Goal: Task Accomplishment & Management: Manage account settings

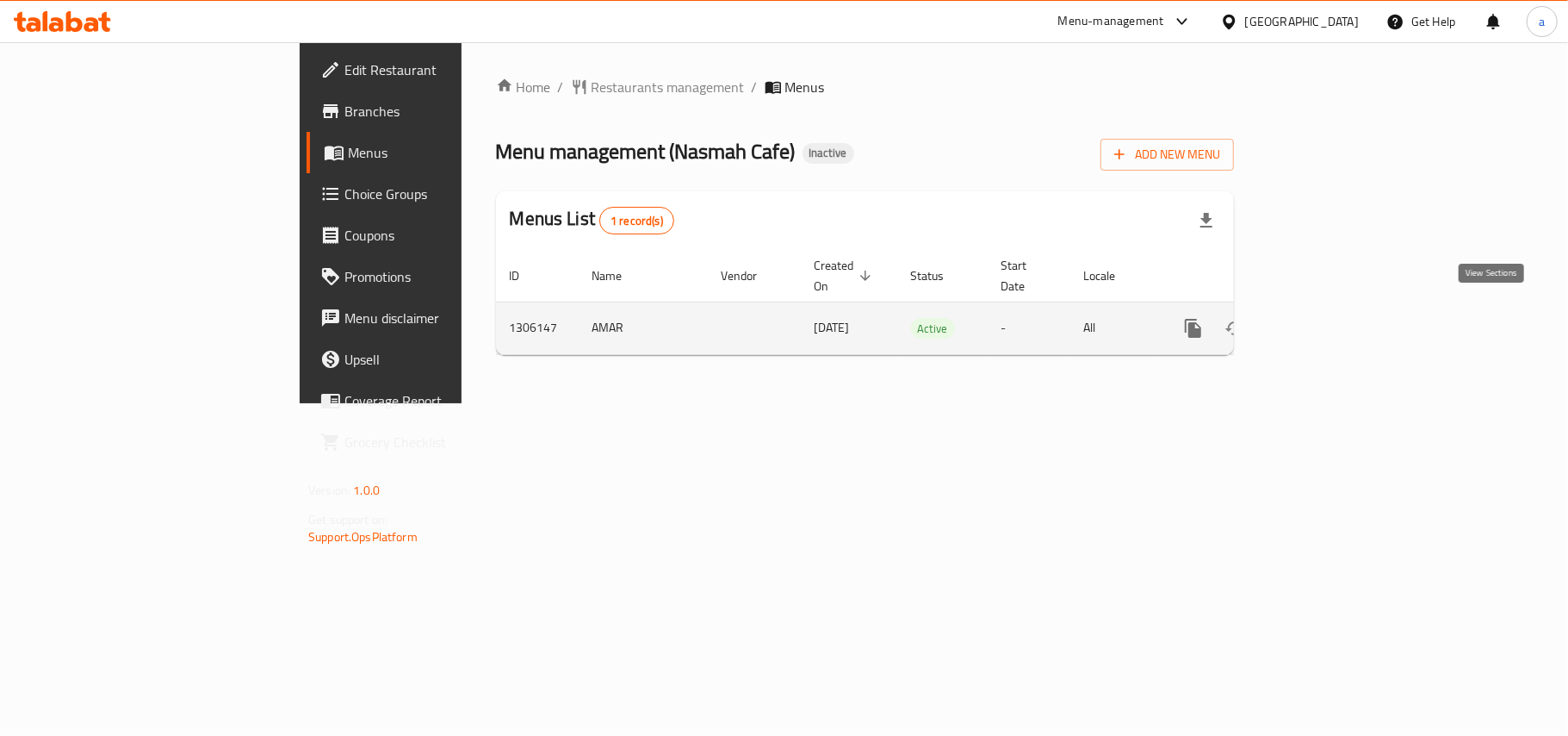
click at [1338, 317] on link "enhanced table" at bounding box center [1317, 328] width 41 height 41
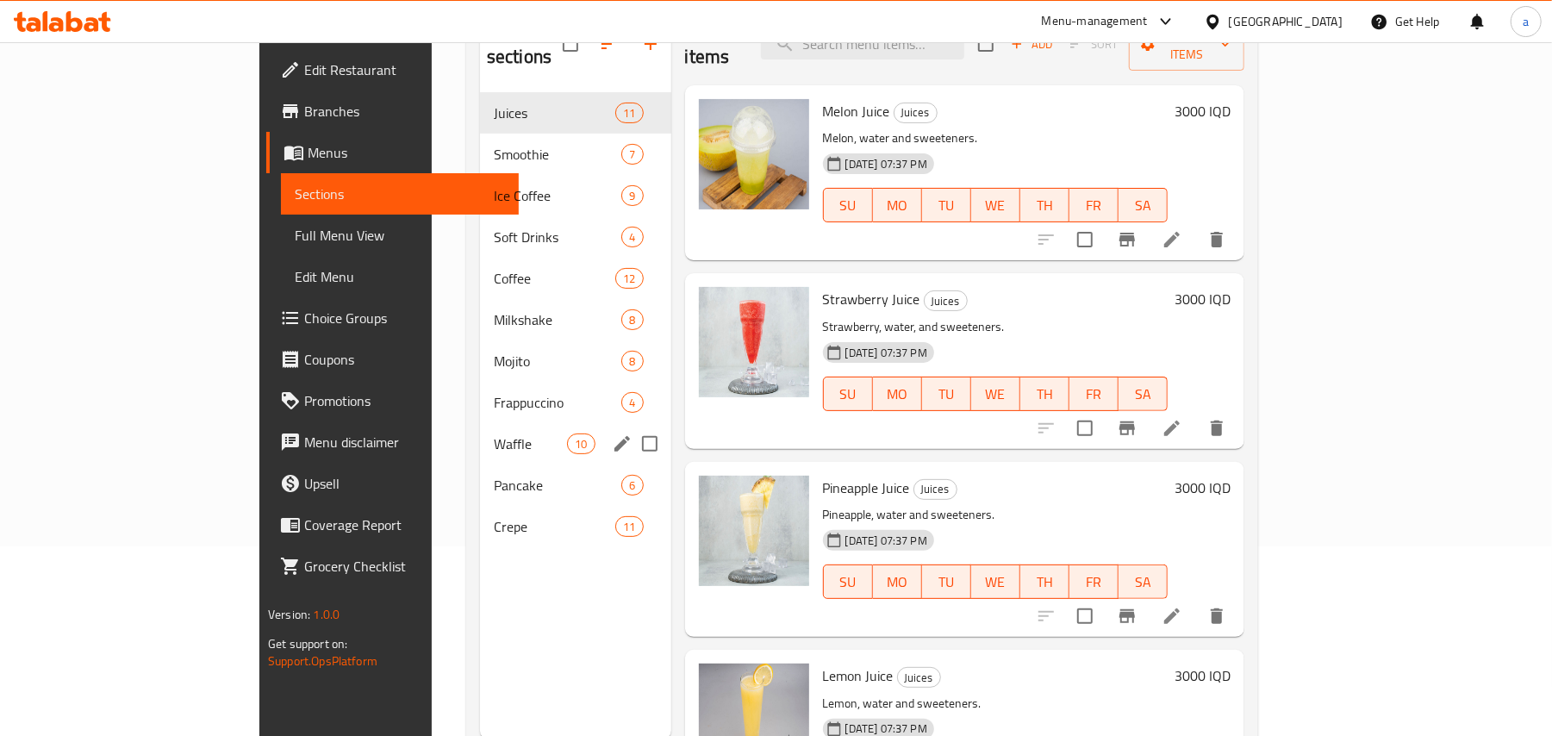
scroll to position [243, 0]
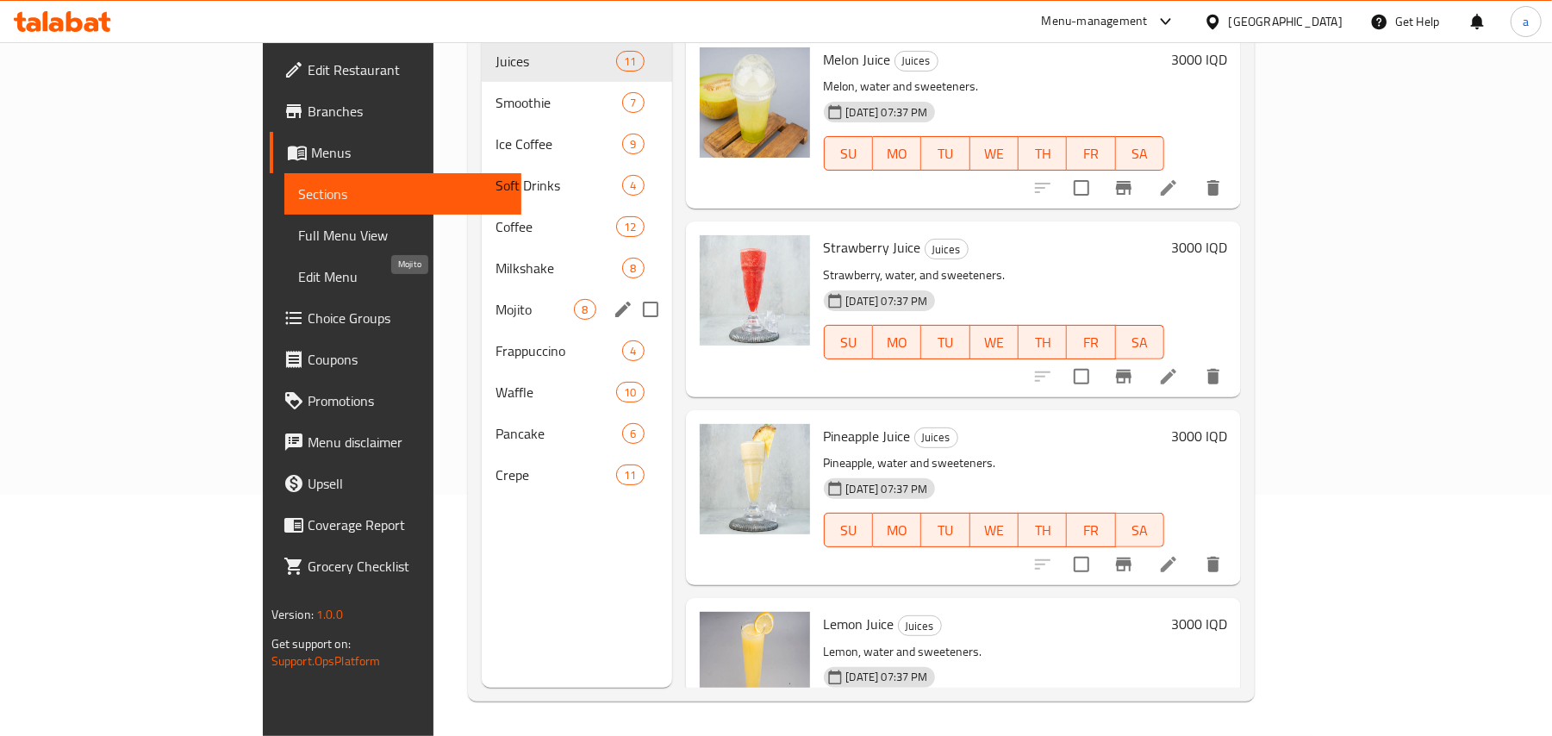
click at [482, 289] on div "Mojito 8" at bounding box center [577, 309] width 190 height 41
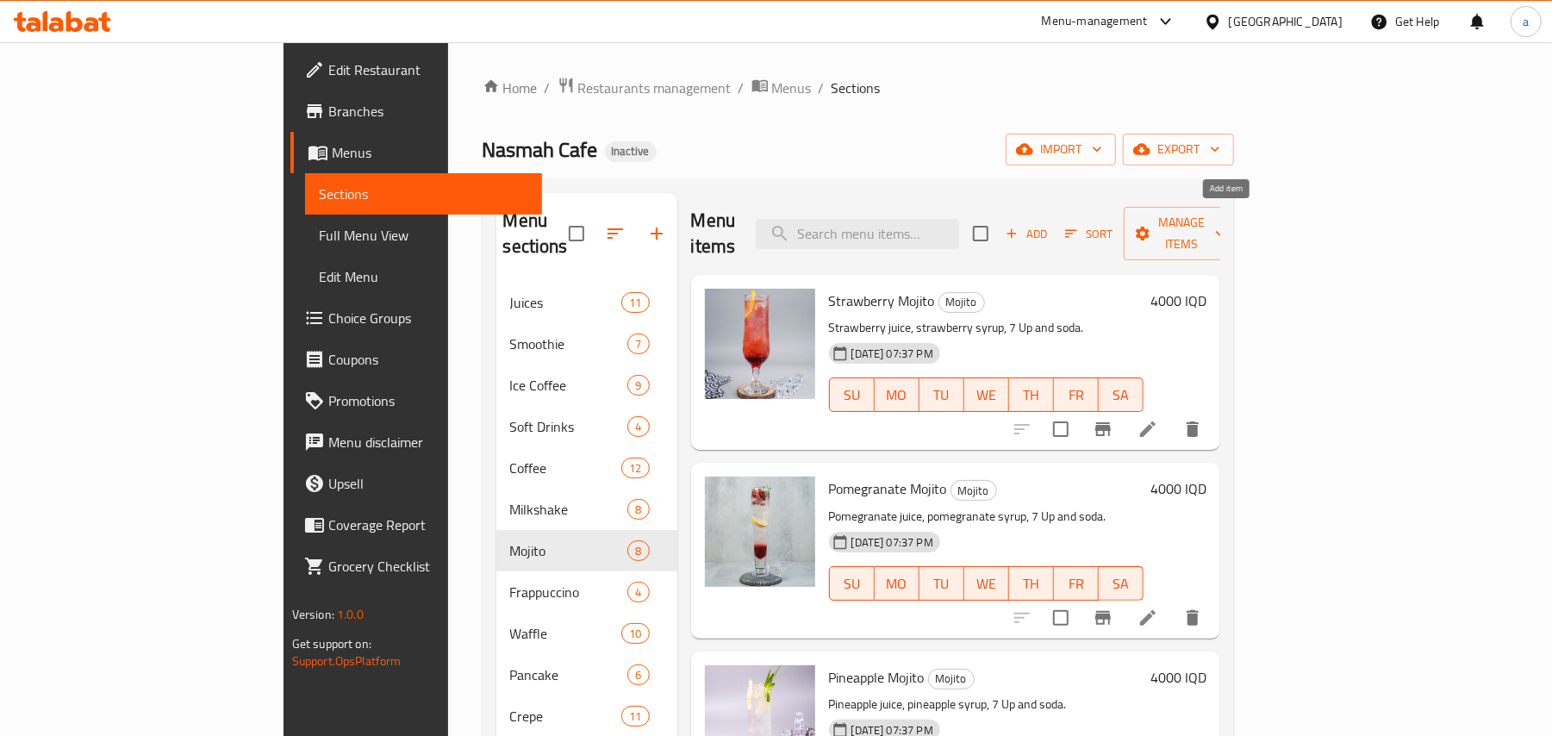
click at [1050, 224] on span "Add" at bounding box center [1026, 234] width 47 height 20
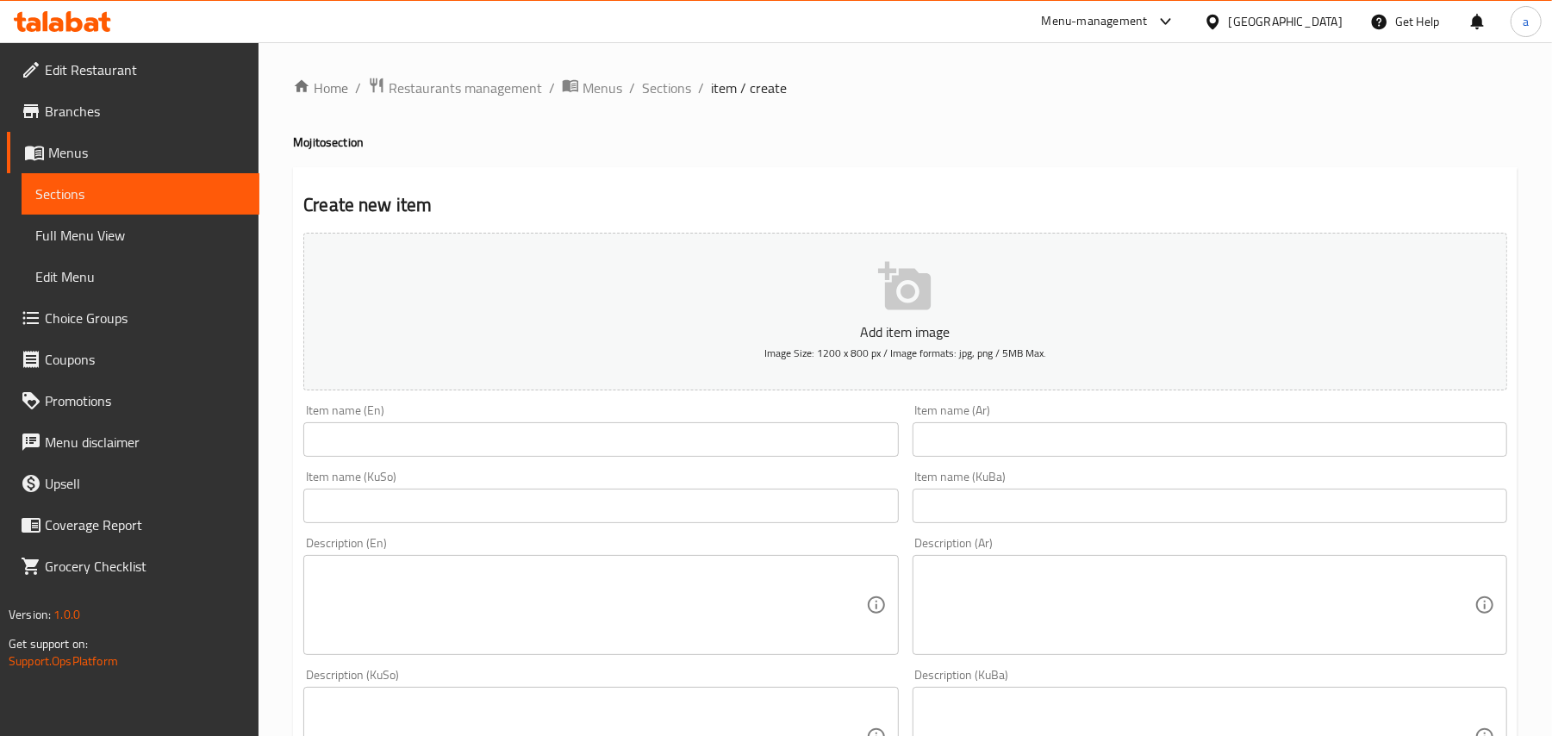
drag, startPoint x: 886, startPoint y: 450, endPoint x: 967, endPoint y: 455, distance: 81.2
click at [905, 455] on div "Add item image Image Size: 1200 x 800 px / Image formats: jpg, png / 5MB Max. I…" at bounding box center [905, 696] width 1218 height 941
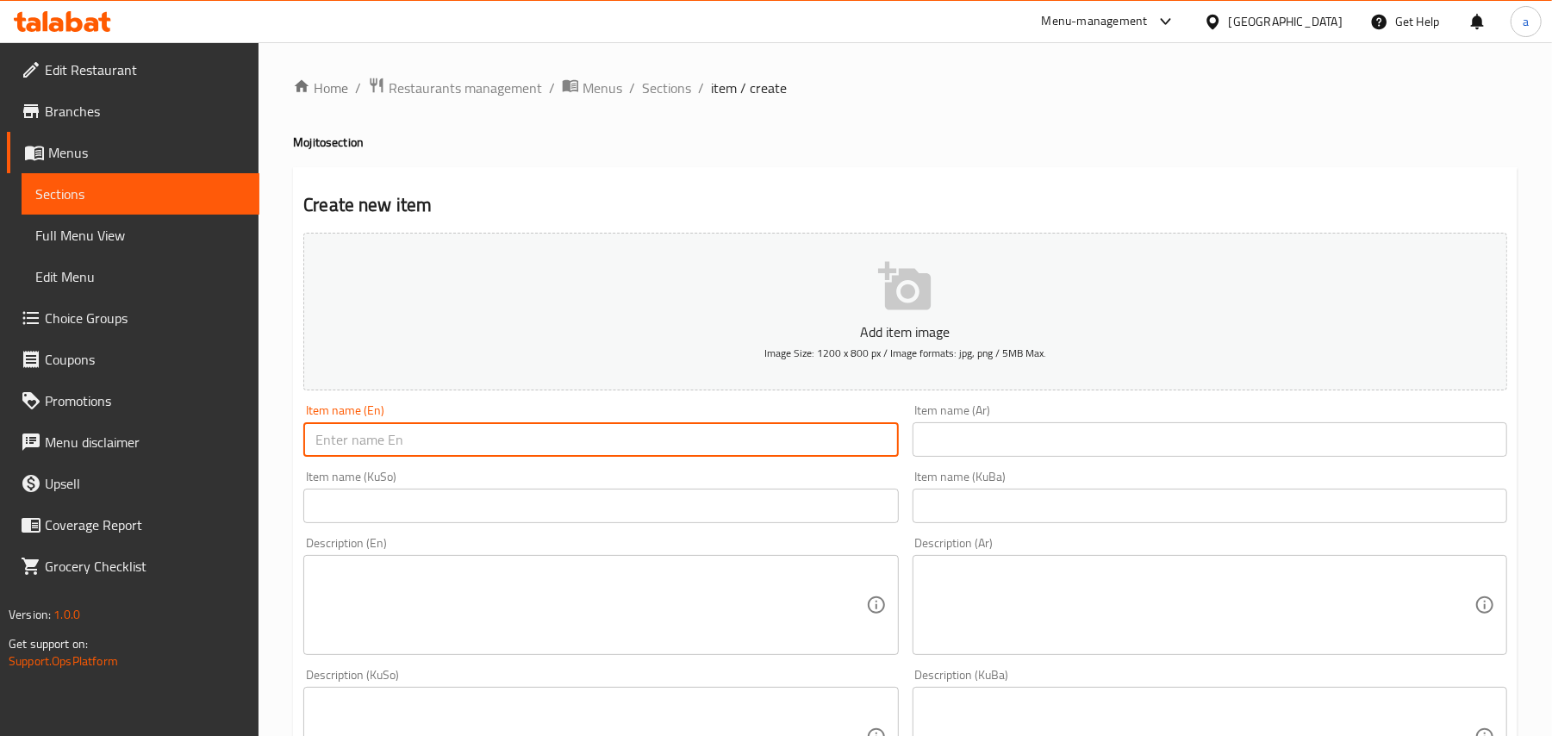
click at [970, 452] on input "text" at bounding box center [1210, 439] width 595 height 34
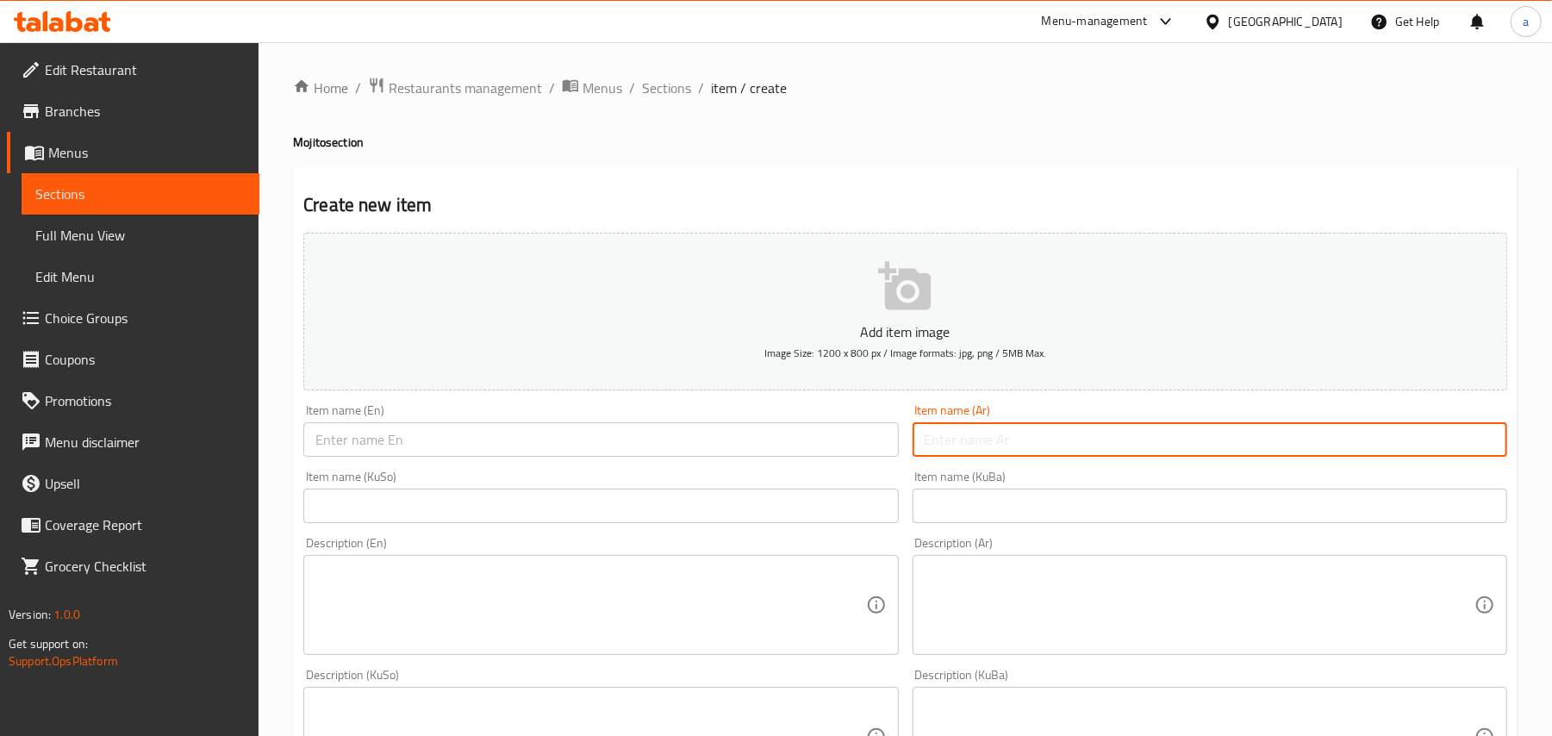
paste input "موهيتو بلو سكاي"
type input "[PERSON_NAME]"
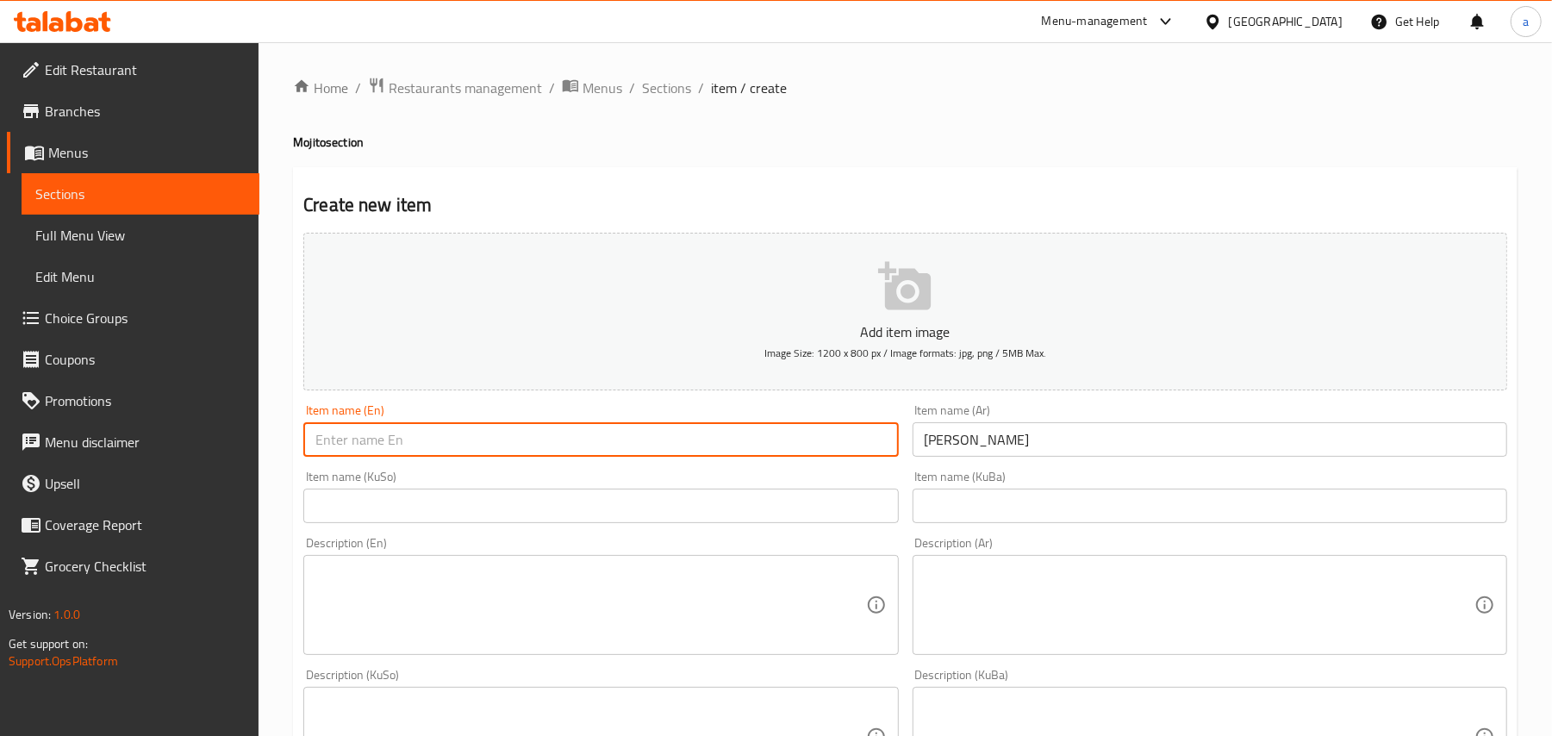
click at [572, 446] on input "text" at bounding box center [600, 439] width 595 height 34
paste input "Blue Sky Mojito"
type input "Blue Sky Mojito"
click at [797, 508] on input "text" at bounding box center [600, 506] width 595 height 34
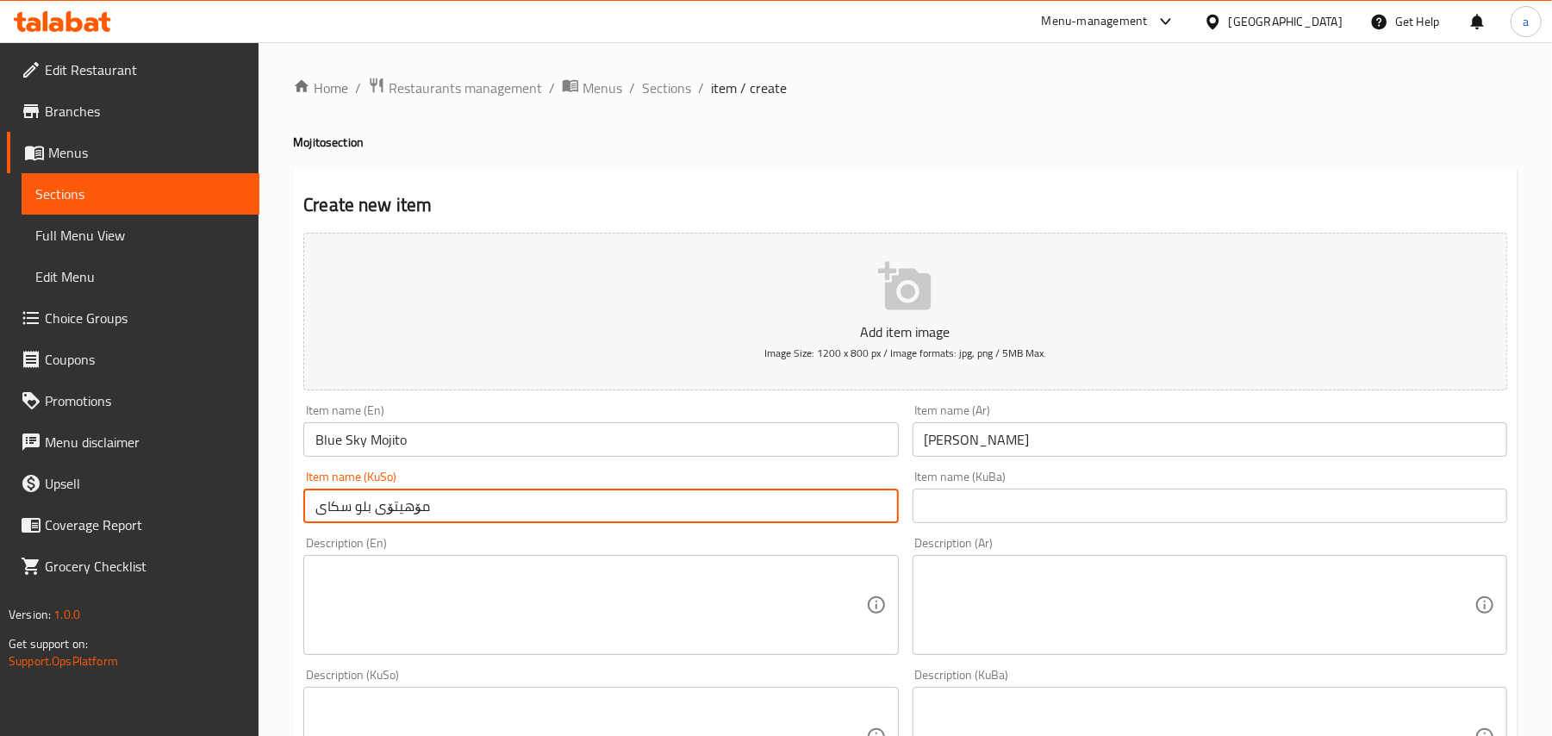
type input "مۆهیتۆی بلو سکای"
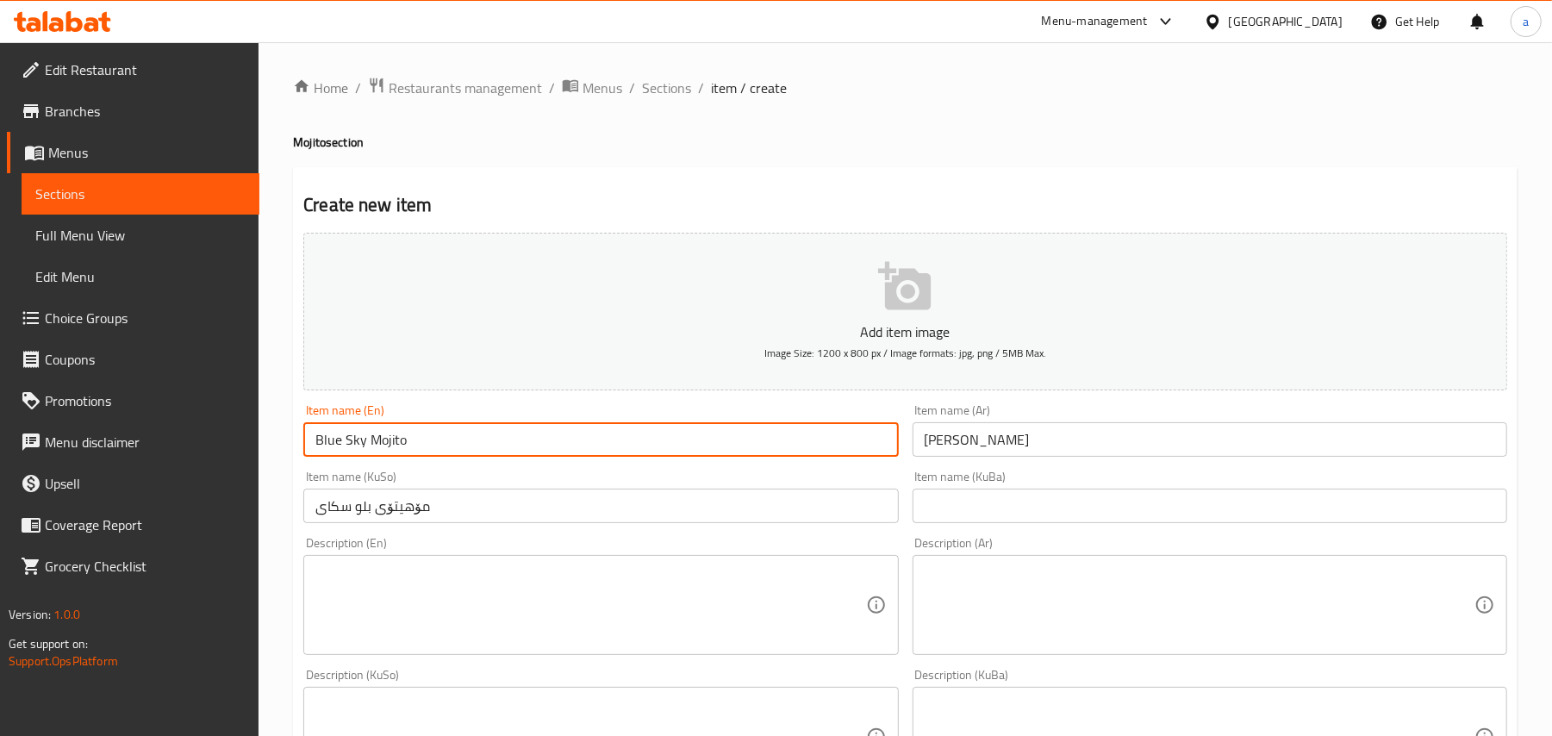
drag, startPoint x: 367, startPoint y: 459, endPoint x: 309, endPoint y: 457, distance: 58.7
click at [309, 457] on input "Blue Sky Mojito" at bounding box center [600, 439] width 595 height 34
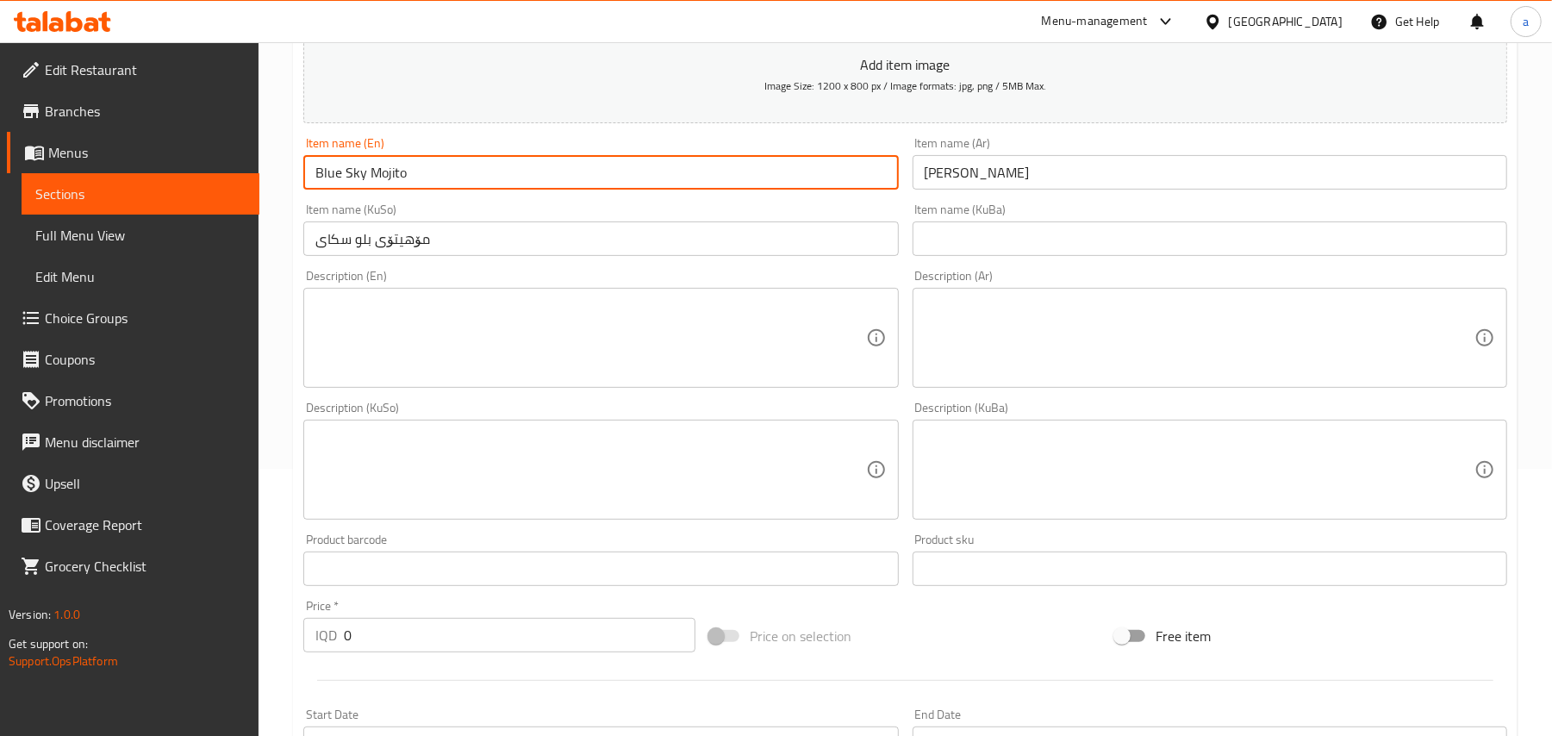
click at [634, 255] on input "مۆهیتۆی بلو سکای" at bounding box center [600, 238] width 595 height 34
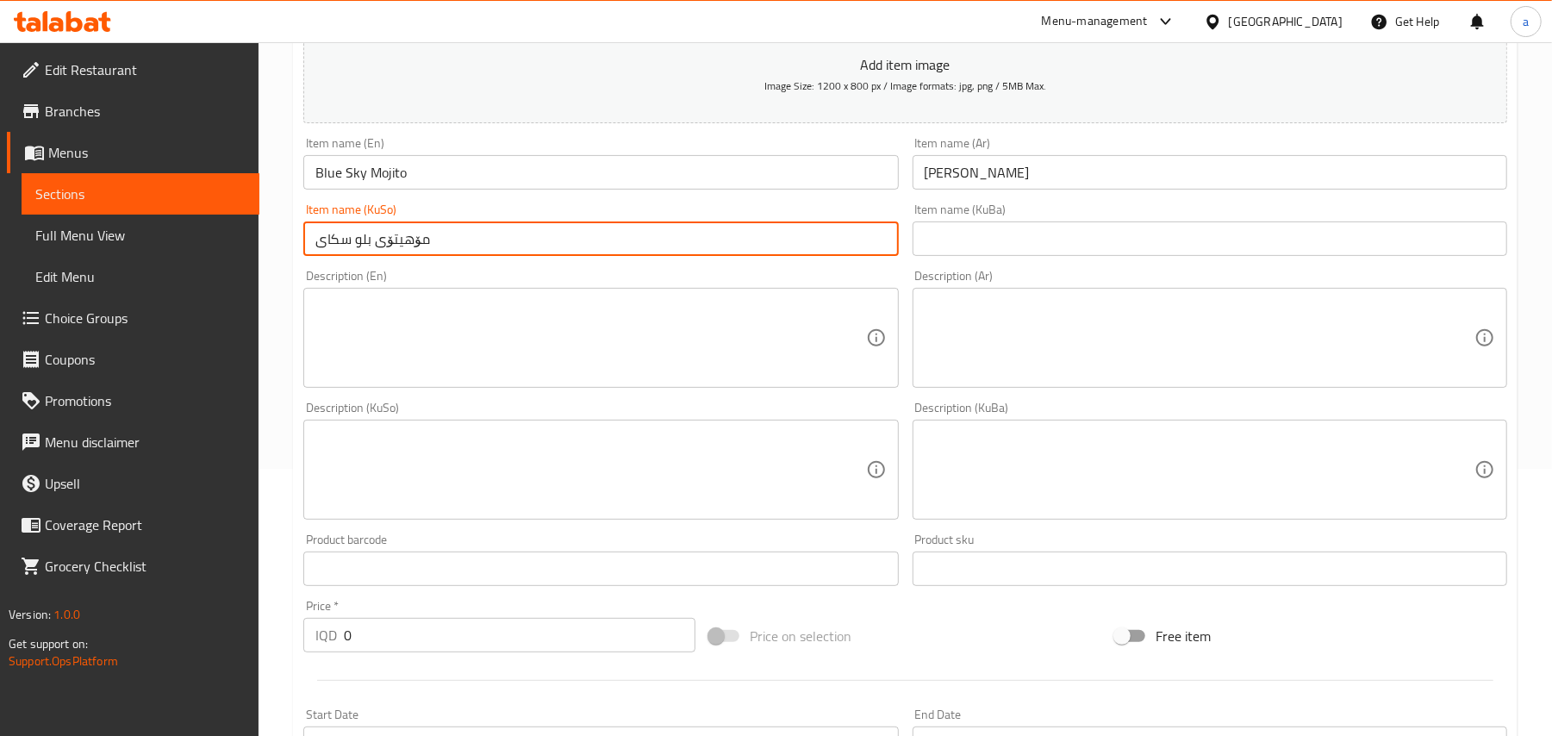
click at [660, 334] on textarea at bounding box center [590, 338] width 550 height 82
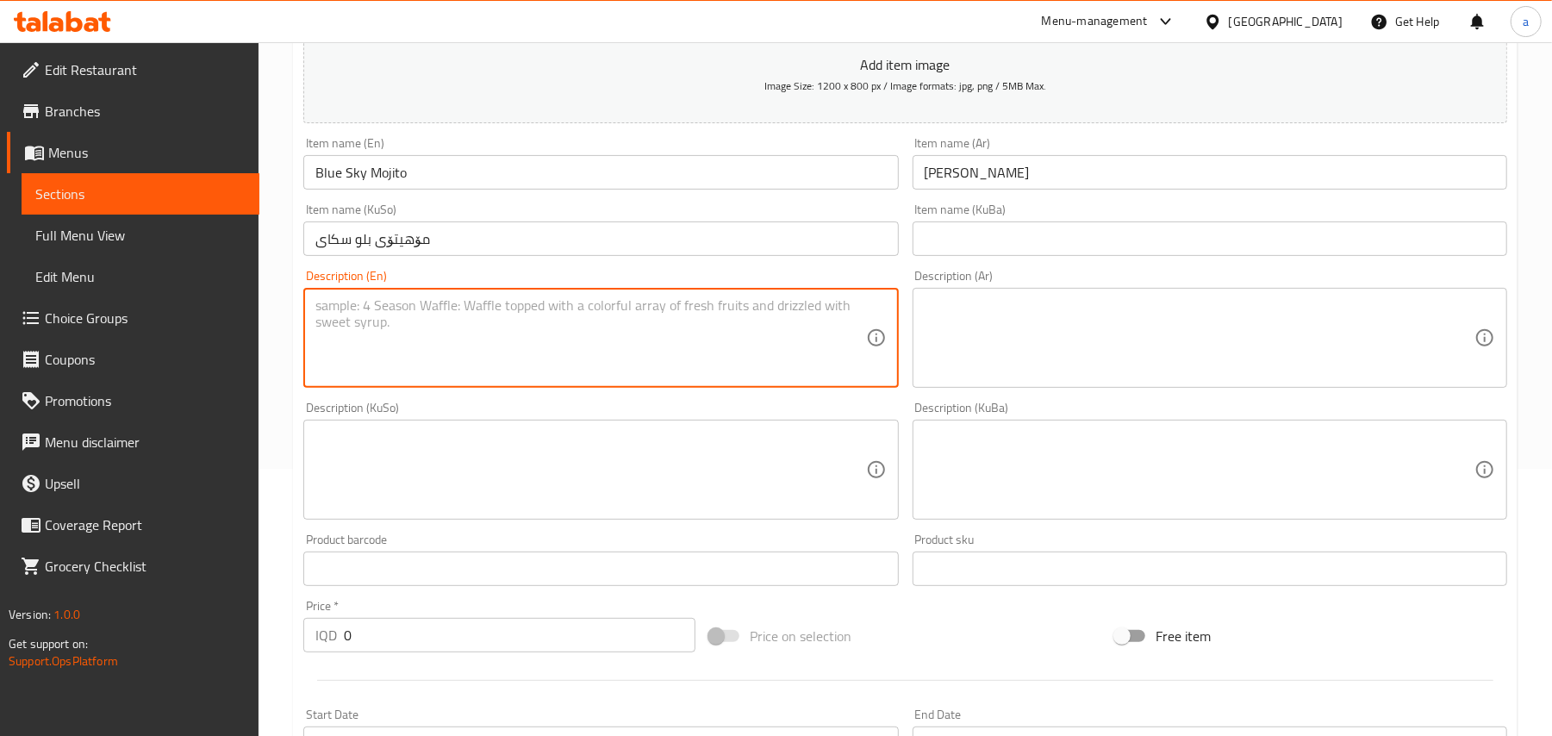
click at [277, 663] on div "Home / Restaurants management / Menus / Sections / item / create Mojito section…" at bounding box center [906, 462] width 1294 height 1374
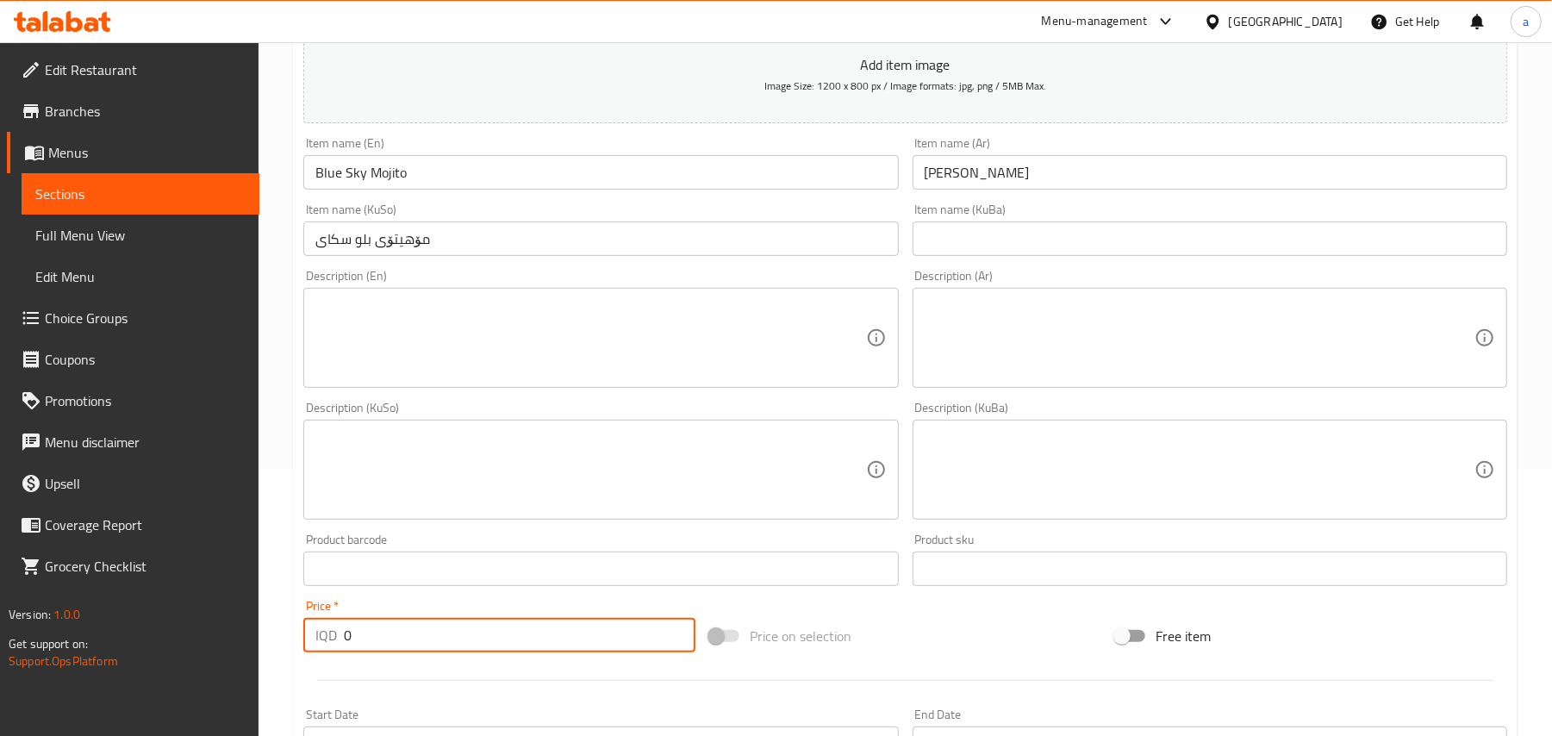
paste input "400"
type input "4000"
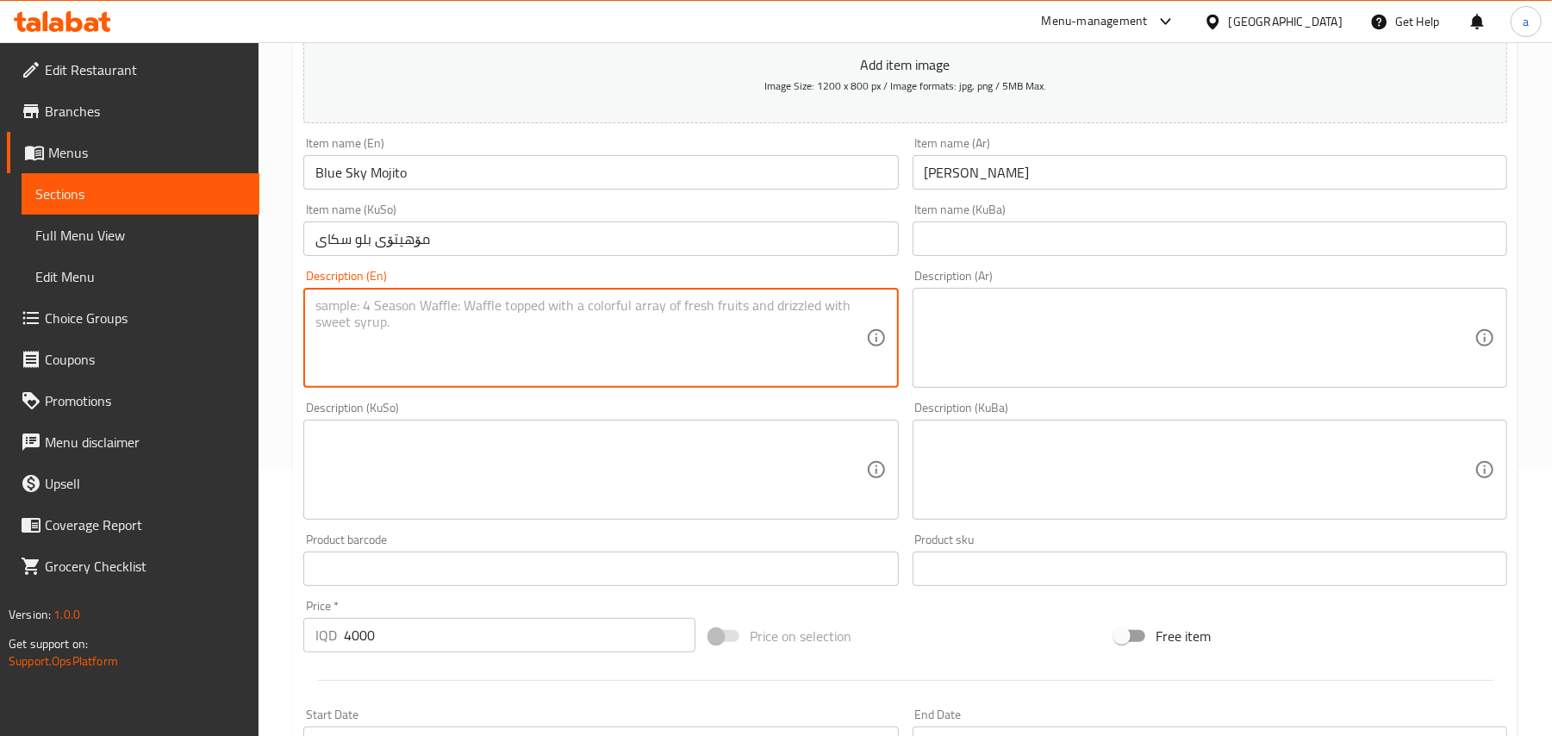
click at [481, 340] on textarea at bounding box center [590, 338] width 550 height 82
click at [670, 315] on textarea at bounding box center [590, 338] width 550 height 82
paste textarea "Lemon juice, fresh mint, blue syrup, sugar and ice diced."
type textarea "Lemon juice, fresh mint, blue syrup, sugar and ice diced."
click at [1138, 373] on textarea at bounding box center [1200, 338] width 550 height 82
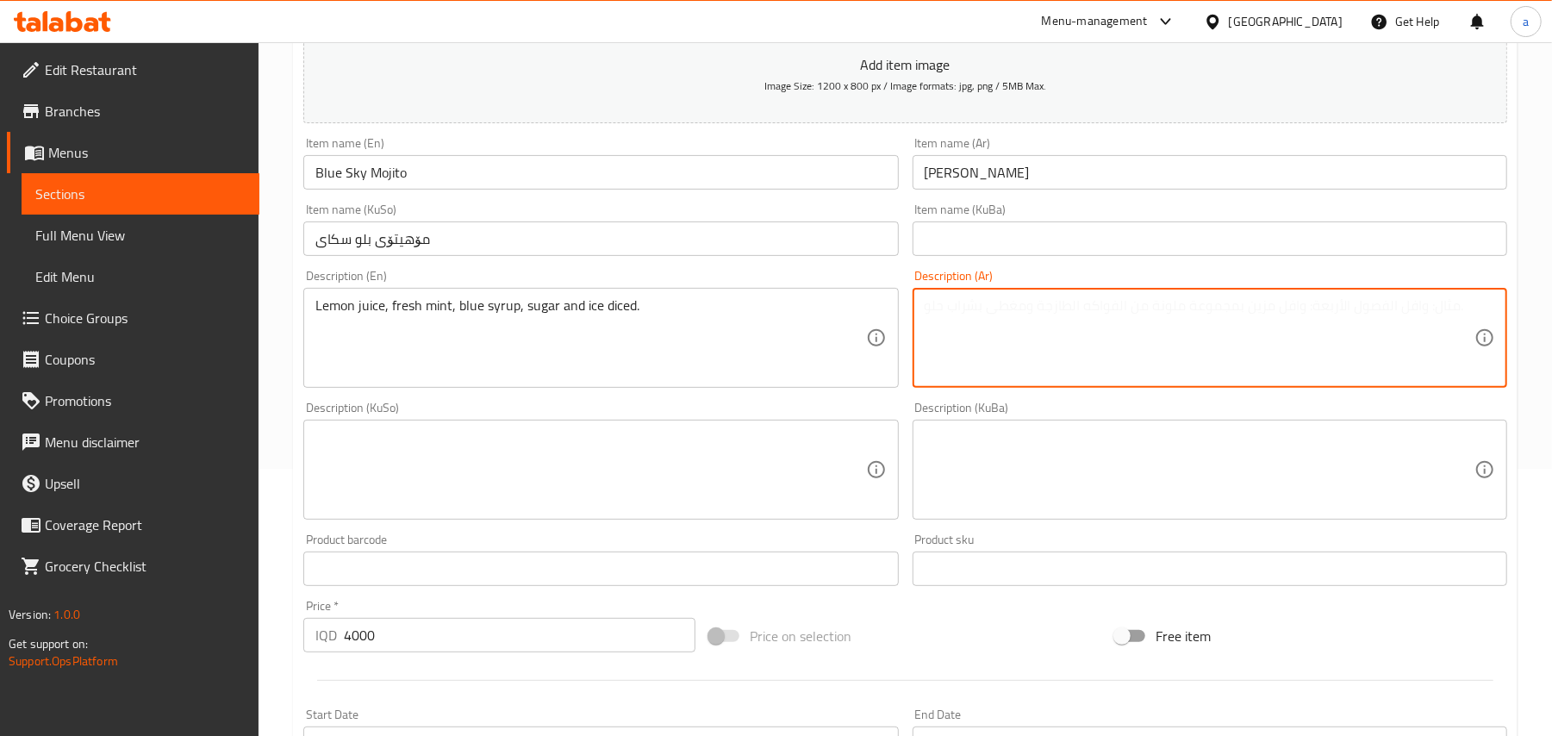
paste textarea "عصير ليمون، نعناع طازج، سيروب ازرق، سكر ومكعبات ثلج."
type textarea "عصير ليمون، نعناع طازج، سيروب ازرق، سكر ومكعبات ثلج."
click at [777, 493] on textarea at bounding box center [590, 470] width 550 height 82
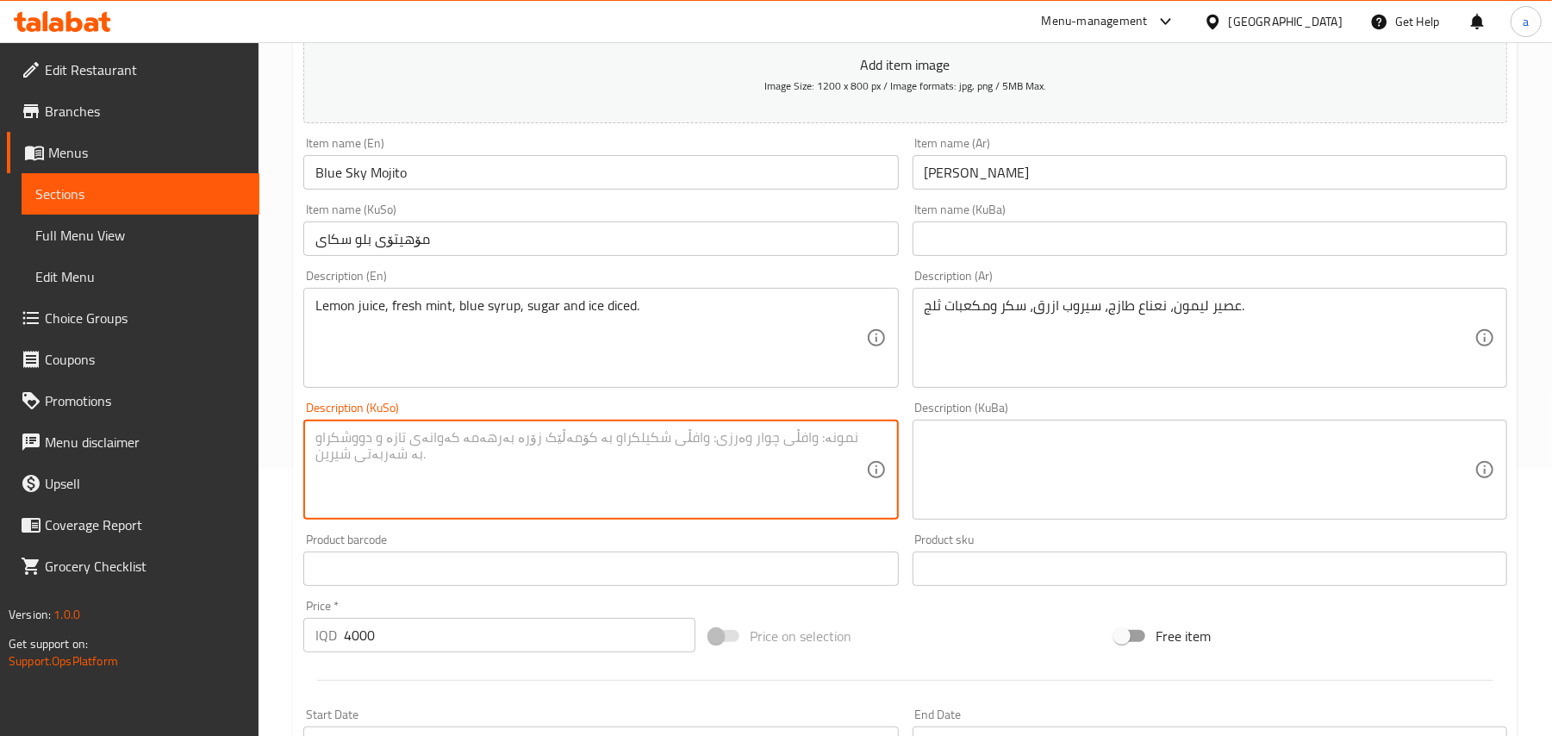
click at [1100, 486] on textarea at bounding box center [1200, 470] width 550 height 82
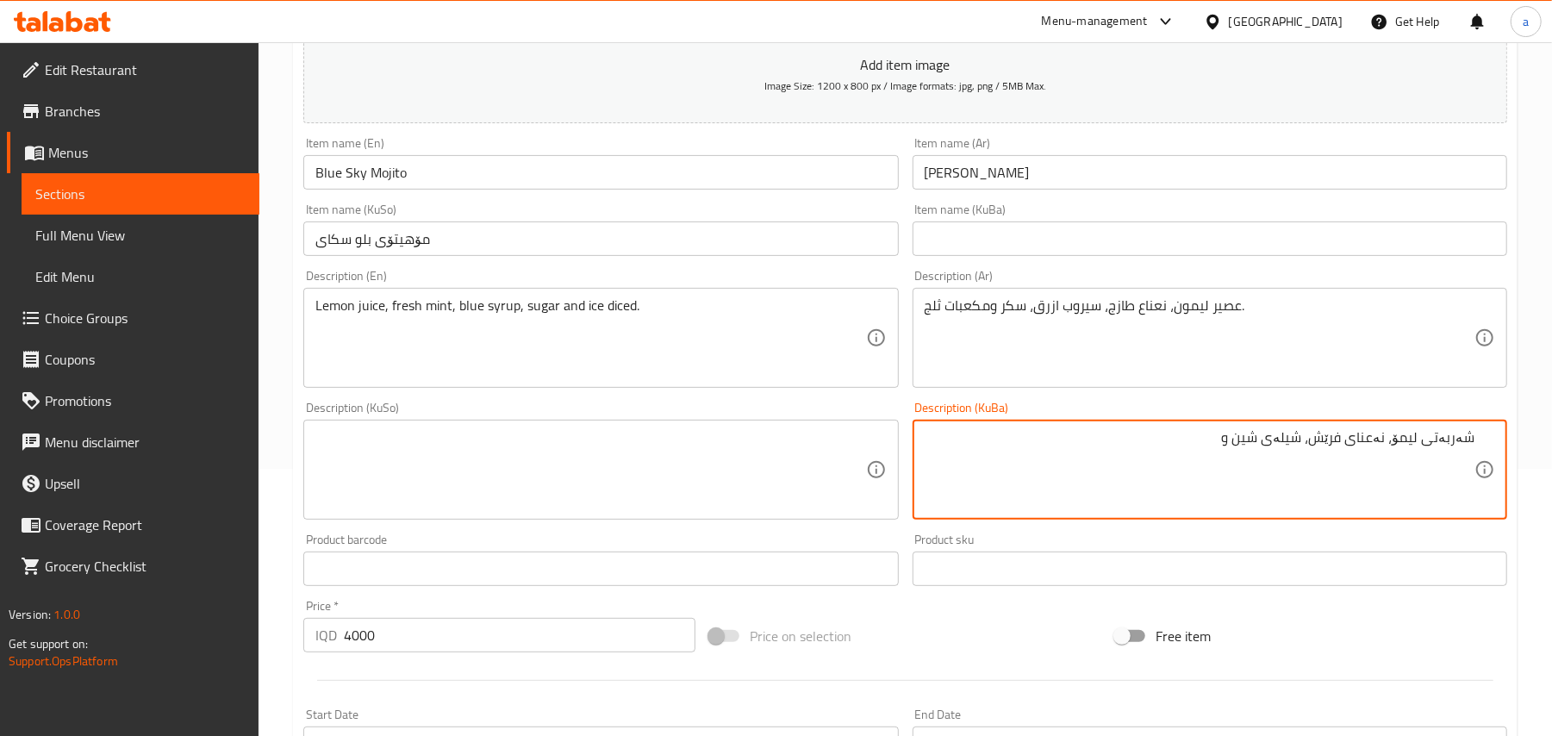
paste textarea "شەش پاڵوو شێوە"
type textarea "شەربەتی لیمۆ، نەعنای فرێش، شیلەی شین و شەش پاڵوو شێوەی سەهۆڵ"
click at [1124, 448] on textarea "شەربەتی لیمۆ، نەعنای فرێش، شیلەی شین و شەش پاڵوو شێوەی سەهۆڵ" at bounding box center [1200, 470] width 550 height 82
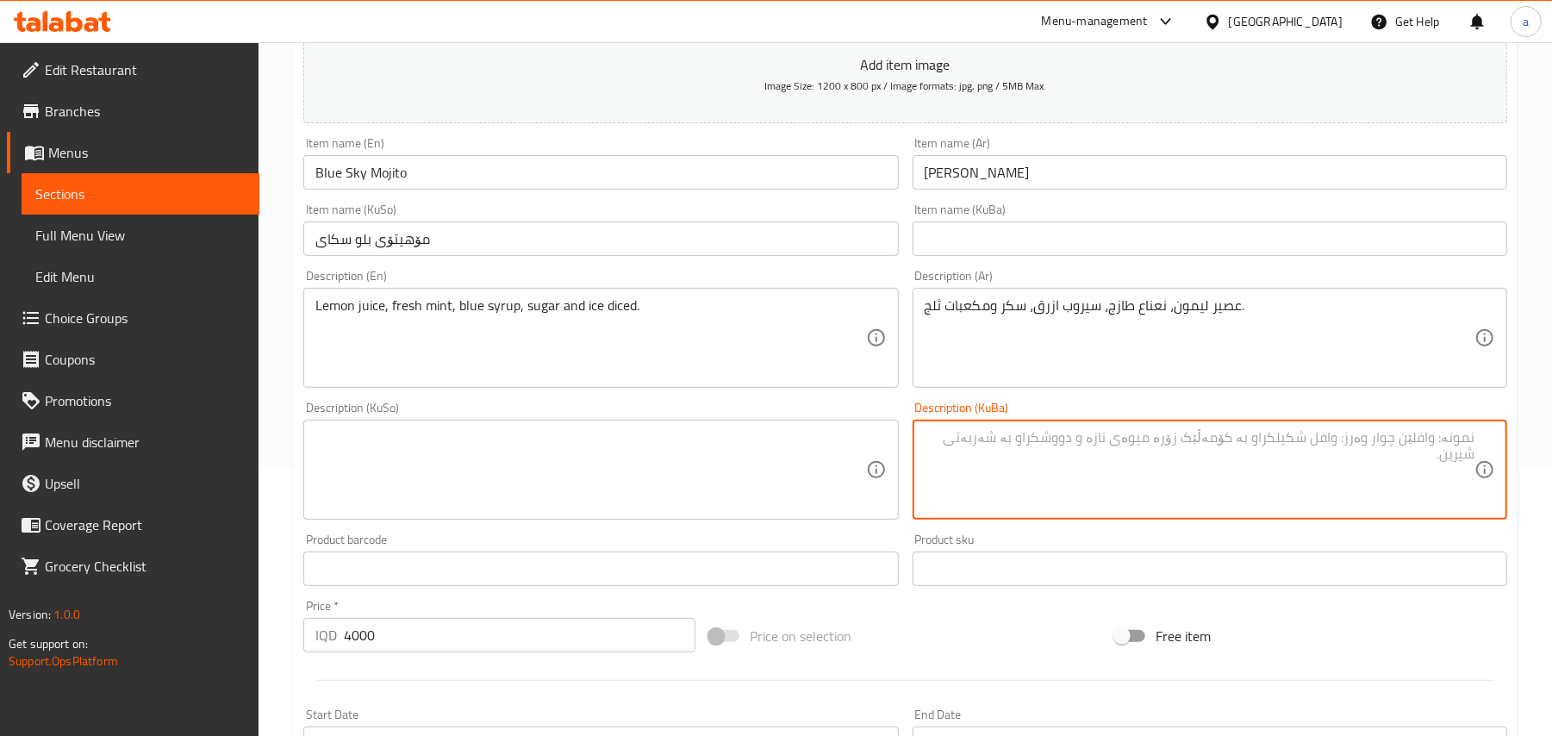
click at [683, 458] on textarea at bounding box center [590, 470] width 550 height 82
paste textarea "شەربەتی لیمۆ، نەعنای فرێش، شیلەی شین و شەش پاڵوو شێوەی سەهۆڵ"
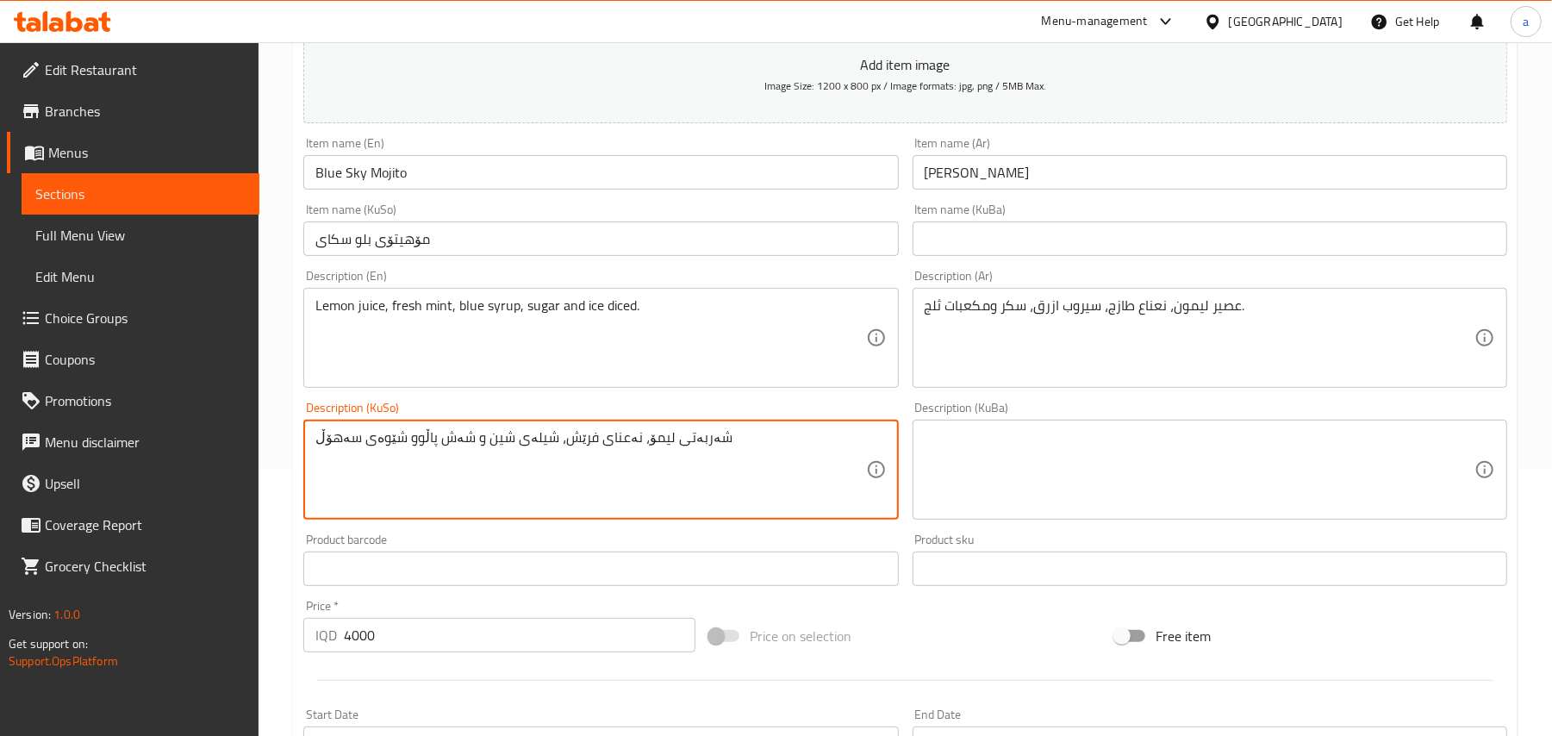
type textarea "شەربەتی لیمۆ، نەعنای فرێش، شیلەی شین و شەش پاڵوو شێوەی سەهۆڵ"
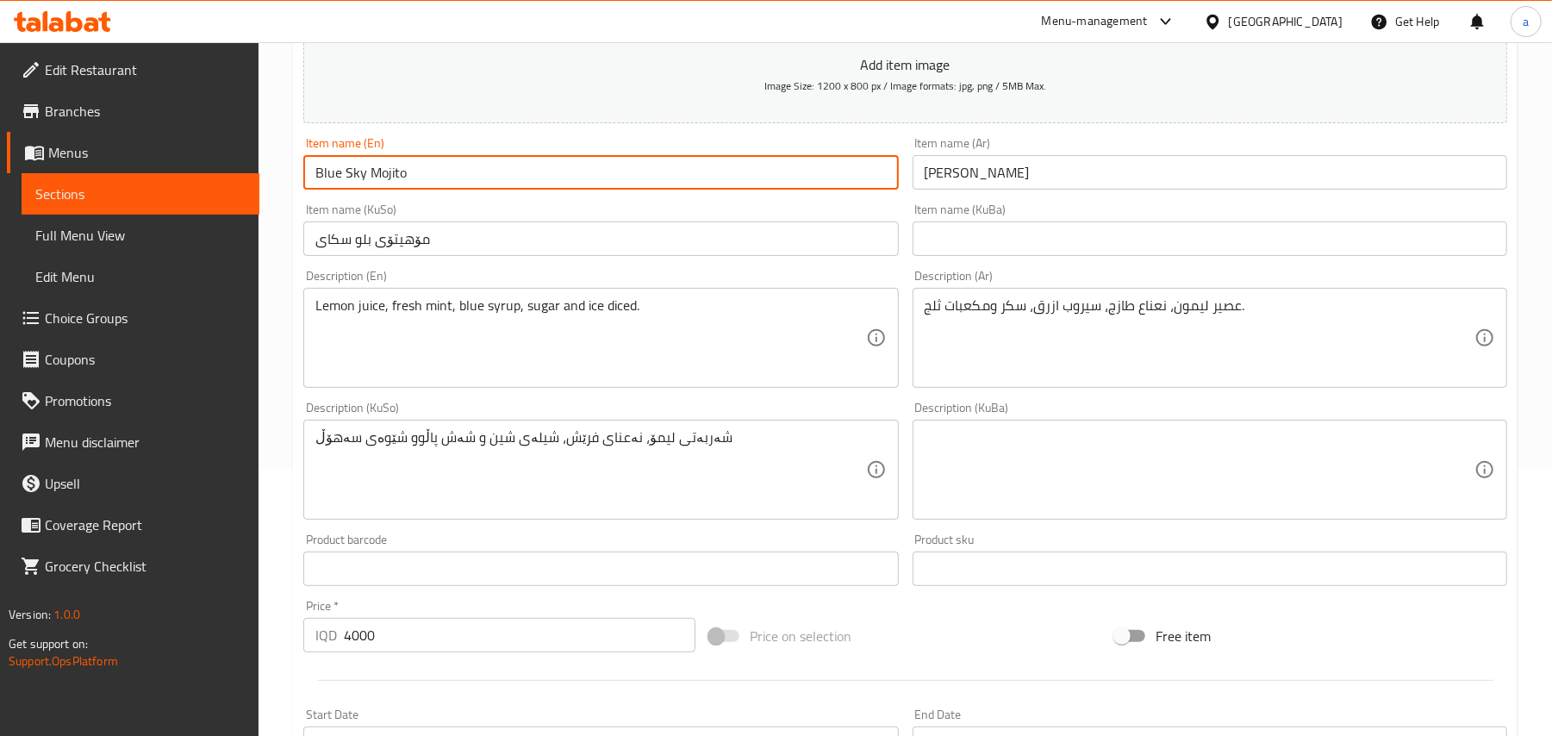
drag, startPoint x: 424, startPoint y: 187, endPoint x: 404, endPoint y: 188, distance: 19.8
click at [301, 196] on div "Item name (En) Blue Sky Mojito Item name (En)" at bounding box center [600, 163] width 608 height 66
click at [419, 184] on input "Blue Sky Mojito" at bounding box center [600, 172] width 595 height 34
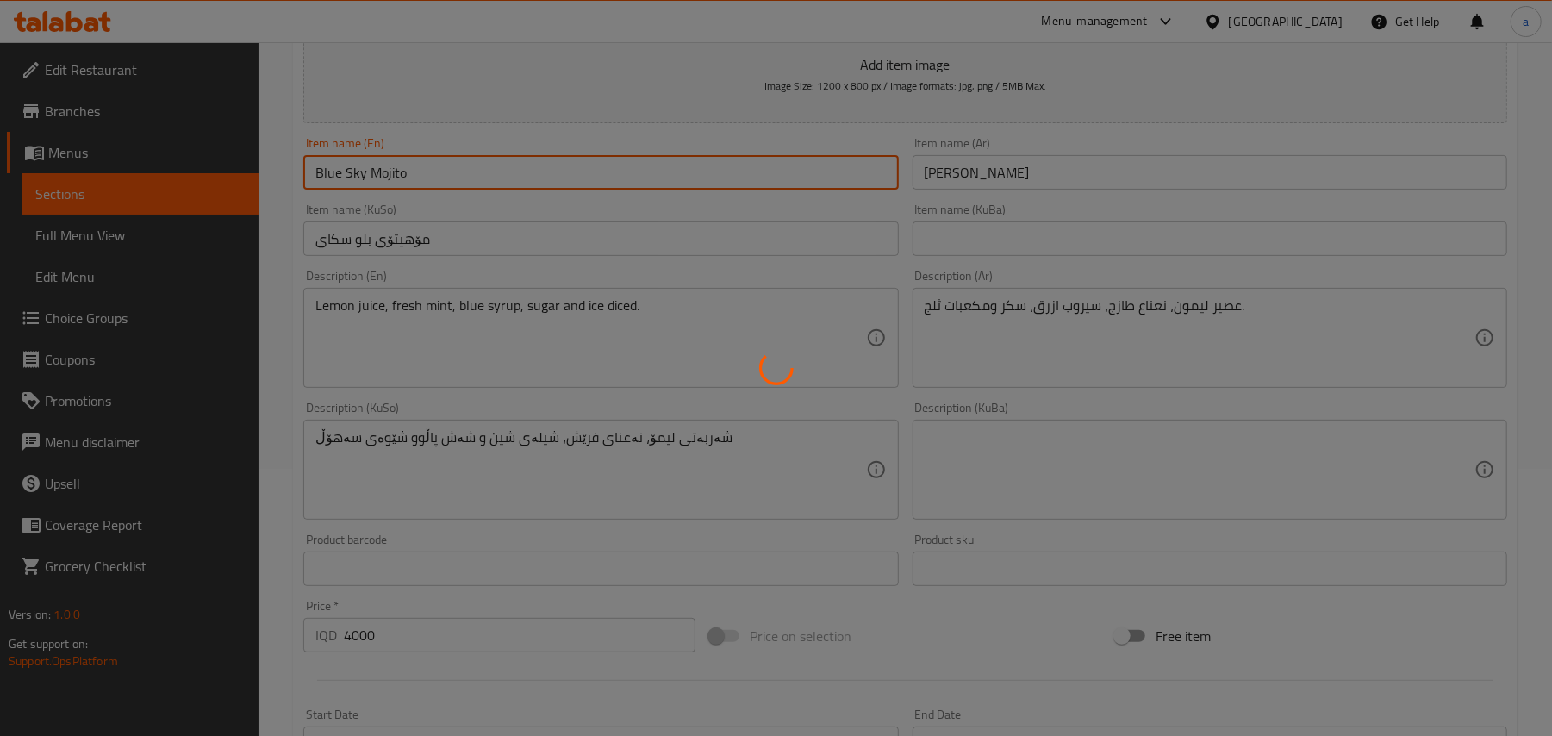
type input "0"
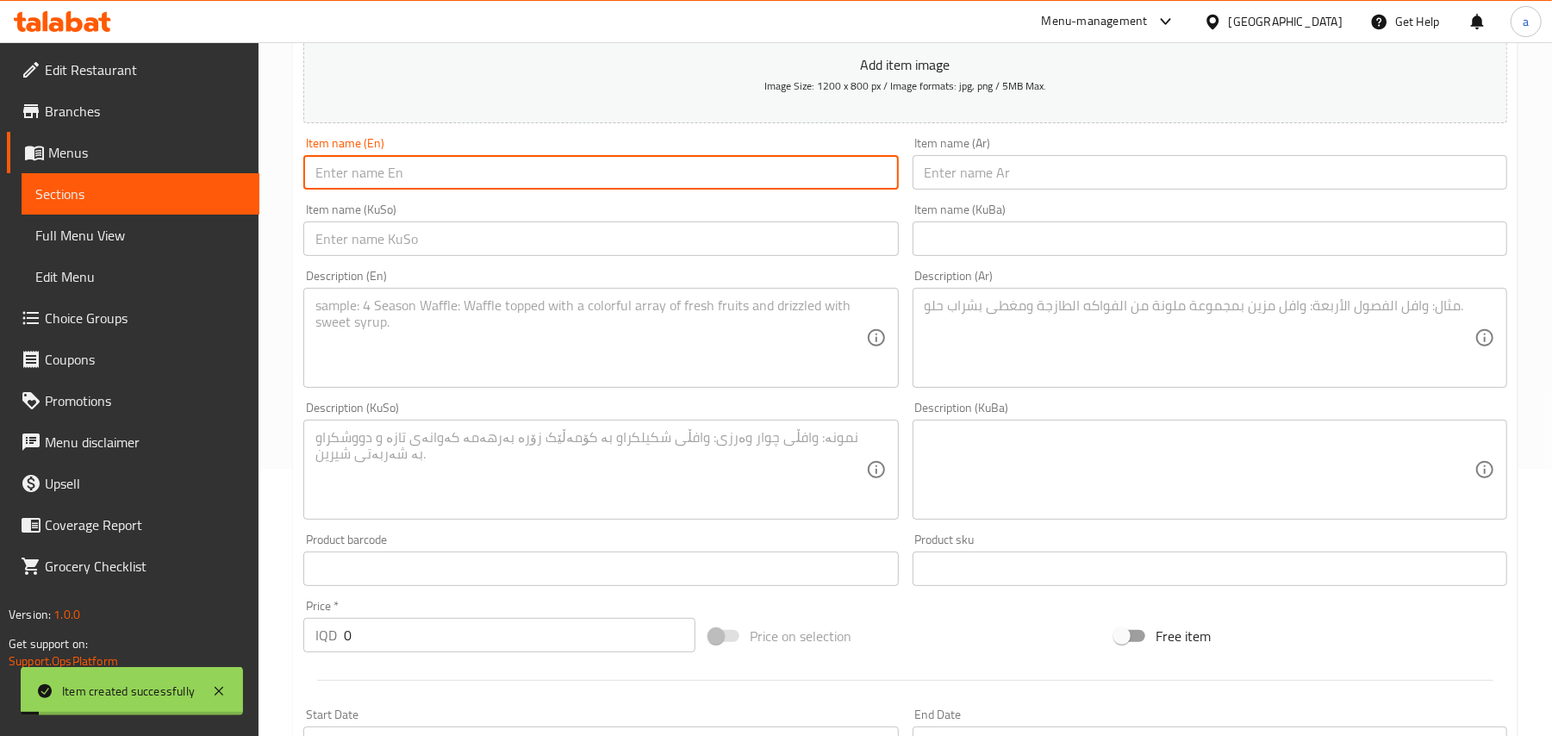
click at [117, 239] on span "Full Menu View" at bounding box center [140, 235] width 210 height 21
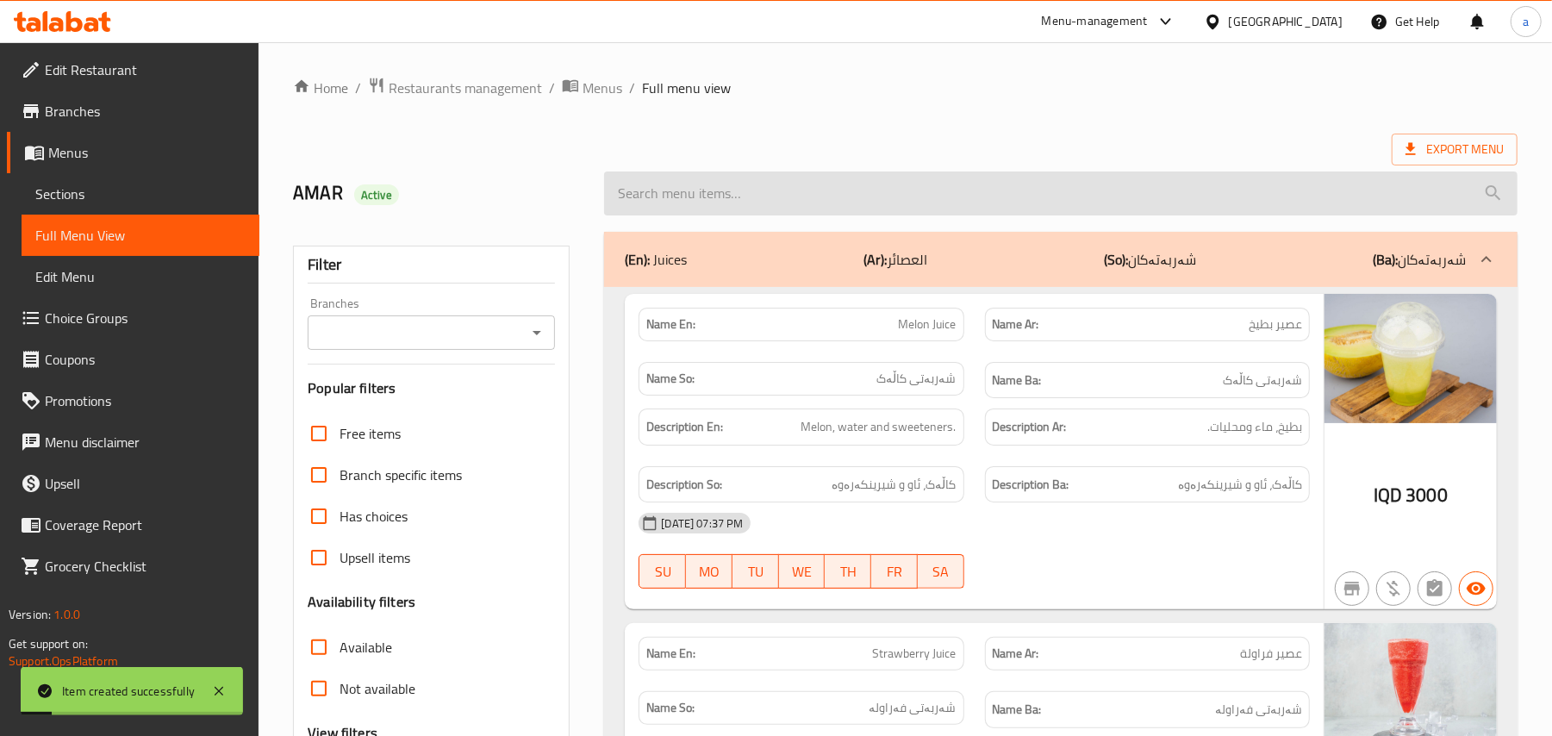
click at [746, 204] on input "search" at bounding box center [1060, 193] width 913 height 44
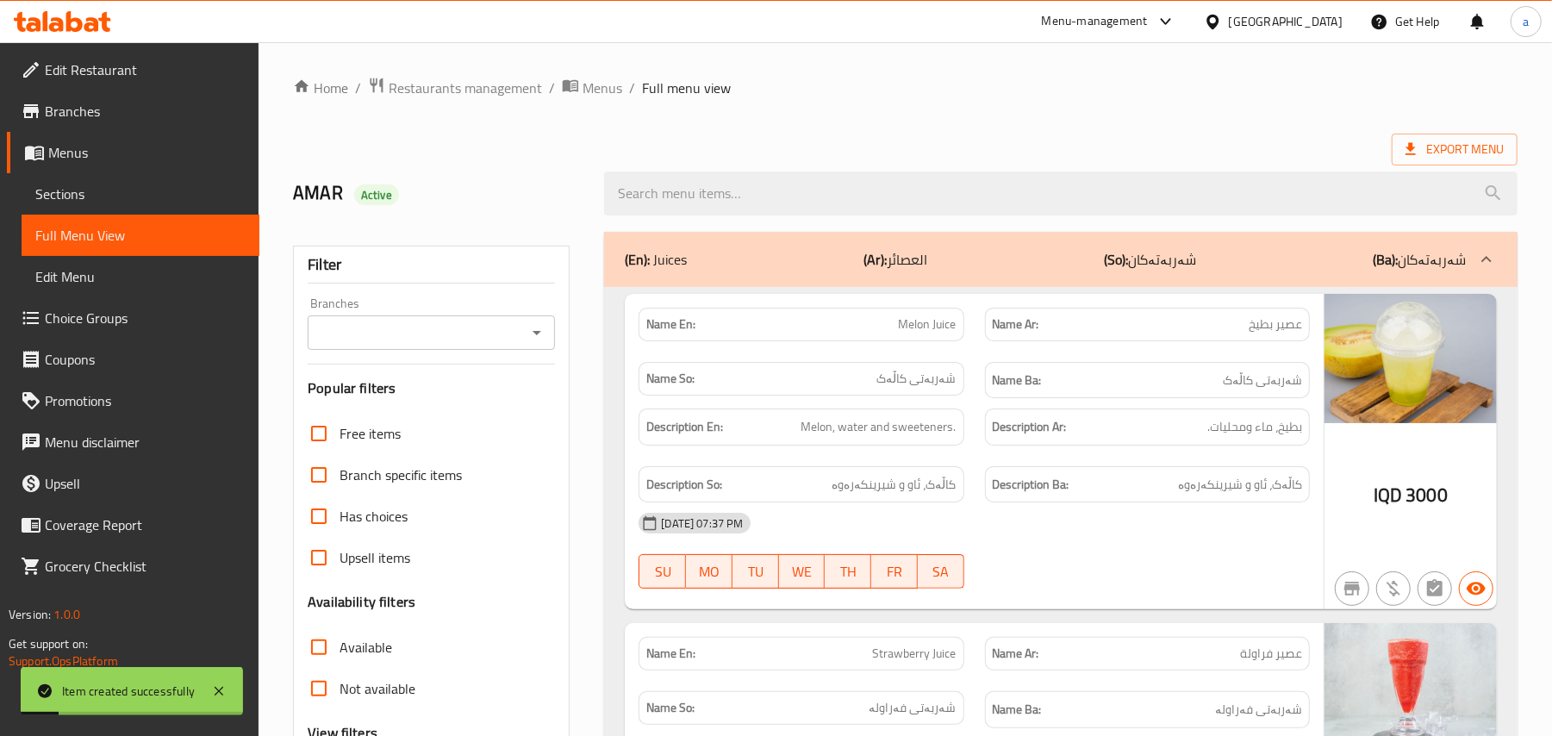
paste input "Blue Sky Mojito"
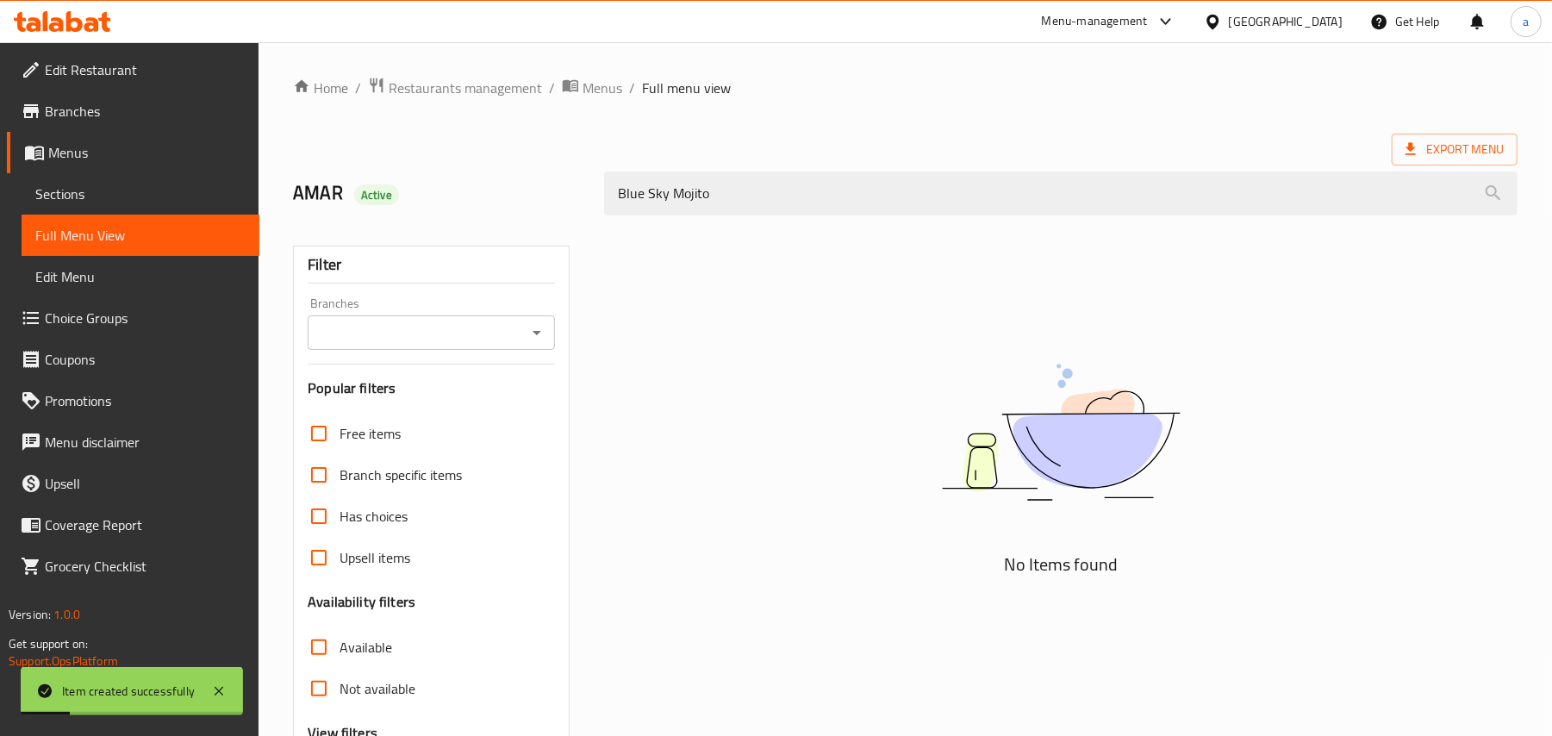
click at [529, 336] on icon "Open" at bounding box center [537, 332] width 21 height 21
type input "Blue Sky Mojito"
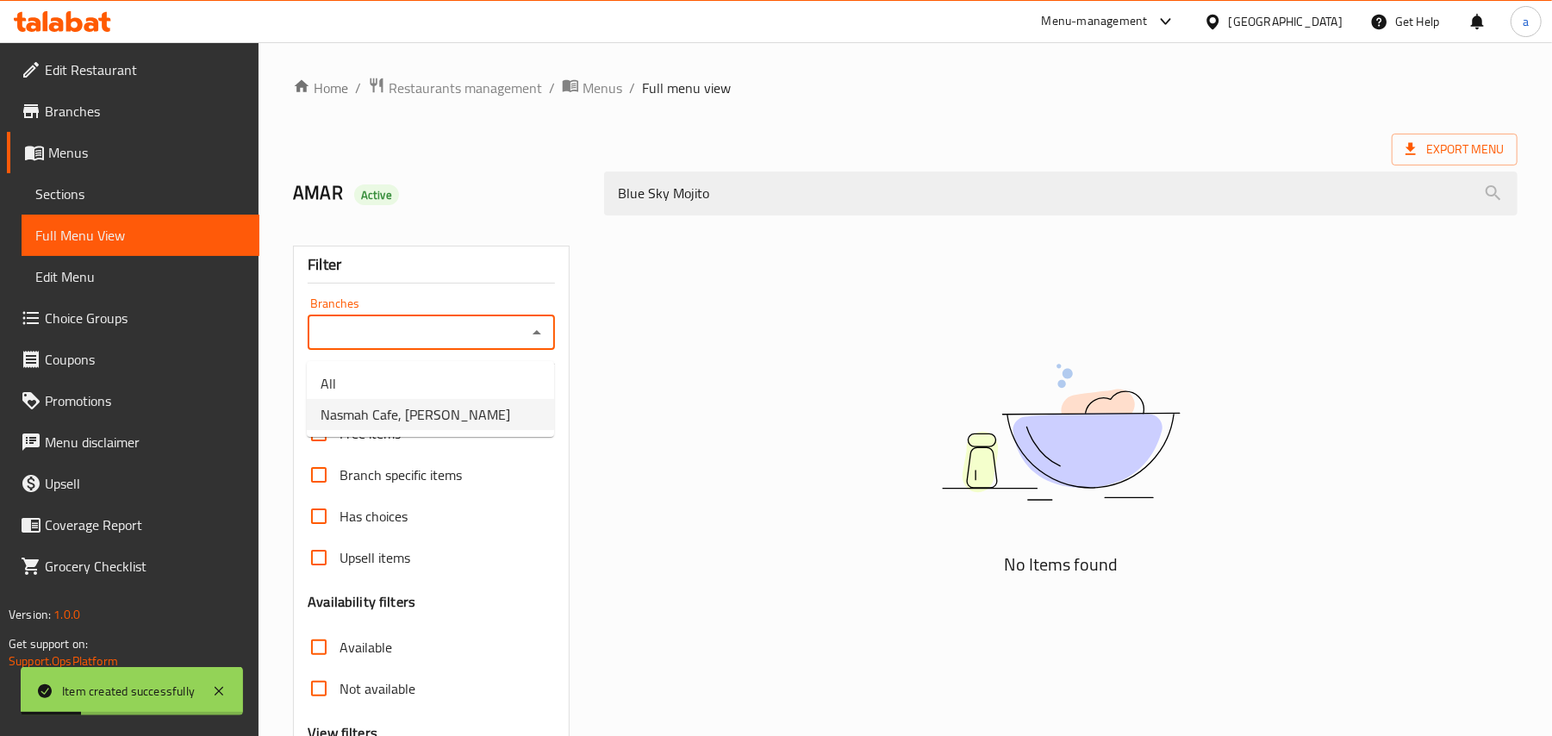
click at [432, 424] on span "Nasmah Cafe, Karada Dakhel" at bounding box center [416, 414] width 190 height 21
type input "Nasmah Cafe, Karada Dakhel"
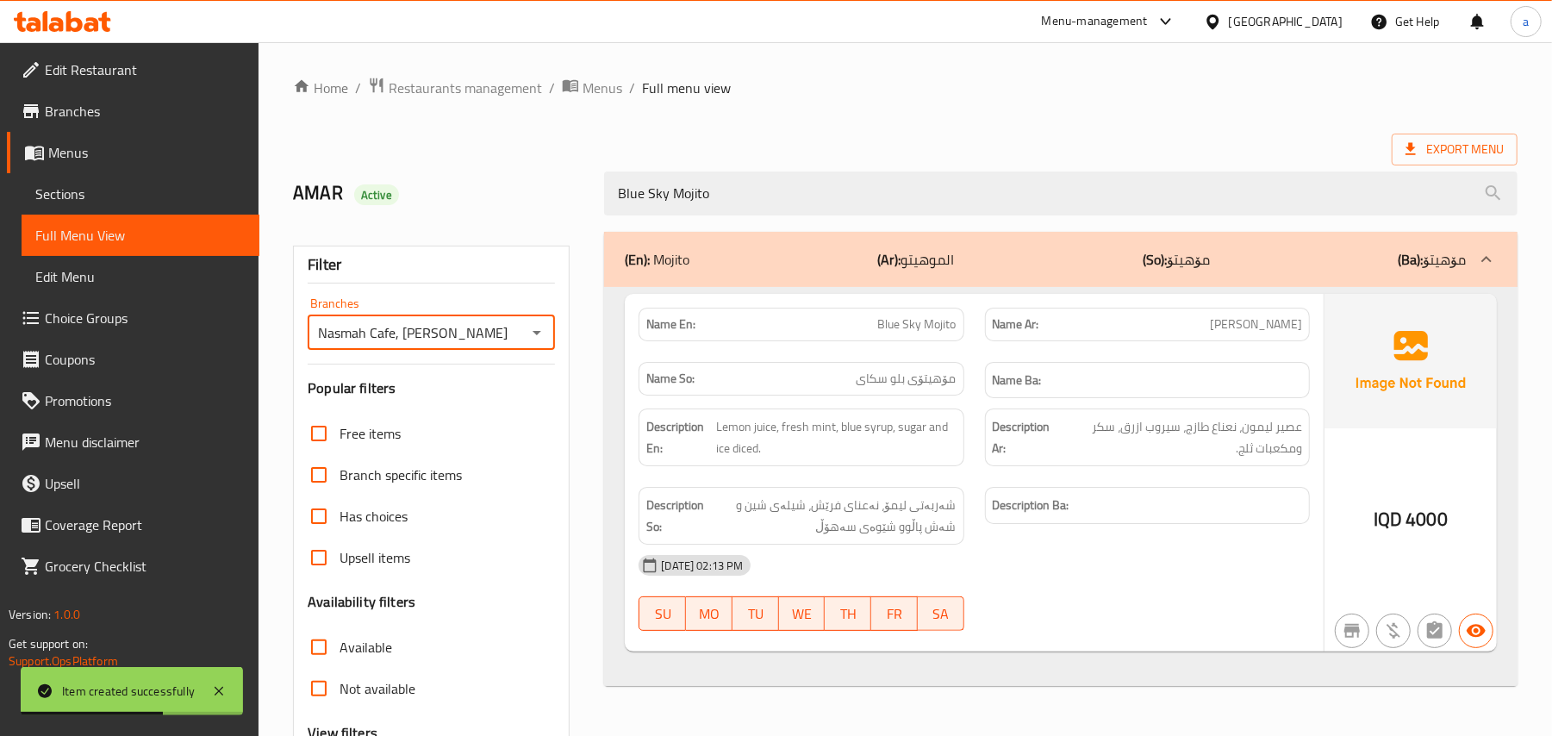
click at [139, 210] on link "Sections" at bounding box center [141, 193] width 238 height 41
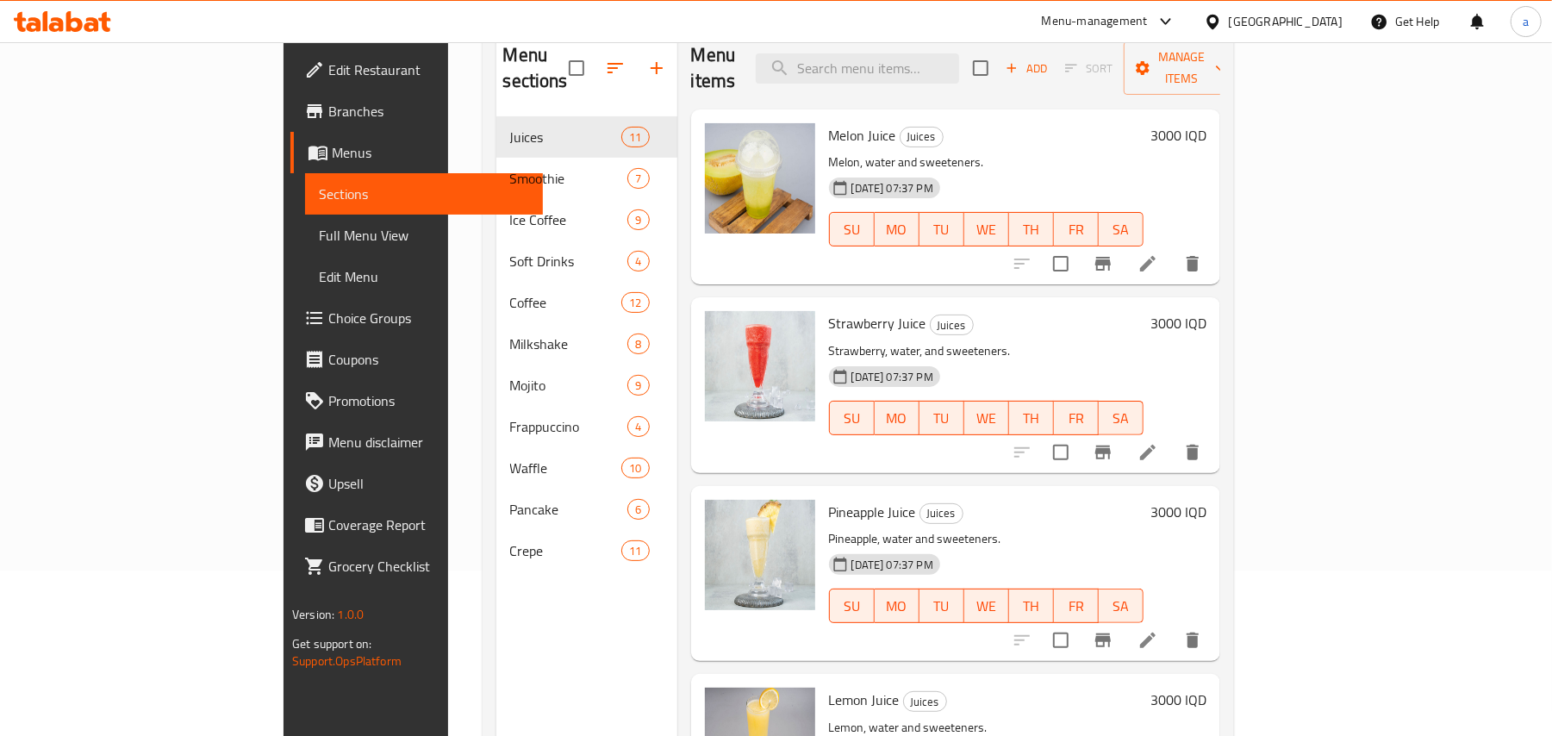
scroll to position [243, 0]
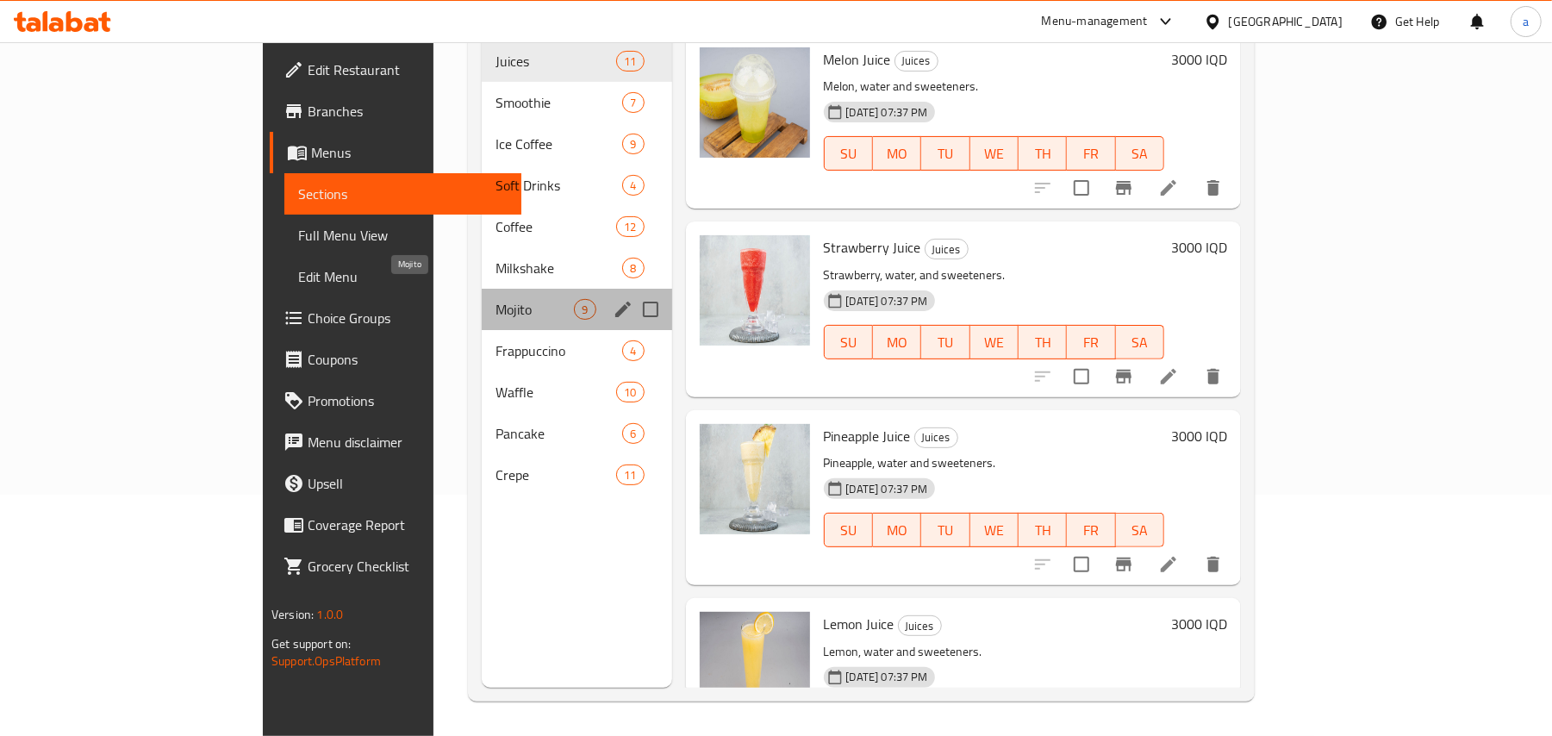
drag, startPoint x: 383, startPoint y: 287, endPoint x: 555, endPoint y: 307, distance: 172.6
click at [496, 299] on span "Mojito" at bounding box center [535, 309] width 78 height 21
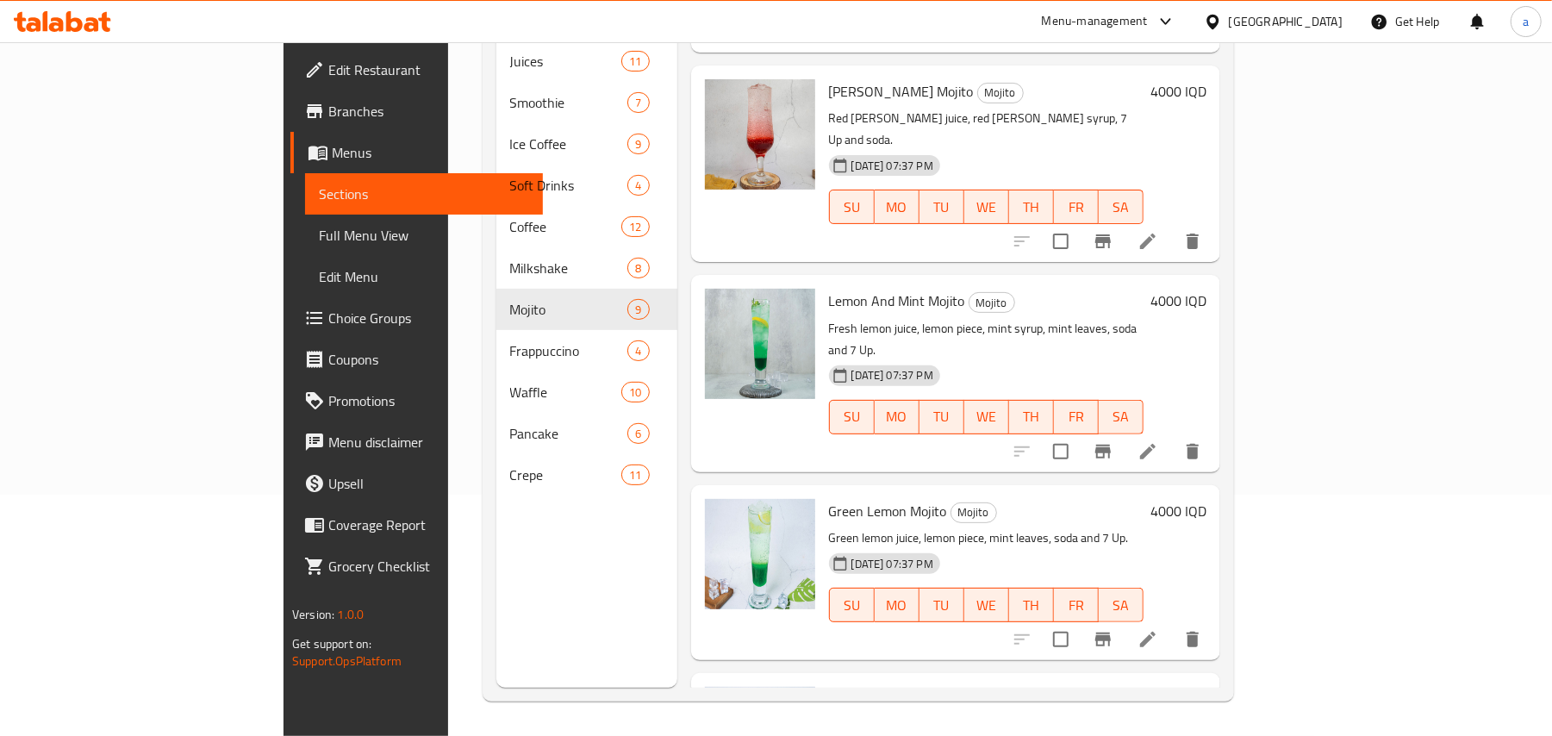
scroll to position [1038, 0]
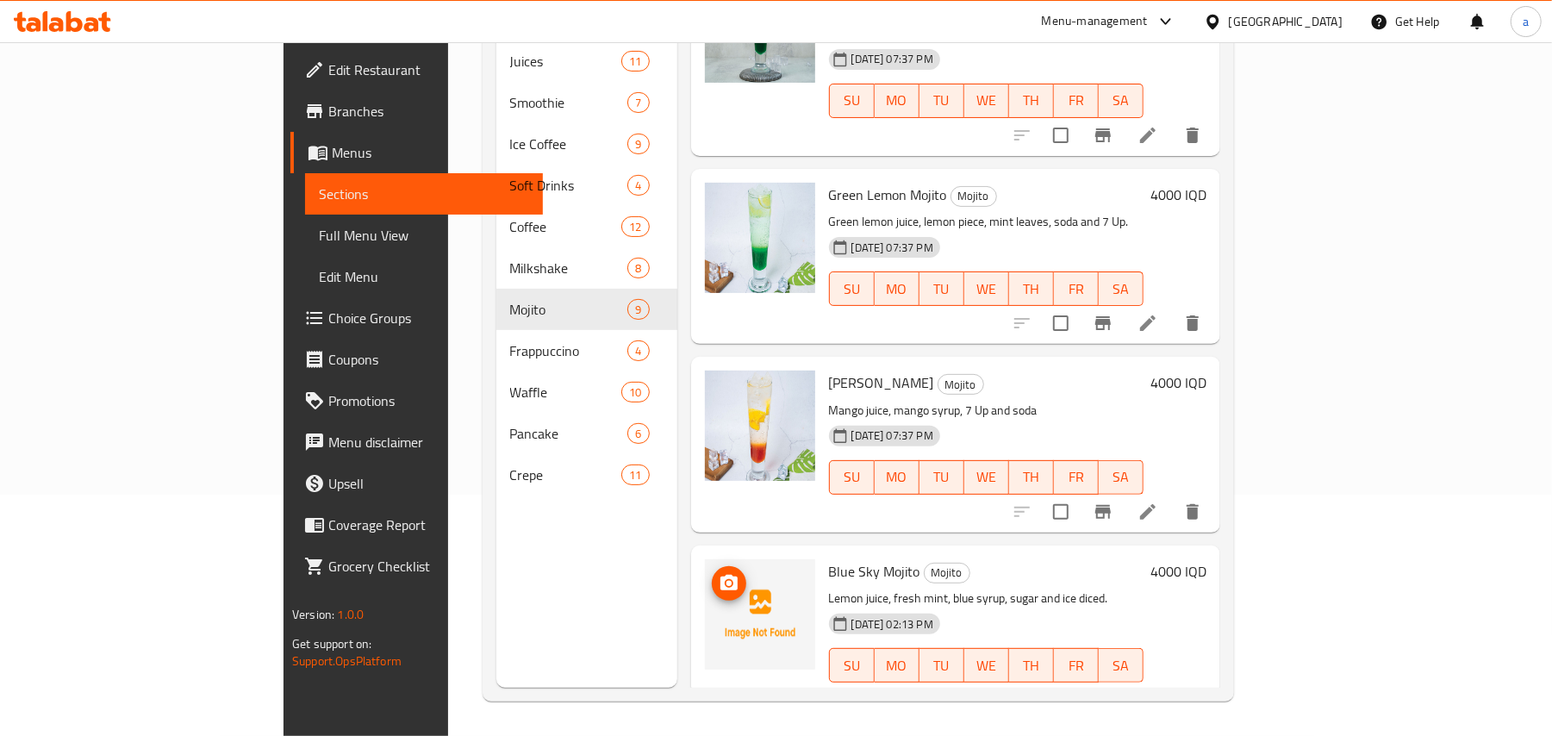
click at [705, 559] on img at bounding box center [760, 614] width 110 height 110
click at [720, 575] on icon "upload picture" at bounding box center [728, 583] width 17 height 16
click at [829, 558] on span "Blue Sky Mojito" at bounding box center [874, 571] width 91 height 26
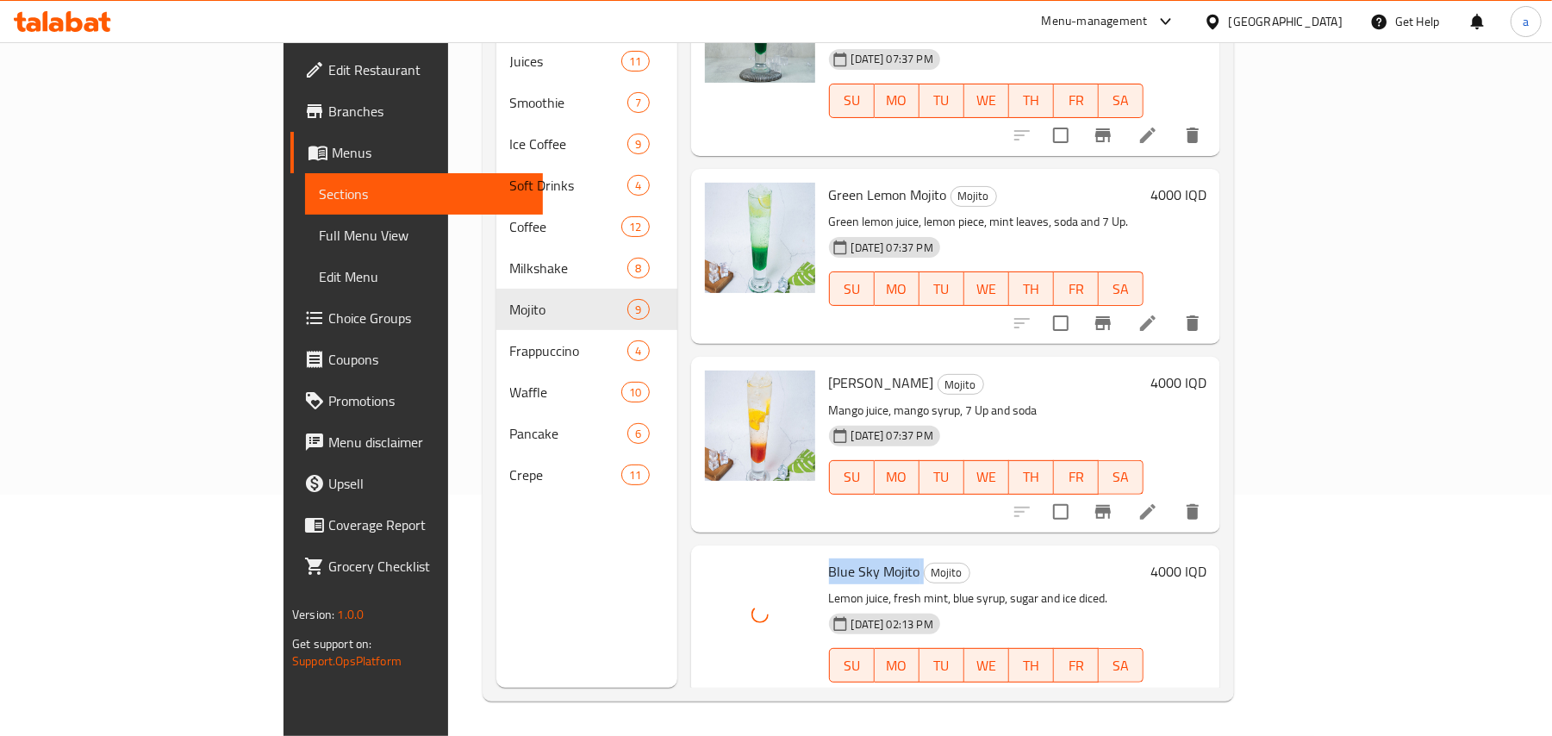
copy h6 "Blue Sky Mojito"
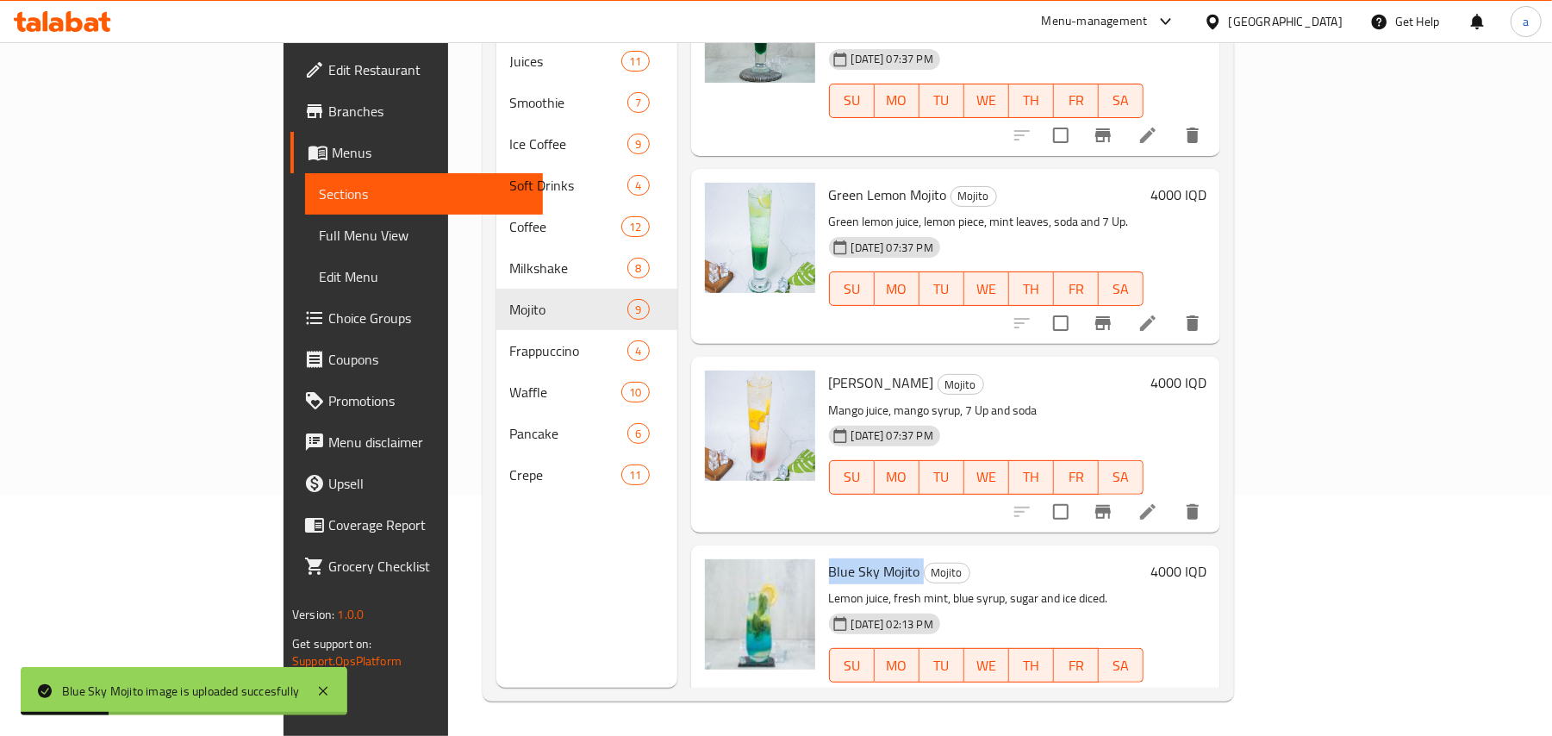
click at [305, 253] on link "Full Menu View" at bounding box center [424, 235] width 238 height 41
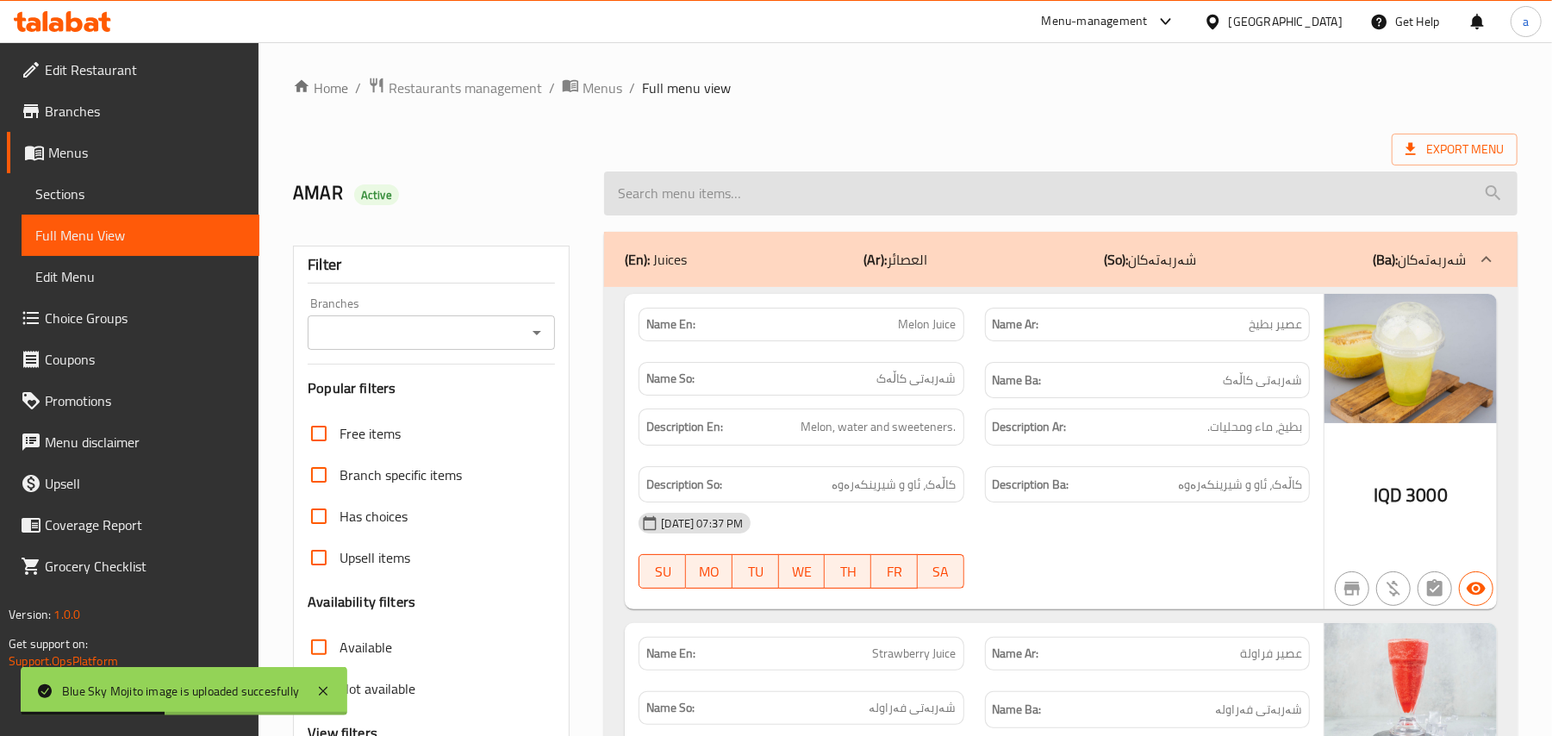
click at [810, 202] on input "search" at bounding box center [1060, 193] width 913 height 44
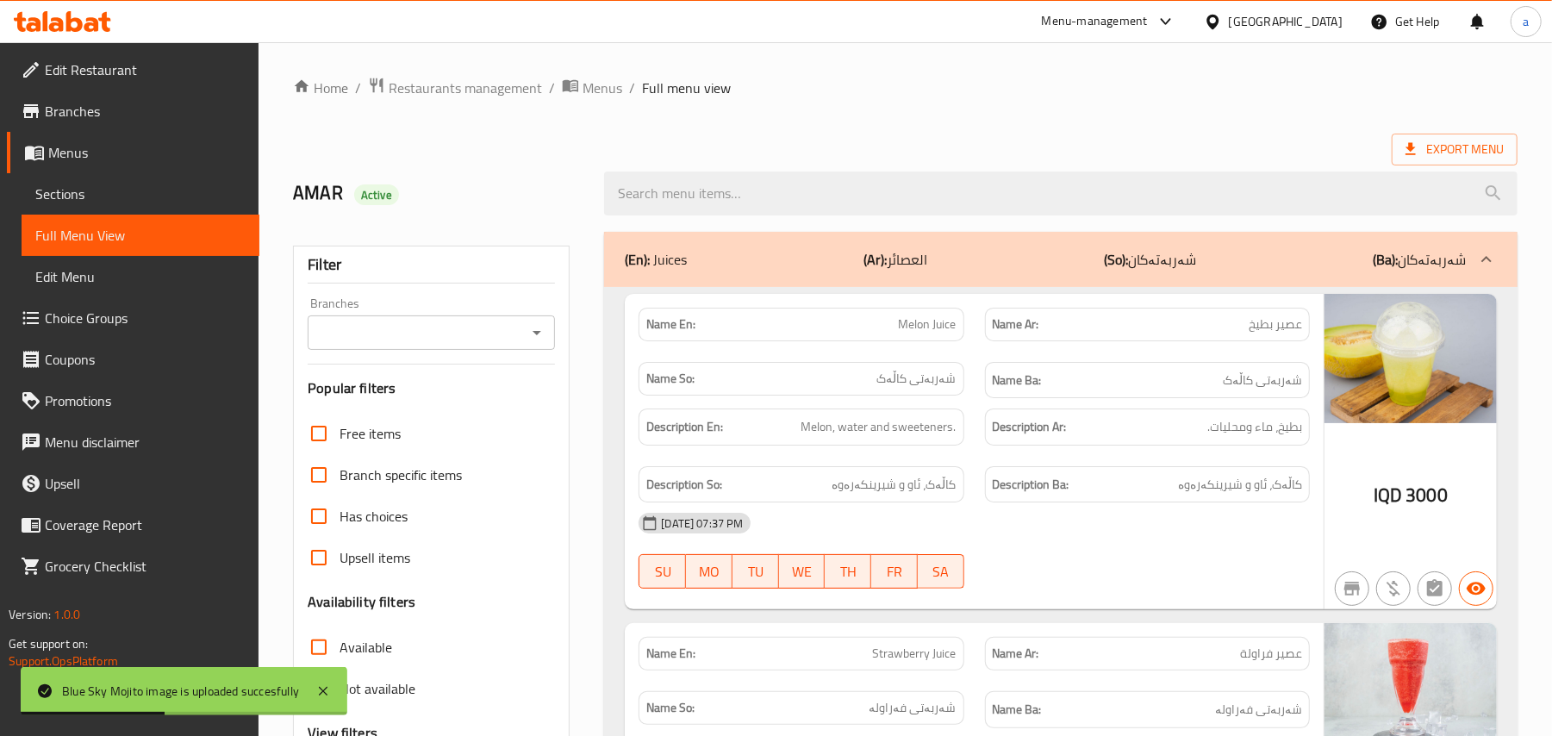
paste input "Blue Sky Mojito"
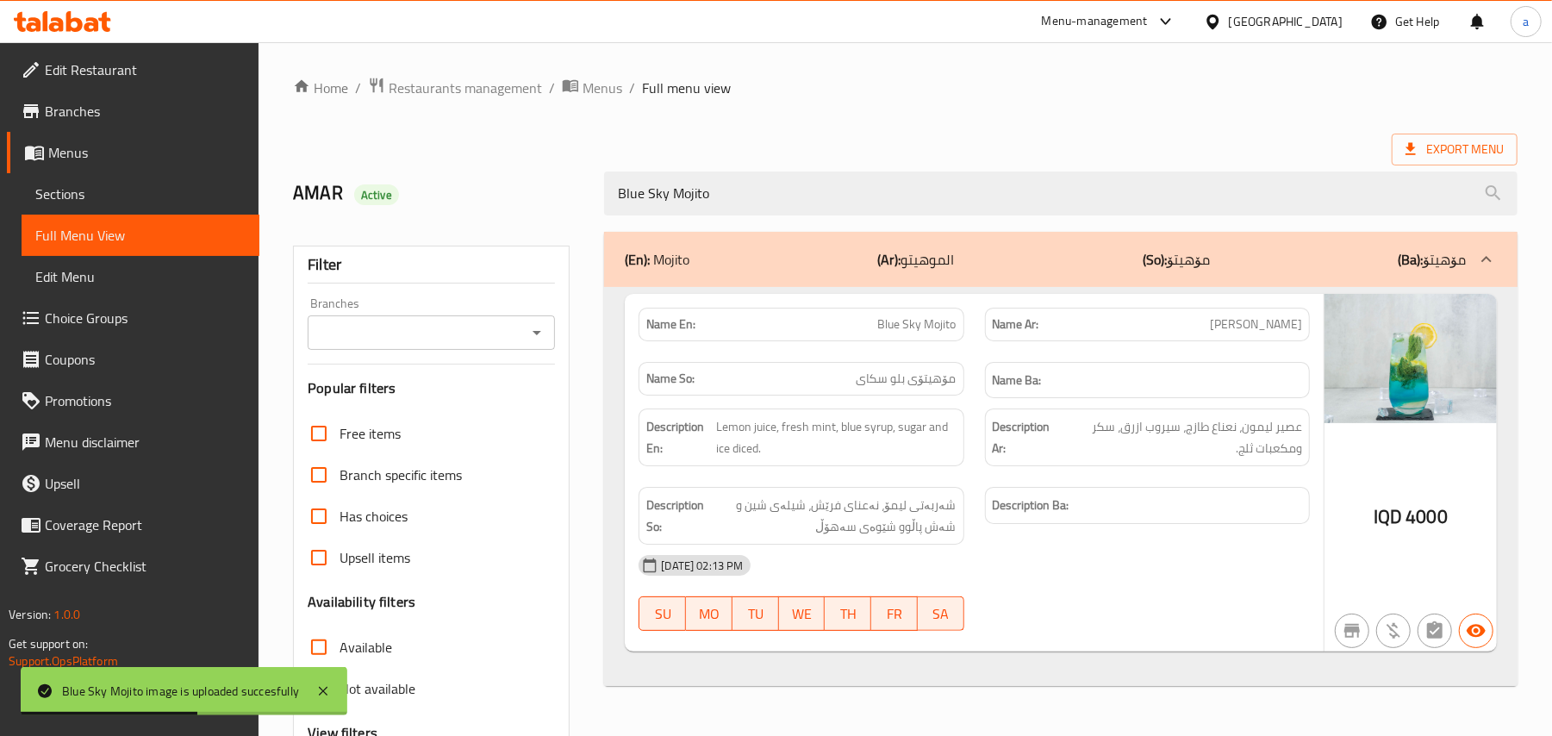
click at [535, 335] on icon "Open" at bounding box center [537, 332] width 21 height 21
type input "Blue Sky Mojito"
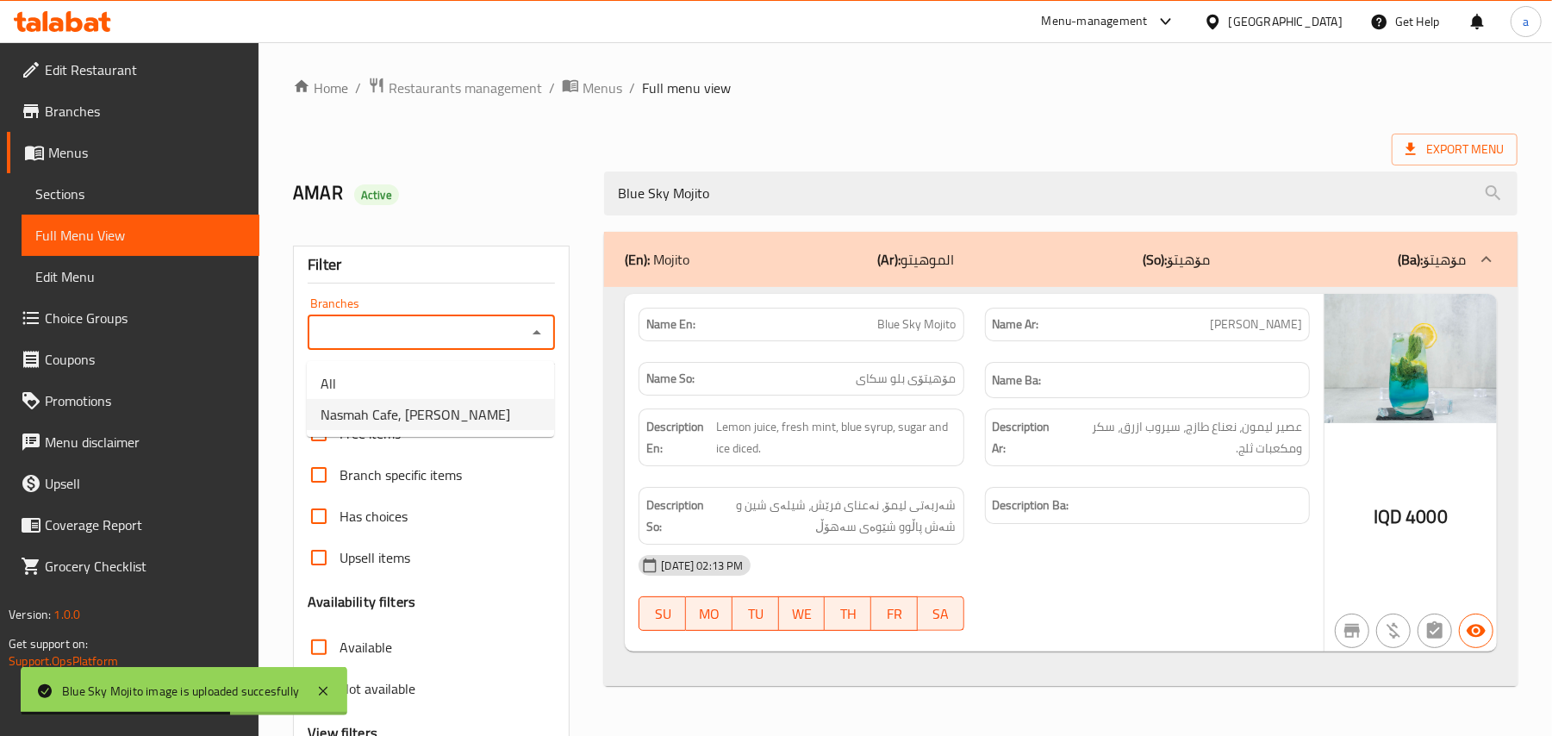
click at [452, 419] on span "Nasmah Cafe, Karada Dakhel" at bounding box center [416, 414] width 190 height 21
type input "Nasmah Cafe, Karada Dakhel"
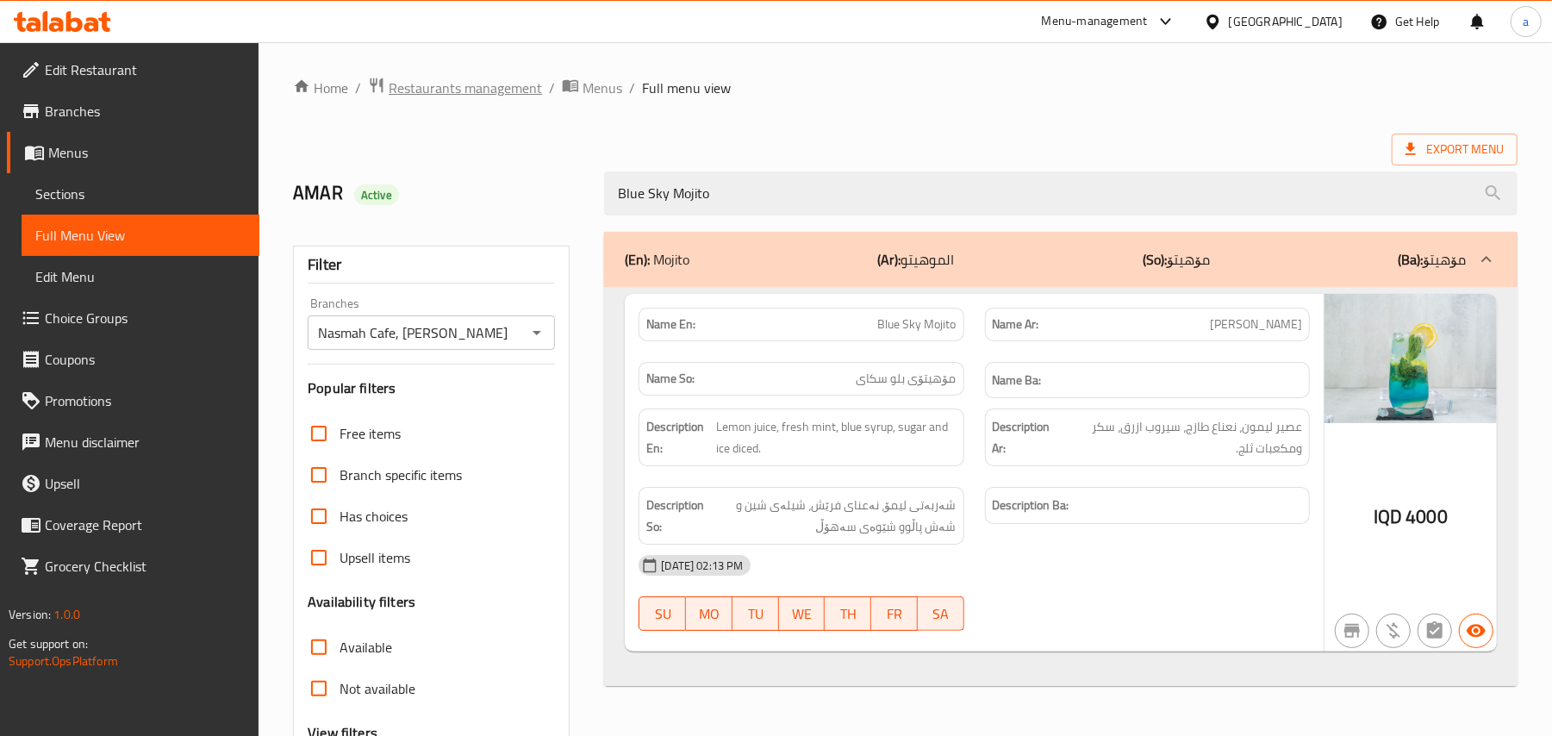
click at [522, 90] on span "Restaurants management" at bounding box center [465, 88] width 153 height 21
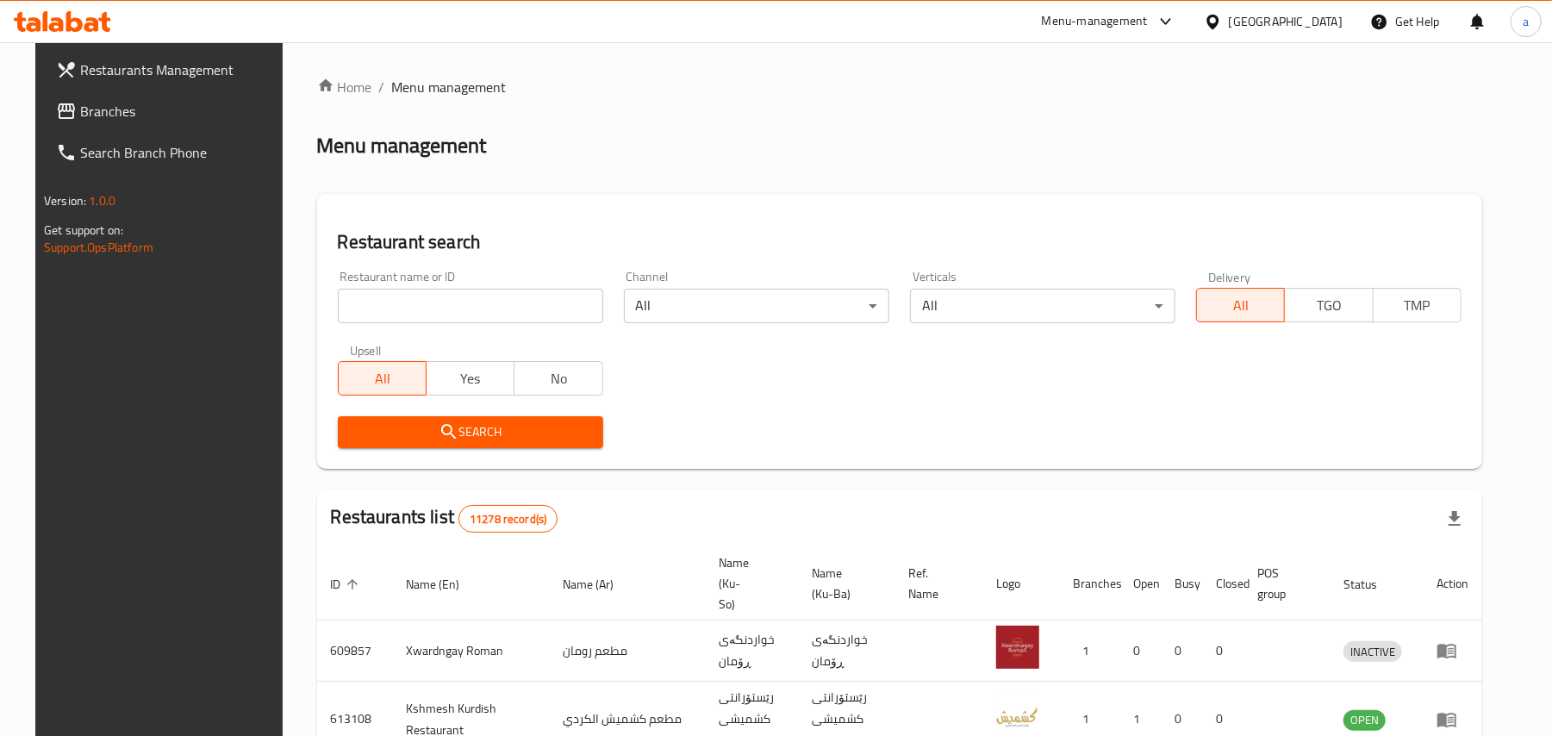
click at [515, 314] on input "search" at bounding box center [470, 306] width 265 height 34
paste input "Rito Pizza & Shawrma"
type input "Rito Pizza & Shawrma"
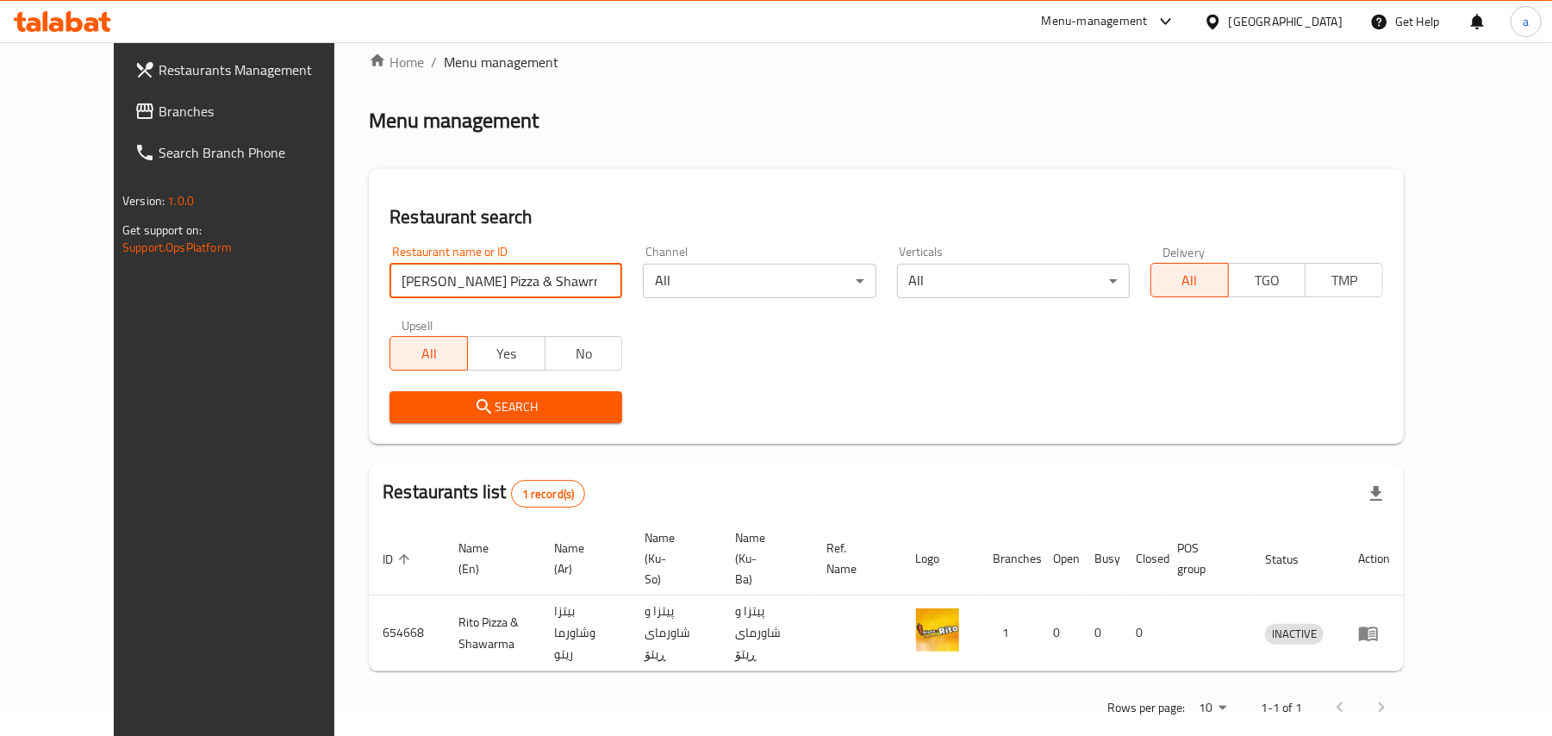
scroll to position [32, 0]
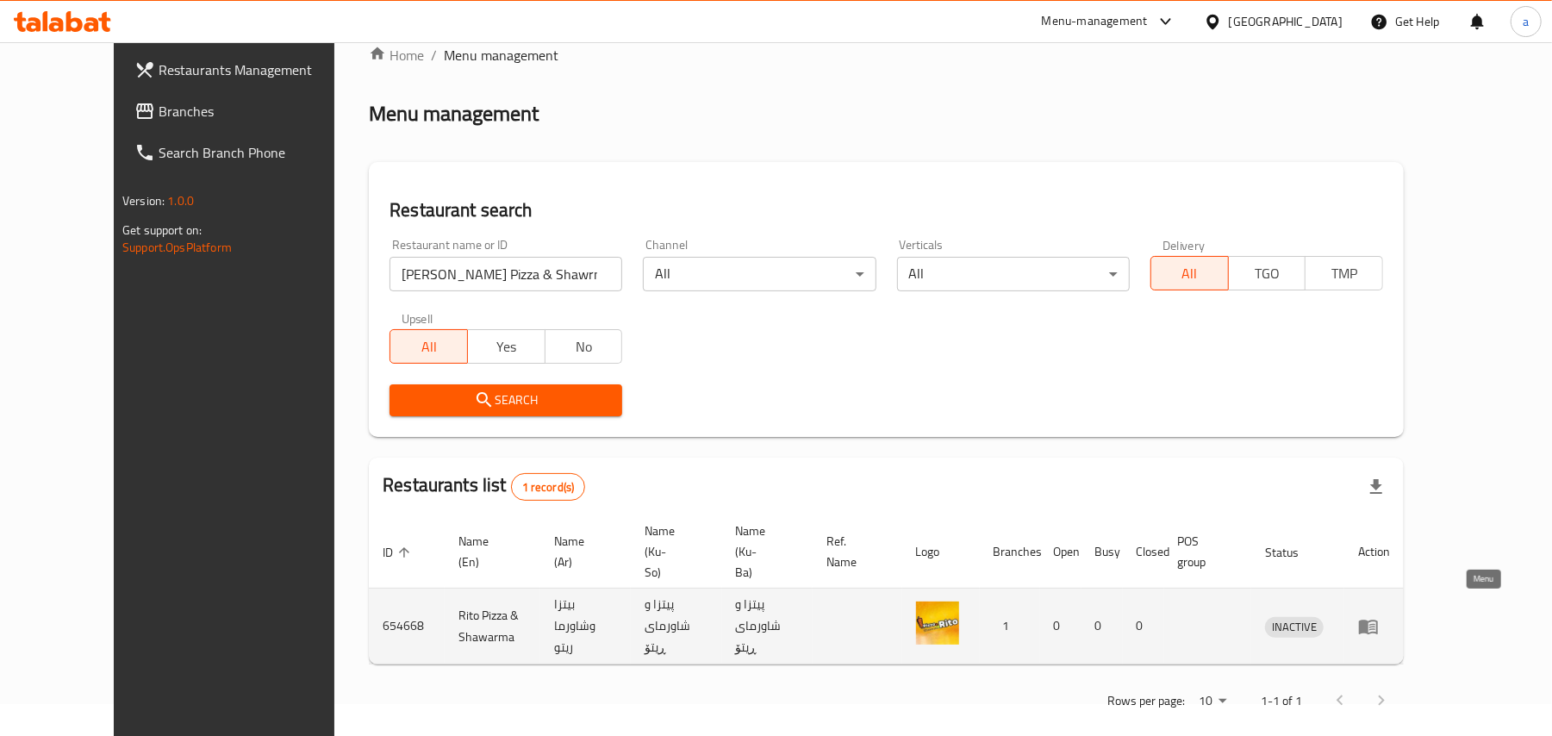
click at [1379, 621] on icon "enhanced table" at bounding box center [1368, 626] width 21 height 21
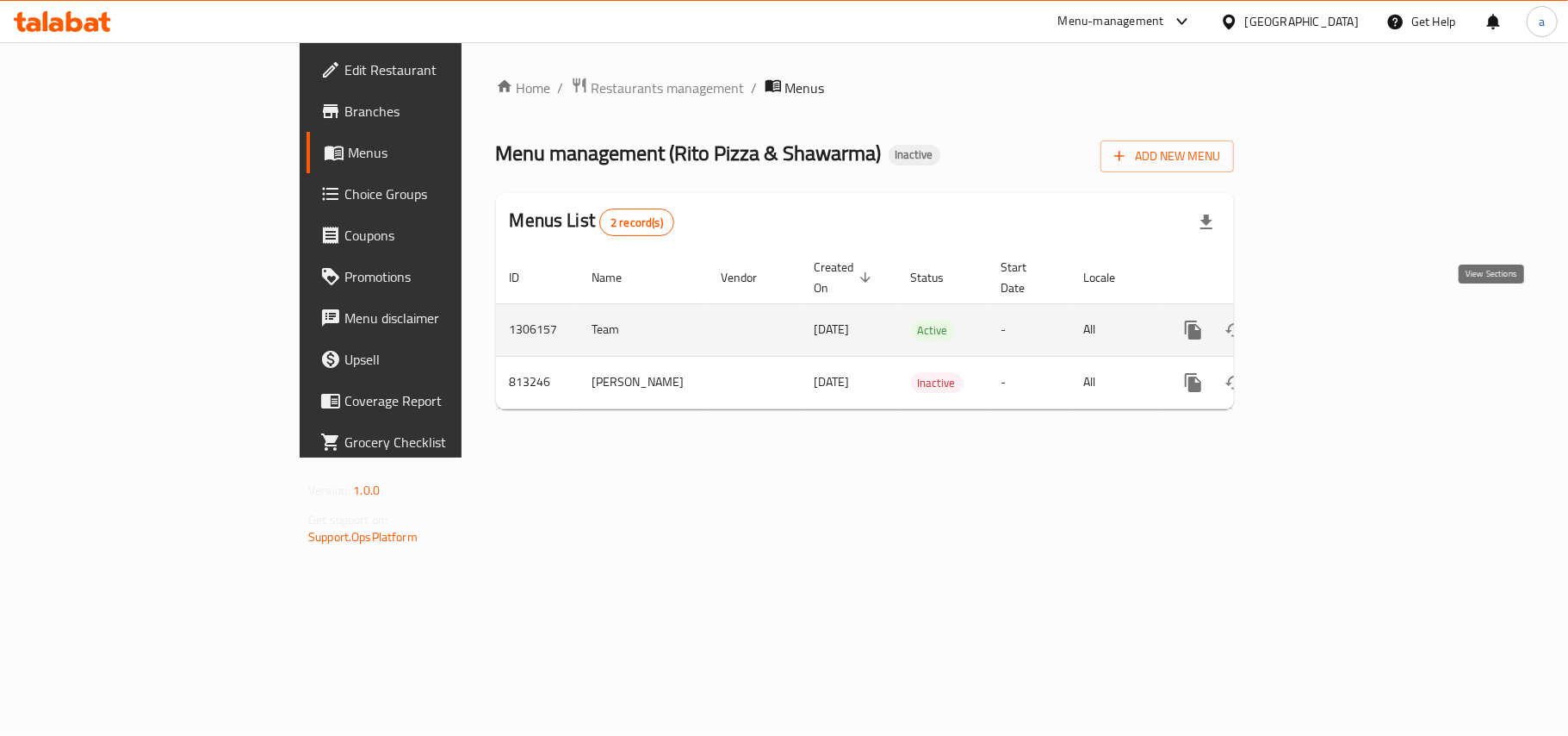
click at [1328, 324] on icon "enhanced table" at bounding box center [1317, 330] width 21 height 21
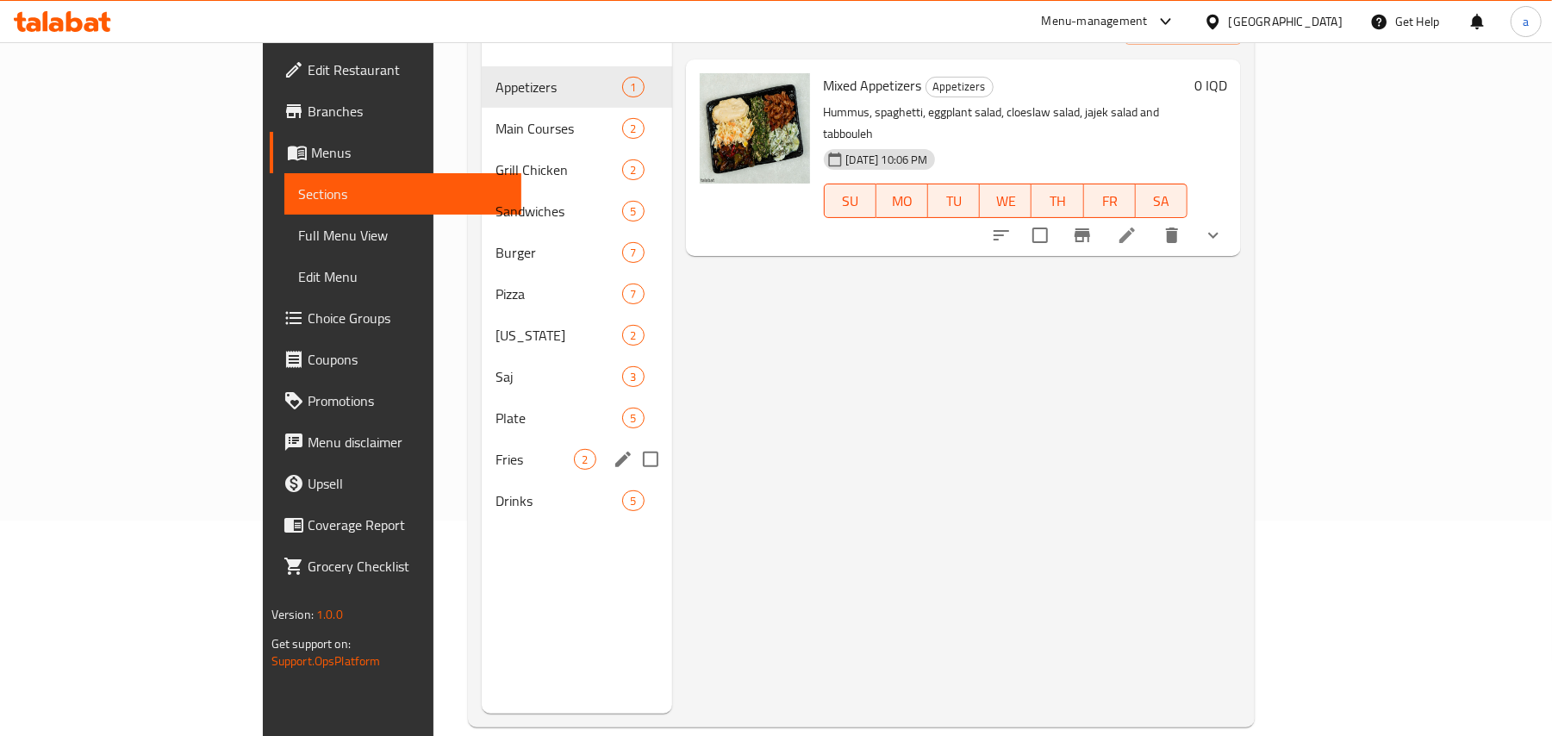
scroll to position [243, 0]
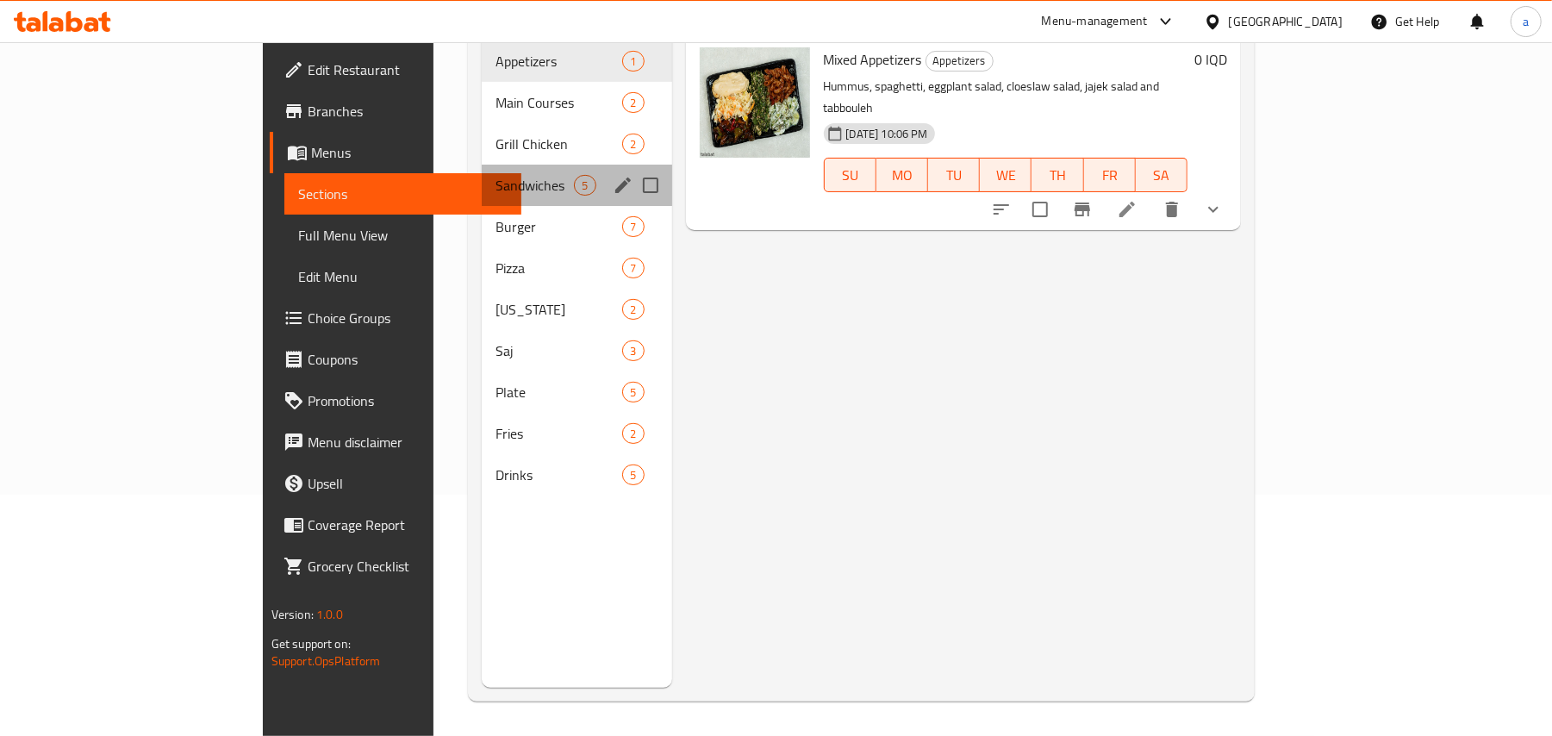
click at [482, 183] on div "Sandwiches 5" at bounding box center [577, 185] width 190 height 41
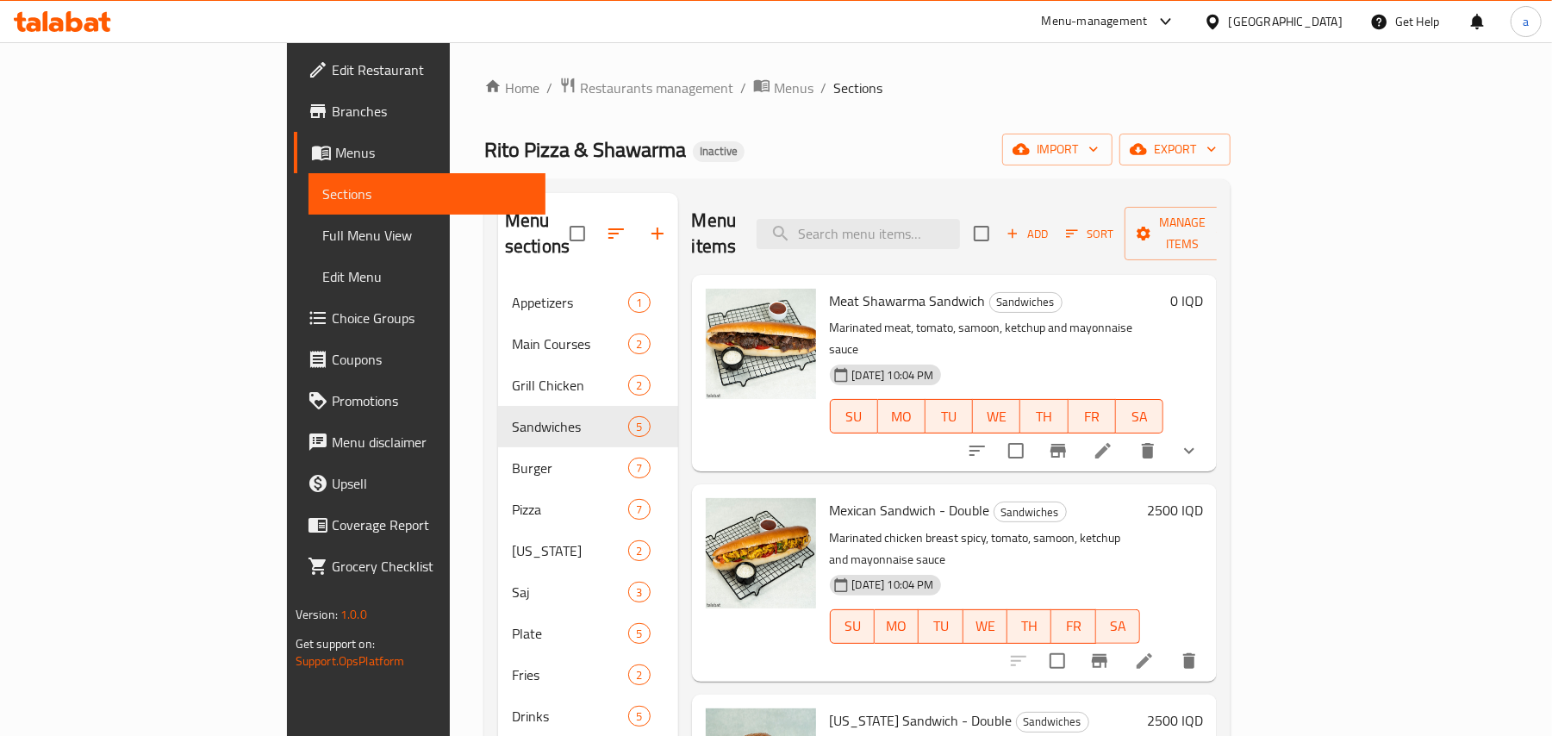
click at [1200, 440] on icon "show more" at bounding box center [1189, 450] width 21 height 21
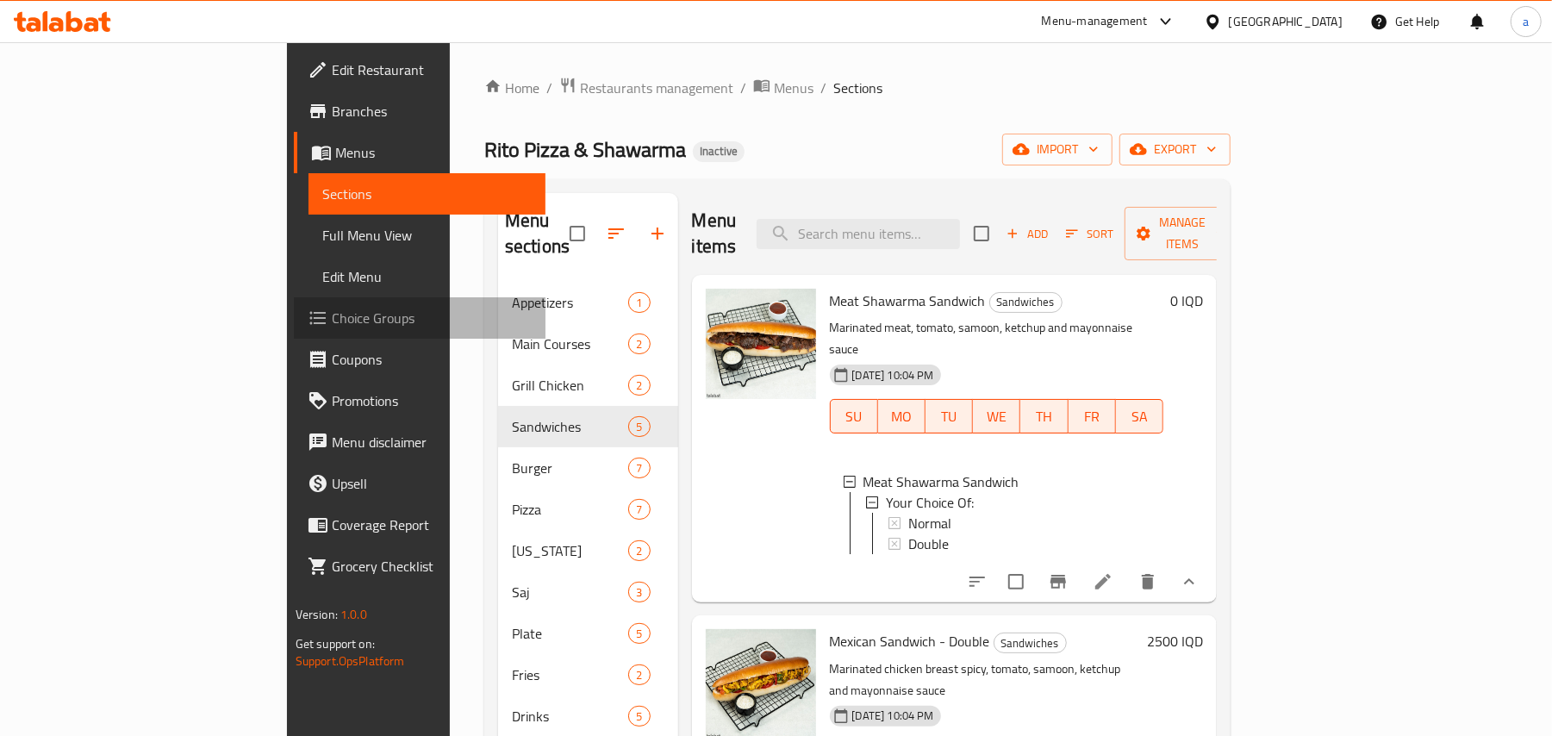
click at [332, 321] on span "Choice Groups" at bounding box center [432, 318] width 201 height 21
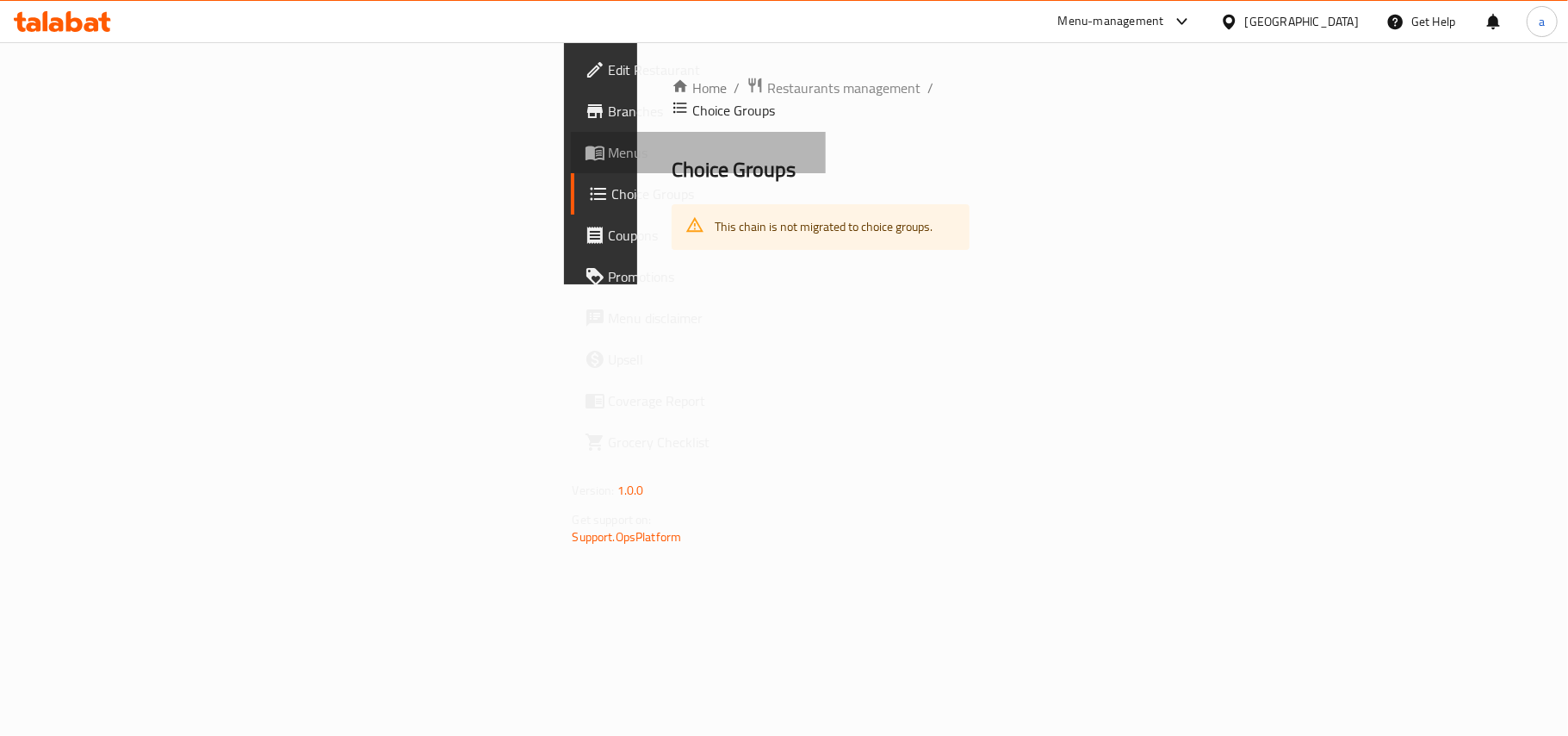
click at [571, 171] on link "Menus" at bounding box center [698, 152] width 255 height 41
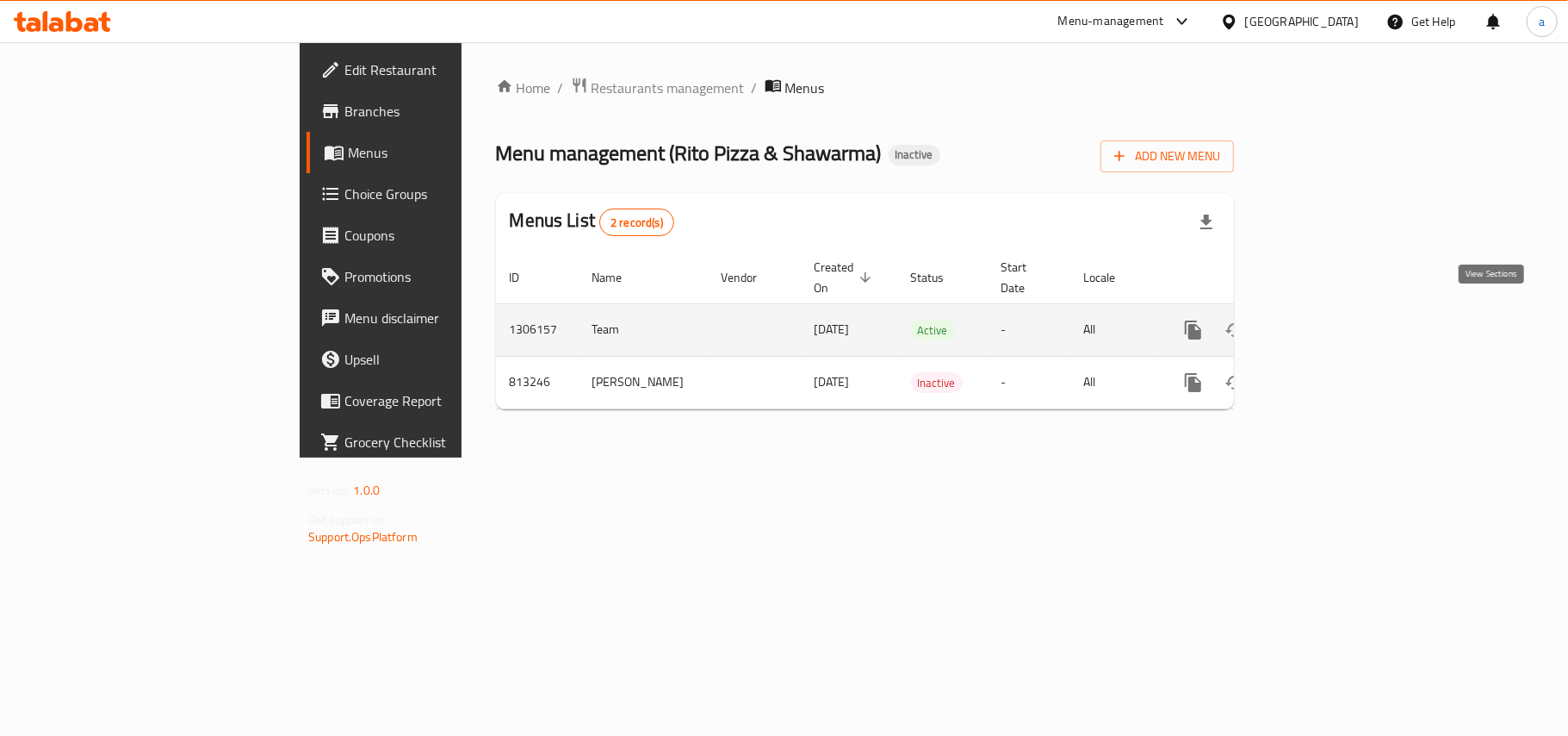
click at [1338, 319] on link "enhanced table" at bounding box center [1317, 329] width 41 height 41
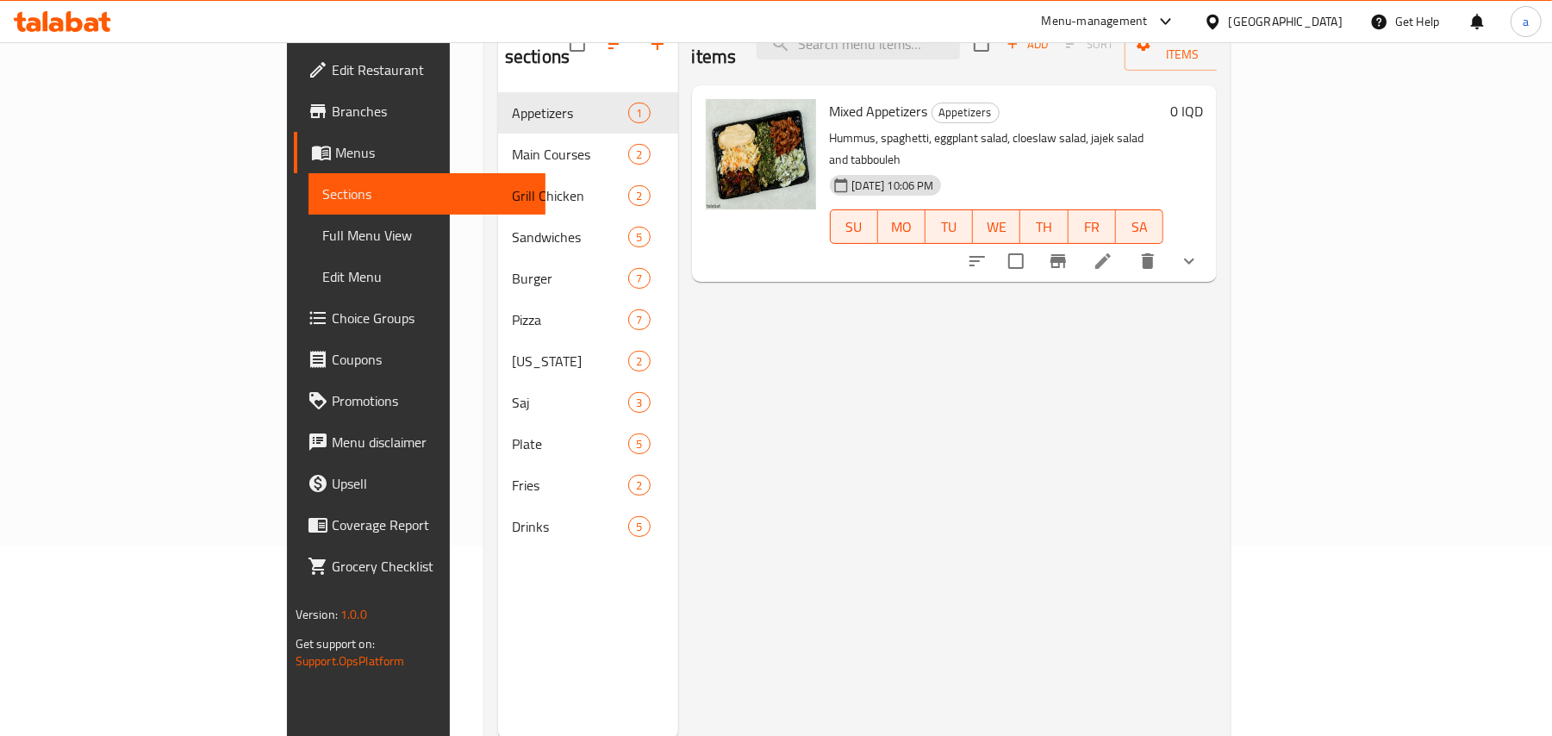
scroll to position [243, 0]
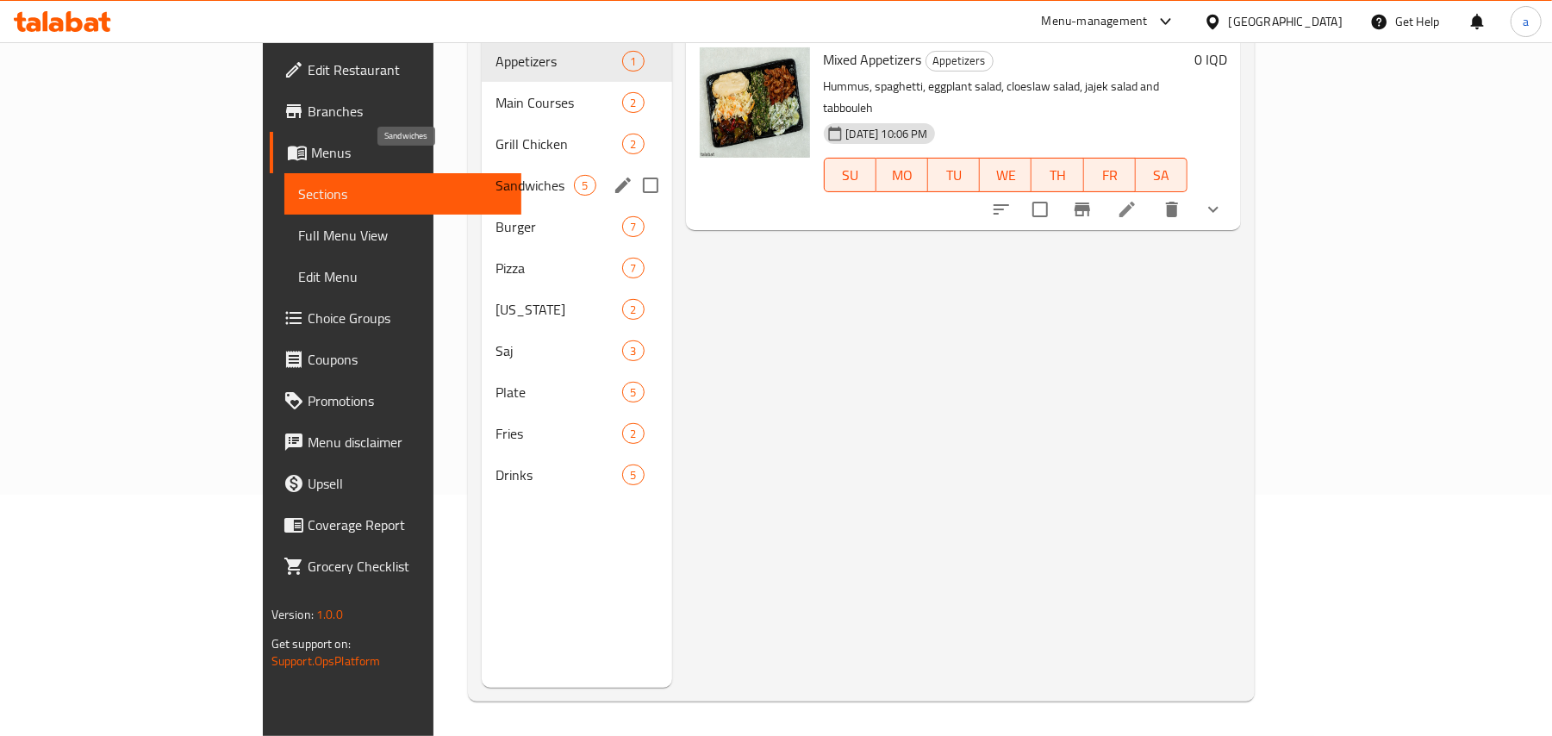
click at [496, 175] on span "Sandwiches" at bounding box center [535, 185] width 78 height 21
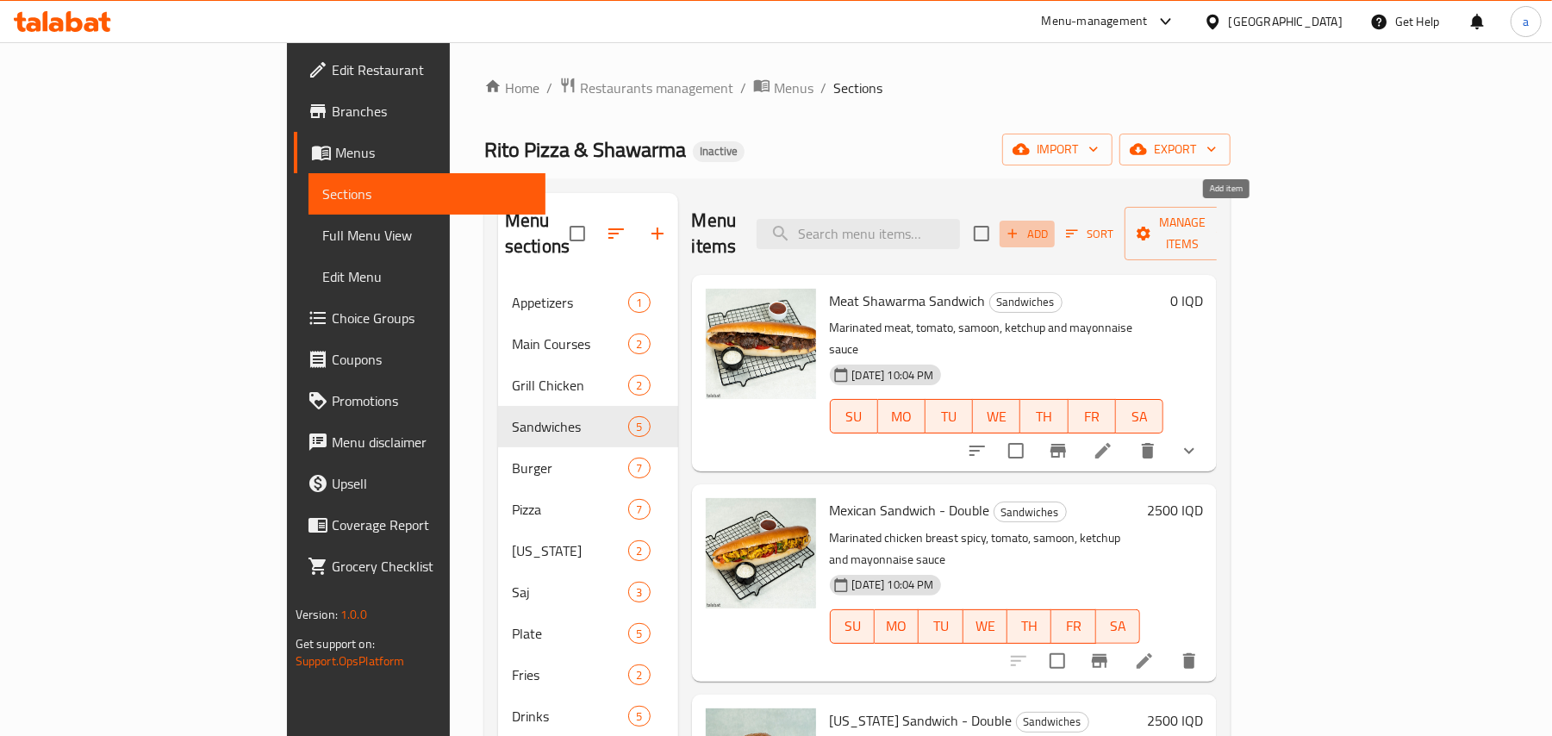
click at [1051, 224] on span "Add" at bounding box center [1027, 234] width 47 height 20
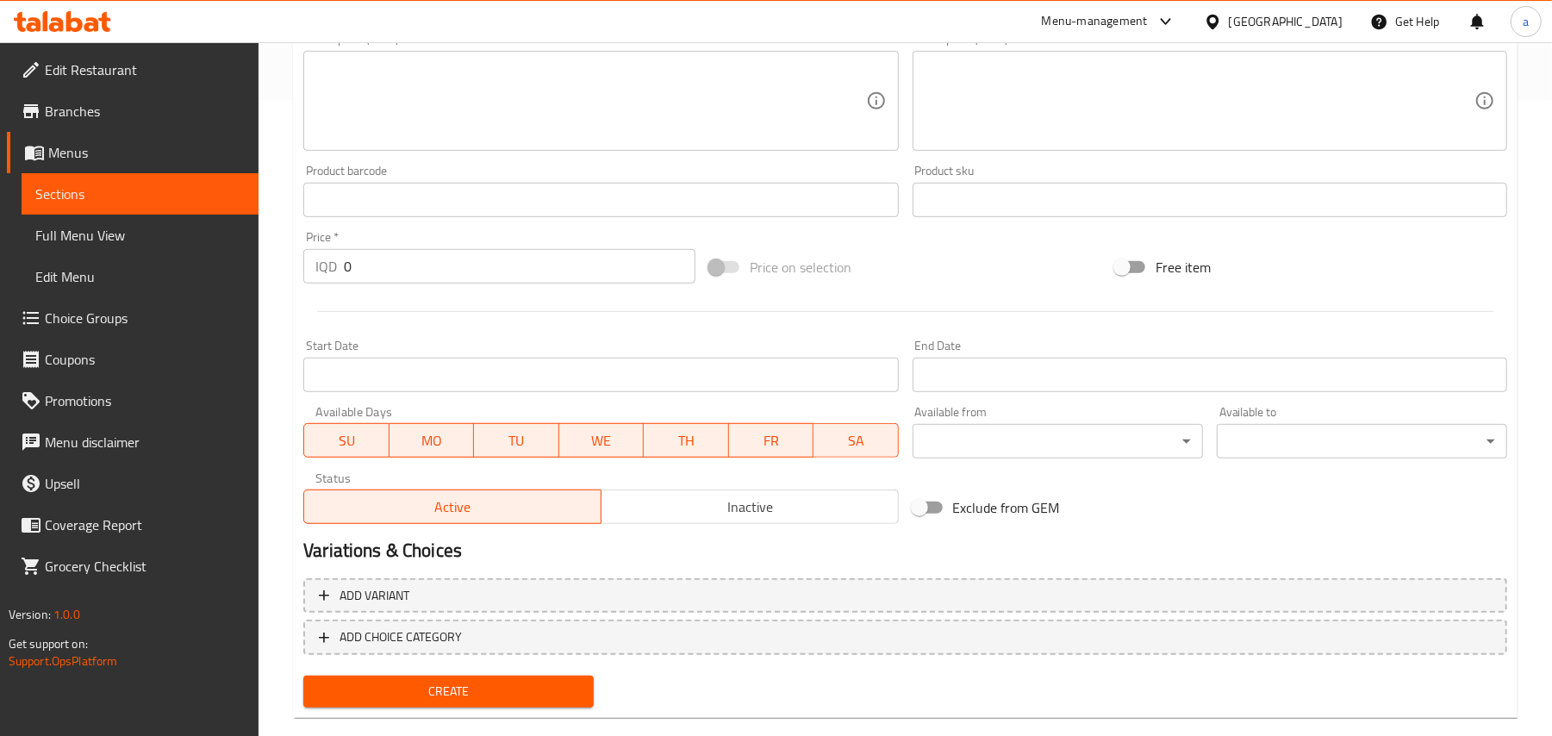
scroll to position [693, 0]
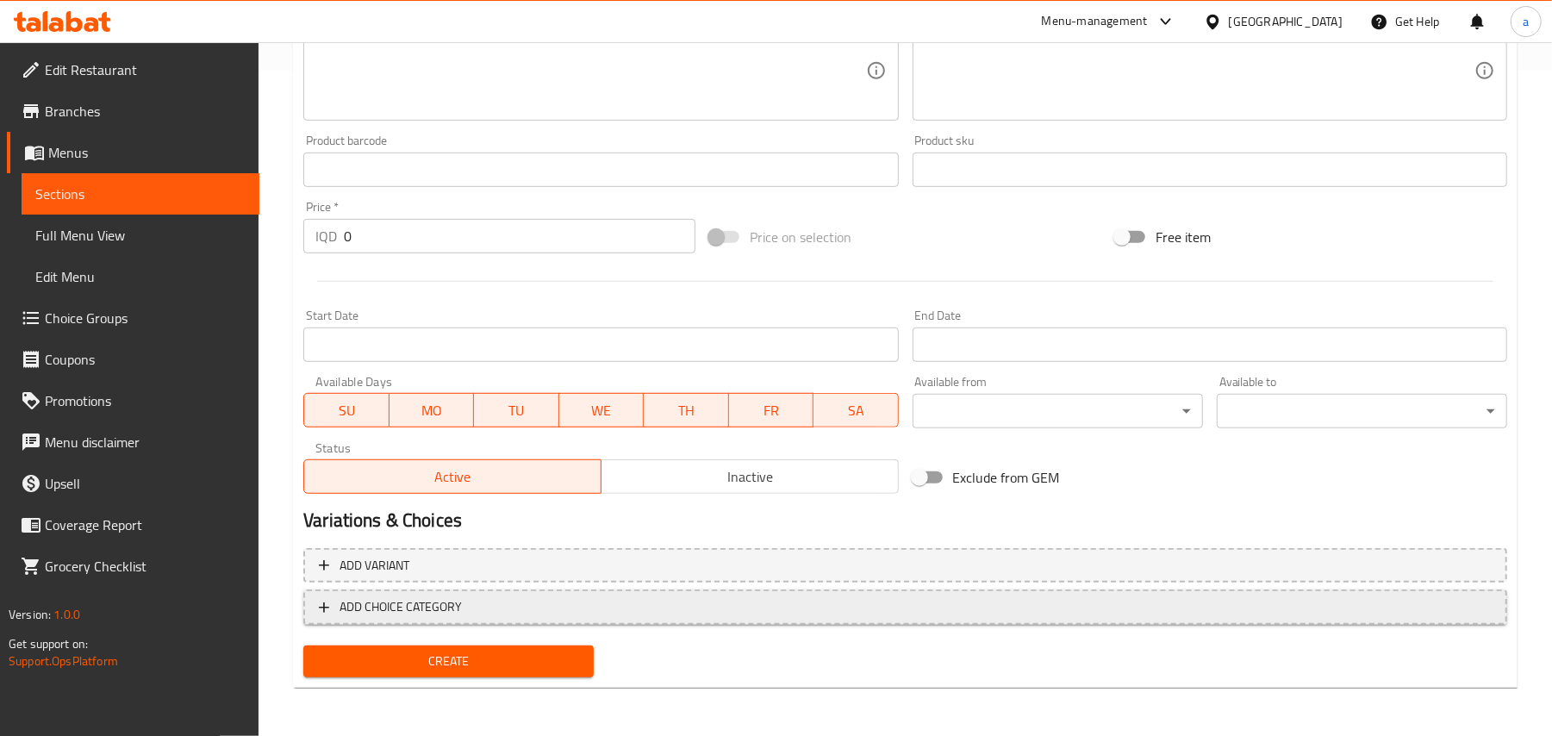
click at [832, 612] on span "ADD CHOICE CATEGORY" at bounding box center [905, 607] width 1173 height 22
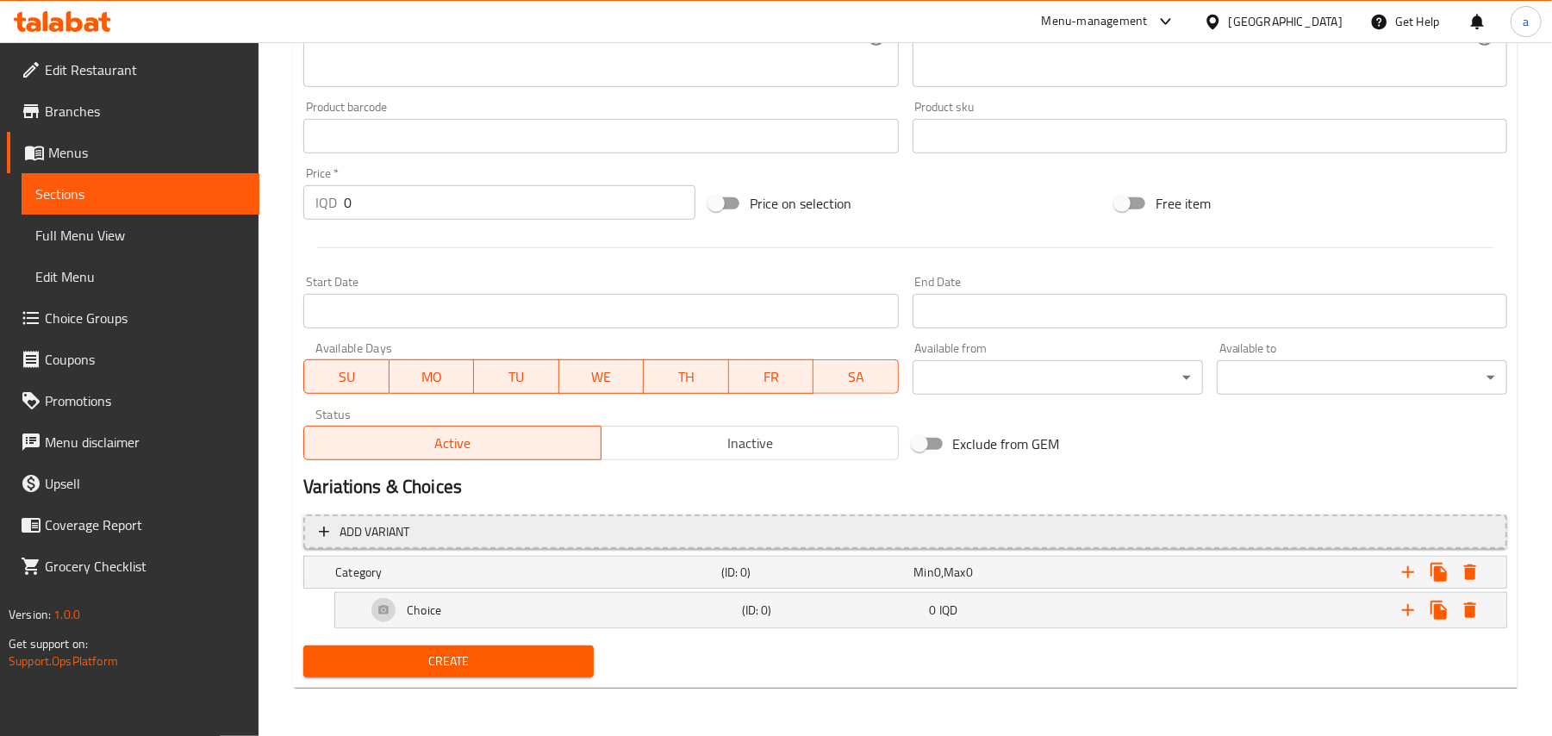
scroll to position [729, 0]
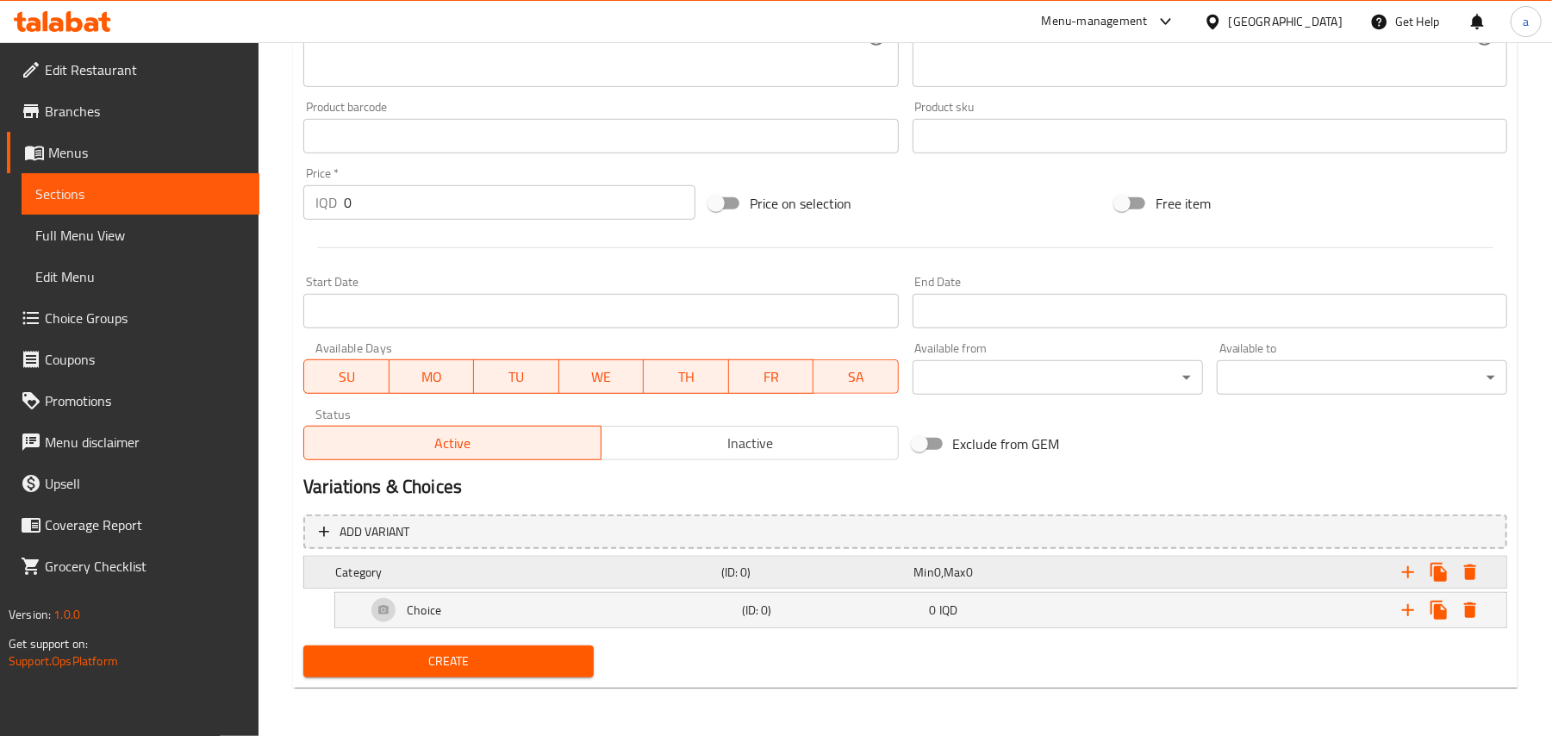
click at [973, 566] on span "0" at bounding box center [969, 572] width 7 height 22
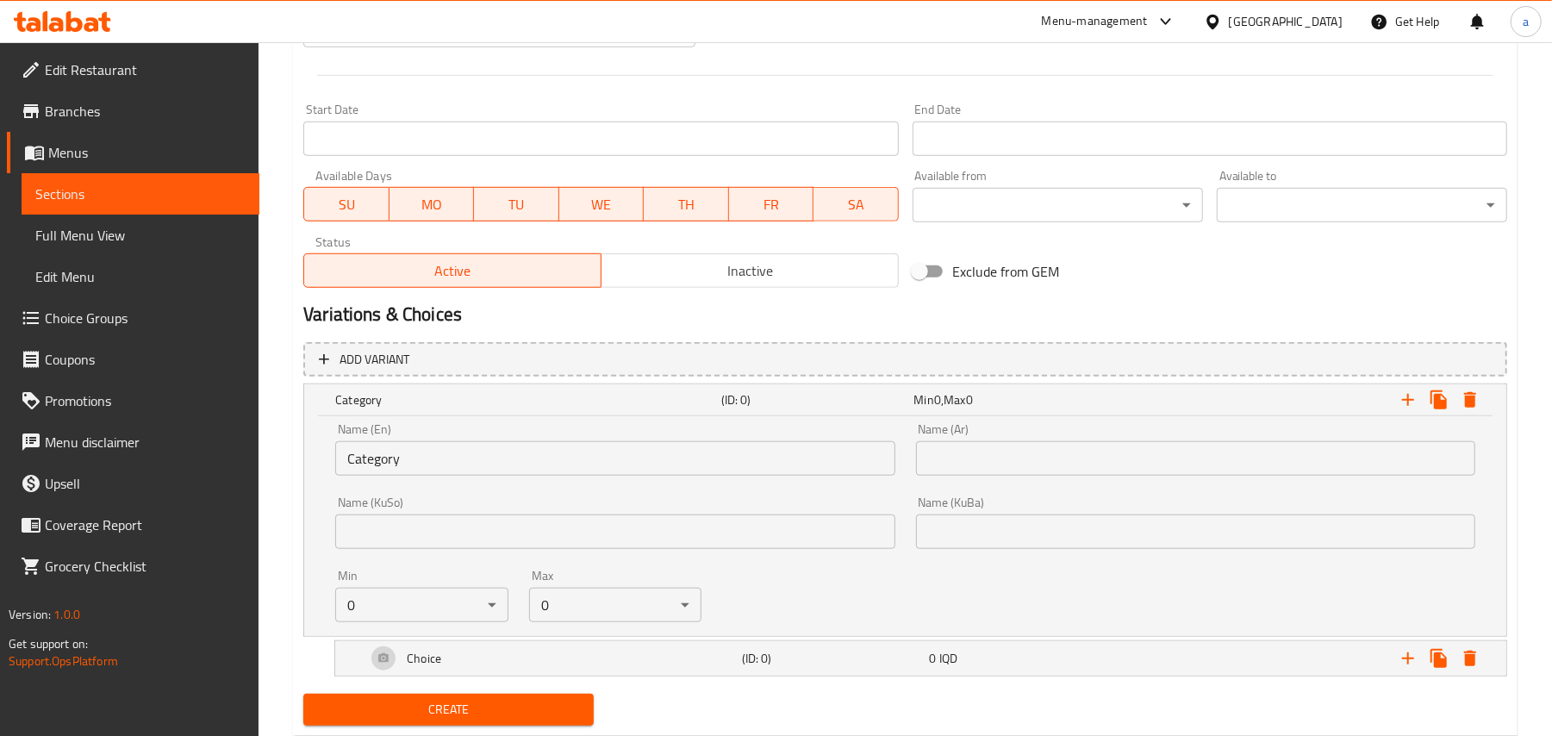
scroll to position [953, 0]
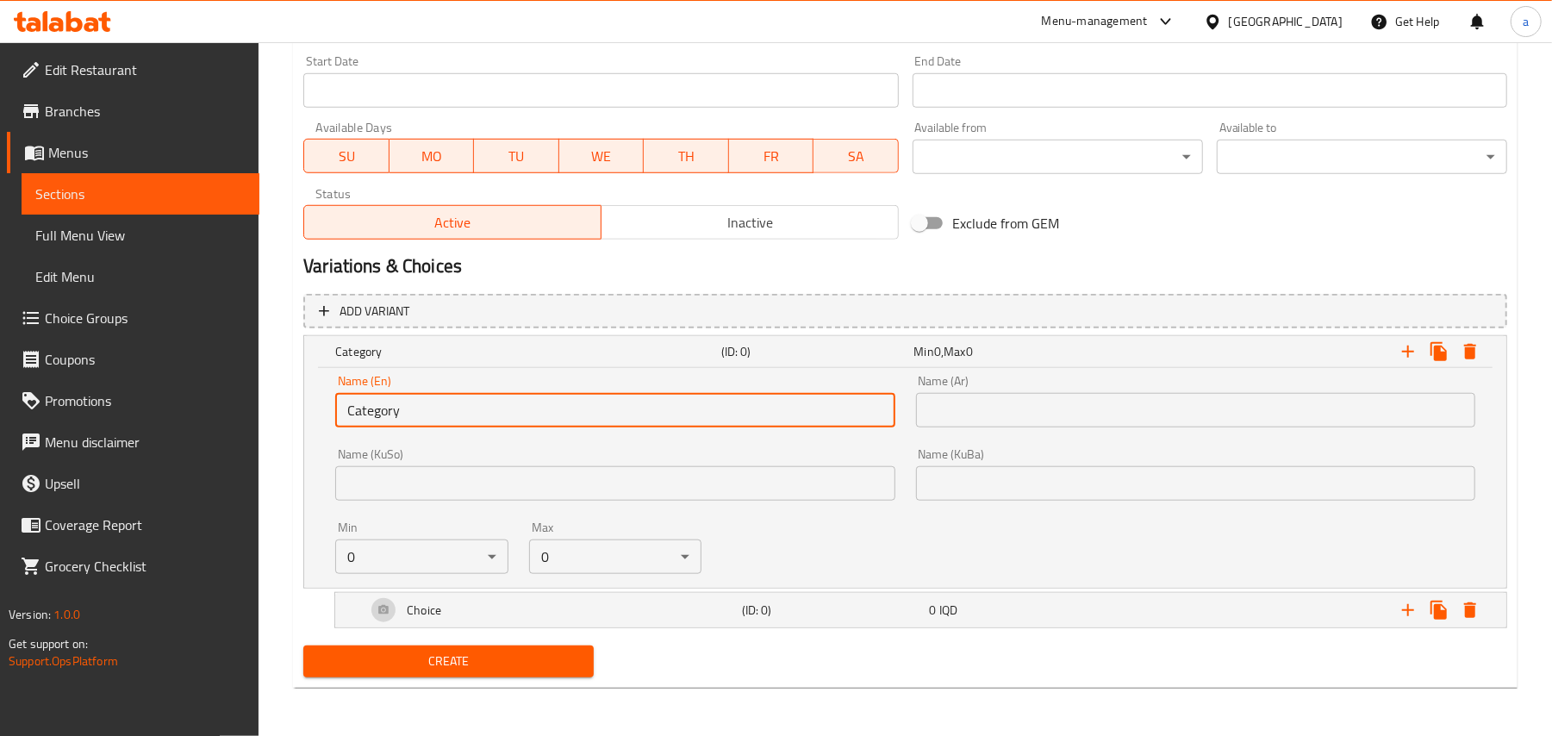
drag, startPoint x: 574, startPoint y: 401, endPoint x: 318, endPoint y: 410, distance: 256.1
click at [318, 408] on div "Name (En) Category Name (En) Name (Ar) Name (Ar) Name (KuSo) Name (KuSo) Name (…" at bounding box center [905, 478] width 1202 height 220
click at [434, 398] on input "Category" at bounding box center [614, 410] width 559 height 34
type input "C"
paste input "Your Choice Of:"
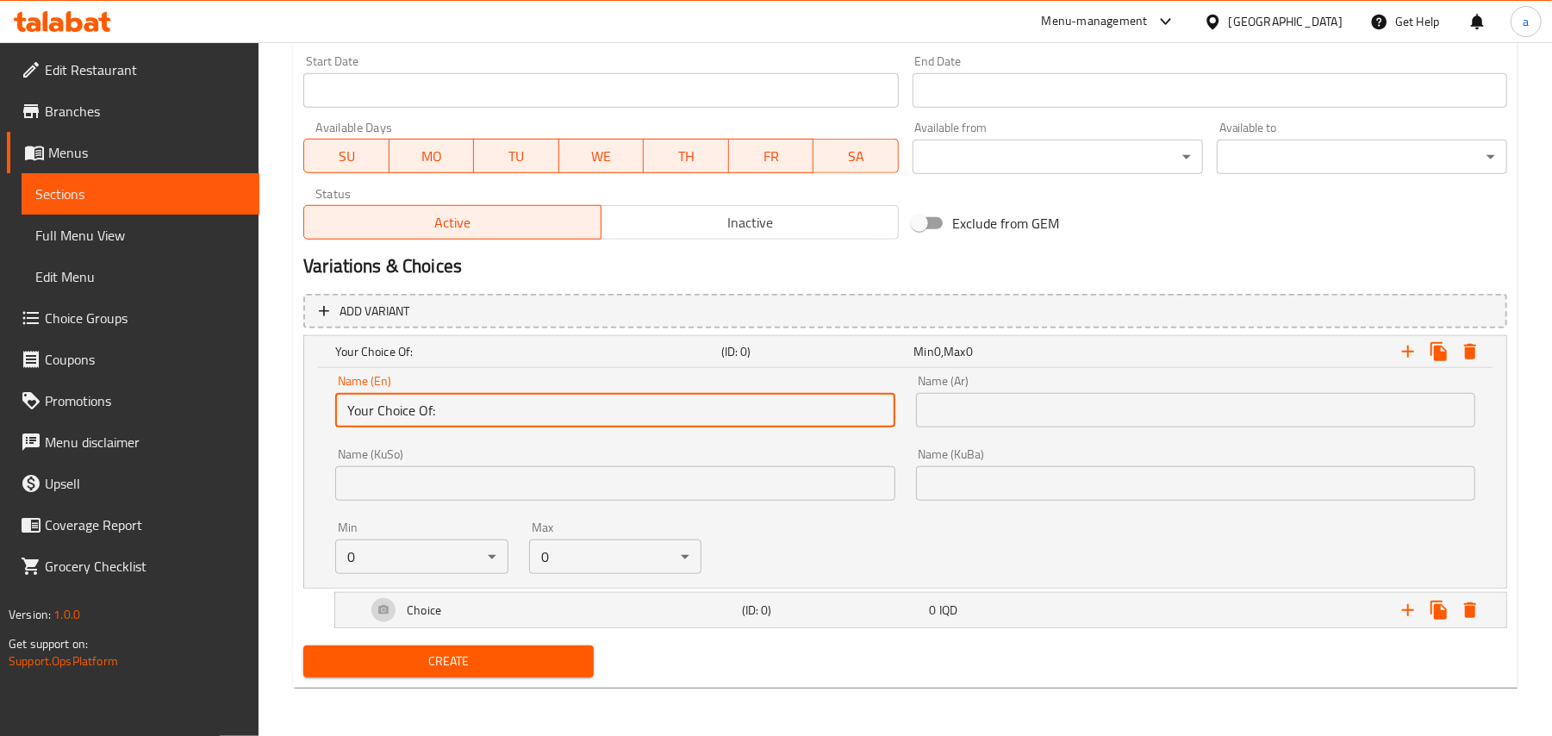
type input "Your Choice Of:"
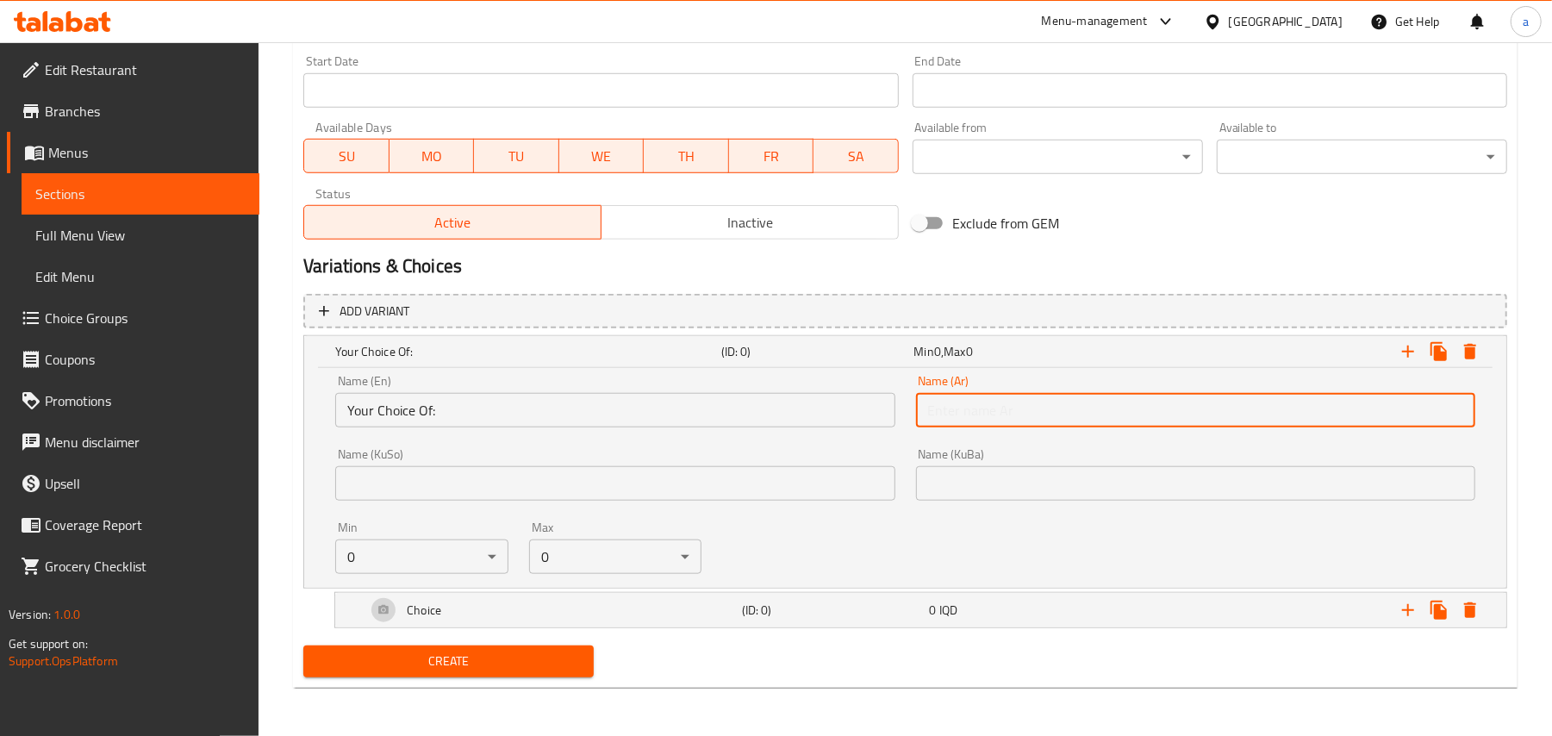
click at [994, 421] on input "text" at bounding box center [1195, 410] width 559 height 34
paste input "إختيارك من:"
type input "إختيارك من:"
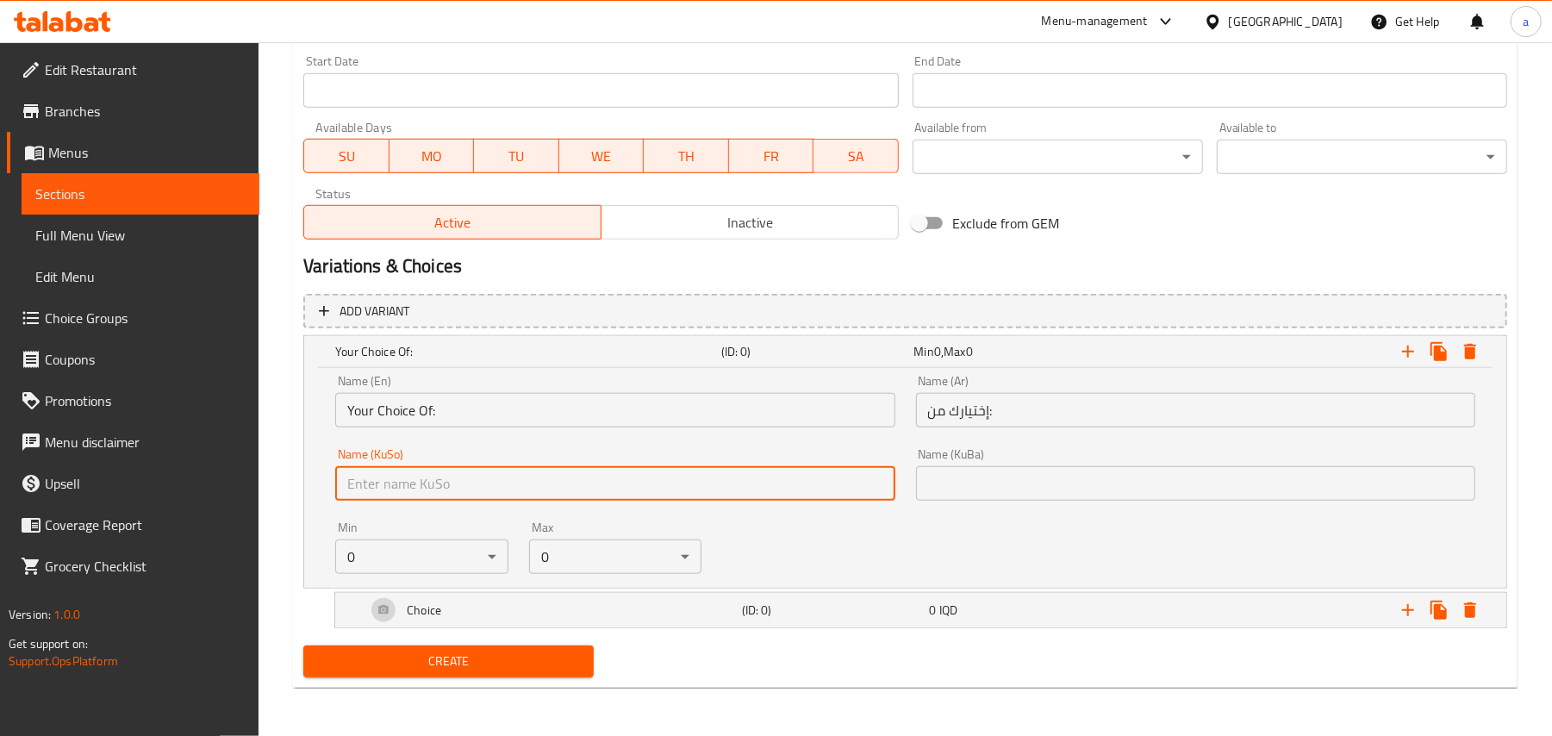
click at [793, 480] on input "text" at bounding box center [614, 483] width 559 height 34
paste input "هەڵبژاردنت لە:"
type input "هەڵبژاردنت لە:"
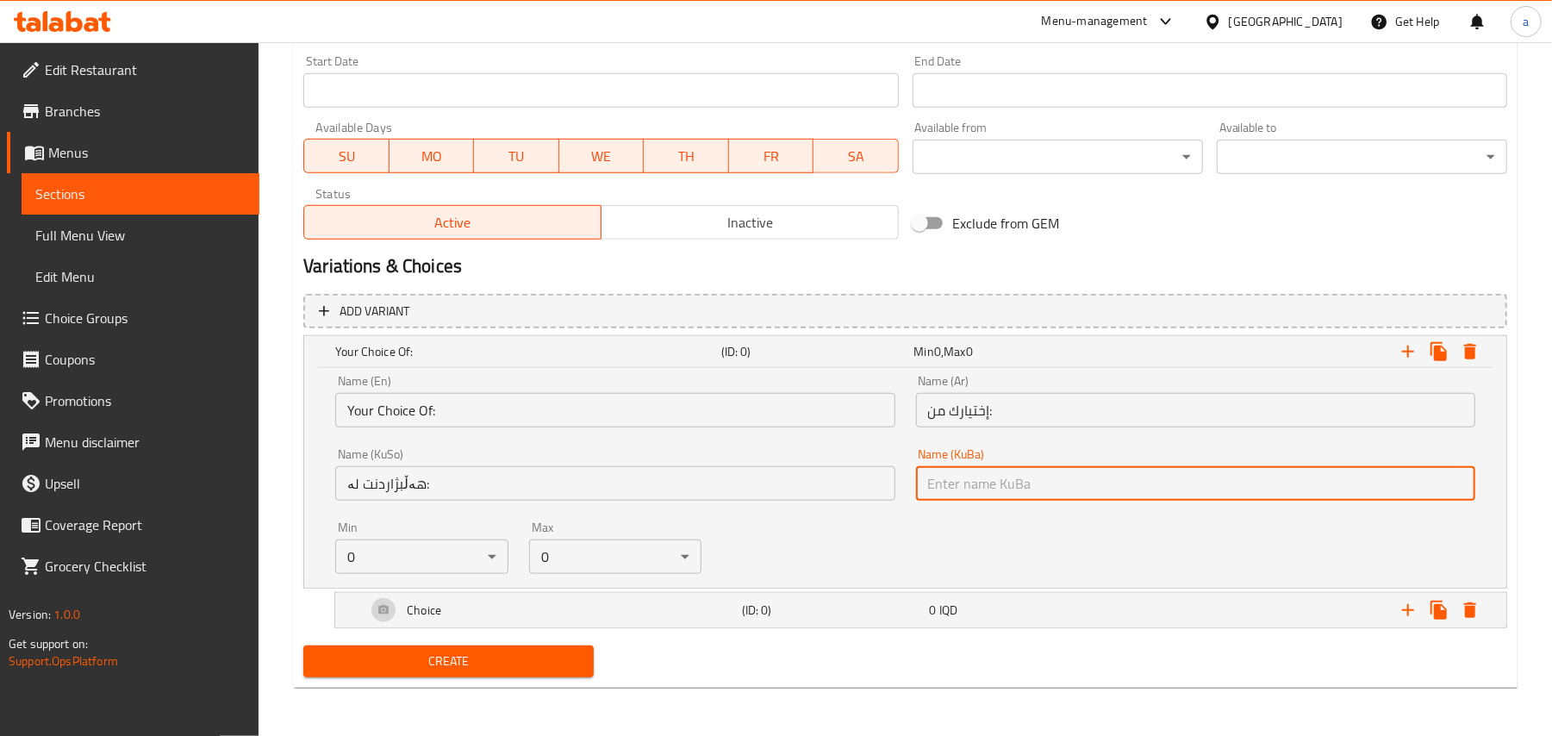
click at [1026, 483] on input "text" at bounding box center [1195, 483] width 559 height 34
paste input "هەڵبژاردنت لە:"
type input "هەڵبژاردنت لە:"
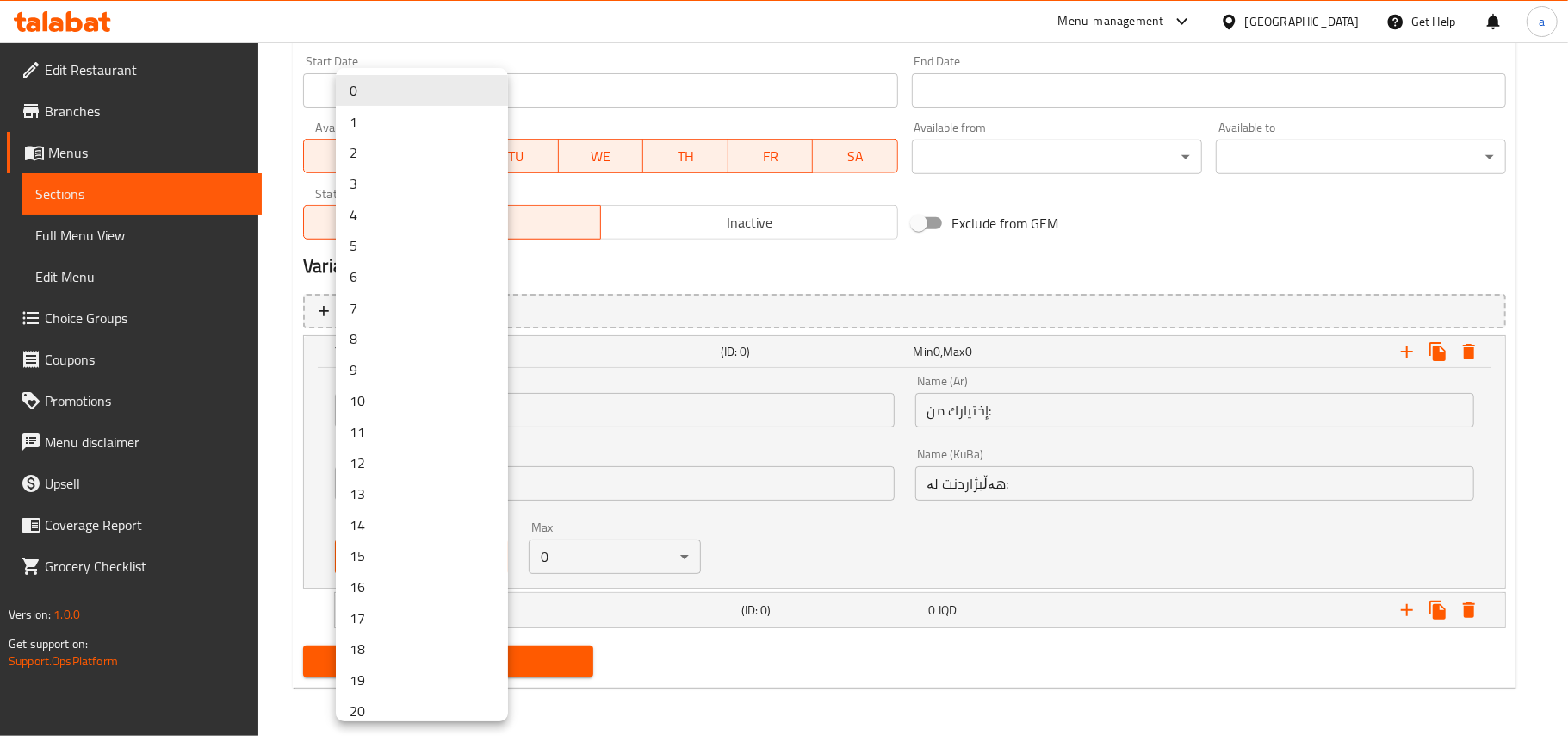
click at [377, 146] on li "2" at bounding box center [422, 152] width 172 height 31
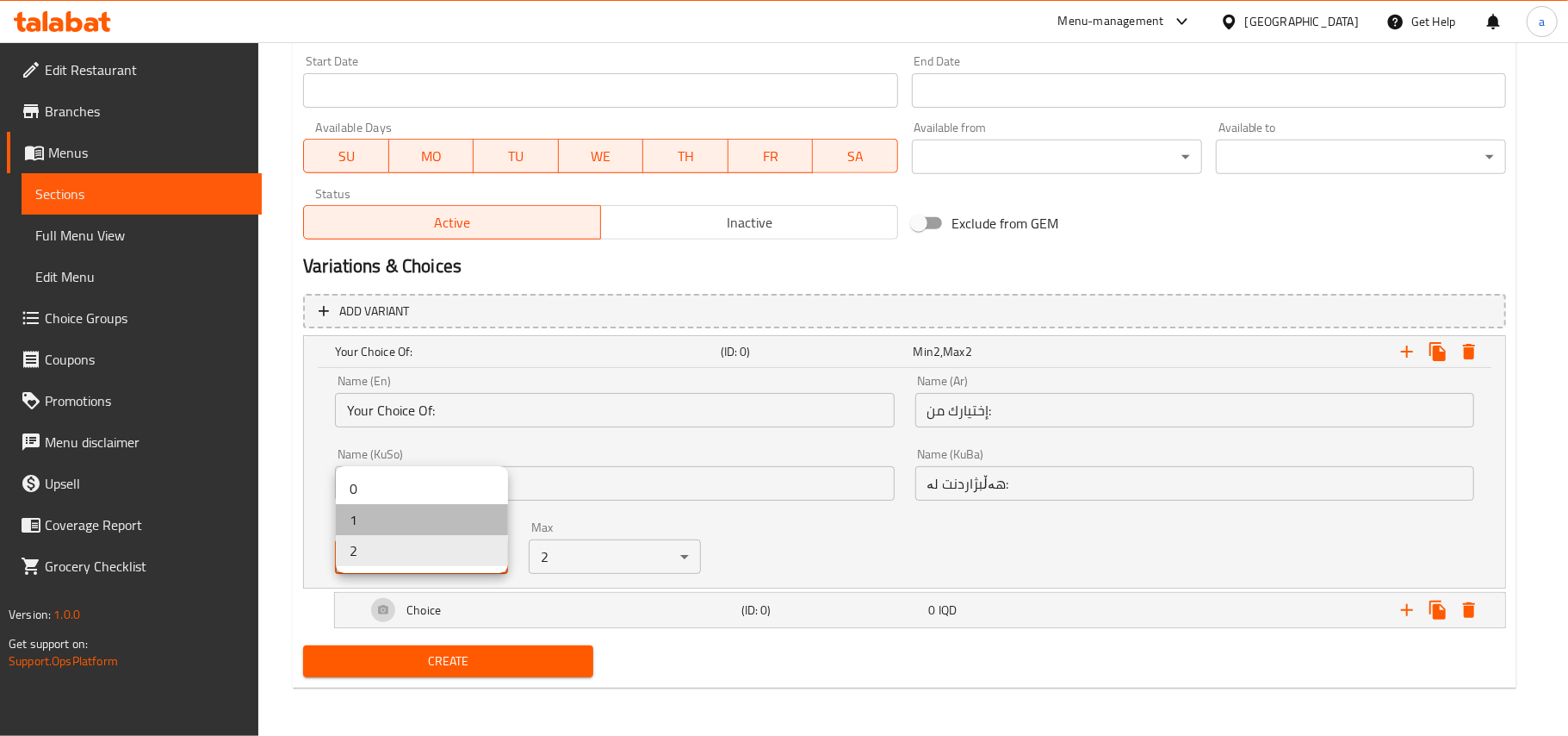
click at [421, 511] on li "1" at bounding box center [422, 519] width 172 height 31
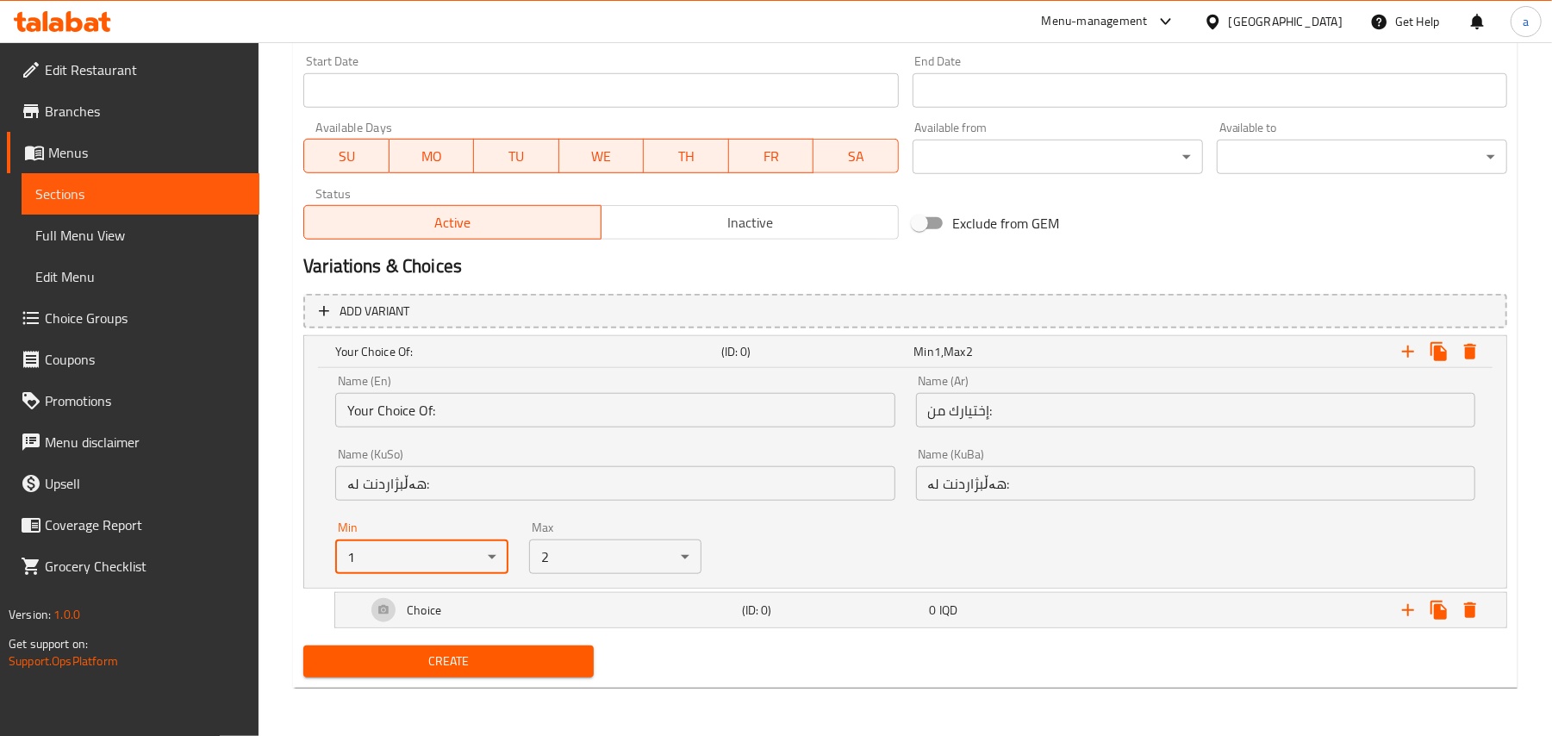
click at [634, 577] on div "Max 2 ​" at bounding box center [615, 547] width 193 height 73
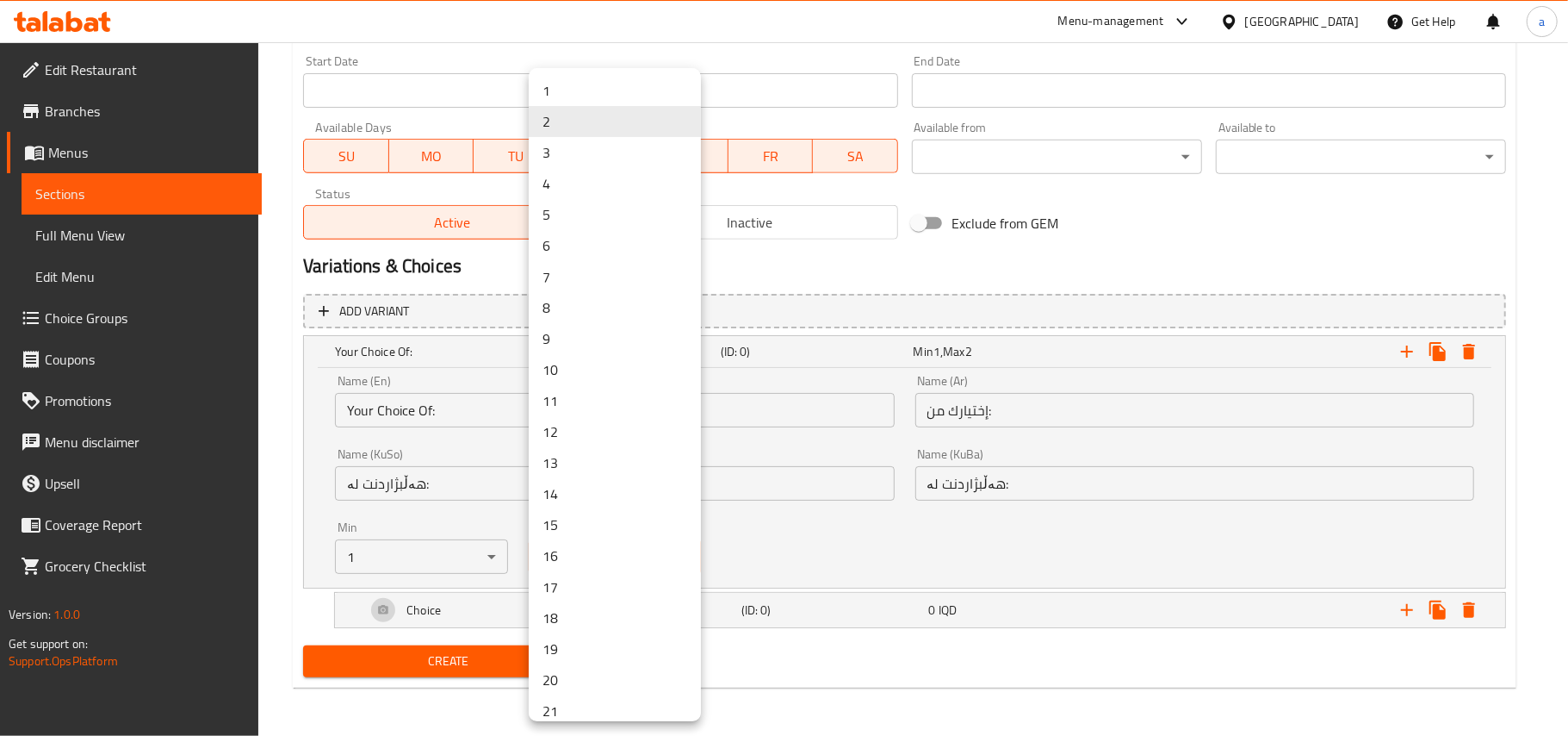
click at [567, 78] on li "1" at bounding box center [615, 90] width 172 height 31
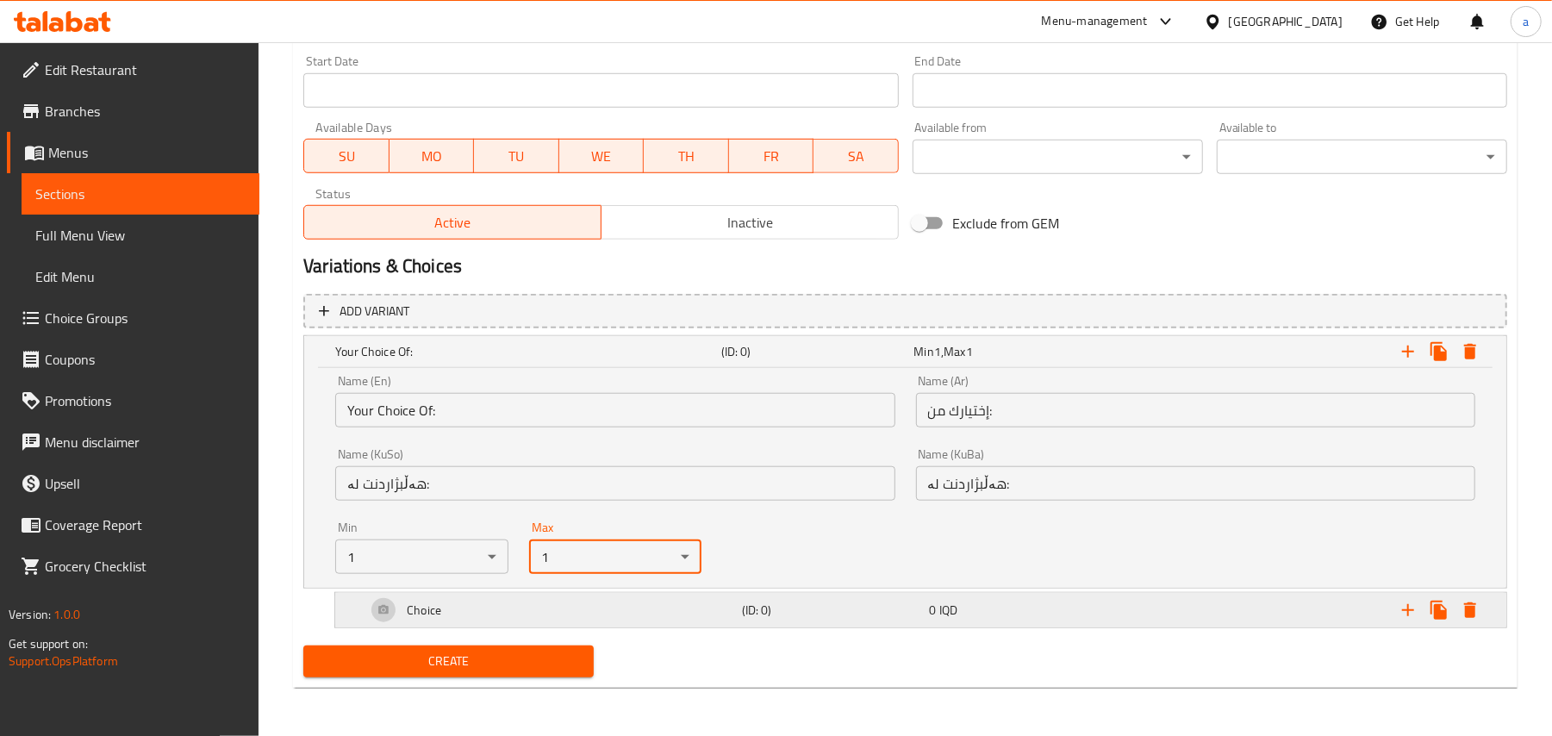
click at [828, 360] on h5 "(ID: 0)" at bounding box center [814, 351] width 186 height 17
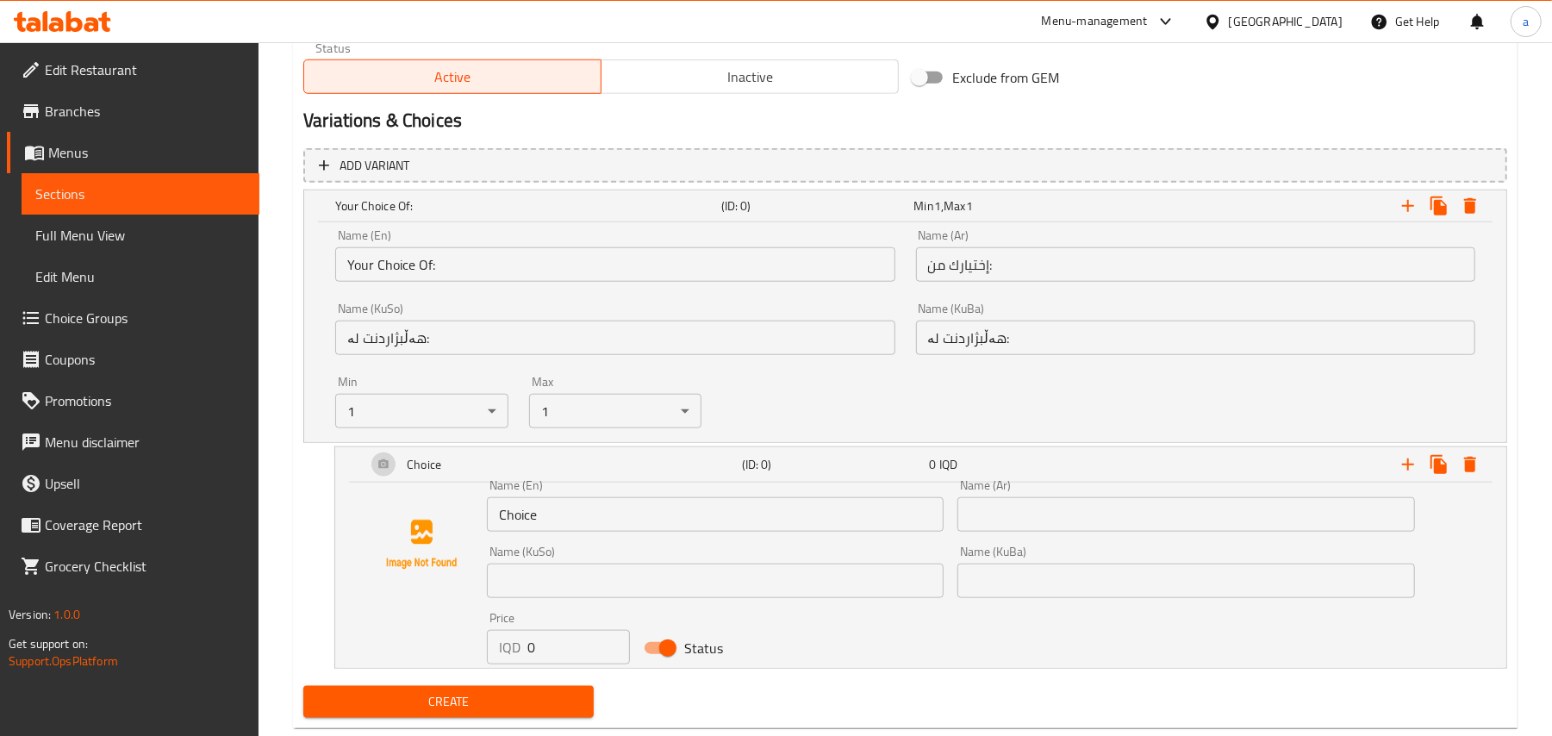
scroll to position [1142, 0]
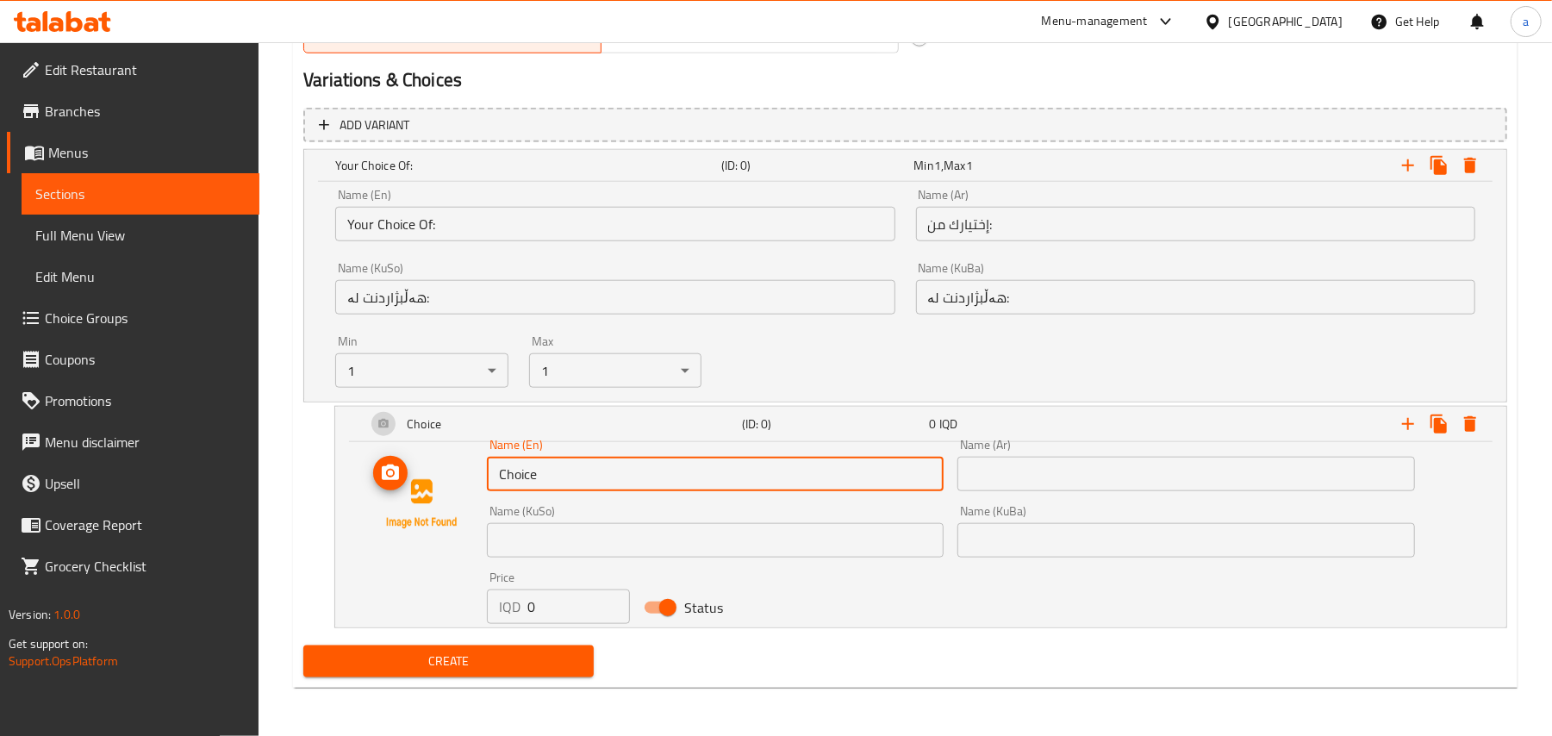
click at [464, 471] on div "Name (En) Choice Name (En) Name (Ar) Name (Ar) Name (KuSo) Name (KuSo) Name (Ku…" at bounding box center [921, 531] width 1130 height 185
click at [1032, 484] on input "text" at bounding box center [1185, 474] width 457 height 34
drag, startPoint x: 529, startPoint y: 477, endPoint x: 508, endPoint y: 487, distance: 22.8
click at [384, 493] on div "Name (En) v Name (En) Name (Ar) Name (Ar) Name (KuSo) Name (KuSo) Name (KuBa) N…" at bounding box center [921, 531] width 1130 height 185
paste input "Normal"
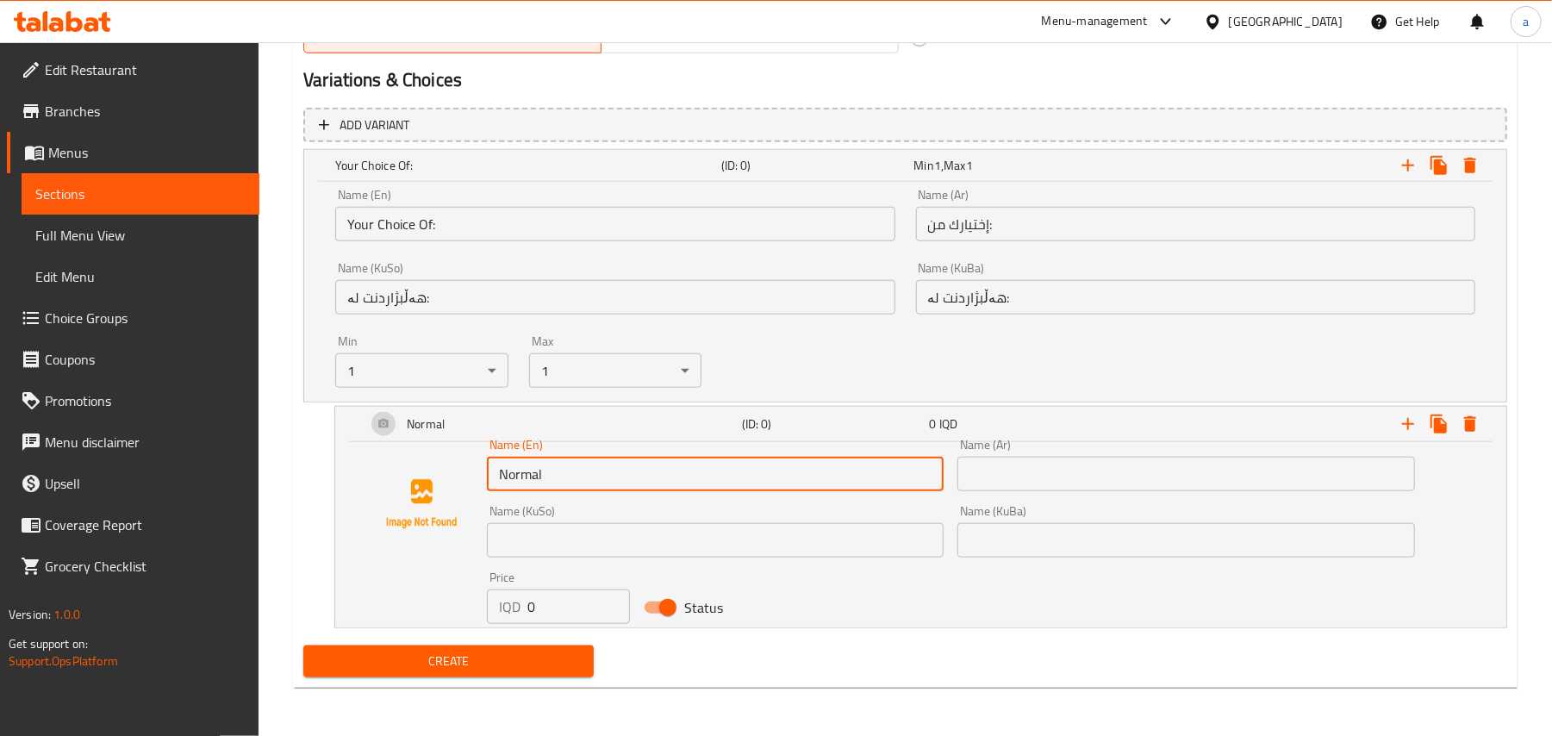
type input "Normal"
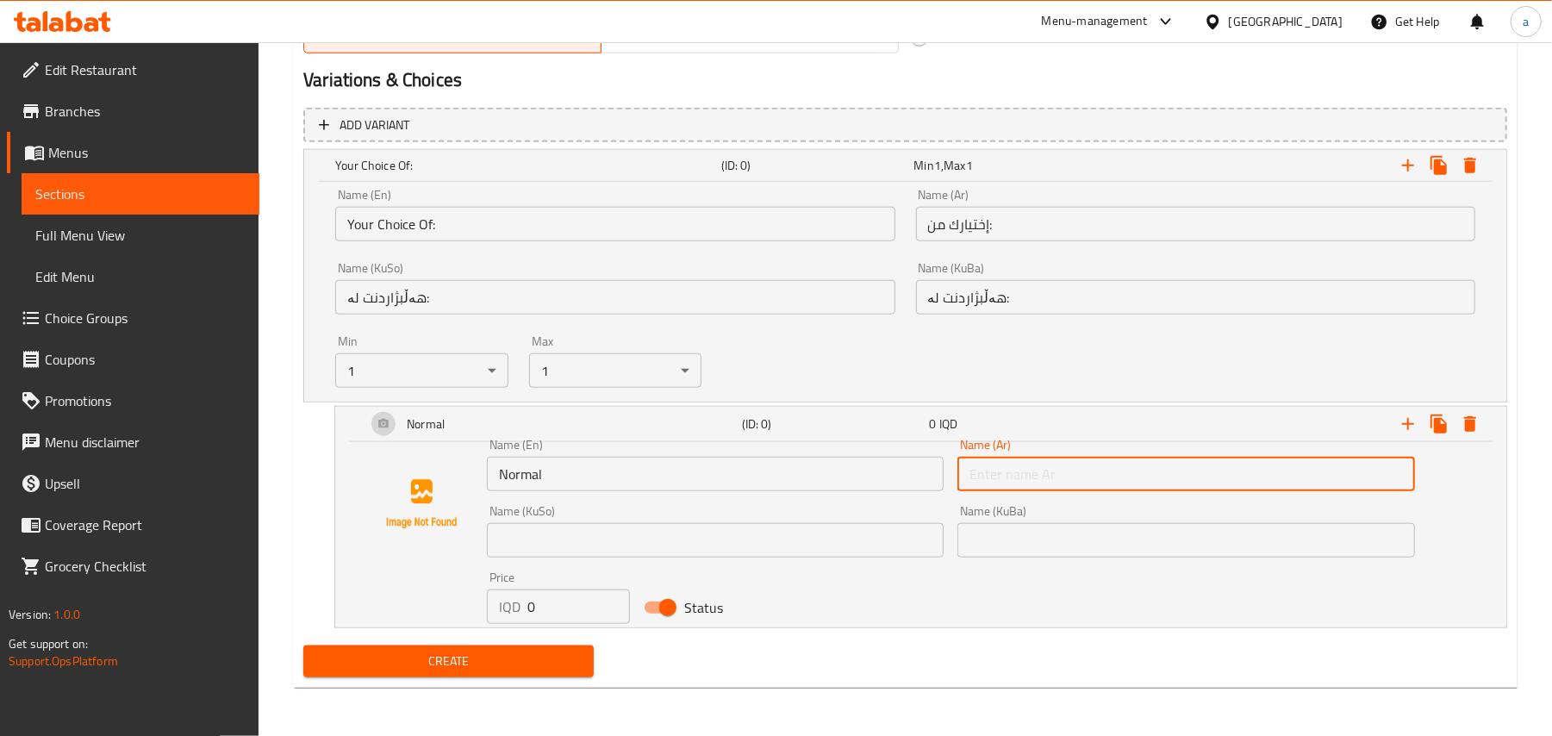
click at [981, 471] on input "text" at bounding box center [1185, 474] width 457 height 34
paste input "عادي"
type input "عادي"
click at [774, 527] on input "text" at bounding box center [715, 540] width 457 height 34
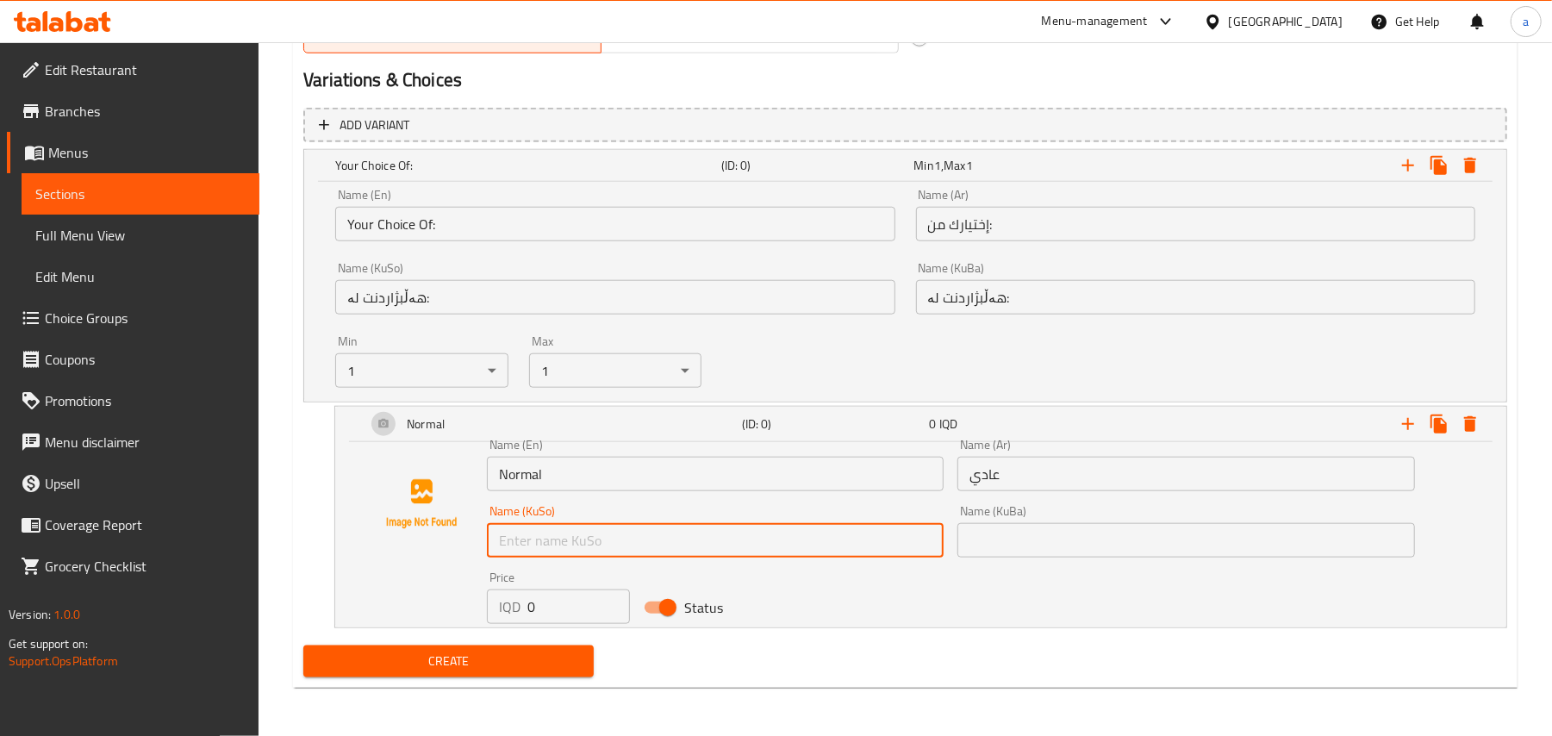
paste input "ئاسایی"
type input "ئاسایی"
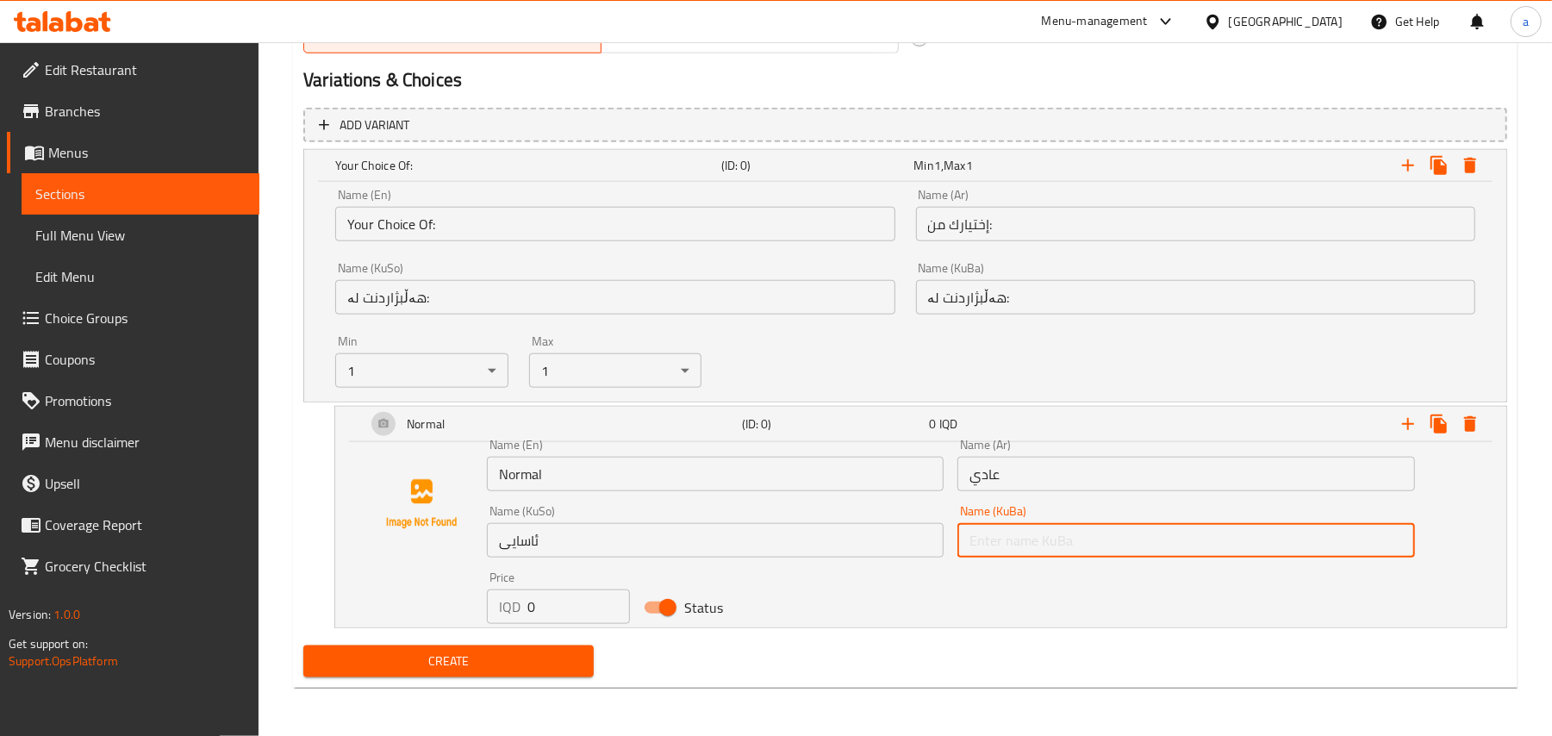
click at [1004, 534] on input "text" at bounding box center [1185, 540] width 457 height 34
paste input "ئاسایی"
type input "ئاسایی"
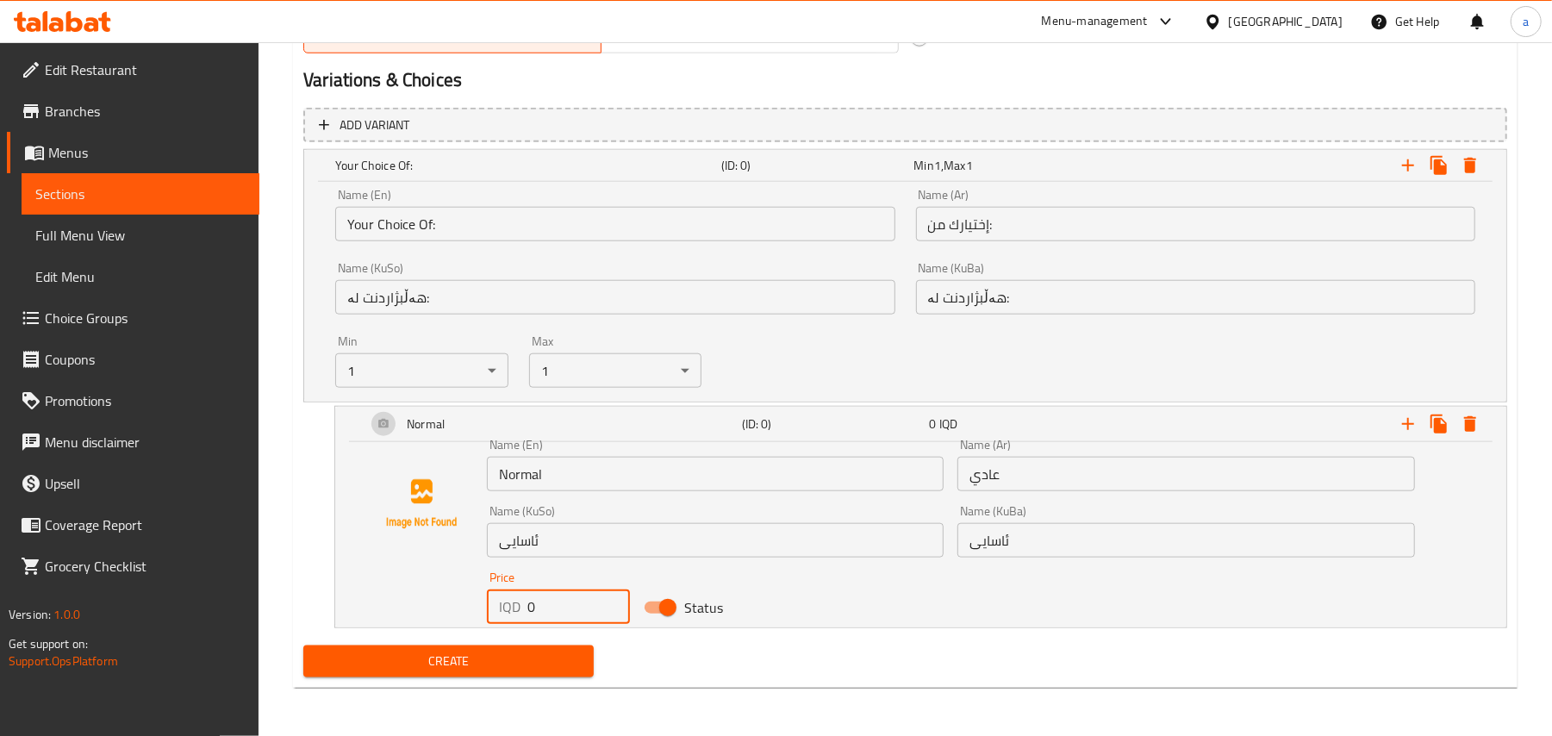
drag, startPoint x: 546, startPoint y: 604, endPoint x: 572, endPoint y: 556, distance: 54.7
click at [517, 605] on div "IQD 0 Price" at bounding box center [558, 606] width 143 height 34
paste input "175"
type input "1750"
click at [1408, 415] on icon "Expand" at bounding box center [1408, 424] width 21 height 21
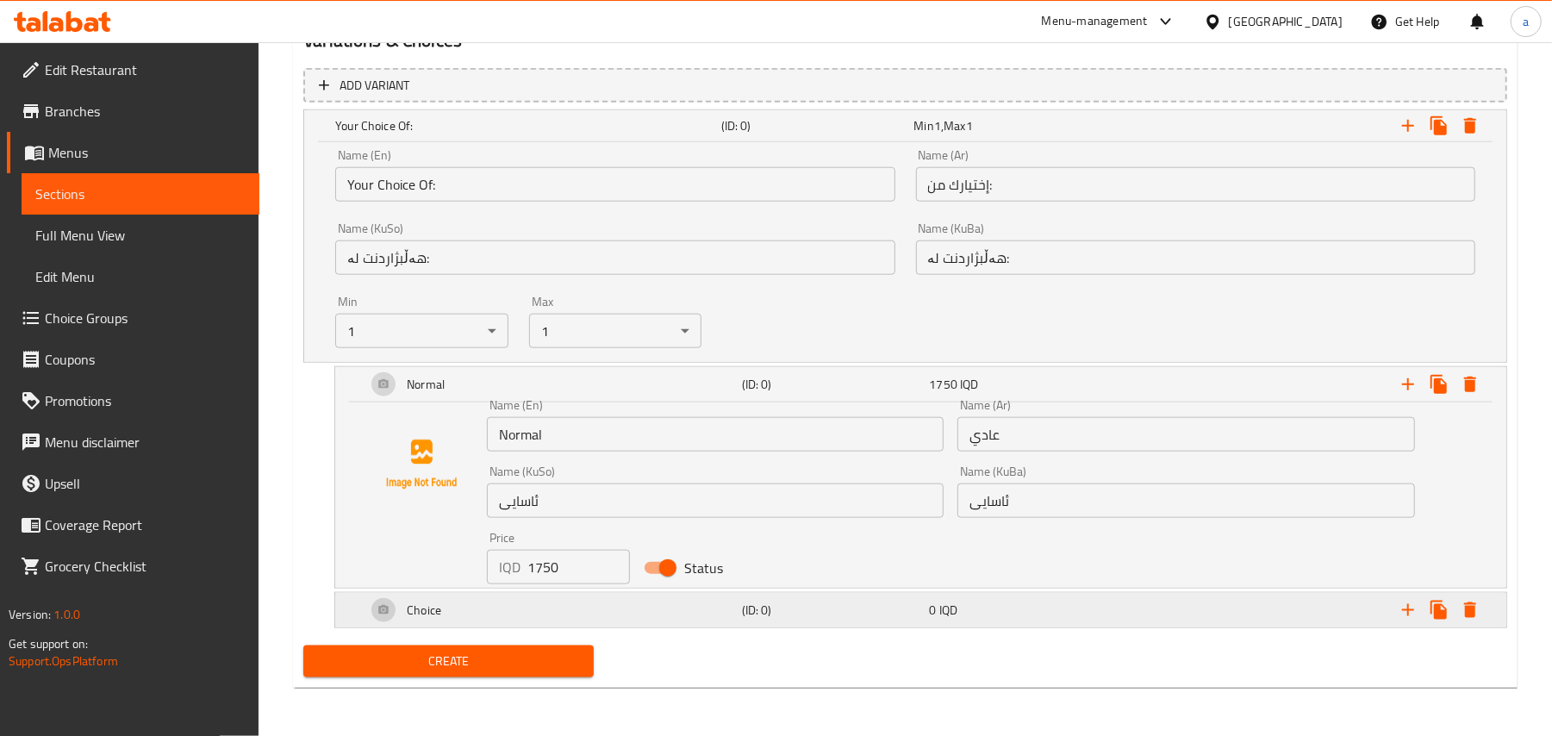
click at [831, 134] on h5 "(ID: 0)" at bounding box center [814, 125] width 186 height 17
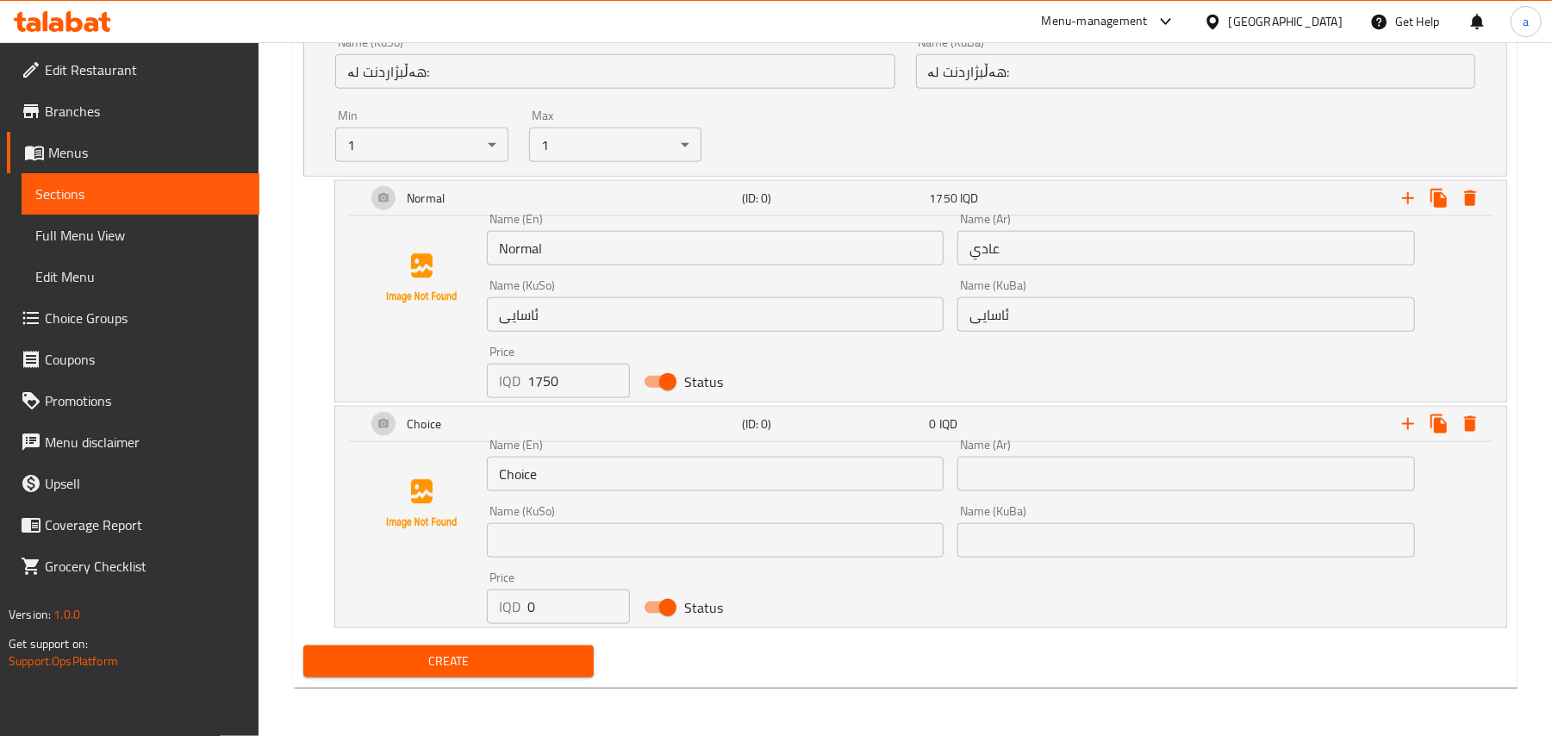
scroll to position [1372, 0]
click at [380, 473] on div "Name (En) Choice Name (En) Name (Ar) Name (Ar) Name (KuSo) Name (KuSo) Name (Ku…" at bounding box center [921, 531] width 1130 height 185
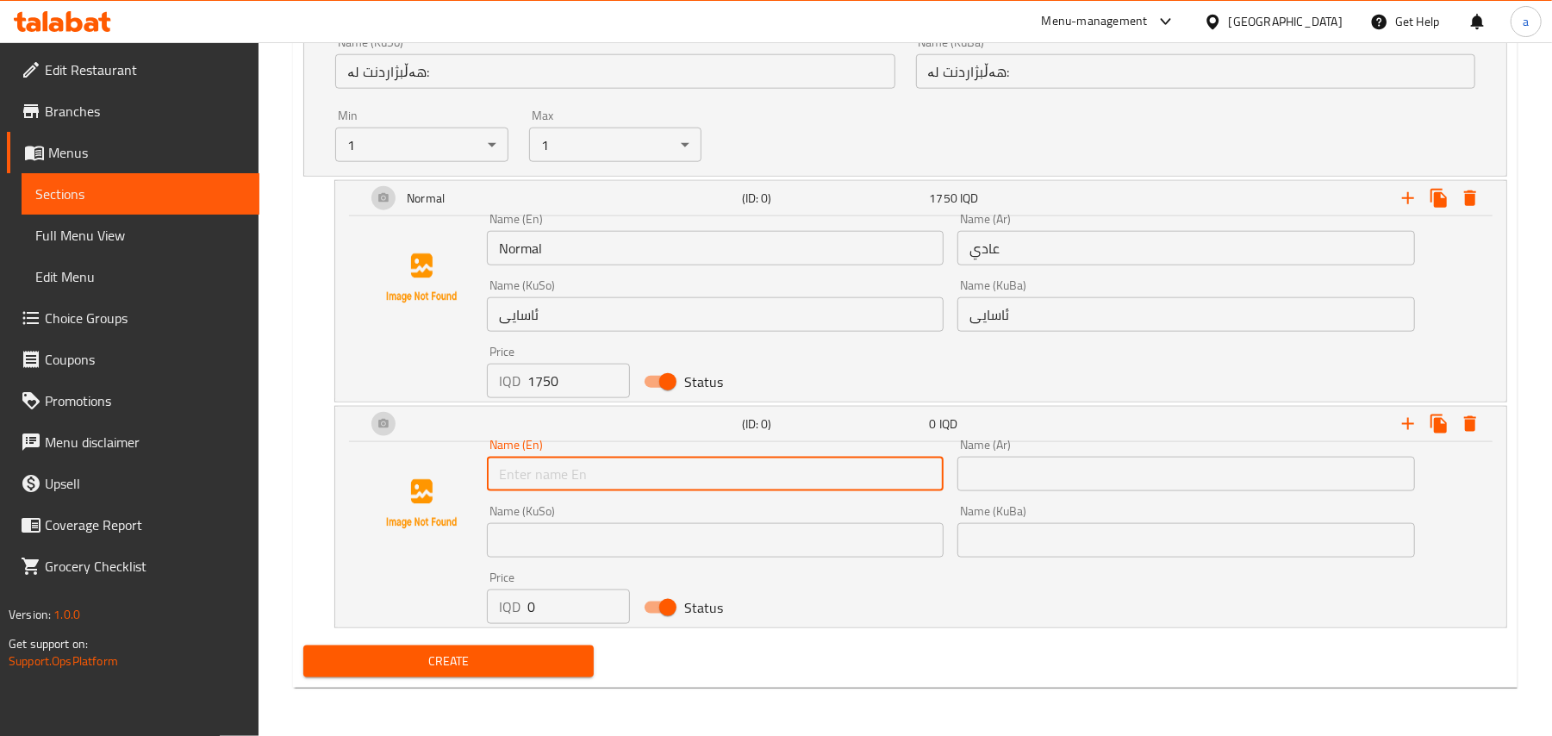
paste input "Double"
type input "Double"
click at [1043, 466] on input "text" at bounding box center [1185, 474] width 457 height 34
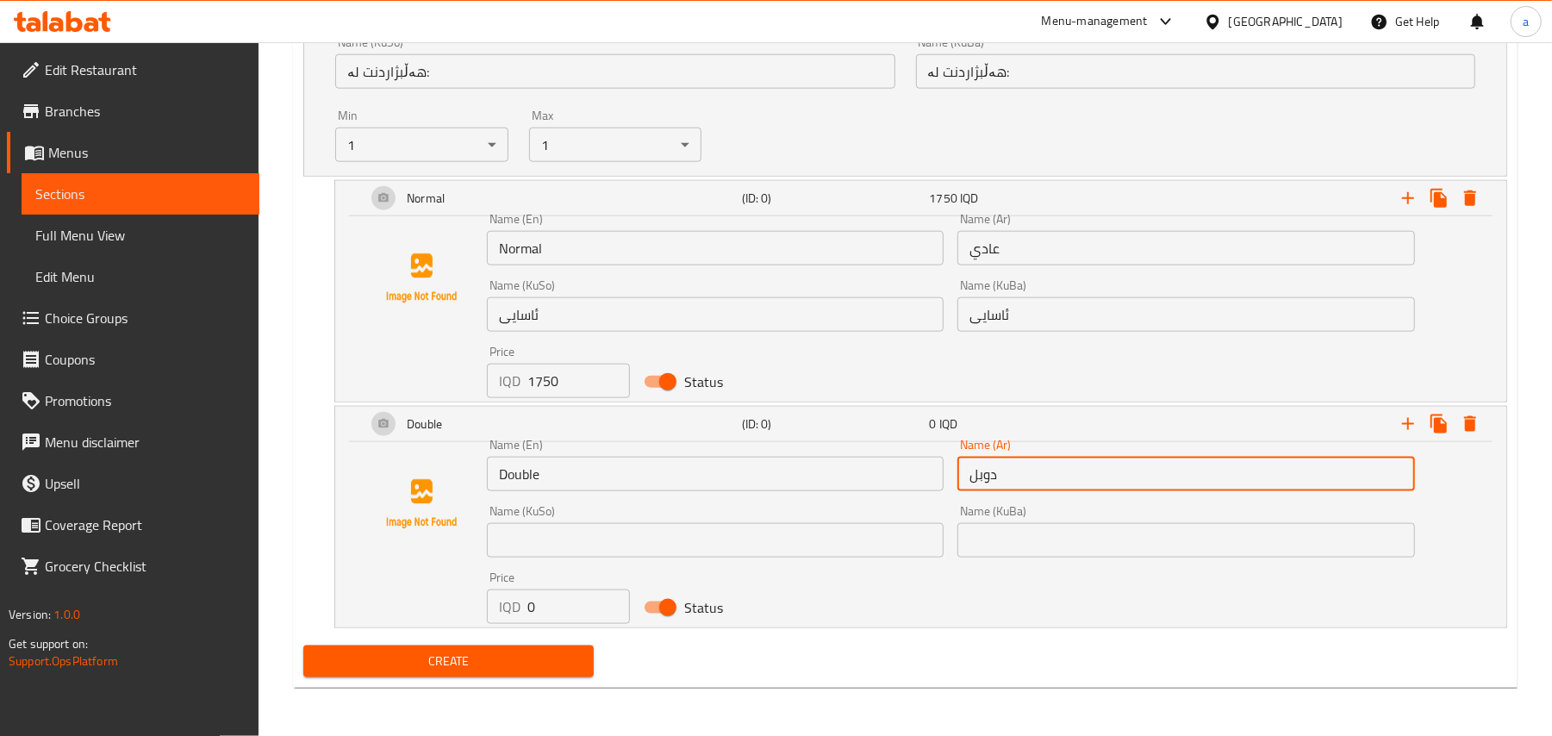
type input "دوبل"
click at [807, 531] on input "text" at bounding box center [715, 540] width 457 height 34
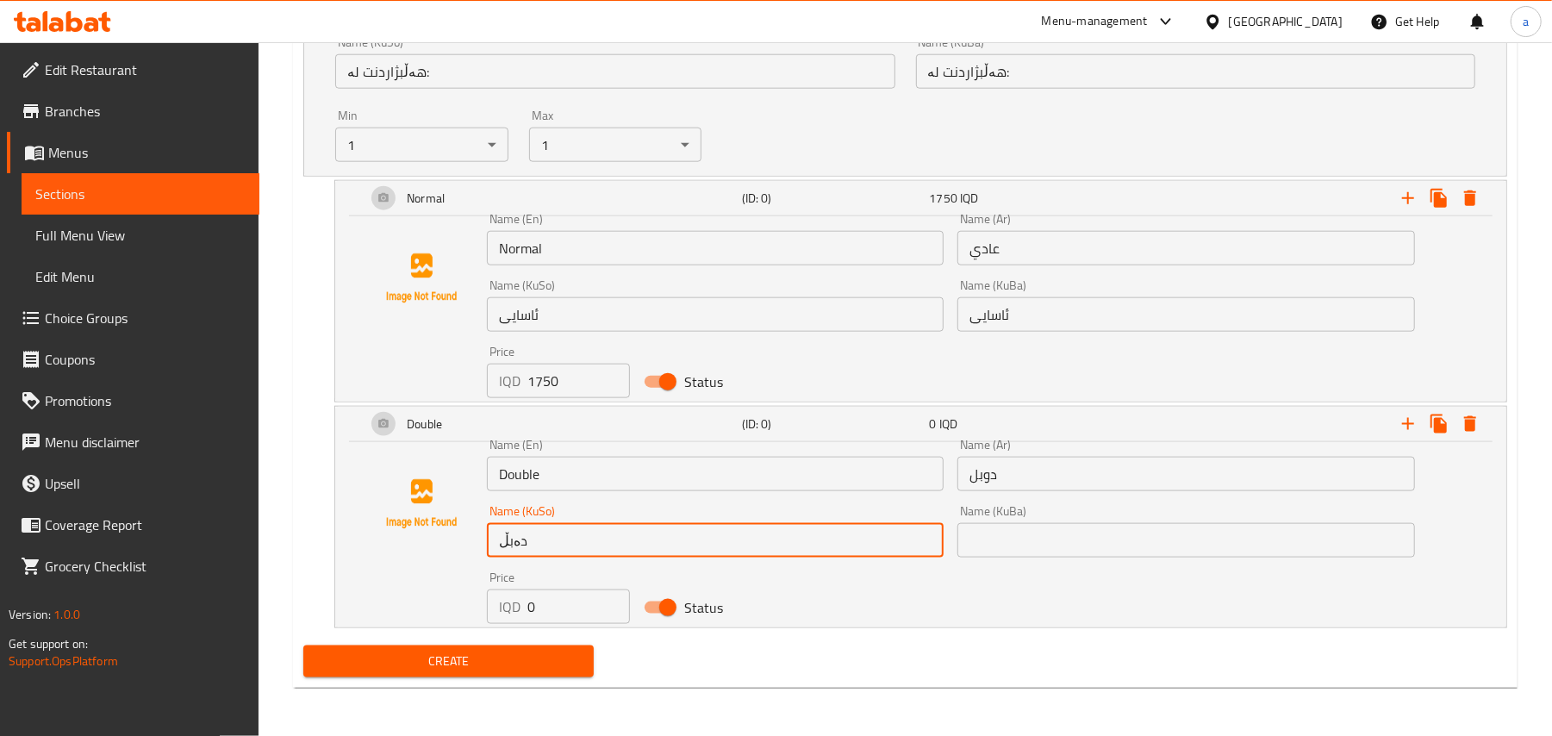
type input "دەبڵ"
drag, startPoint x: 535, startPoint y: 612, endPoint x: 521, endPoint y: 603, distance: 16.3
click at [521, 605] on div "IQD 0 Price" at bounding box center [558, 606] width 143 height 34
paste input "250"
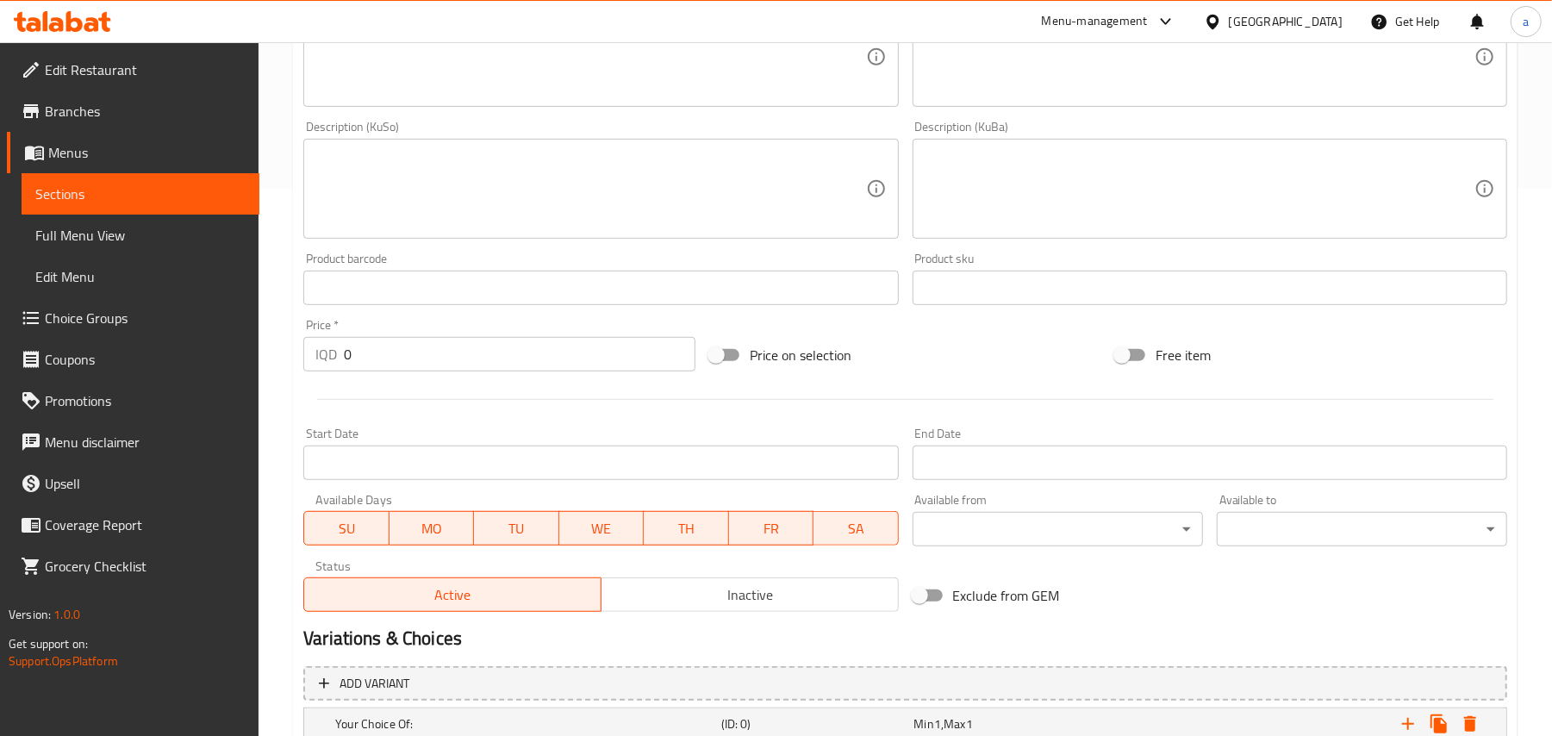
scroll to position [300, 0]
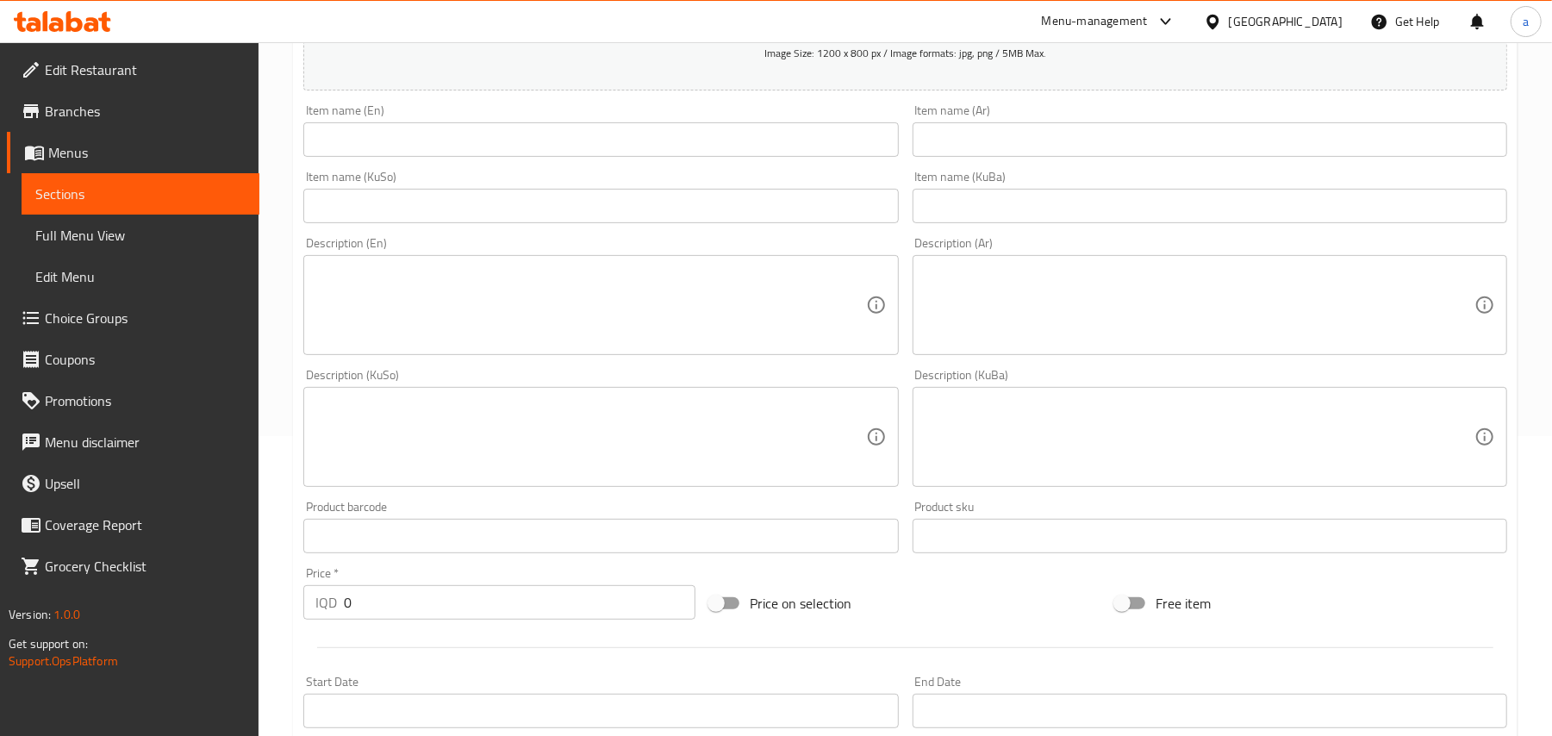
type input "2500"
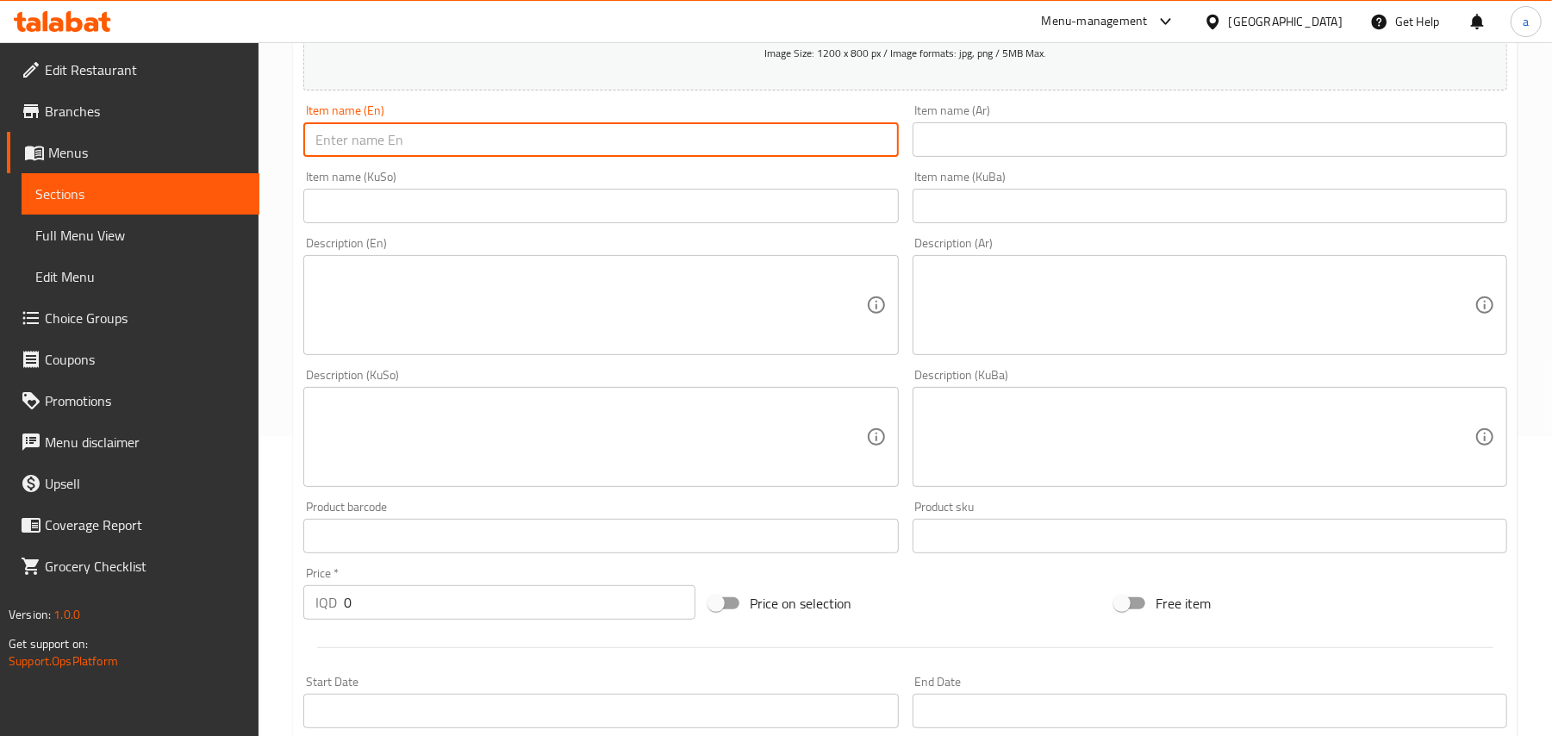
click at [446, 157] on input "text" at bounding box center [600, 139] width 595 height 34
paste input "Chicken Shawrma Sandwich"
type input "Chicken Shawrma Sandwich"
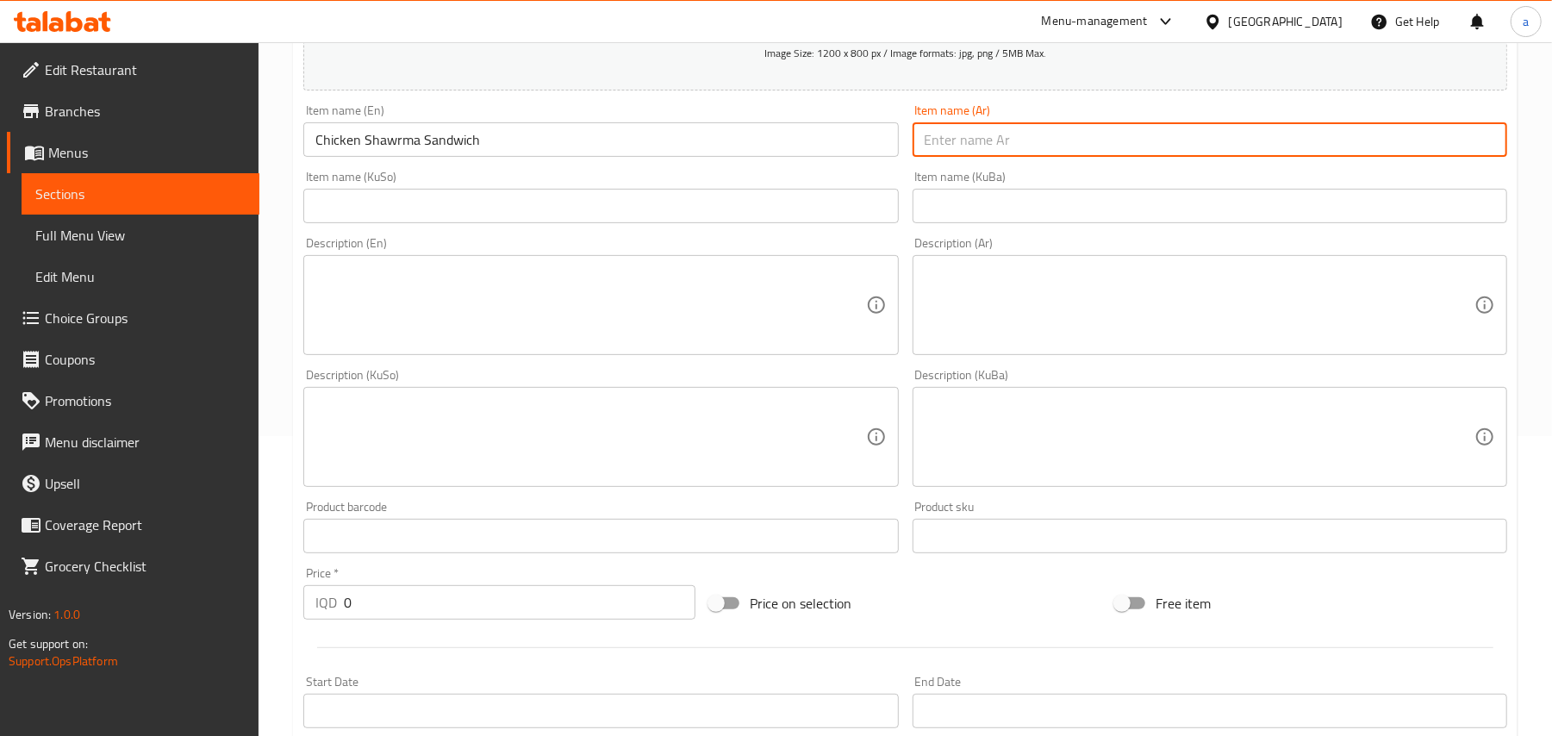
click at [948, 155] on input "text" at bounding box center [1210, 139] width 595 height 34
paste input "ساندويتش شاورما دجاج"
type input "ساندويتش شاورما دجاج"
click at [717, 249] on div "Description (En) Description (En)" at bounding box center [600, 296] width 595 height 118
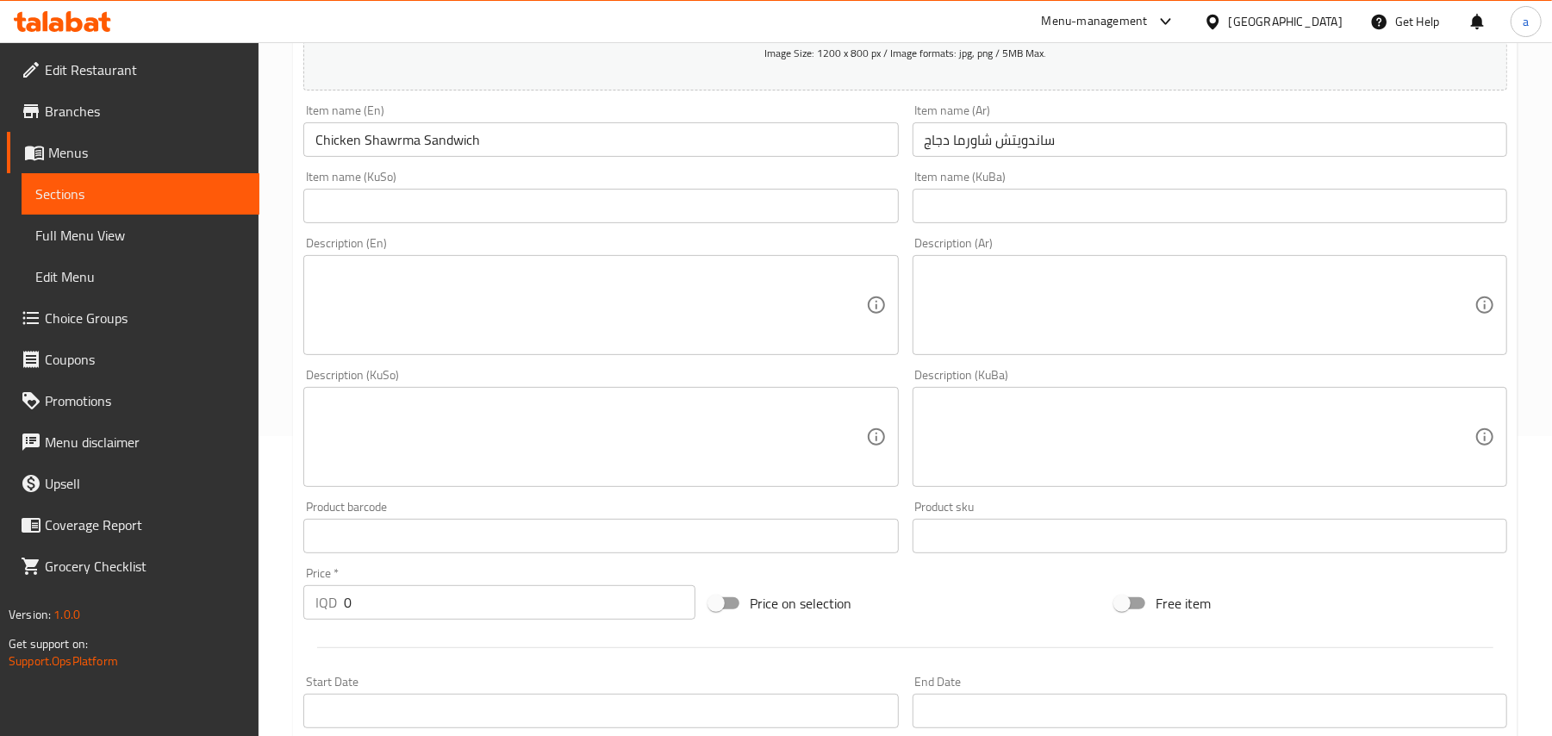
click at [734, 218] on input "text" at bounding box center [600, 206] width 595 height 34
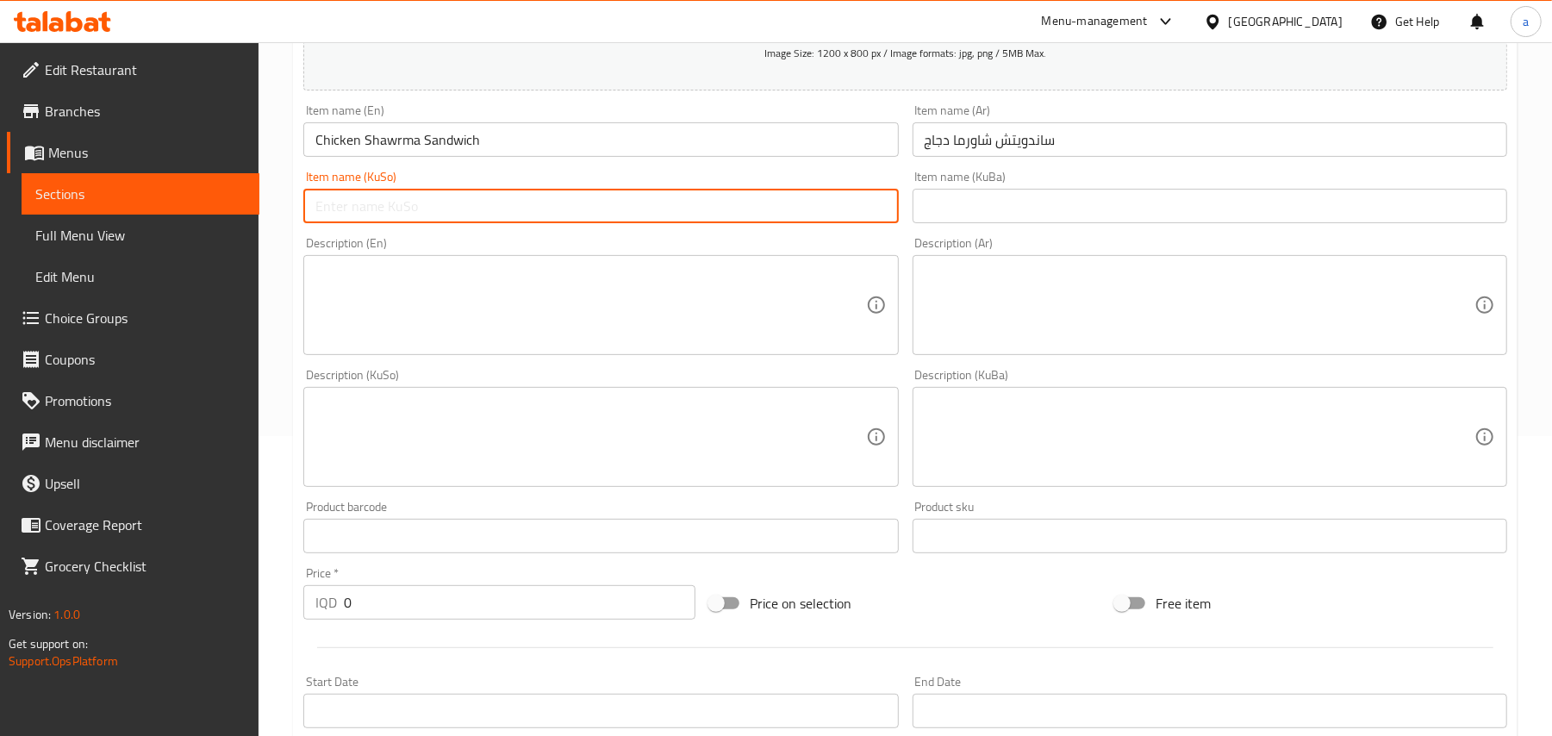
paste input "ساندویچی شاورمەی مریشک"
type input "ساندویچی شاورمەی مریشک"
click at [1048, 155] on input "ساندويتش شاورما دجاج" at bounding box center [1210, 139] width 595 height 34
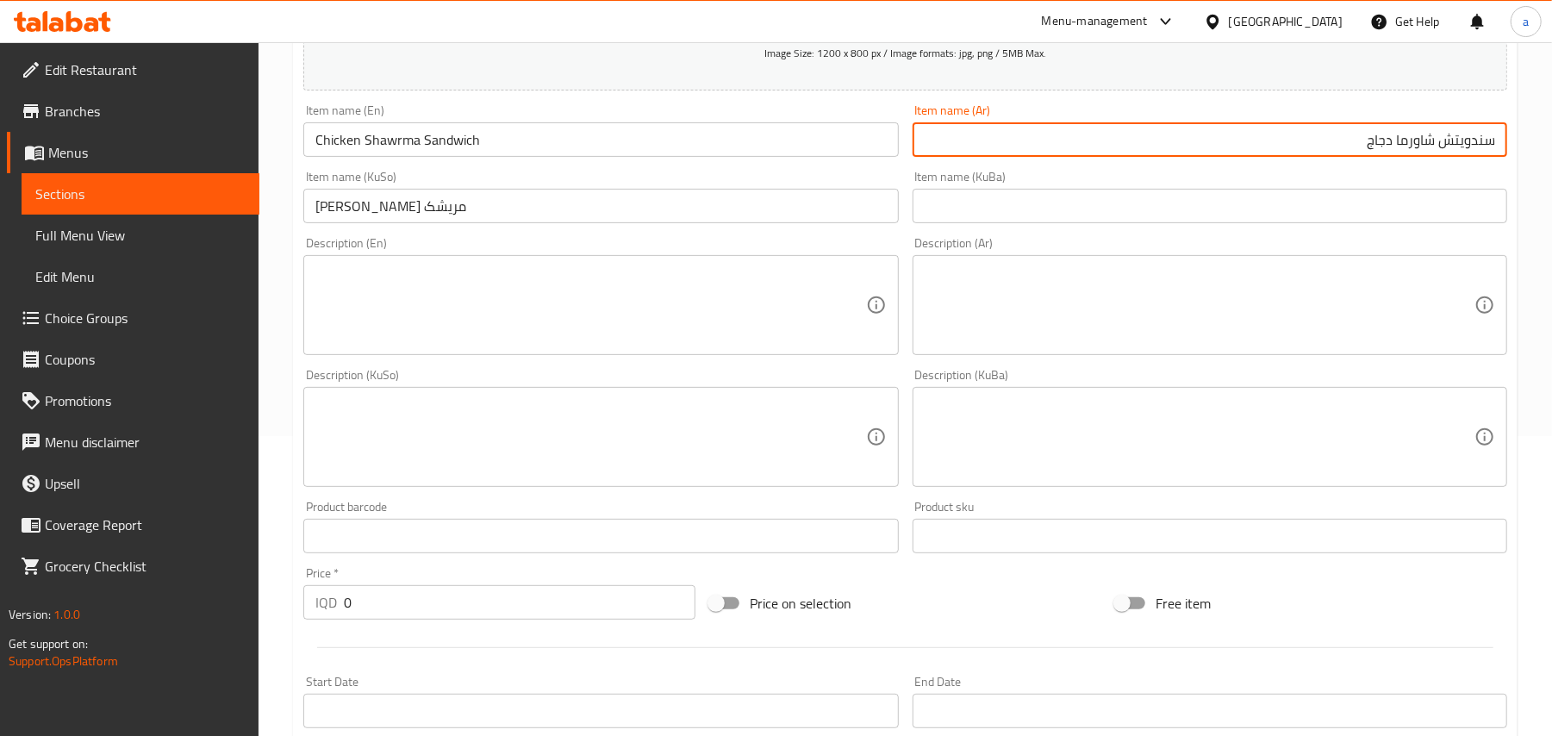
type input "سندويتش شاورما دجاج"
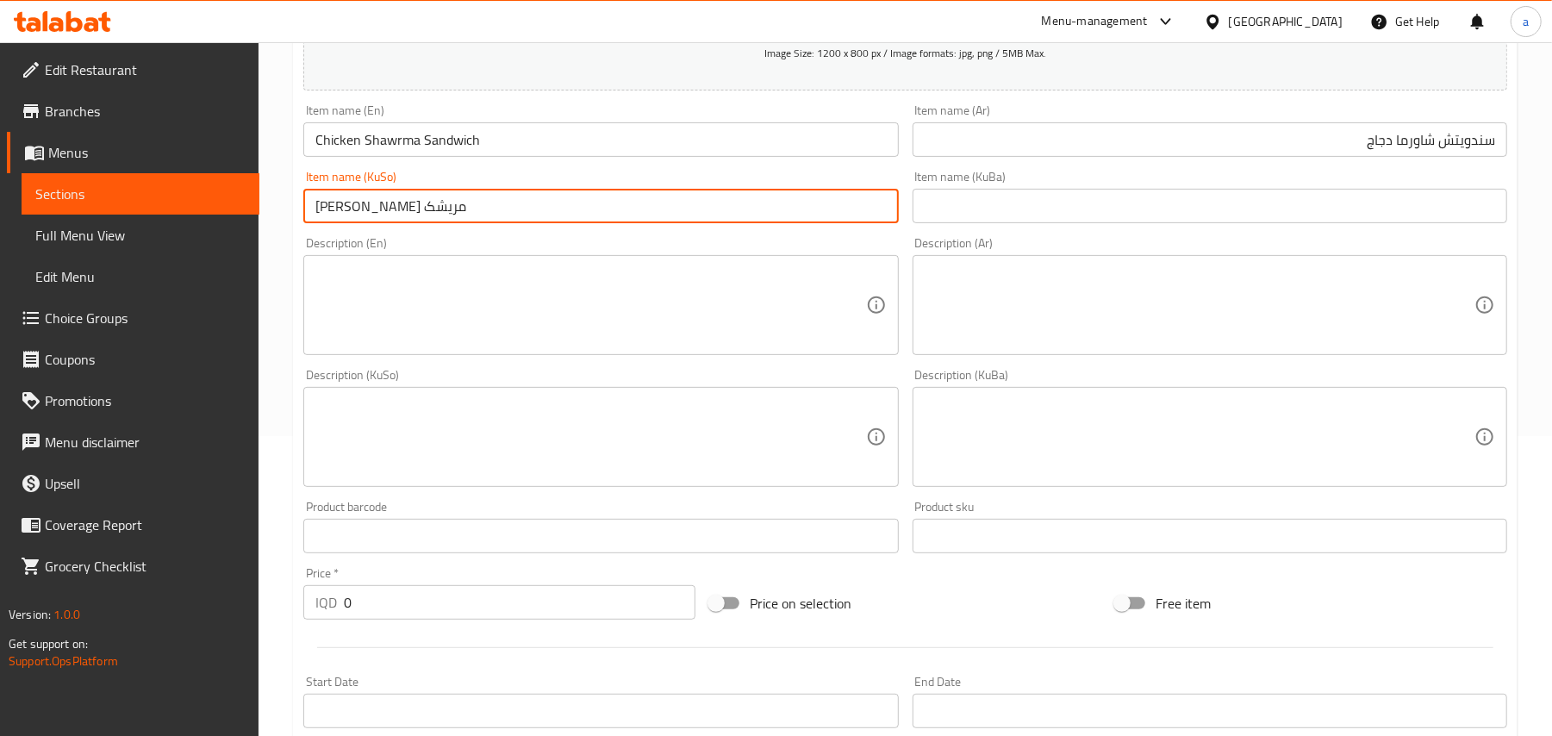
click at [696, 221] on input "ساندویچی شاورمەی مریشک" at bounding box center [600, 206] width 595 height 34
click at [873, 223] on input "ساندویچی شاورمەی مریشک" at bounding box center [600, 206] width 595 height 34
type input "سەندویچی شاورمەی مریشک"
click at [812, 308] on textarea at bounding box center [590, 306] width 550 height 82
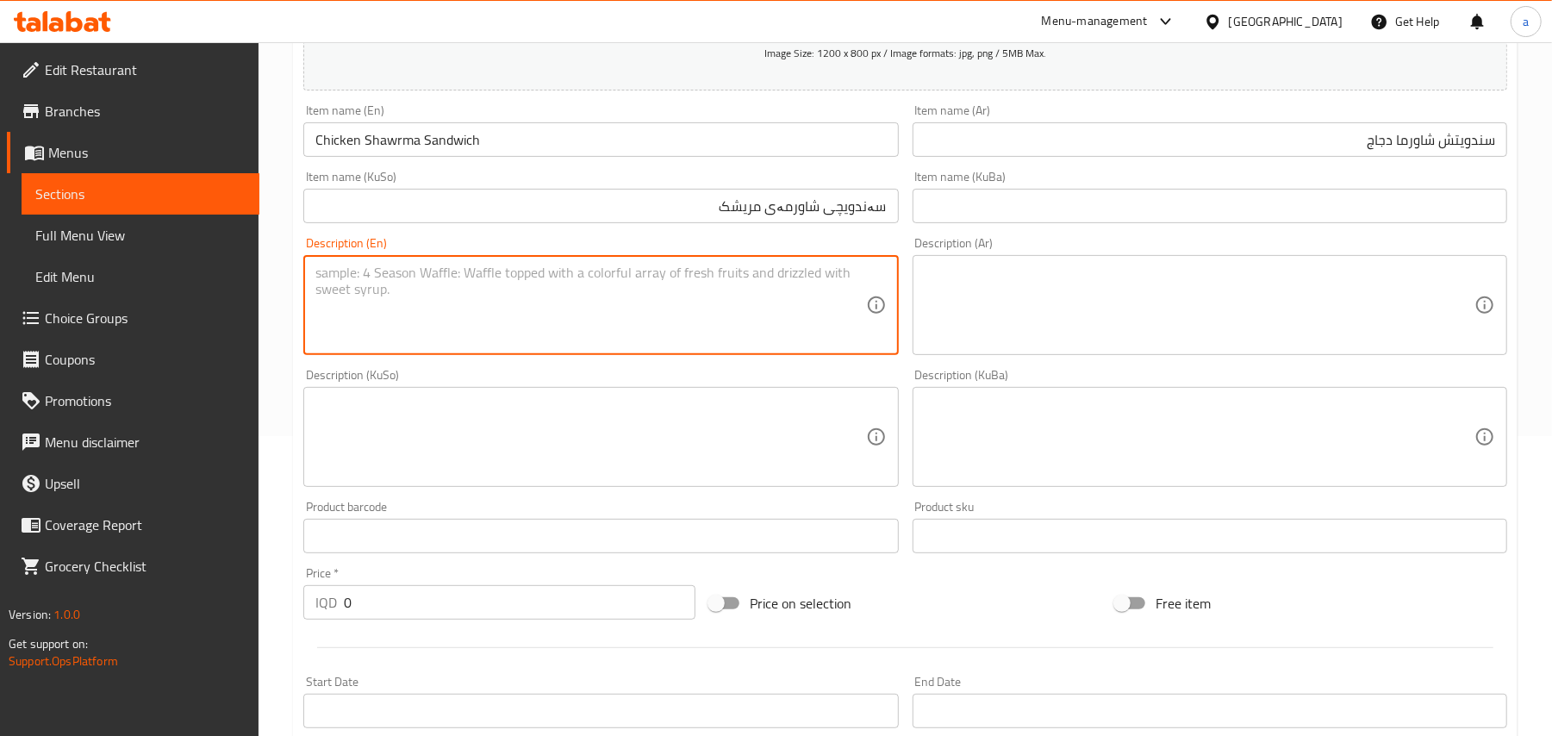
drag, startPoint x: 984, startPoint y: 332, endPoint x: 976, endPoint y: 197, distance: 134.7
click at [981, 331] on textarea at bounding box center [1200, 306] width 550 height 82
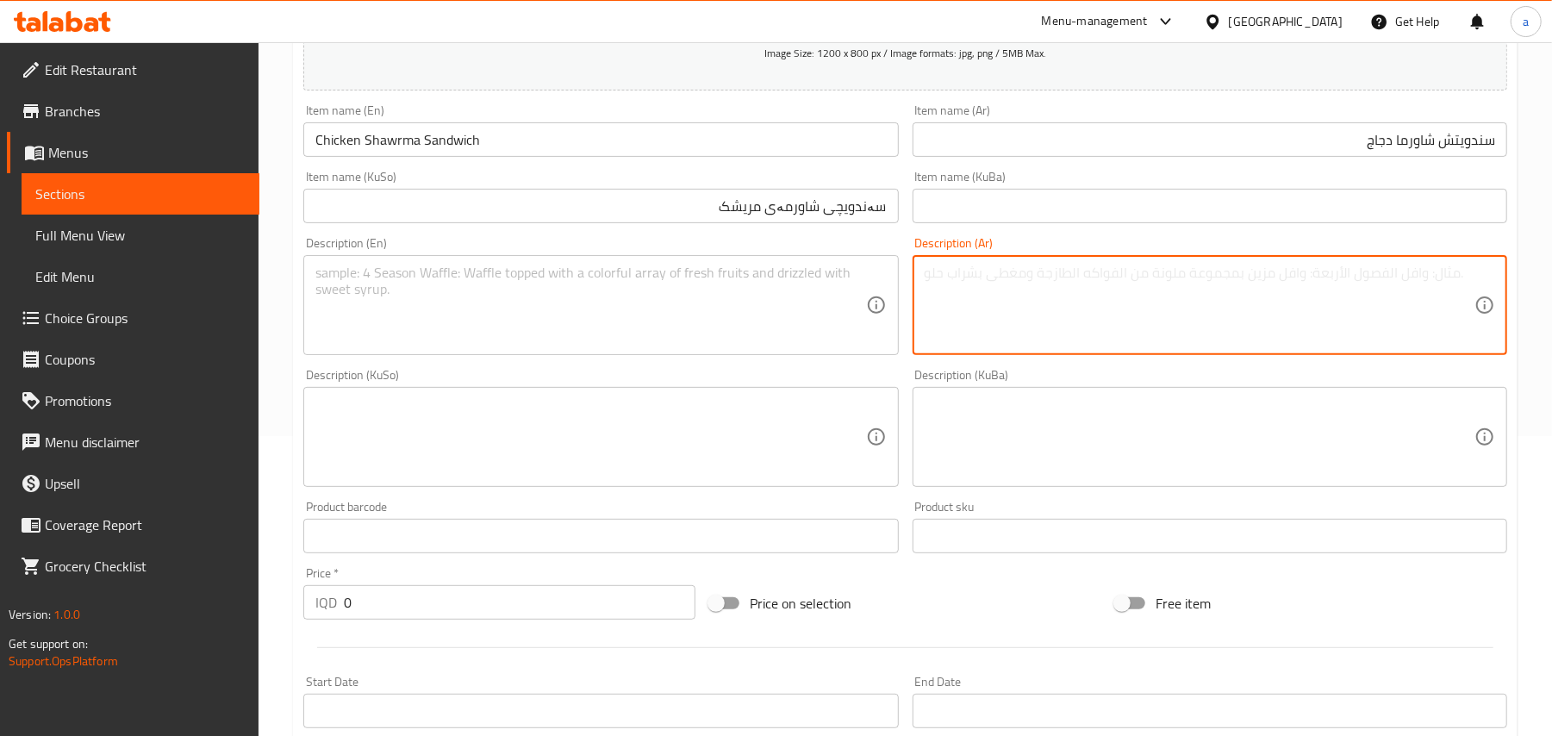
paste textarea "صدر دجاج متبل، طماطم، صمون، كاتشب وصلصة مايونيز"
type textarea "صدر دجاج متبل، طماطم، صمون، كاتشب وصلصة مايونيز"
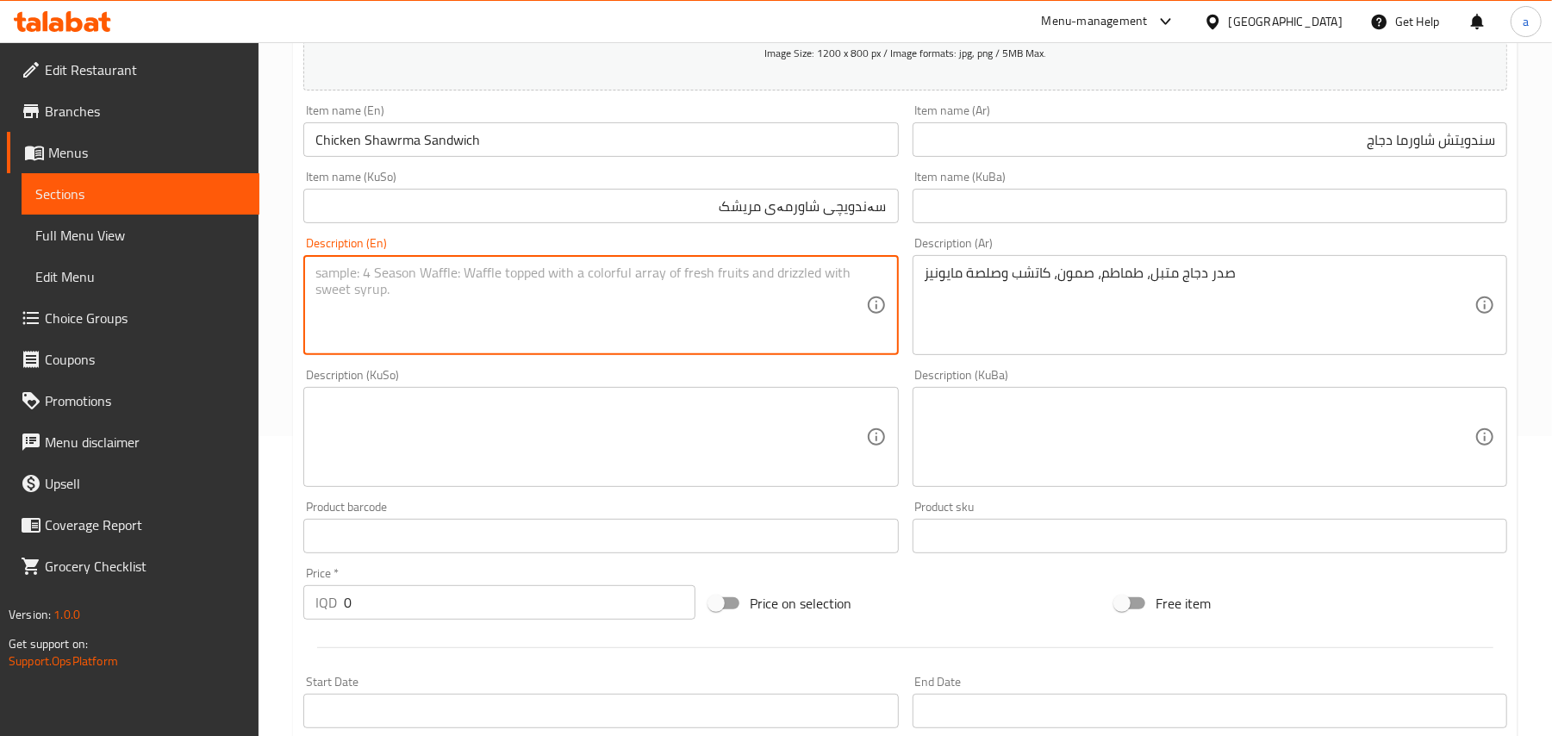
click at [594, 319] on textarea at bounding box center [590, 306] width 550 height 82
paste textarea "Marinated chicken breast, tomato, samoon, ketchup and mayonnaise sauce"
type textarea "Marinated chicken breast, tomato, samoon, ketchup and mayonnaise sauce"
click at [725, 450] on textarea at bounding box center [590, 437] width 550 height 82
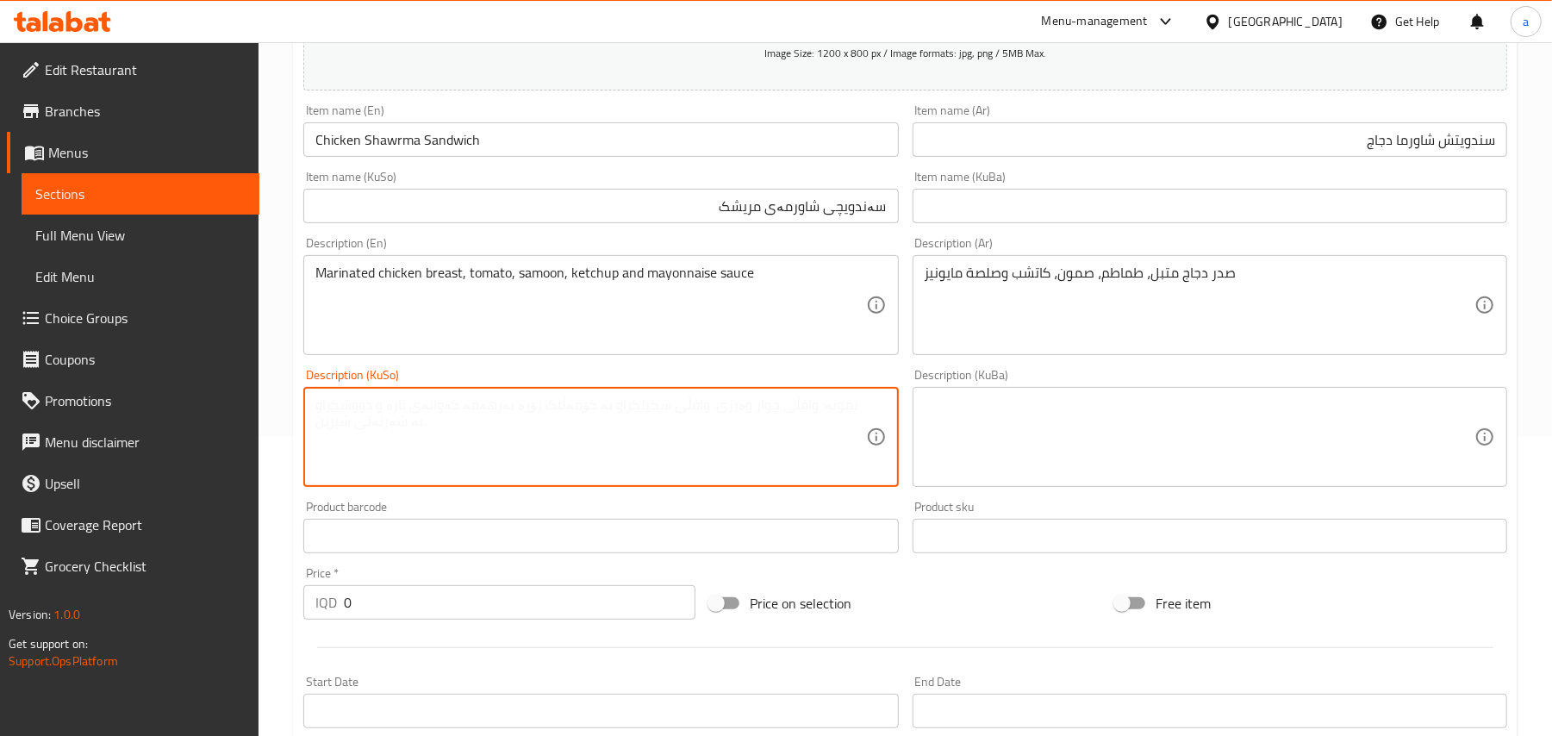
paste textarea "سینگی مریشکی موتەبەل، تەماتە، سەموون، کەچەپ و سۆسی مایۆنیز"
type textarea "سینگی مریشکی موتەبەل، تەماتە، سەموون، کەچەپ و سۆسی مایۆنیز"
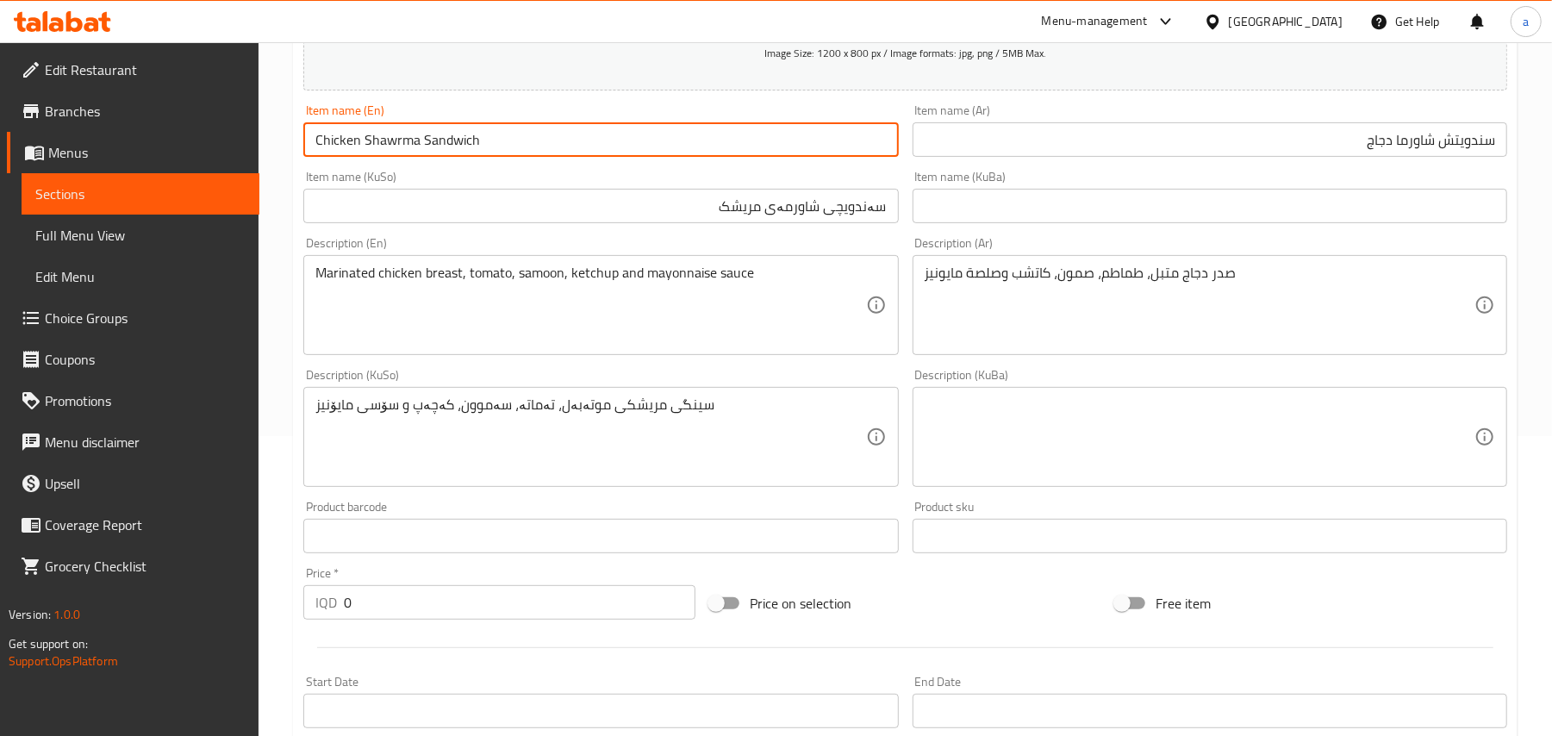
drag, startPoint x: 443, startPoint y: 153, endPoint x: 366, endPoint y: 153, distance: 76.7
click at [314, 152] on input "Chicken Shawrma Sandwich" at bounding box center [600, 139] width 595 height 34
click at [501, 155] on input "Chicken Shawrma Sandwich" at bounding box center [600, 139] width 595 height 34
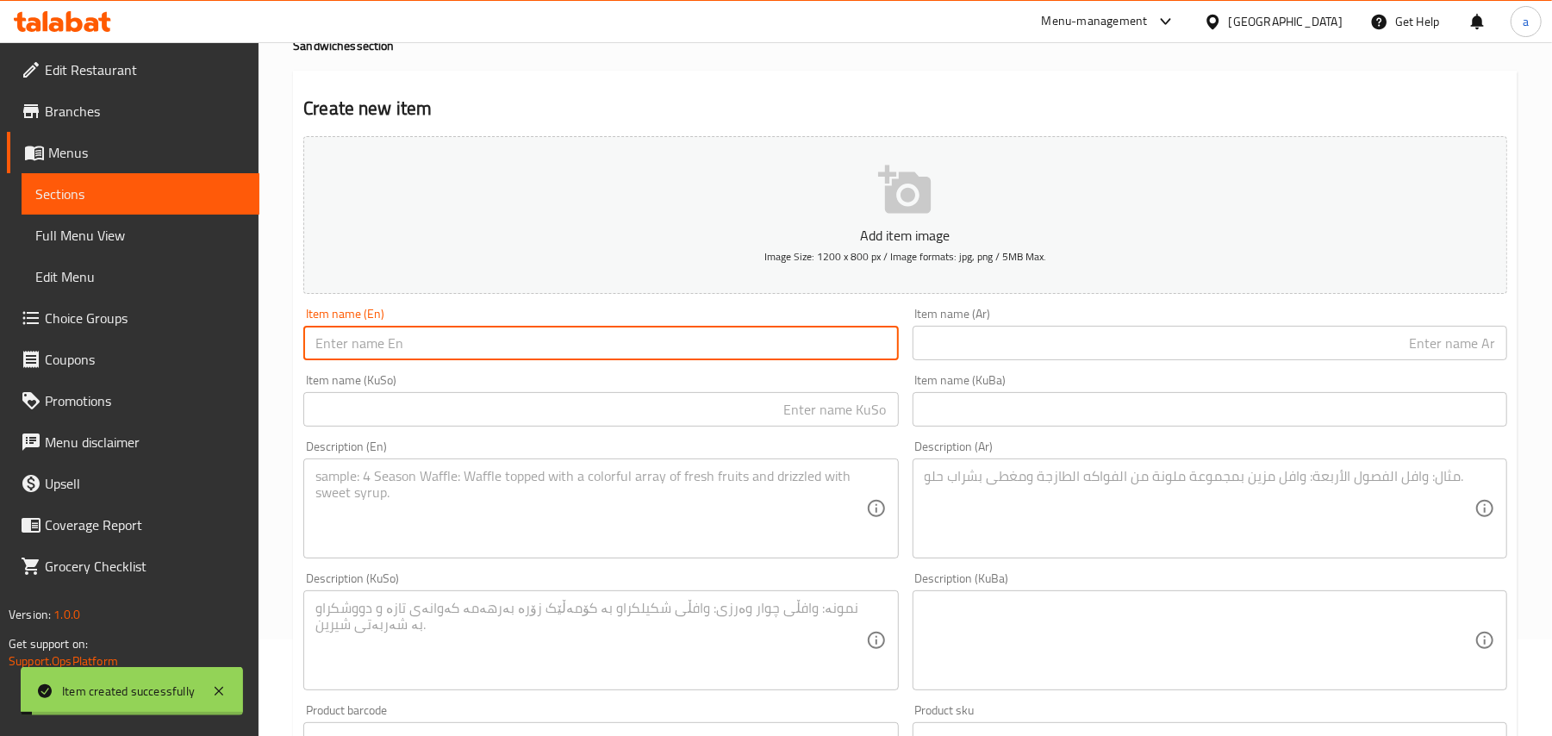
scroll to position [0, 0]
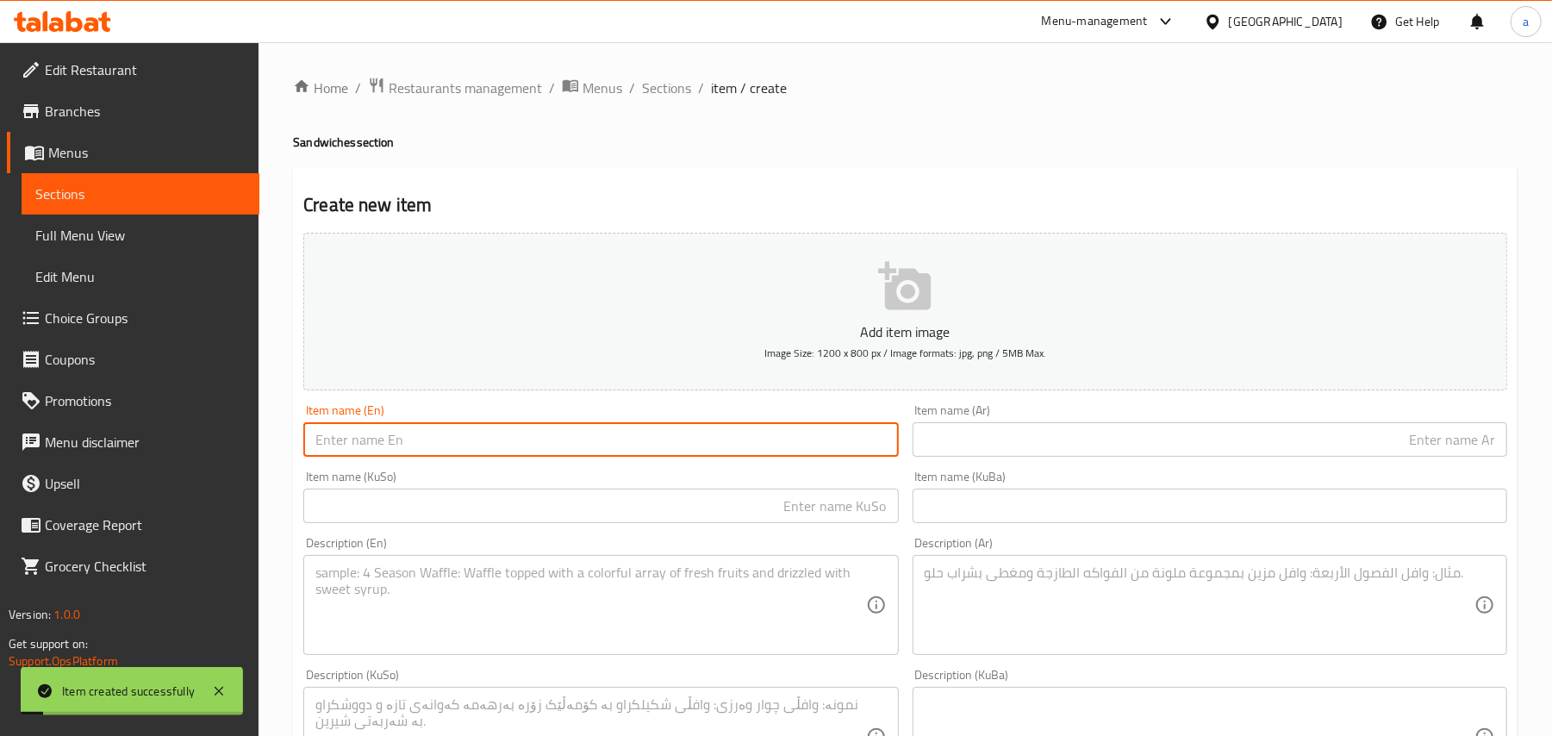
click at [691, 87] on span "Sections" at bounding box center [666, 88] width 49 height 21
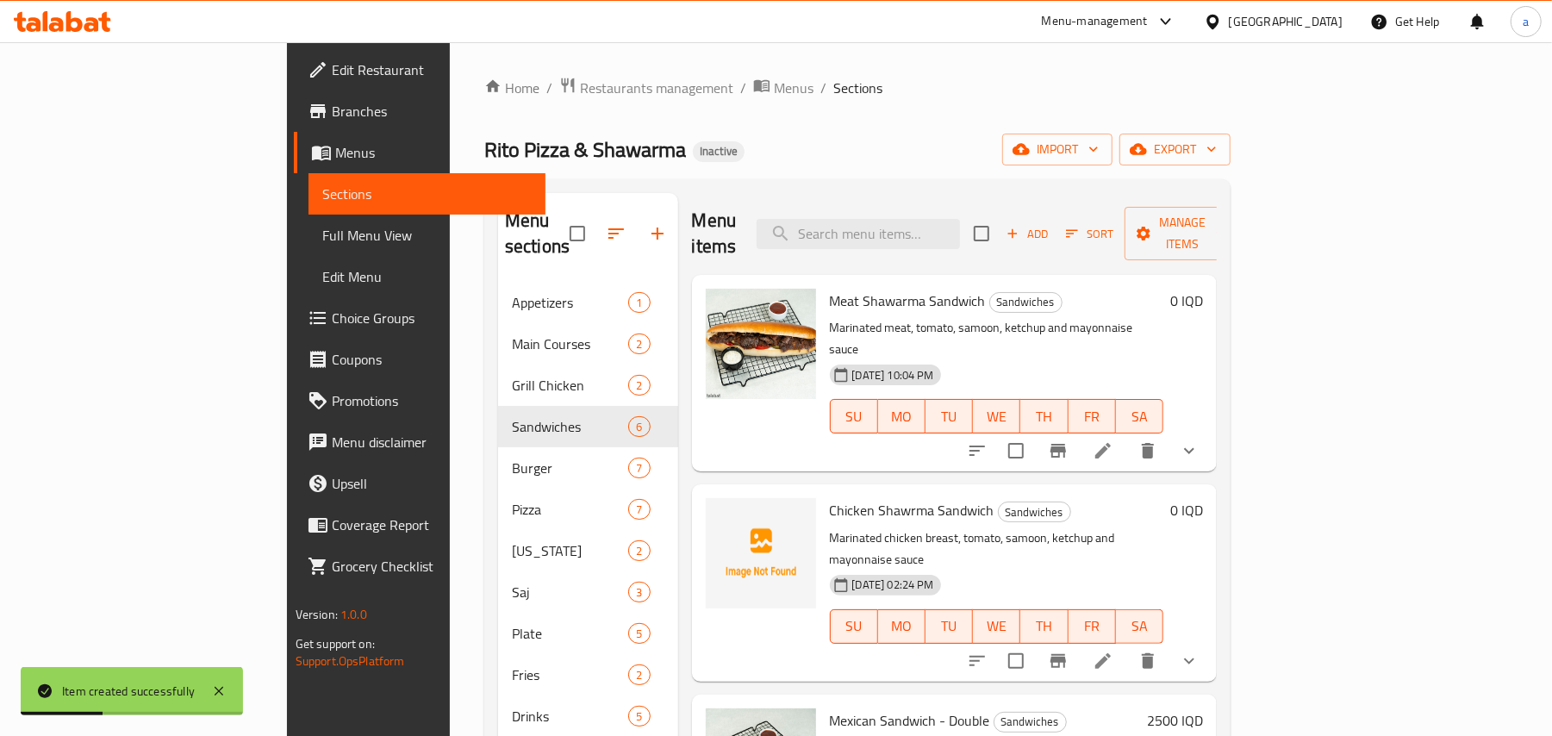
click at [322, 246] on span "Full Menu View" at bounding box center [427, 235] width 210 height 21
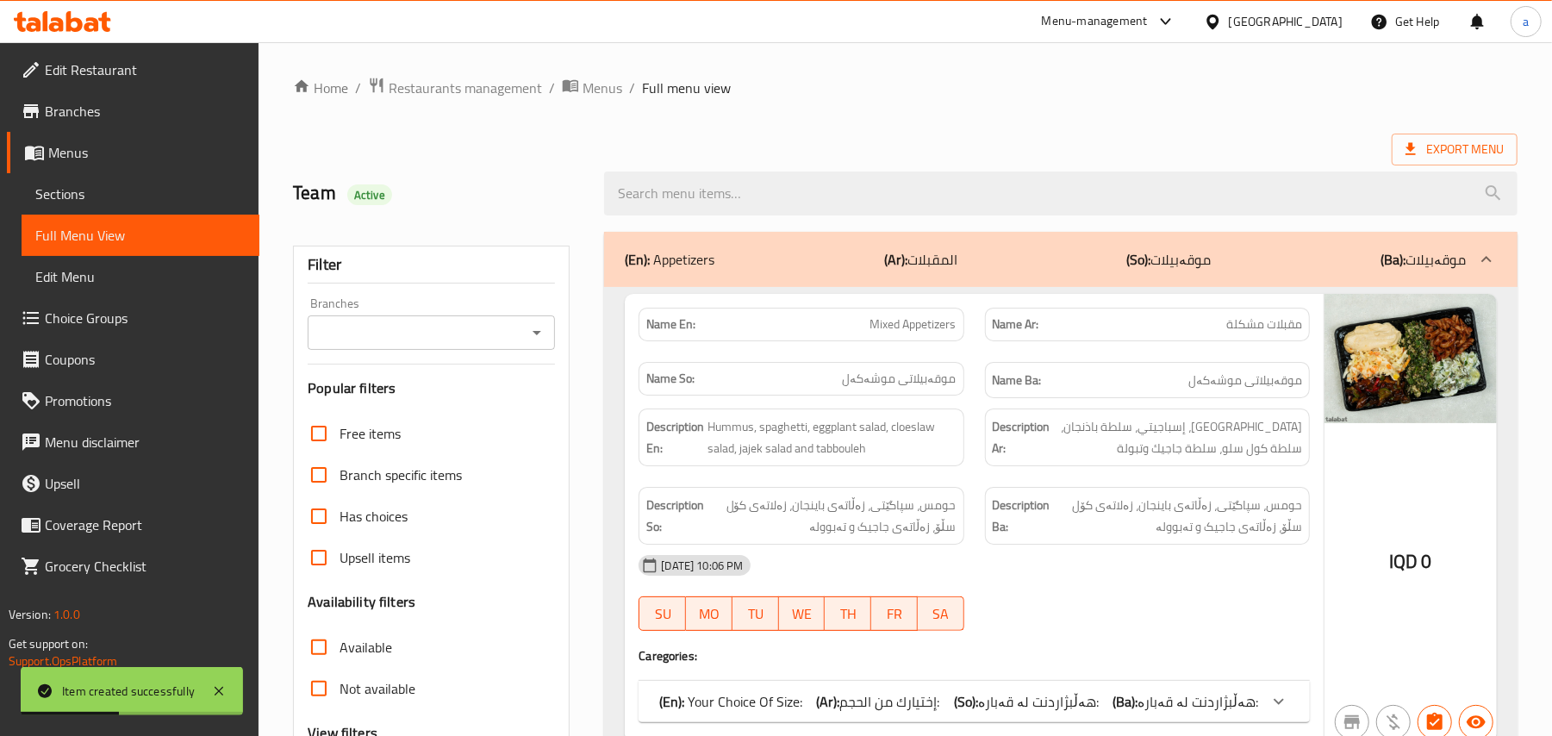
click at [829, 221] on div at bounding box center [1061, 193] width 934 height 65
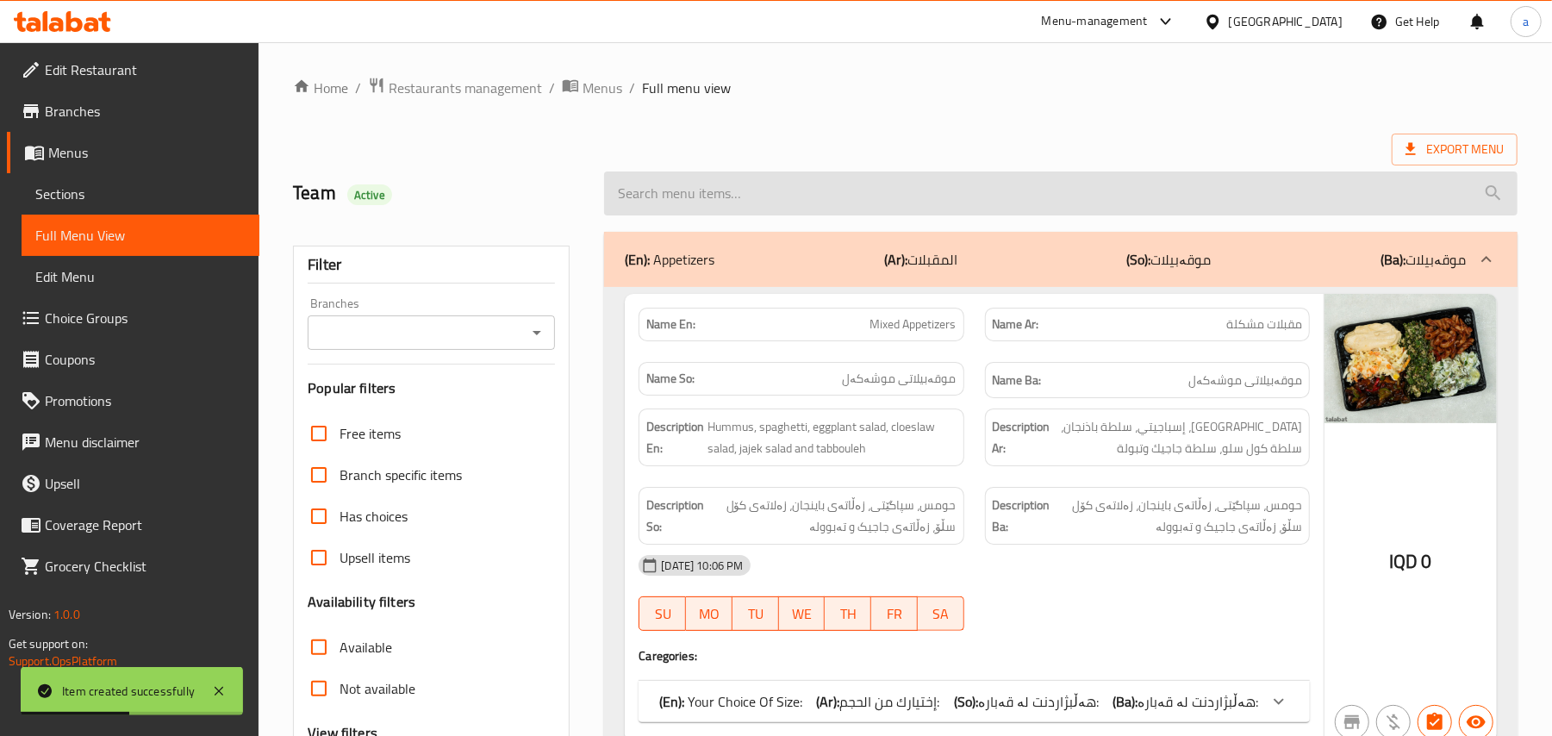
click at [815, 198] on input "search" at bounding box center [1060, 193] width 913 height 44
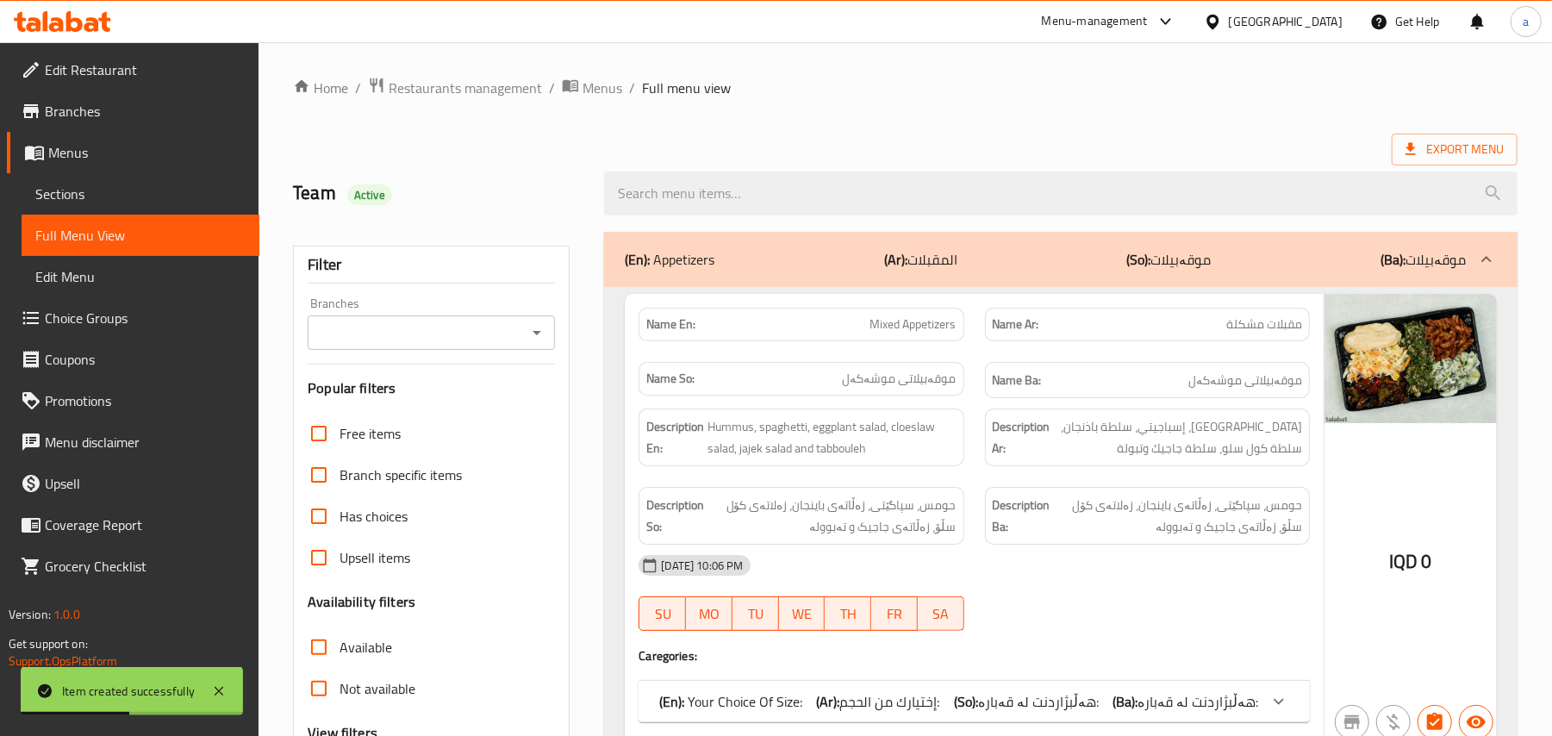
paste input "Chicken Shawrma Sandwich"
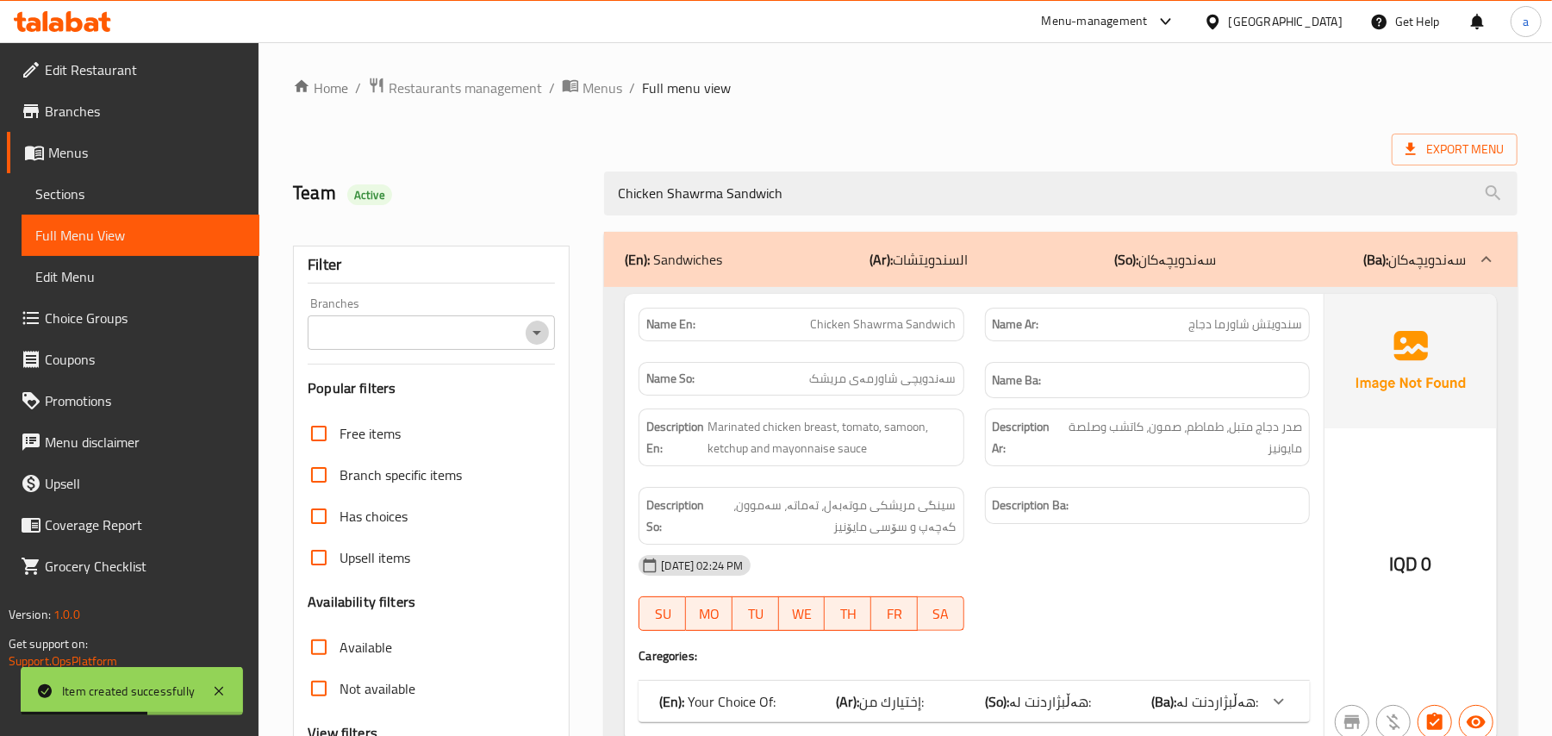
click at [546, 329] on icon "Open" at bounding box center [537, 332] width 21 height 21
type input "Chicken Shawrma Sandwich"
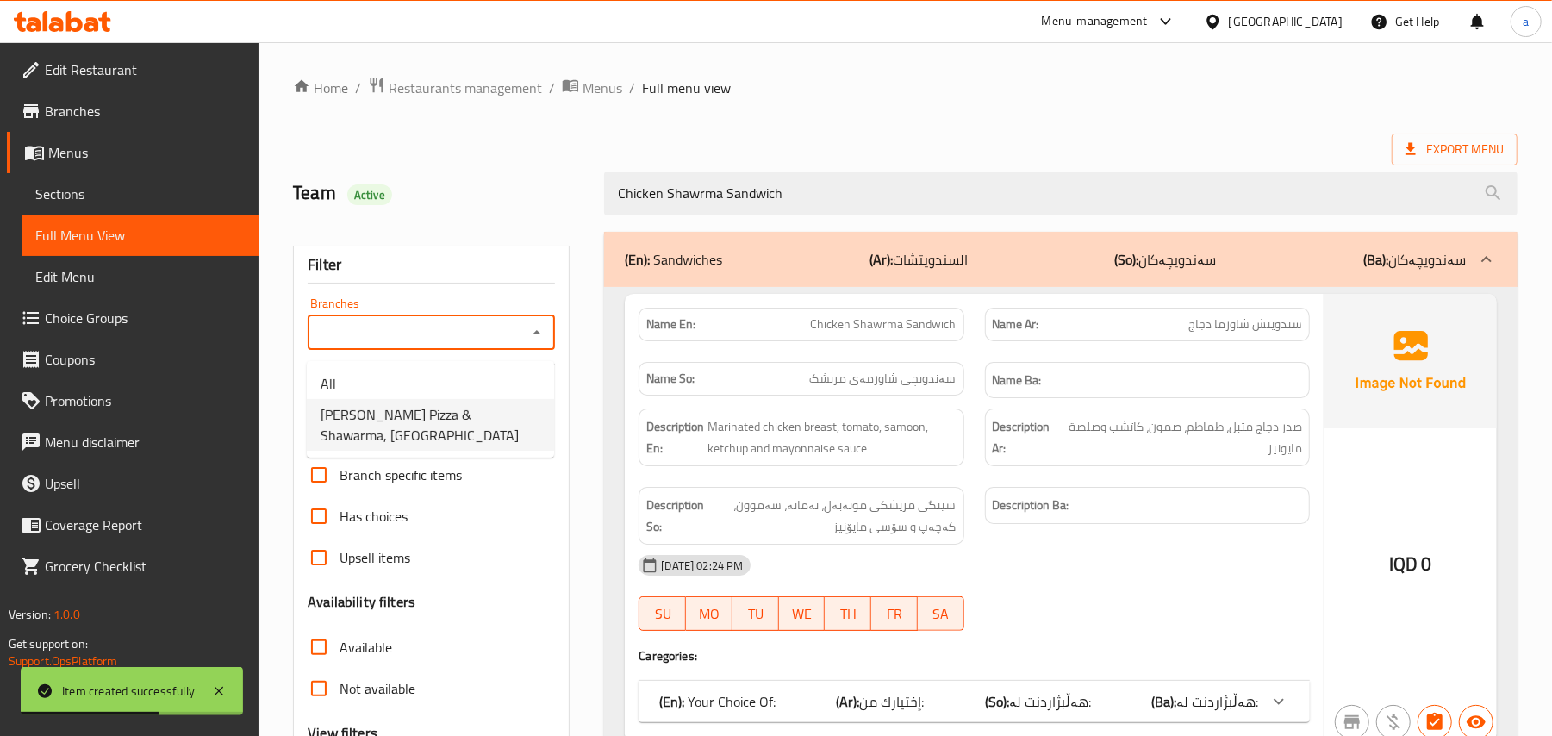
click at [467, 405] on span "Rito Pizza & Shawarma, Bakrajo" at bounding box center [431, 424] width 220 height 41
type input "Rito Pizza & Shawarma, Bakrajo"
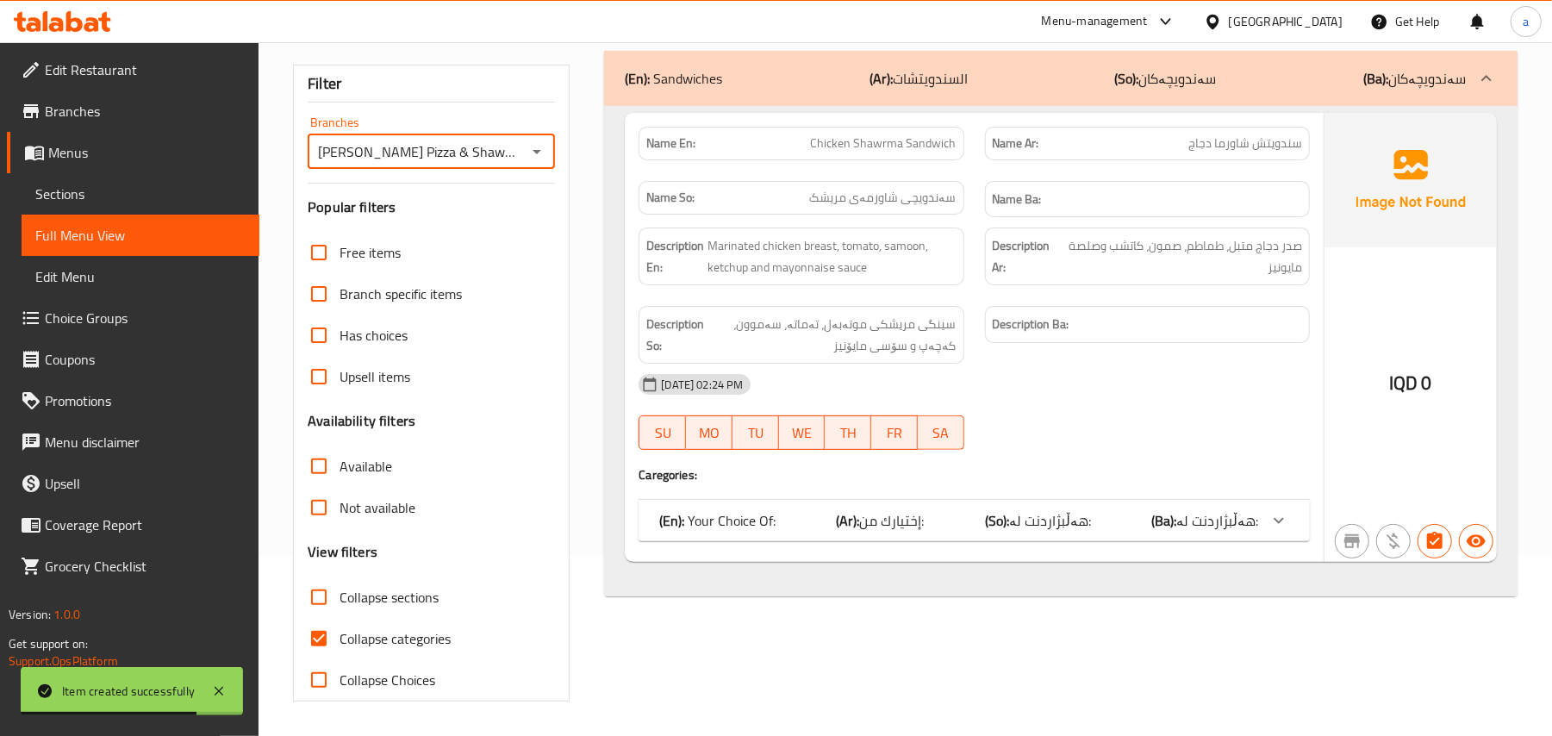
click at [1025, 515] on span "هەڵبژاردنت لە:" at bounding box center [1050, 521] width 82 height 26
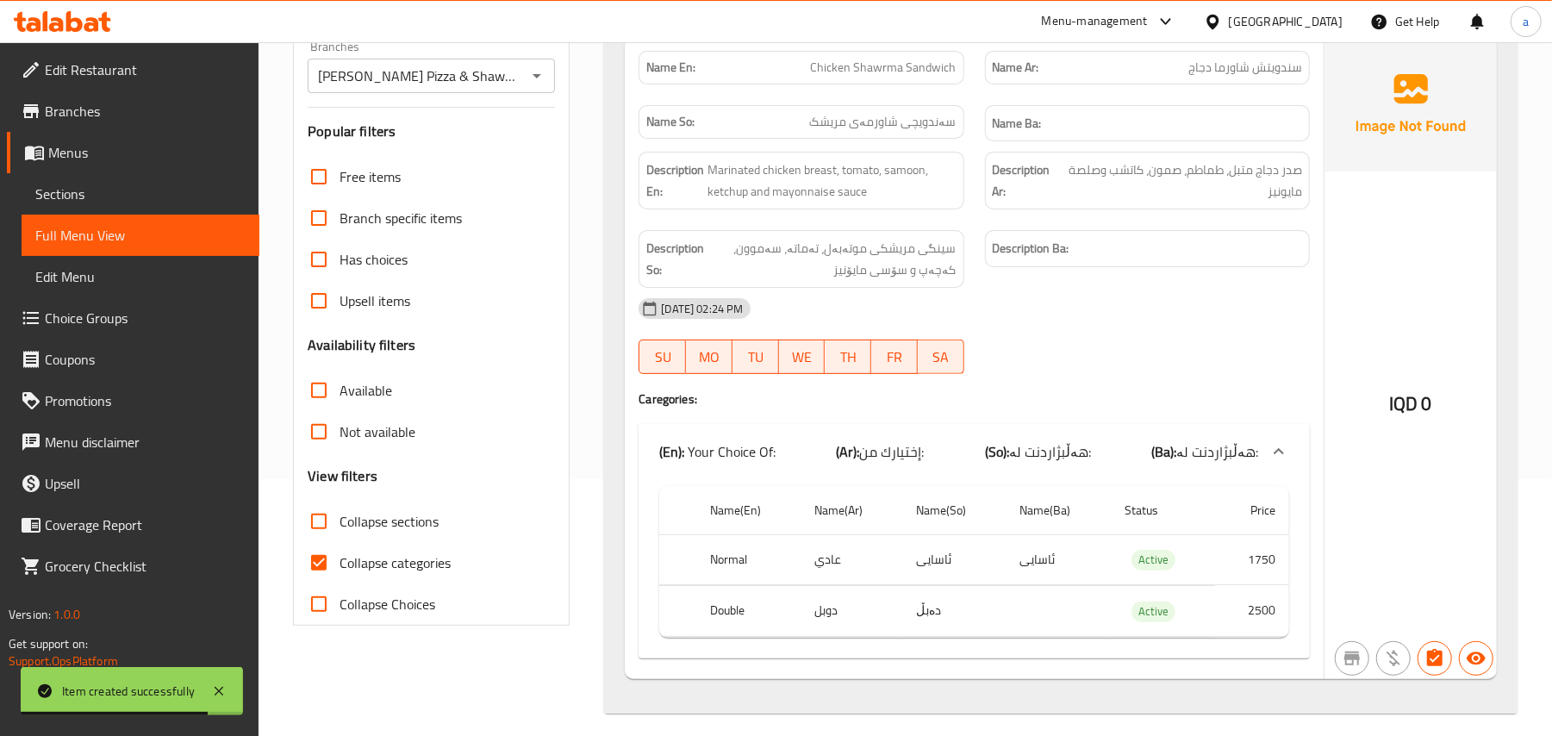
scroll to position [284, 0]
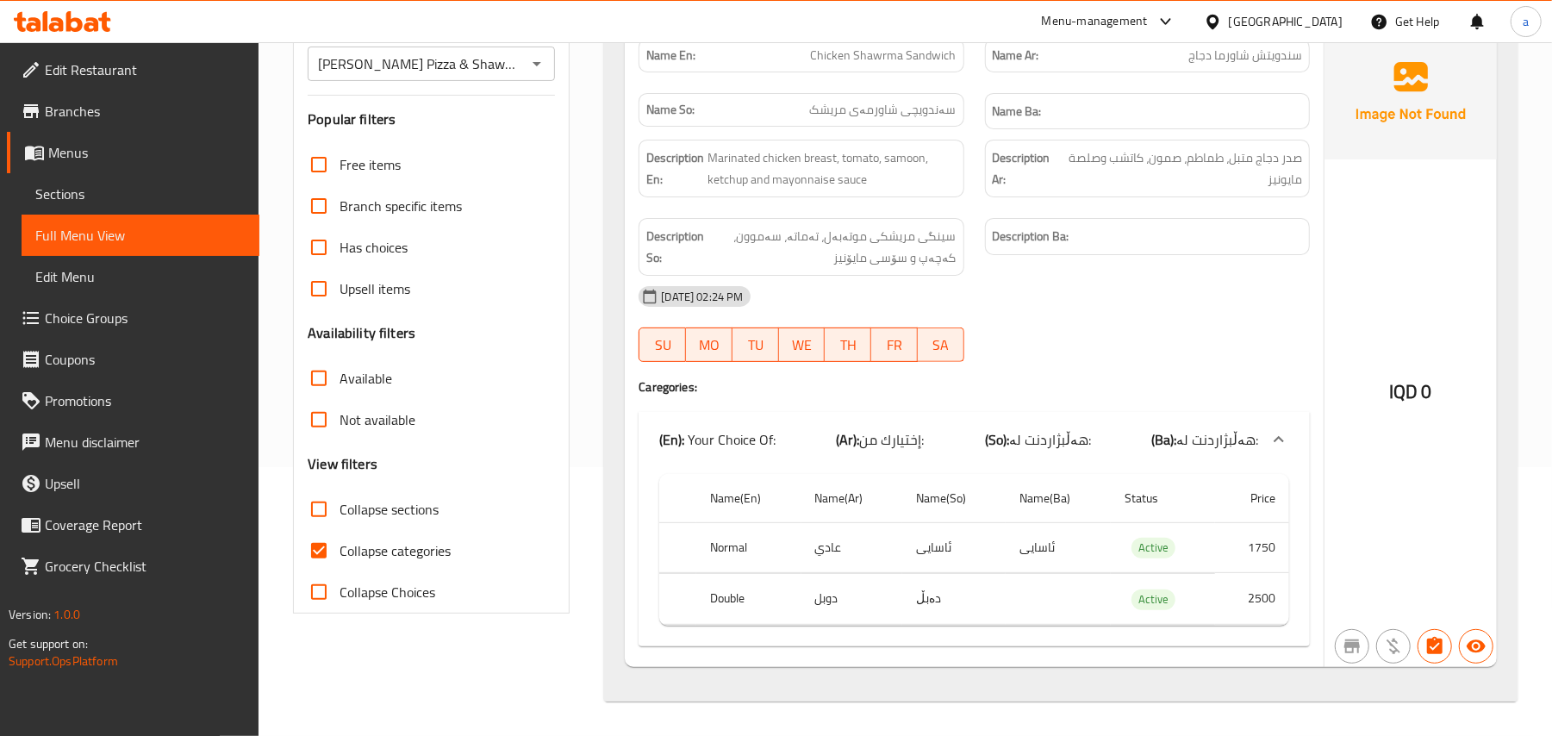
click at [128, 194] on span "Sections" at bounding box center [140, 194] width 210 height 21
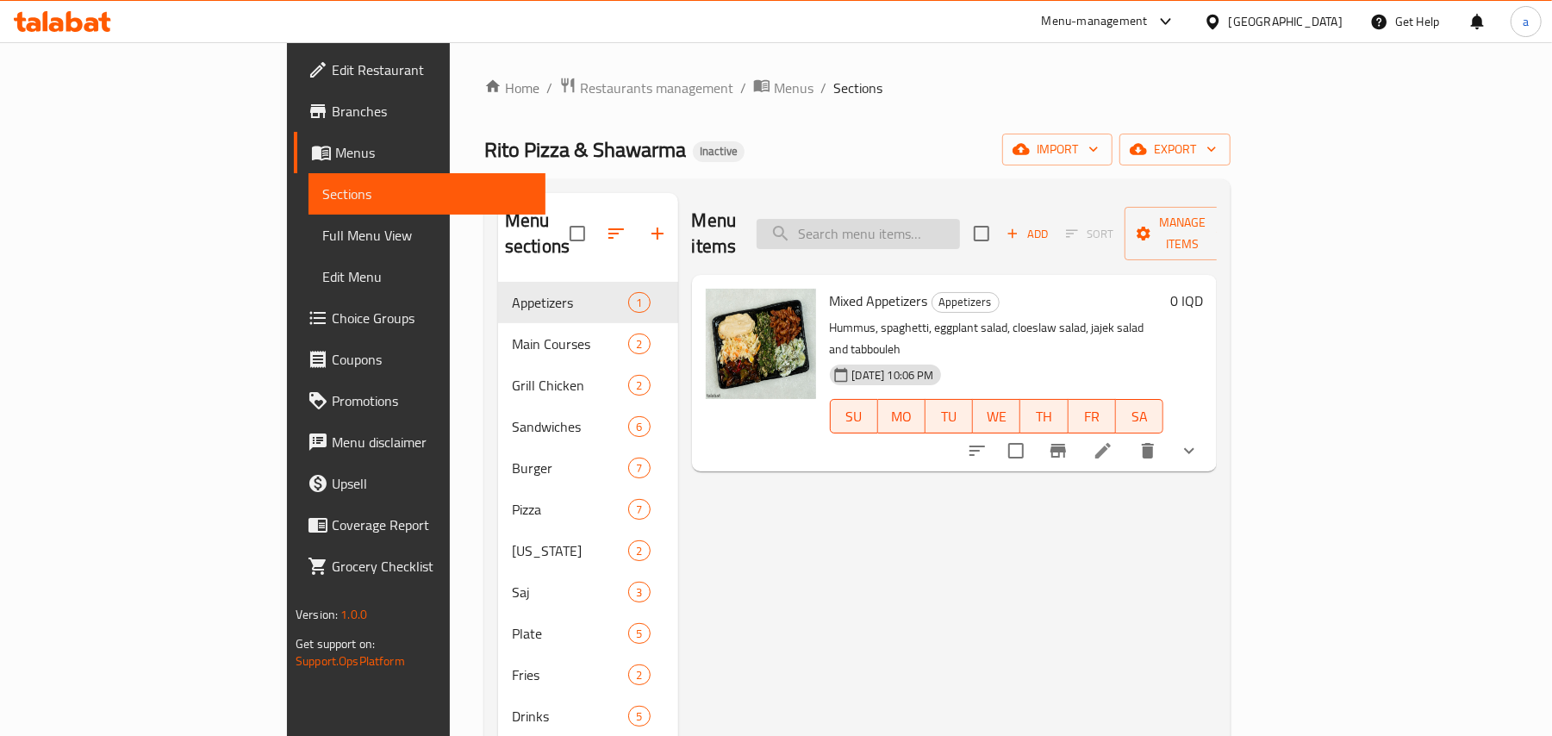
click at [905, 219] on input "search" at bounding box center [858, 234] width 203 height 30
paste input "Chicken Shawrma Sandwich"
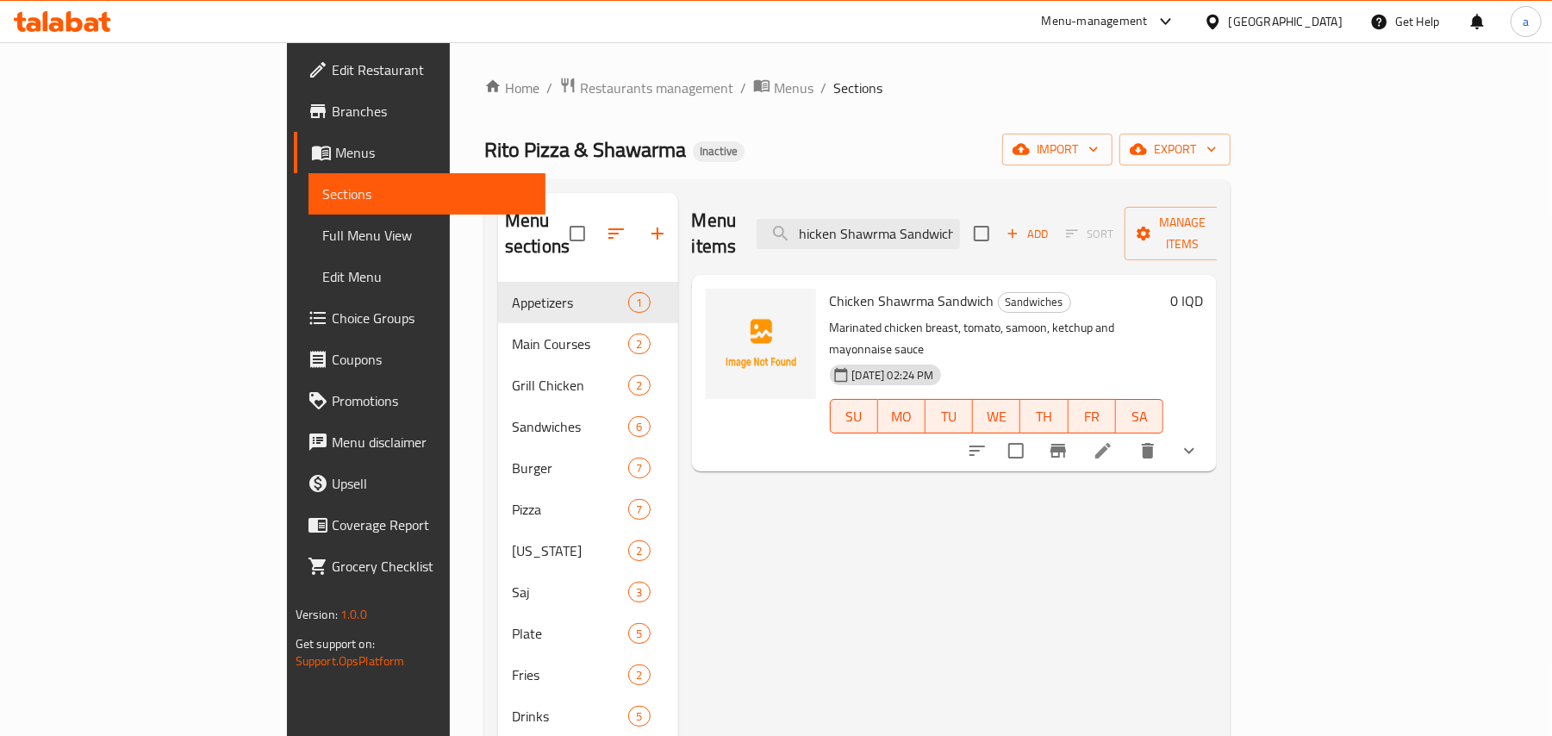
type input "Chicken Shawrma Sandwich"
click at [1113, 440] on icon at bounding box center [1103, 450] width 21 height 21
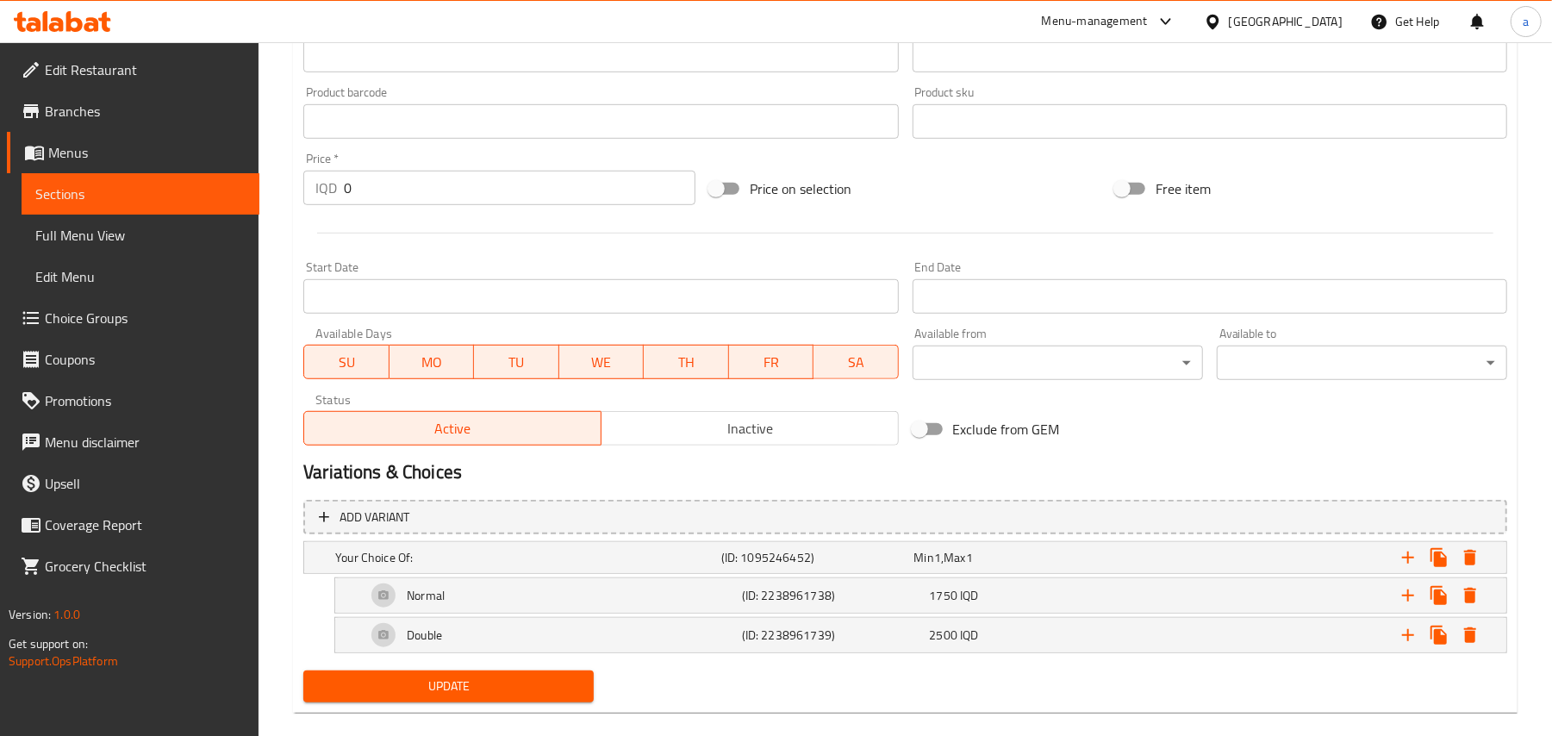
scroll to position [770, 0]
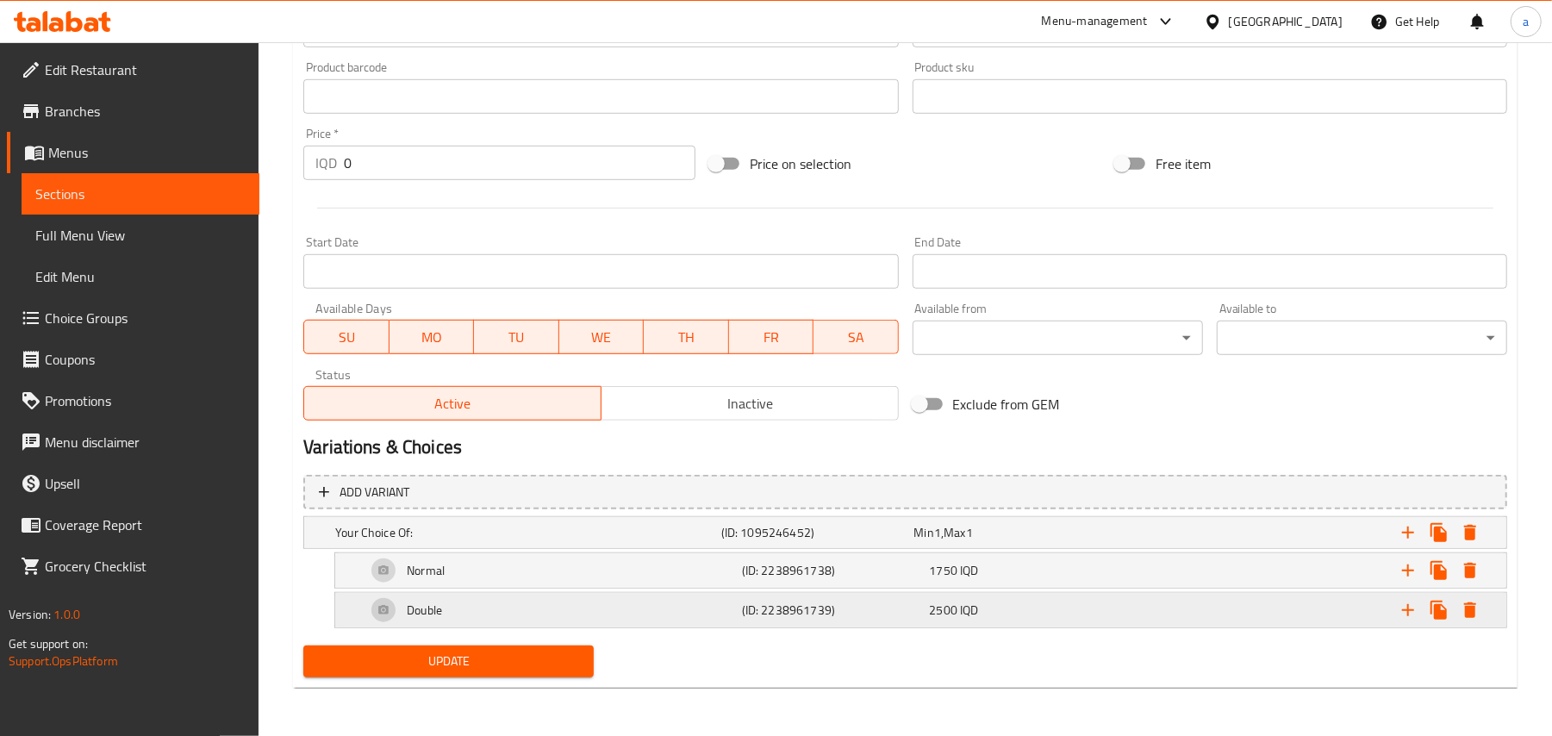
click at [846, 545] on div "(ID: 2238961739)" at bounding box center [814, 533] width 193 height 24
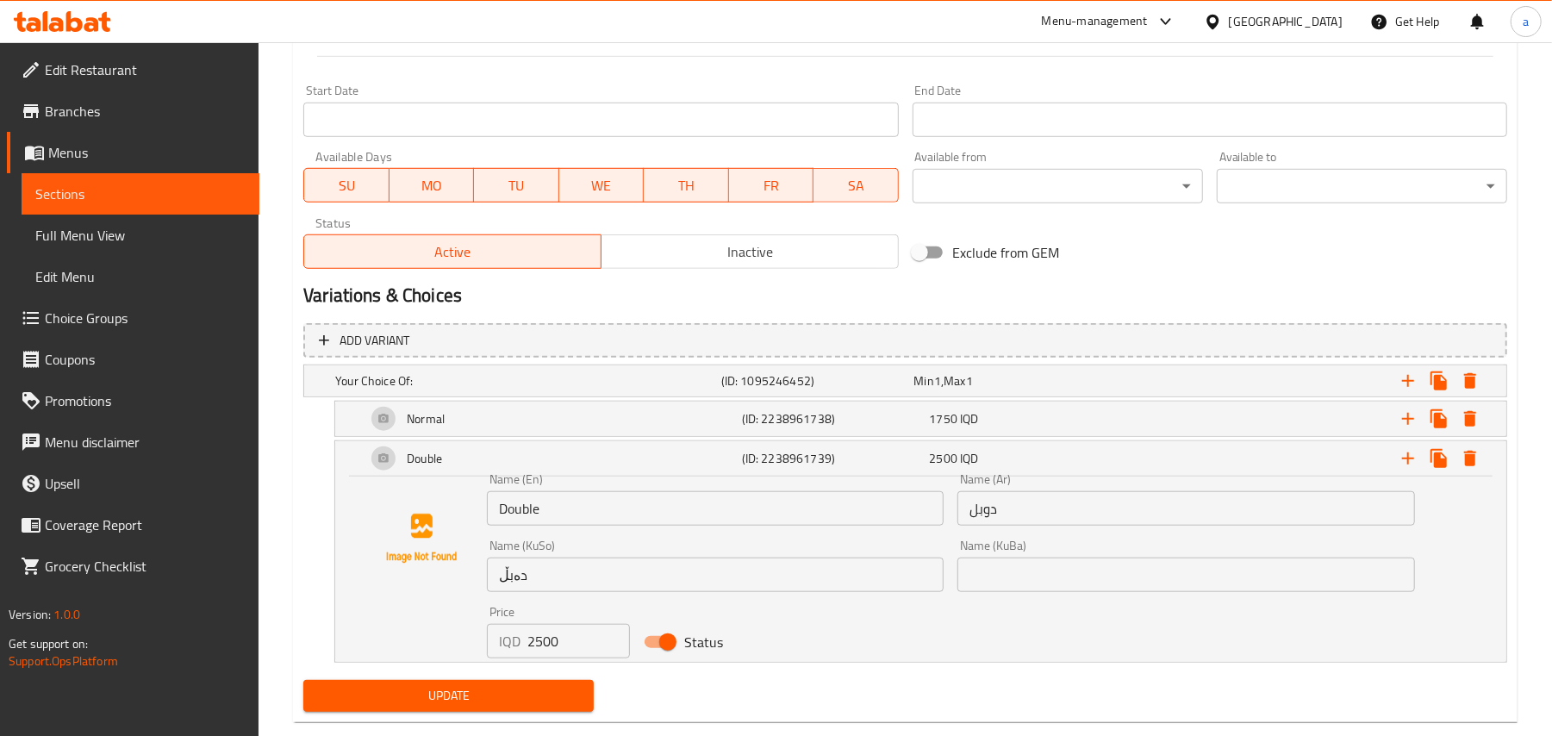
scroll to position [955, 0]
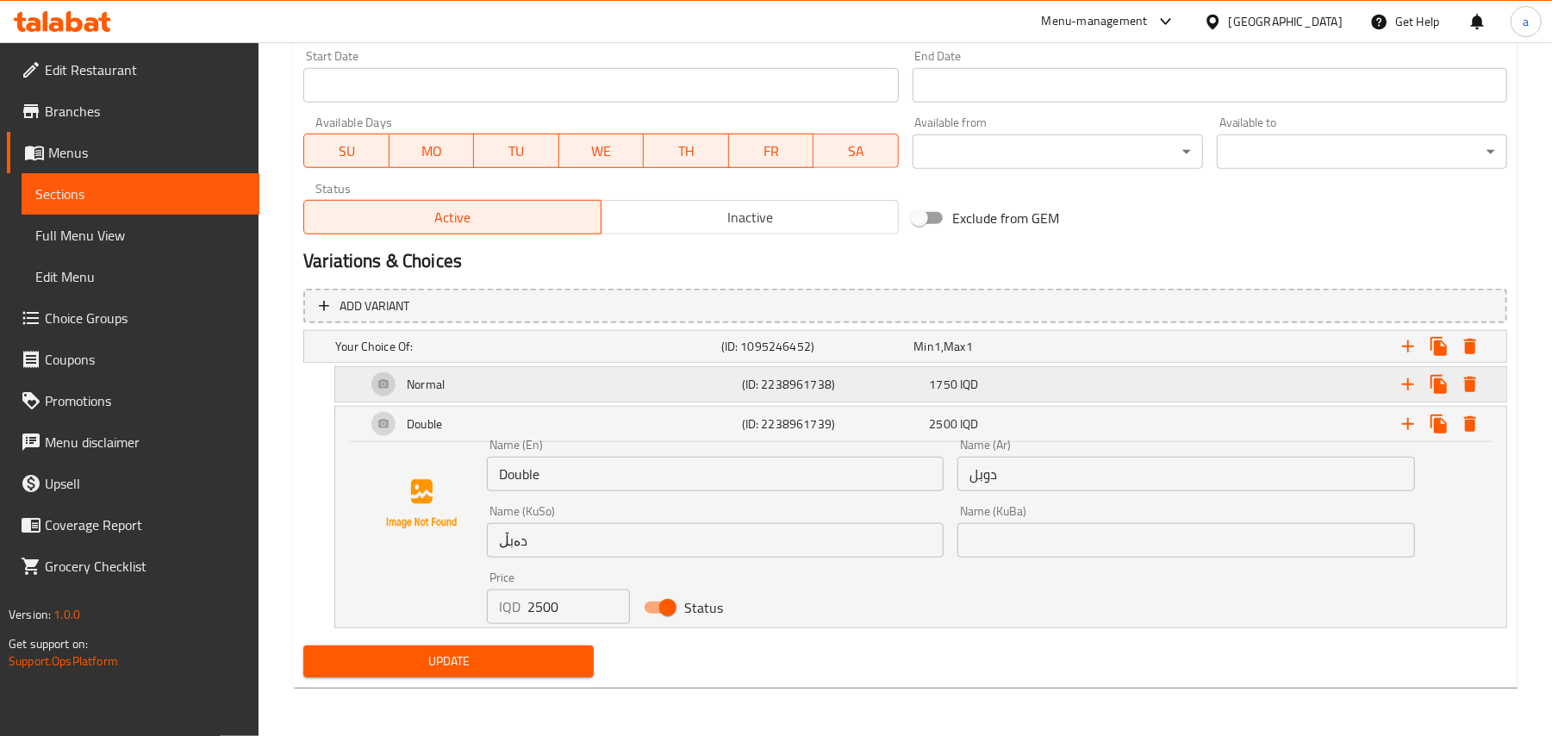
click at [890, 358] on div "(ID: 2238961738)" at bounding box center [814, 346] width 193 height 24
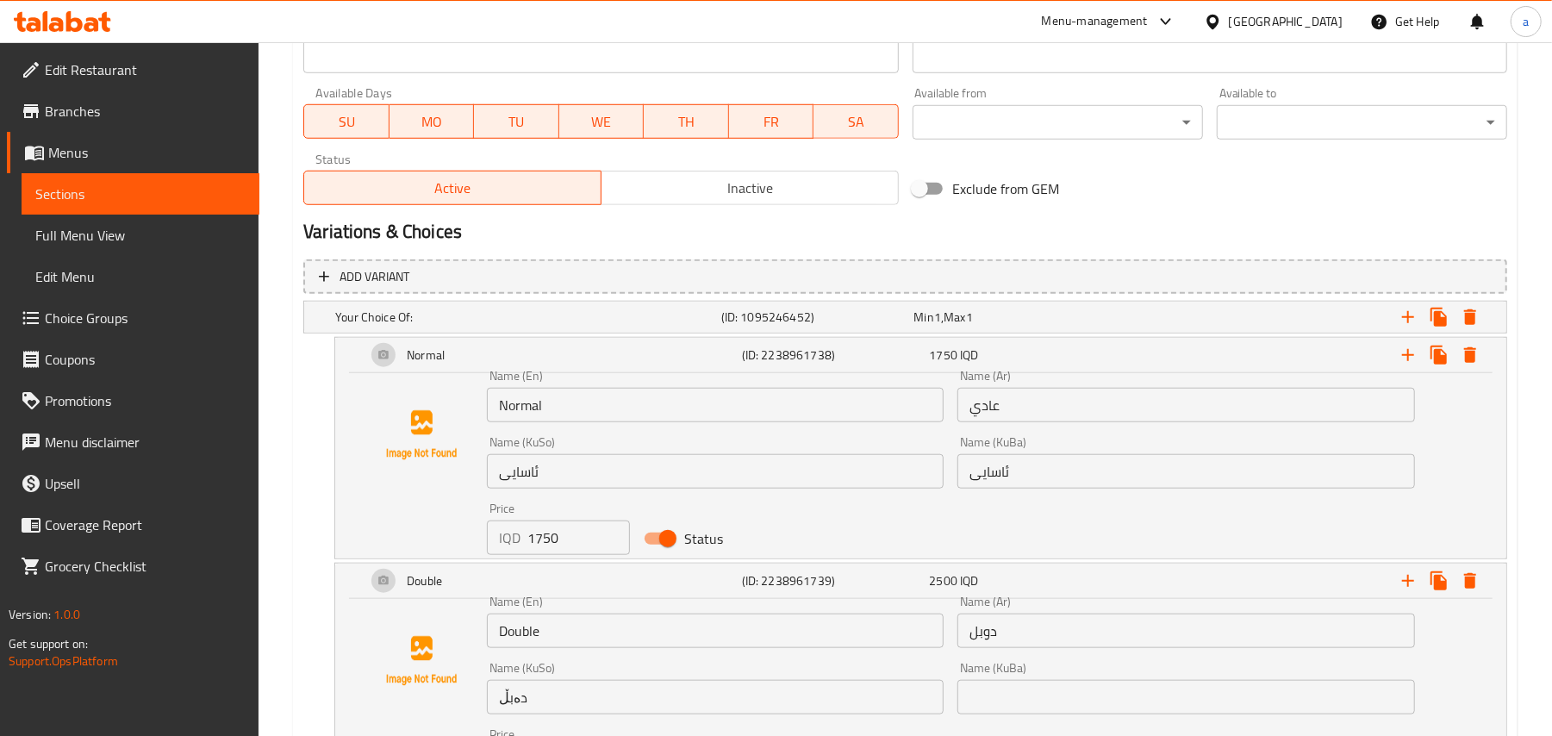
click at [1001, 489] on input "ئاسایی" at bounding box center [1185, 471] width 457 height 34
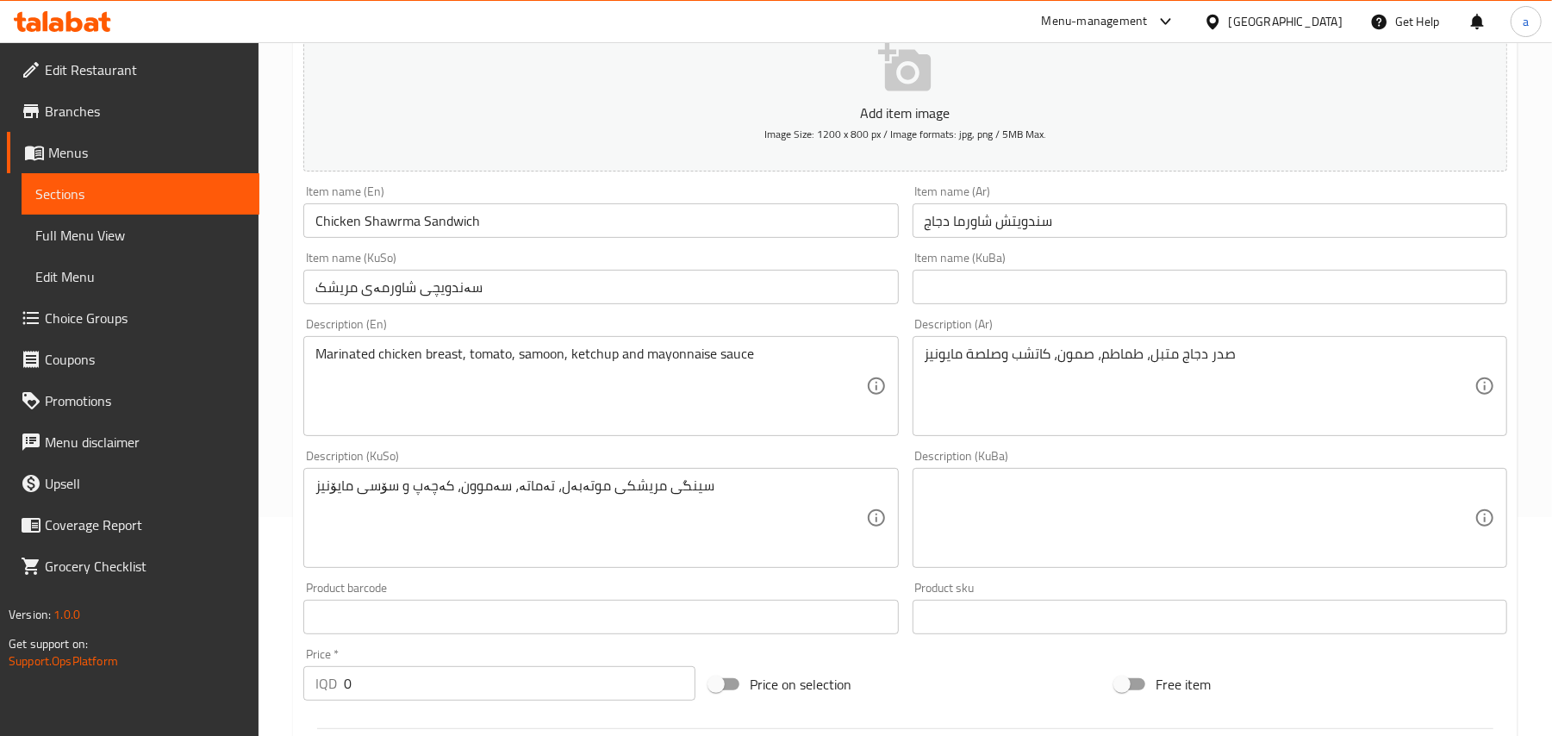
scroll to position [0, 0]
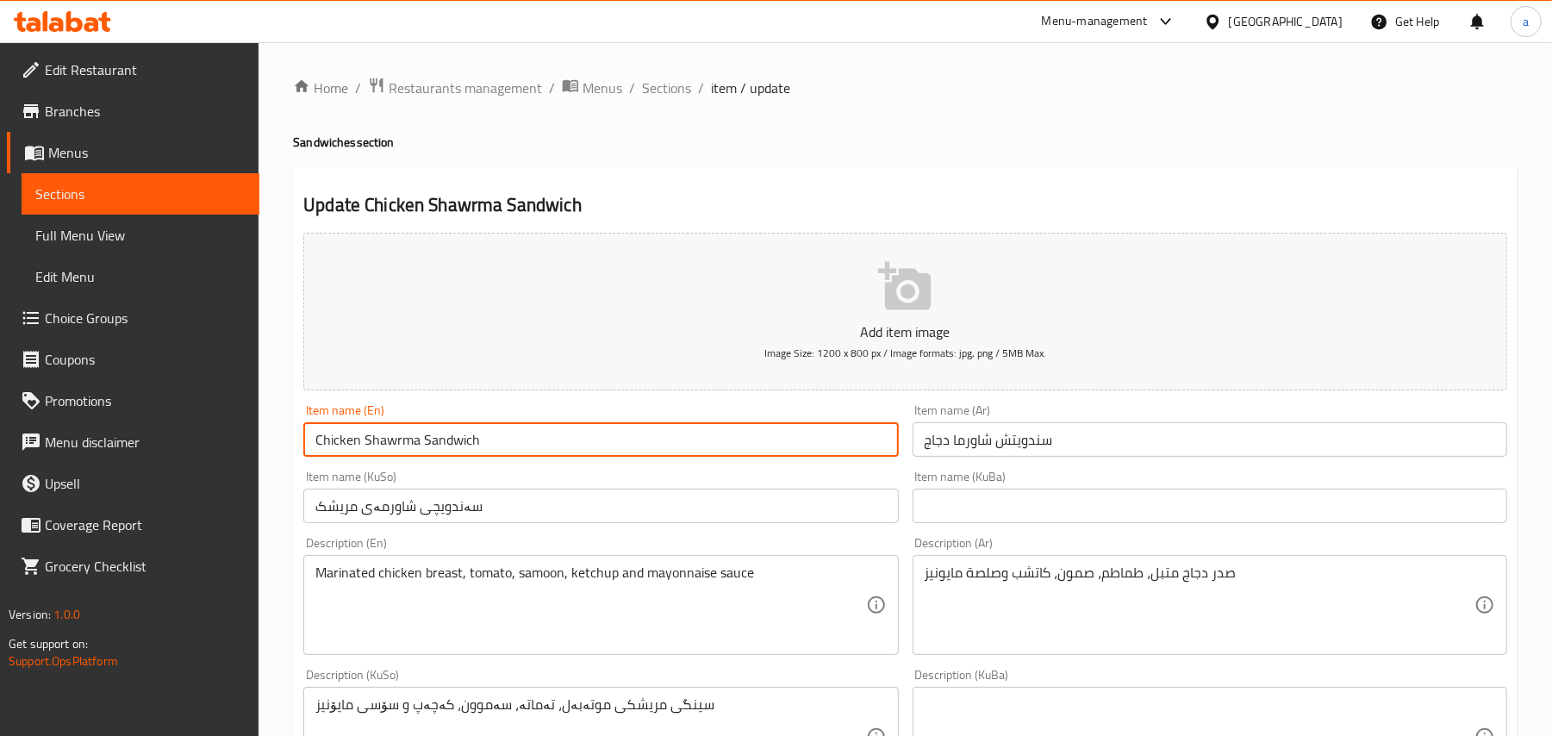
click at [528, 452] on input "Chicken Shawrma Sandwich" at bounding box center [600, 439] width 595 height 34
click at [672, 84] on span "Sections" at bounding box center [666, 88] width 49 height 21
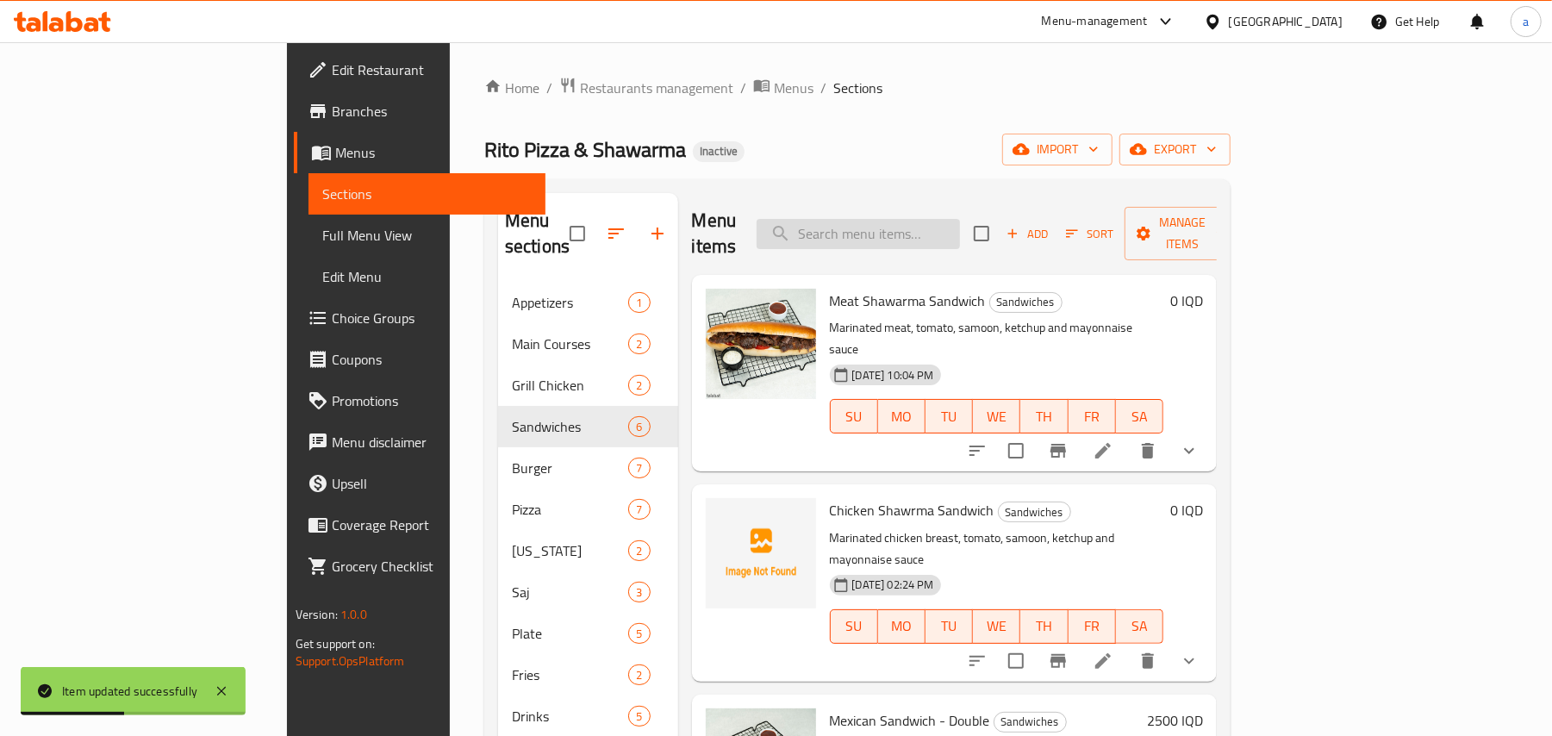
click at [918, 225] on input "search" at bounding box center [858, 234] width 203 height 30
paste input "Chicken Shawrma Plate"
type input "Chicken Shawrma Plate"
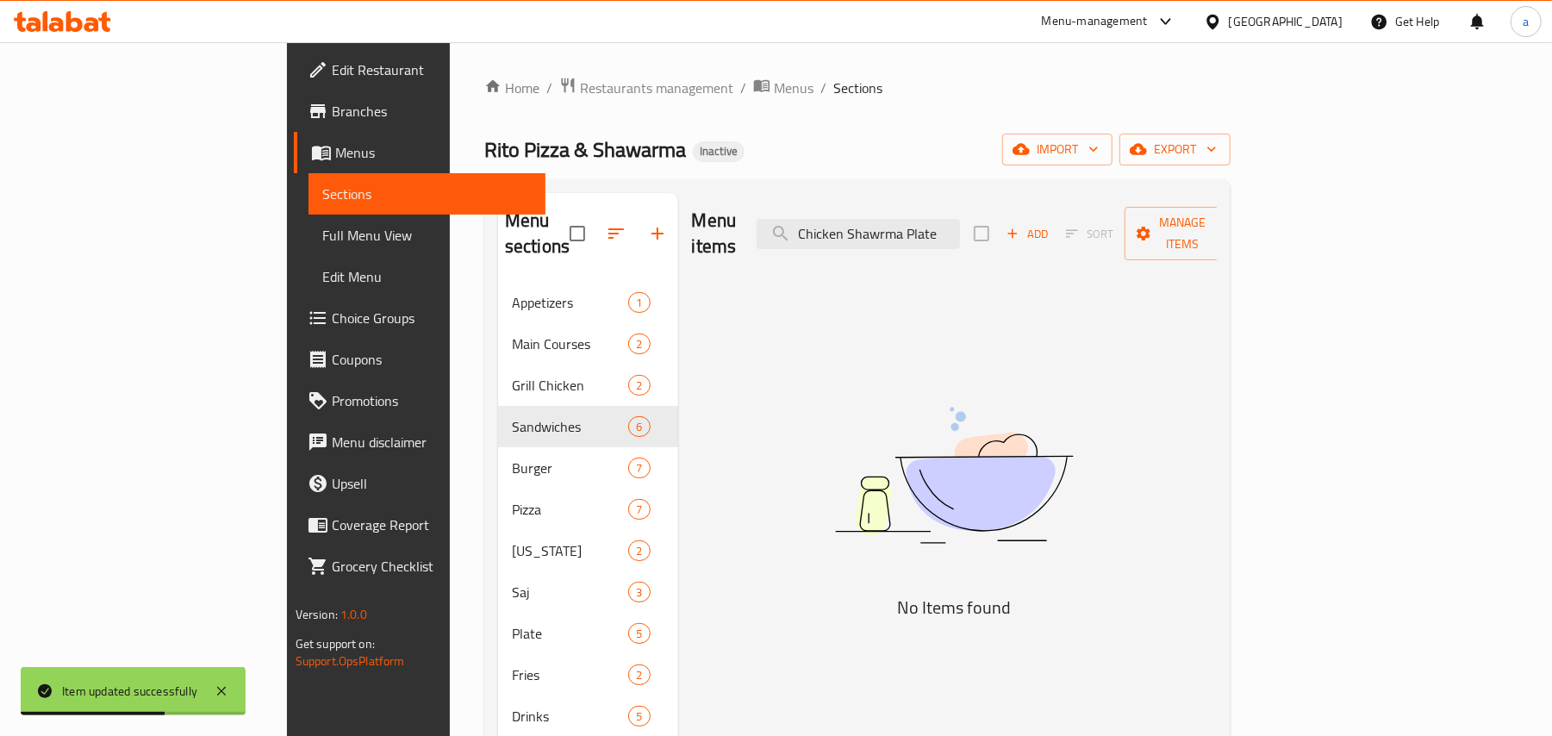
drag, startPoint x: 974, startPoint y: 224, endPoint x: 790, endPoint y: 236, distance: 184.0
click at [732, 229] on div "Menu items Chicken Shawrma Plate Add Sort Manage items" at bounding box center [955, 234] width 526 height 82
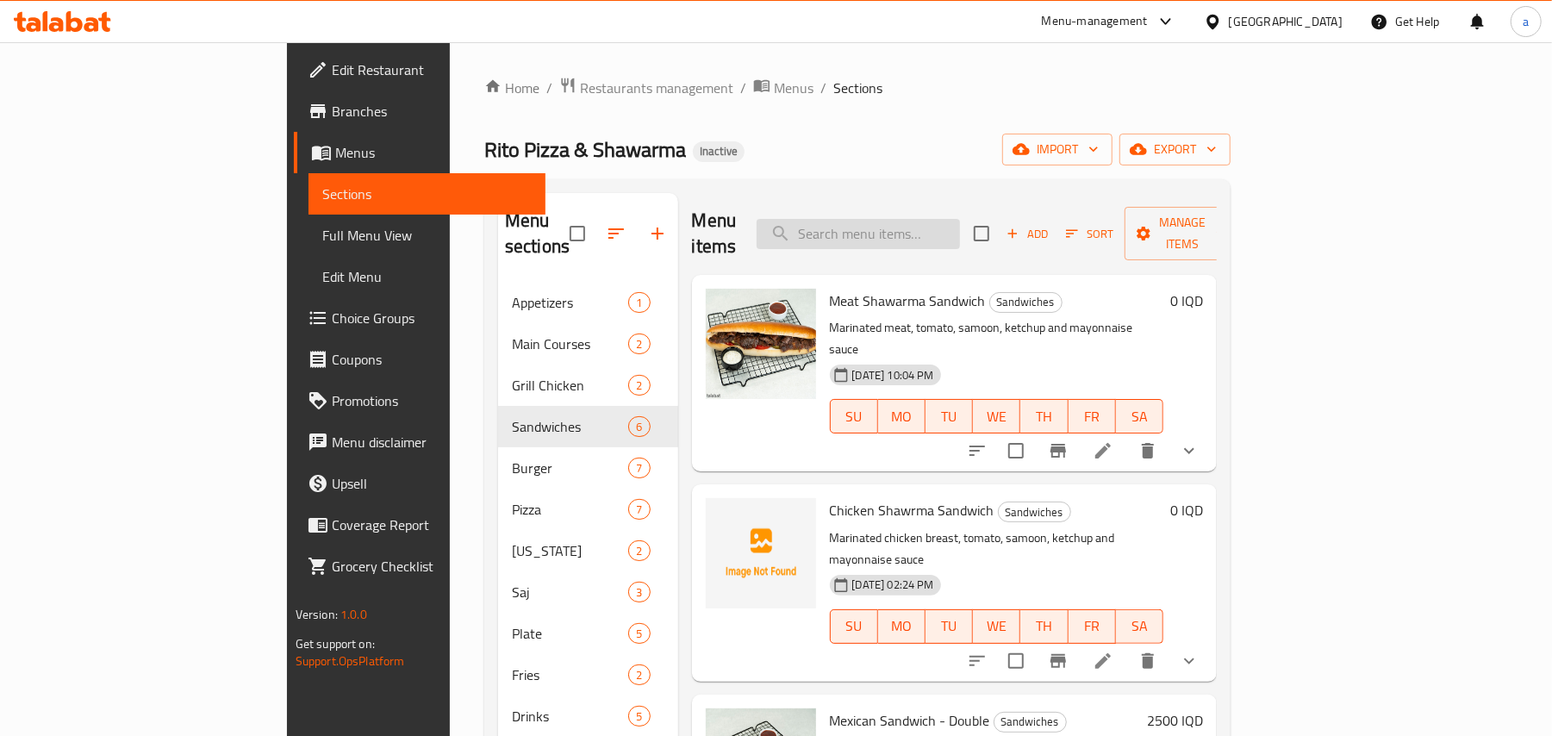
click at [927, 224] on input "search" at bounding box center [858, 234] width 203 height 30
paste input "Chicken Shawrma Sandwich"
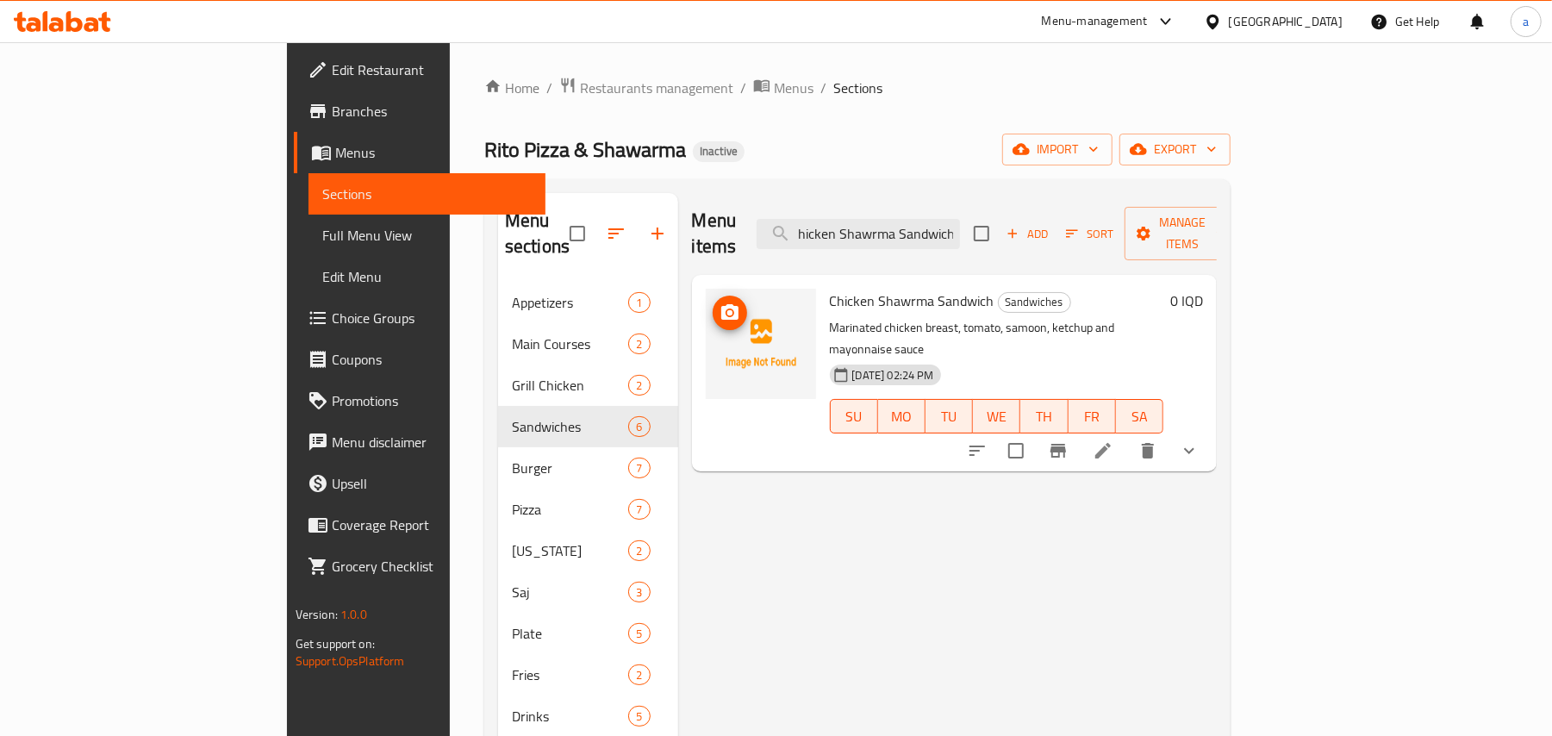
type input "Chicken Shawrma Sandwich"
click at [721, 304] on icon "upload picture" at bounding box center [729, 312] width 17 height 16
click at [1210, 430] on button "show more" at bounding box center [1189, 450] width 41 height 41
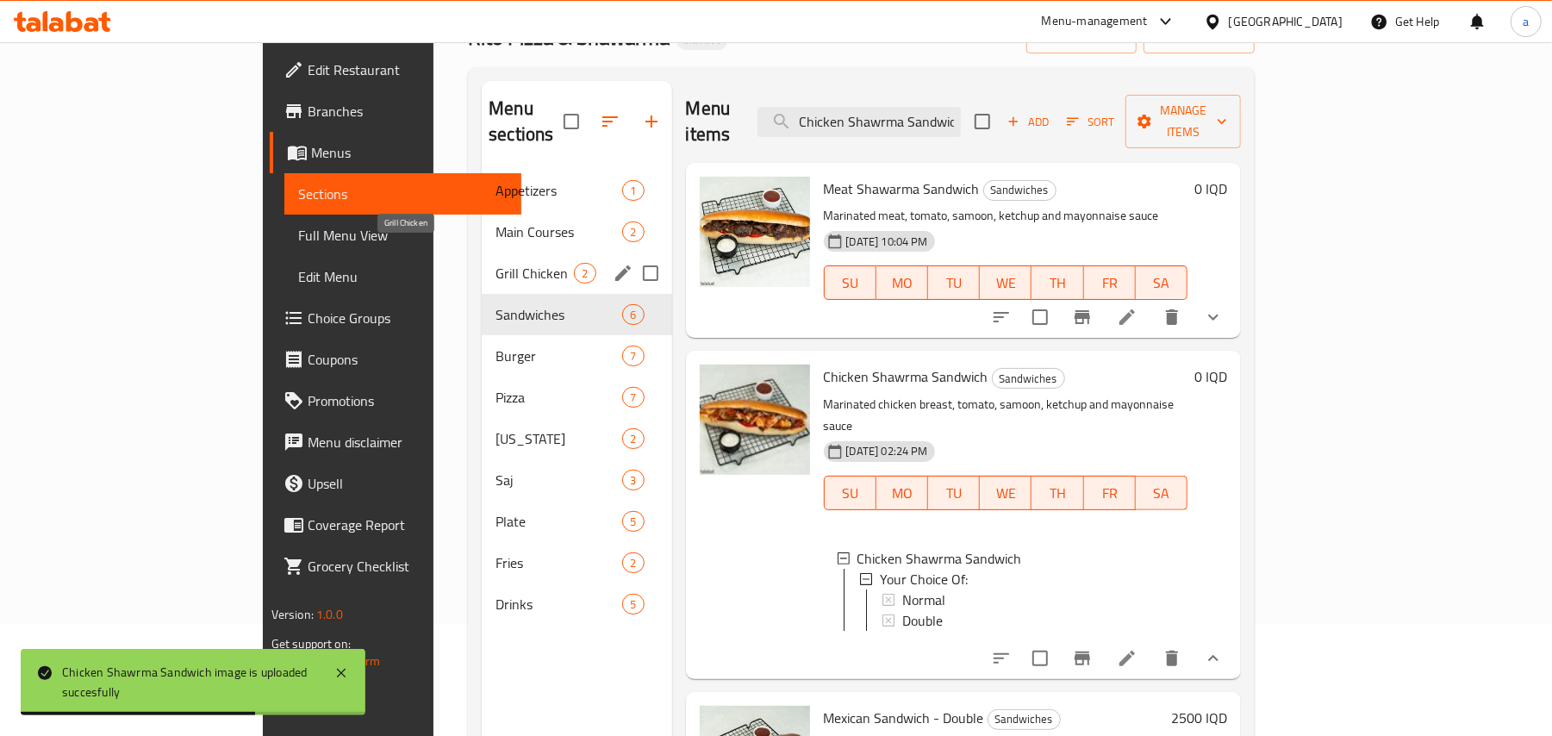
scroll to position [243, 0]
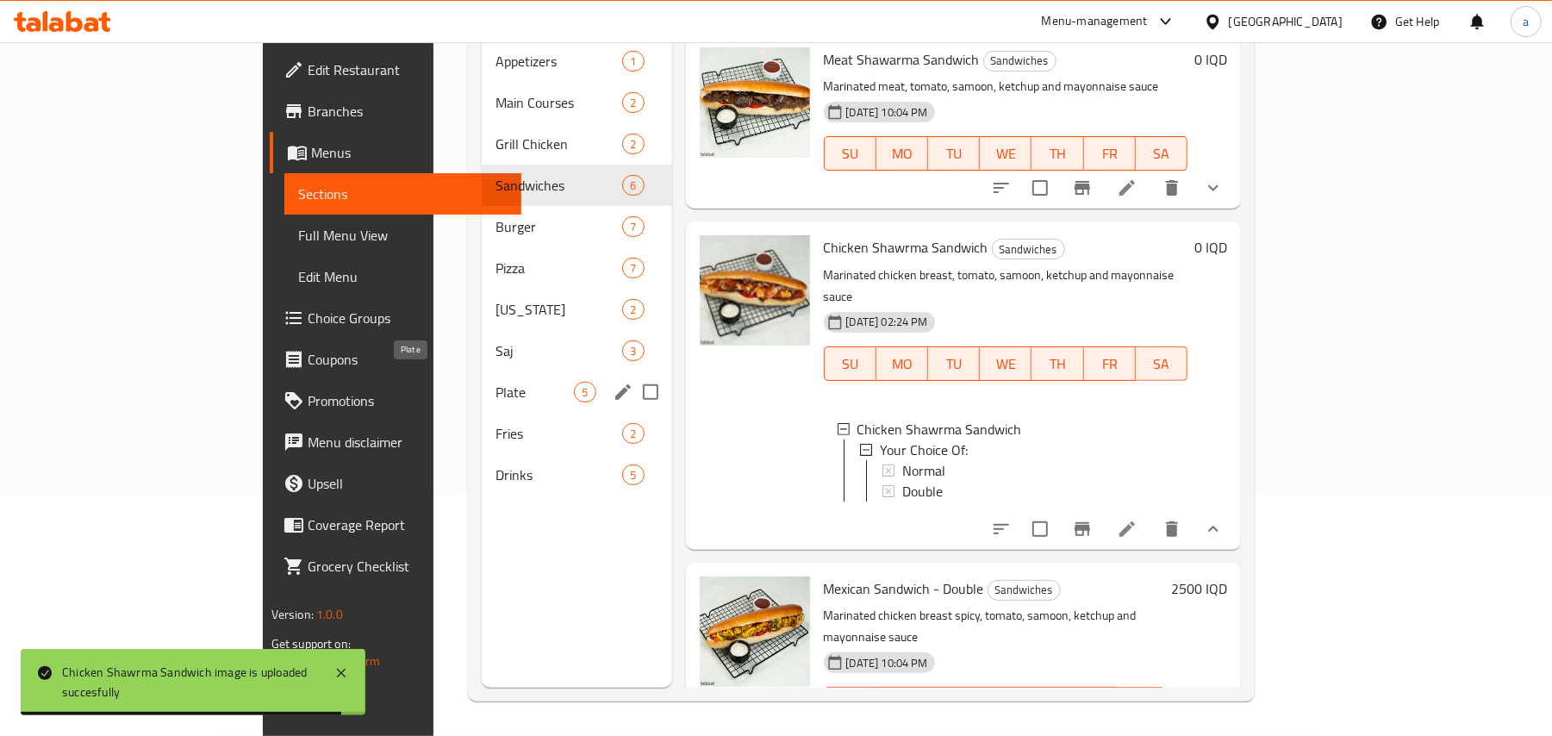
click at [496, 383] on span "Plate" at bounding box center [535, 392] width 78 height 21
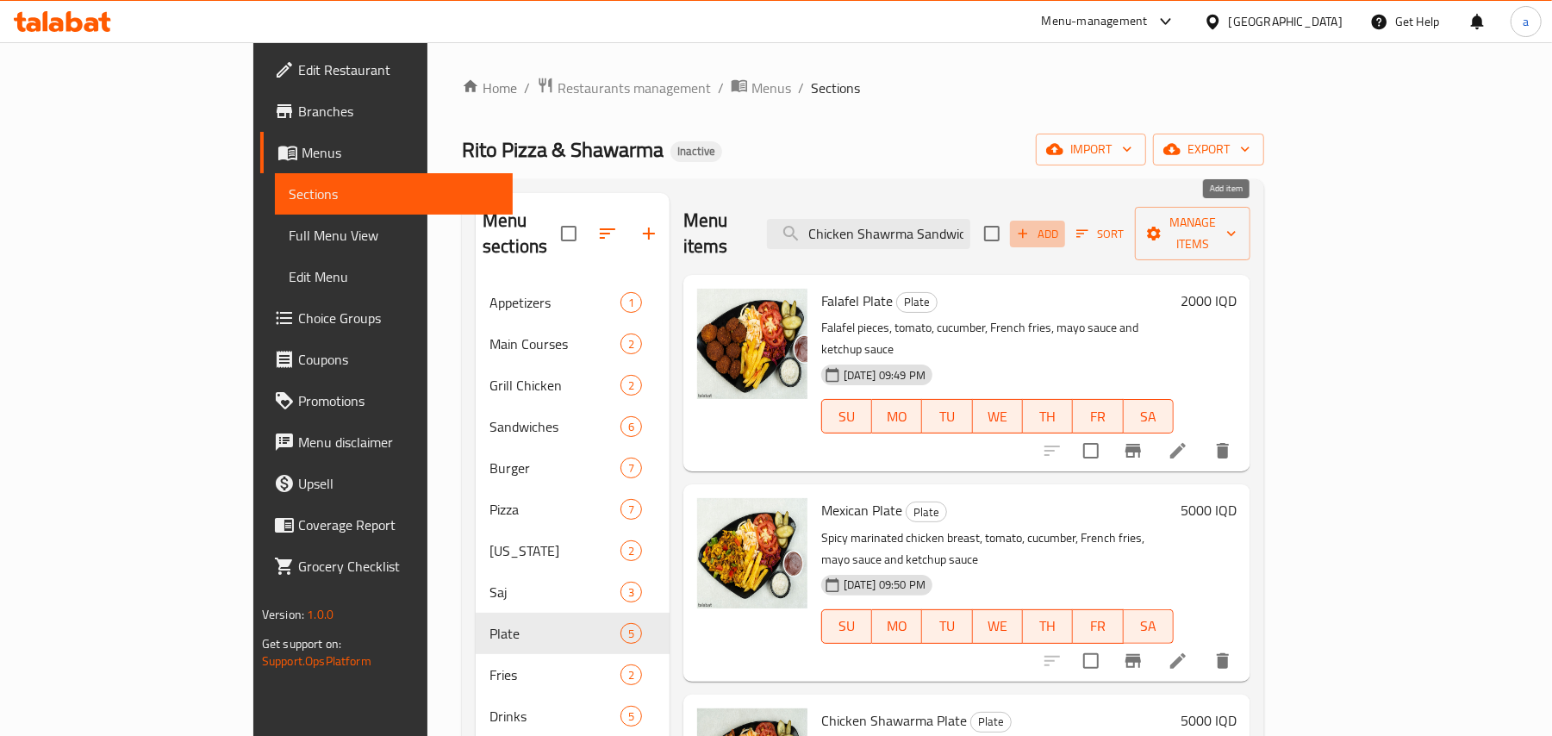
click at [1061, 232] on span "Add" at bounding box center [1037, 234] width 47 height 20
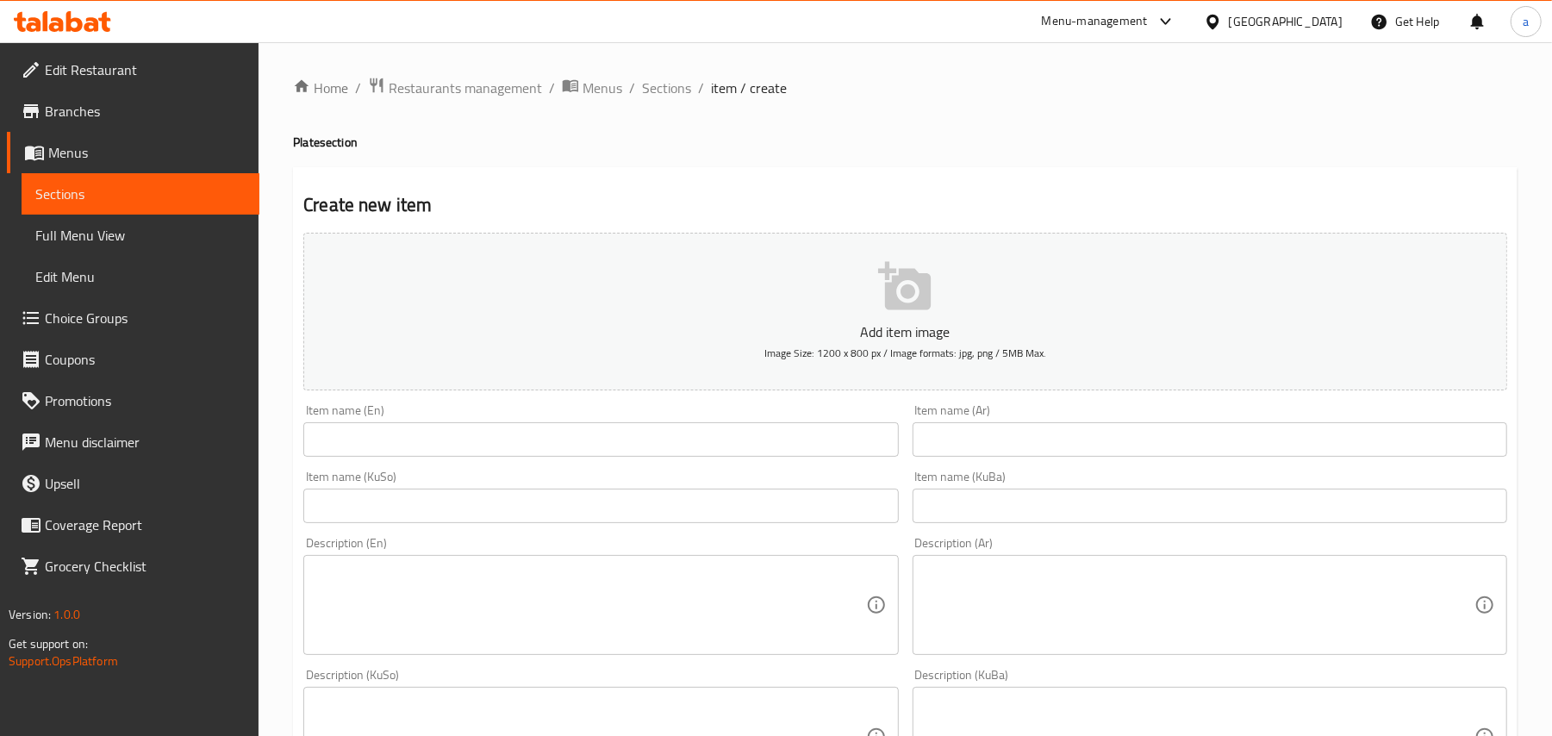
click at [758, 441] on input "text" at bounding box center [600, 439] width 595 height 34
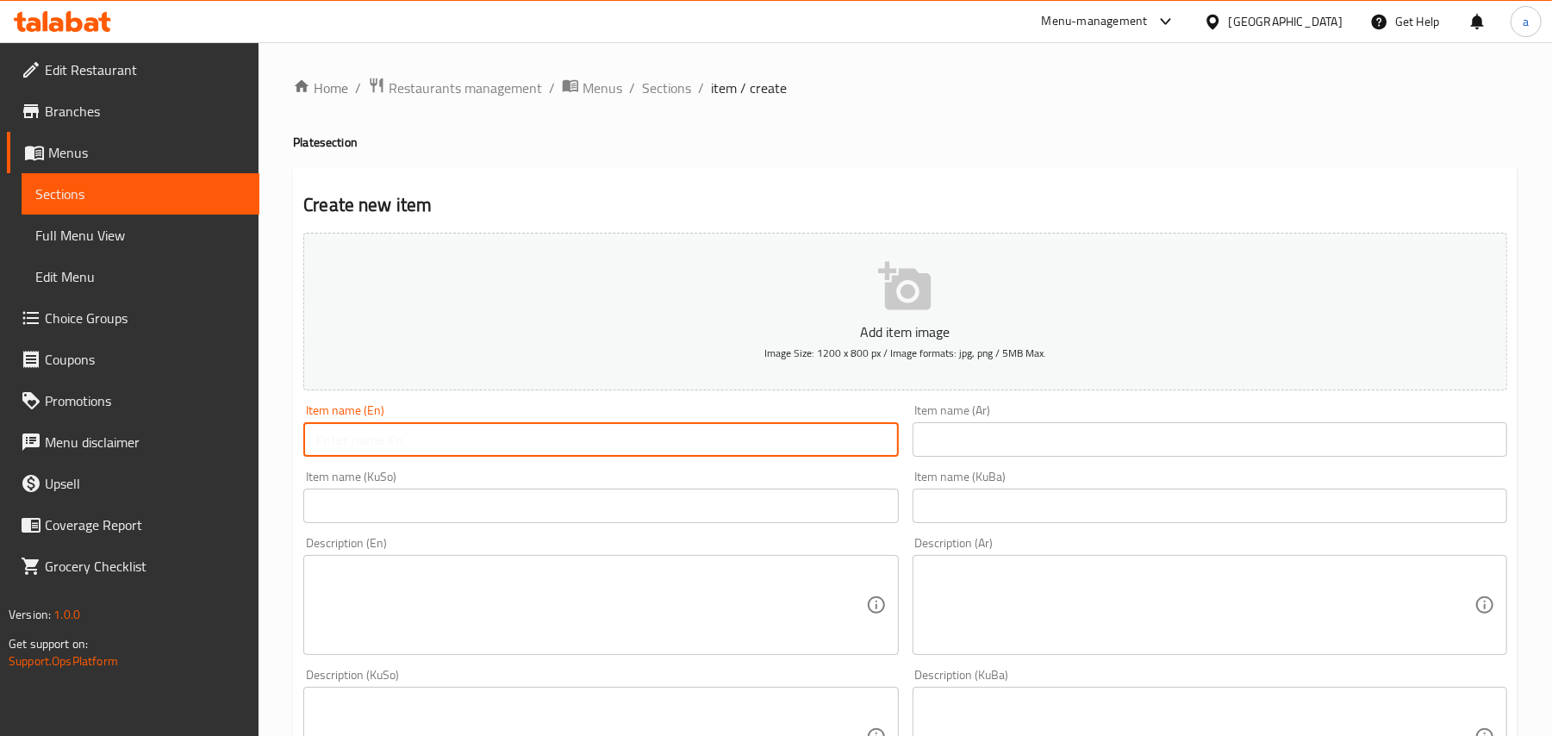
paste input "پلێتی شاورمەی مریشک"
drag, startPoint x: 500, startPoint y: 456, endPoint x: 201, endPoint y: 449, distance: 299.1
click at [188, 456] on div "Edit Restaurant Branches Menus Sections Full Menu View Edit Menu Choice Groups …" at bounding box center [776, 722] width 1552 height 1360
paste input "Chicken Shawrma Plate"
type input "Chicken Shawrma Plate"
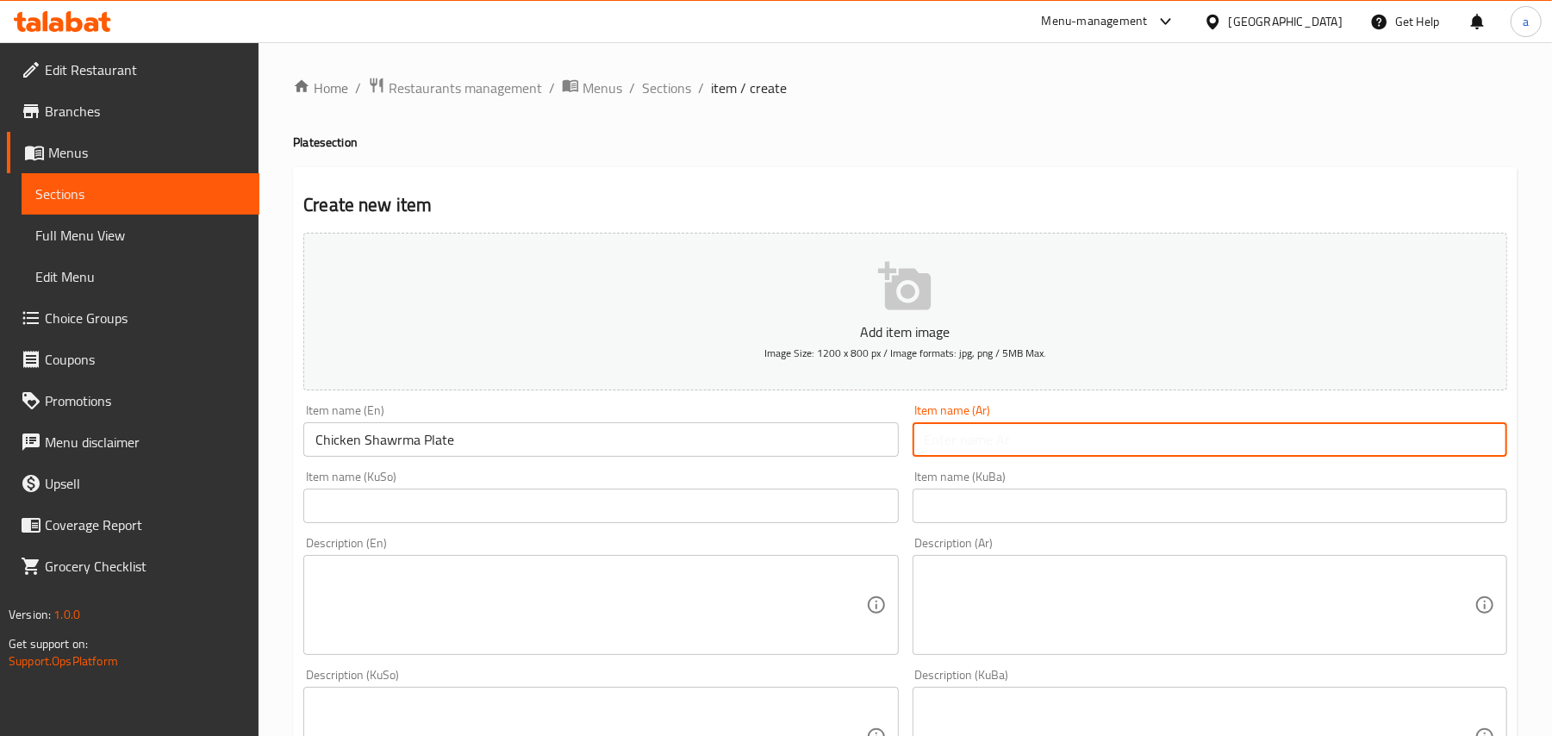
drag, startPoint x: 1038, startPoint y: 456, endPoint x: 1138, endPoint y: 397, distance: 116.6
click at [1038, 456] on input "text" at bounding box center [1210, 439] width 595 height 34
paste input "طبق شاورما دجاج"
type input "طبق شاورما دجاج"
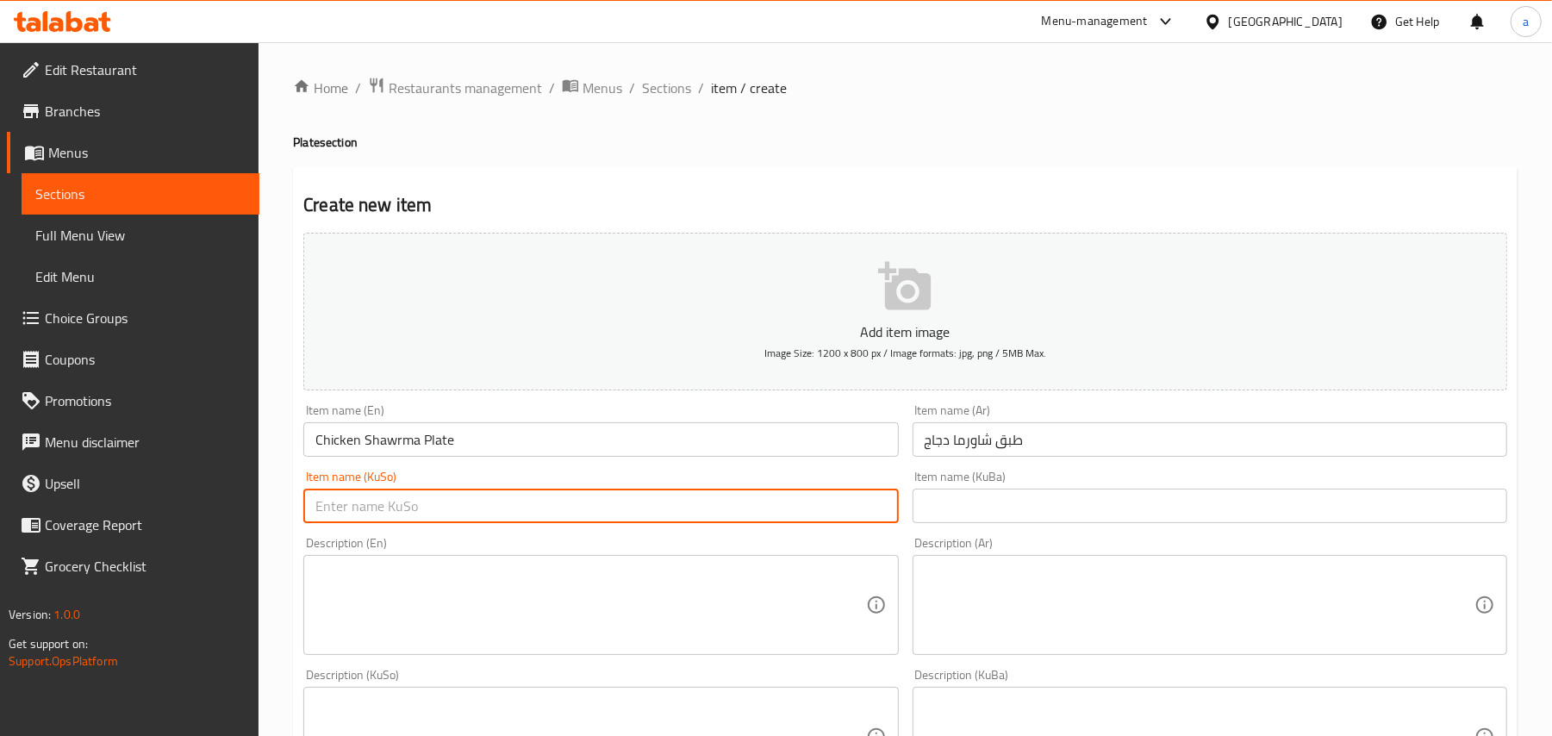
click at [725, 518] on input "text" at bounding box center [600, 506] width 595 height 34
paste input "پلێتی شاورمەی مریشک"
click at [864, 522] on input "پلێتی شاورمەی مریشک" at bounding box center [600, 506] width 595 height 34
type input "قاپێک شاورمەی مریشک"
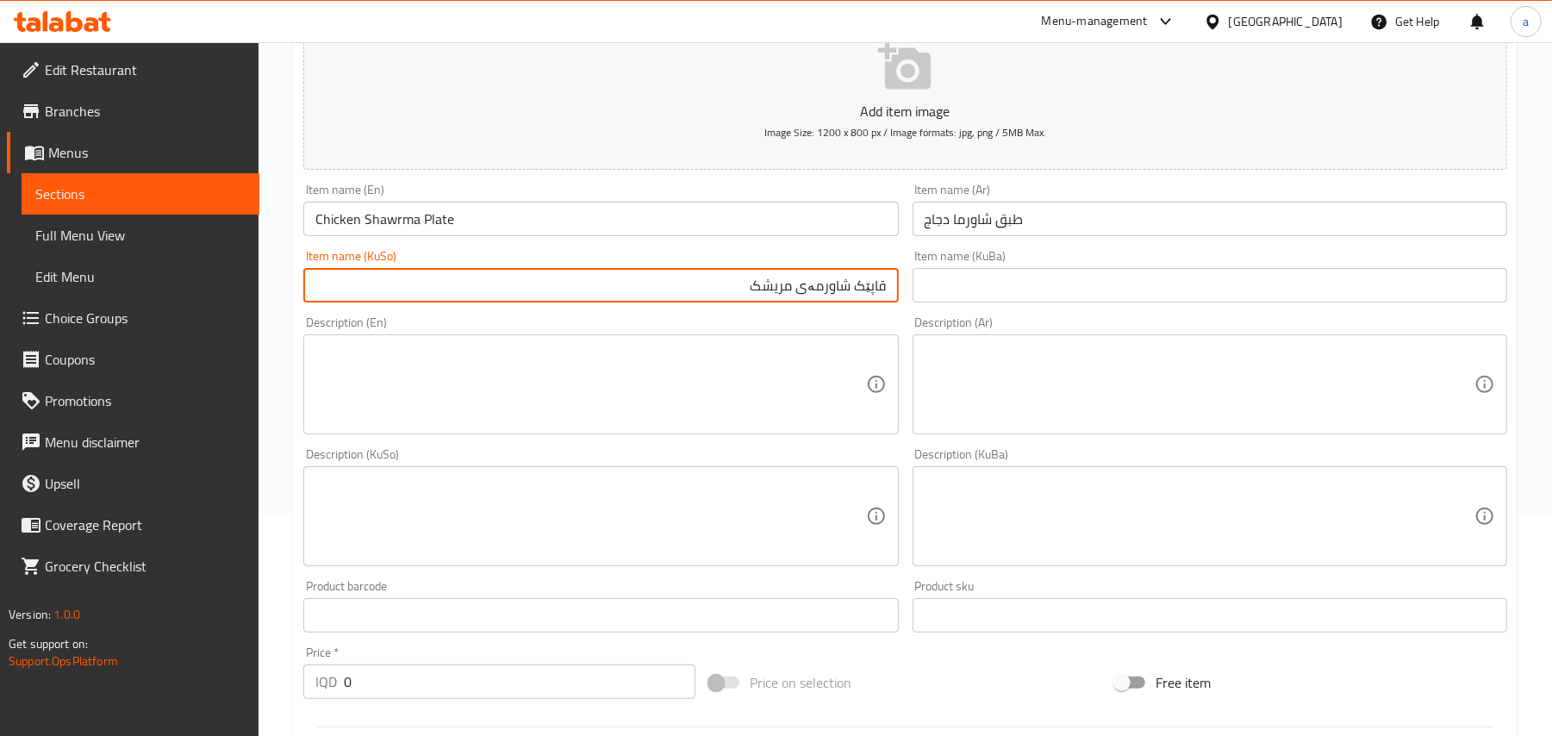
scroll to position [267, 0]
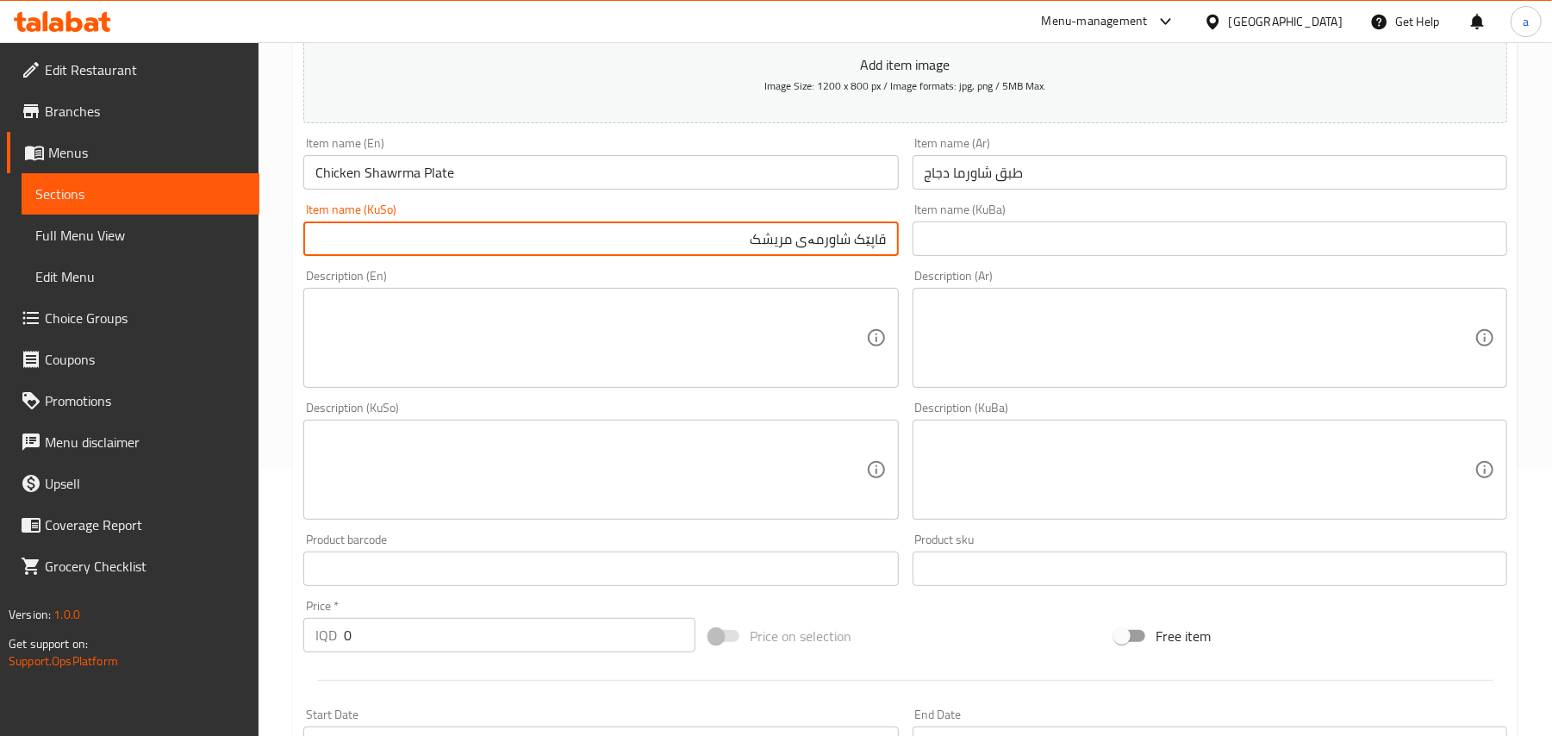
click at [732, 357] on textarea at bounding box center [590, 338] width 550 height 82
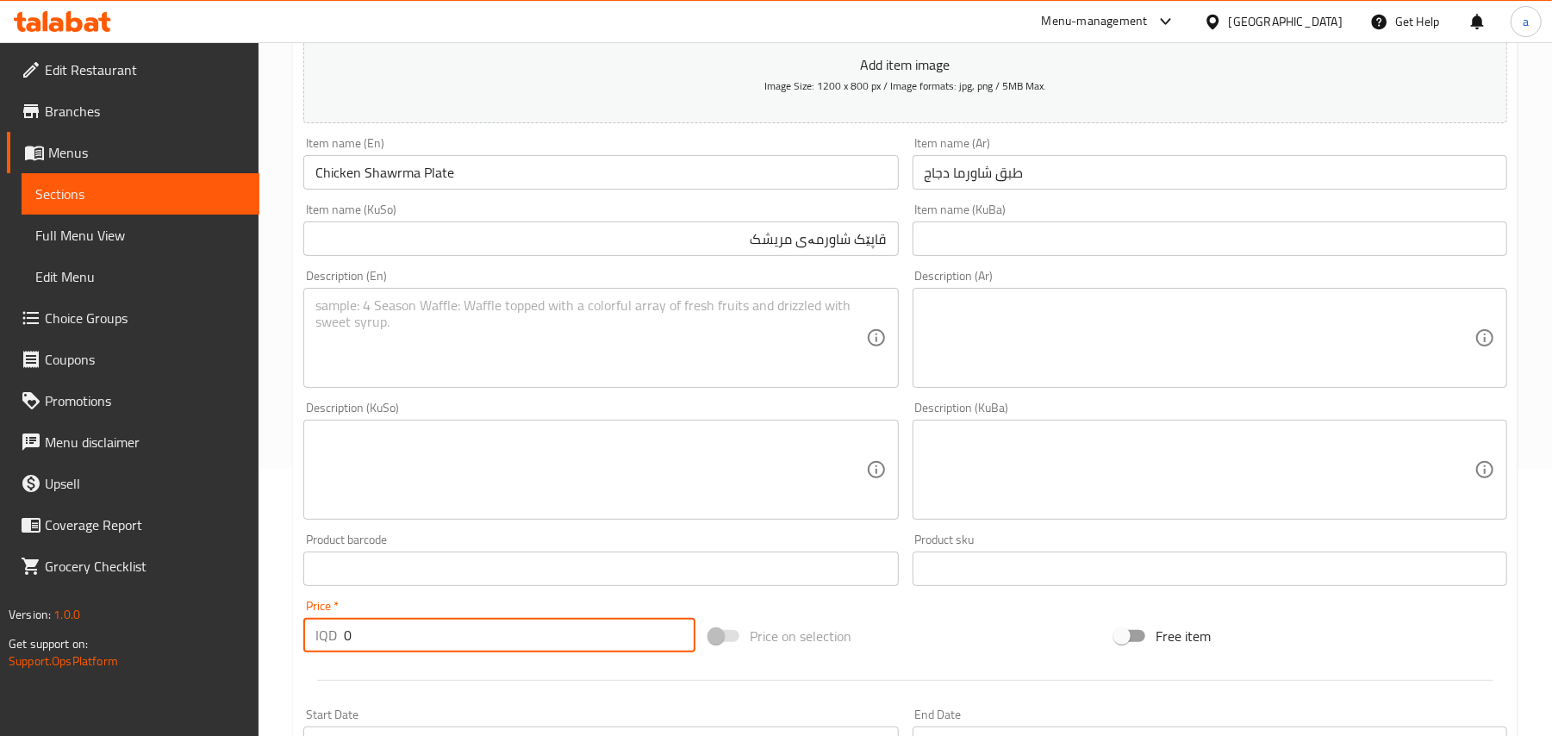
drag, startPoint x: 386, startPoint y: 663, endPoint x: 531, endPoint y: 518, distance: 204.7
click at [300, 657] on div "Price   * IQD 0 Price *" at bounding box center [499, 626] width 406 height 66
paste input "500"
type input "5000"
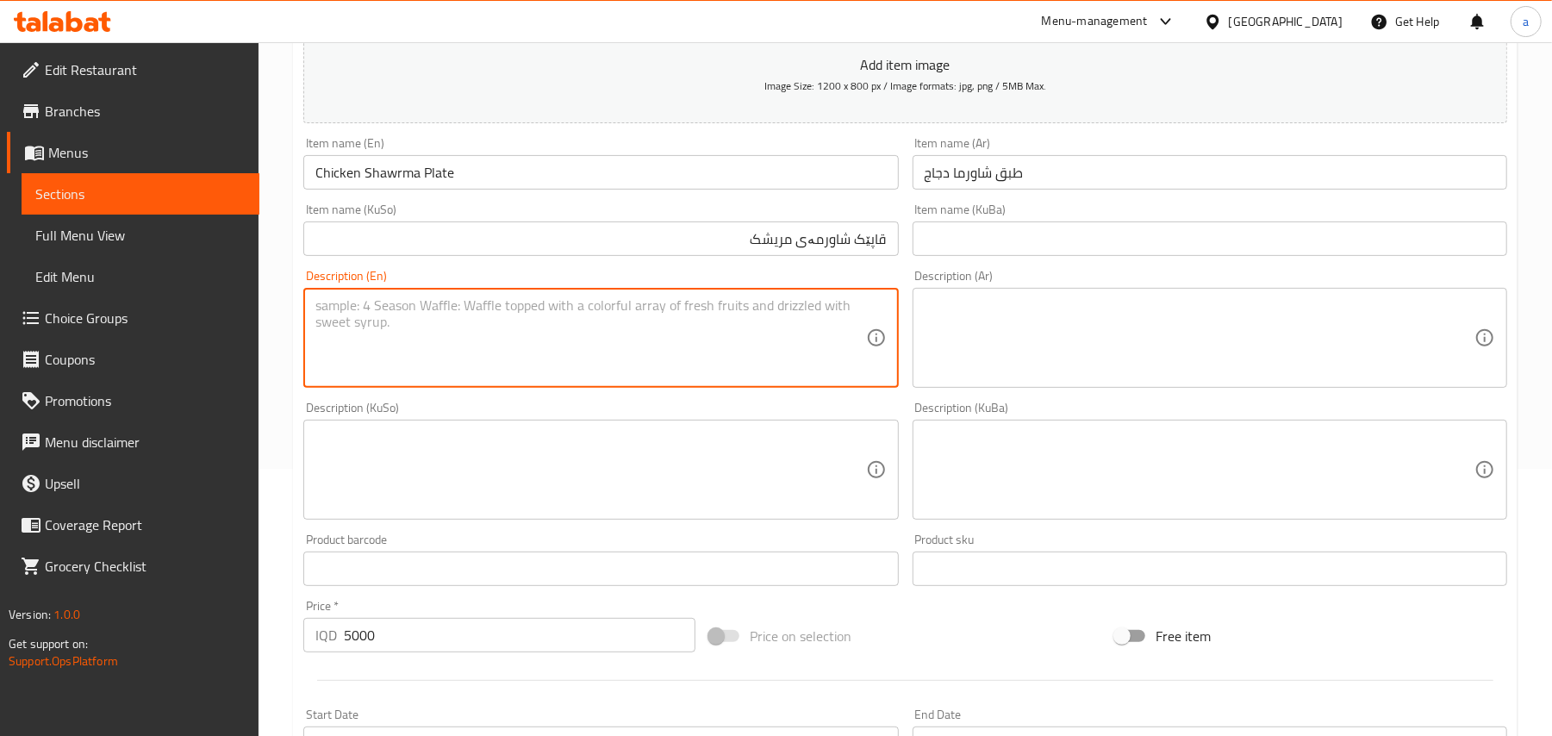
click at [555, 338] on textarea at bounding box center [590, 338] width 550 height 82
click at [994, 332] on textarea at bounding box center [1200, 338] width 550 height 82
paste textarea "صدر دجاج متبل، طماطم، خيار، بطاطا مقلية، مايونيز وصلصة كاتشب"
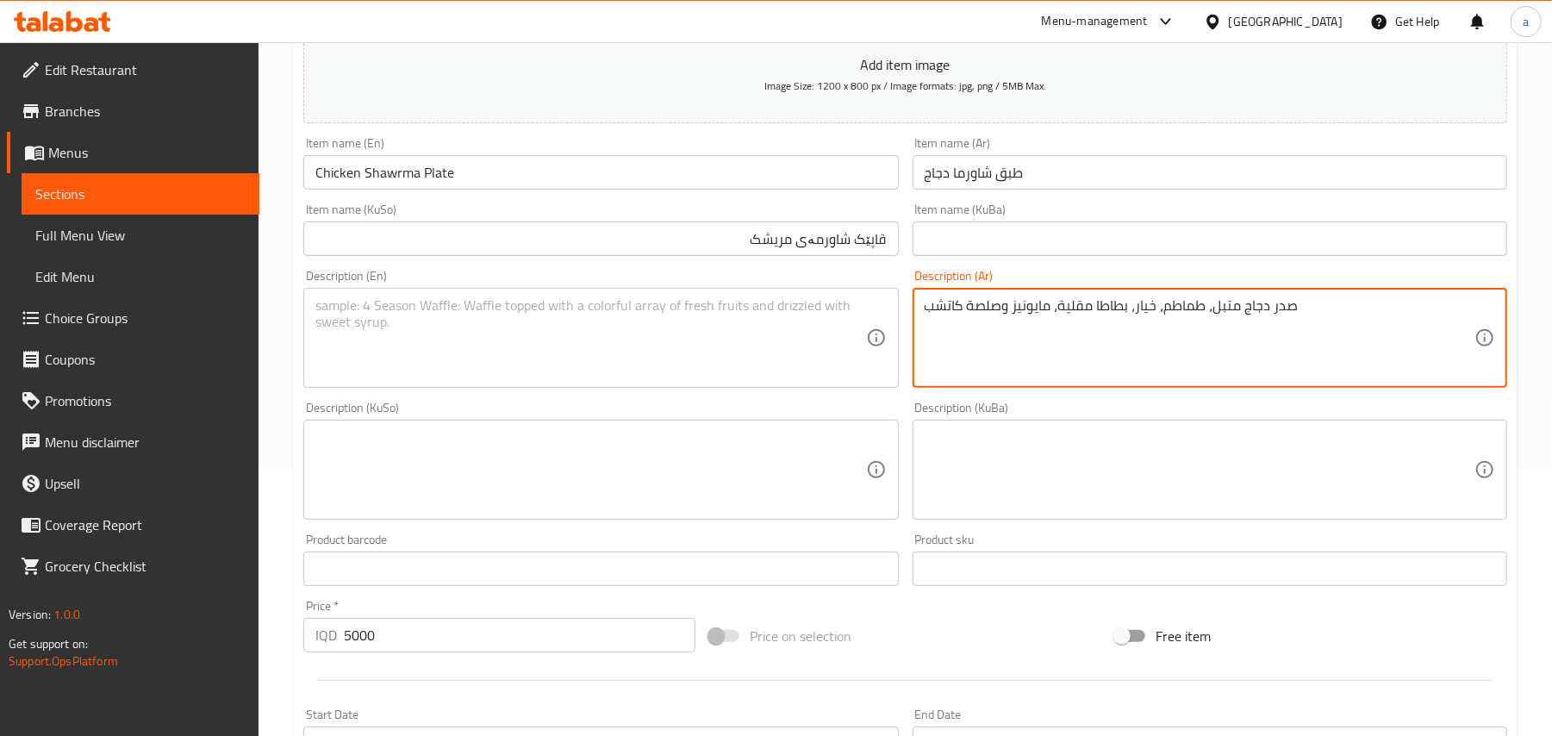
type textarea "صدر دجاج متبل، طماطم، خيار، بطاطا مقلية، مايونيز وصلصة كاتشب"
click at [500, 362] on textarea at bounding box center [590, 338] width 550 height 82
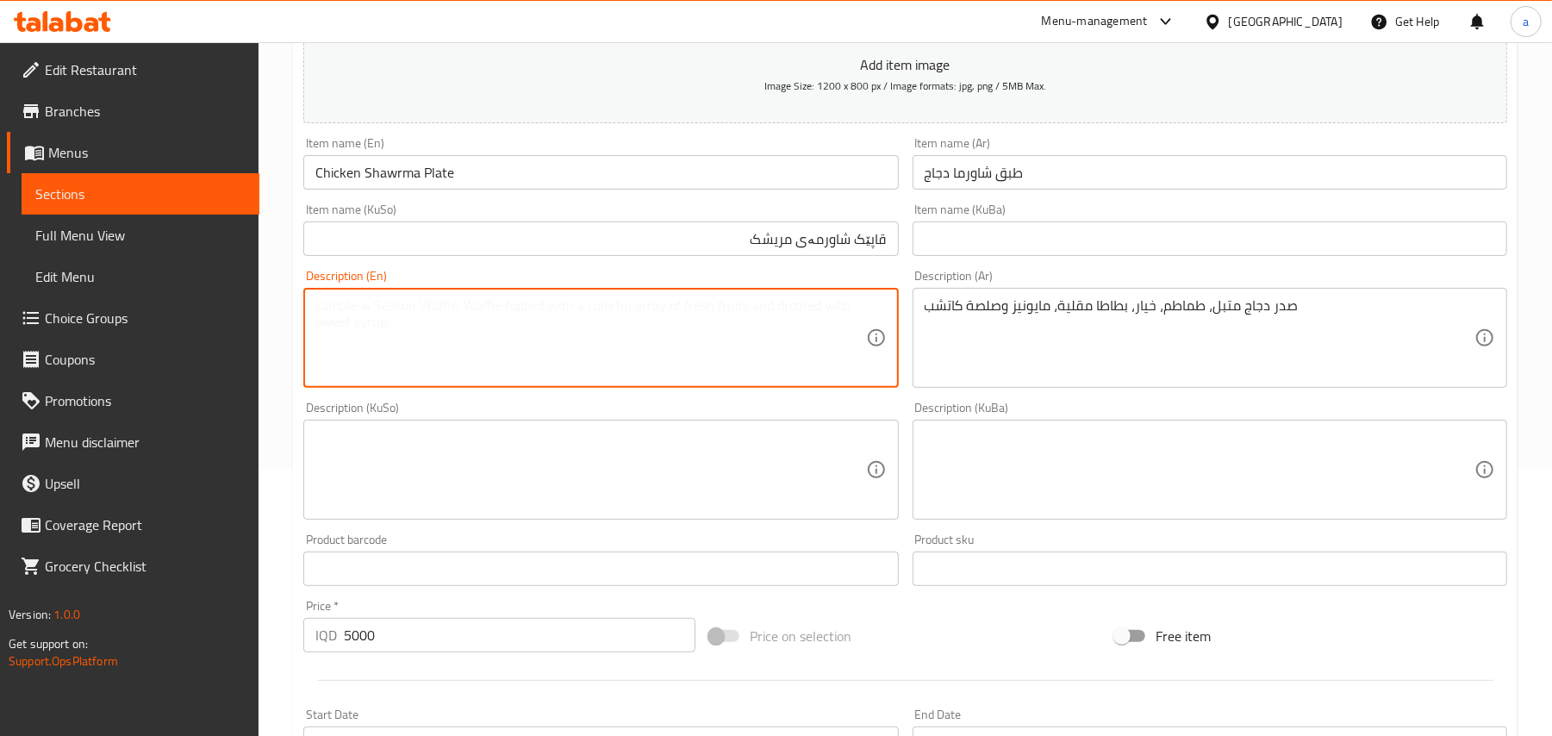
paste textarea "Marinated chicken breast, tomato, cucumber, french fries, mayonnaise and ketchu…"
type textarea "Marinated chicken breast, tomato, cucumber, French fries, mayonnaise and ketchu…"
click at [639, 511] on textarea at bounding box center [590, 470] width 550 height 82
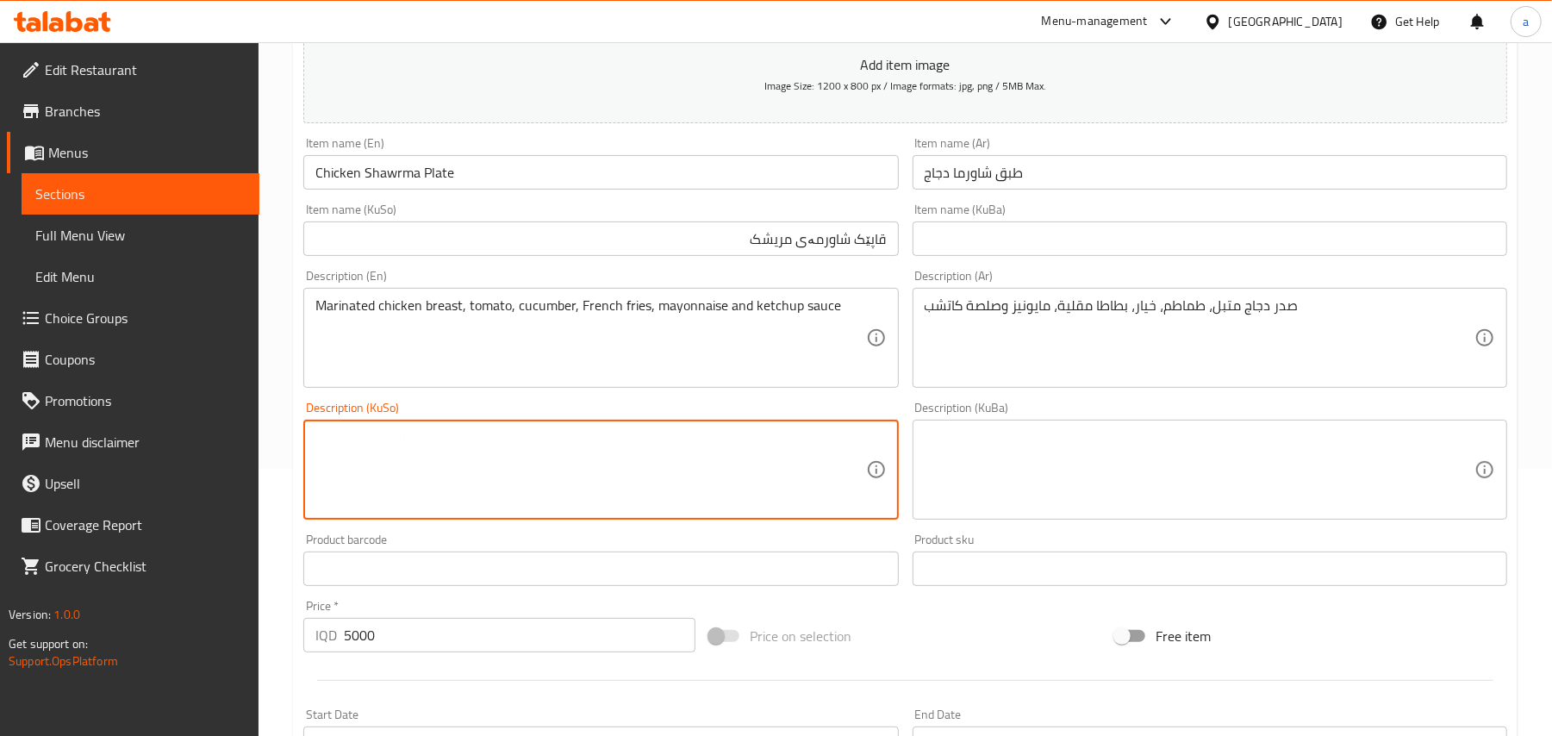
paste textarea "سینگی مریشکی موتەبەل، تەماتە، خەیار، فینگەر، مایۆنیز و کەچەپ"
type textarea "سینگی مریشکی موتەبەل، تەماتە، خەیار، فینگەر، مایۆنیز و کەچەپ"
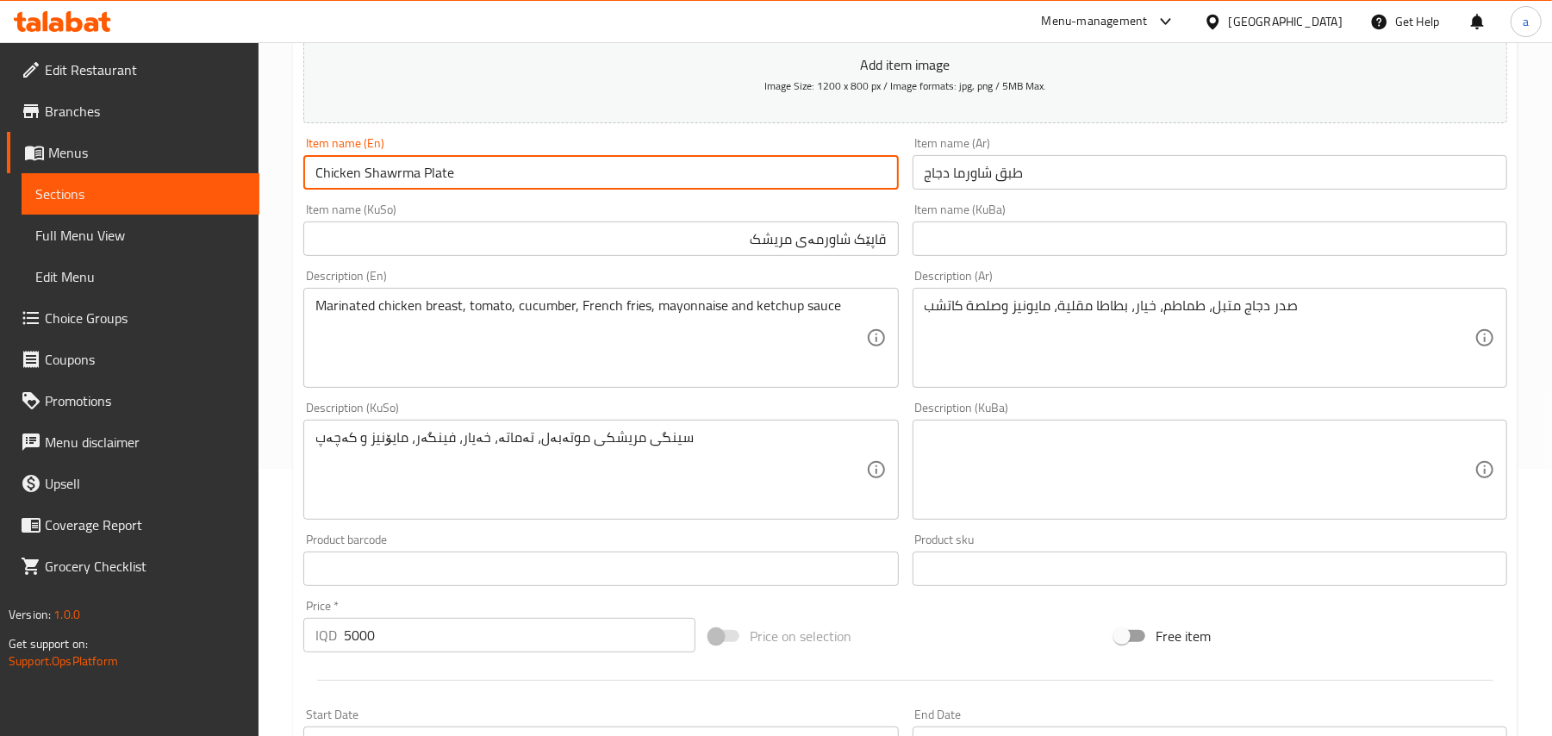
drag, startPoint x: 452, startPoint y: 184, endPoint x: 314, endPoint y: 183, distance: 138.7
click at [314, 183] on input "Chicken Shawrma Plate" at bounding box center [600, 172] width 595 height 34
click at [498, 180] on input "Chicken Shawrma Plate" at bounding box center [600, 172] width 595 height 34
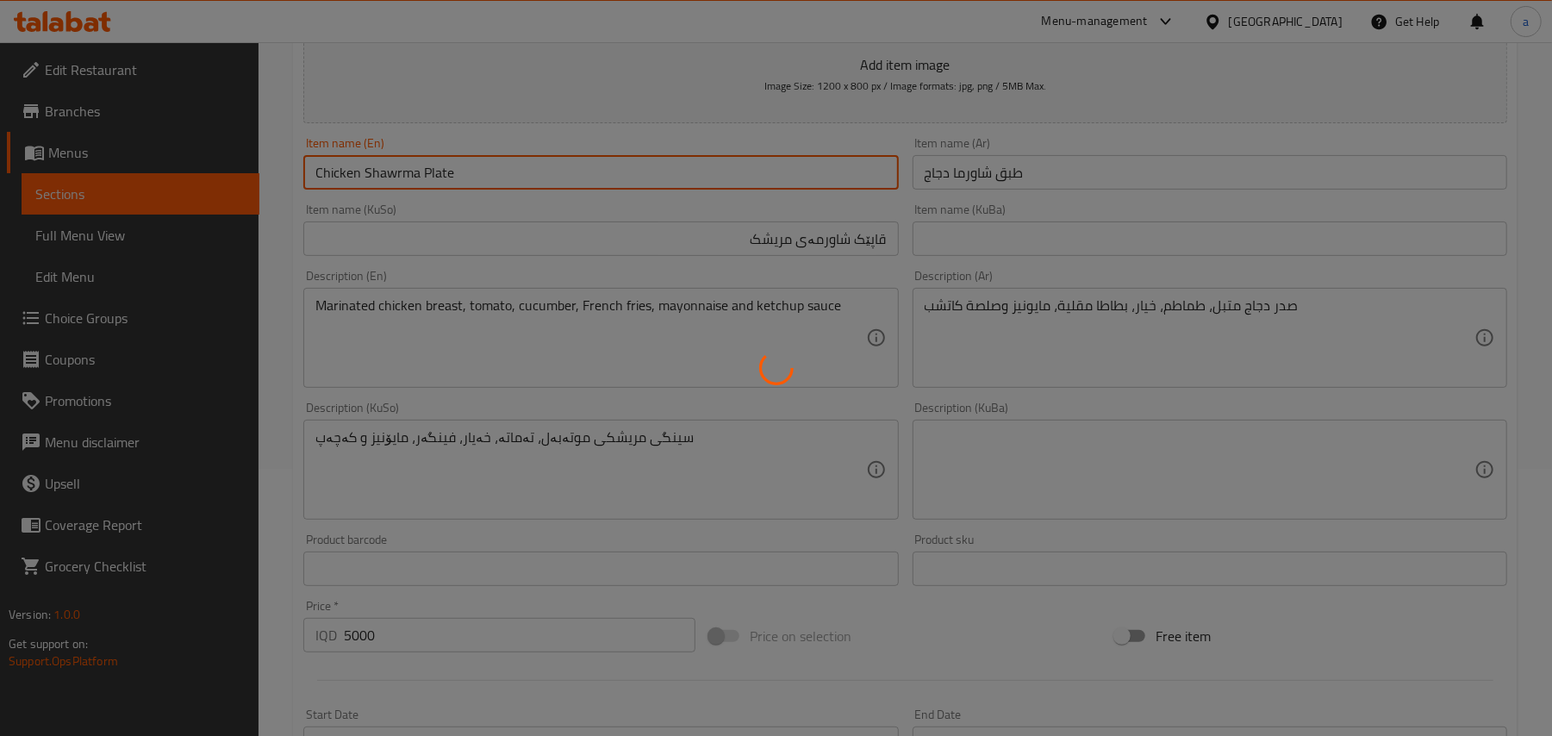
type input "0"
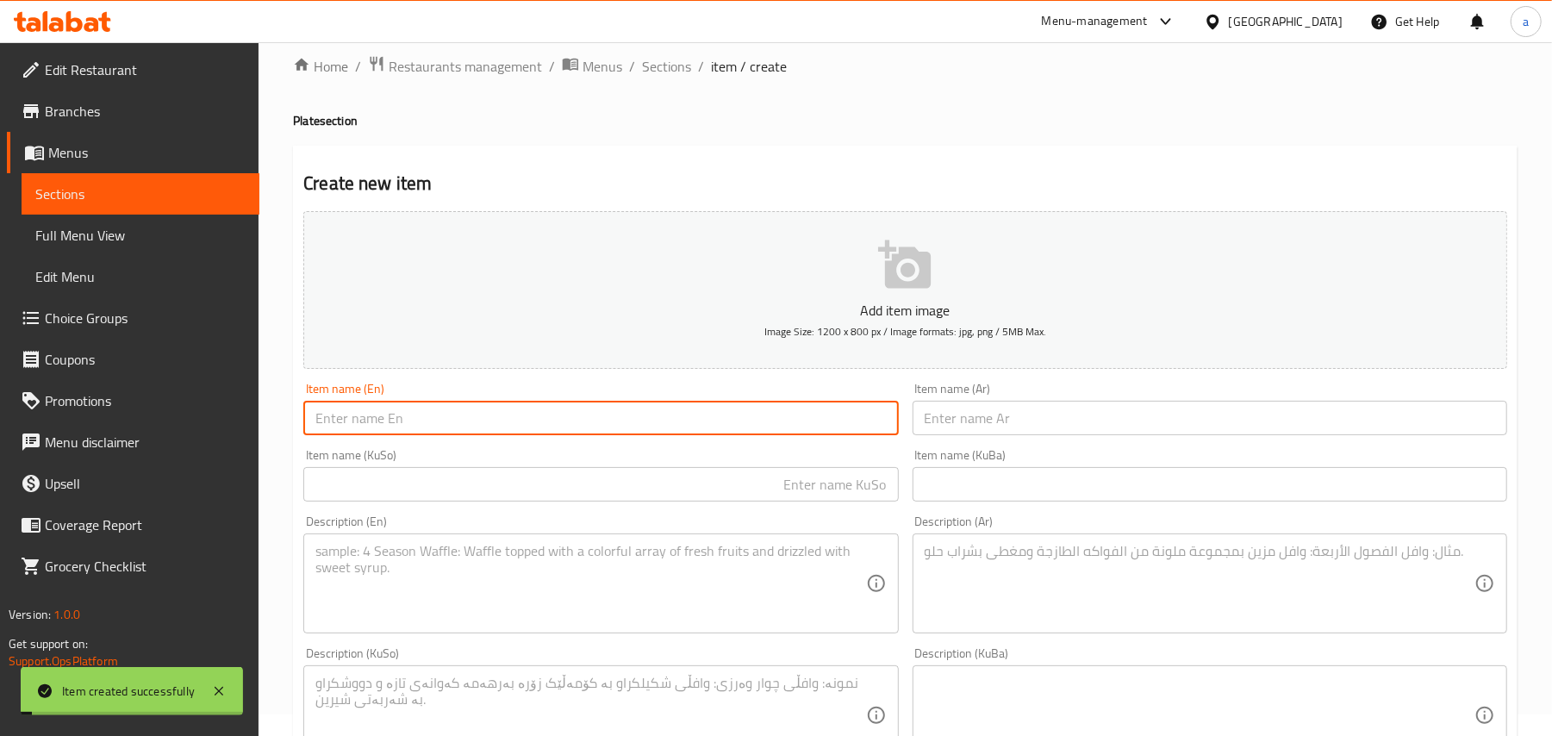
scroll to position [0, 0]
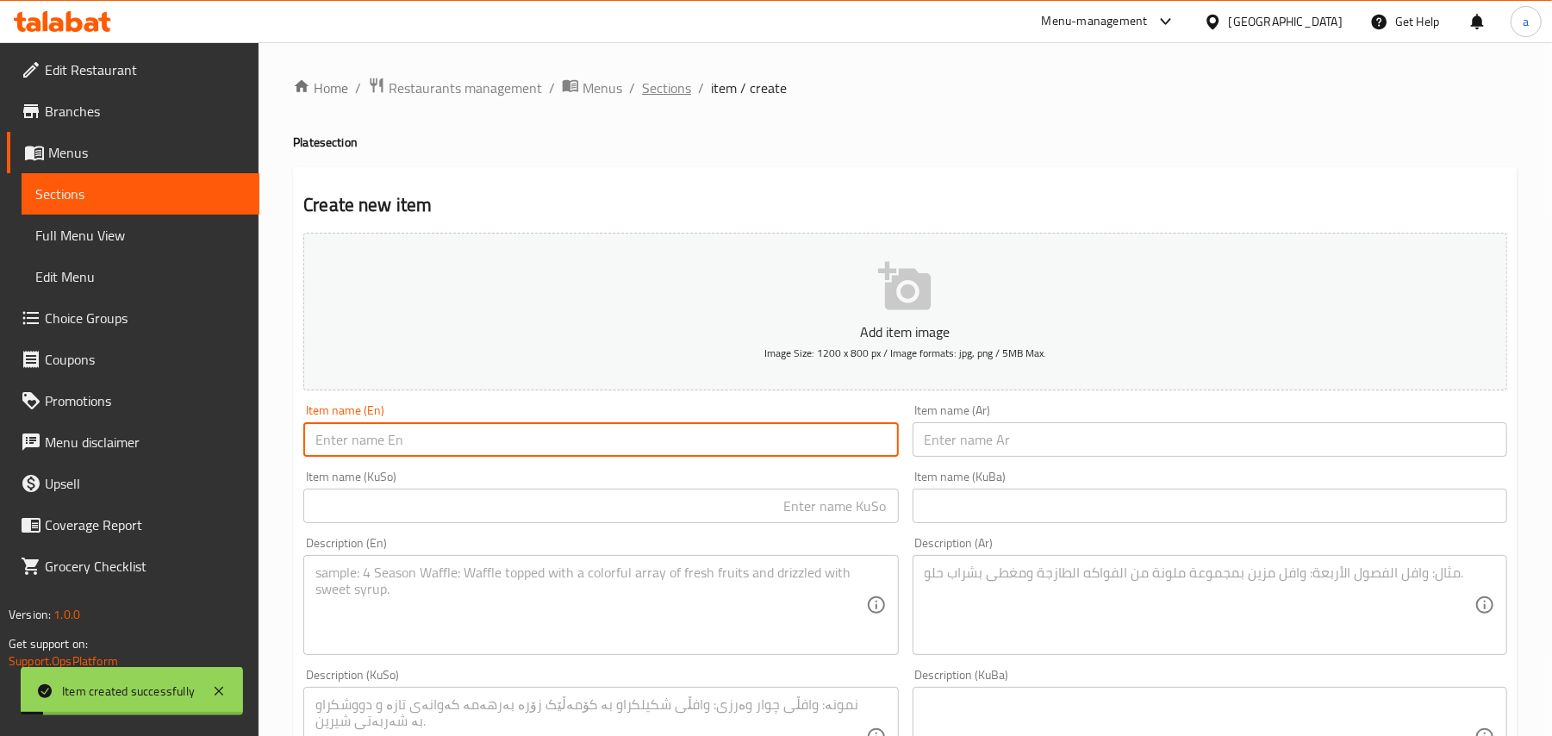
click at [676, 81] on span "Sections" at bounding box center [666, 88] width 49 height 21
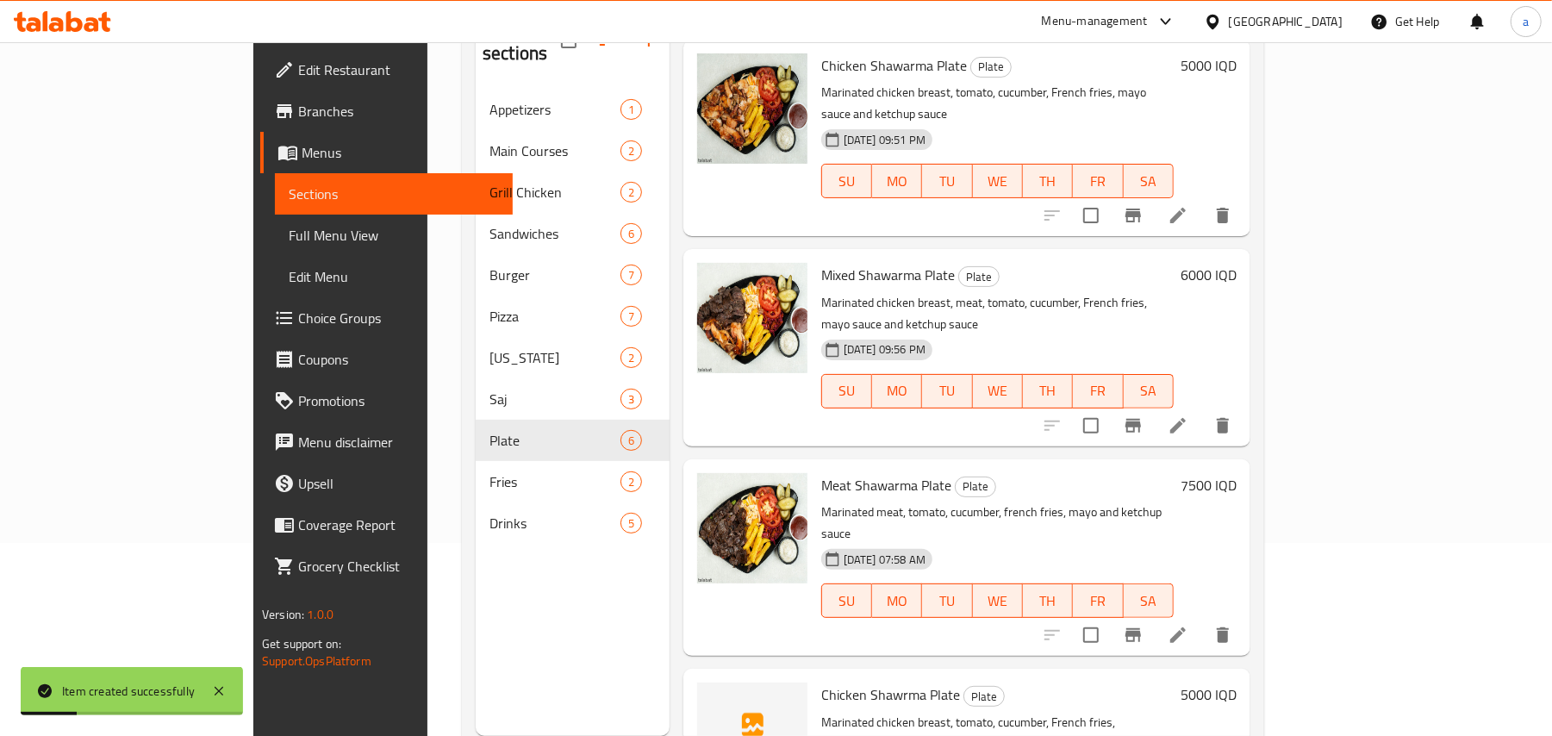
scroll to position [243, 0]
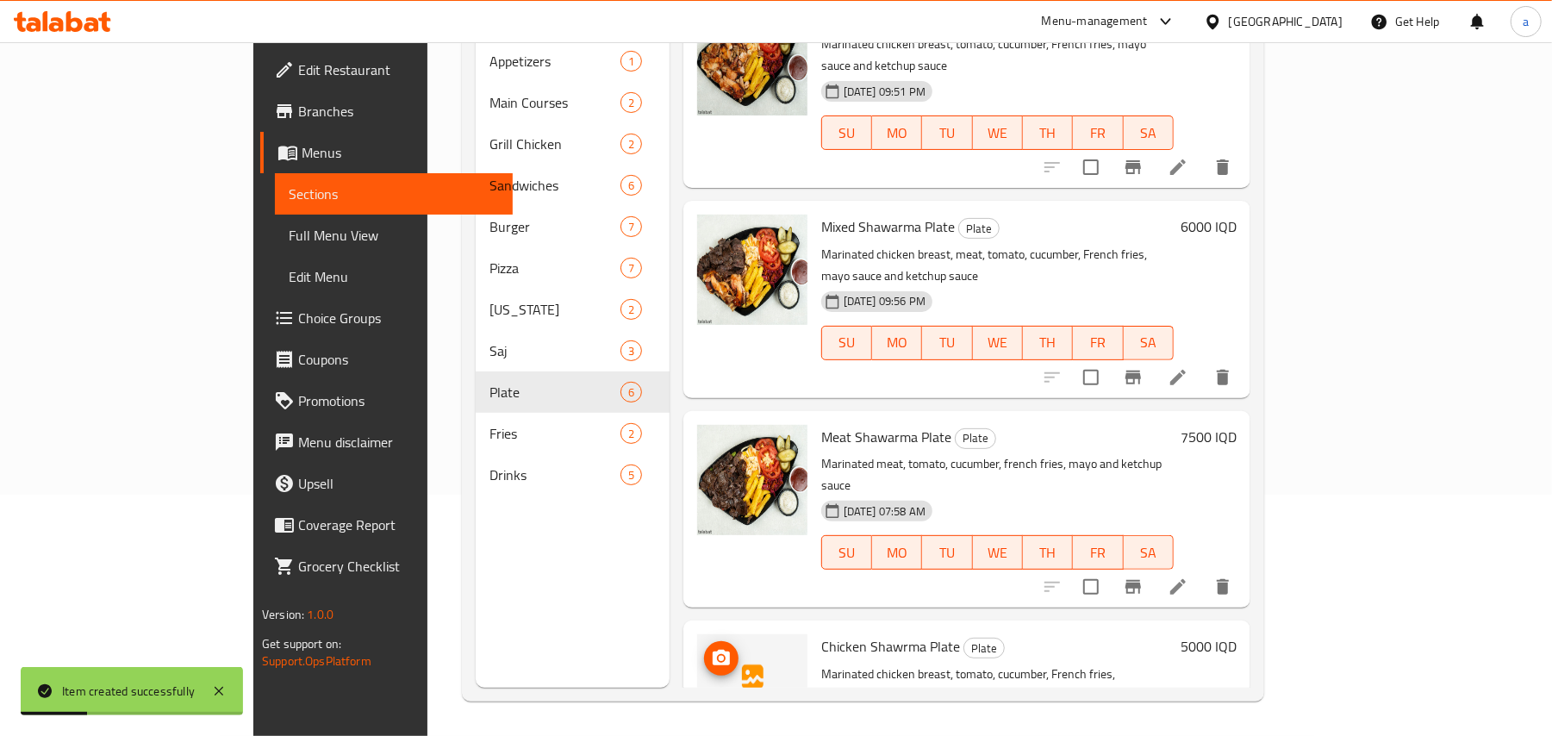
click at [704, 641] on button "upload picture" at bounding box center [721, 658] width 34 height 34
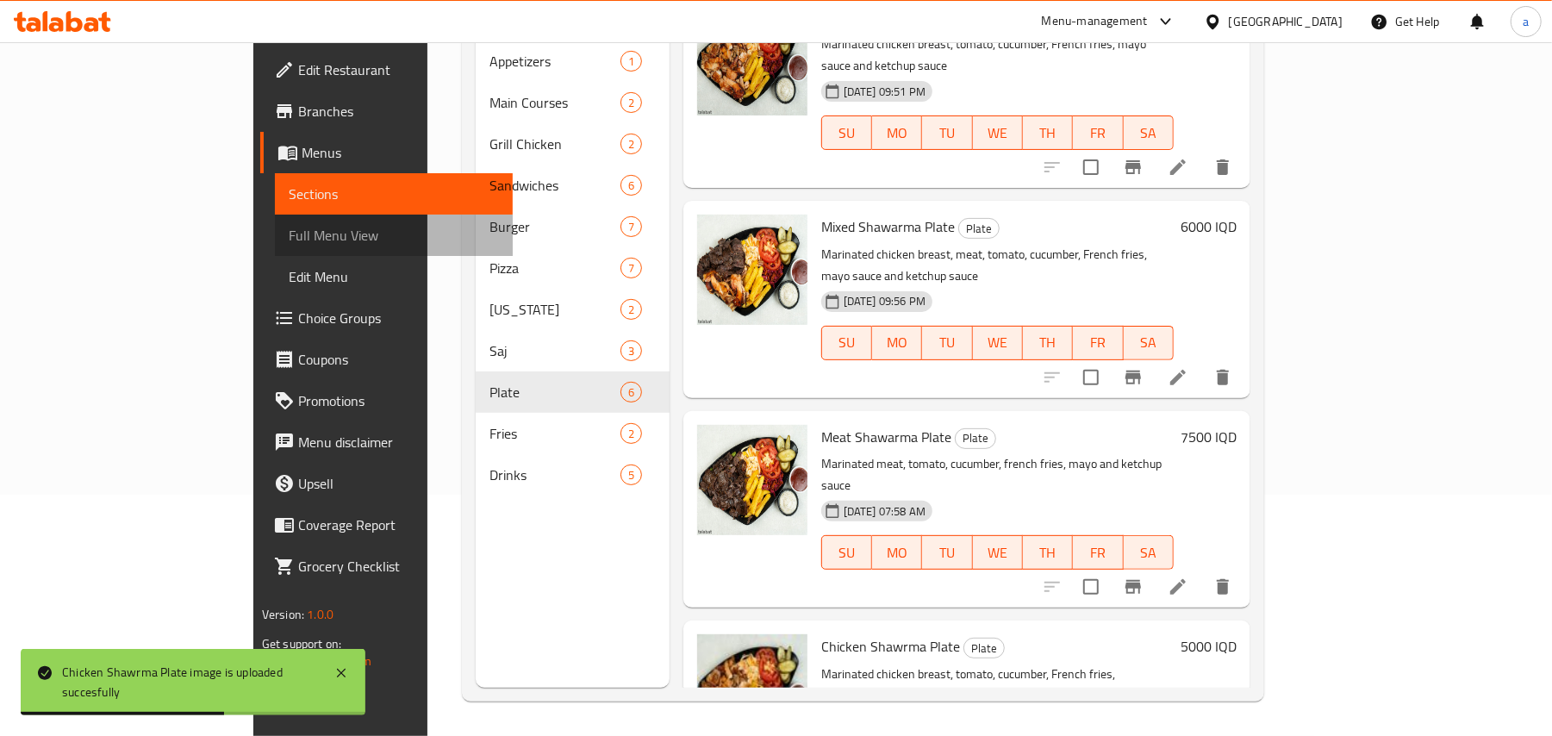
click at [289, 238] on span "Full Menu View" at bounding box center [394, 235] width 210 height 21
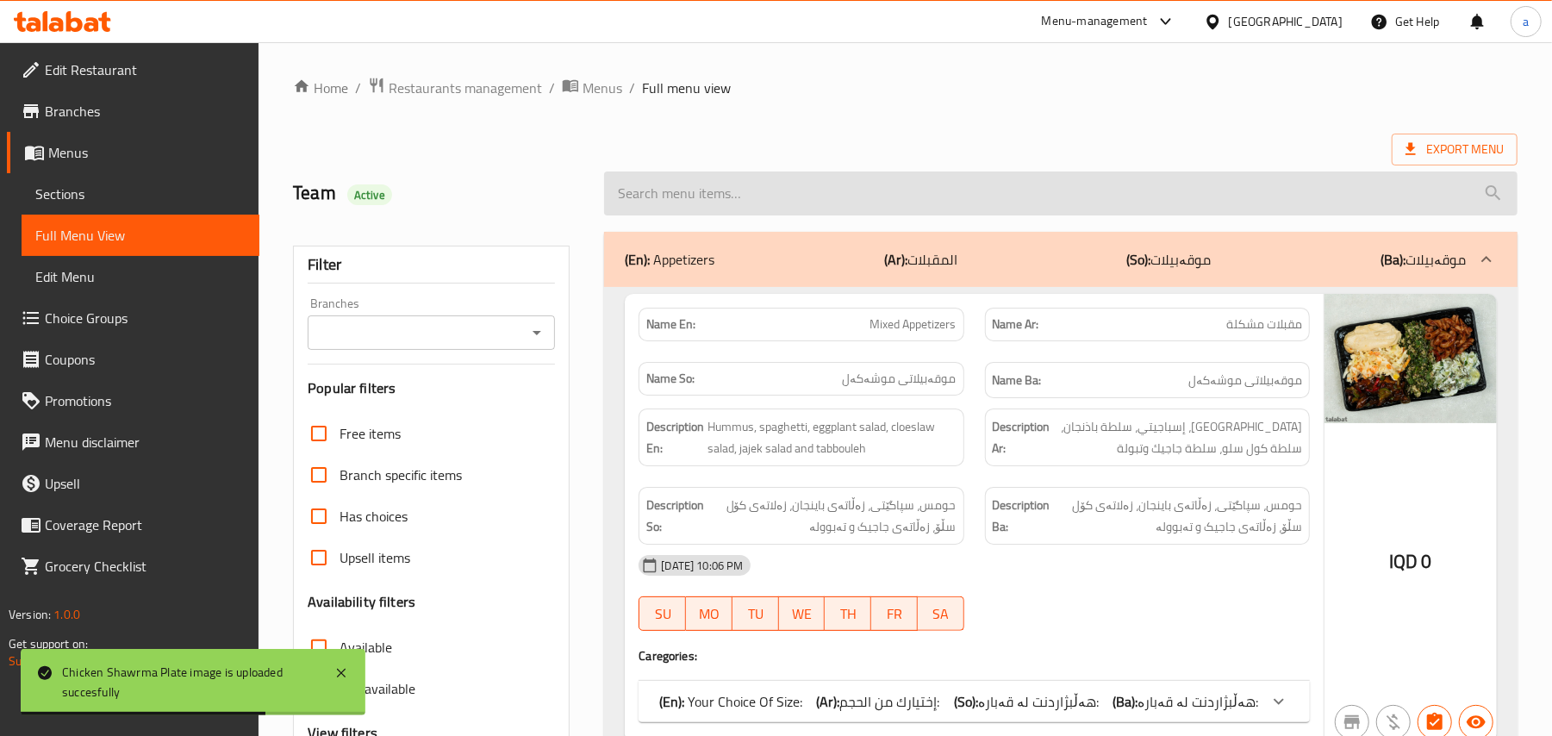
drag, startPoint x: 746, startPoint y: 214, endPoint x: 701, endPoint y: 205, distance: 46.5
click at [745, 212] on input "search" at bounding box center [1060, 193] width 913 height 44
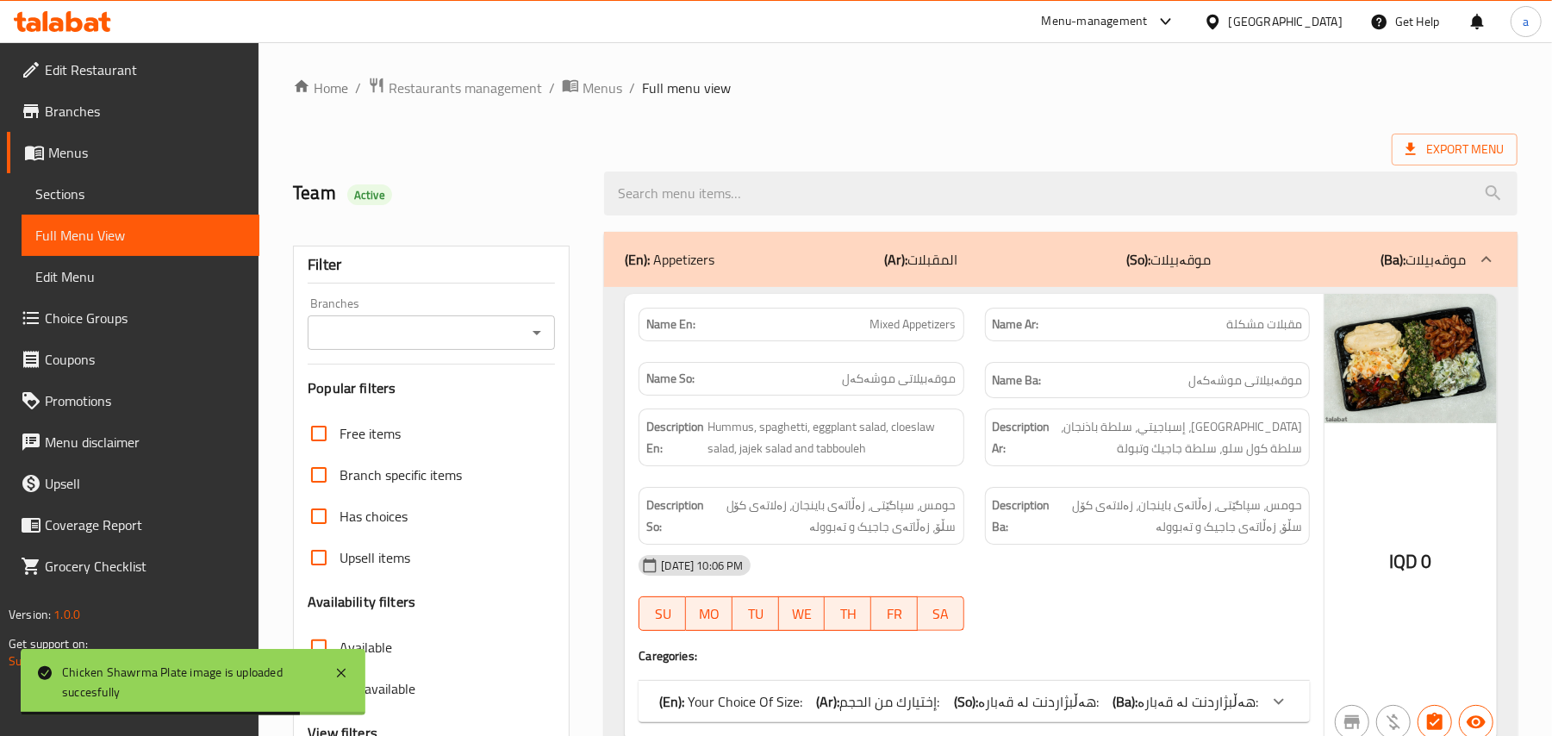
drag, startPoint x: 553, startPoint y: 318, endPoint x: 542, endPoint y: 324, distance: 12.7
click at [549, 319] on div "Filter Branches Branches Popular filters Free items Branch specific items Has c…" at bounding box center [431, 564] width 277 height 637
click at [542, 324] on div "Branches" at bounding box center [431, 332] width 247 height 34
click at [538, 333] on icon "Open" at bounding box center [537, 332] width 21 height 21
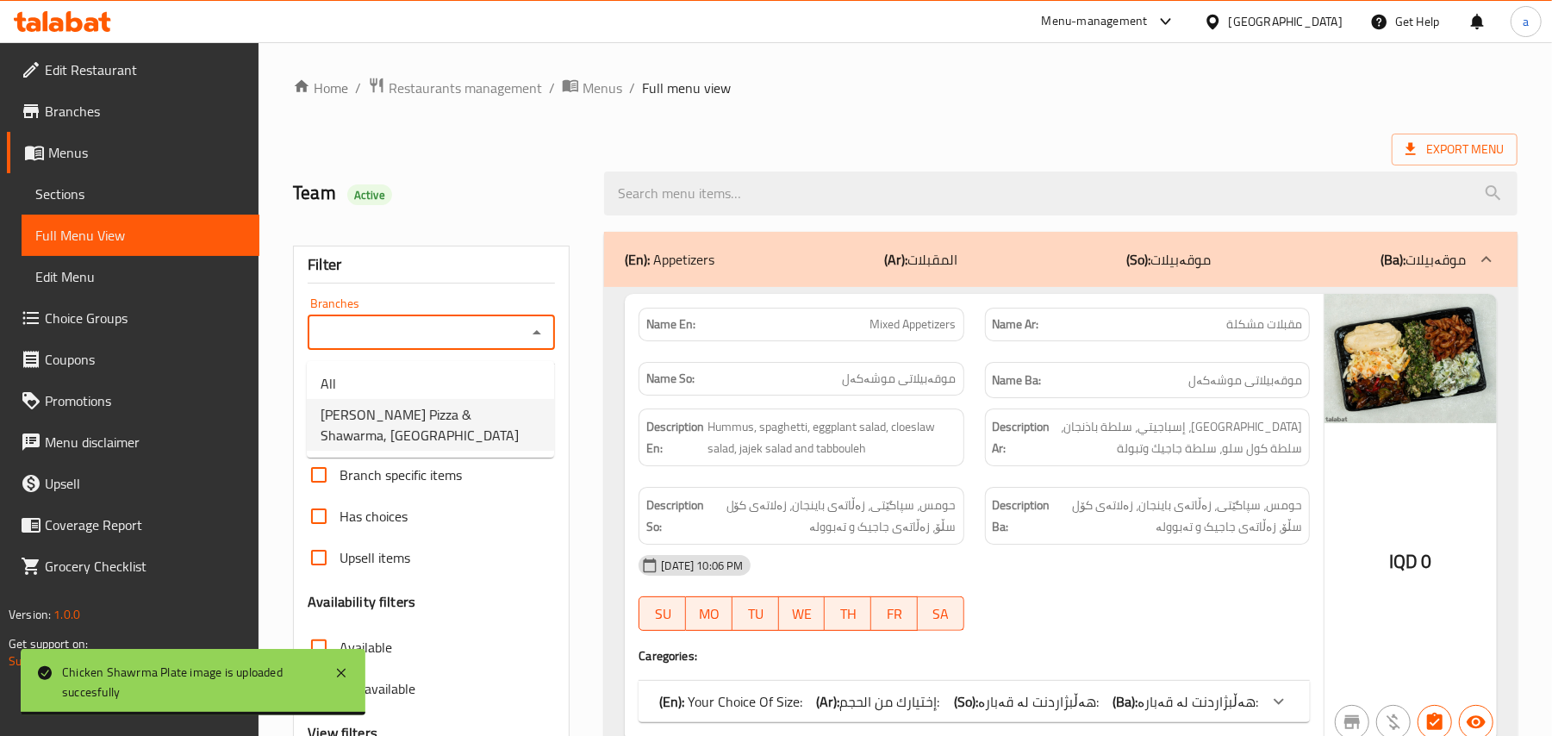
click at [422, 421] on span "Rito Pizza & Shawarma, Bakrajo" at bounding box center [431, 424] width 220 height 41
type input "Rito Pizza & Shawarma, Bakrajo"
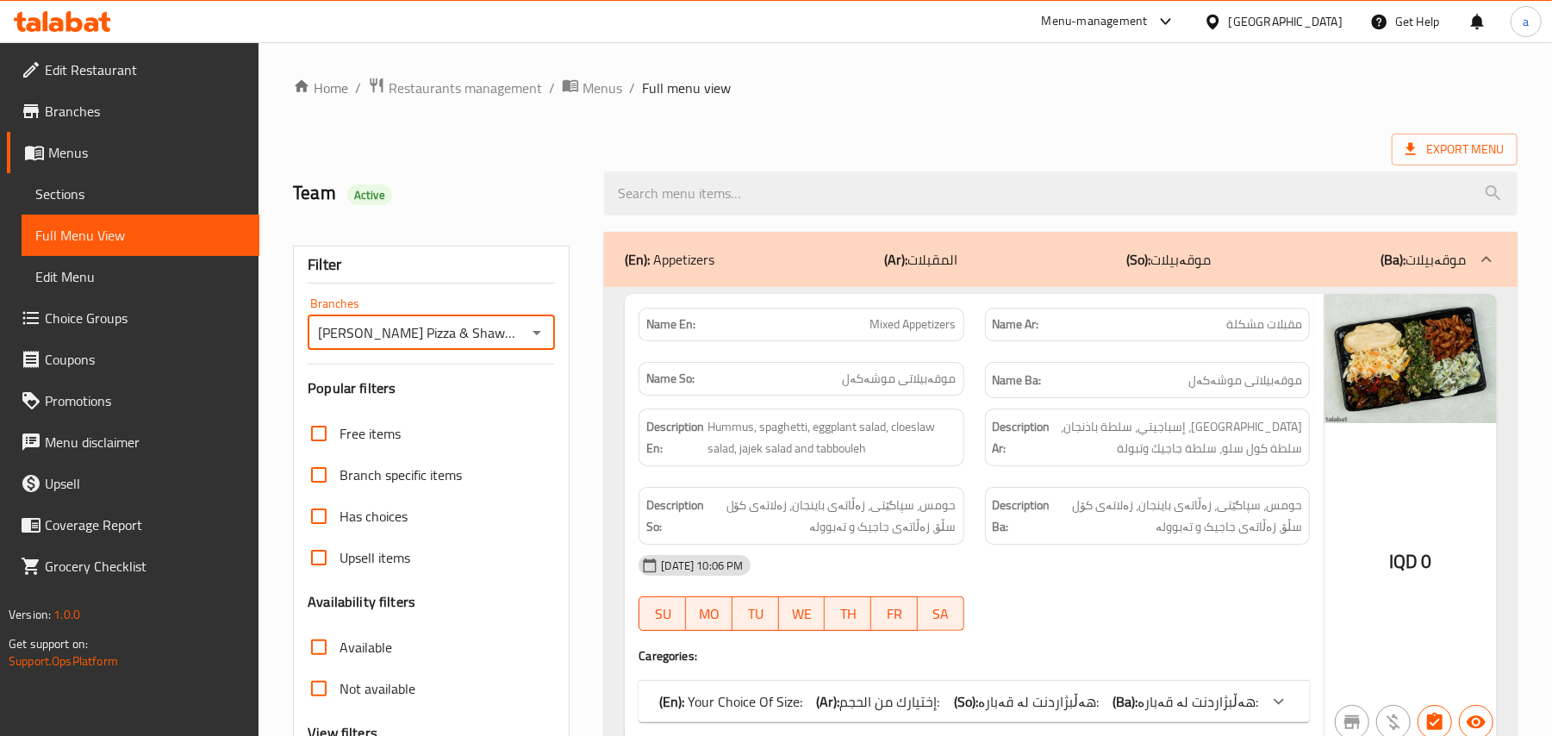
click at [707, 221] on div at bounding box center [1061, 193] width 934 height 65
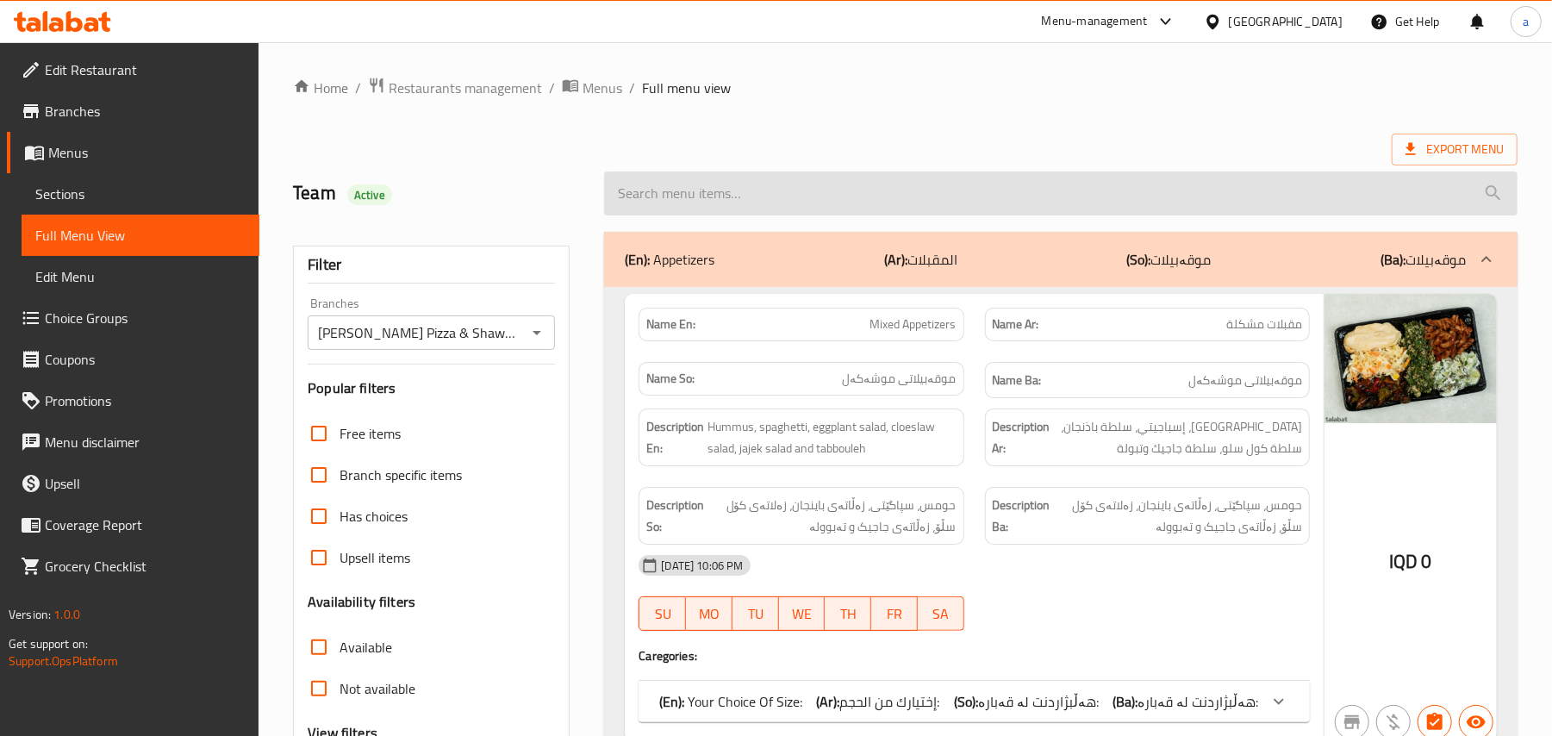
click at [707, 207] on input "search" at bounding box center [1060, 193] width 913 height 44
paste input "Chicken Shawrma Plate"
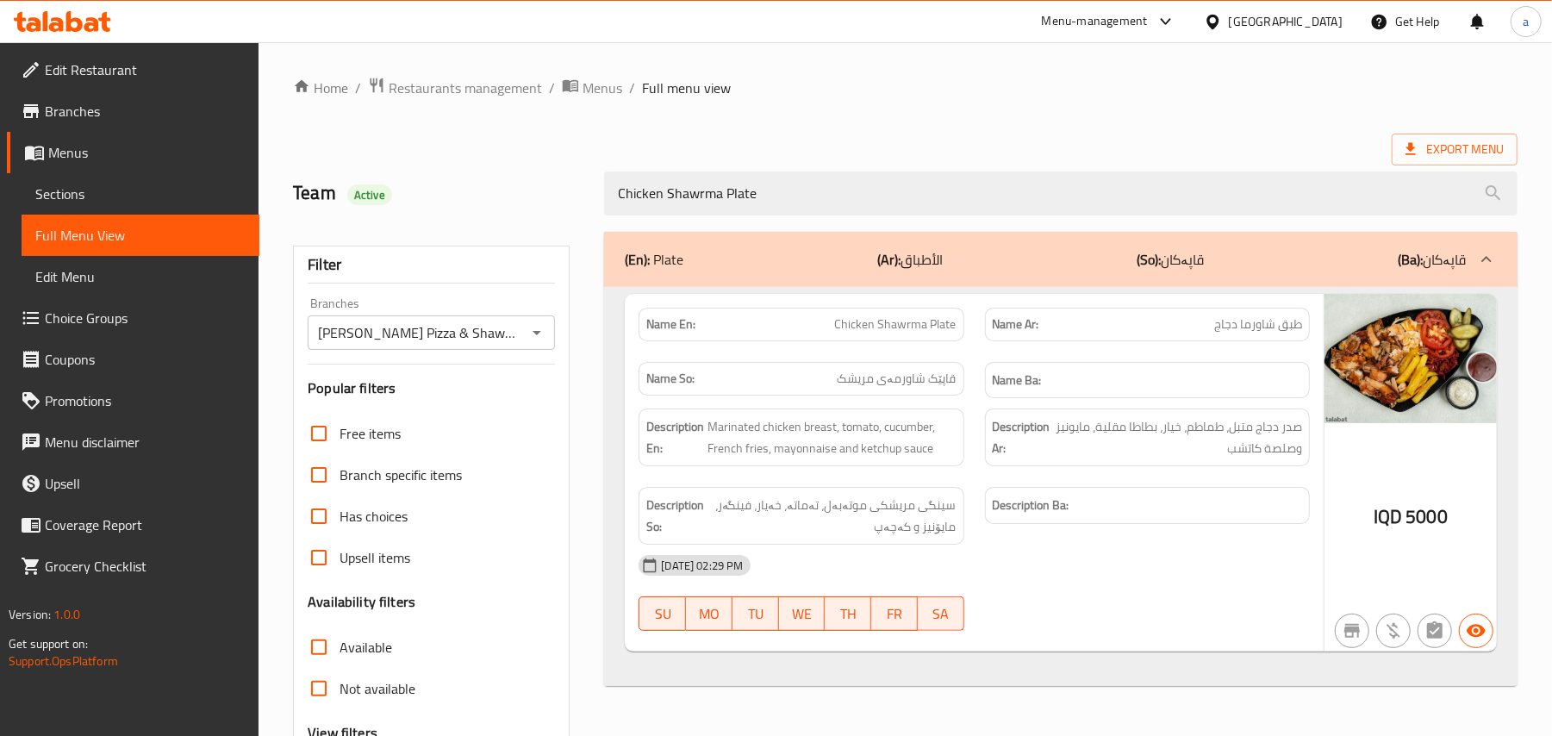
drag, startPoint x: 607, startPoint y: 195, endPoint x: 553, endPoint y: 196, distance: 53.5
click at [558, 196] on div "Team Active Chicken Shawrma Plate" at bounding box center [905, 193] width 1245 height 77
paste input "Sandwich"
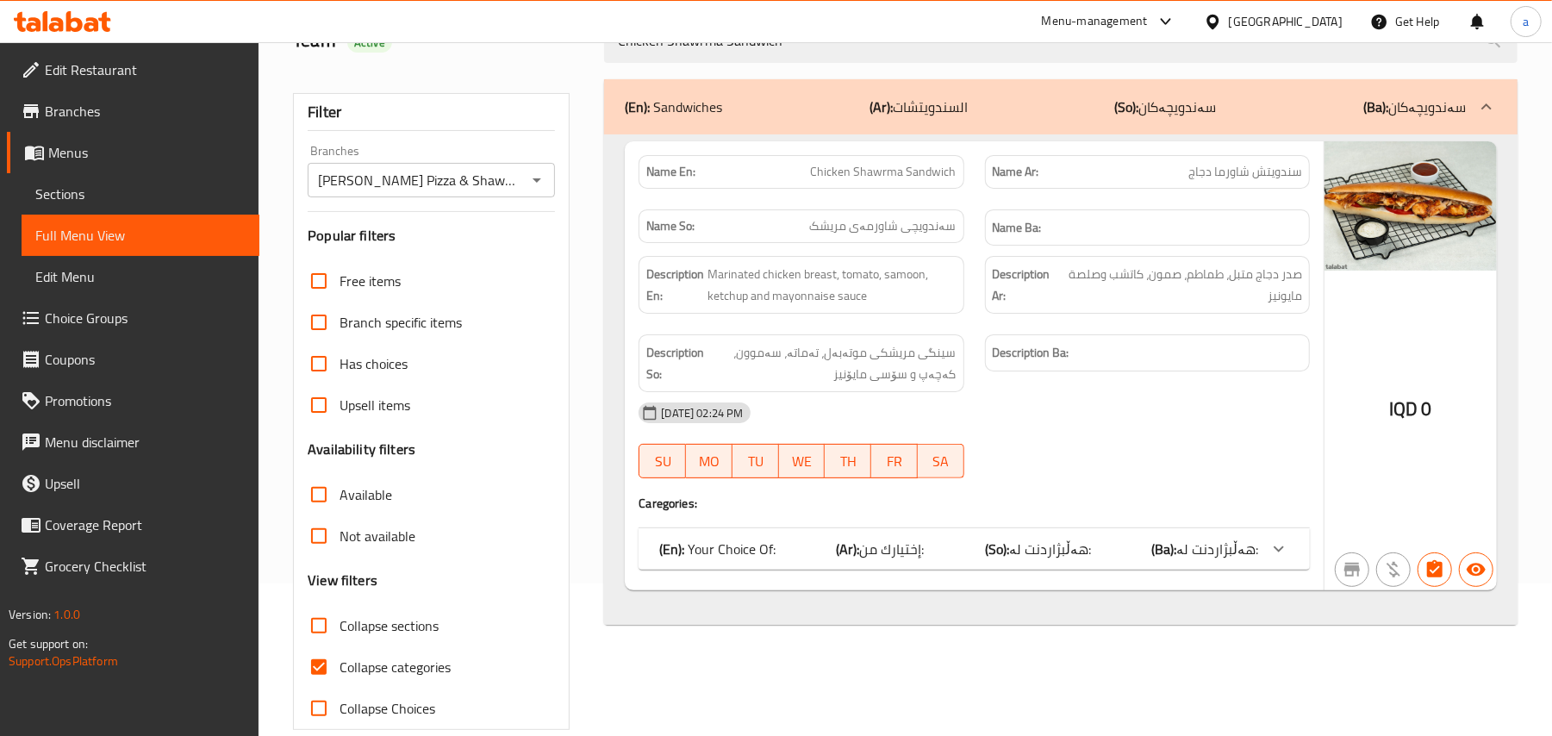
scroll to position [209, 0]
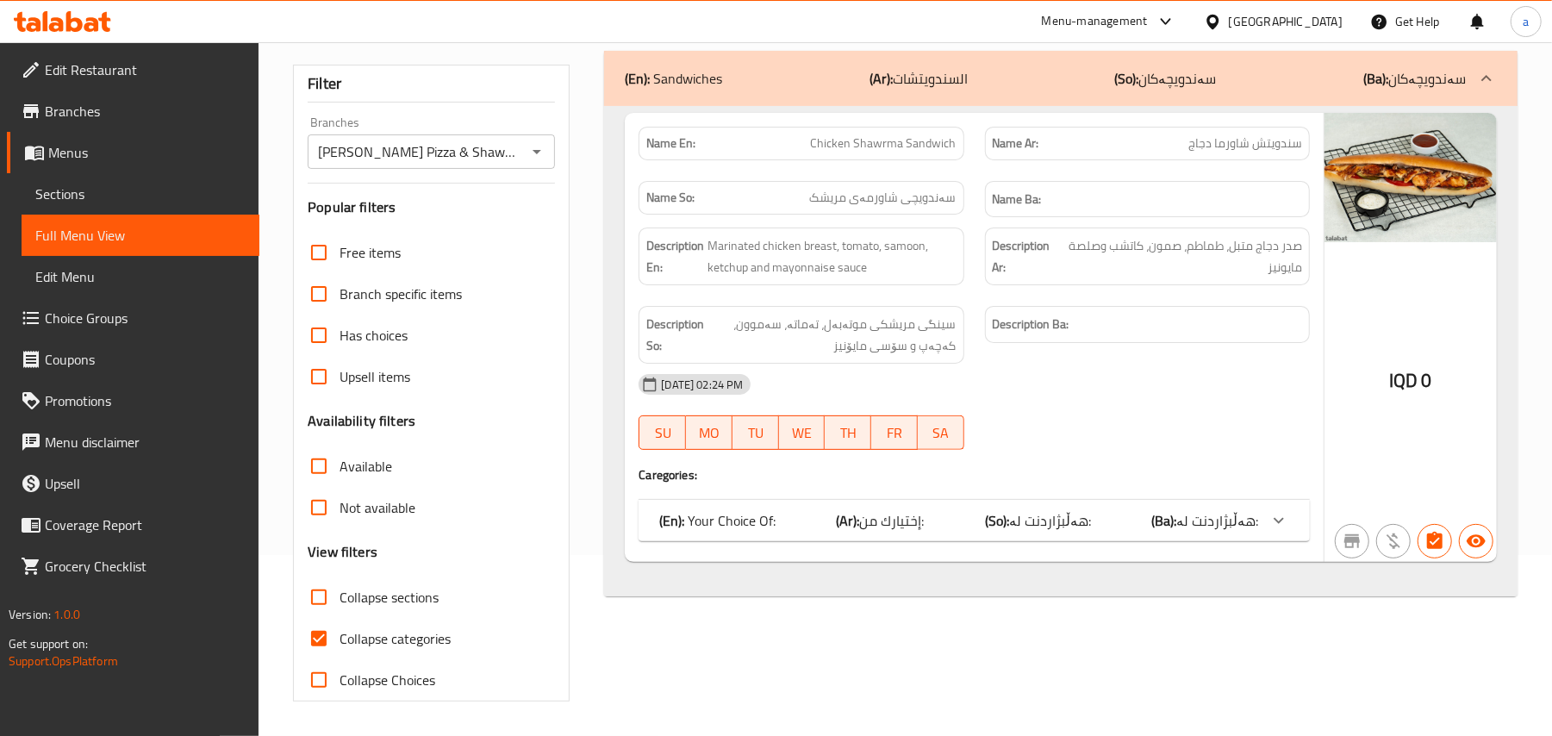
type input "Chicken Shawrma Sandwich"
click at [322, 627] on input "Collapse categories" at bounding box center [318, 638] width 41 height 41
checkbox input "false"
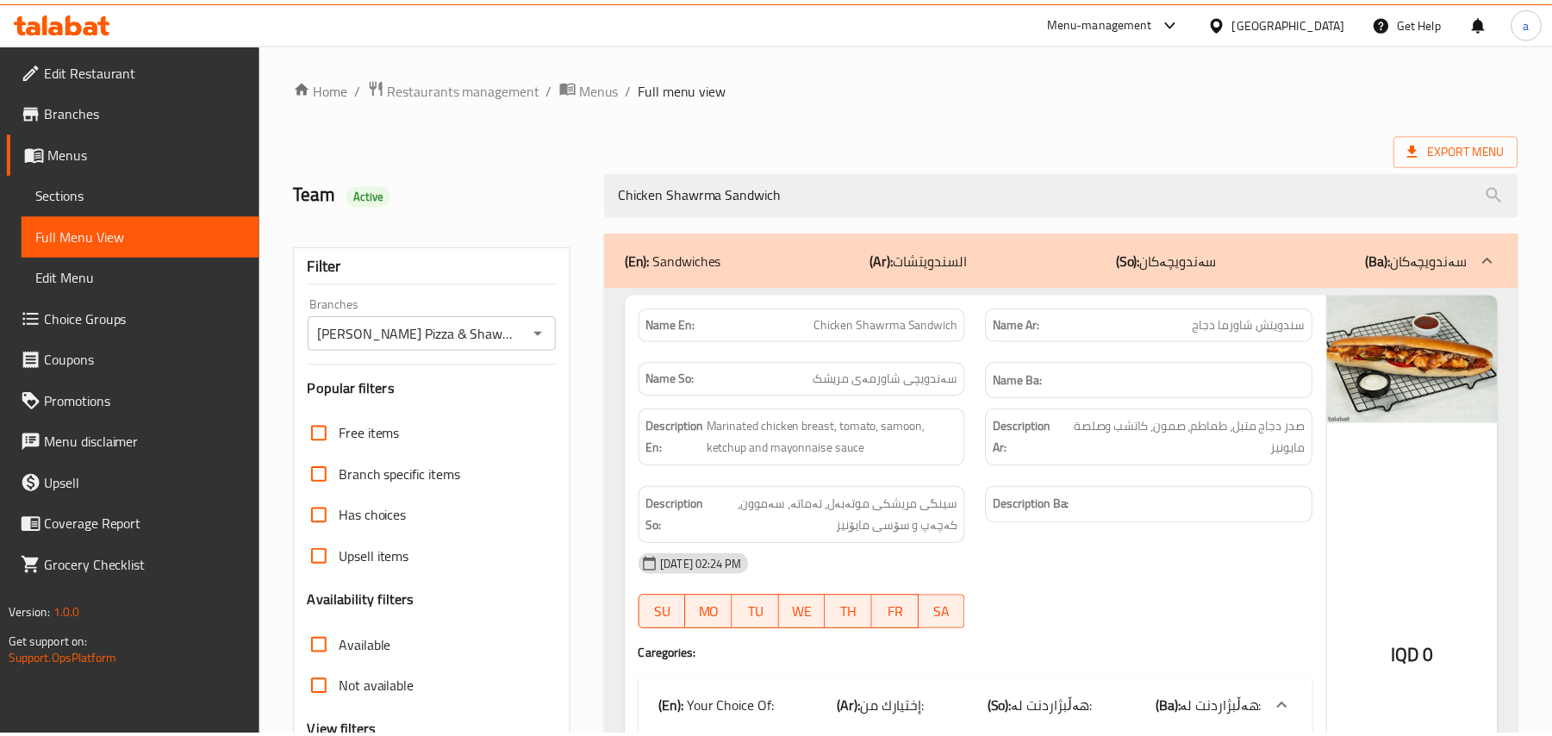
scroll to position [287, 0]
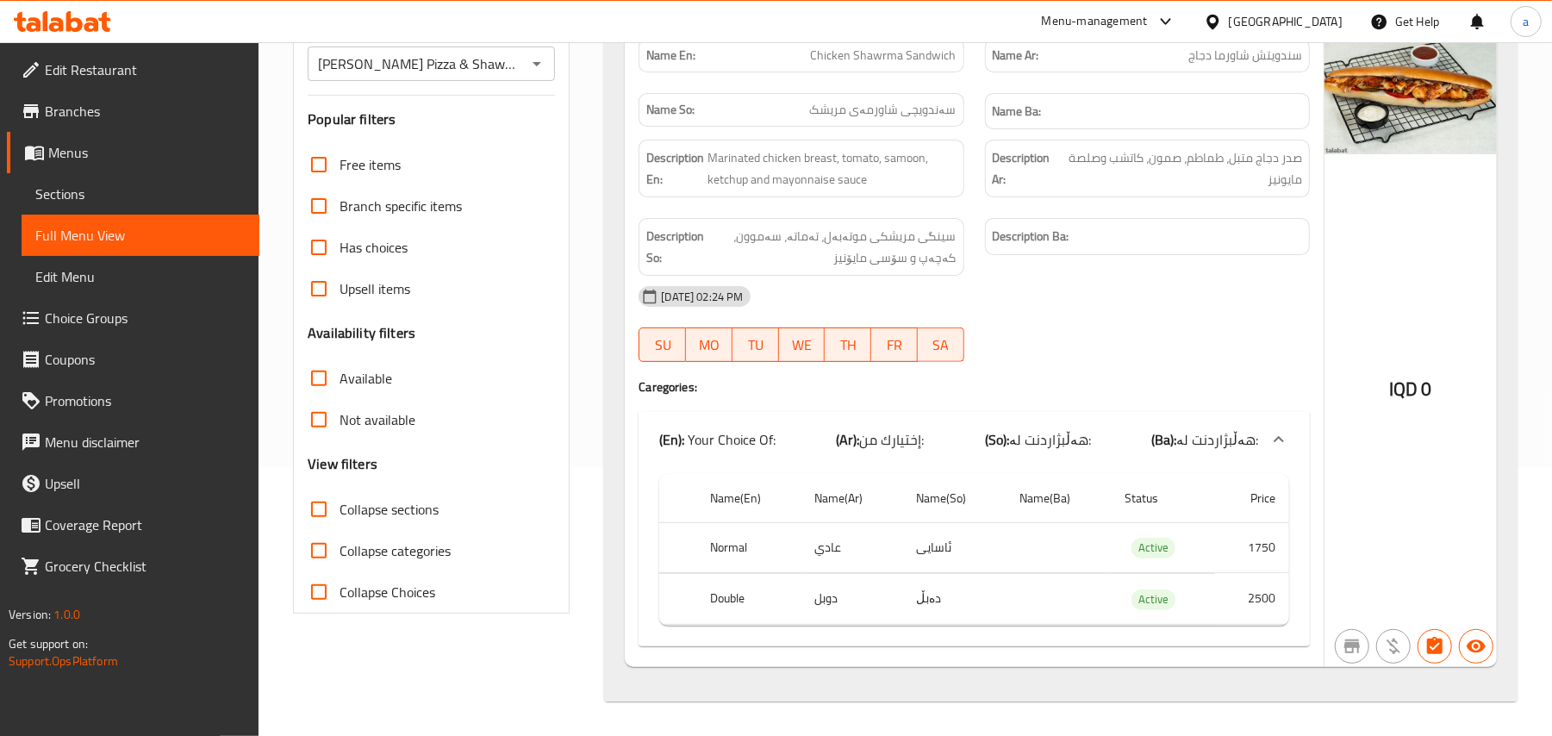
click at [827, 533] on td "عادي" at bounding box center [852, 547] width 102 height 51
copy td "عادي"
click at [728, 550] on th "Normal" at bounding box center [748, 547] width 105 height 51
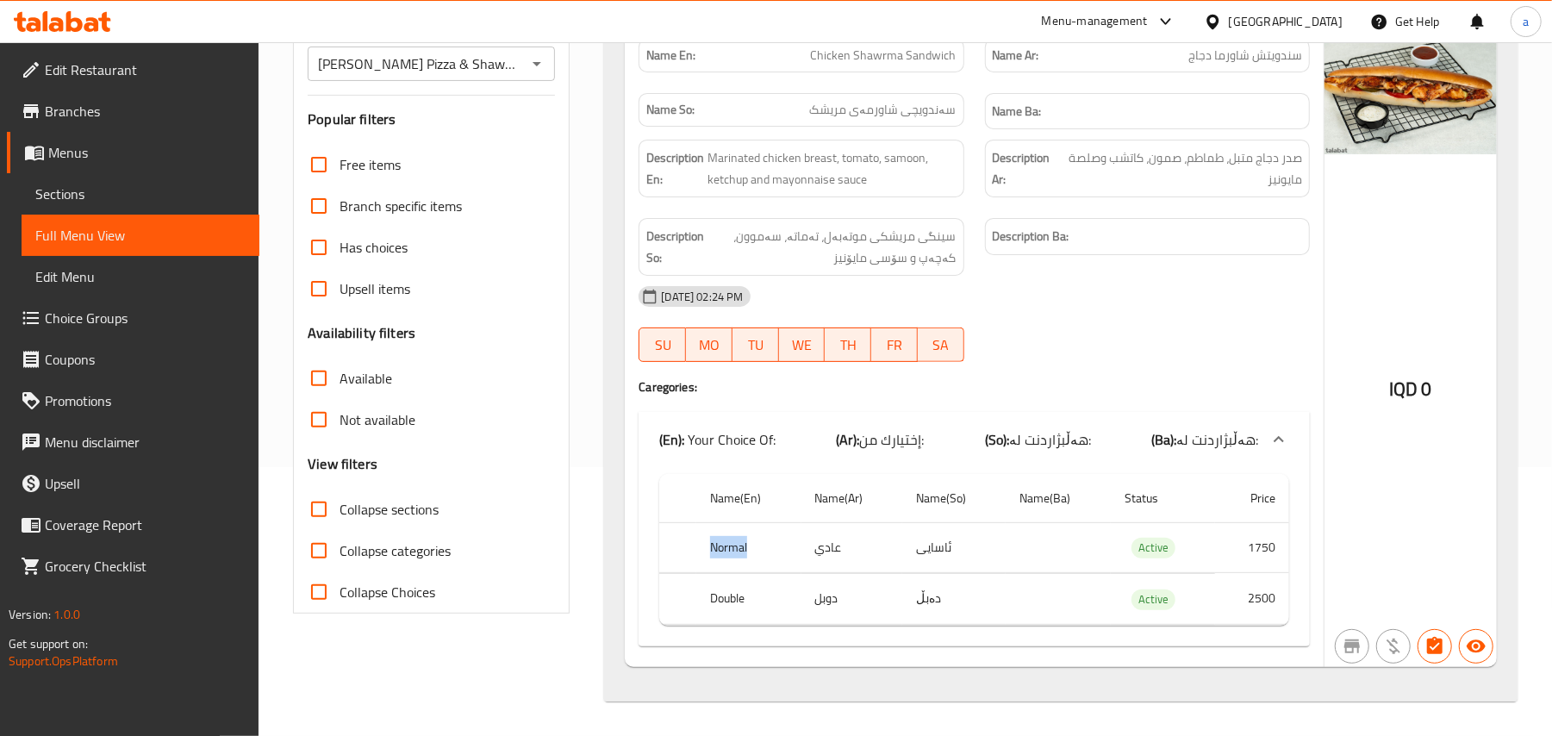
copy th "Normal"
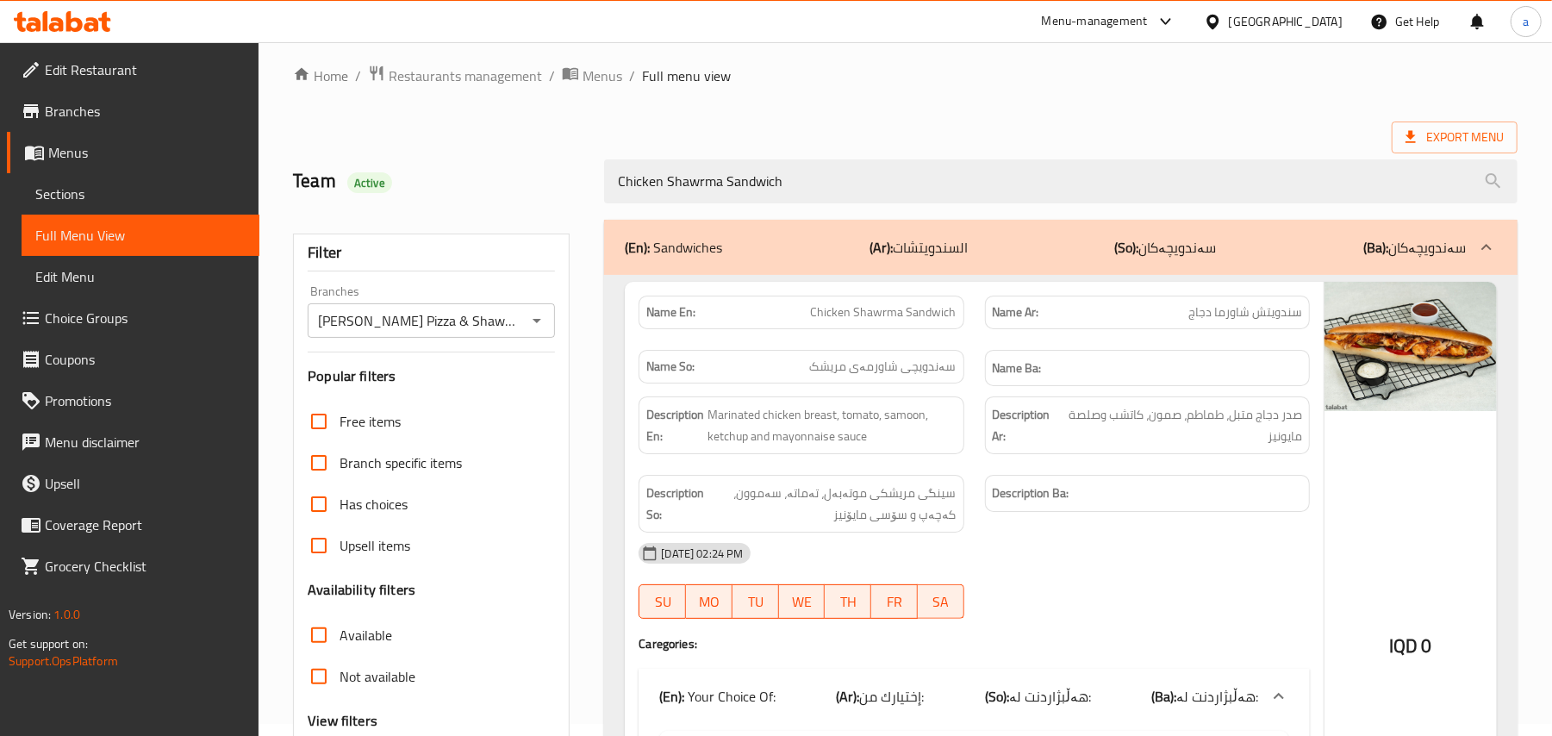
scroll to position [0, 0]
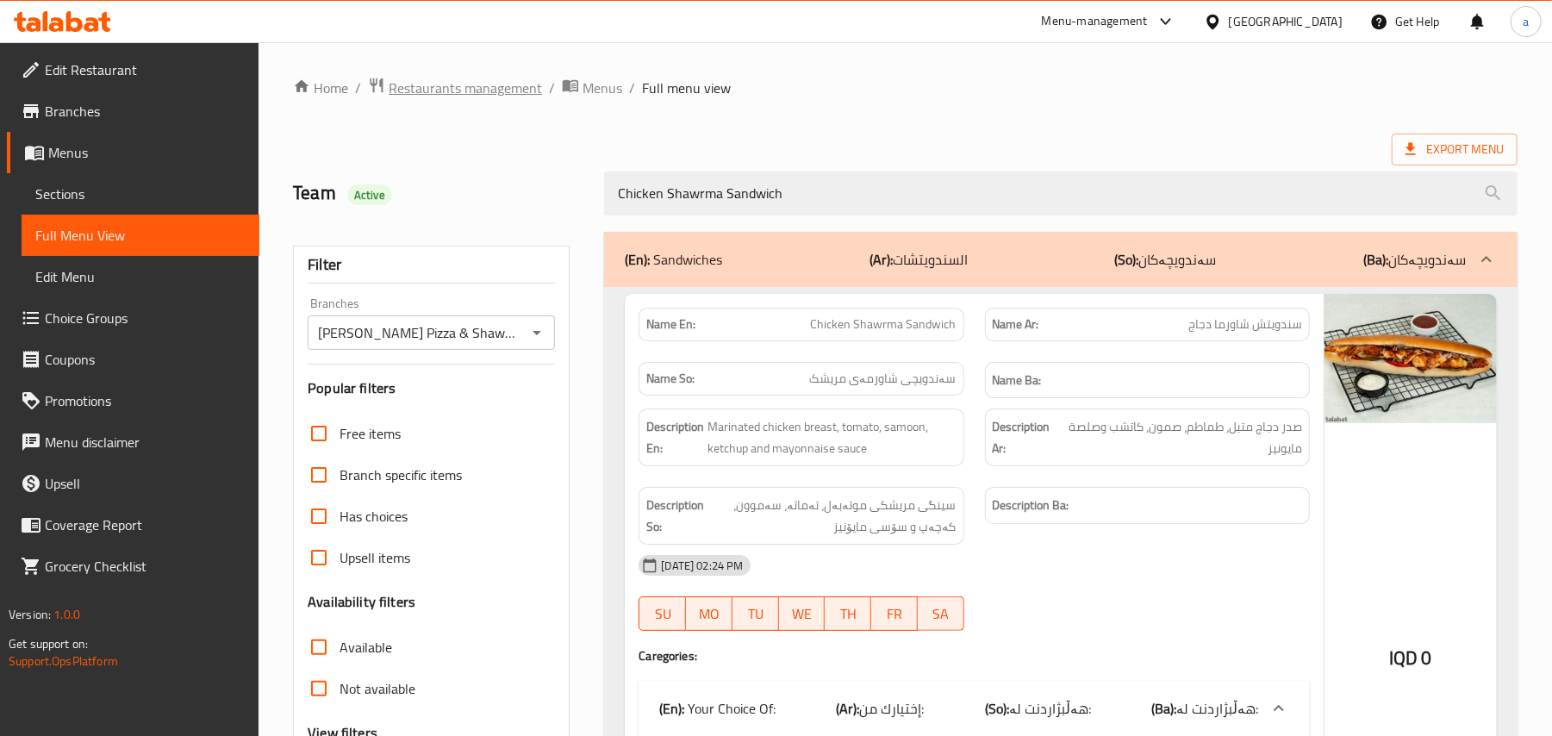
click at [542, 84] on span "Restaurants management" at bounding box center [465, 88] width 153 height 21
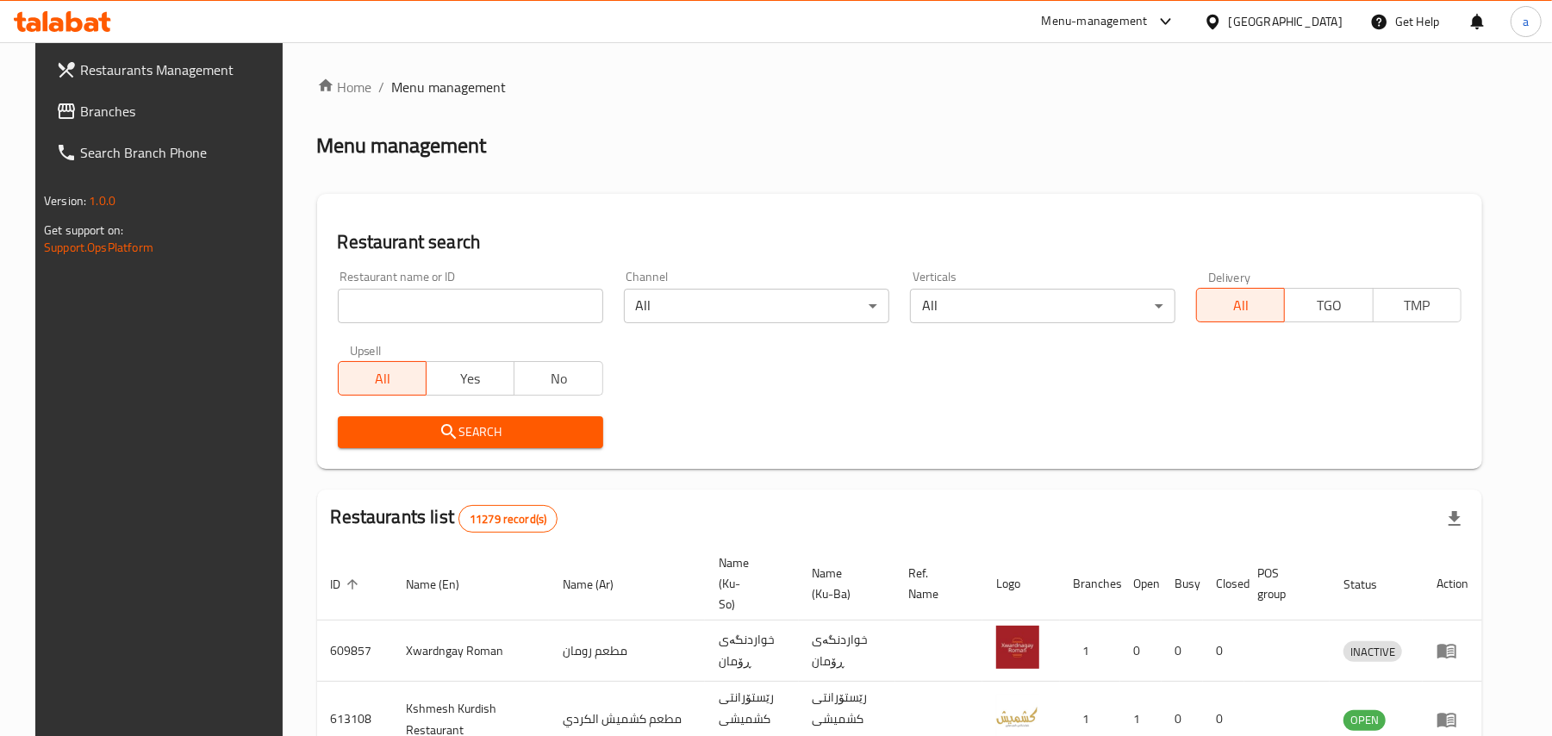
click at [483, 301] on input "search" at bounding box center [470, 306] width 265 height 34
paste input "You cafe - Hay Al Salam"
type input "You cafe - Hay Al Salam"
click button "Search" at bounding box center [470, 432] width 265 height 32
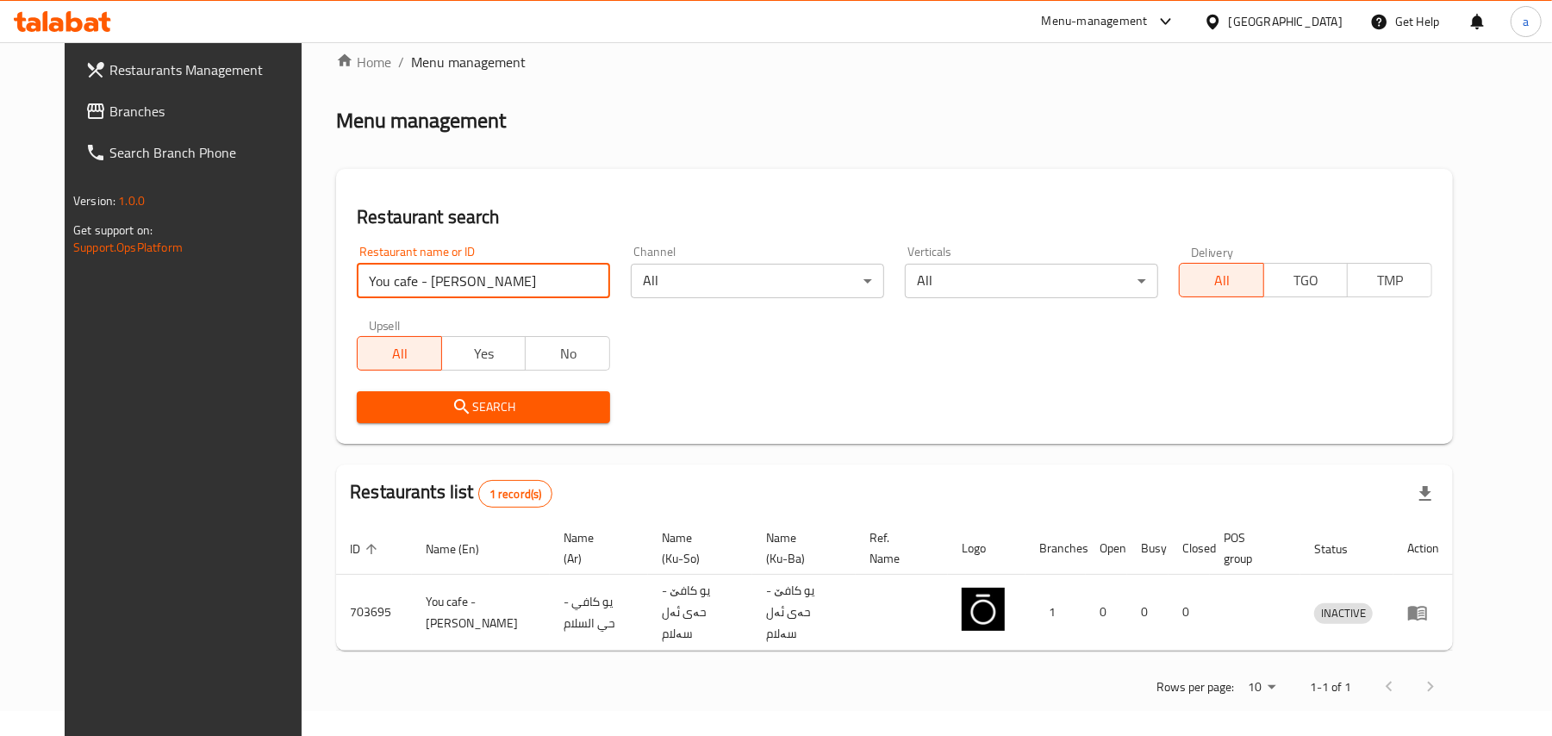
scroll to position [32, 0]
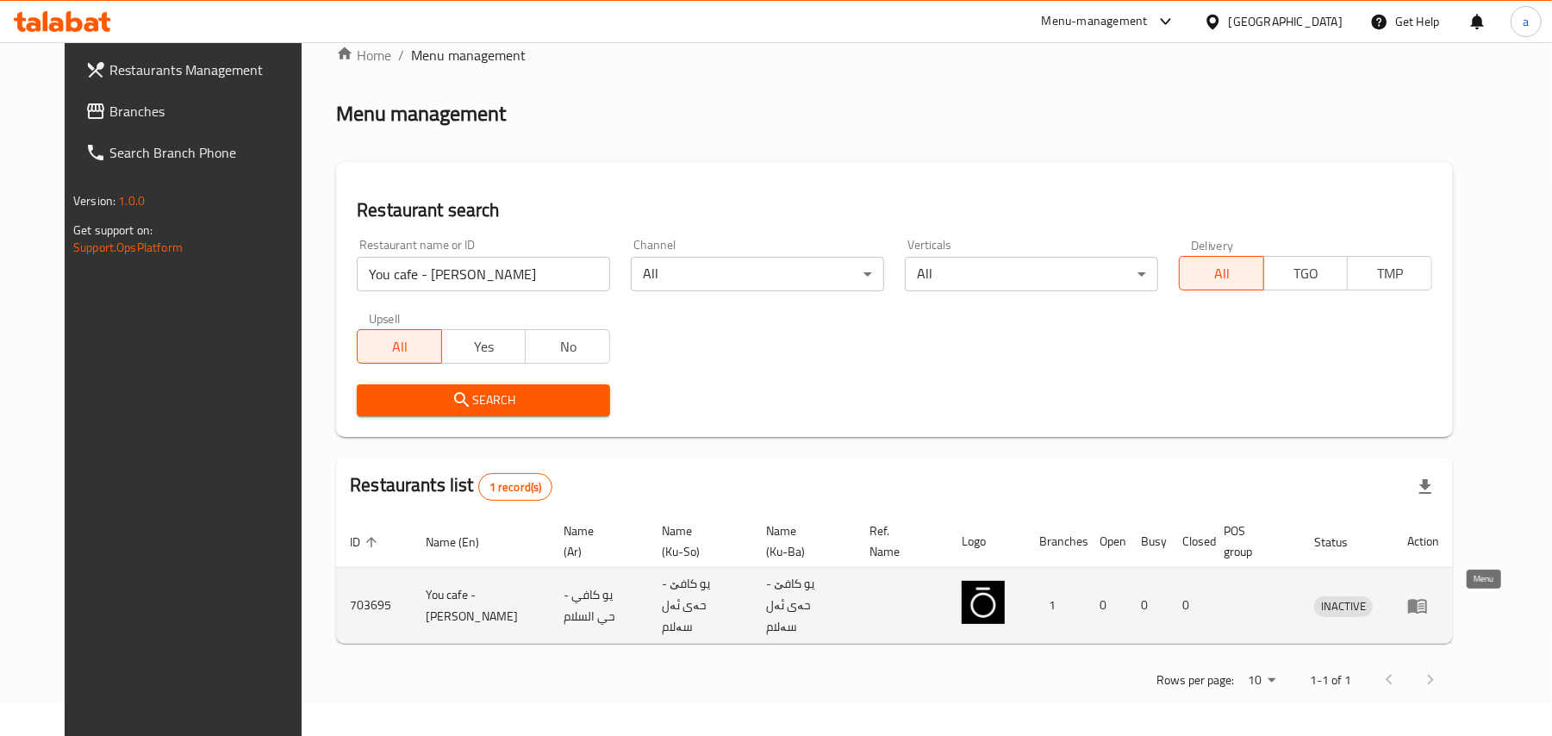
click at [1428, 602] on icon "enhanced table" at bounding box center [1417, 605] width 21 height 21
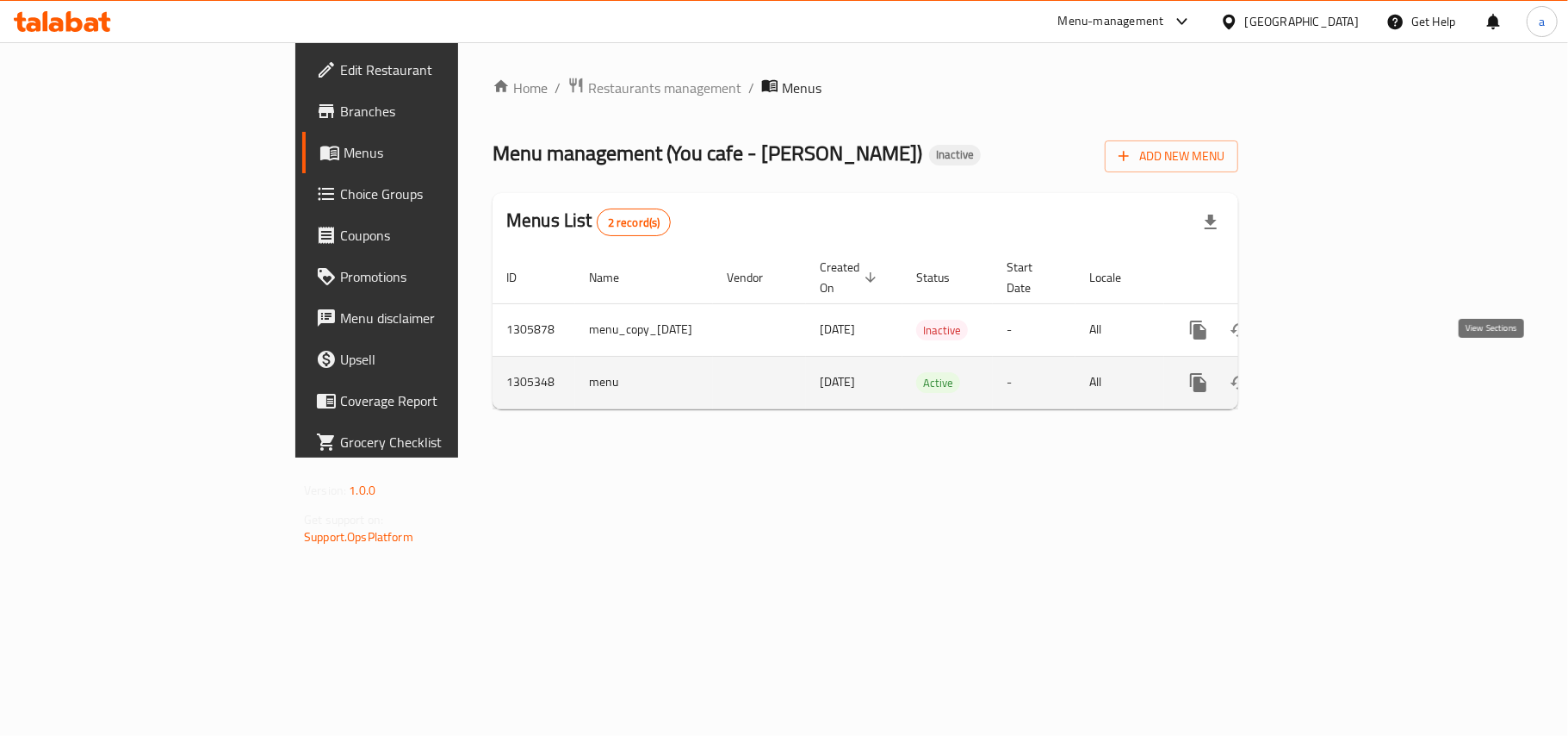
click at [1330, 375] on icon "enhanced table" at bounding box center [1323, 383] width 16 height 16
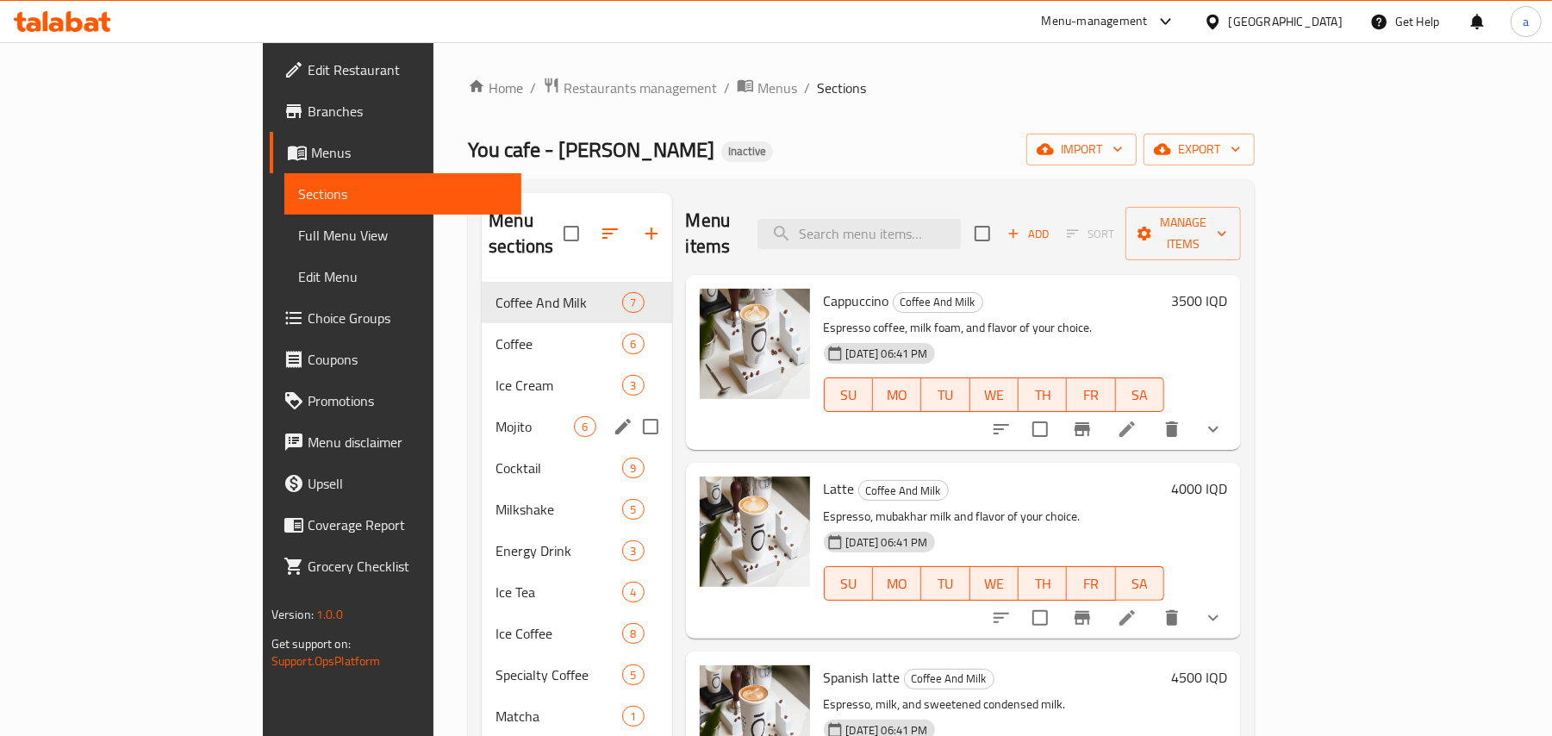
click at [482, 383] on div "Ice Cream 3" at bounding box center [577, 385] width 190 height 41
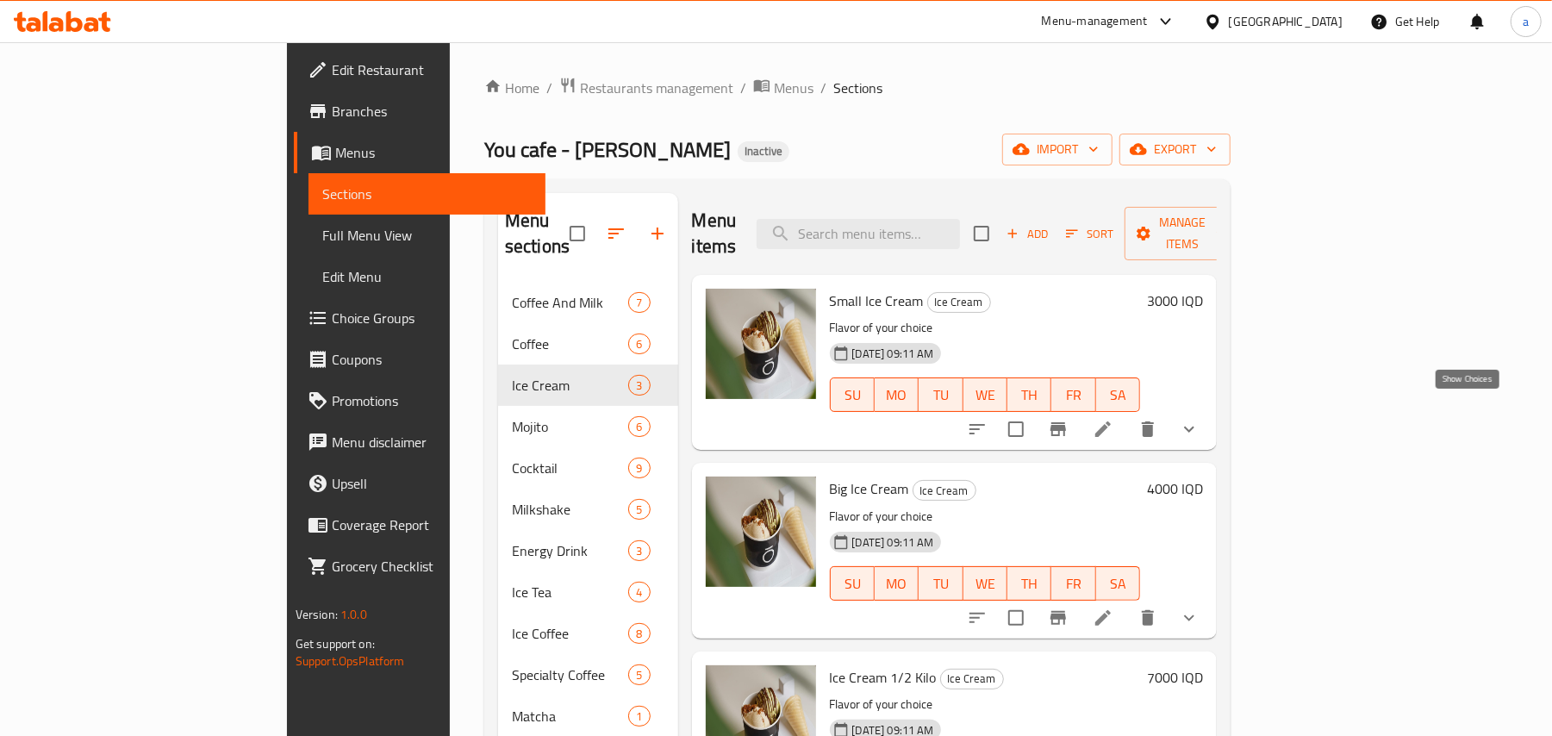
click at [1200, 419] on icon "show more" at bounding box center [1189, 429] width 21 height 21
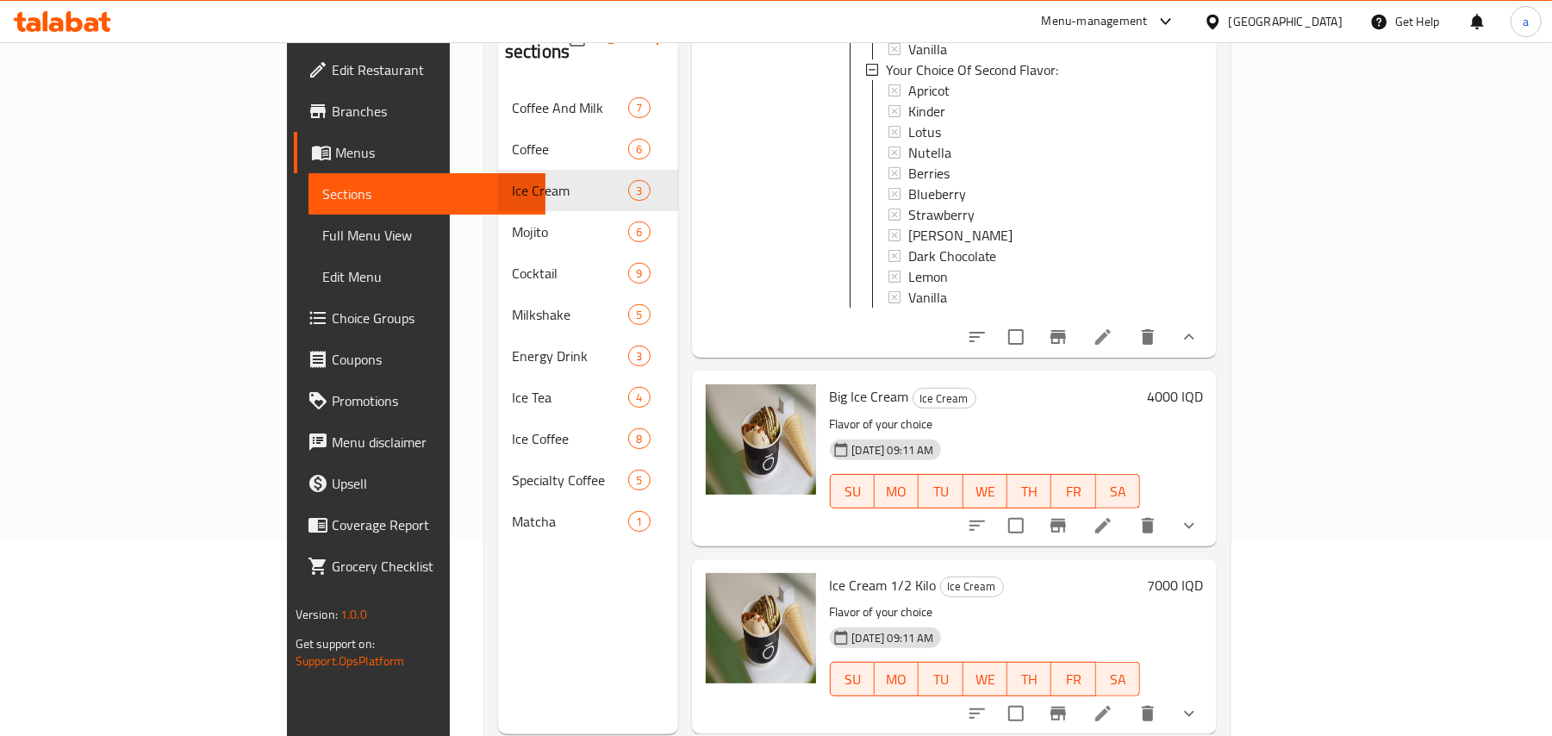
scroll to position [243, 0]
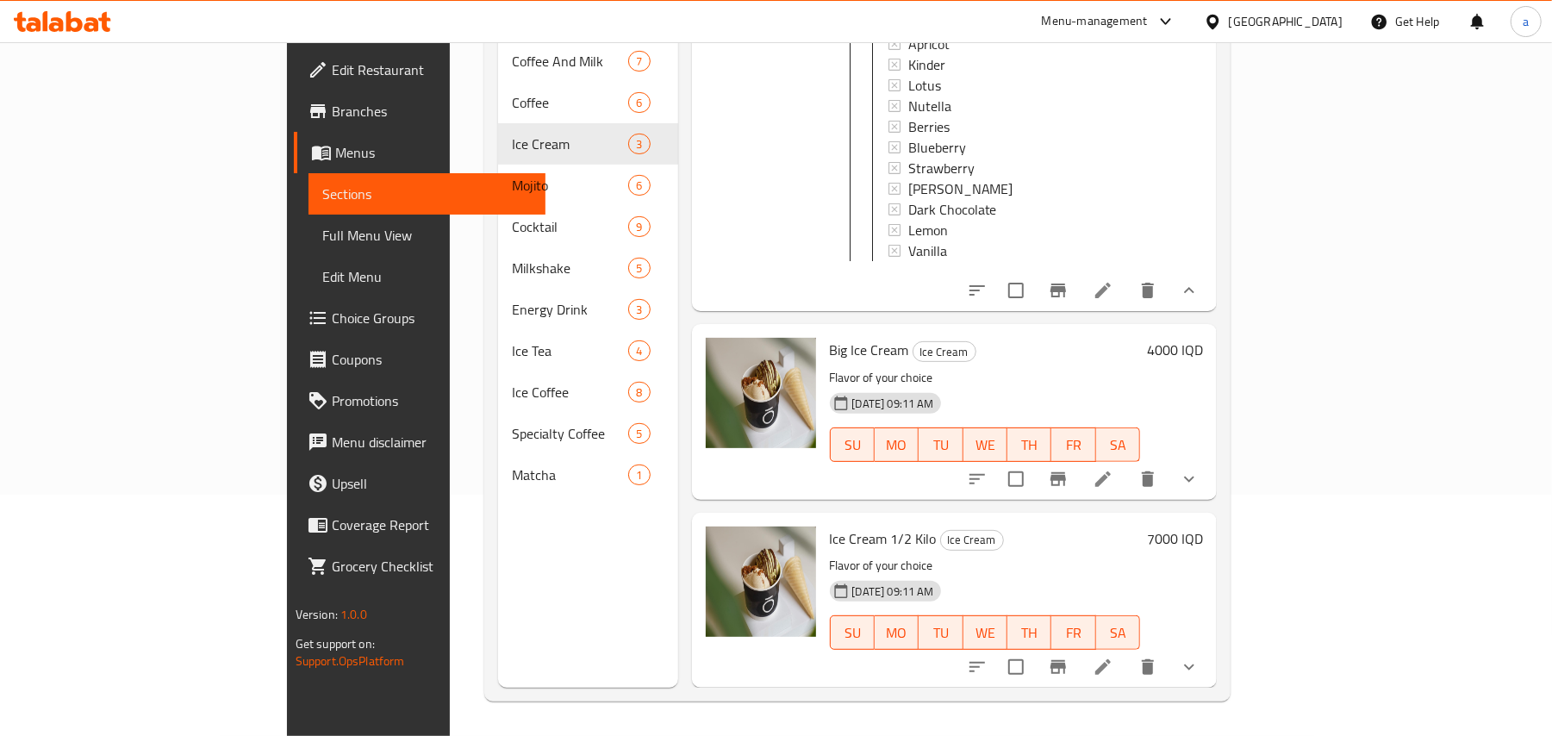
click at [1200, 474] on icon "show more" at bounding box center [1189, 479] width 21 height 21
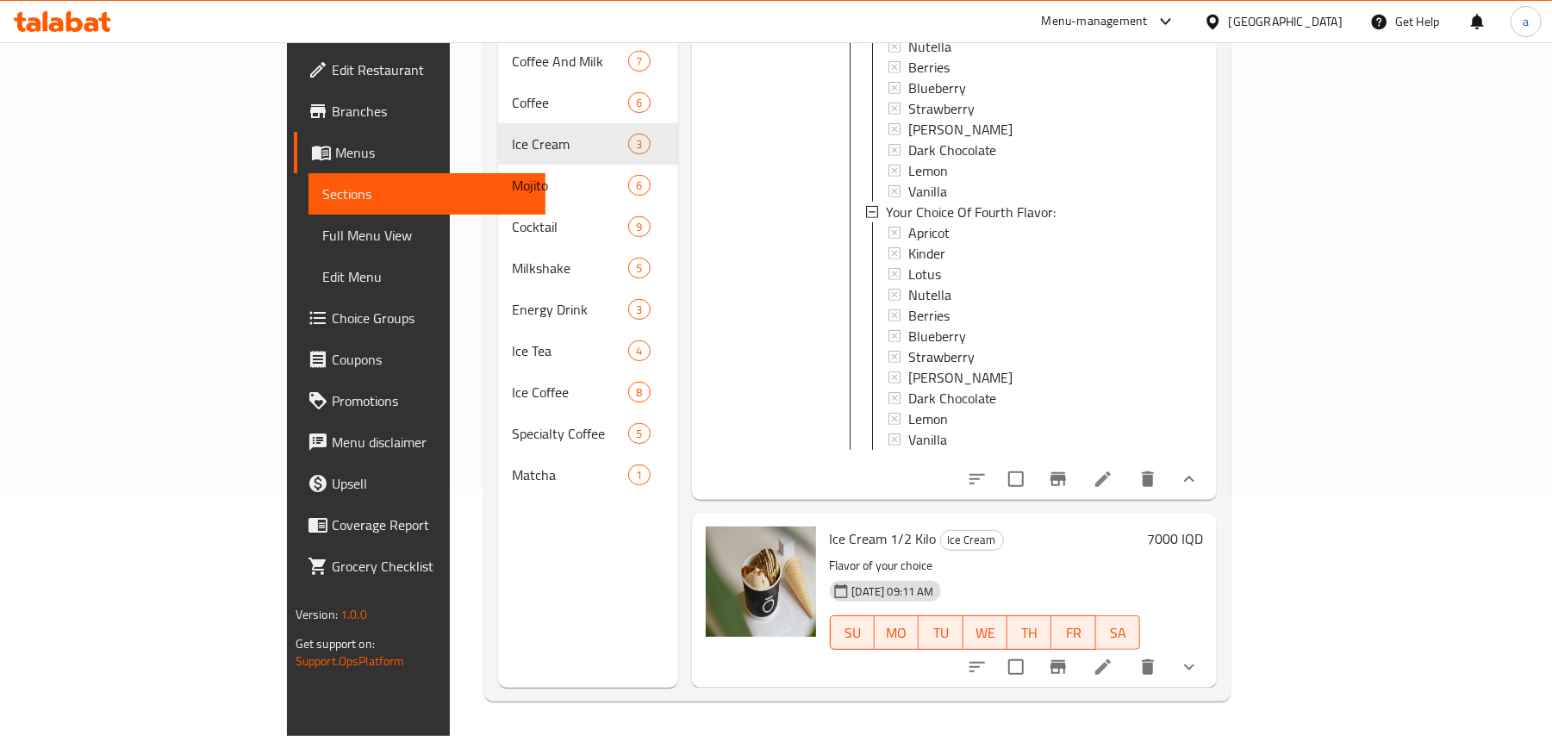
scroll to position [1643, 0]
click at [1200, 657] on icon "show more" at bounding box center [1189, 667] width 21 height 21
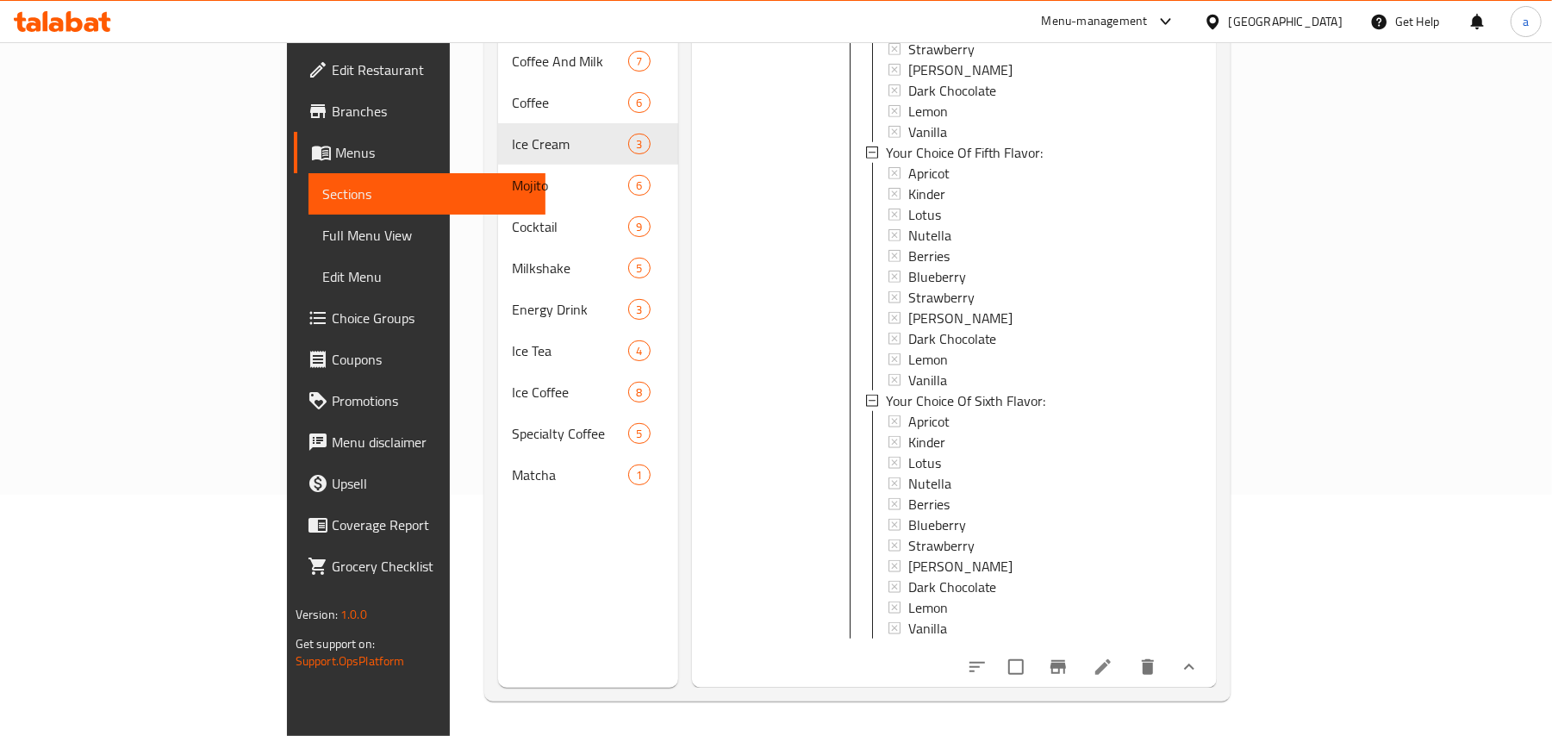
scroll to position [3313, 0]
click at [1111, 660] on icon at bounding box center [1103, 667] width 16 height 16
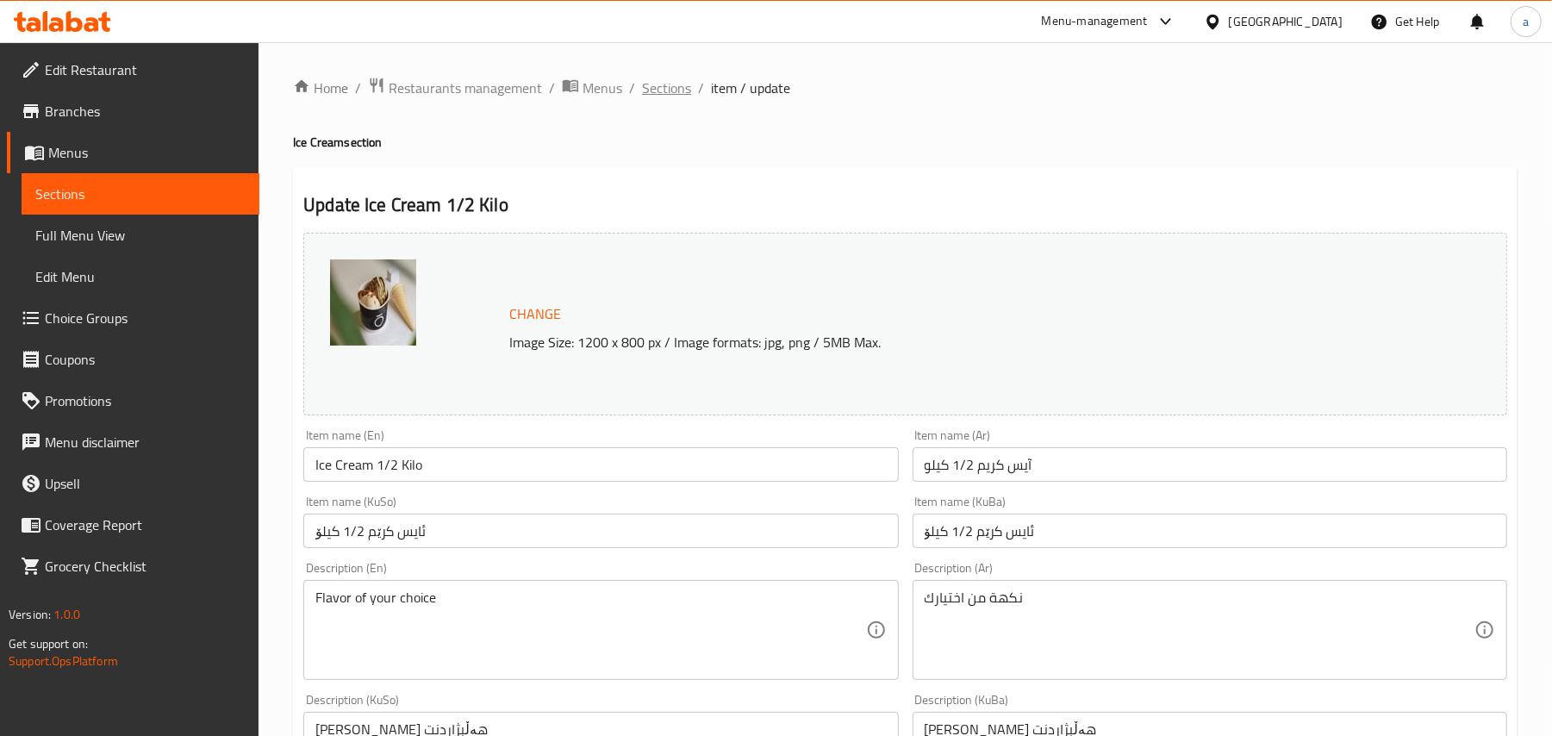
click at [691, 86] on span "Sections" at bounding box center [666, 88] width 49 height 21
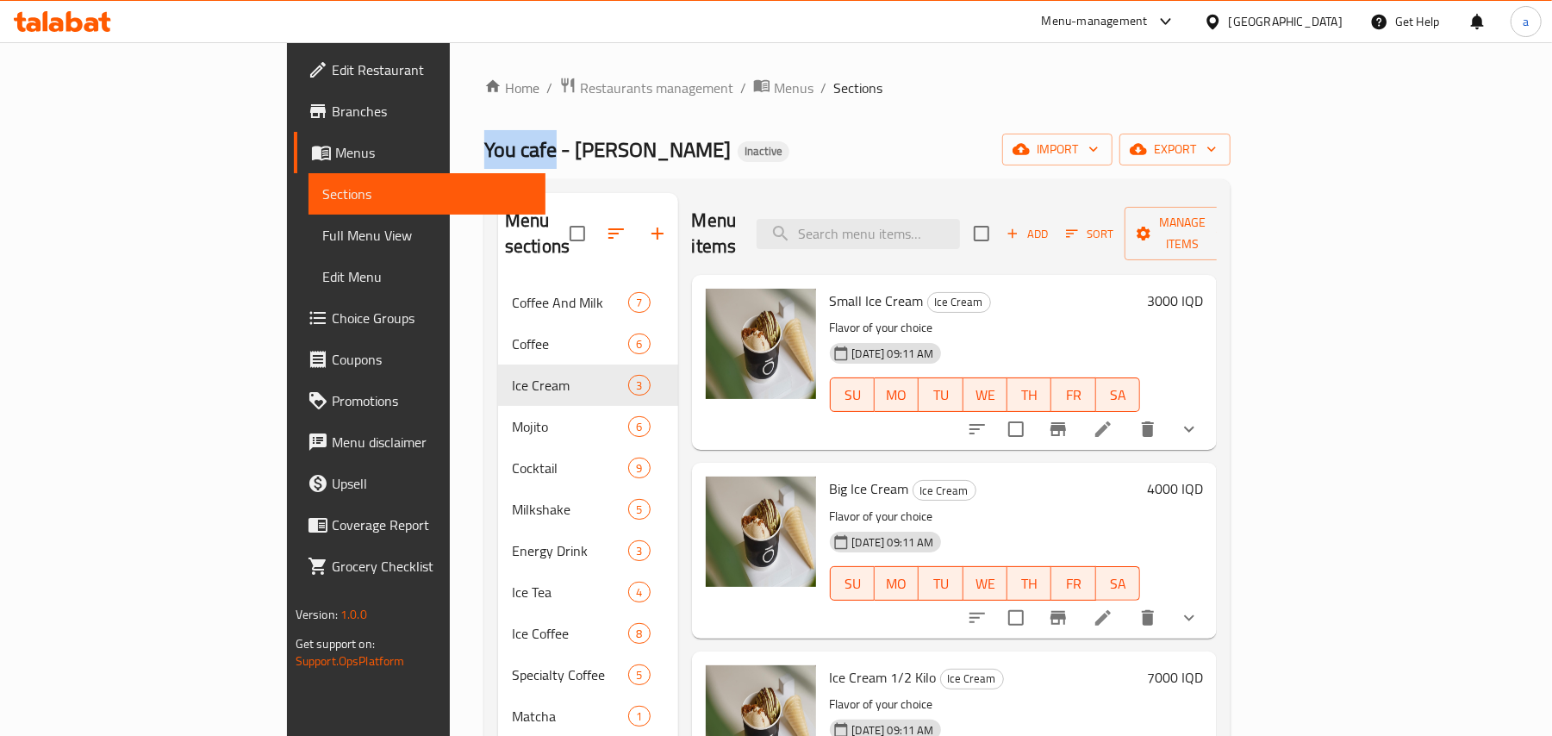
drag, startPoint x: 365, startPoint y: 148, endPoint x: 297, endPoint y: 148, distance: 68.1
click at [484, 148] on span "You cafe - Hay Al Salam" at bounding box center [607, 149] width 246 height 39
copy span "You cafe"
click at [820, 83] on li "/" at bounding box center [823, 88] width 6 height 21
click at [774, 88] on span "Menus" at bounding box center [794, 88] width 40 height 21
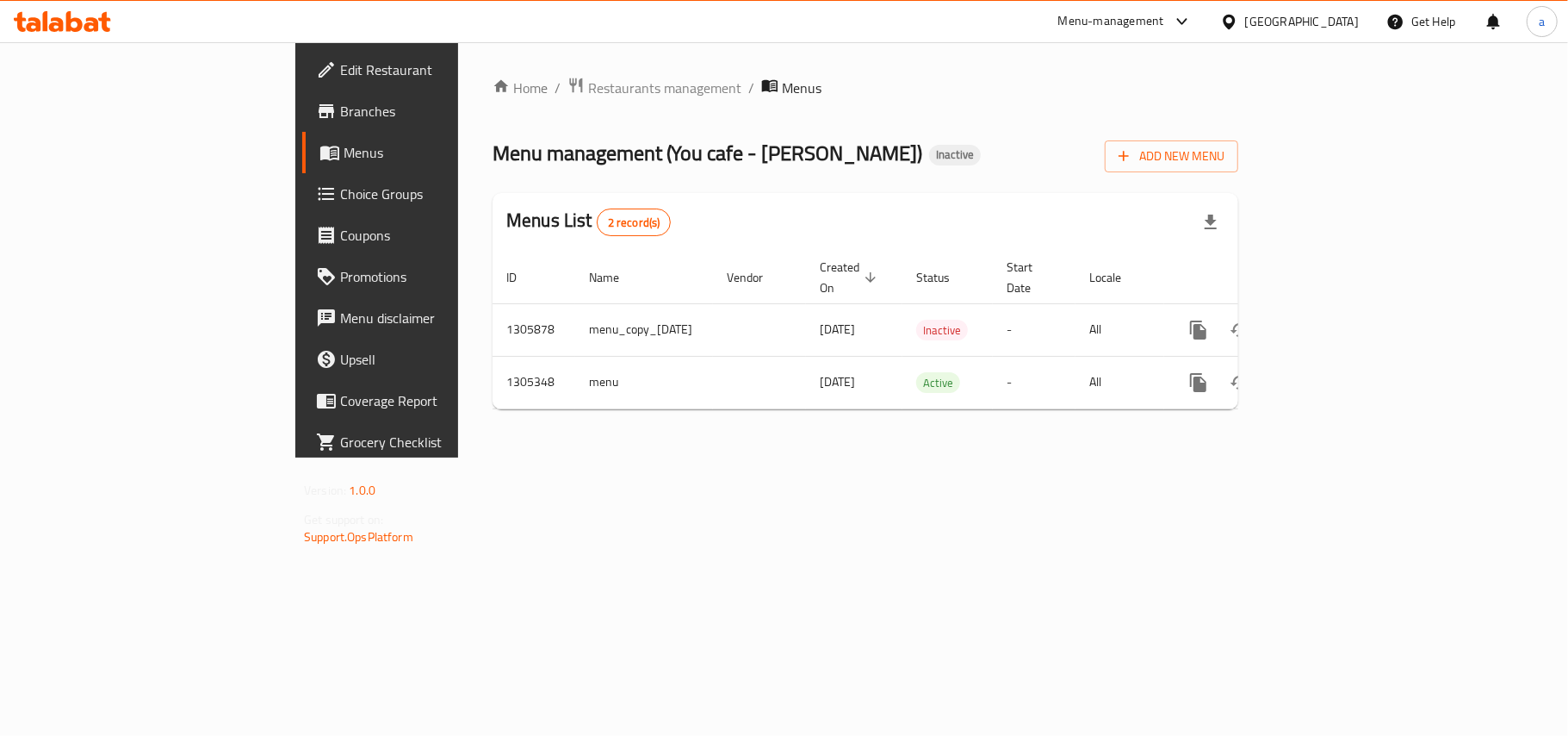
click at [589, 95] on span "Restaurants management" at bounding box center [665, 88] width 153 height 21
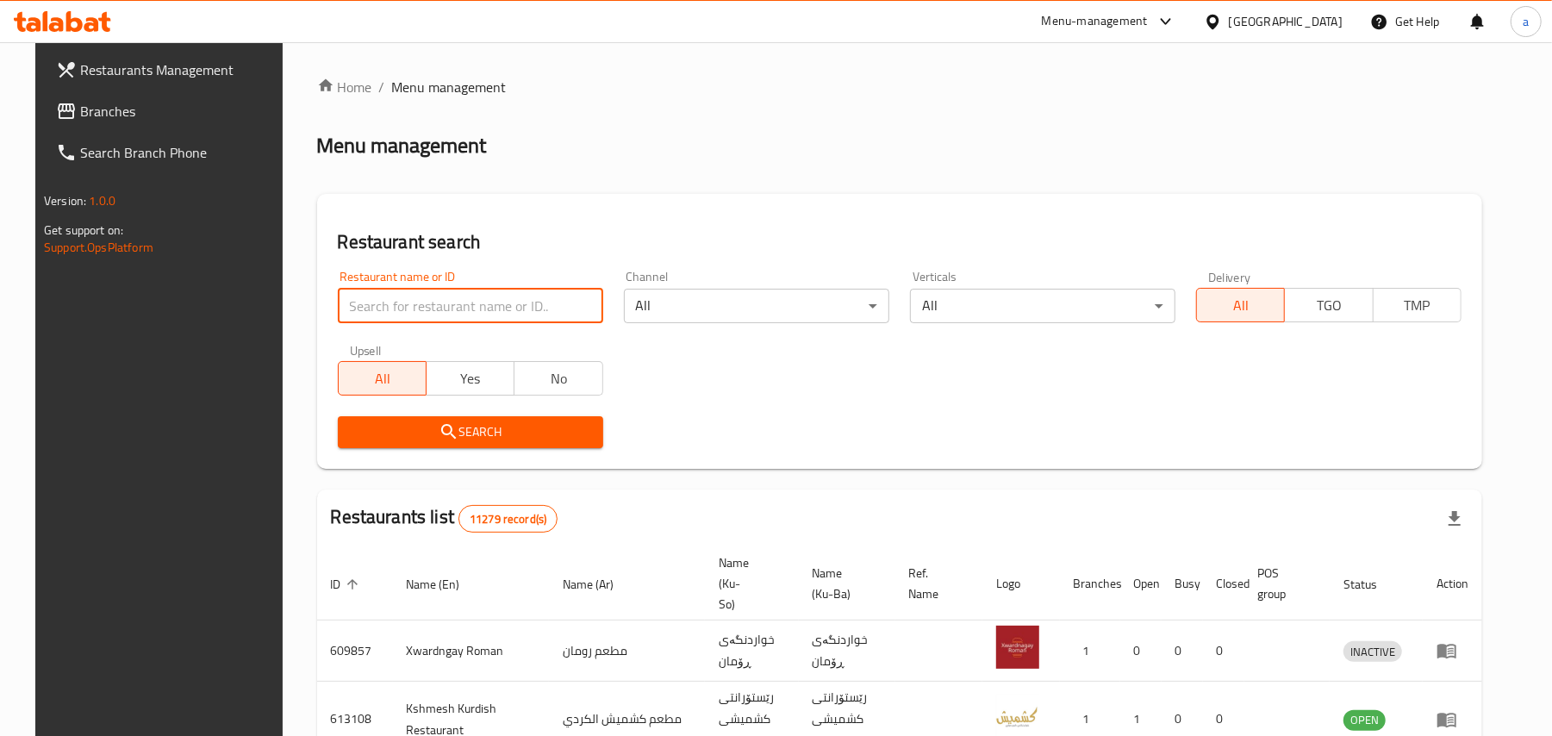
click at [479, 308] on input "search" at bounding box center [470, 306] width 265 height 34
paste input "You cafe"
type input "You cafe"
click button "Search" at bounding box center [470, 432] width 265 height 32
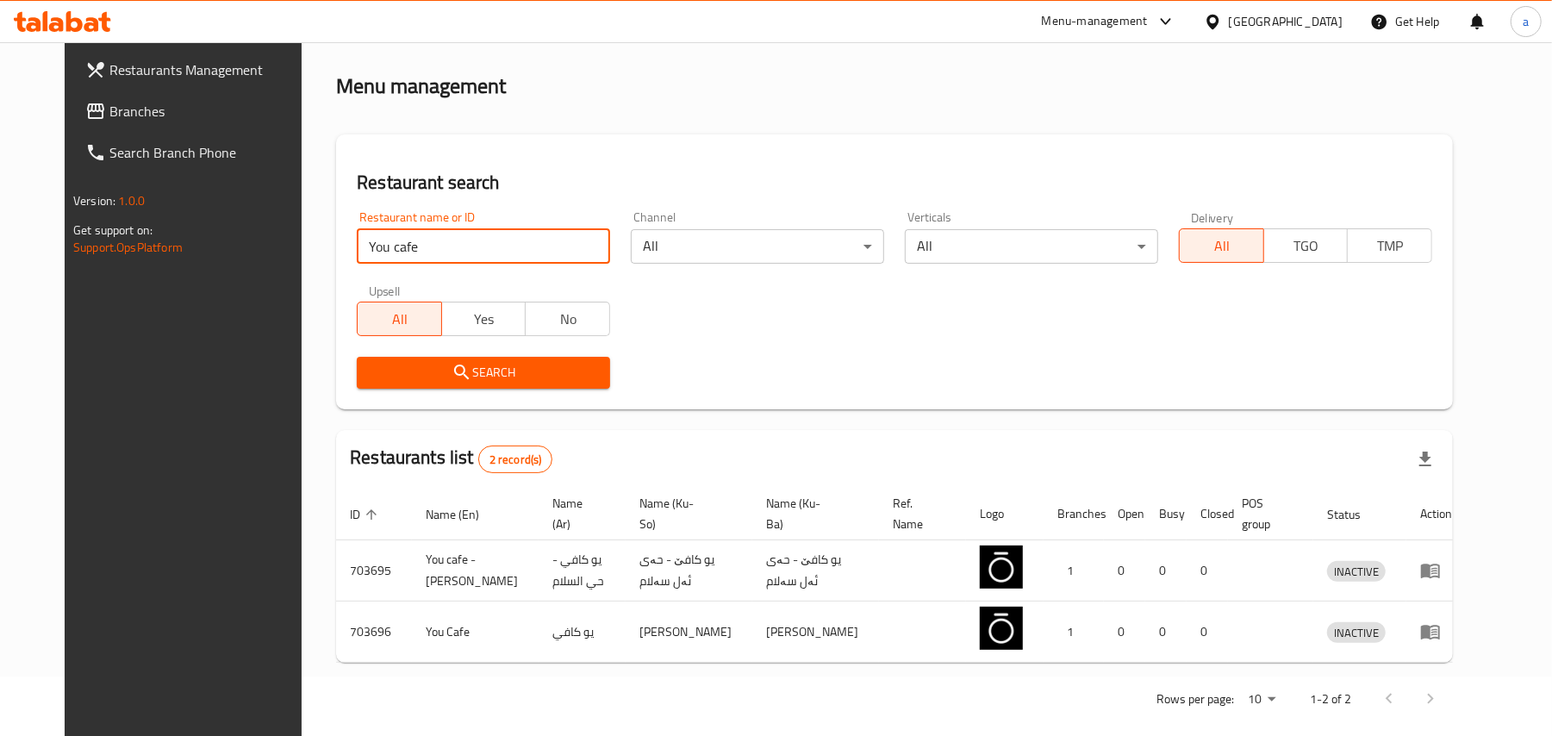
scroll to position [93, 0]
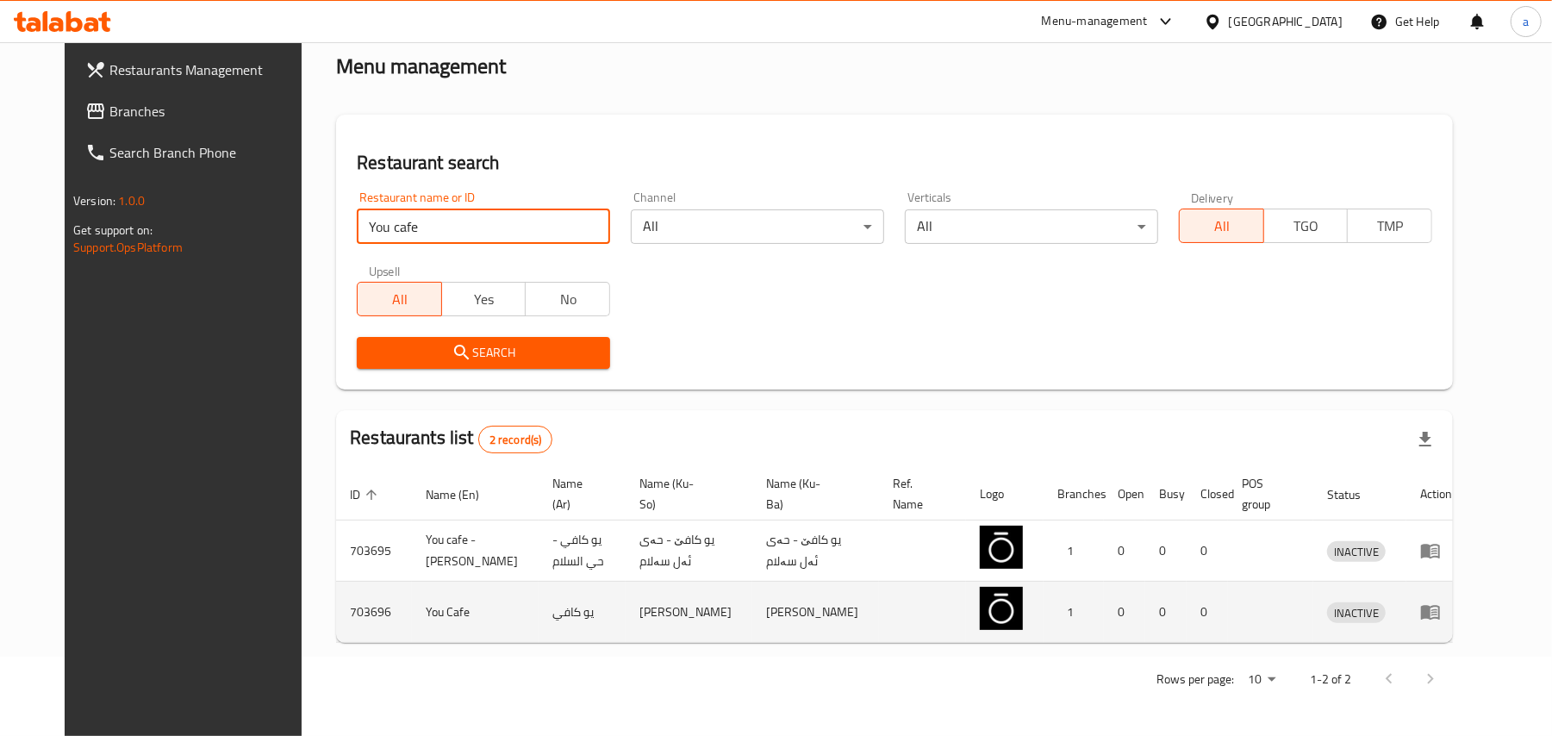
click at [1452, 612] on link "enhanced table" at bounding box center [1436, 612] width 32 height 21
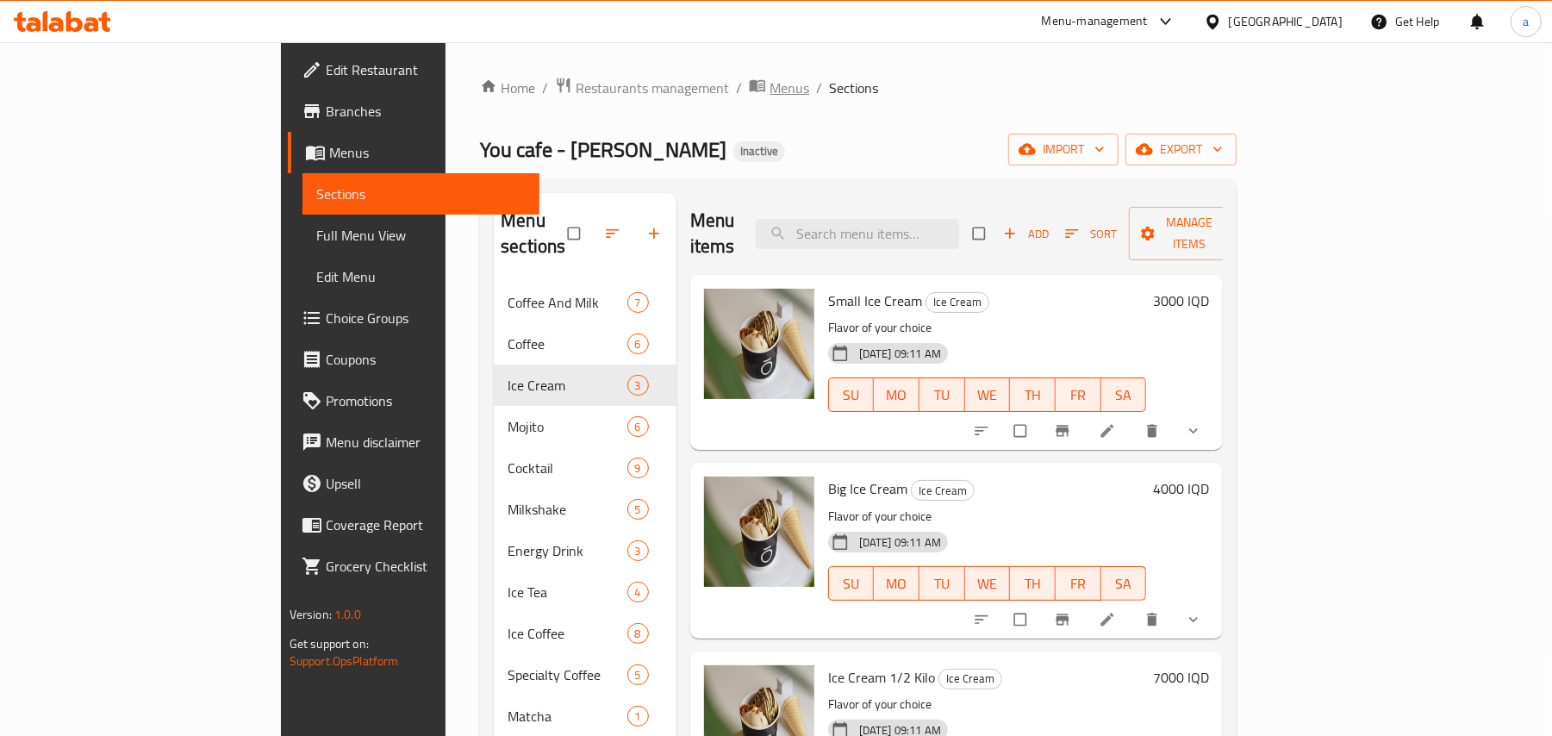
click at [770, 97] on span "Menus" at bounding box center [790, 88] width 40 height 21
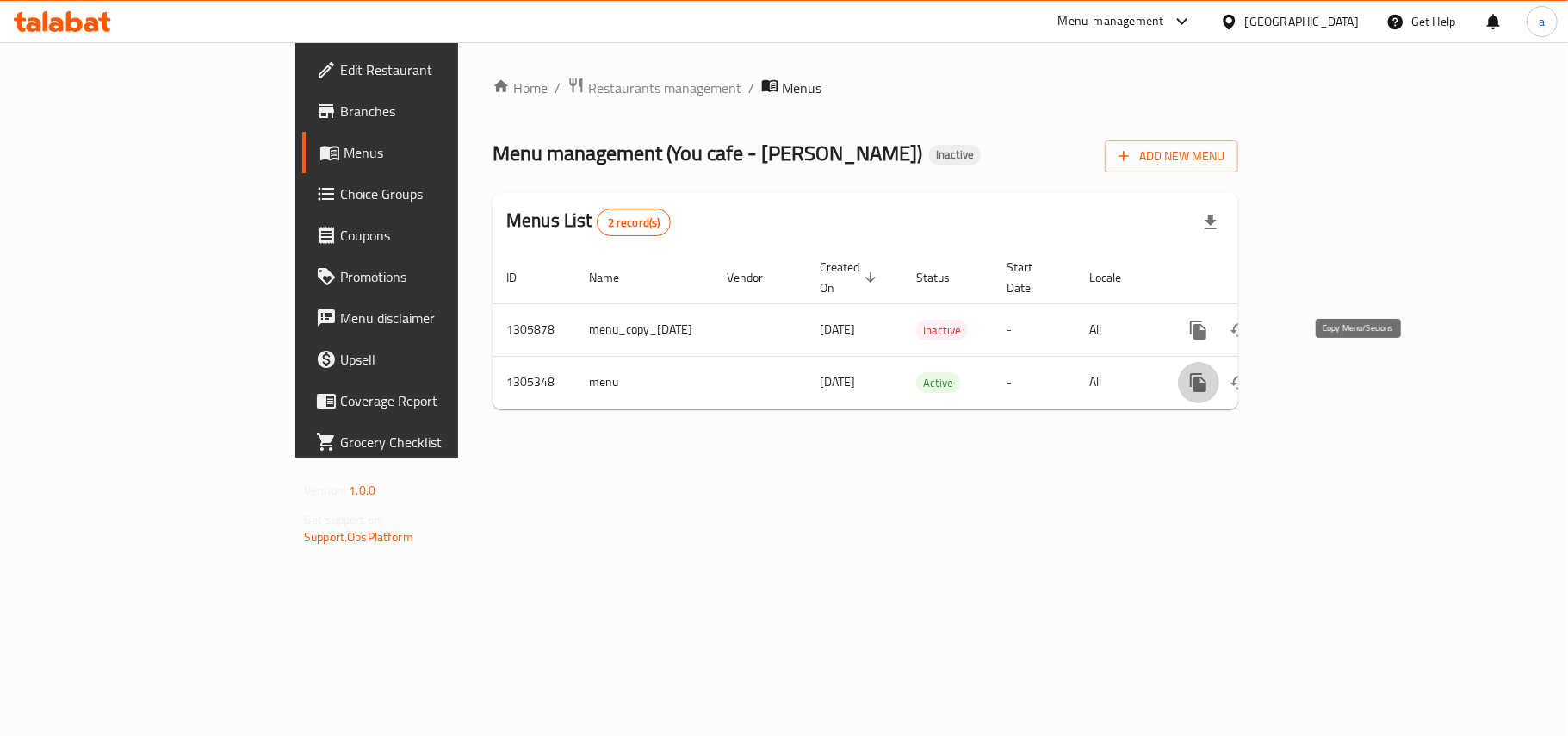
drag, startPoint x: 1378, startPoint y: 380, endPoint x: 1365, endPoint y: 373, distance: 14.8
click at [1206, 379] on icon "more" at bounding box center [1198, 382] width 16 height 19
click at [1347, 0] on div at bounding box center [784, 0] width 1568 height 0
click at [1238, 407] on div "Home / Restaurants management / Menus Menu management ( You cafe - Hay Al Salam…" at bounding box center [865, 250] width 746 height 346
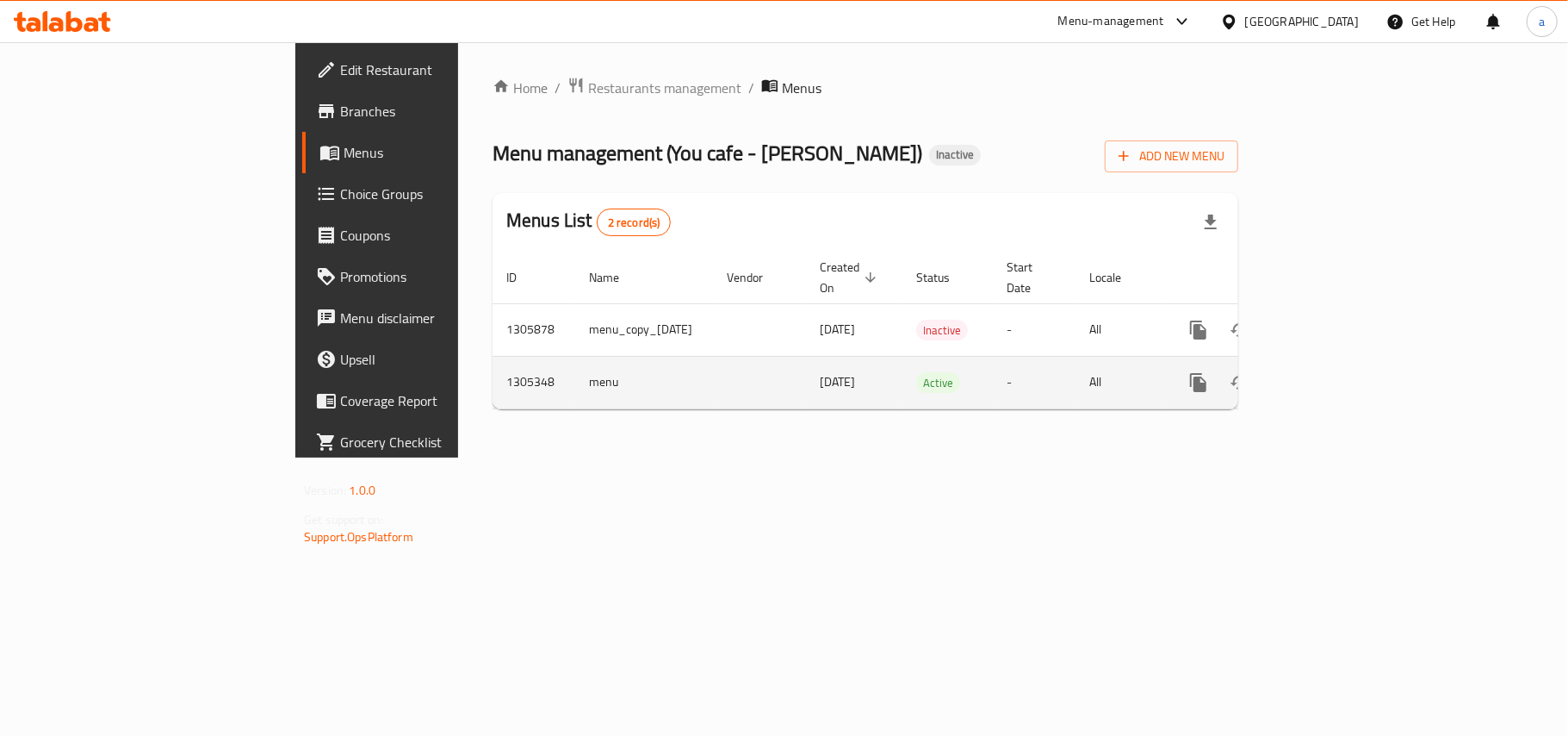
click at [1206, 373] on icon "more" at bounding box center [1198, 382] width 16 height 19
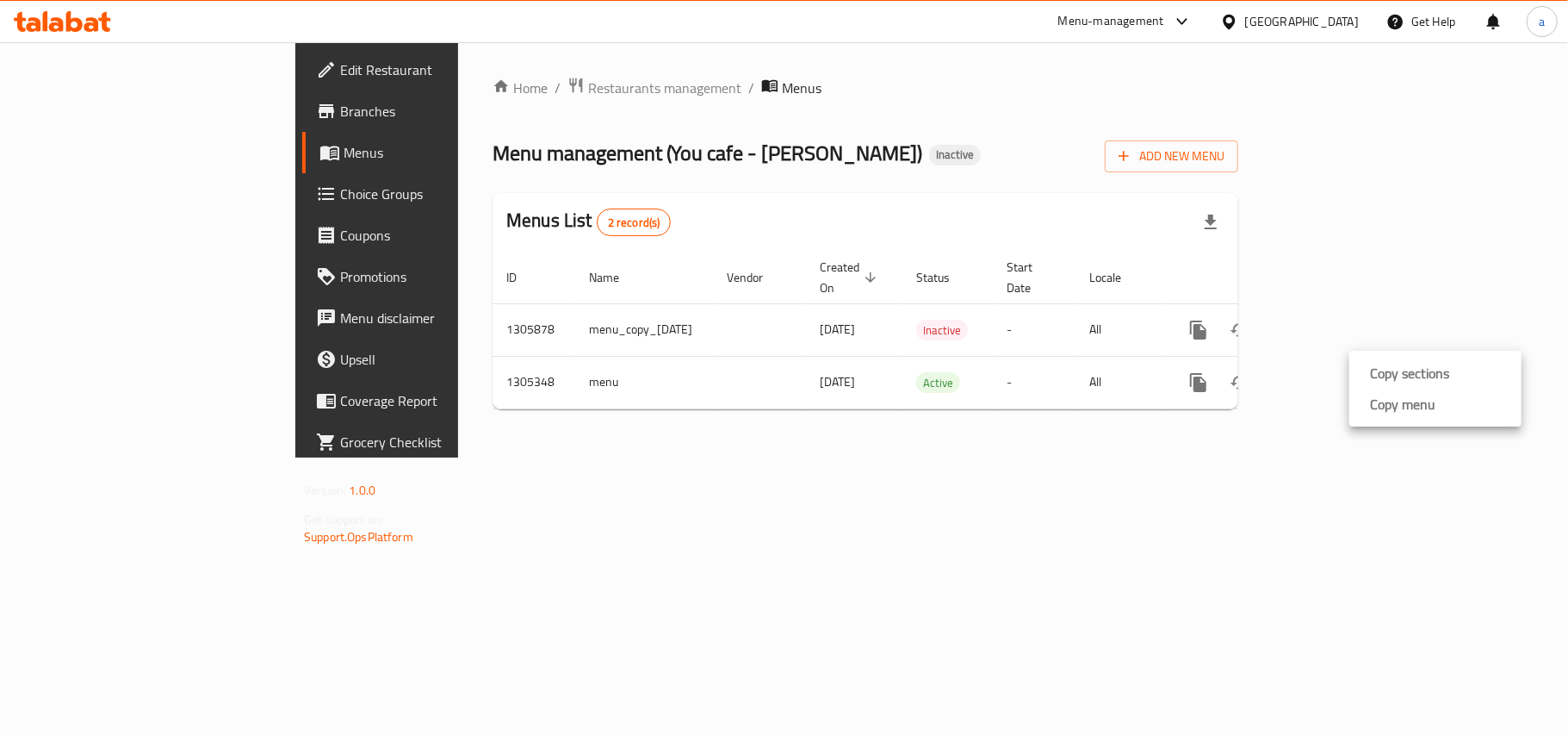
click at [1388, 426] on ul "Copy sections Copy menu" at bounding box center [1435, 389] width 172 height 76
click at [1386, 417] on body "​ Menu-management Iraq Get Help a Edit Restaurant Branches Menus Choice Groups …" at bounding box center [784, 389] width 1568 height 694
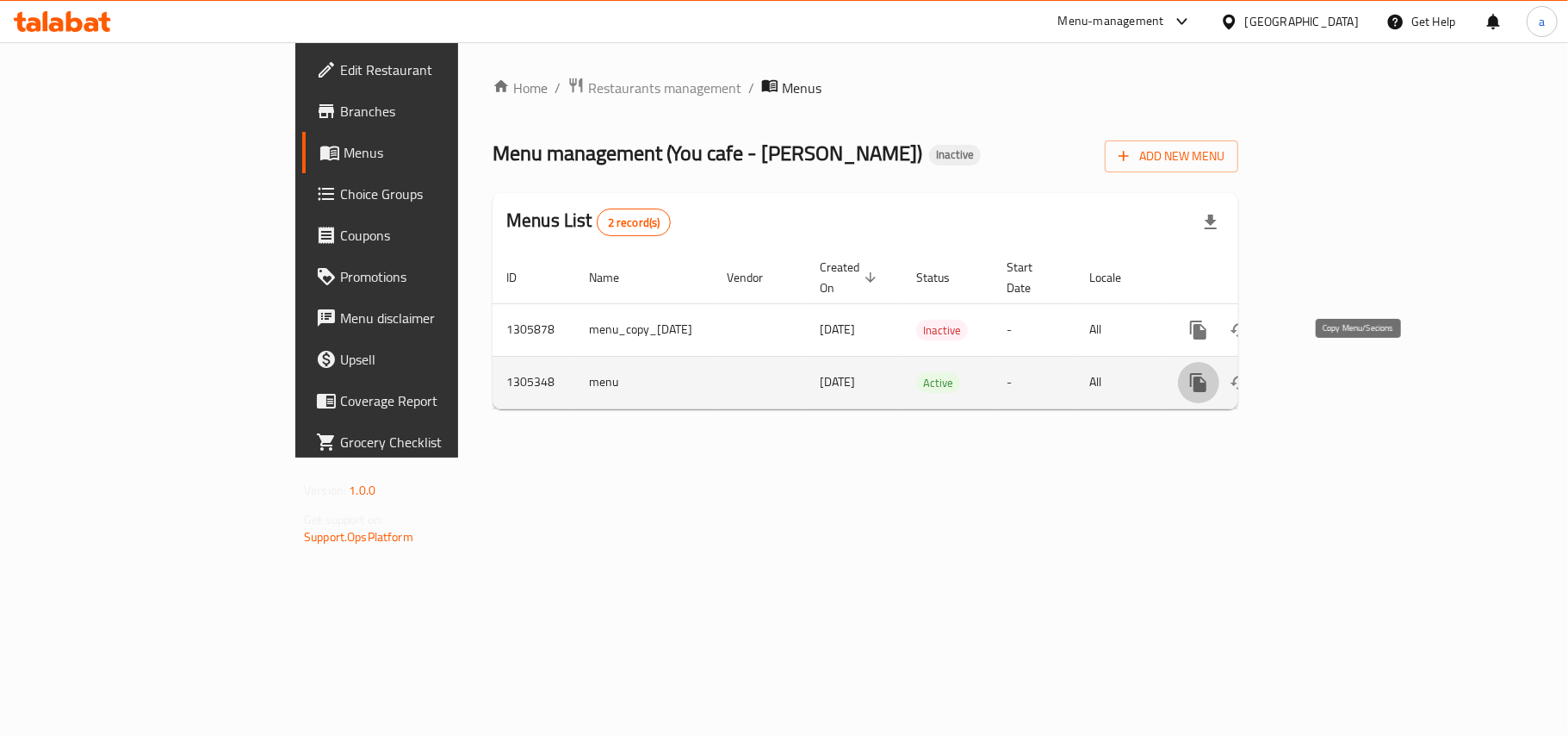
click at [1206, 377] on icon "more" at bounding box center [1198, 382] width 16 height 19
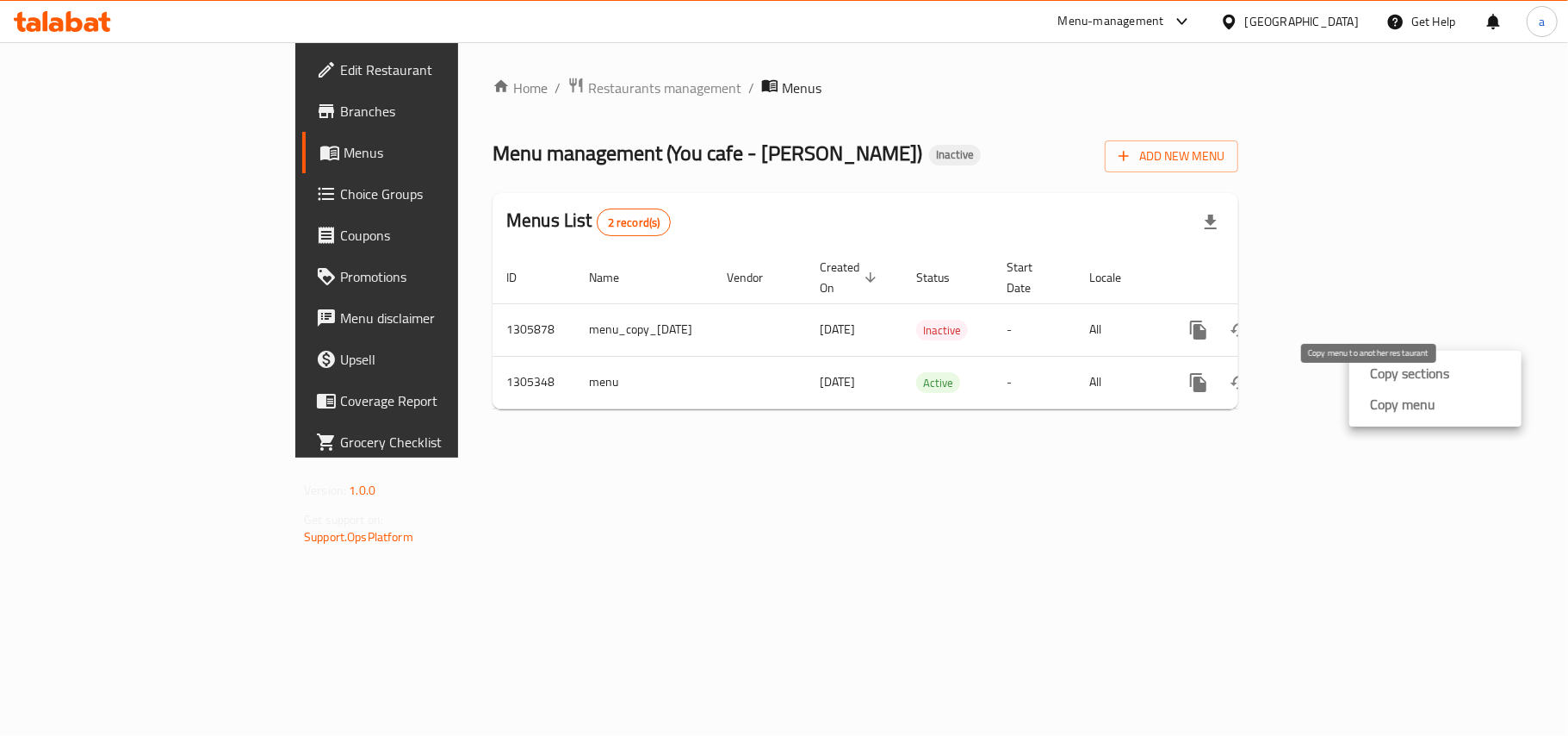
click at [1392, 415] on strong "Copy menu" at bounding box center [1402, 404] width 65 height 21
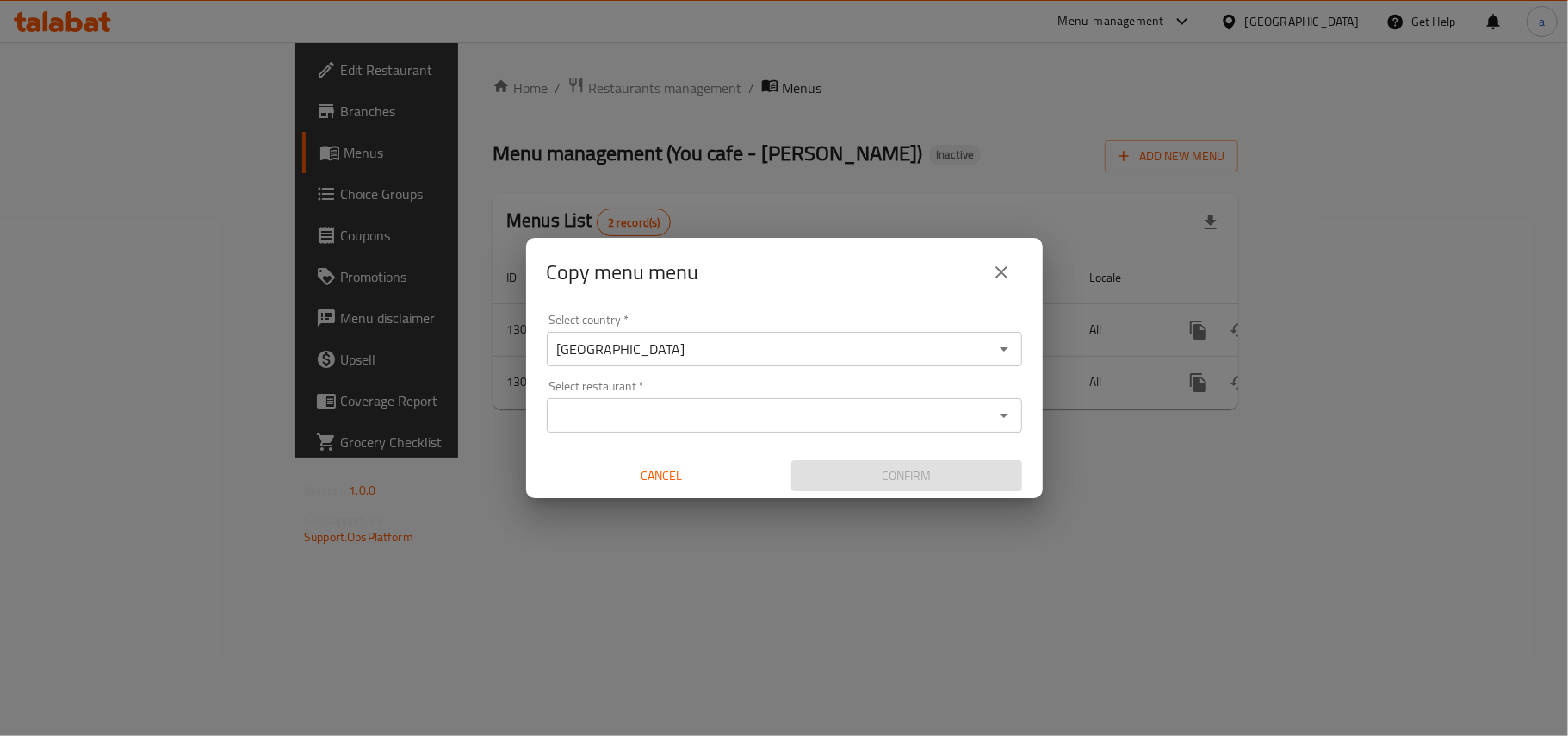
click at [659, 415] on input "Select restaurant   *" at bounding box center [770, 415] width 437 height 24
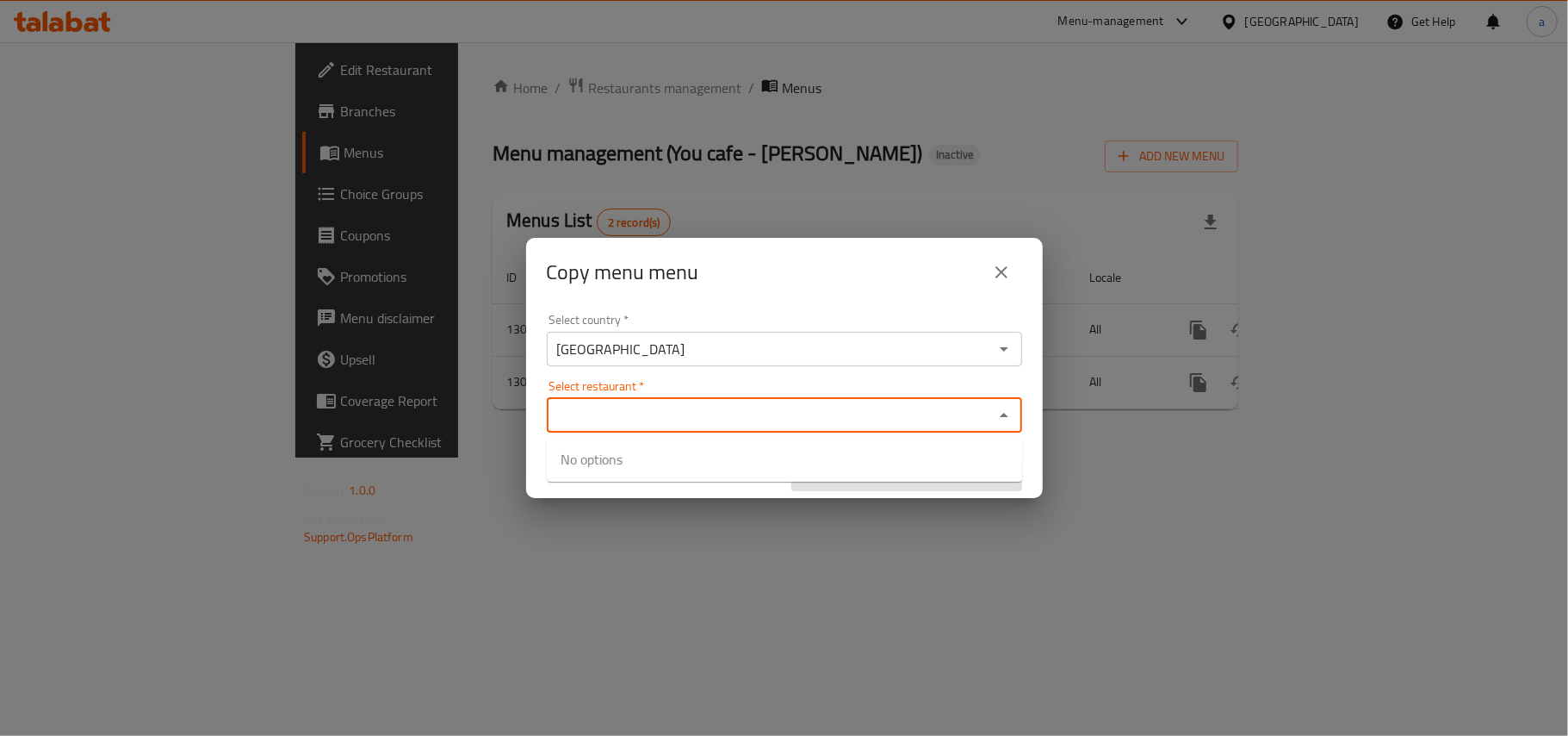
paste input "You cafe"
type input "You cafe"
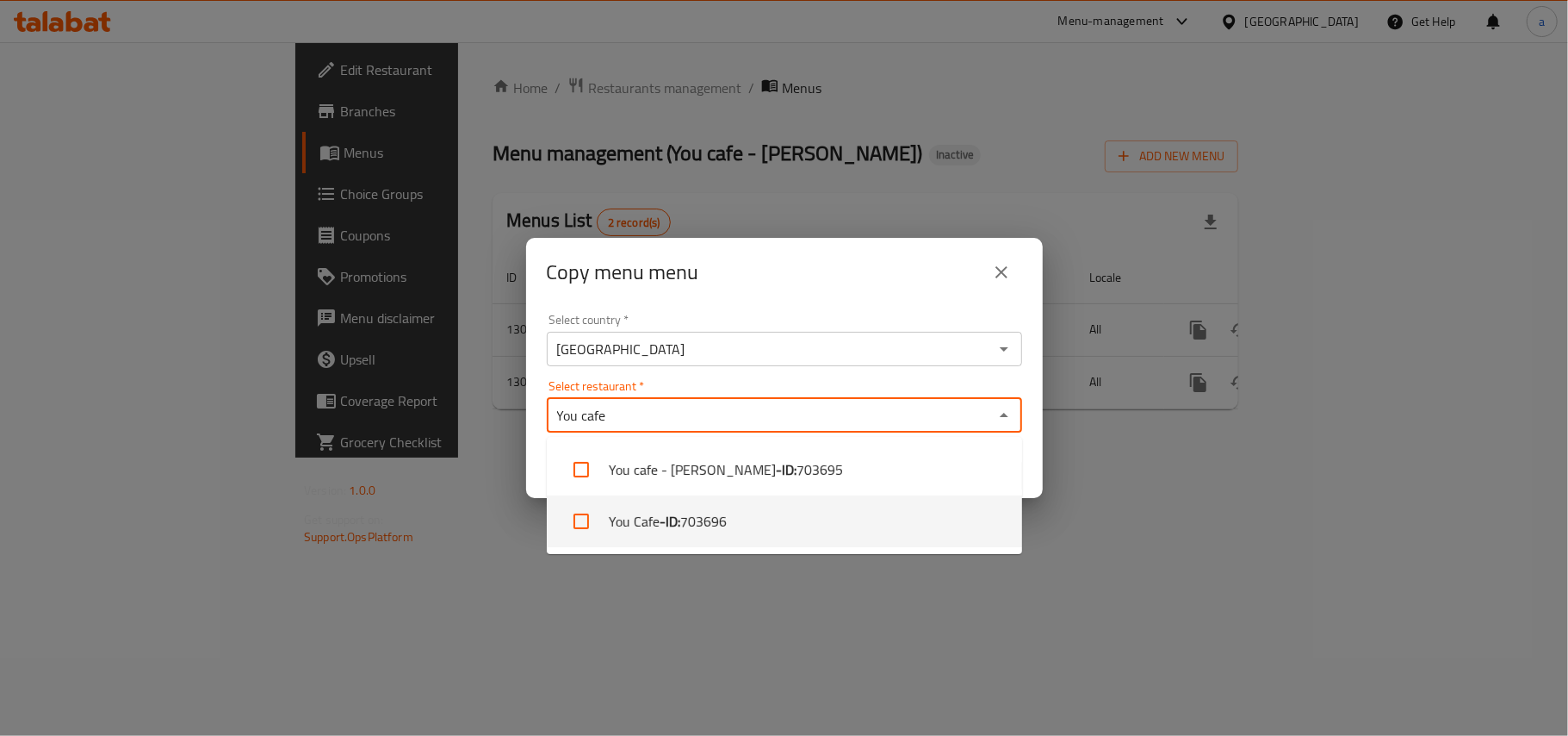
click at [577, 517] on input "checkbox" at bounding box center [581, 521] width 41 height 41
checkbox input "true"
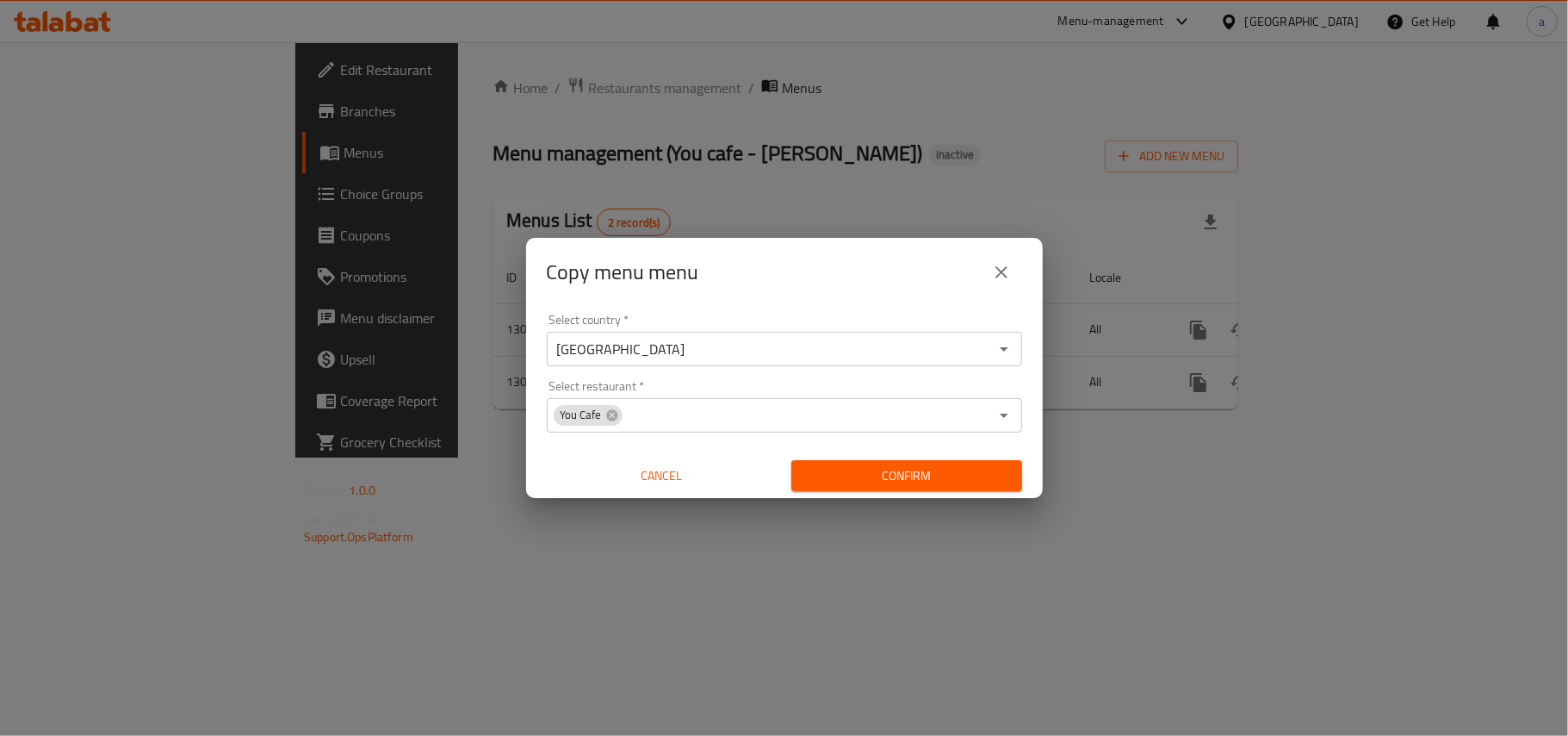
click at [1037, 460] on div "Select country   * Iraq Select country * Select restaurant   * You Cafe Select …" at bounding box center [784, 403] width 517 height 192
click at [965, 473] on span "Confirm" at bounding box center [906, 476] width 203 height 22
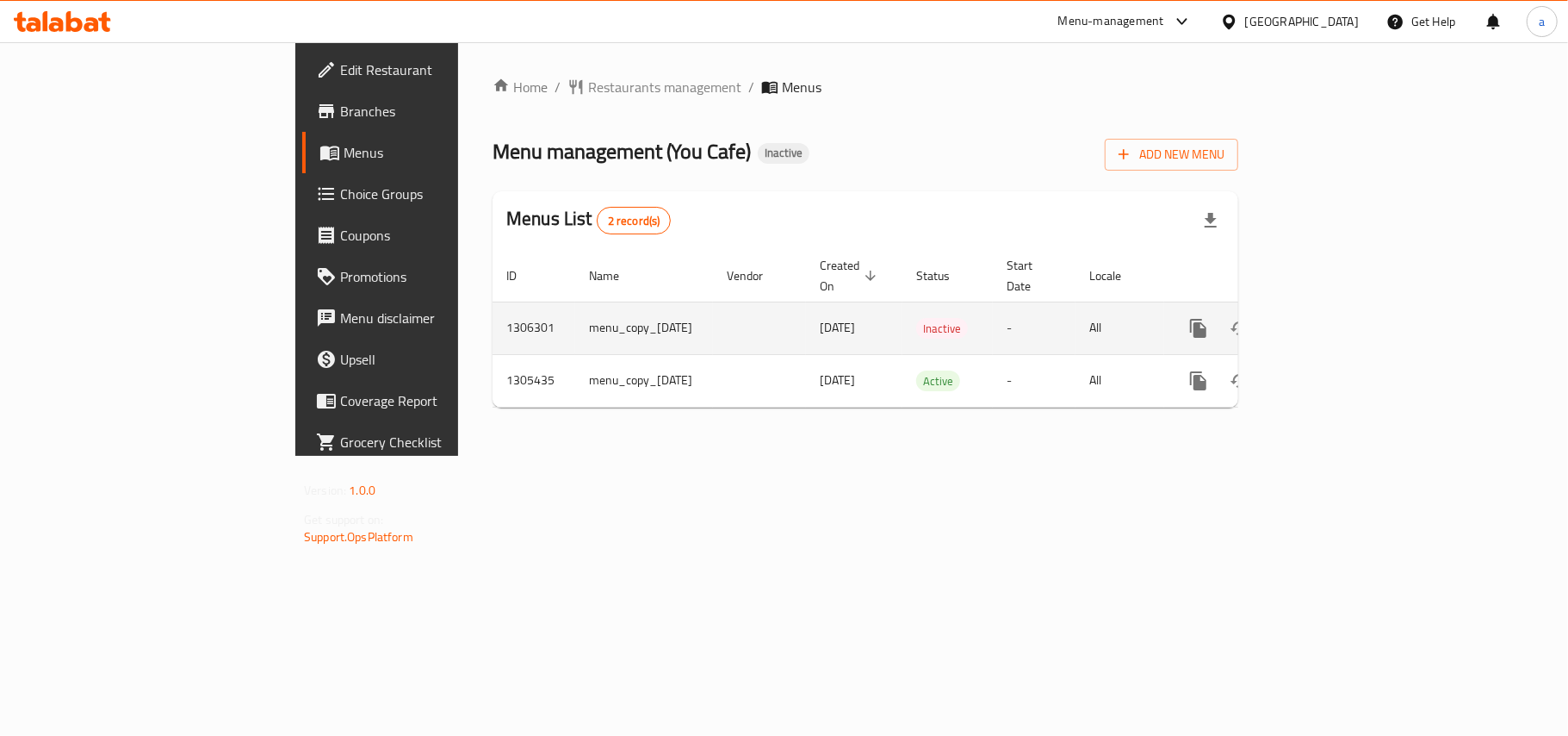
click at [1250, 318] on icon "enhanced table" at bounding box center [1240, 328] width 21 height 21
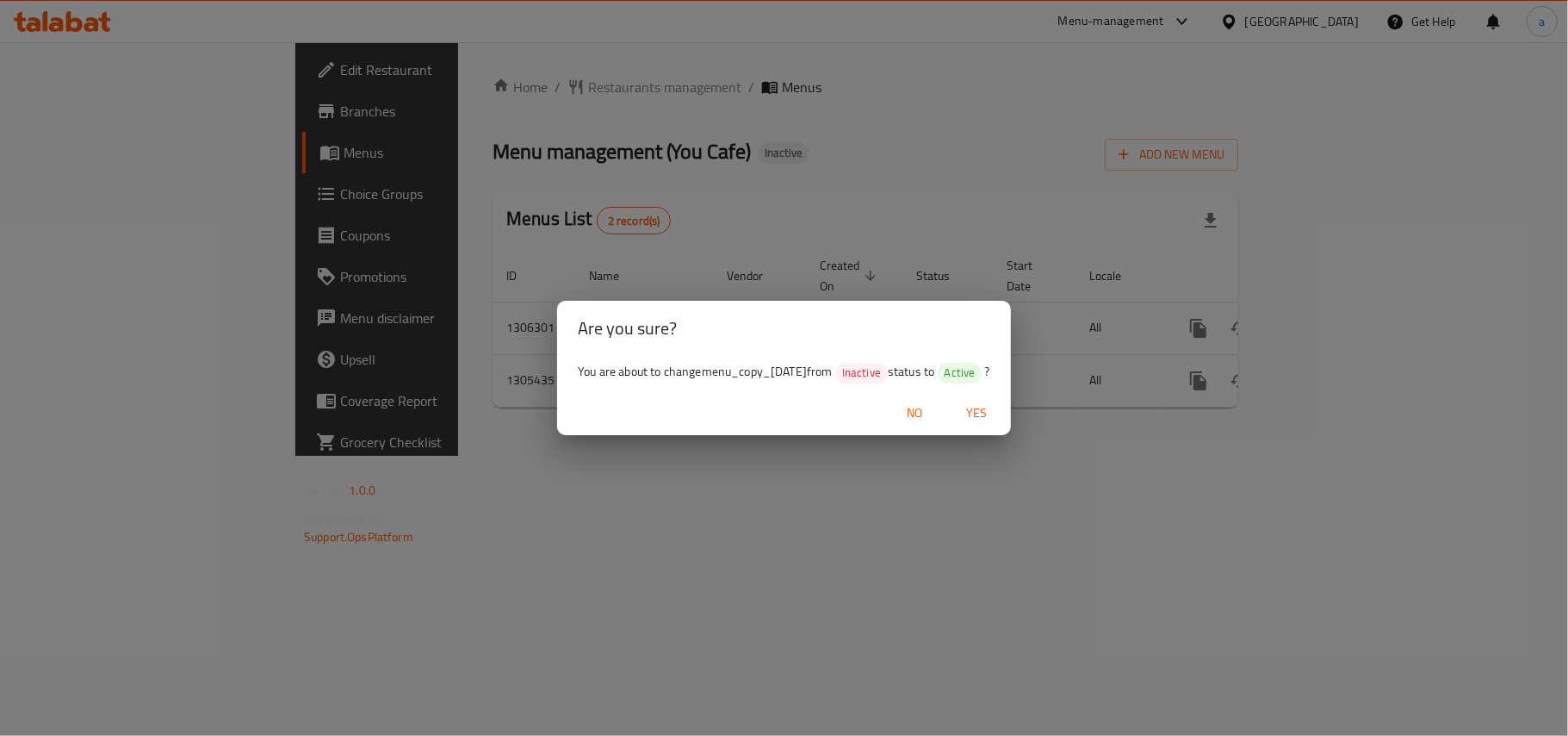
drag, startPoint x: 1019, startPoint y: 408, endPoint x: 1062, endPoint y: 405, distance: 43.1
click at [997, 408] on span "Yes" at bounding box center [976, 413] width 41 height 22
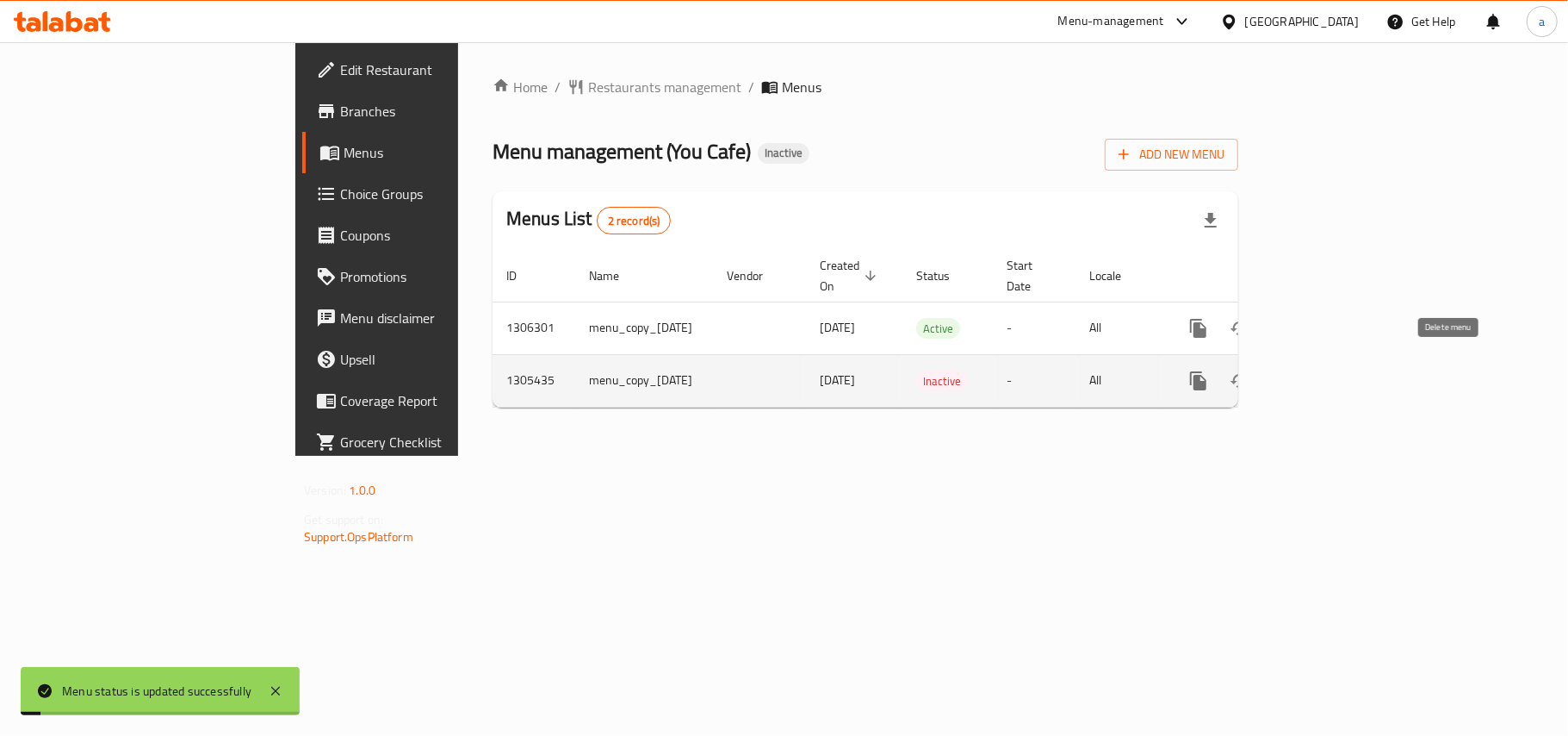
click at [1287, 374] on icon "enhanced table" at bounding box center [1281, 381] width 12 height 16
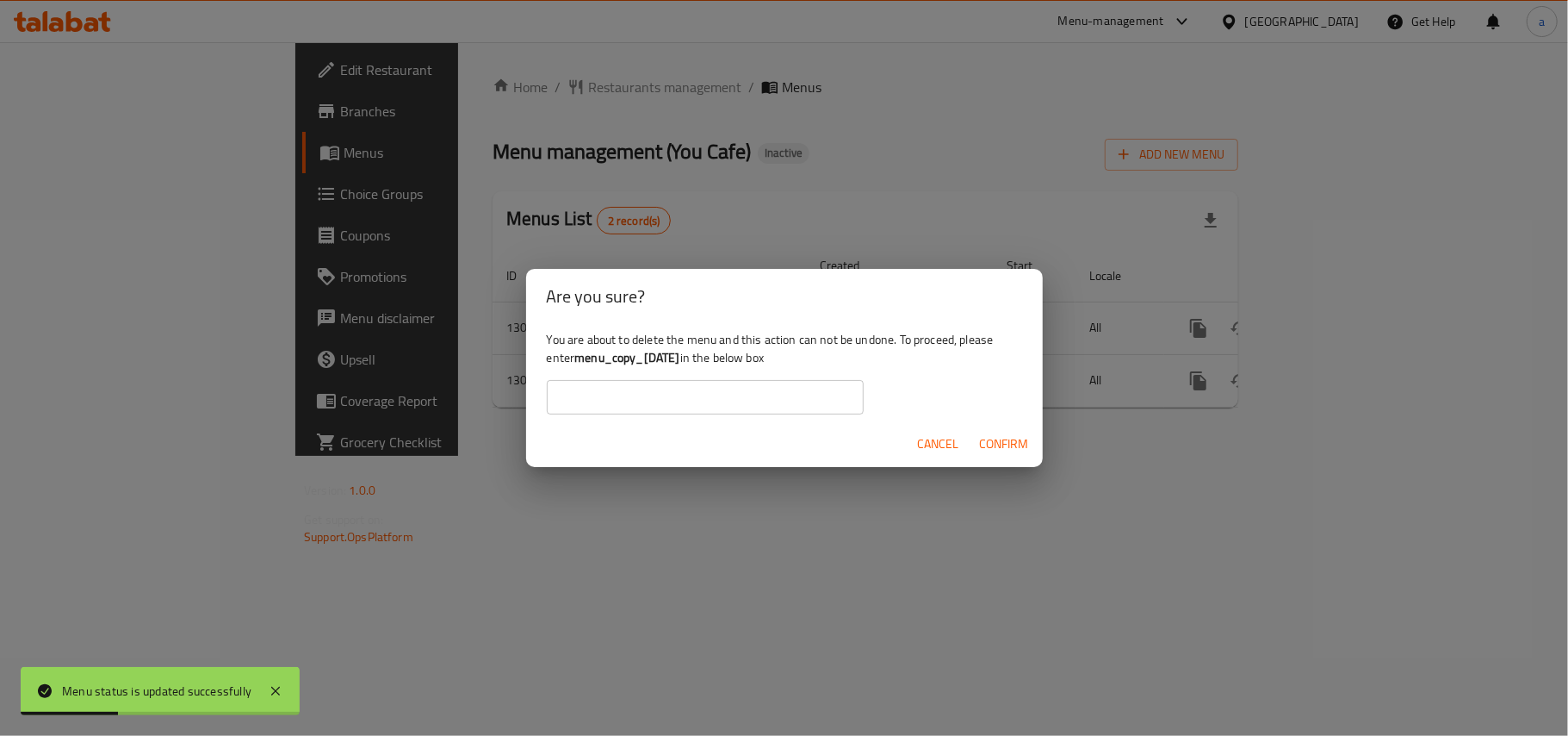
drag, startPoint x: 621, startPoint y: 359, endPoint x: 758, endPoint y: 359, distance: 137.0
click at [680, 359] on b "menu_copy_12/08/2025" at bounding box center [627, 357] width 105 height 22
copy b "menu_copy_12/08/2025"
click at [708, 386] on input "text" at bounding box center [705, 397] width 317 height 34
paste input "menu_copy_12/08/2025"
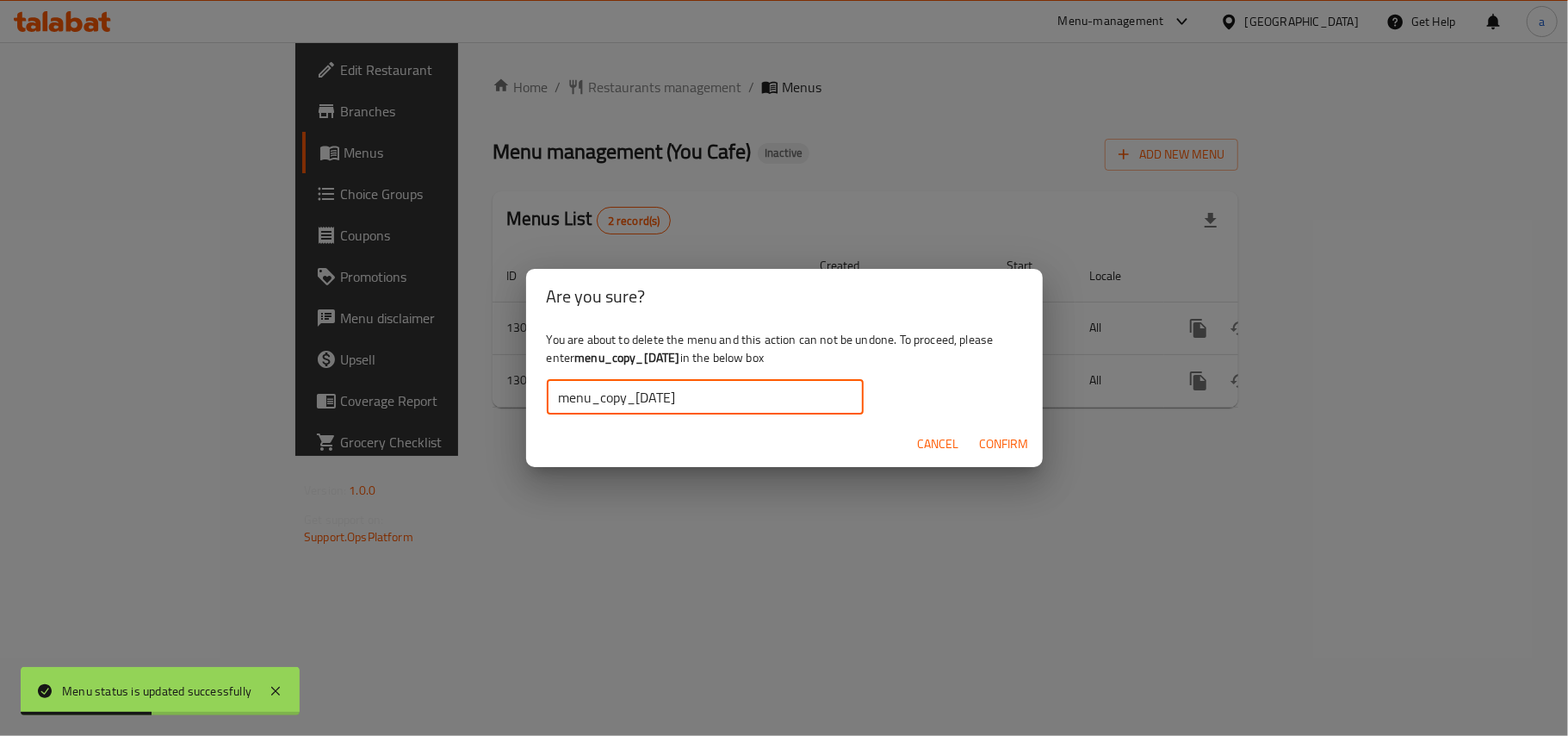
type input "menu_copy_12/08/2025"
click at [987, 442] on span "Confirm" at bounding box center [1004, 444] width 49 height 22
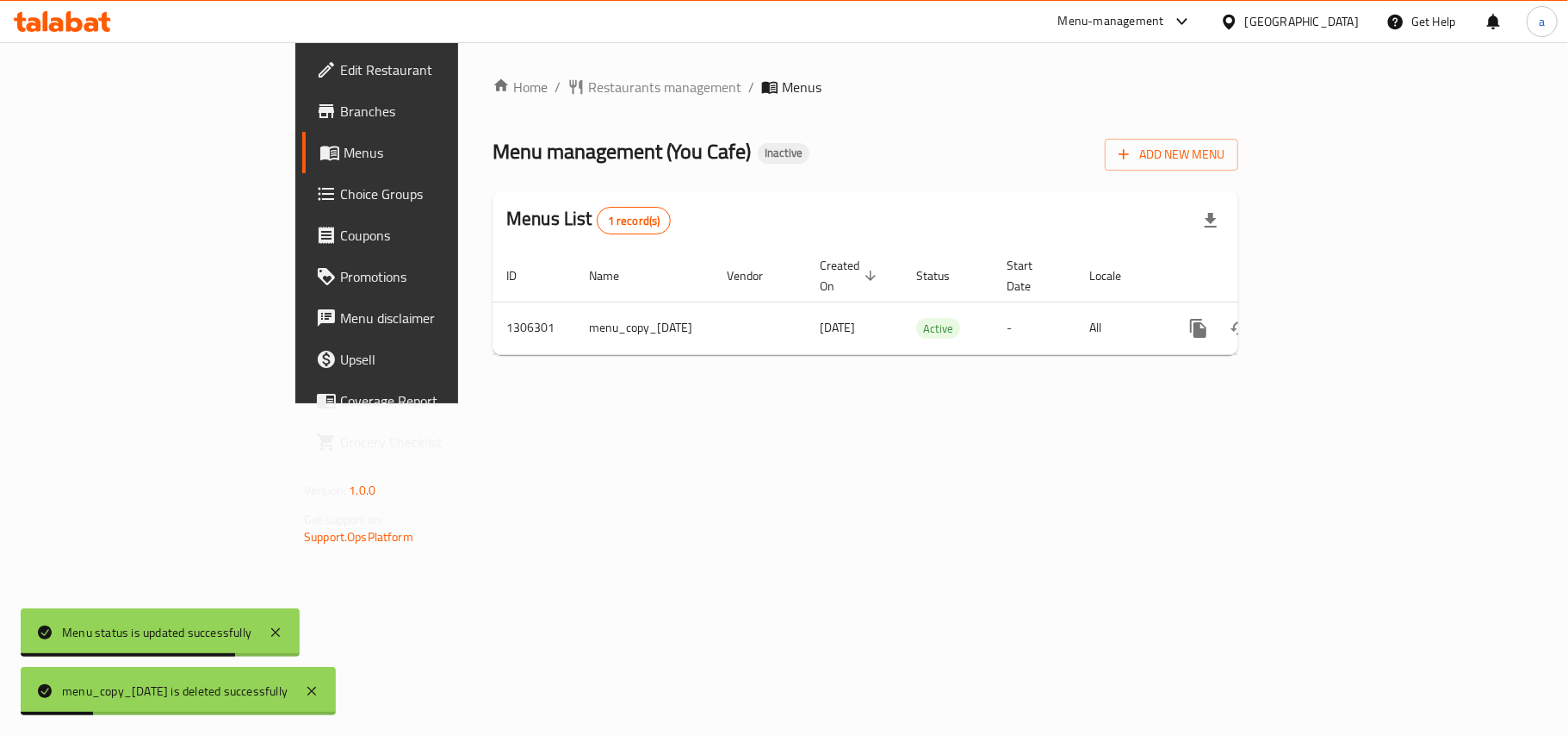
click at [340, 108] on span "Branches" at bounding box center [441, 111] width 203 height 21
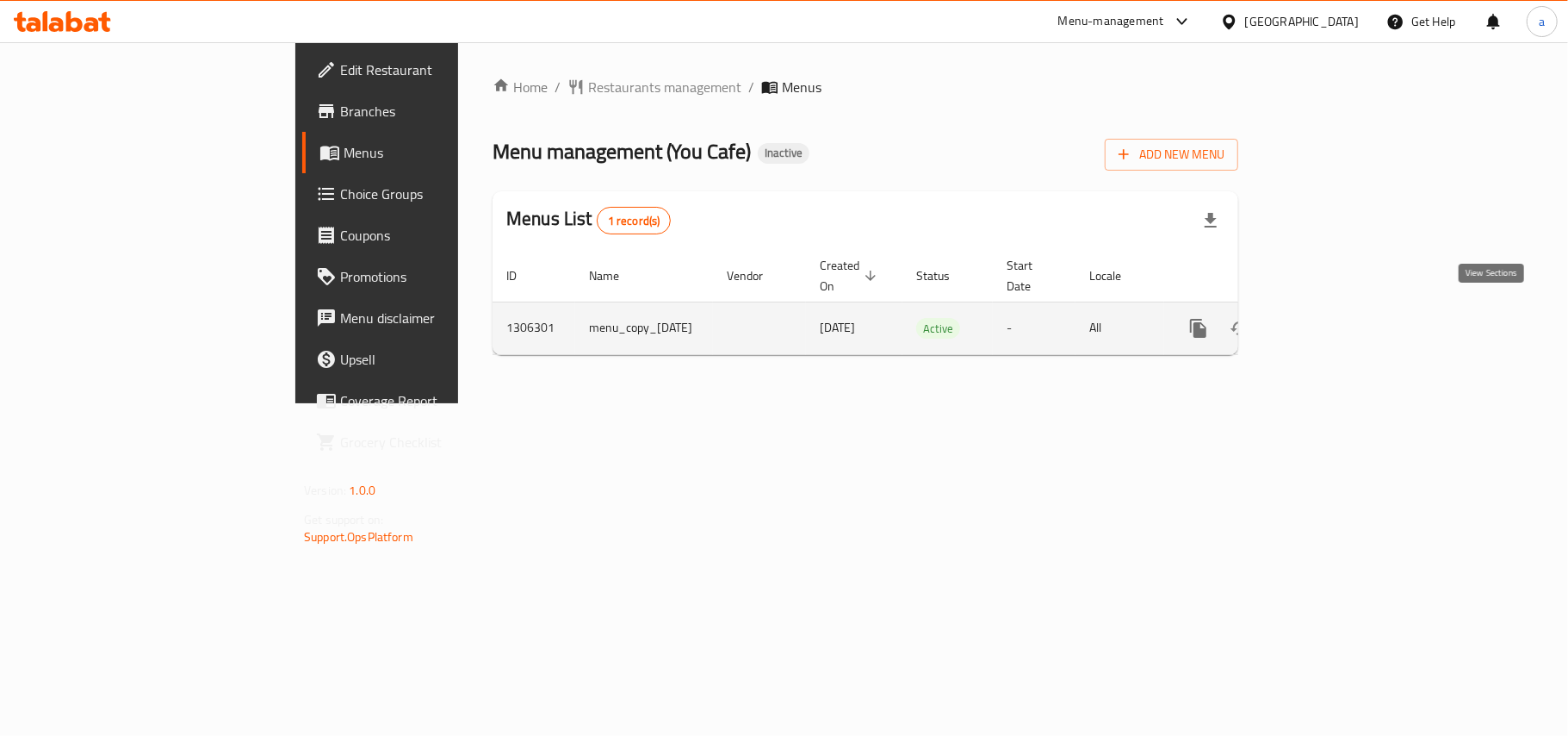
click at [1333, 321] on icon "enhanced table" at bounding box center [1322, 328] width 21 height 21
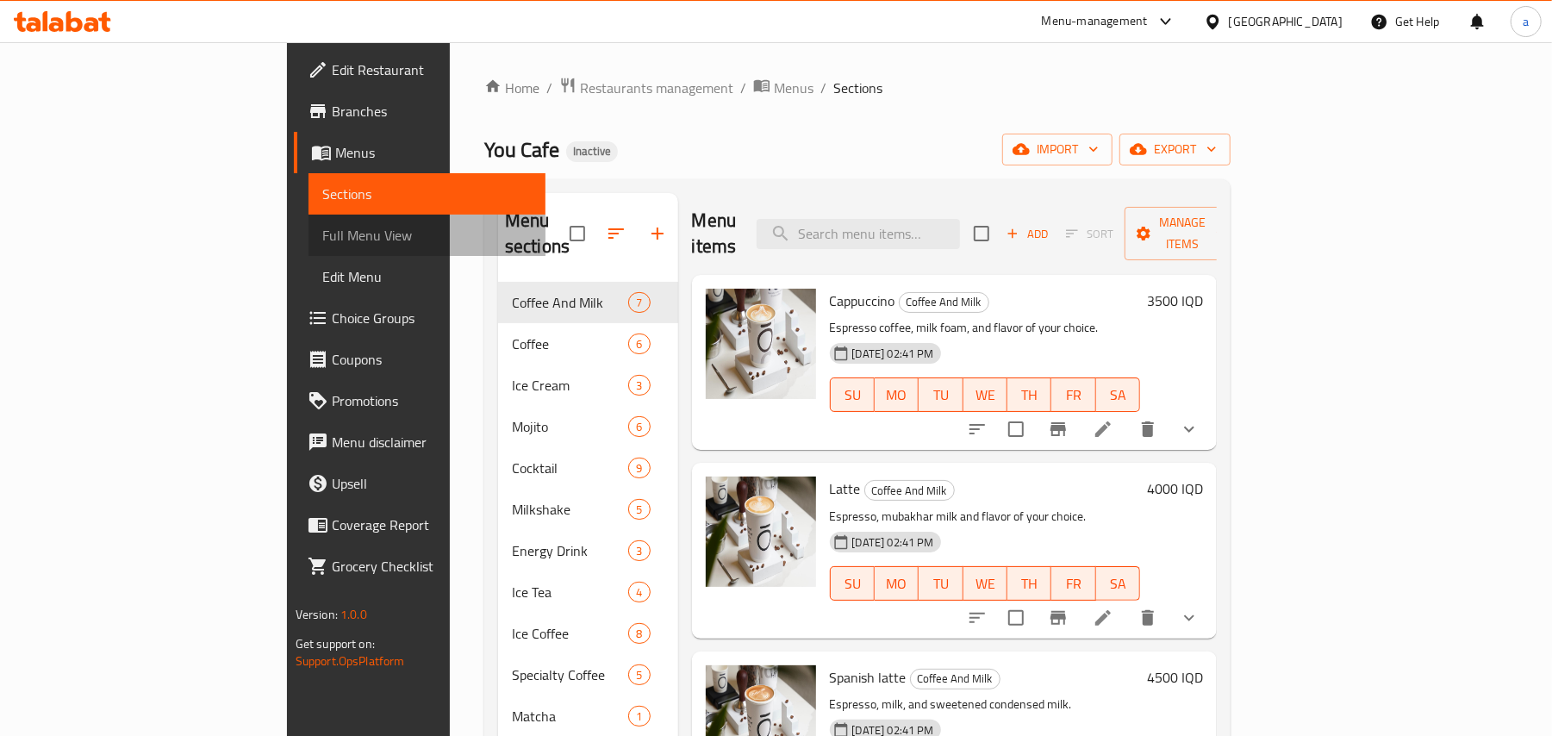
click at [322, 238] on span "Full Menu View" at bounding box center [427, 235] width 210 height 21
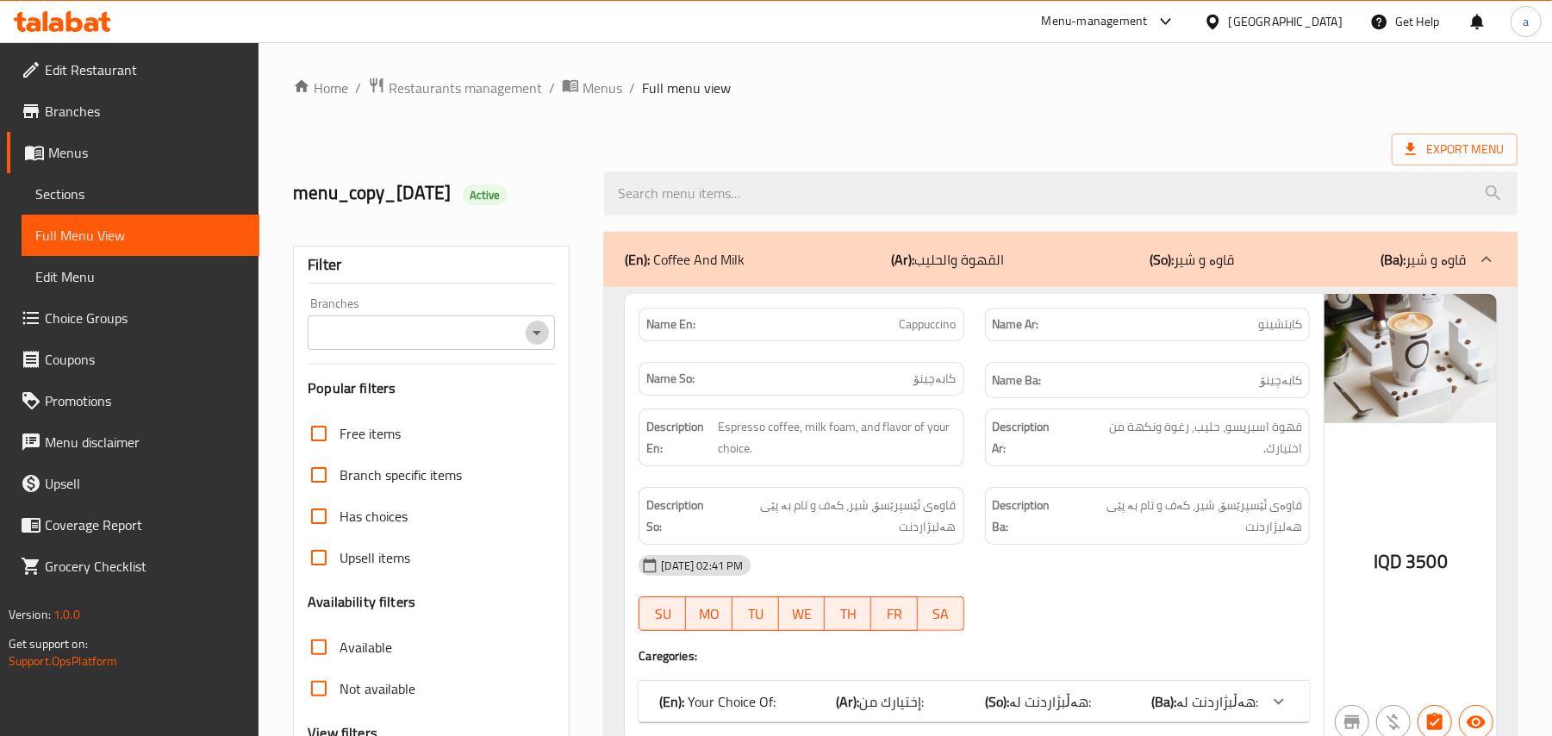
drag, startPoint x: 535, startPoint y: 336, endPoint x: 533, endPoint y: 352, distance: 16.6
click at [534, 336] on icon "Open" at bounding box center [537, 332] width 21 height 21
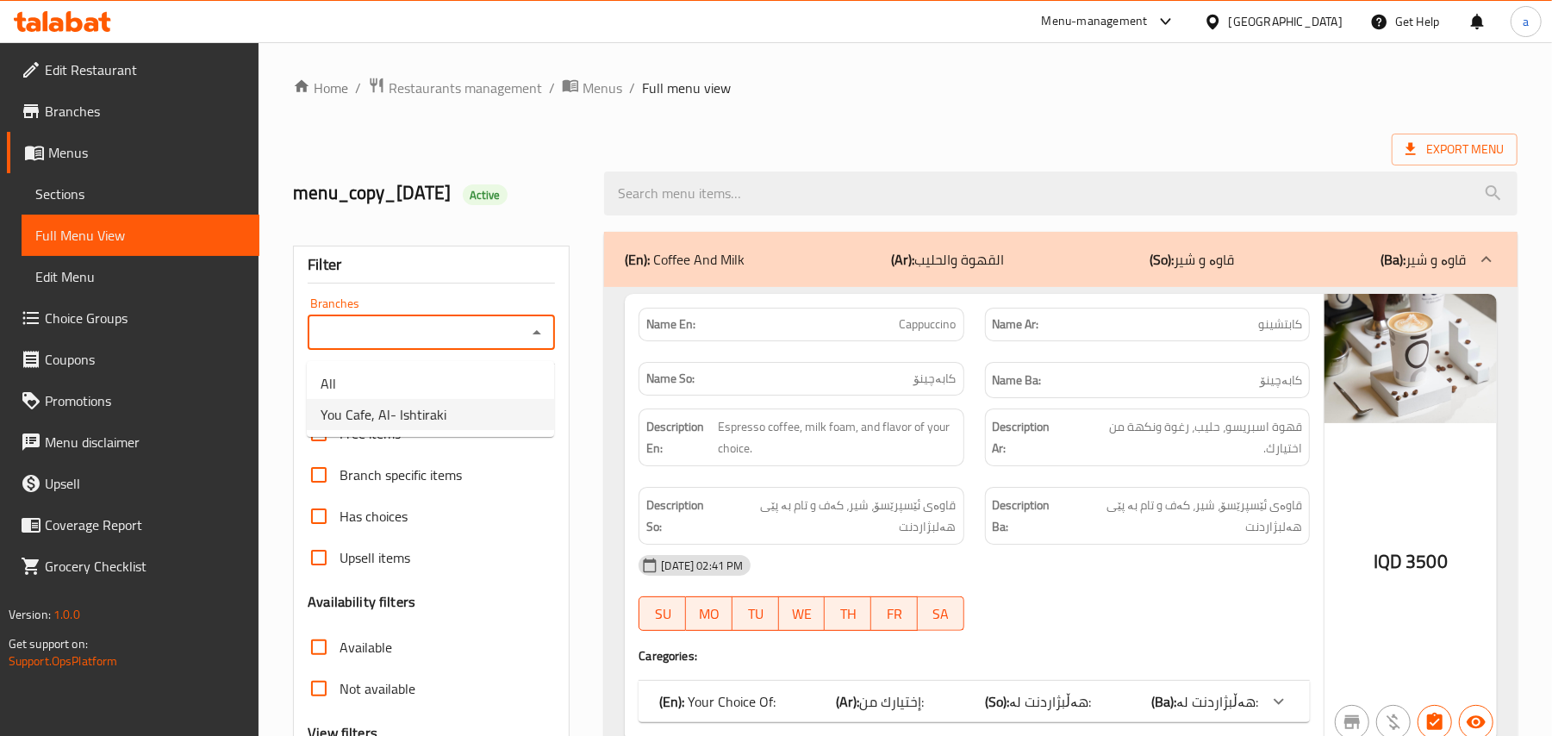
click at [446, 412] on span "You Cafe, Al- Ishtiraki" at bounding box center [384, 414] width 126 height 21
type input "You Cafe, Al- Ishtiraki"
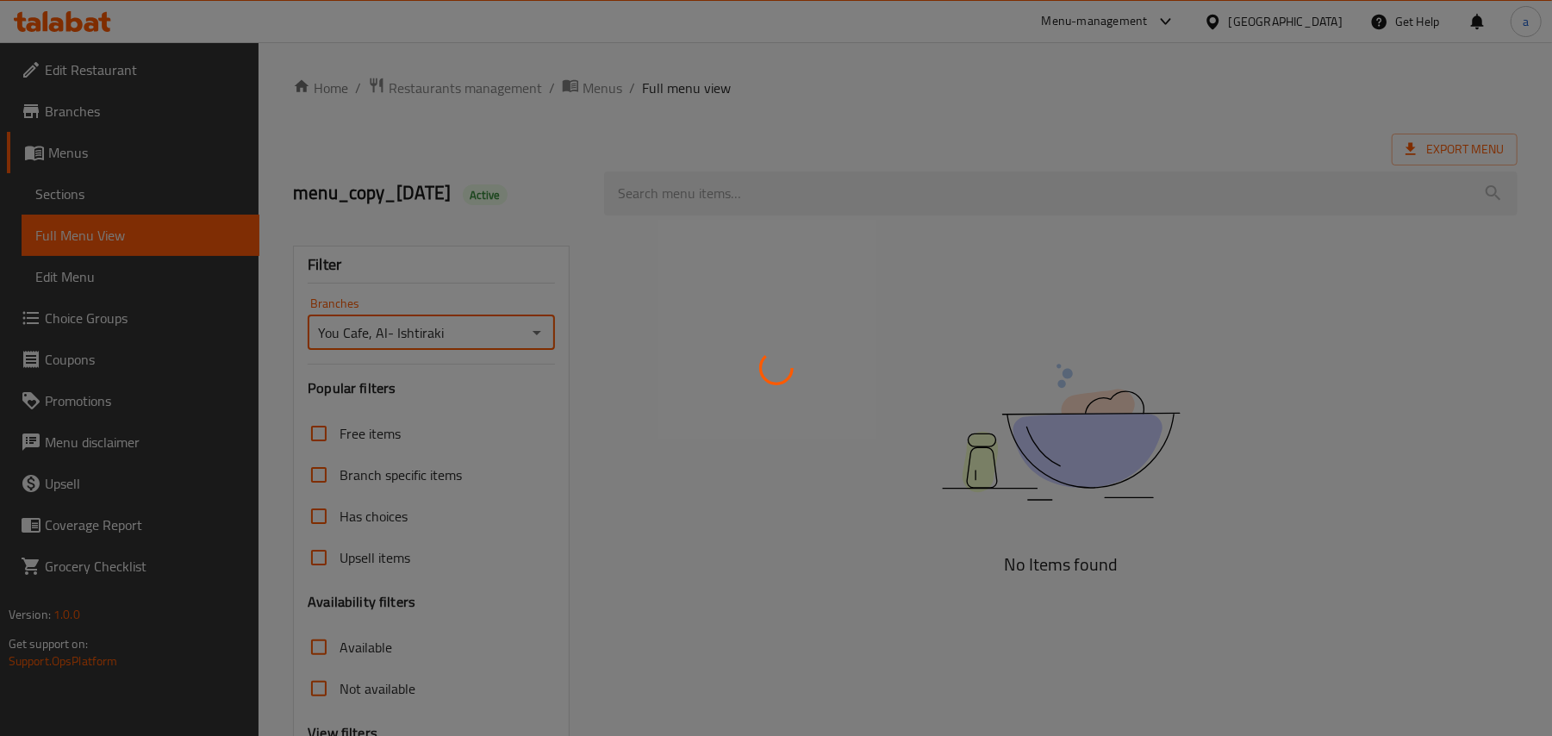
scroll to position [209, 0]
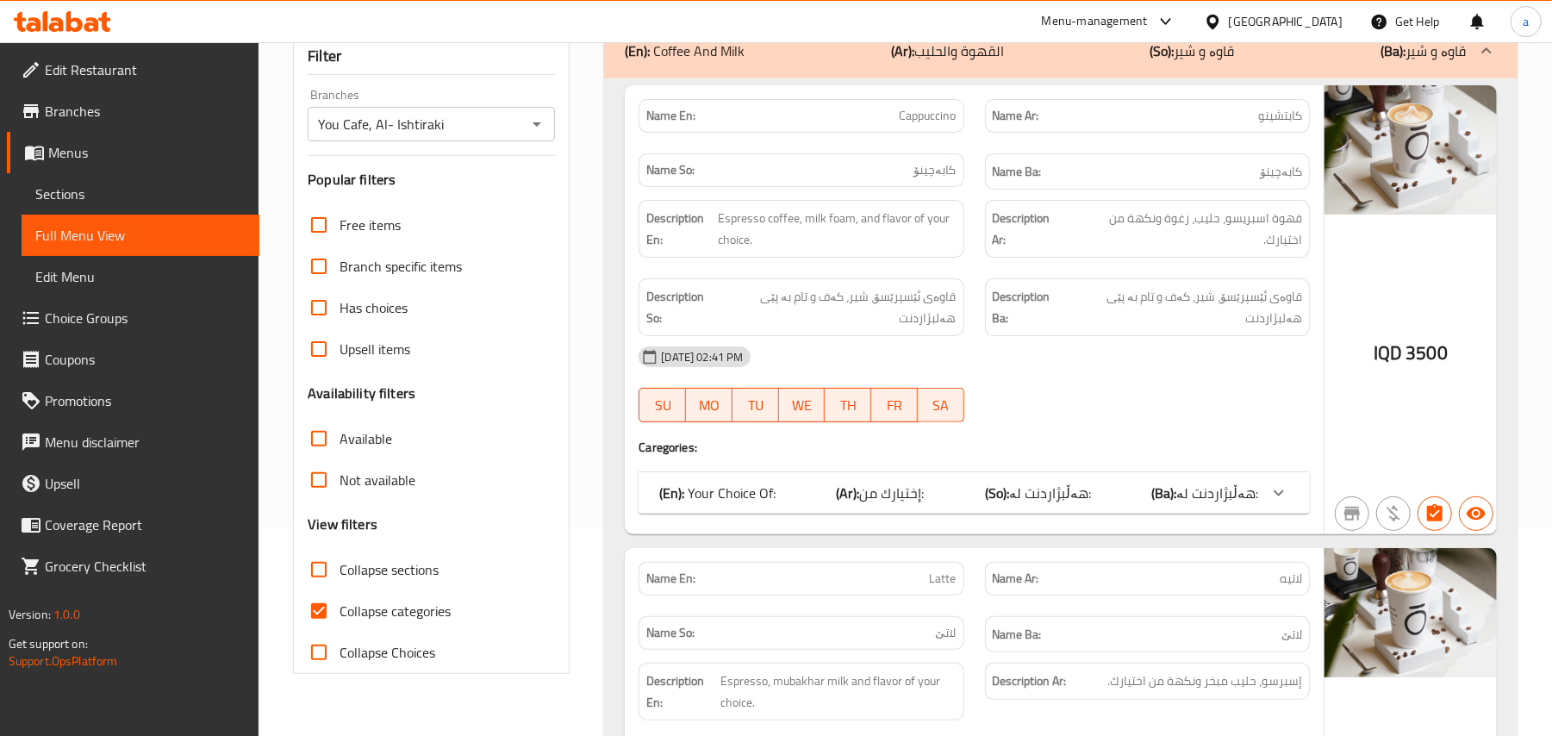
click at [342, 621] on label "Collapse categories" at bounding box center [374, 610] width 153 height 41
click at [340, 621] on input "Collapse categories" at bounding box center [318, 610] width 41 height 41
checkbox input "false"
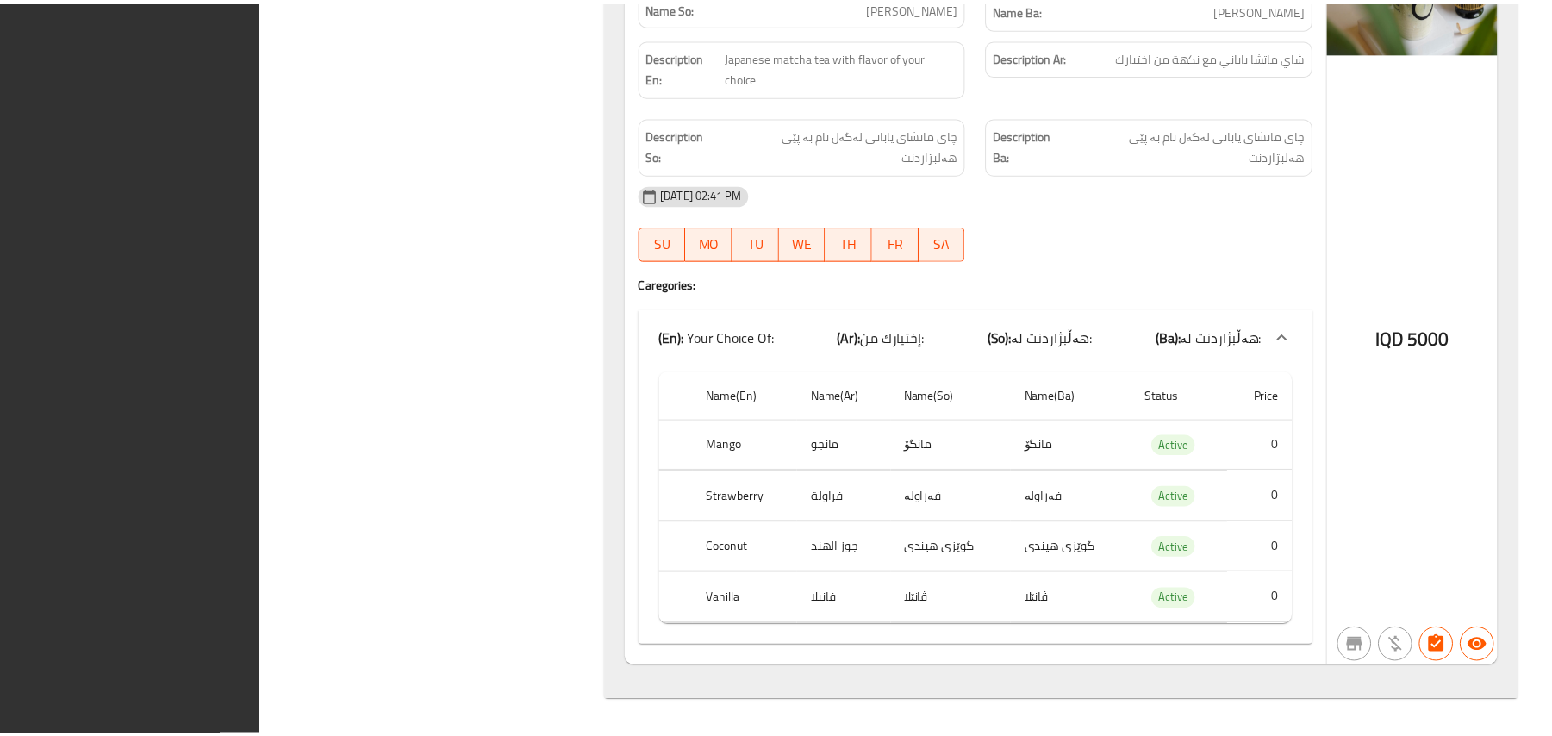
scroll to position [31551, 0]
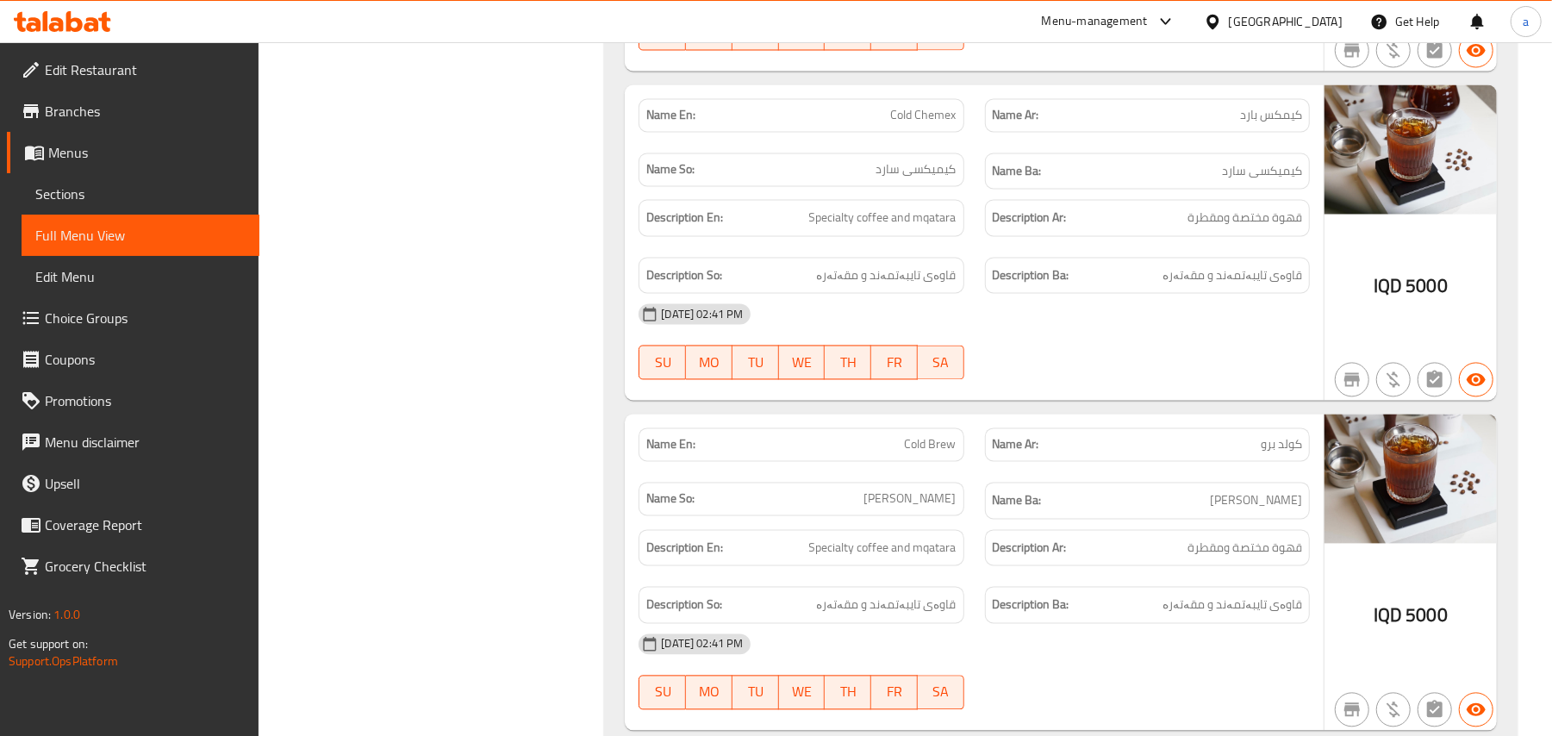
drag, startPoint x: 617, startPoint y: 453, endPoint x: 577, endPoint y: 304, distance: 154.3
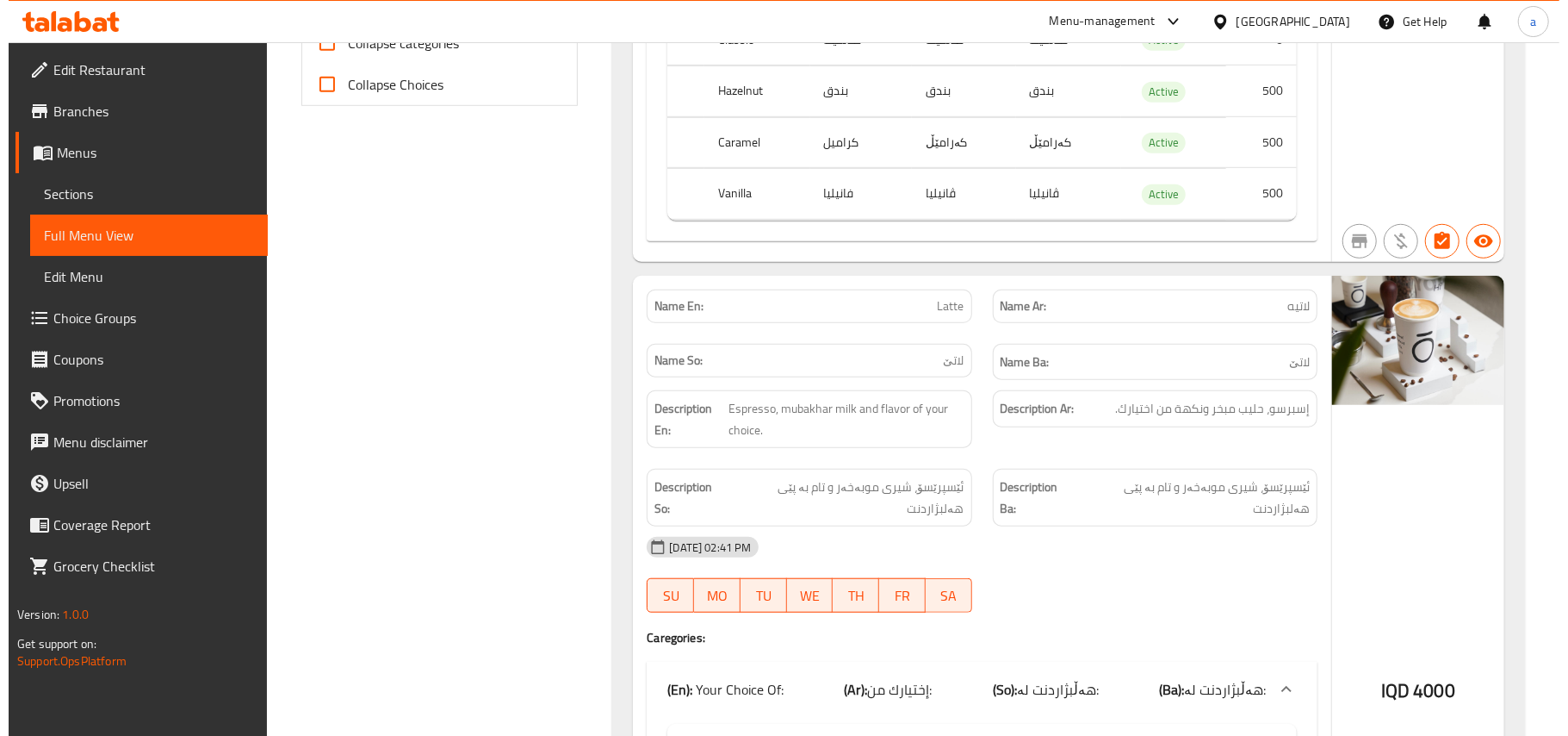
scroll to position [0, 0]
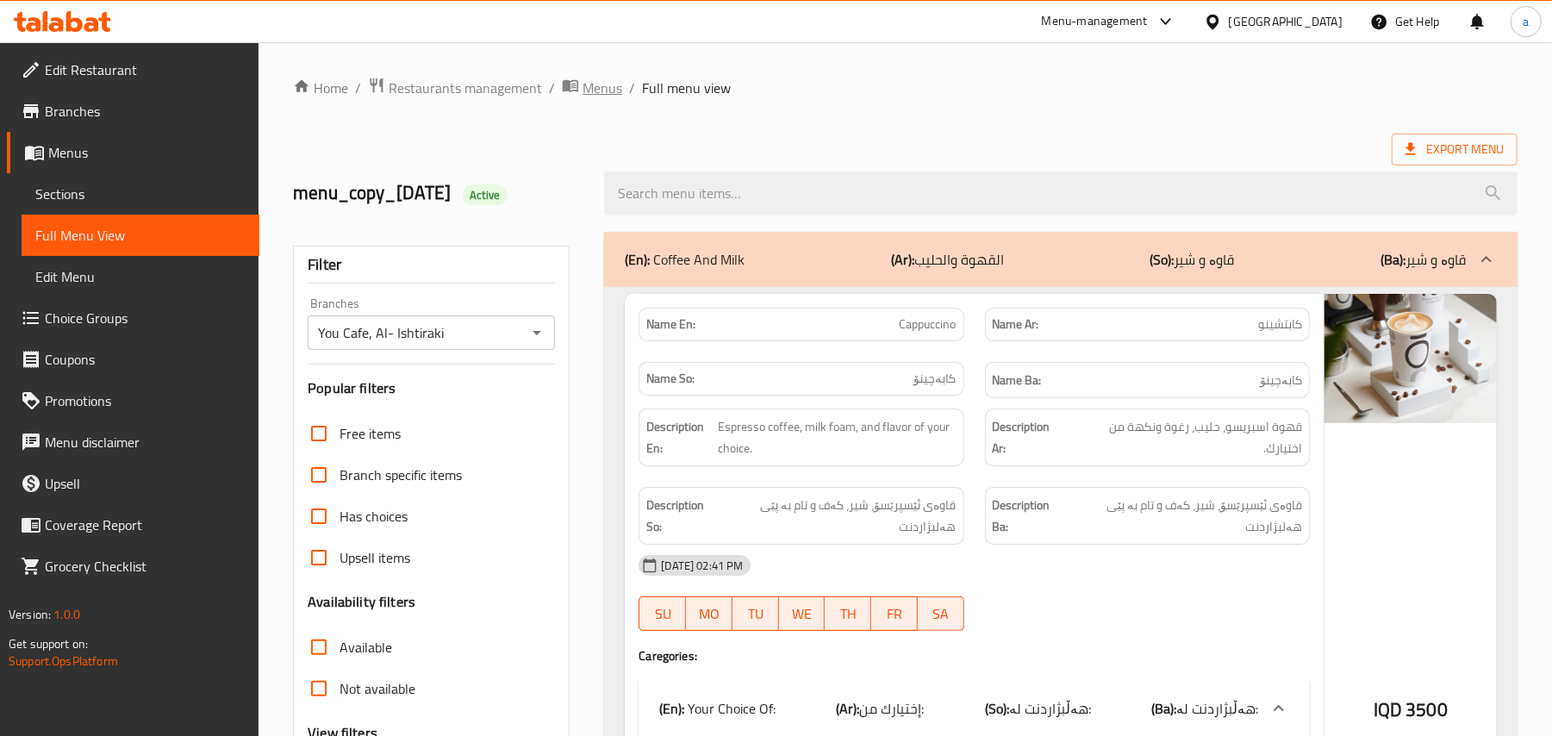
click at [614, 84] on span "Menus" at bounding box center [603, 88] width 40 height 21
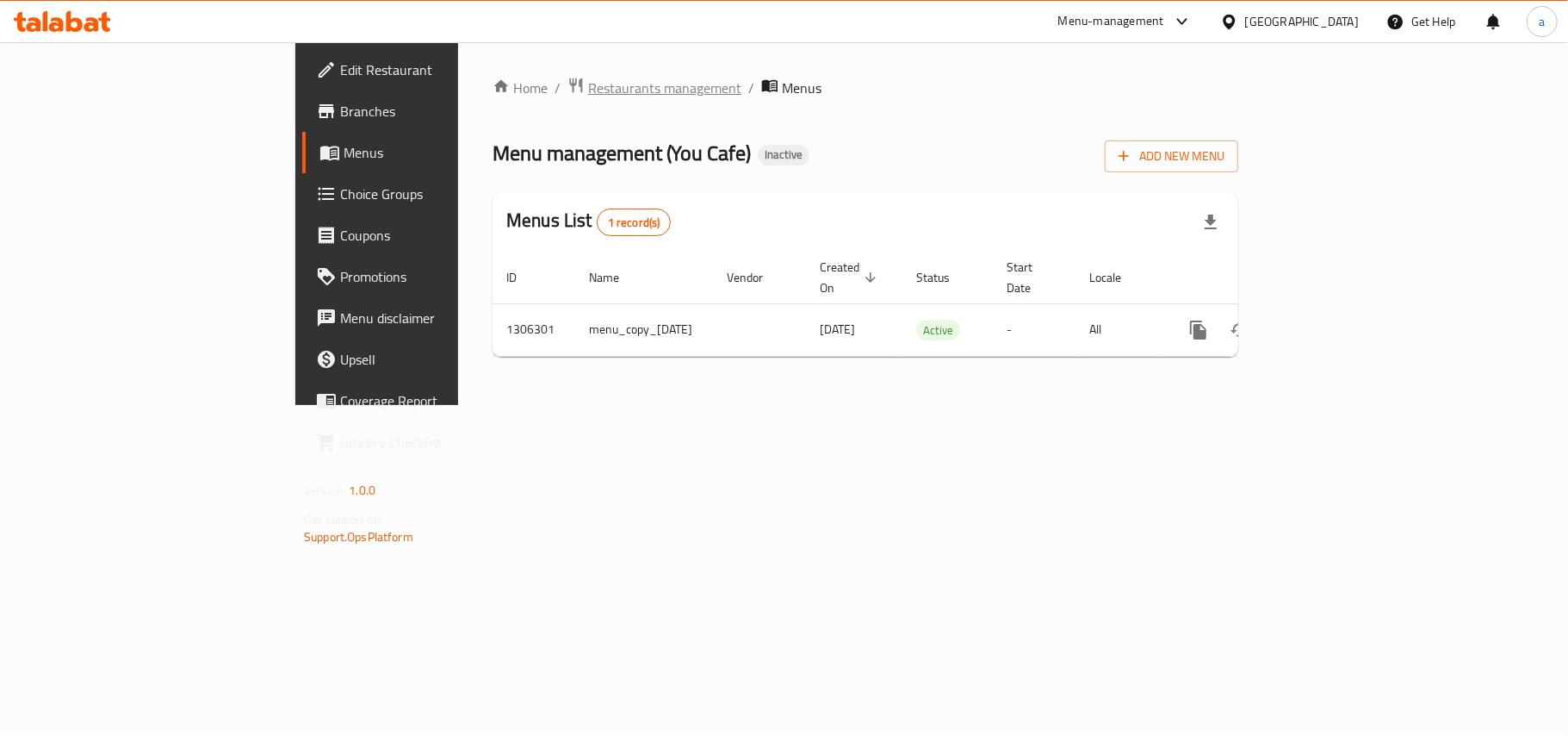
click at [589, 95] on span "Restaurants management" at bounding box center [665, 88] width 153 height 21
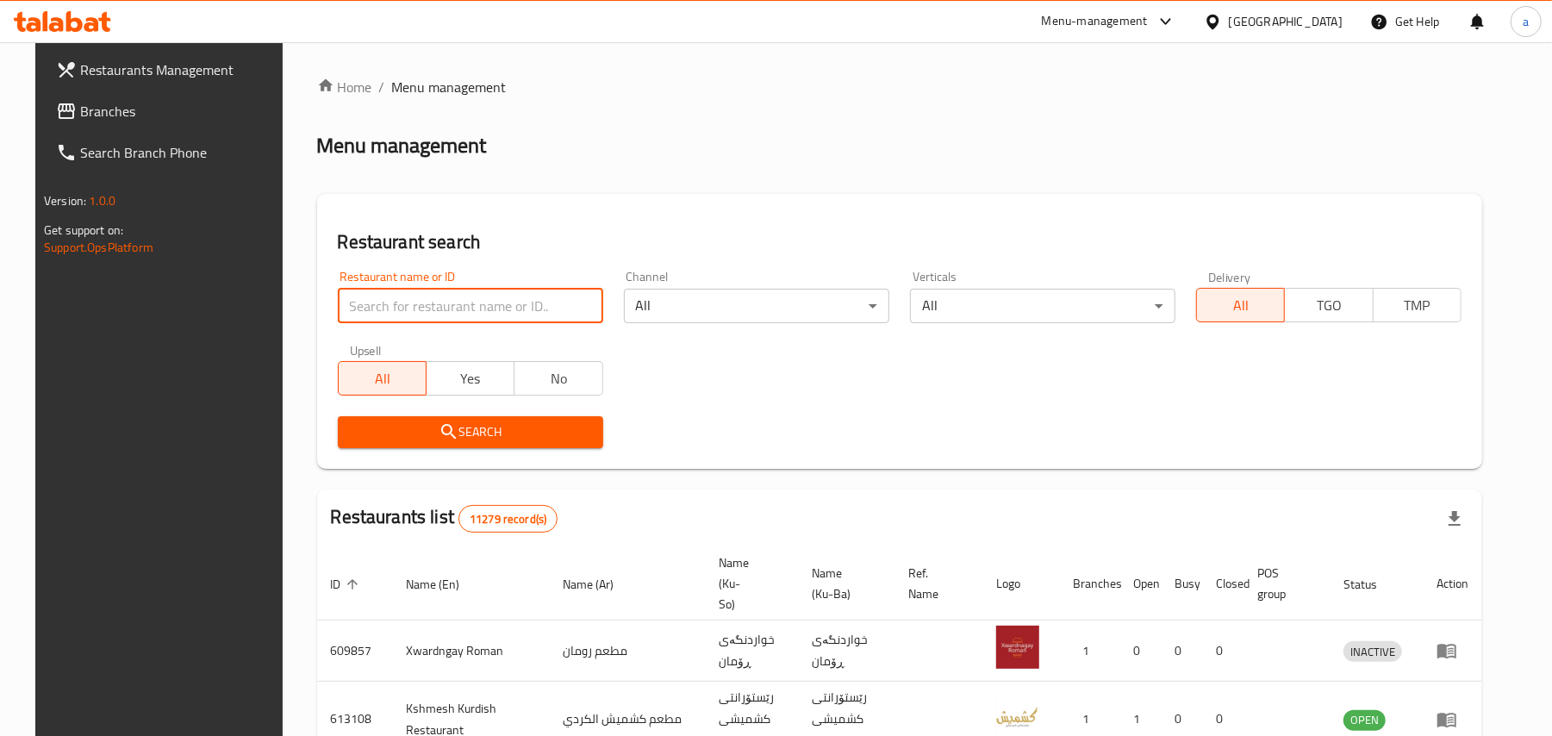
click at [472, 315] on input "search" at bounding box center [470, 306] width 265 height 34
paste input "Ajwaa Maryam Restaurant and Cafe"
click button "Search" at bounding box center [470, 432] width 265 height 32
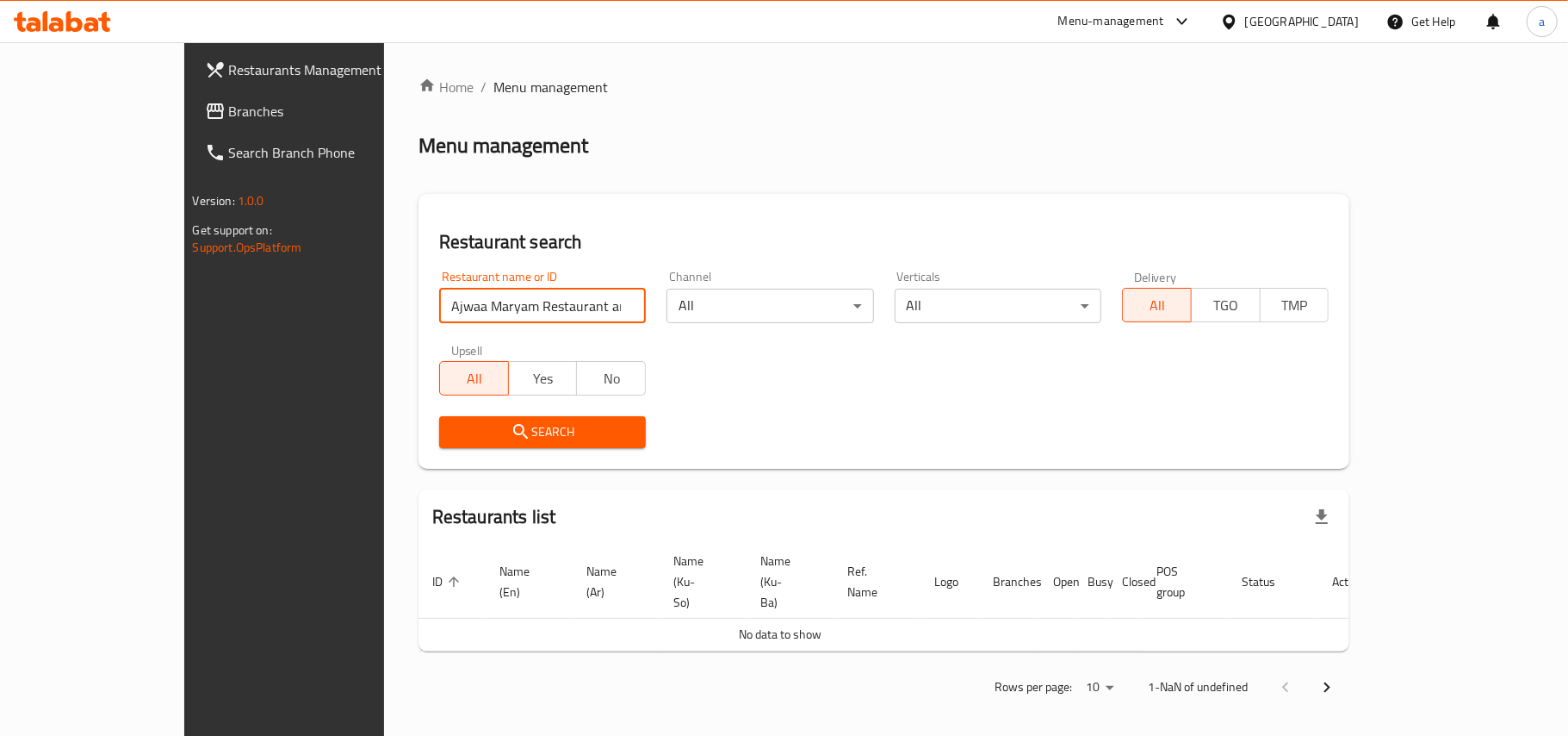
click button "Search" at bounding box center [543, 432] width 207 height 32
type input "Ajwaa Maryam Restauran"
click button "Search" at bounding box center [543, 432] width 207 height 32
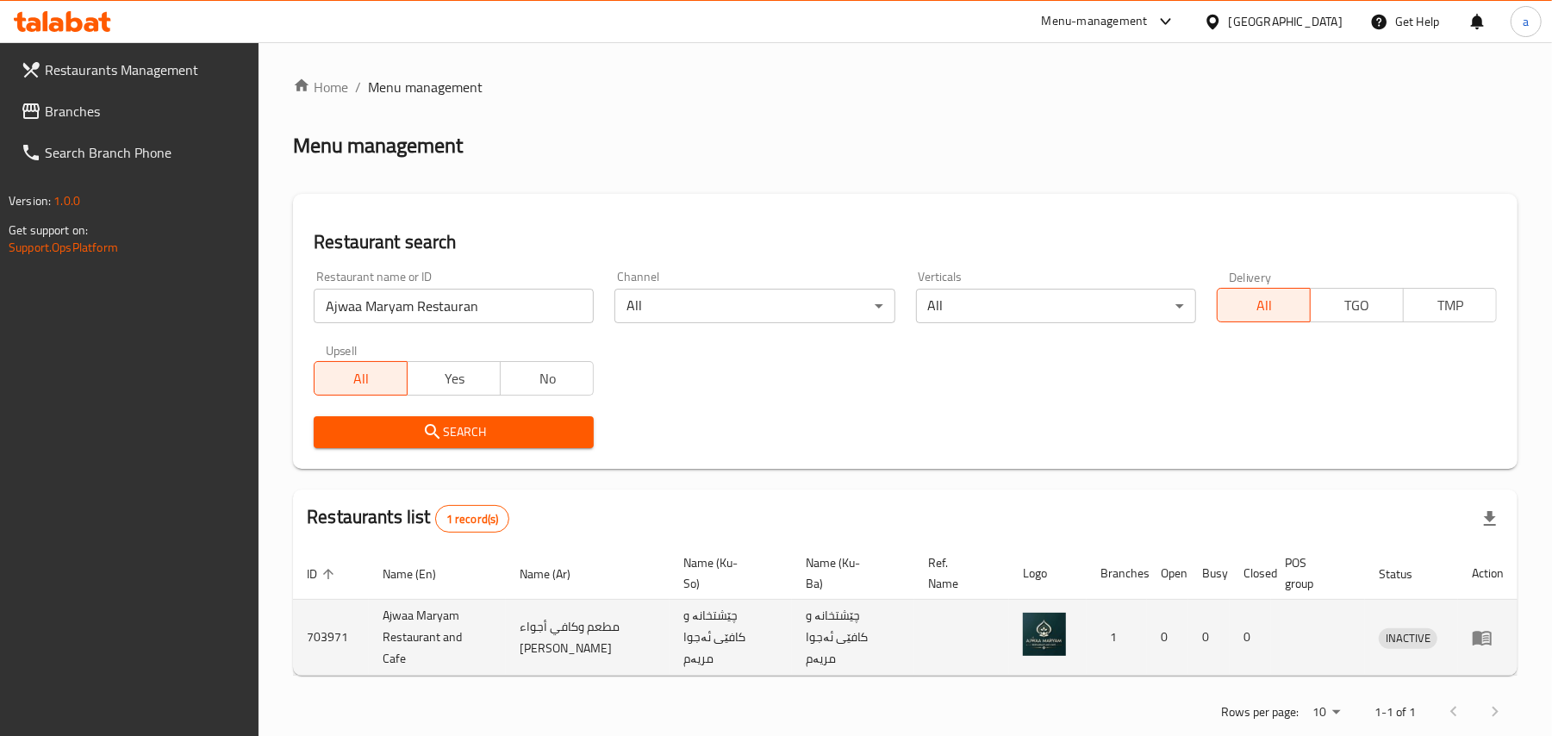
click at [1472, 635] on icon "enhanced table" at bounding box center [1482, 637] width 21 height 21
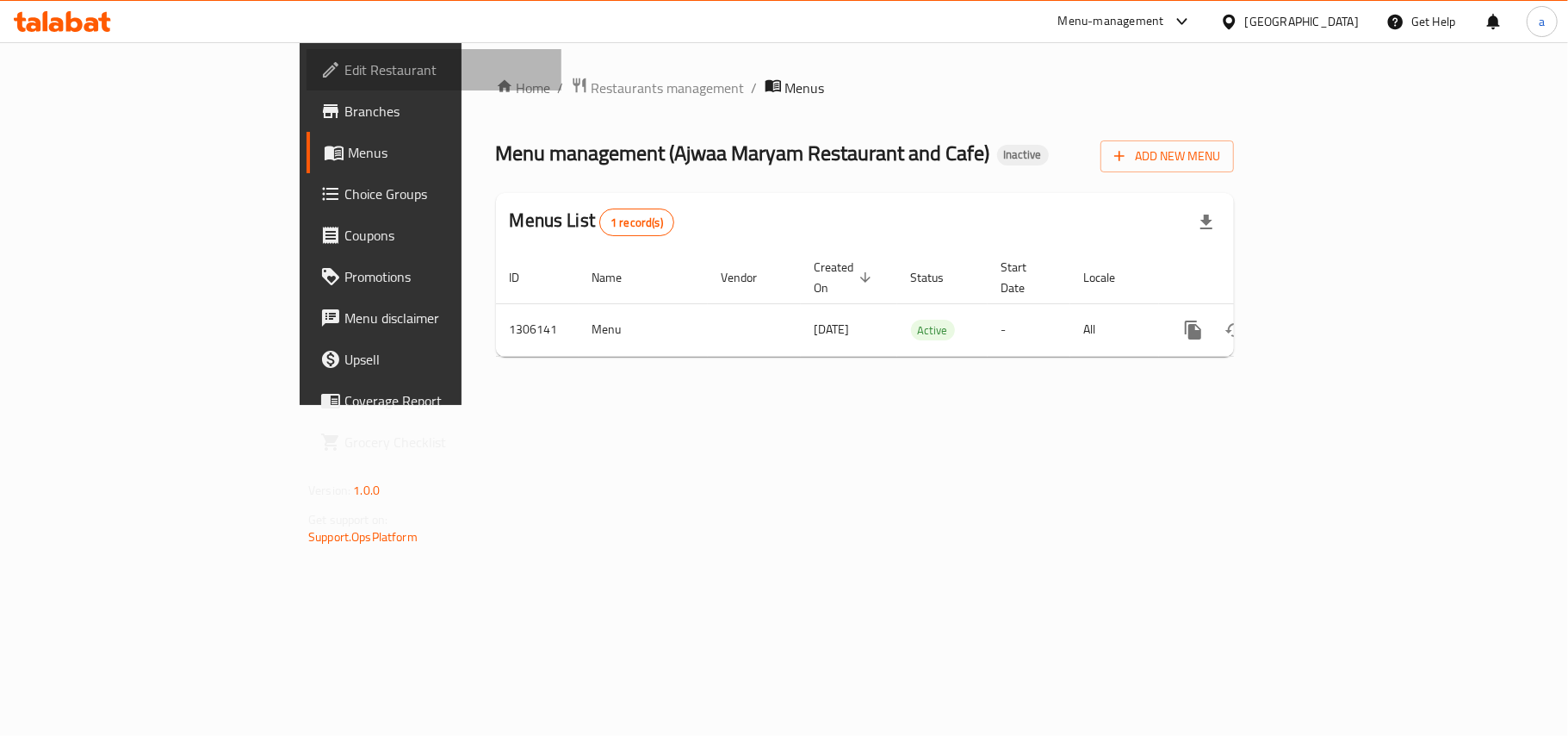
click at [345, 77] on span "Edit Restaurant" at bounding box center [446, 69] width 203 height 21
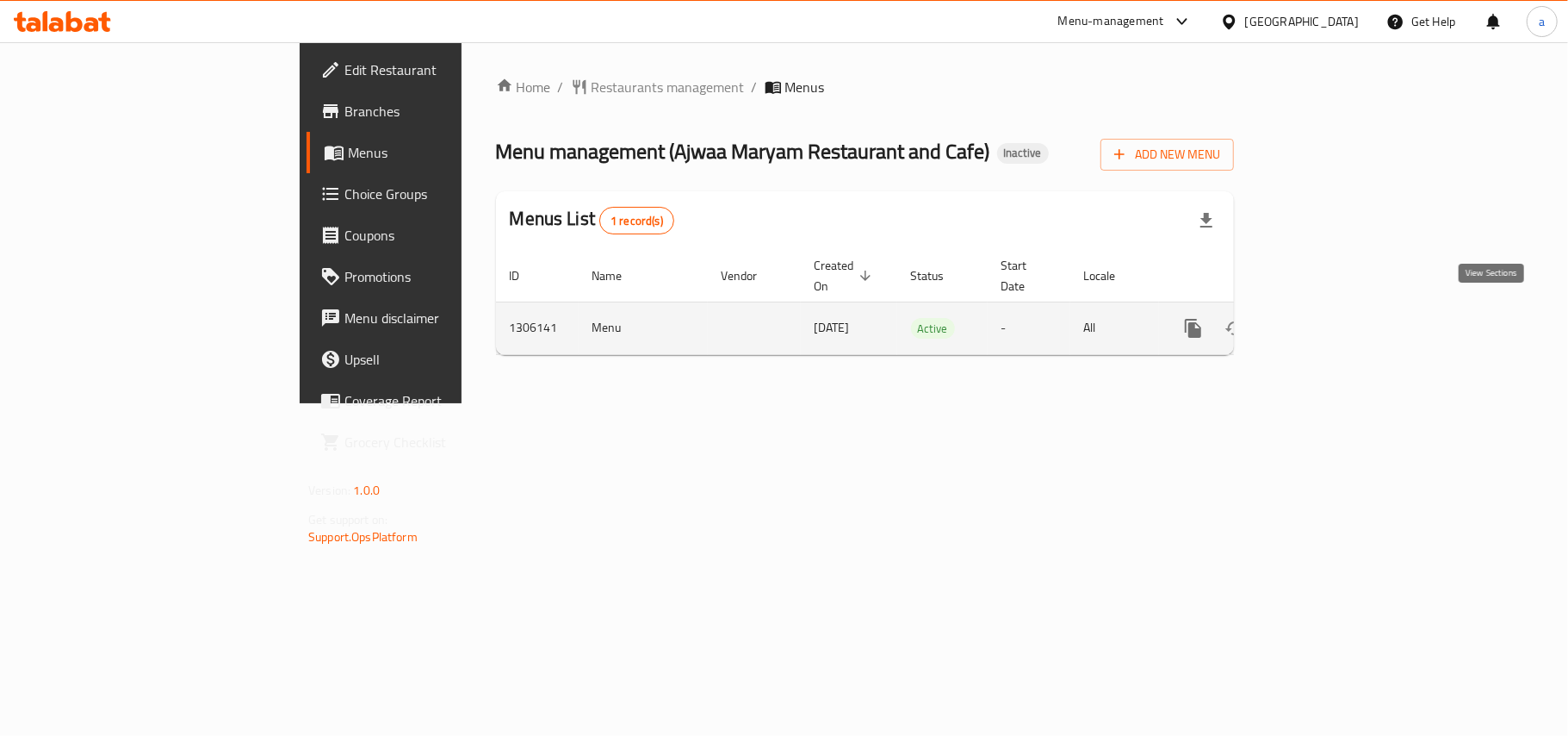
click at [1328, 318] on icon "enhanced table" at bounding box center [1317, 328] width 21 height 21
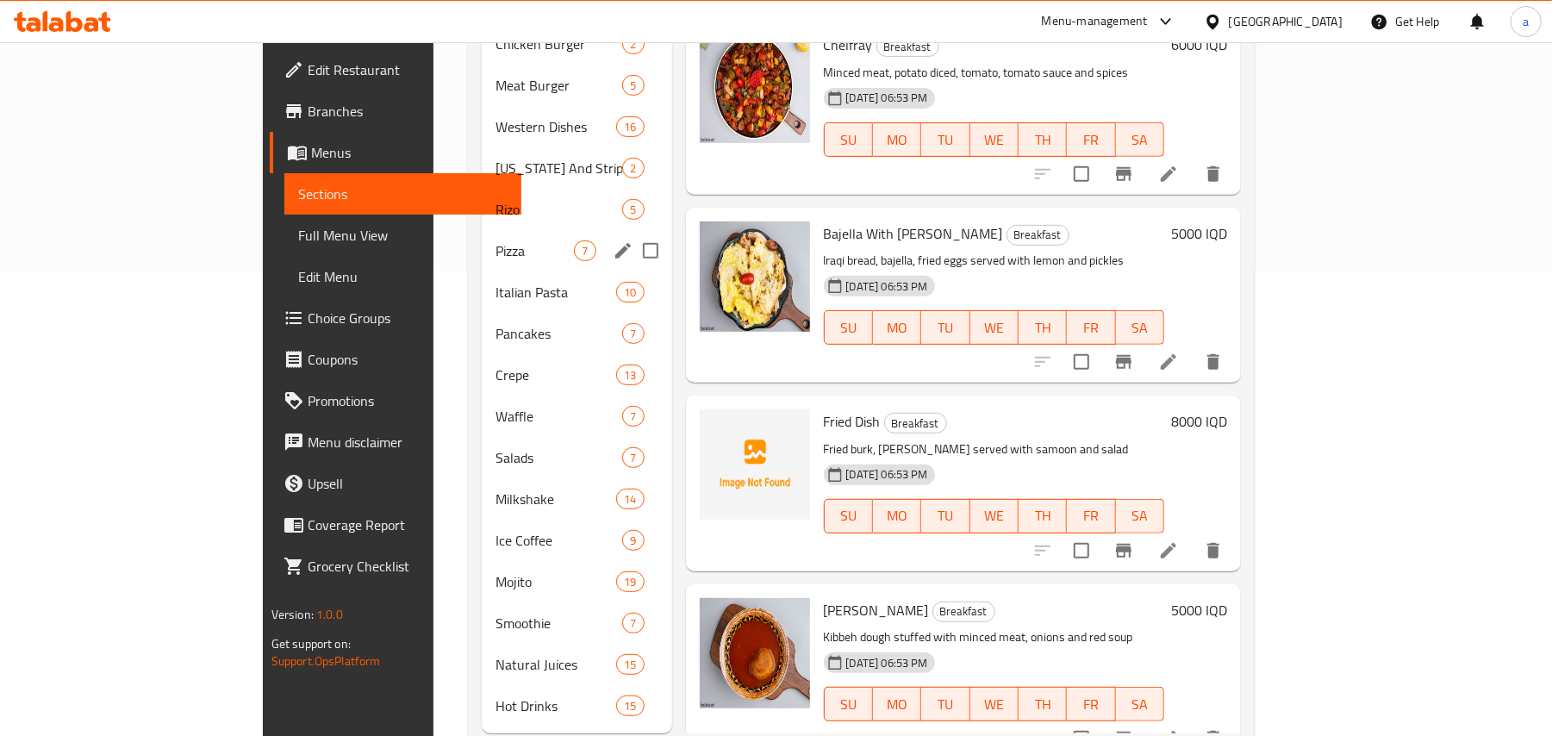
scroll to position [519, 0]
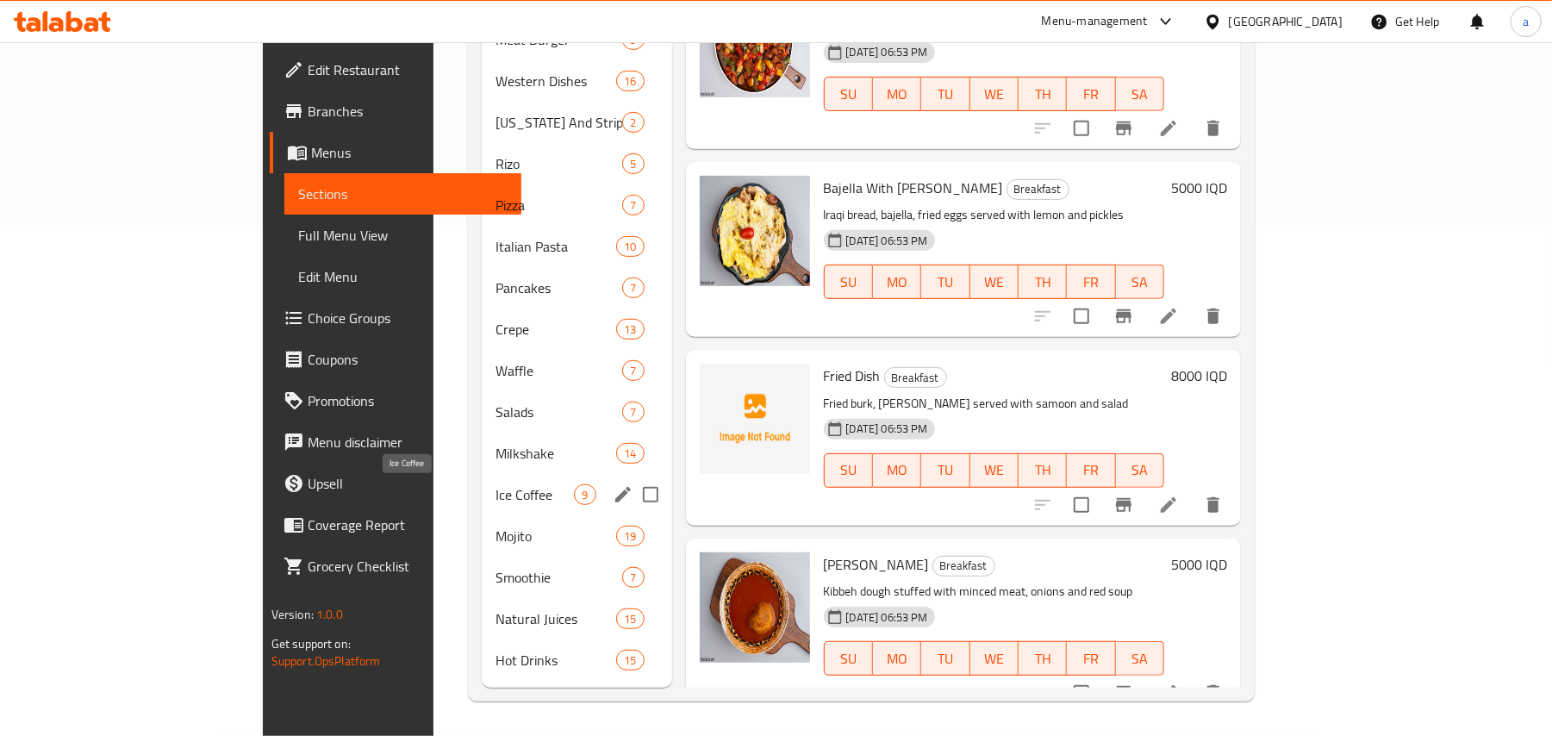
click at [496, 484] on span "Ice Coffee" at bounding box center [535, 494] width 78 height 21
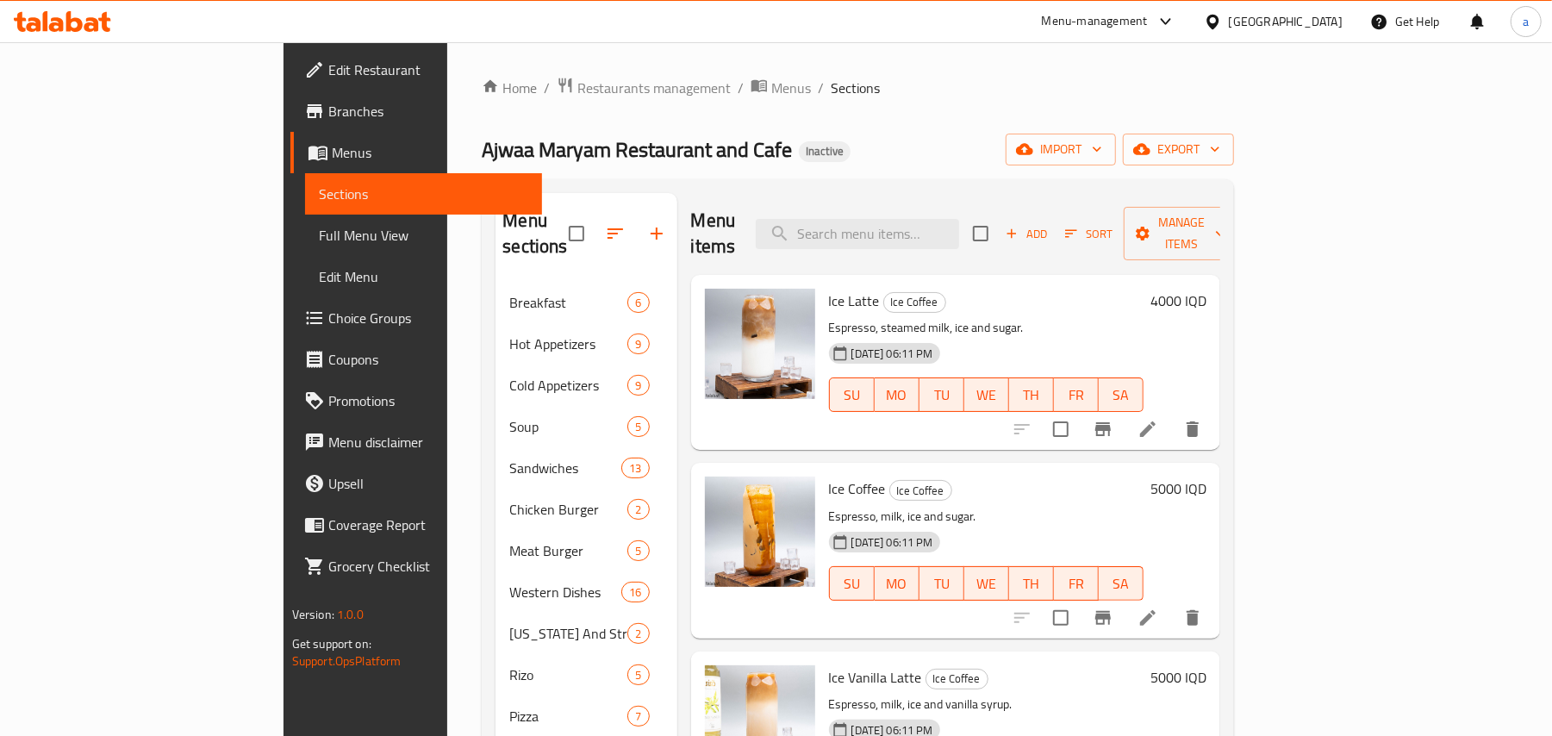
click at [1050, 228] on span "Add" at bounding box center [1026, 234] width 47 height 20
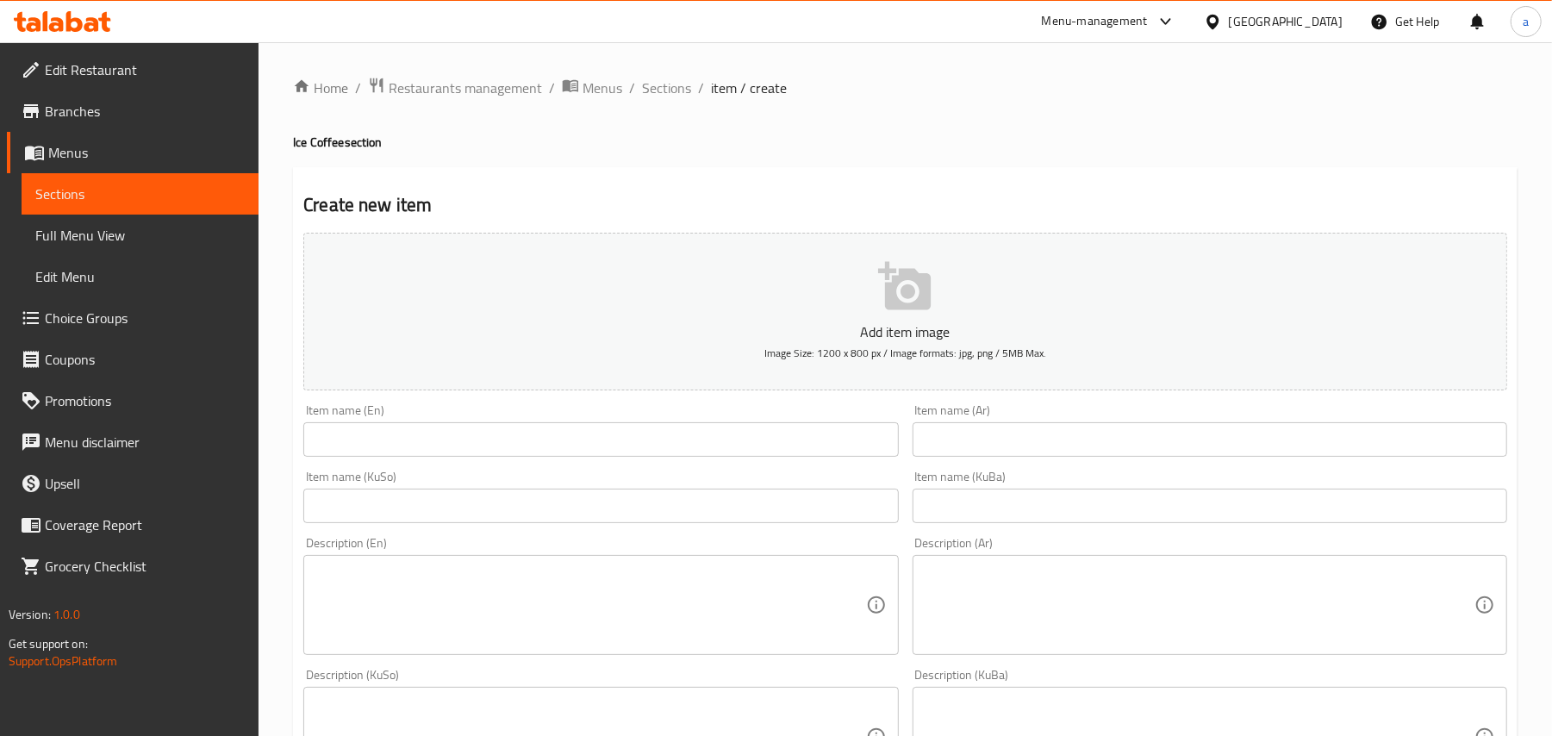
click at [514, 457] on input "text" at bounding box center [600, 439] width 595 height 34
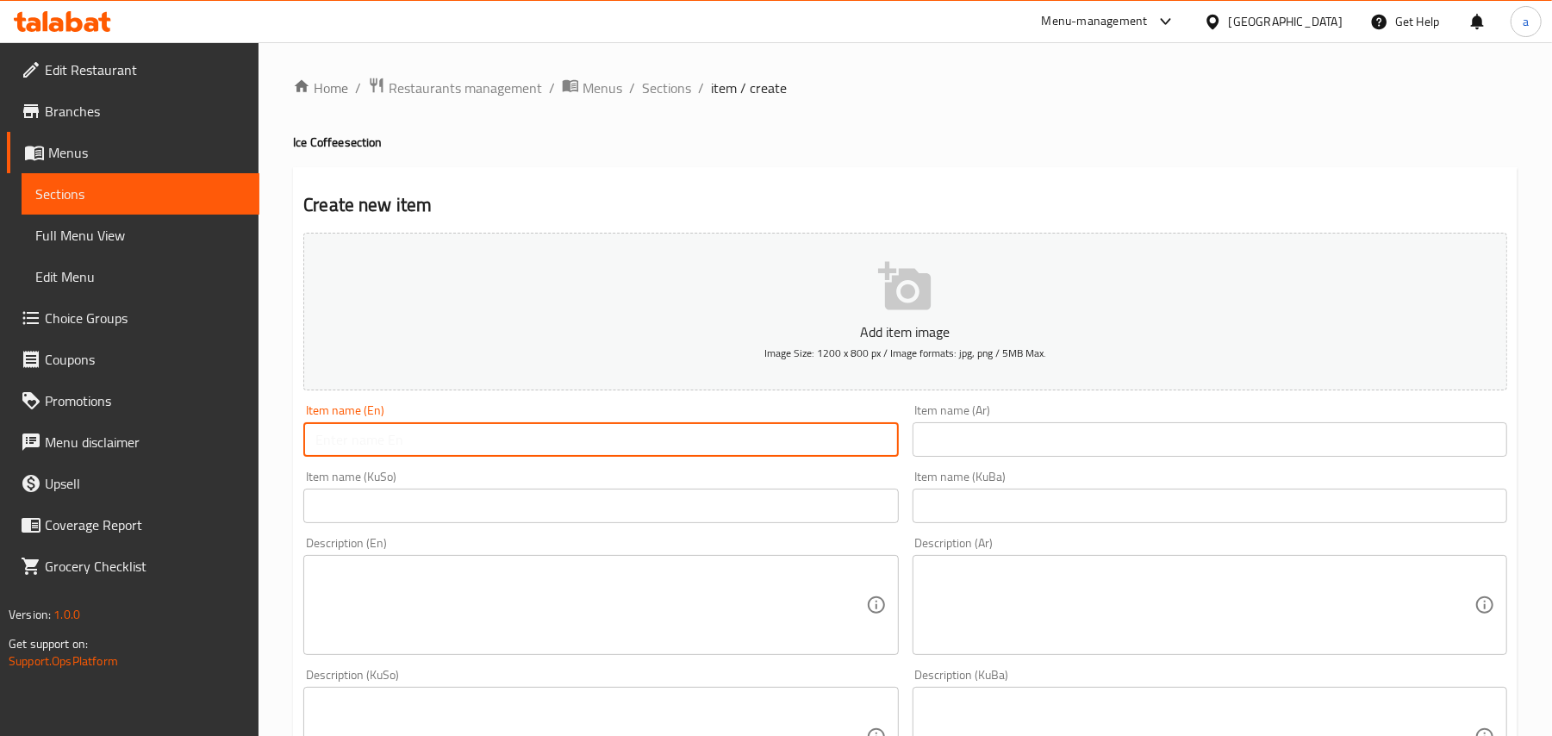
paste input "Iced Caramel Latte"
type input "Iced Caramel Latte"
click at [1074, 457] on input "text" at bounding box center [1210, 439] width 595 height 34
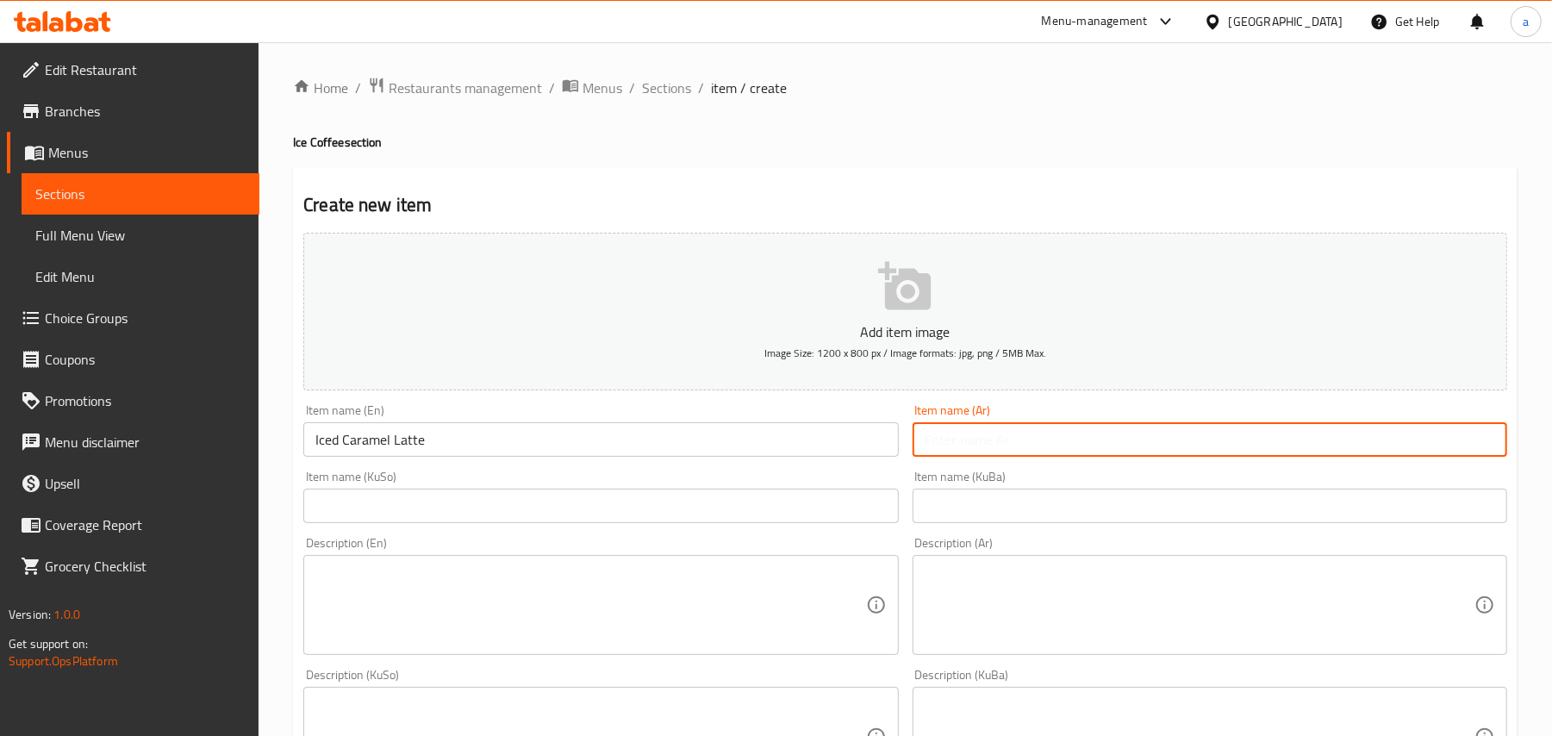
paste input "ايس لاتيه كراميل"
type input "ايس لاتيه كراميل"
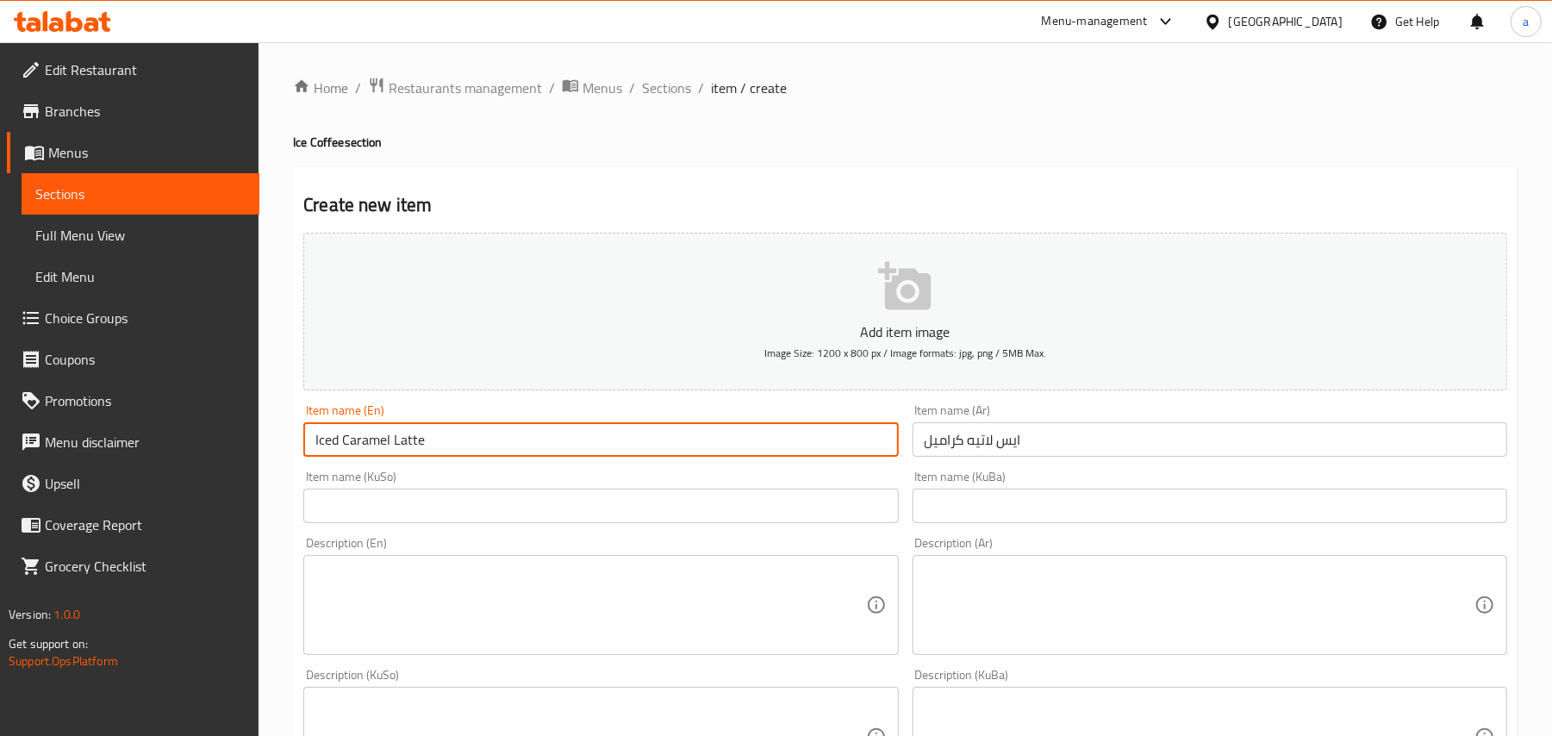
click at [338, 446] on input "Iced Caramel Latte" at bounding box center [600, 439] width 595 height 34
type input "Ice Caramel Latte"
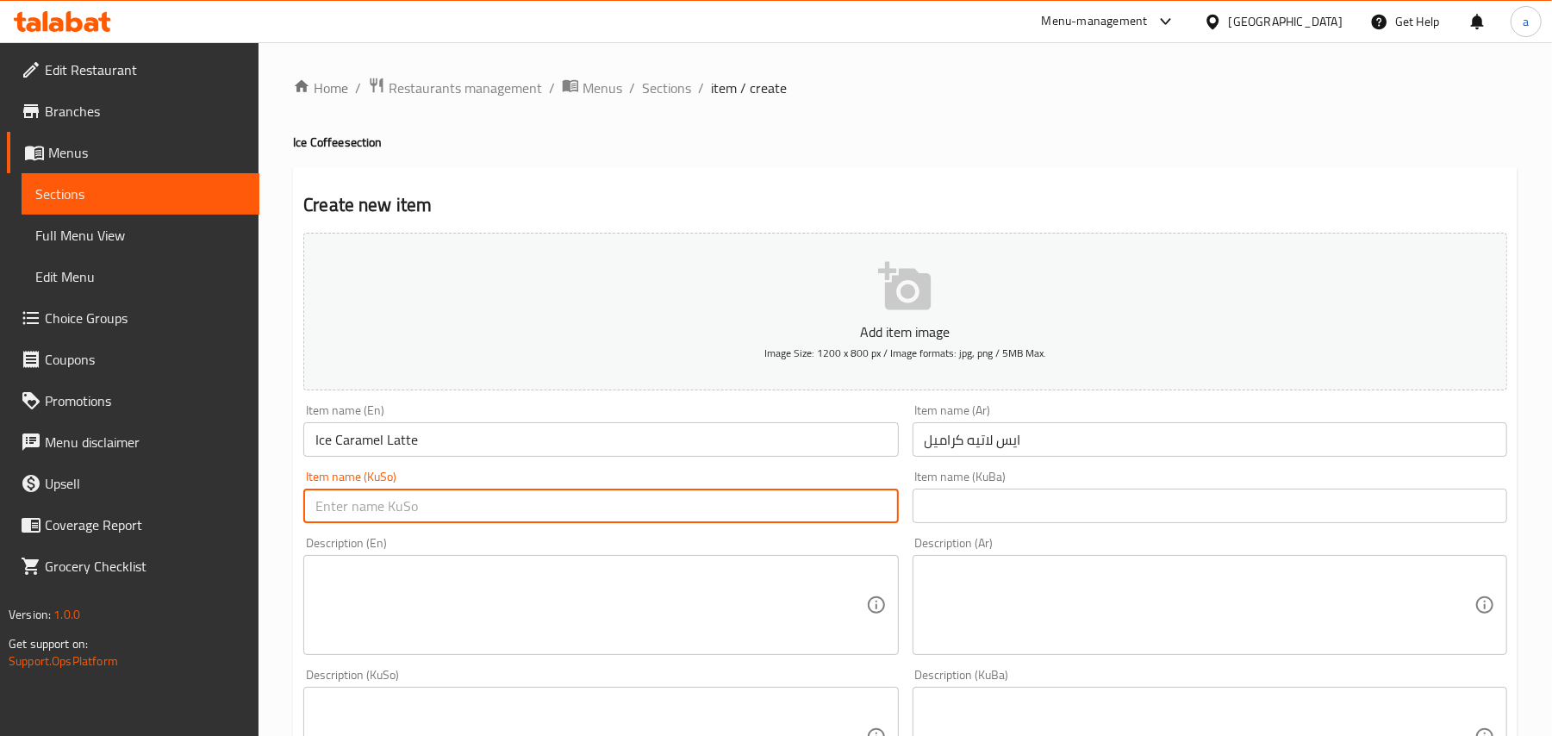
click at [804, 507] on input "text" at bounding box center [600, 506] width 595 height 34
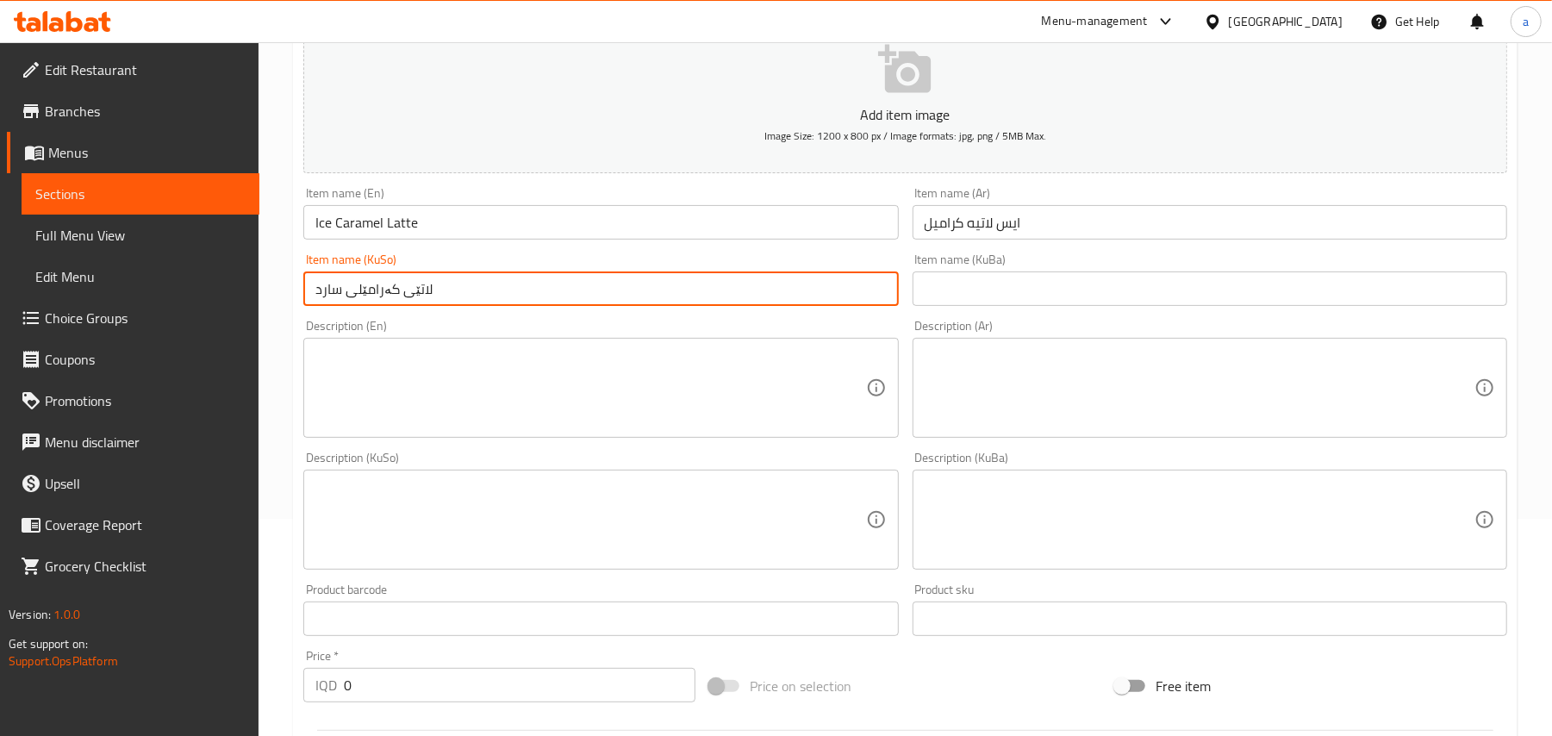
scroll to position [267, 0]
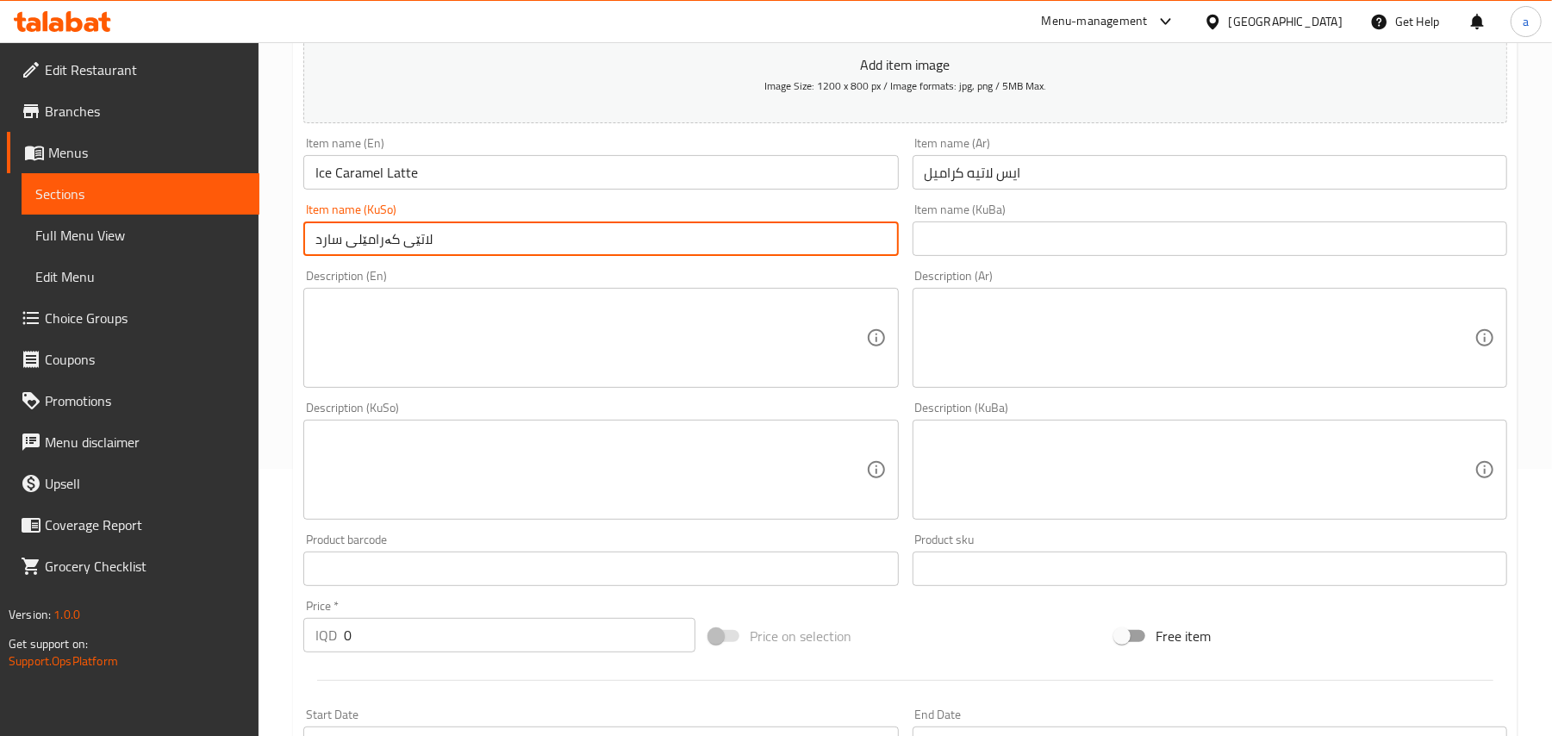
type input "لاتێی کەرامێلی سارد"
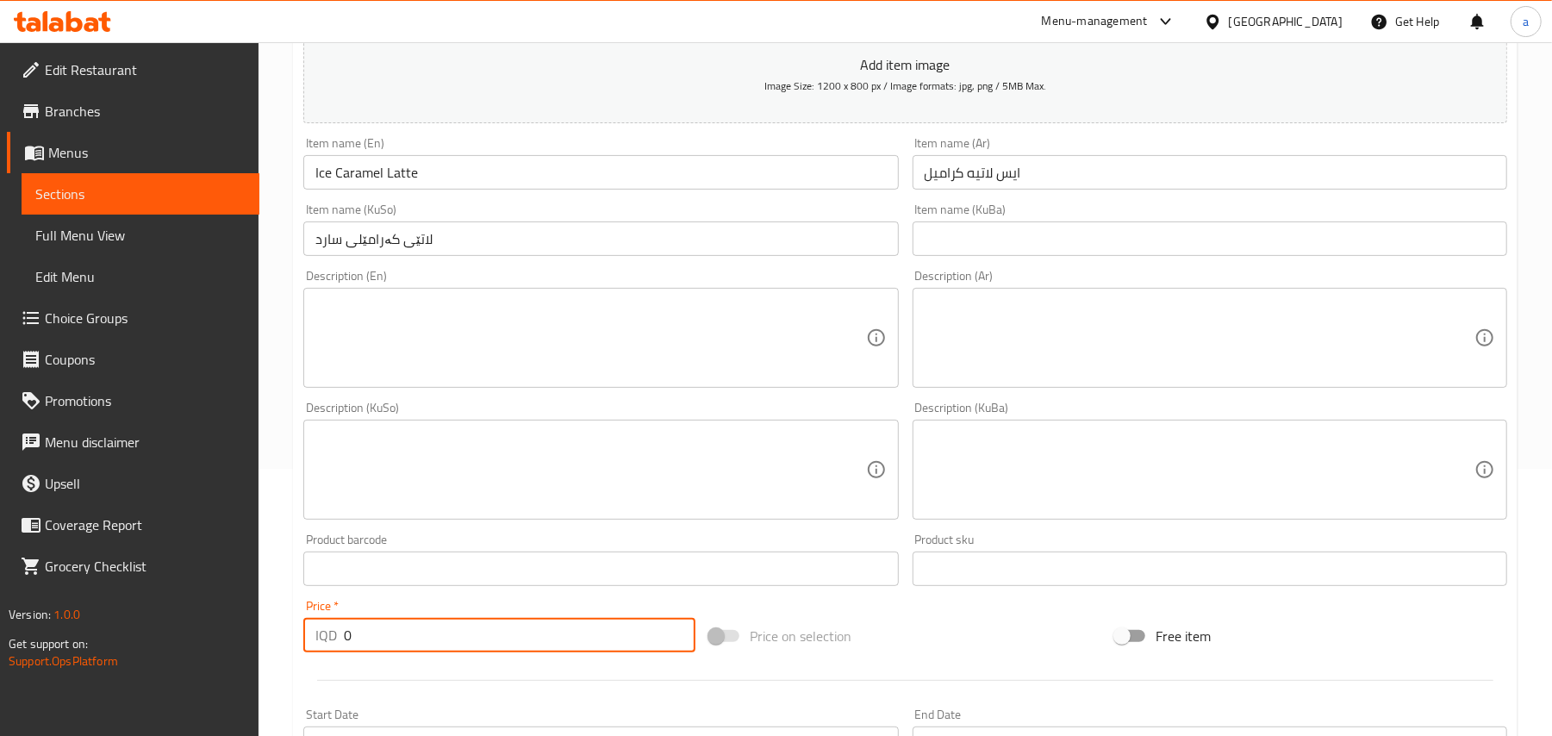
drag, startPoint x: 388, startPoint y: 653, endPoint x: 346, endPoint y: 645, distance: 42.3
click at [349, 648] on input "0" at bounding box center [520, 635] width 352 height 34
paste input "500"
type input "5000"
click at [518, 371] on textarea at bounding box center [590, 338] width 550 height 82
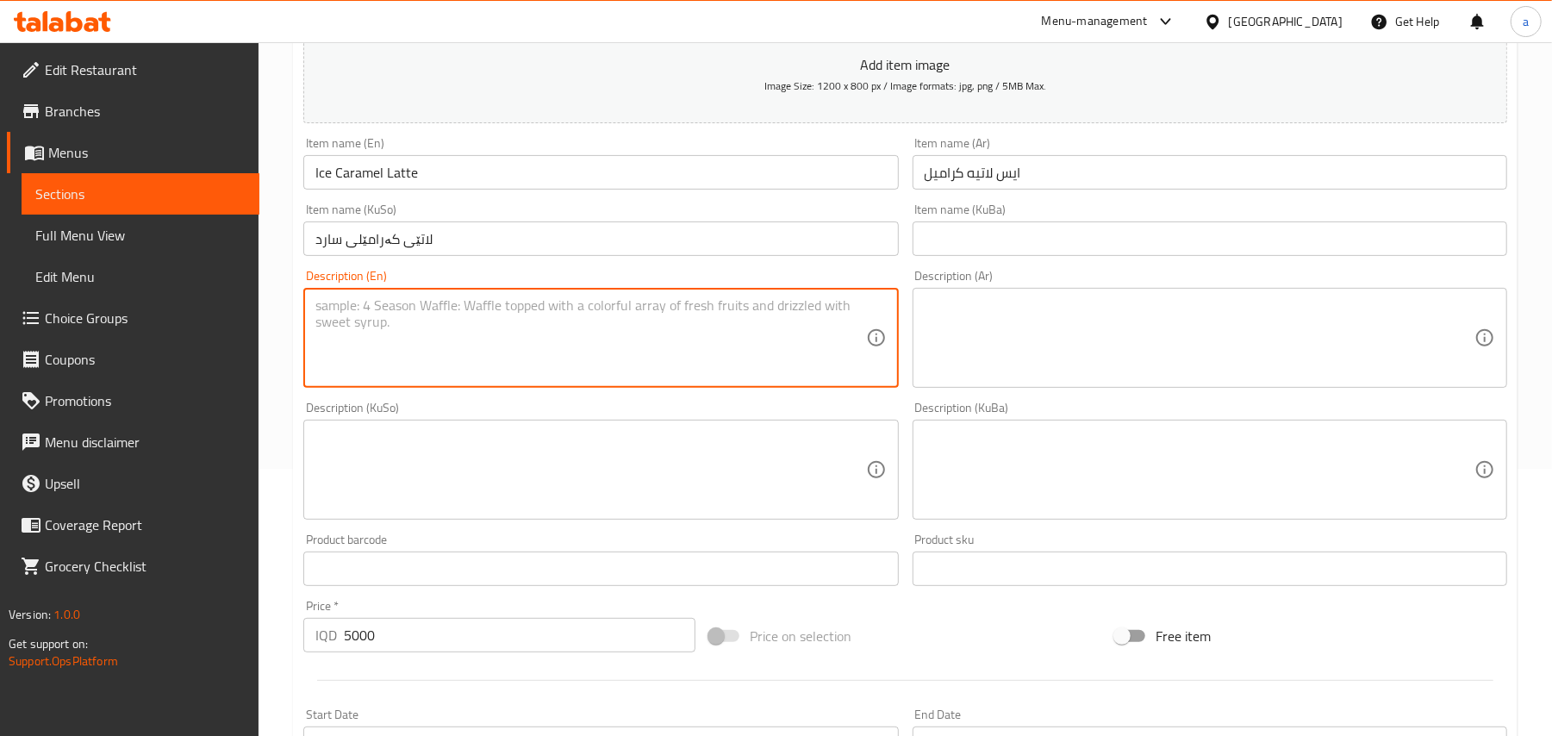
click at [481, 355] on textarea at bounding box center [590, 338] width 550 height 82
paste textarea "Espresso, mubakhar milk, caramel, ice and sugar"
type textarea "Espresso, mubakhar milk, caramel, ice and sugar"
click at [1000, 348] on textarea at bounding box center [1200, 338] width 550 height 82
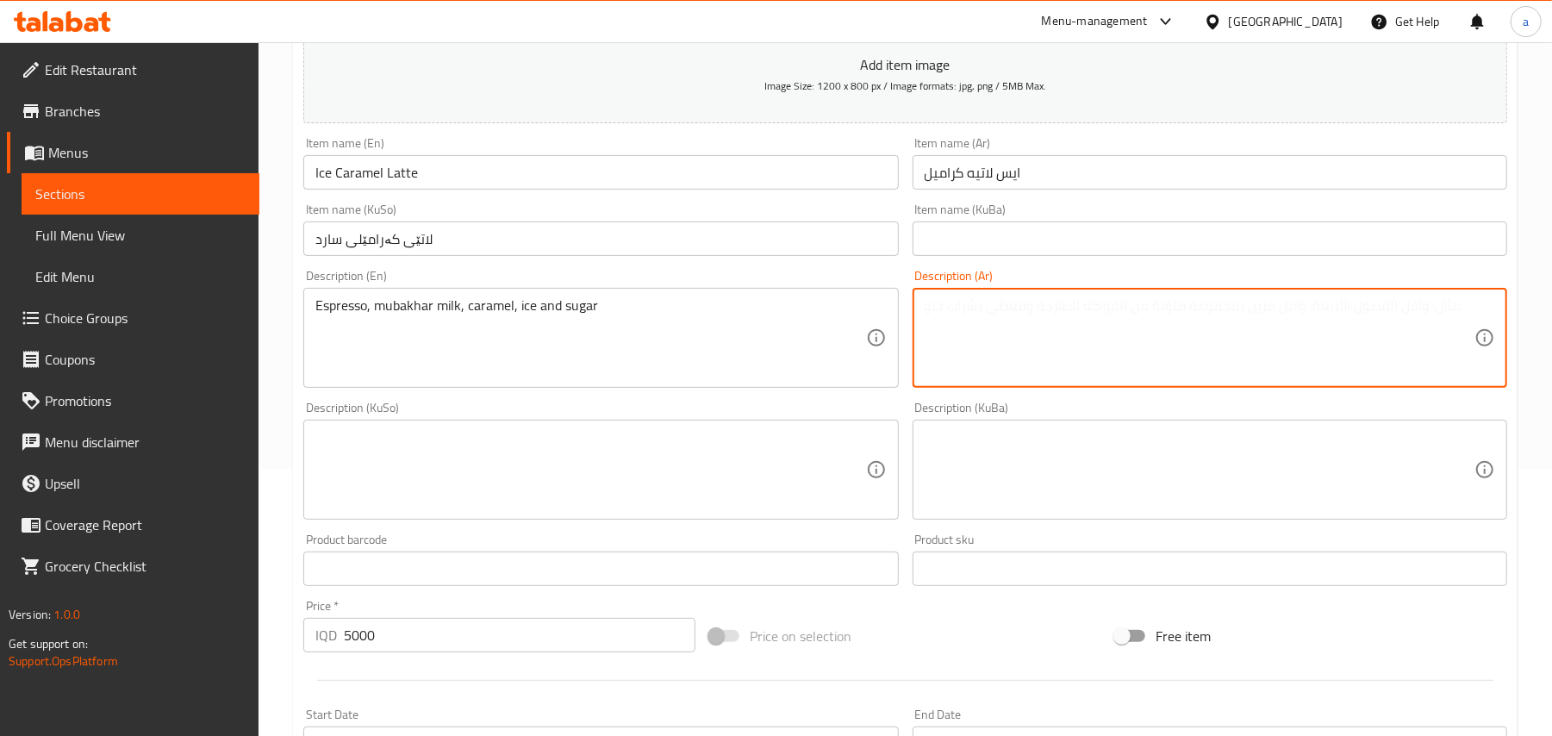
paste textarea "إسبرسو، حليب مبخر، كراميل، ثلج وسكر"
type textarea "إسبرسو، حليب مبخر، كراميل، ثلج وسكر"
click at [605, 458] on textarea at bounding box center [590, 470] width 550 height 82
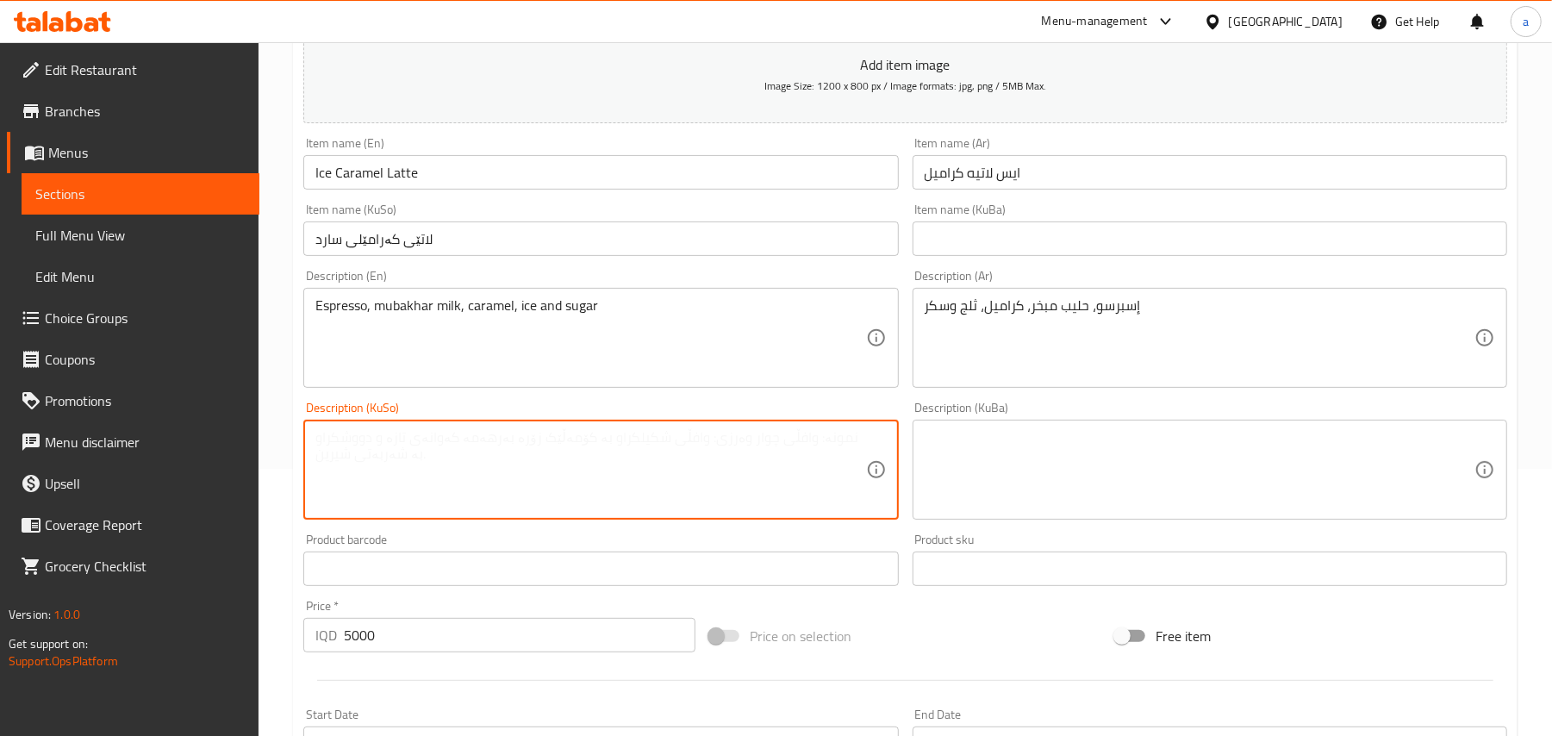
paste textarea "ئێسپرێسۆ، شیری موبەخەر، کەرامێل، سەهۆڵ و شەکر"
type textarea "ئێسپرێسۆ، شیری موبەخەر، کەرامێل، سەهۆڵ و شەکر"
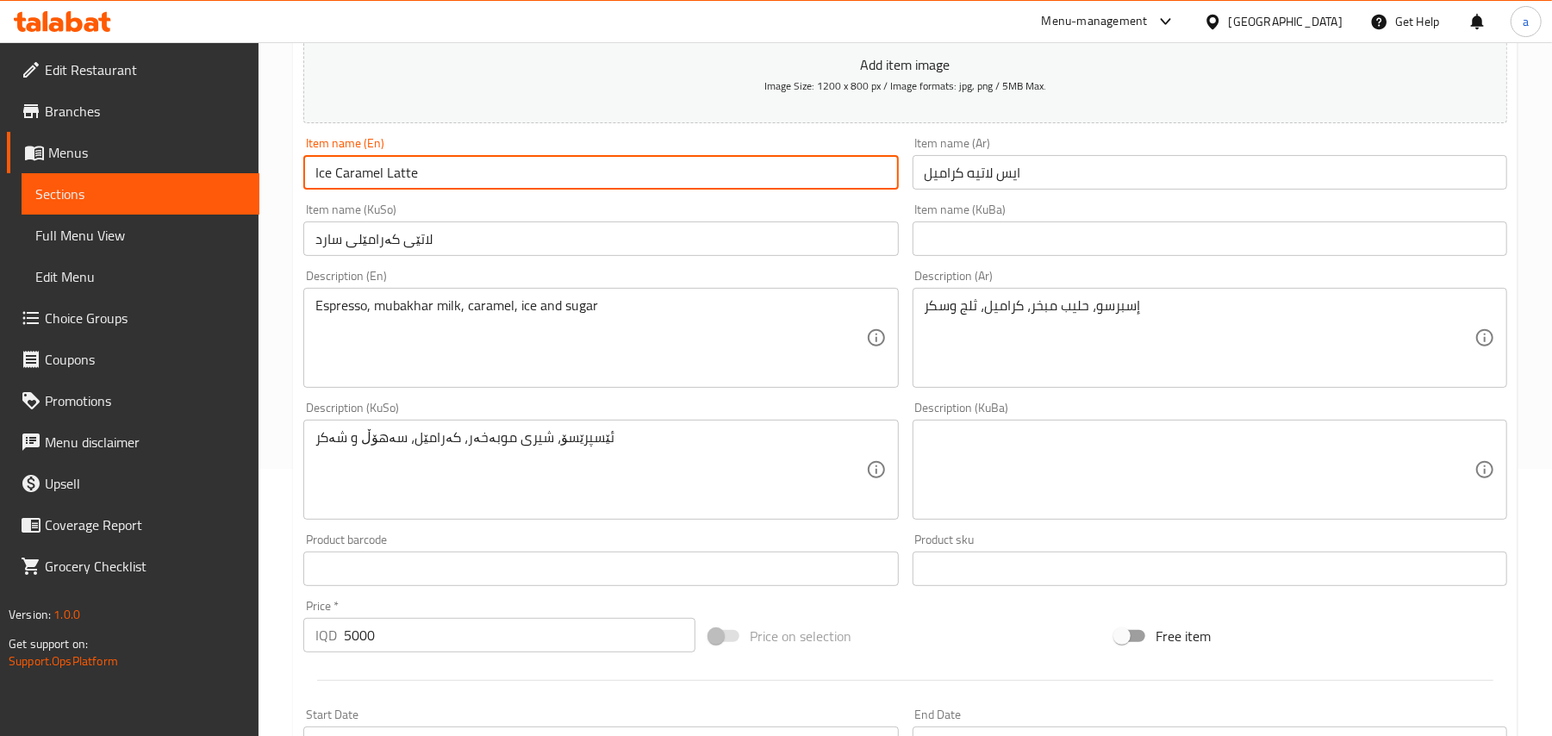
drag, startPoint x: 379, startPoint y: 181, endPoint x: 303, endPoint y: 178, distance: 75.9
click at [303, 178] on input "Ice Caramel Latte" at bounding box center [600, 172] width 595 height 34
click at [538, 188] on input "Ice Caramel Latte" at bounding box center [600, 172] width 595 height 34
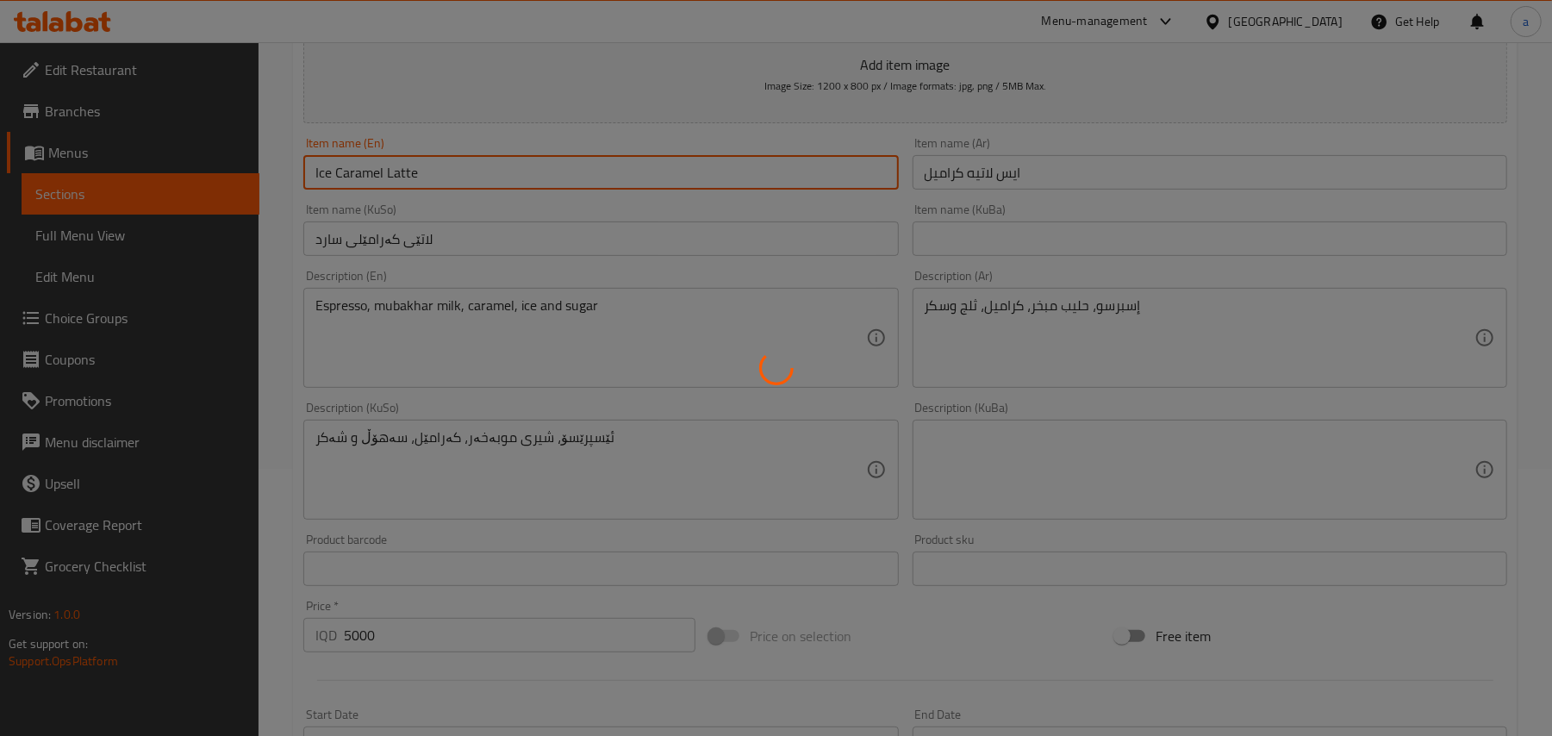
type input "0"
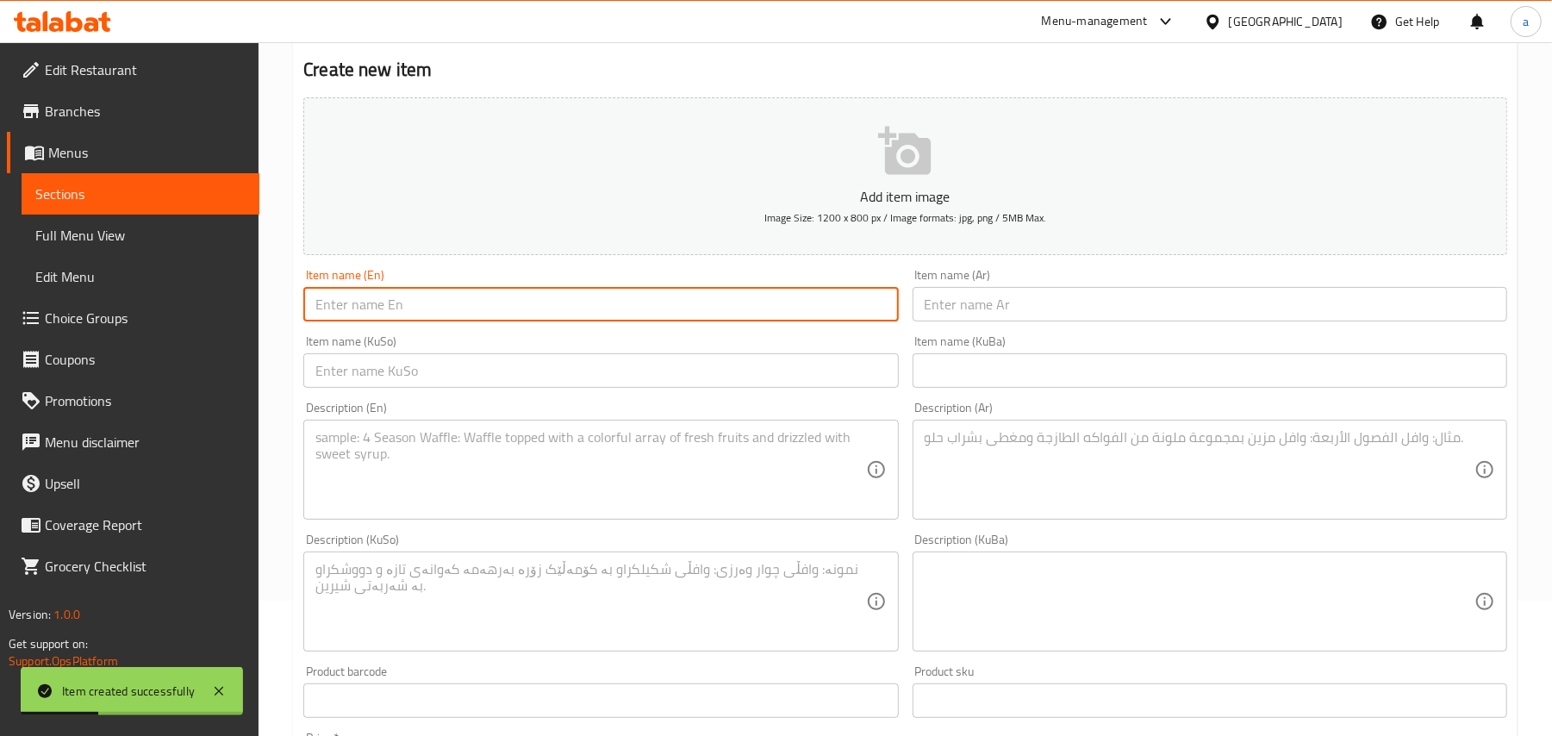
scroll to position [0, 0]
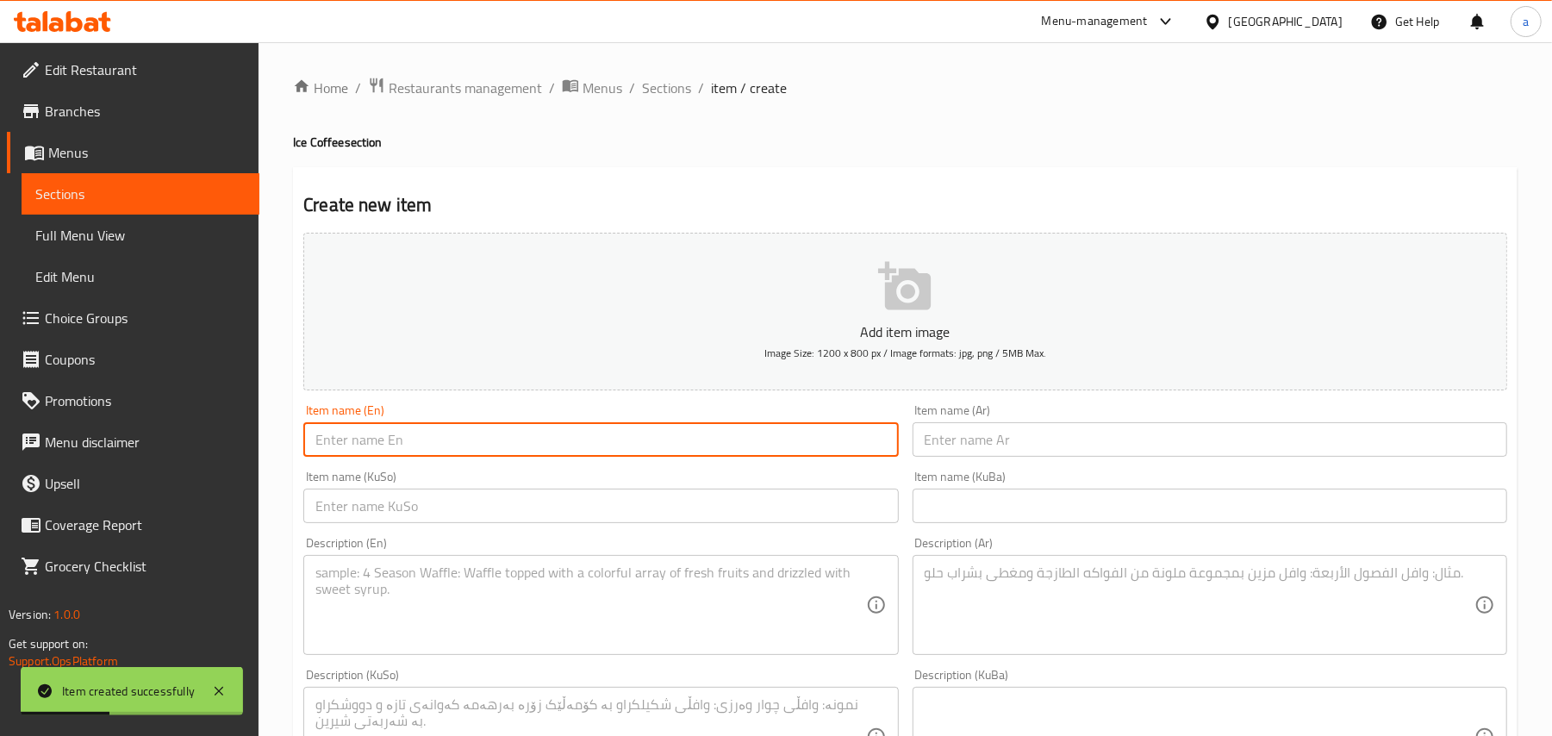
click at [674, 98] on span "Sections" at bounding box center [666, 88] width 49 height 21
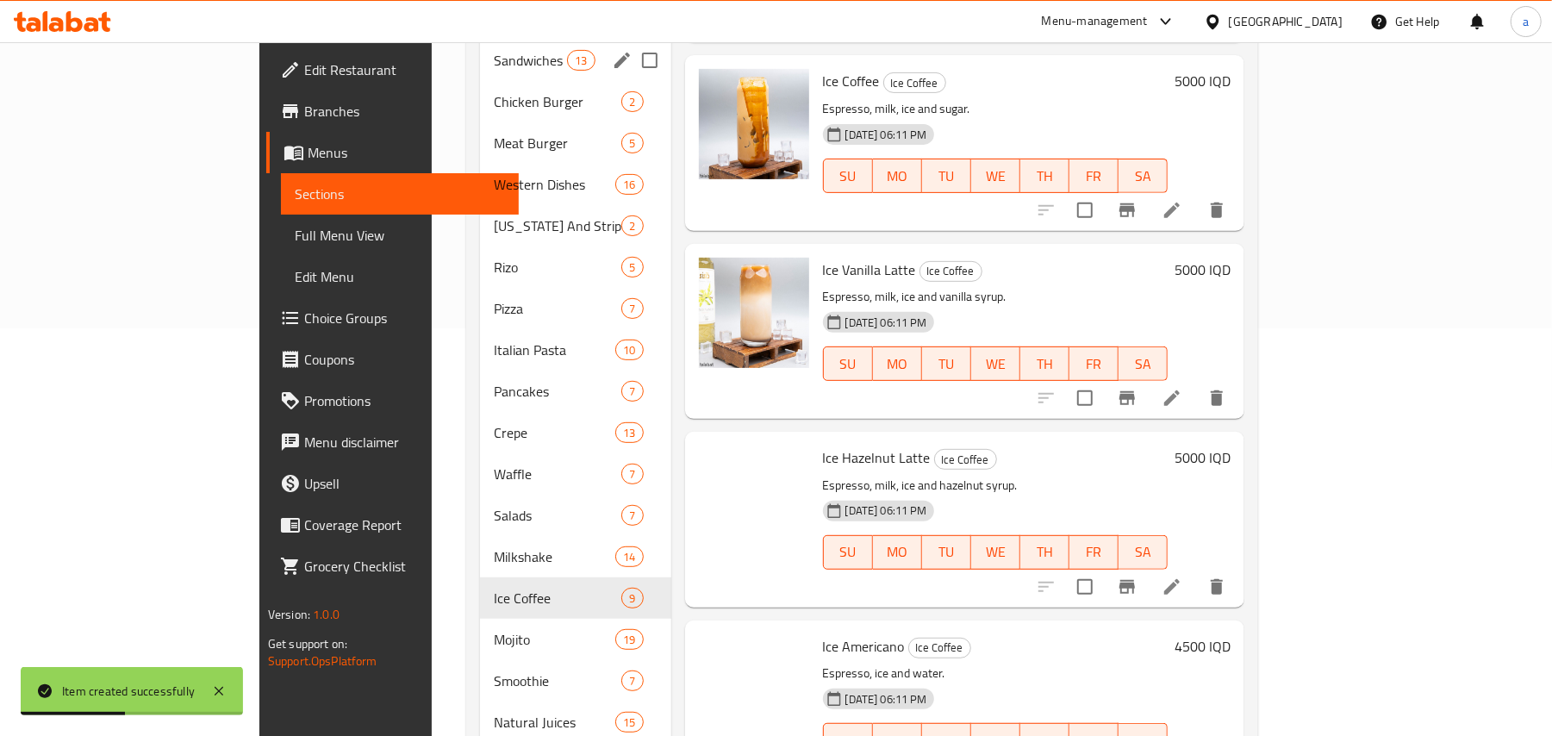
scroll to position [519, 0]
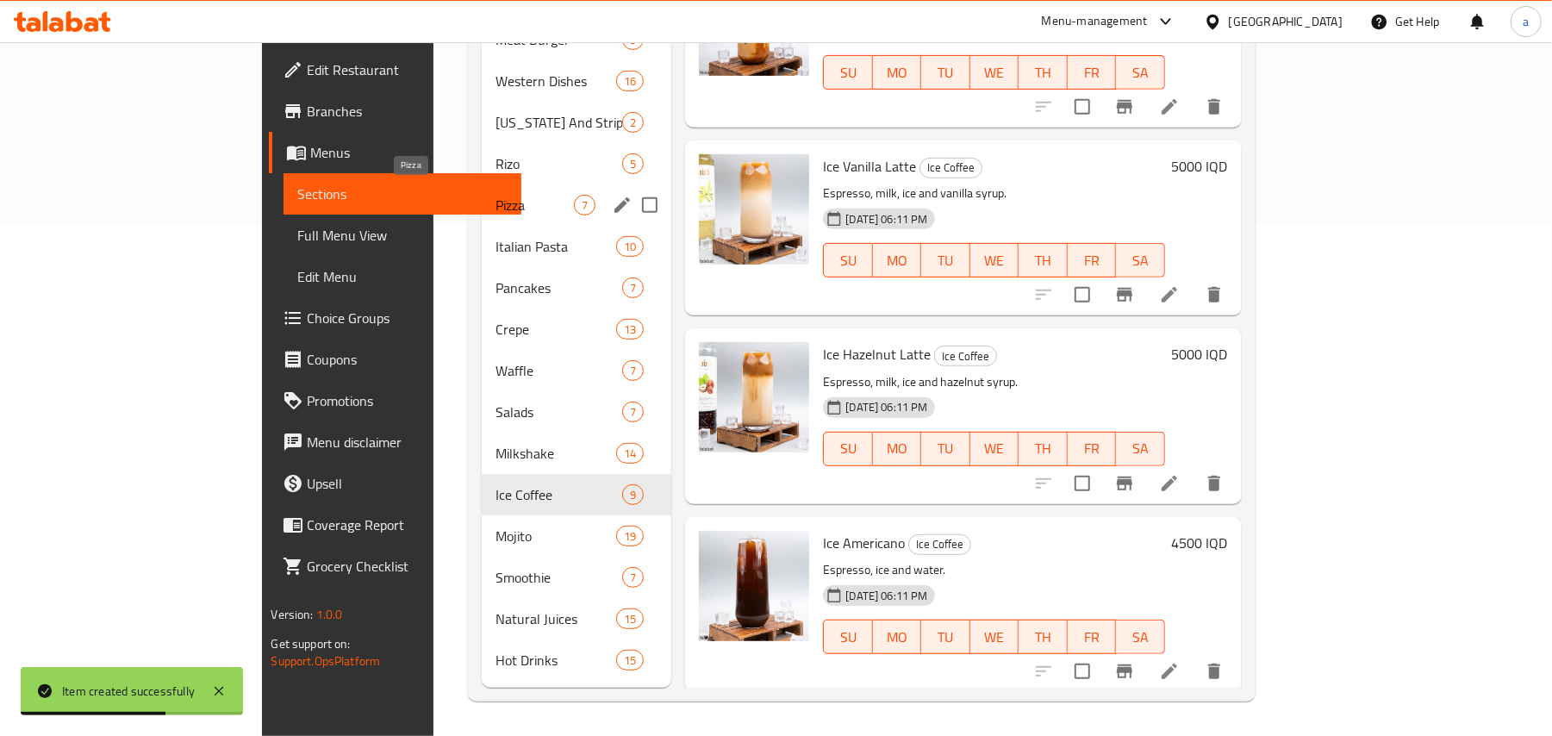
click at [496, 195] on span "Pizza" at bounding box center [535, 205] width 78 height 21
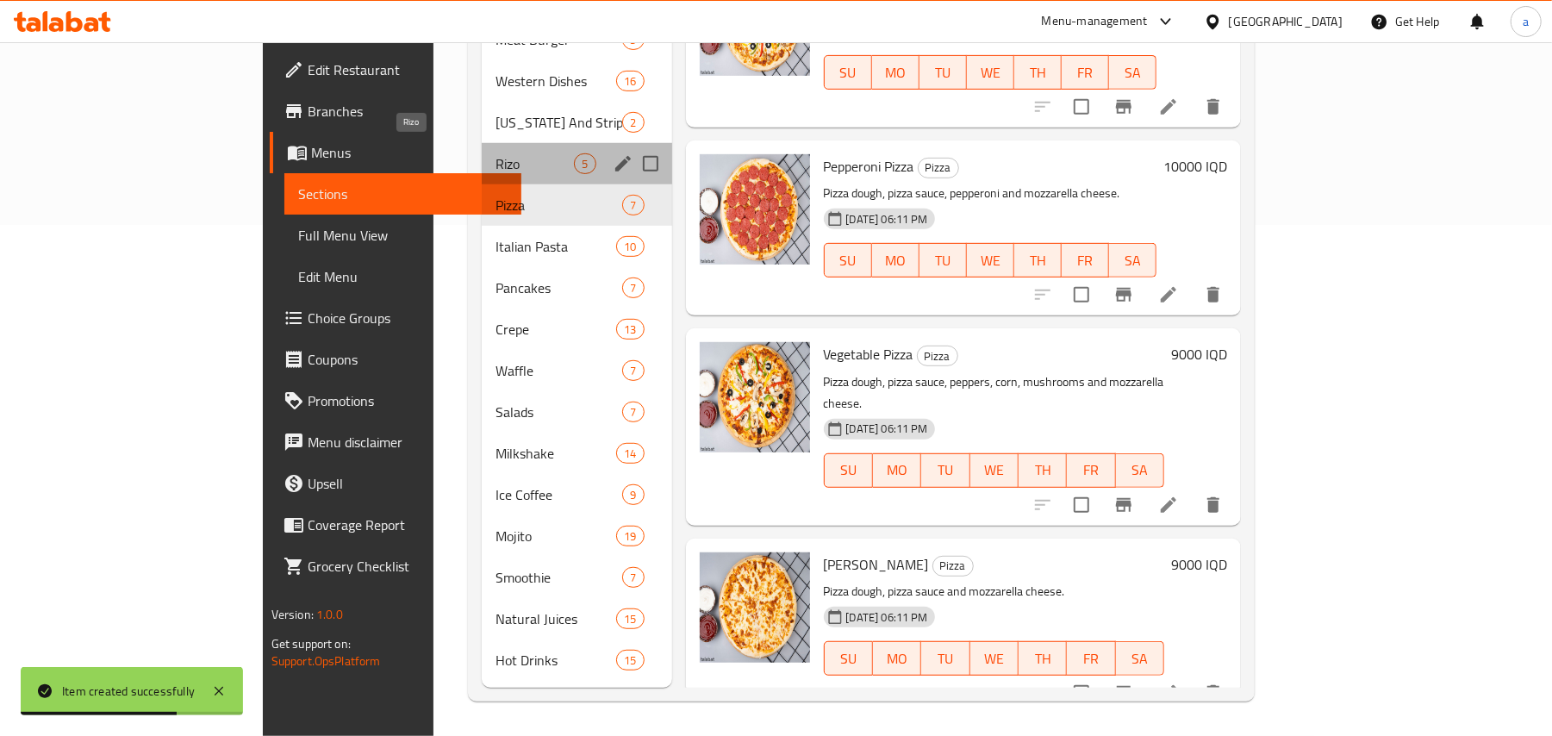
click at [496, 153] on span "Rizo" at bounding box center [535, 163] width 78 height 21
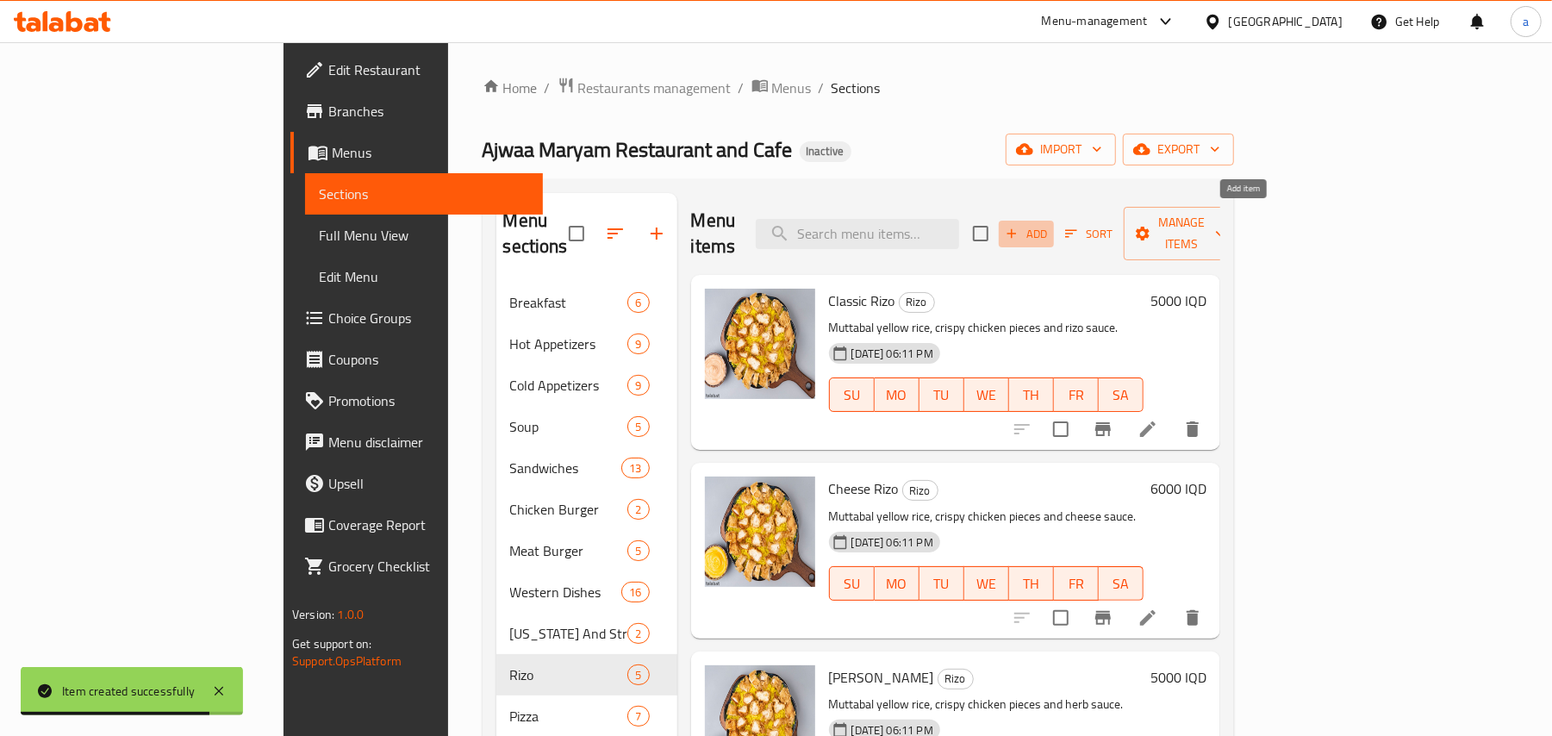
click at [1050, 226] on span "Add" at bounding box center [1026, 234] width 47 height 20
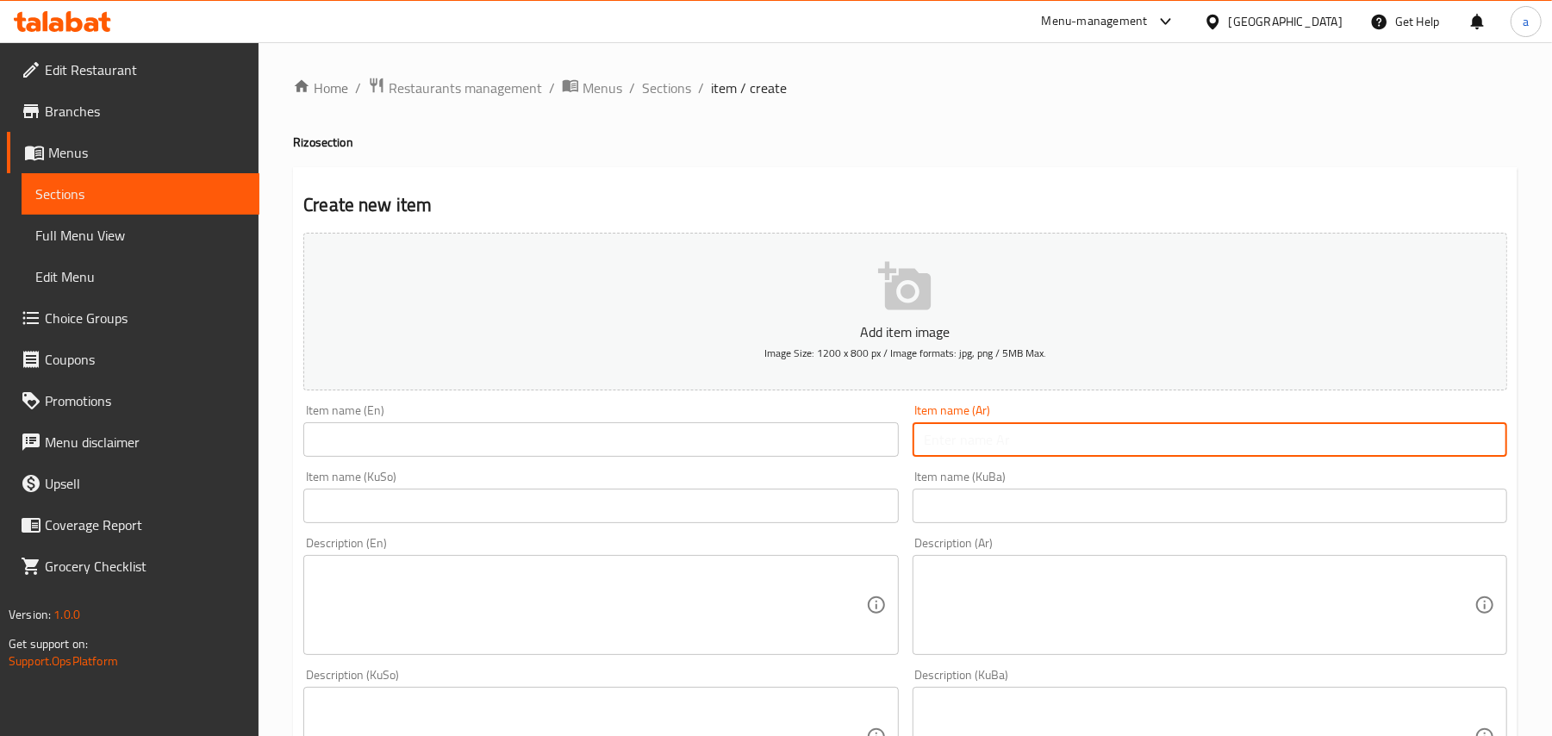
drag, startPoint x: 994, startPoint y: 462, endPoint x: 884, endPoint y: 427, distance: 114.7
click at [994, 457] on input "text" at bounding box center [1210, 439] width 595 height 34
paste input "[PERSON_NAME]"
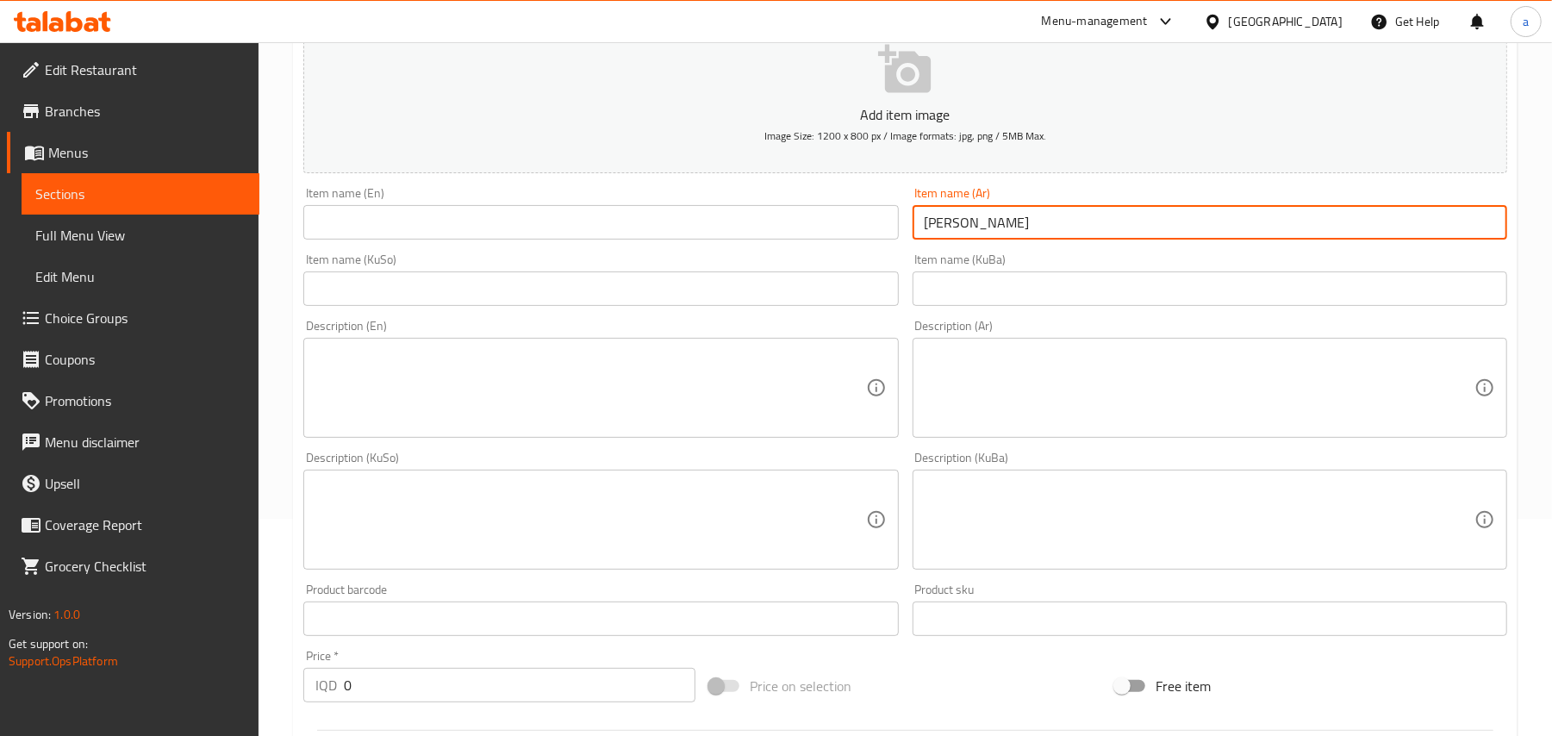
scroll to position [267, 0]
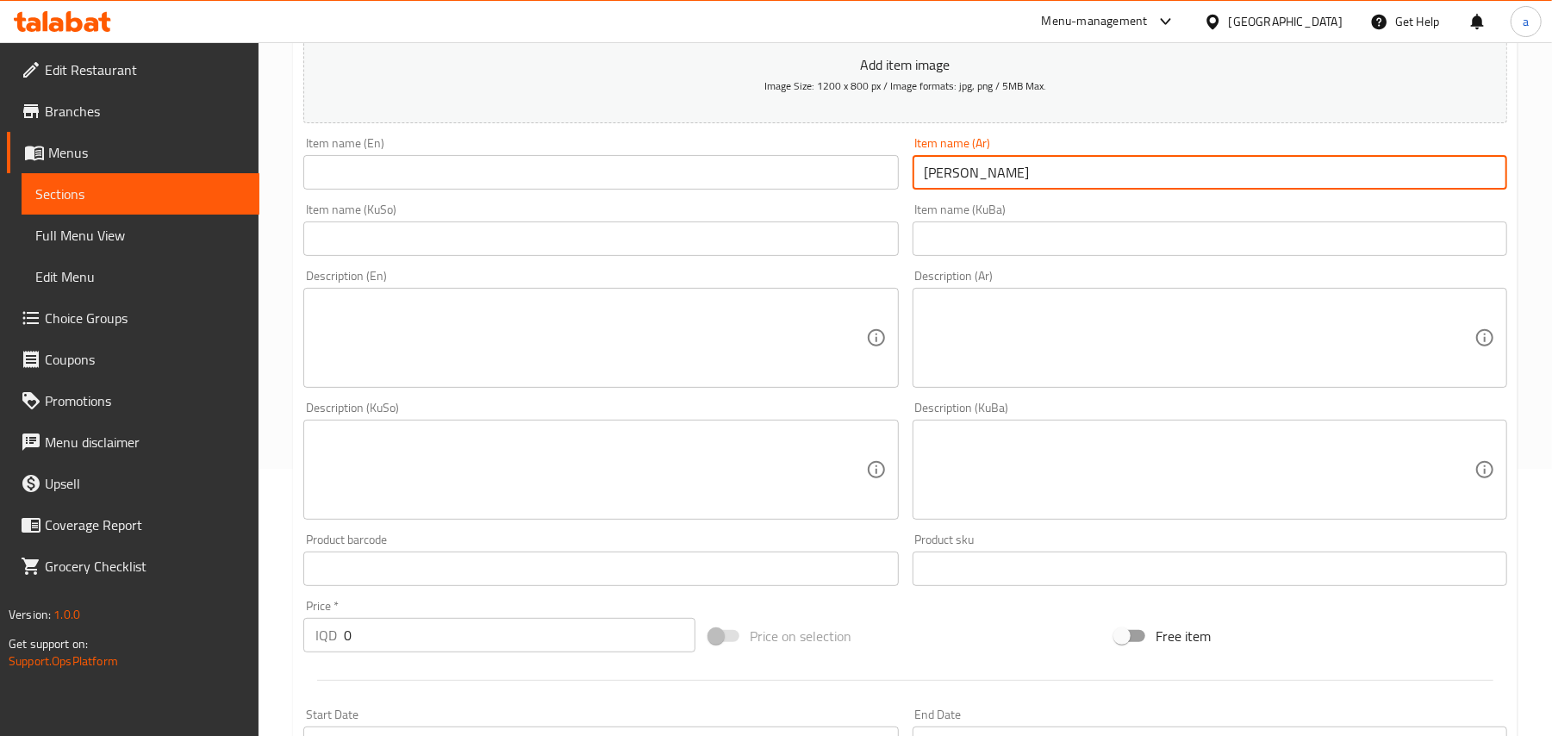
type input "[PERSON_NAME]"
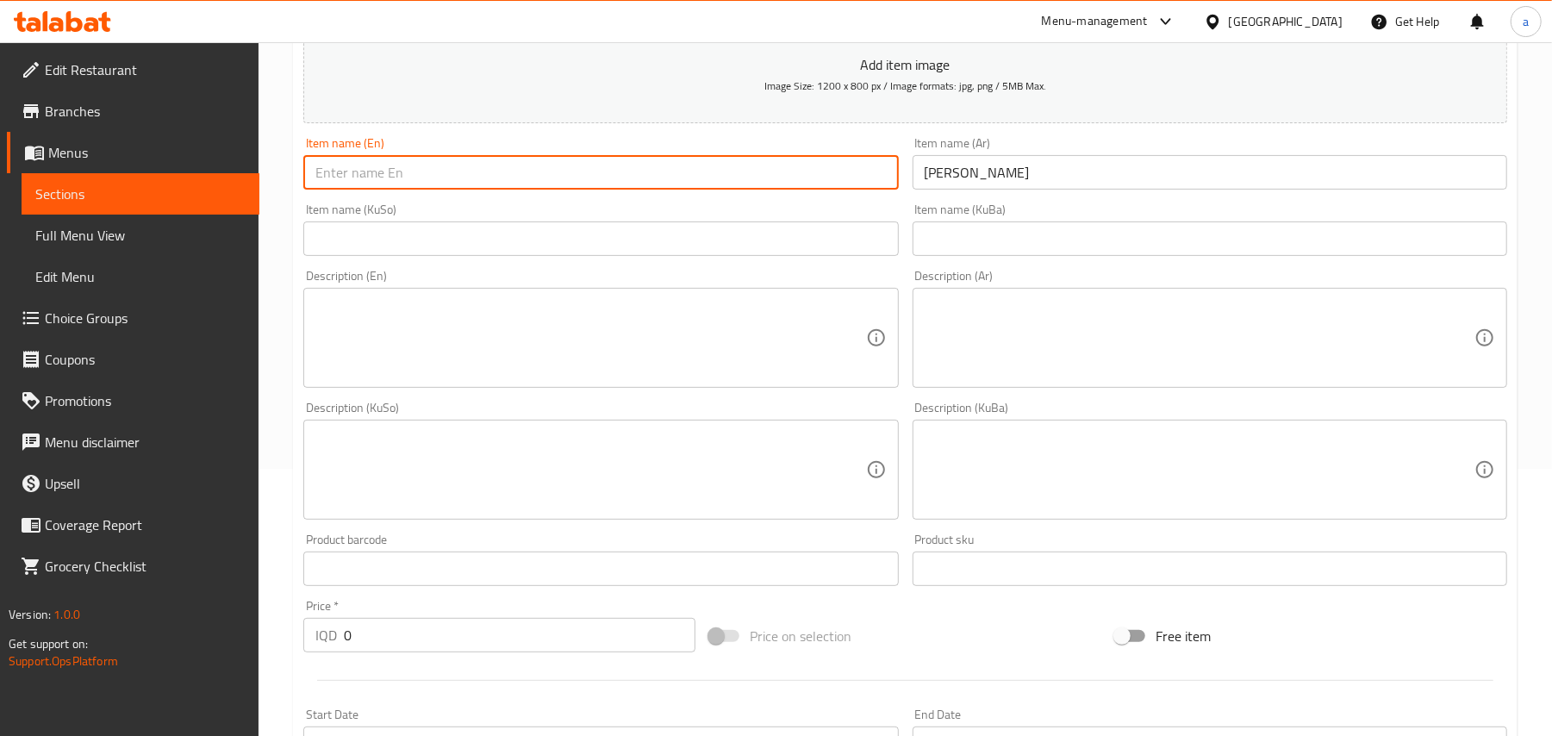
click at [648, 184] on input "text" at bounding box center [600, 172] width 595 height 34
paste input "Rizo Honey Mustard"
click at [326, 188] on input "Rizo Honey Mustard" at bounding box center [600, 172] width 595 height 34
click at [452, 188] on input "Honey Mustard" at bounding box center [600, 172] width 595 height 34
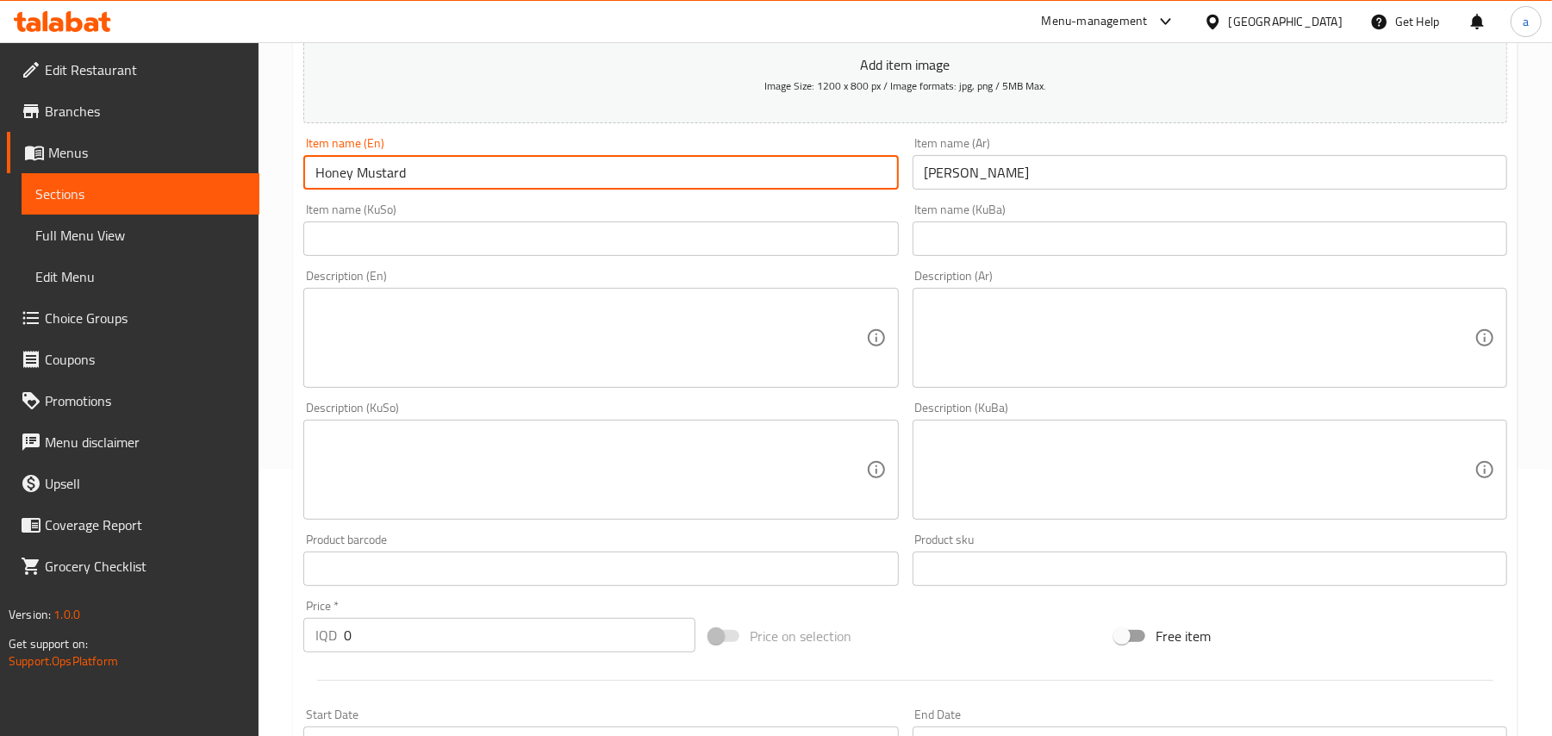
paste input "Rizo"
type input "Honey Mustard Rizo"
click at [881, 252] on input "text" at bounding box center [600, 238] width 595 height 34
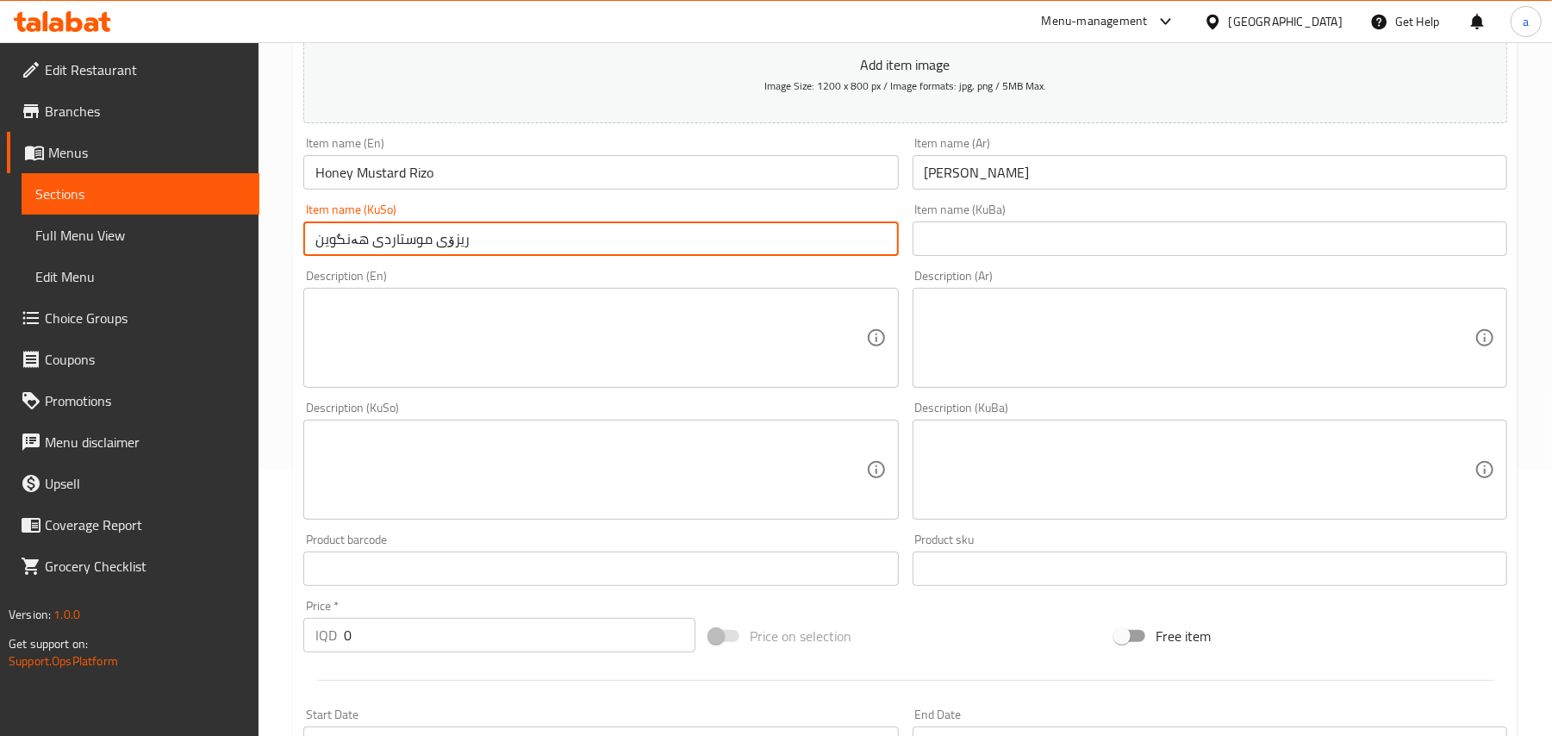
drag, startPoint x: 432, startPoint y: 246, endPoint x: 310, endPoint y: 245, distance: 121.5
click at [310, 245] on input "ریزۆی موستاردی هەنگوین" at bounding box center [600, 238] width 595 height 34
type input "ریزۆی موستاردی هەنگوین"
click at [645, 256] on input "ریزۆی موستاردی هەنگوین" at bounding box center [600, 238] width 595 height 34
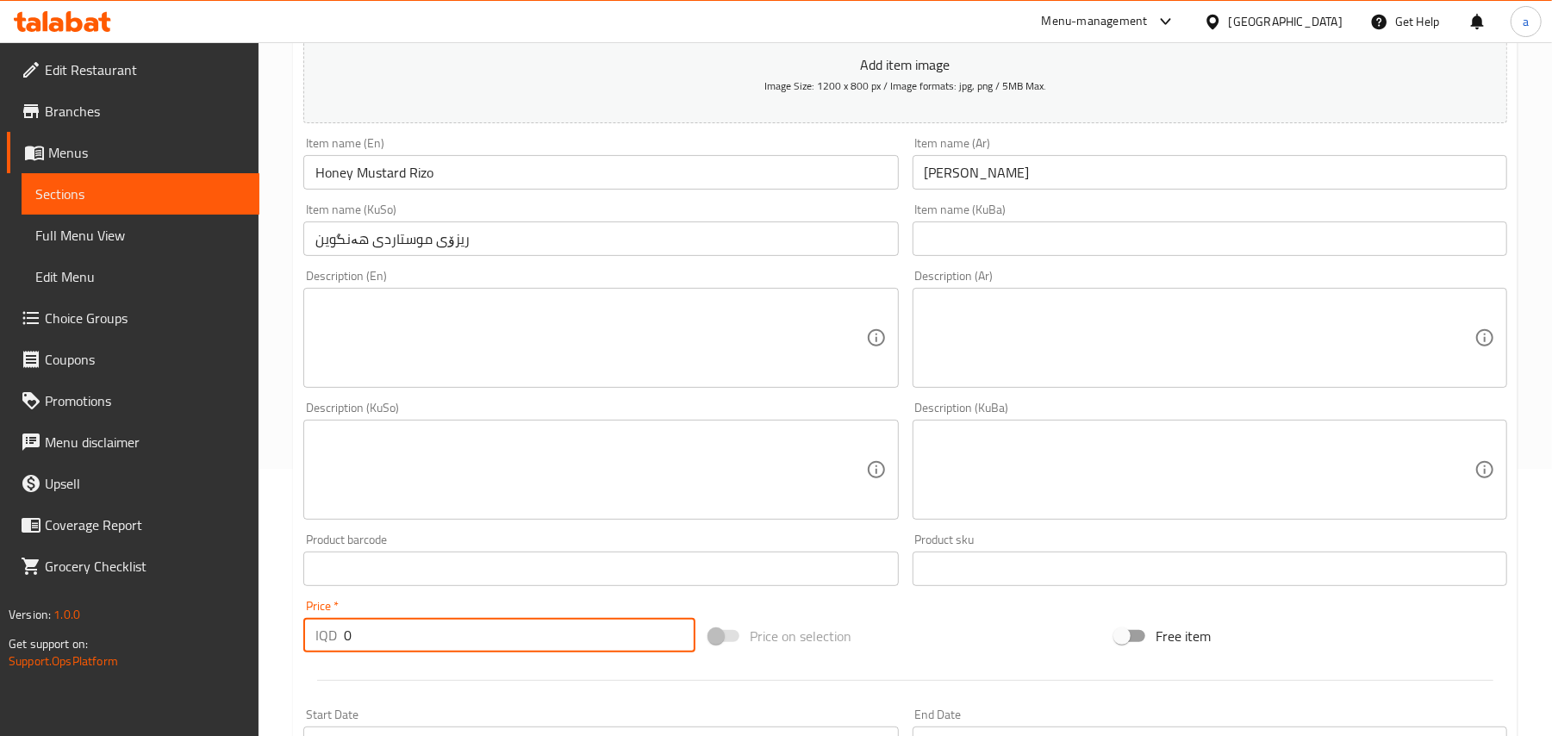
drag, startPoint x: 352, startPoint y: 652, endPoint x: 322, endPoint y: 646, distance: 30.6
click at [321, 650] on div "IQD 0 Price *" at bounding box center [499, 635] width 392 height 34
paste input "600"
type input "6000"
click at [410, 348] on textarea at bounding box center [590, 338] width 550 height 82
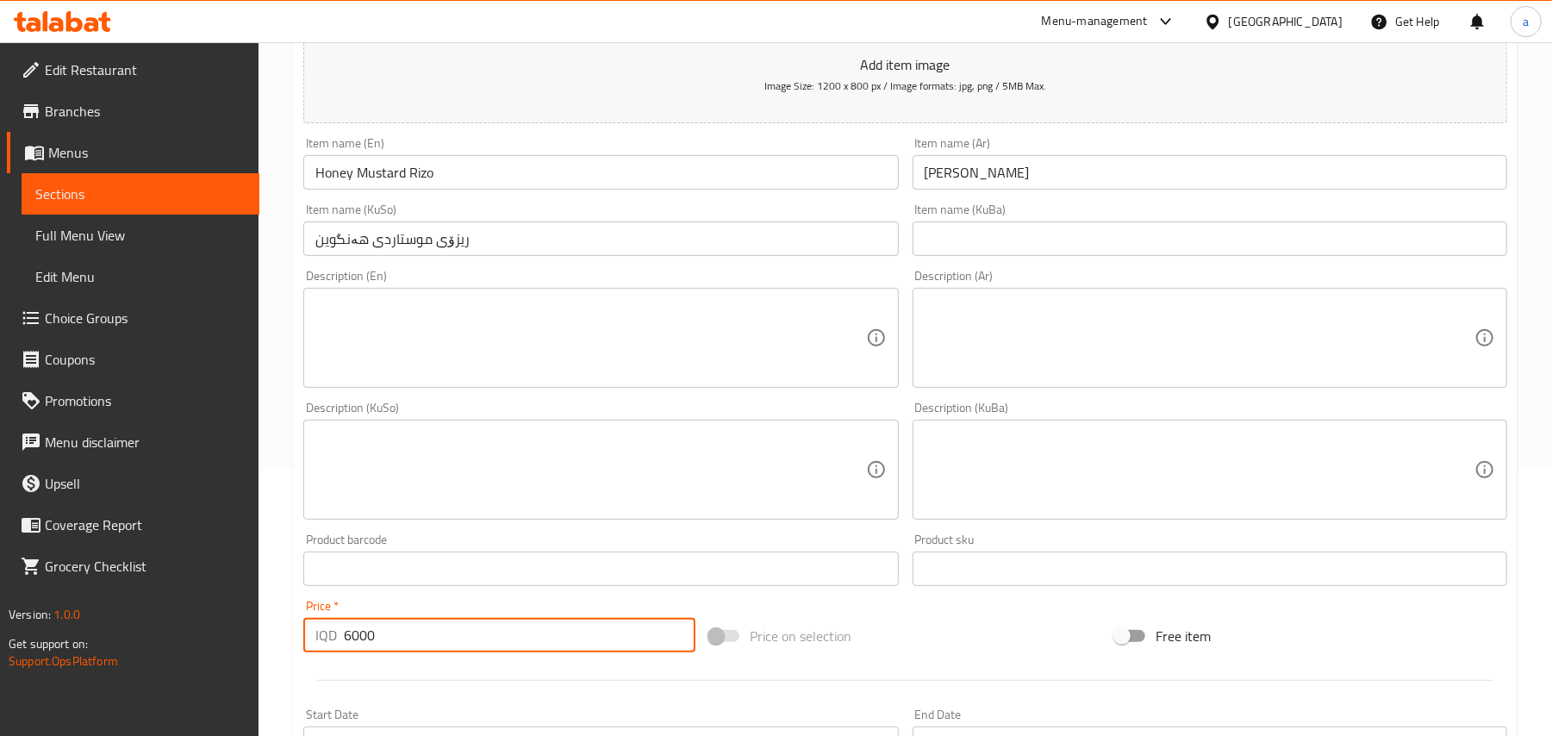
paste textarea "Marinated yellow rice, crispy chicken piece and honey mustard sauce"
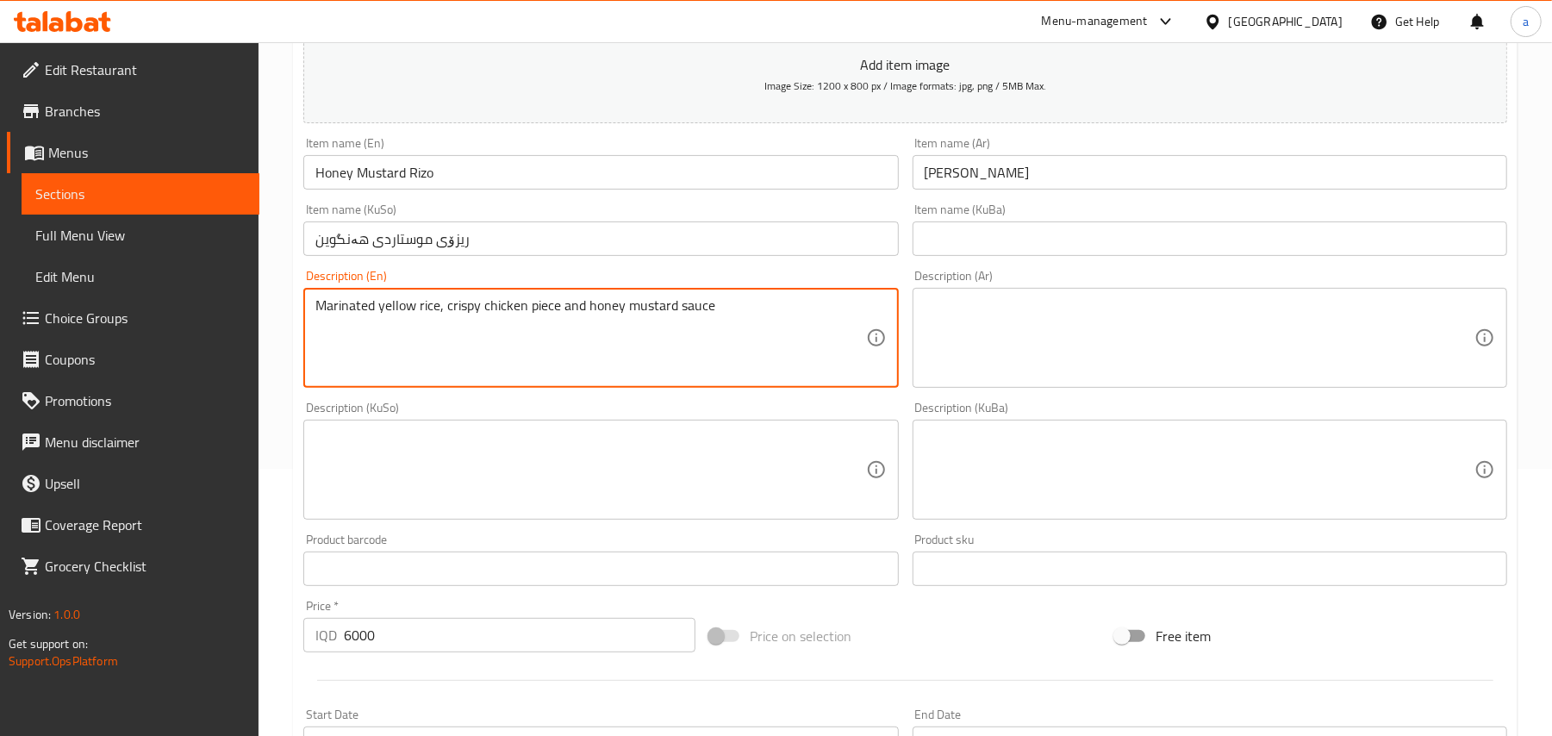
type textarea "Marinated yellow rice, crispy chicken piece and honey mustard sauce"
click at [970, 311] on textarea at bounding box center [1200, 338] width 550 height 82
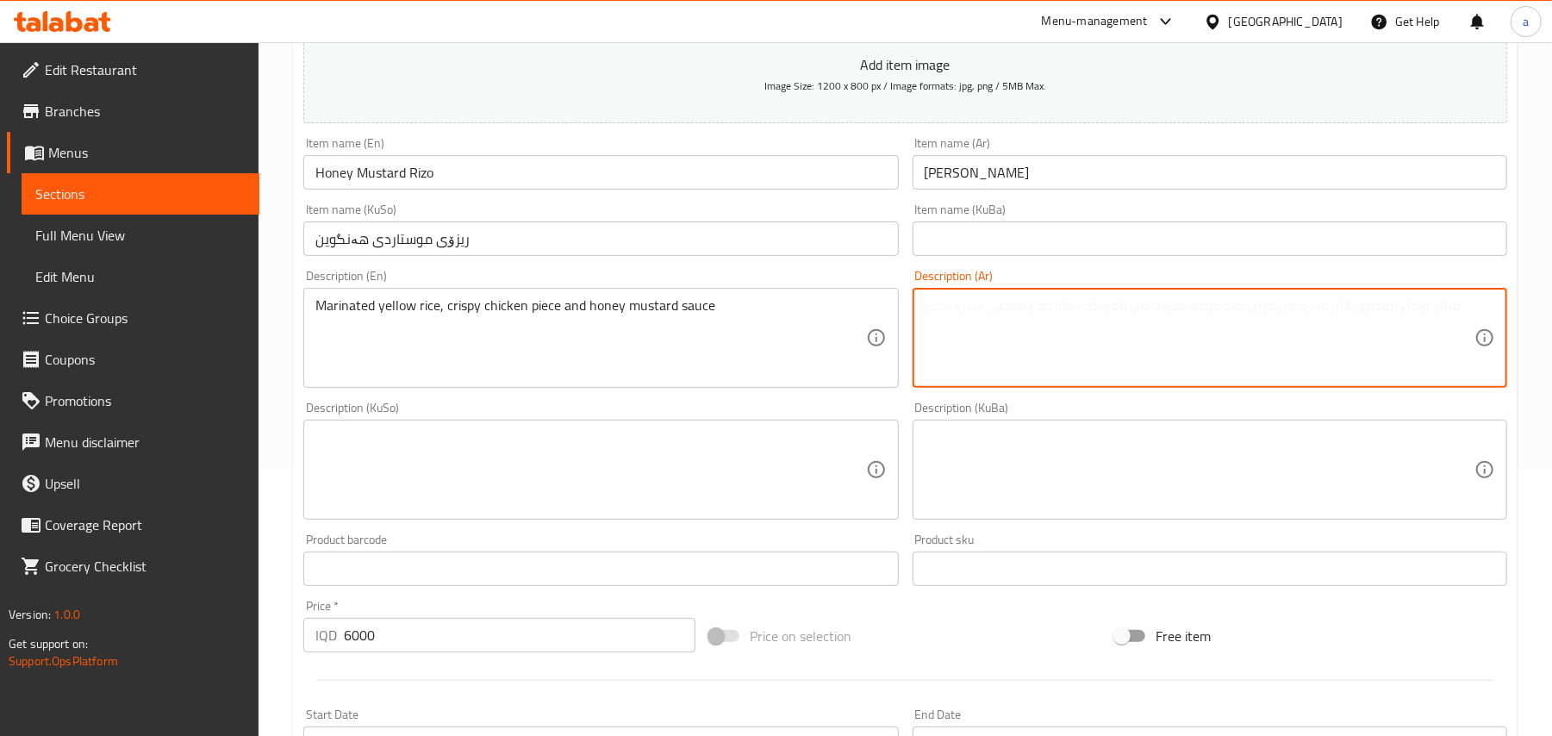
paste textarea "رز اصفر متبل، قطع دجاج كرسبي وصلصة هني ماسترد"
type textarea "رز اصفر متبل، قطع دجاج كرسبي وصلصة هني ماسترد"
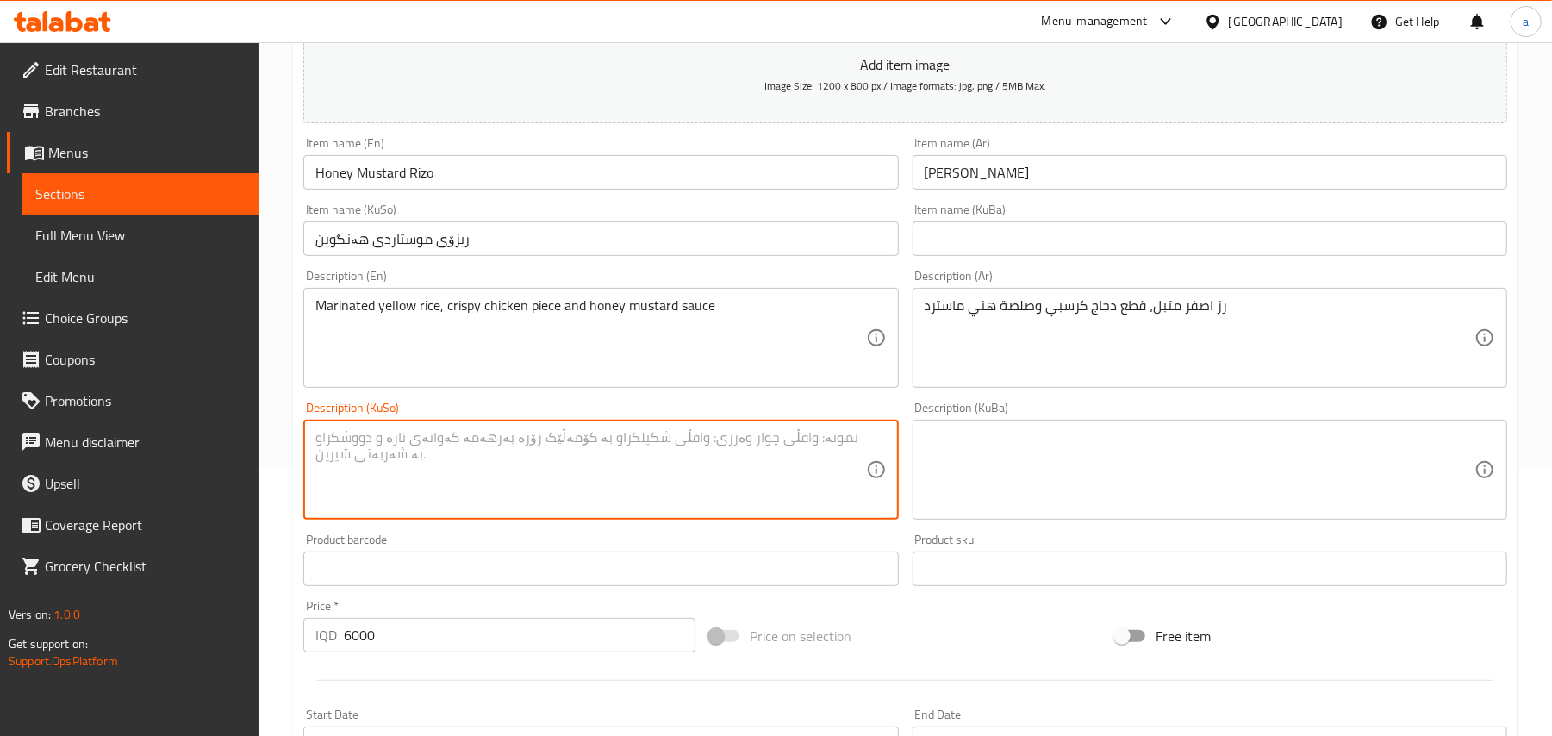
click at [615, 493] on textarea at bounding box center [590, 470] width 550 height 82
paste textarea "برنجی زەردی موتەبەل، پارچە مریشکی کریسپی و سۆسی موستاردی هەنگوین"
type textarea "برنجی زەردی موتەبەل، پارچە مریشکی کریسپی و سۆسی موستاردی هەنگوین"
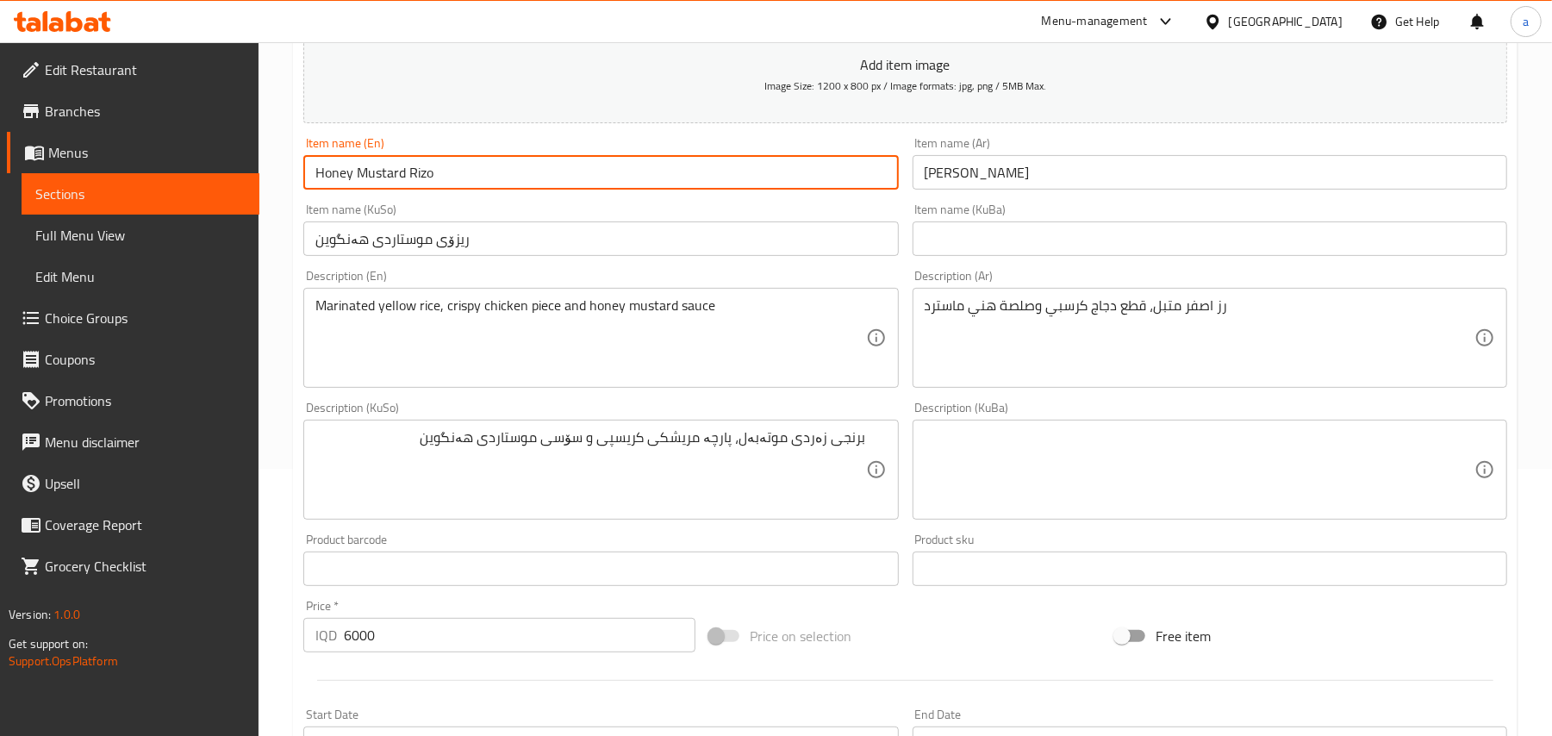
drag, startPoint x: 443, startPoint y: 191, endPoint x: 296, endPoint y: 191, distance: 146.5
click at [296, 191] on div "Item name (En) [PERSON_NAME] Item name (En)" at bounding box center [600, 163] width 608 height 66
click at [517, 180] on input "Honey Mustard Rizo" at bounding box center [600, 172] width 595 height 34
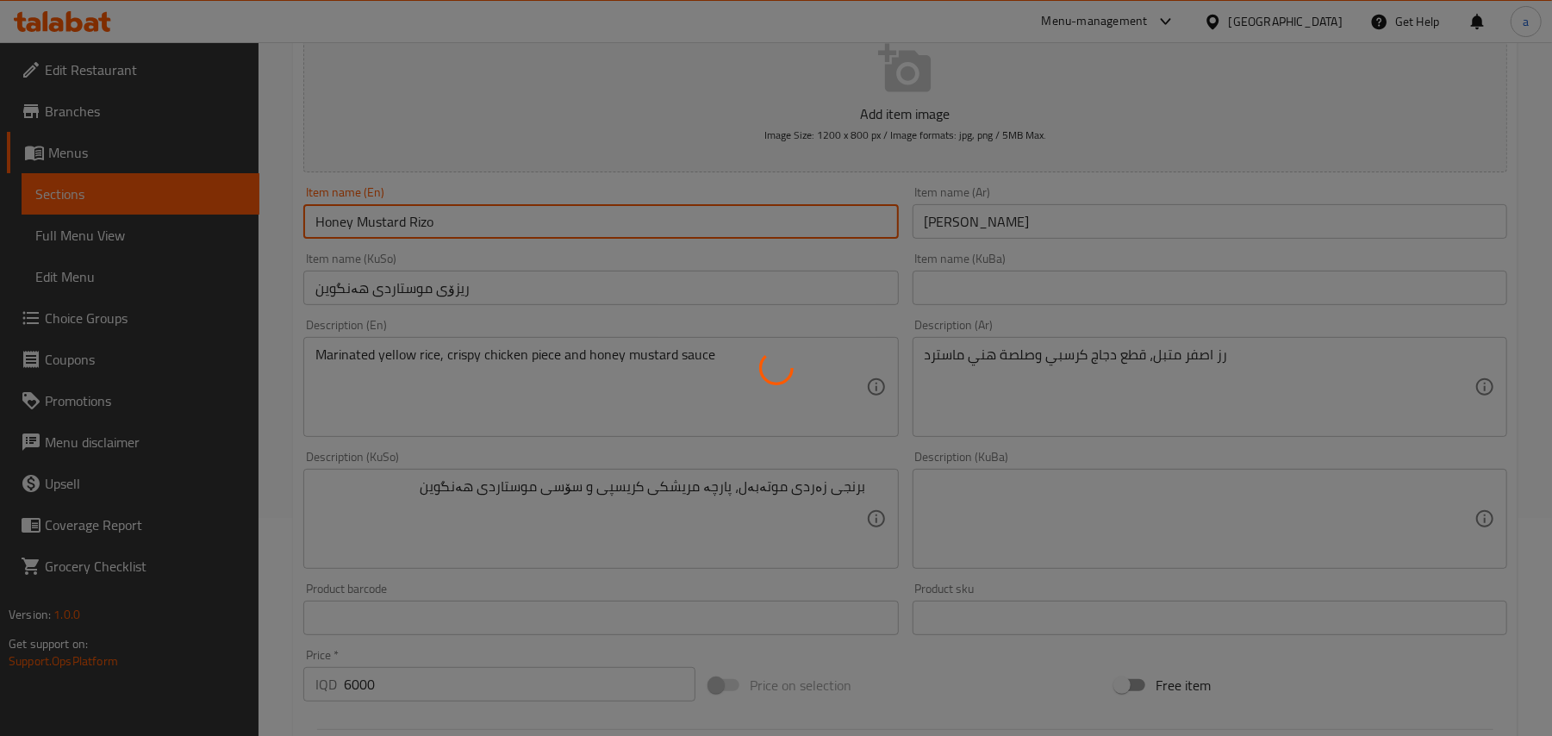
type input "0"
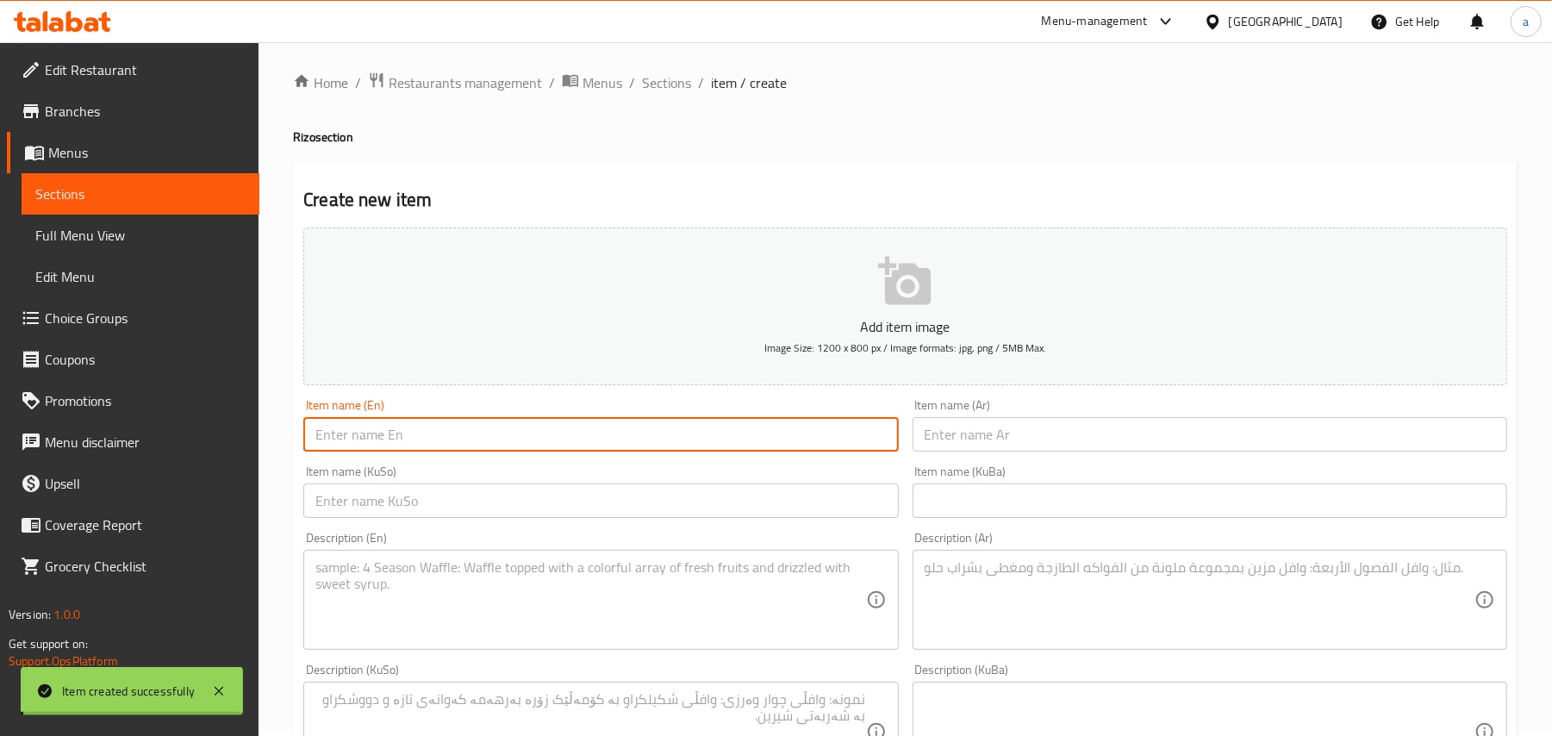
scroll to position [0, 0]
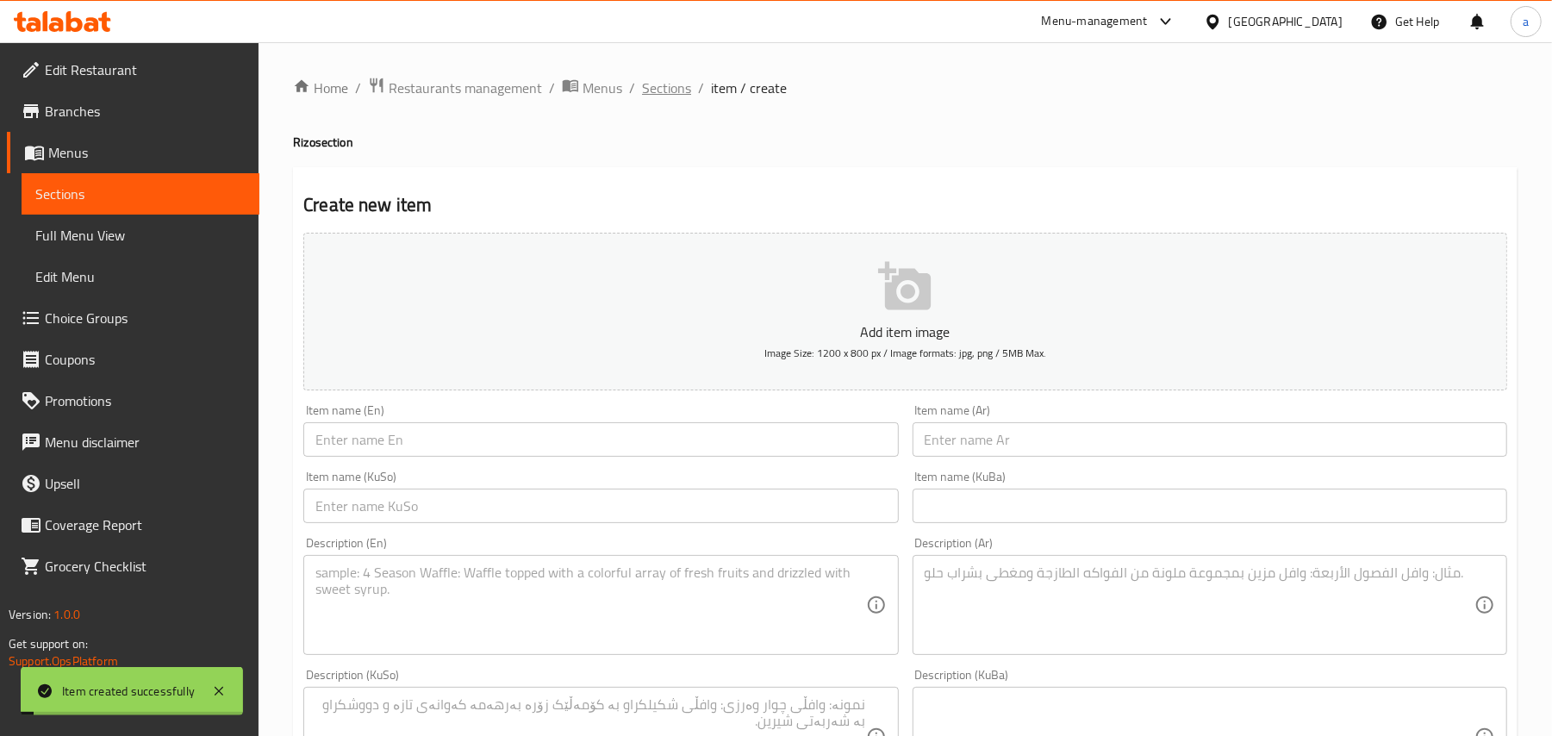
click at [683, 93] on span "Sections" at bounding box center [666, 88] width 49 height 21
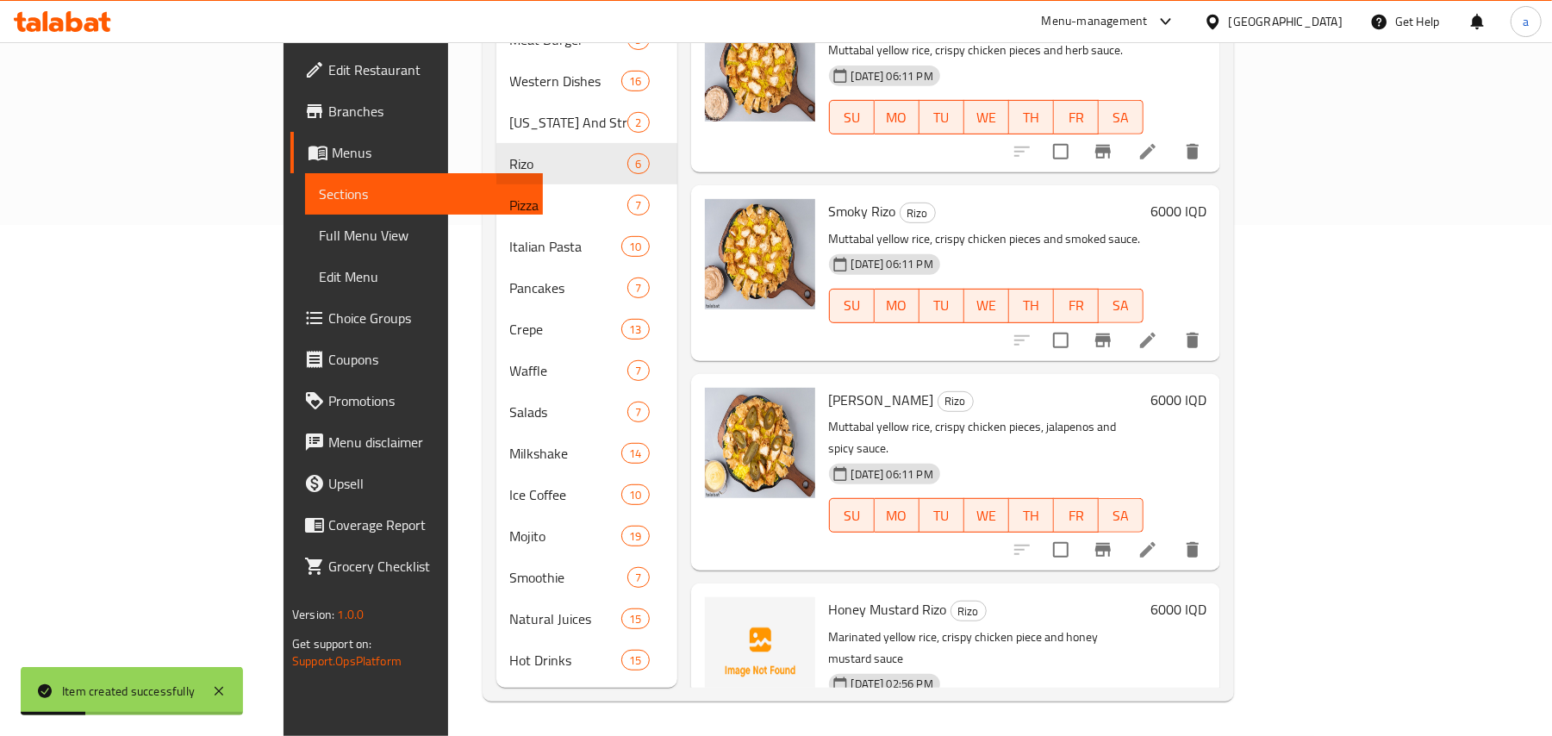
scroll to position [186, 0]
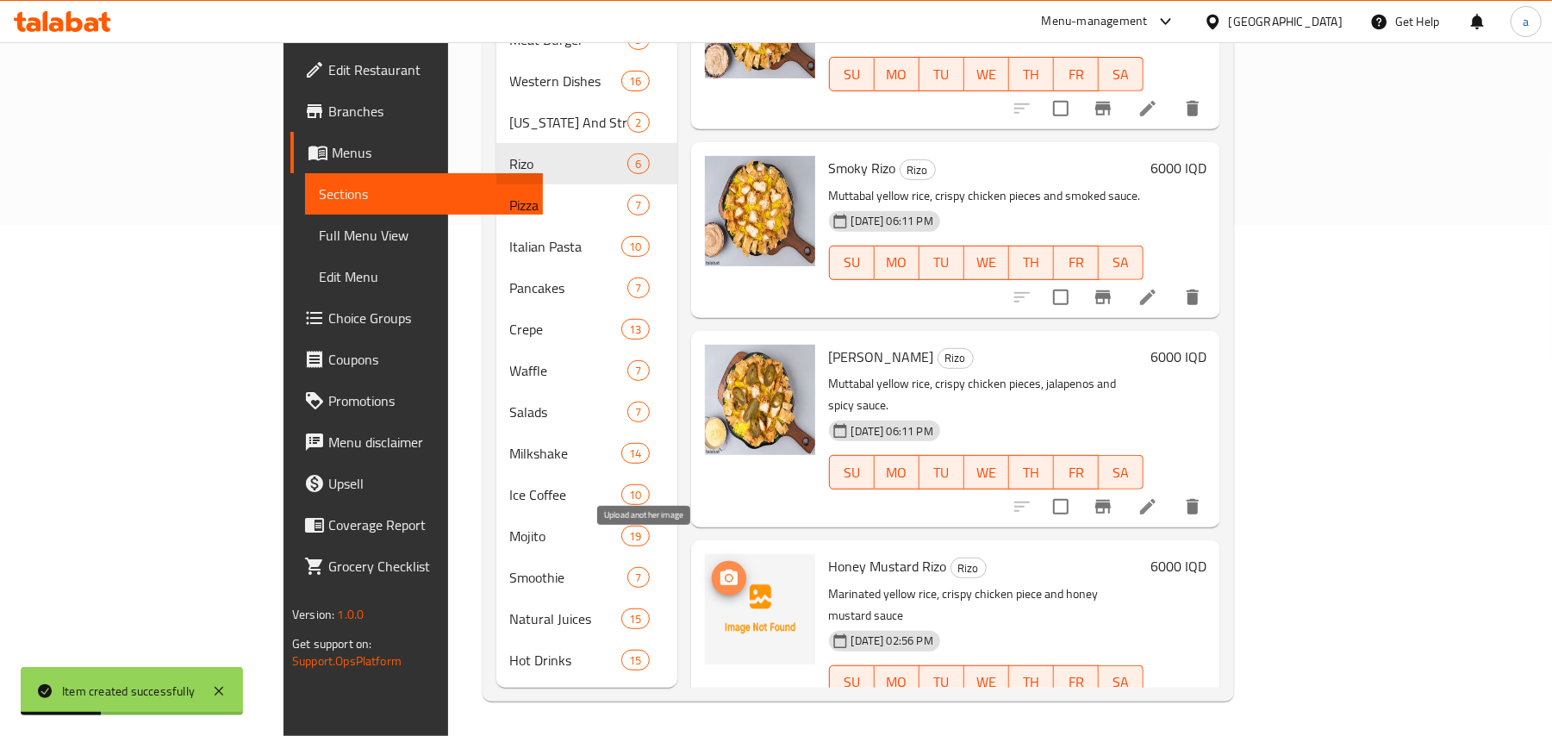
click at [720, 570] on icon "upload picture" at bounding box center [728, 578] width 17 height 16
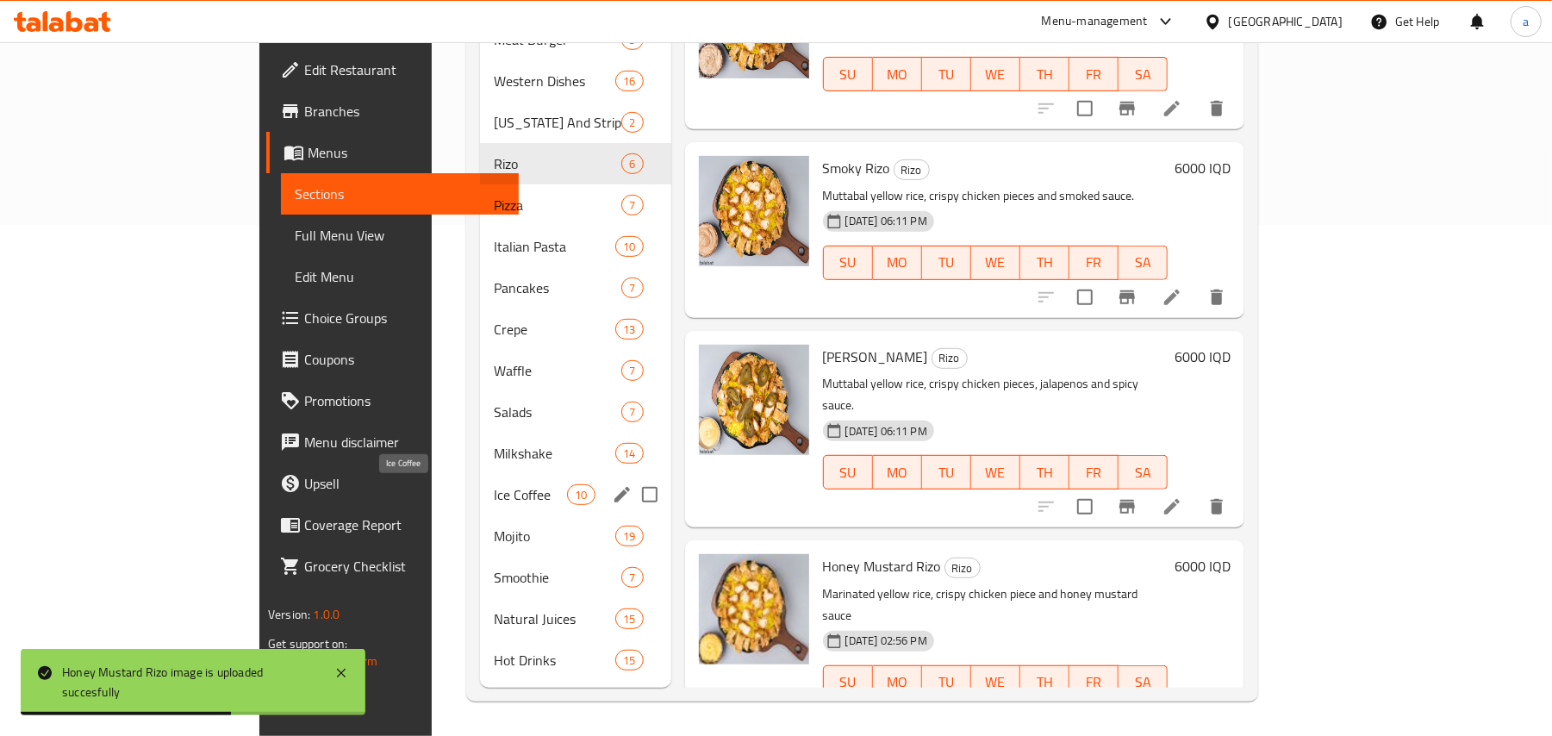
drag, startPoint x: 401, startPoint y: 487, endPoint x: 596, endPoint y: 490, distance: 195.7
click at [494, 484] on span "Ice Coffee" at bounding box center [530, 494] width 73 height 21
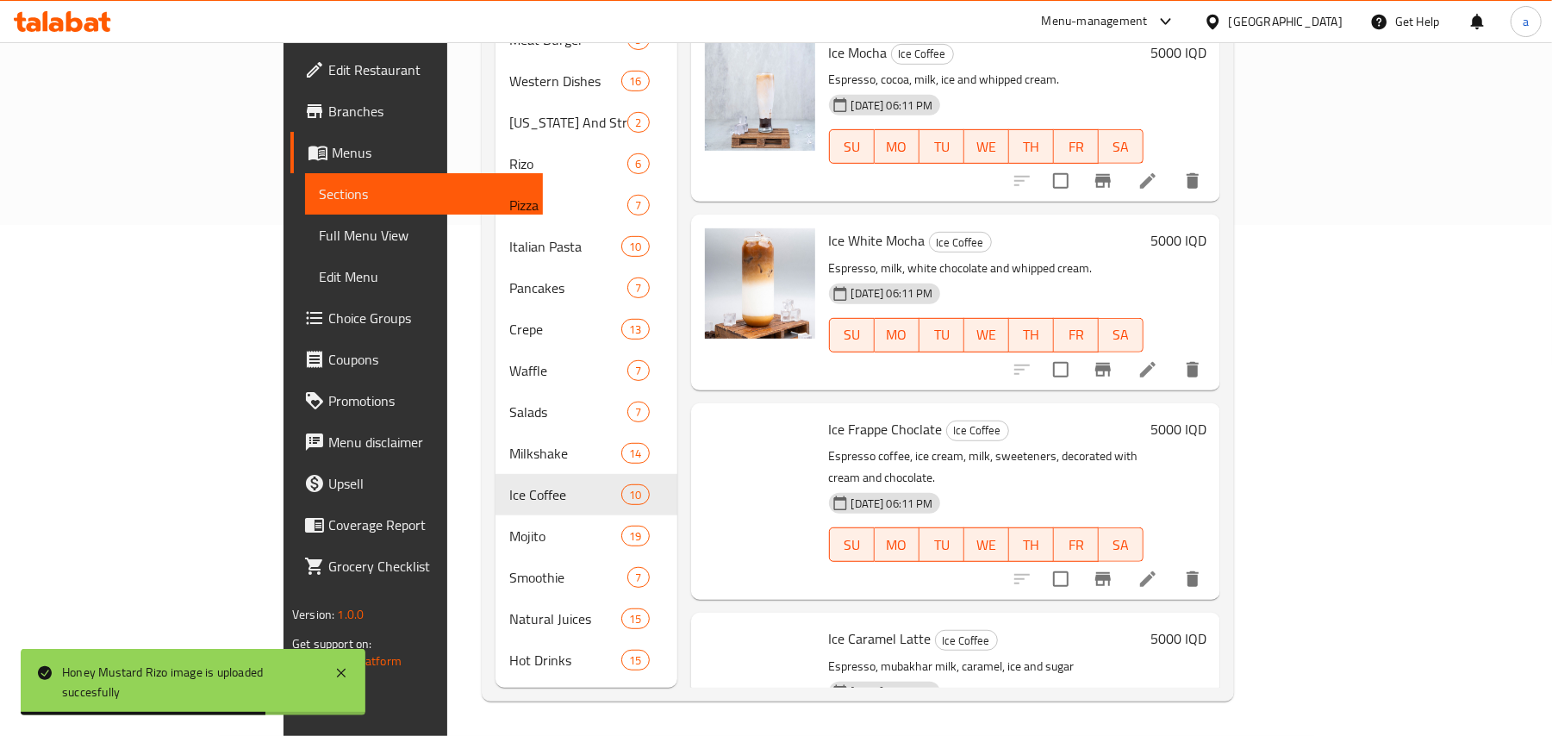
scroll to position [953, 0]
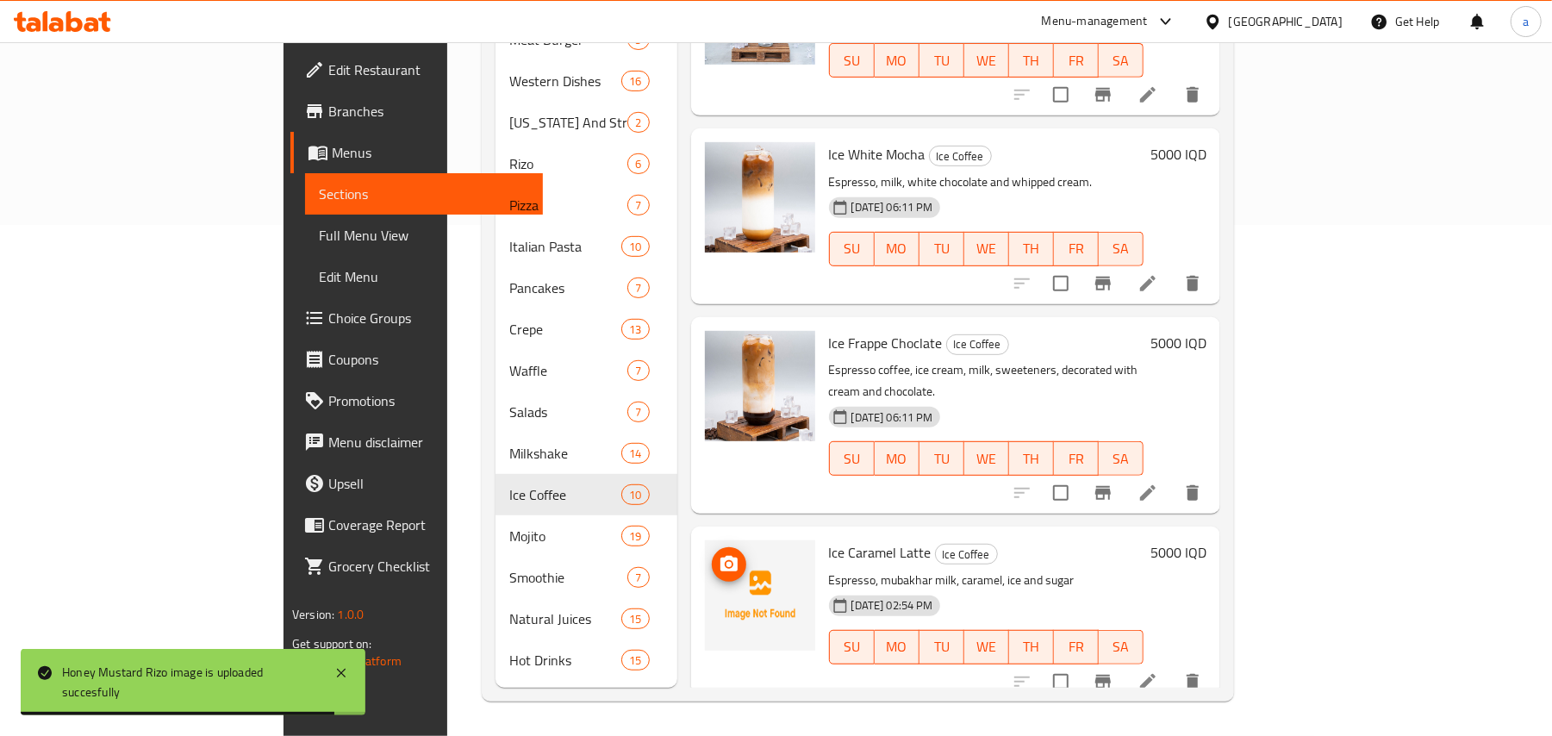
click at [720, 556] on icon "upload picture" at bounding box center [728, 564] width 17 height 16
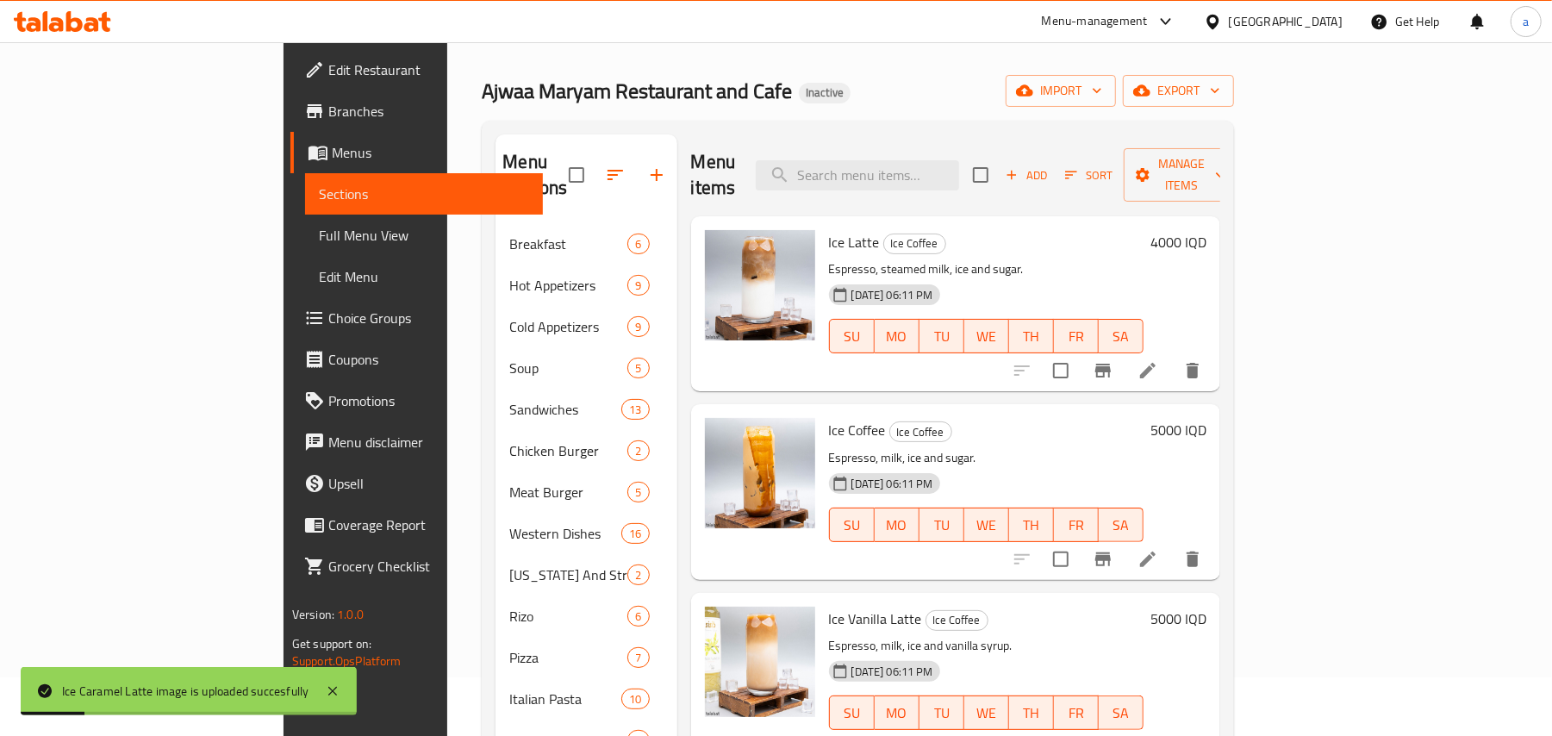
scroll to position [0, 0]
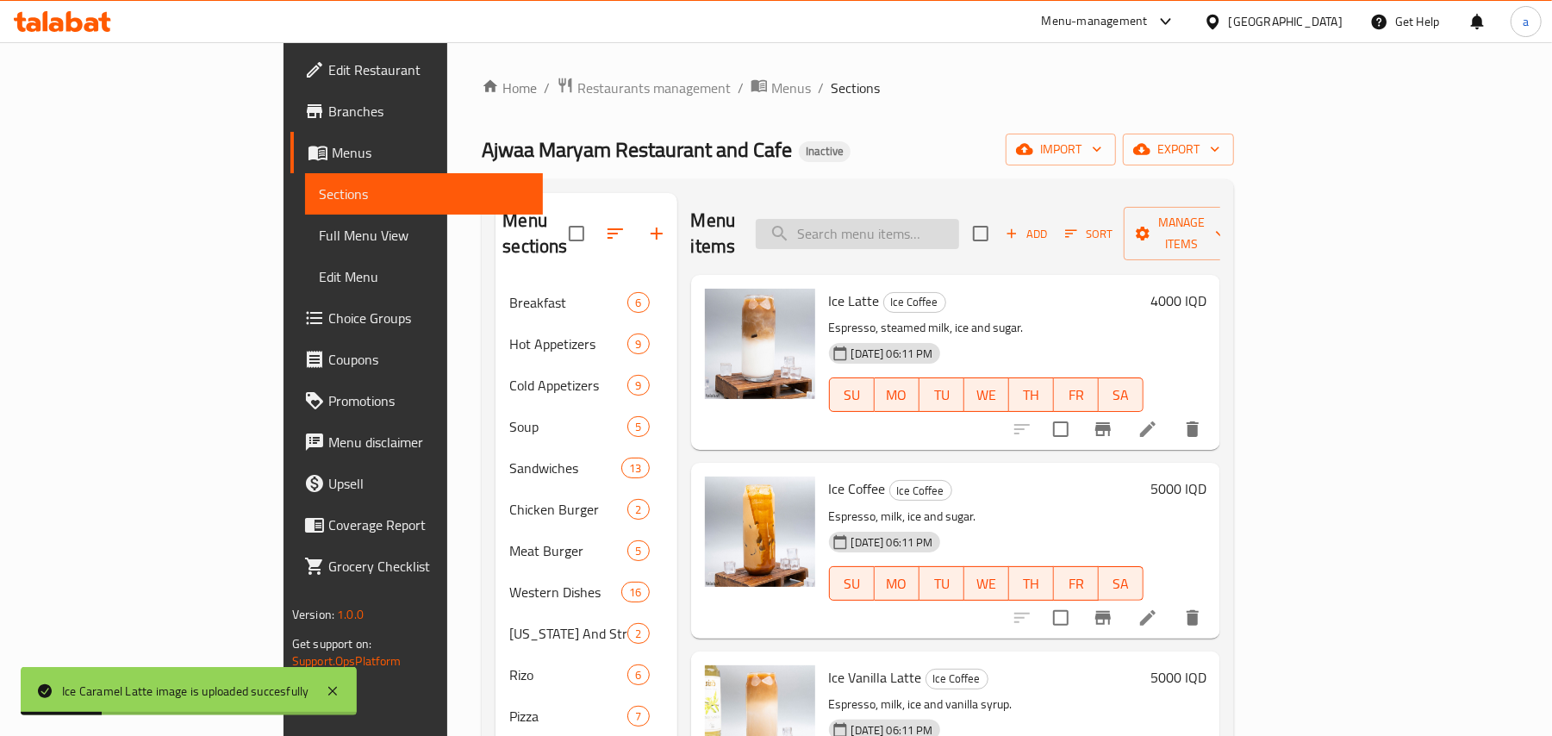
click at [938, 224] on input "search" at bounding box center [857, 234] width 203 height 30
paste input "صاج لحم مكسيكي"
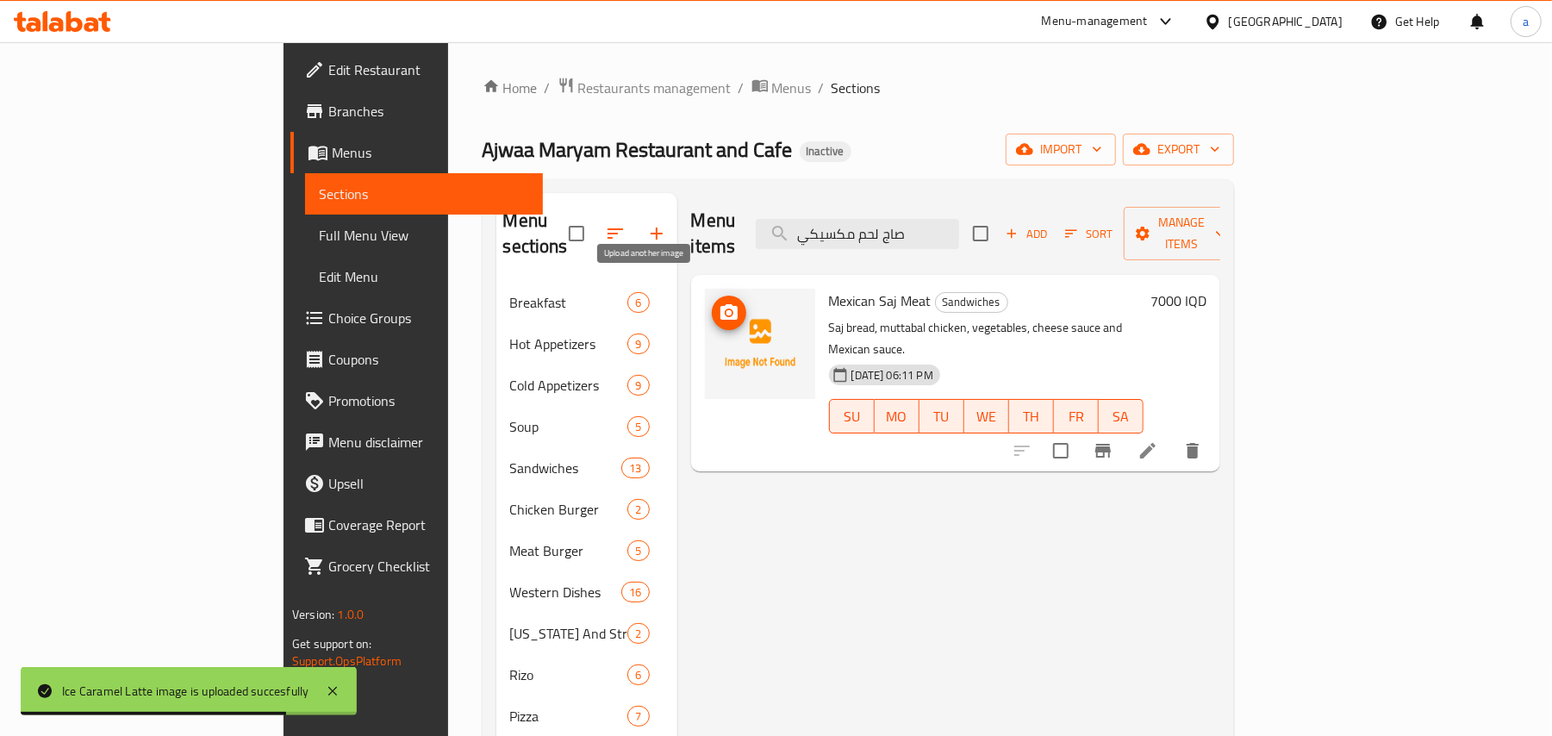
type input "صاج لحم مكسيكي"
click at [712, 302] on span "upload picture" at bounding box center [729, 312] width 34 height 21
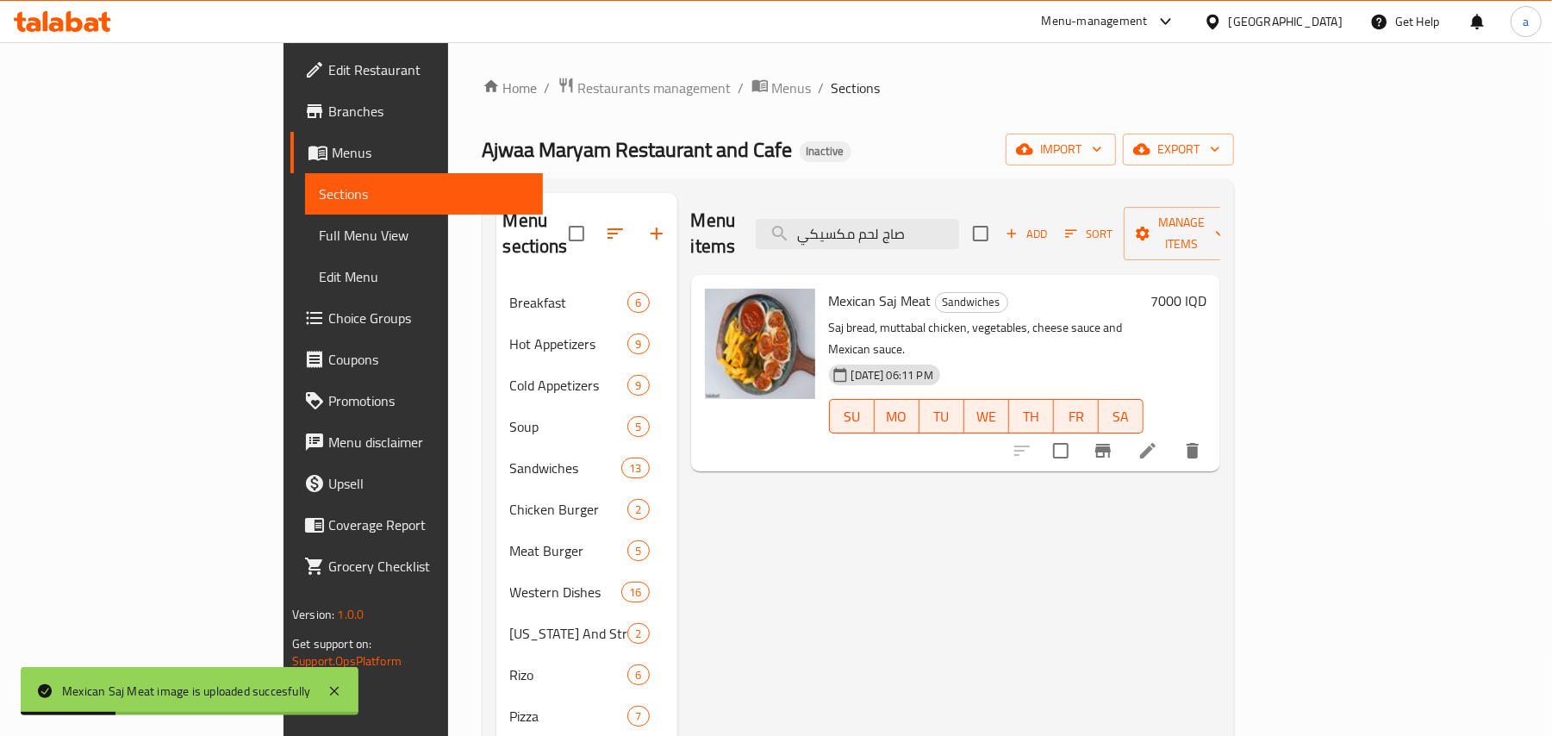
click at [1172, 435] on li at bounding box center [1148, 450] width 48 height 31
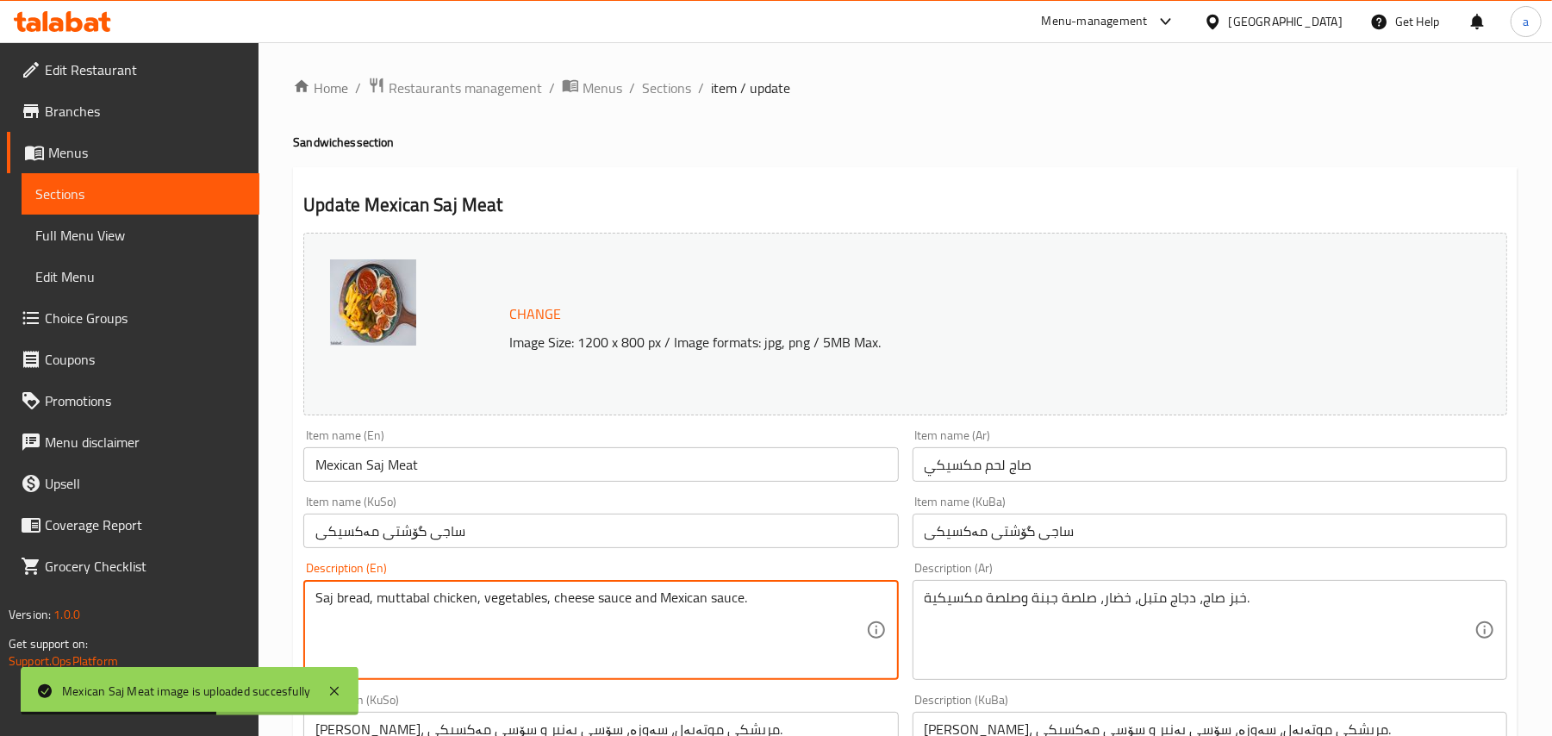
click at [665, 614] on textarea "Saj bread, muttabal chicken, vegetables, cheese sauce and Mexican sauce." at bounding box center [590, 630] width 550 height 82
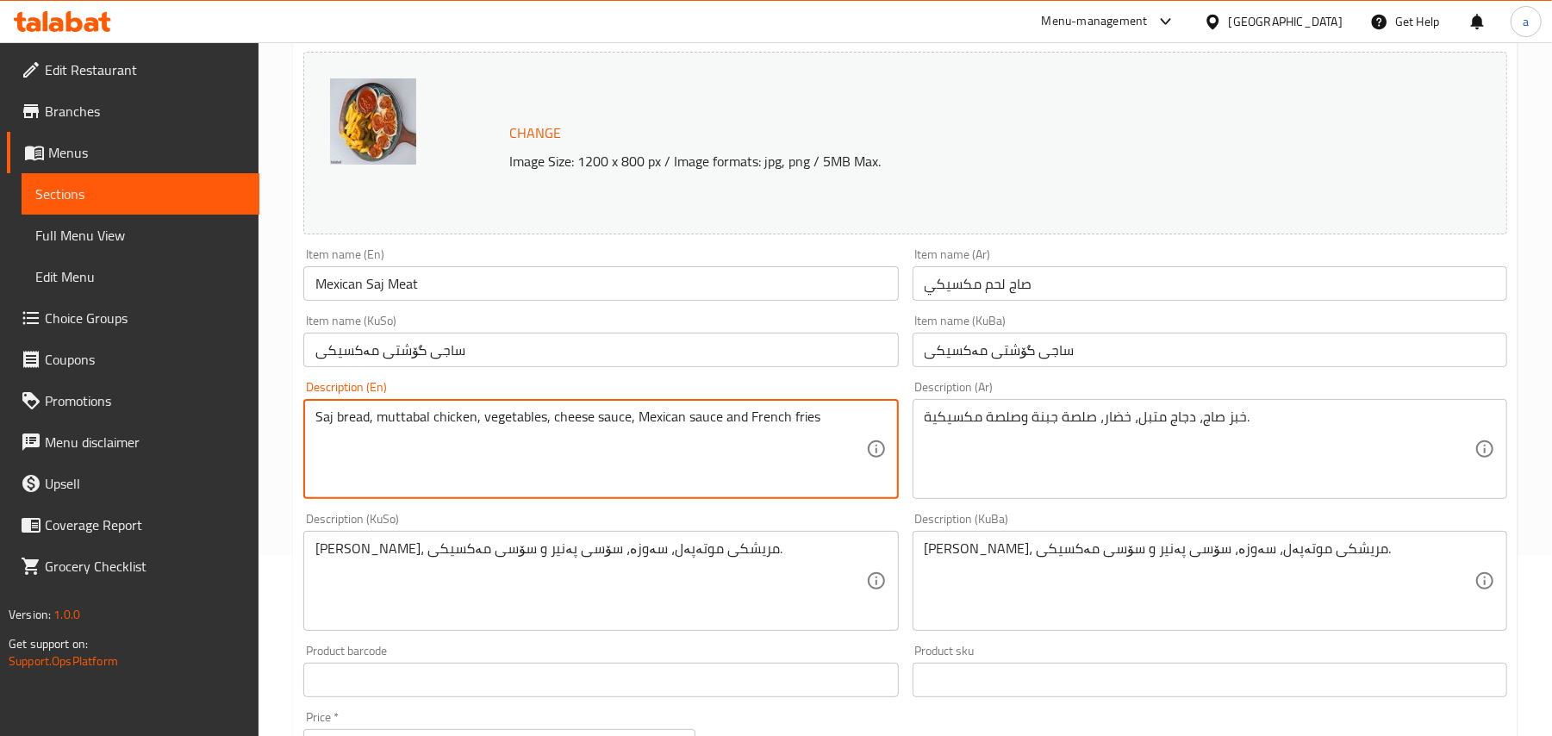
scroll to position [267, 0]
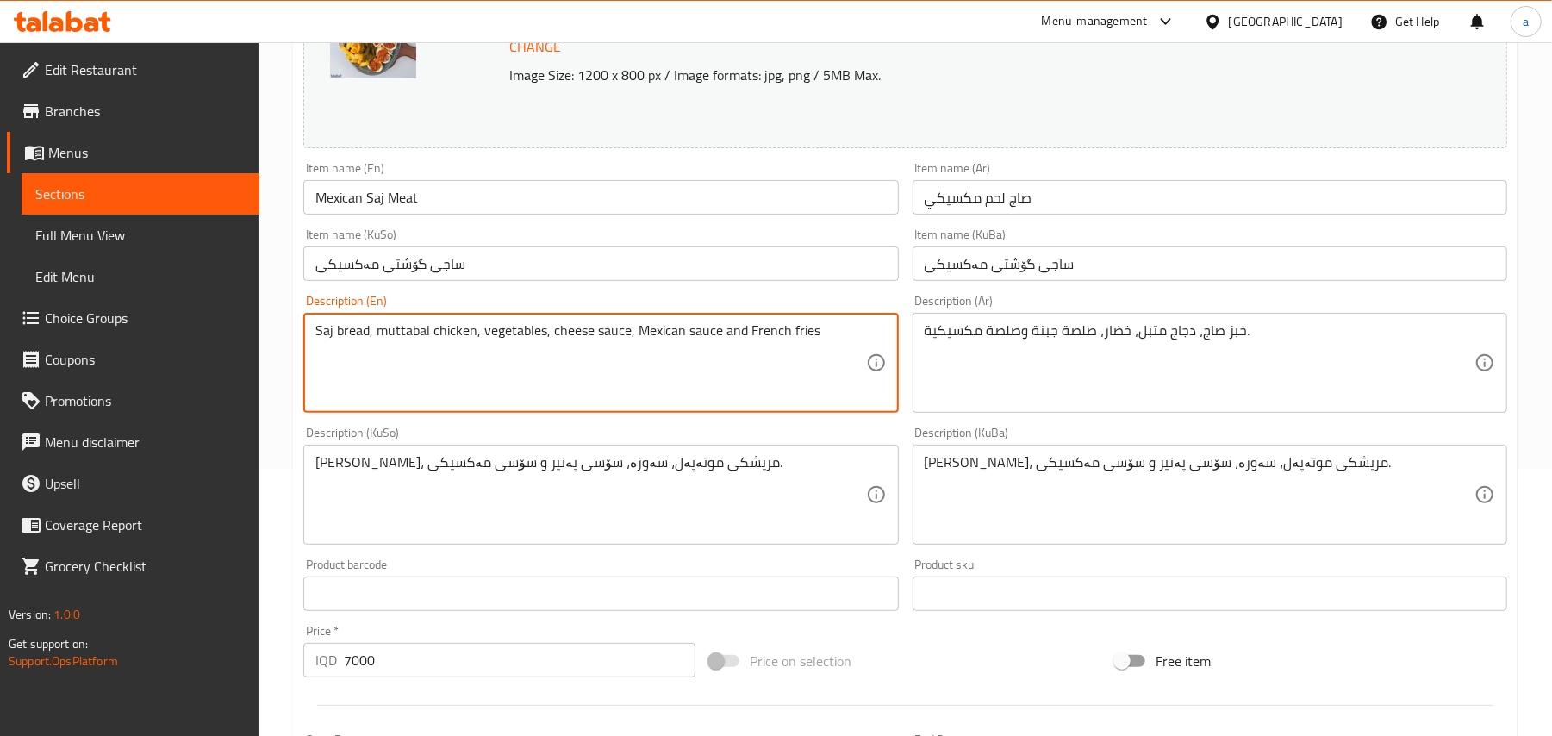
type textarea "Saj bread, muttabal chicken, vegetables, cheese sauce, Mexican sauce and French…"
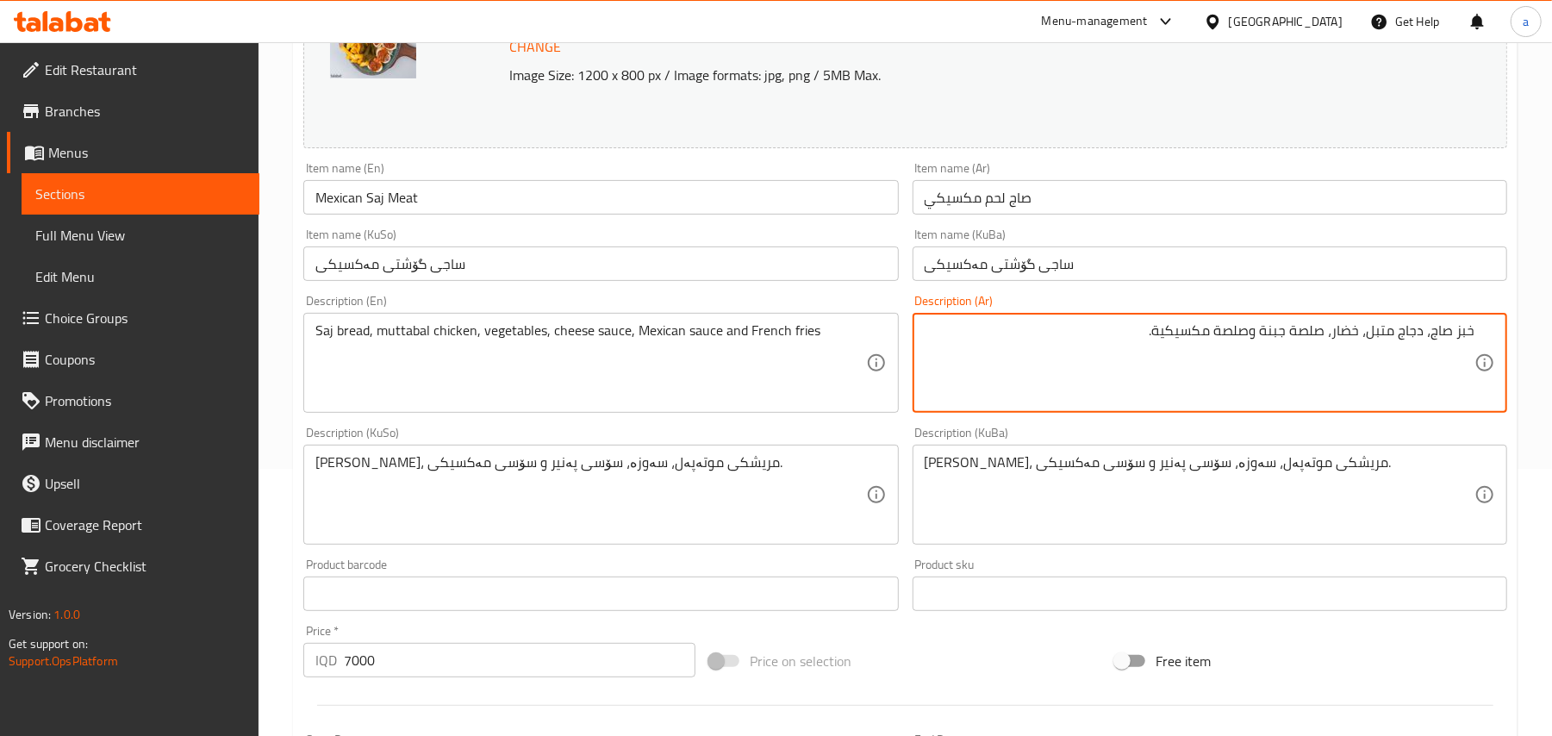
click at [1239, 352] on textarea "خبز صاج، دجاج متبل، خضار، صلصة جبنة وصلصة مكسيكية." at bounding box center [1200, 363] width 550 height 82
type textarea "خبز صاج، دجاج متبل، خضار، صلصة جبنة، صلصة مكسيكية وبطاطا مقلية"
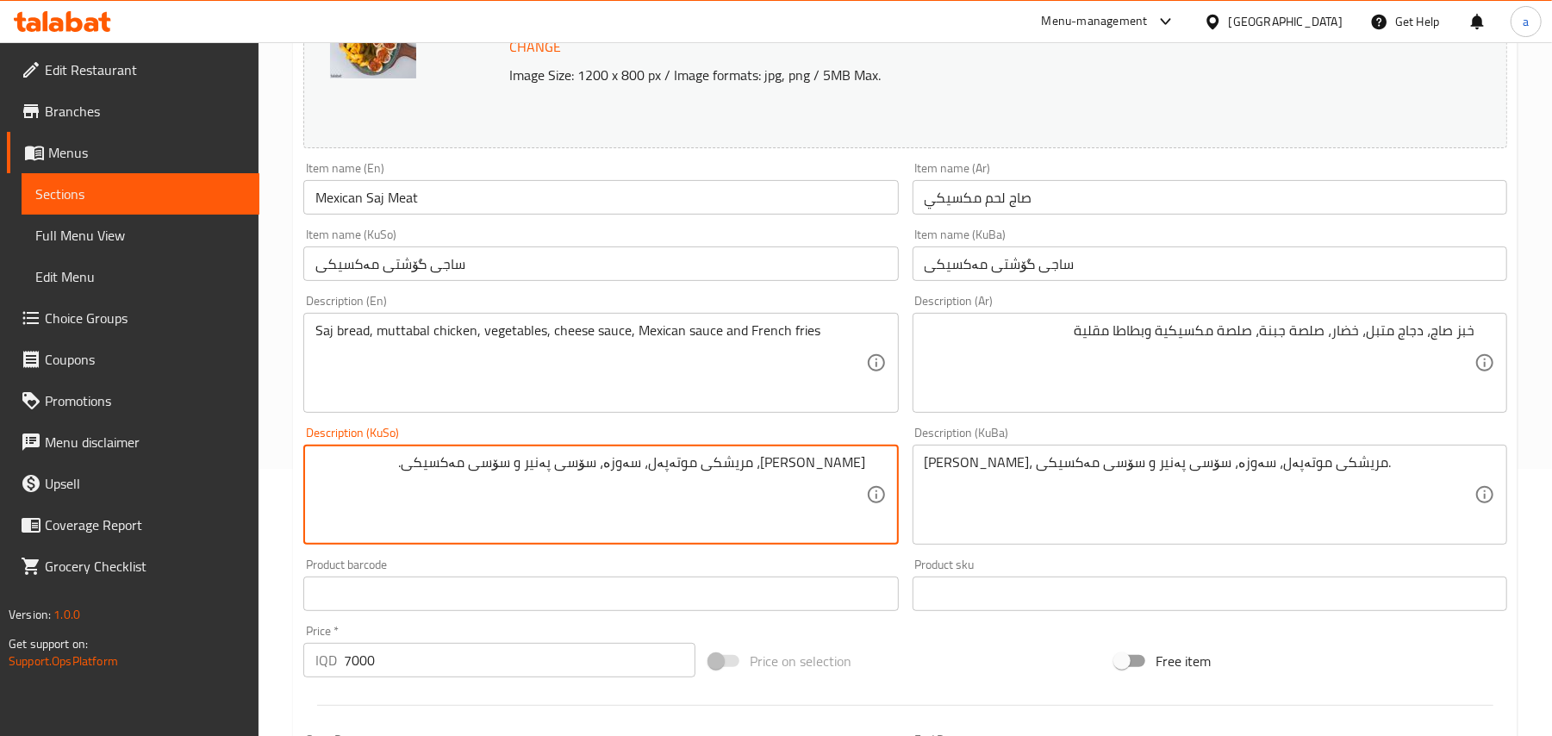
click at [563, 490] on textarea "[PERSON_NAME]، مریشکی موتەپەل، سەوزە، سۆسی پەنیر و سۆسی مەکسیکی." at bounding box center [590, 495] width 550 height 82
click at [570, 491] on textarea "[PERSON_NAME]، مریشکی موتەپەل، سەوزە، سۆسی پەنیر و سۆسی مەکسیکی." at bounding box center [590, 495] width 550 height 82
click at [418, 494] on textarea "نانی ساج، مریشکی موتەپەل، سەوزە، سۆسی پەنیر، سۆسی مەکسیکی." at bounding box center [590, 495] width 550 height 82
drag, startPoint x: 386, startPoint y: 479, endPoint x: 460, endPoint y: 486, distance: 74.4
click at [460, 486] on textarea "[PERSON_NAME]، مریشکی موتەپەل، سەوزە، سۆسی پەنیر، سۆسی مەکسیکی و فینگەر" at bounding box center [590, 495] width 550 height 82
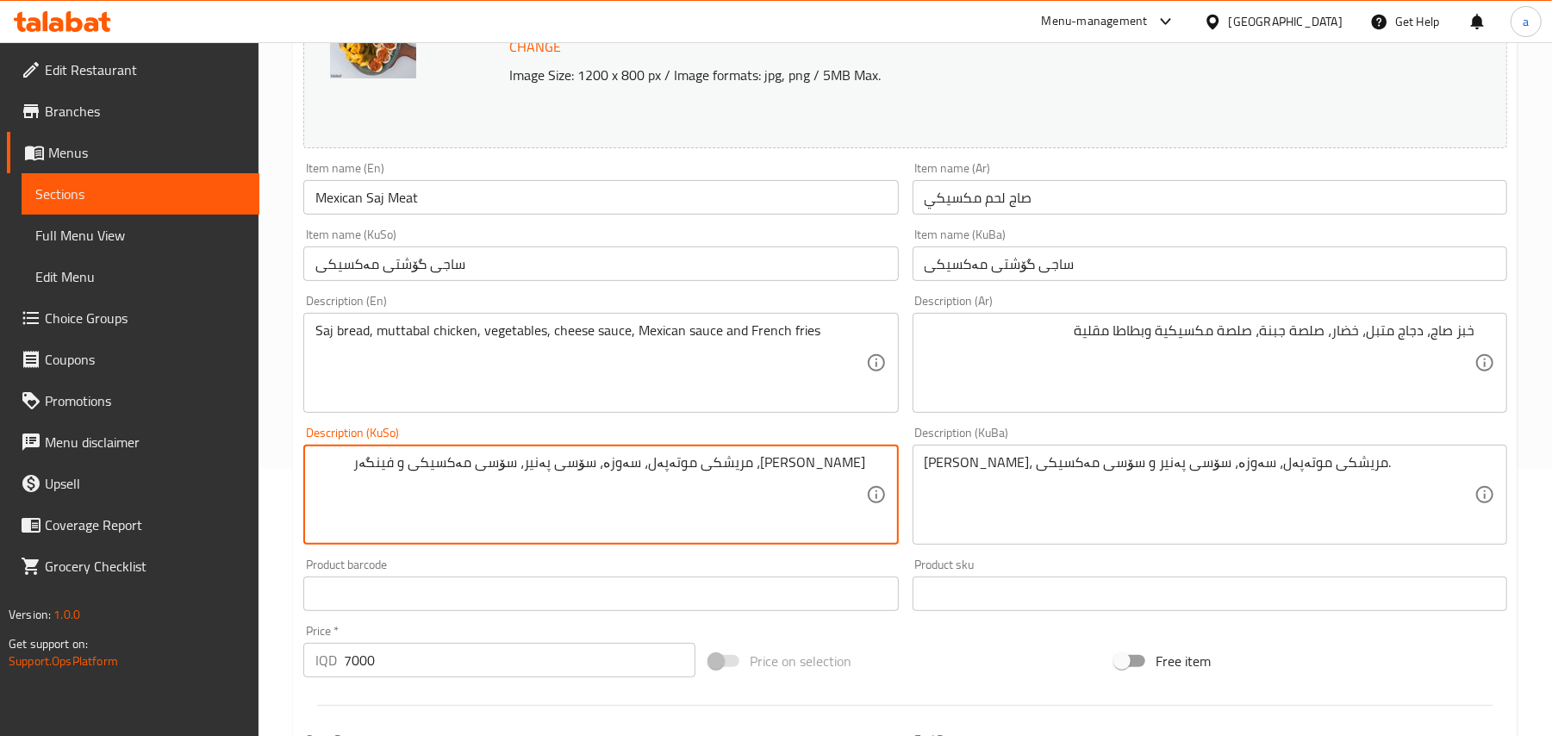
type textarea "[PERSON_NAME]، مریشکی موتەپەل، سەوزە، سۆسی پەنیر، سۆسی مەکسیکی و فینگەر"
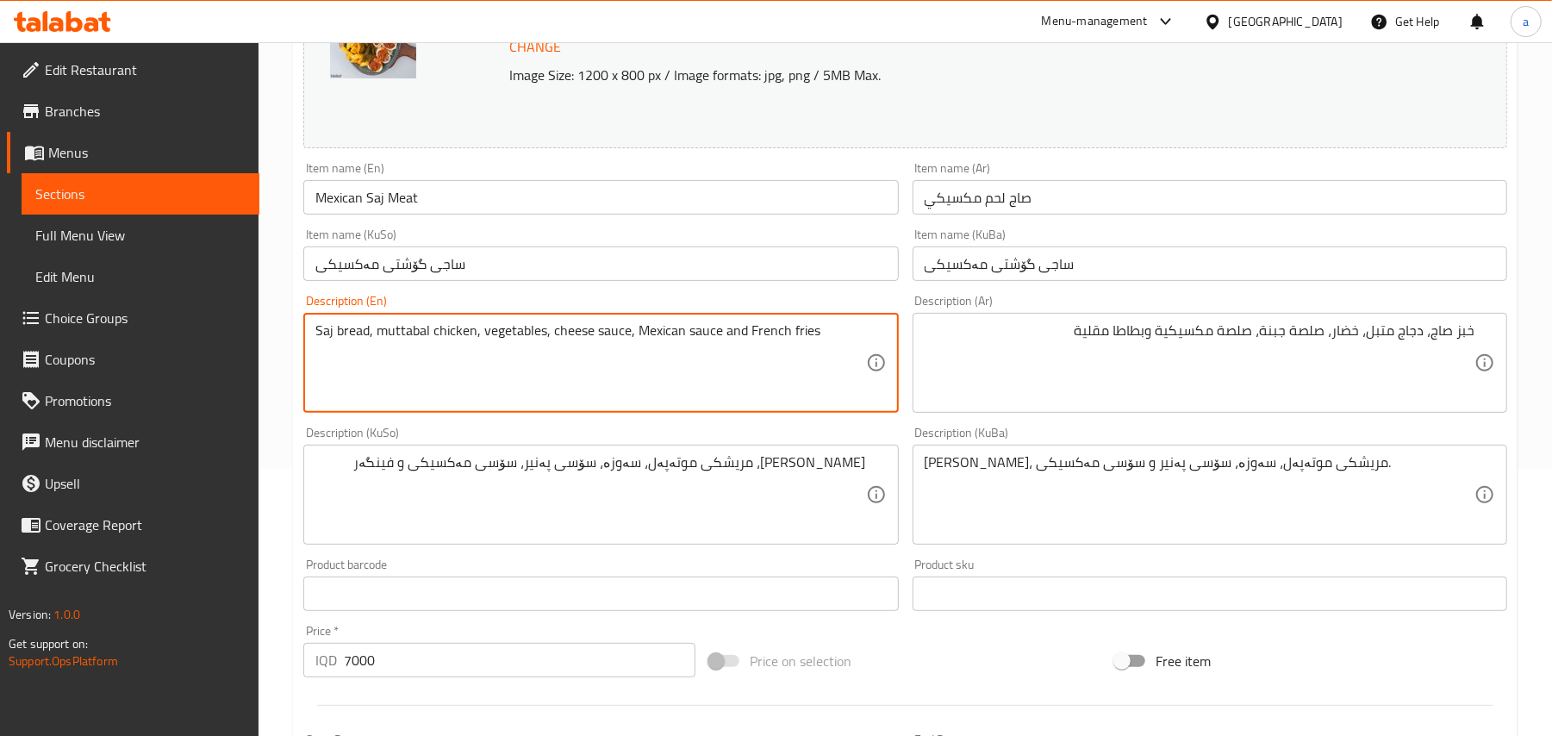
drag, startPoint x: 849, startPoint y: 343, endPoint x: 739, endPoint y: 348, distance: 109.6
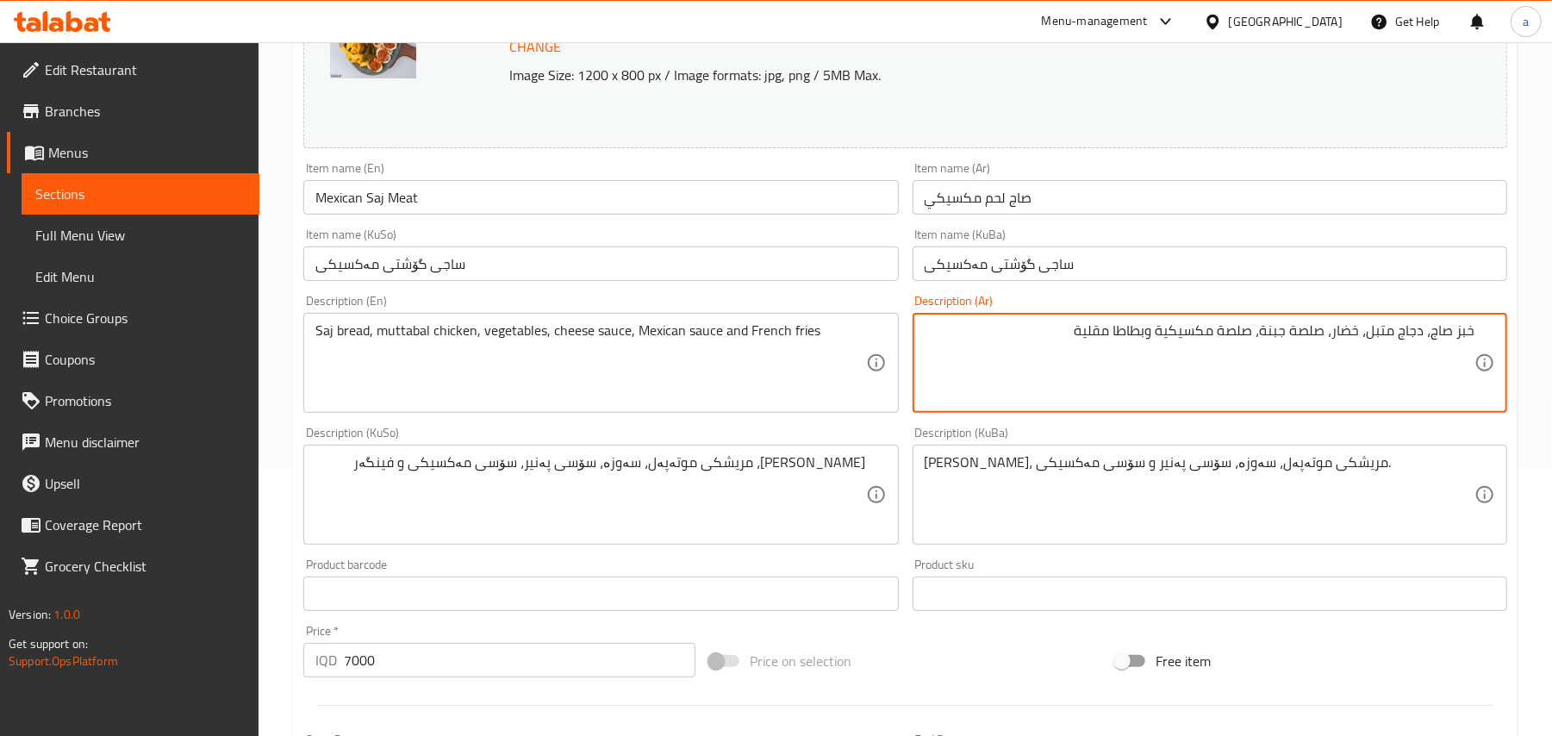
drag, startPoint x: 1027, startPoint y: 346, endPoint x: 1143, endPoint y: 348, distance: 115.5
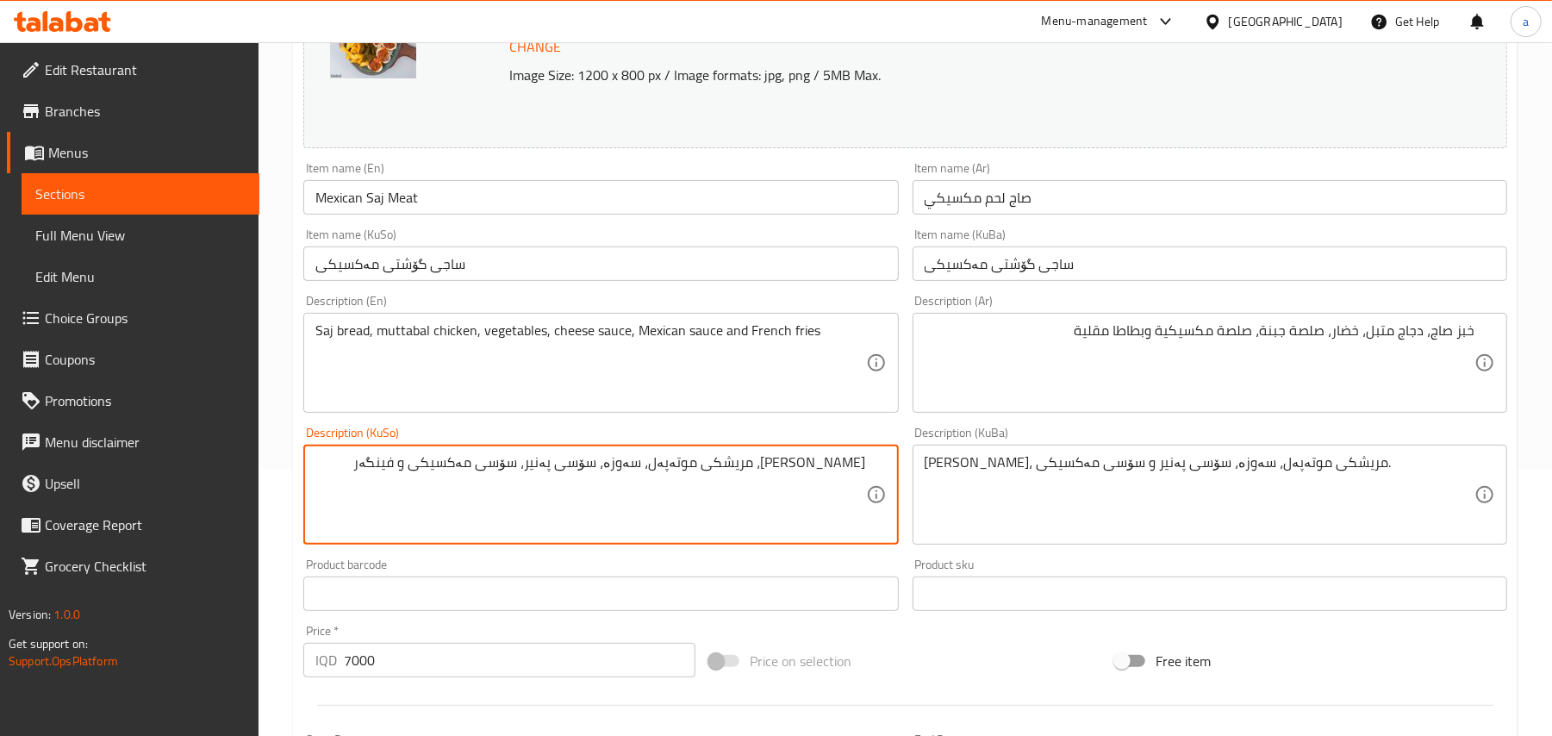
click at [659, 484] on textarea "[PERSON_NAME]، مریشکی موتەپەل، سەوزە، سۆسی پەنیر، سۆسی مەکسیکی و فینگەر" at bounding box center [590, 495] width 550 height 82
click at [696, 487] on textarea "[PERSON_NAME]، مریشکی موتەپەل، سەوزە، سۆسی پەنیر، سۆسی مەکسیکی و فینگەر" at bounding box center [590, 495] width 550 height 82
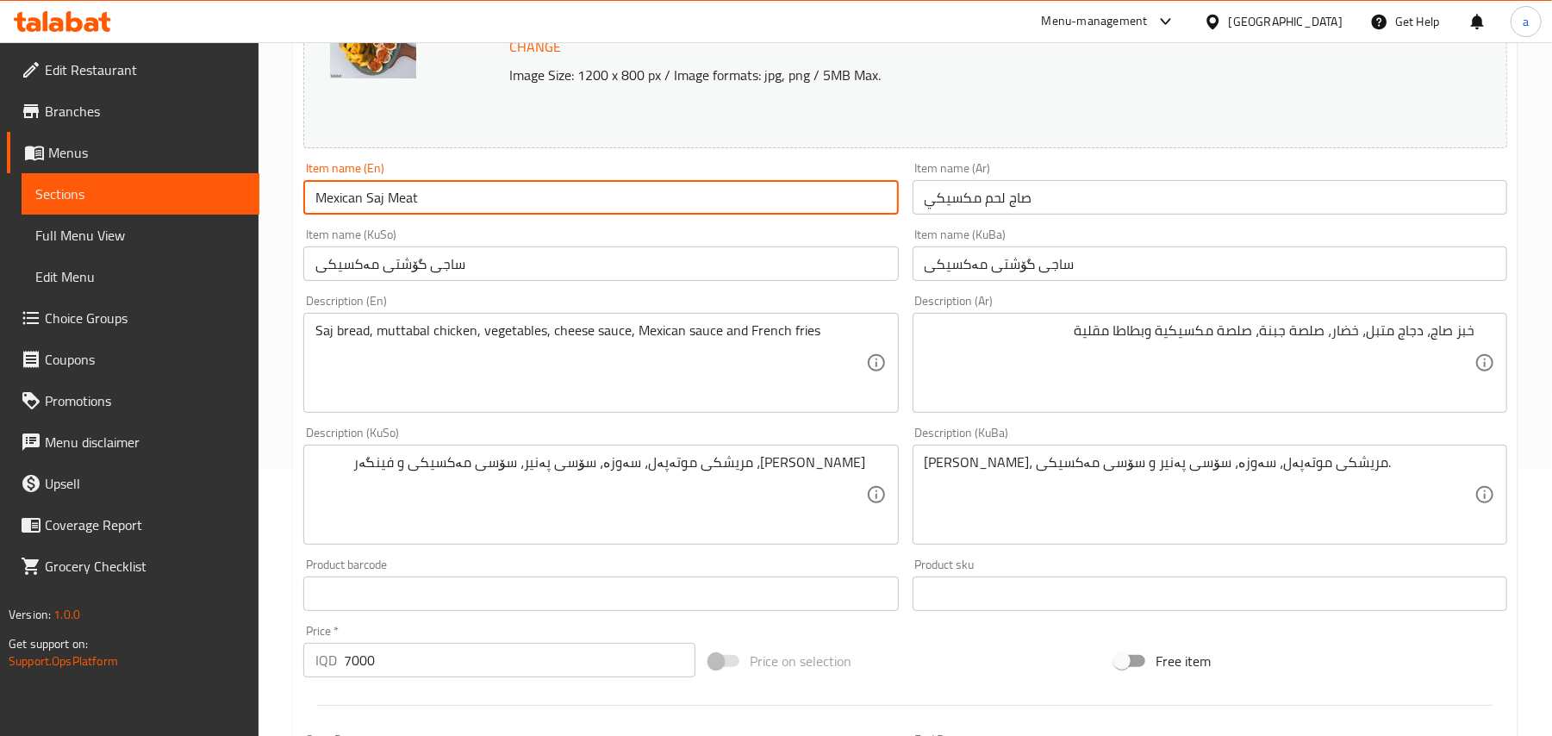
click at [491, 190] on input "Mexican Saj Meat" at bounding box center [600, 197] width 595 height 34
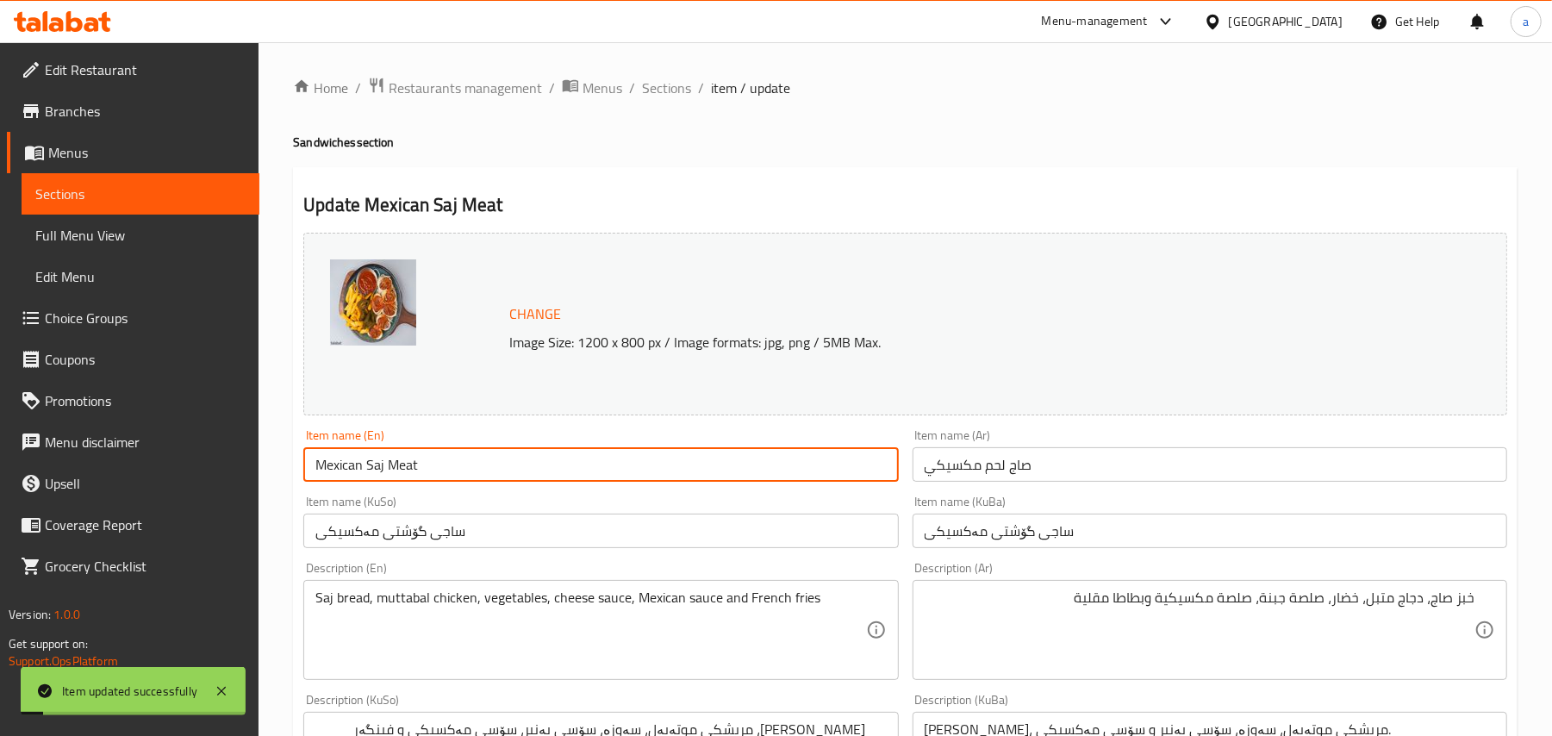
click at [704, 57] on div "Home / Restaurants management / Menus / Sections / item / update Sandwiches sec…" at bounding box center [906, 741] width 1294 height 1399
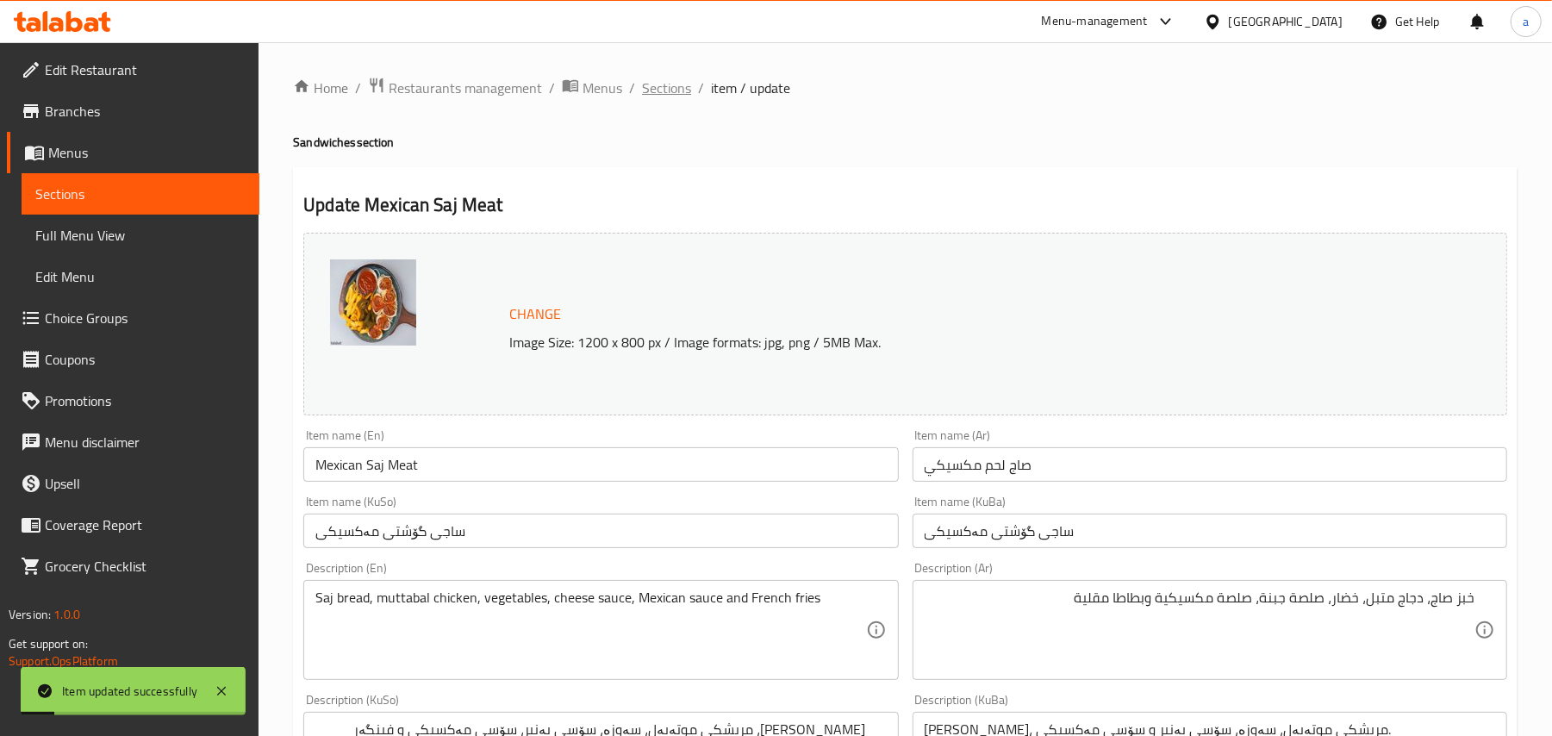
click at [683, 84] on span "Sections" at bounding box center [666, 88] width 49 height 21
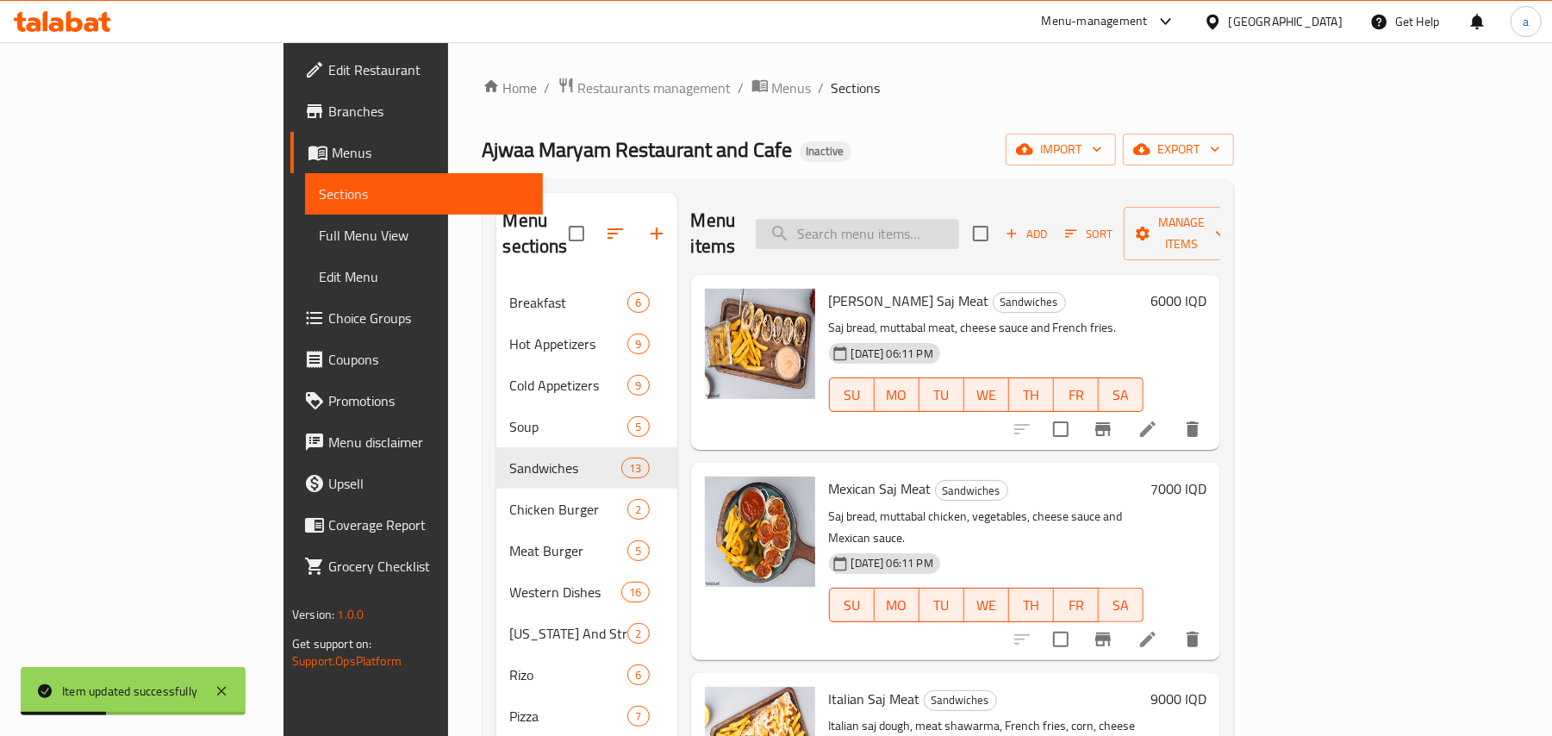
click at [905, 219] on input "search" at bounding box center [857, 234] width 203 height 30
paste input "صاج دجاج اجواء [PERSON_NAME]"
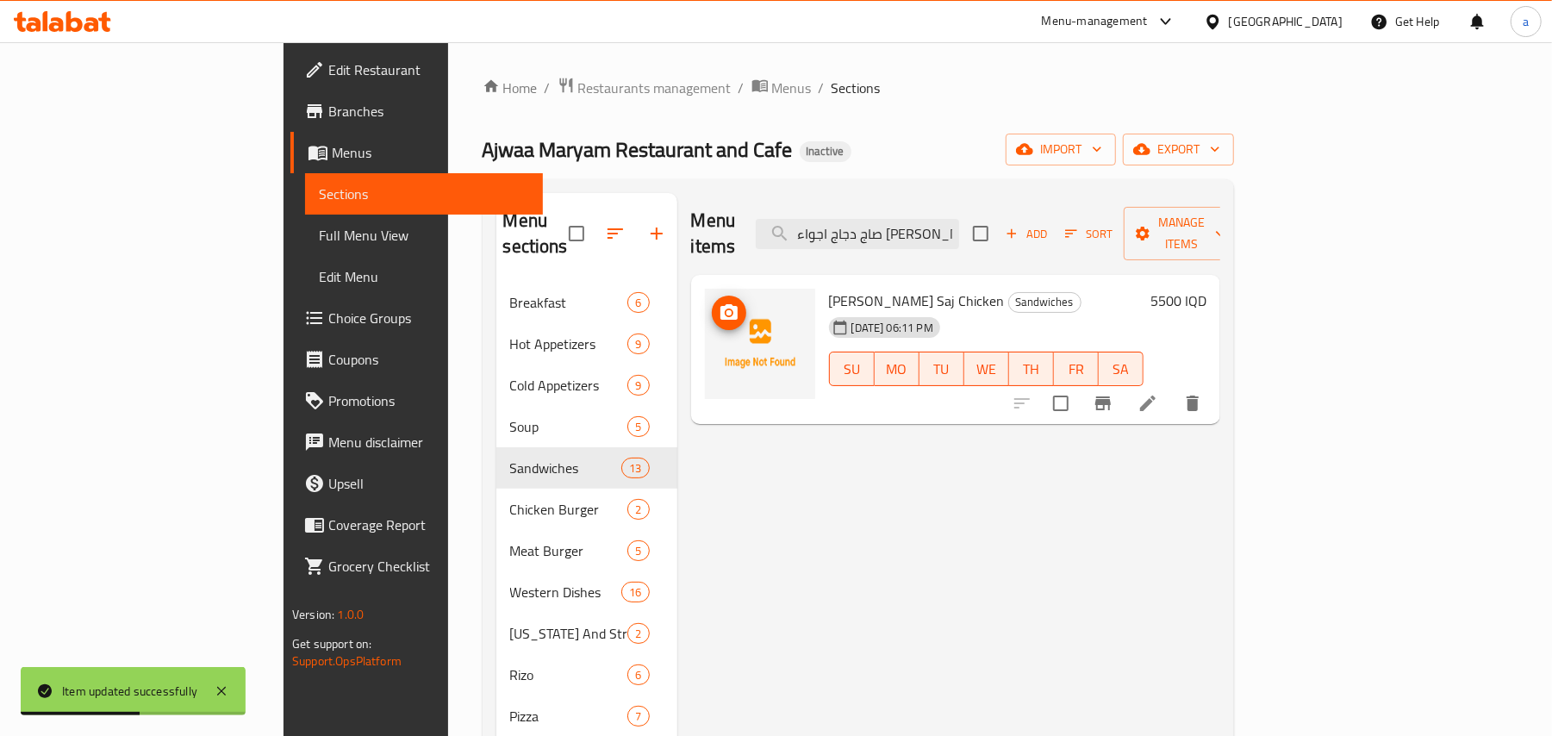
type input "صاج دجاج اجواء [PERSON_NAME]"
click at [719, 302] on icon "upload picture" at bounding box center [729, 312] width 21 height 21
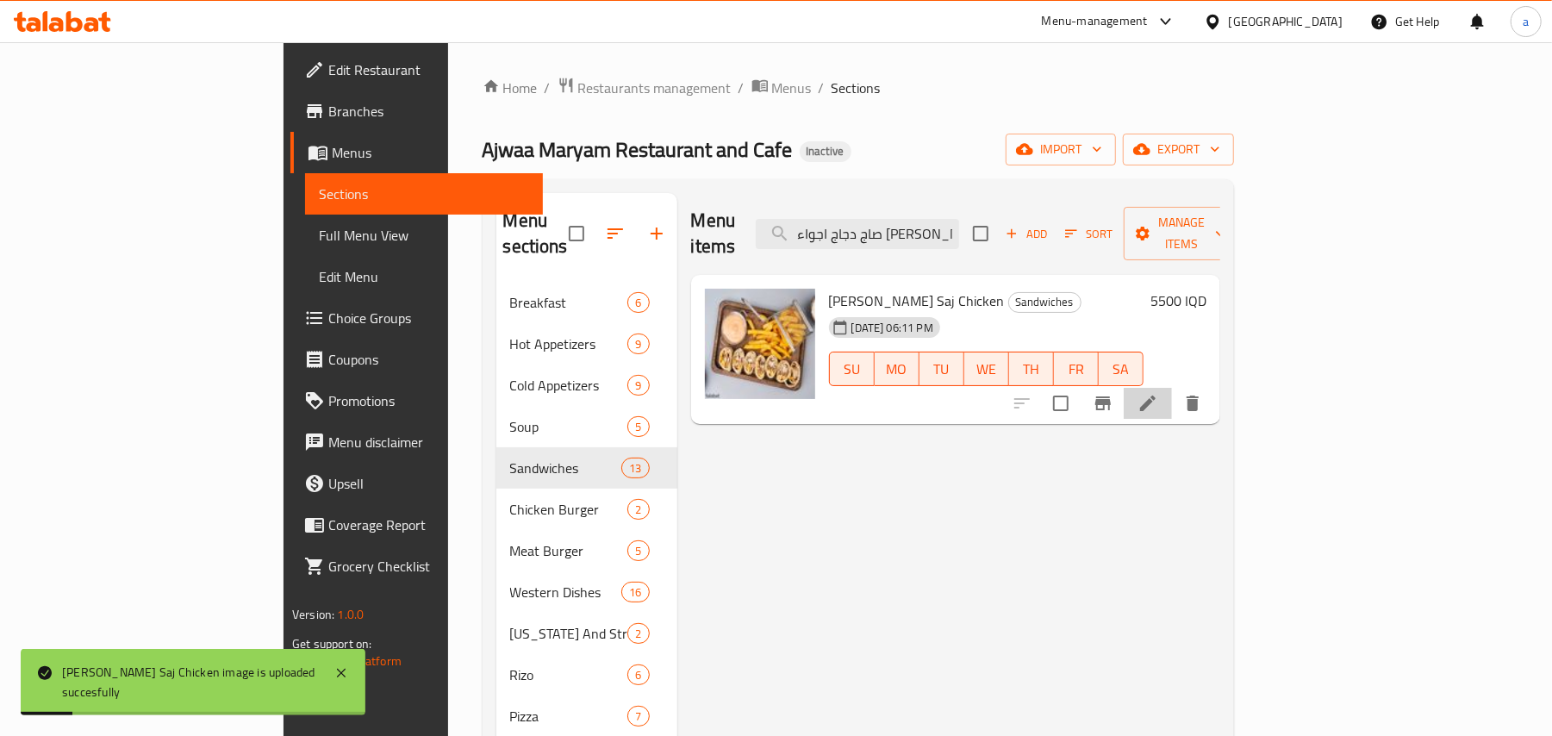
click at [1172, 396] on li at bounding box center [1148, 403] width 48 height 31
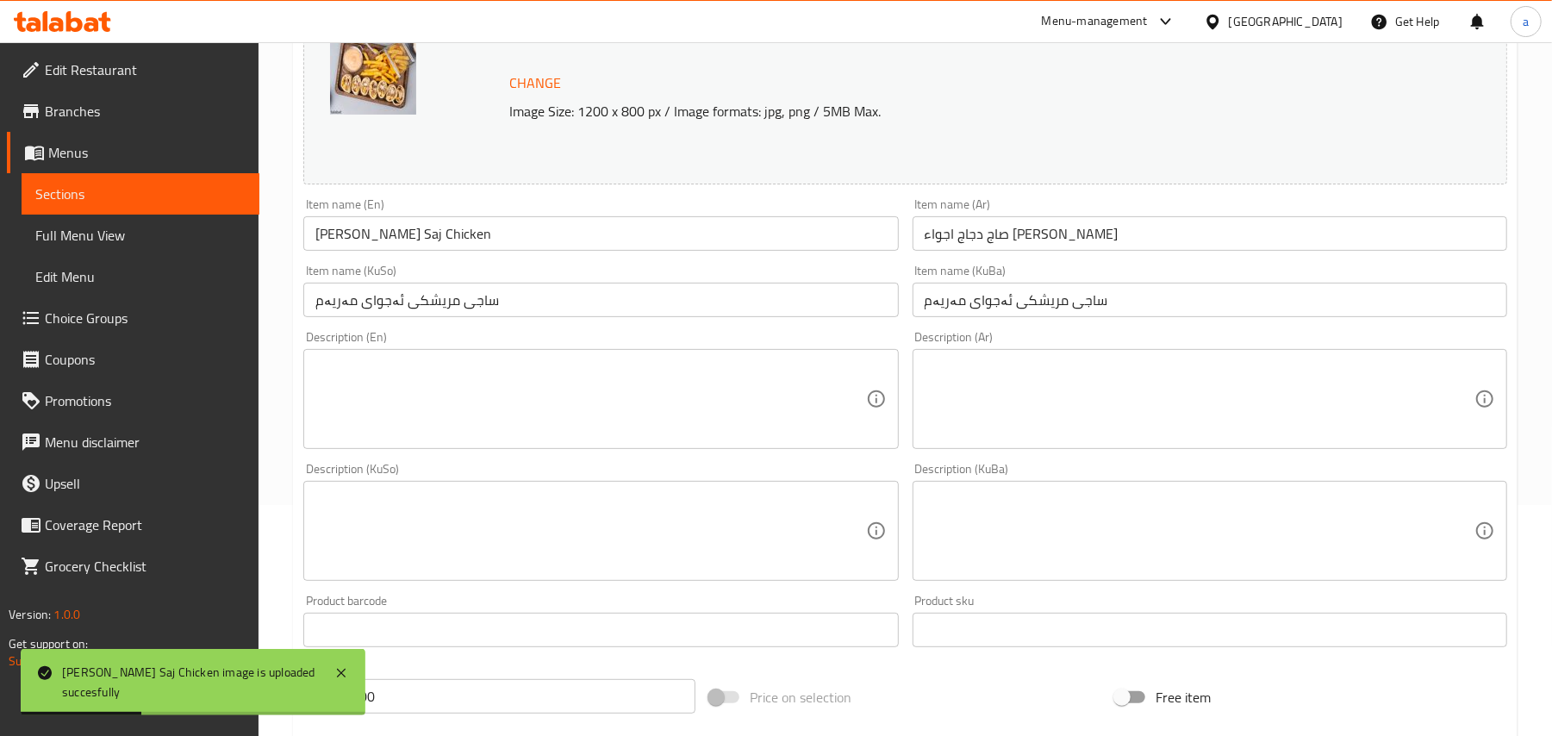
scroll to position [267, 0]
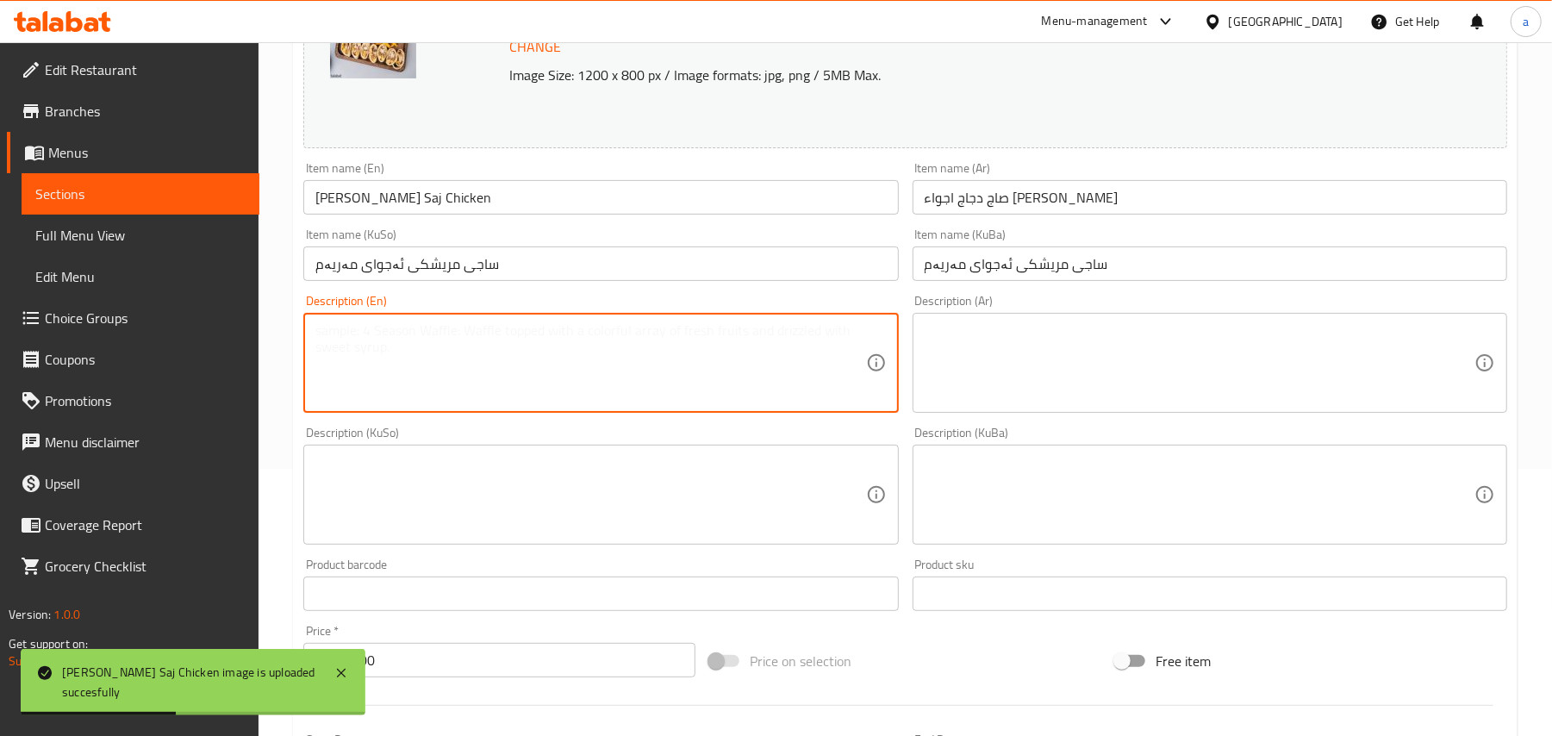
click at [397, 365] on textarea at bounding box center [590, 363] width 550 height 82
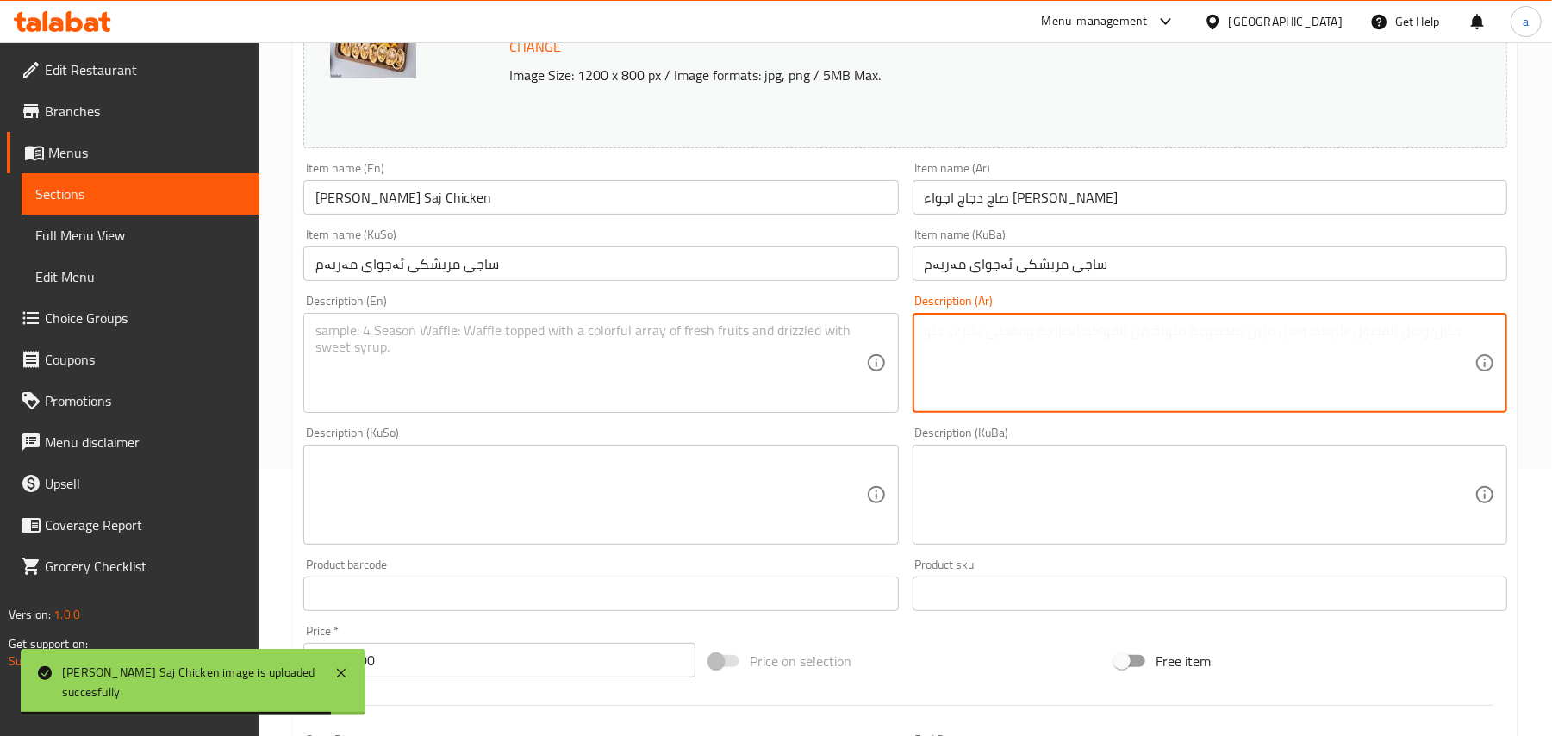
click at [987, 367] on textarea at bounding box center [1200, 363] width 550 height 82
paste textarea "یقدم مع بطاطا مقلية"
type textarea "یقدم مع بطاطا مقلية"
click at [736, 363] on textarea at bounding box center [590, 363] width 550 height 82
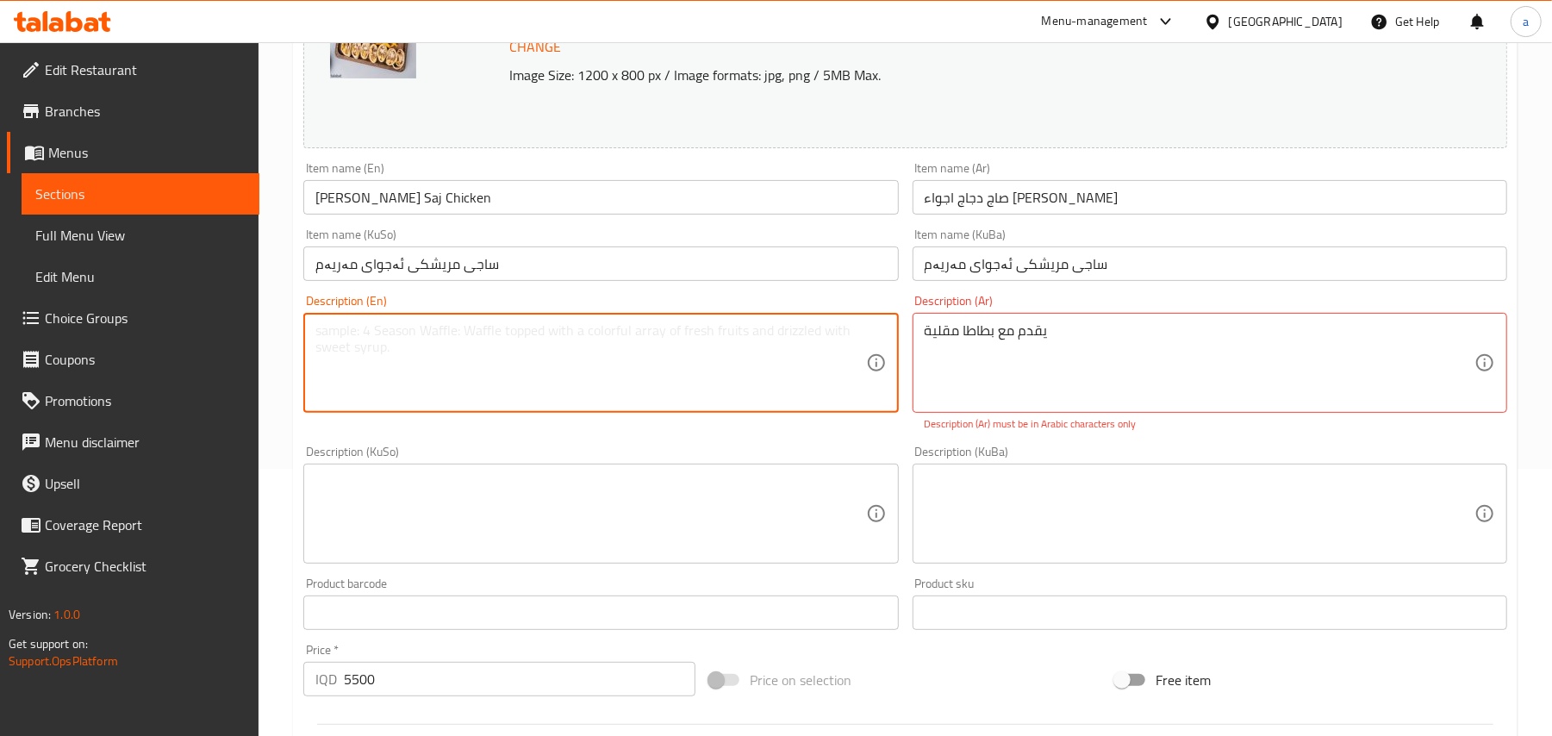
paste textarea "Served with French fries"
type textarea "Served with French fries"
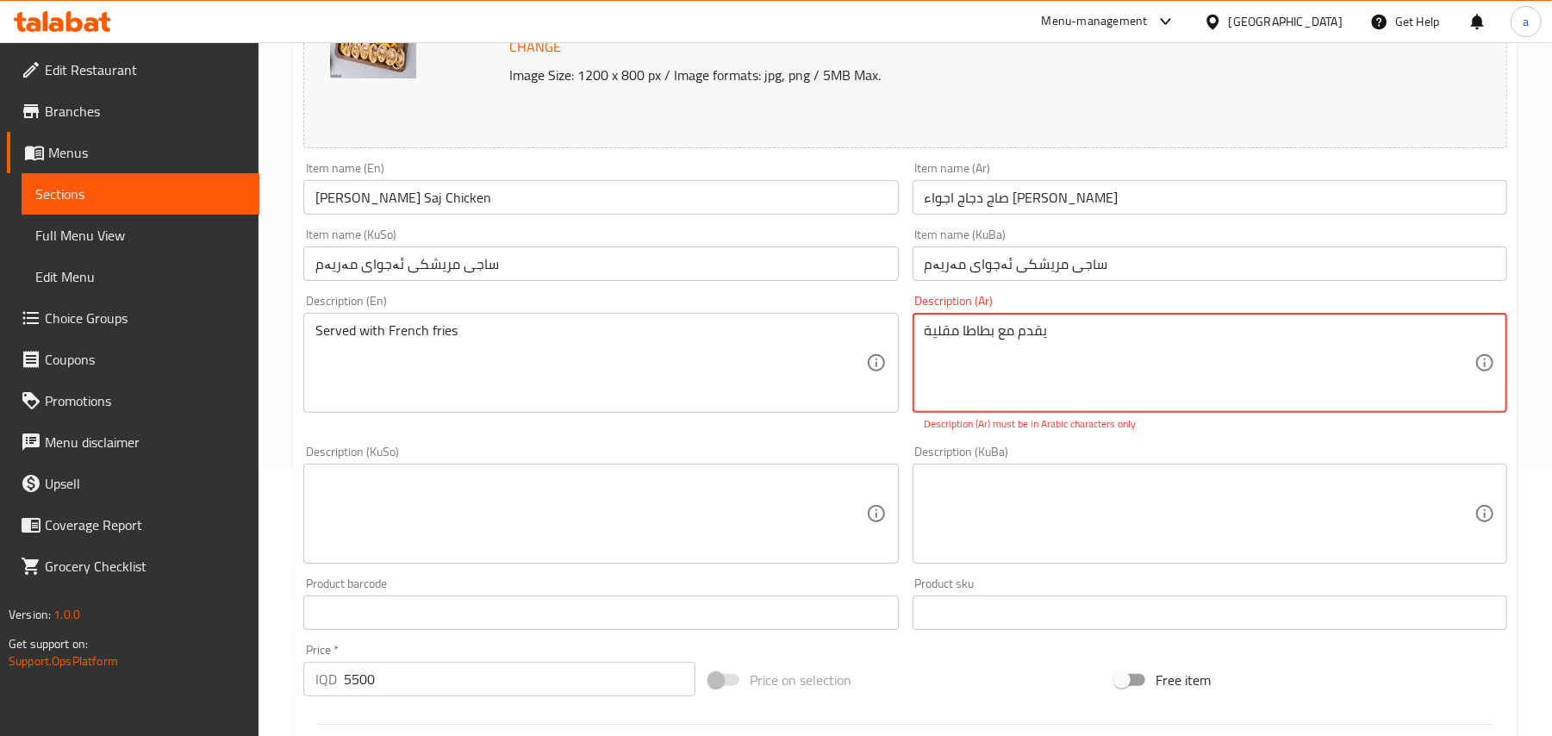
click at [1111, 486] on div "Description (KuBa)" at bounding box center [1210, 514] width 595 height 100
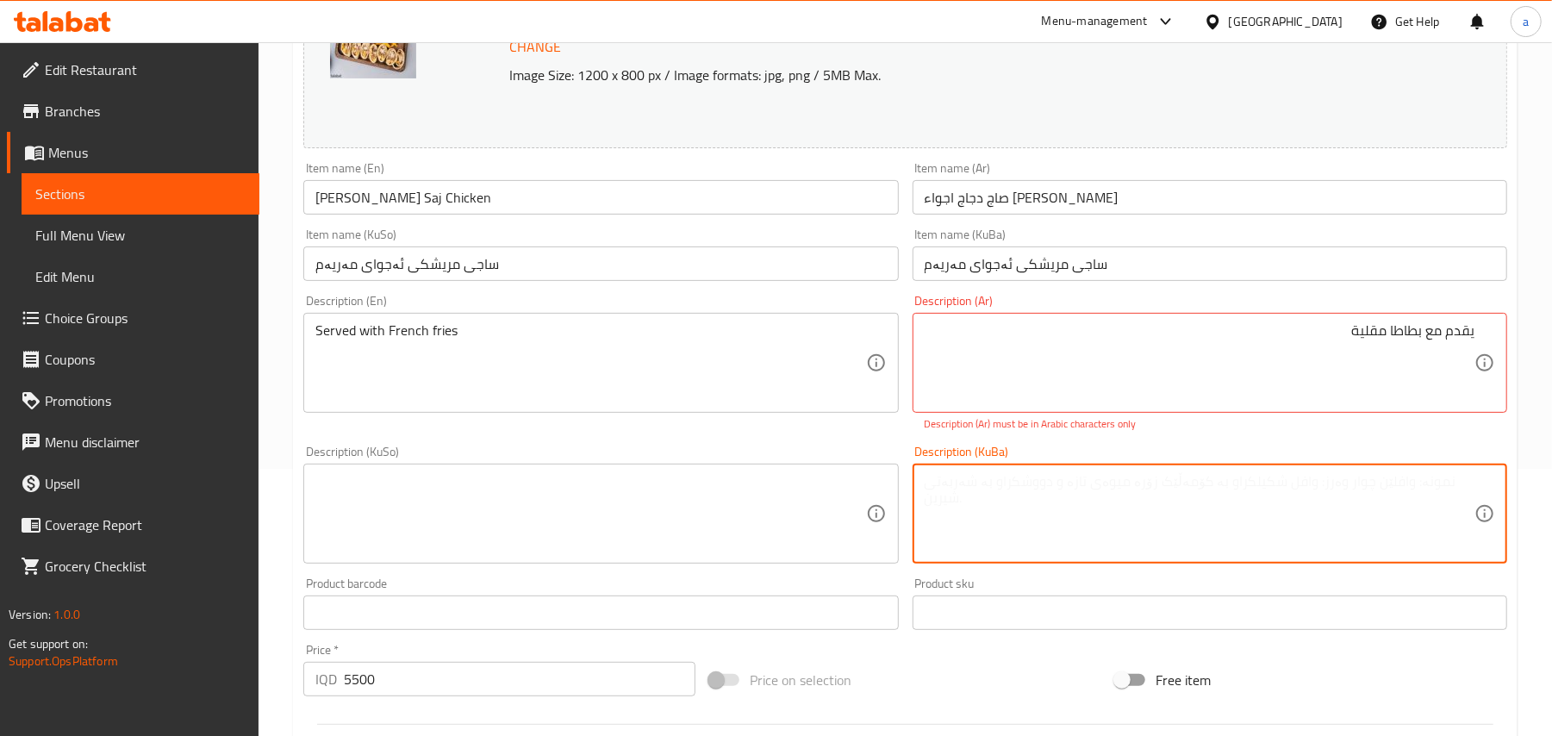
click at [1146, 498] on textarea at bounding box center [1200, 514] width 550 height 82
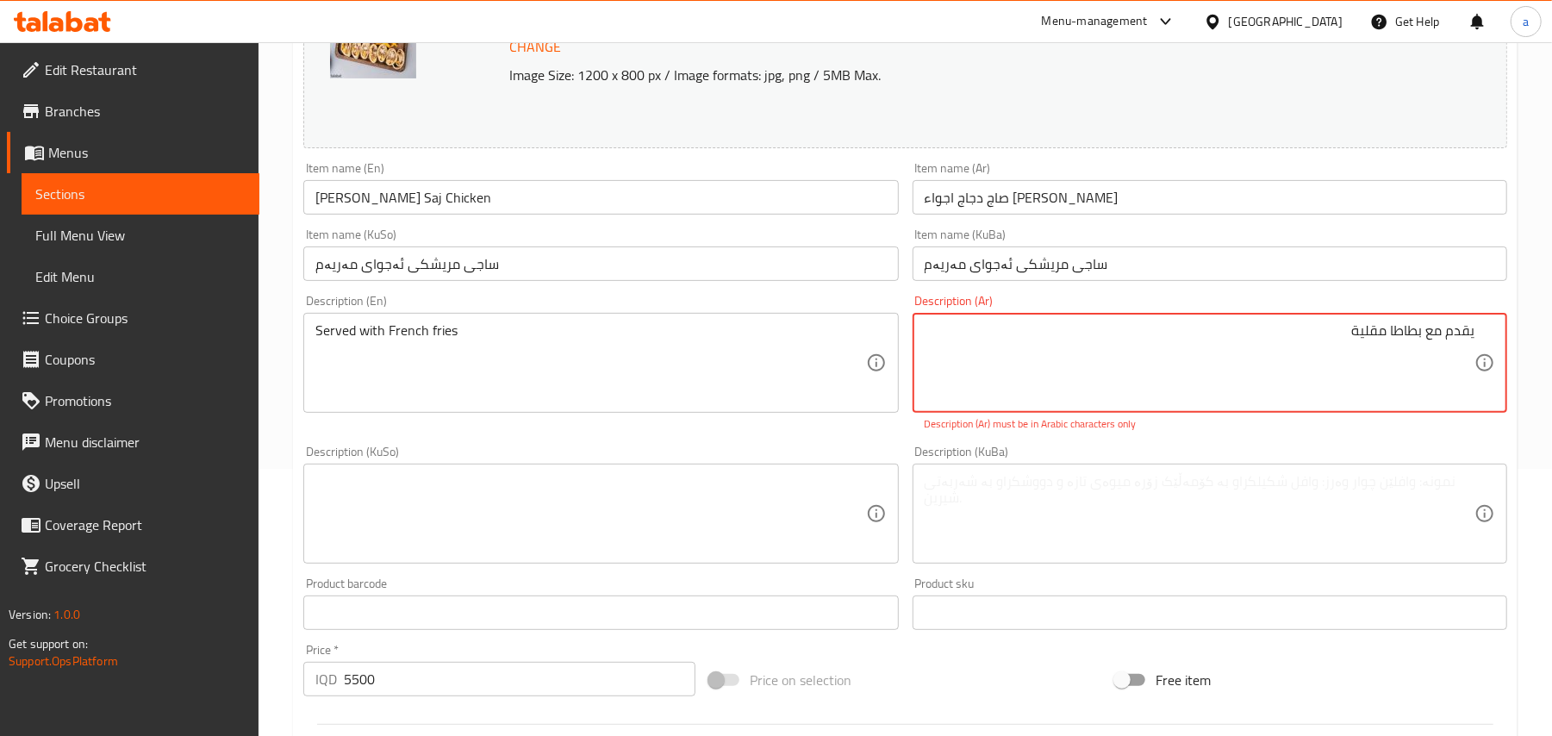
type textarea "يقدم مع بطاطا مقلية"
click at [1057, 533] on textarea at bounding box center [1200, 514] width 550 height 82
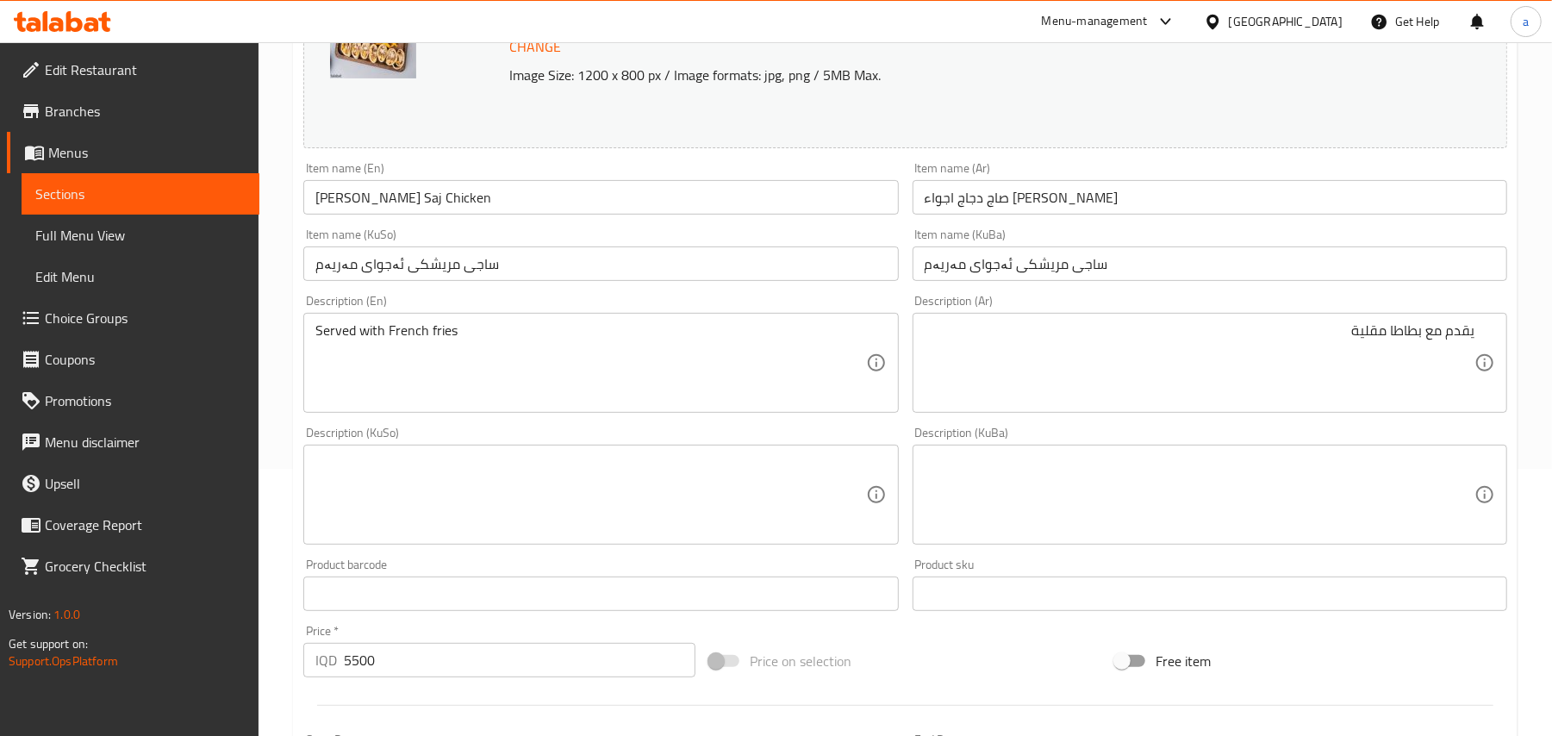
click at [660, 465] on div "Description (KuSo)" at bounding box center [600, 495] width 595 height 100
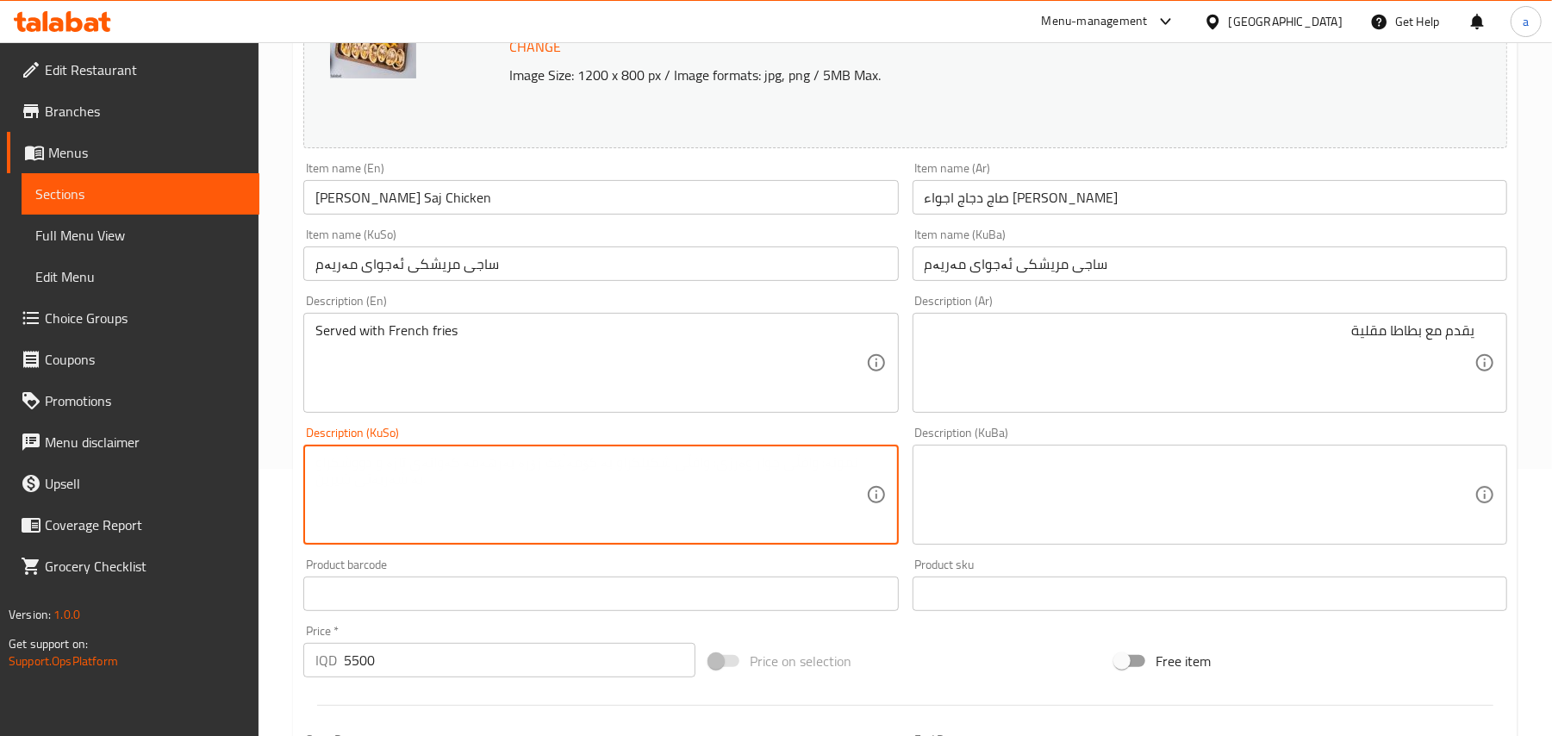
click at [697, 491] on textarea at bounding box center [590, 495] width 550 height 82
type textarea "پێشکەش دەکرێت لەگەل فینگەر"
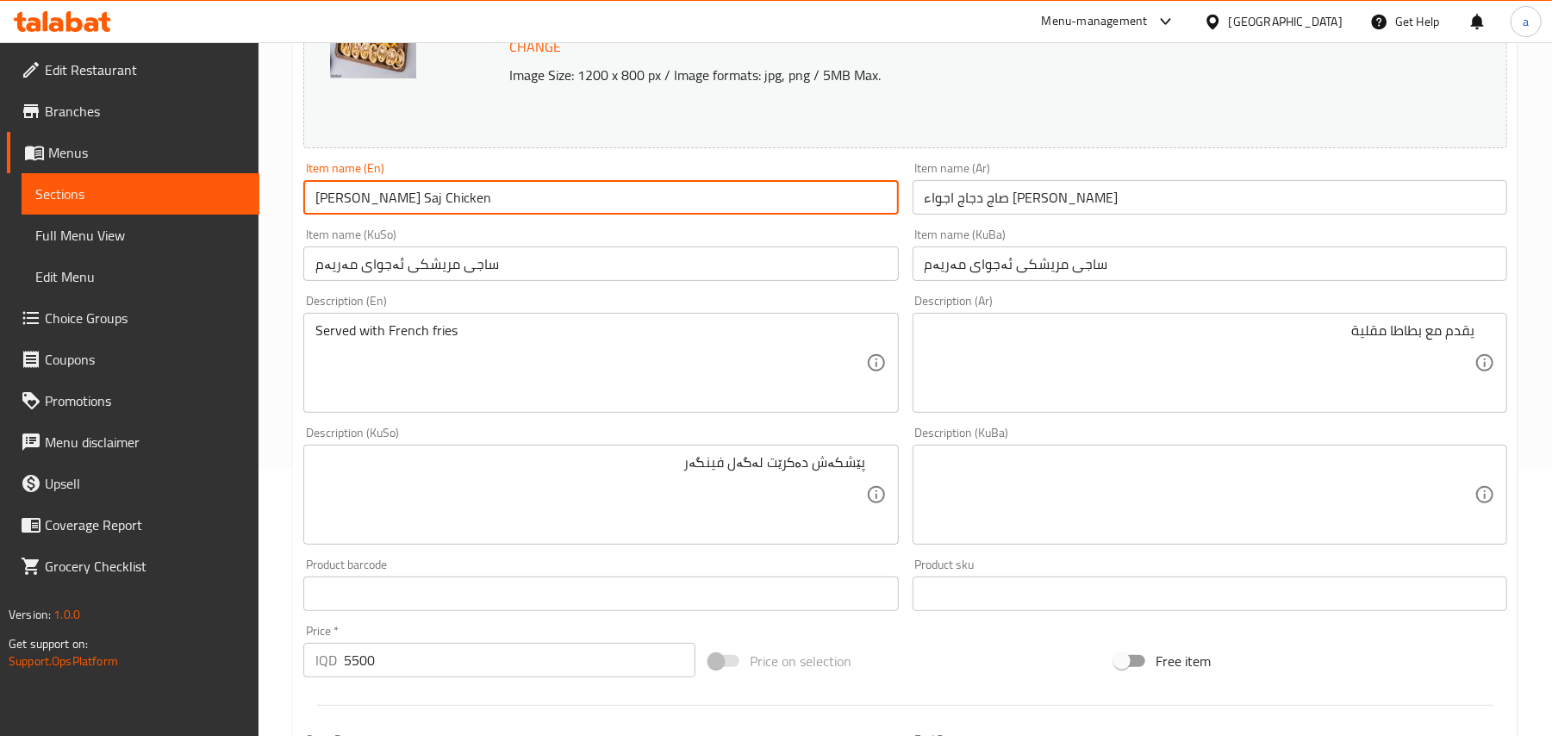
click at [534, 211] on input "[PERSON_NAME] Saj Chicken" at bounding box center [600, 197] width 595 height 34
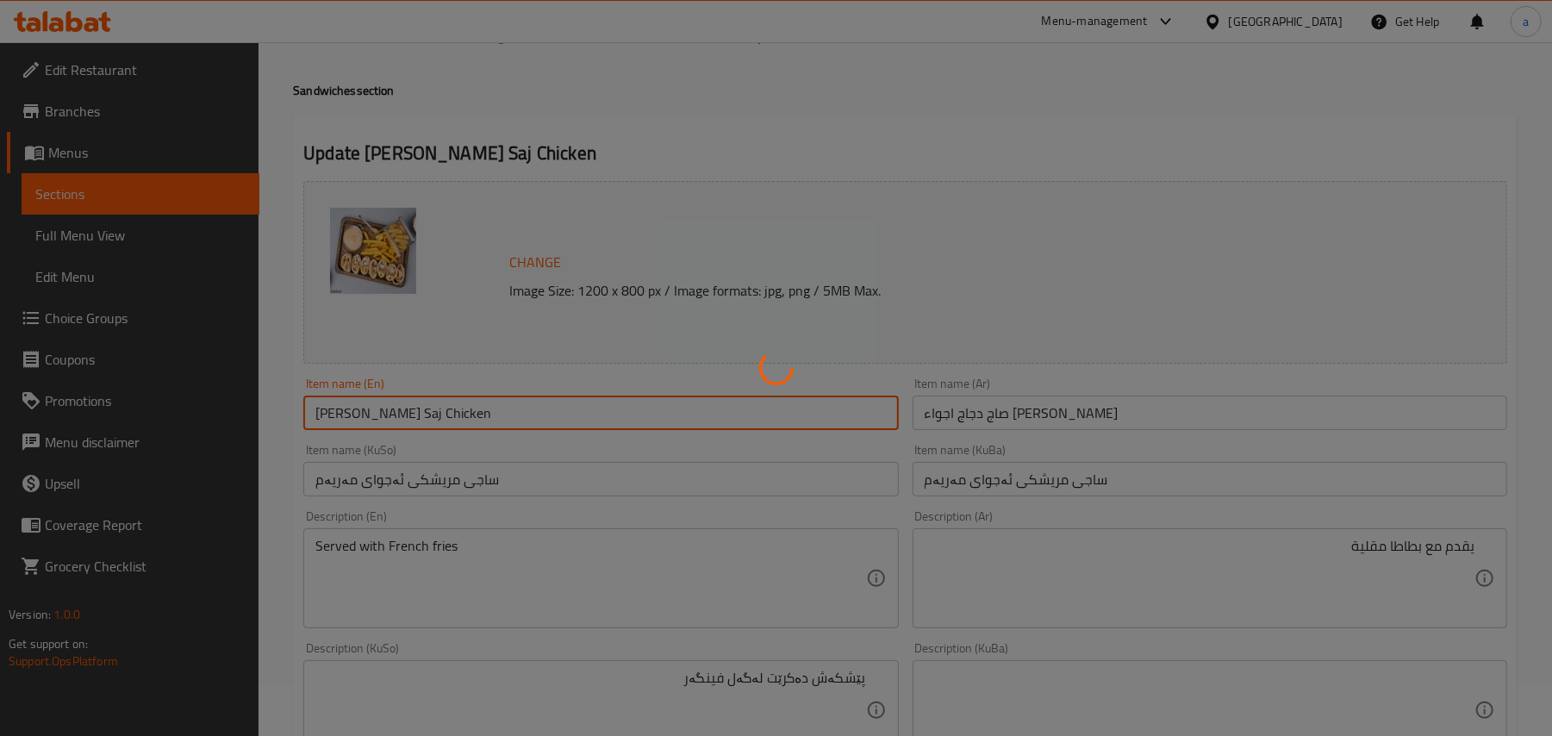
scroll to position [0, 0]
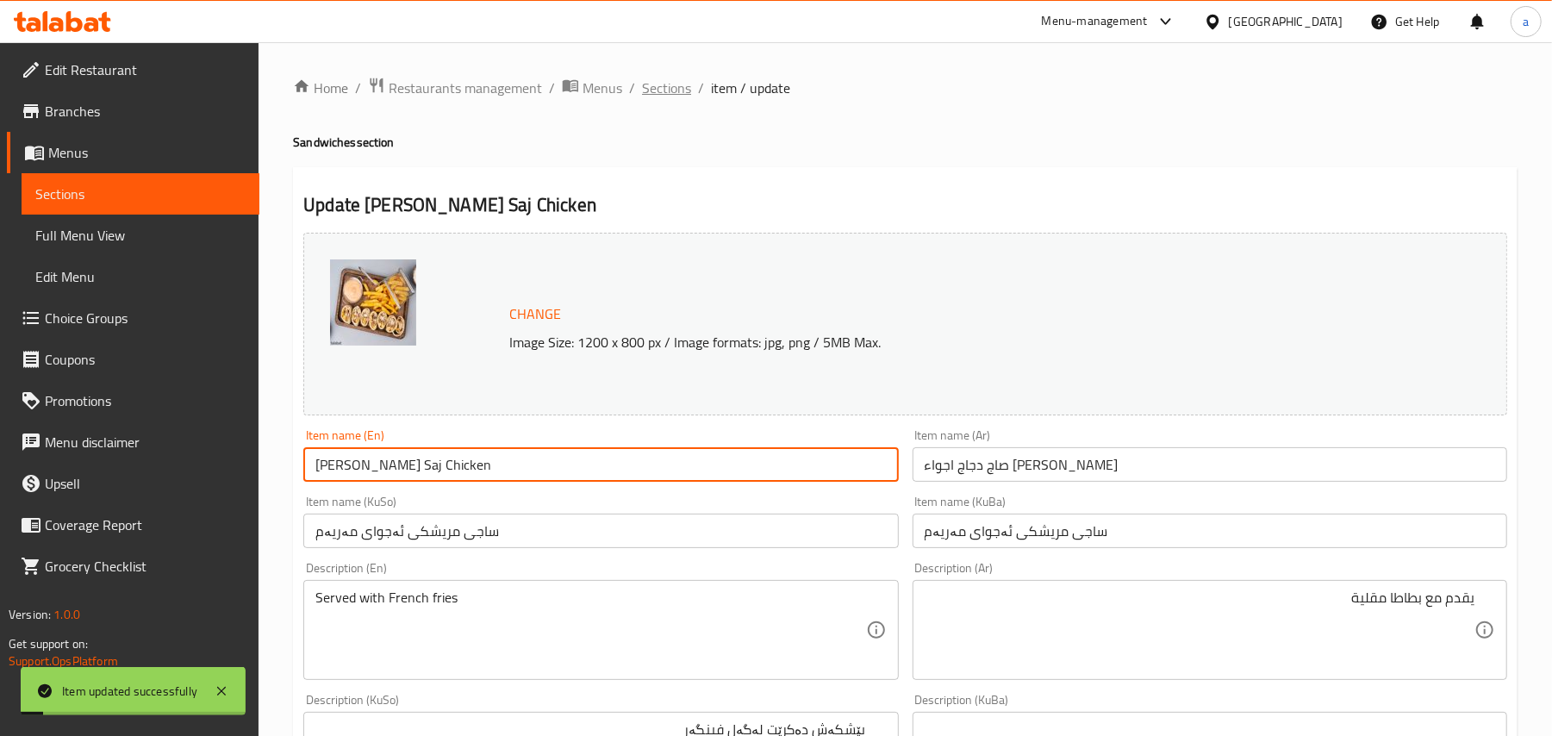
click at [681, 91] on span "Sections" at bounding box center [666, 88] width 49 height 21
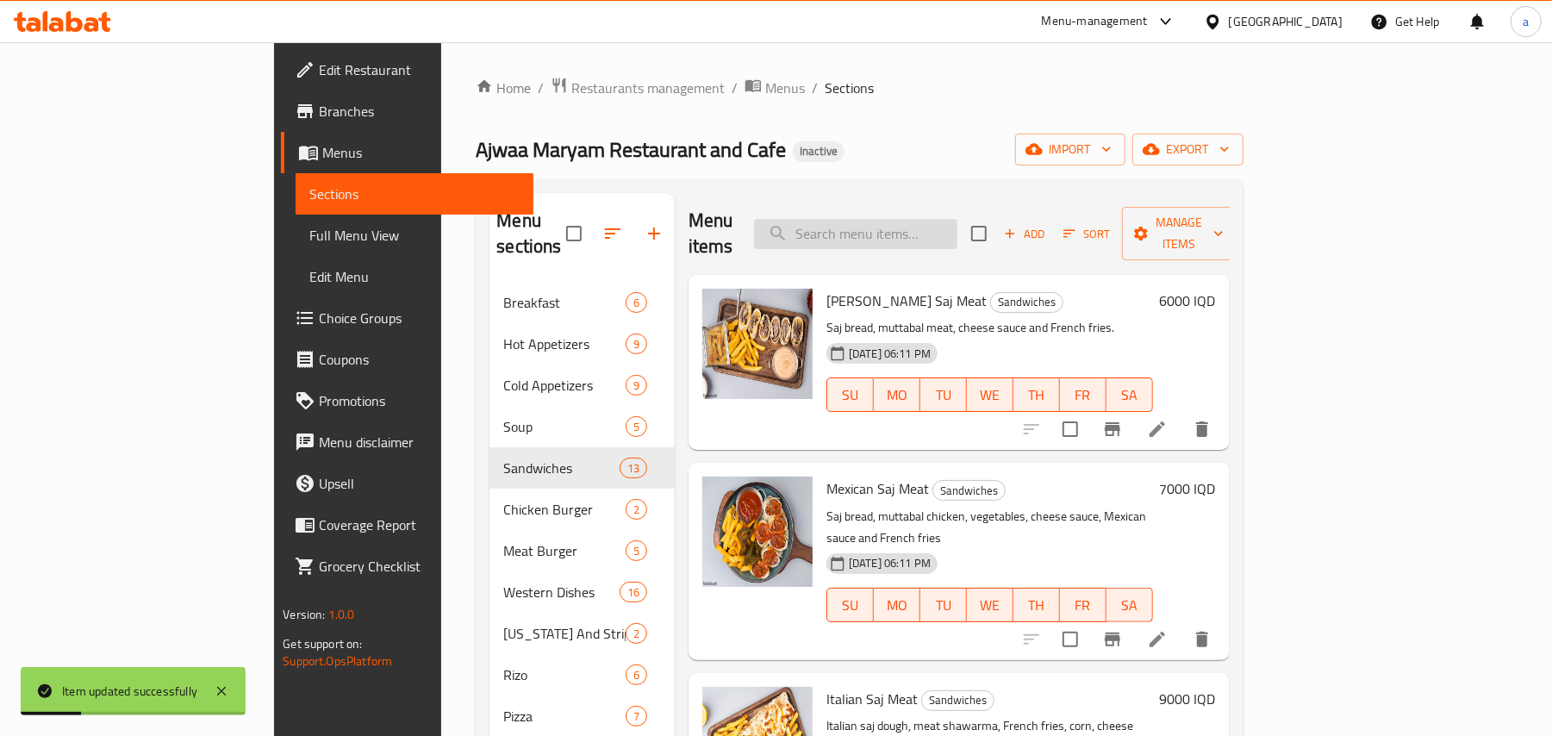
click at [922, 219] on input "search" at bounding box center [855, 234] width 203 height 30
paste input "تويستر"
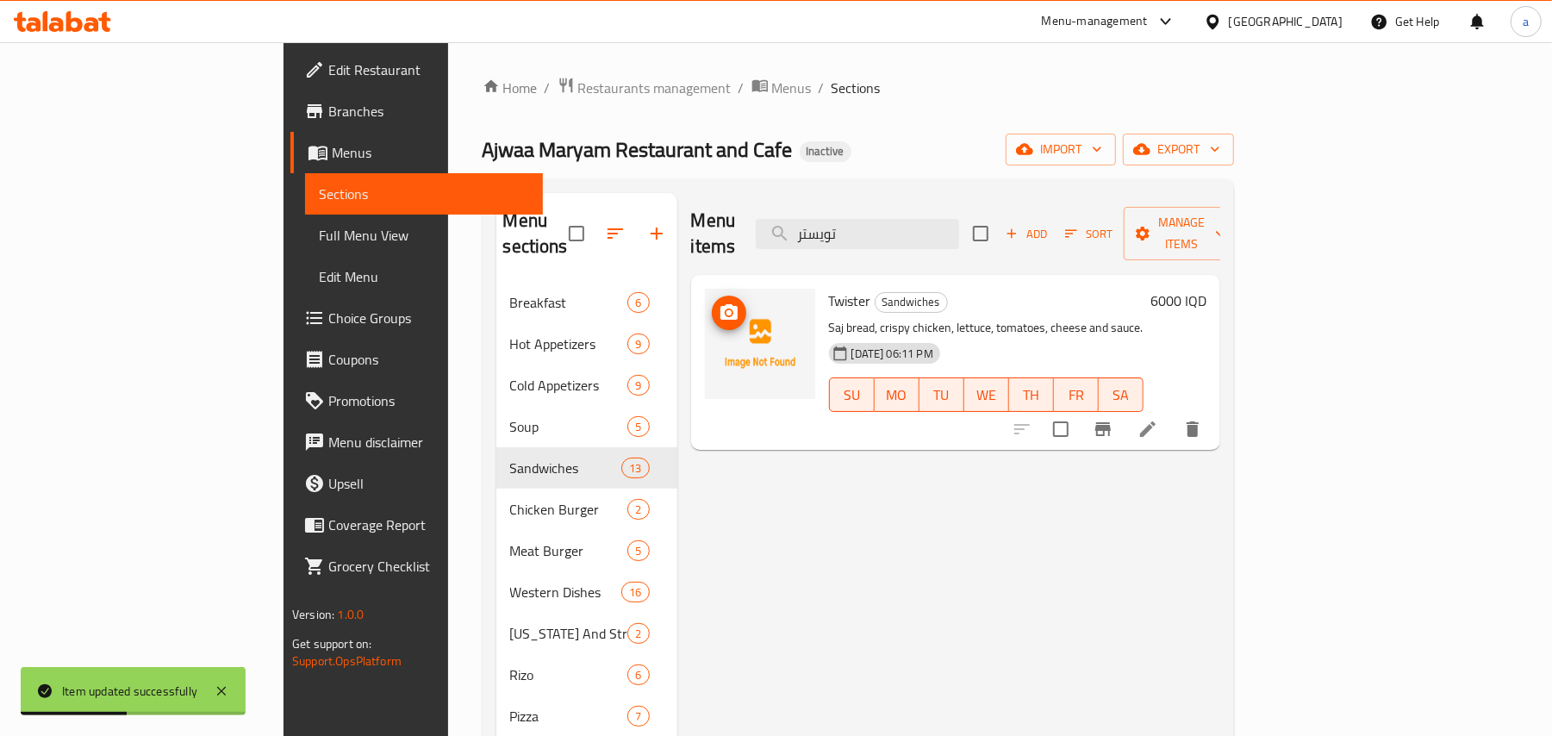
click at [719, 302] on icon "upload picture" at bounding box center [729, 312] width 21 height 21
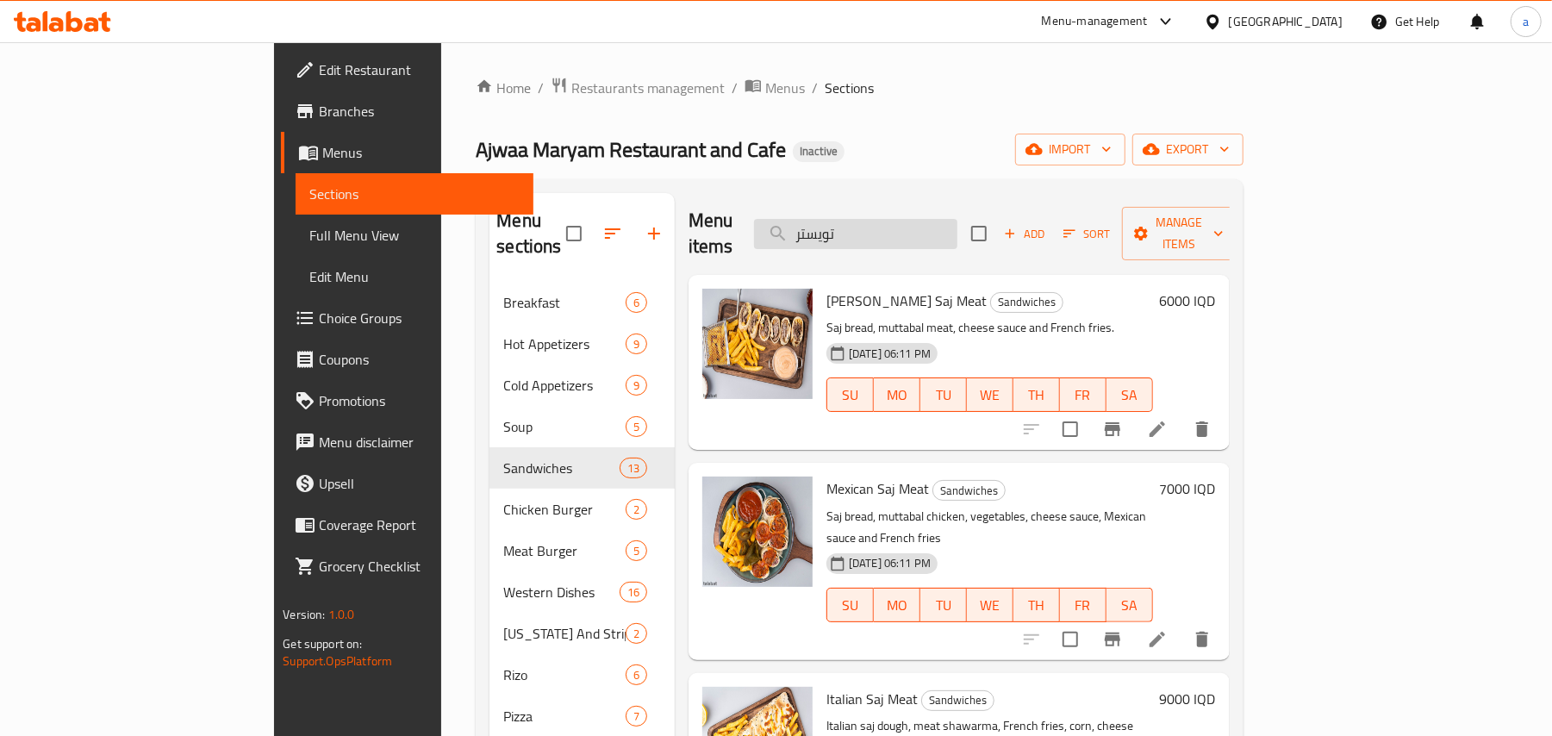
click at [957, 236] on input "تويستر" at bounding box center [855, 234] width 203 height 30
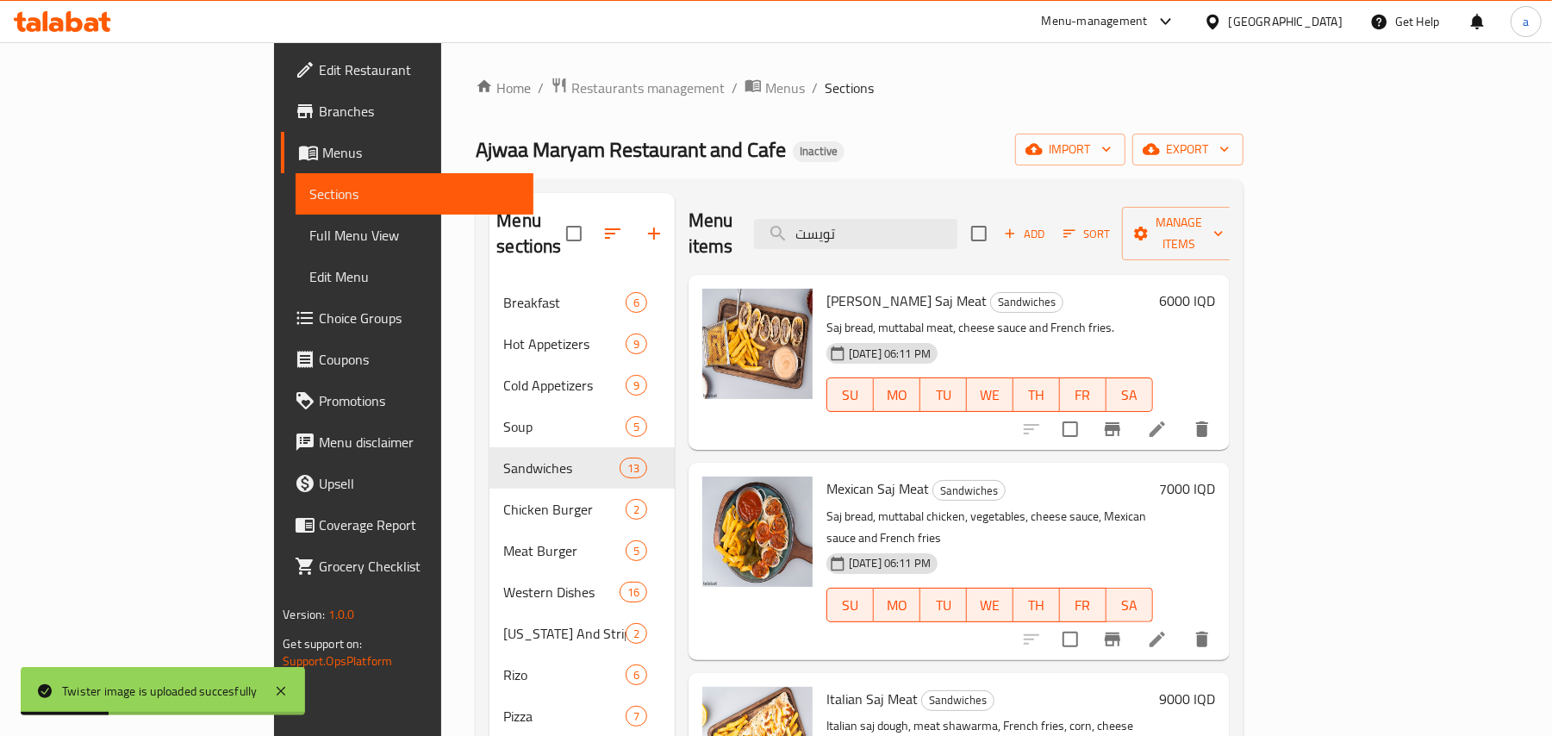
click at [1003, 243] on div "Menu items تويست Add Sort Manage items" at bounding box center [959, 234] width 541 height 82
click at [957, 235] on input "تويست" at bounding box center [855, 234] width 203 height 30
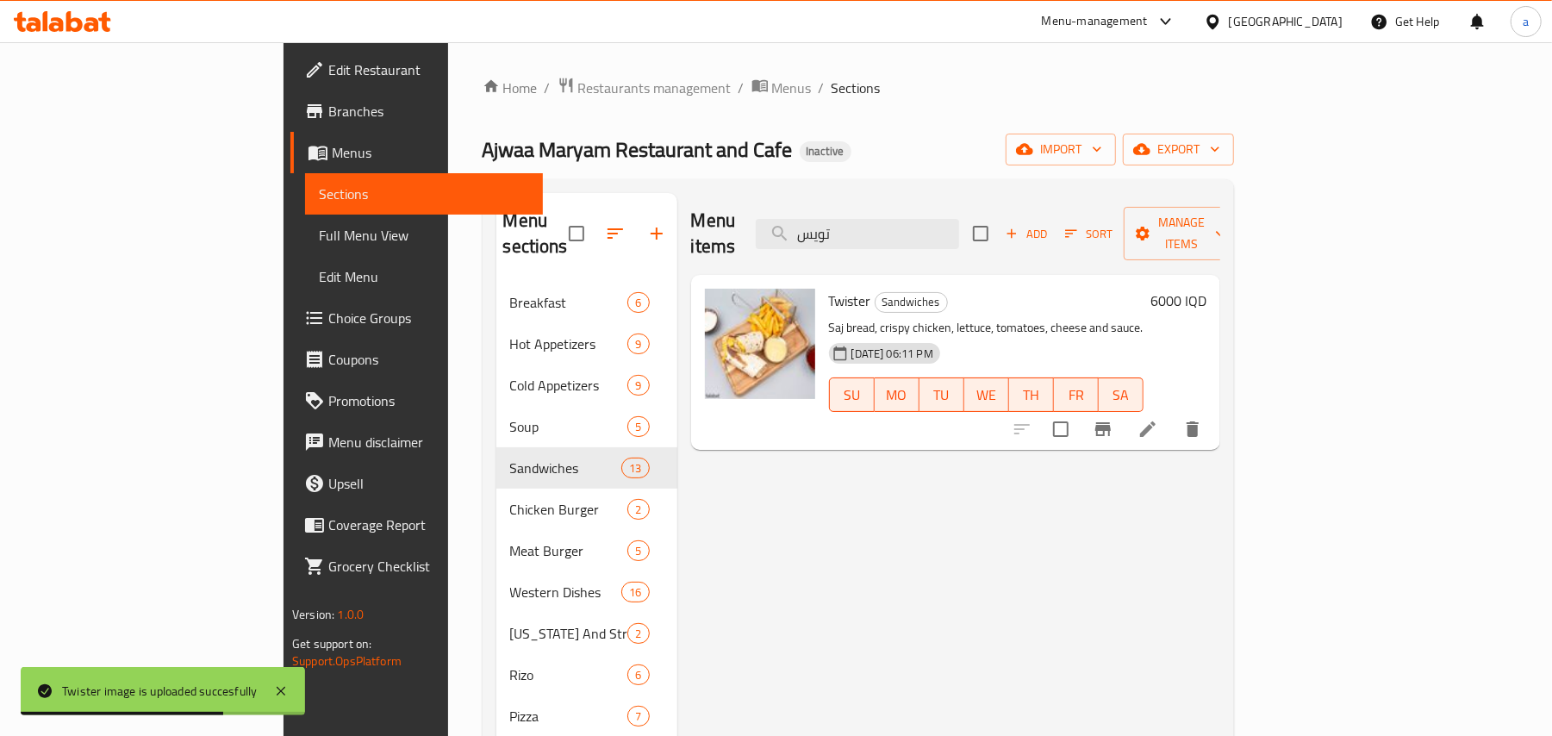
type input "تويس"
click at [1156, 421] on icon at bounding box center [1148, 429] width 16 height 16
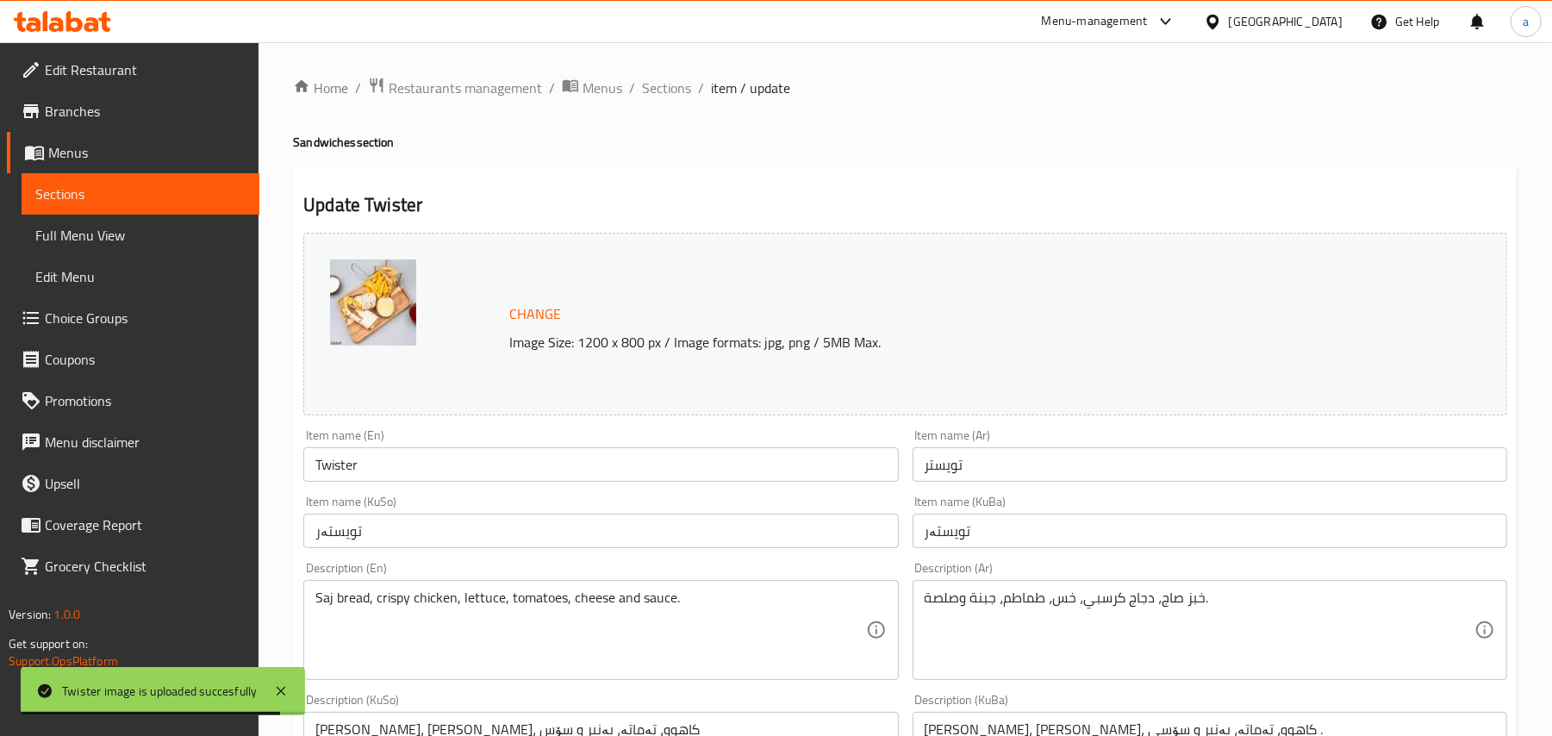
scroll to position [267, 0]
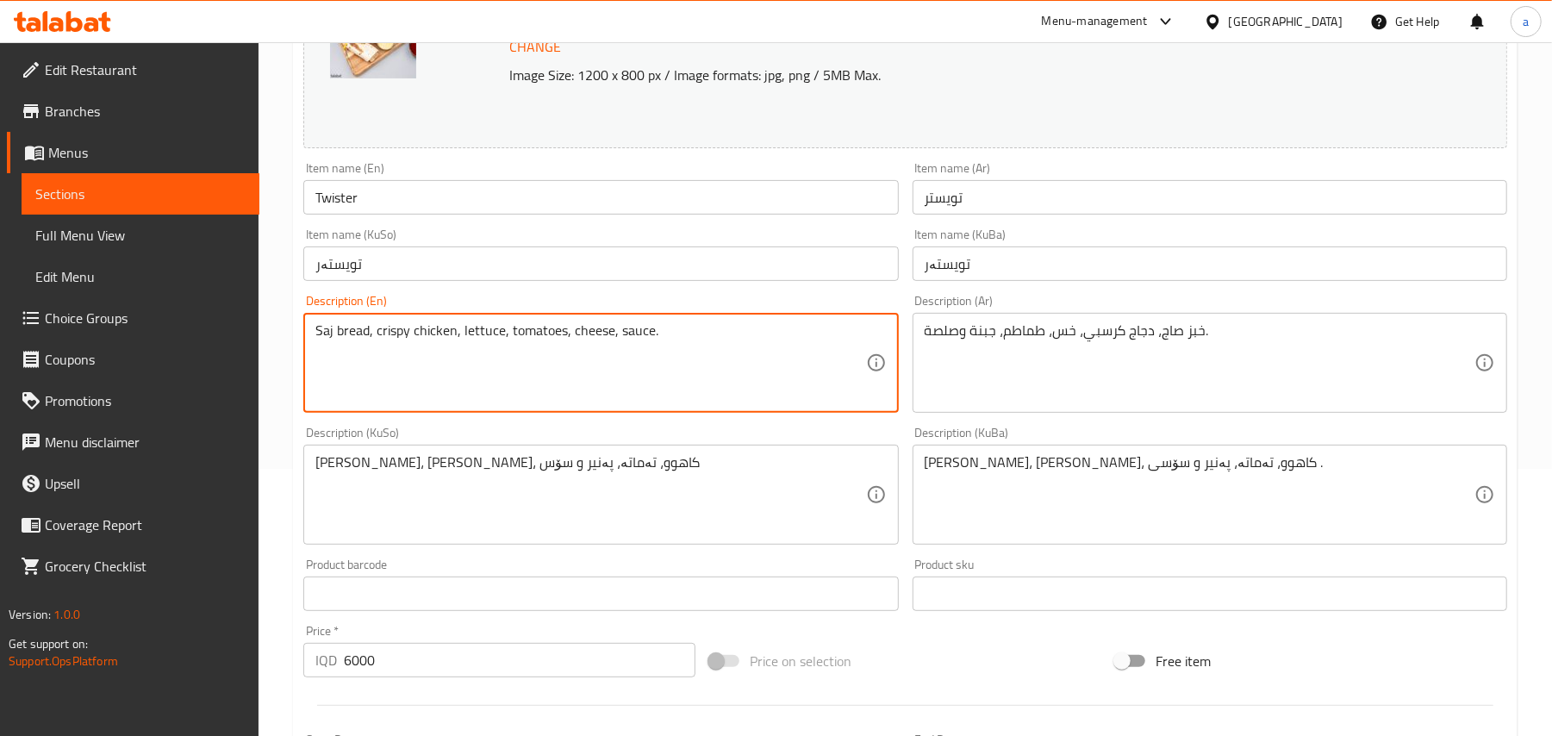
click at [687, 352] on textarea "Saj bread, crispy chicken, lettuce, tomatoes, cheese, sauce." at bounding box center [590, 363] width 550 height 82
paste textarea "and French fries"
type textarea "Saj bread, crispy chicken, lettuce, tomatoes, cheese, sauce and French fries"
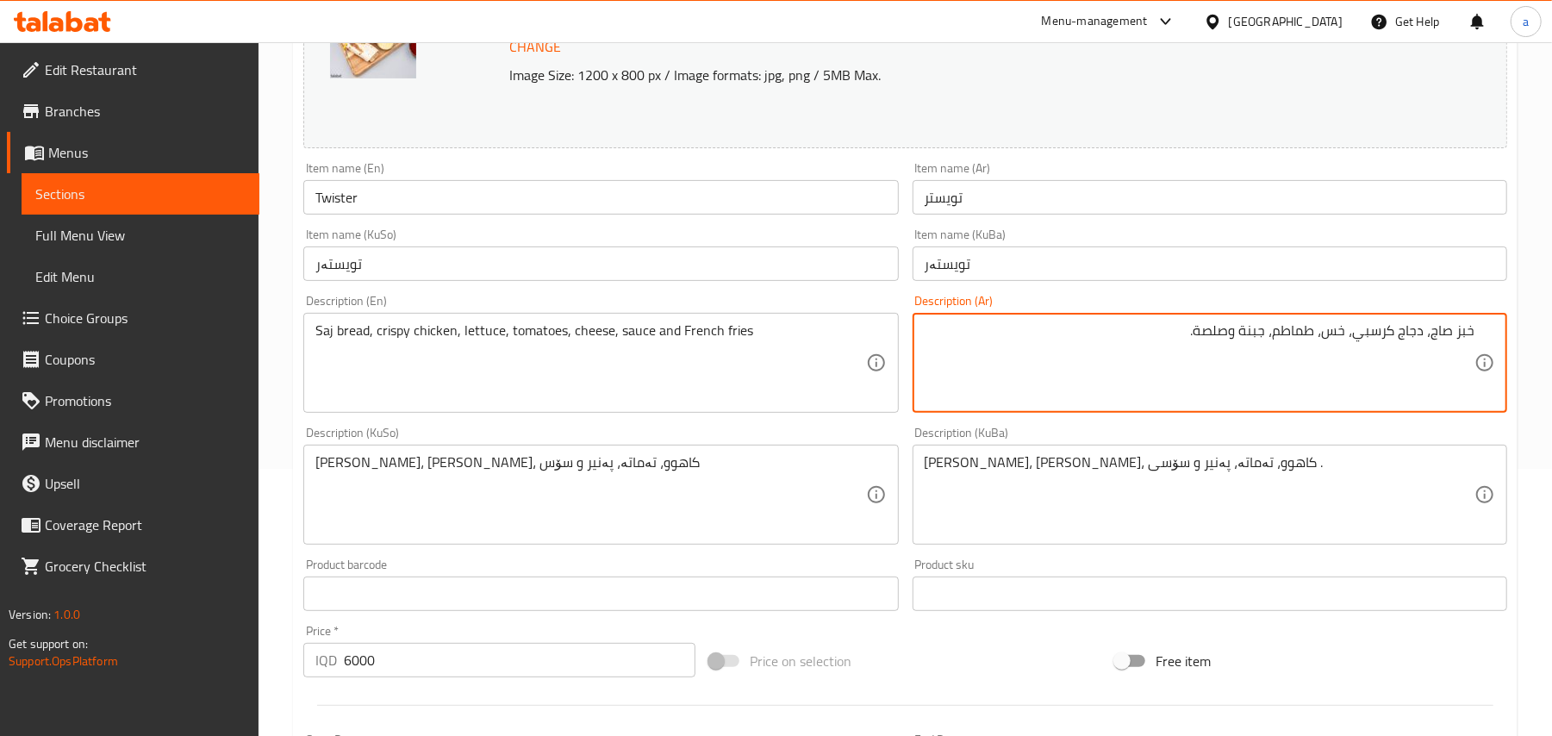
click at [1218, 346] on textarea "خبز صاج، دجاج كرسبي، خس، طماطم، جبنة وصلصة." at bounding box center [1200, 363] width 550 height 82
paste textarea "وبطاطا مقلية"
type textarea "خبز صاج، دجاج كرسبي، خس، طماطم، جبنة, صلصة وبطاطا مقلية"
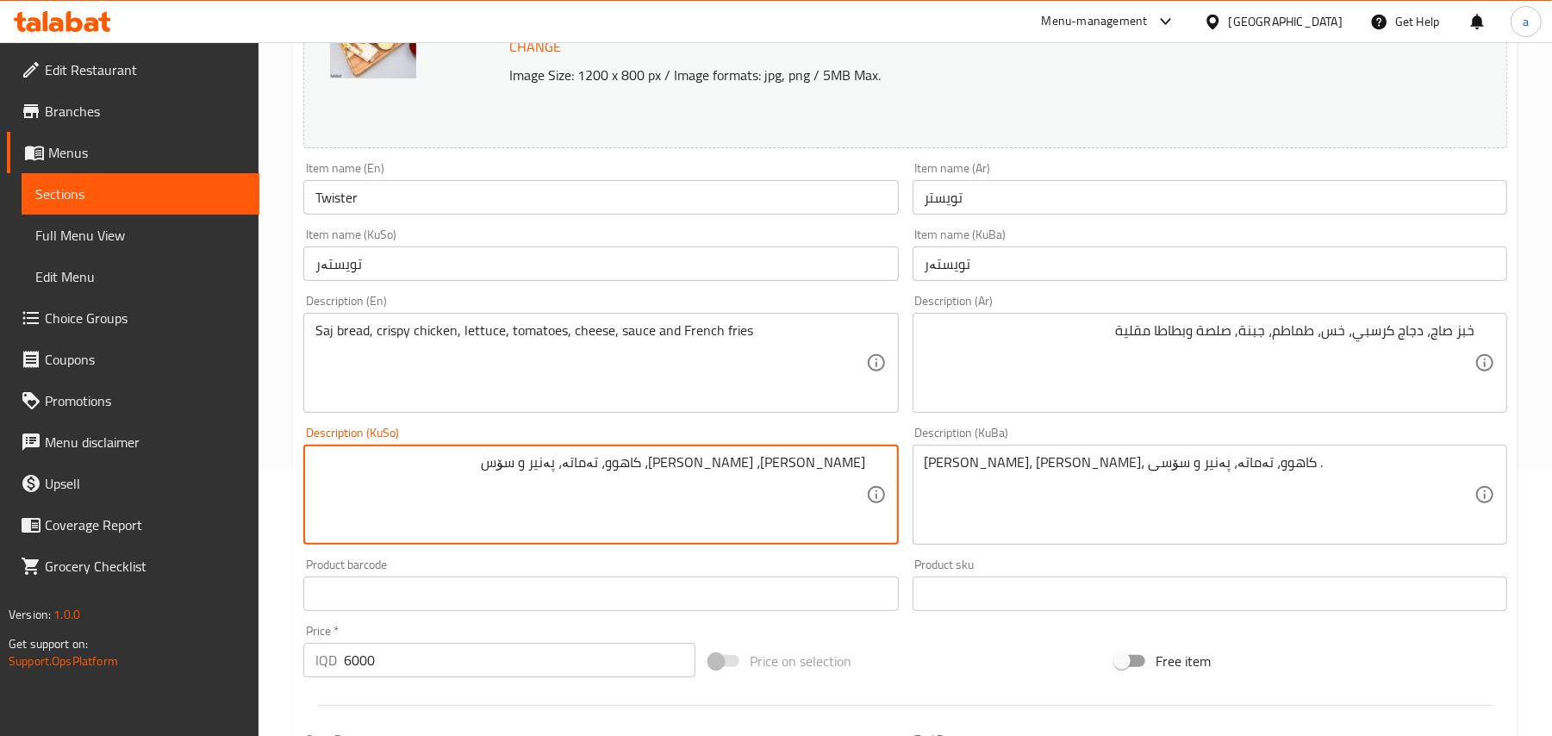
drag, startPoint x: 565, startPoint y: 490, endPoint x: 576, endPoint y: 498, distance: 12.9
click at [566, 490] on textarea "نانی ساج، مریشکی کریسپی، کاهوو، تەماتە، پەنیر و سۆس" at bounding box center [590, 495] width 550 height 82
click at [425, 470] on textarea "نانی ساج، مریشکی کریسپی، کاهوو، تەماتە، پەنیر, سۆس" at bounding box center [590, 495] width 550 height 82
paste textarea "و فینگەر"
click at [527, 483] on textarea "نانی ساج، مریشکی کریسپی، کاهوو، تەماتە، پەنیر, سۆس و فینگەر" at bounding box center [590, 495] width 550 height 82
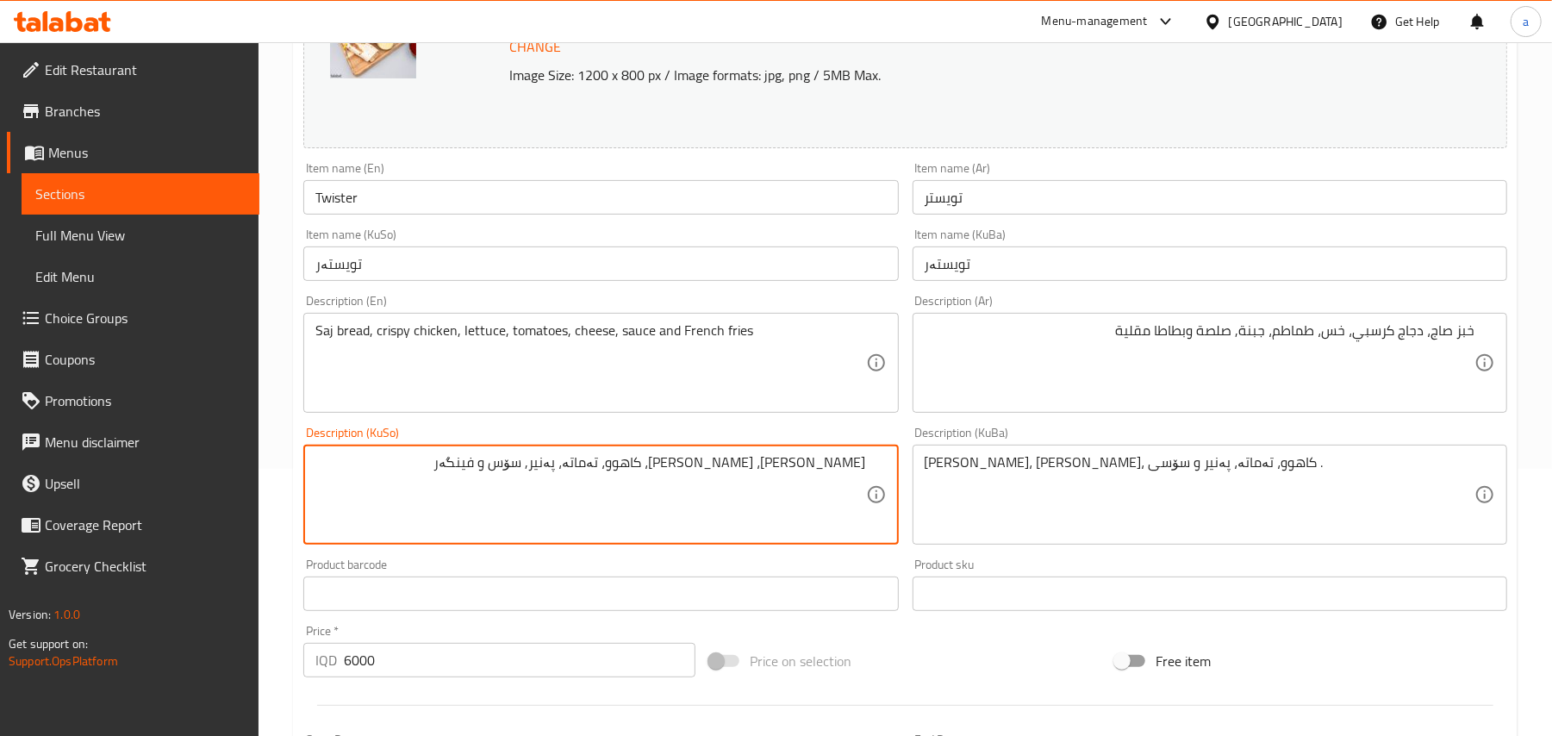
type textarea "نانی ساج، مریشکی کریسپی، کاهوو، تەماتە، پەنیر, سۆس و فینگەر"
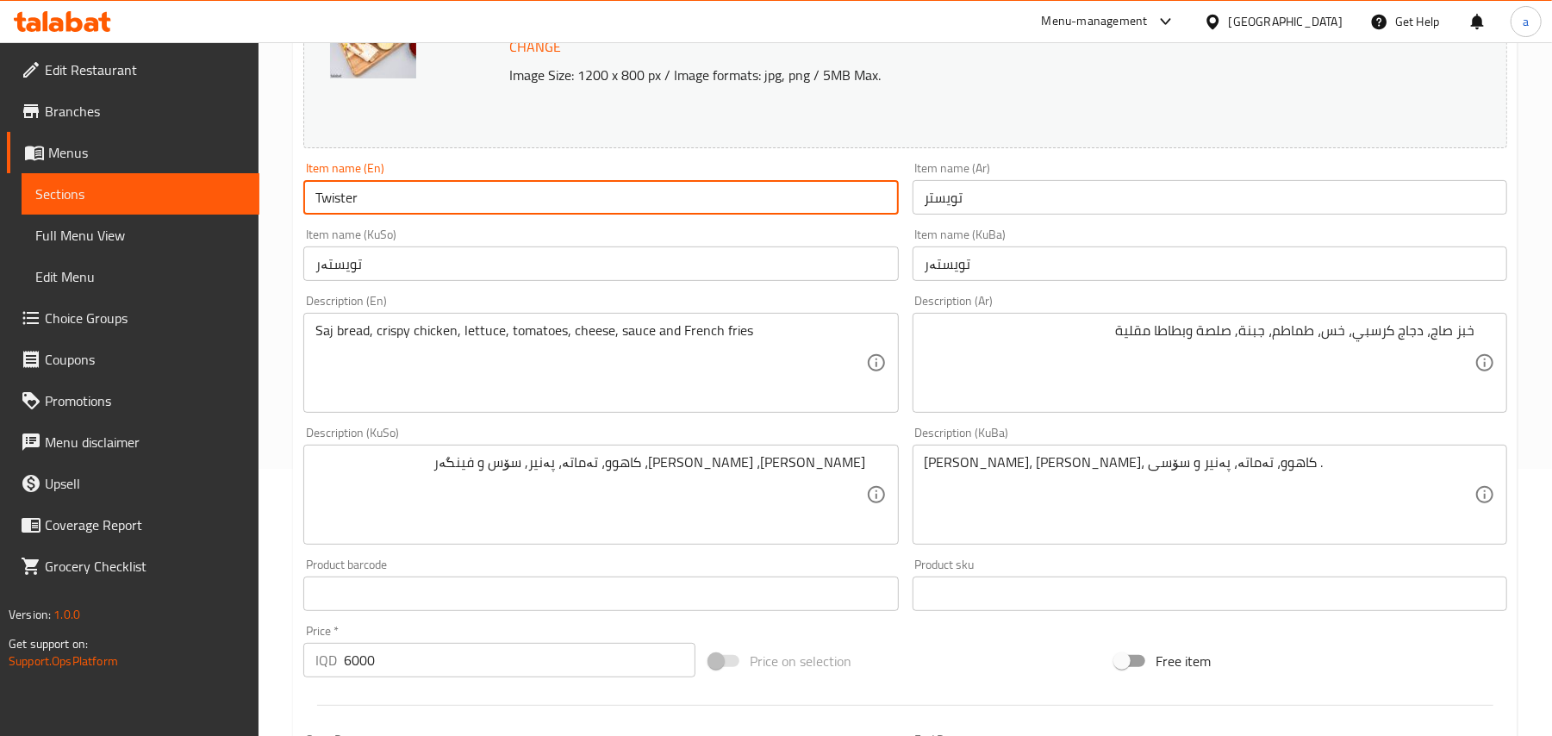
click at [446, 207] on input "Twister" at bounding box center [600, 197] width 595 height 34
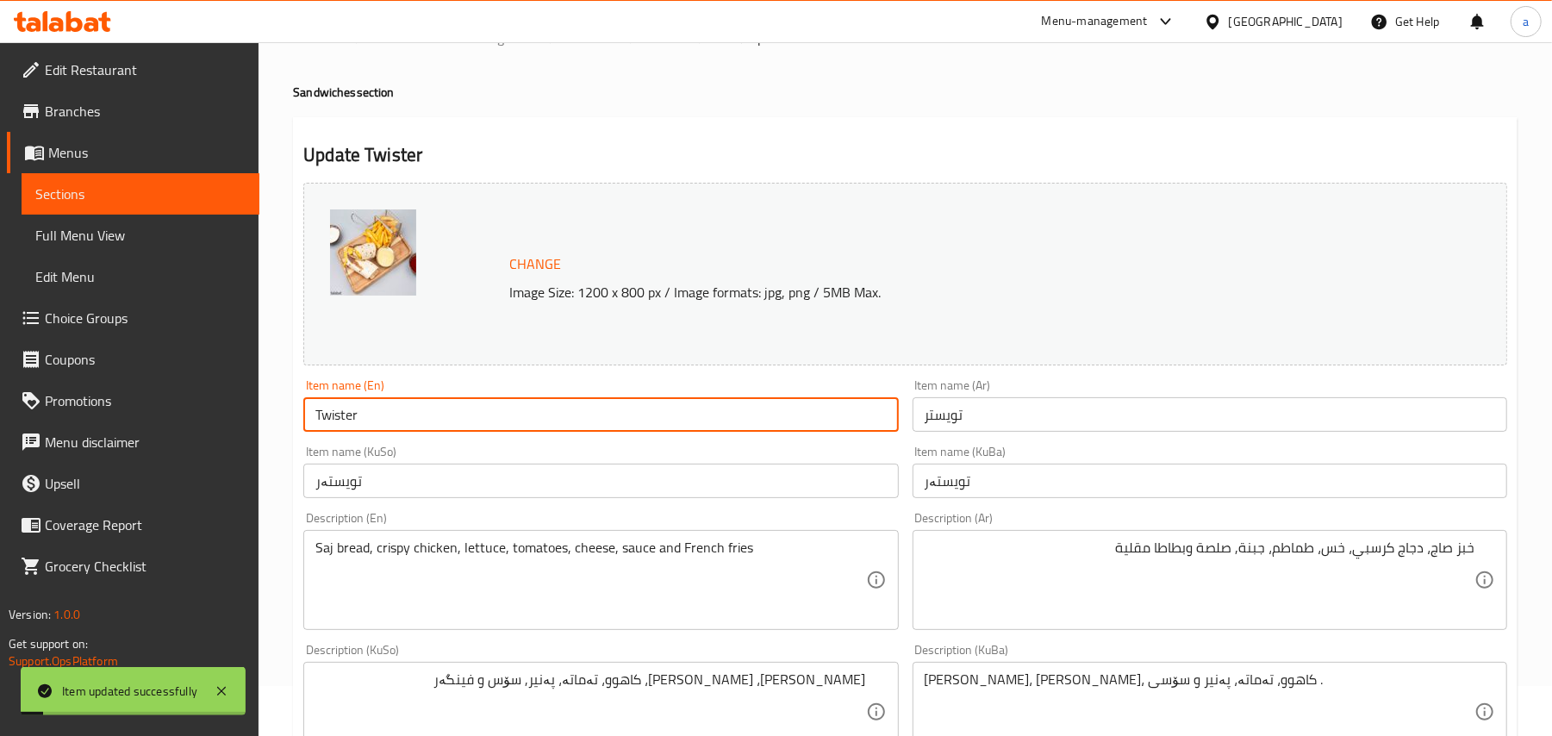
scroll to position [0, 0]
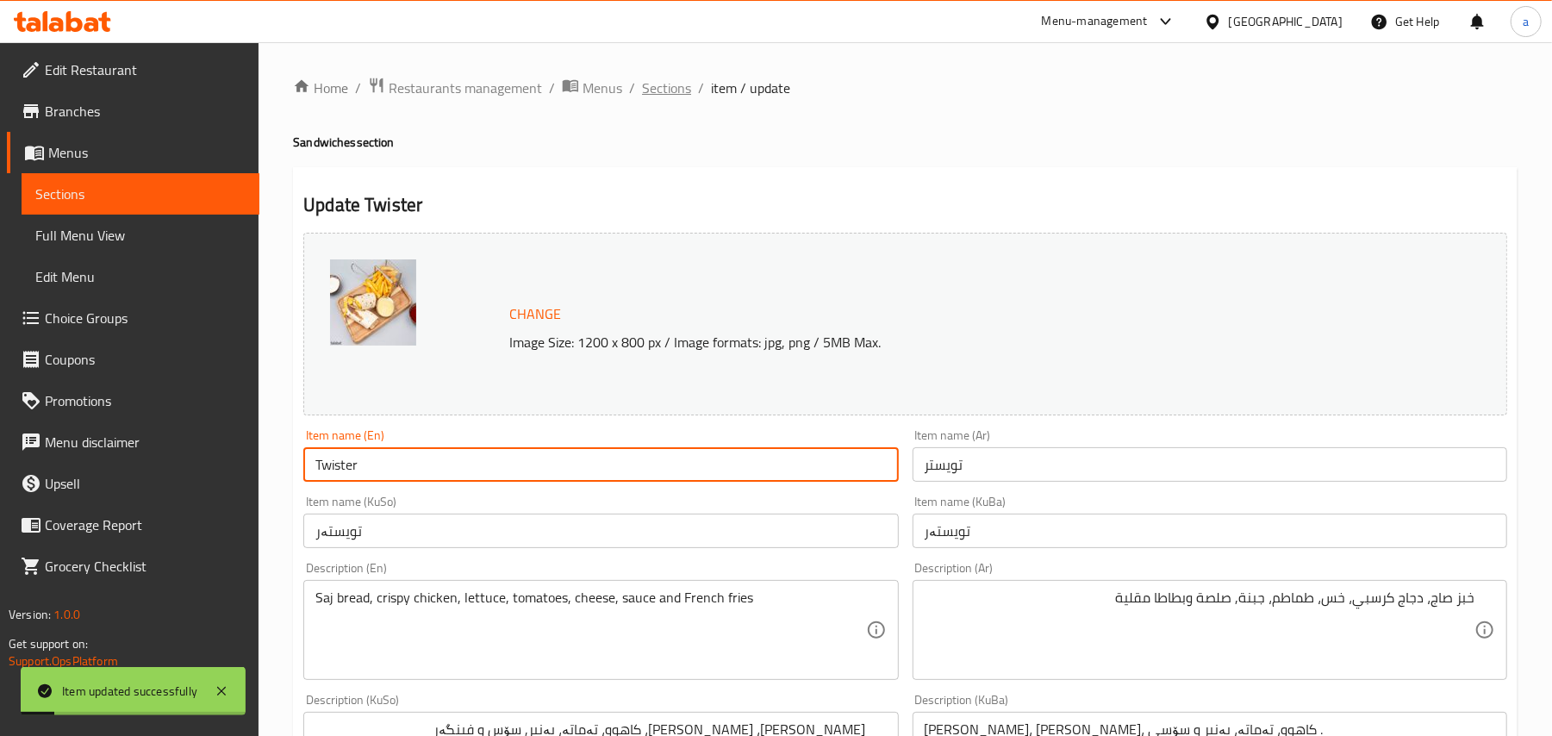
click at [683, 87] on span "Sections" at bounding box center [666, 88] width 49 height 21
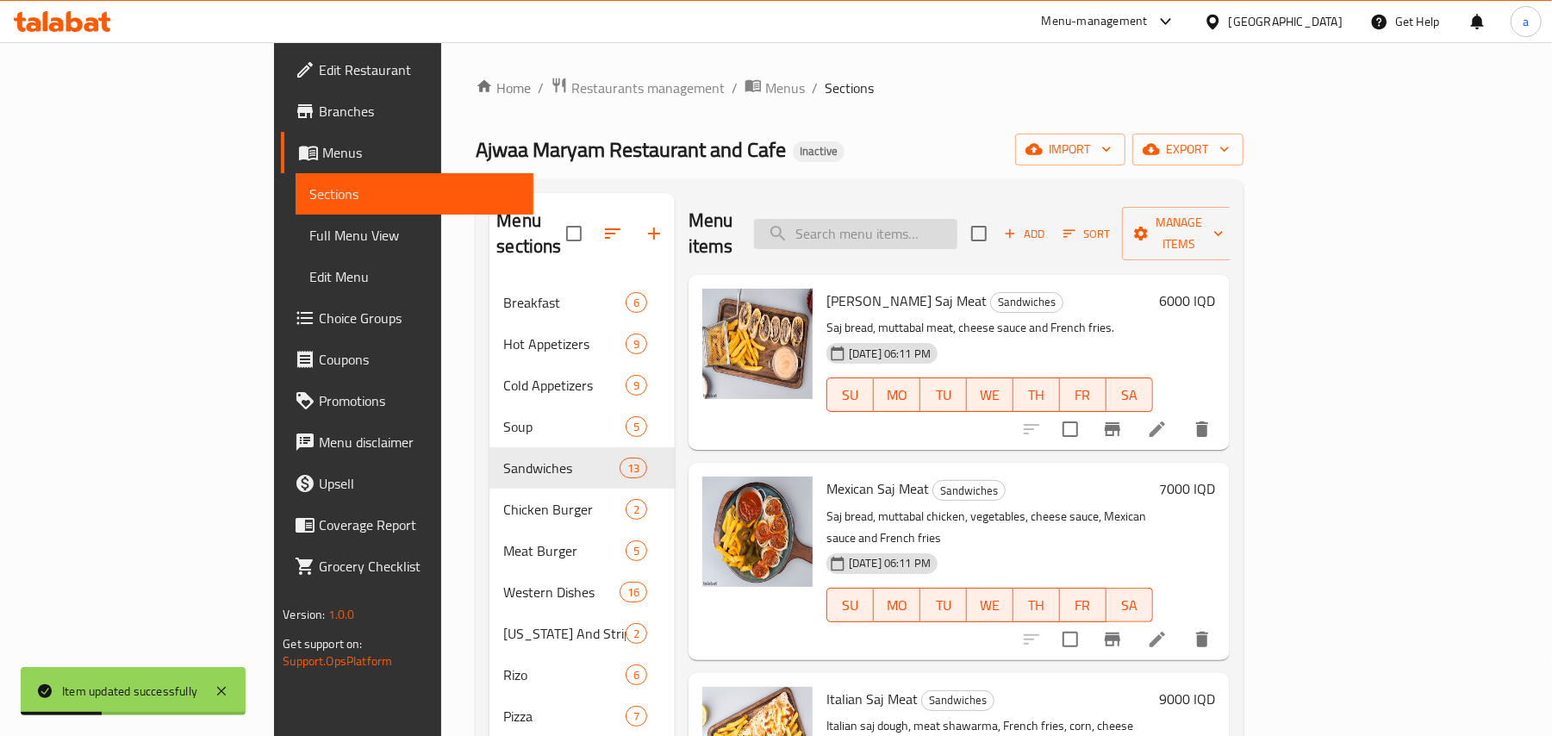
click at [907, 219] on input "search" at bounding box center [855, 234] width 203 height 30
paste input "سندويتش زنجر"
click at [702, 298] on img at bounding box center [757, 344] width 110 height 110
click at [957, 228] on input "سندويتش زنجر" at bounding box center [855, 234] width 203 height 30
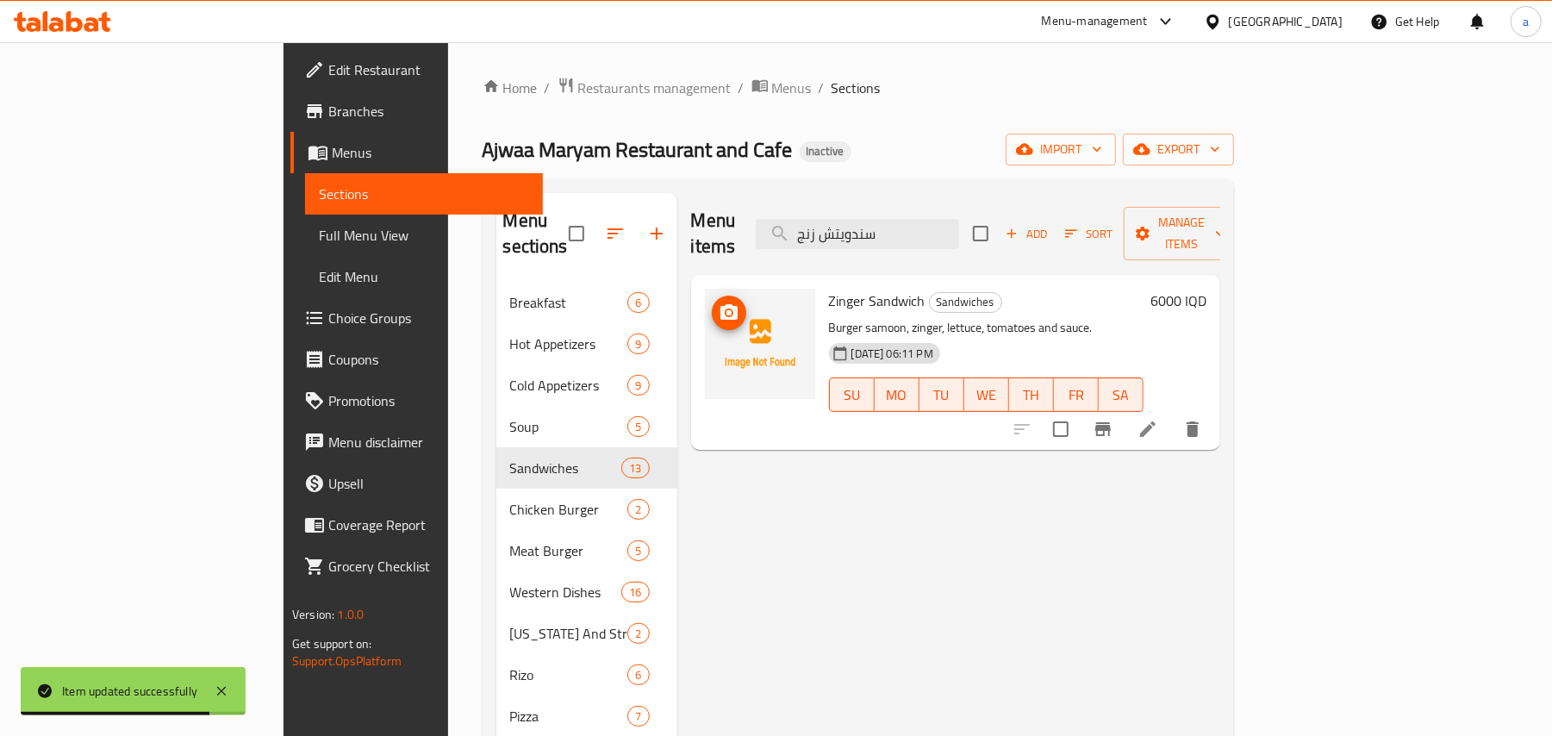
type input "سندويتش زنج"
click at [719, 302] on icon "upload picture" at bounding box center [729, 312] width 21 height 21
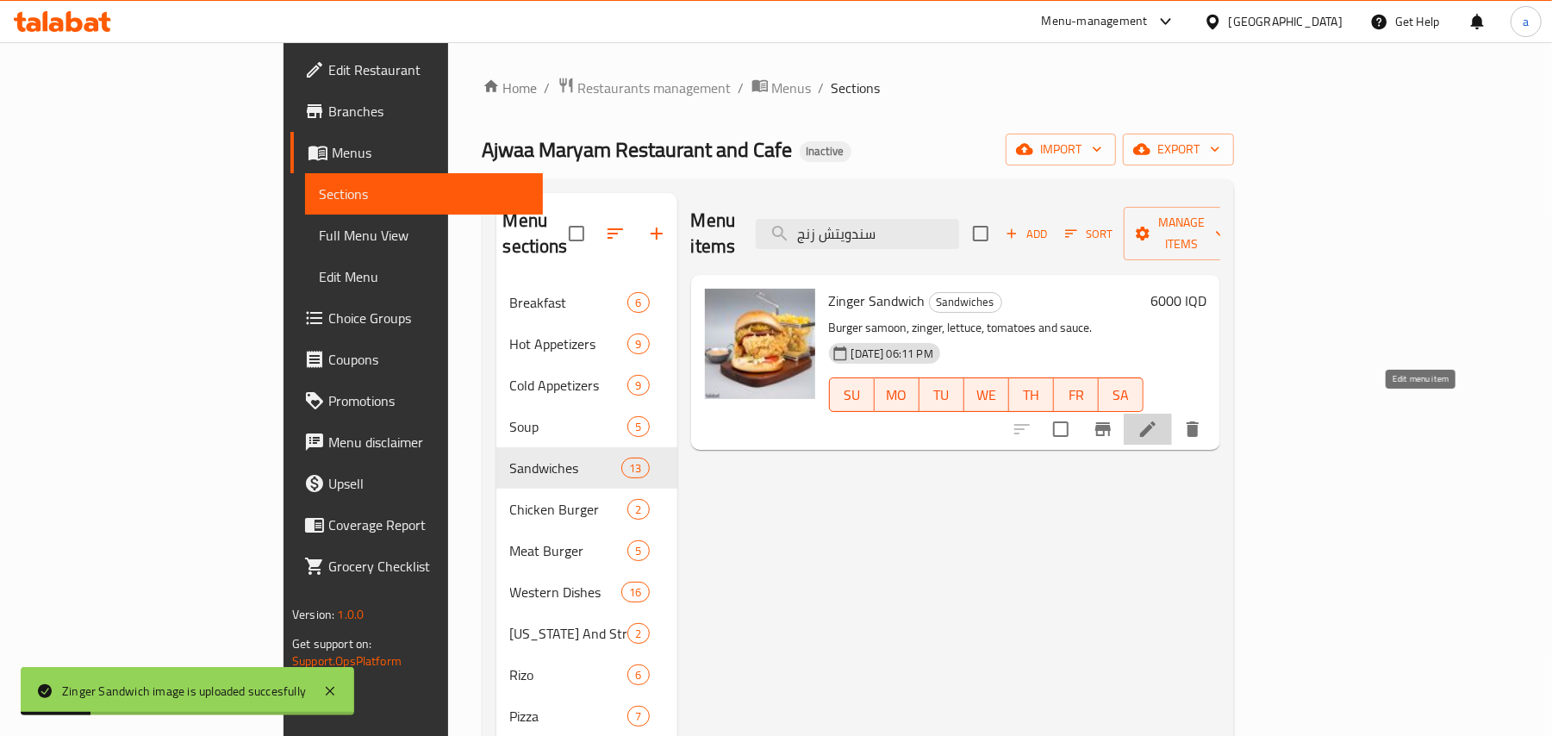
click at [1158, 419] on icon at bounding box center [1148, 429] width 21 height 21
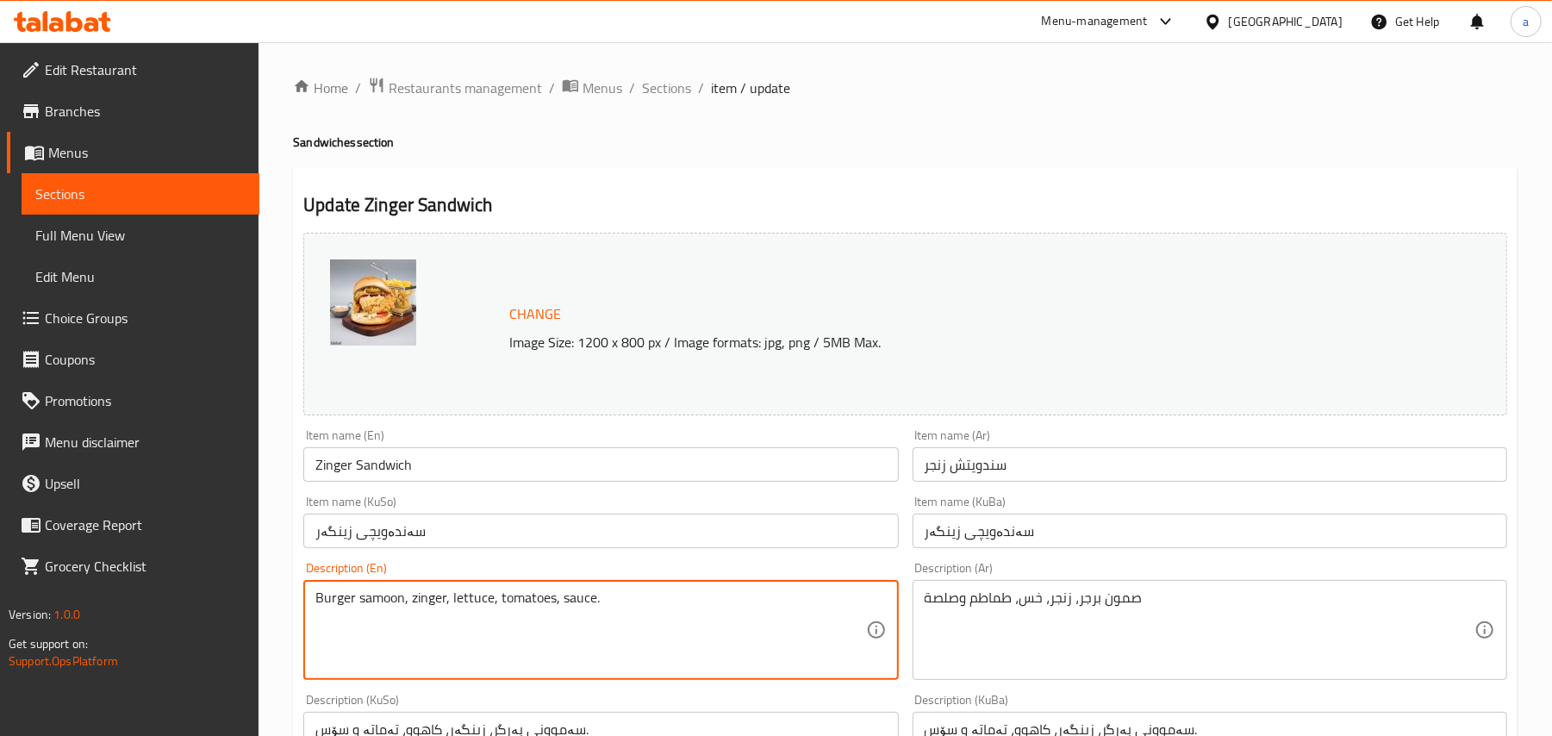
click at [631, 612] on textarea "Burger samoon, zinger, lettuce, tomatoes, sauce." at bounding box center [590, 630] width 550 height 82
paste textarea "and French fries"
click at [617, 624] on textarea "Burger samoon, zinger, lettuce, tomatoes, sauce and French fries" at bounding box center [590, 630] width 550 height 82
type textarea "Burger samoon, zinger, lettuce, tomatoes, sauce and French fries"
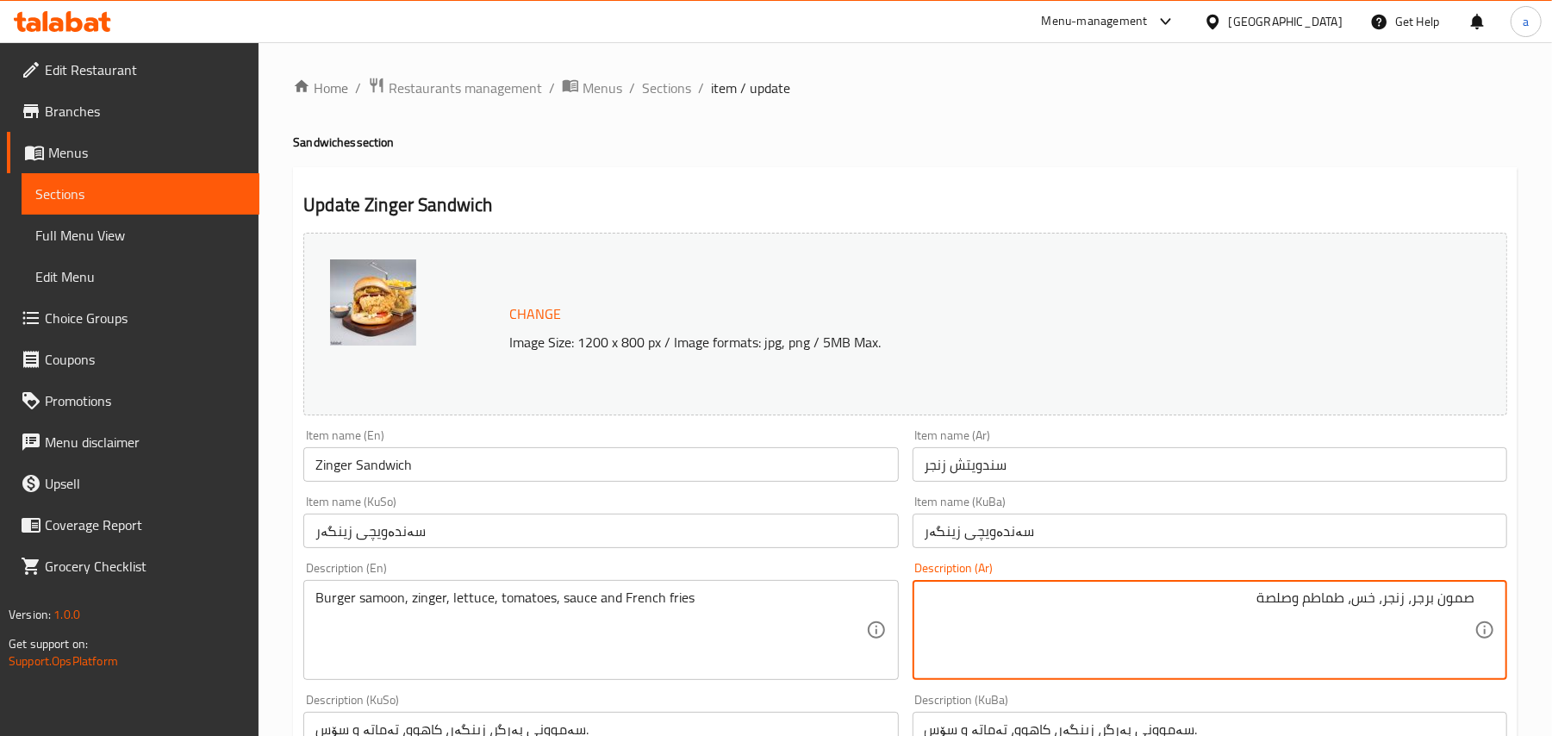
click at [1286, 625] on textarea "صمون برجر، زنجر، خس، طماطم وصلصة" at bounding box center [1200, 630] width 550 height 82
click at [1212, 617] on textarea "صمون برجر، زنجر، خس، طماطم, صلصة" at bounding box center [1200, 630] width 550 height 82
paste textarea "وبطاطا مقلية"
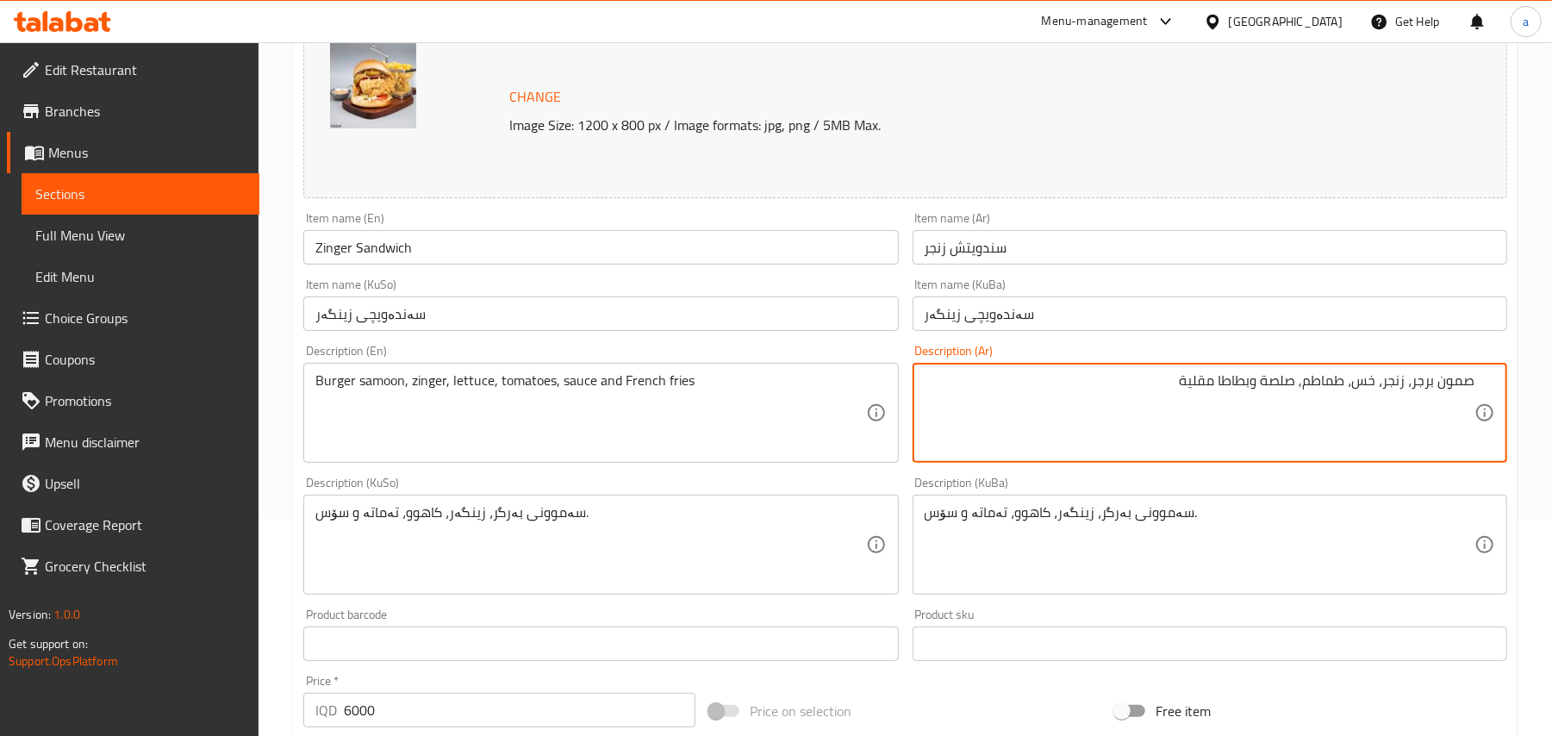
scroll to position [267, 0]
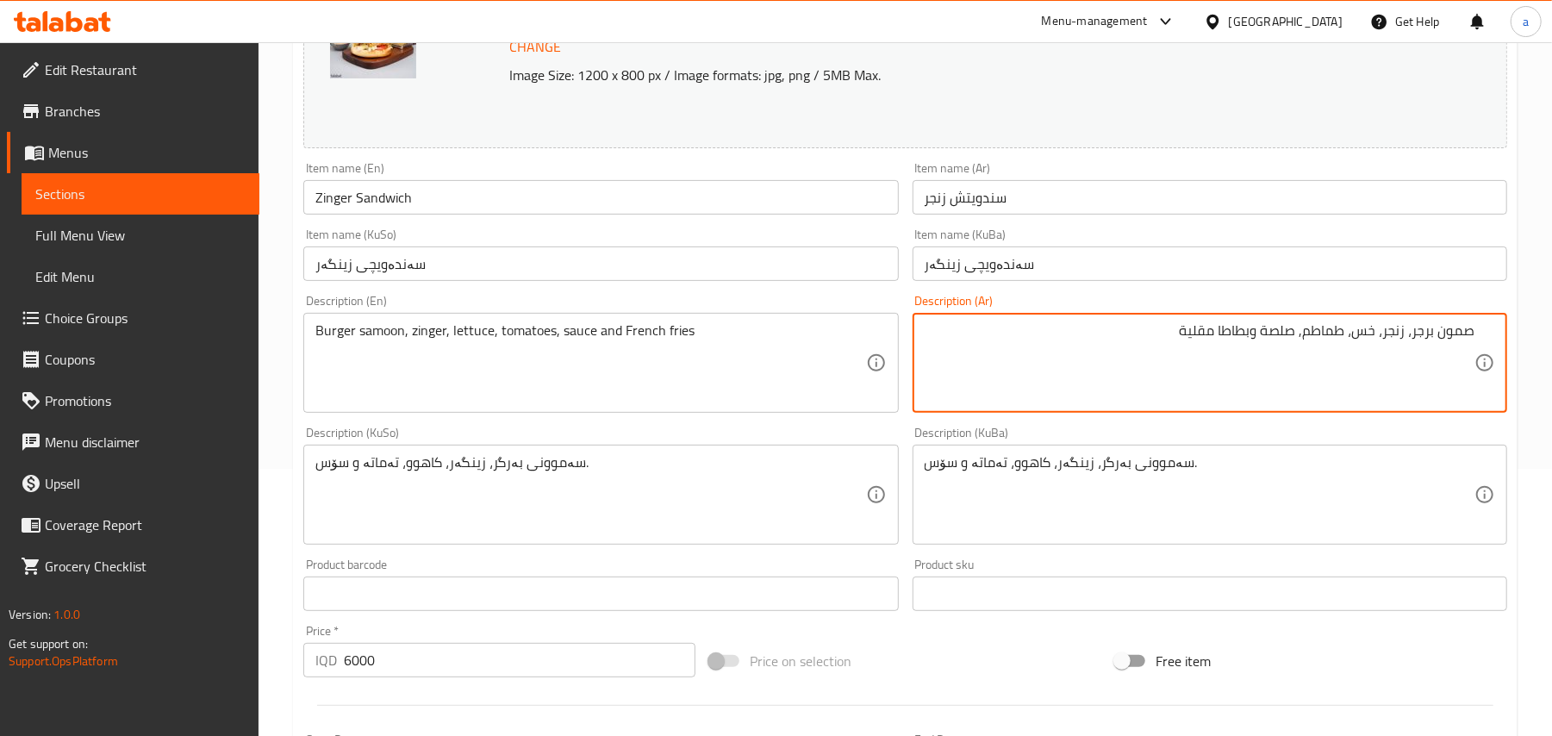
type textarea "صمون برجر، زنجر، خس، طماطم, صلصة وبطاطا مقلية"
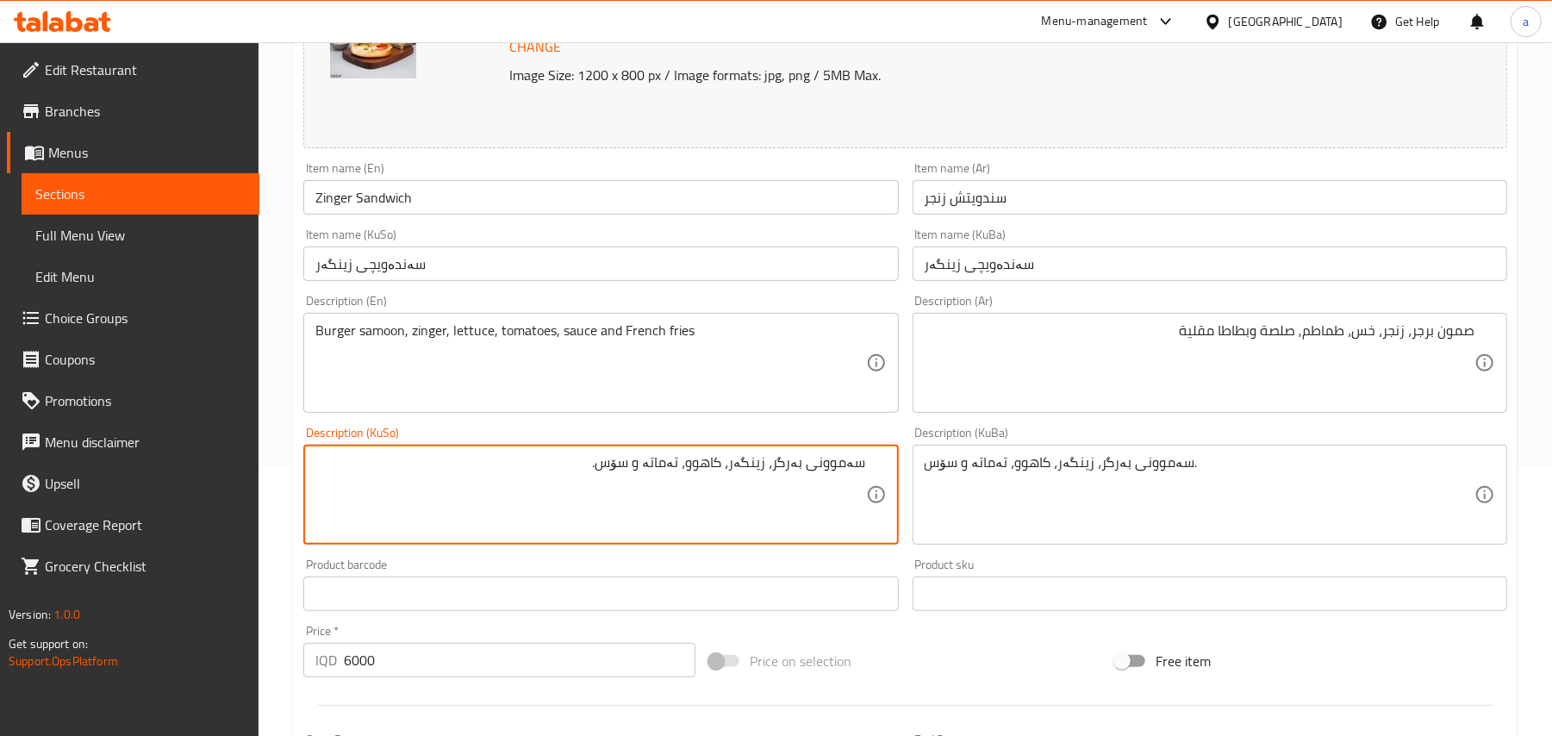
drag, startPoint x: 635, startPoint y: 484, endPoint x: 645, endPoint y: 484, distance: 10.3
click at [645, 484] on textarea "سەموونی بەرگر، زینگەر، کاهوو، تەماتە و سۆس." at bounding box center [590, 495] width 550 height 82
click at [610, 480] on textarea "سەموونی بەرگر، زینگەر، کاهوو، تەماتە، سۆس." at bounding box center [590, 495] width 550 height 82
click at [590, 480] on textarea "سەموونی بەرگر، زینگەر، کاهوو، تەماتە، سۆس." at bounding box center [590, 495] width 550 height 82
paste textarea "و فینگەر"
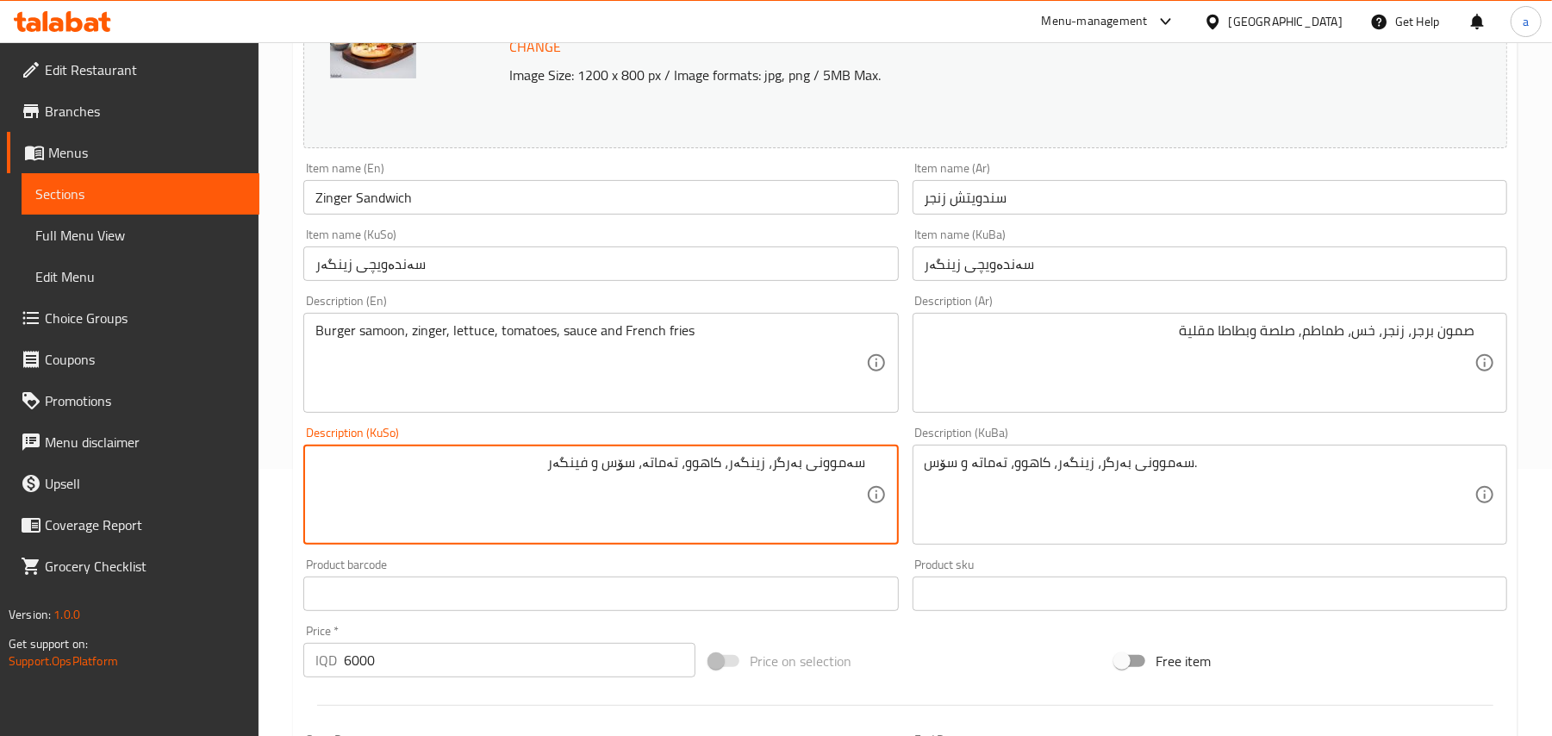
click at [643, 496] on textarea "سەموونی بەرگر، زینگەر، کاهوو، تەماتە، سۆس و فینگەر" at bounding box center [590, 495] width 550 height 82
type textarea "سەموونی بەرگر، زینگەر، کاهوو، تەماتە، سۆس و فینگەر"
click at [452, 214] on input "Zinger Sandwich" at bounding box center [600, 197] width 595 height 34
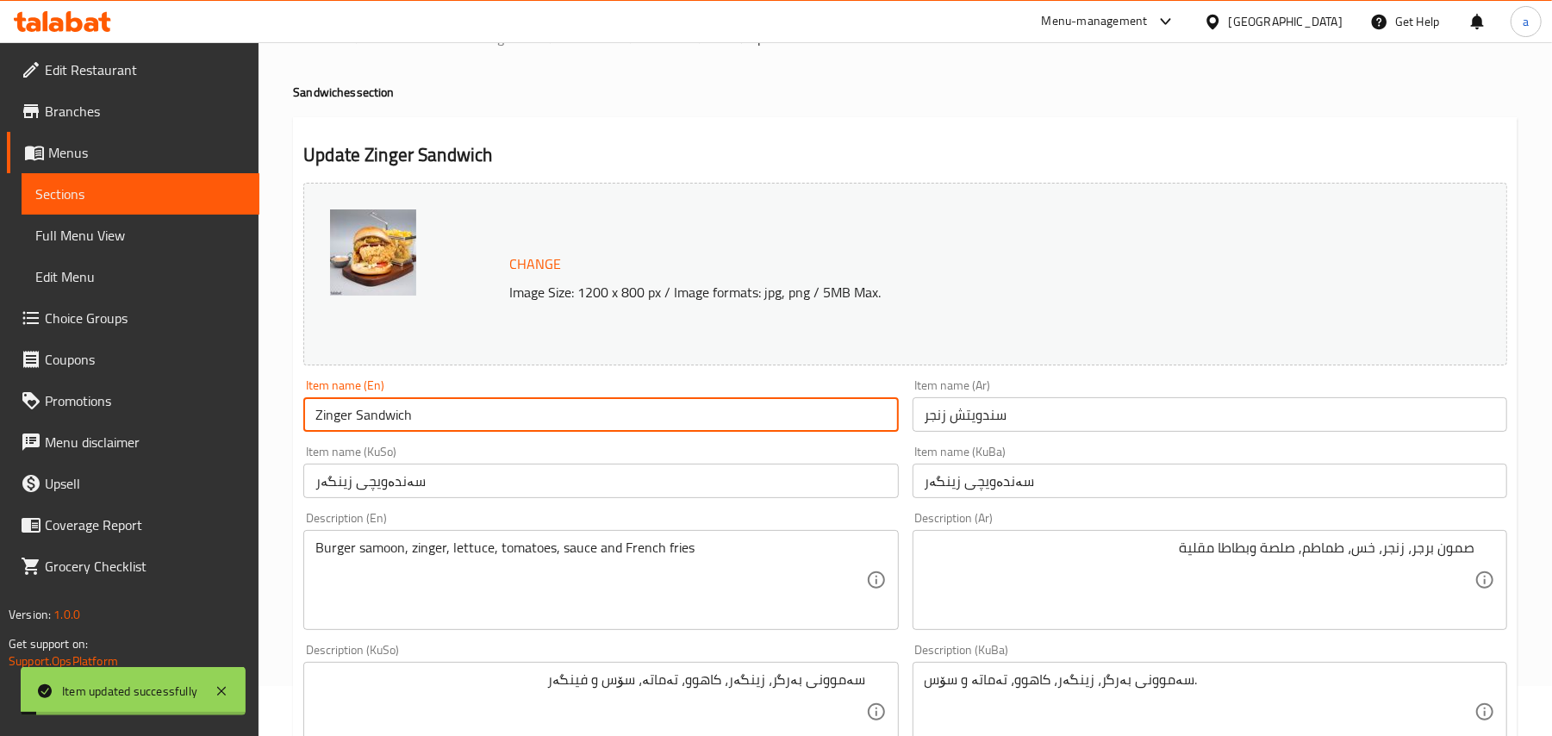
scroll to position [0, 0]
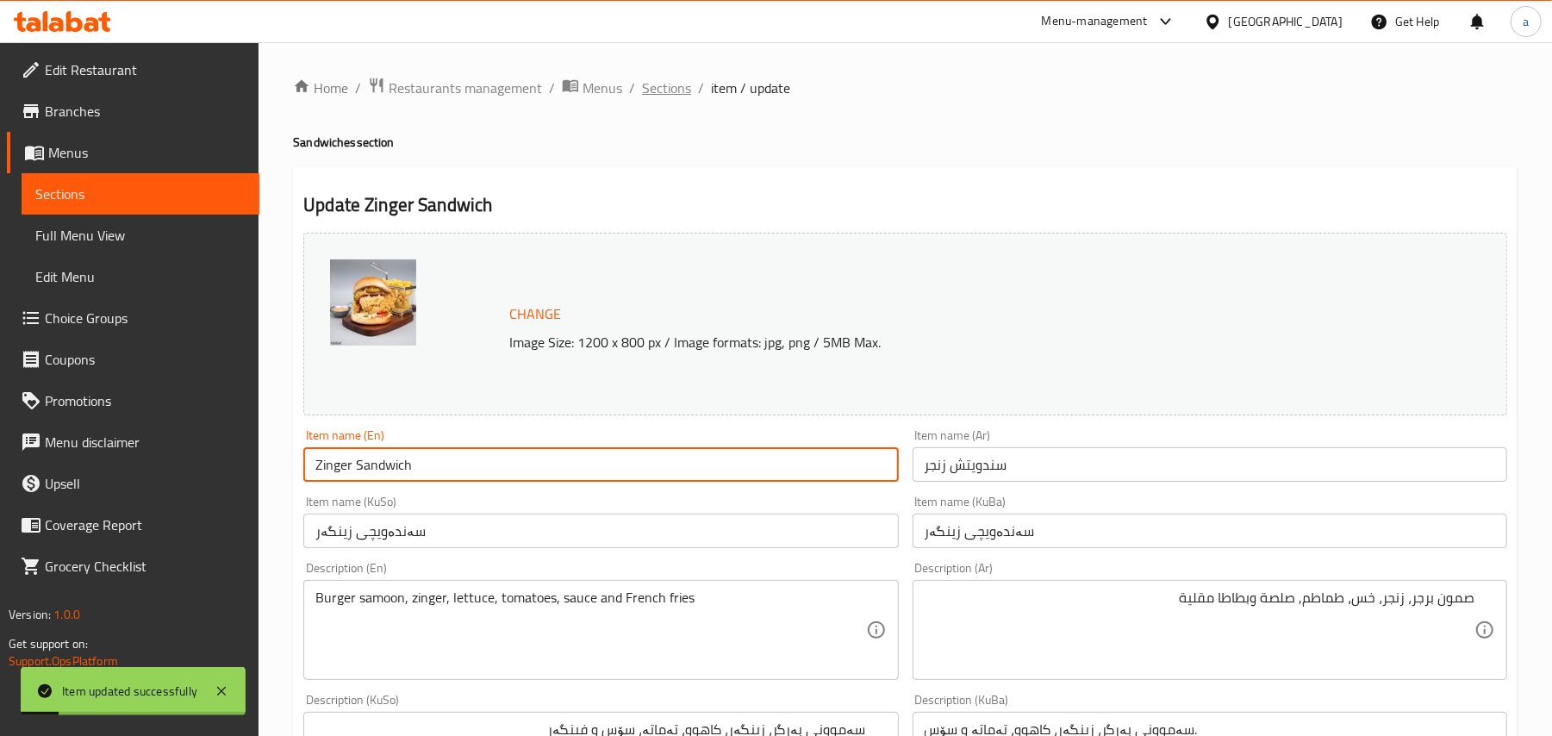
click at [662, 97] on span "Sections" at bounding box center [666, 88] width 49 height 21
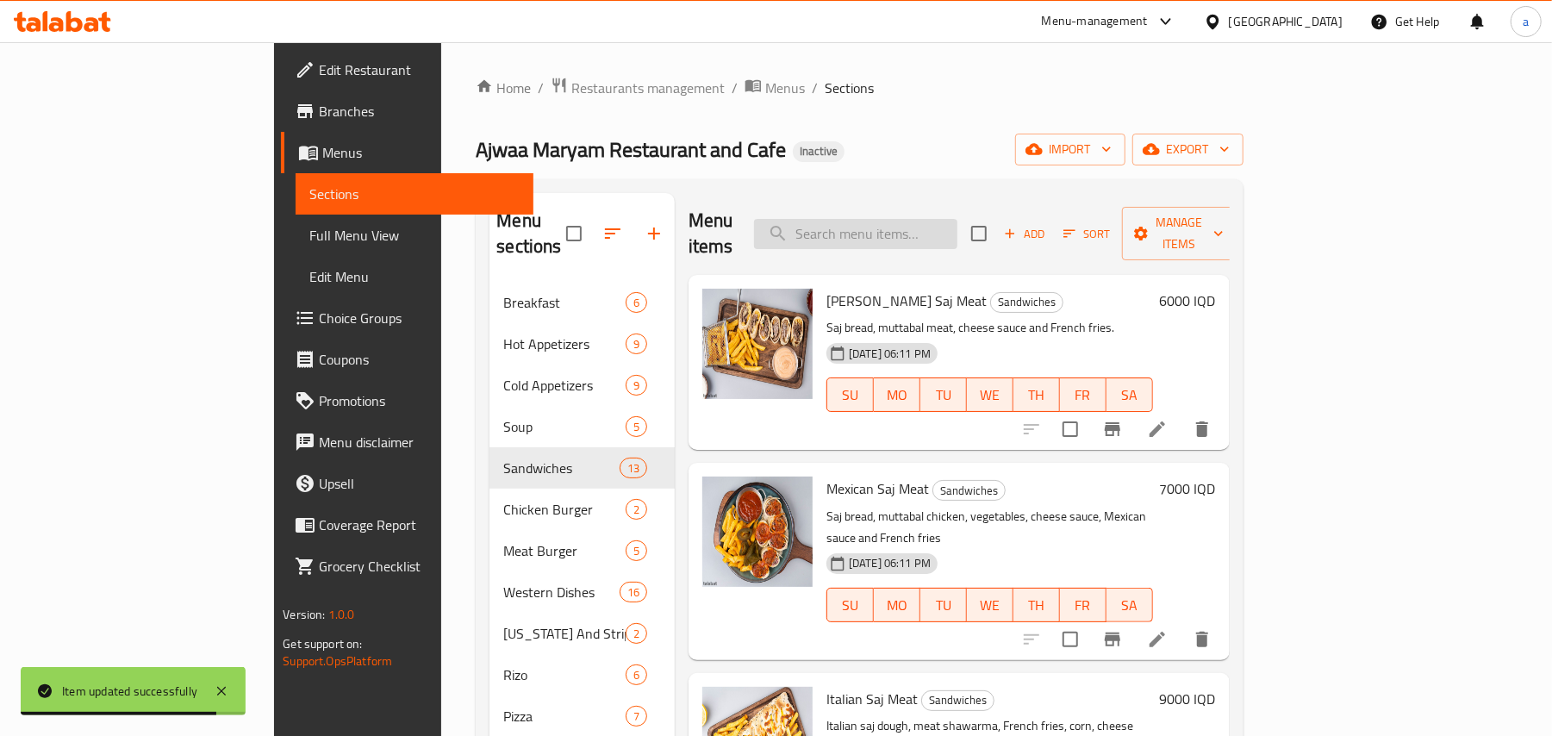
click at [957, 226] on input "search" at bounding box center [855, 234] width 203 height 30
paste input "سندويتش سكالوب"
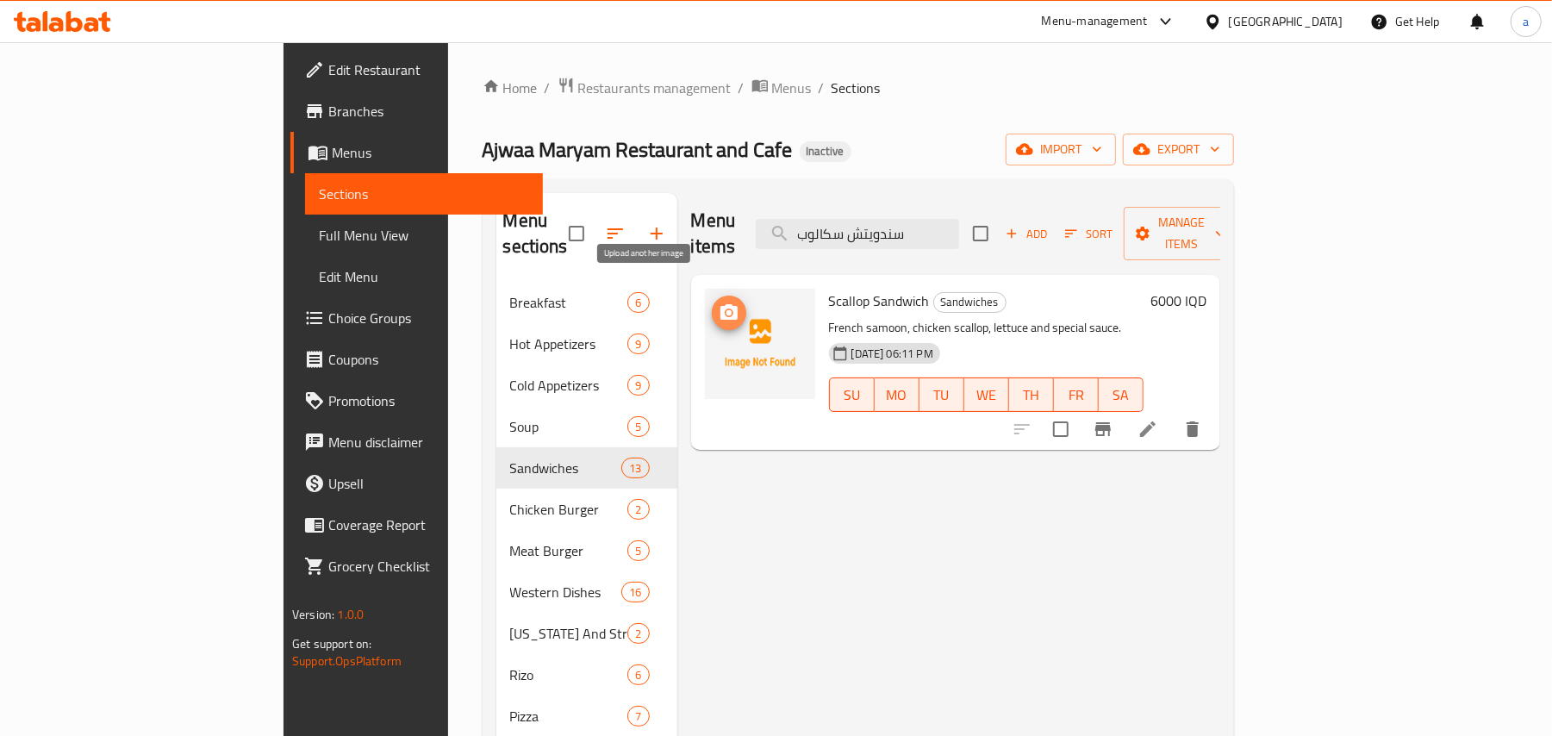
click at [719, 302] on icon "upload picture" at bounding box center [729, 312] width 21 height 21
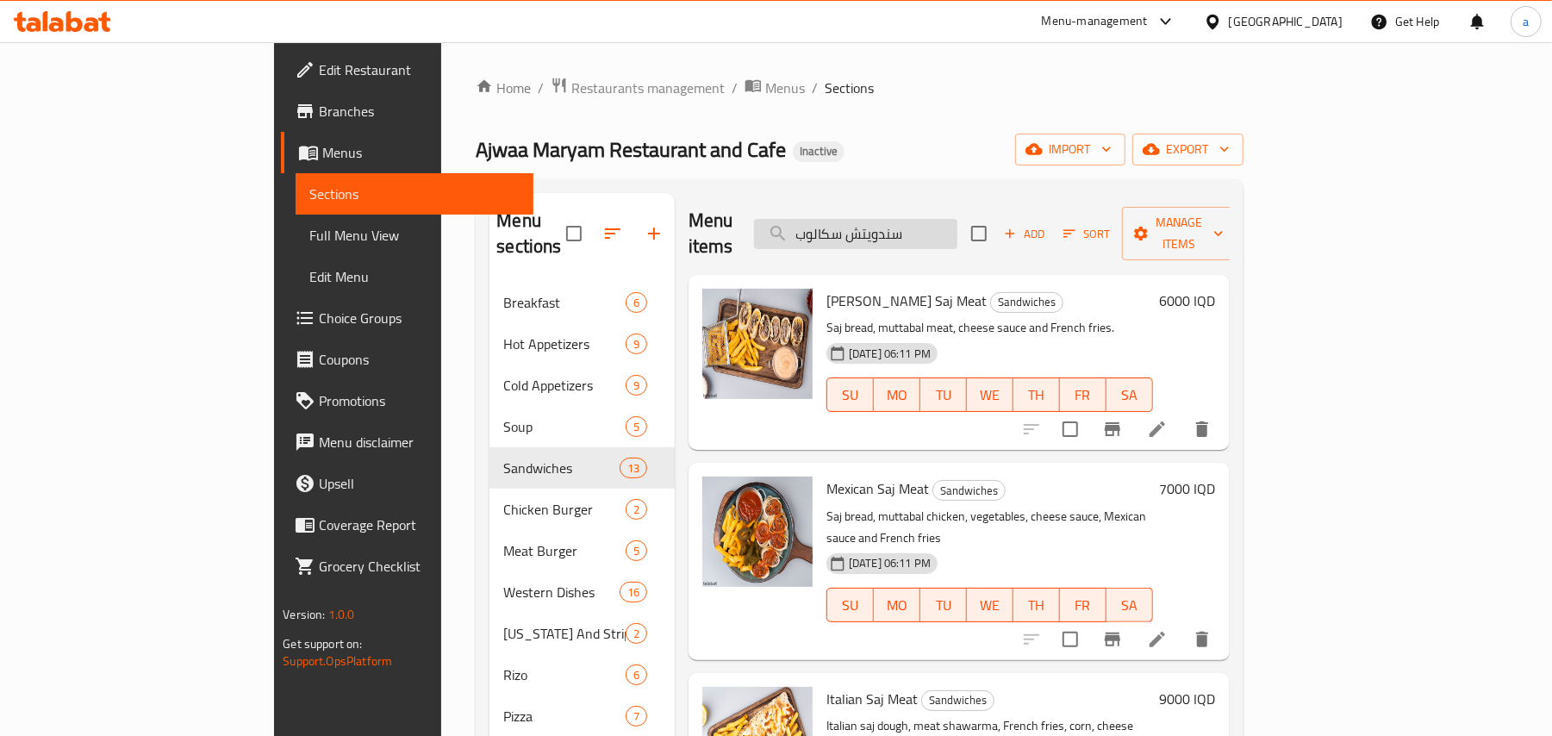
click at [957, 219] on input "سندويتش سكالوب" at bounding box center [855, 234] width 203 height 30
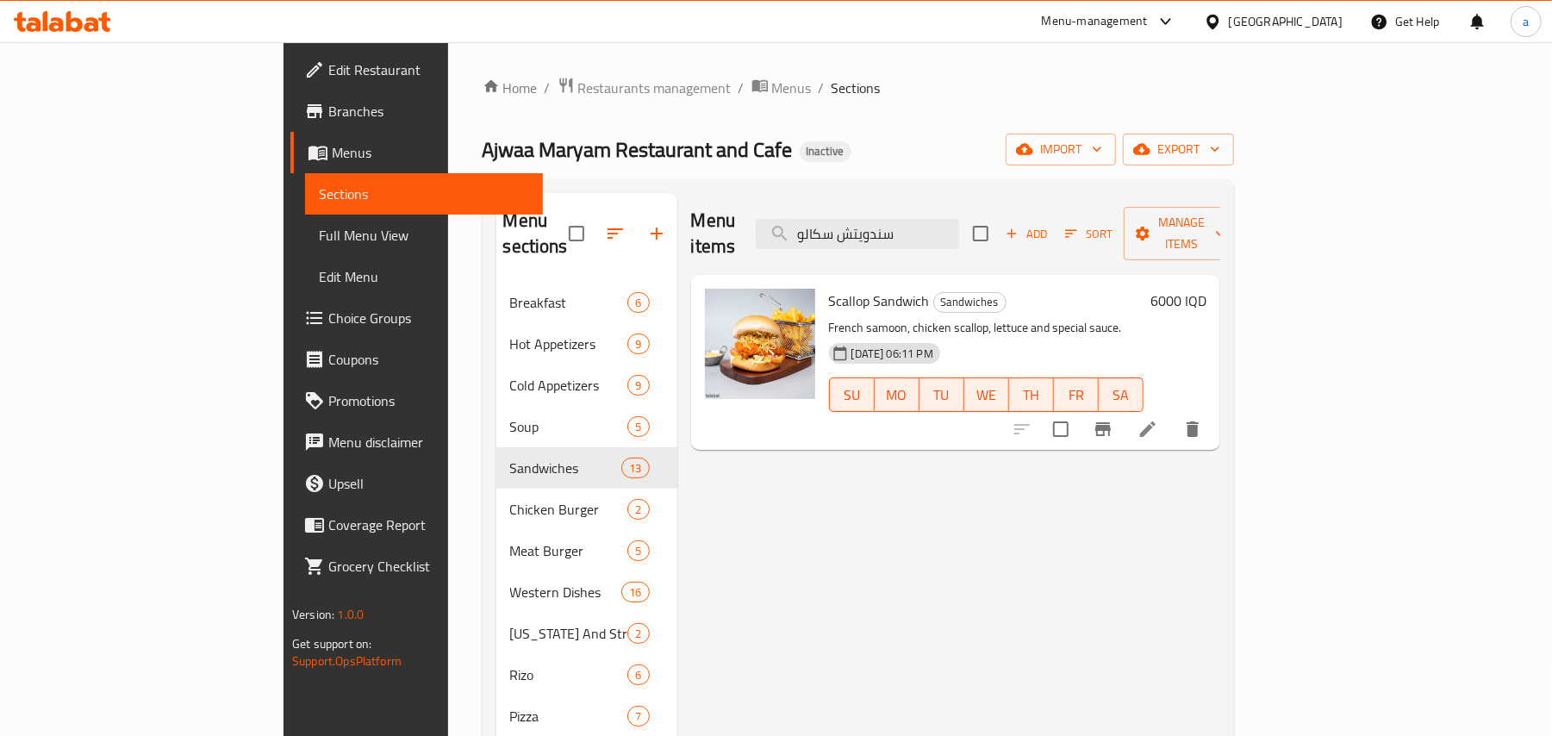
type input "سندويتش سكالو"
click at [1156, 421] on icon at bounding box center [1148, 429] width 16 height 16
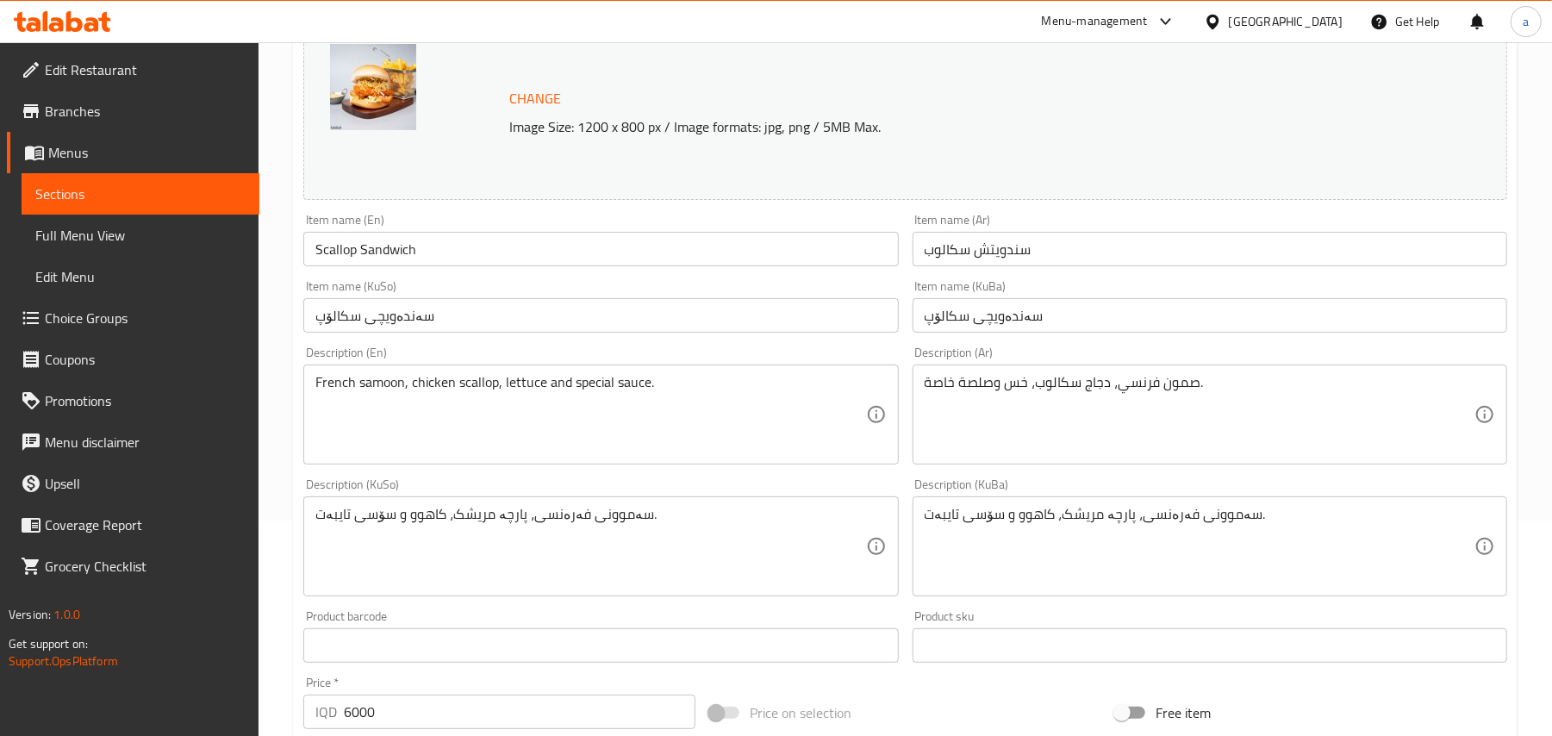
scroll to position [267, 0]
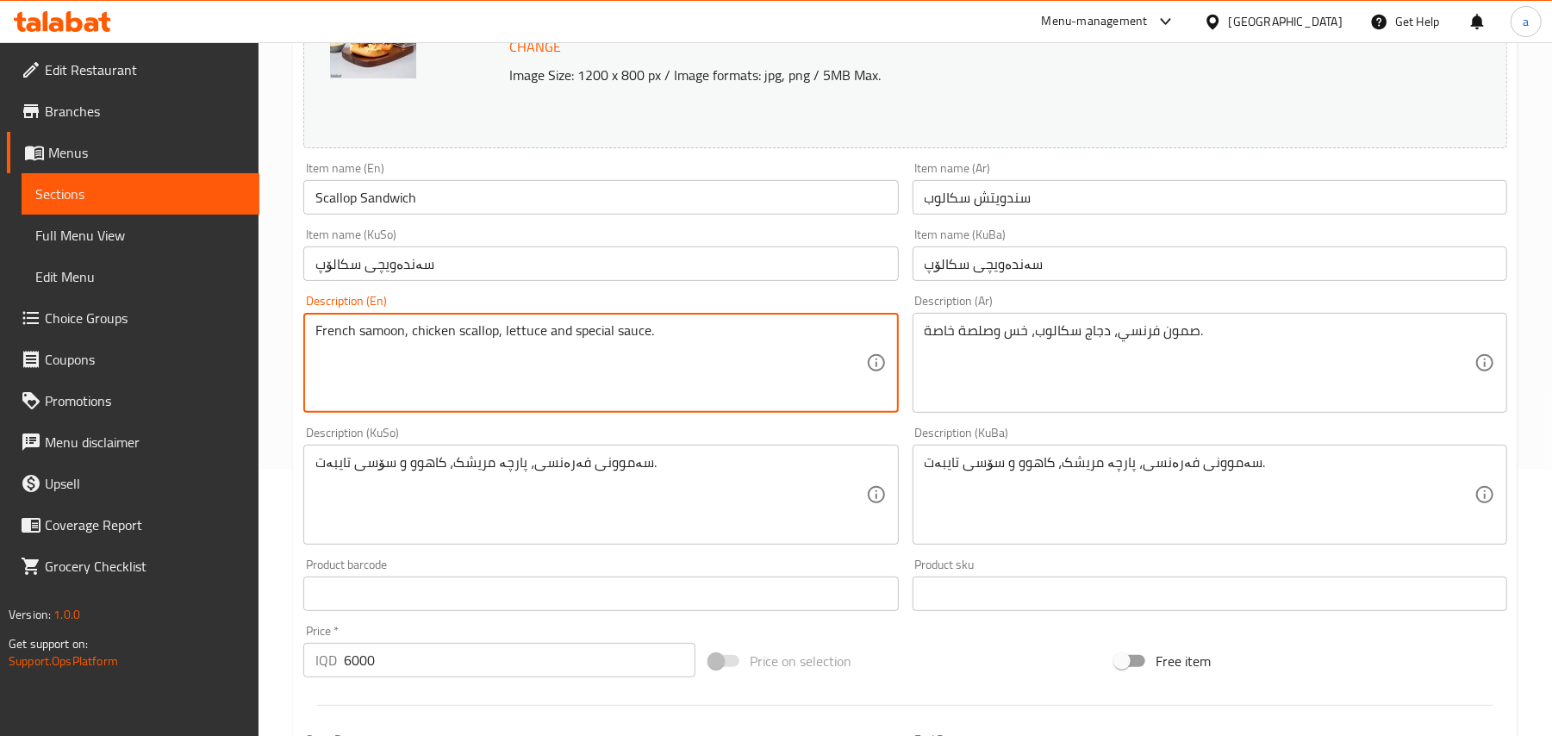
click at [335, 346] on textarea "French samoon, chicken scallop, lettuce and special sauce." at bounding box center [590, 363] width 550 height 82
type textarea "Burger samoon, chicken scallop, lettuce and special sauce."
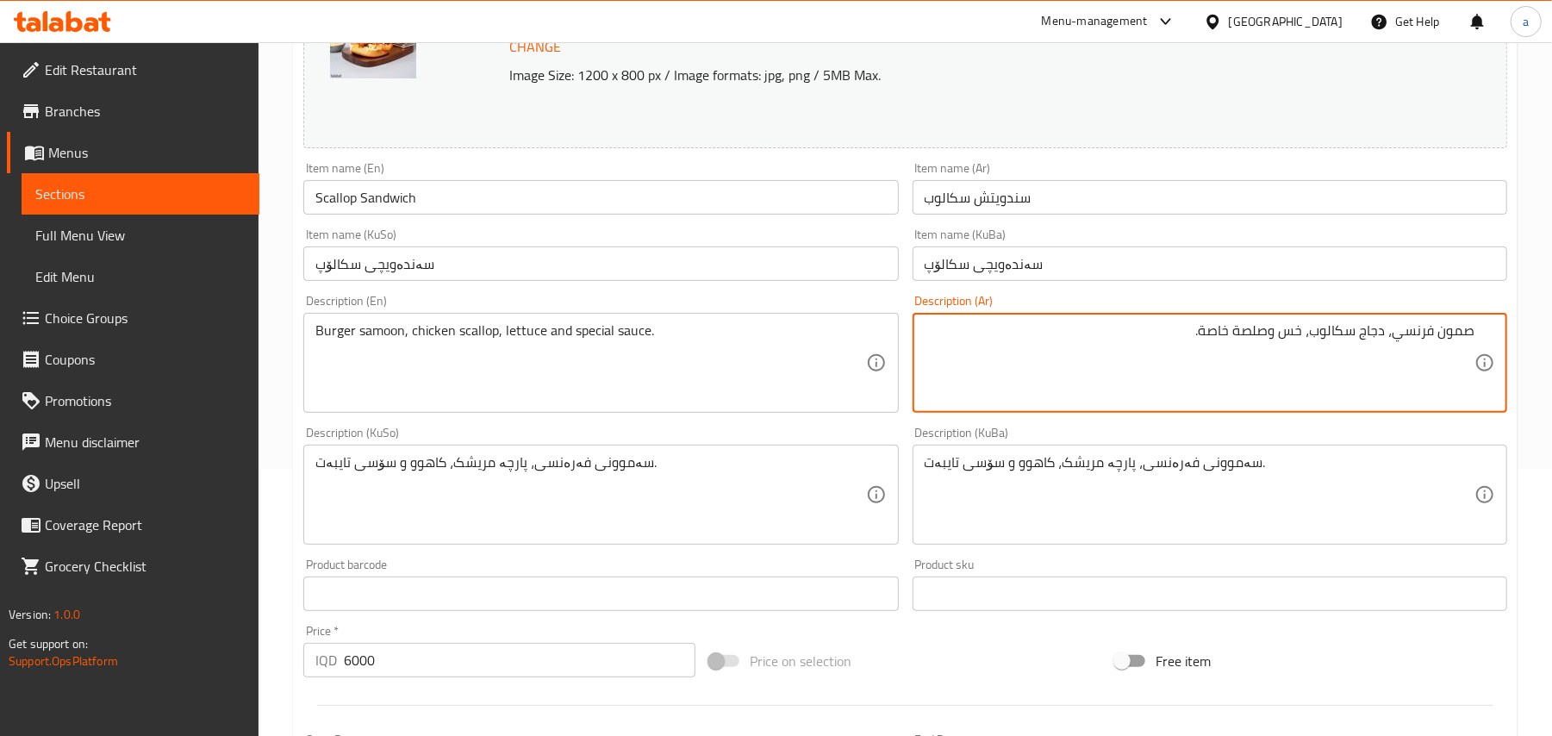
click at [1460, 346] on textarea "صمون فرنسي، دجاج سكالوب، خس وصلصة خاصة." at bounding box center [1200, 363] width 550 height 82
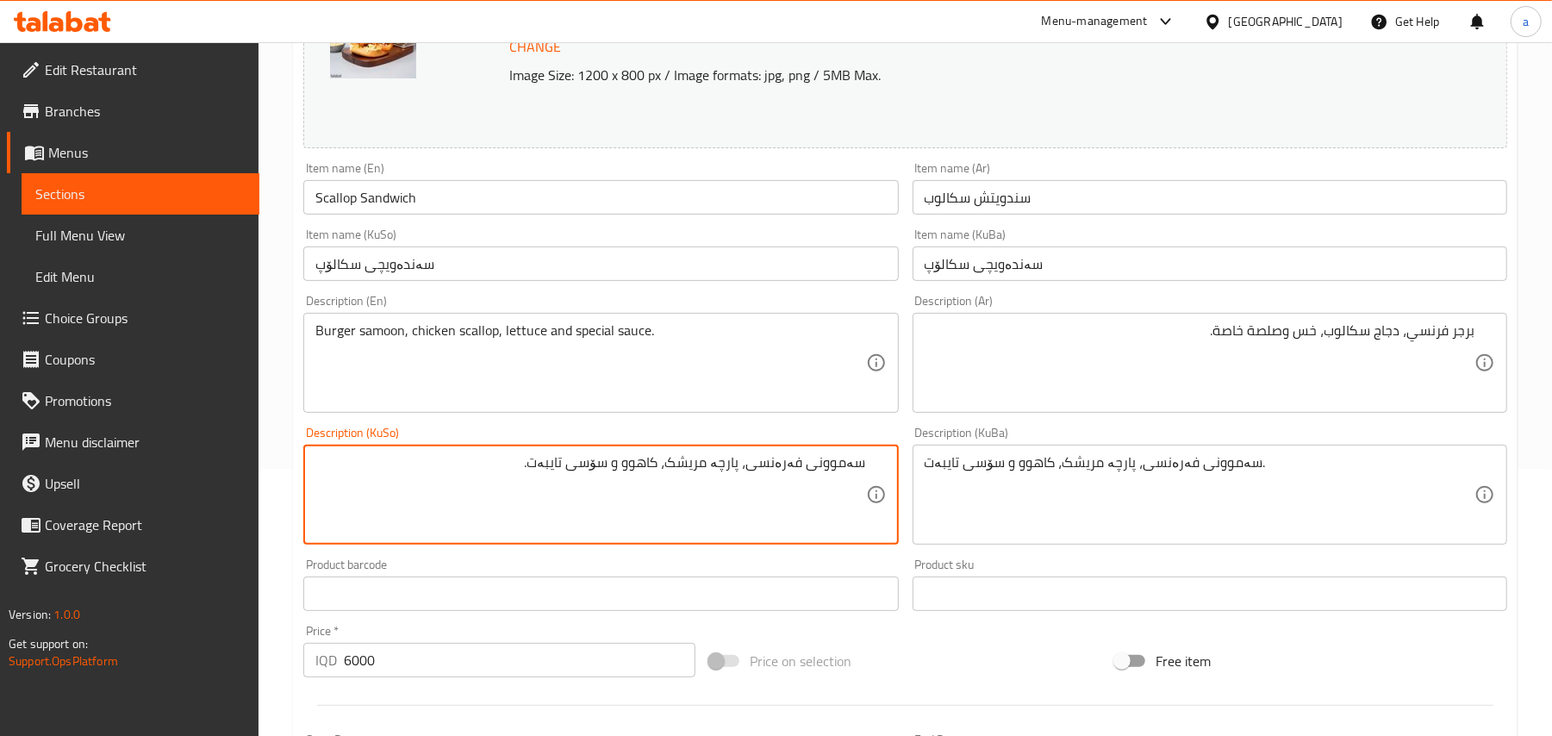
click at [858, 474] on textarea "سەموونی فەرەنسی، پارچە مریشک، کاهوو و سۆسی تایبەت." at bounding box center [590, 495] width 550 height 82
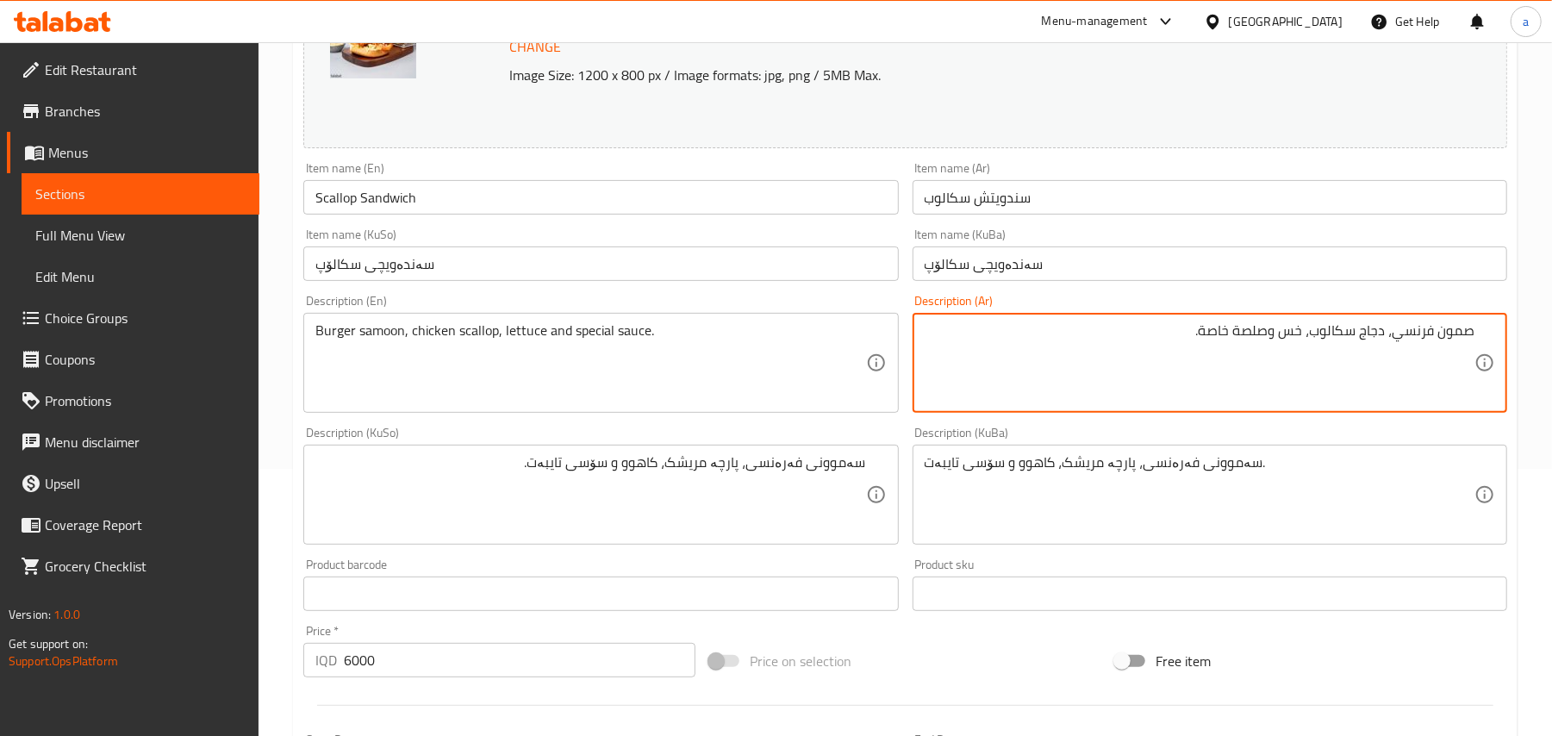
click at [1414, 349] on textarea "صمون فرنسي، دجاج سكالوب، خس وصلصة خاصة." at bounding box center [1200, 363] width 550 height 82
type textarea "صمون برجر، دجاج سكالوب، خس وصلصة خاصة."
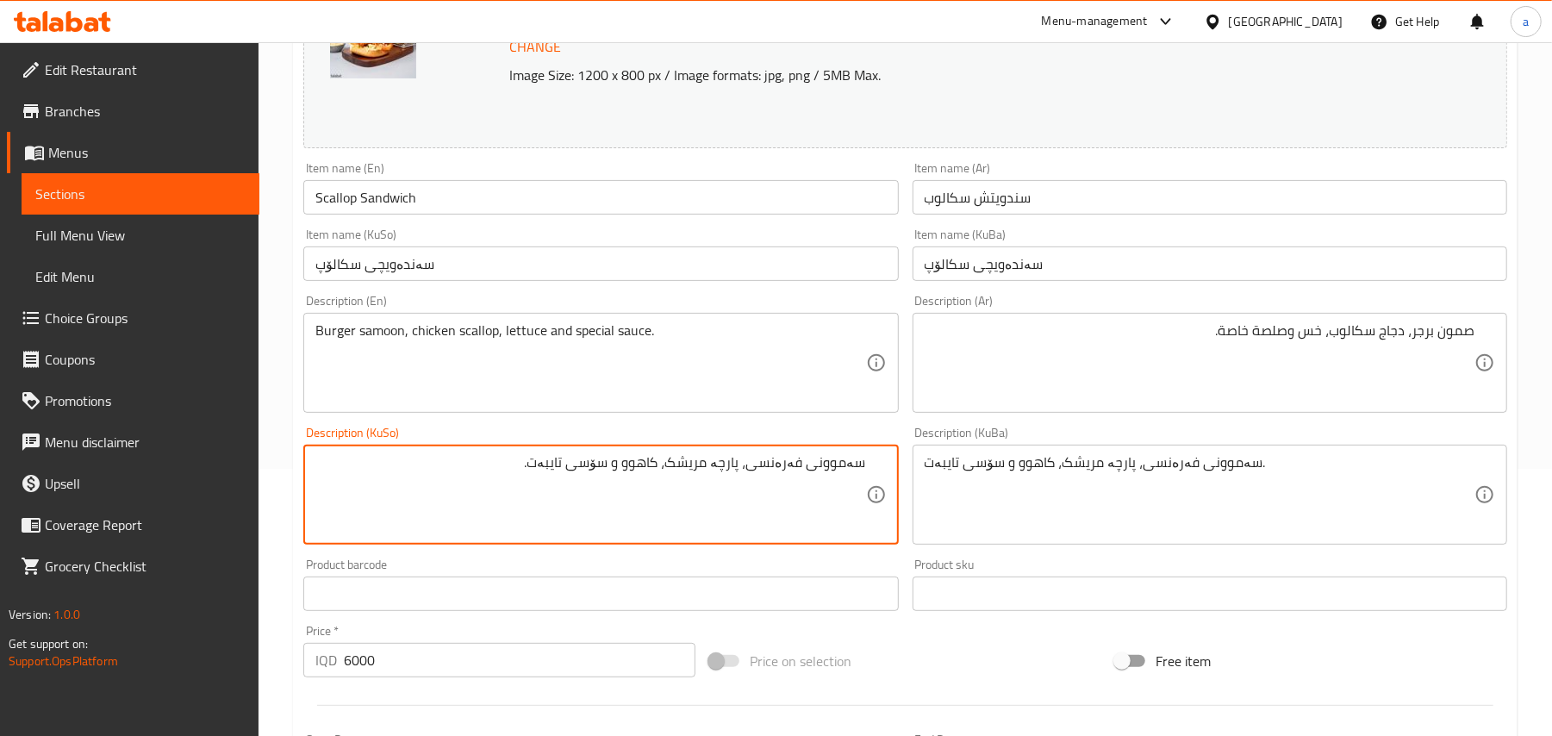
click at [794, 476] on textarea "سەموونی فەرەنسی، پارچە مریشک، کاهوو و سۆسی تایبەت." at bounding box center [590, 495] width 550 height 82
type textarea "سەموونی بەرگر، پارچە مریشک، کاهوو و سۆسی تایبەت."
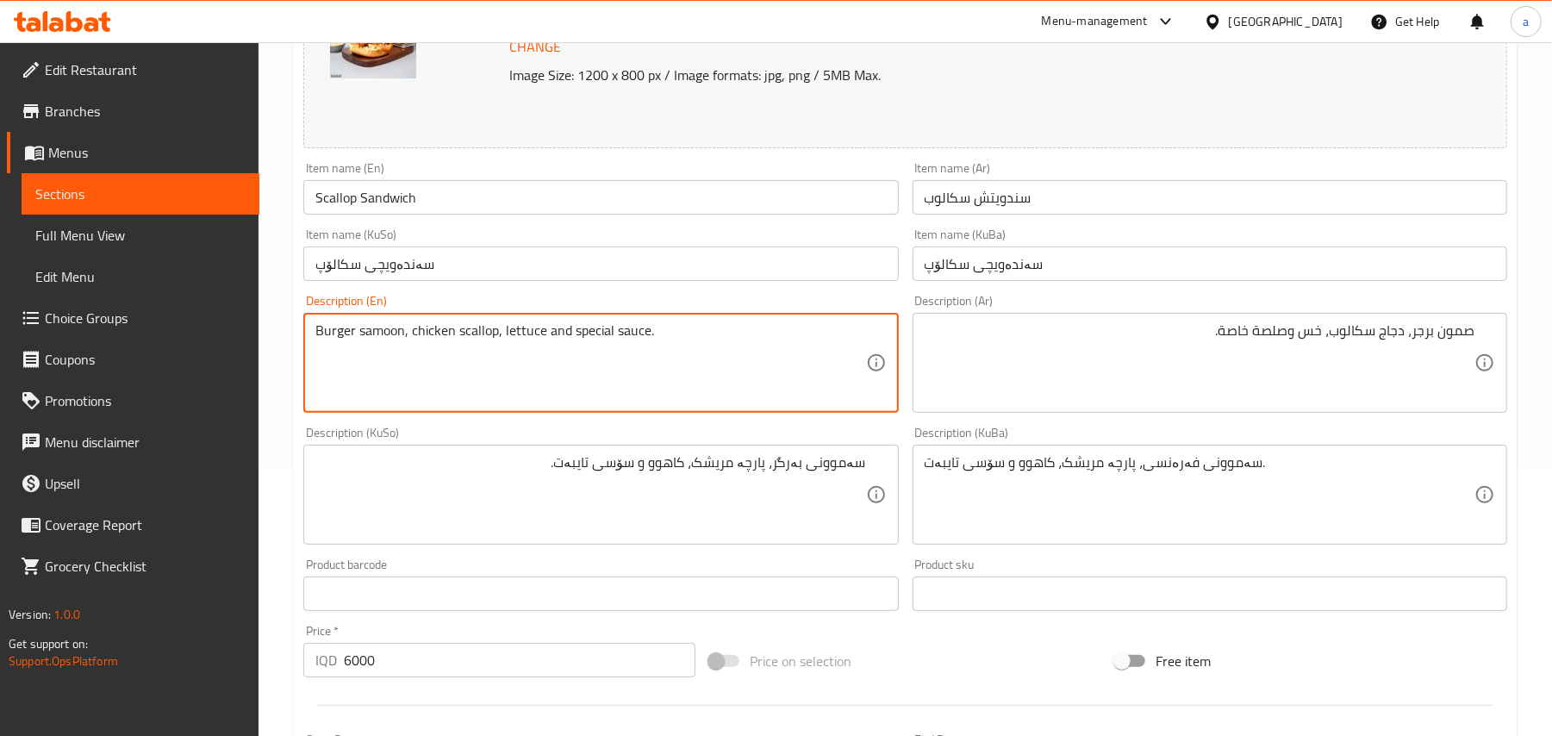
click at [563, 342] on textarea "Burger samoon, chicken scallop, lettuce and special sauce." at bounding box center [590, 363] width 550 height 82
click at [690, 348] on textarea "Burger samoon, chicken scallop, lettuce, special sauce." at bounding box center [590, 363] width 550 height 82
paste textarea "and French fries"
type textarea "Burger samoon, chicken scallop, lettuce, special sauce and French fries"
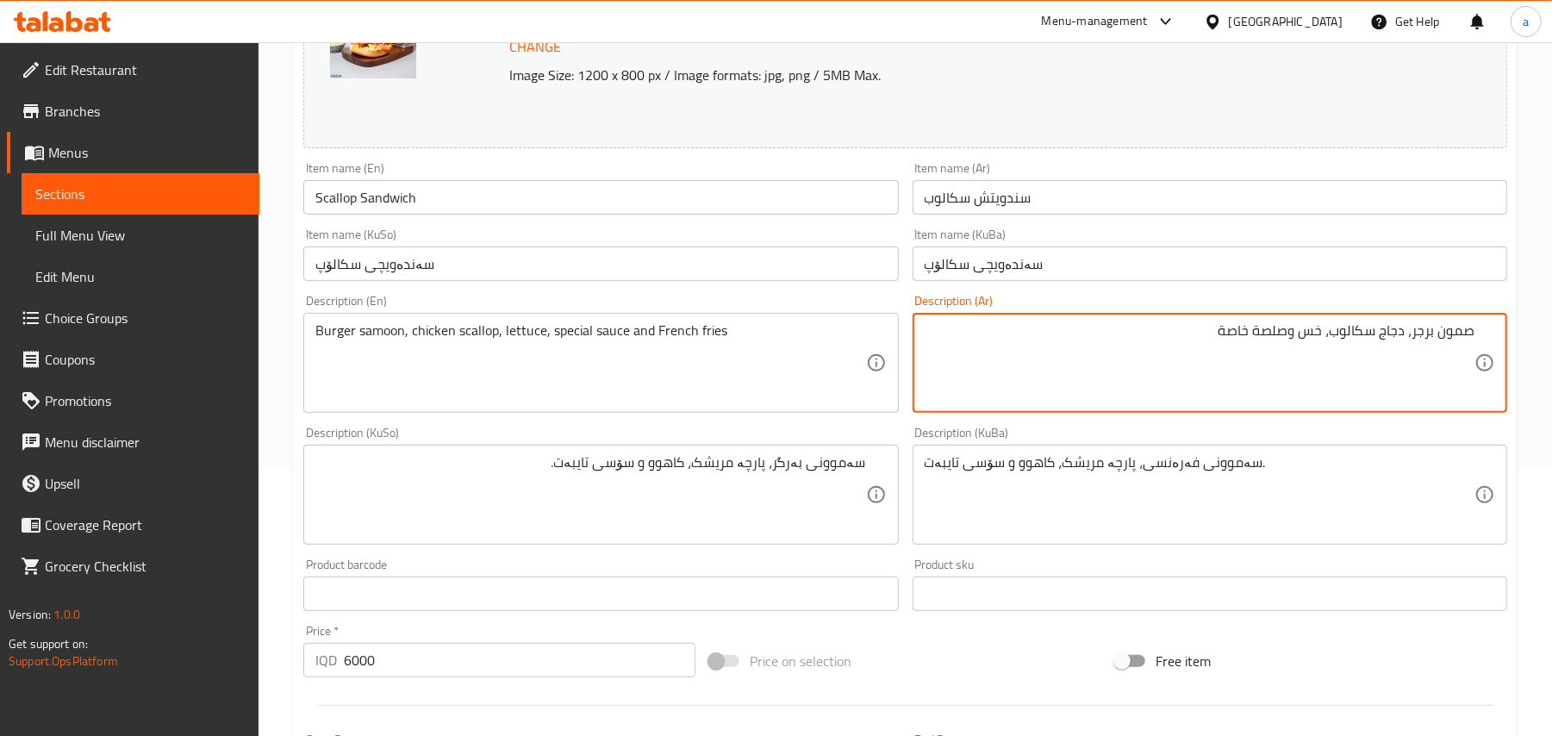
click at [1282, 352] on textarea "صمون برجر، دجاج سكالوب، خس وصلصة خاصة" at bounding box center [1200, 363] width 550 height 82
click at [1165, 338] on textarea "صمون برجر، دجاج سكالوب، خس، صلصة خاصة" at bounding box center [1200, 363] width 550 height 82
paste textarea "وبطاطا مقلية"
type textarea "صمون برجر، دجاج سكالوب، خس، صلصة خاصة وبطاطا مقلية"
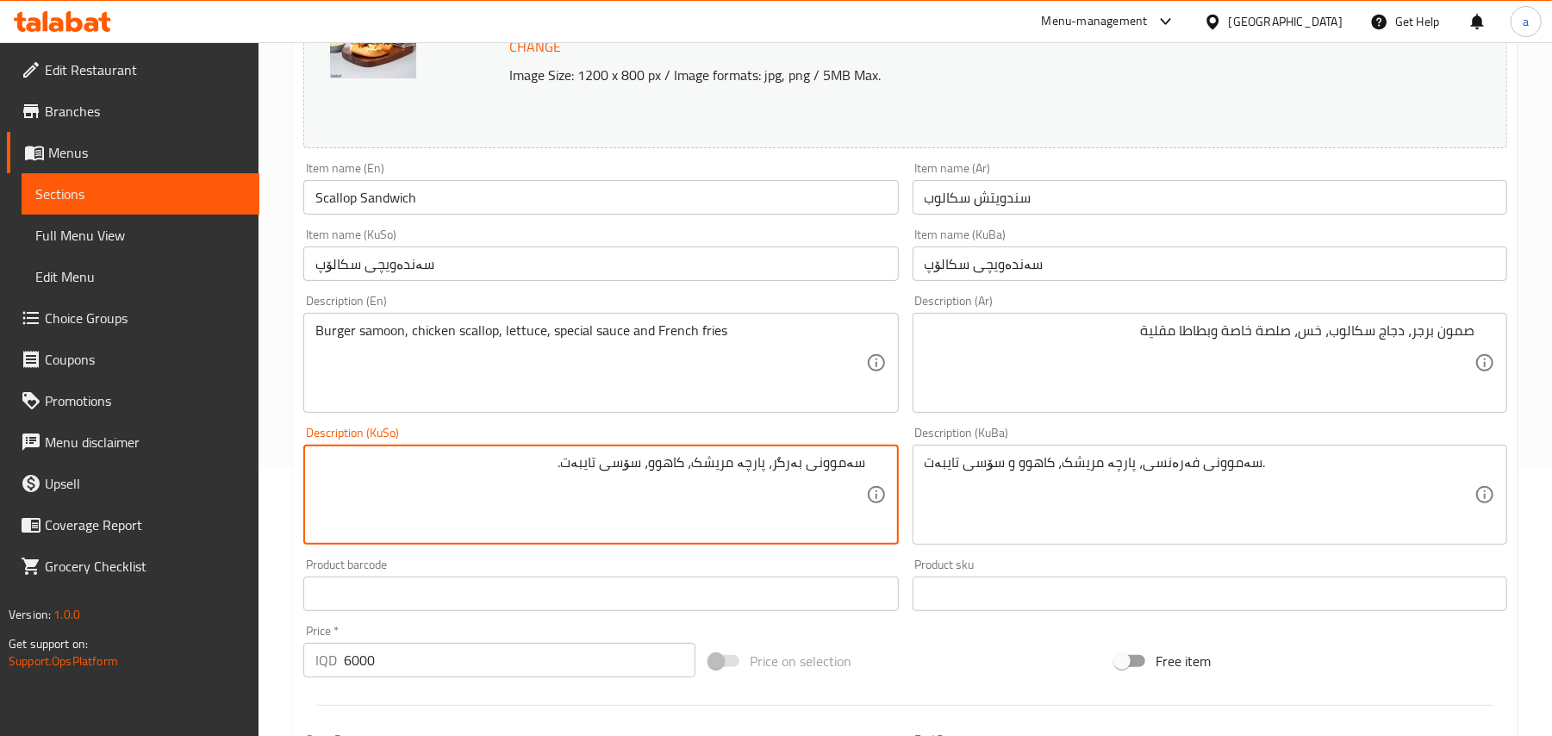
click at [464, 474] on textarea "سەموونی بەرگر، پارچە مریشک، کاهوو، سۆسی تایبەت." at bounding box center [590, 495] width 550 height 82
paste textarea "و فینگەر"
type textarea "سەموونی بەرگر، پارچە مریشک، کاهوو، سۆسی تایبەت و فینگەر"
click at [460, 205] on input "Scallop Sandwich" at bounding box center [600, 197] width 595 height 34
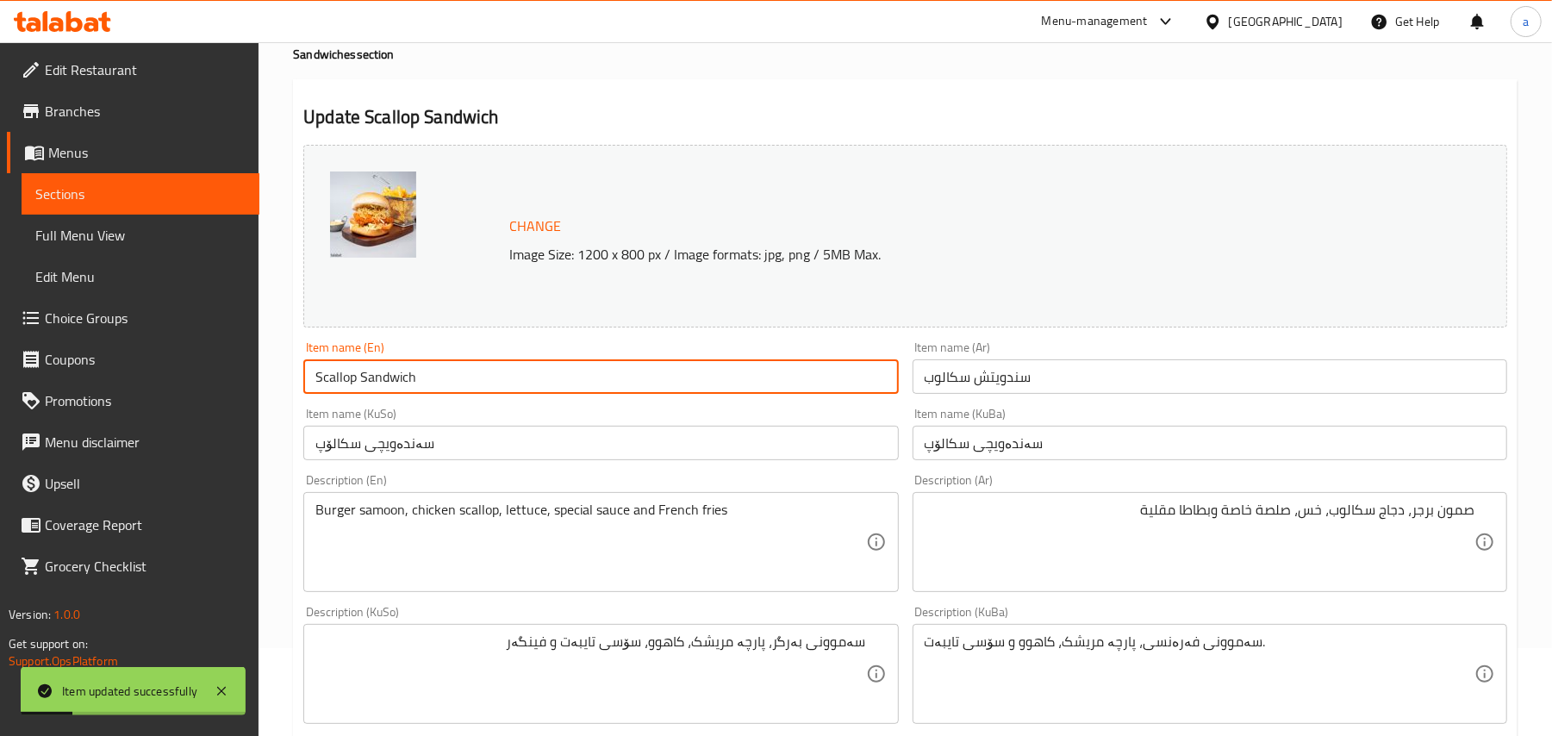
scroll to position [0, 0]
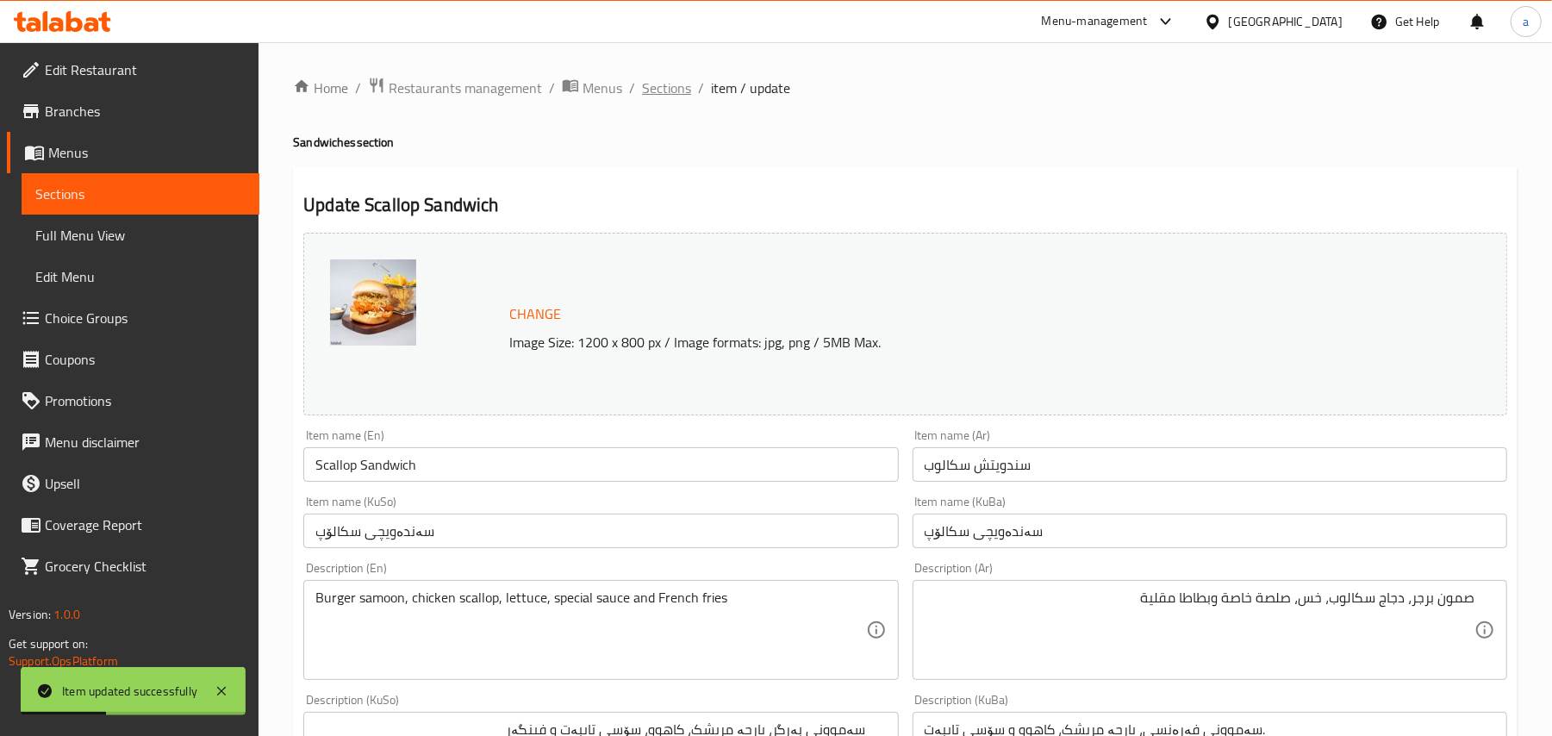
click at [691, 90] on span "Sections" at bounding box center [666, 88] width 49 height 21
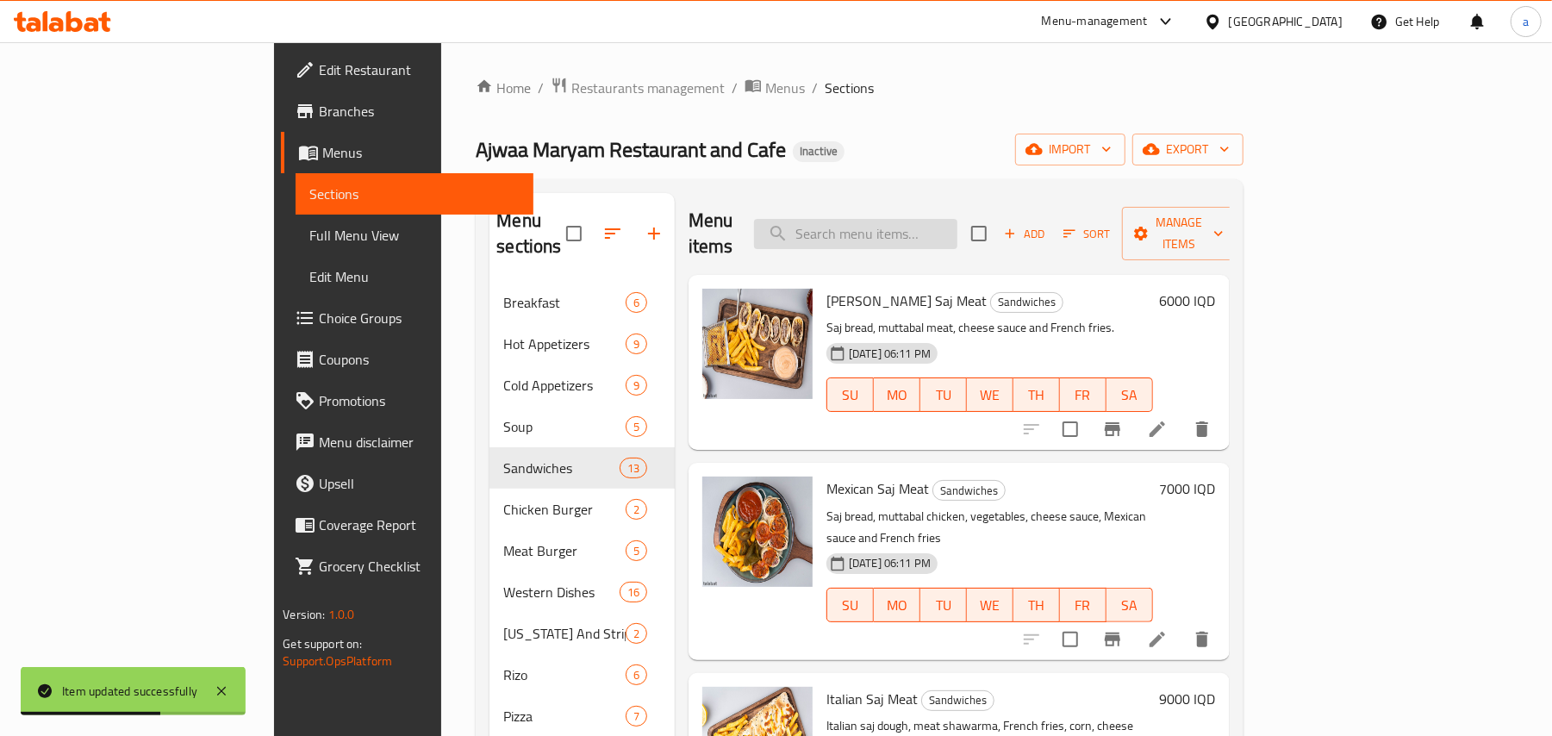
click at [903, 219] on input "search" at bounding box center [855, 234] width 203 height 30
paste input "صاج لحم مكسيكي"
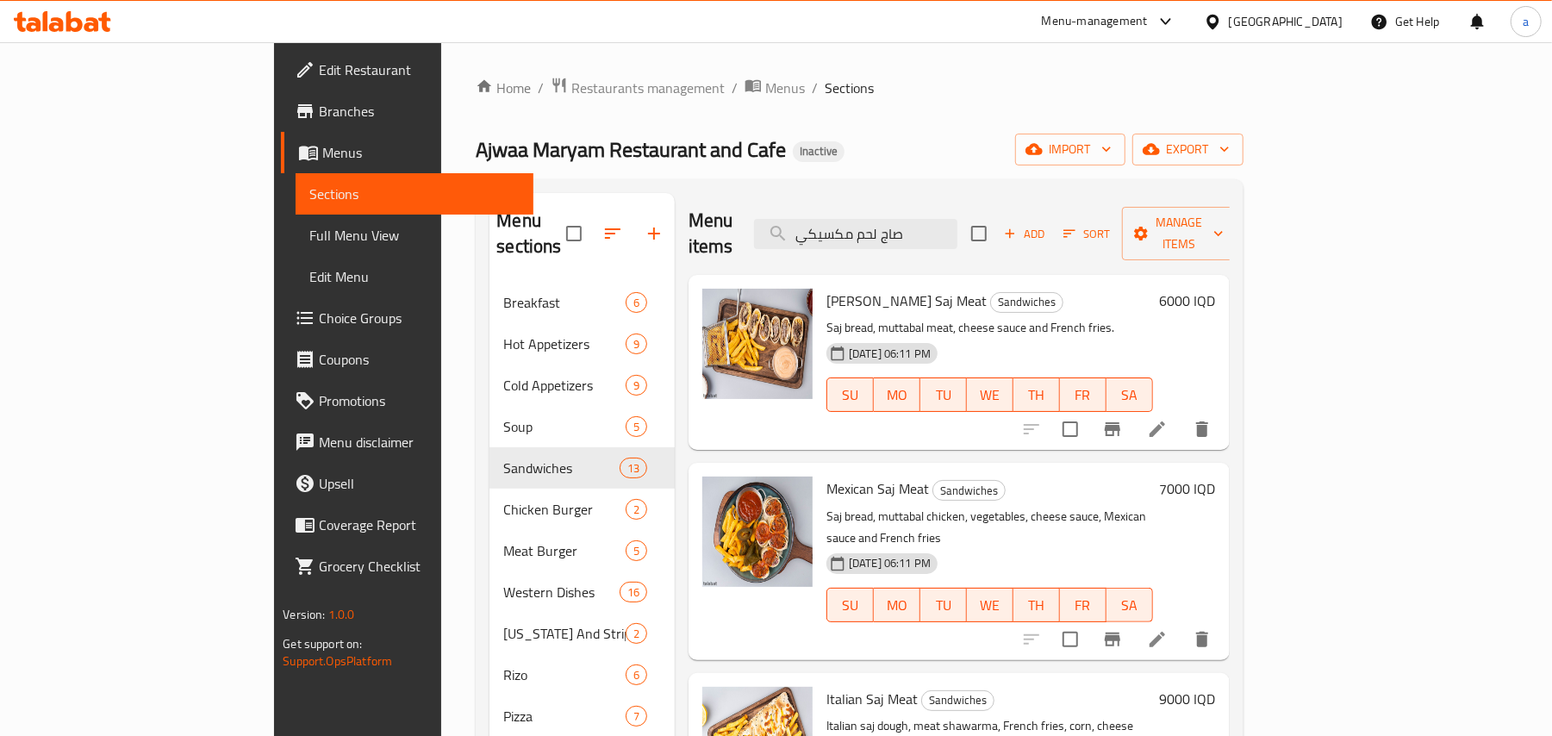
drag, startPoint x: 1003, startPoint y: 226, endPoint x: 672, endPoint y: 241, distance: 331.3
click at [689, 241] on div "Menu items صاج لحم مكسيكي Add Sort Manage items" at bounding box center [959, 234] width 541 height 82
paste input "دجاج اجواء مريم"
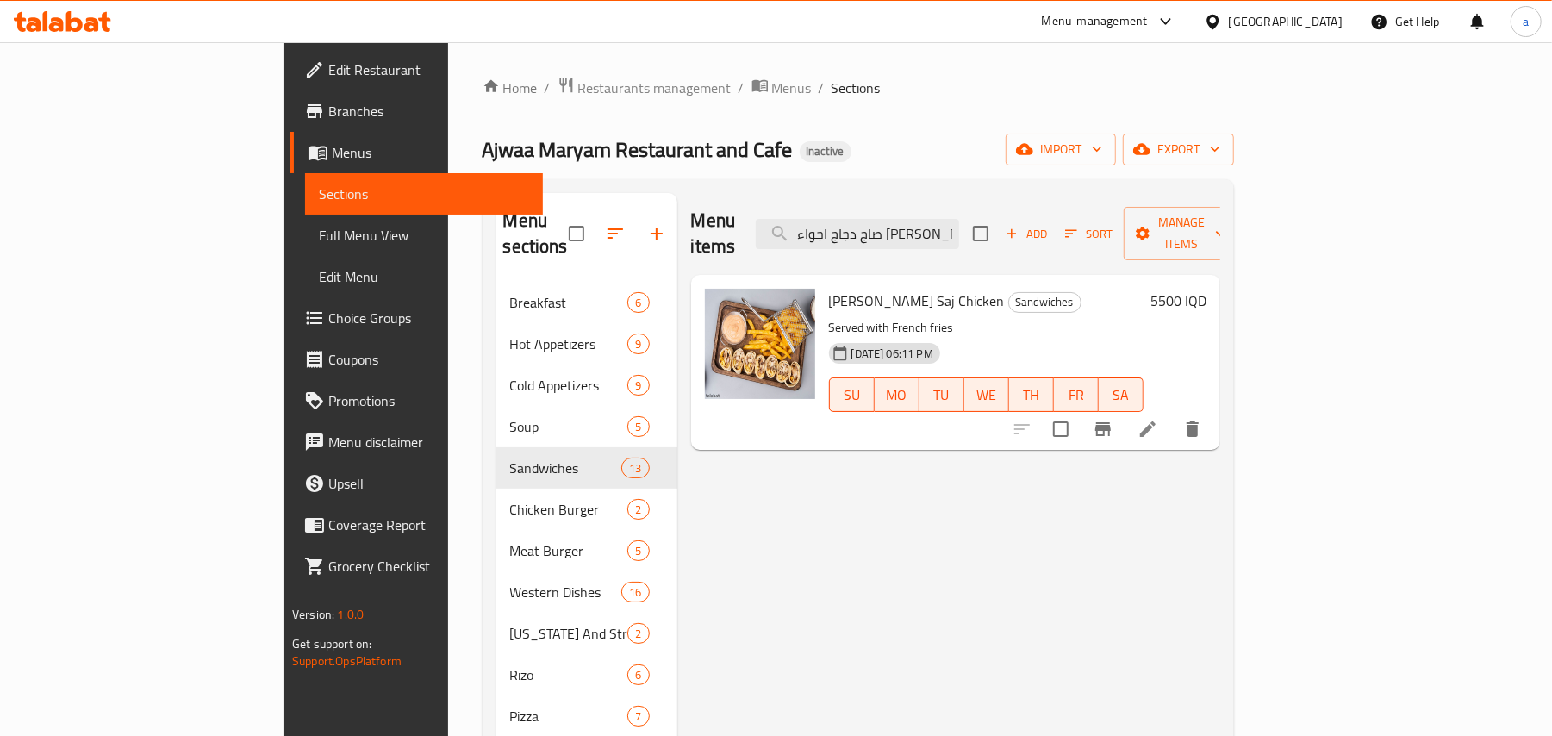
click at [924, 246] on div "Menu items صاج دجاج اجواء مريم Add Sort Manage items" at bounding box center [955, 234] width 529 height 82
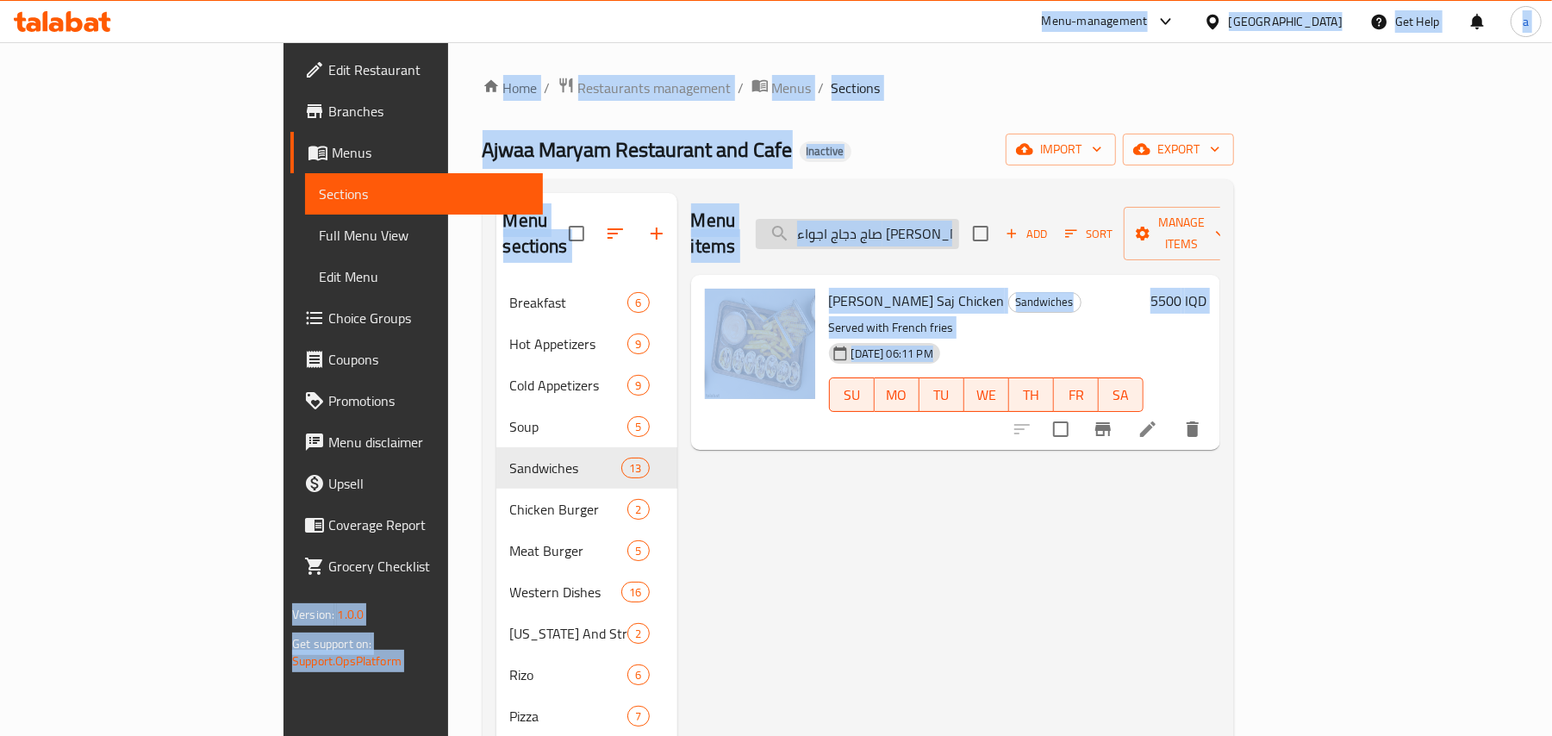
click at [926, 231] on input "صاج دجاج اجواء مريم" at bounding box center [857, 234] width 203 height 30
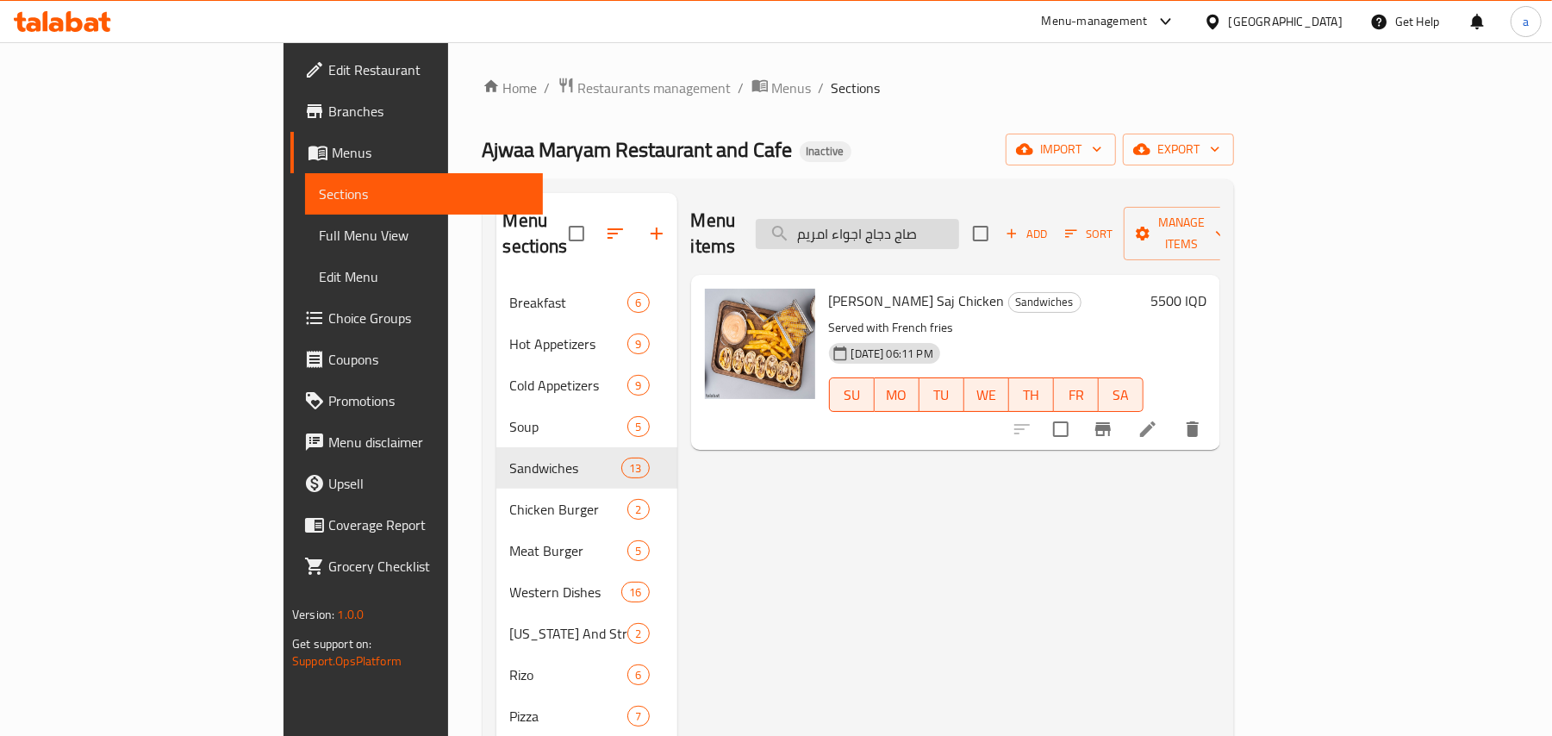
paste input "سندويتش فرانشيسكو دجاج"
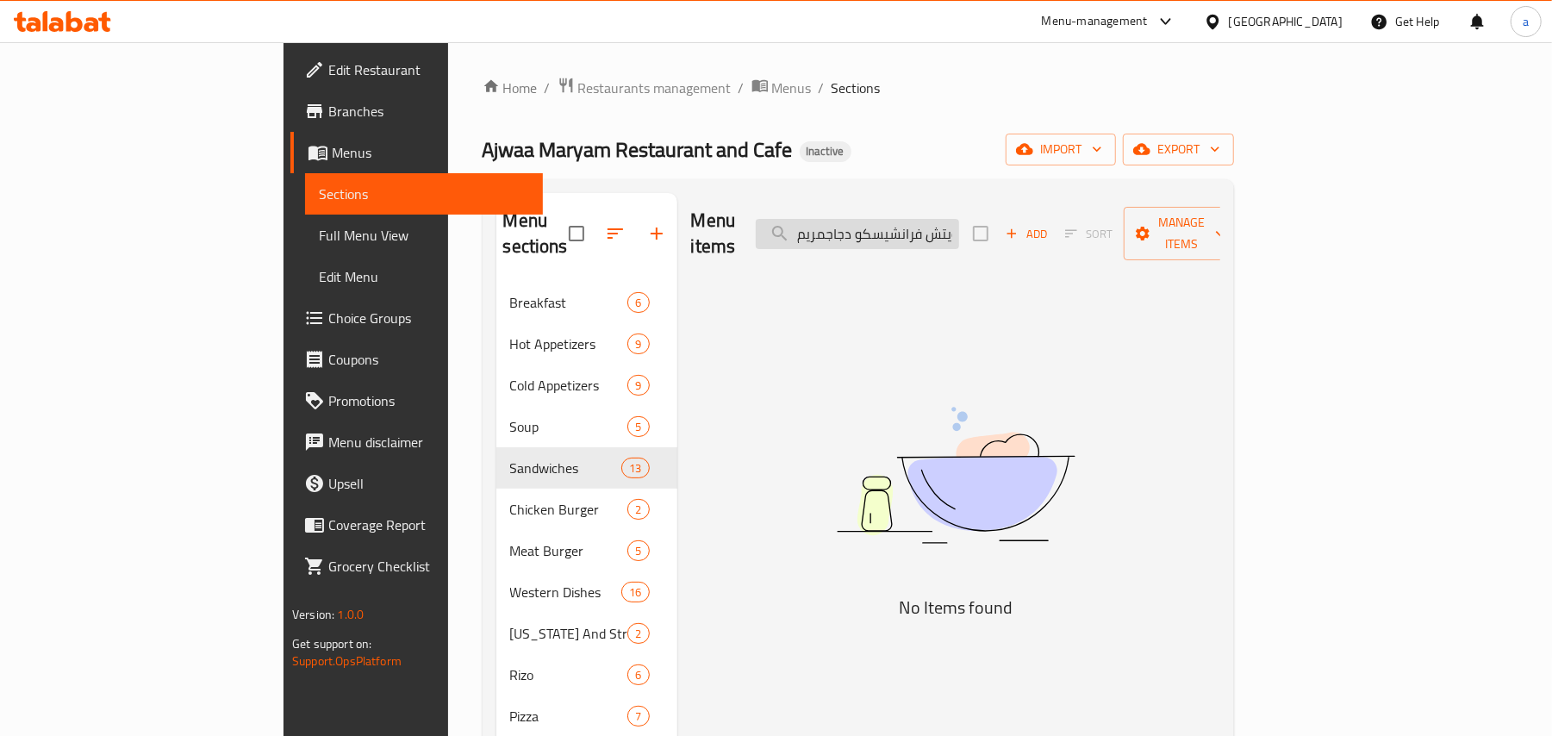
click at [931, 239] on input "صاج دجاج اجواء اسندويتش فرانشيسكو دجاجمريم" at bounding box center [857, 234] width 203 height 30
paste input "ندويتش فرانشيسكو دجاج"
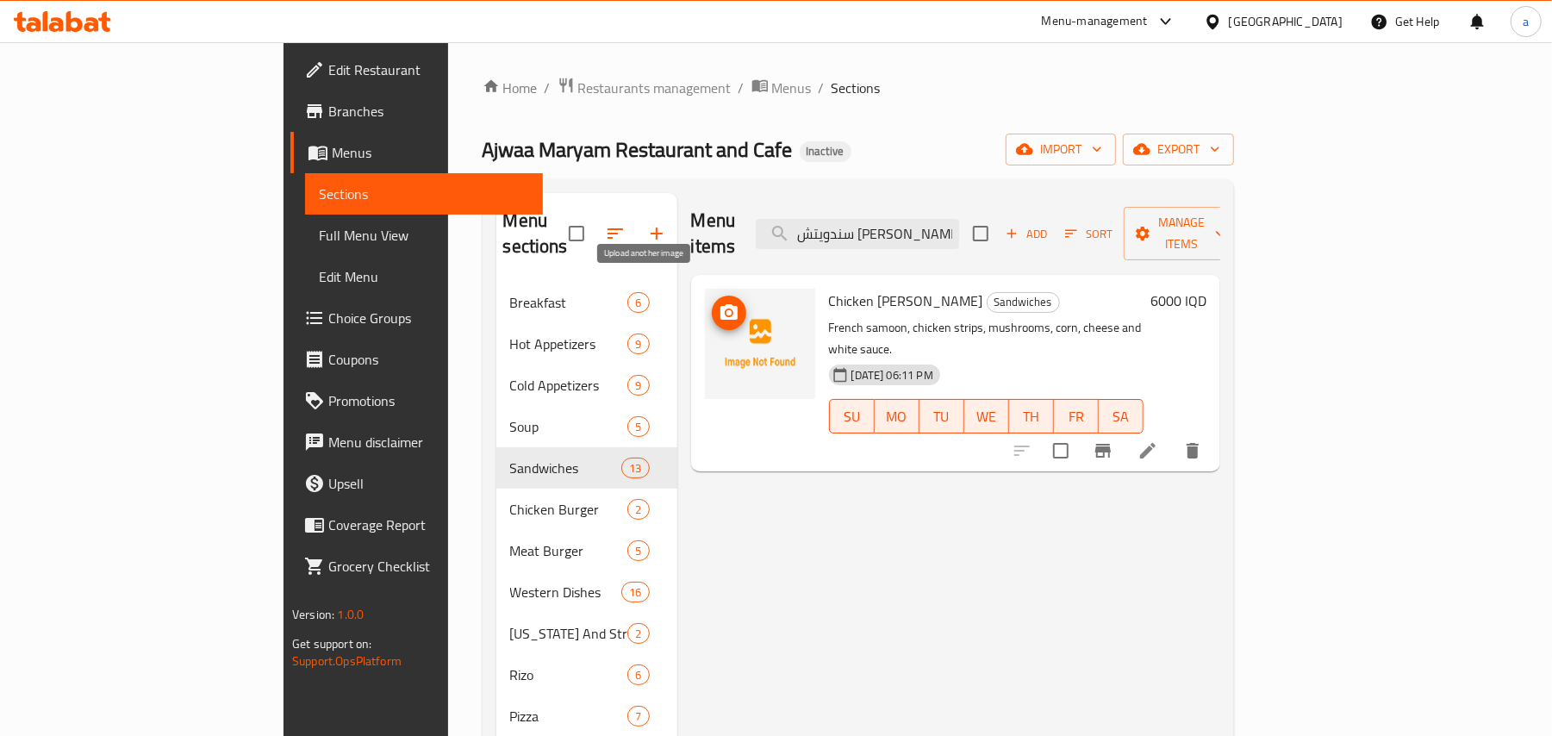
click at [705, 289] on img at bounding box center [760, 344] width 110 height 110
click at [720, 304] on icon "upload picture" at bounding box center [728, 312] width 17 height 16
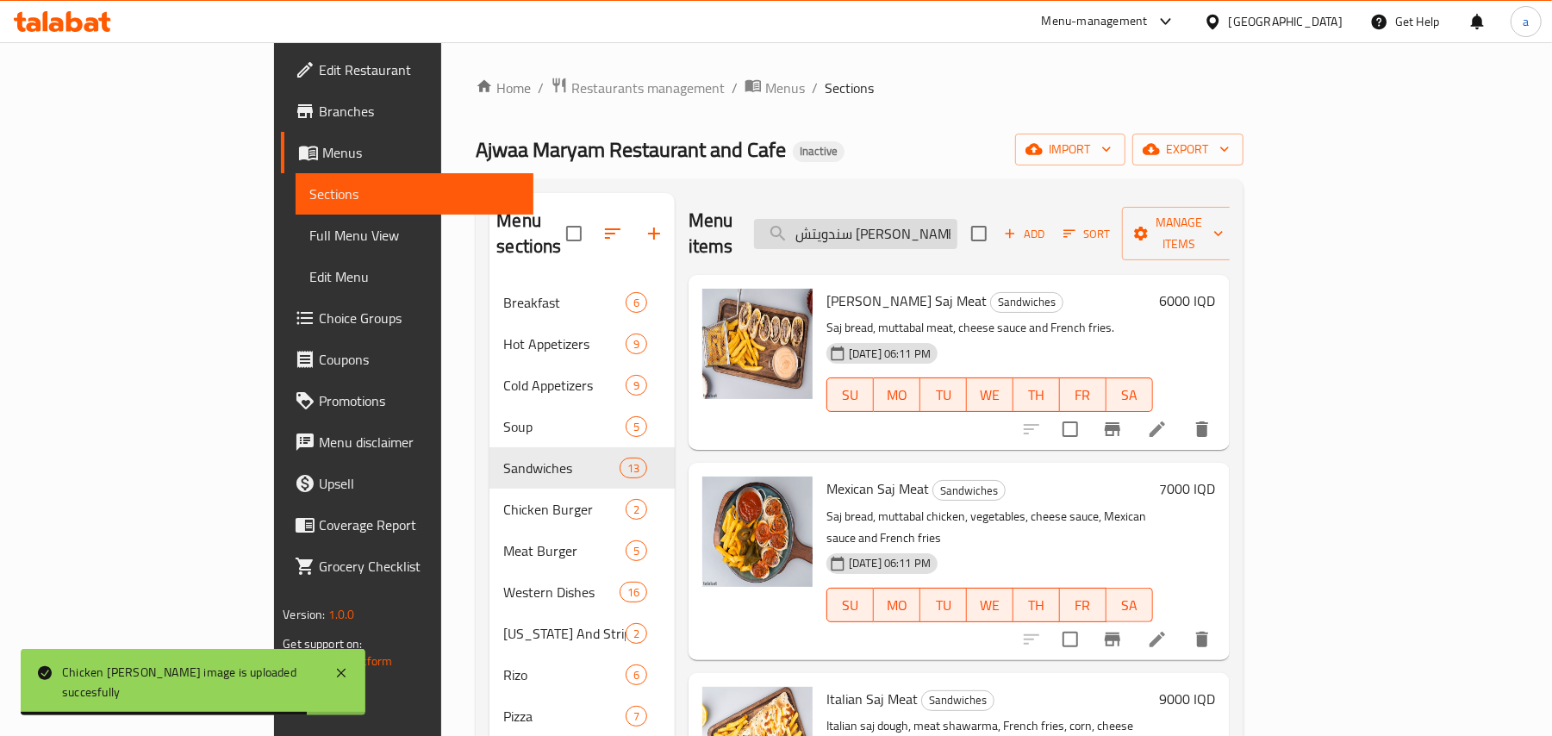
click at [957, 228] on input "سندويتش فرانشيسكو دجاج" at bounding box center [855, 234] width 203 height 30
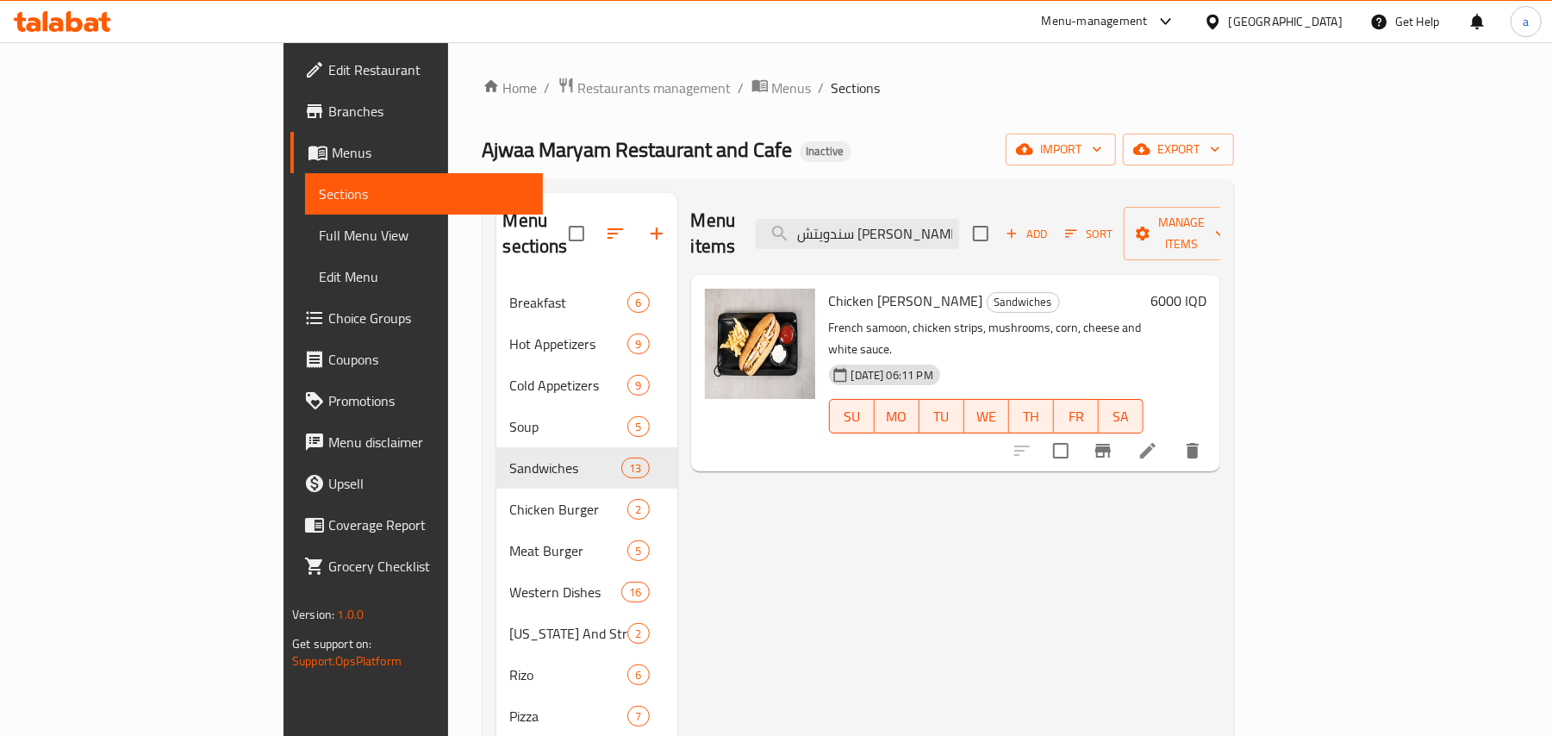
type input "سندويتش فرانشيسكو دجا"
click at [1158, 440] on icon at bounding box center [1148, 450] width 21 height 21
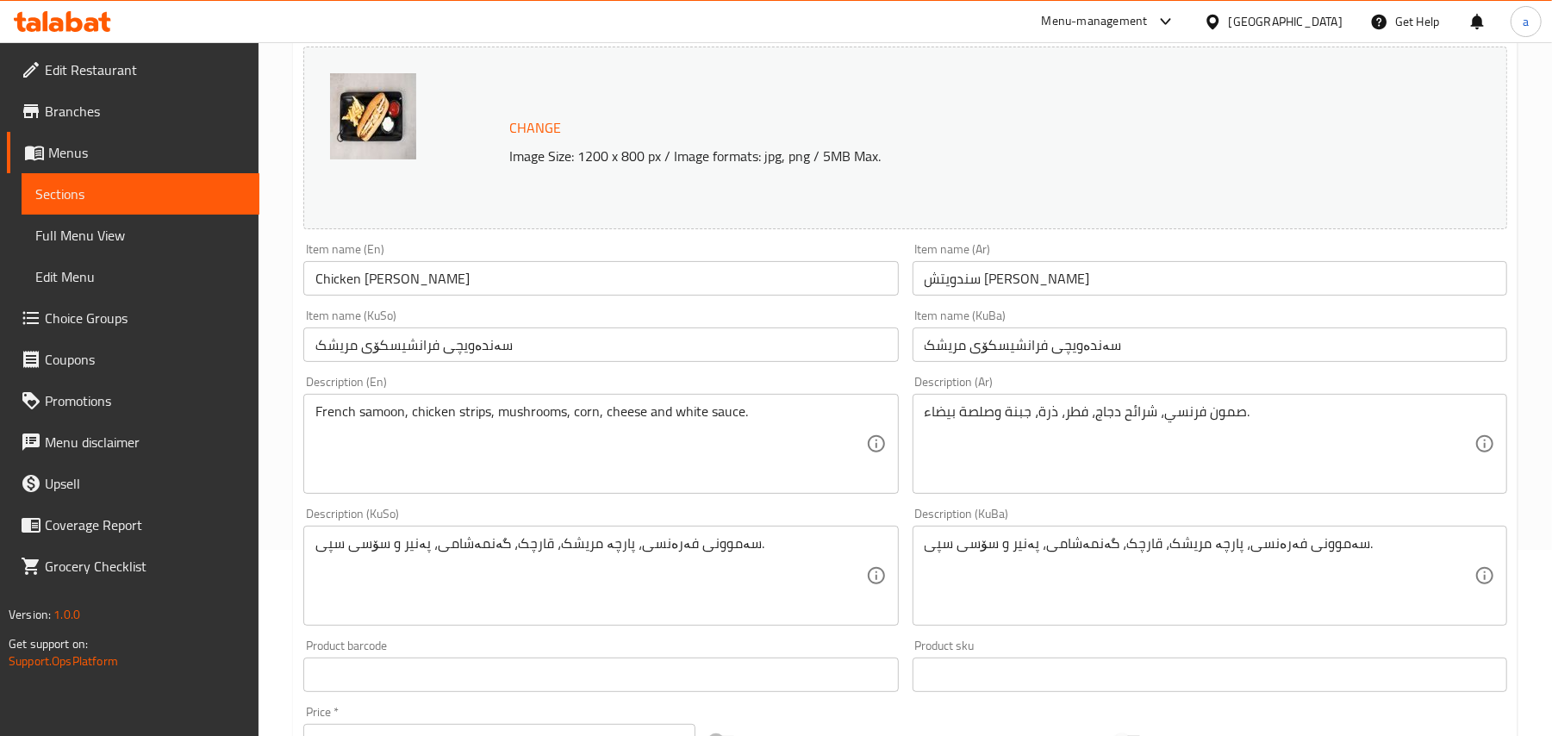
scroll to position [267, 0]
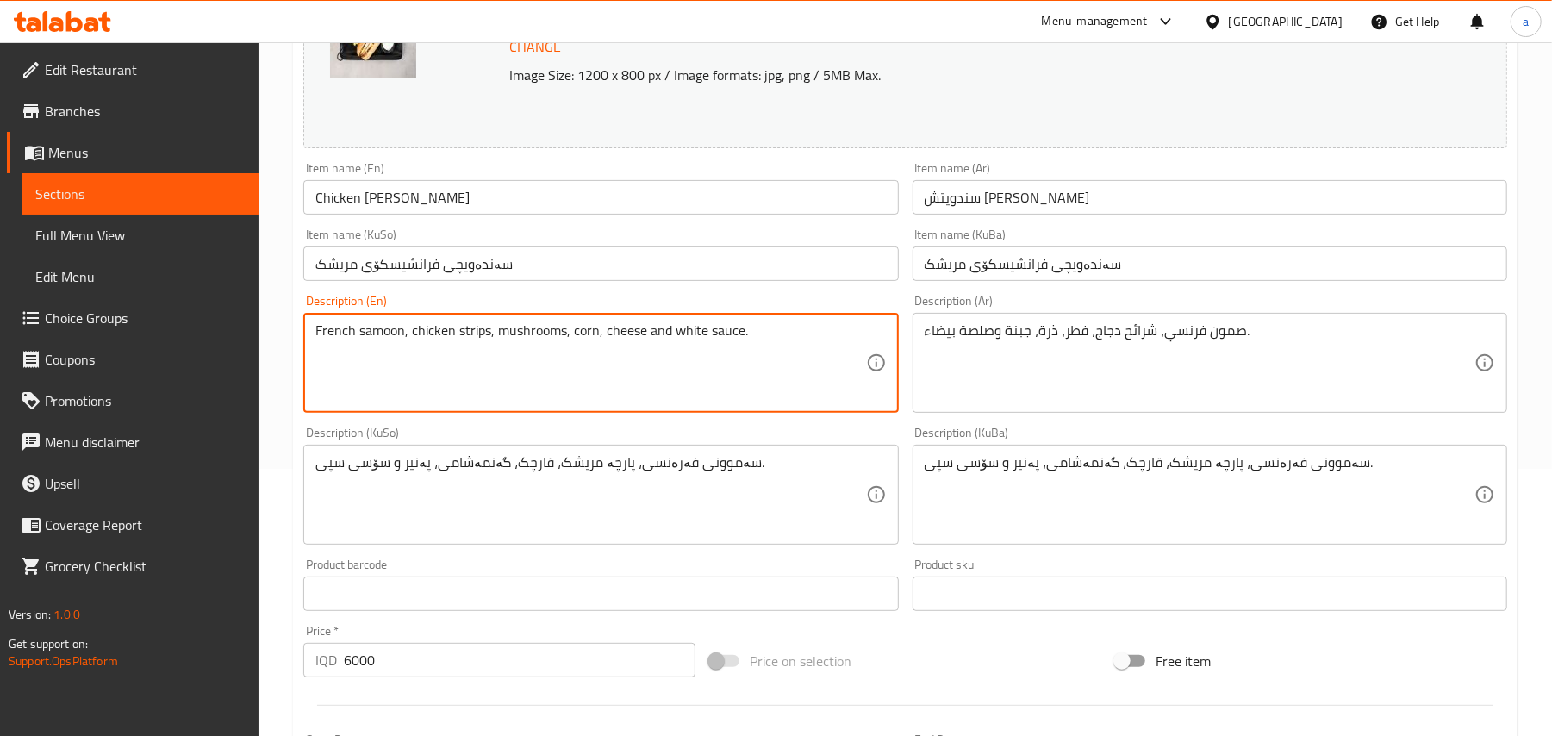
click at [669, 349] on textarea "French samoon, chicken strips, mushrooms, corn, cheese and white sauce." at bounding box center [590, 363] width 550 height 82
click at [793, 355] on textarea "French samoon, chicken strips, mushrooms, corn, cheese, white sauce." at bounding box center [590, 363] width 550 height 82
paste textarea "and French fries"
type textarea "French samoon, chicken strips, mushrooms, corn, cheese, white sauce and French …"
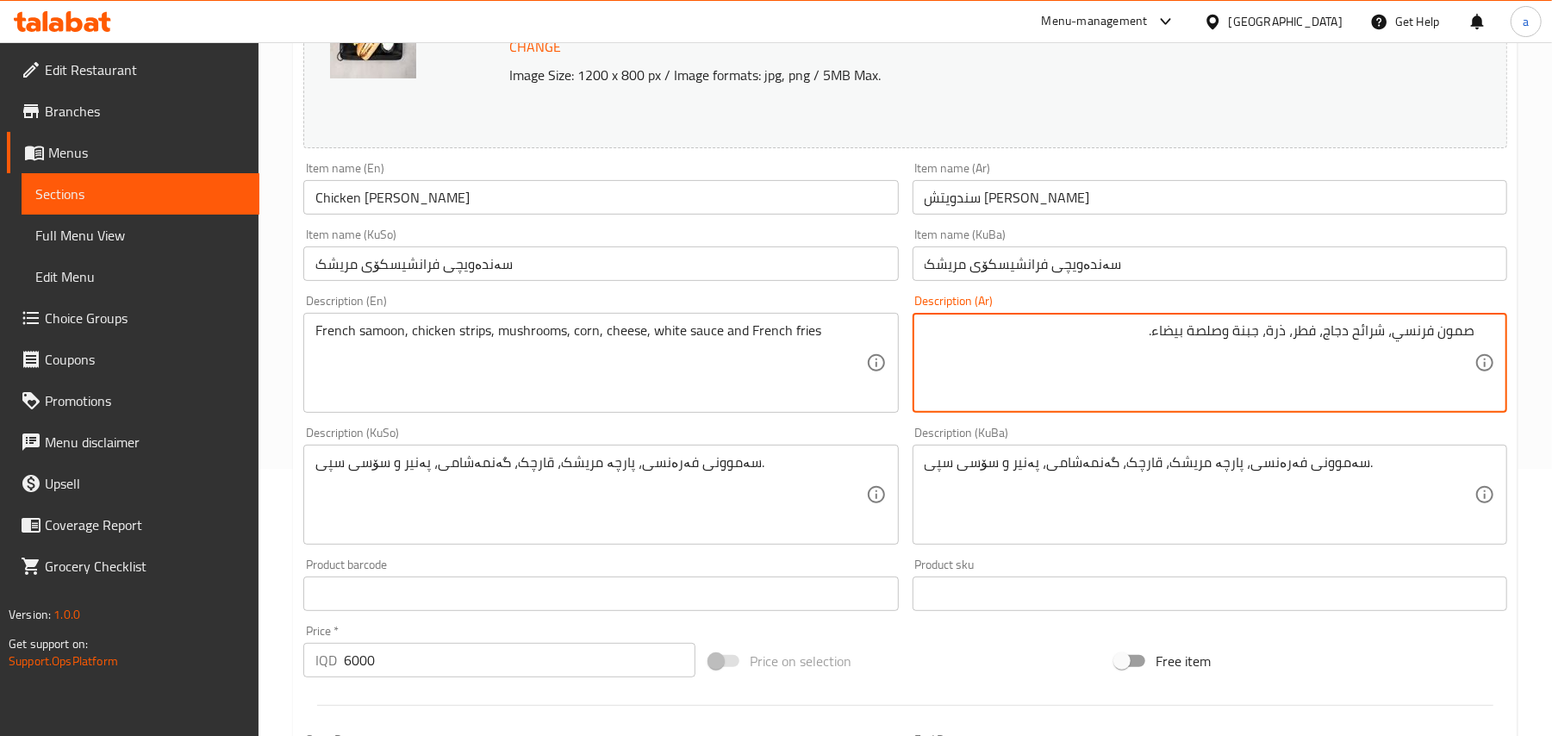
click at [1212, 353] on textarea "صمون فرنسي، شرائح دجاج، فطر، ذرة، جبنة وصلصة بيضاء." at bounding box center [1200, 363] width 550 height 82
paste textarea "وبطاطا مقلية"
type textarea "صمون فرنسي، شرائح دجاج، فطر، ذرة، جبنة, صلصة بيضاء وبطاطا مقلية"
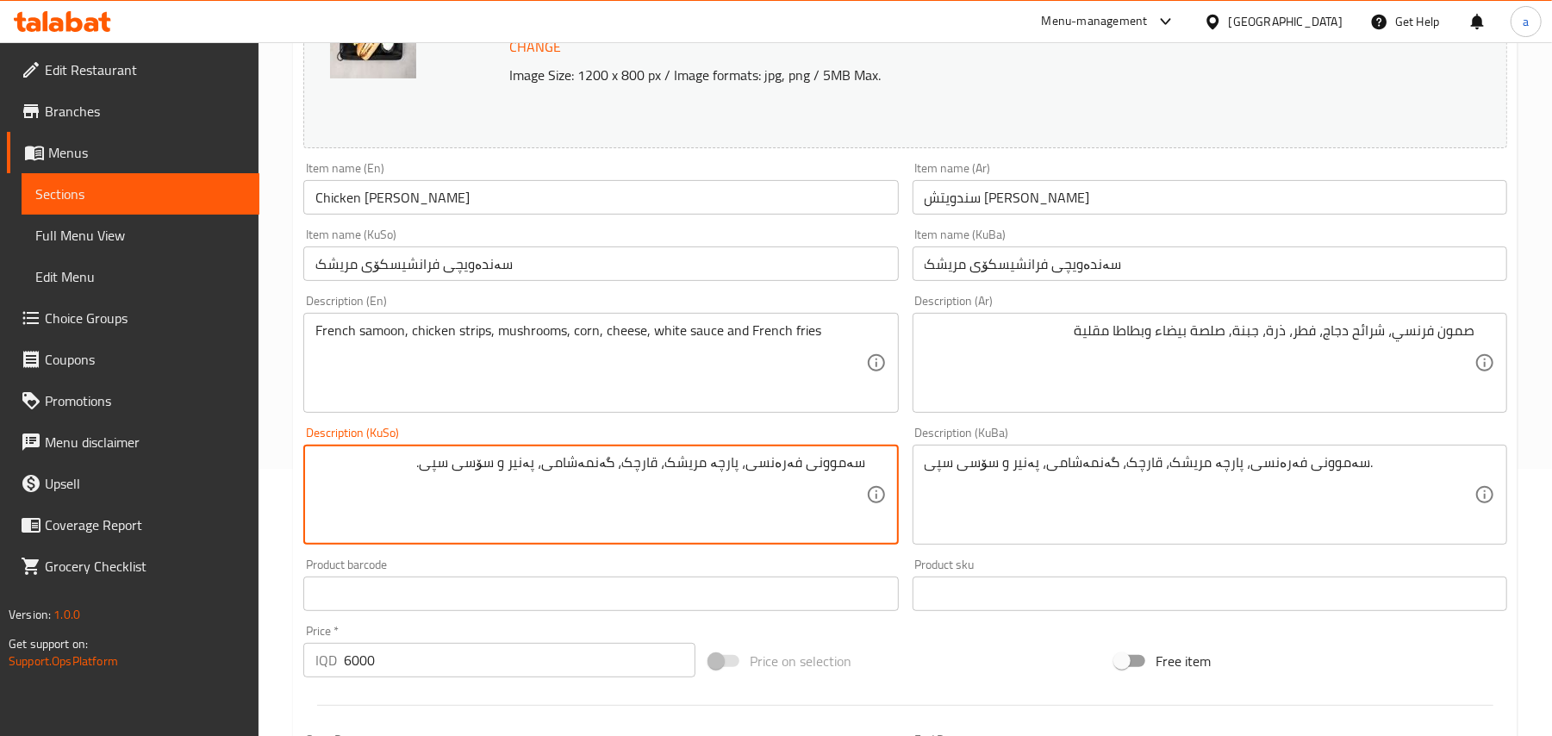
click at [503, 488] on textarea "سەموونی فەرەنسی، پارچە مریشک، قارچک، گەنمەشامی، پەنیر و سۆسی سپی." at bounding box center [590, 495] width 550 height 82
click at [398, 477] on textarea "سەموونی فەرەنسی، پارچە مریشک، قارچک، گەنمەشامی، پەنیر, سۆسی سپی." at bounding box center [590, 495] width 550 height 82
paste textarea "و فینگەر"
click at [533, 488] on textarea "سەموونی فەرەنسی، پارچە مریشک، قارچک، گەنمەشامی، پەنیر, سۆسی سپی و فینگەر" at bounding box center [590, 495] width 550 height 82
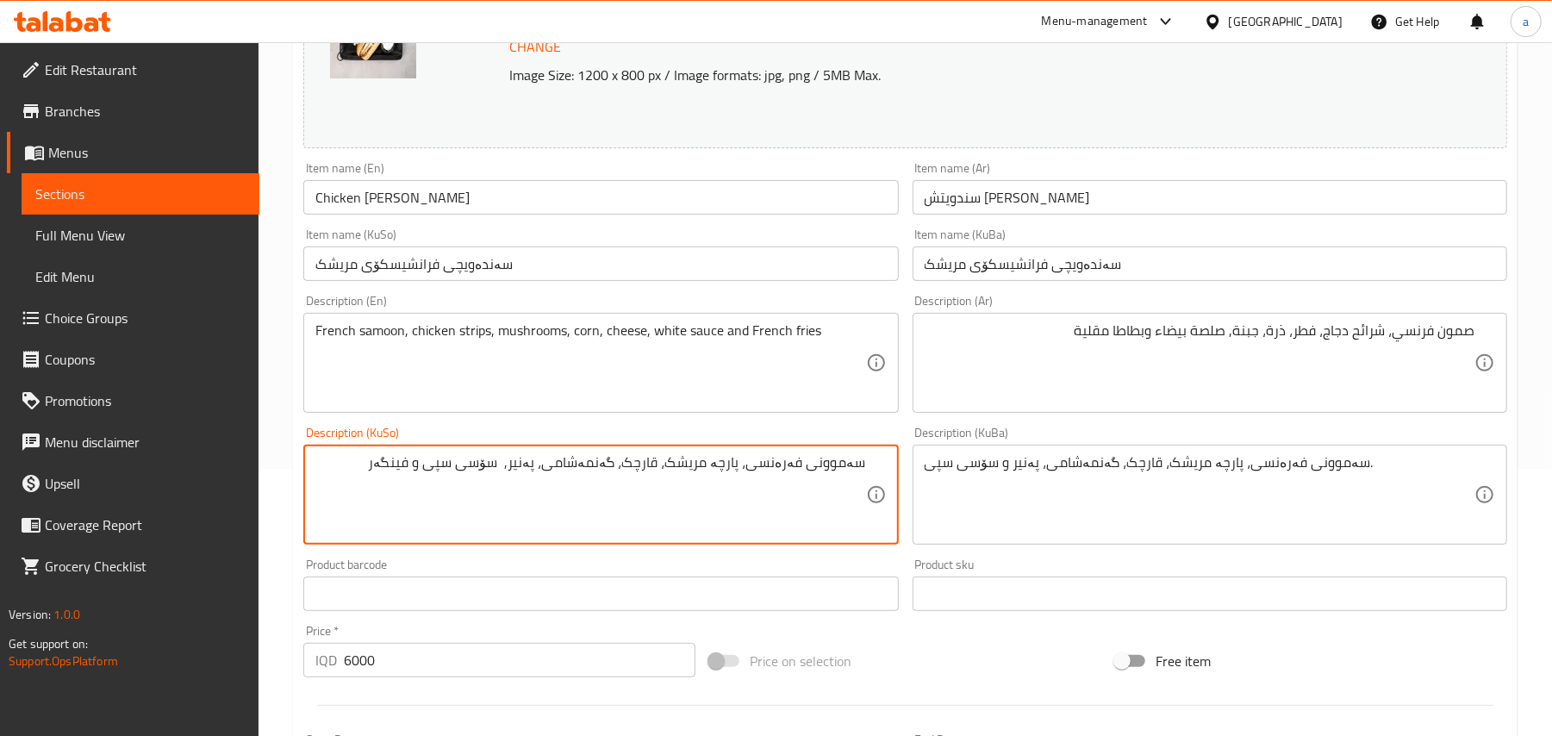
type textarea "سەموونی فەرەنسی، پارچە مریشک، قارچک، گەنمەشامی، پەنیر, سۆسی سپی و فینگەر"
click at [521, 205] on input "Chicken Francesco Sandwich" at bounding box center [600, 197] width 595 height 34
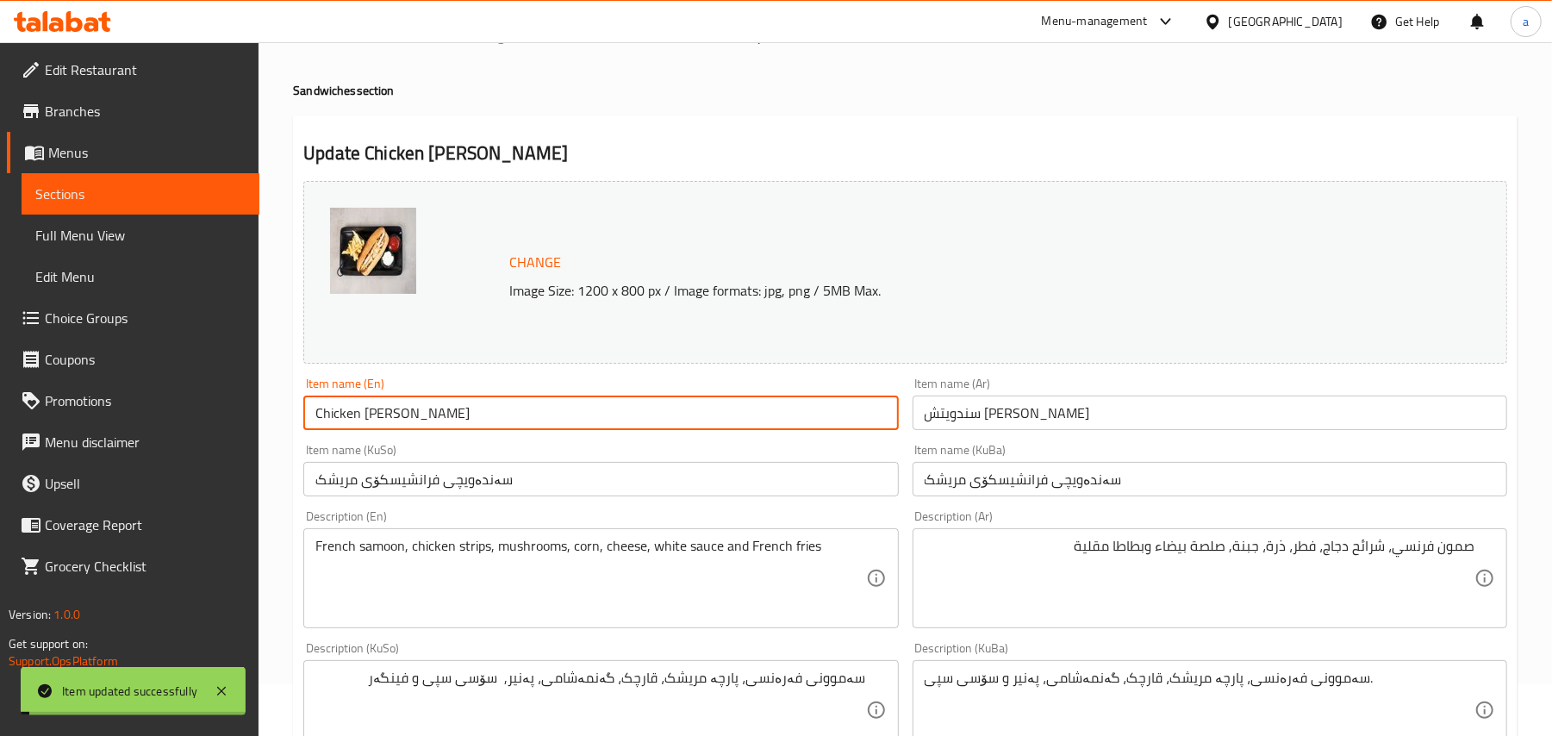
scroll to position [0, 0]
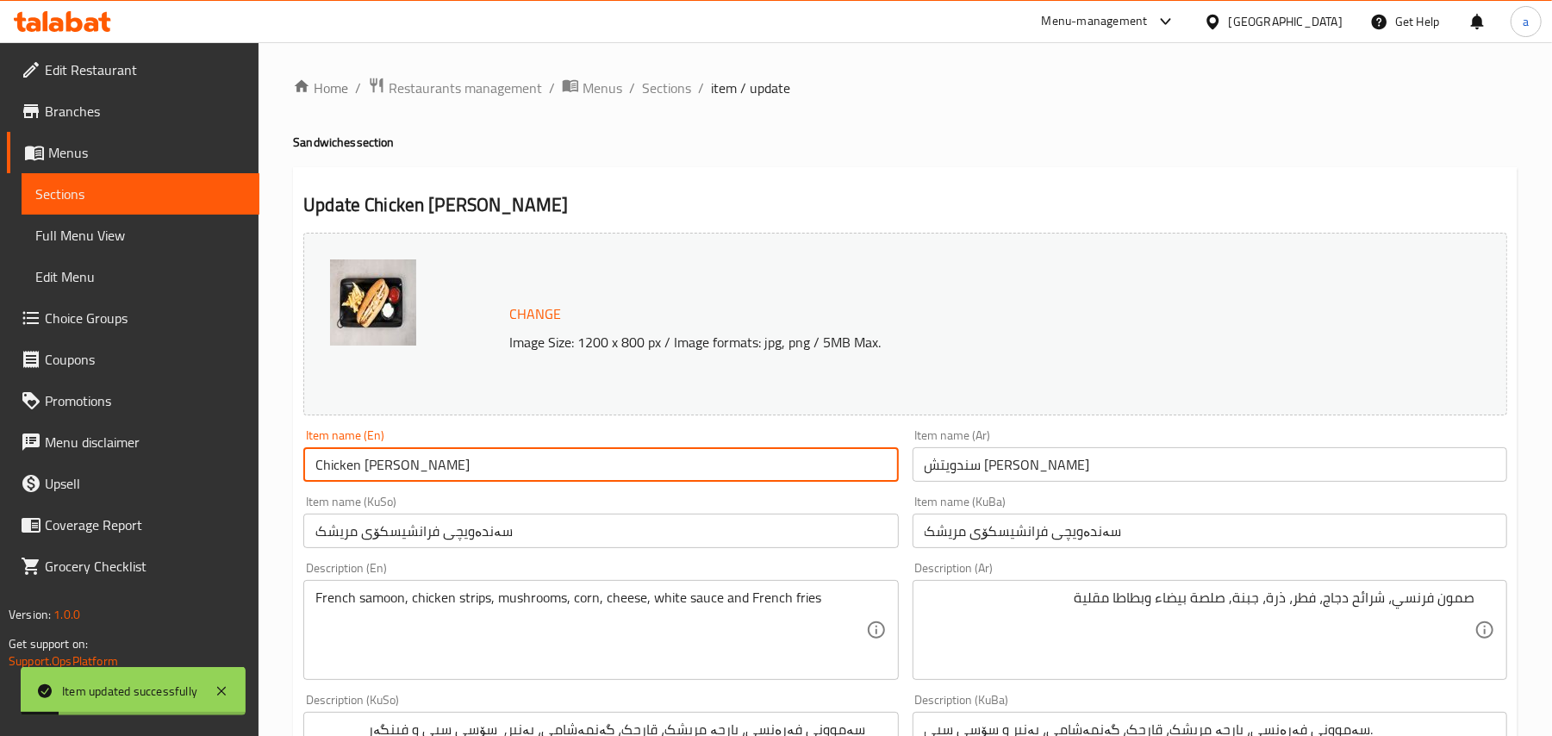
click at [684, 97] on span "Sections" at bounding box center [666, 88] width 49 height 21
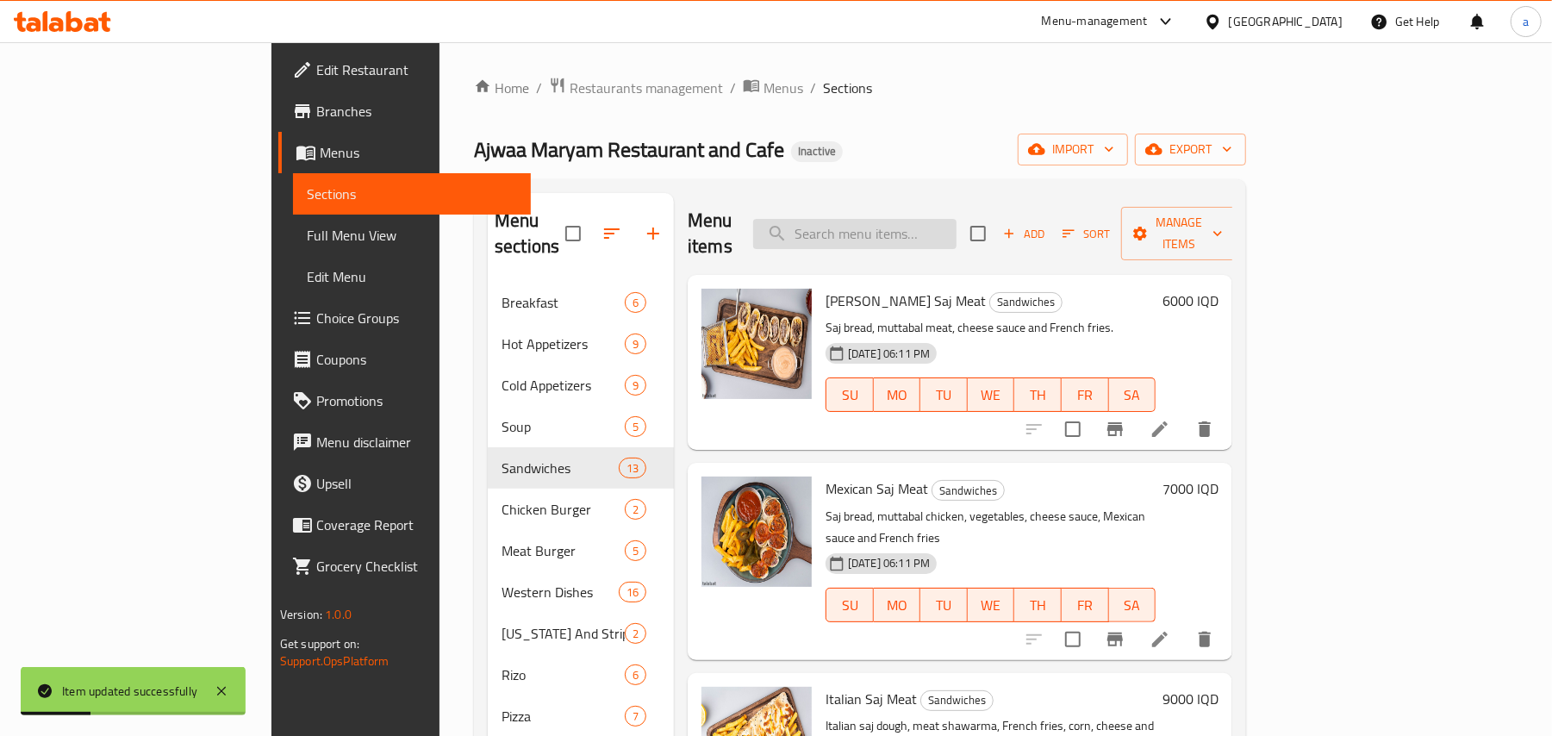
click at [886, 228] on input "search" at bounding box center [854, 234] width 203 height 30
paste input "سندويتش فلر"
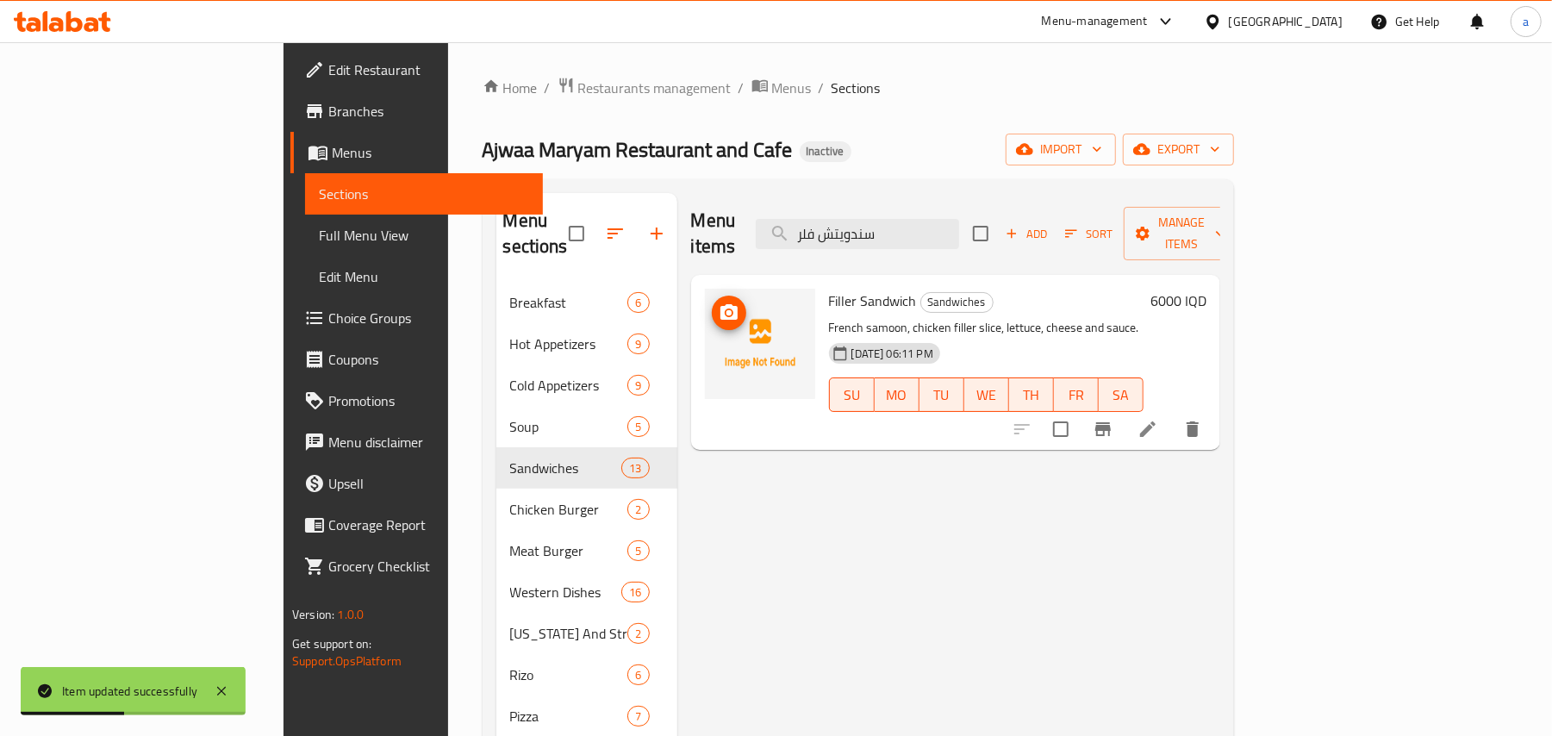
click at [720, 304] on icon "upload picture" at bounding box center [728, 312] width 17 height 16
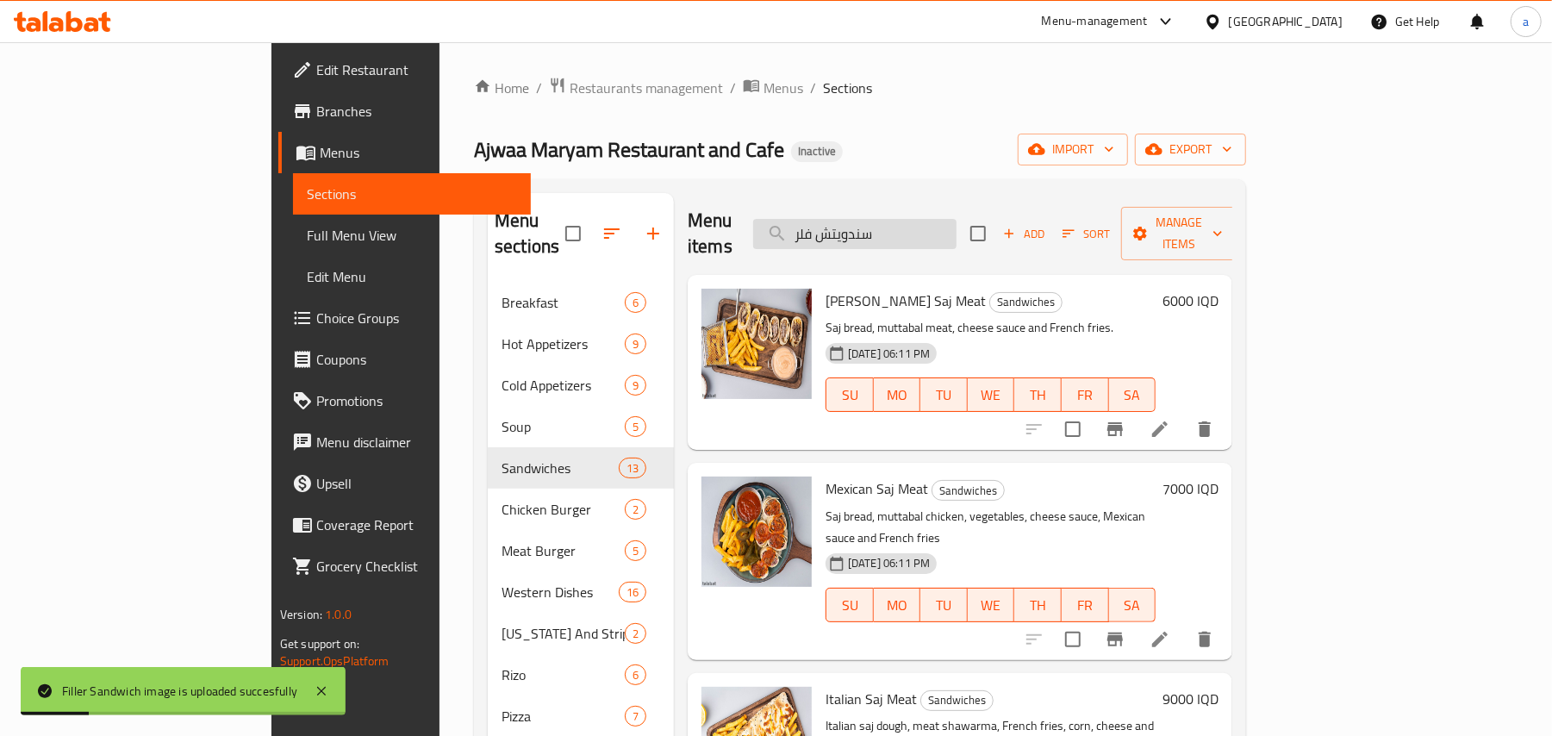
click at [957, 233] on input "سندويتش فلر" at bounding box center [854, 234] width 203 height 30
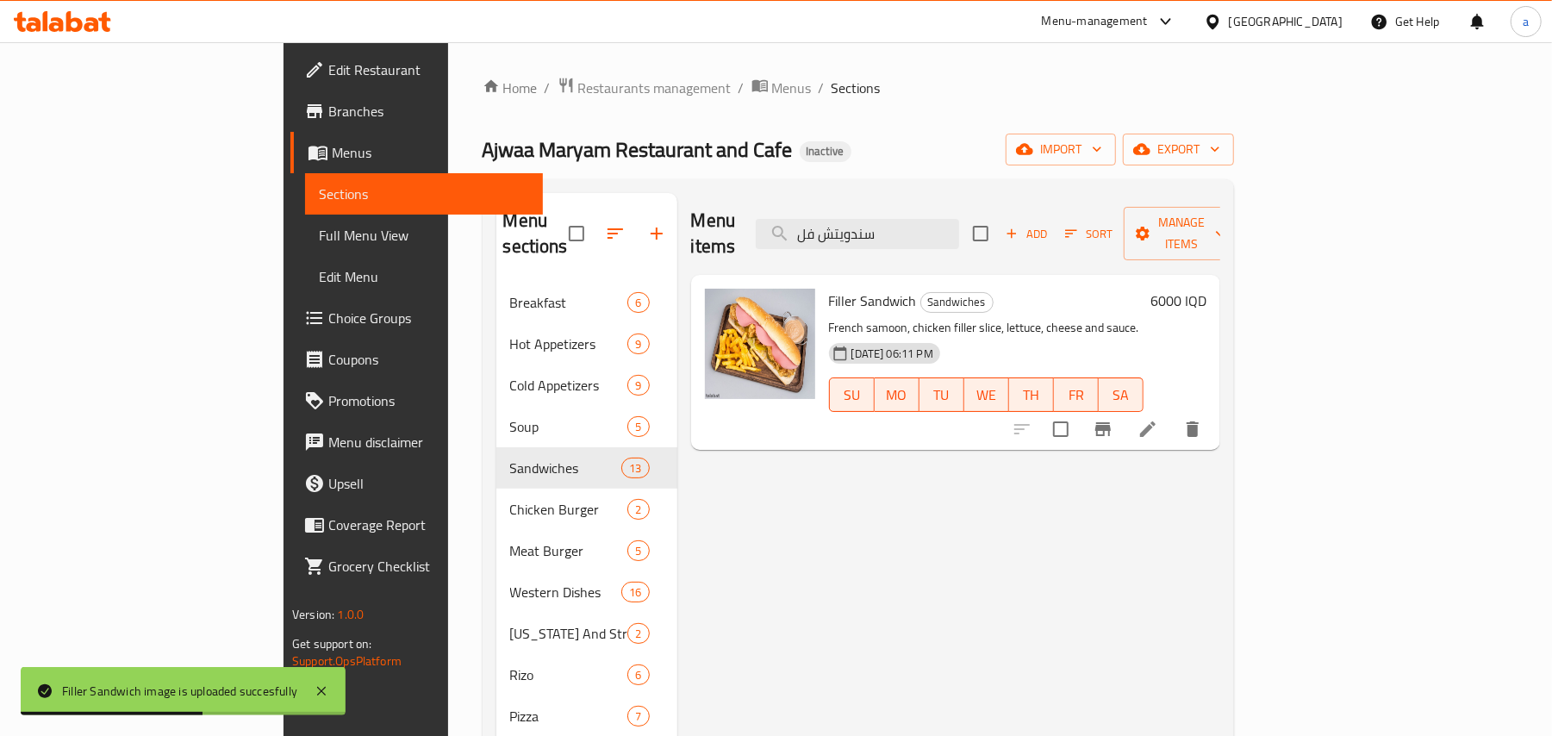
type input "سندويتش فل"
click at [1158, 419] on icon at bounding box center [1148, 429] width 21 height 21
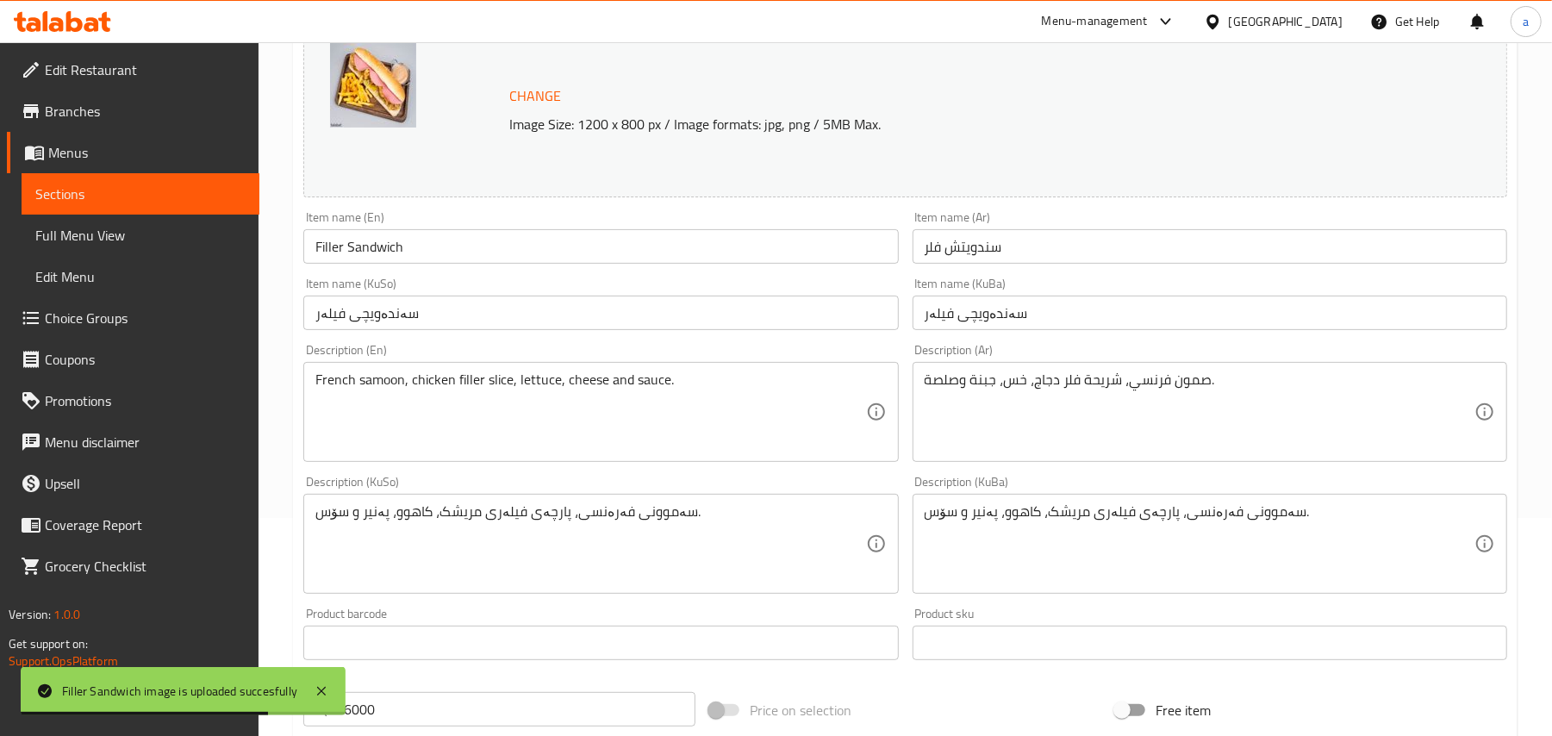
scroll to position [267, 0]
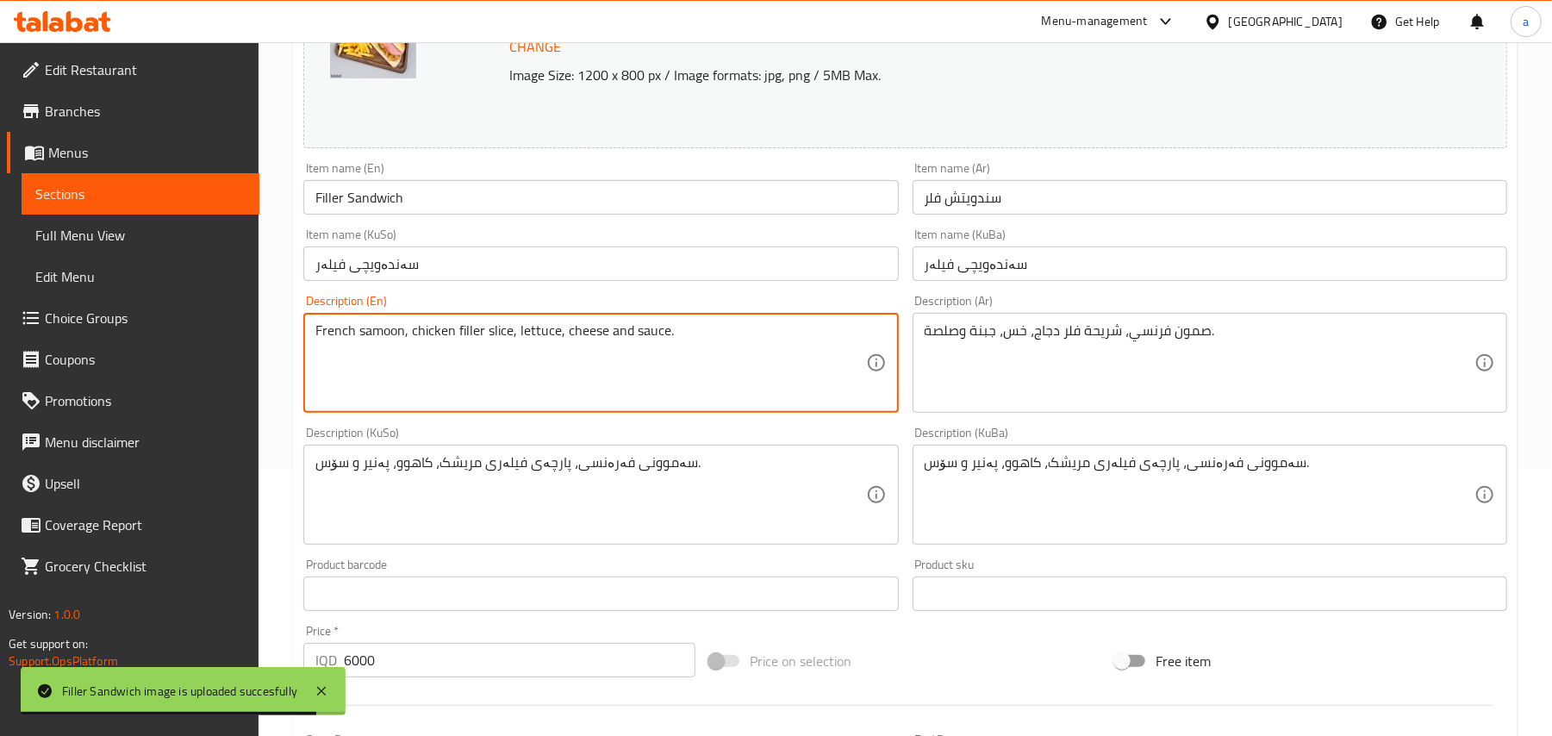
click at [634, 348] on textarea "French samoon, chicken filler slice, lettuce, cheese and sauce." at bounding box center [590, 363] width 550 height 82
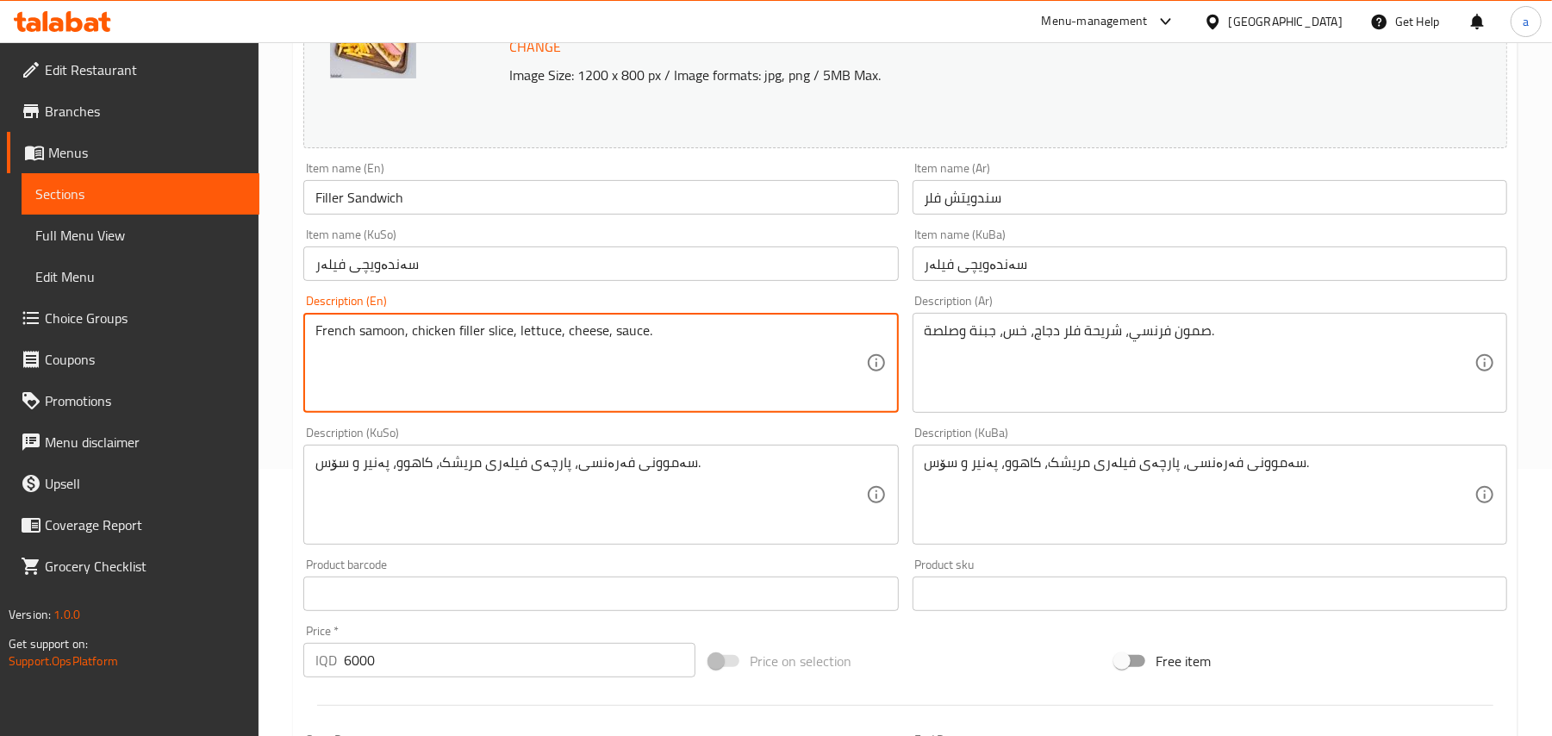
click at [673, 350] on textarea "French samoon, chicken filler slice, lettuce, cheese, sauce." at bounding box center [590, 363] width 550 height 82
paste textarea "and French fries"
type textarea "French samoon, chicken filler slice, lettuce, cheese, sauce and French fries"
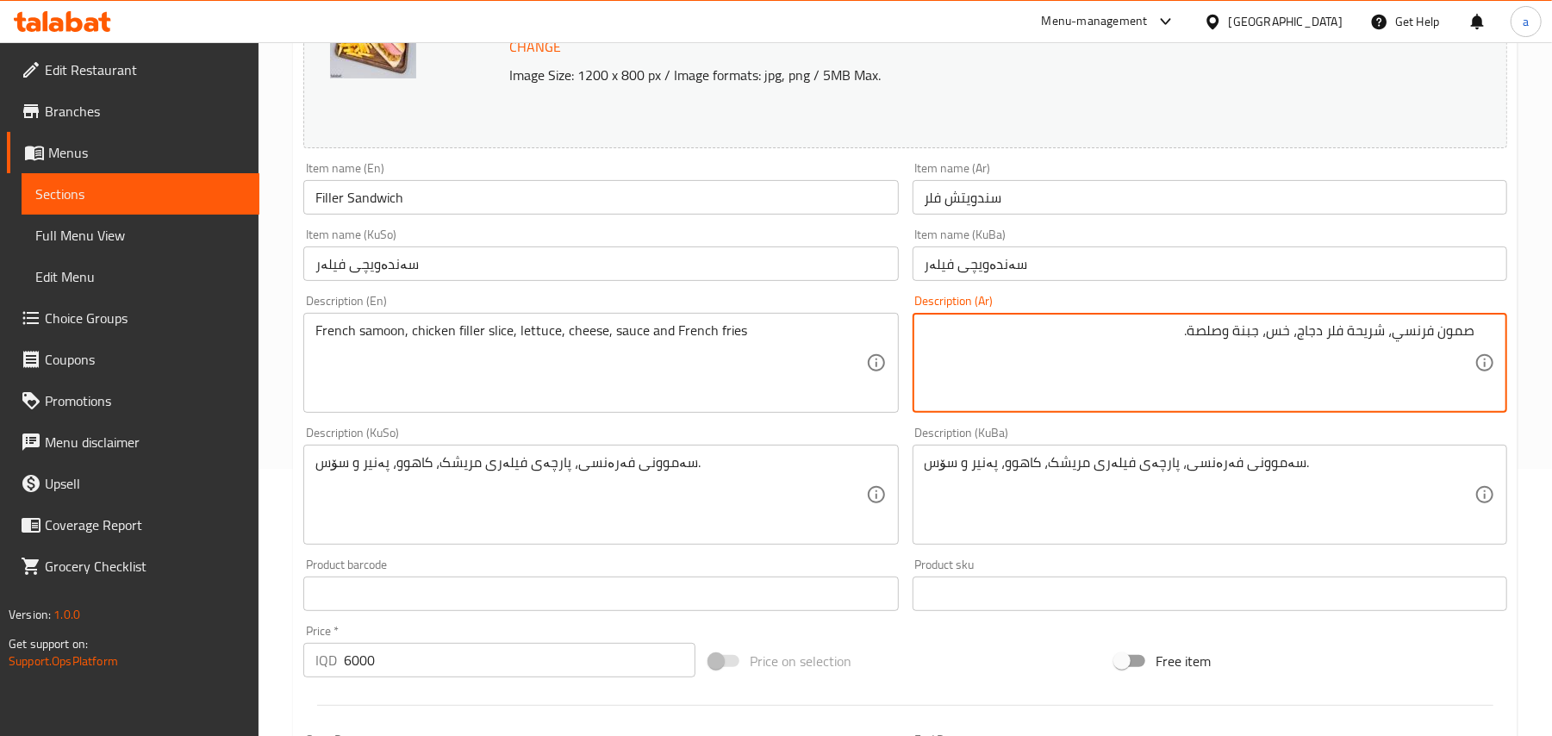
click at [1211, 352] on textarea "صمون فرنسي، شريحة فلر دجاج، خس، جبنة وصلصة." at bounding box center [1200, 363] width 550 height 82
click at [1075, 348] on textarea "صمون فرنسي، شريحة فلر دجاج، خس، جبنة, صلصة." at bounding box center [1200, 363] width 550 height 82
paste textarea "وبطاطا مقلية"
type textarea "صمون فرنسي، شريحة فلر دجاج، خس، جبنة, صلصة وبطاطا مقلية"
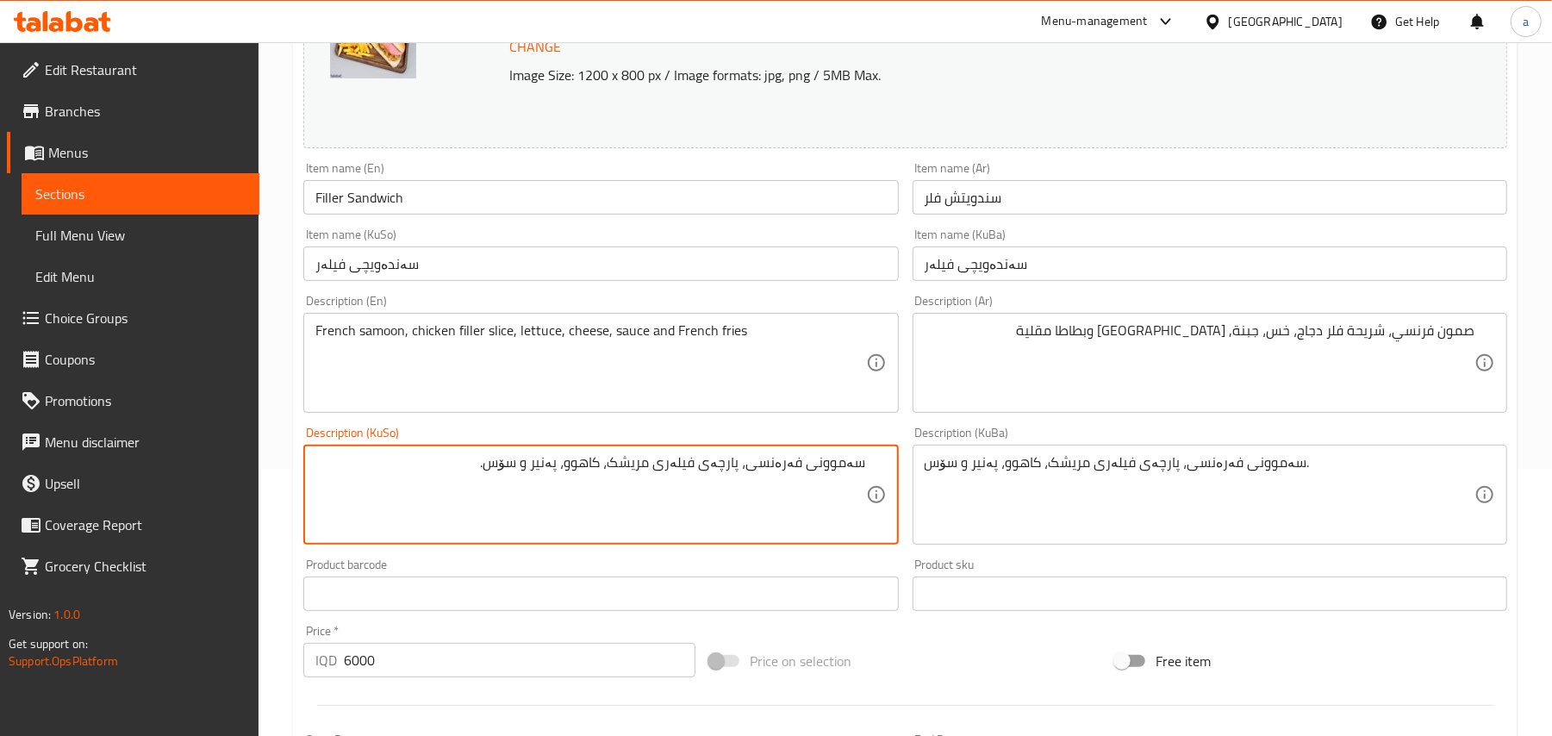
click at [517, 486] on textarea "سەموونی فەرەنسی، پارچەی فیلەری مریشک، کاهوو، پەنیر و سۆس." at bounding box center [590, 495] width 550 height 82
click at [403, 483] on textarea "سەموونی فەرەنسی، پارچەی فیلەری مریشک، کاهوو، پەنیر, سۆس." at bounding box center [590, 495] width 550 height 82
paste textarea "و فینگەر"
type textarea "سەموونی فەرەنسی، پارچەی فیلەری مریشک، کاهوو، پەنیر, سۆس و فینگەر"
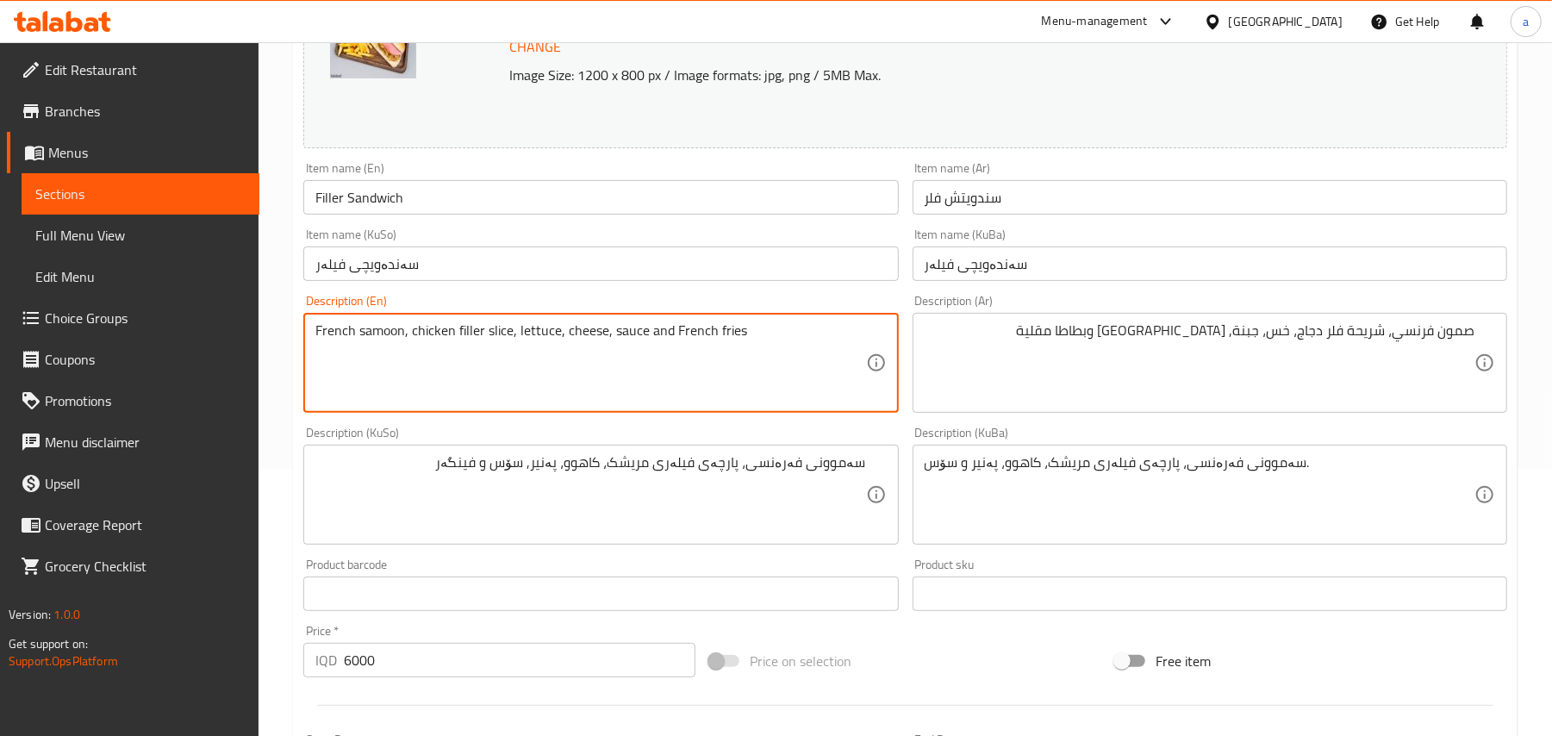
drag, startPoint x: 767, startPoint y: 343, endPoint x: 669, endPoint y: 348, distance: 98.4
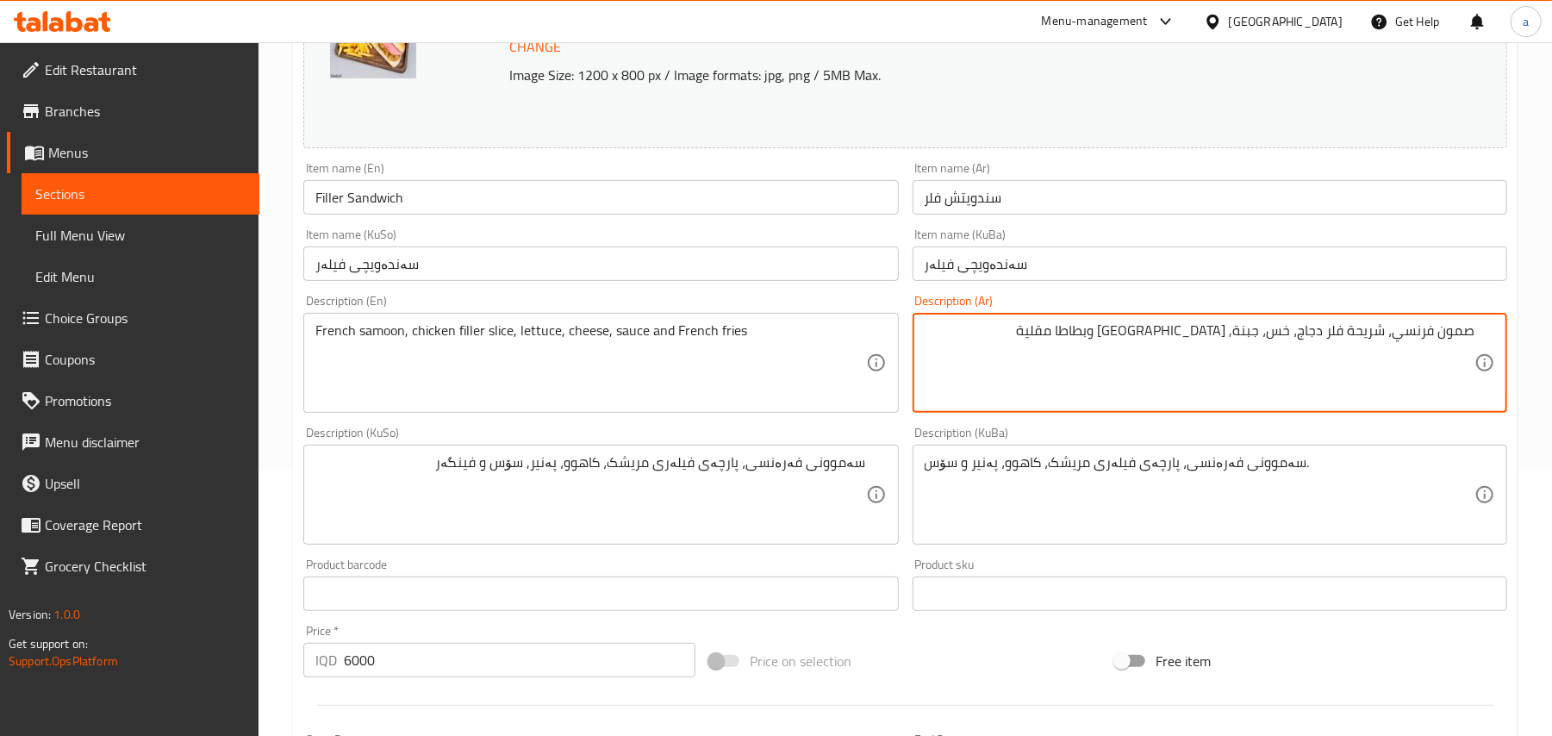
drag, startPoint x: 1090, startPoint y: 343, endPoint x: 1172, endPoint y: 345, distance: 81.9
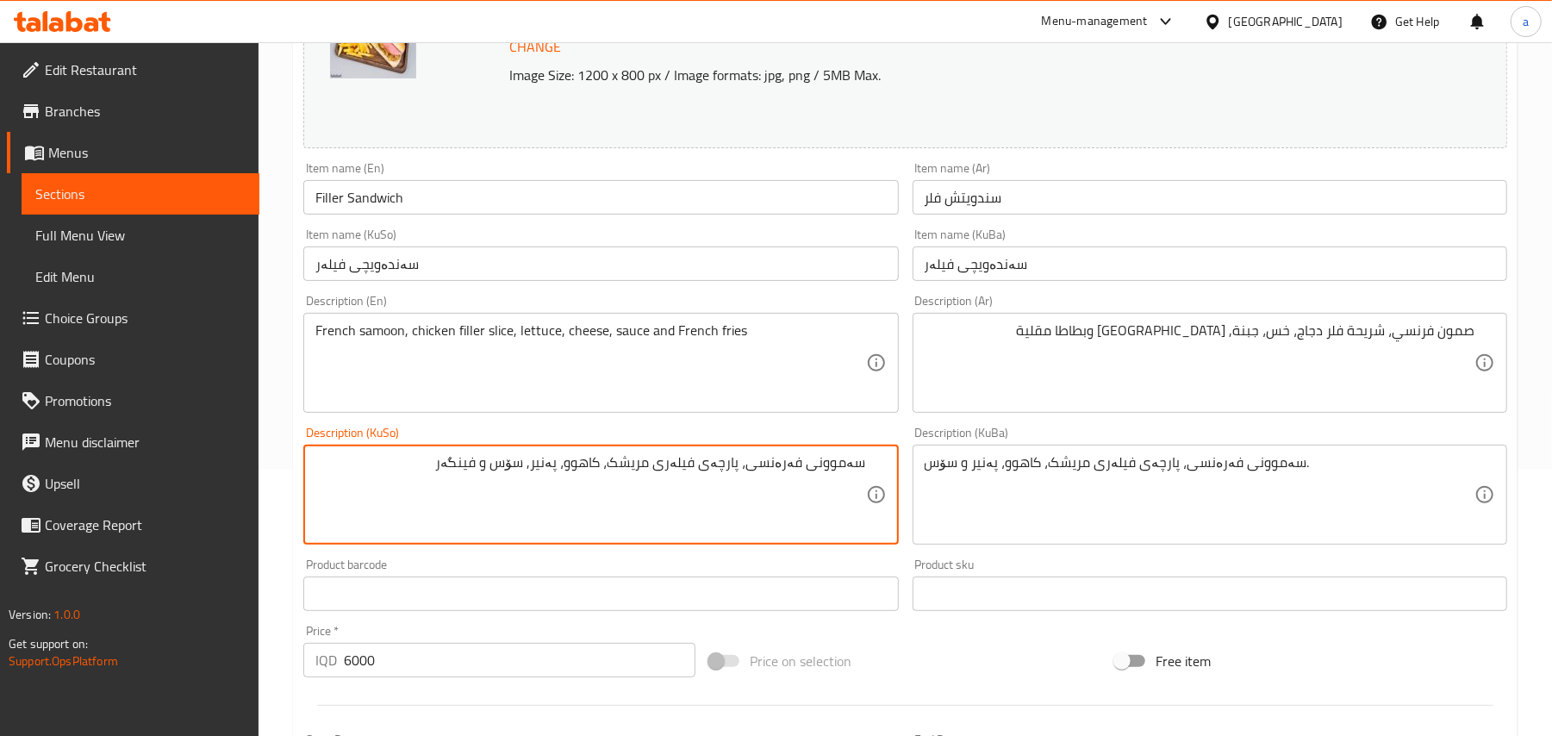
drag, startPoint x: 414, startPoint y: 483, endPoint x: 486, endPoint y: 484, distance: 72.4
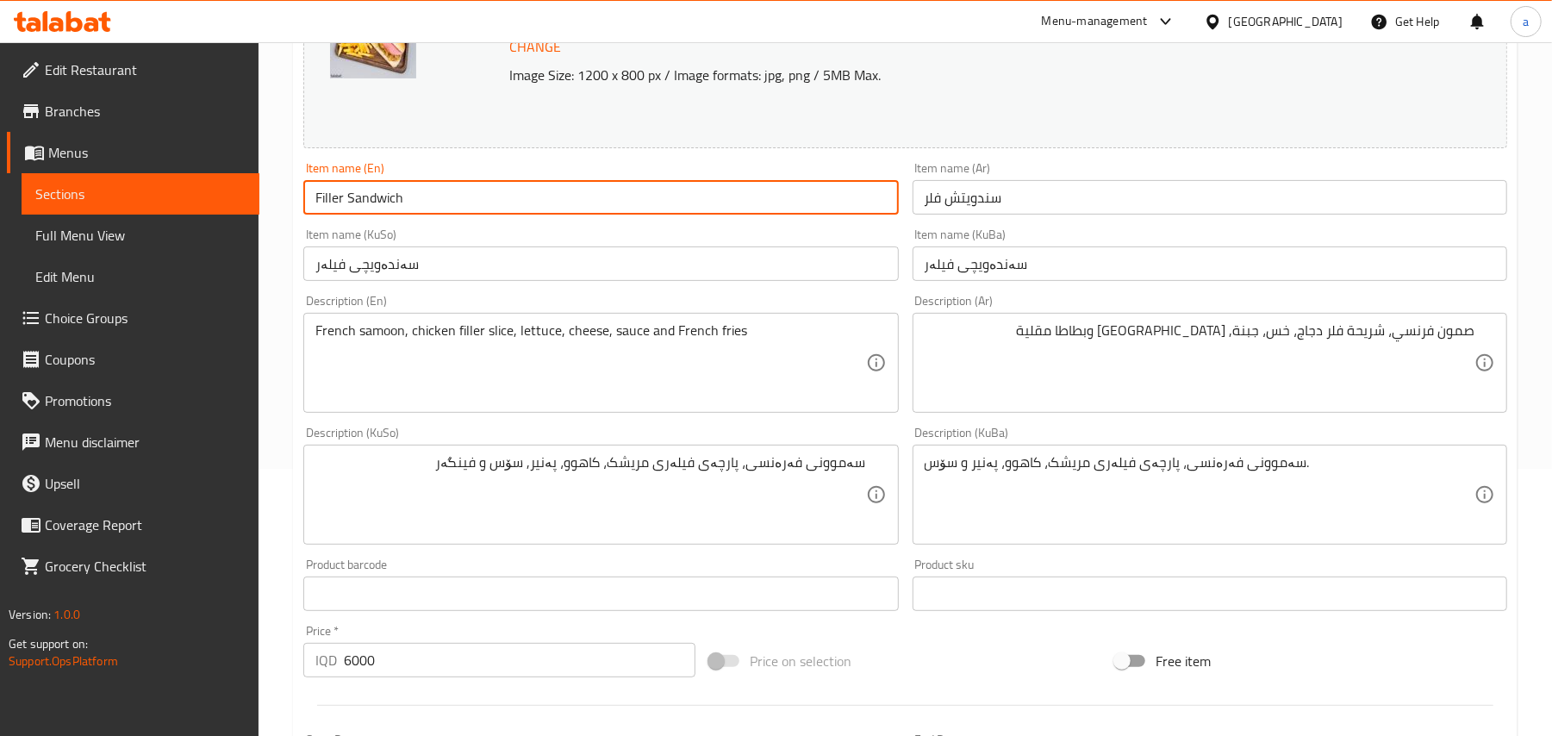
drag, startPoint x: 469, startPoint y: 217, endPoint x: 477, endPoint y: 200, distance: 18.9
click at [469, 215] on input "Filler Sandwich" at bounding box center [600, 197] width 595 height 34
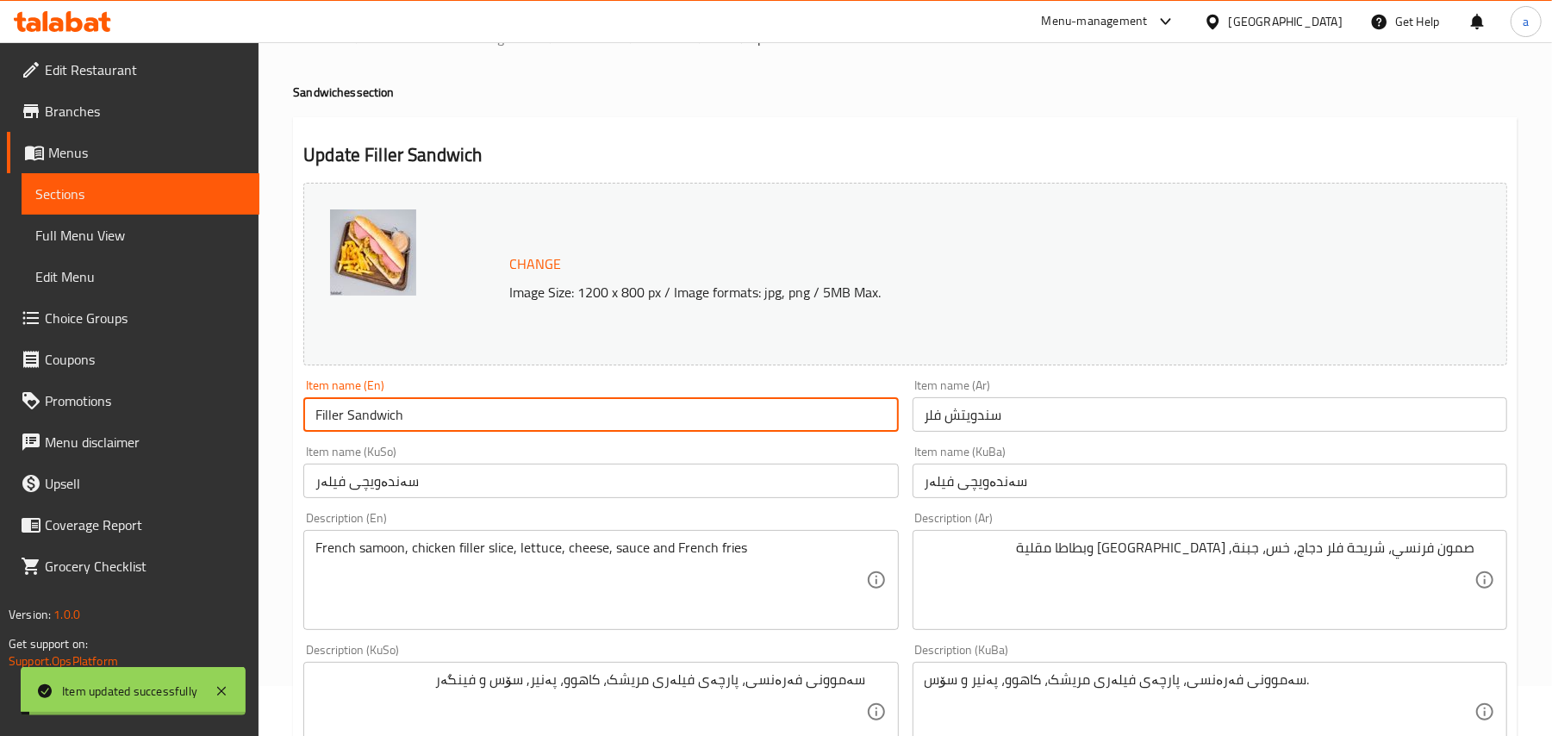
scroll to position [0, 0]
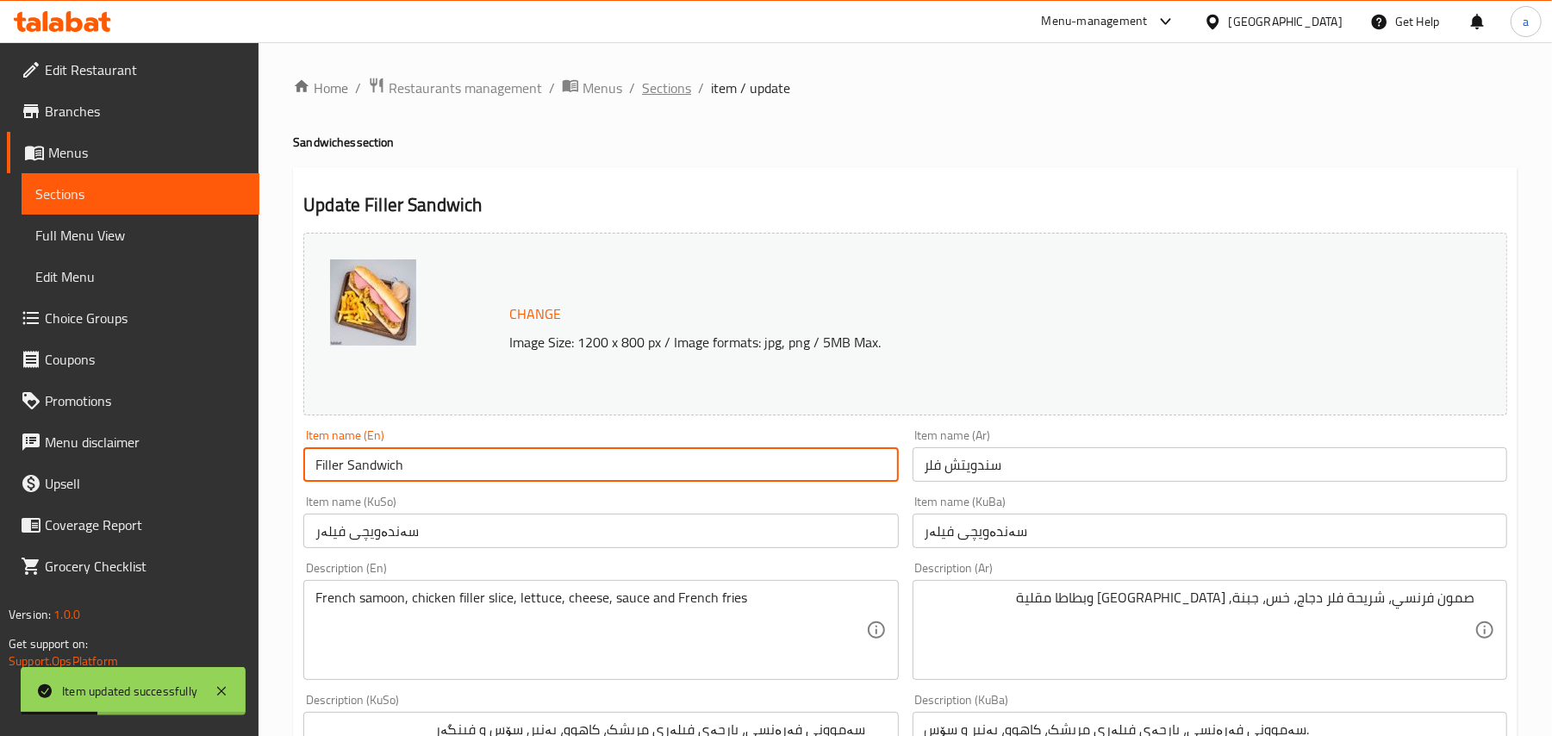
click at [691, 86] on span "Sections" at bounding box center [666, 88] width 49 height 21
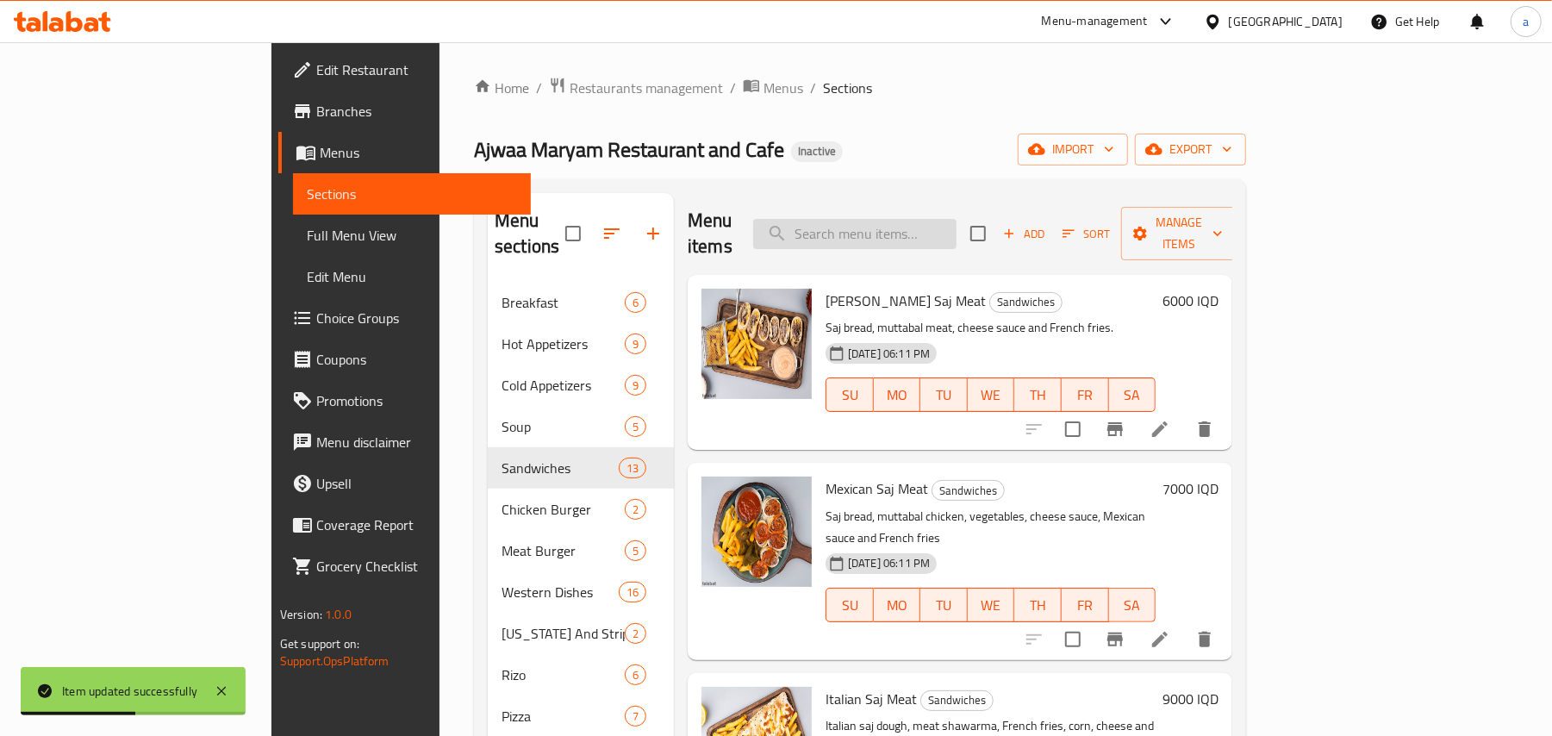
click at [945, 225] on input "search" at bounding box center [854, 234] width 203 height 30
paste input "سندويتش كرسبي"
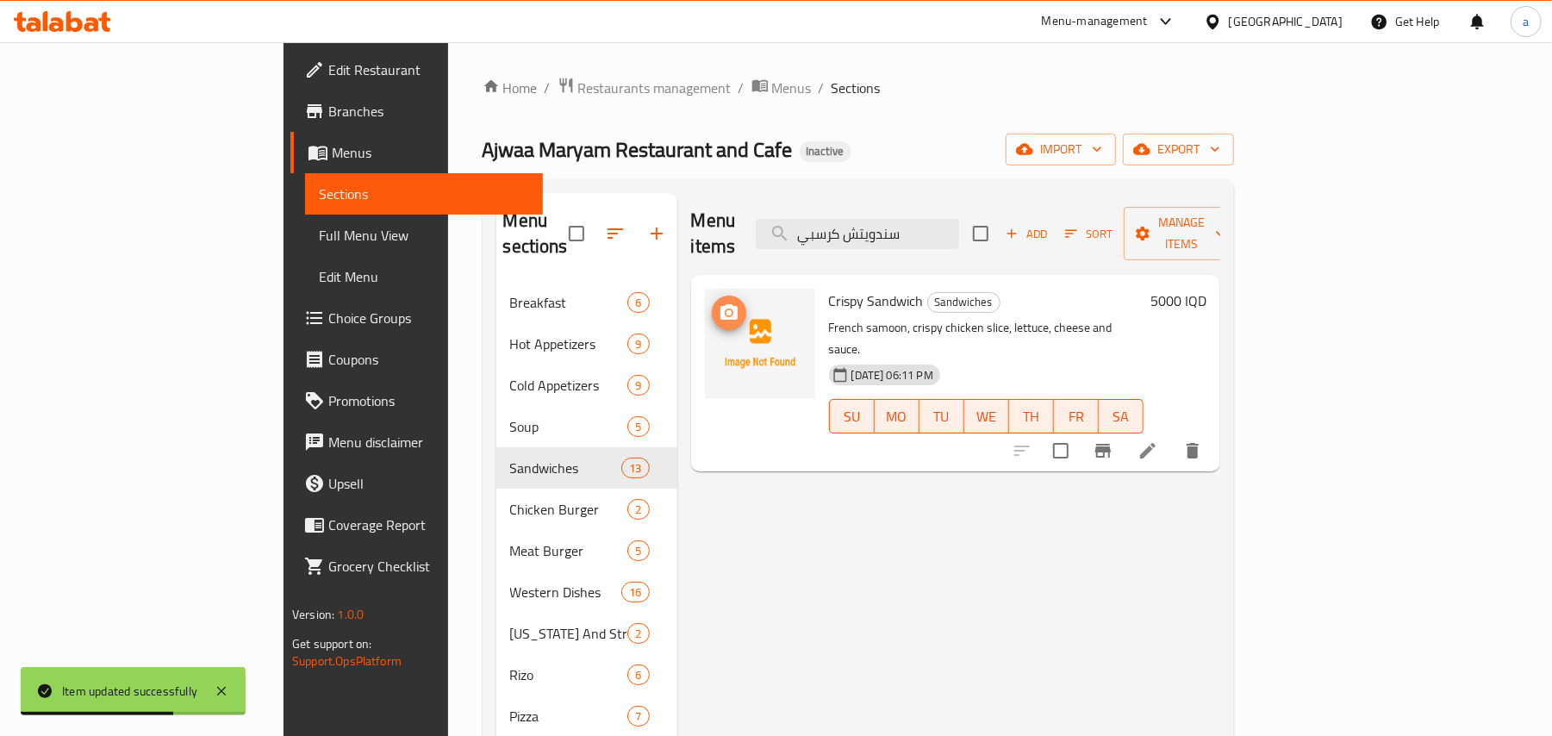
click at [720, 304] on icon "upload picture" at bounding box center [728, 312] width 17 height 16
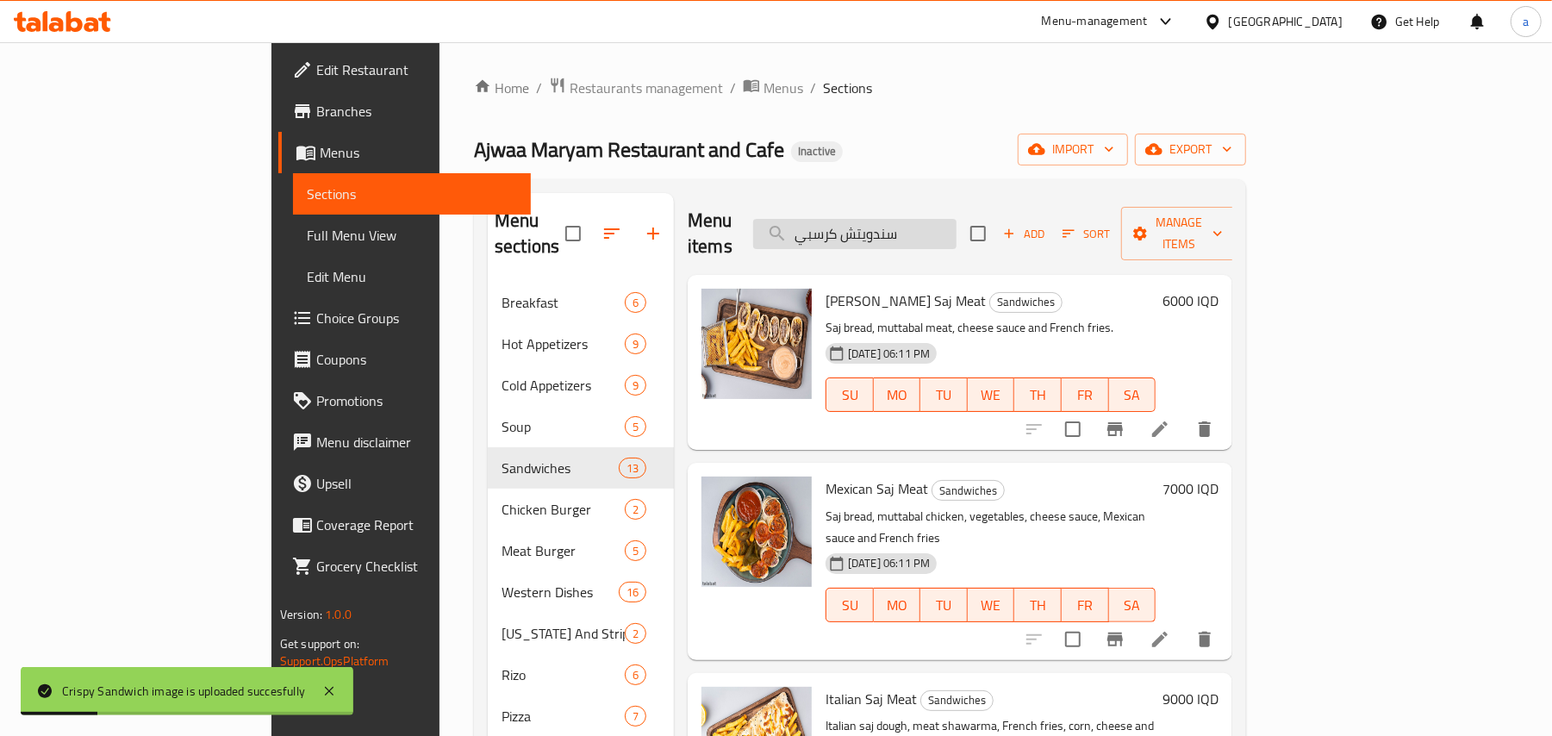
click at [957, 228] on input "سندويتش كرسبي" at bounding box center [854, 234] width 203 height 30
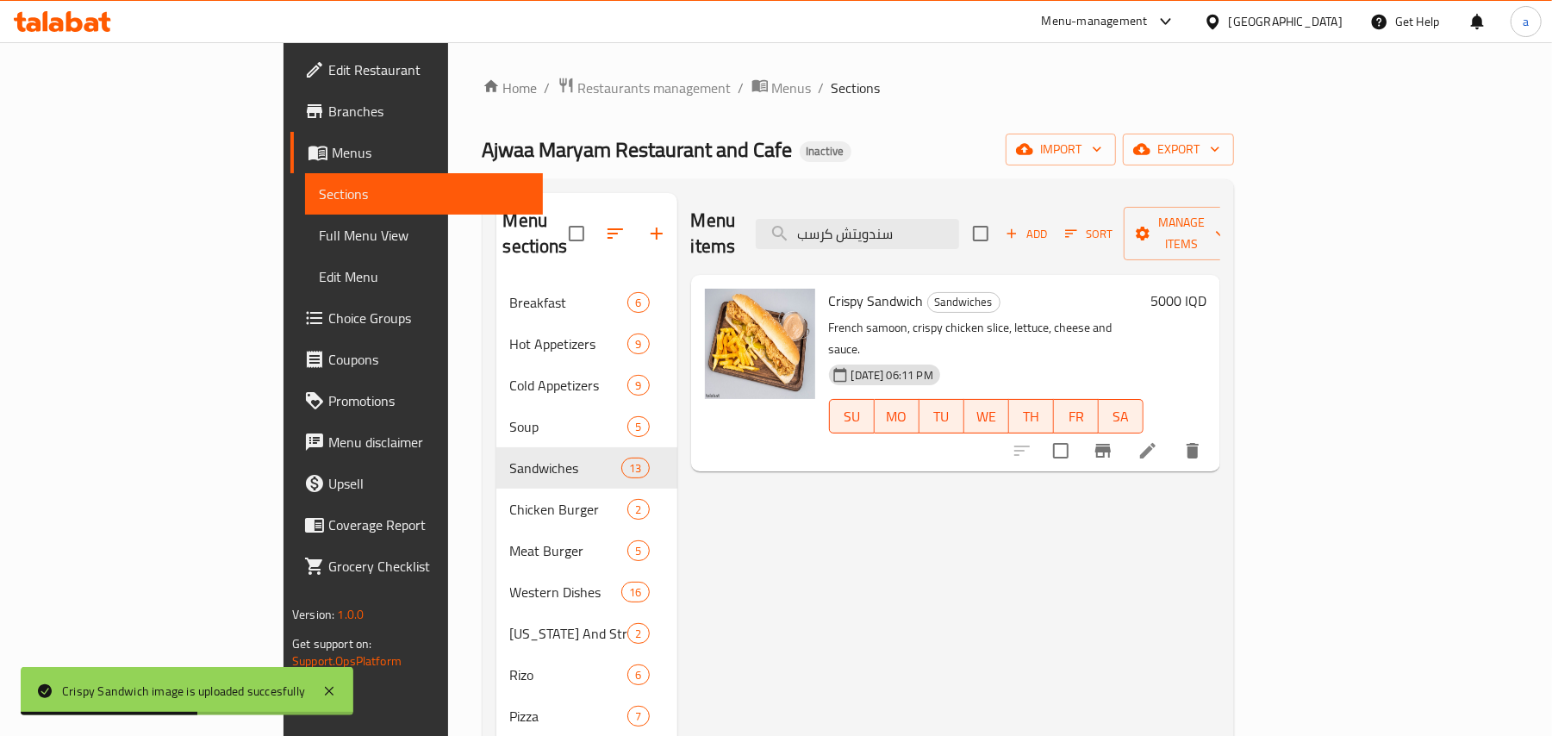
type input "سندويتش كرسب"
click at [1158, 440] on icon at bounding box center [1148, 450] width 21 height 21
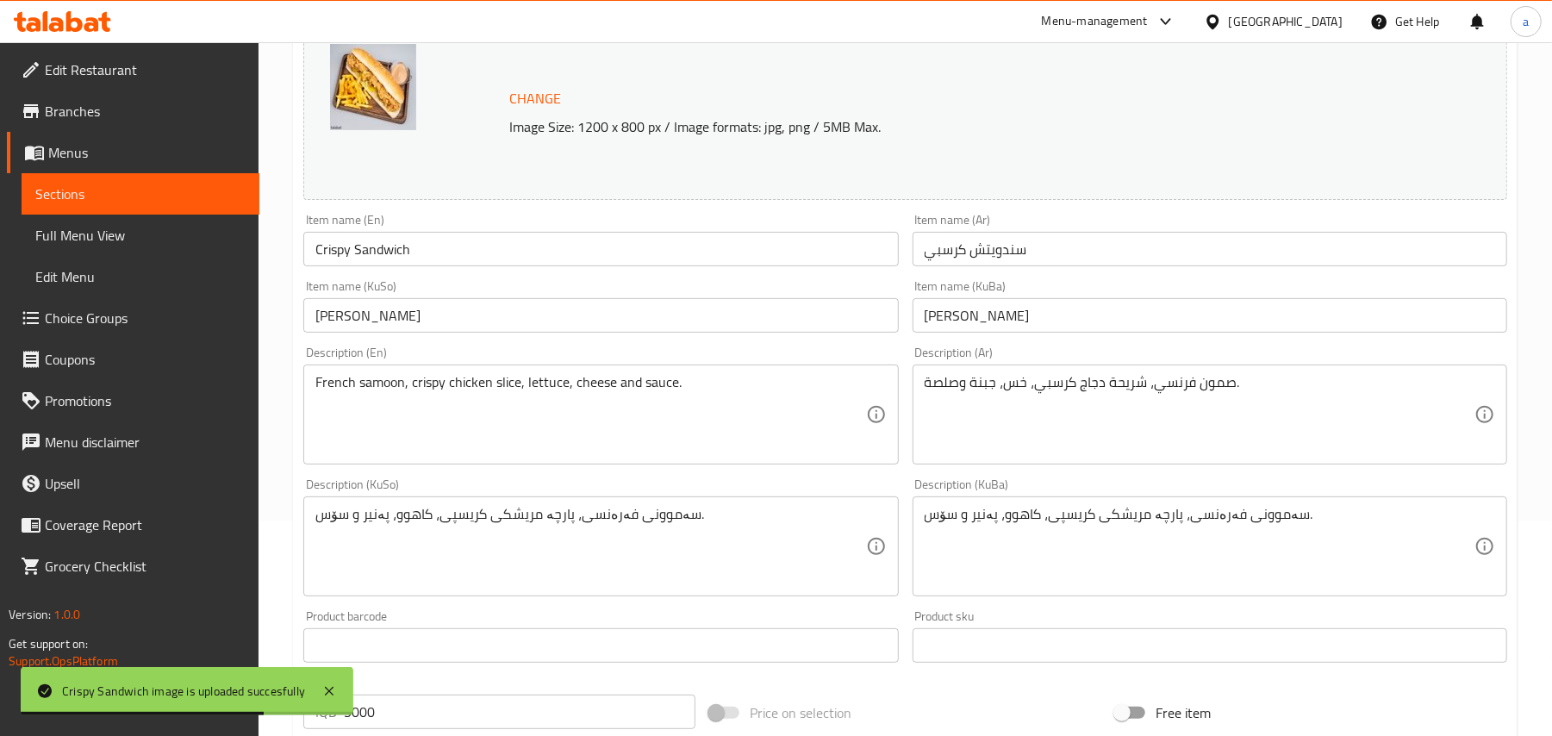
scroll to position [267, 0]
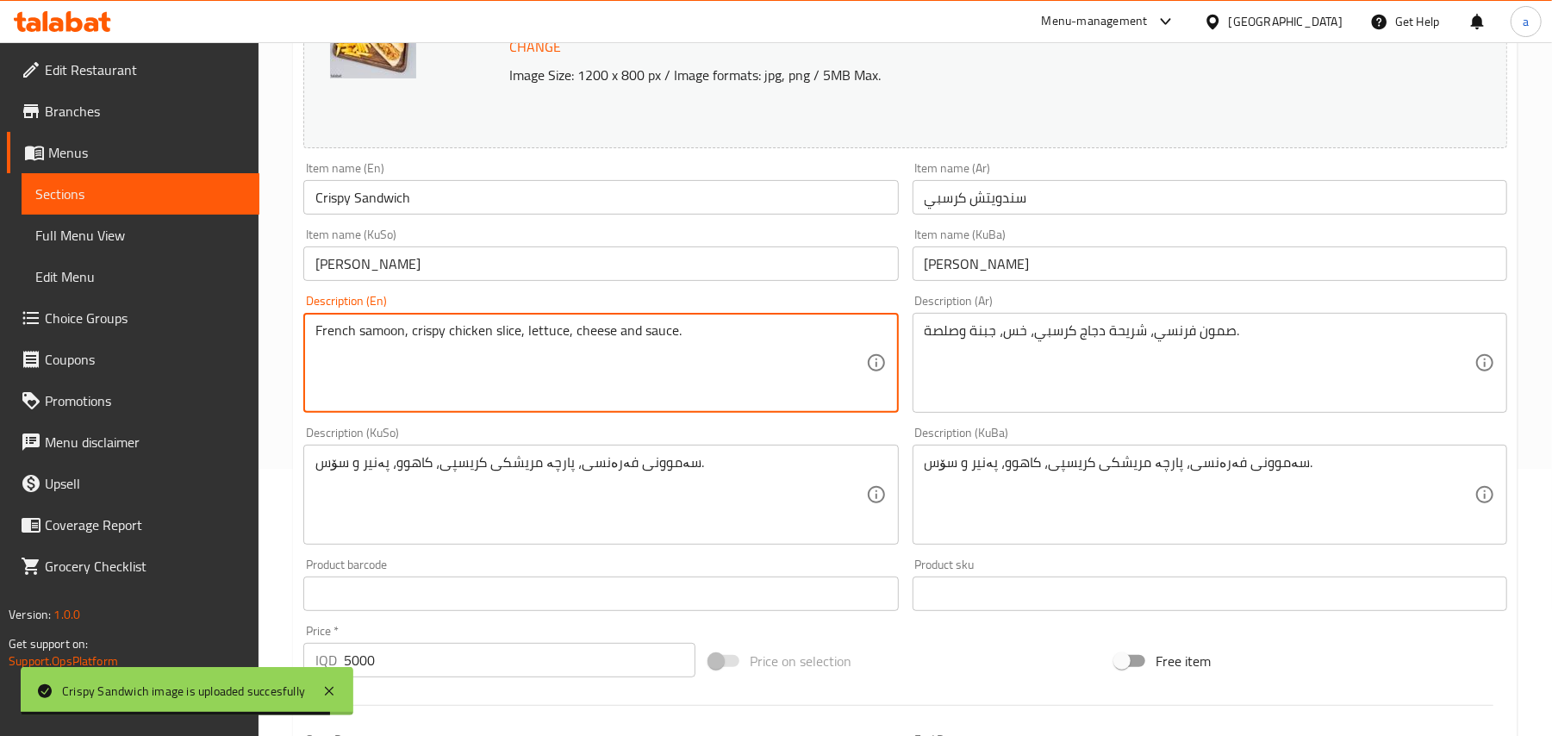
click at [643, 346] on textarea "French samoon, crispy chicken slice, lettuce, cheese and sauce." at bounding box center [590, 363] width 550 height 82
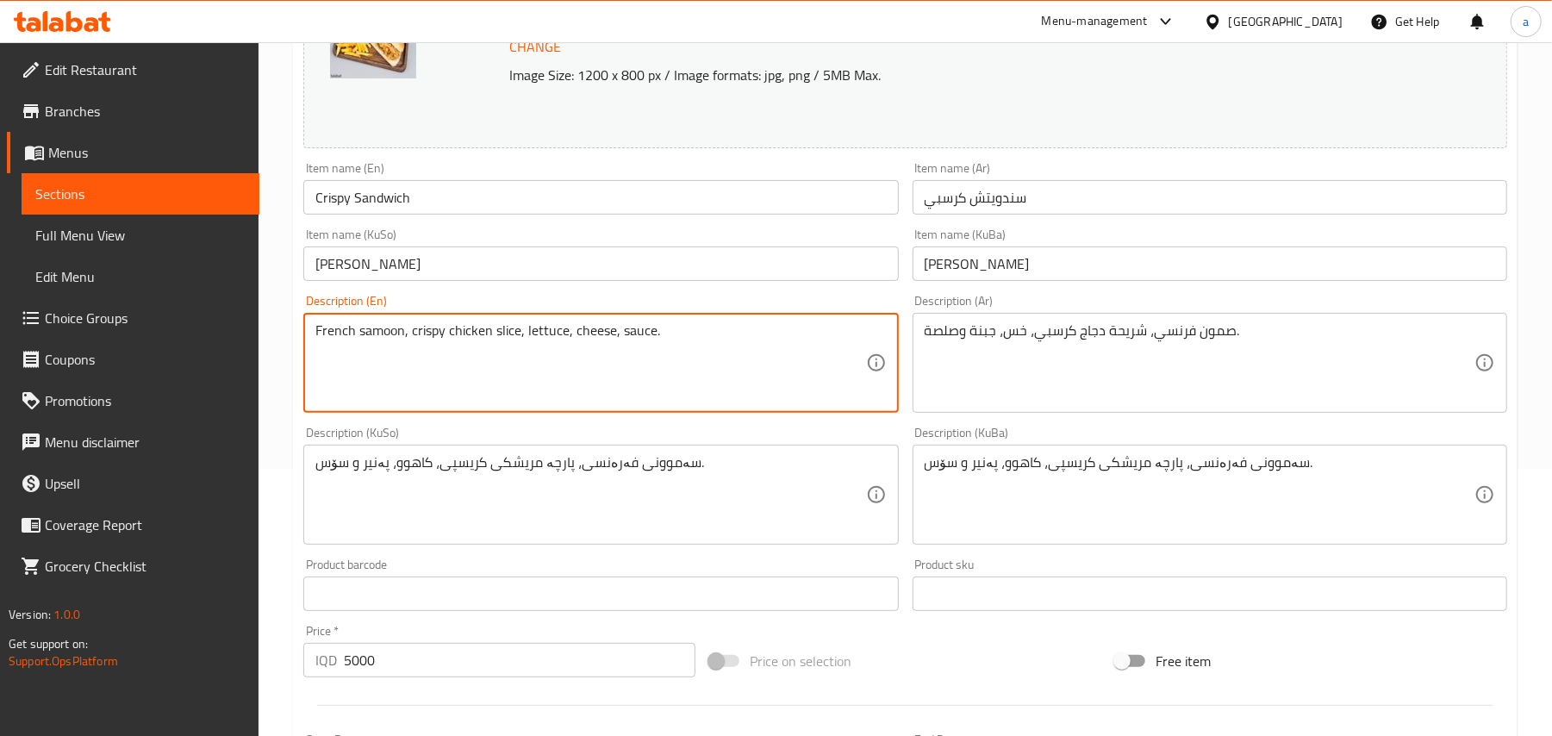
click at [696, 356] on textarea "French samoon, crispy chicken slice, lettuce, cheese, sauce." at bounding box center [590, 363] width 550 height 82
paste textarea "and French fries"
type textarea "French samoon, crispy chicken slice, lettuce, cheese, sauce and French fries"
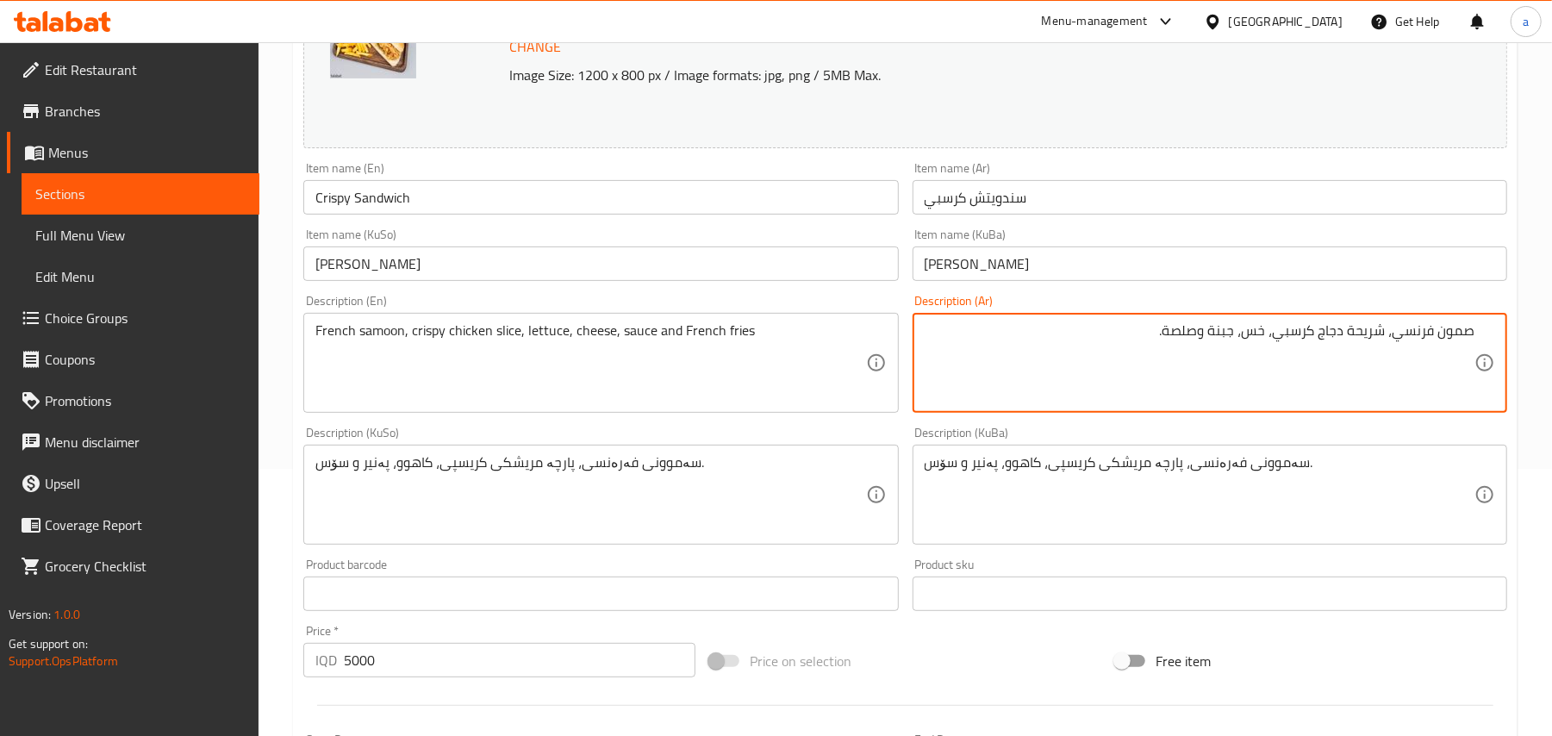
click at [1183, 350] on textarea "صمون فرنسي، شريحة دجاج كرسبي، خس، جبنة وصلصة." at bounding box center [1200, 363] width 550 height 82
drag, startPoint x: 1183, startPoint y: 350, endPoint x: 1194, endPoint y: 343, distance: 12.4
click at [1194, 343] on textarea "صمون فرنسي، شريحة دجاج كرسبي، خس، جبنة صلصة." at bounding box center [1200, 363] width 550 height 82
click at [1119, 352] on textarea "صمون فرنسي، شريحة دجاج كرسبي، خس، جبنة, صلصة." at bounding box center [1200, 363] width 550 height 82
paste textarea "وبطاطا مقلية"
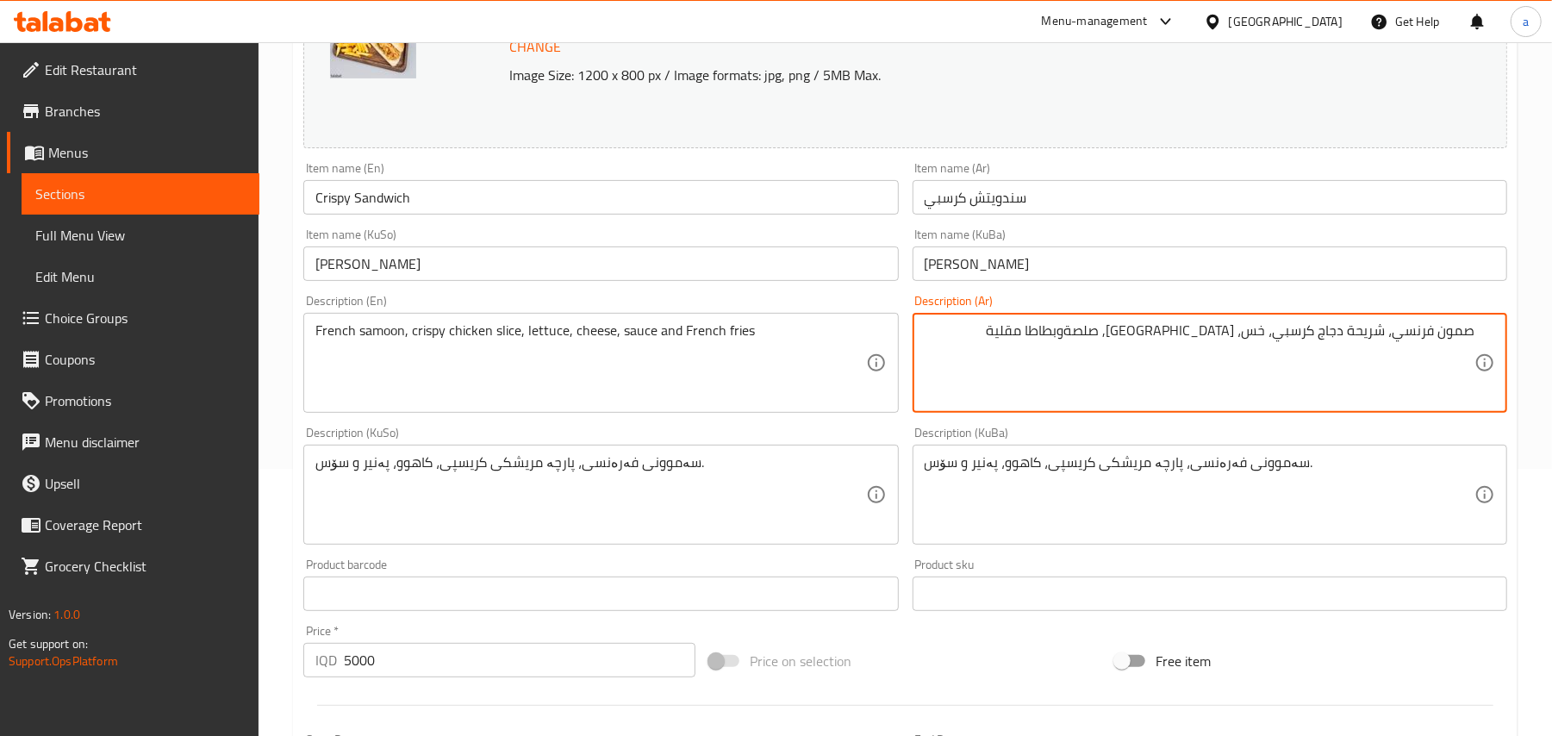
click at [1148, 355] on textarea "صمون فرنسي، شريحة دجاج كرسبي، خس، جبنة, صلصةوبطاطا مقلية" at bounding box center [1200, 363] width 550 height 82
type textarea "صمون فرنسي، شريحة دجاج كرسبي، خس، جبنة, صلصة وبطاطا مقلية"
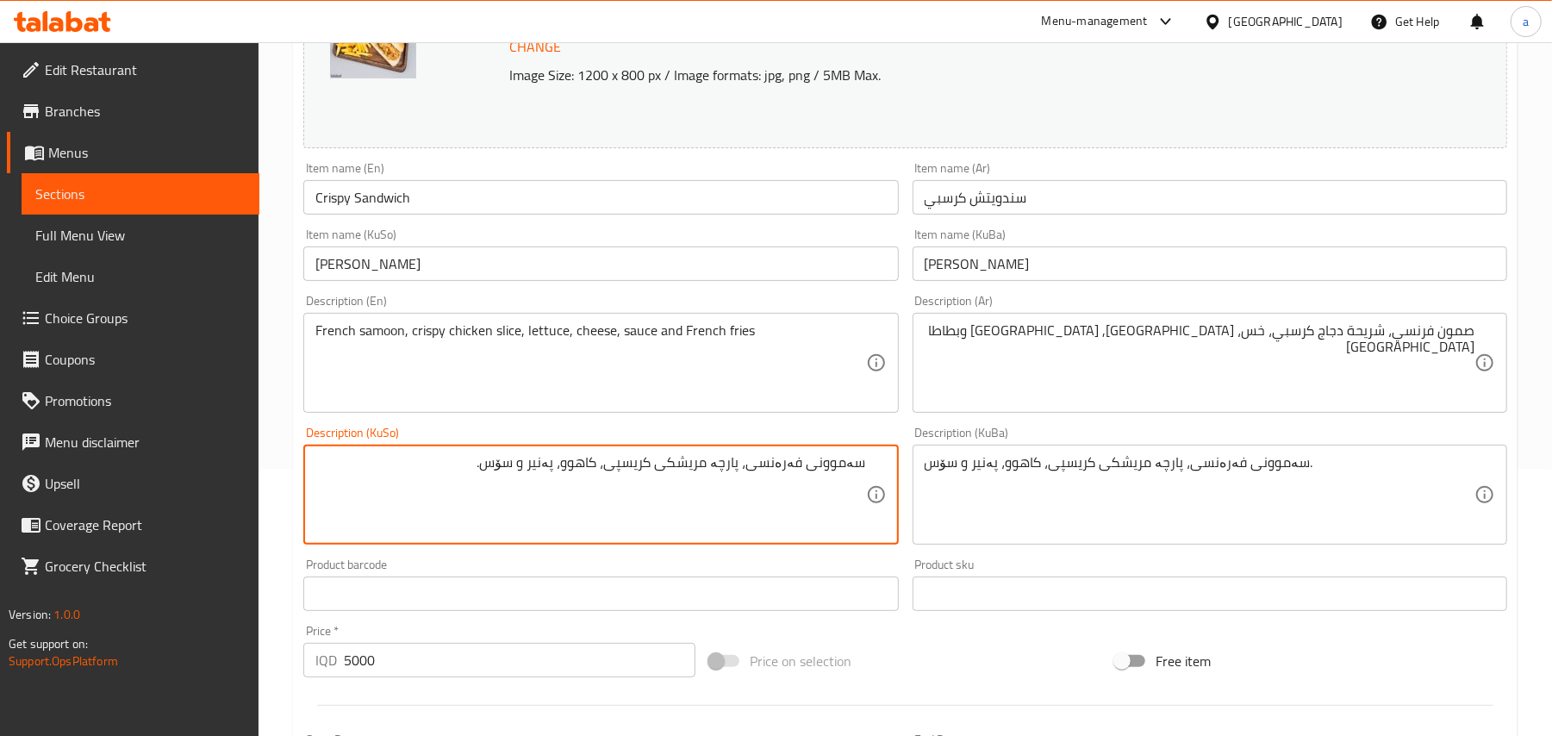
click at [512, 495] on textarea "سەموونی فەرەنسی، پارچە مریشکی کریسپی، کاهوو، پەنیر و سۆس." at bounding box center [590, 495] width 550 height 82
click at [439, 498] on textarea "سەموونی فەرەنسی، پارچە مریشکی کریسپی، کاهوو، پەنیر, سۆس." at bounding box center [590, 495] width 550 height 82
paste textarea "و فینگەر"
type textarea "سەموونی فەرەنسی، پارچە مریشکی کریسپی، کاهوو، پەنیر, سۆس و فینگەر"
click at [480, 205] on input "Crispy Sandwich" at bounding box center [600, 197] width 595 height 34
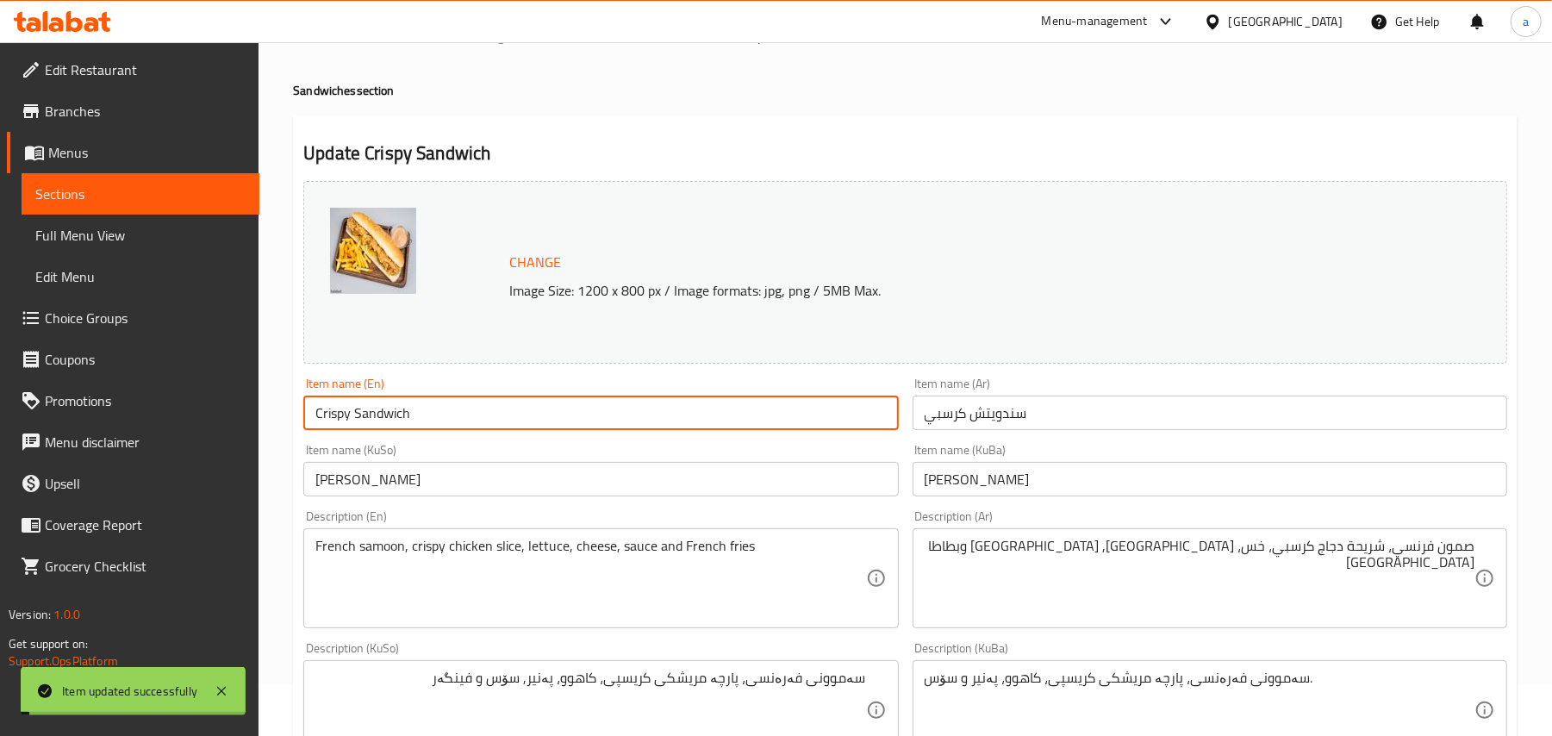
scroll to position [0, 0]
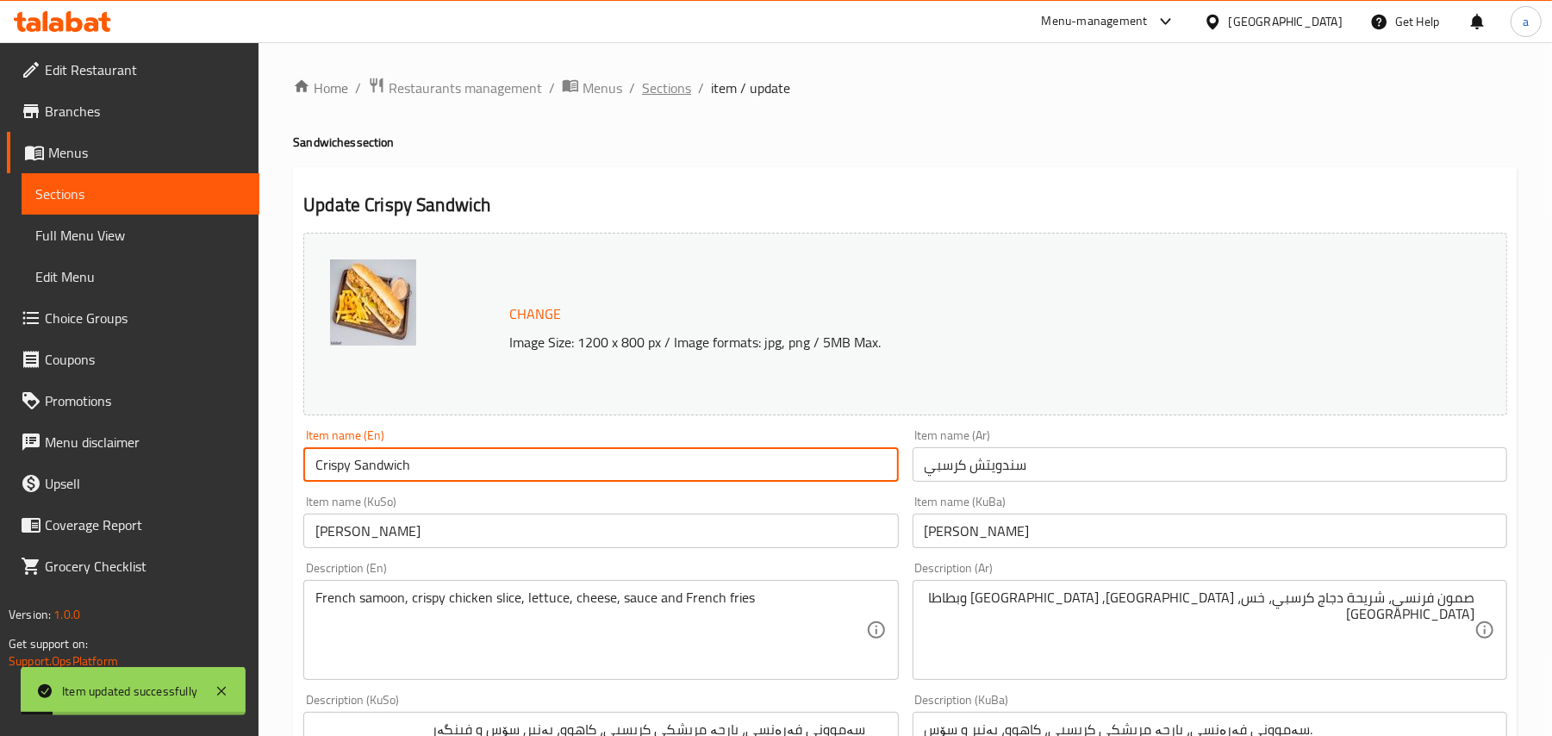
click at [683, 87] on span "Sections" at bounding box center [666, 88] width 49 height 21
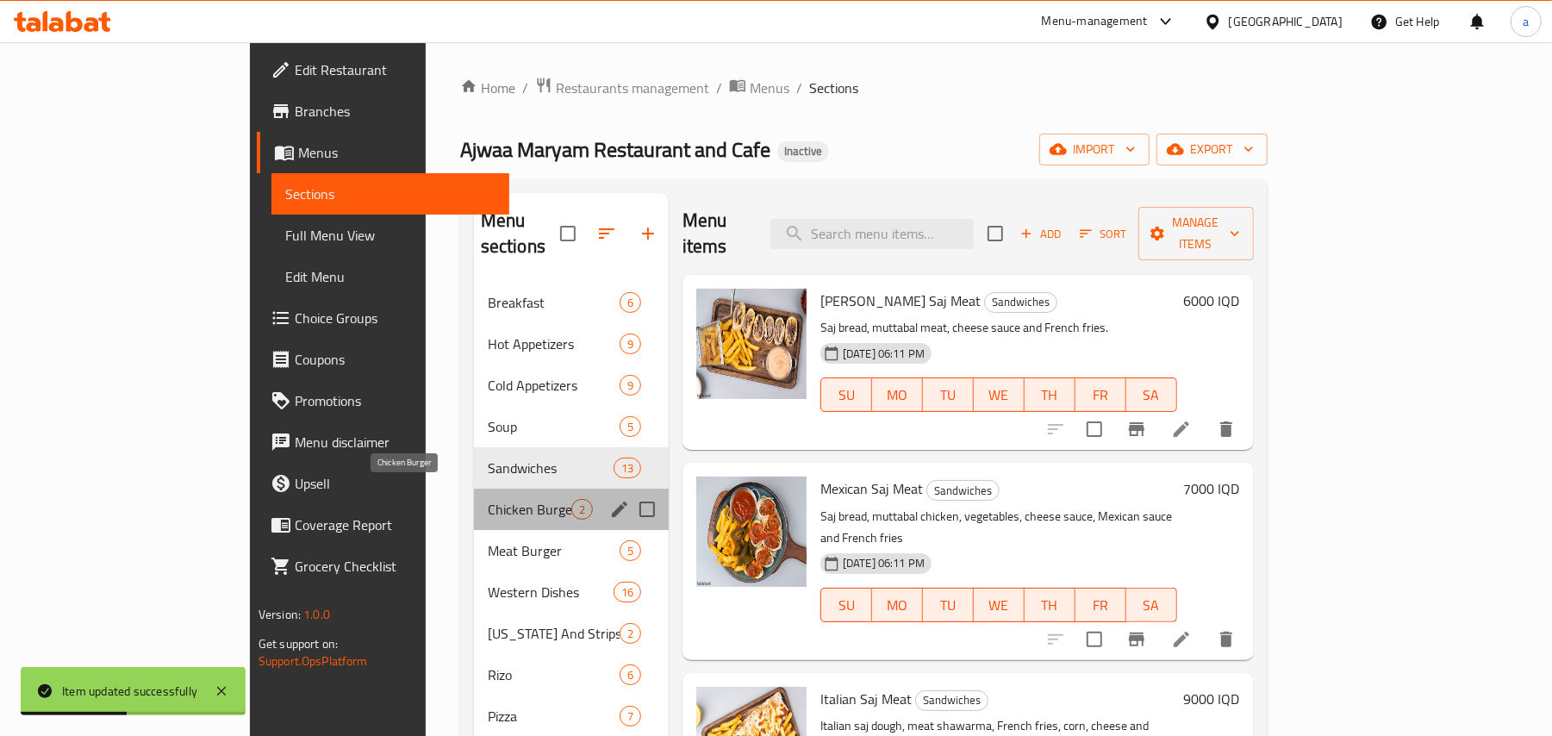
click at [488, 499] on span "Chicken Burger" at bounding box center [530, 509] width 84 height 21
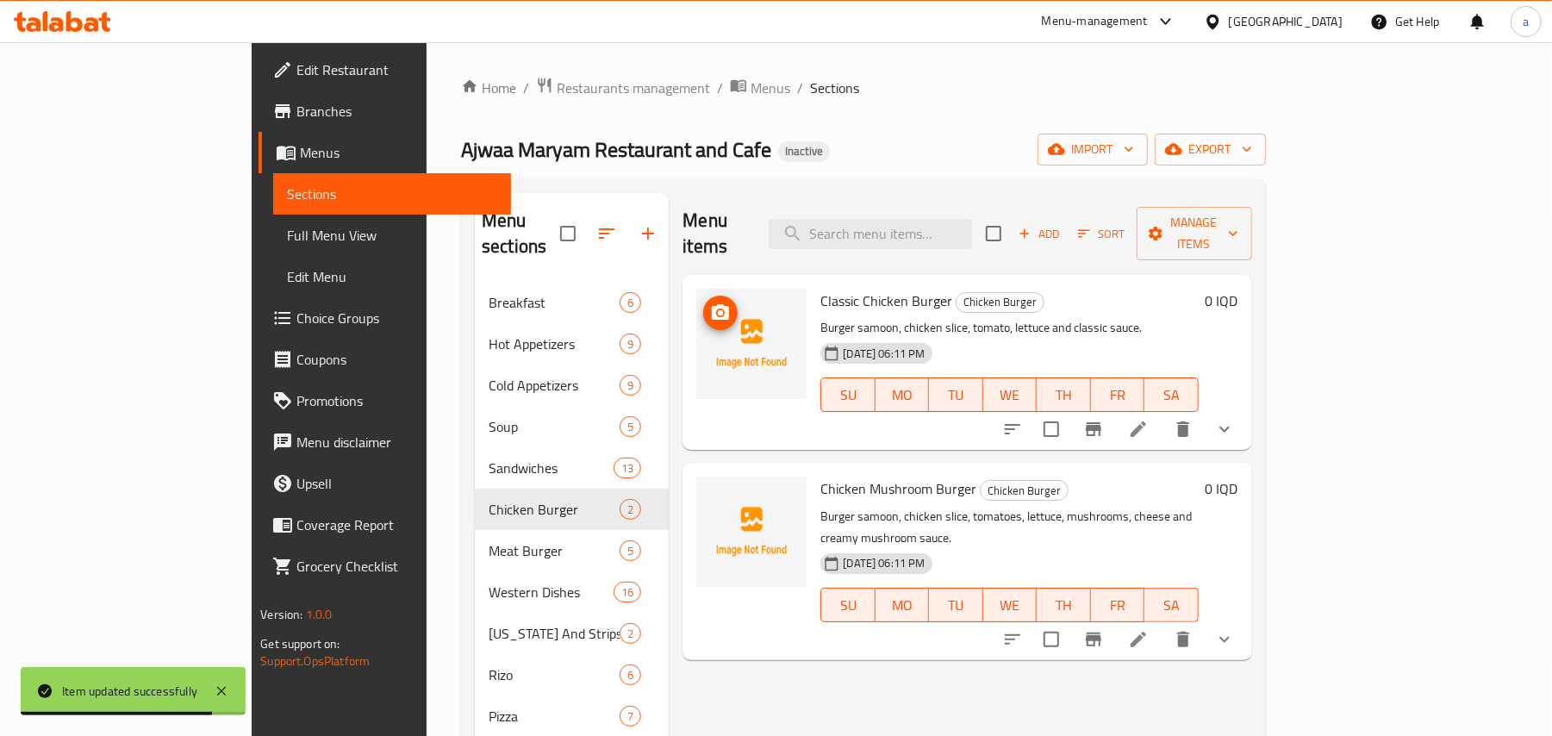
click at [712, 304] on icon "upload picture" at bounding box center [720, 312] width 17 height 16
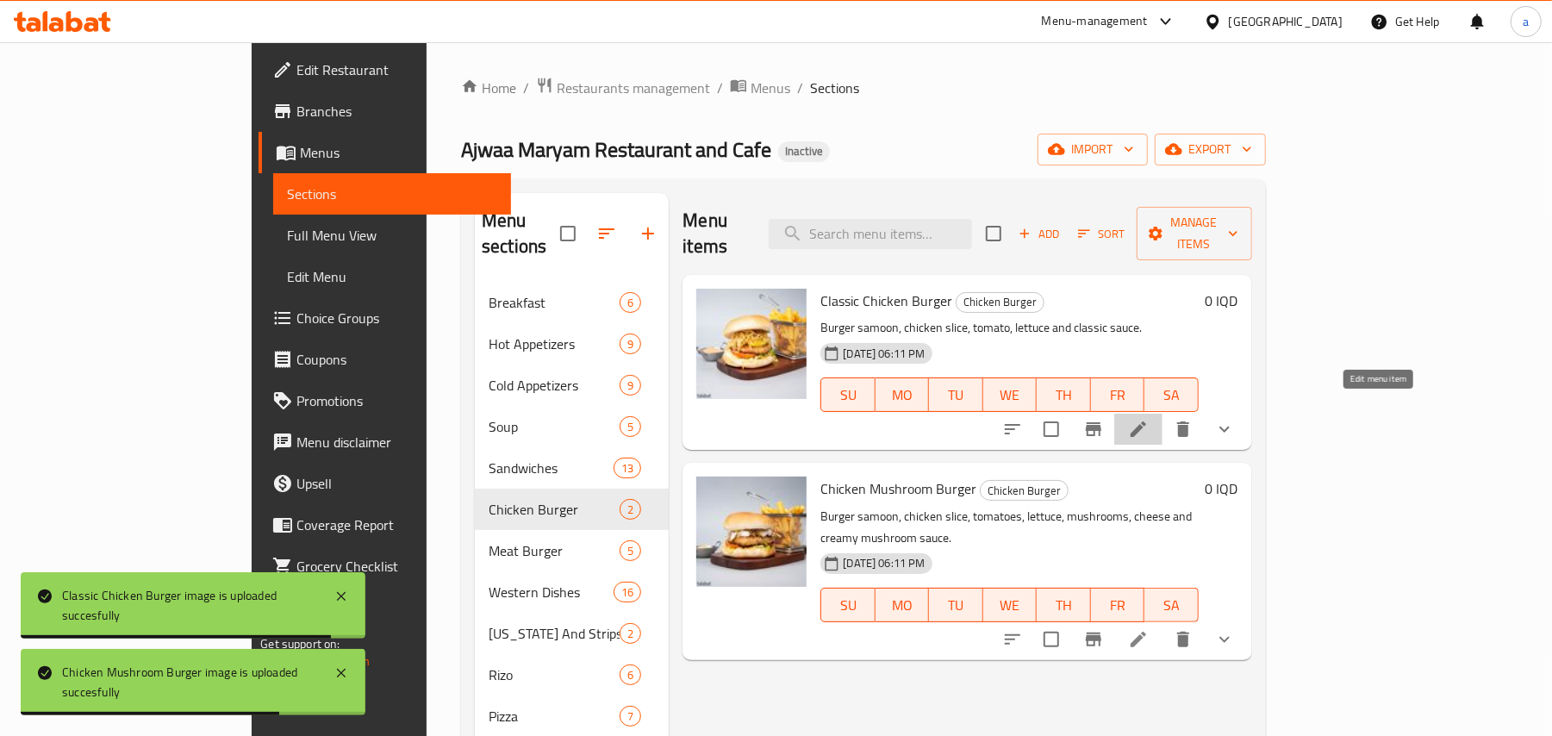
click at [1149, 419] on icon at bounding box center [1138, 429] width 21 height 21
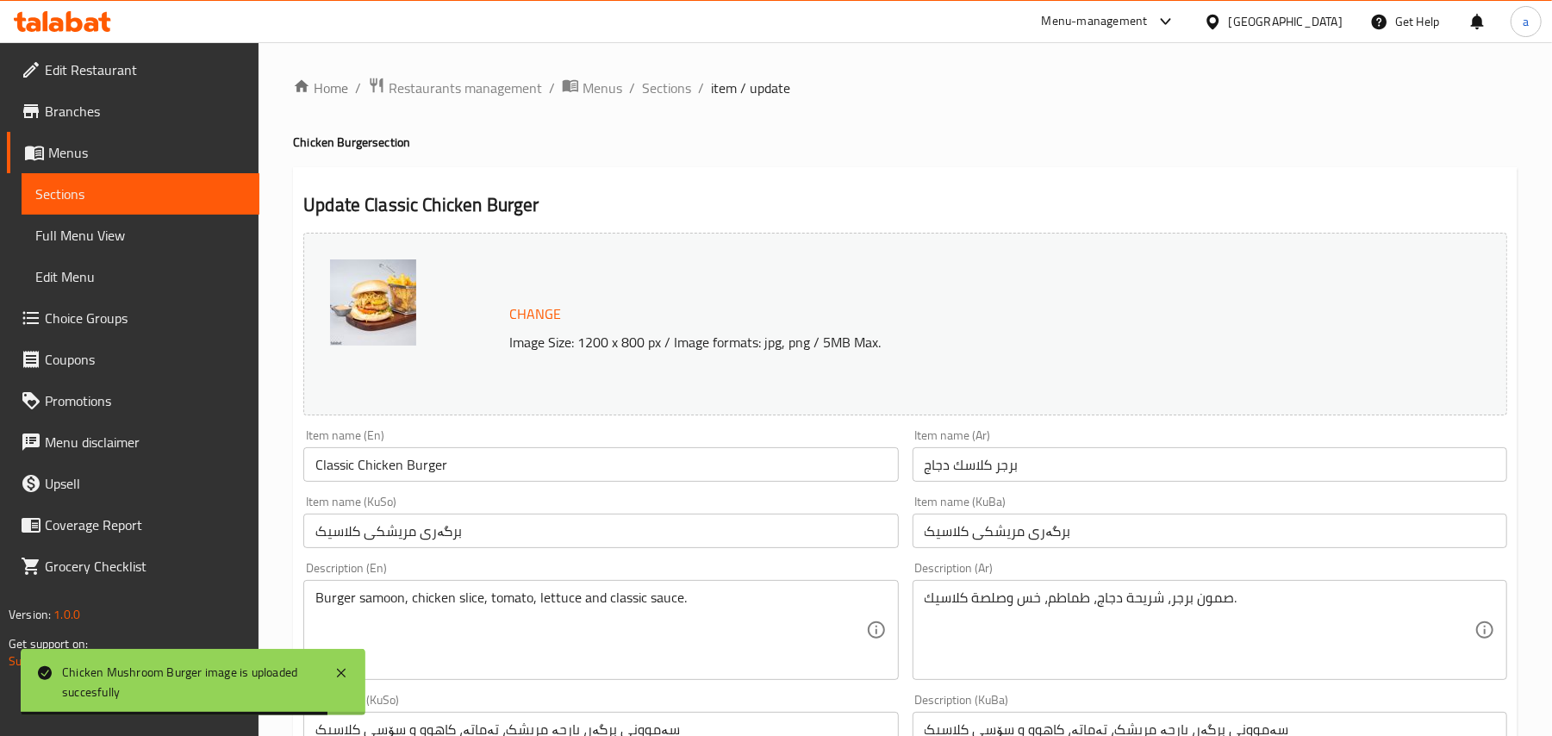
scroll to position [267, 0]
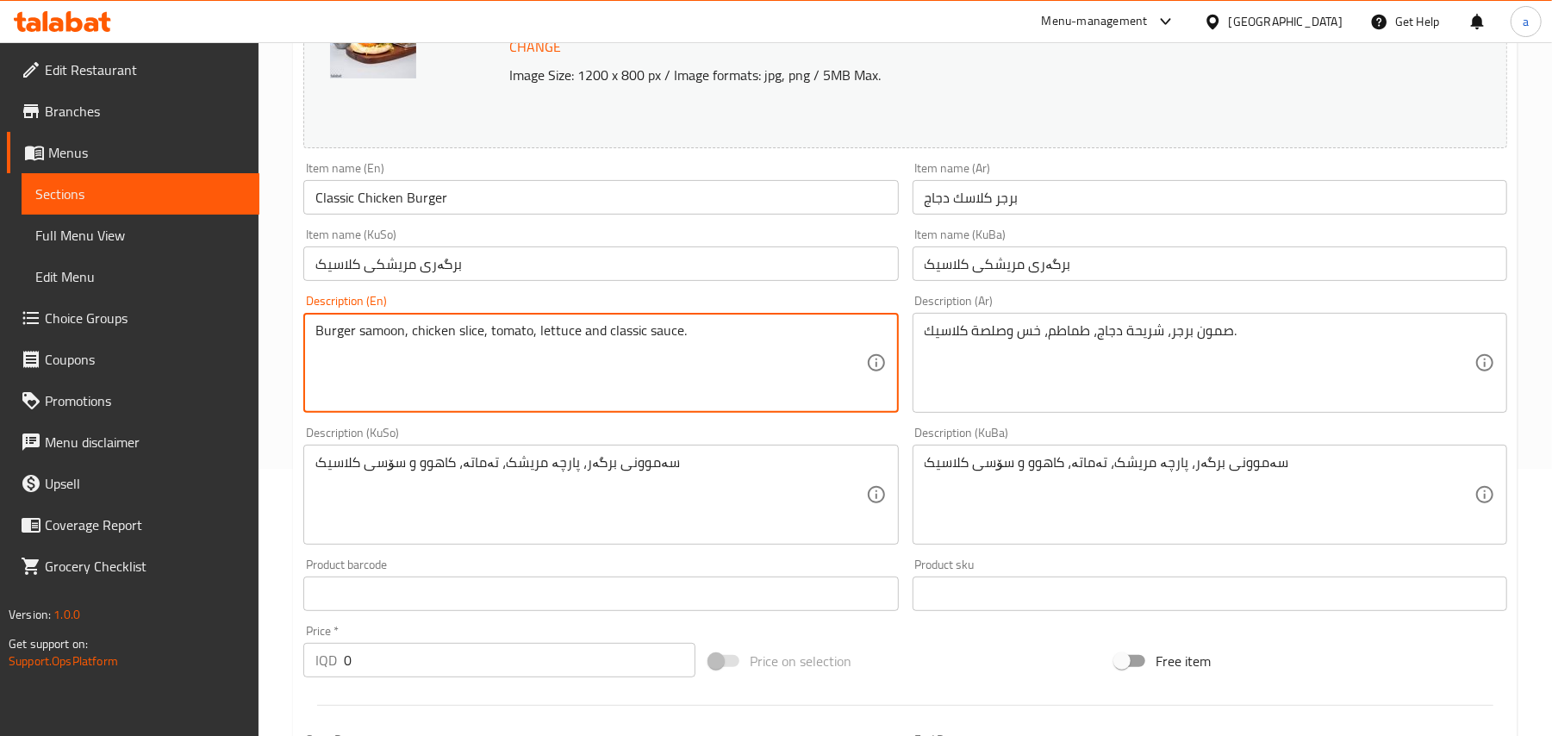
click at [611, 346] on textarea "Burger samoon, chicken slice, tomato, lettuce and classic sauce." at bounding box center [590, 363] width 550 height 82
click at [728, 348] on textarea "Burger samoon, chicken slice, tomato, lettuce, classic sauce." at bounding box center [590, 363] width 550 height 82
paste textarea "and French fries"
type textarea "Burger samoon, chicken slice, tomato, lettuce, classic sauce and French fries"
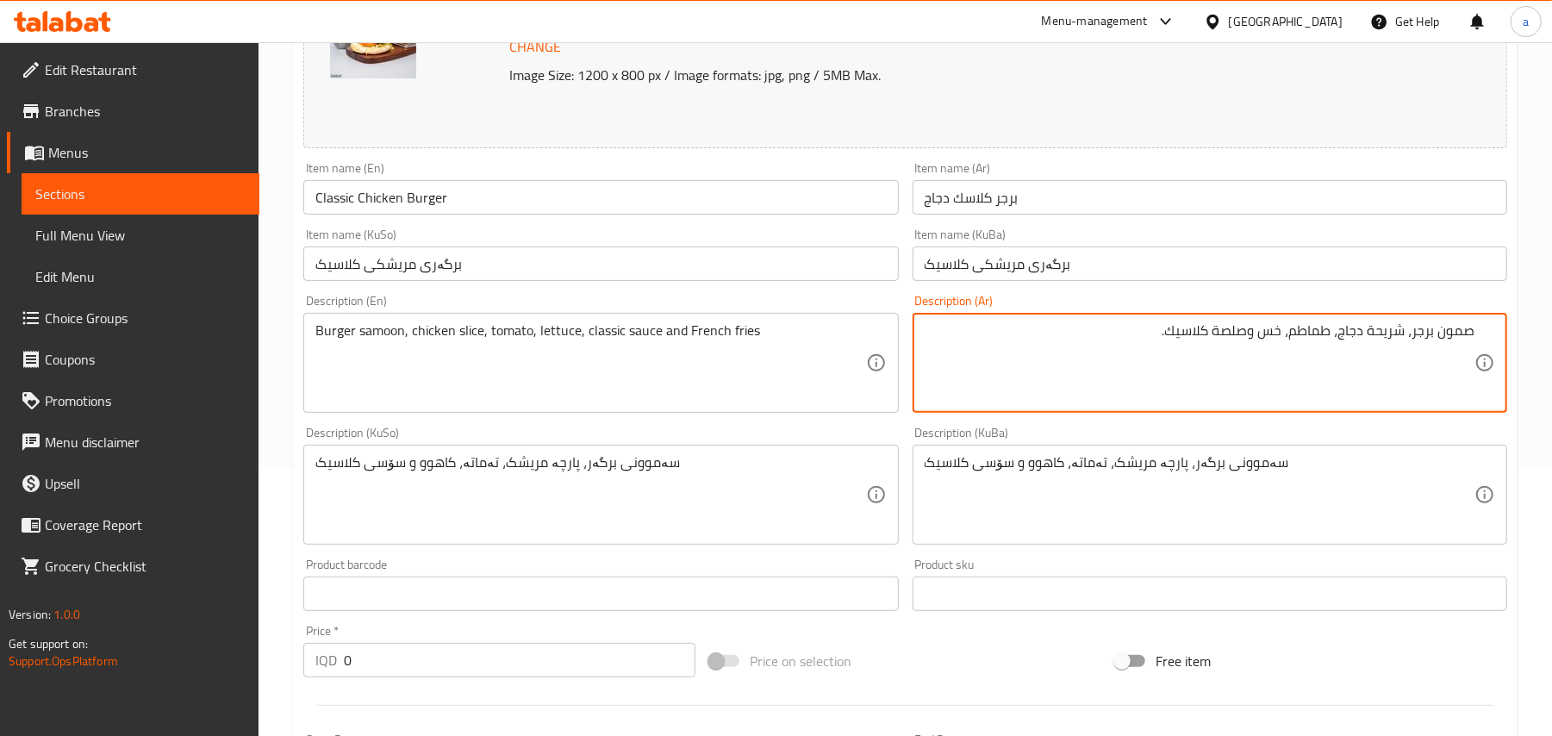
click at [1232, 355] on textarea "صمون برجر، شريحة دجاج، طماطم، خس وصلصة كلاسيك." at bounding box center [1200, 363] width 550 height 82
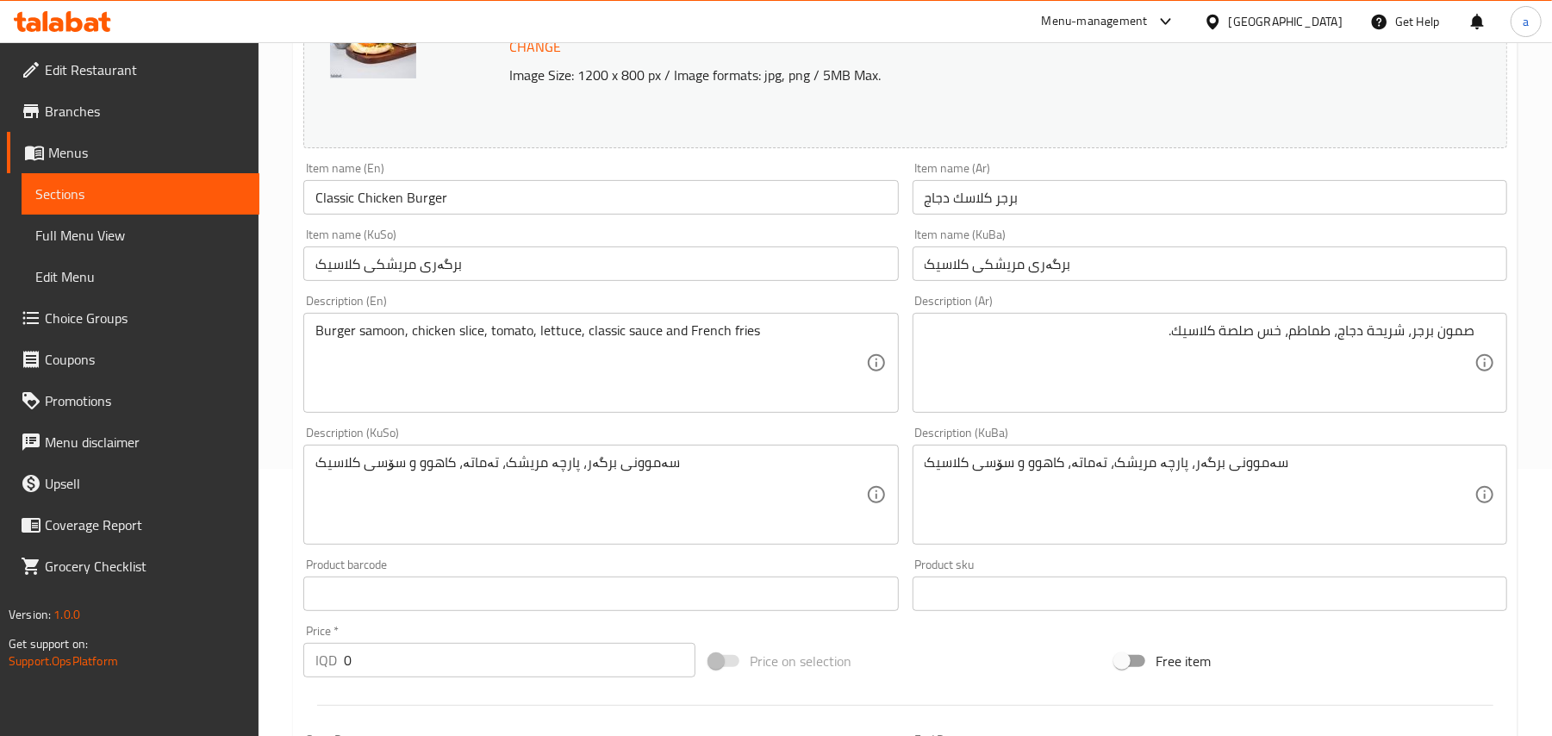
click at [1250, 355] on textarea "صمون برجر، شريحة دجاج، طماطم، خس صلصة كلاسيك." at bounding box center [1200, 363] width 550 height 82
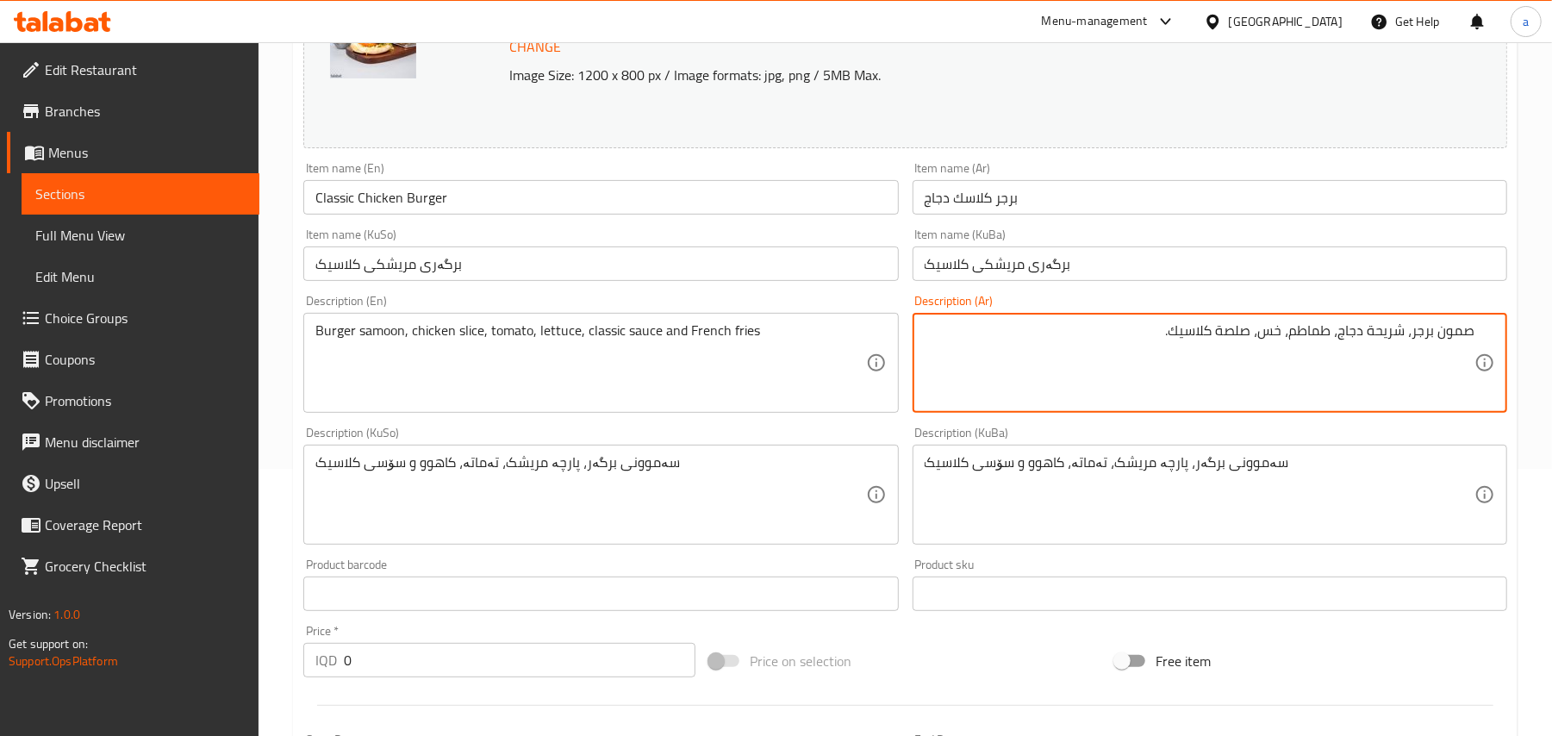
click at [1142, 336] on textarea "صمون برجر، شريحة دجاج، طماطم، خس، صلصة كلاسيك." at bounding box center [1200, 363] width 550 height 82
paste textarea "و فینگەر"
drag, startPoint x: 1090, startPoint y: 346, endPoint x: 1148, endPoint y: 346, distance: 57.7
click at [1148, 346] on textarea "صمون برجر، شريحة دجاج، طماطم، خس، صلصة كلاسيك و فینگەر" at bounding box center [1200, 363] width 550 height 82
paste textarea "بطاطا مقلية"
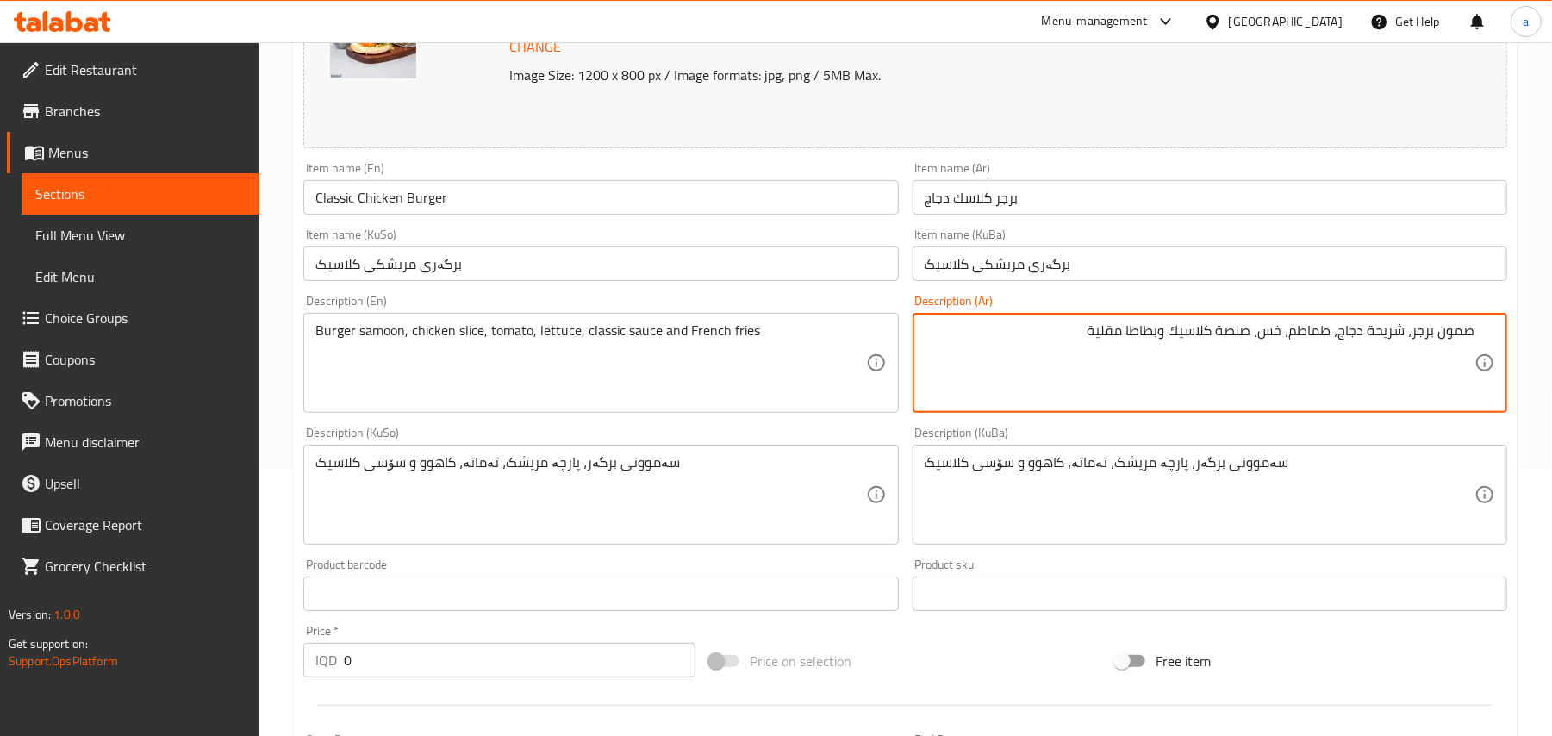
type textarea "صمون برجر، شريحة دجاج، طماطم، خس، صلصة كلاسيك وبطاطا مقلية"
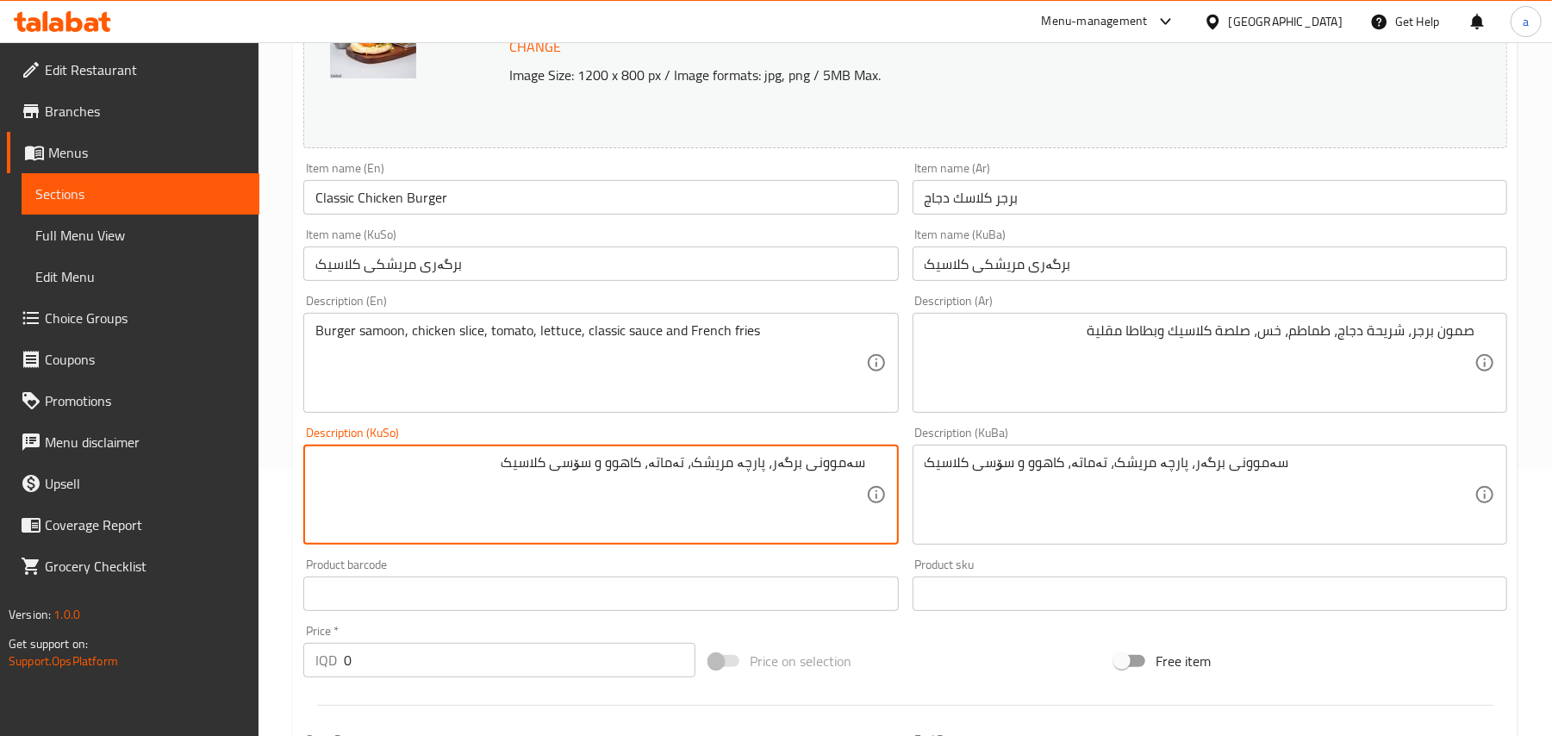
click at [595, 491] on textarea "سەموونی برگەر، پارچە مریشک، تەماتە، کاهوو و سۆسی کلاسیک" at bounding box center [590, 495] width 550 height 82
click at [455, 477] on textarea "سەموونی برگەر، پارچە مریشک، تەماتە، کاهوو، سۆسی کلاسیک" at bounding box center [590, 495] width 550 height 82
paste textarea "و فینگەر"
type textarea "سەموونی برگەر، پارچە مریشک، تەماتە، کاهوو، سۆسی کلاسیک و فینگەر"
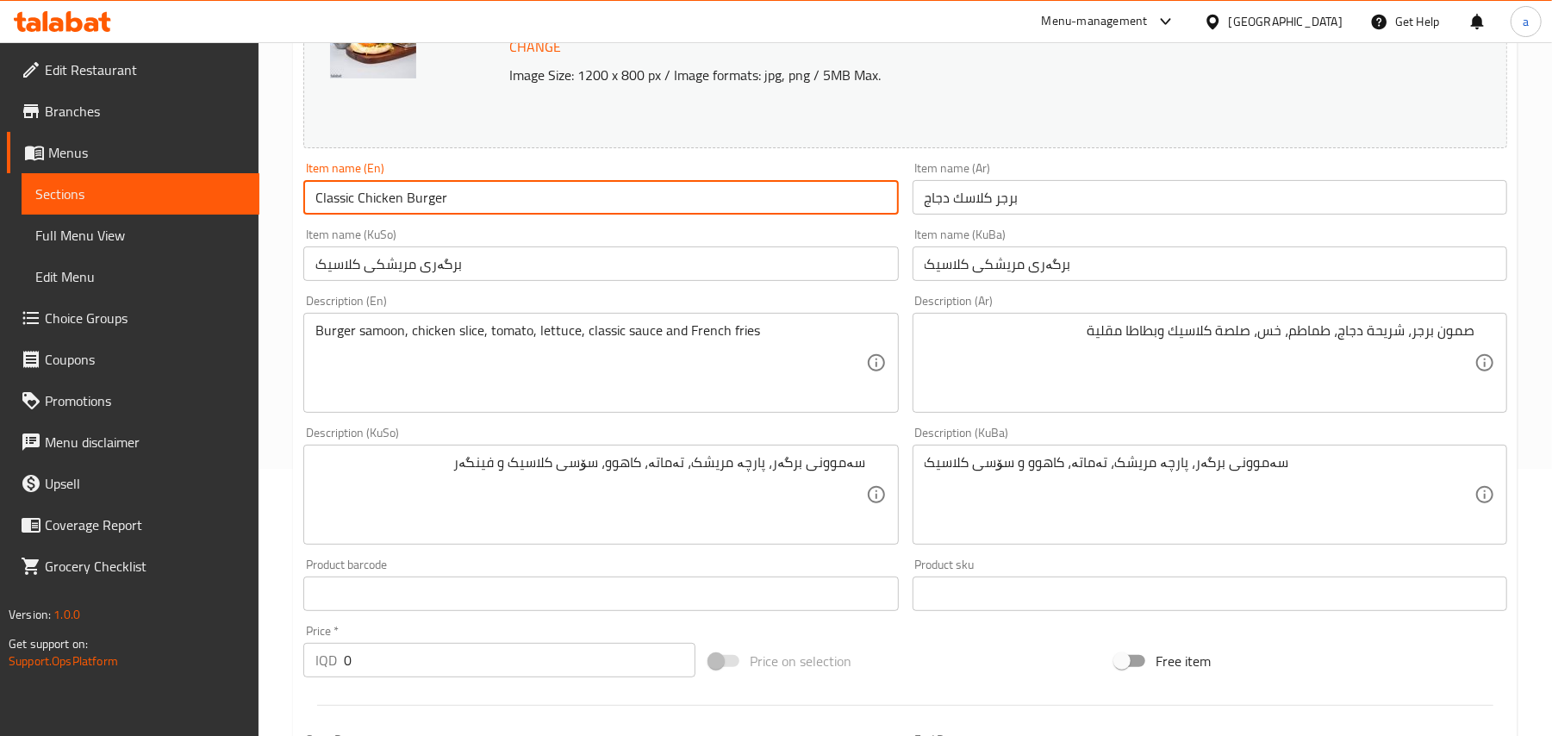
drag, startPoint x: 483, startPoint y: 210, endPoint x: 489, endPoint y: 195, distance: 17.0
click at [483, 207] on input "Classic Chicken Burger" at bounding box center [600, 197] width 595 height 34
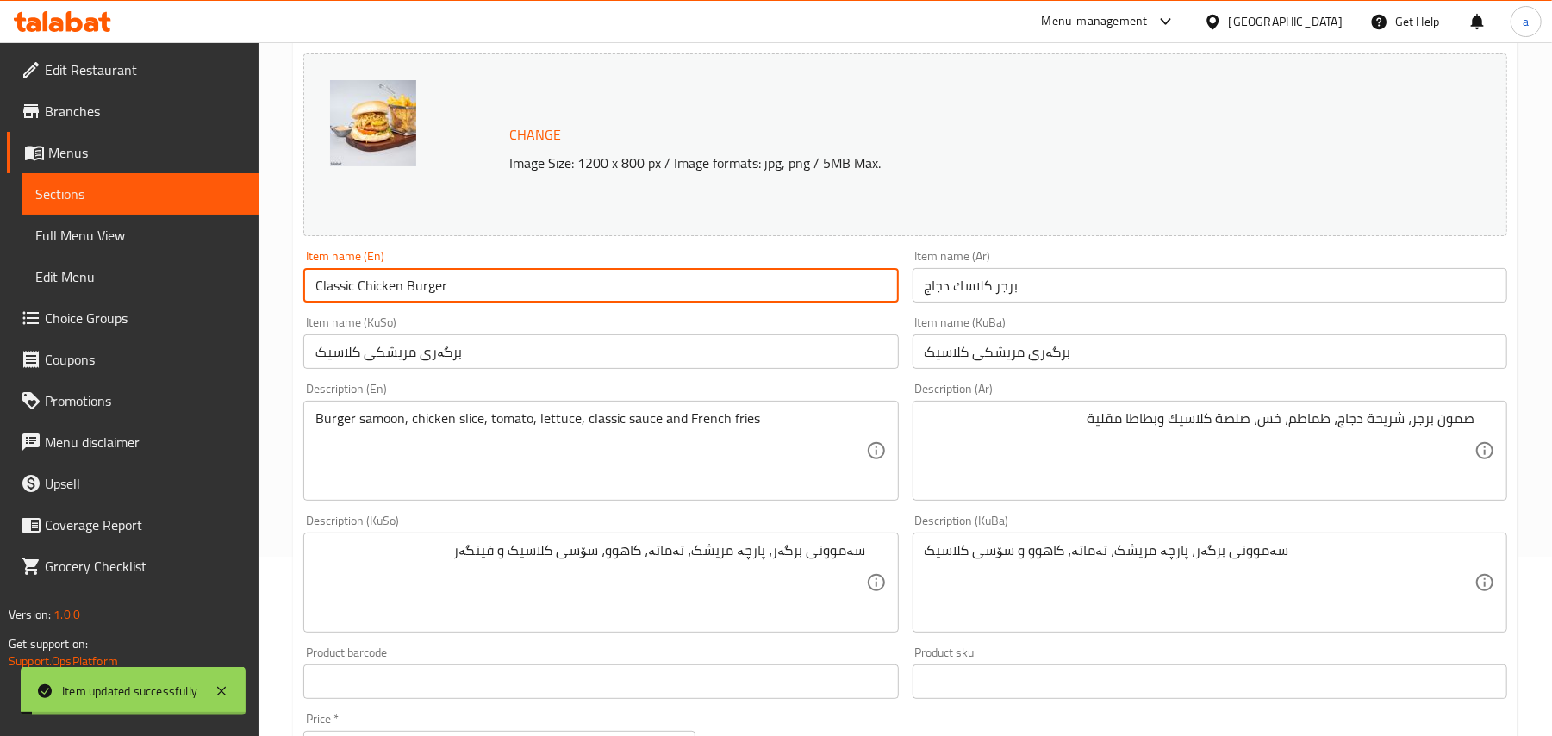
scroll to position [0, 0]
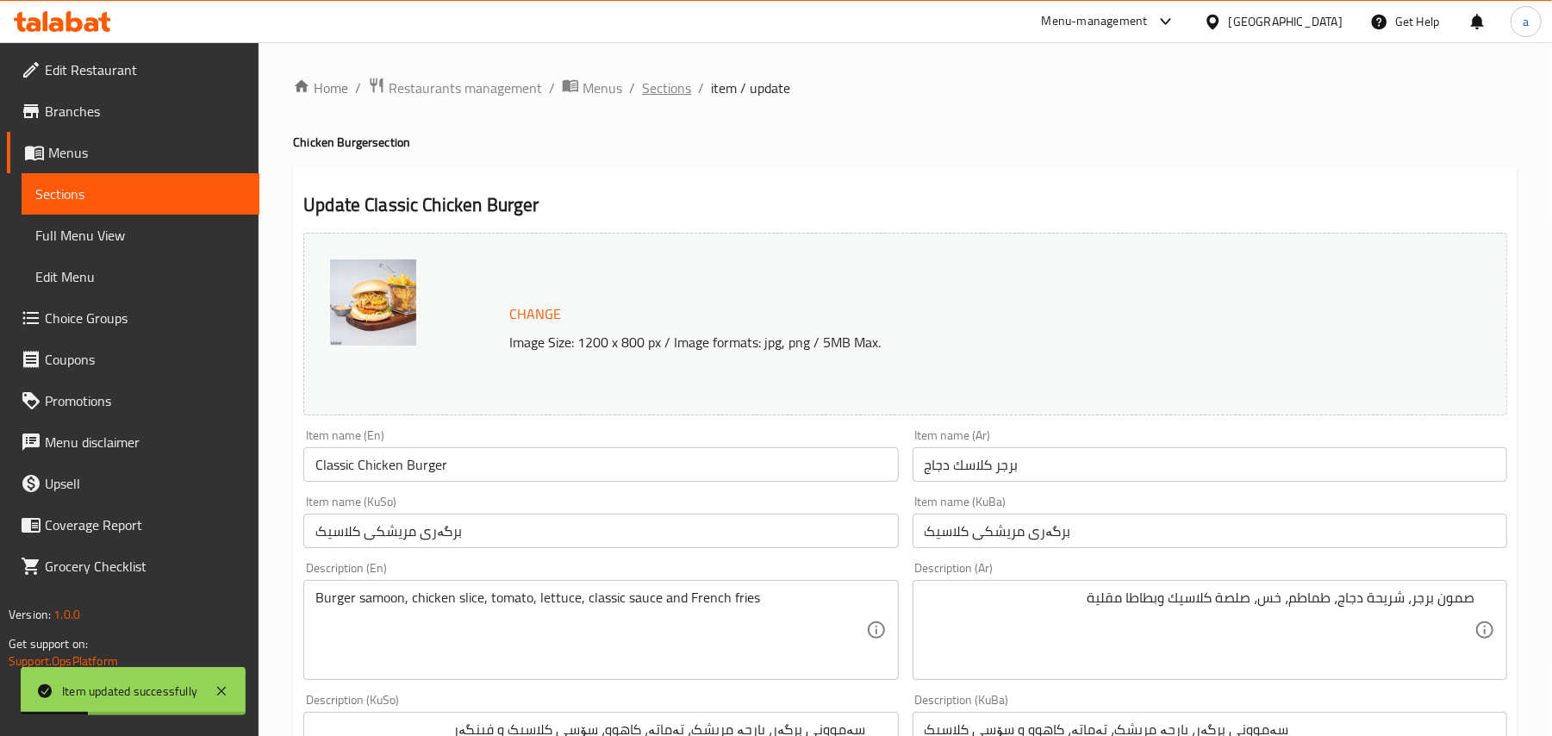
click at [676, 93] on span "Sections" at bounding box center [666, 88] width 49 height 21
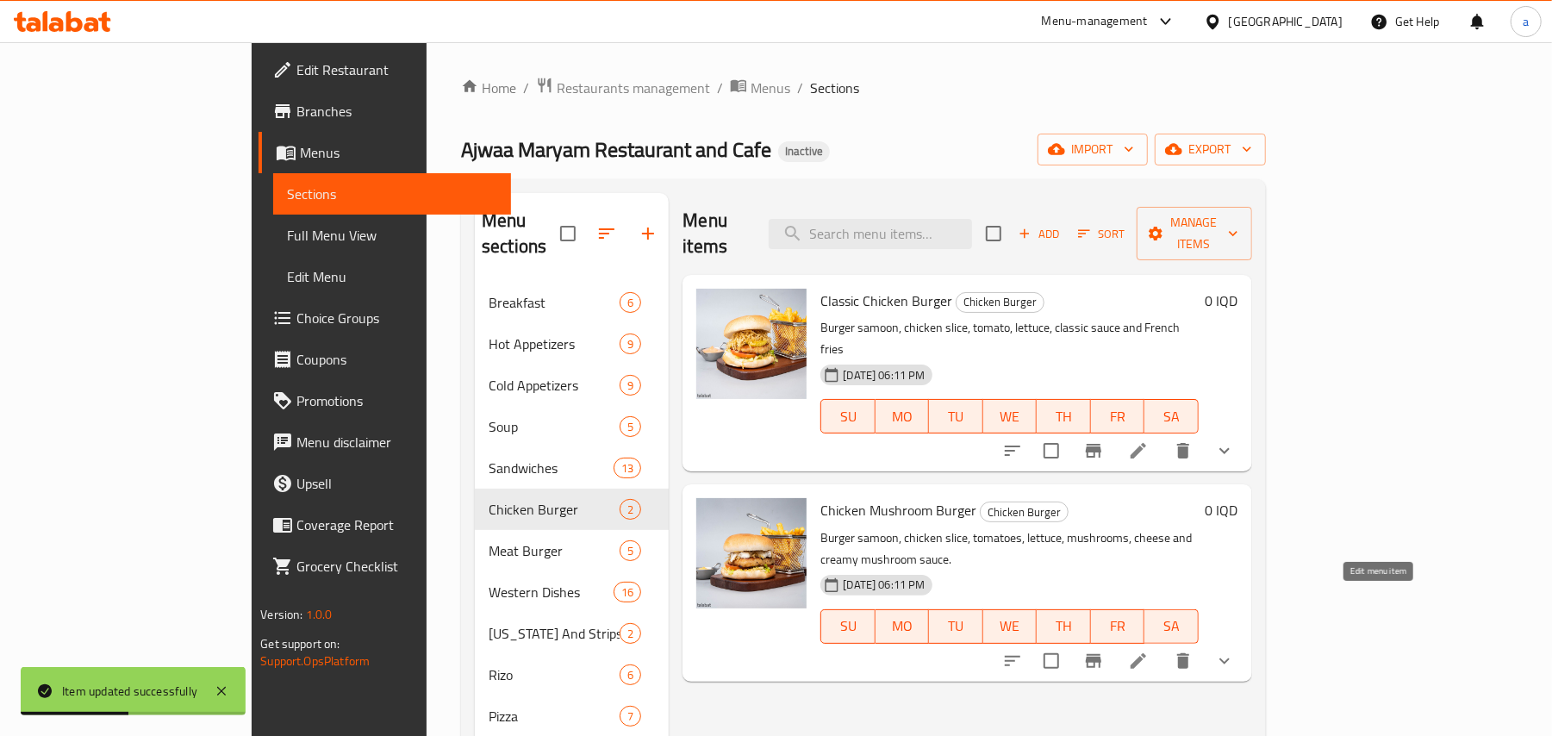
click at [1149, 651] on icon at bounding box center [1138, 661] width 21 height 21
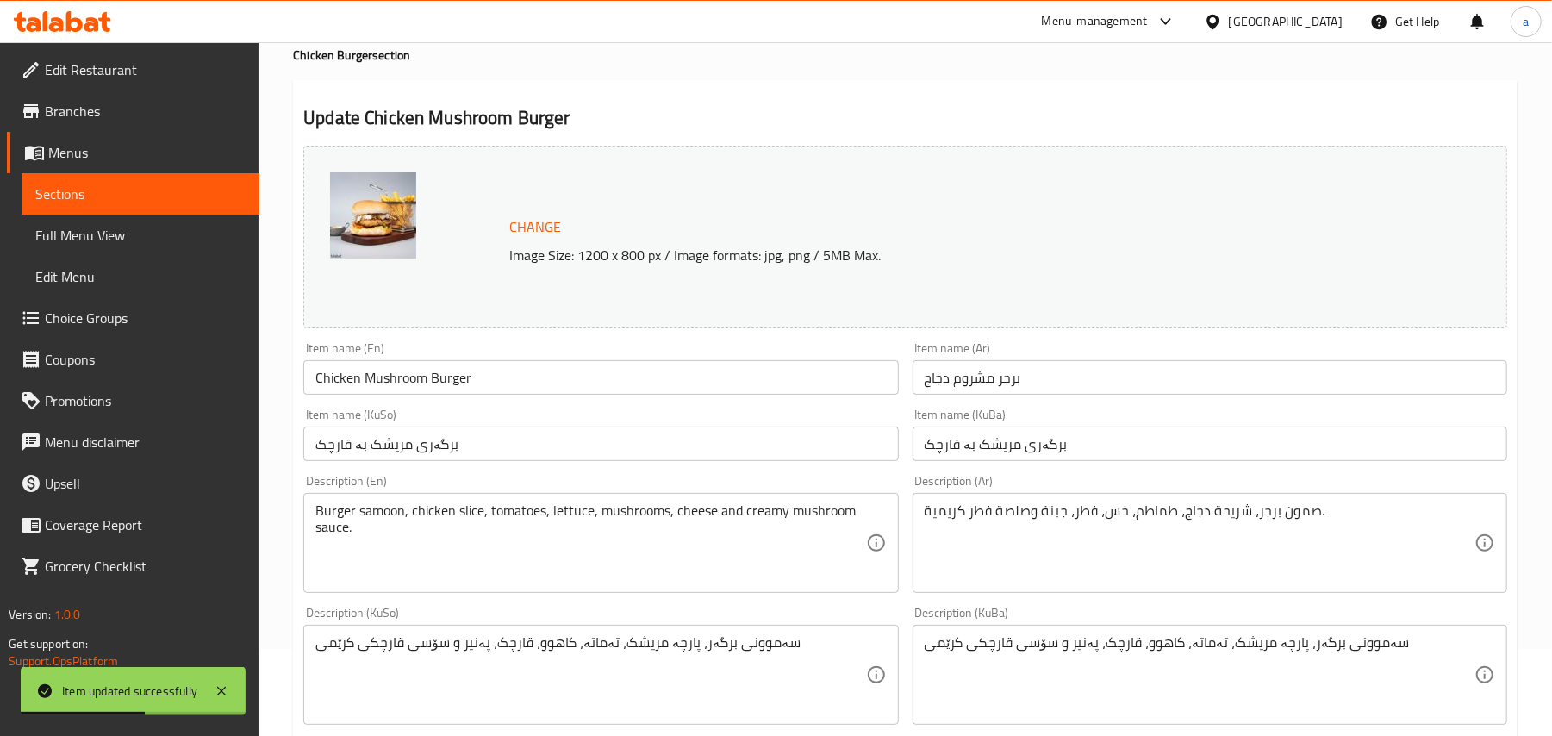
scroll to position [267, 0]
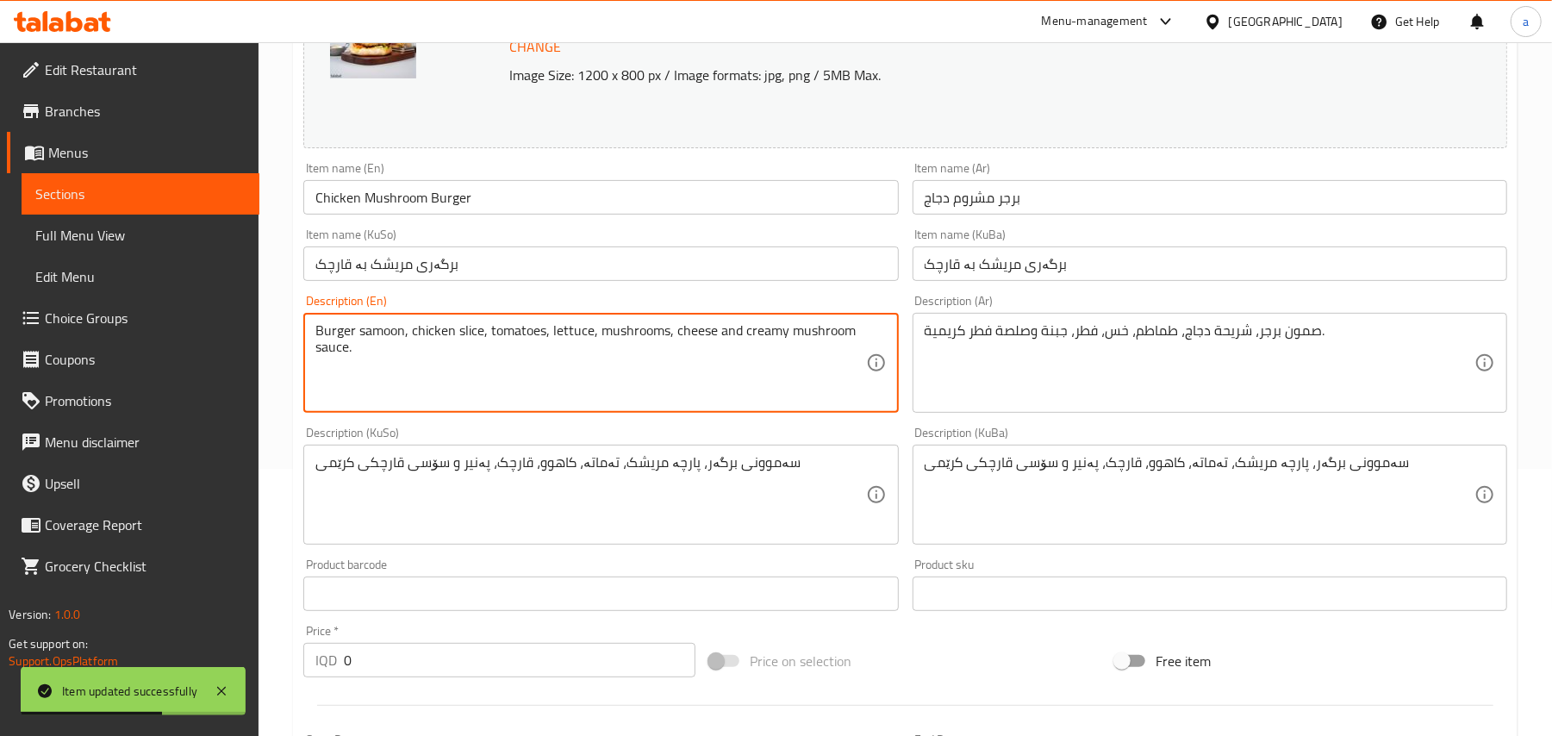
click at [748, 349] on textarea "Burger samoon, chicken slice, tomatoes, lettuce, mushrooms, cheese and creamy m…" at bounding box center [590, 363] width 550 height 82
click at [862, 349] on textarea "Burger samoon, chicken slice, tomatoes, lettuce, mushrooms, cheese, creamy mush…" at bounding box center [590, 363] width 550 height 82
click at [422, 387] on textarea "Burger samoon, chicken slice, tomatoes, lettuce, mushrooms, cheese, creamy mush…" at bounding box center [590, 363] width 550 height 82
paste textarea "and French fries"
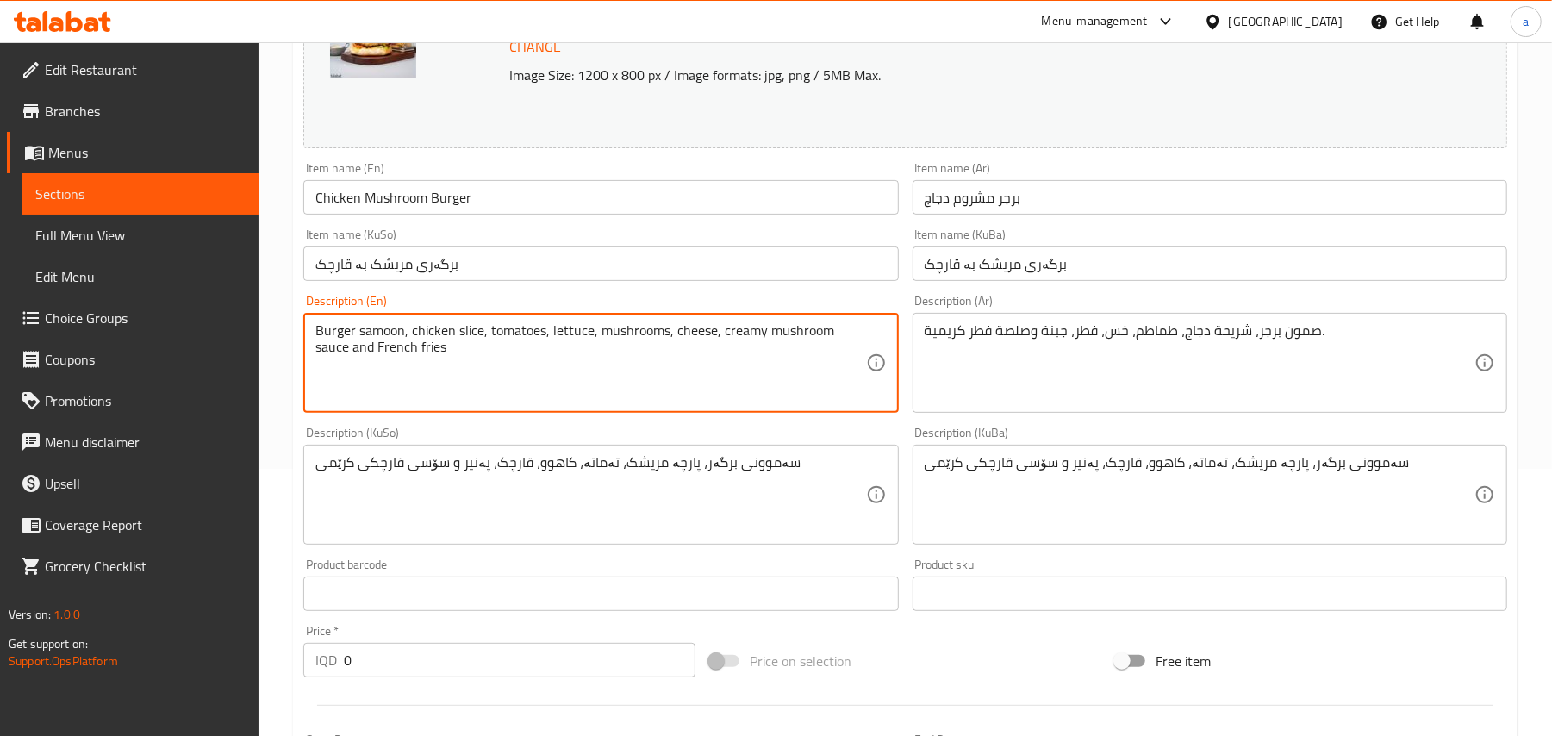
type textarea "Burger samoon, chicken slice, tomatoes, lettuce, mushrooms, cheese, creamy mush…"
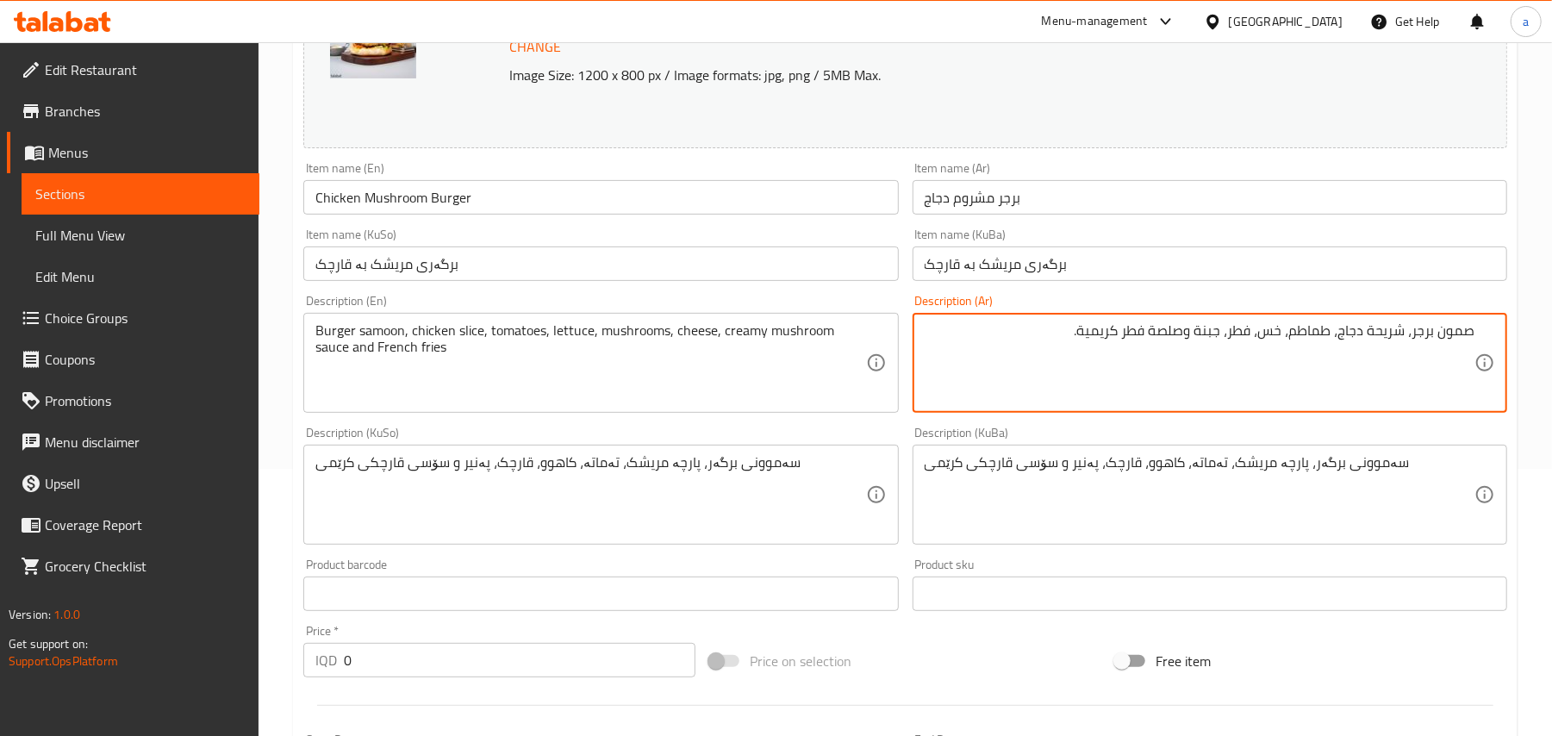
click at [1169, 349] on textarea "صمون برجر، شريحة دجاج، طماطم، خس، فطر، جبنة وصلصة فطر كريمية." at bounding box center [1200, 363] width 550 height 82
click at [1019, 335] on textarea "صمون برجر، شريحة دجاج، طماطم، خس، فطر، جبنة, صلصة فطر كريمية." at bounding box center [1200, 363] width 550 height 82
paste textarea "و فینگەر"
drag, startPoint x: 1011, startPoint y: 346, endPoint x: 1056, endPoint y: 348, distance: 44.8
click at [1056, 348] on textarea "صمون برجر، شريحة دجاج، طماطم، خس، فطر، جبنة, صلصة فطر كريمية و فینگەر" at bounding box center [1200, 363] width 550 height 82
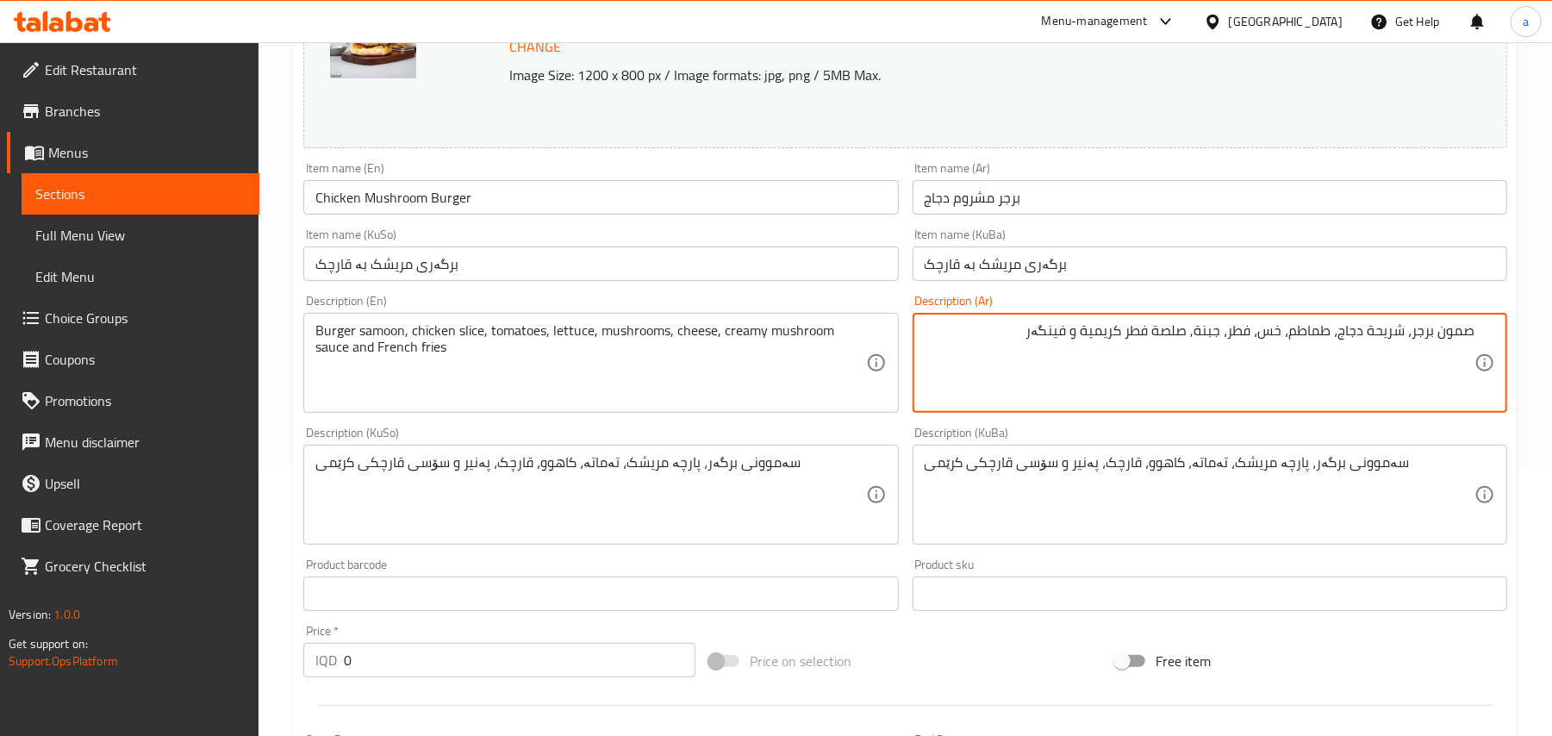
paste textarea "بطاطا مقلية"
type textarea "صمون برجر، شريحة دجاج، طماطم، خس، فطر، جبنة, صلصة فطر كريمية وبطاطا مقلية"
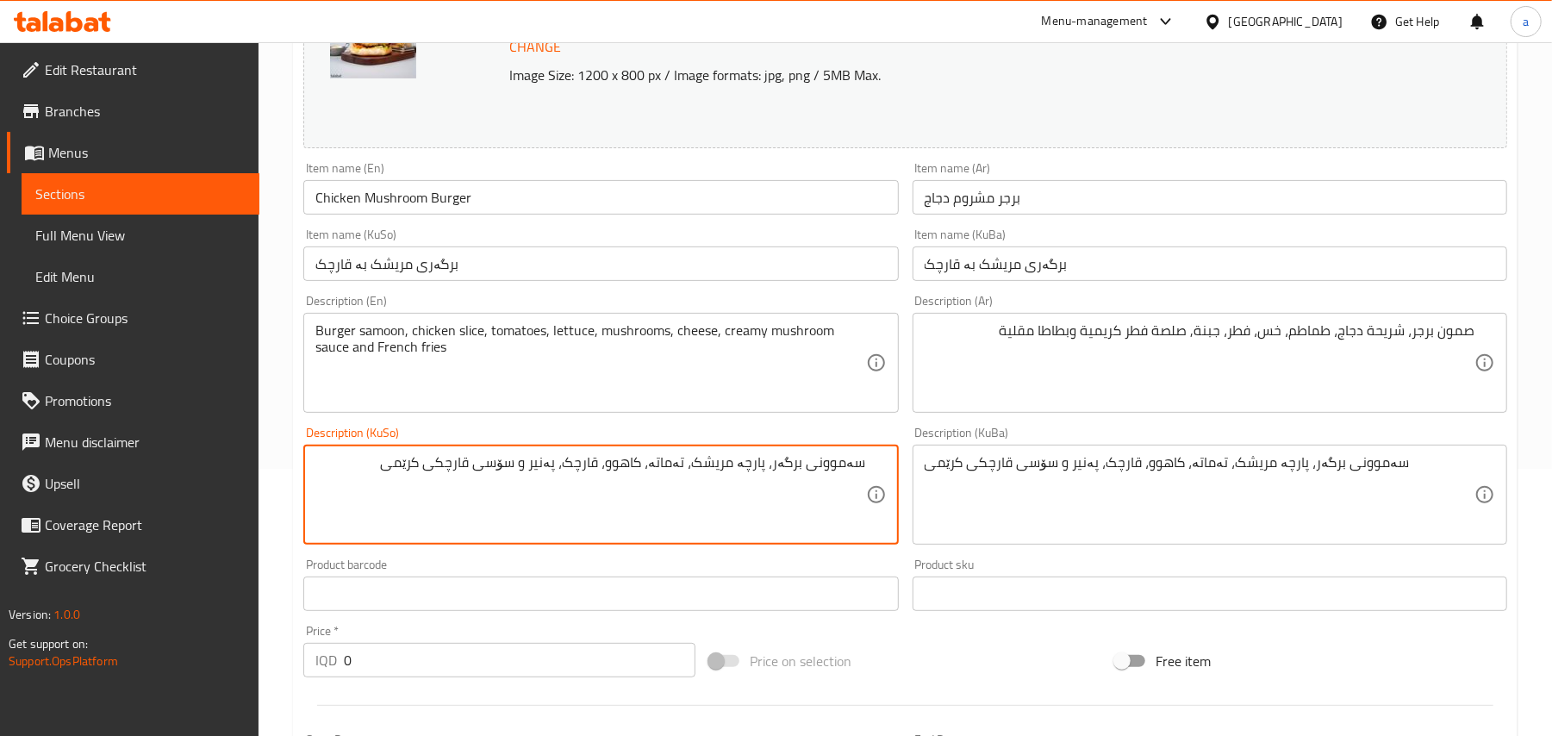
click at [515, 488] on textarea "سەموونی برگەر، پارچە مریشک، تەماتە، کاهوو، قارچک، پەنیر و سۆسی قارچکی کرێمی" at bounding box center [590, 495] width 550 height 82
click at [352, 489] on textarea "سەموونی برگەر، پارچە مریشک، تەماتە، کاهوو، قارچک، پەنیر, سۆسی قارچکی کرێمی" at bounding box center [590, 495] width 550 height 82
paste textarea "و فینگەر"
type textarea "سەموونی برگەر، پارچە مریشک، تەماتە، کاهوو، قارچک، پەنیر, سۆسی قارچکی کرێمی و فی…"
click at [483, 203] on input "Chicken Mushroom Burger" at bounding box center [600, 197] width 595 height 34
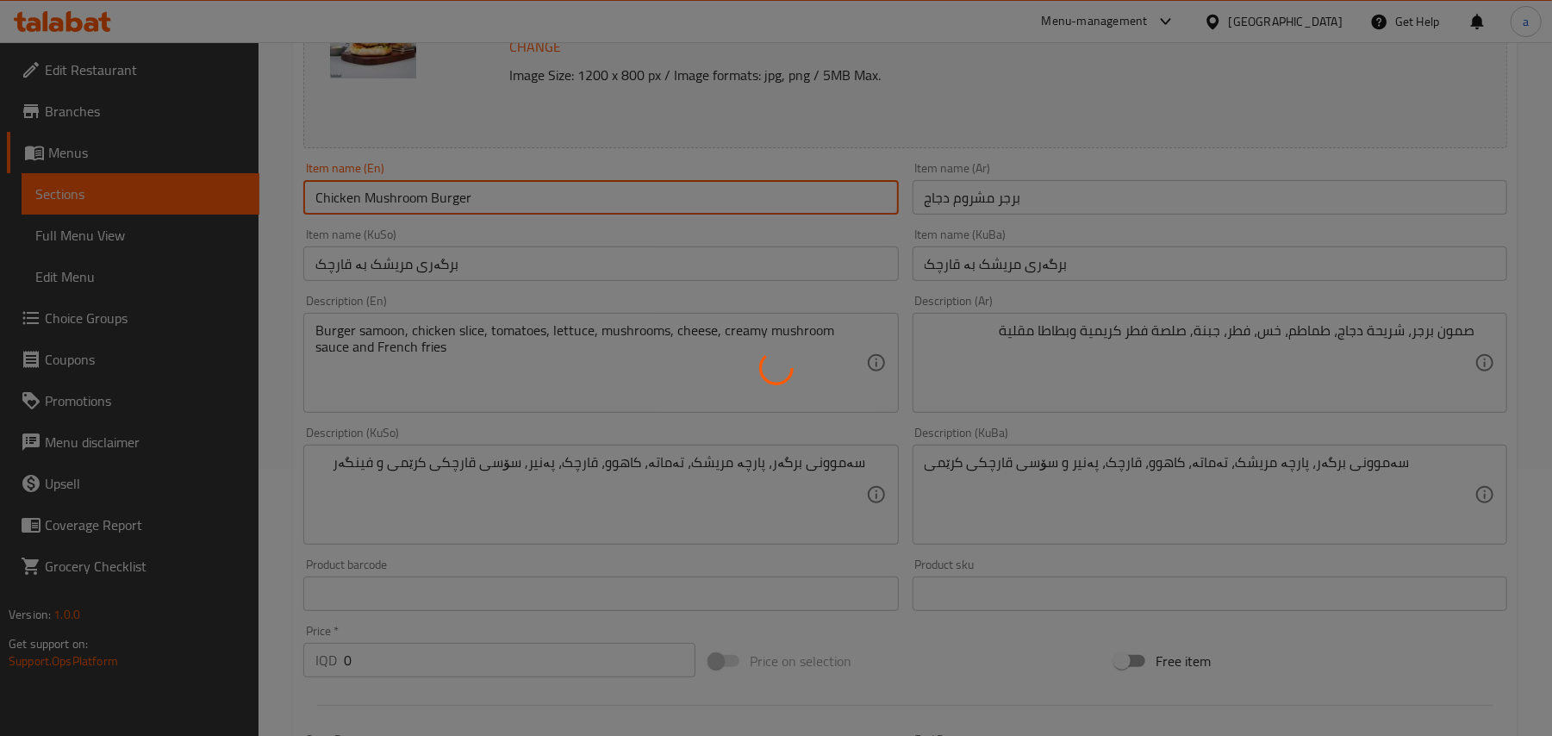
scroll to position [0, 0]
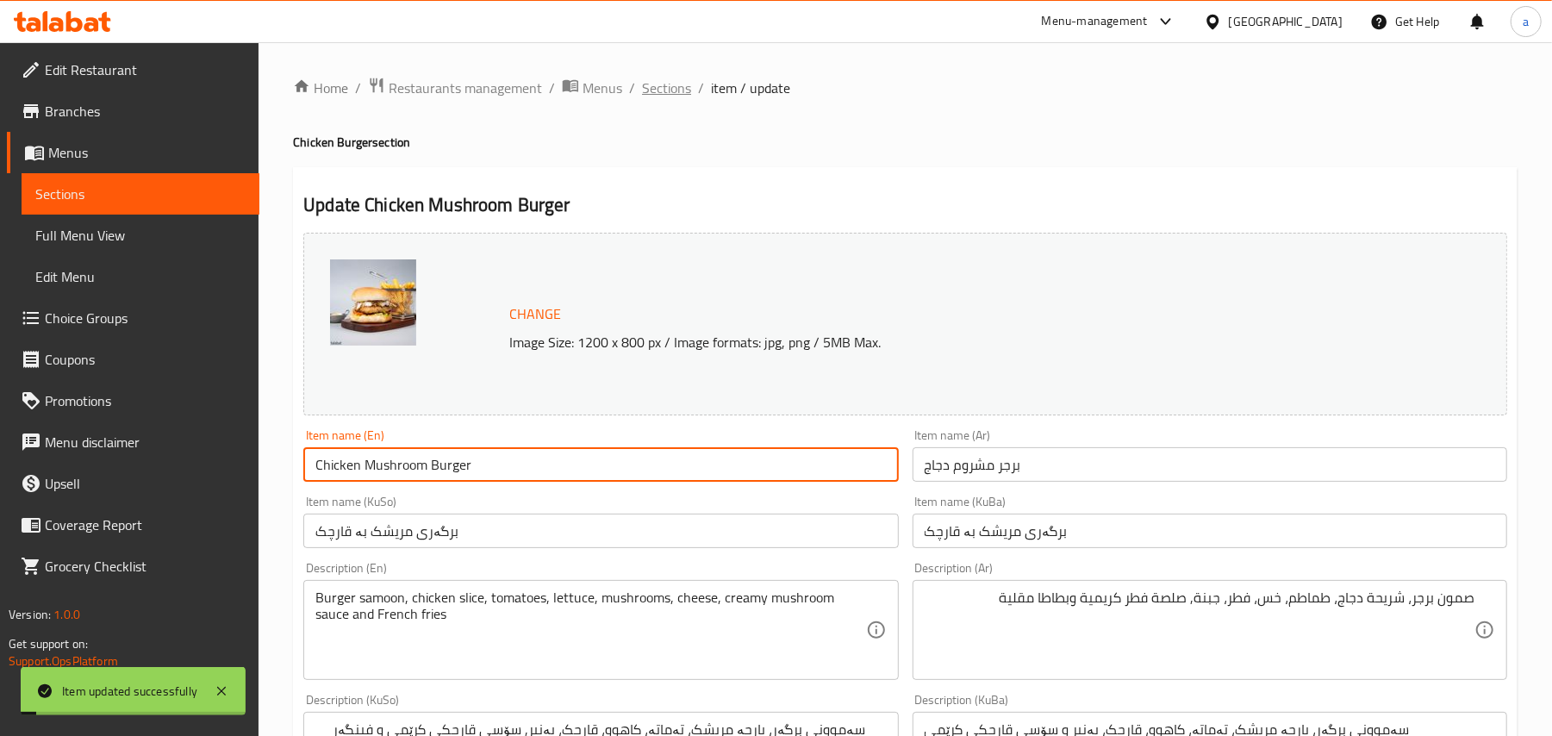
click at [667, 87] on span "Sections" at bounding box center [666, 88] width 49 height 21
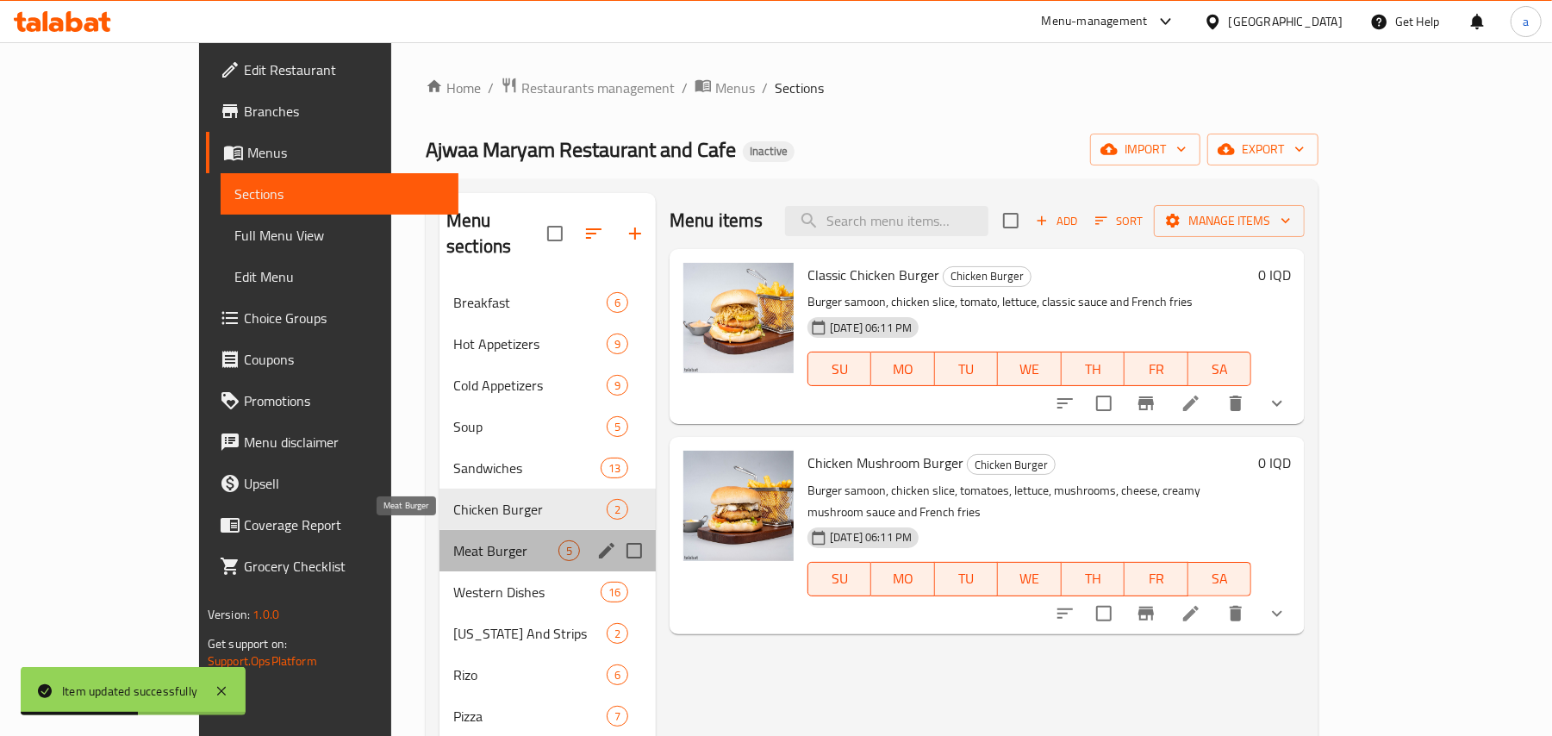
click at [453, 540] on span "Meat Burger" at bounding box center [505, 550] width 105 height 21
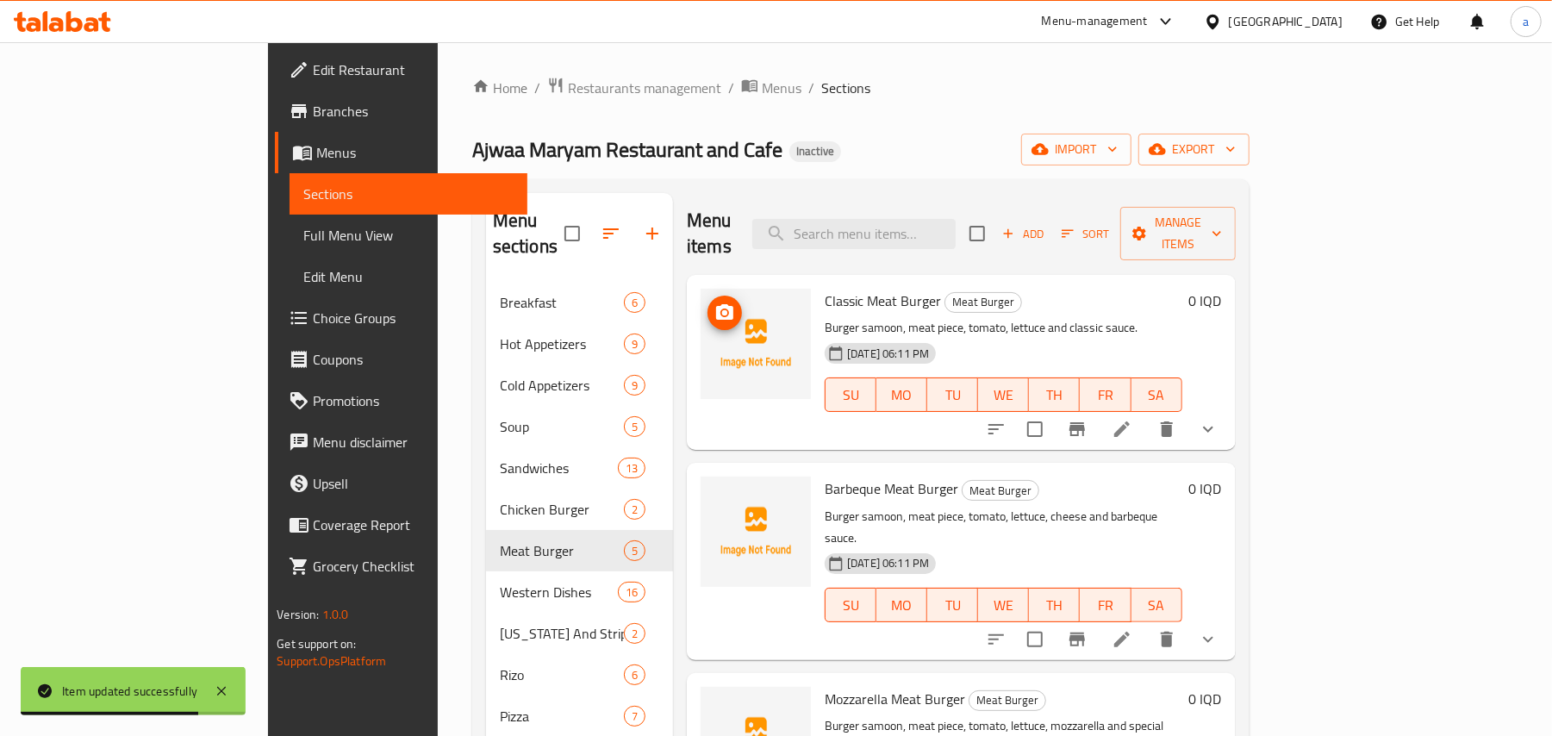
click at [708, 303] on button "upload picture" at bounding box center [725, 313] width 34 height 34
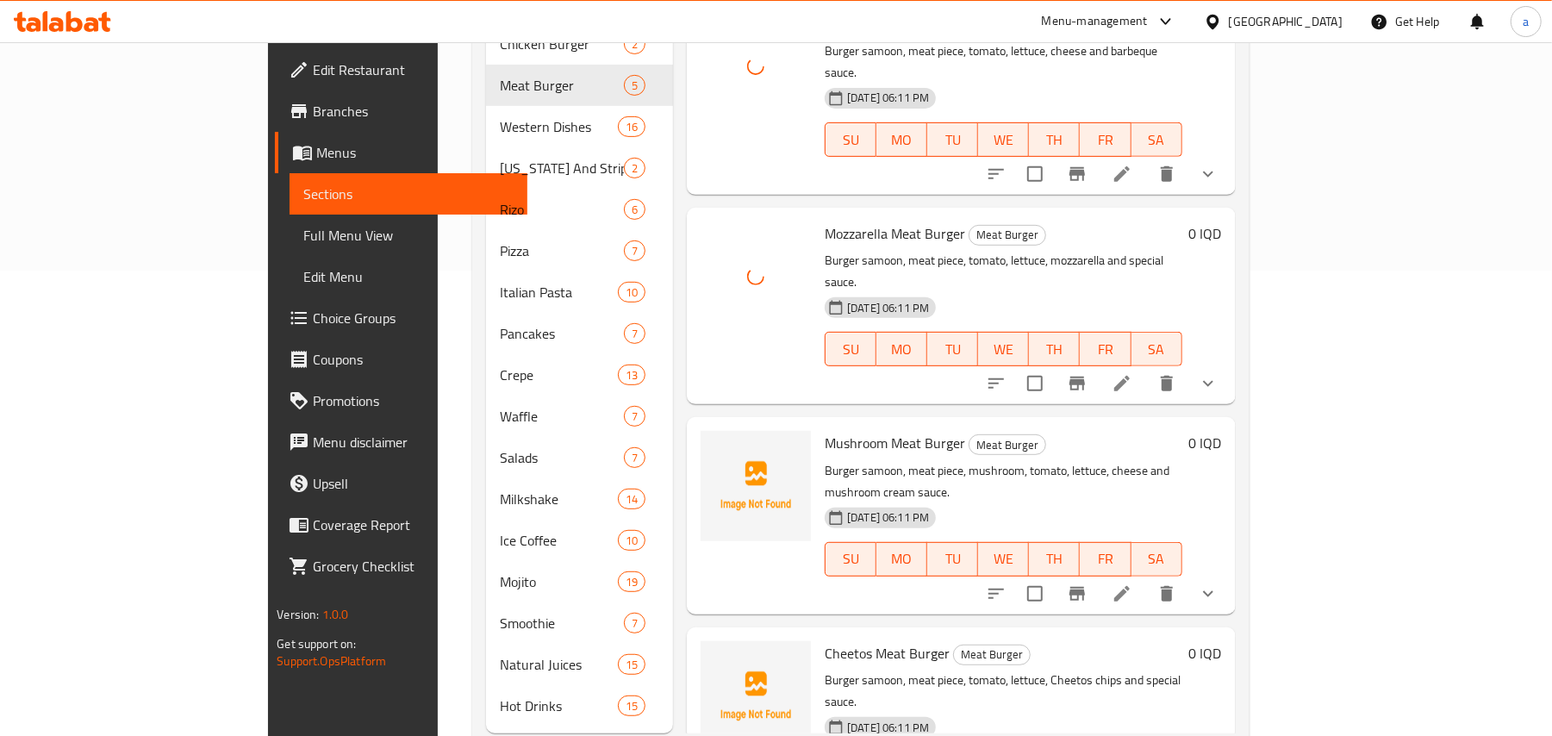
scroll to position [519, 0]
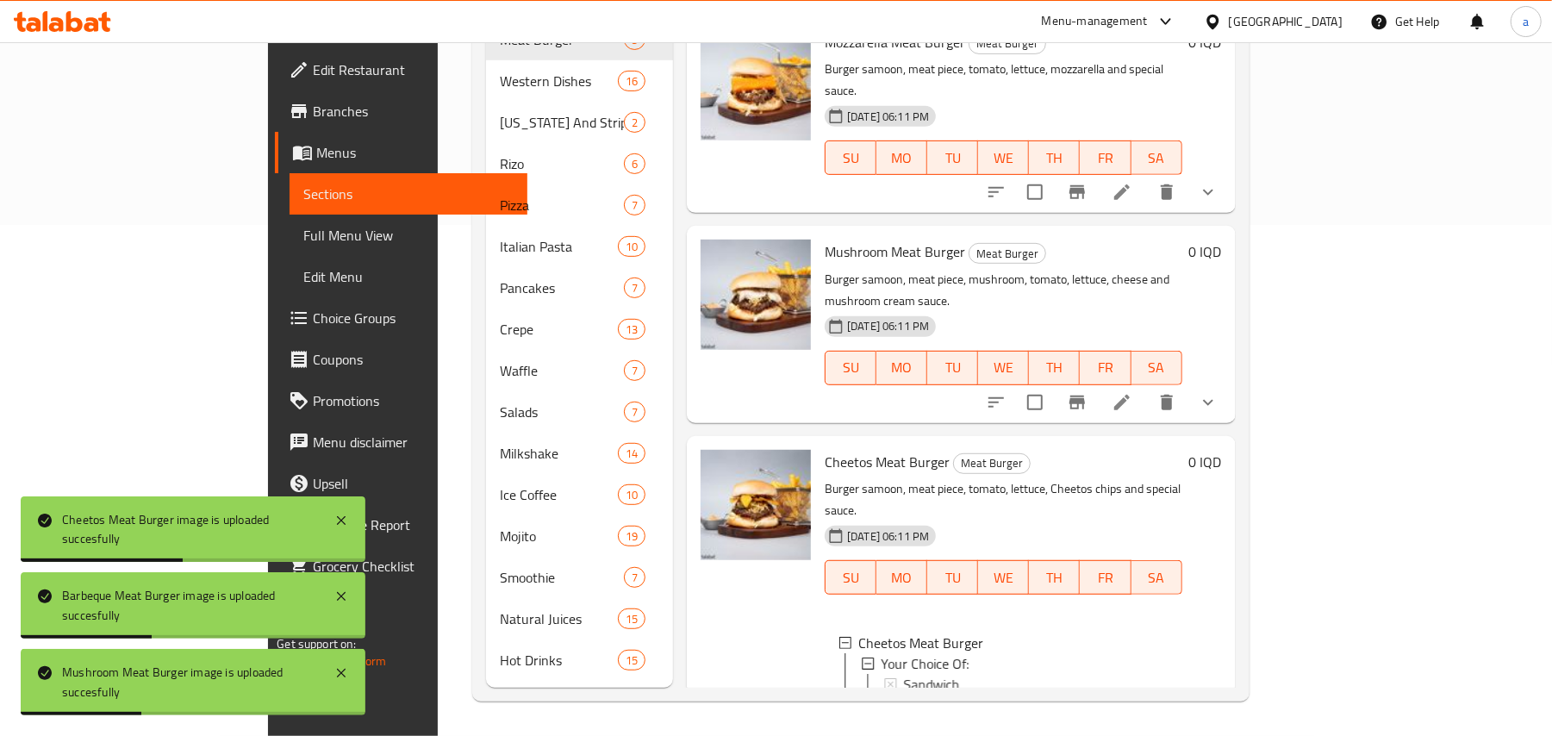
scroll to position [147, 0]
click at [1219, 732] on icon "show more" at bounding box center [1208, 742] width 21 height 21
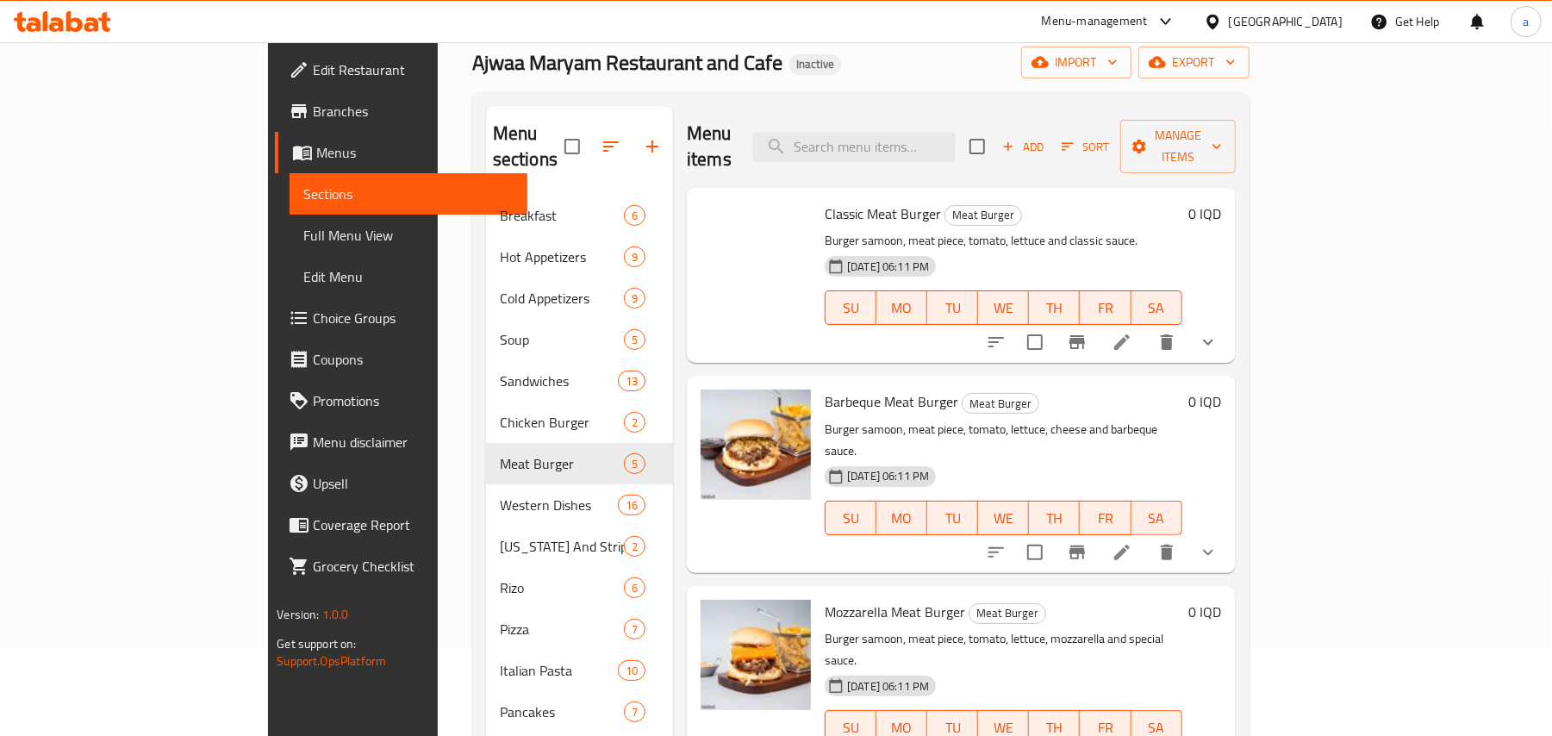
scroll to position [0, 0]
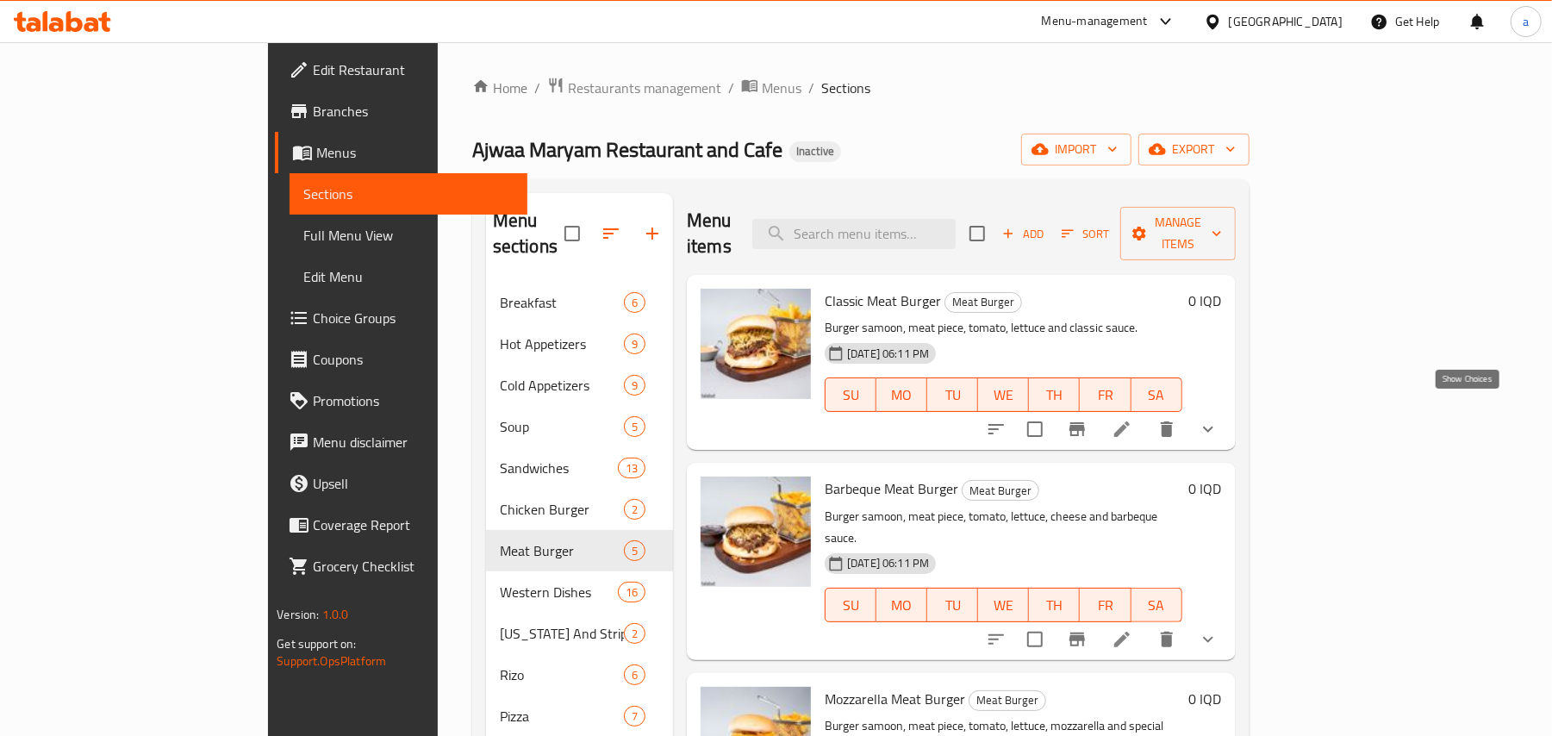
click at [1219, 419] on icon "show more" at bounding box center [1208, 429] width 21 height 21
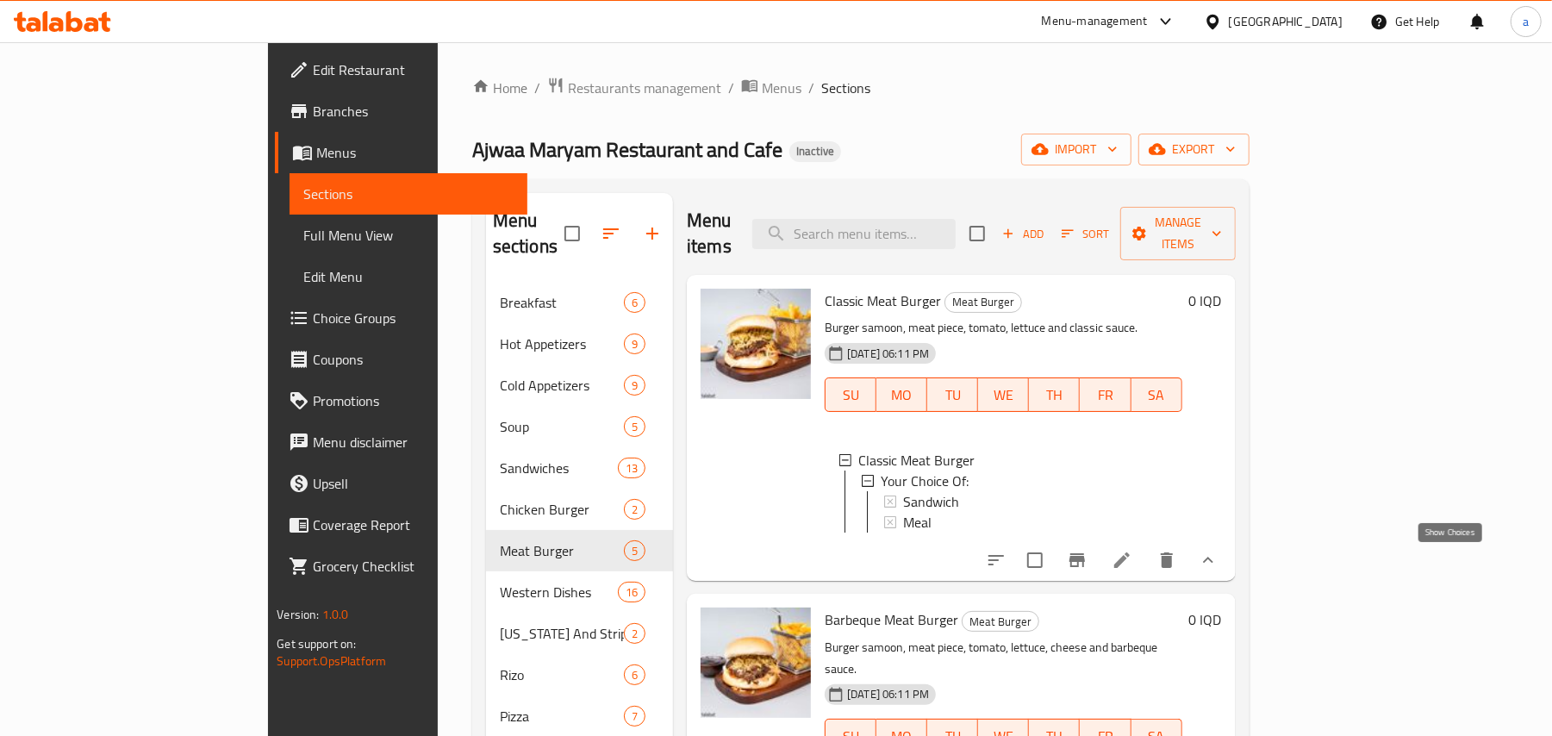
click at [1219, 556] on icon "show more" at bounding box center [1208, 560] width 21 height 21
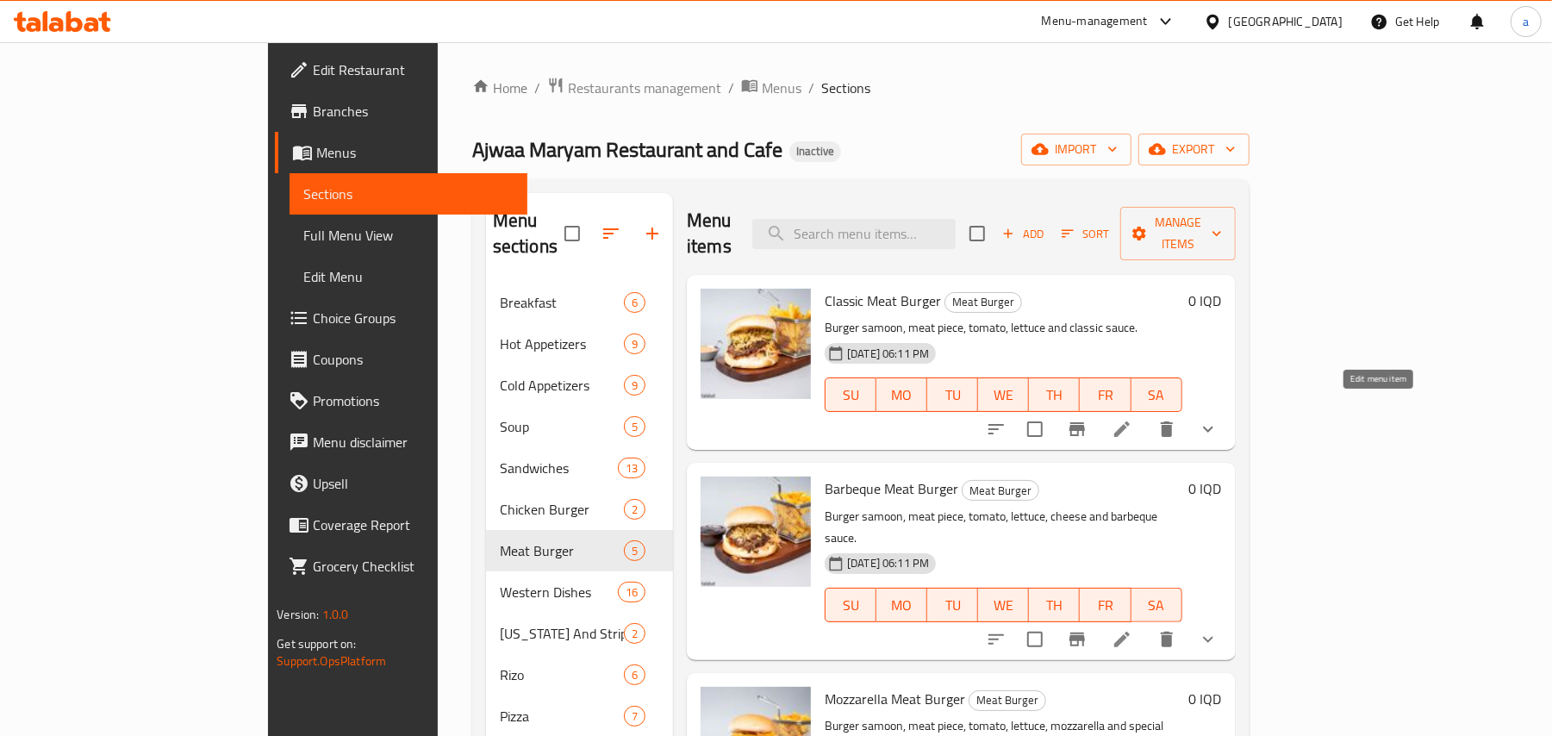
click at [1130, 421] on icon at bounding box center [1122, 429] width 16 height 16
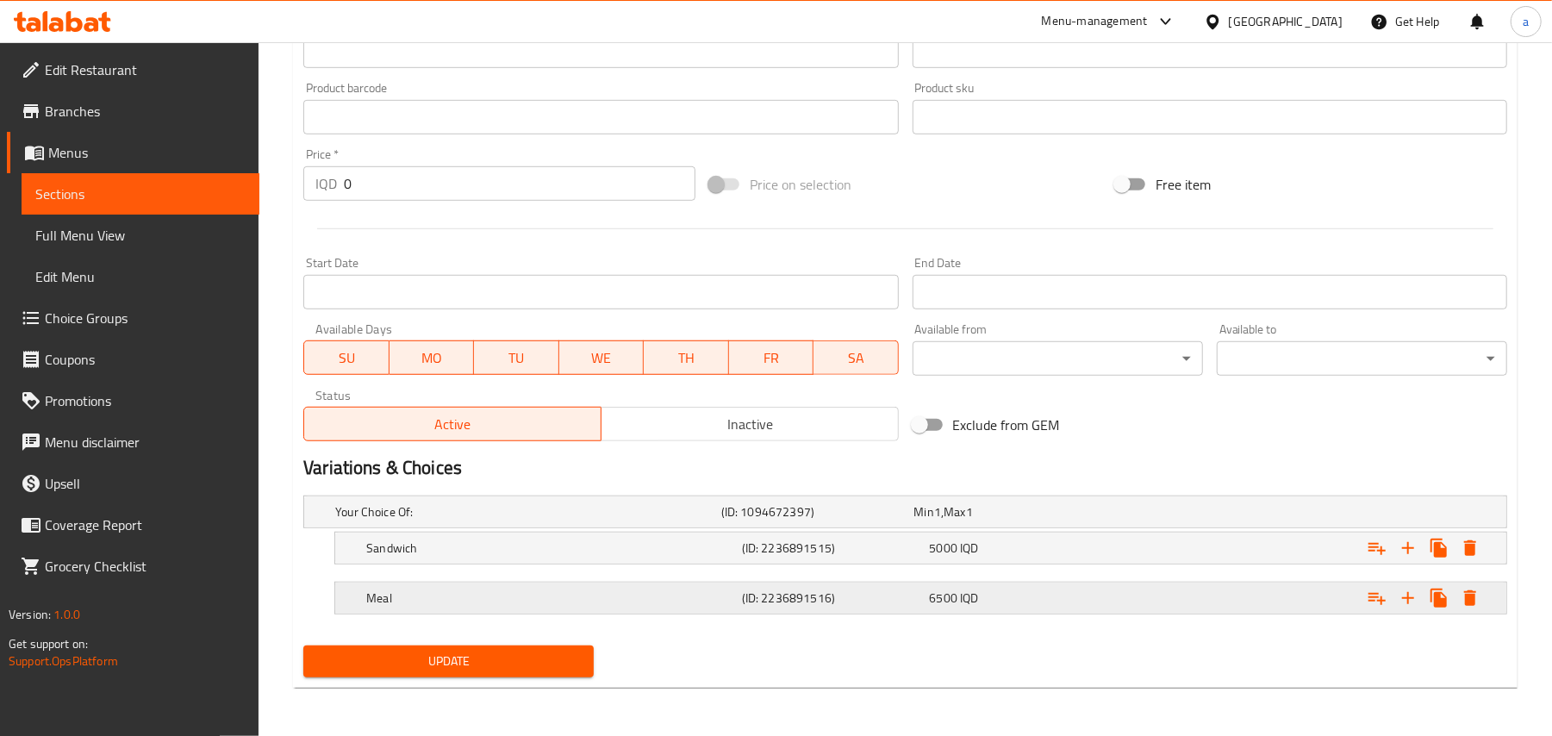
scroll to position [774, 0]
click at [1076, 531] on div "Meal (ID: 2236891516) 6500 IQD" at bounding box center [910, 512] width 1157 height 38
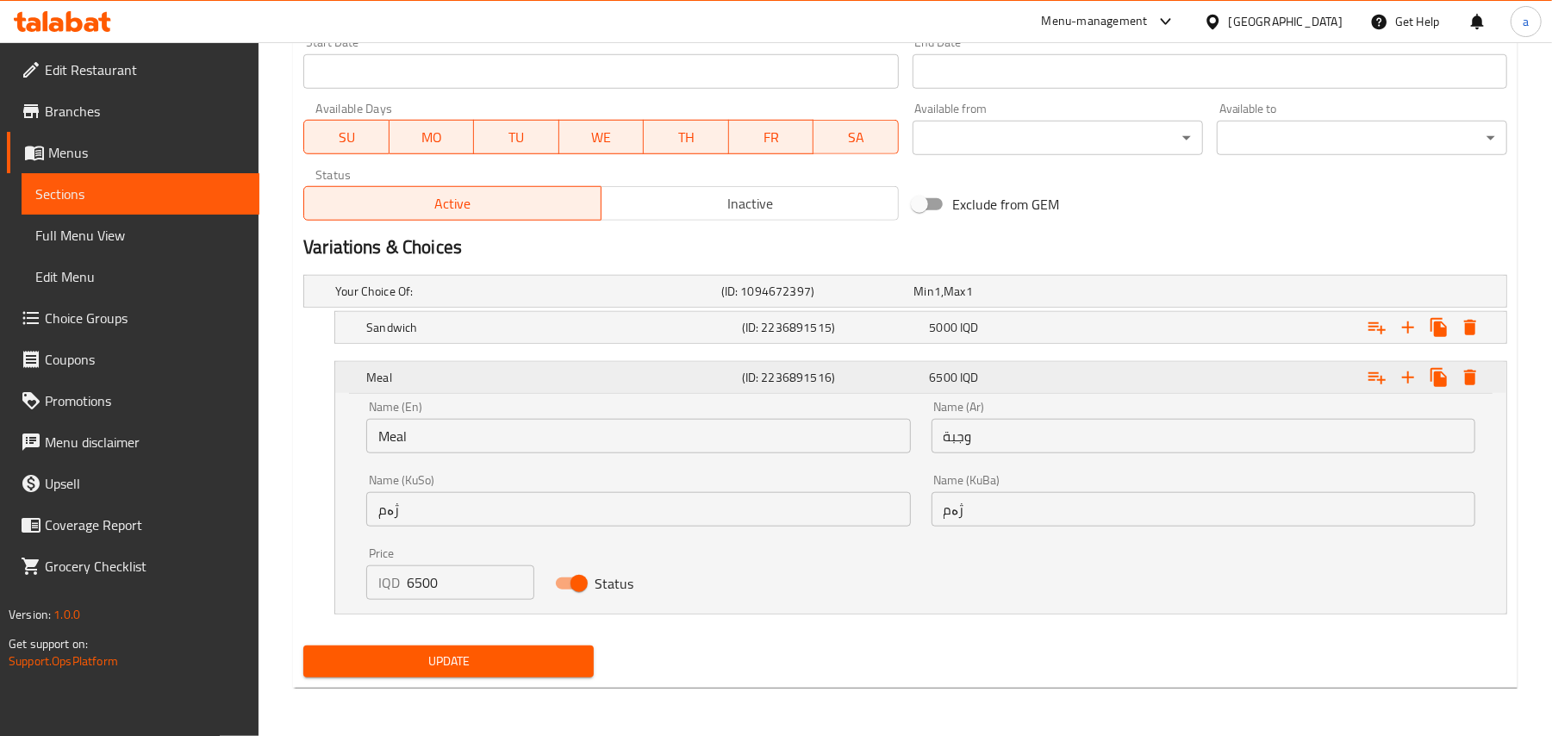
click at [1050, 380] on div "6500 IQD" at bounding box center [1020, 377] width 181 height 17
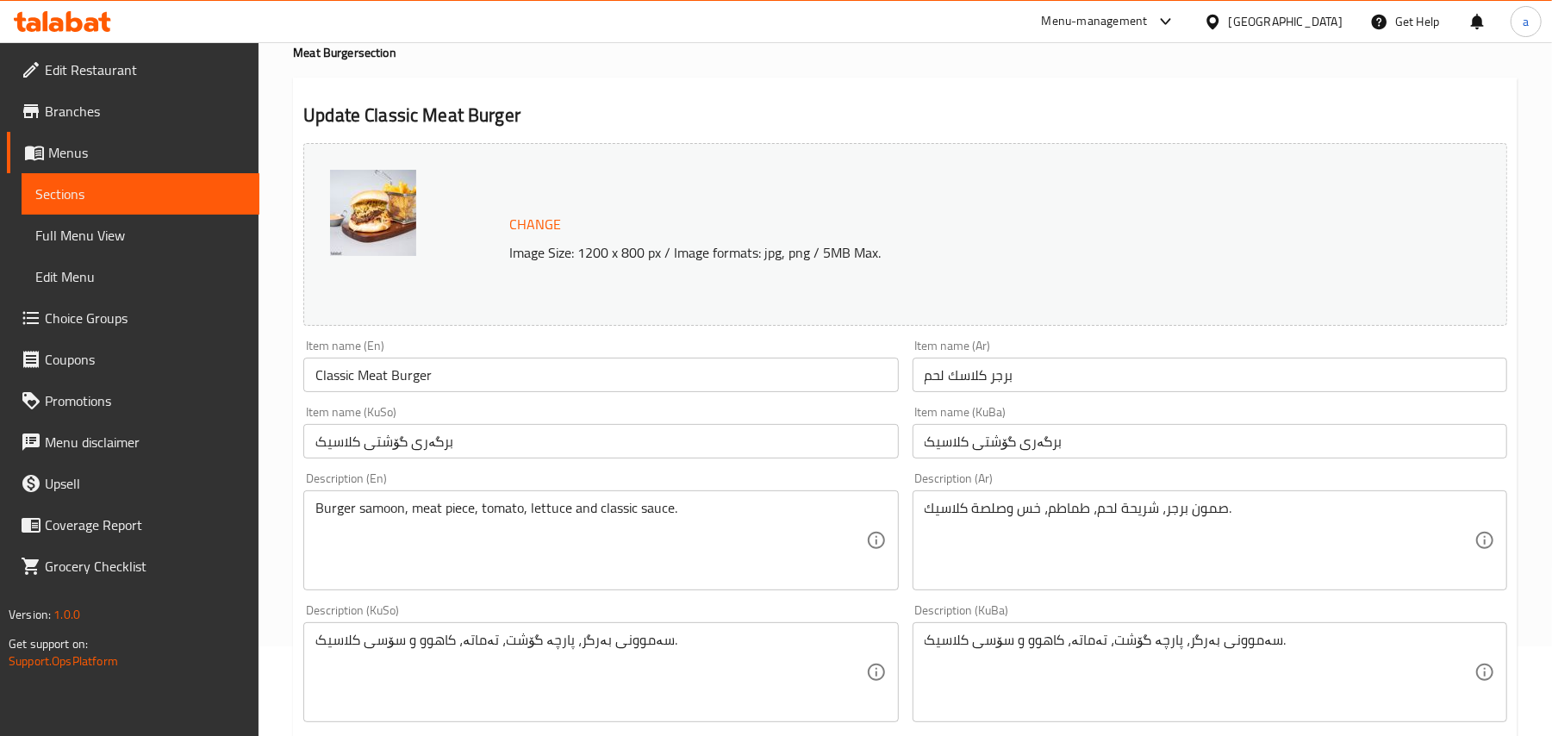
scroll to position [267, 0]
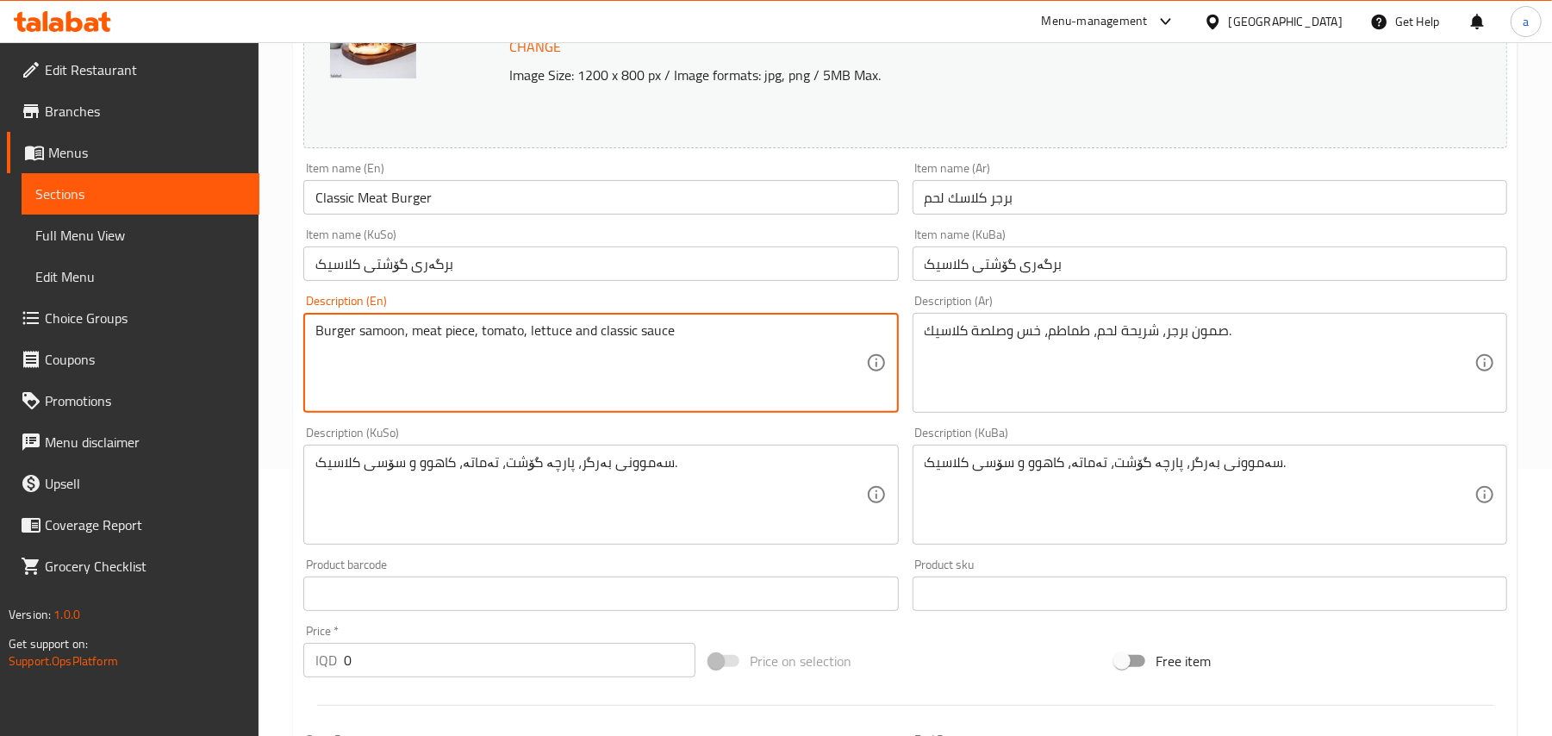
click at [605, 334] on textarea "Burger samoon, meat piece, tomato, lettuce and classic sauce" at bounding box center [590, 363] width 550 height 82
click at [763, 341] on textarea "Burger samoon, meat piece, tomato, lettuce, classic sauce" at bounding box center [590, 363] width 550 height 82
paste textarea "and French fries"
type textarea "Burger samoon, meat piece, tomato, lettuce, classic sauce and French fries"
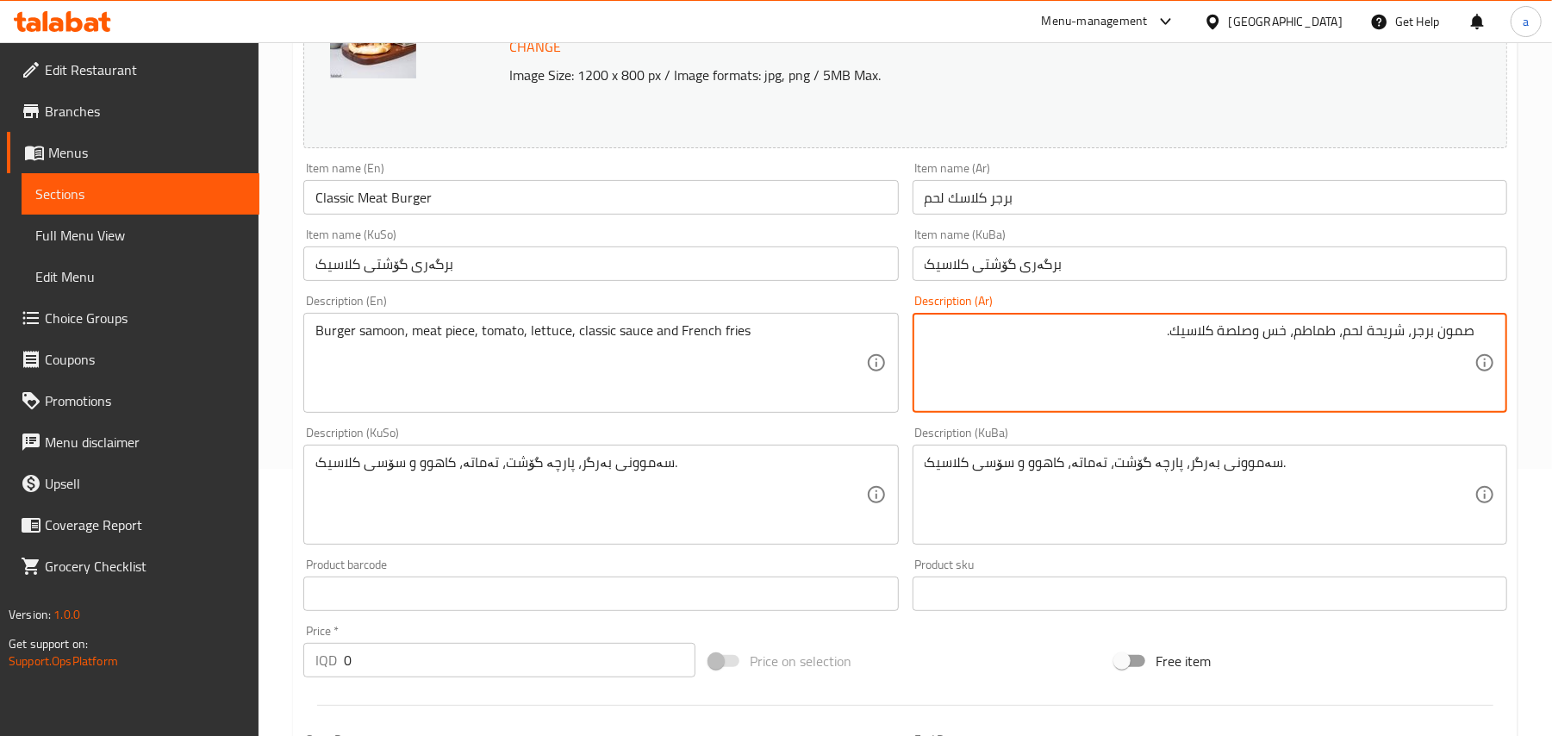
click at [1239, 352] on textarea "صمون برجر، شريحة لحم، طماطم، خس وصلصة كلاسيك." at bounding box center [1200, 363] width 550 height 82
click at [1121, 345] on textarea "صمون برجر، شريحة لحم، طماطم، خس, صلصة كلاسيك." at bounding box center [1200, 363] width 550 height 82
paste textarea "وبطاطا مقلية"
type textarea "صمون برجر، شريحة لحم، طماطم، خس, صلصة كلاسيك وبطاطا مقلية"
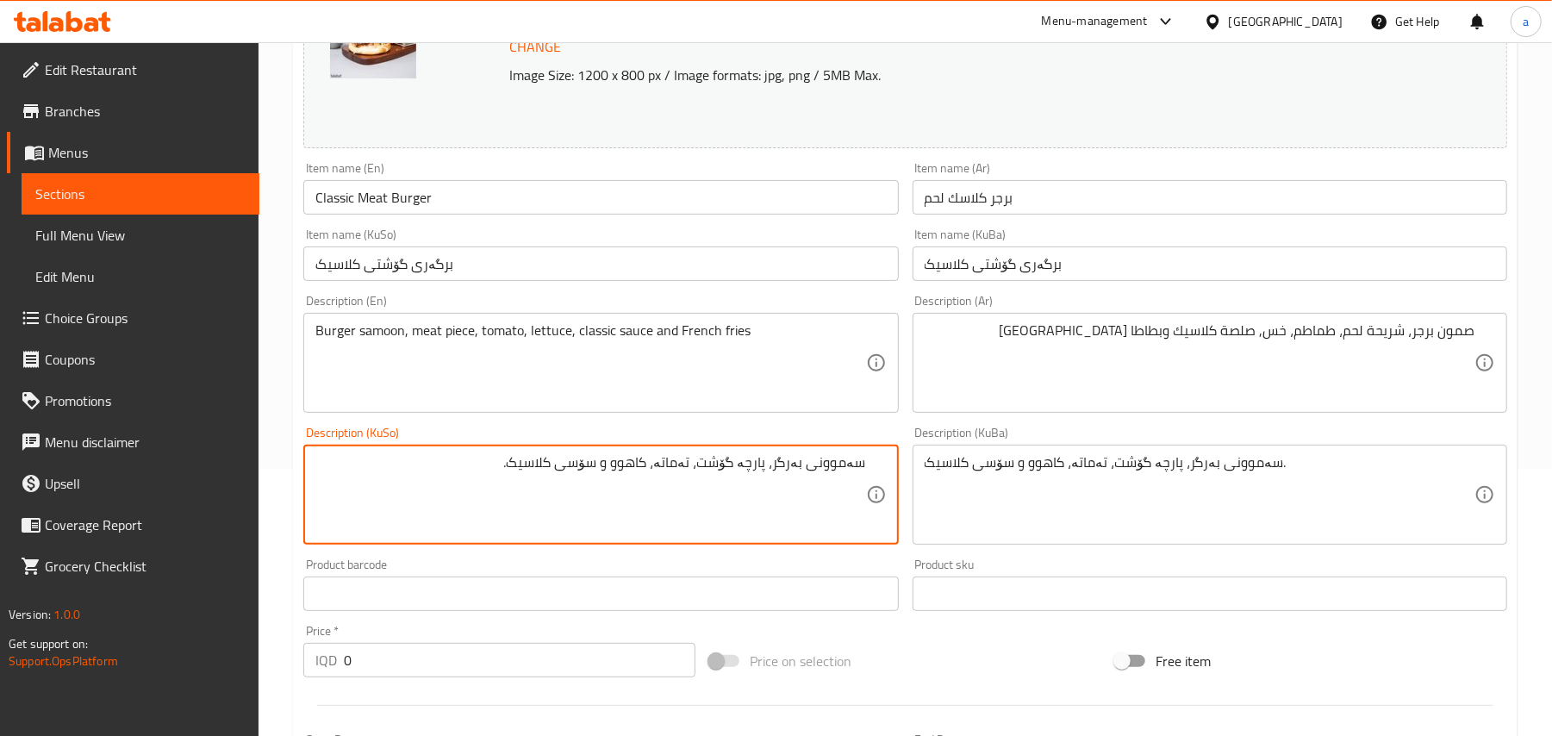
drag, startPoint x: 820, startPoint y: 511, endPoint x: 782, endPoint y: 521, distance: 39.1
click at [782, 521] on textarea "سەموونی بەرگر، پارچە گۆشت، تەماتە، کاهوو و سۆسی کلاسیک." at bounding box center [590, 495] width 550 height 82
click at [596, 484] on textarea "سەموونی بەرگر، پارچە گۆشت، تەماتە، کاهوو و سۆسی کلاسیک." at bounding box center [590, 495] width 550 height 82
click at [469, 480] on textarea "سەموونی بەرگر، پارچە گۆشت، تەماتە، کاهوو، سۆسی کلاسیک." at bounding box center [590, 495] width 550 height 82
paste textarea "و فینگەر"
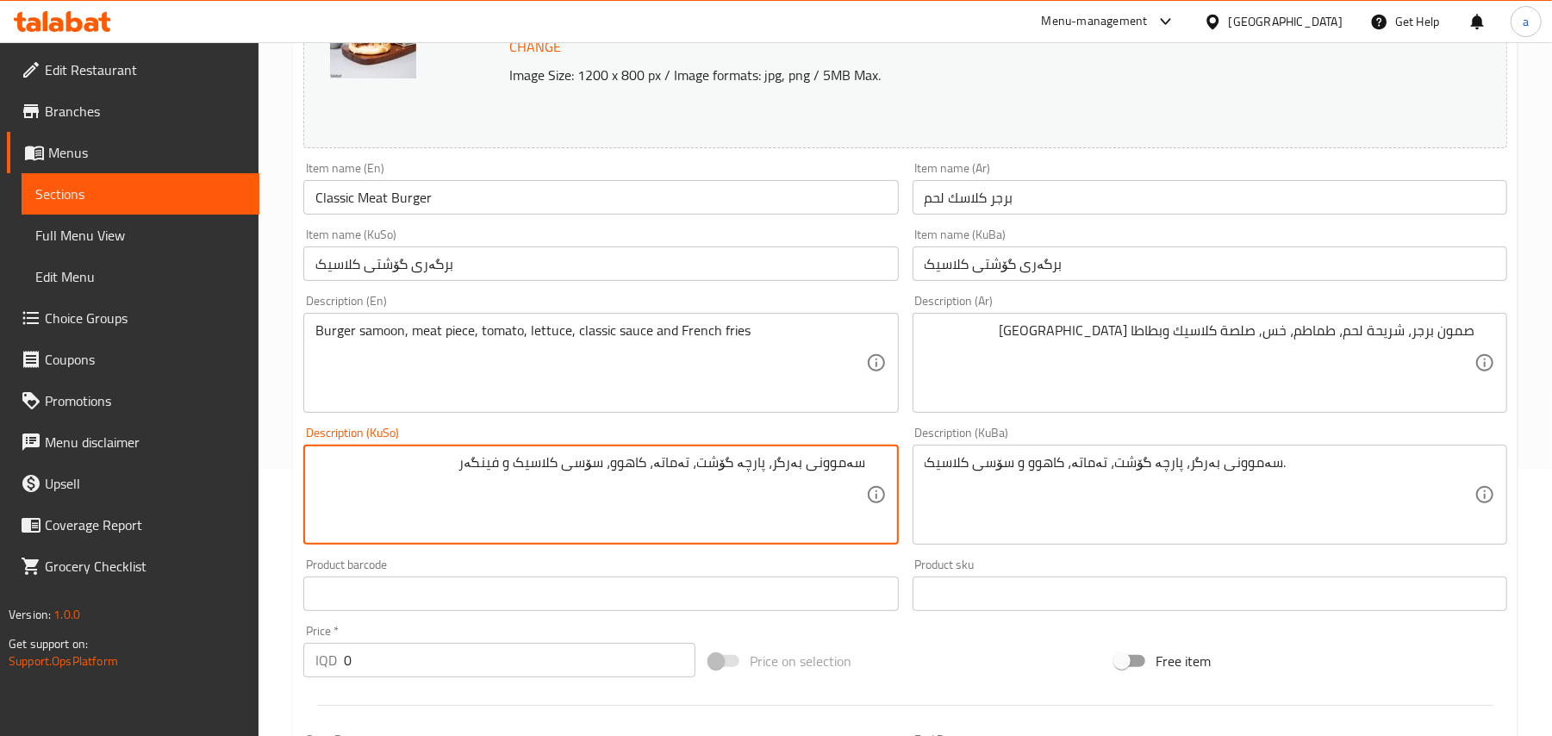
type textarea "سەموونی بەرگر، پارچە گۆشت، تەماتە، کاهوو، سۆسی کلاسیک و فینگەر"
drag, startPoint x: 473, startPoint y: 265, endPoint x: 470, endPoint y: 241, distance: 24.4
click at [473, 255] on input "برگەری گۆشتی کلاسیک" at bounding box center [600, 263] width 595 height 34
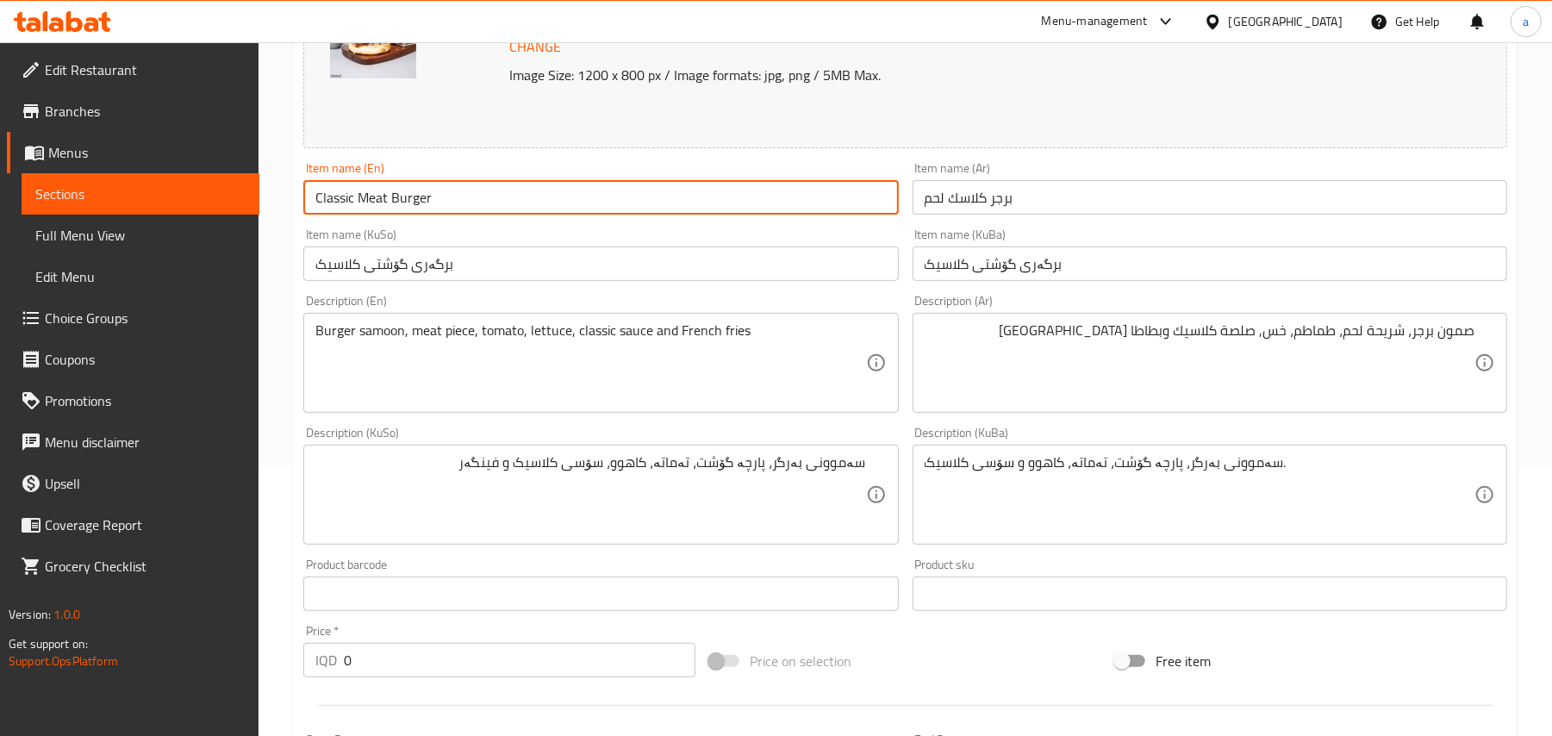
click at [465, 207] on input "Classic Meat Burger" at bounding box center [600, 197] width 595 height 34
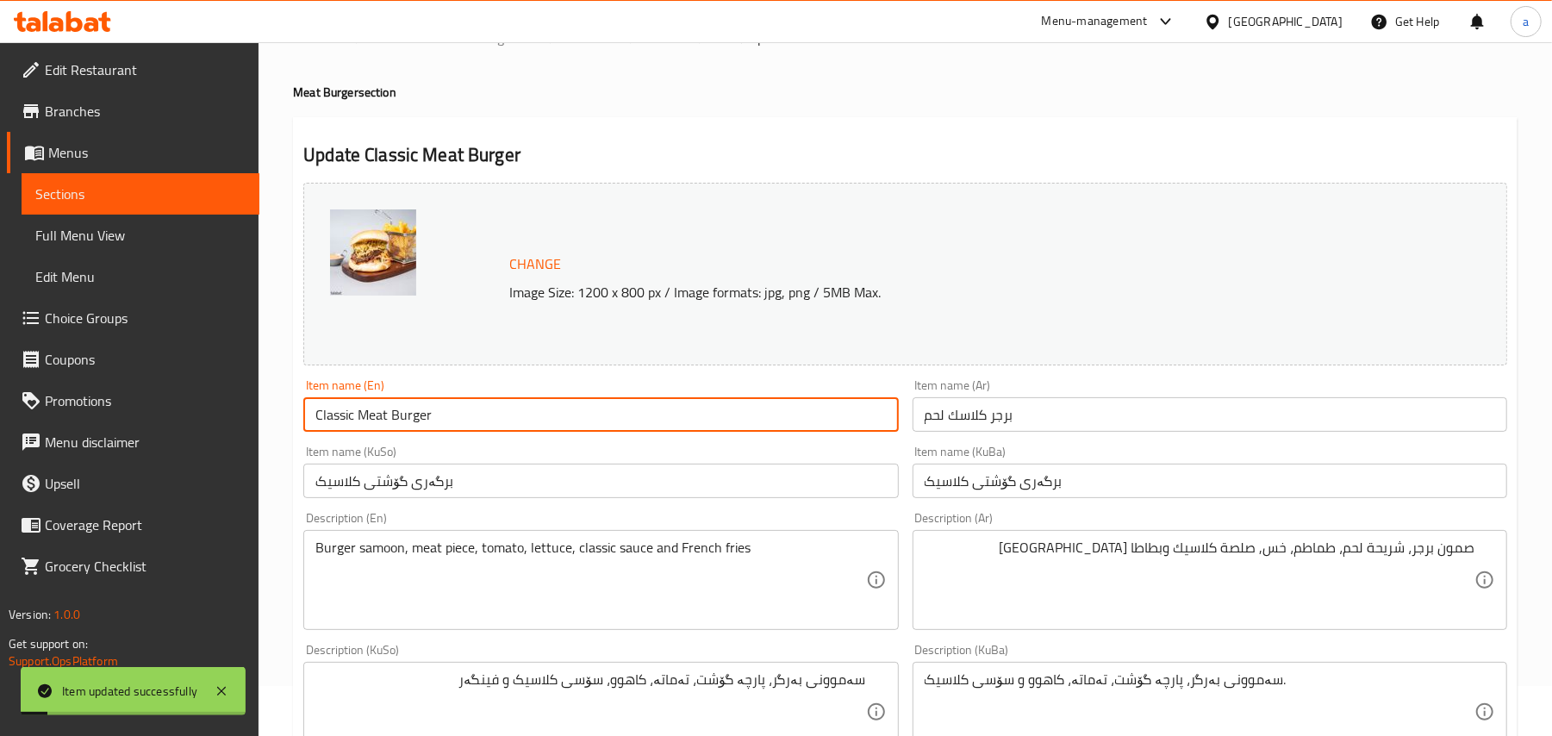
scroll to position [0, 0]
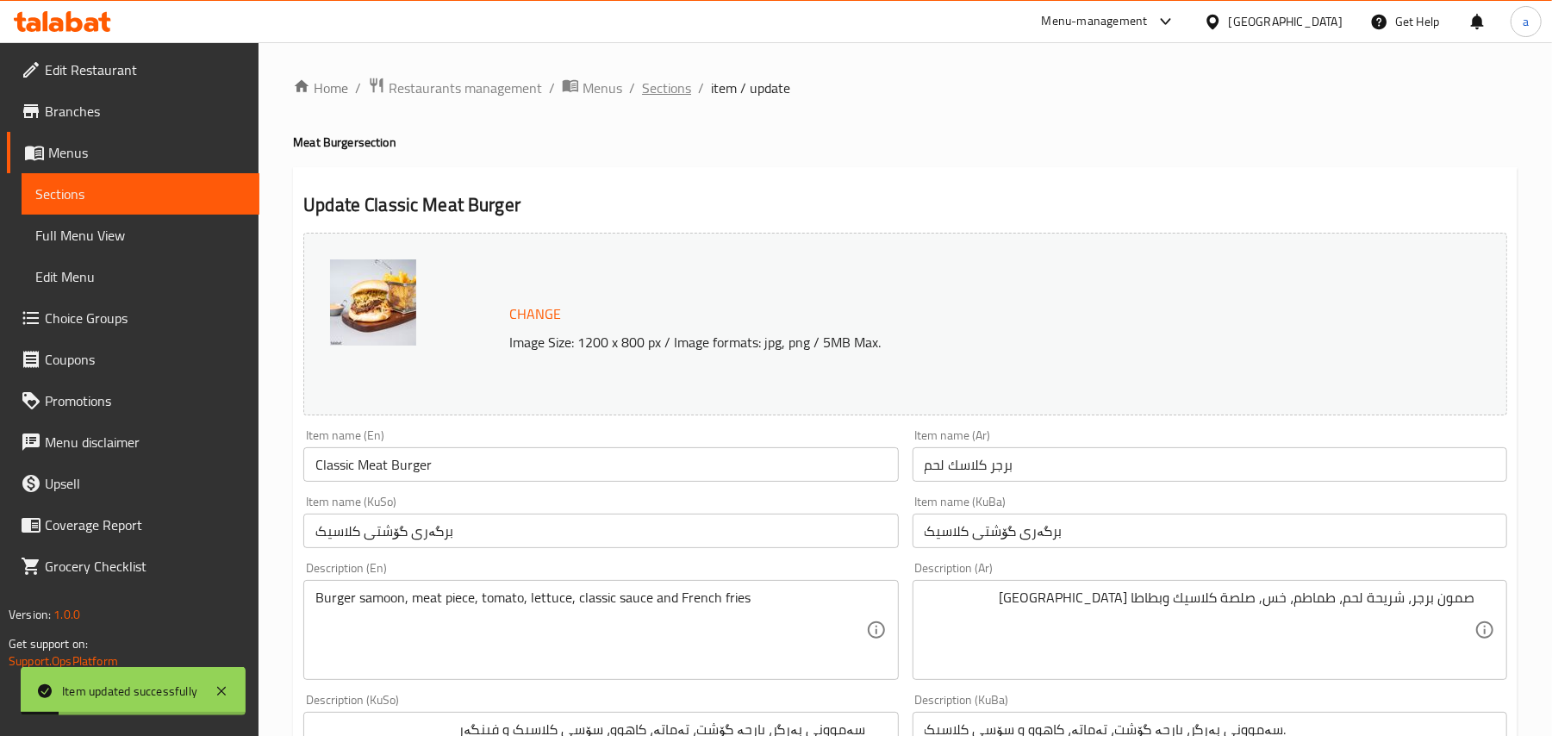
click at [679, 81] on span "Sections" at bounding box center [666, 88] width 49 height 21
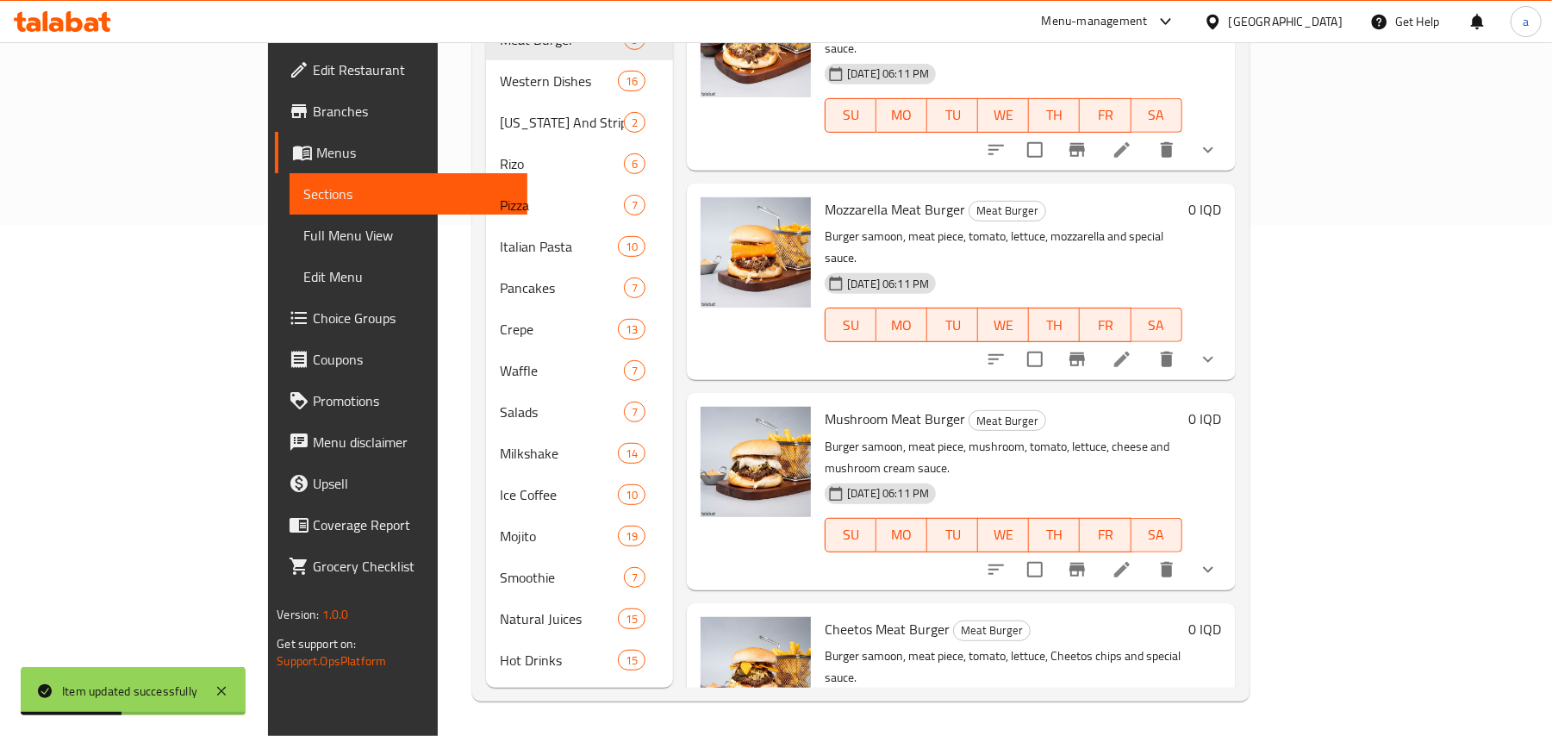
scroll to position [252, 0]
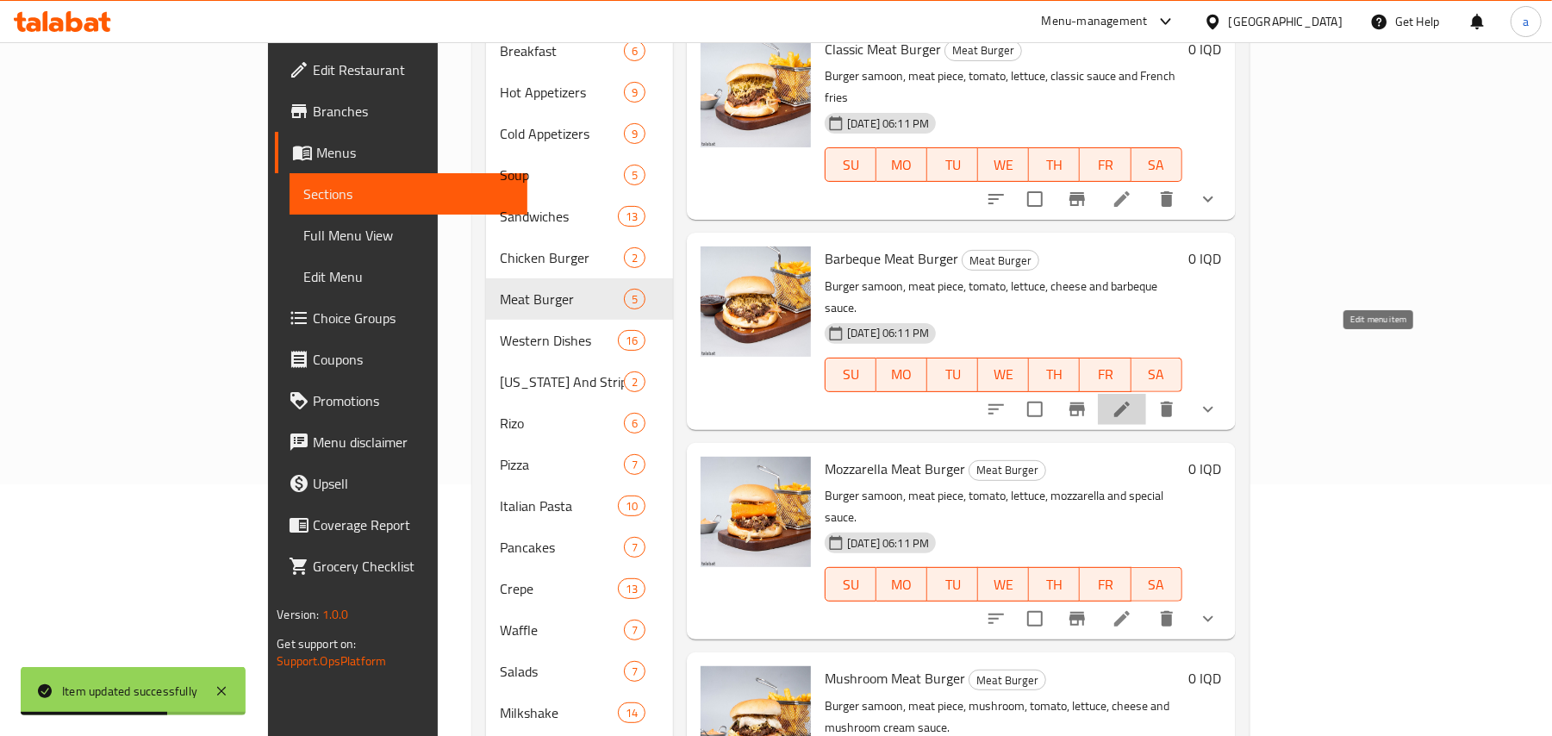
click at [1132, 399] on icon at bounding box center [1122, 409] width 21 height 21
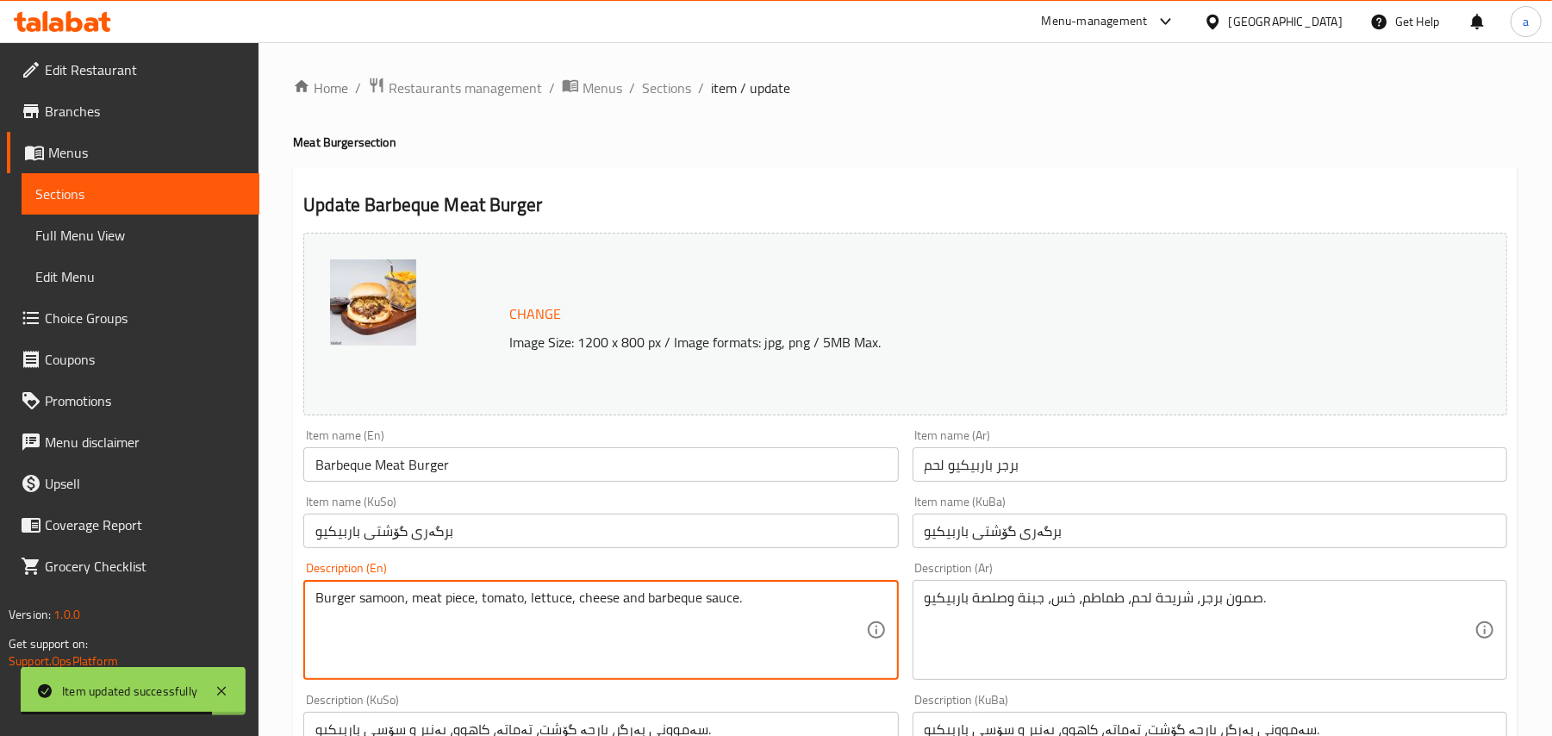
click at [653, 614] on textarea "Burger samoon, meat piece, tomato, lettuce, cheese and barbeque sauce." at bounding box center [590, 630] width 550 height 82
click at [783, 622] on textarea "Burger samoon, meat piece, tomato, lettuce, cheese, barbeque sauce." at bounding box center [590, 630] width 550 height 82
paste textarea "and French fries"
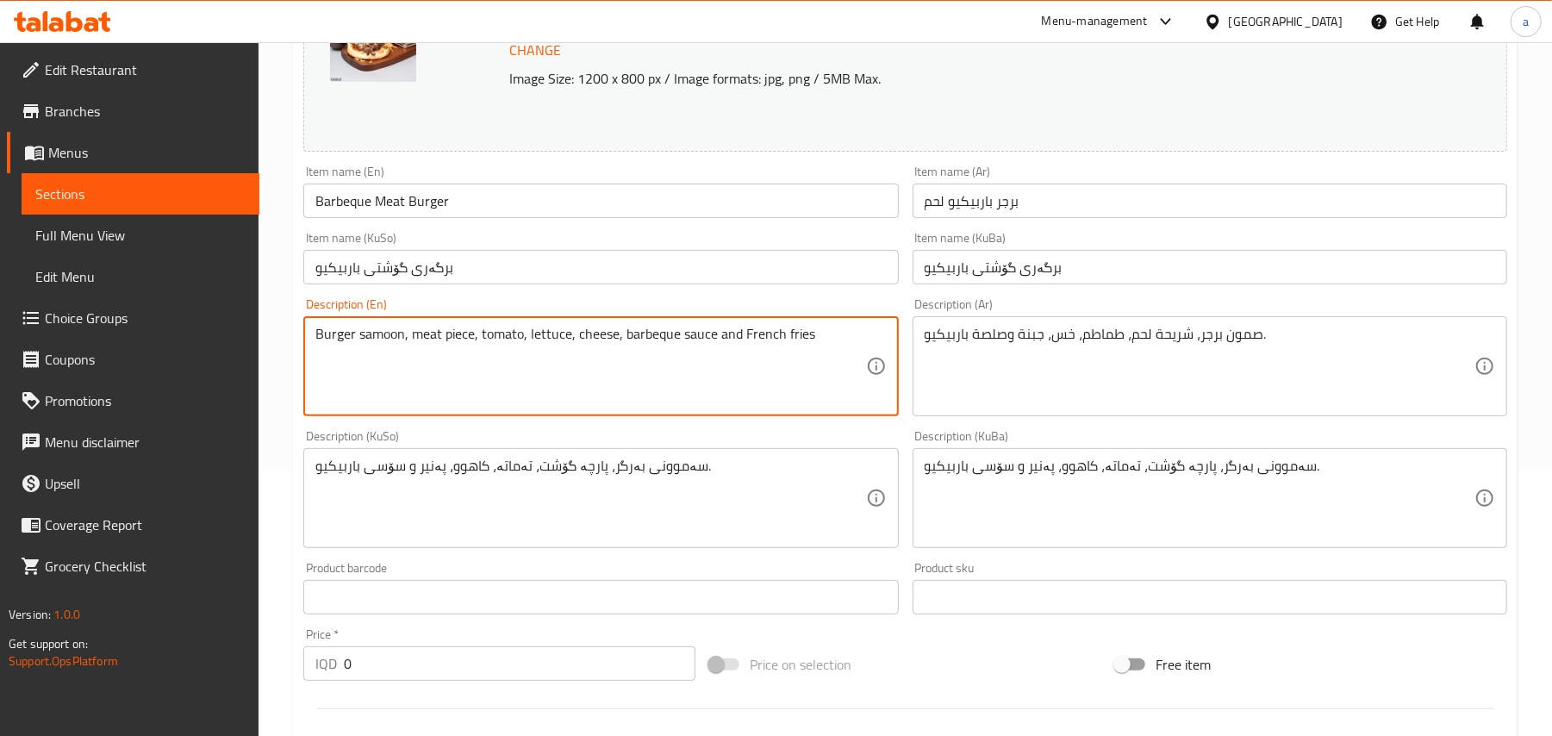
scroll to position [267, 0]
type textarea "Burger samoon, meat piece, tomato, lettuce, cheese, barbeque sauce and French f…"
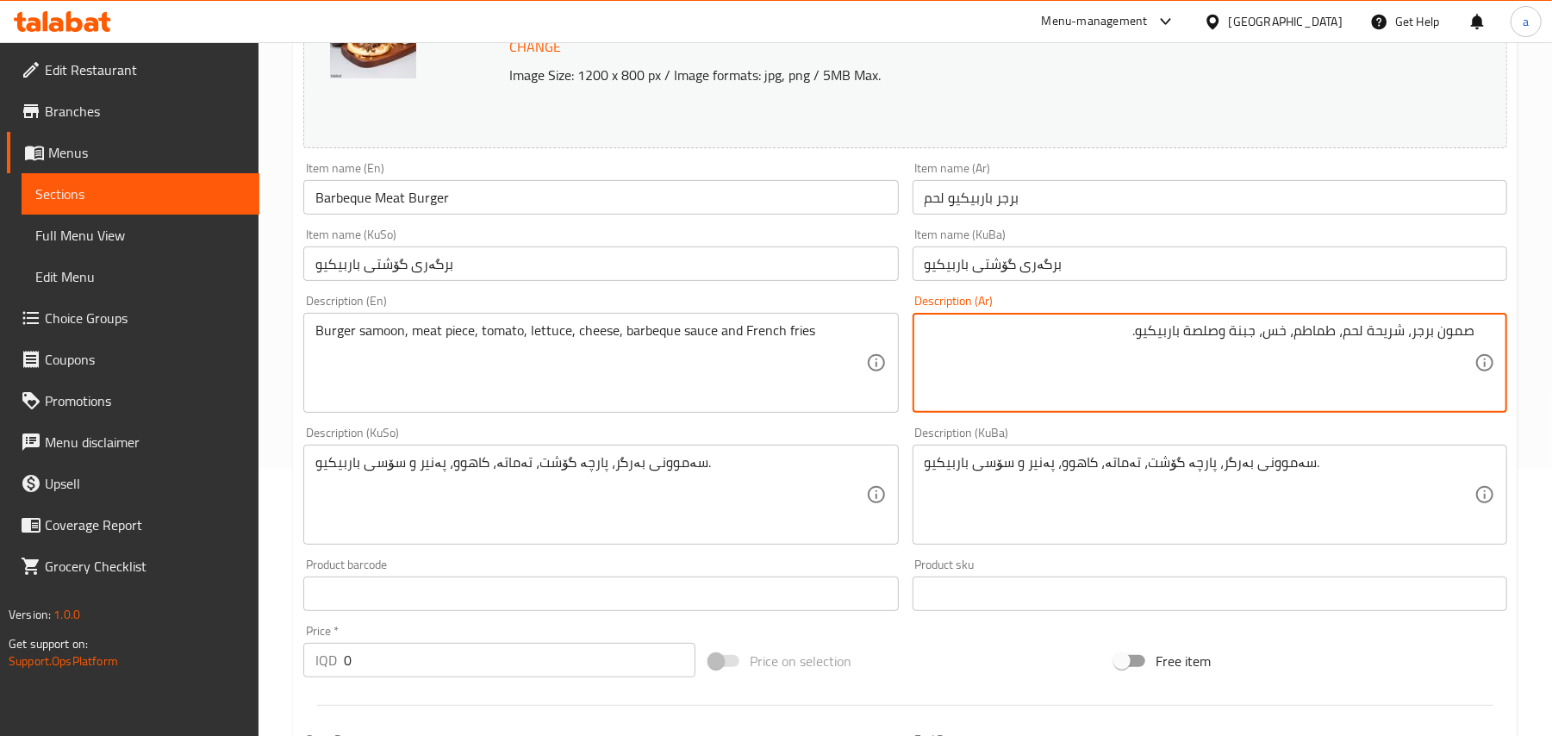
click at [1208, 353] on textarea "صمون برجر، شريحة لحم، طماطم، خس، جبنة وصلصة باربيكيو." at bounding box center [1200, 363] width 550 height 82
click at [1088, 349] on textarea "صمون برجر، شريحة لحم، طماطم، خس، جبنة، صلصة باربيكيو." at bounding box center [1200, 363] width 550 height 82
paste textarea "وبطاطا مقلية"
type textarea "صمون برجر، شريحة لحم، طماطم، خس، جبنة، صلصة باربيكيو وبطاطا مقلية"
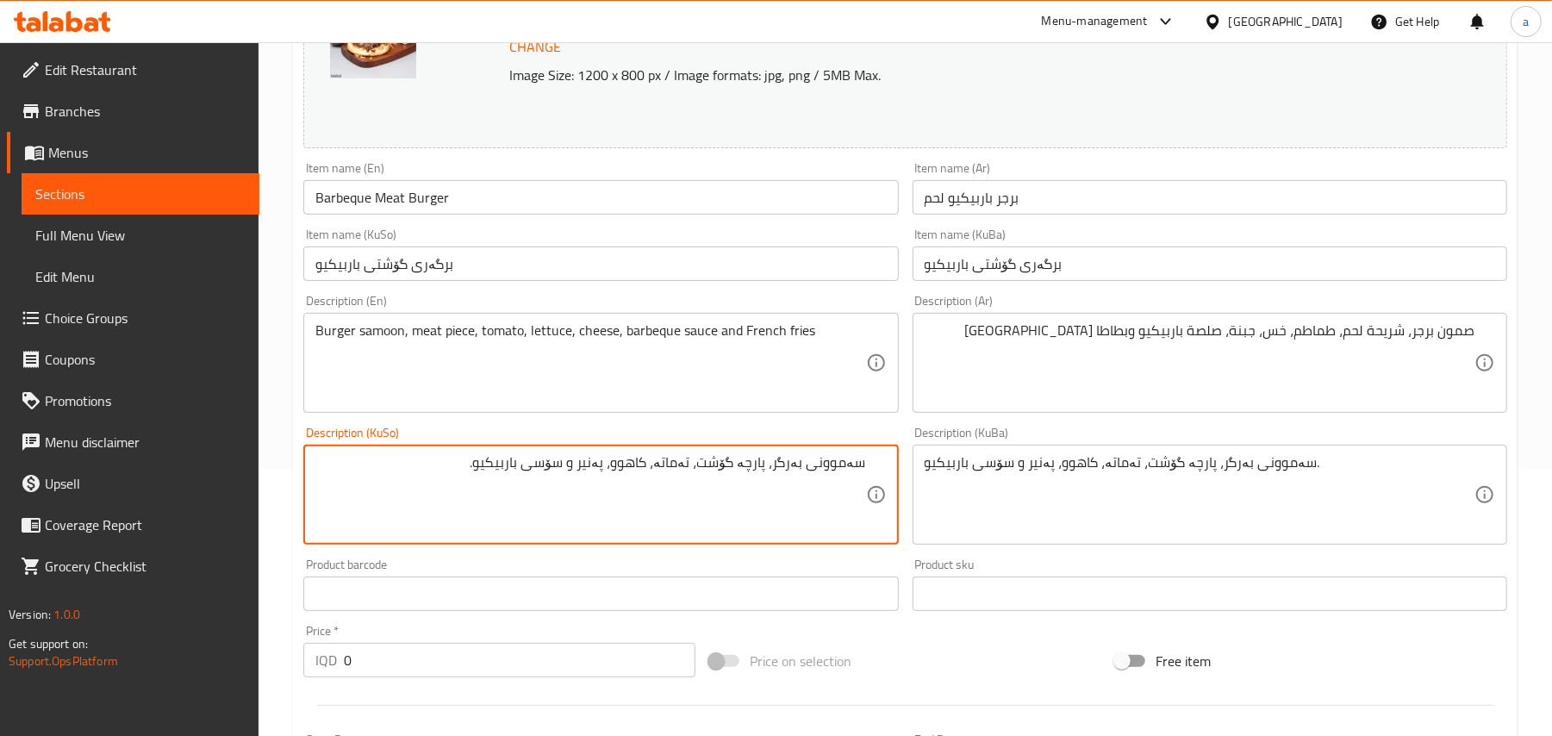
click at [567, 484] on textarea "سەموونی بەرگر، پارچە گۆشت، تەماتە، کاهوو، پەنیر و سۆسی باربیکیو." at bounding box center [590, 495] width 550 height 82
click at [434, 491] on textarea "سەموونی بەرگر، پارچە گۆشت، تەماتە، کاهوو، پەنیر، سۆسی باربیکیو." at bounding box center [590, 495] width 550 height 82
paste textarea "و فینگەر"
type textarea "سەموونی بەرگر، پارچە گۆشت، تەماتە، کاهوو، پەنیر، سۆسی باربیکیو و فینگەر"
click at [498, 209] on input "Barbeque Meat Burger" at bounding box center [600, 197] width 595 height 34
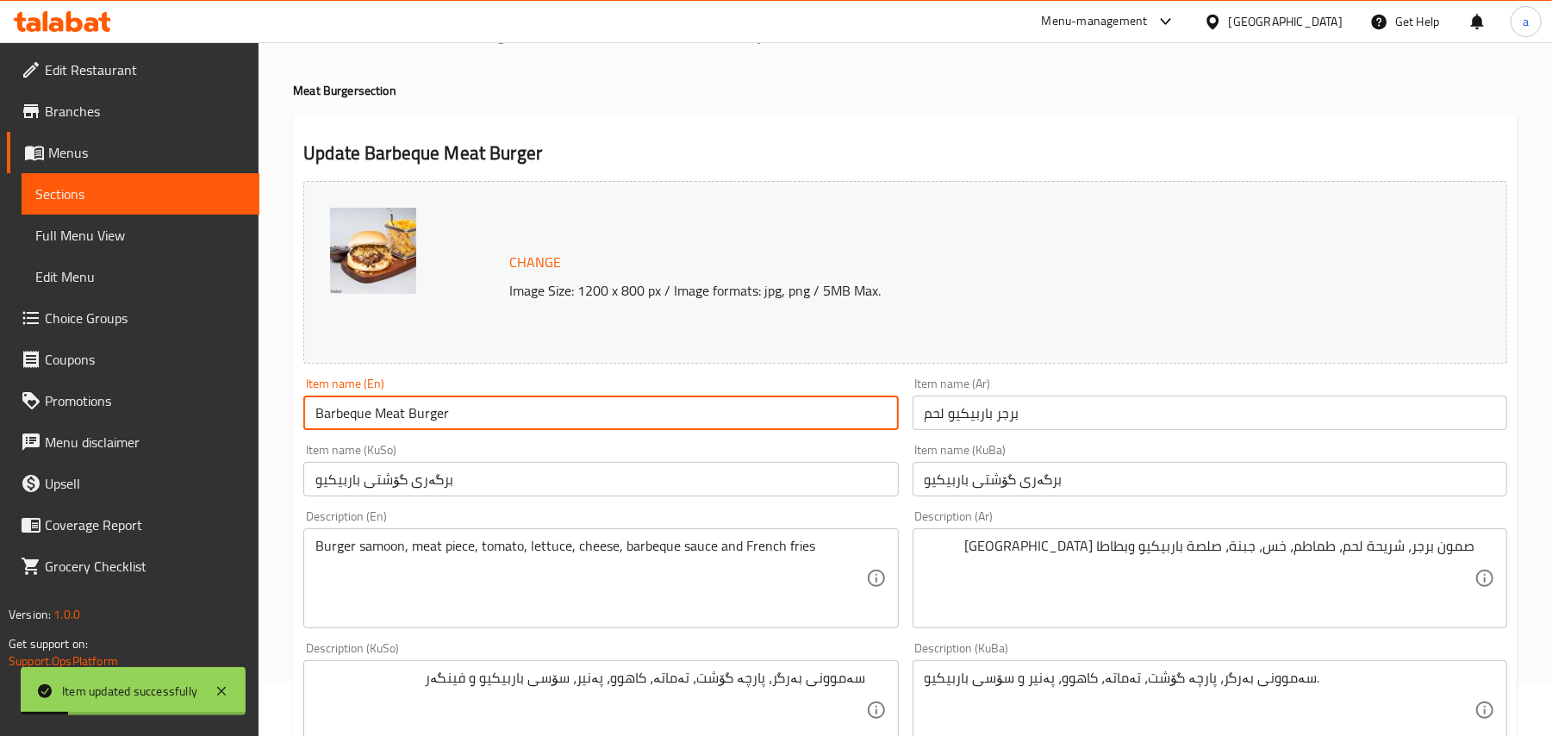
scroll to position [0, 0]
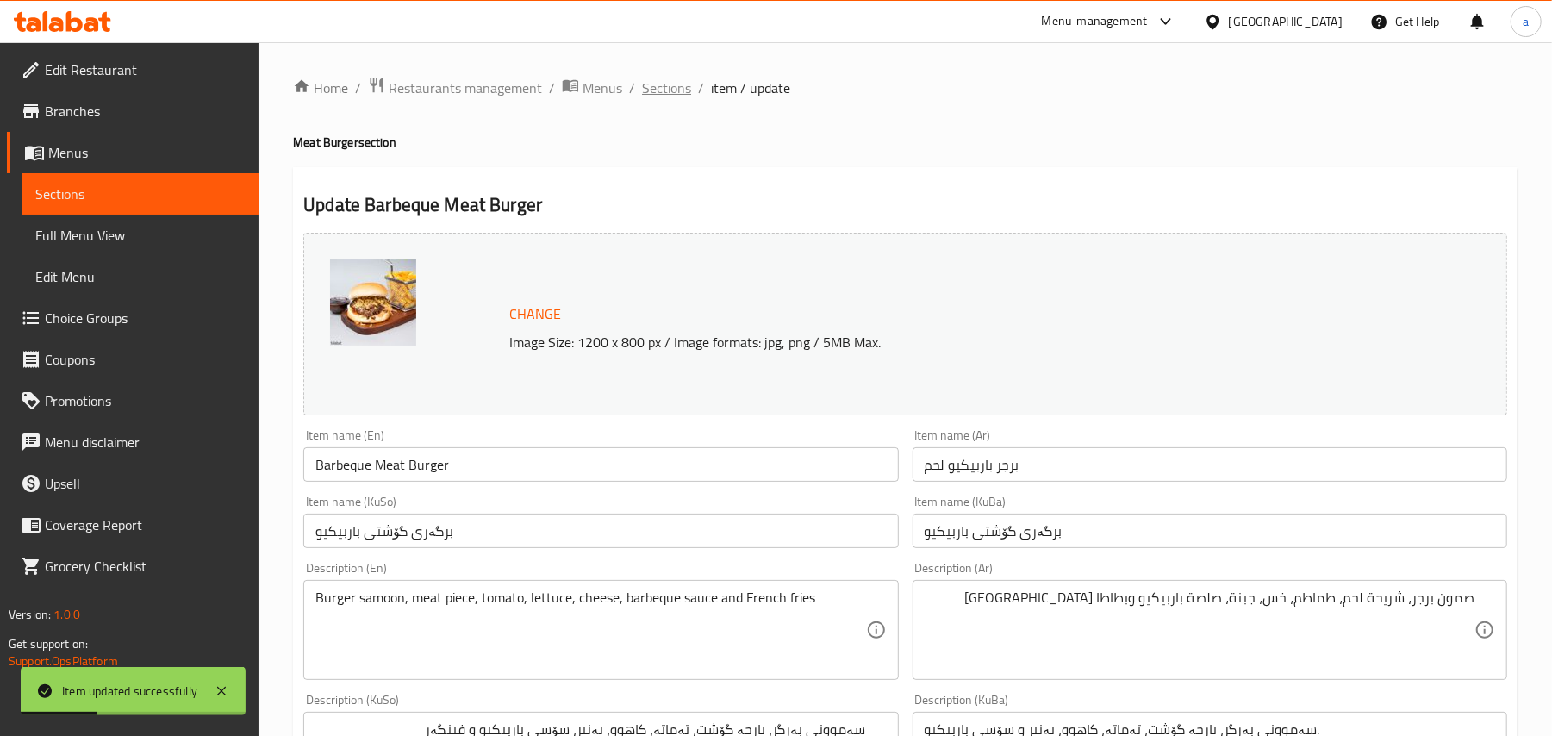
click at [667, 84] on span "Sections" at bounding box center [666, 88] width 49 height 21
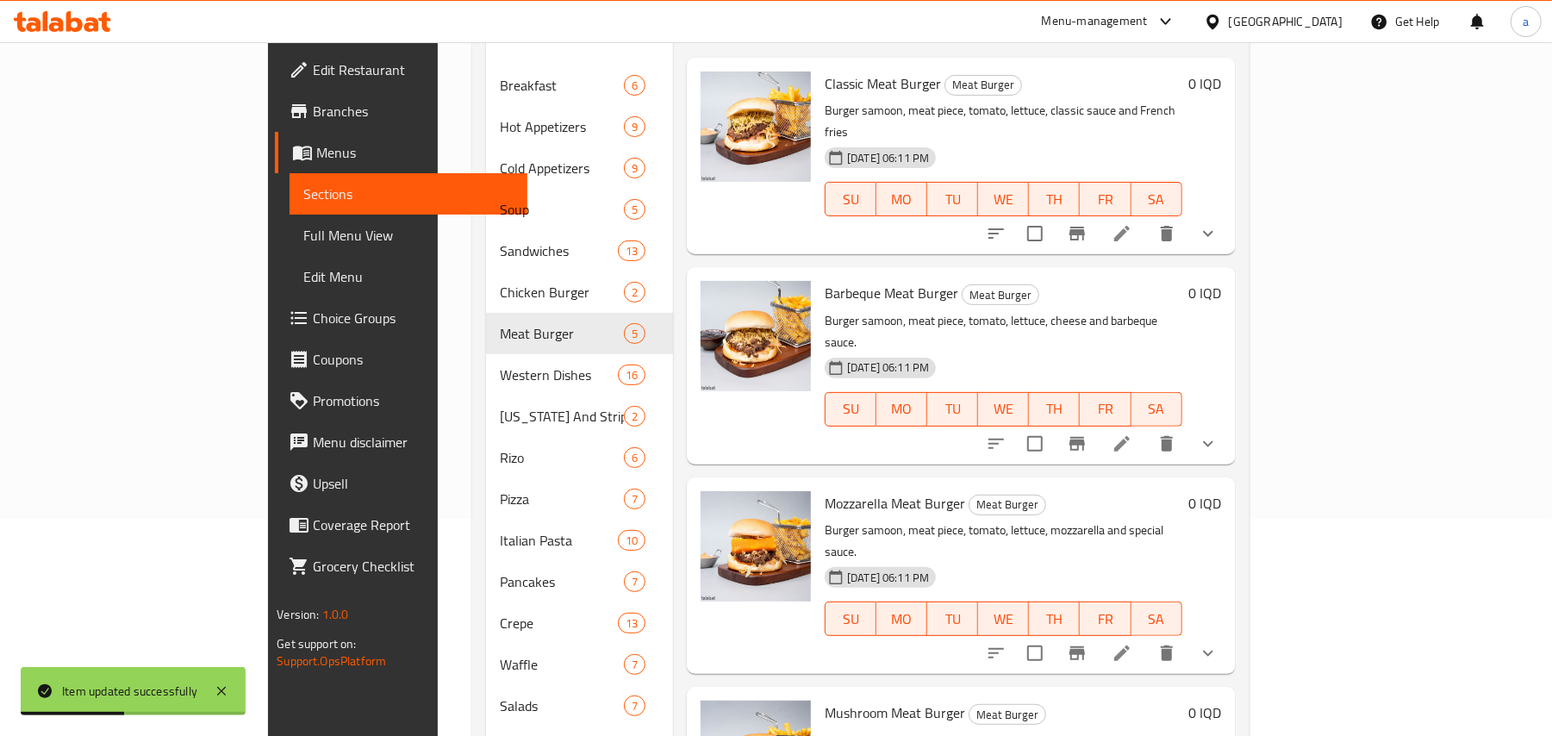
scroll to position [267, 0]
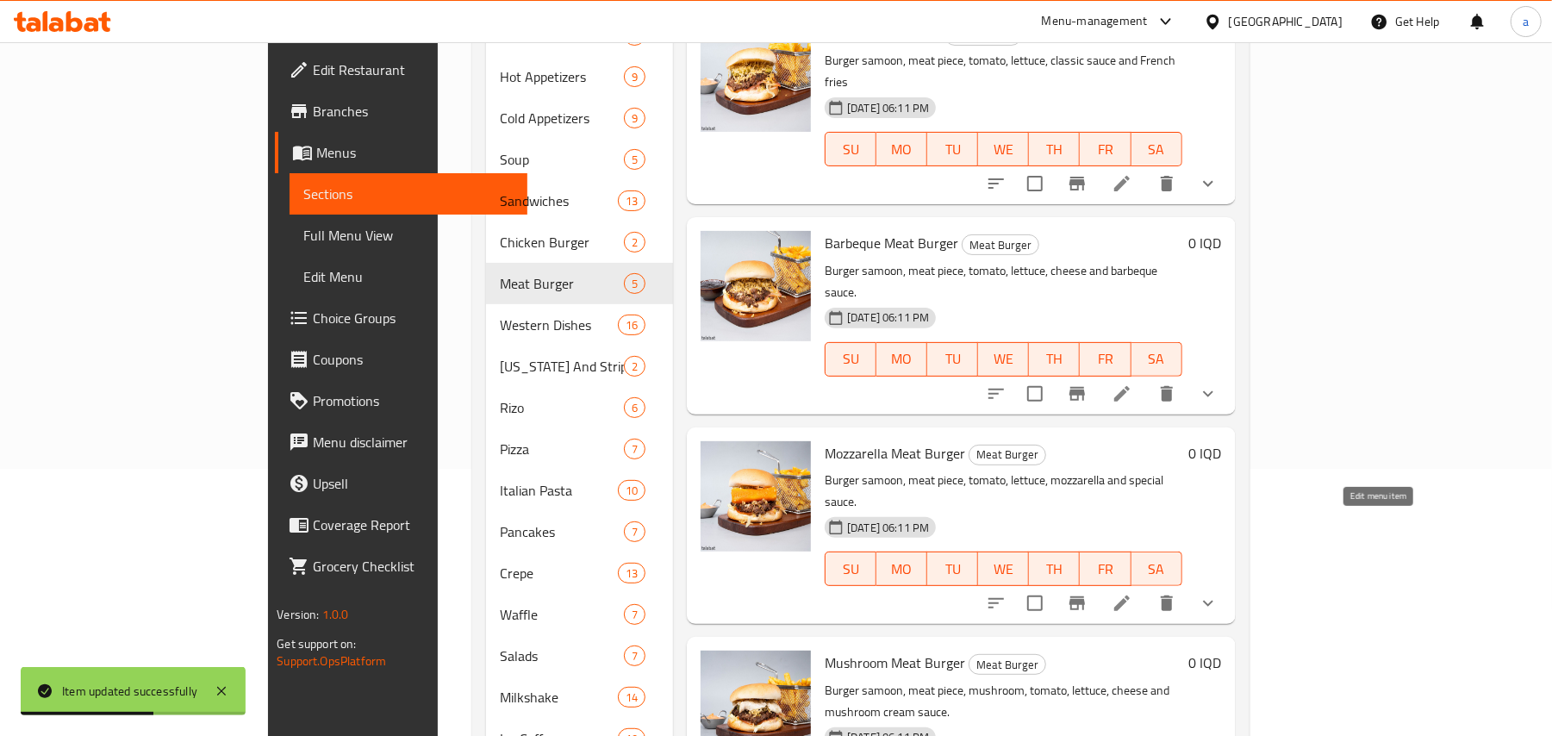
click at [1132, 593] on icon at bounding box center [1122, 603] width 21 height 21
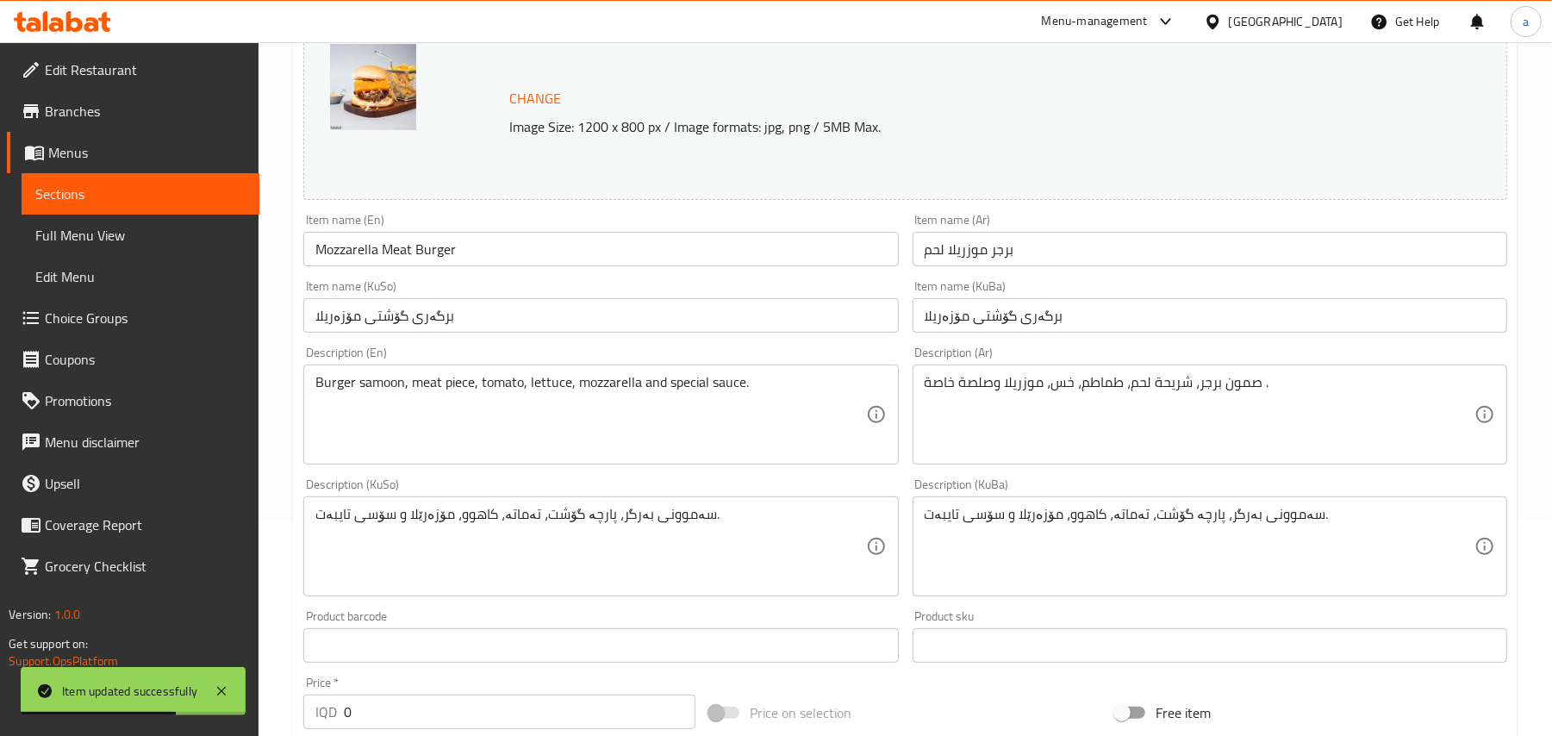
scroll to position [267, 0]
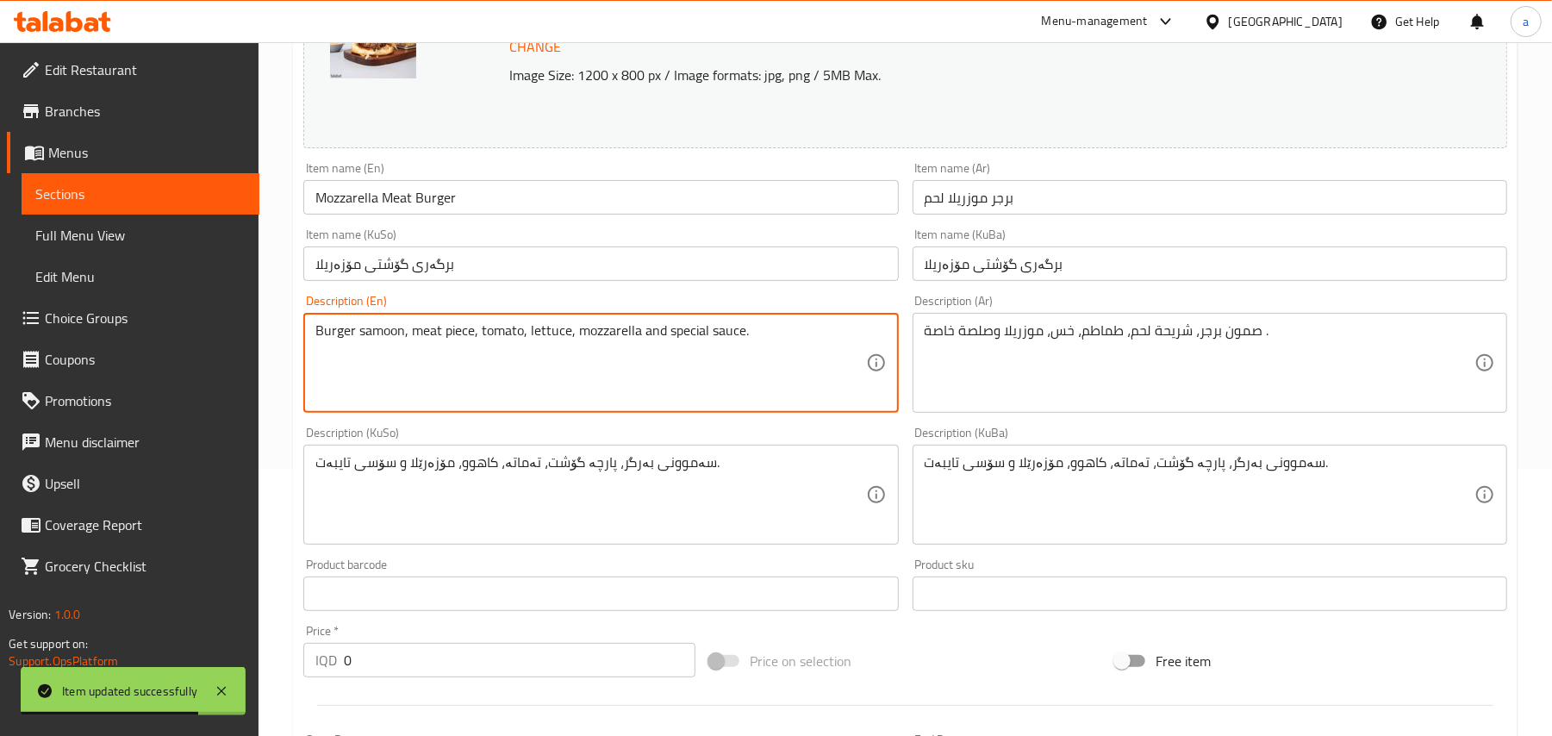
click at [679, 352] on textarea "Burger samoon, meat piece, tomato, lettuce, mozzarella and special sauce." at bounding box center [590, 363] width 550 height 82
click at [766, 350] on textarea "Burger samoon, meat piece, tomato, lettuce, mozzarella, special sauce." at bounding box center [590, 363] width 550 height 82
paste textarea "and French fries"
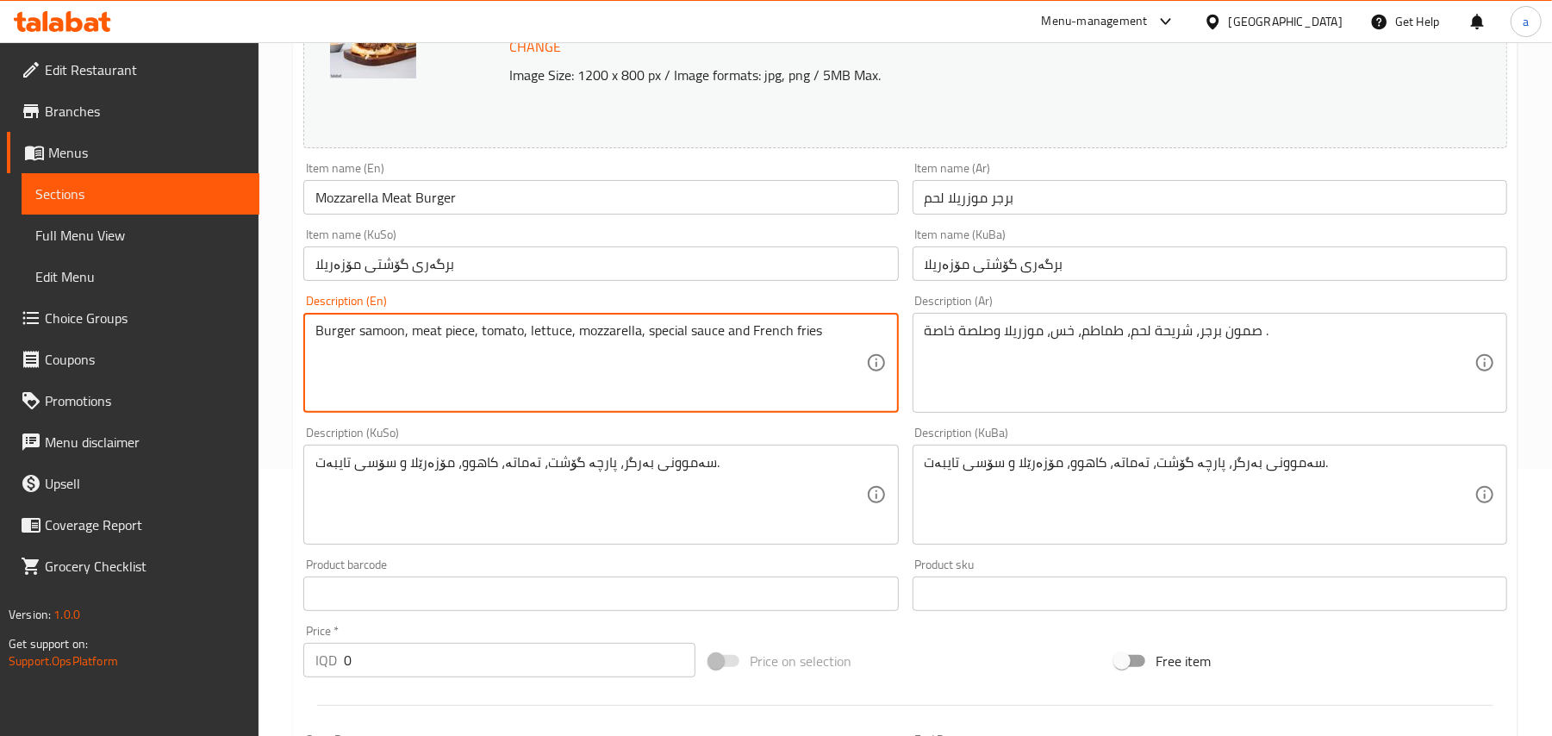
type textarea "Burger samoon, meat piece, tomato, lettuce, mozzarella, special sauce and Frenc…"
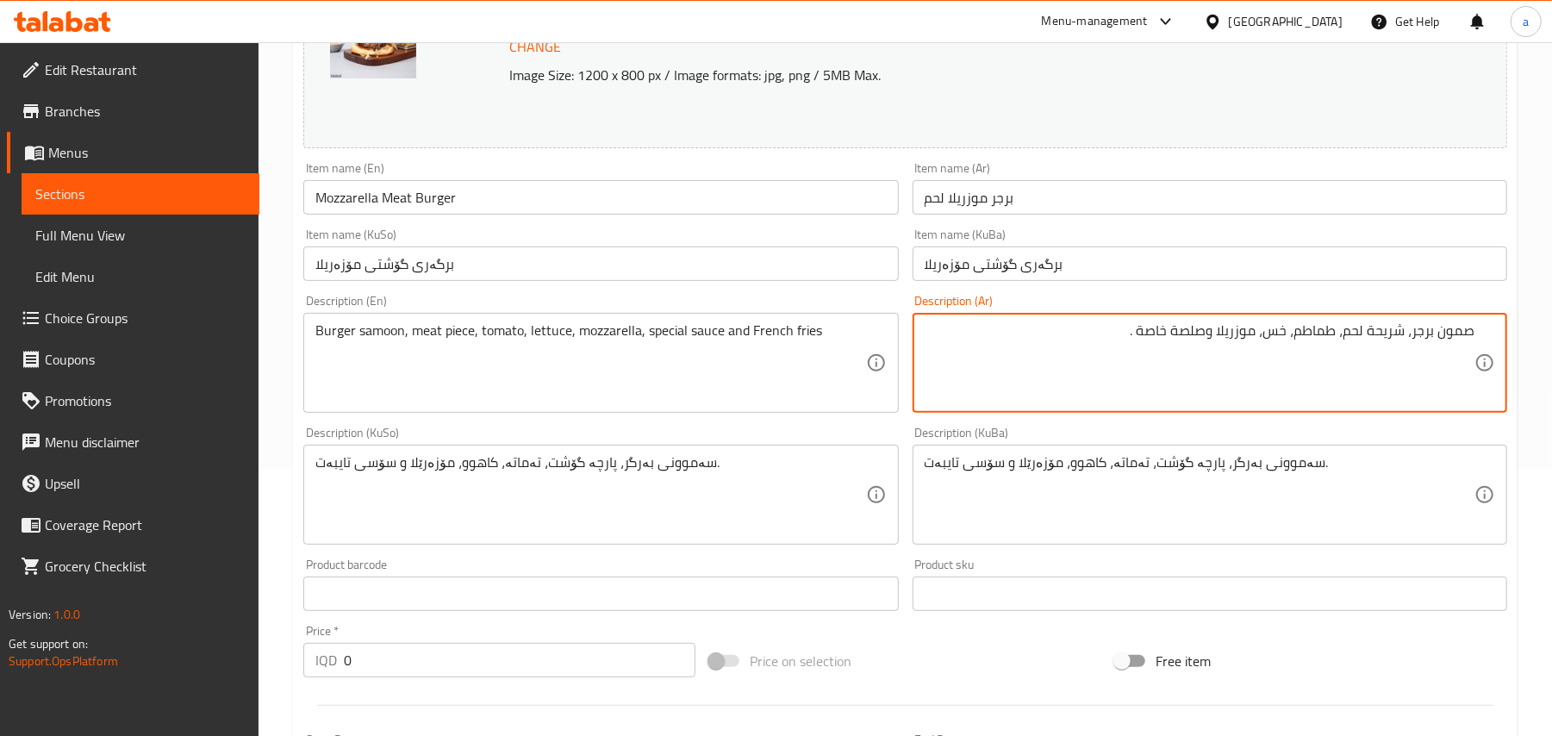
click at [1194, 350] on textarea "صمون برجر، شريحة لحم، طماطم، خس، موزريلا وصلصة خاصة ." at bounding box center [1200, 363] width 550 height 82
click at [1043, 348] on textarea "صمون برجر، شريحة لحم، طماطم، خس، موزريلا، صلصة خاصة ." at bounding box center [1200, 363] width 550 height 82
paste textarea "وبطاطا مقلية"
type textarea "صمون برجر، شريحة لحم، طماطم، خس، موزريلا، صلصة خاصة وبطاطا مقلية"
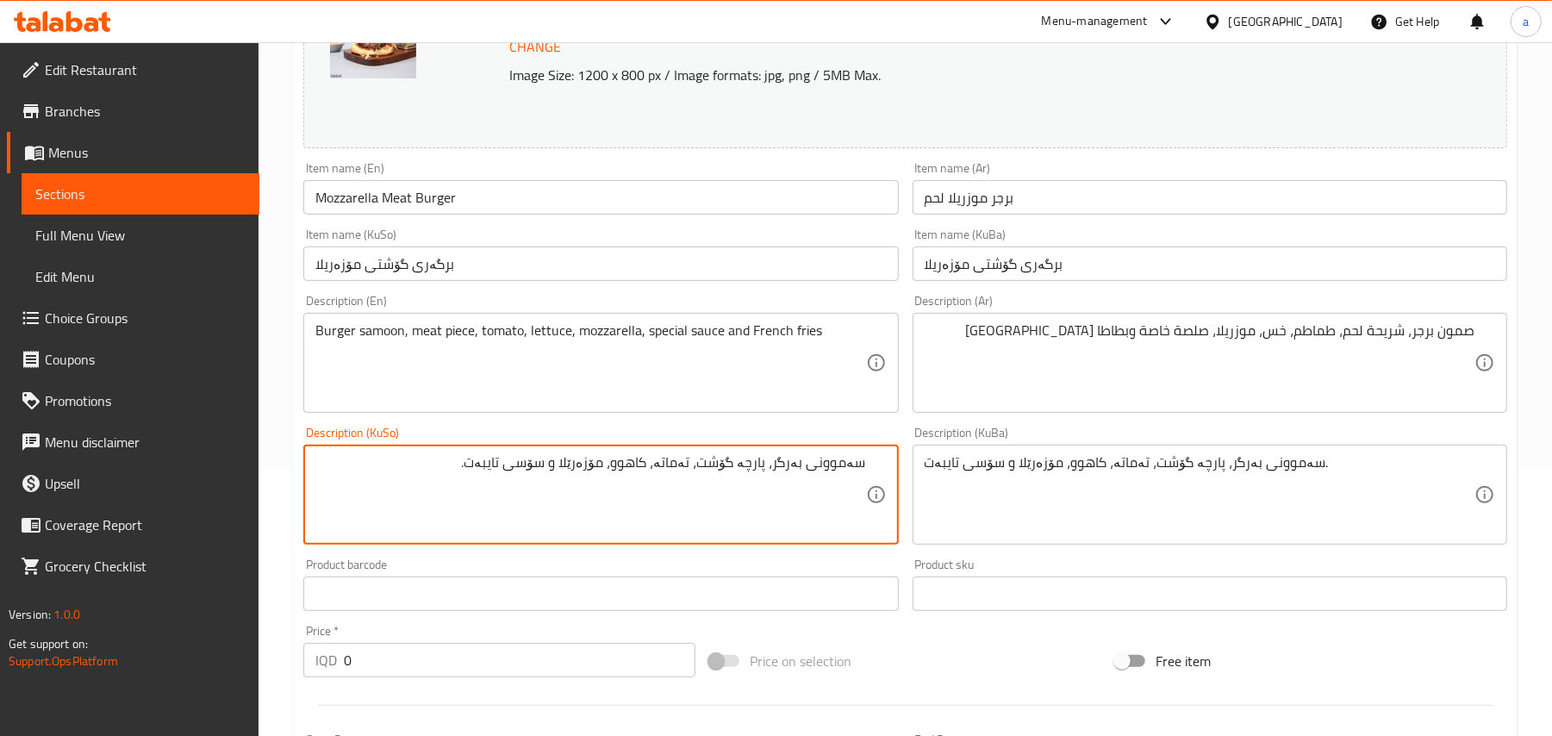
click at [552, 490] on textarea "سەموونی بەرگر، پارچە گۆشت، تەماتە، کاهوو، مۆزەرێلا و سۆسی تایبەت." at bounding box center [590, 495] width 550 height 82
click at [466, 487] on textarea "سەموونی بەرگر، پارچە گۆشت، تەماتە، کاهوو، مۆزەرێلا، سۆسی تایبەت." at bounding box center [590, 495] width 550 height 82
paste textarea "و فینگەر"
type textarea "سەموونی بەرگر، پارچە گۆشت، تەماتە، کاهوو، مۆزەرێلا، سۆسی تایبەت و فینگەر"
click at [477, 167] on div "Item name (En) Mozzarella Meat Burger Item name (En)" at bounding box center [600, 188] width 595 height 53
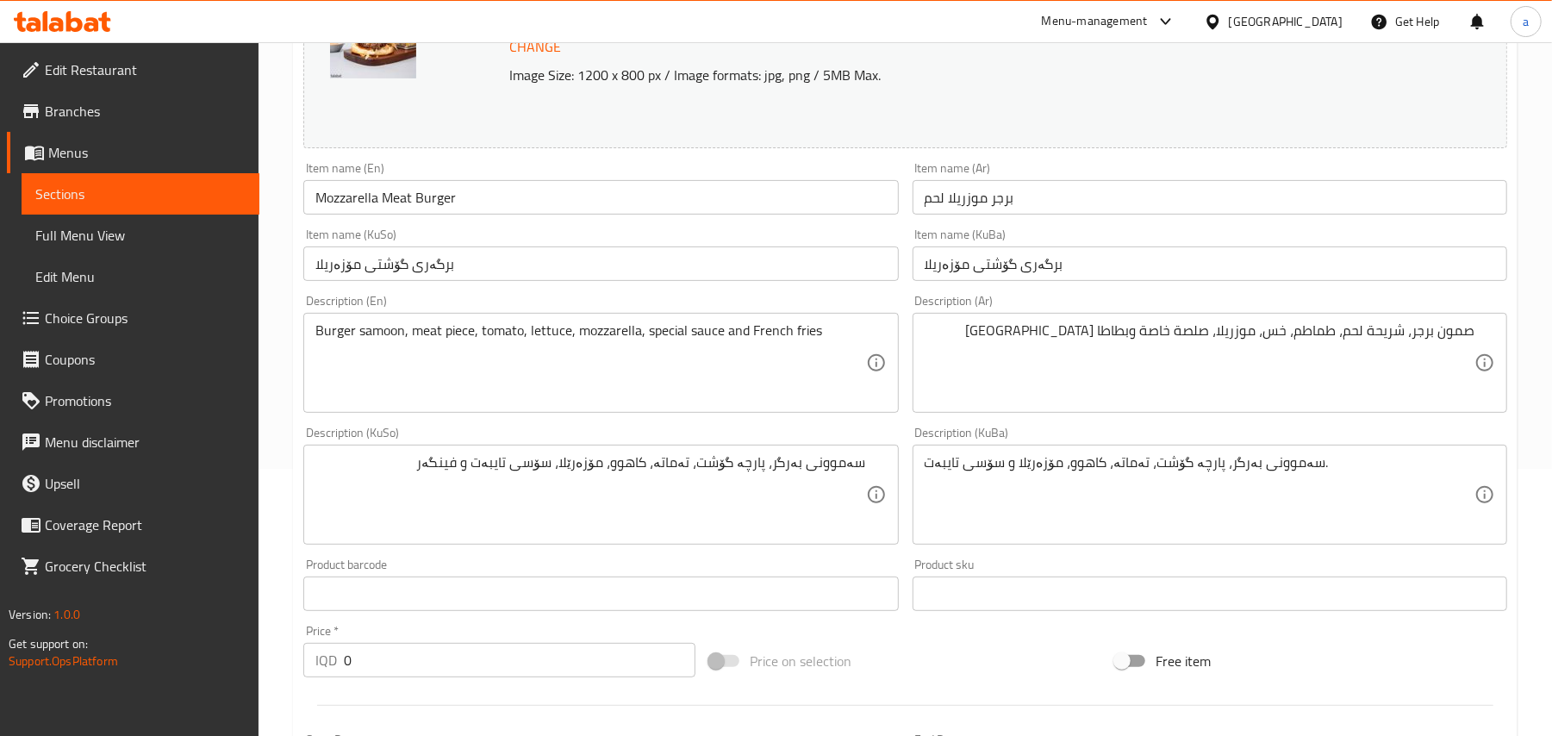
click at [481, 201] on input "Mozzarella Meat Burger" at bounding box center [600, 197] width 595 height 34
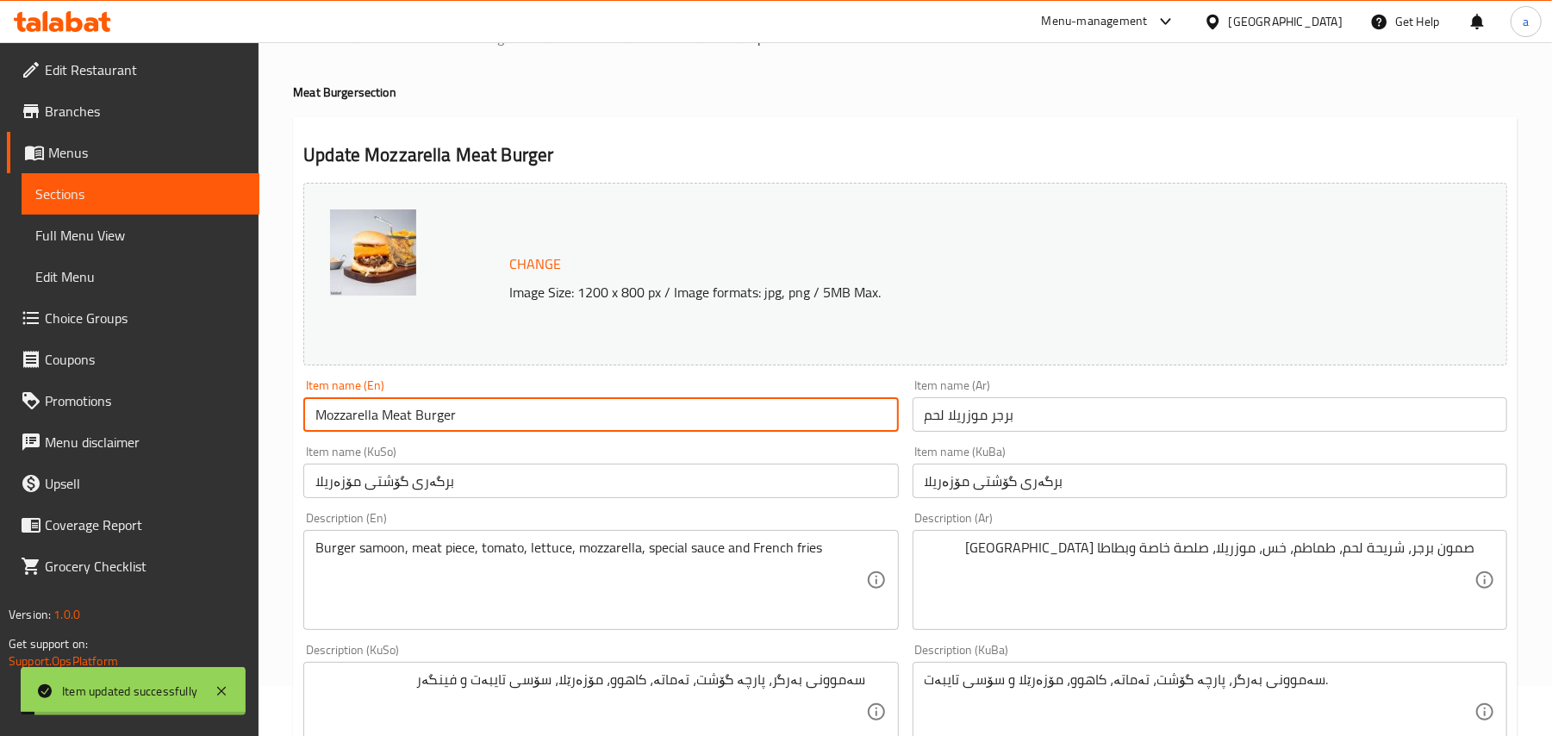
scroll to position [0, 0]
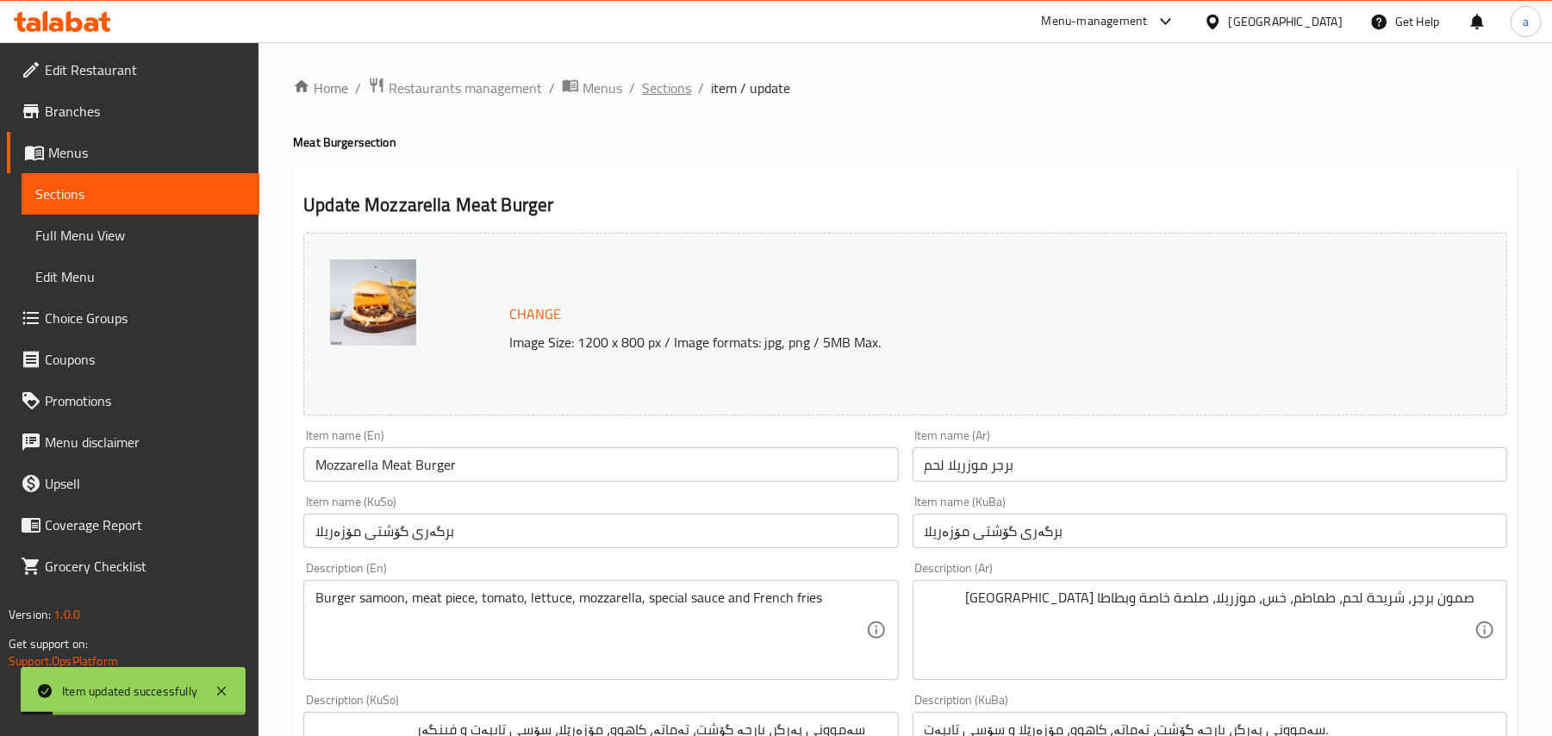
click at [691, 88] on span "Sections" at bounding box center [666, 88] width 49 height 21
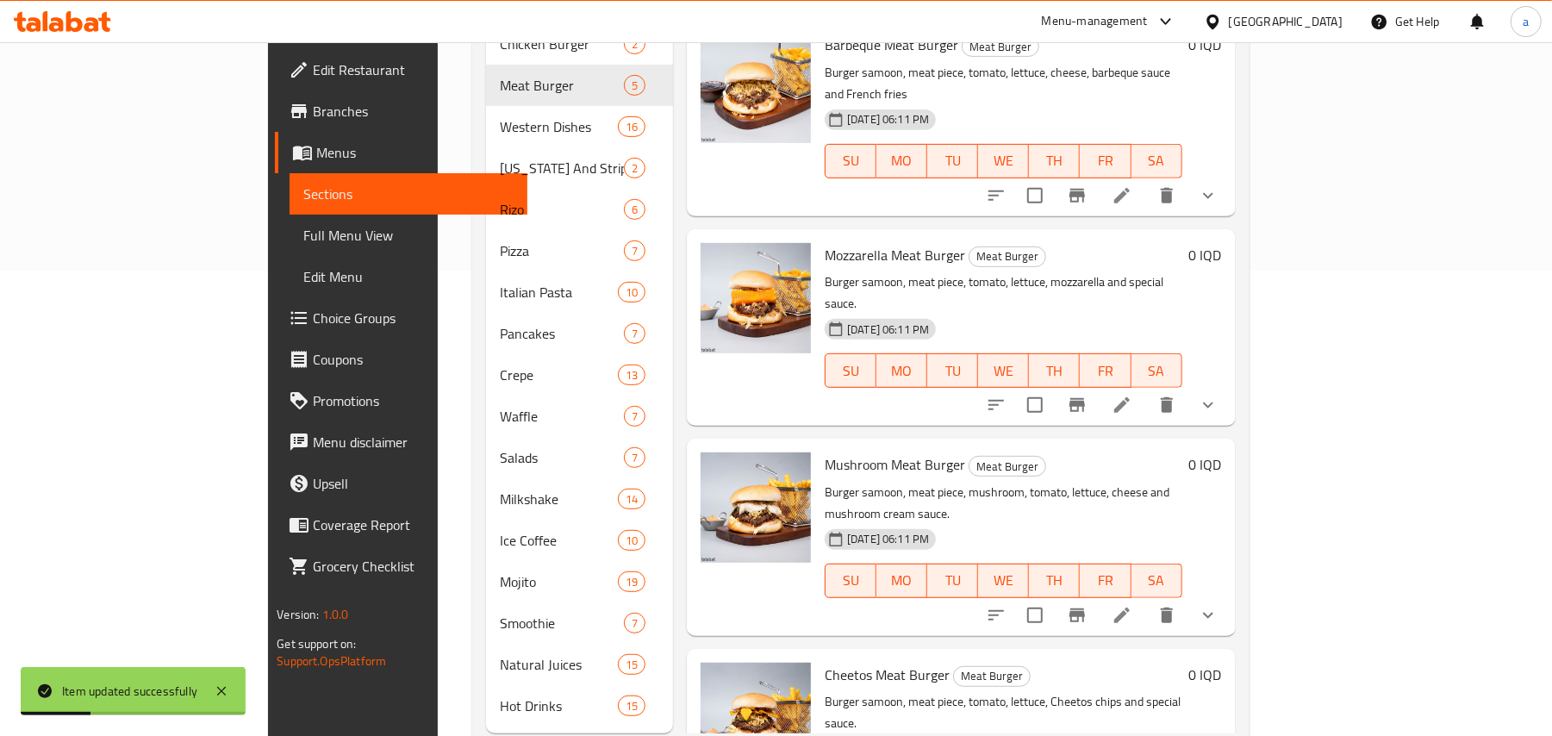
scroll to position [519, 0]
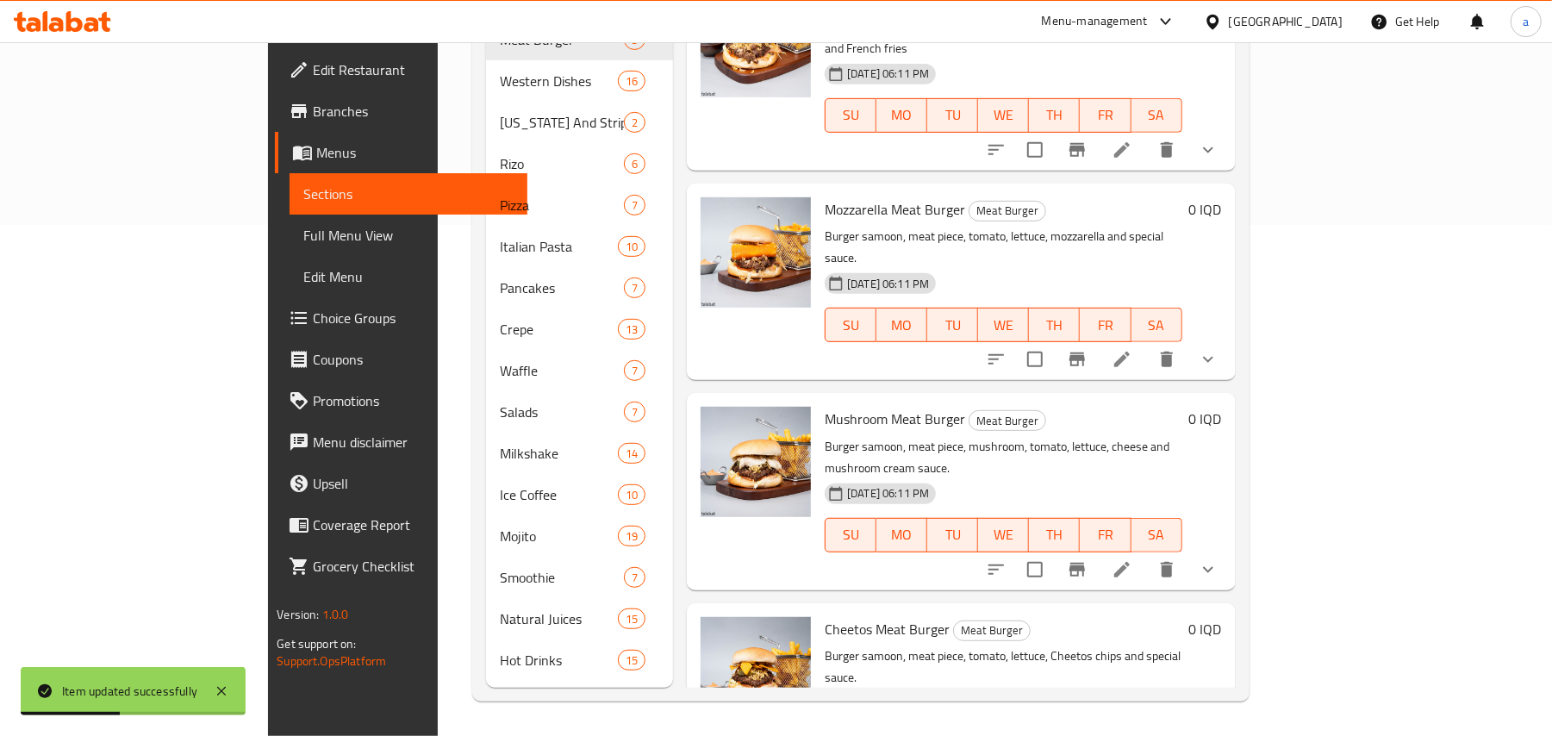
click at [1130, 562] on icon at bounding box center [1122, 570] width 16 height 16
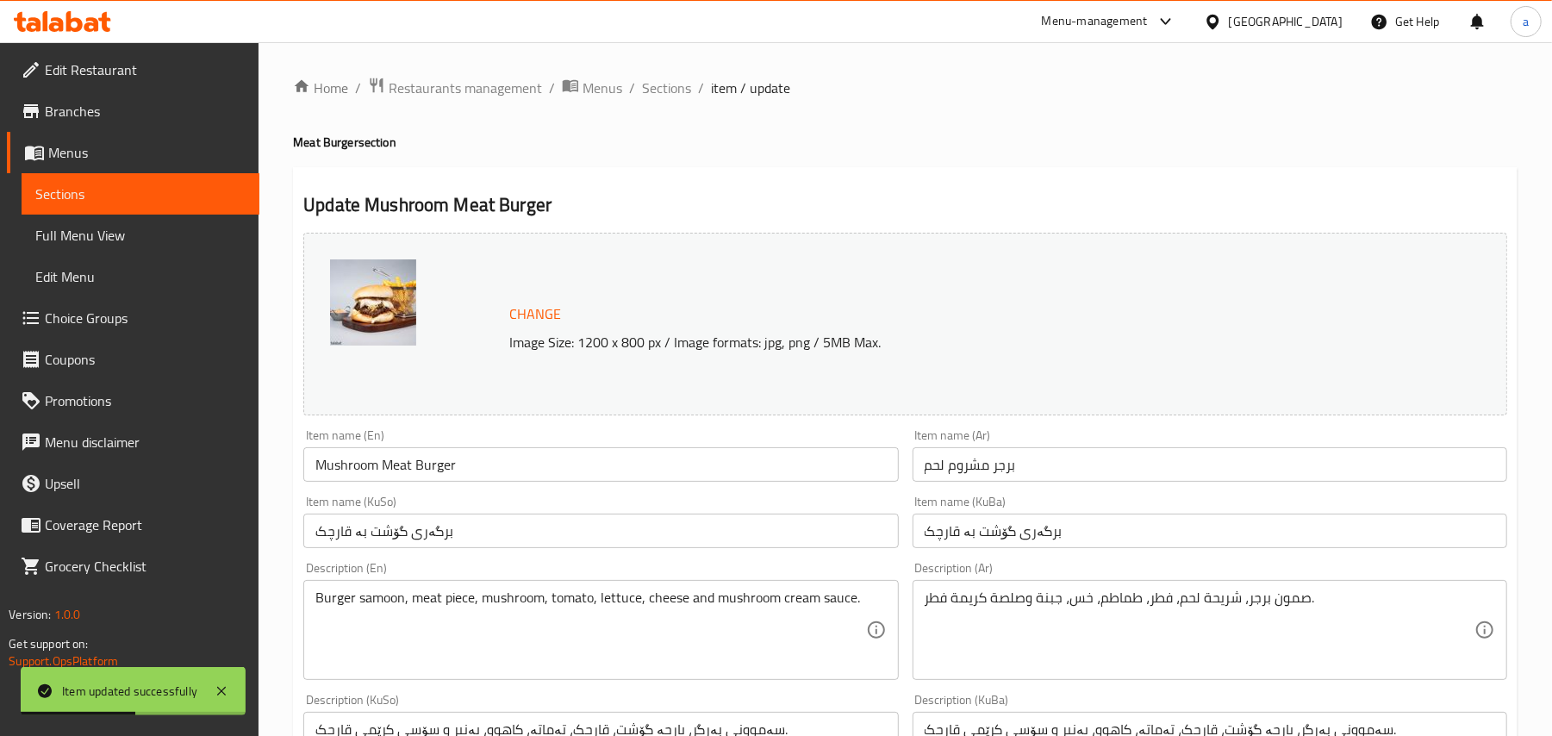
scroll to position [267, 0]
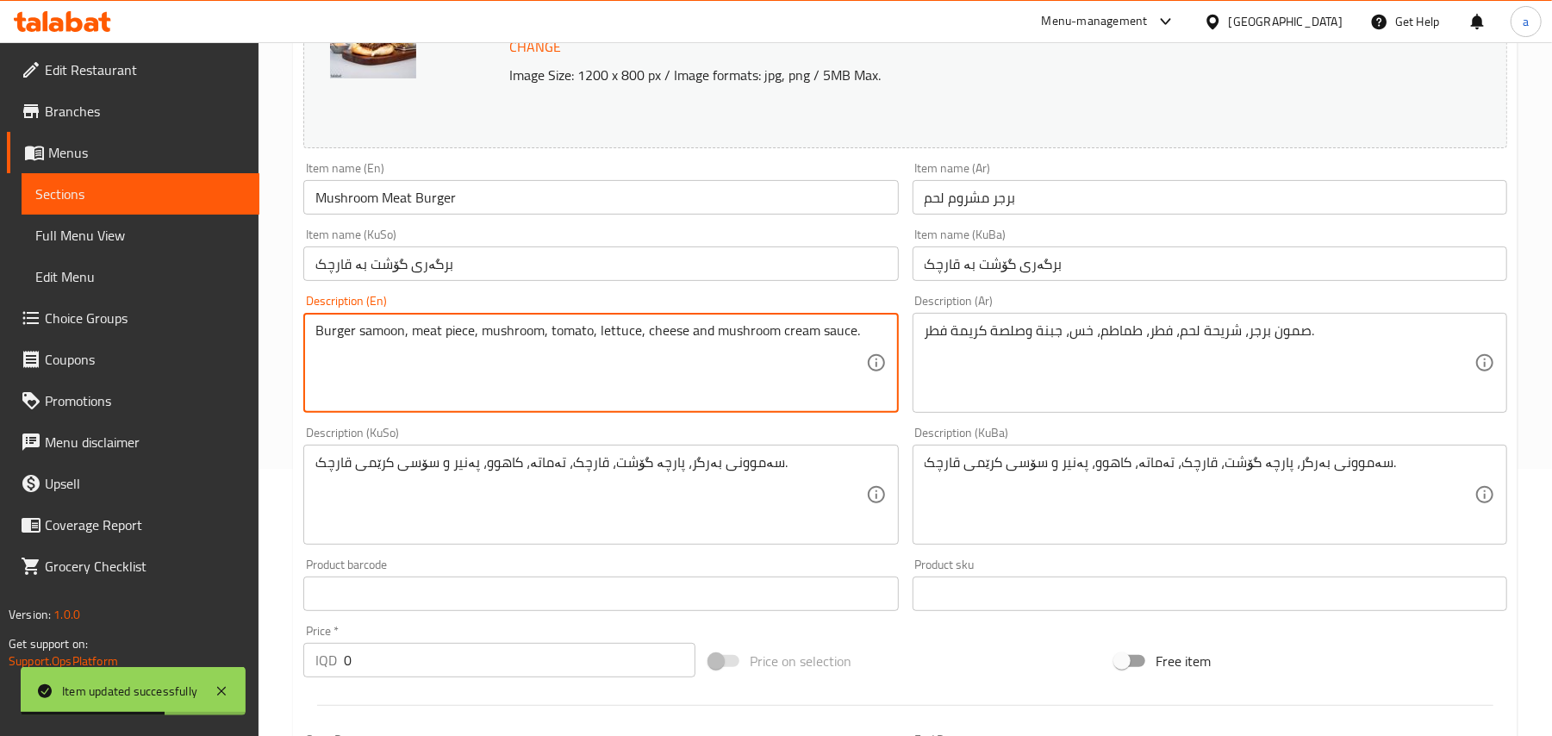
click at [725, 342] on textarea "Burger samoon, meat piece, mushroom, tomato, lettuce, cheese and mushroom cream…" at bounding box center [590, 363] width 550 height 82
click at [489, 365] on textarea "Burger samoon, meat piece, mushroom, tomato, lettuce, cheese، mushroom cream sa…" at bounding box center [590, 363] width 550 height 82
paste textarea "and French fries"
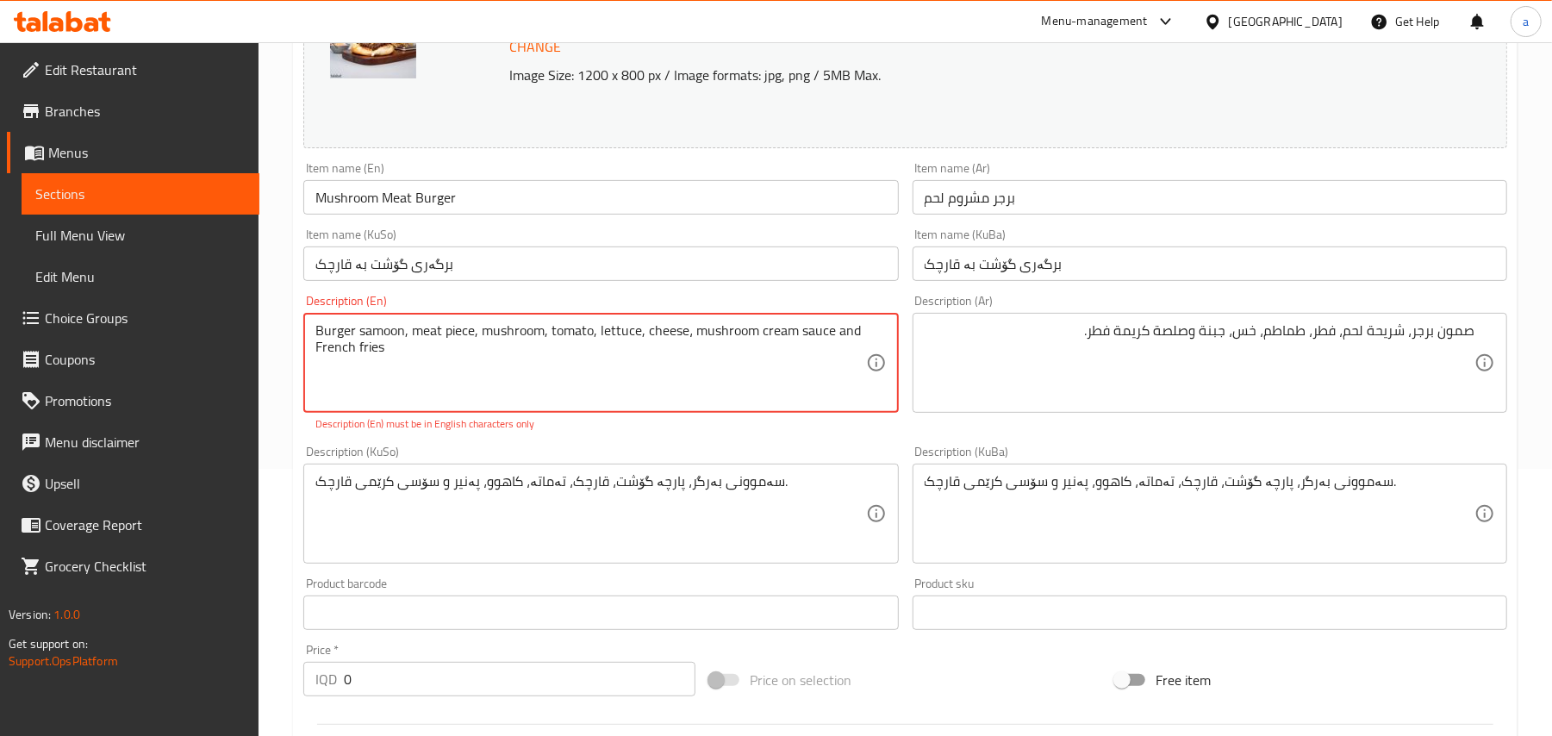
click at [704, 346] on textarea "Burger samoon, meat piece, mushroom, tomato, lettuce, cheese، mushroom cream sa…" at bounding box center [590, 363] width 550 height 82
click at [710, 350] on textarea "Burger samoon, meat piece, mushroom, tomato, lettuce, cheese، mushroom cream sa…" at bounding box center [590, 363] width 550 height 82
type textarea "Burger samoon, meat piece, mushroom, tomato, lettuce, cheese, mushroom cream sa…"
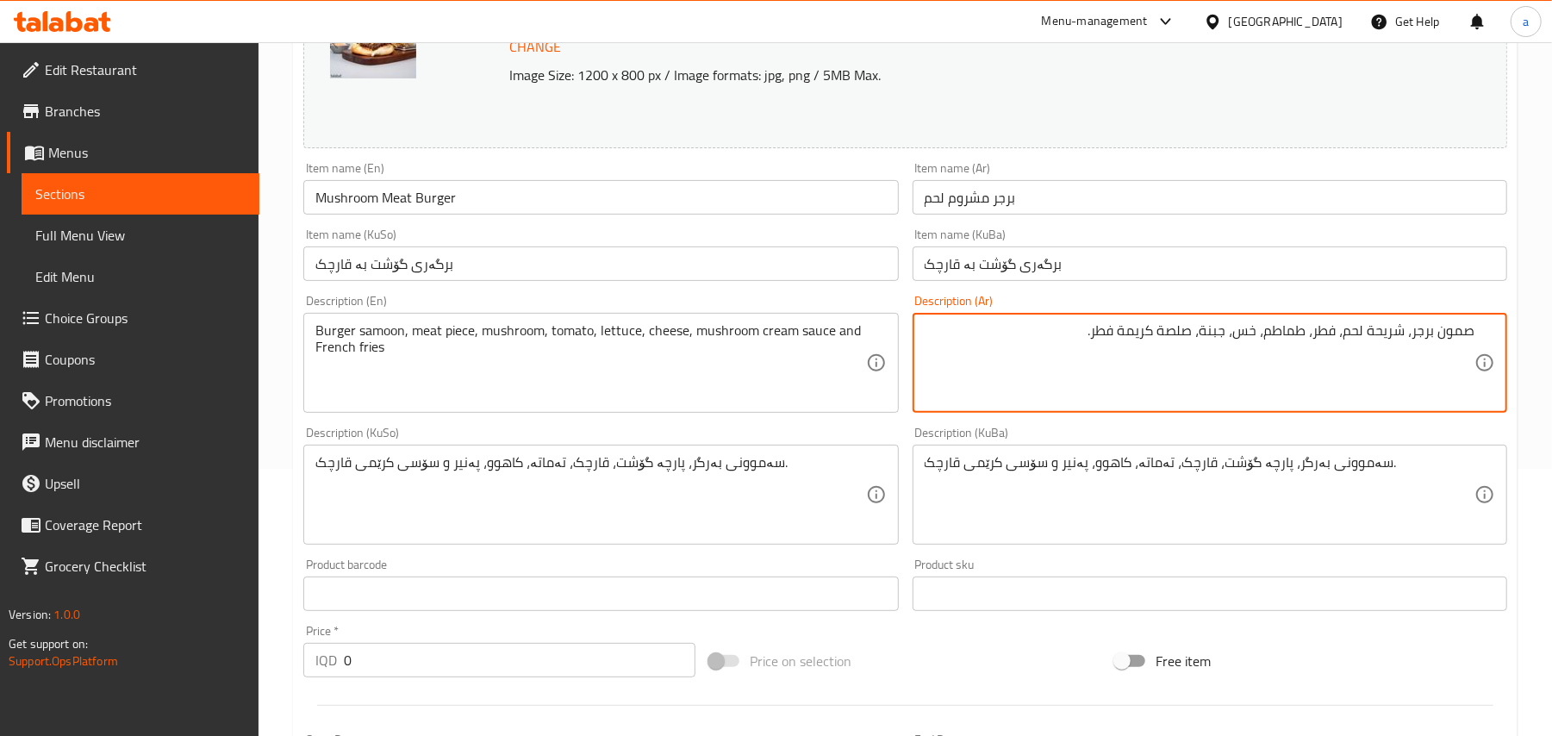
click at [1039, 356] on textarea "صمون برجر، شريحة لحم، فطر، طماطم، خس، جبنة، صلصة كريمة فطر." at bounding box center [1200, 363] width 550 height 82
paste textarea "وبطاطا مقلية"
type textarea "صمون برجر، شريحة لحم، فطر، طماطم، خس، جبنة، صلصة كريمة فطر وبطاطا مقلية"
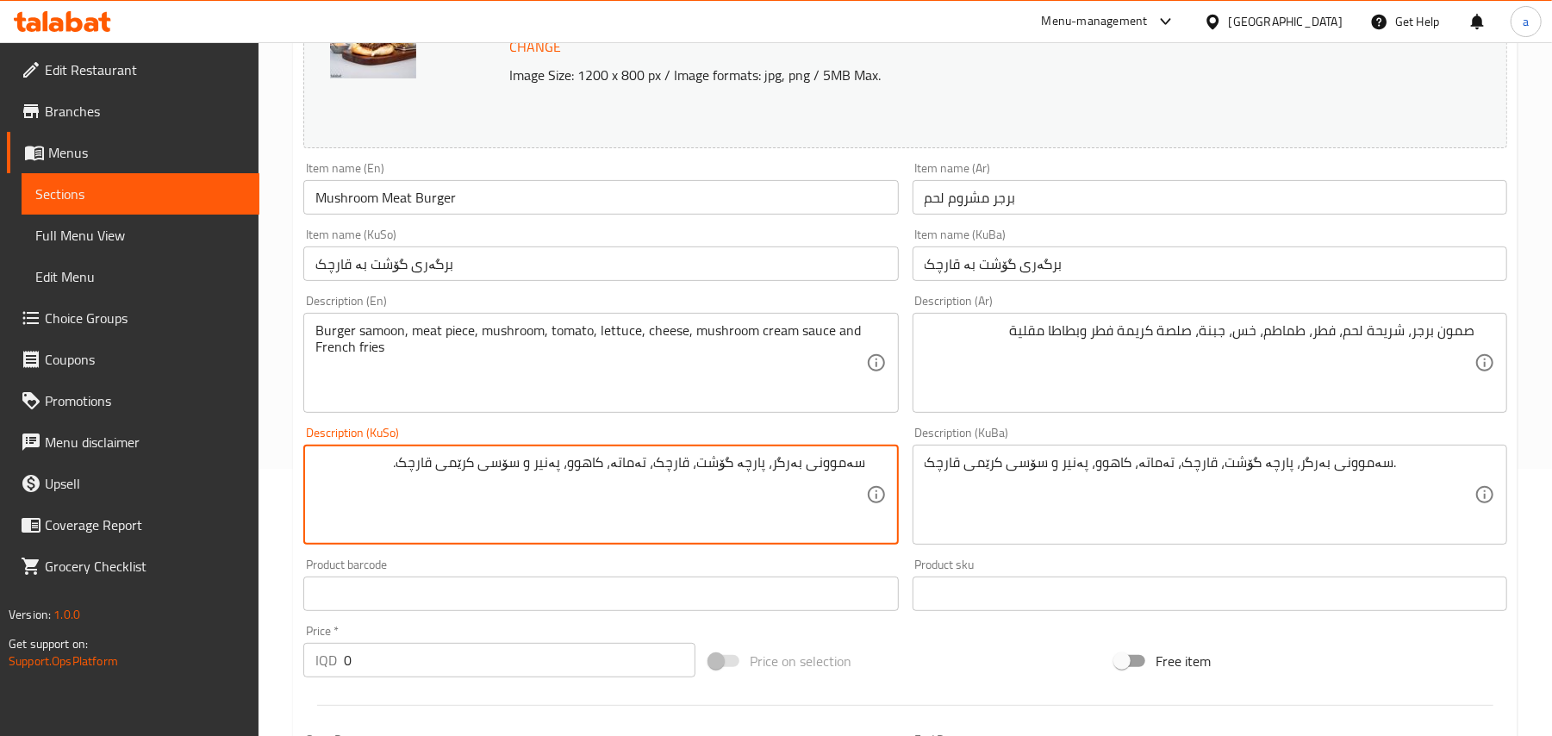
click at [524, 486] on textarea "سەموونی بەرگر، پارچە گۆشت، قارچک، تەماتە، کاهوو، پەنیر و سۆسی کرێمی قارچک." at bounding box center [590, 495] width 550 height 82
drag, startPoint x: 395, startPoint y: 486, endPoint x: 384, endPoint y: 486, distance: 10.3
click at [390, 486] on textarea "سەموونی بەرگر، پارچە گۆشت، قارچک، تەماتە، کاهوو، پەنیر، سۆسی کرێمی قارچک." at bounding box center [590, 495] width 550 height 82
paste textarea "و فینگەر"
type textarea "سەموونی بەرگر، پارچە گۆشت، قارچک، تەماتە، کاهوو، پەنیر، سۆسی کرێمی قارچک و فینگ…"
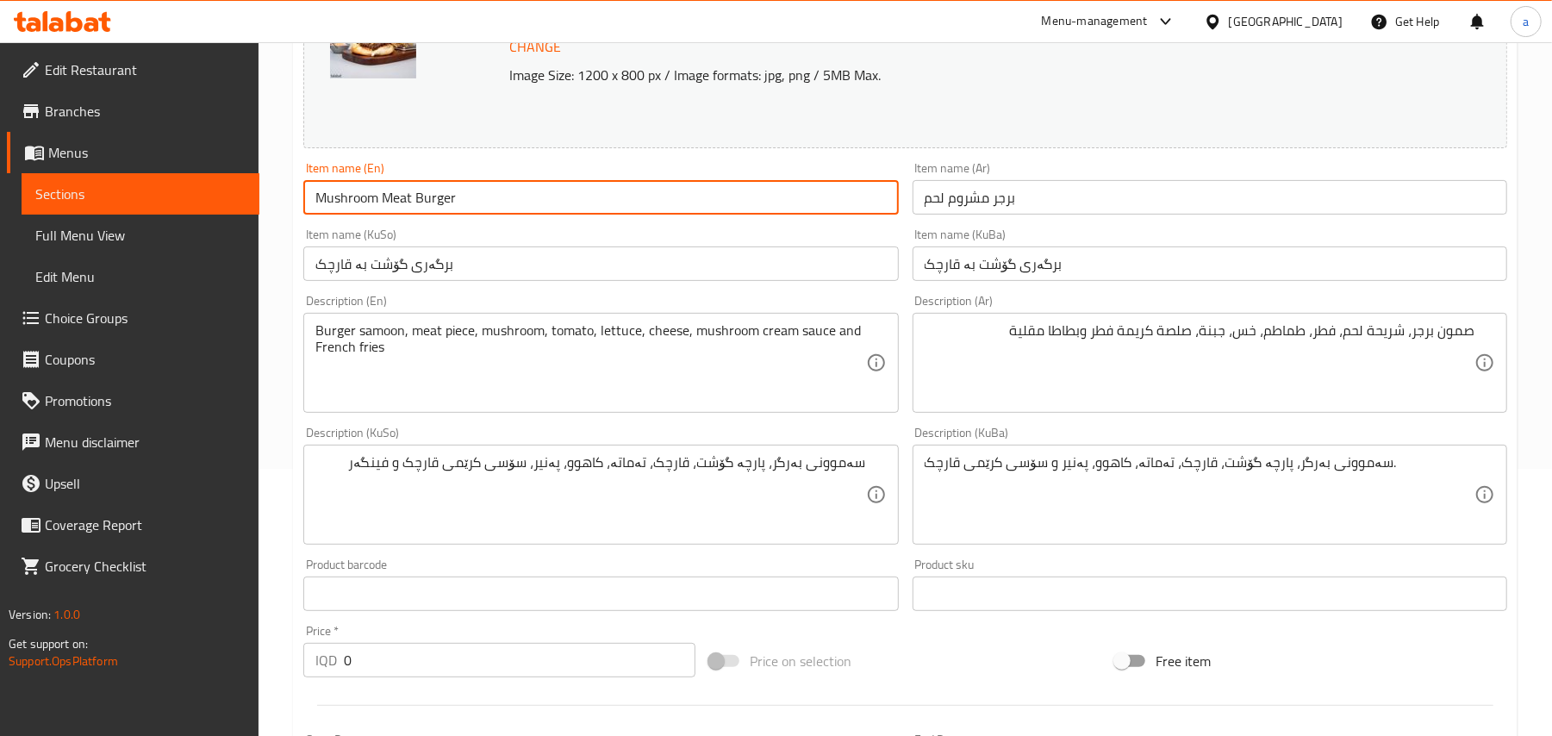
click at [464, 207] on input "Mushroom Meat Burger" at bounding box center [600, 197] width 595 height 34
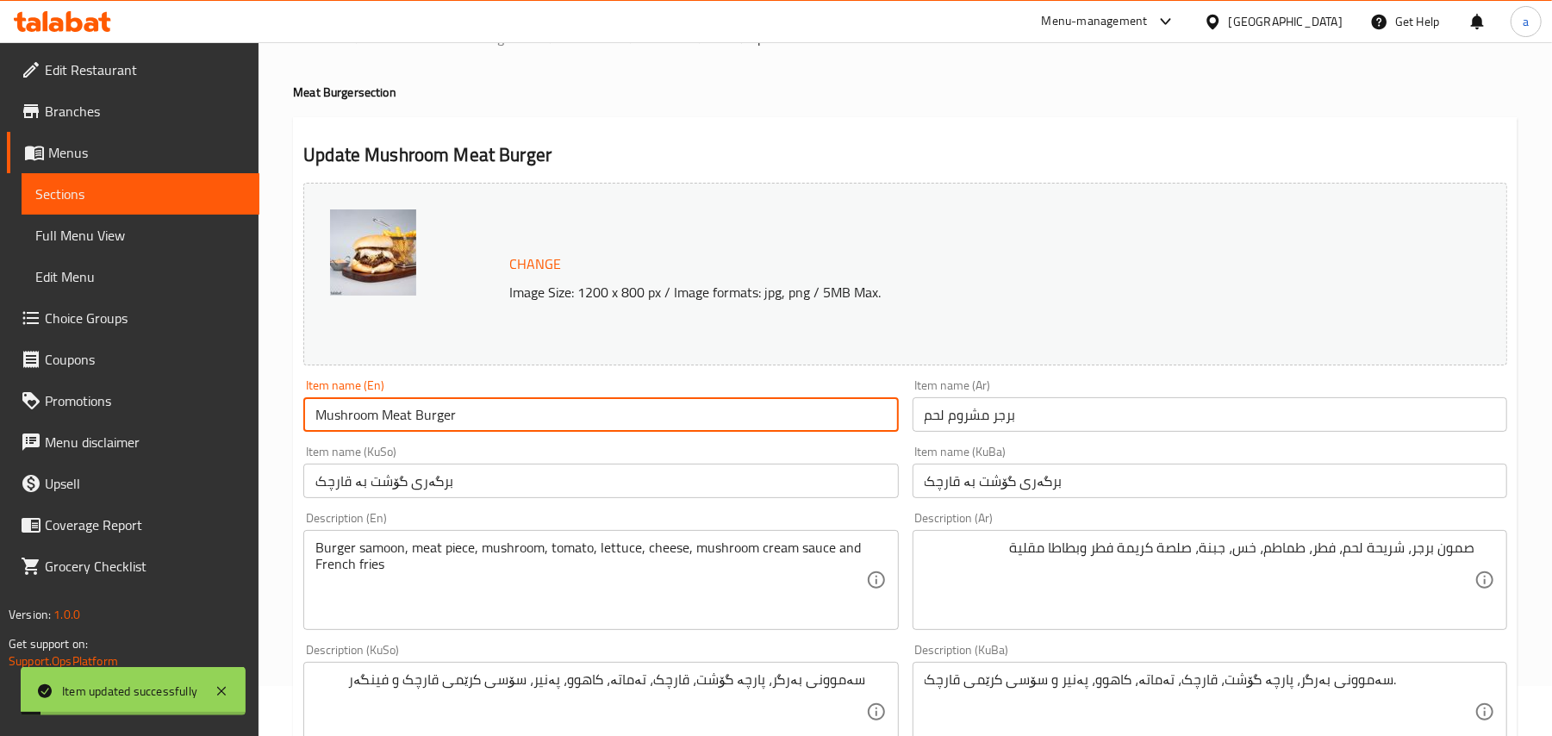
scroll to position [0, 0]
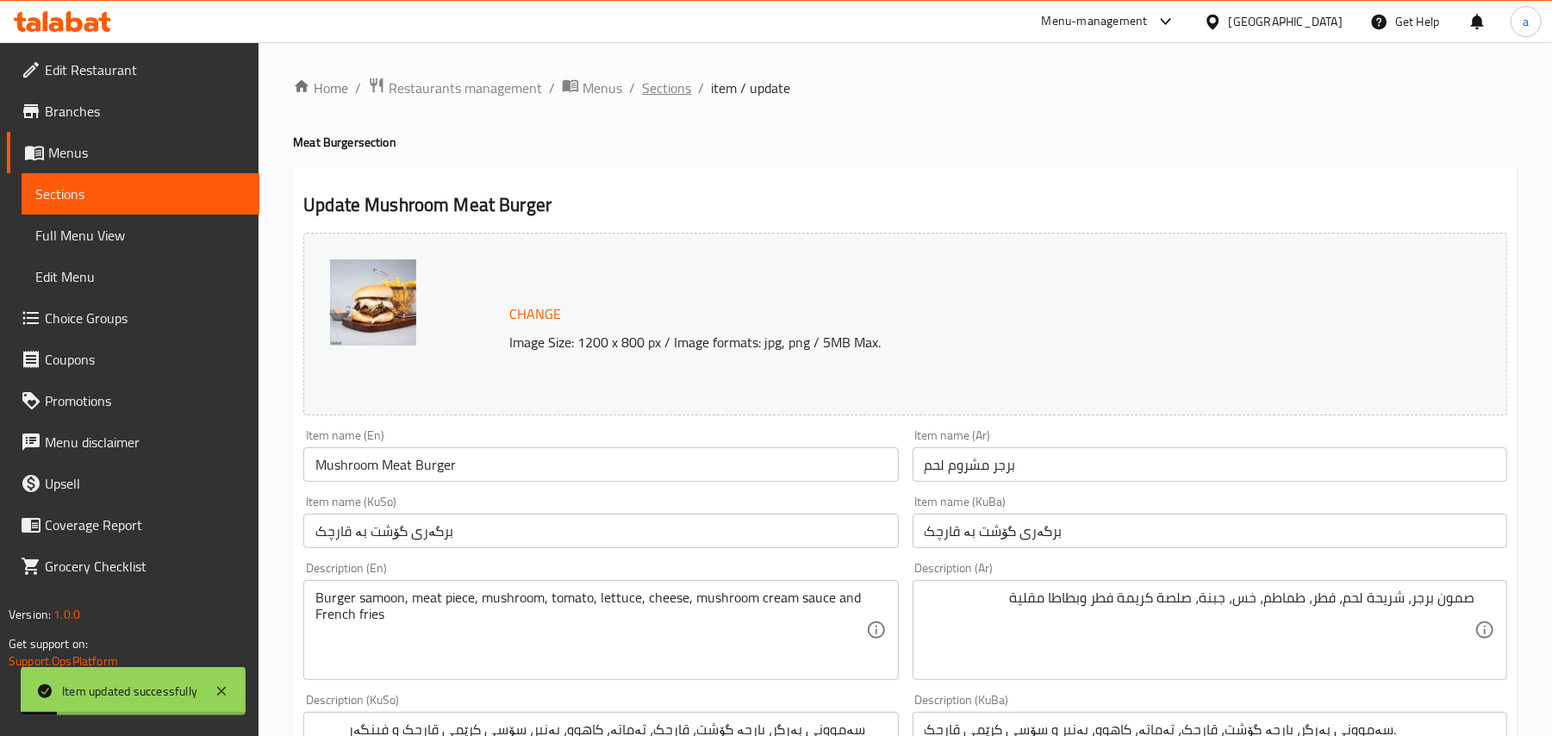
click at [691, 88] on span "Sections" at bounding box center [666, 88] width 49 height 21
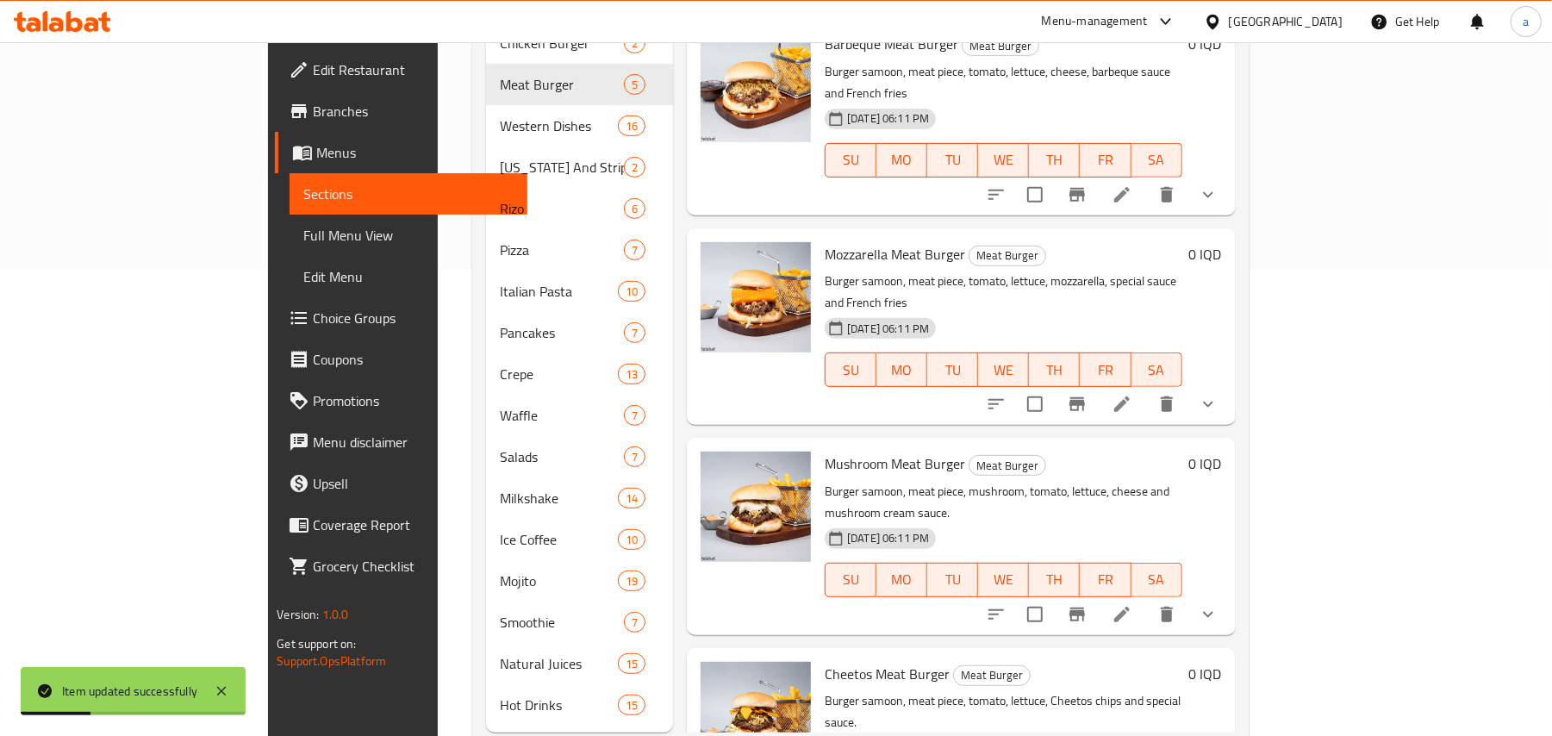
scroll to position [519, 0]
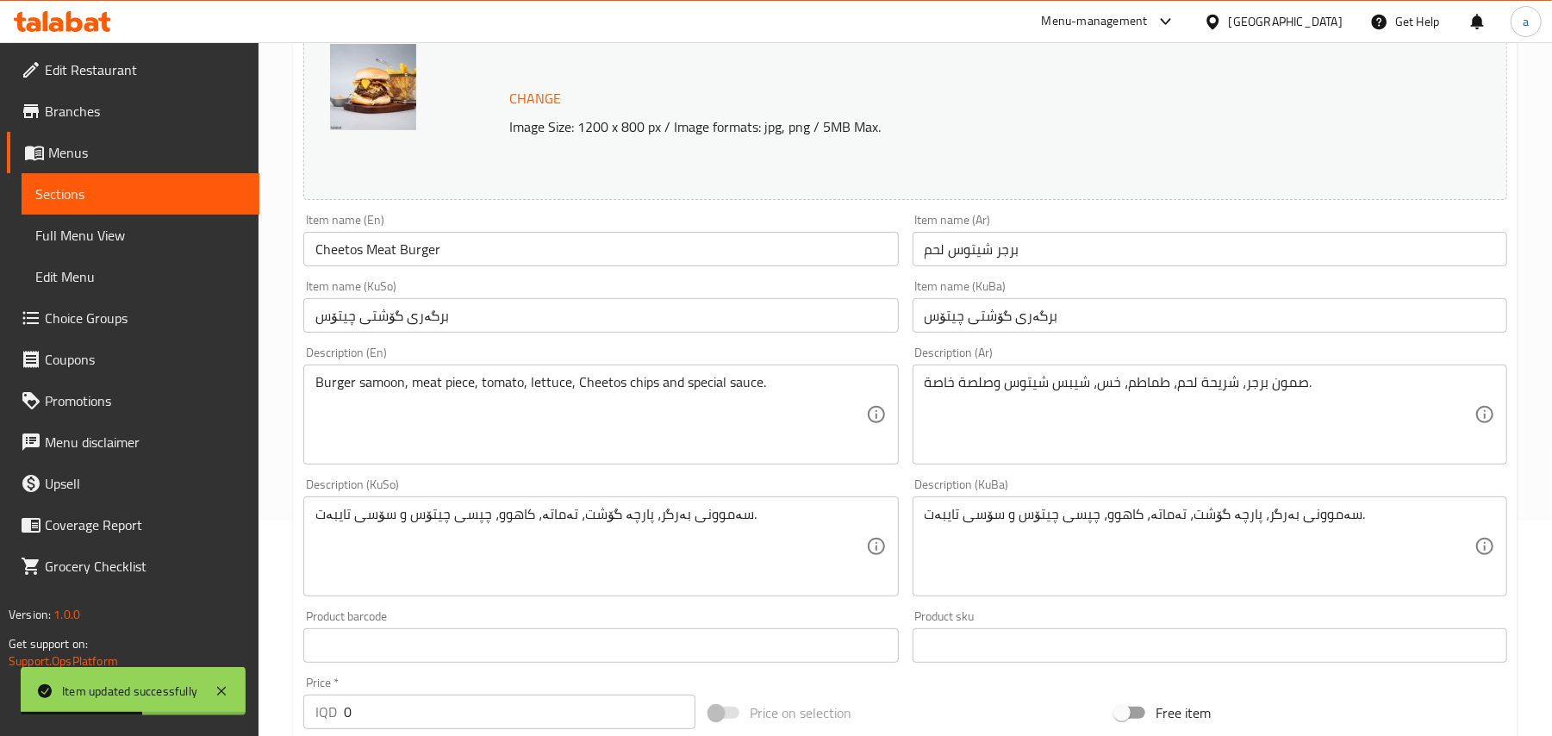
scroll to position [267, 0]
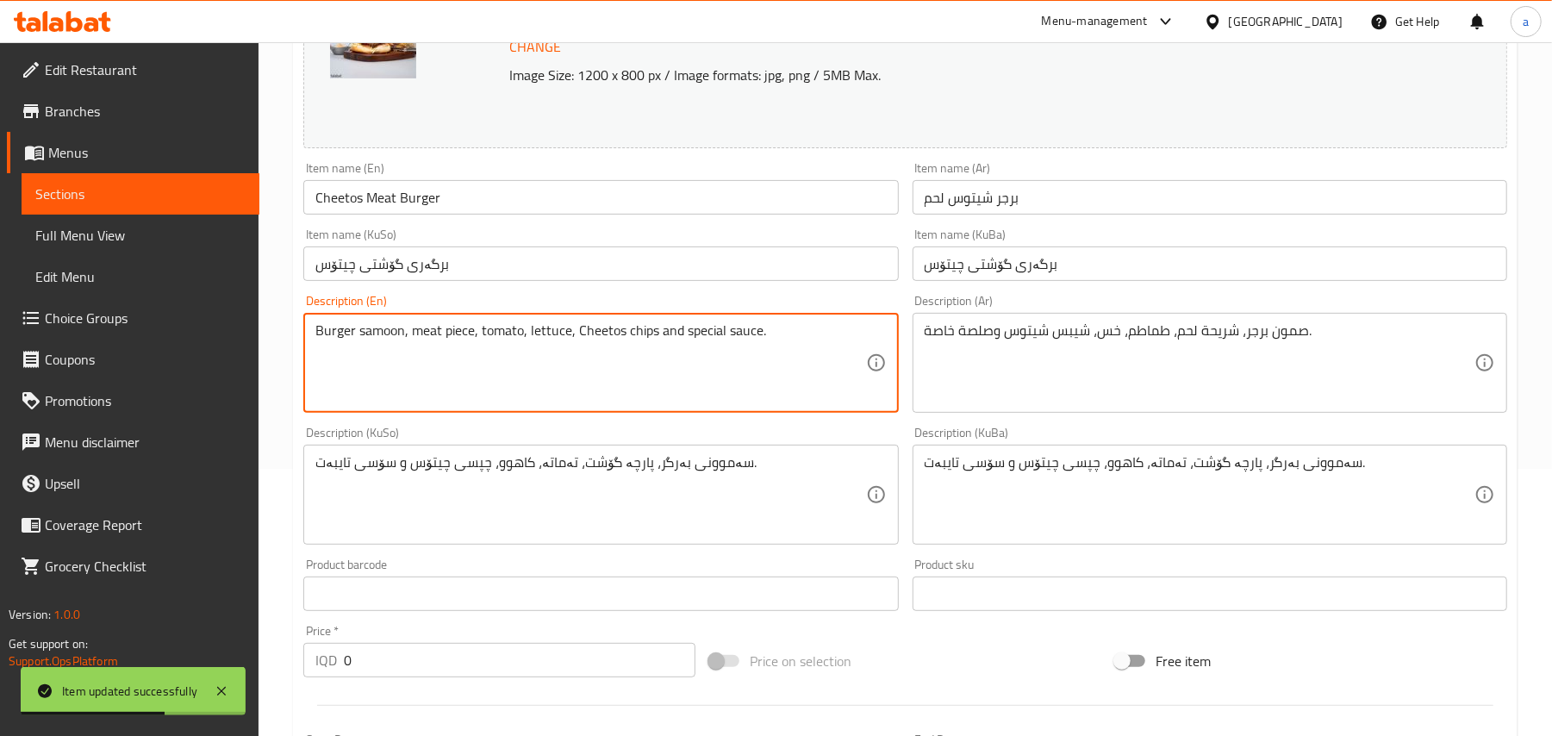
click at [691, 343] on textarea "Burger samoon, meat piece, tomato, lettuce, Cheetos chips and special sauce." at bounding box center [590, 363] width 550 height 82
click at [782, 357] on textarea "Burger samoon, meat piece, tomato, lettuce, Cheetos chips, special sauce." at bounding box center [590, 363] width 550 height 82
paste textarea "and French fries"
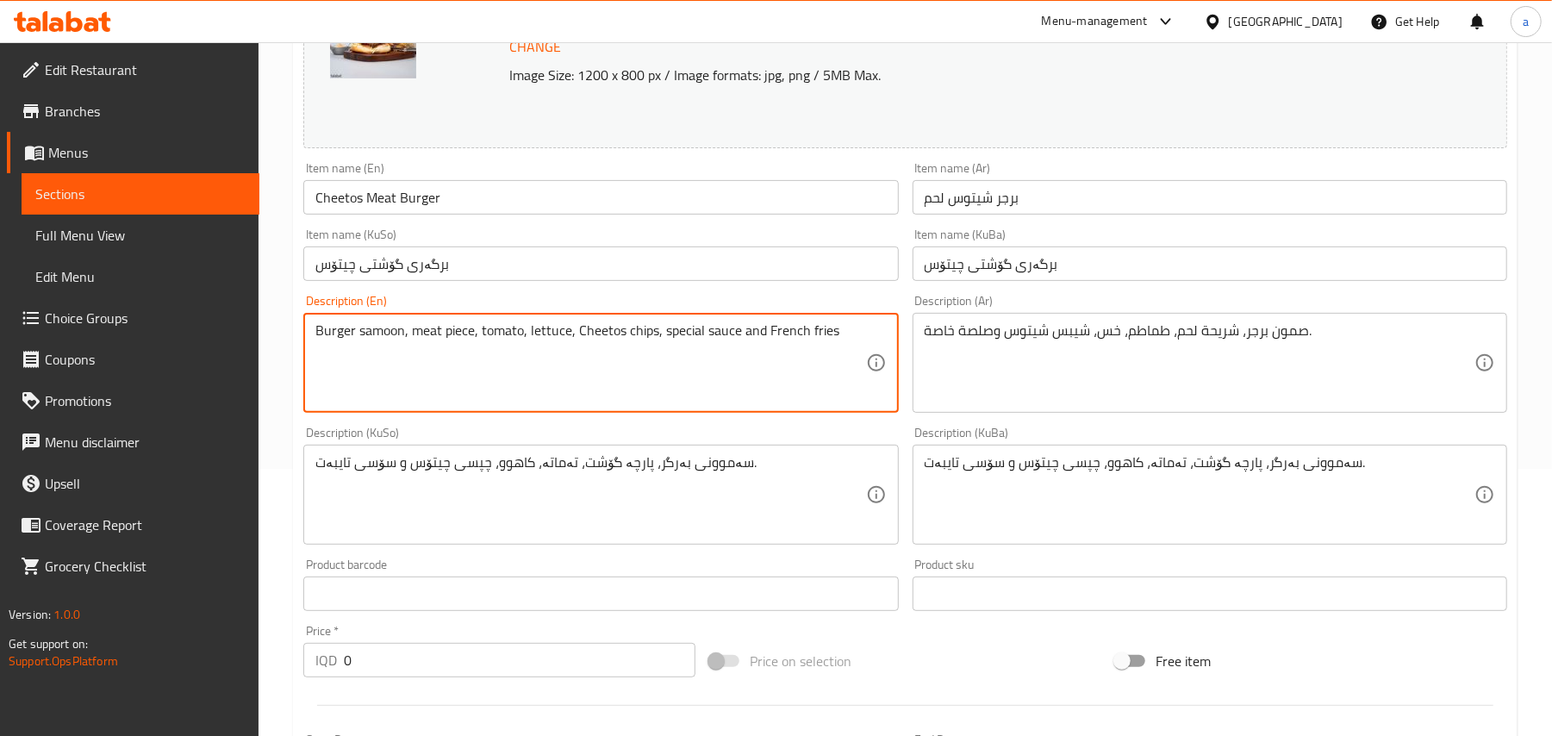
type textarea "Burger samoon, meat piece, tomato, lettuce, Cheetos chips, special sauce and Fr…"
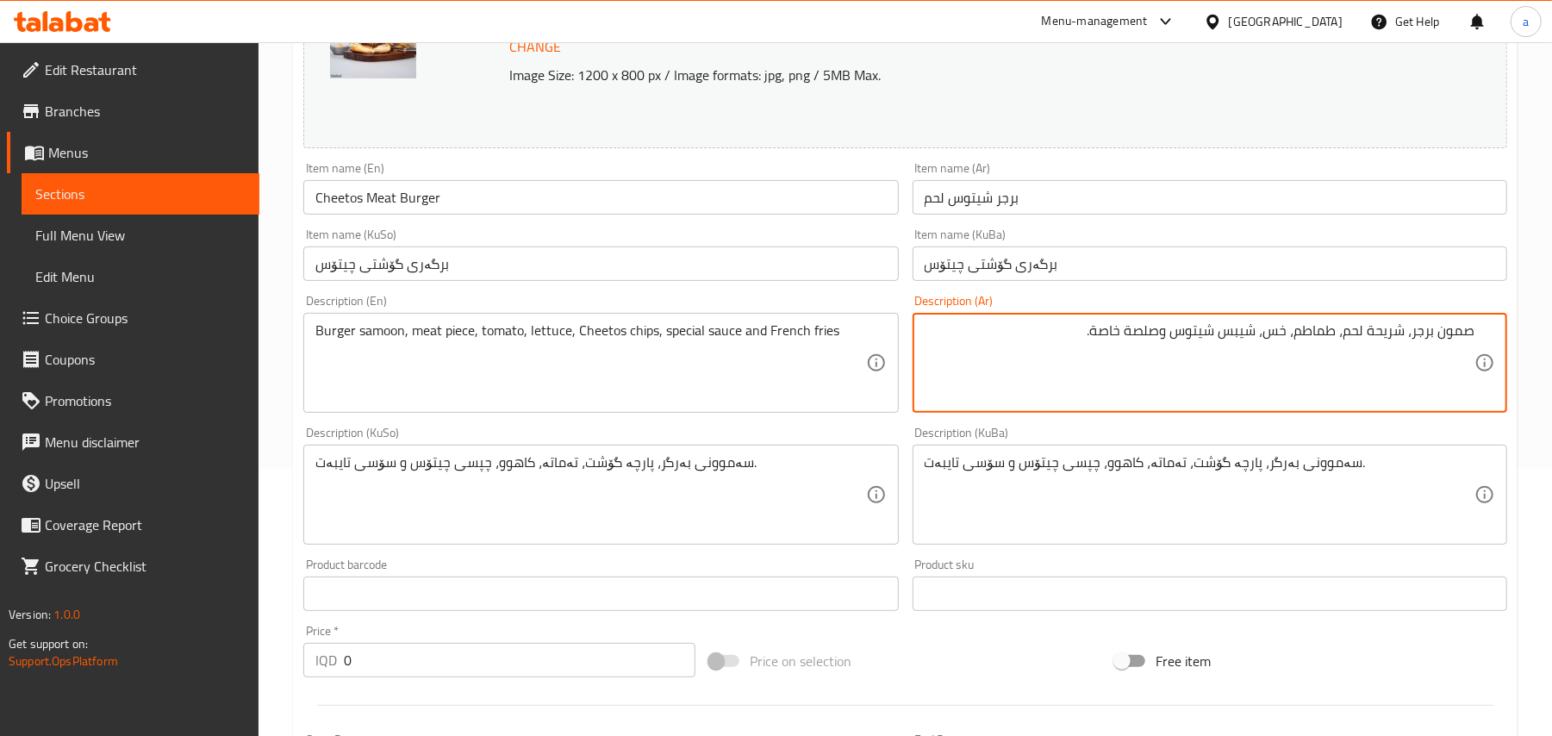
click at [1138, 350] on textarea "صمون برجر، شريحة لحم، طماطم، خس، شيبس شيتوس وصلصة خاصة." at bounding box center [1200, 363] width 550 height 82
paste textarea "وبطاطا مقلية"
type textarea "صمون برجر، شريحة لحم، طماطم، خس، شيبس شيتوس، صلصة خاصة وبطاطا مقلية"
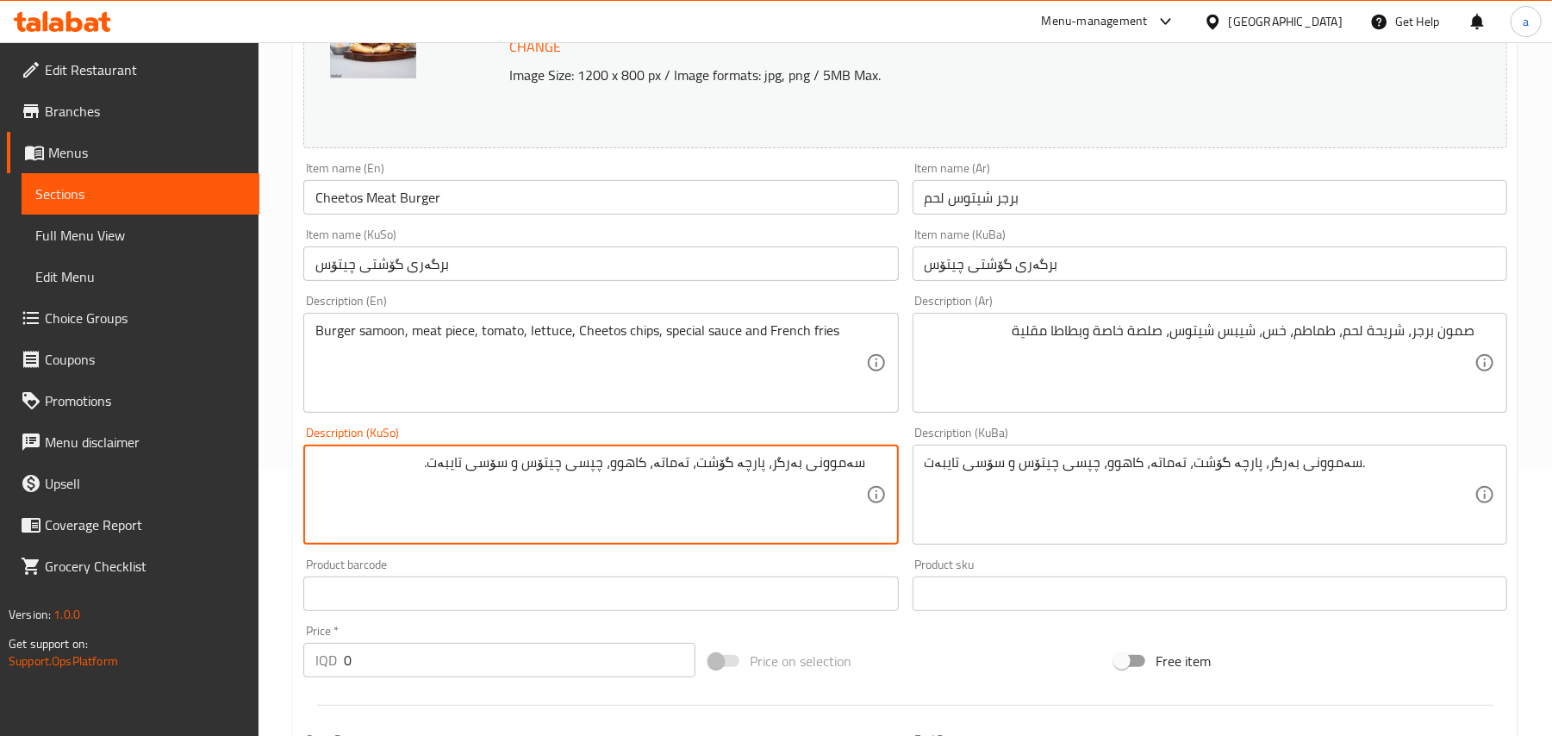
click at [511, 490] on textarea "سەموونی بەرگر، پارچە گۆشت، تەماتە، کاهوو، چپسی چیتۆس و سۆسی تایبەت." at bounding box center [590, 495] width 550 height 82
click at [377, 491] on textarea "سەموونی بەرگر، پارچە گۆشت، تەماتە، کاهوو، چپسی چیتۆس، سۆسی تایبەت." at bounding box center [590, 495] width 550 height 82
paste textarea "و فینگەر"
type textarea "سەموونی بەرگر، پارچە گۆشت، تەماتە، کاهوو، چپسی چیتۆس، سۆسی تایبەت و فینگەر"
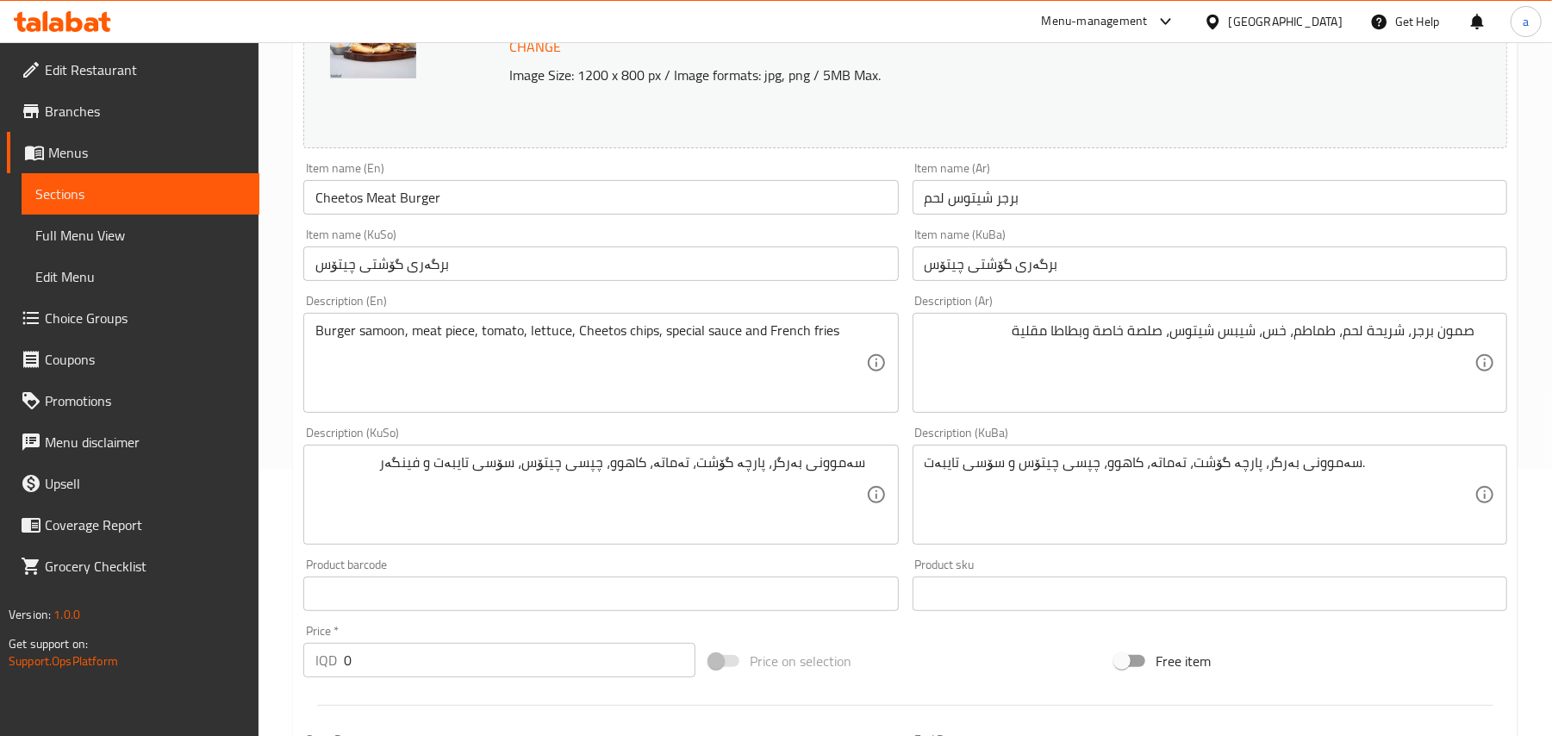
click at [477, 221] on div "Item name (En) Cheetos Meat Burger Item name (En)" at bounding box center [600, 188] width 608 height 66
click at [477, 214] on input "Cheetos Meat Burger" at bounding box center [600, 197] width 595 height 34
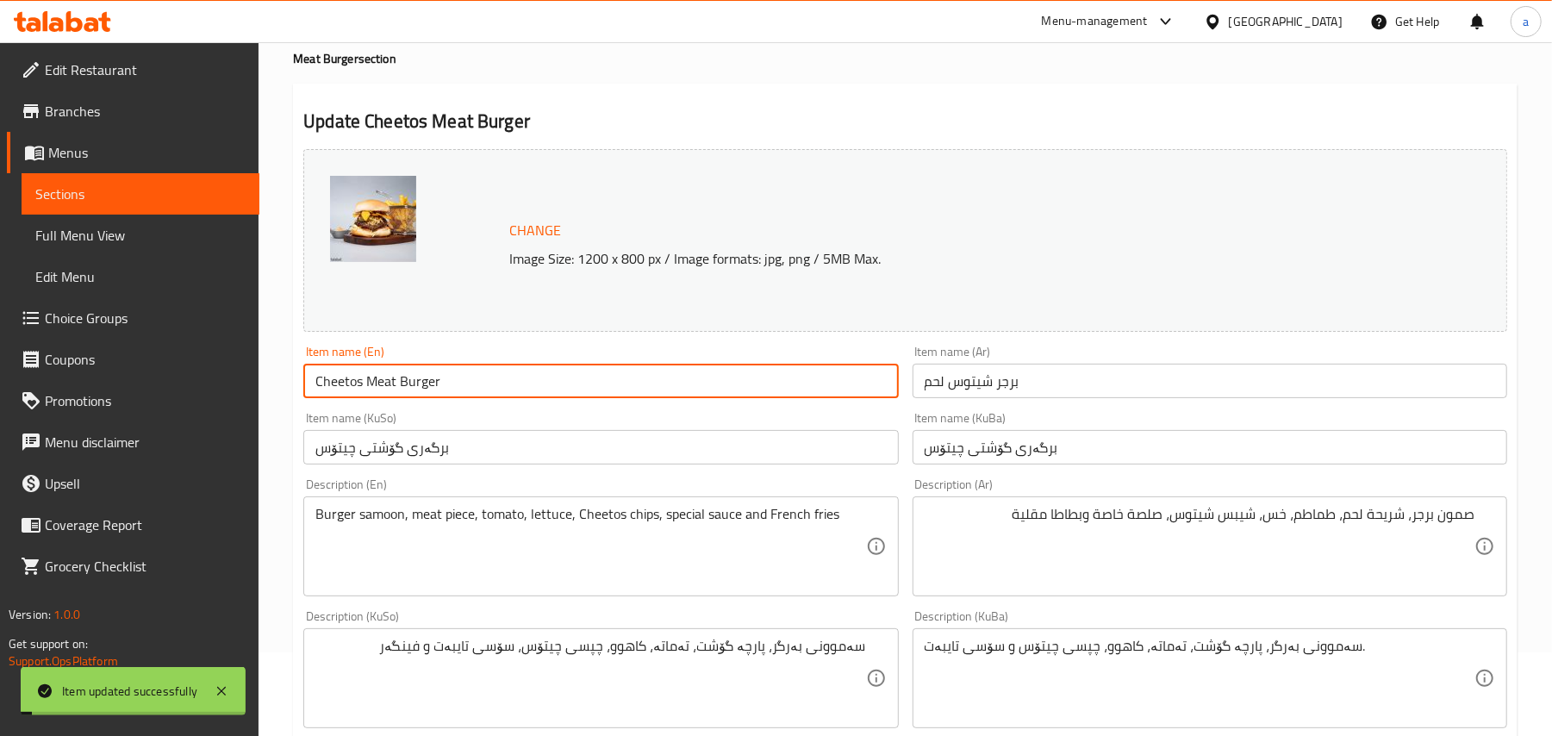
scroll to position [0, 0]
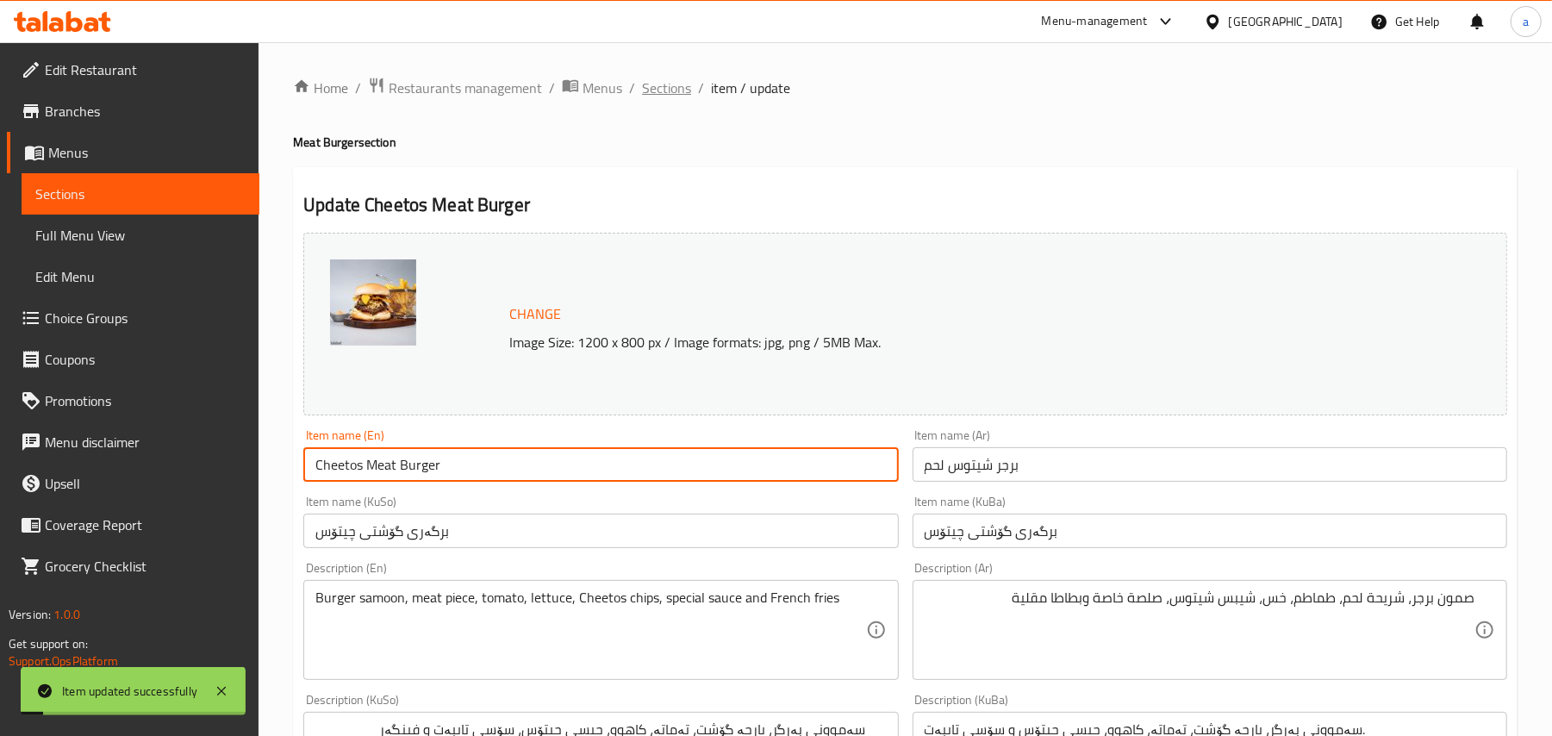
click at [679, 93] on span "Sections" at bounding box center [666, 88] width 49 height 21
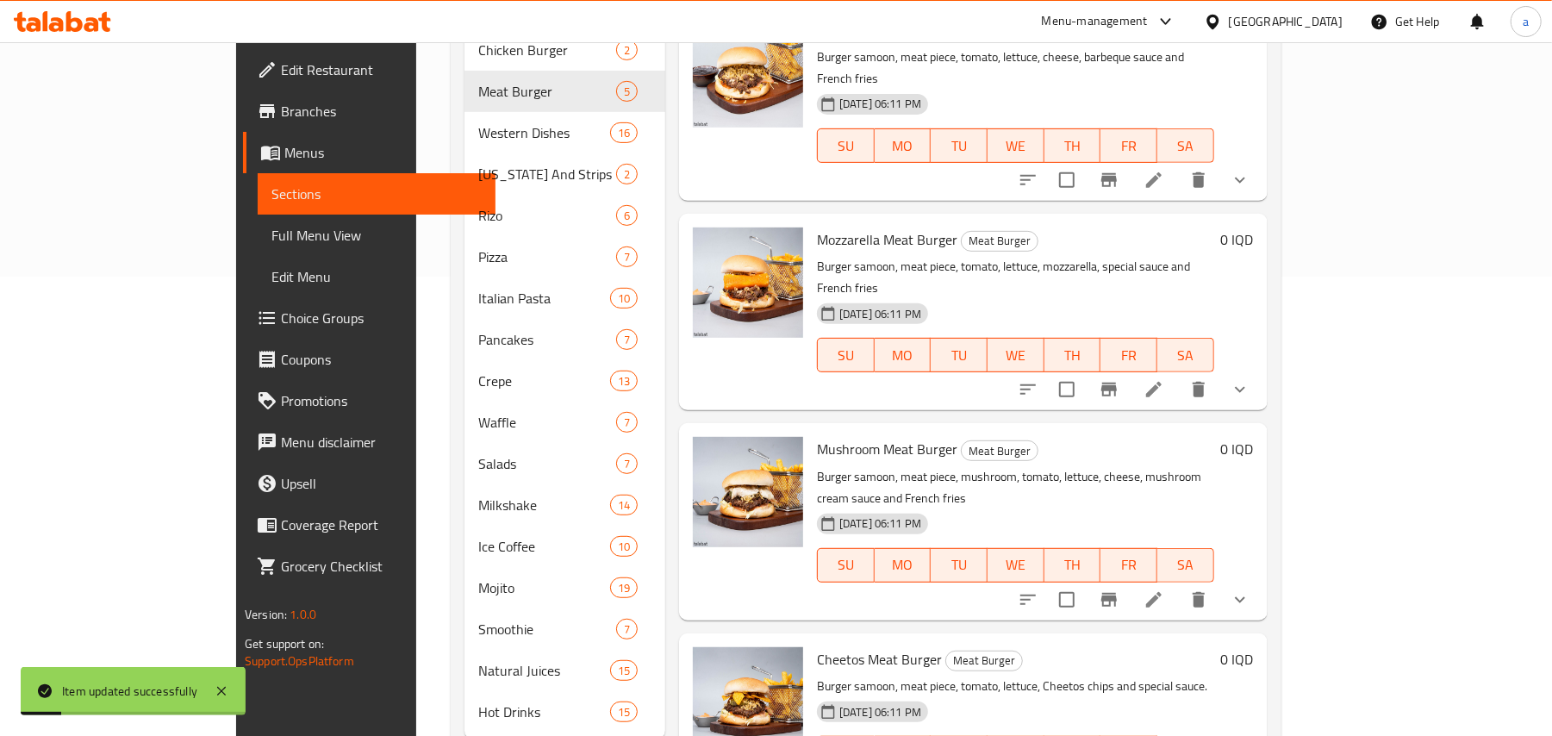
scroll to position [519, 0]
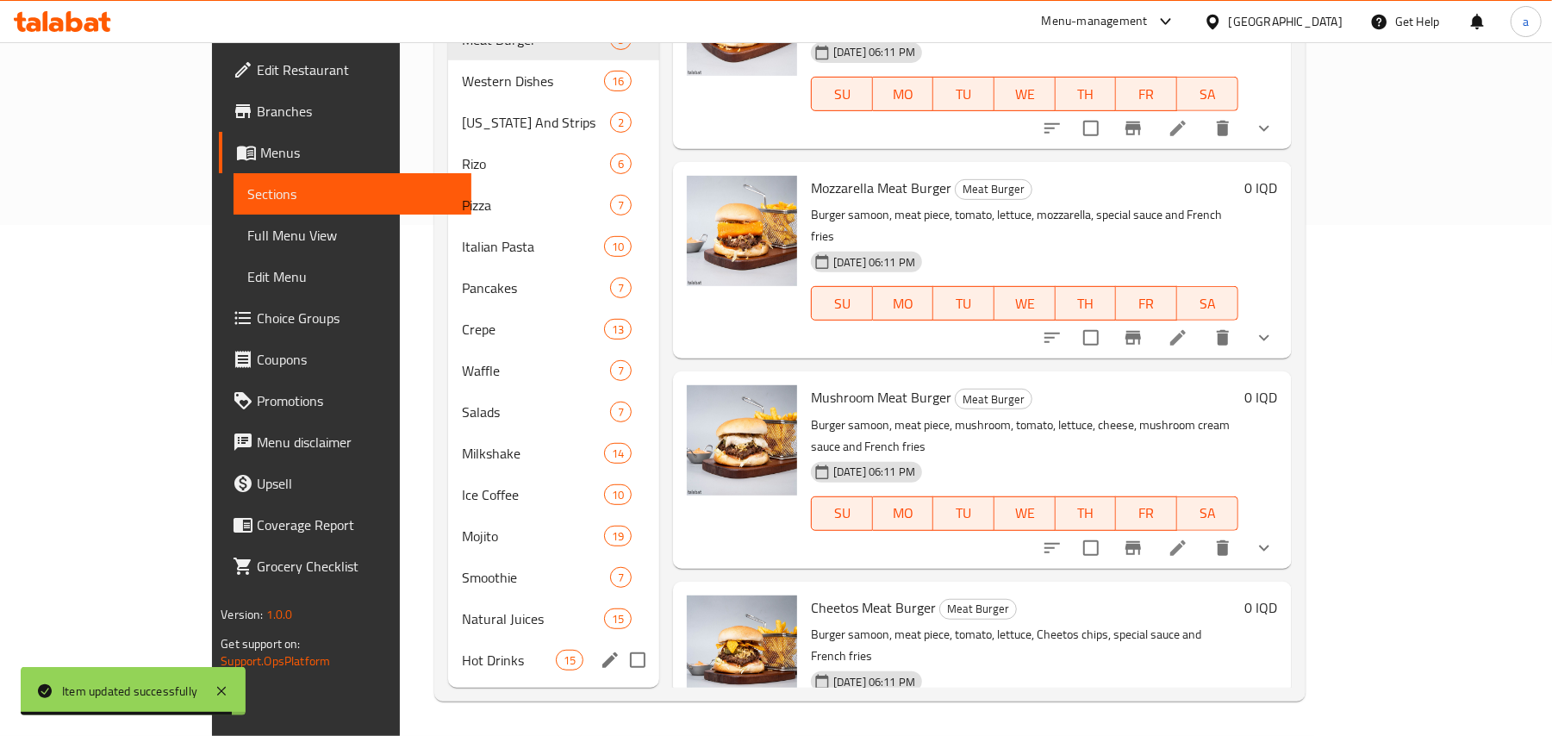
click at [484, 645] on div "Hot Drinks 15" at bounding box center [553, 659] width 211 height 41
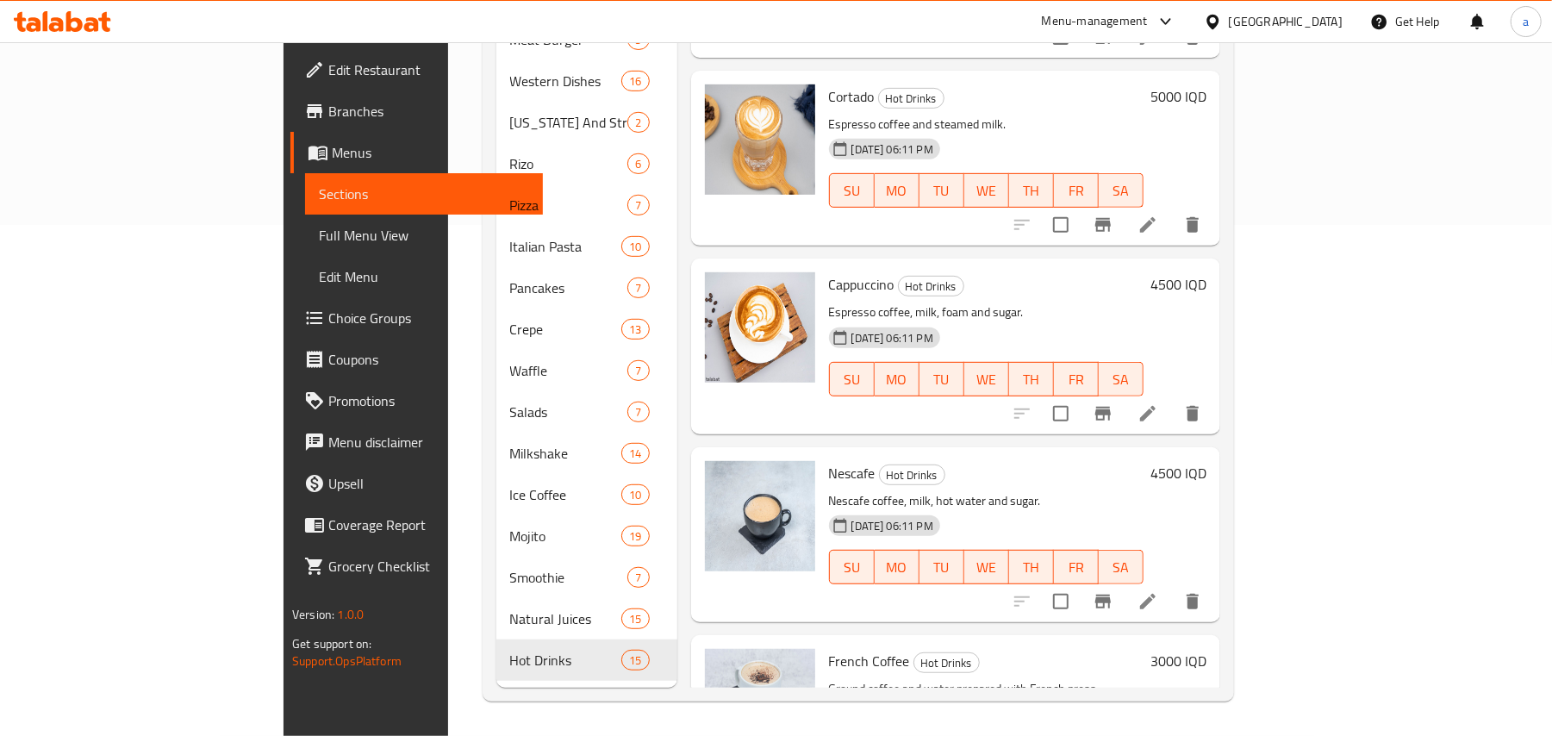
scroll to position [1913, 0]
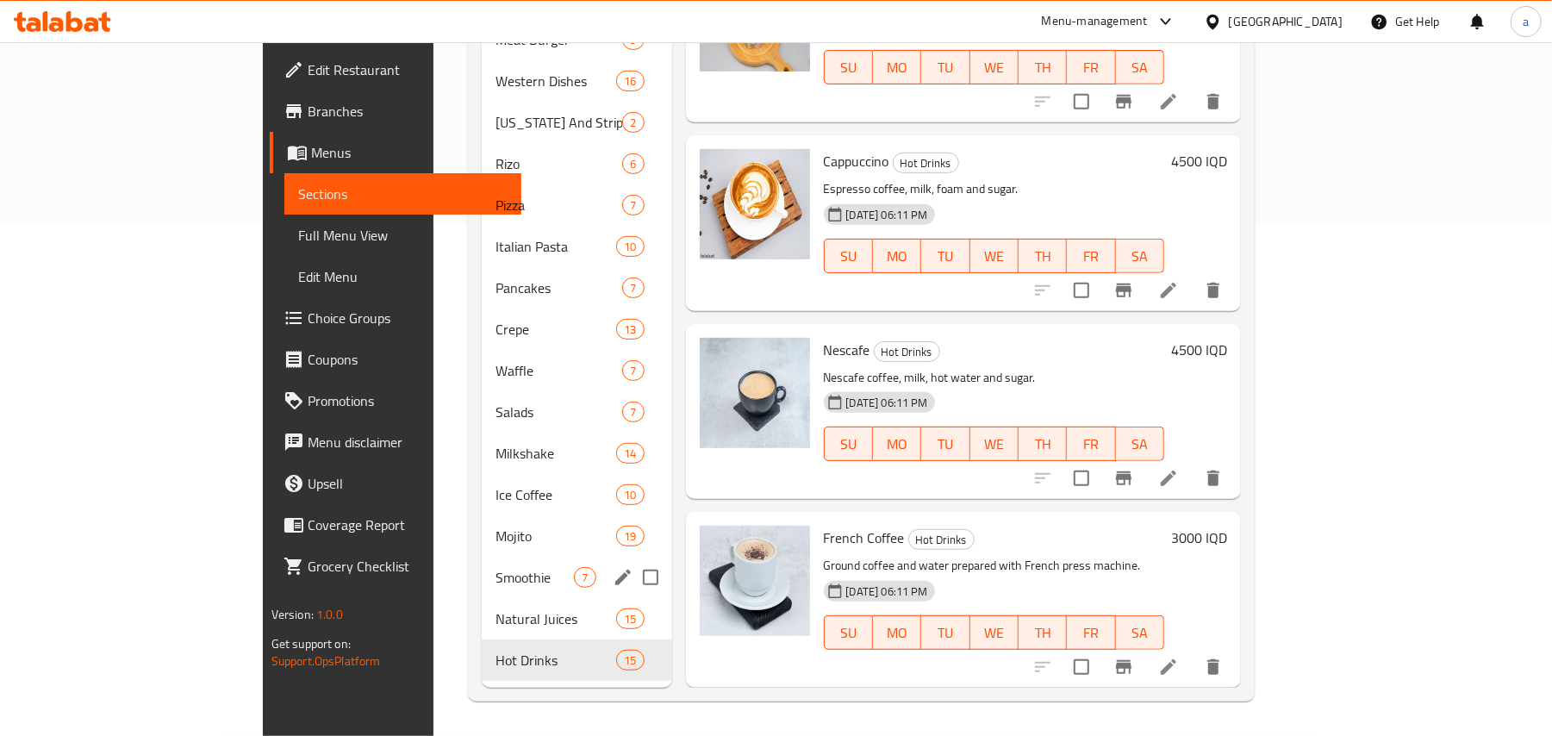
click at [496, 615] on span "Natural Juices" at bounding box center [556, 618] width 121 height 21
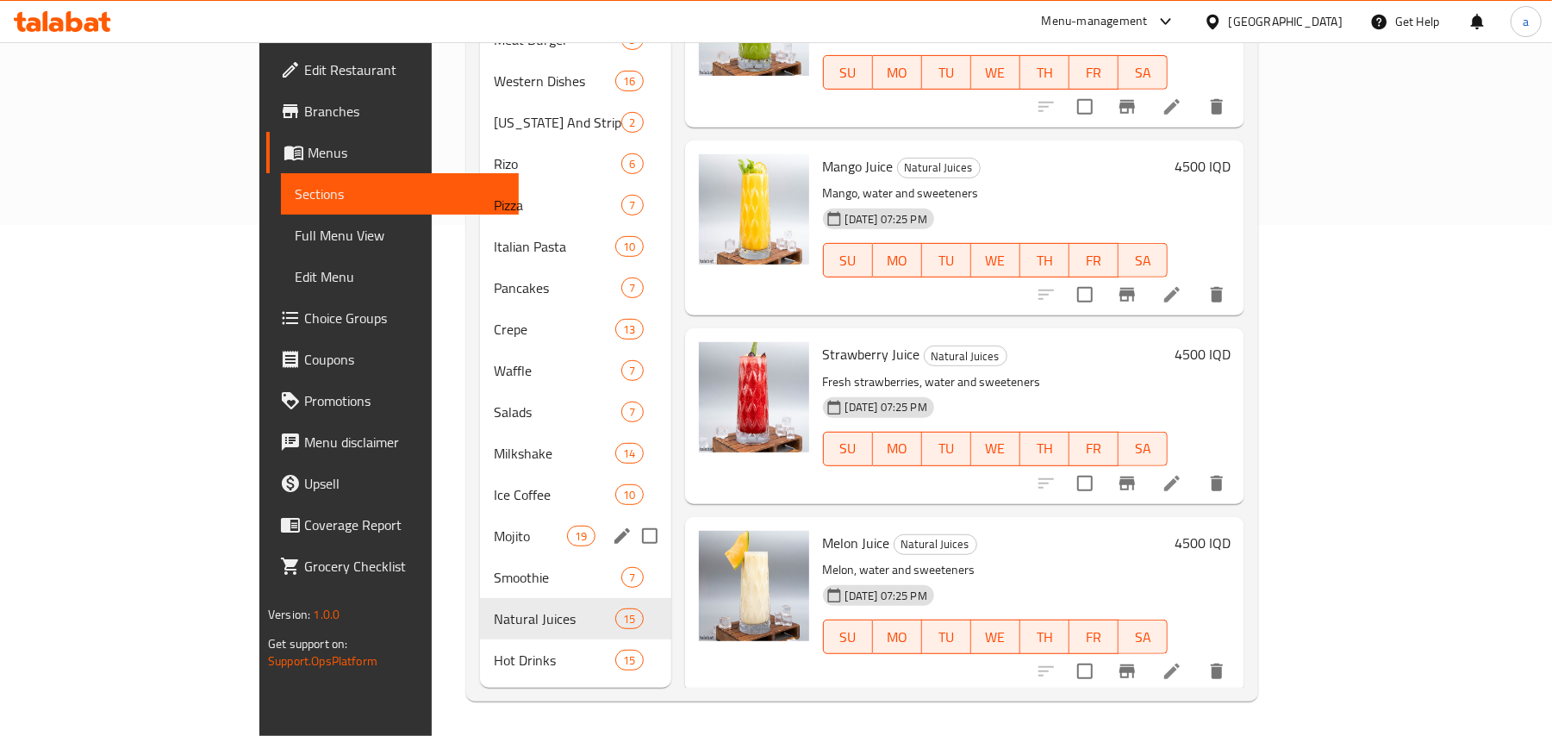
click at [494, 557] on div "Smoothie 7" at bounding box center [575, 577] width 191 height 41
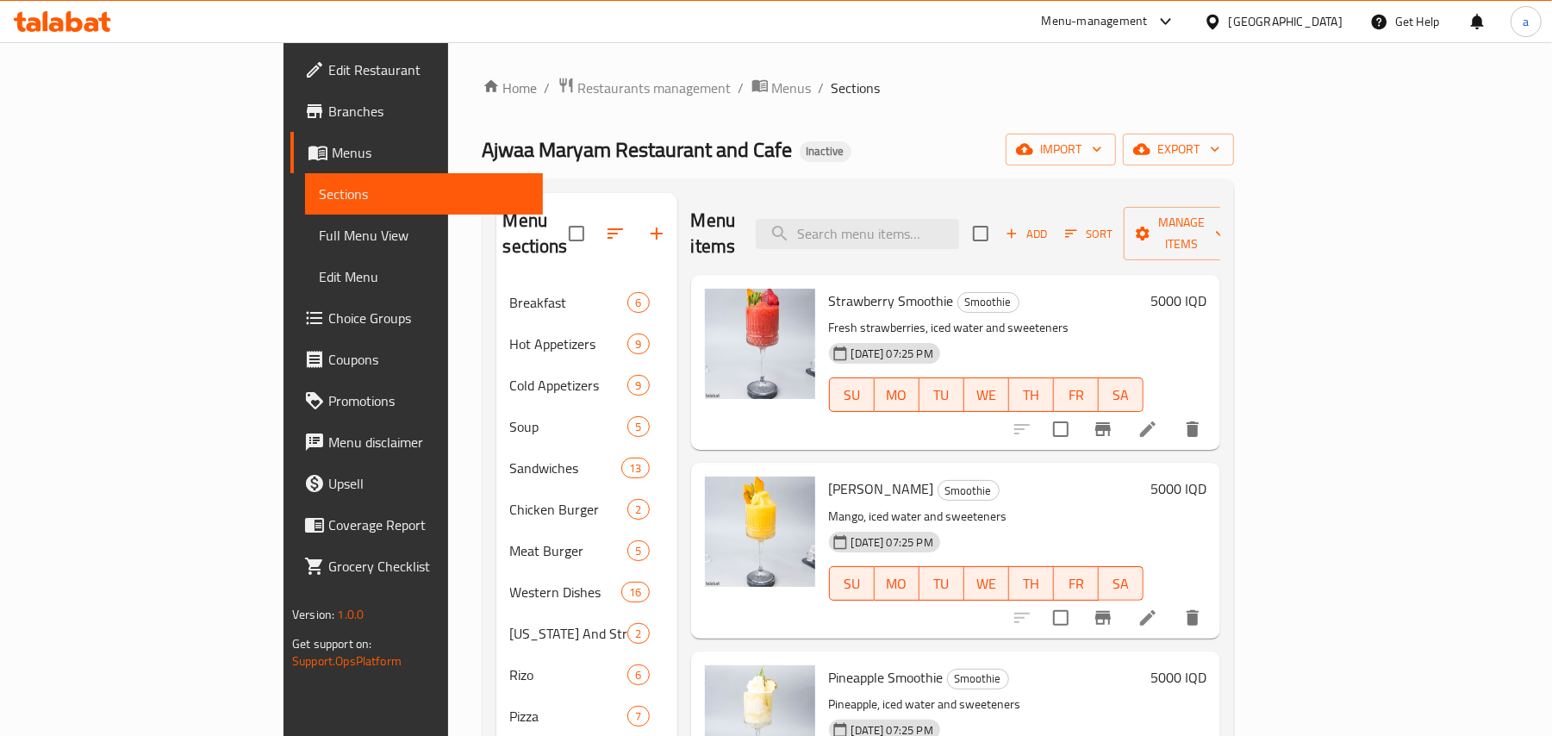
scroll to position [519, 0]
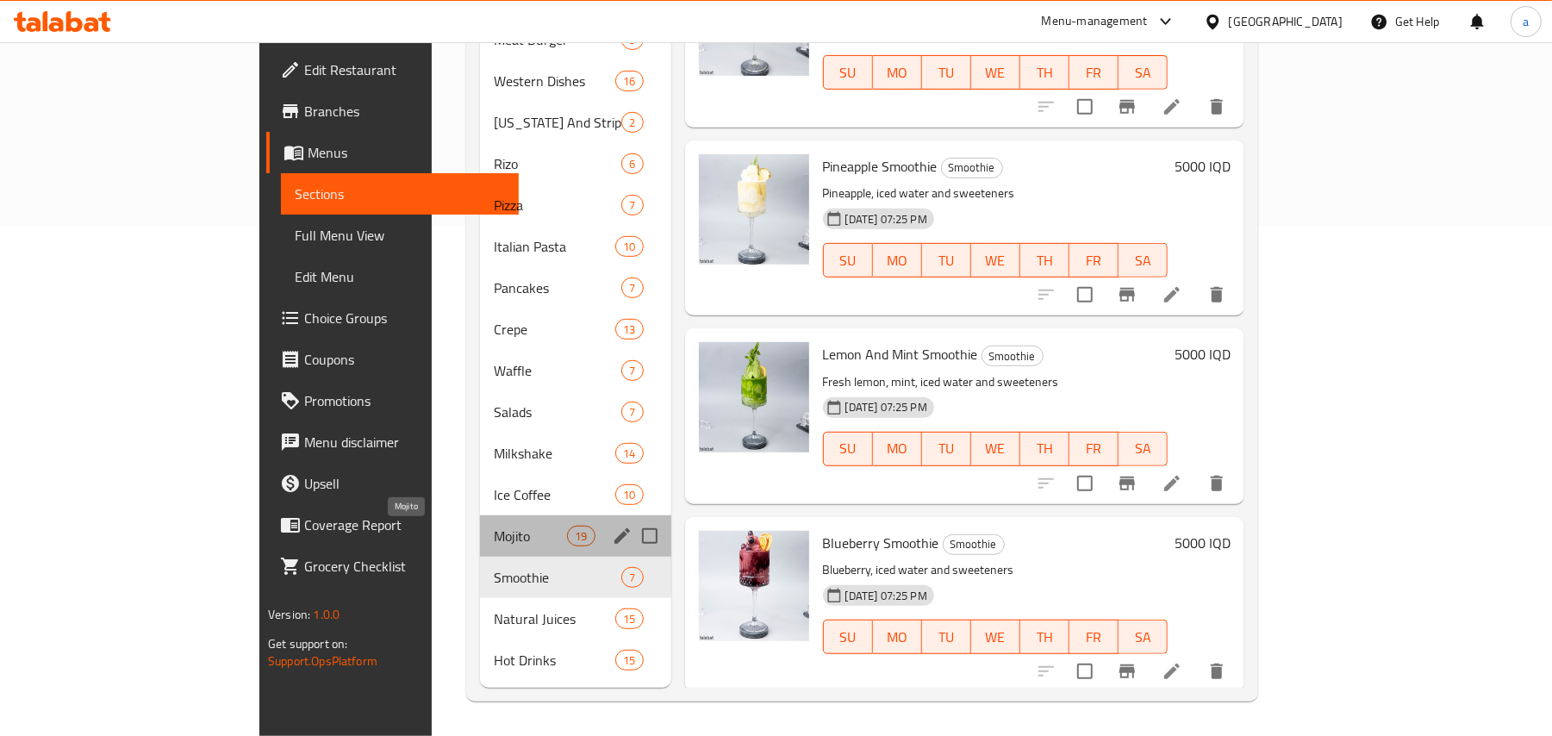
click at [494, 529] on span "Mojito" at bounding box center [530, 536] width 73 height 21
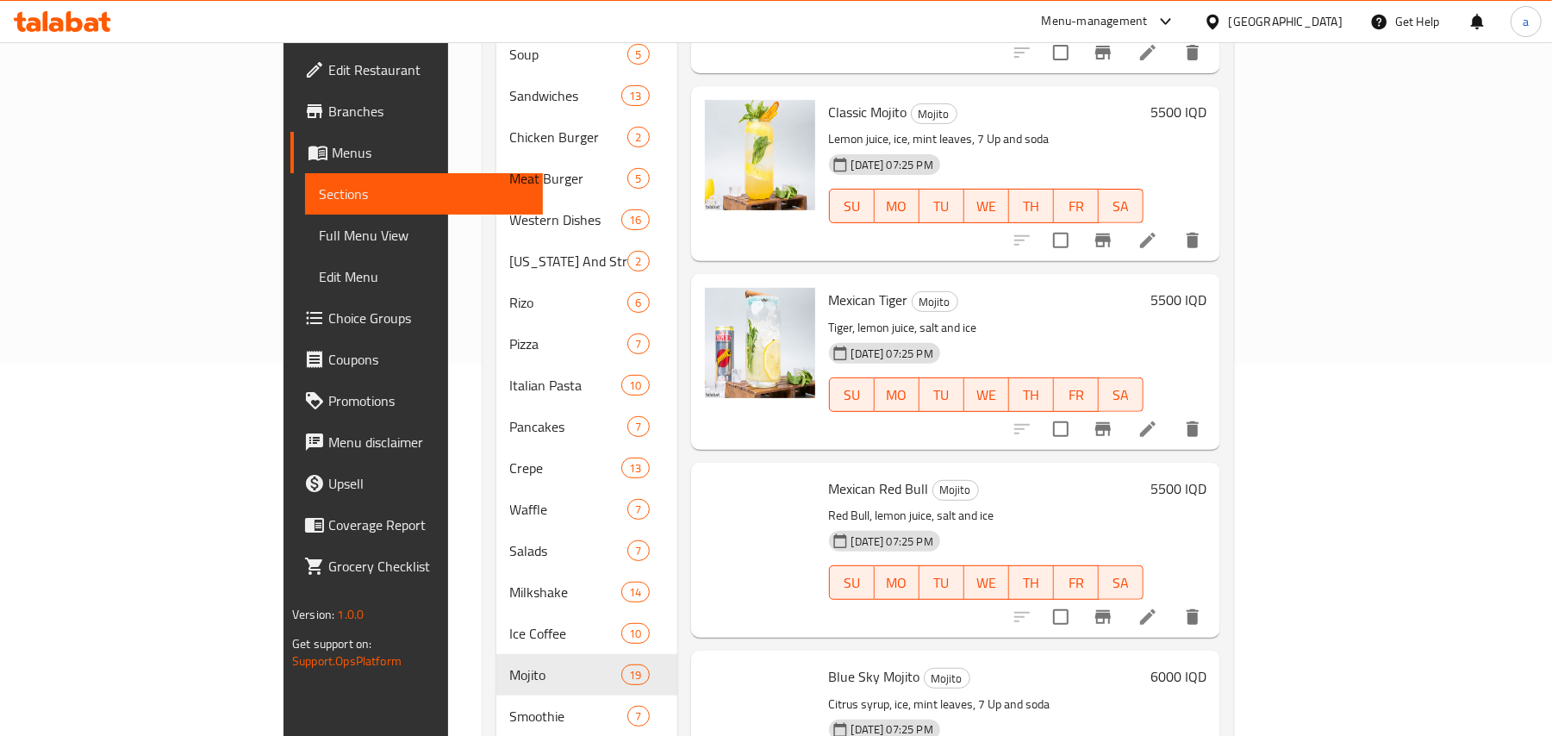
scroll to position [519, 0]
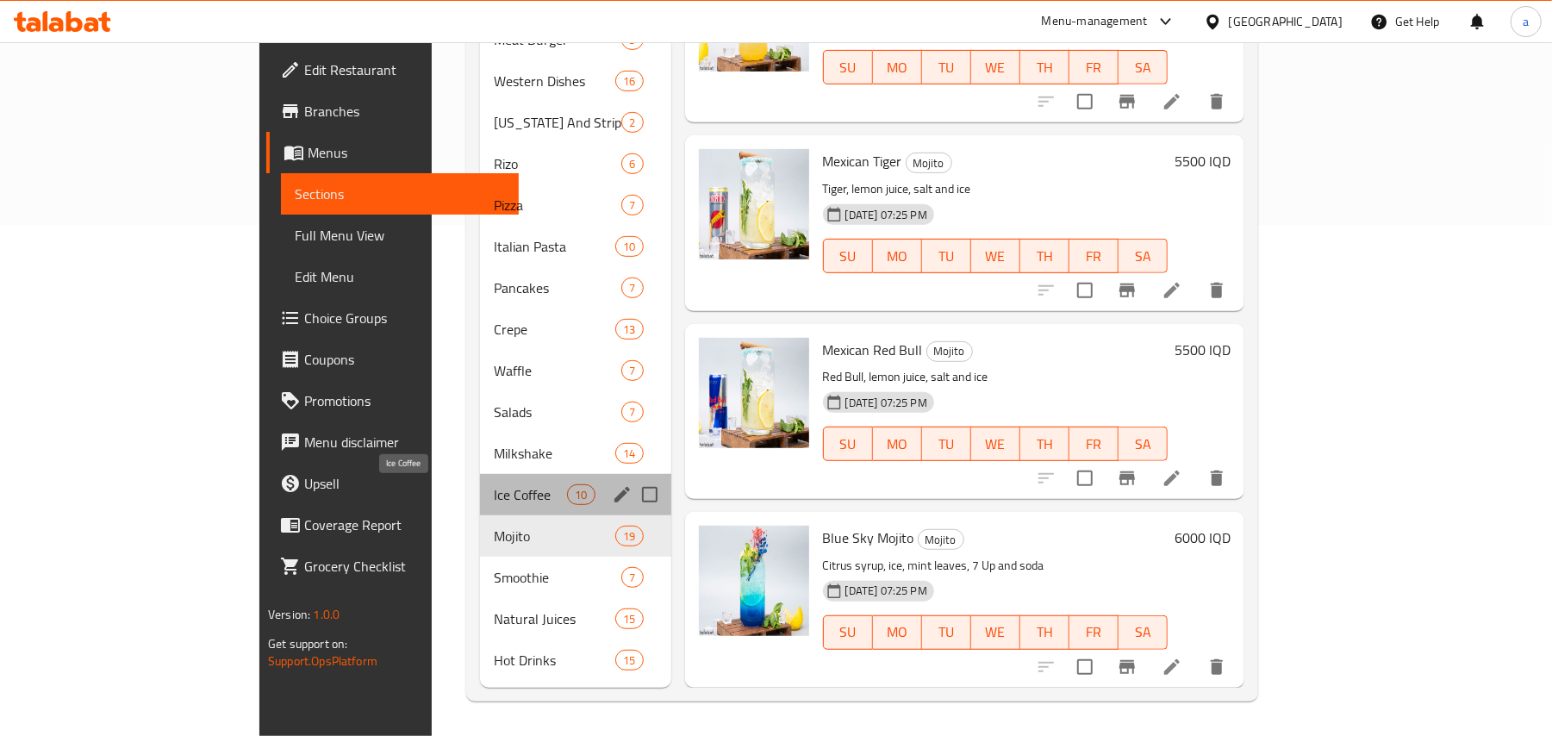
click at [494, 484] on span "Ice Coffee" at bounding box center [530, 494] width 73 height 21
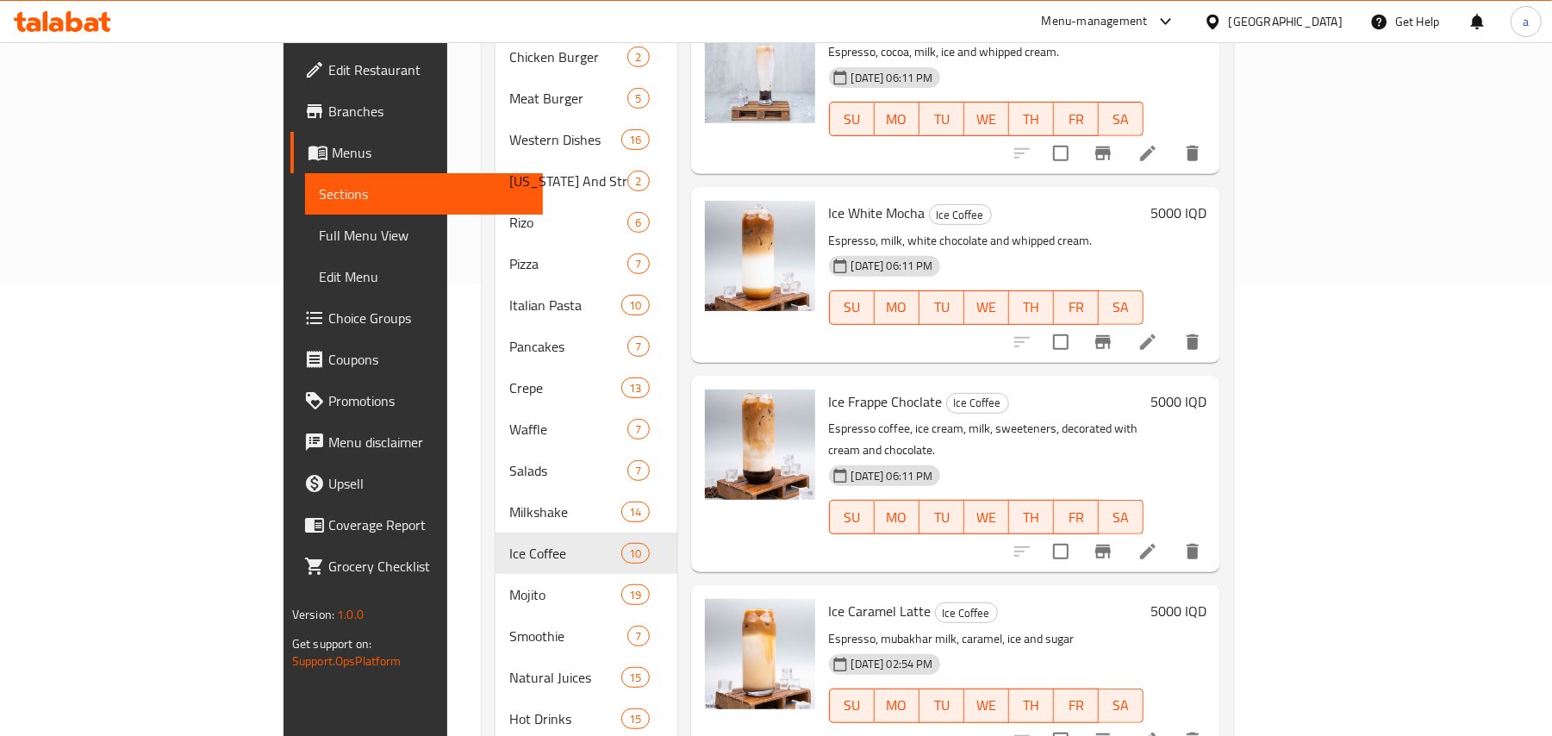
scroll to position [519, 0]
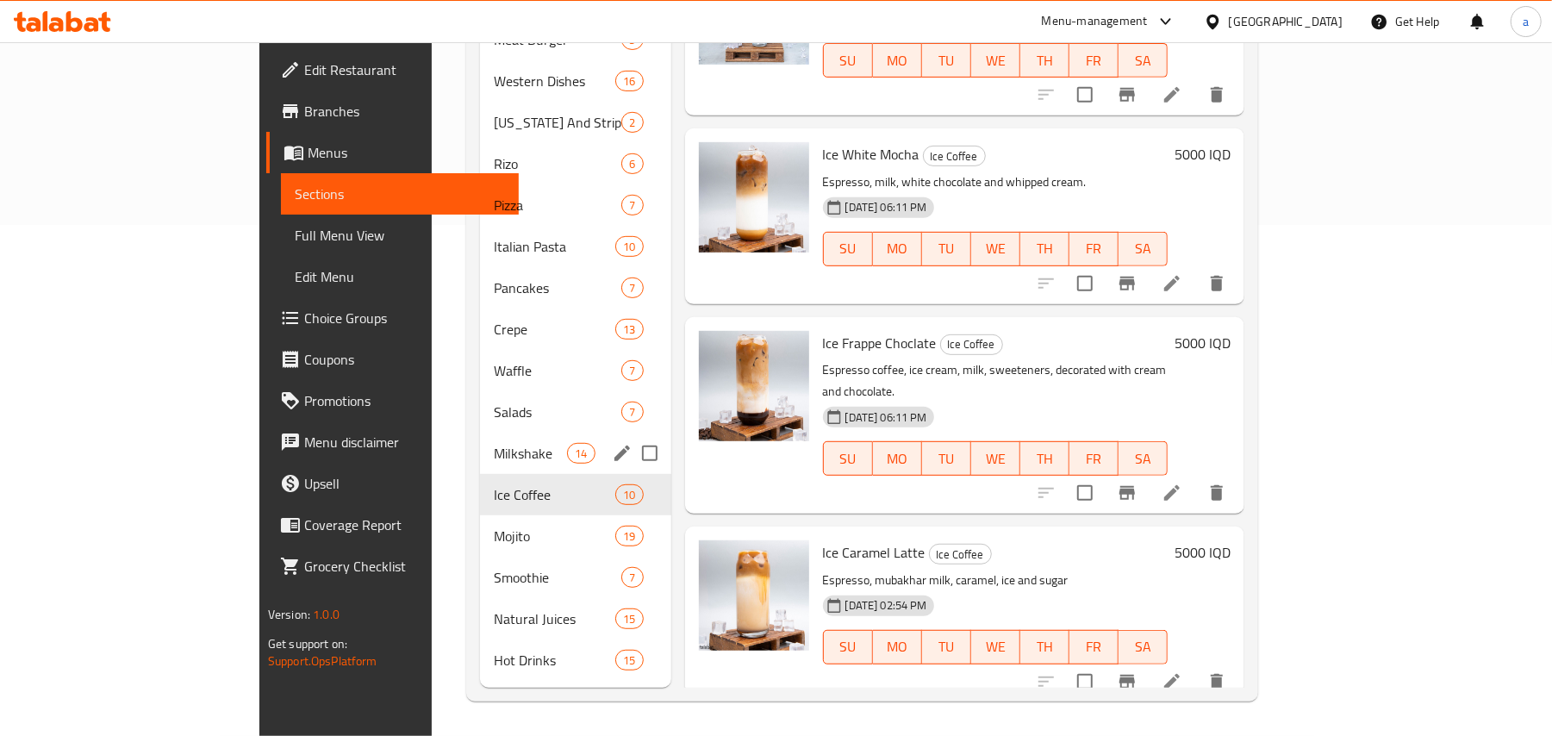
click at [494, 446] on span "Milkshake" at bounding box center [531, 453] width 74 height 21
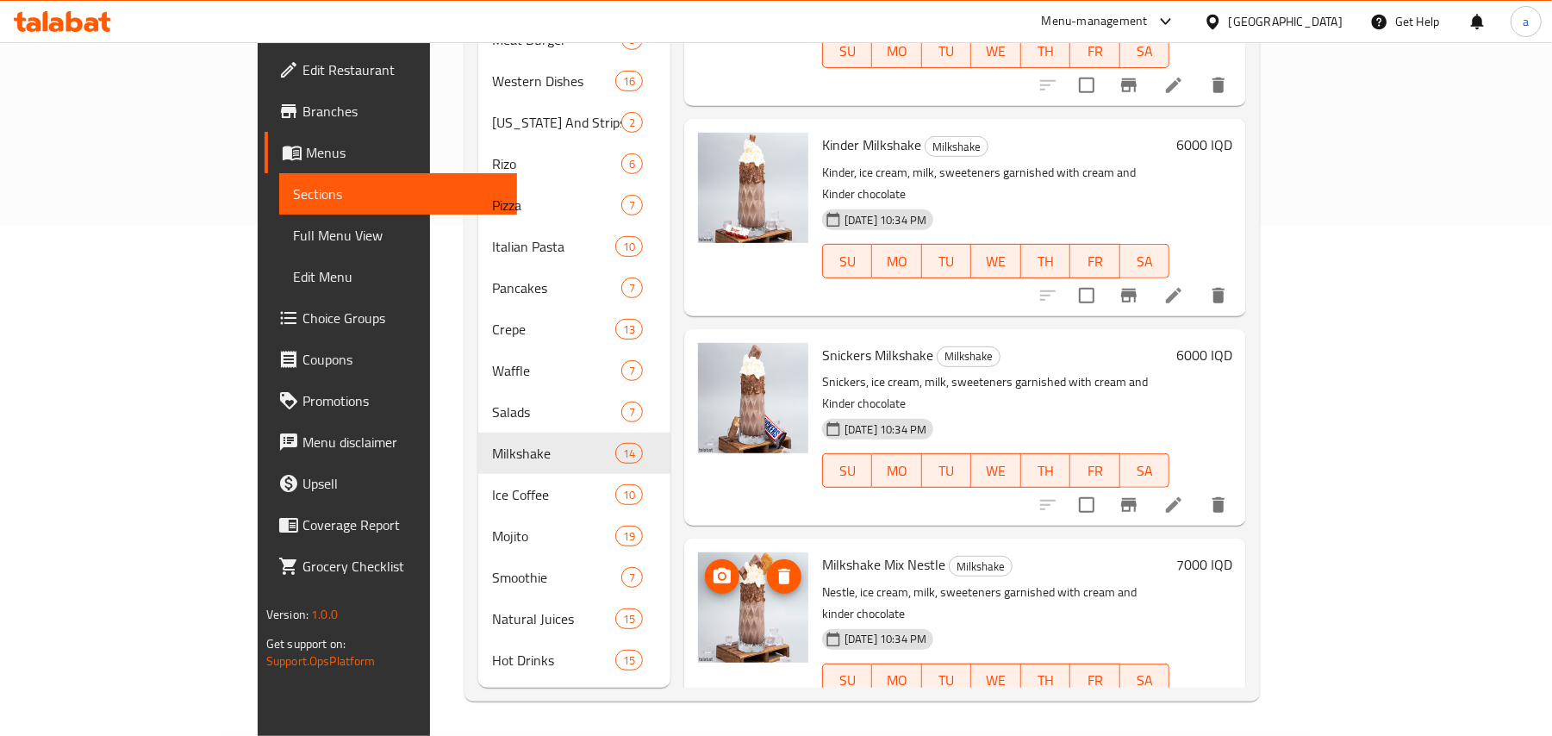
scroll to position [519, 0]
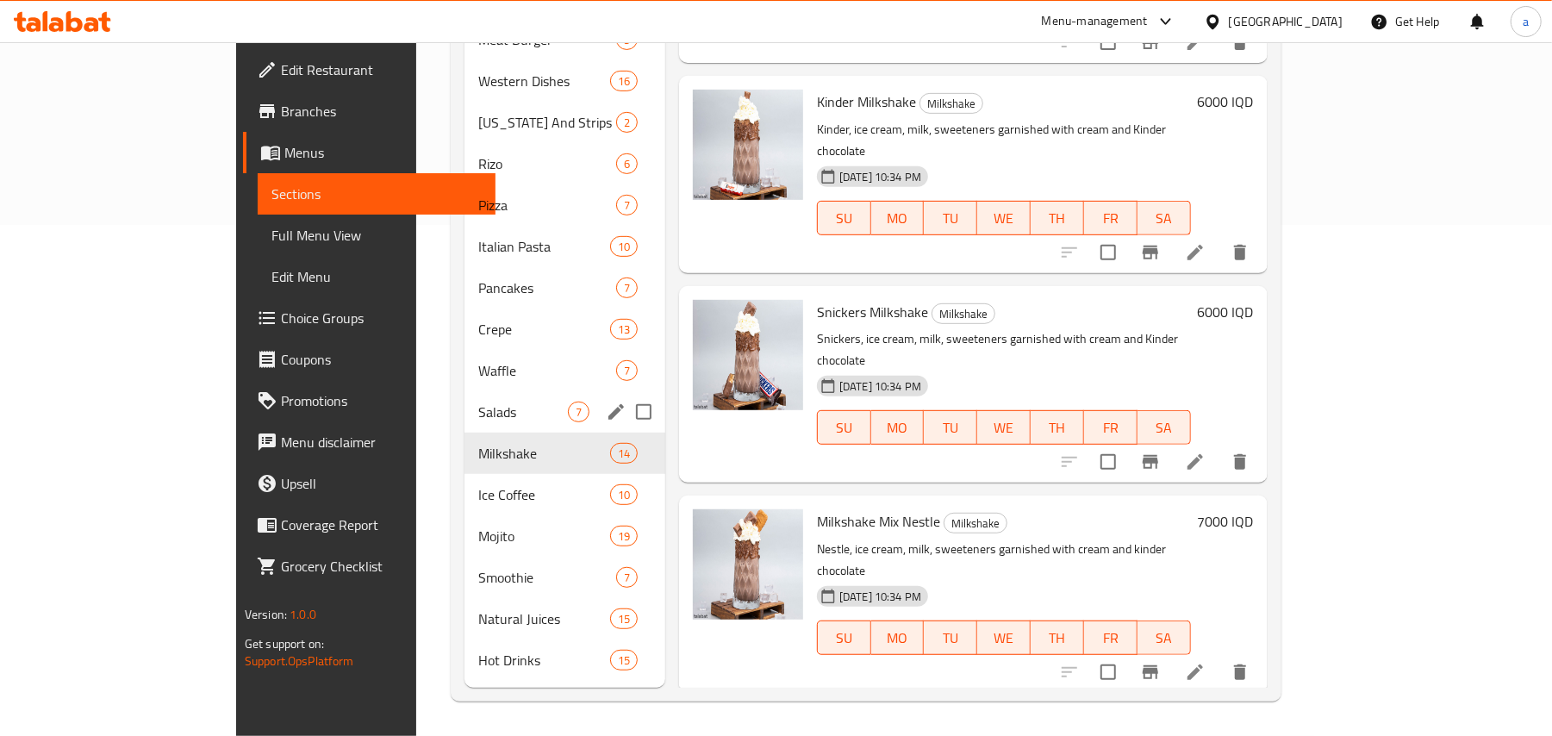
click at [480, 417] on div "Salads 7" at bounding box center [564, 411] width 201 height 41
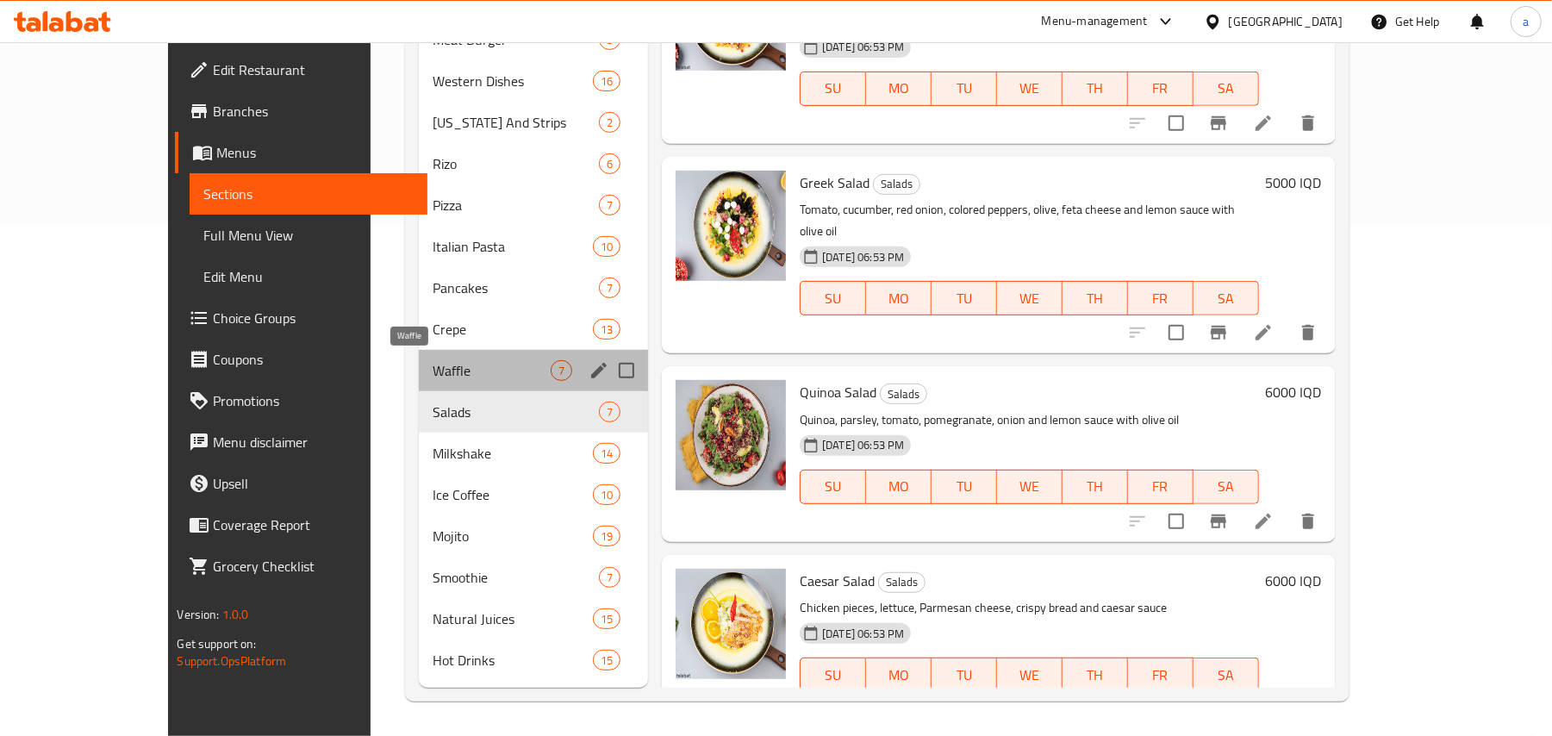
drag, startPoint x: 427, startPoint y: 362, endPoint x: 521, endPoint y: 377, distance: 94.4
click at [433, 360] on span "Waffle" at bounding box center [492, 370] width 118 height 21
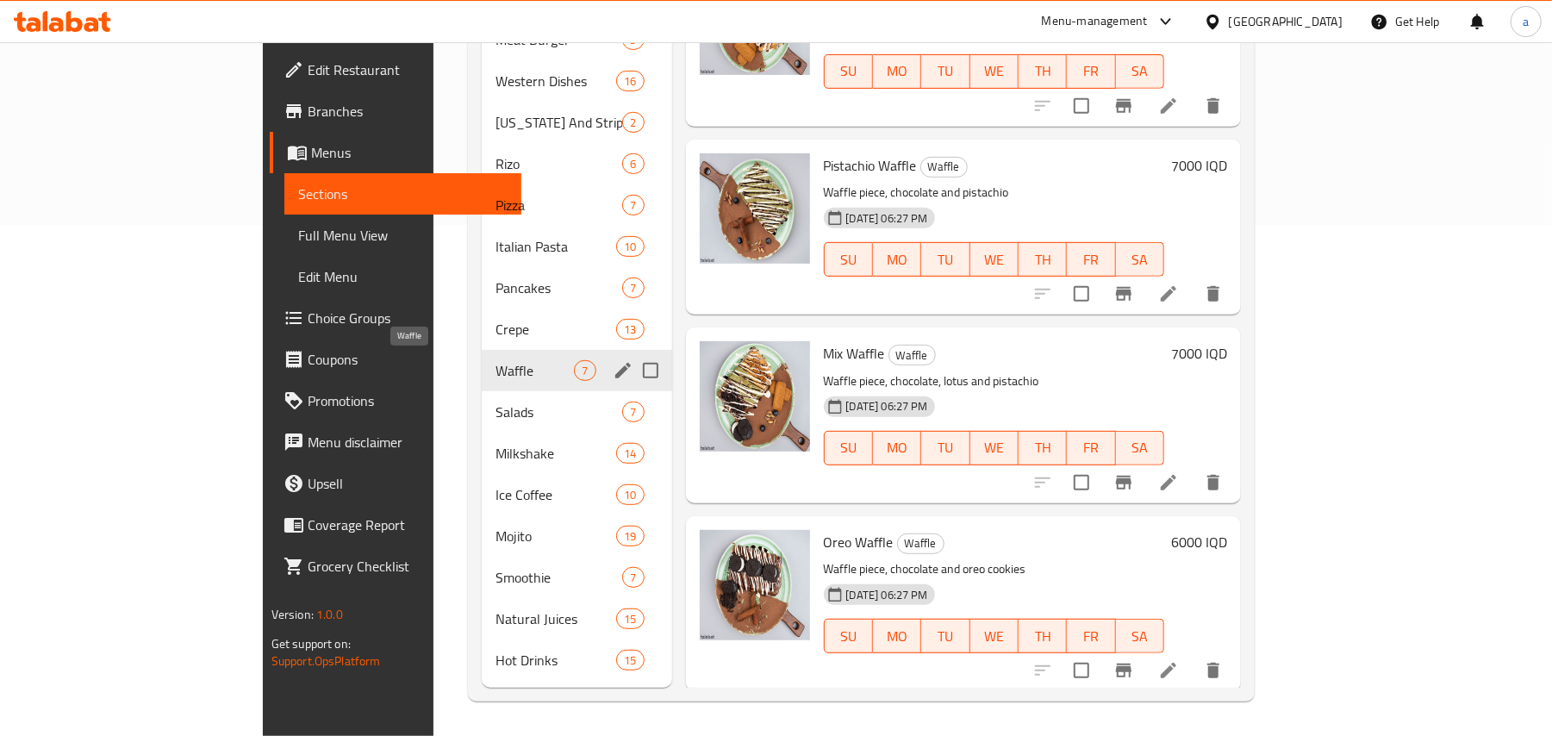
click at [496, 328] on span "Crepe" at bounding box center [556, 329] width 121 height 21
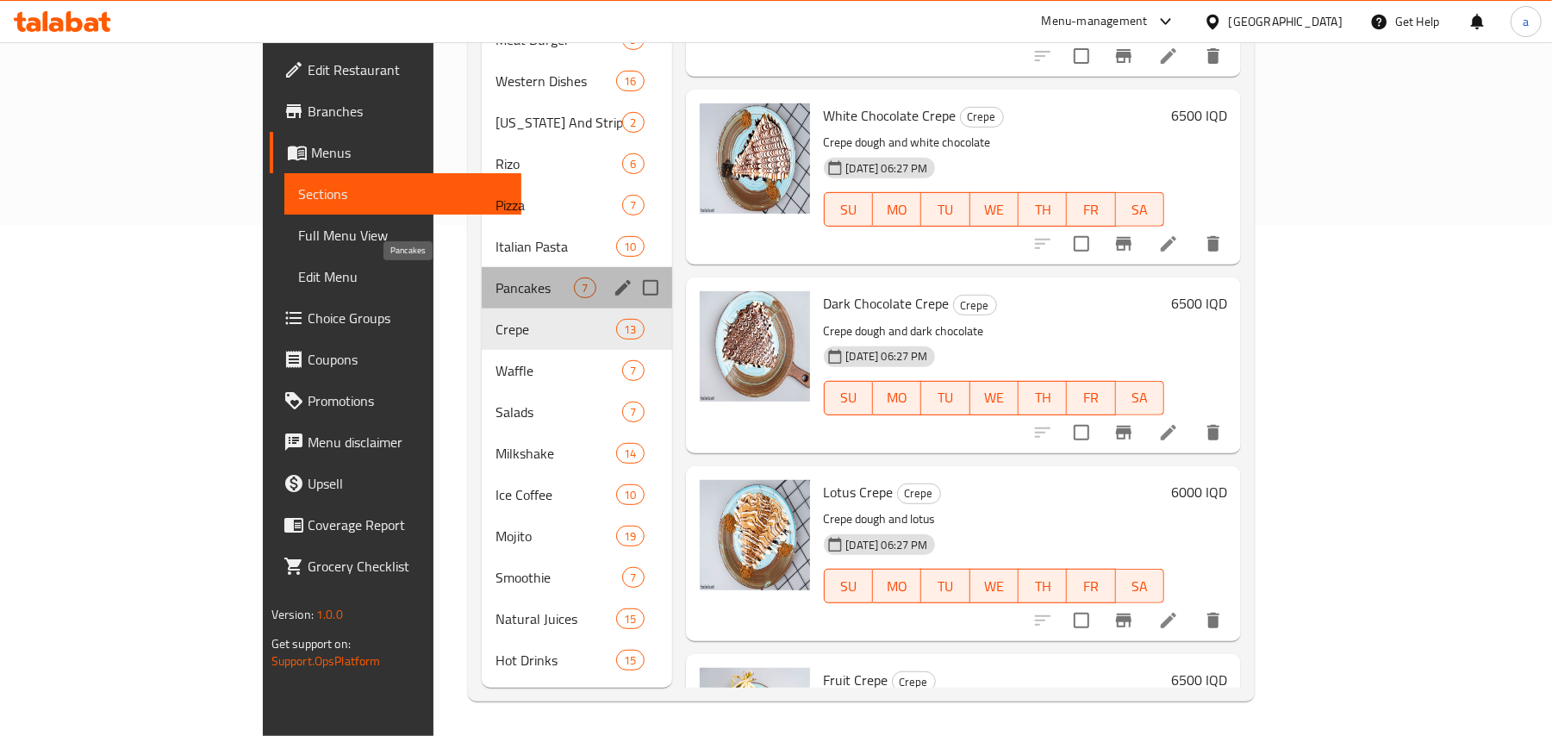
click at [496, 283] on span "Pancakes" at bounding box center [535, 287] width 78 height 21
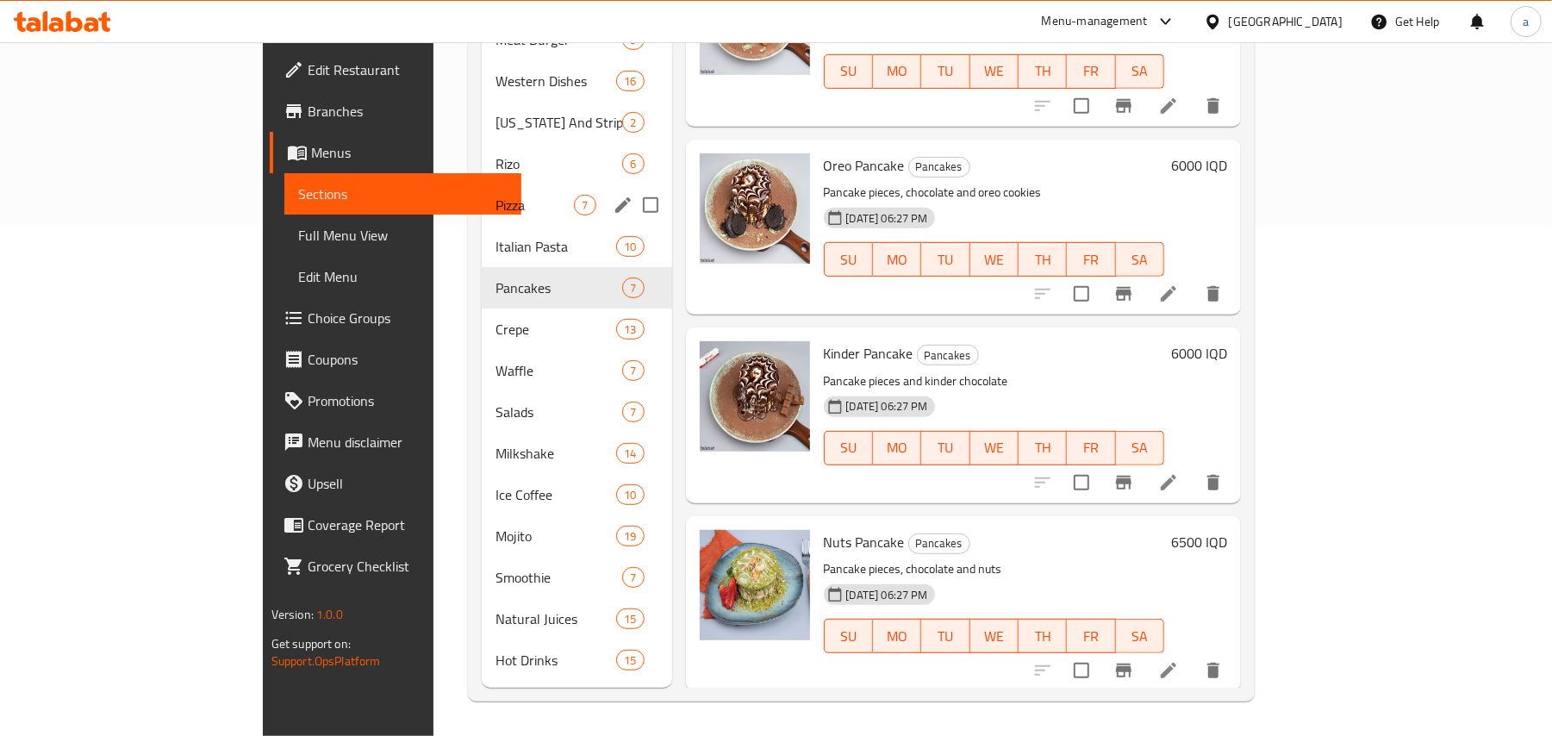
click at [482, 210] on div "Pizza 7" at bounding box center [577, 204] width 190 height 41
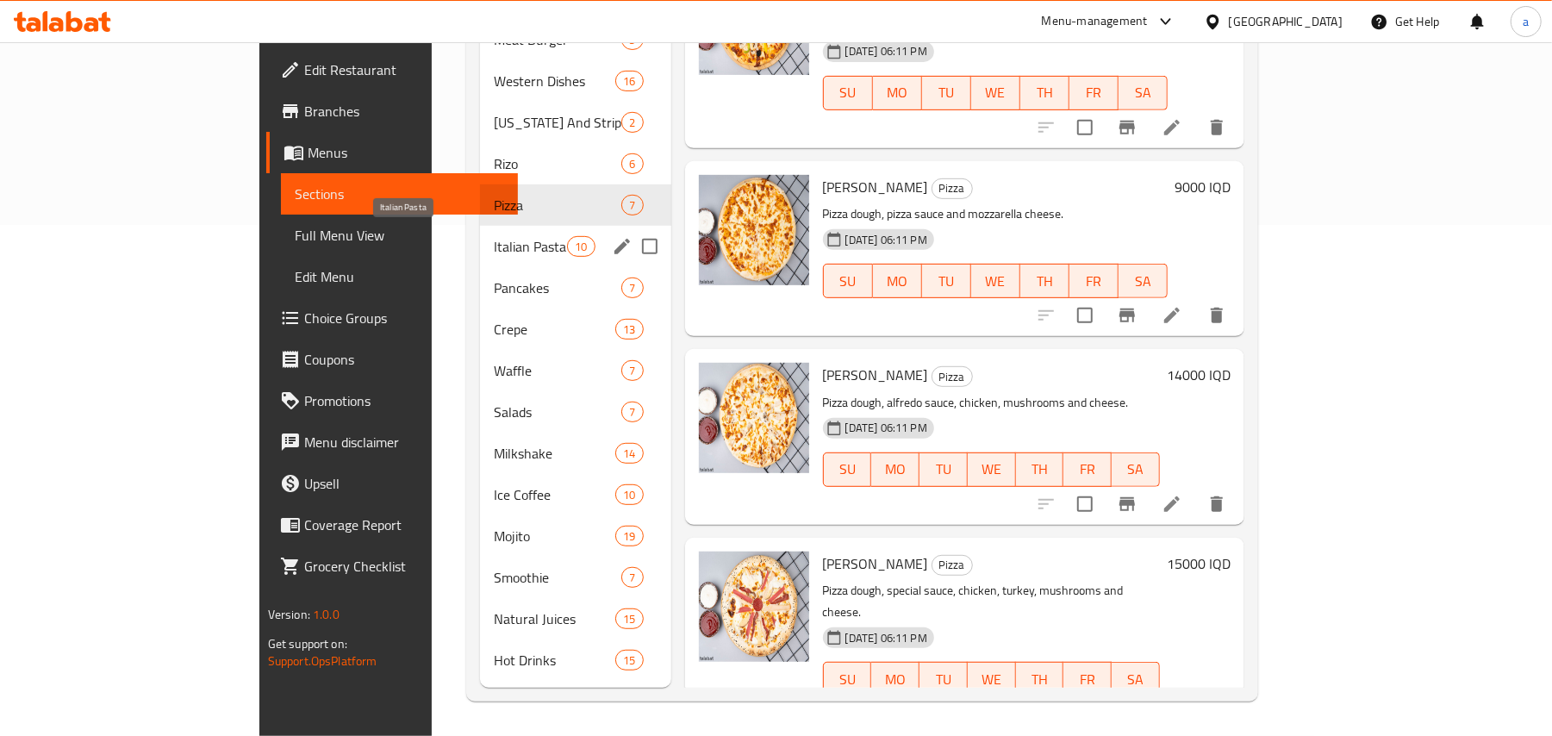
click at [494, 236] on span "Italian Pasta" at bounding box center [530, 246] width 73 height 21
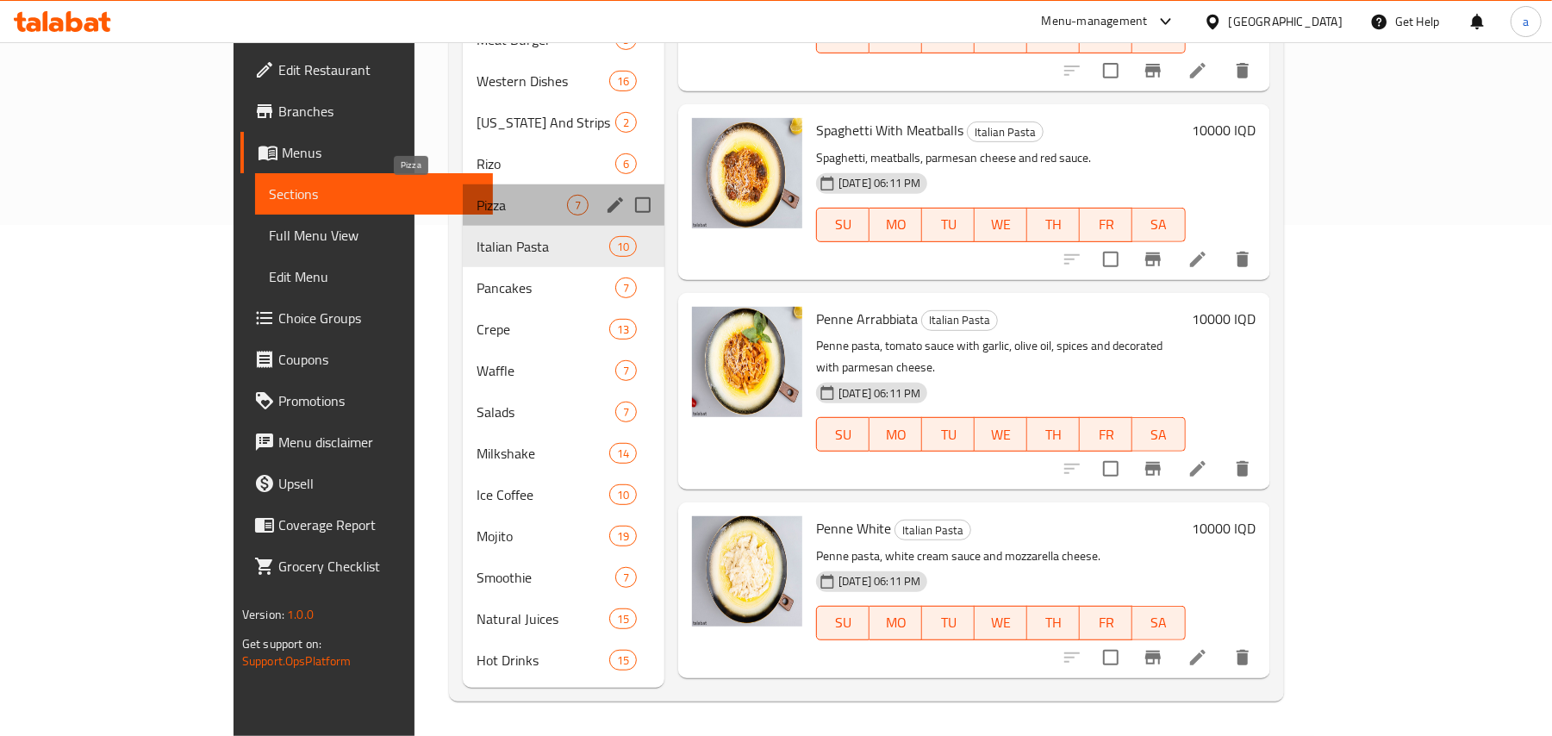
click at [477, 195] on span "Pizza" at bounding box center [522, 205] width 90 height 21
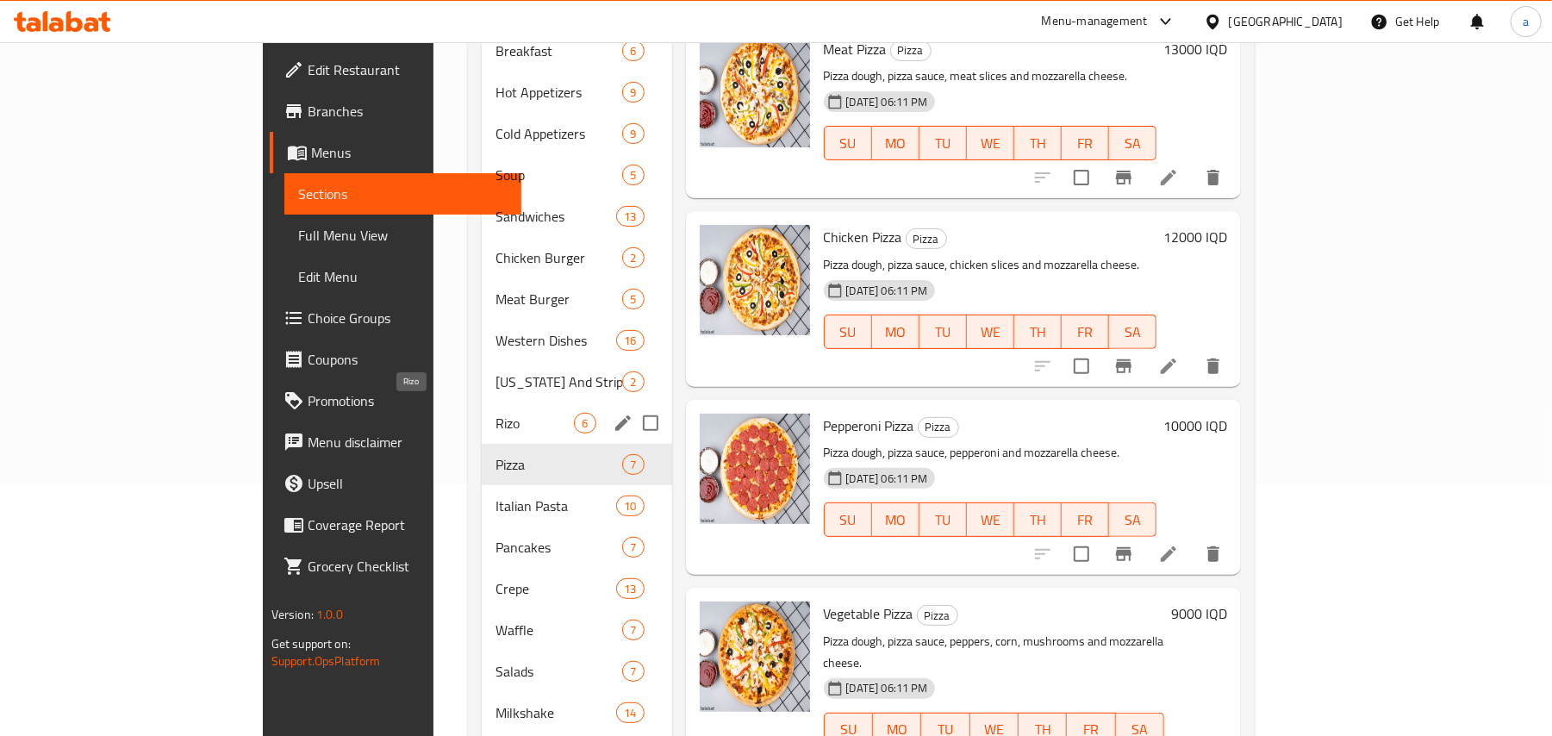
click at [496, 419] on span "Rizo" at bounding box center [535, 423] width 78 height 21
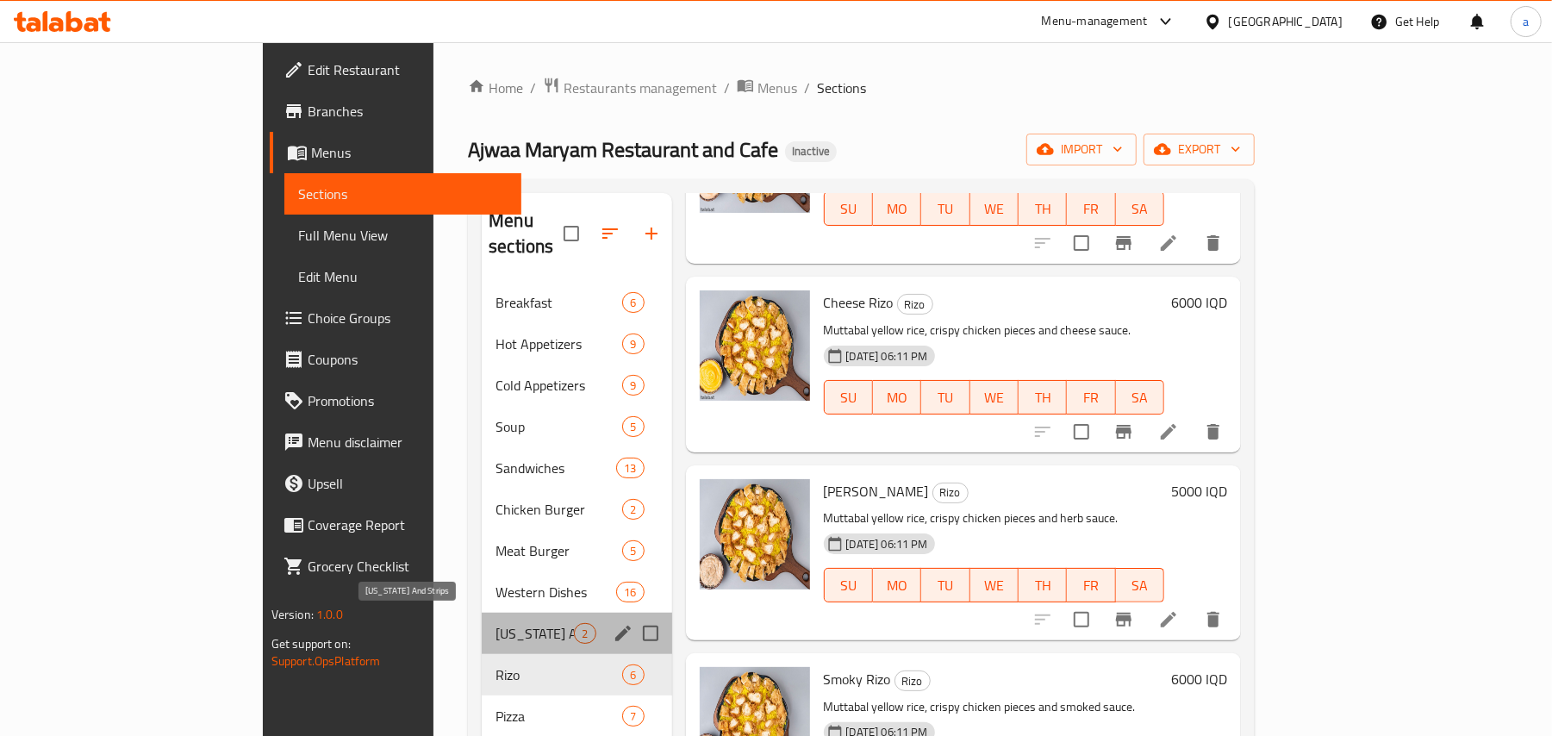
click at [496, 623] on span "Kentucky And Strips" at bounding box center [535, 633] width 78 height 21
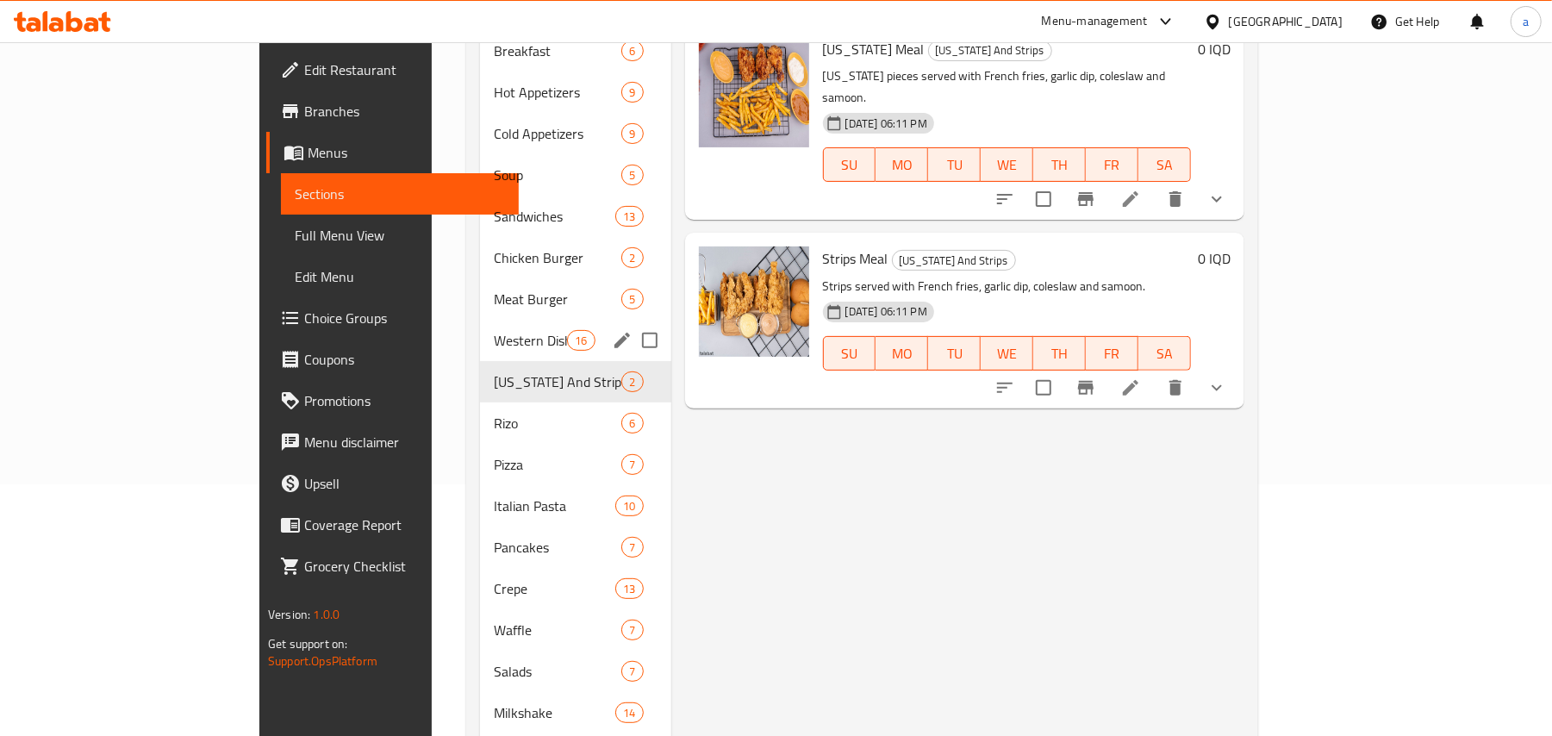
click at [494, 339] on span "Western Dishes" at bounding box center [530, 340] width 73 height 21
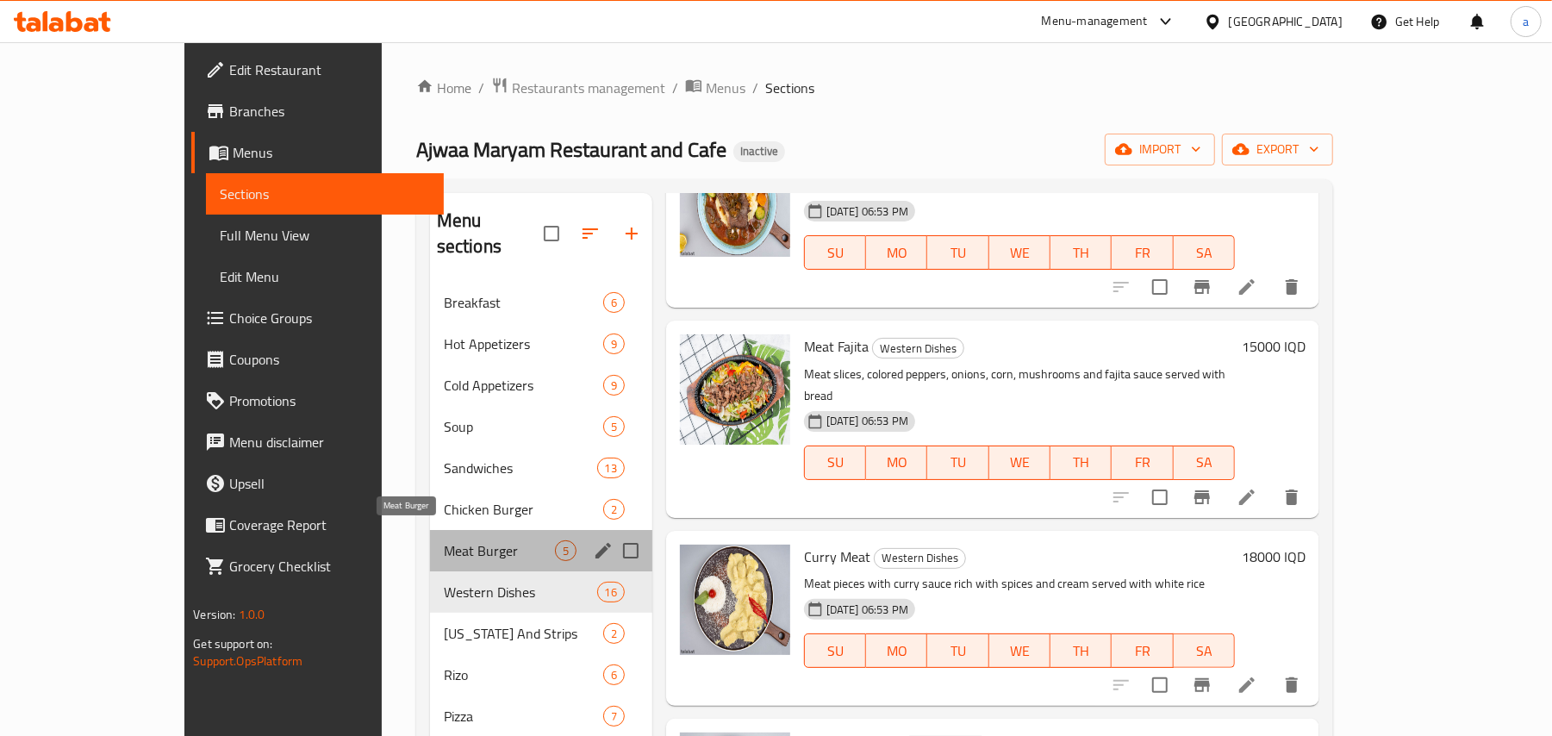
click at [444, 548] on span "Meat Burger" at bounding box center [499, 550] width 111 height 21
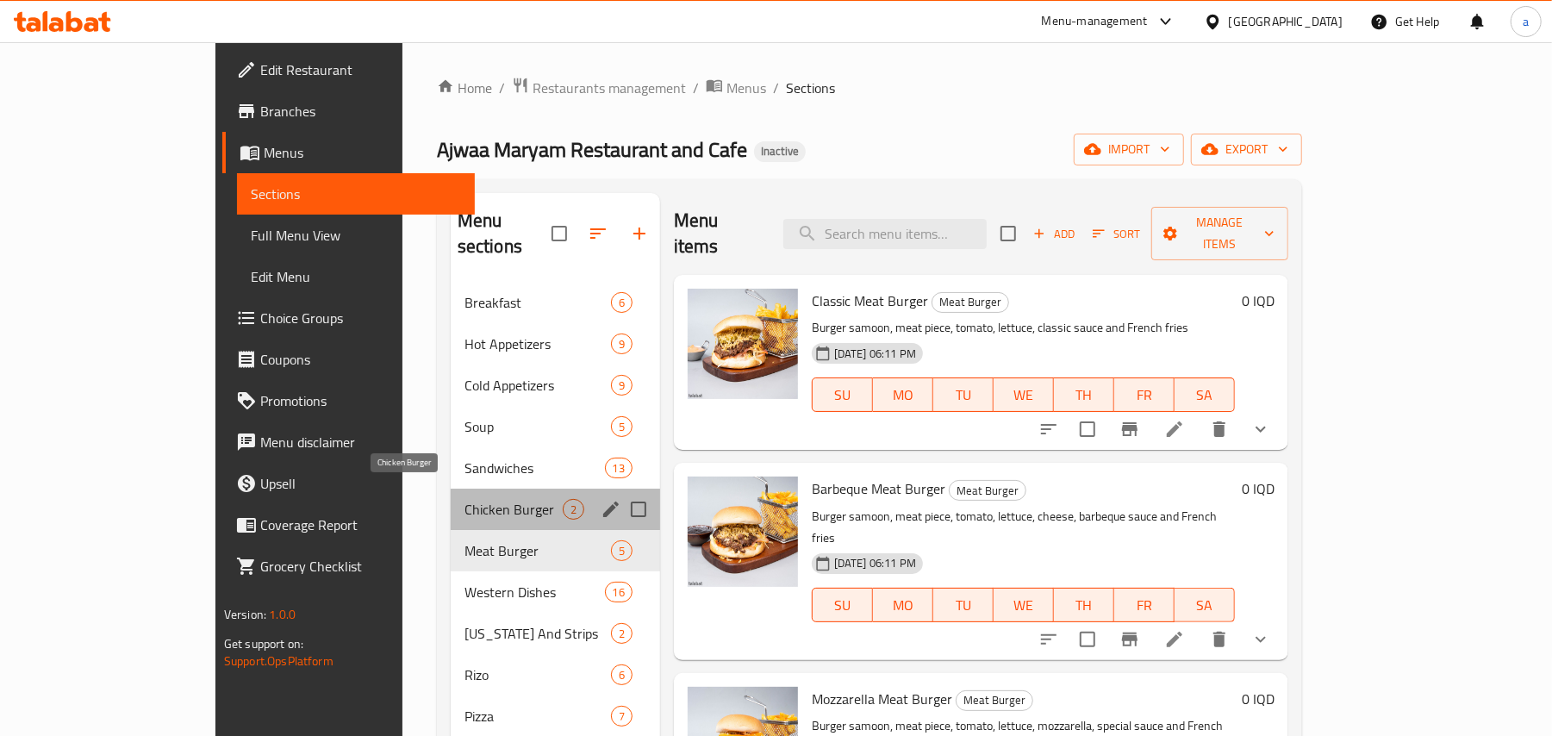
click at [464, 499] on span "Chicken Burger" at bounding box center [513, 509] width 98 height 21
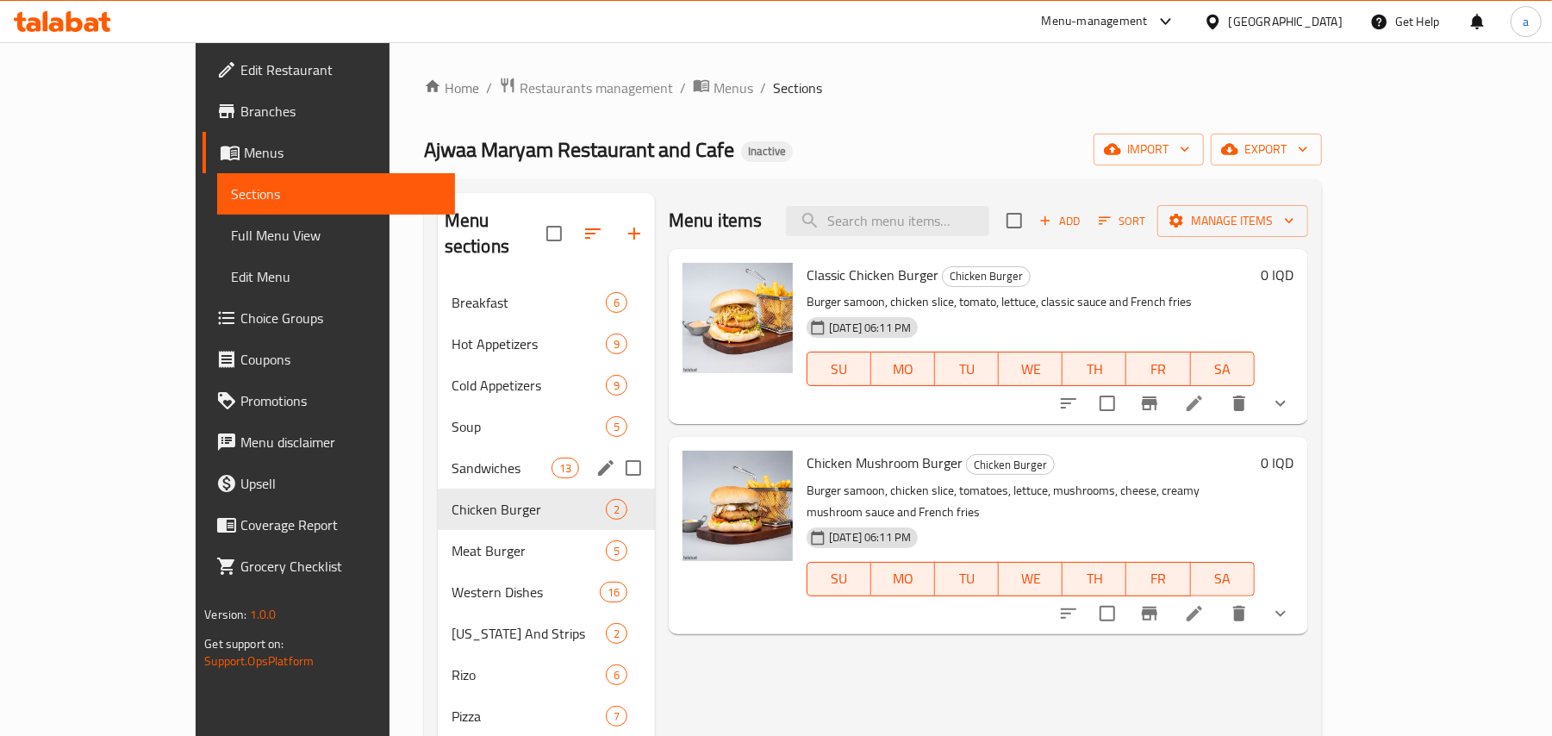
click at [445, 447] on div "Sandwiches 13" at bounding box center [546, 467] width 217 height 41
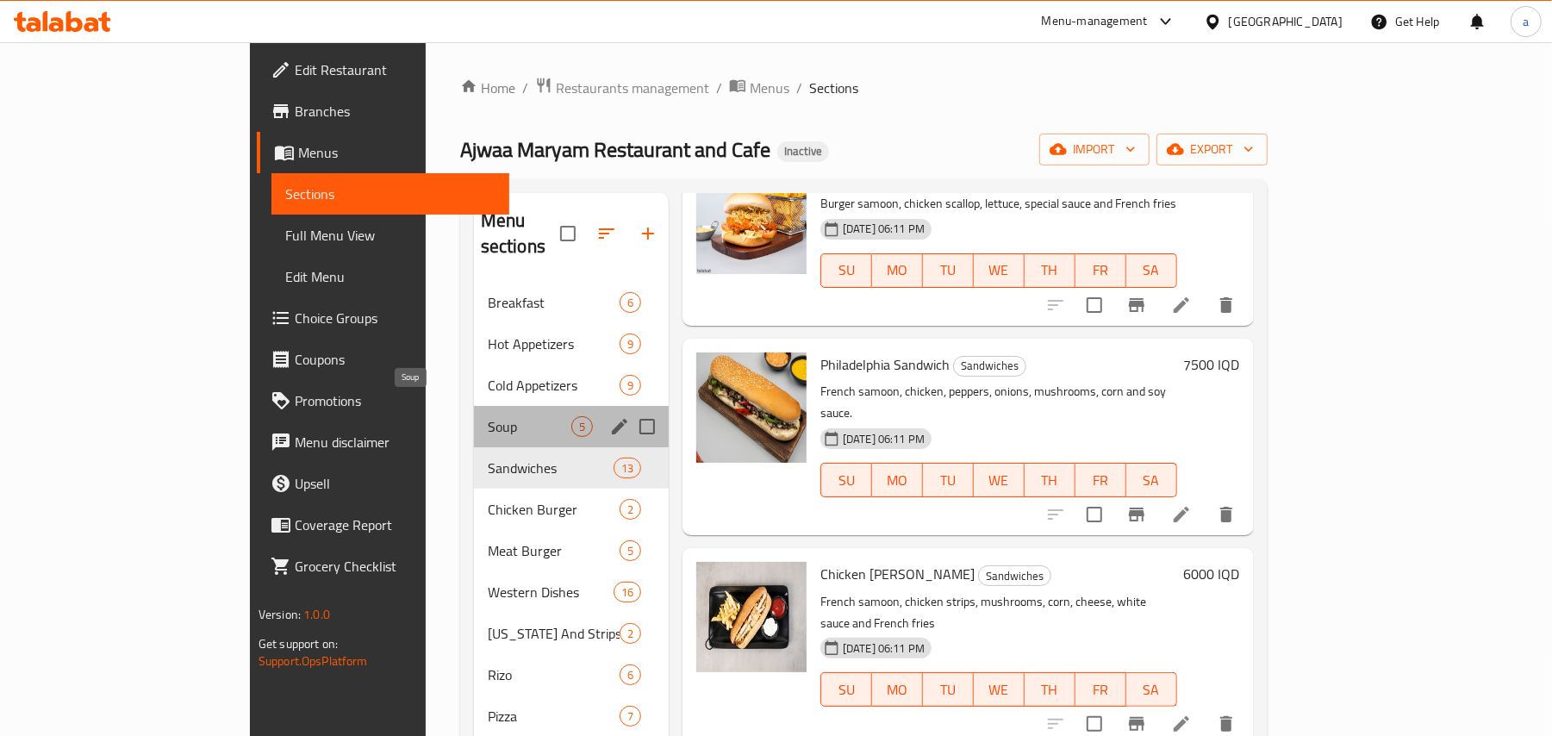
click at [488, 416] on span "Soup" at bounding box center [530, 426] width 84 height 21
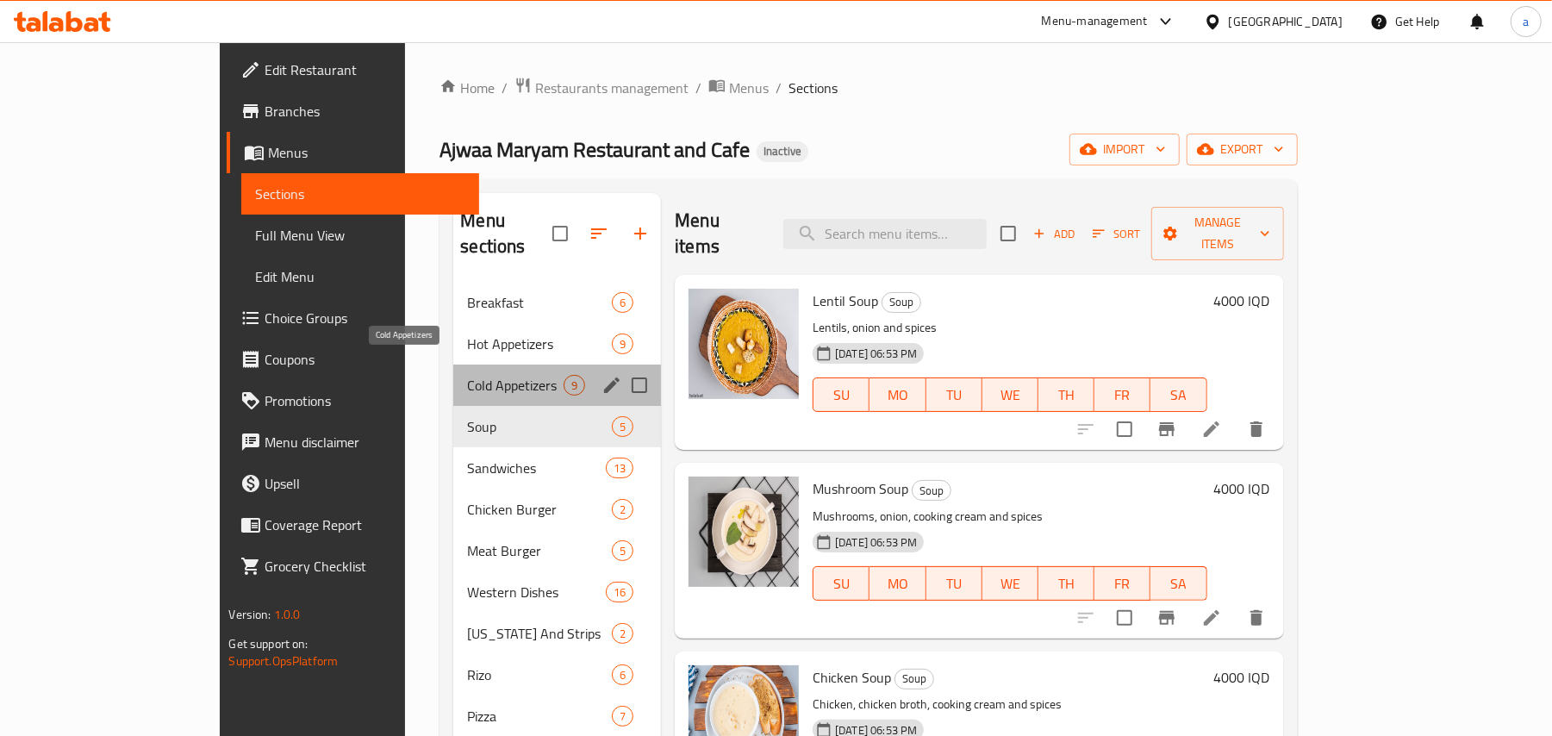
click at [467, 375] on span "Cold Appetizers" at bounding box center [515, 385] width 97 height 21
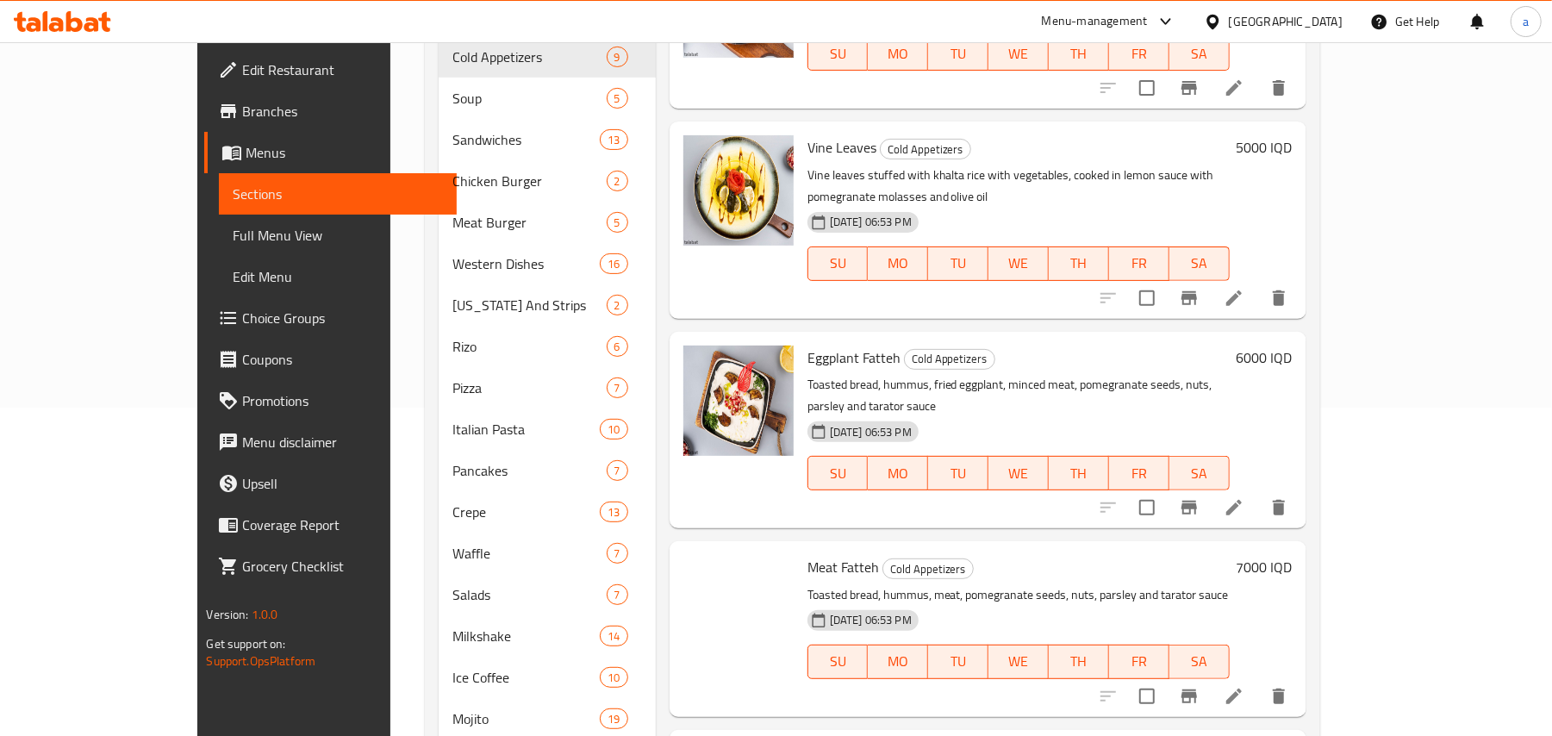
scroll to position [519, 0]
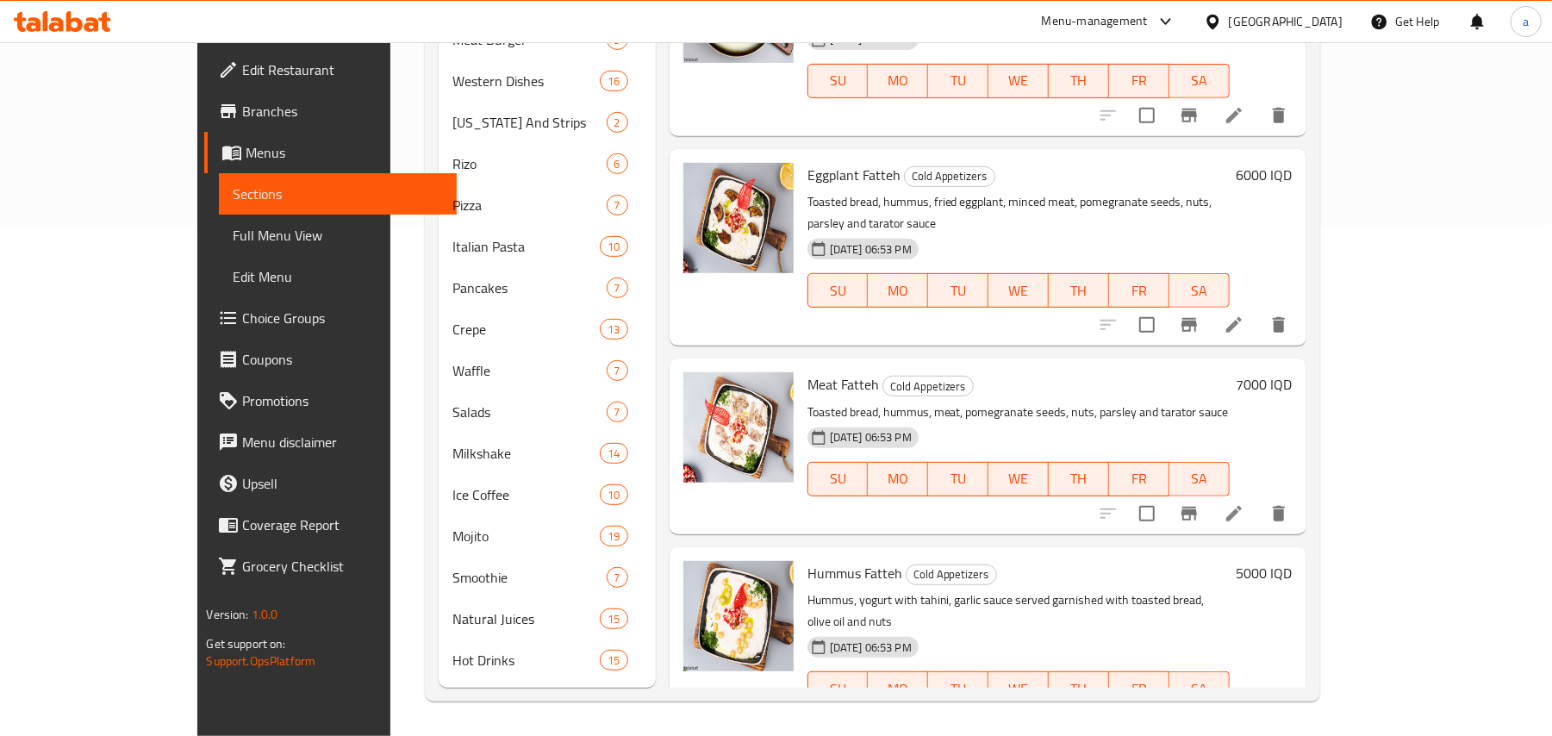
click at [233, 246] on span "Full Menu View" at bounding box center [338, 235] width 210 height 21
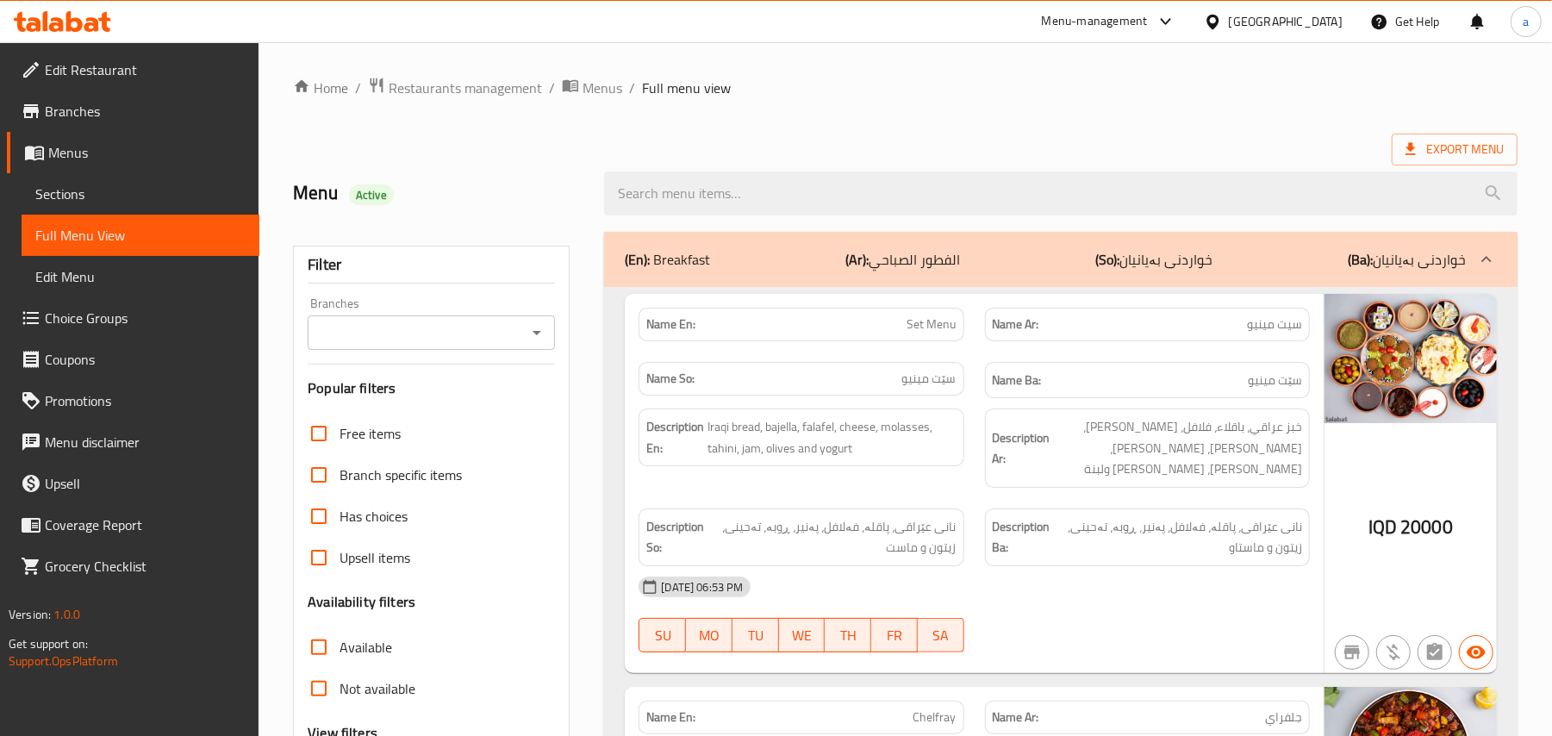
click at [539, 326] on div at bounding box center [536, 333] width 22 height 24
click at [529, 332] on icon "Open" at bounding box center [537, 332] width 21 height 21
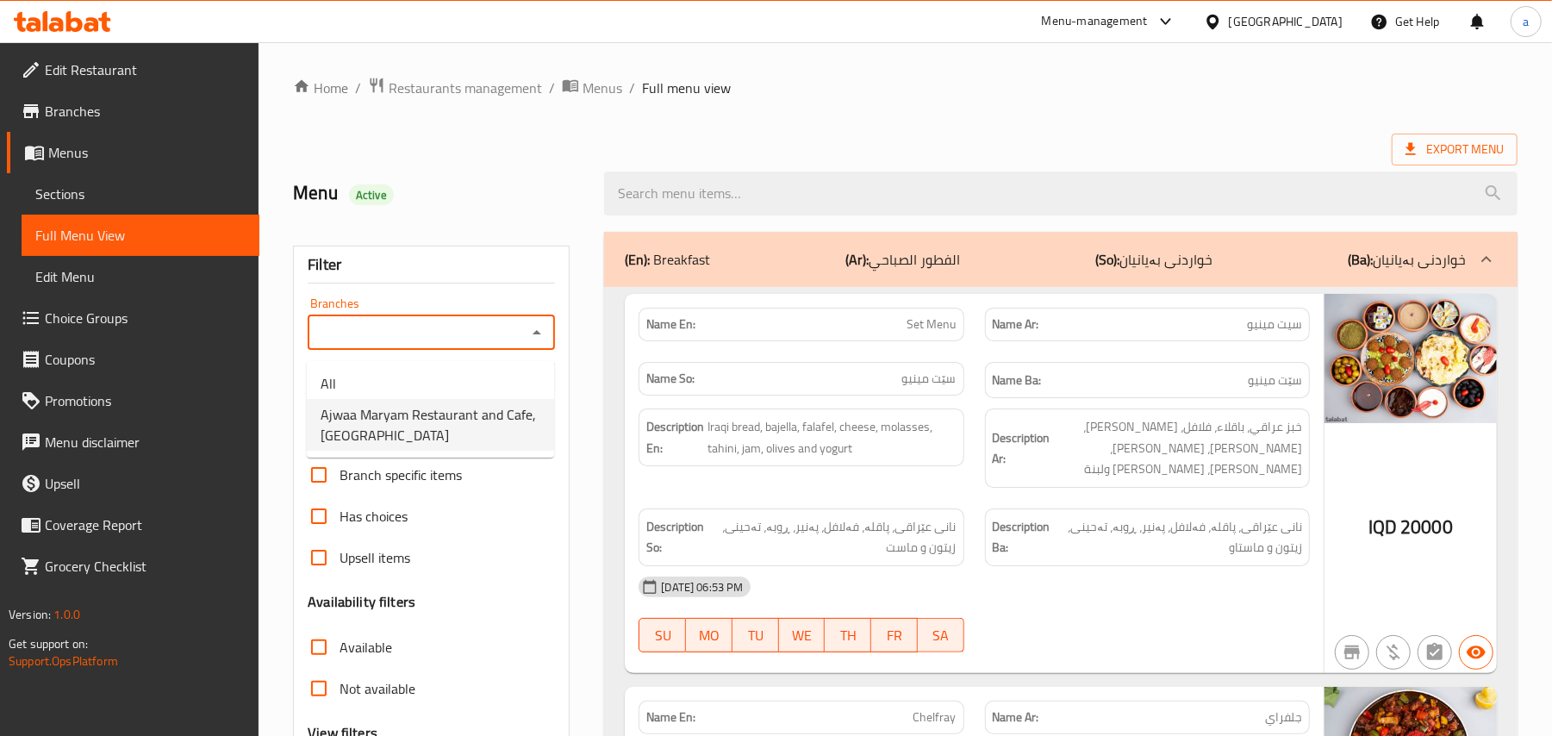
click at [458, 408] on span "Ajwaa Maryam Restaurant and Cafe, Salheya" at bounding box center [431, 424] width 220 height 41
type input "Ajwaa Maryam Restaurant and Cafe, Salheya"
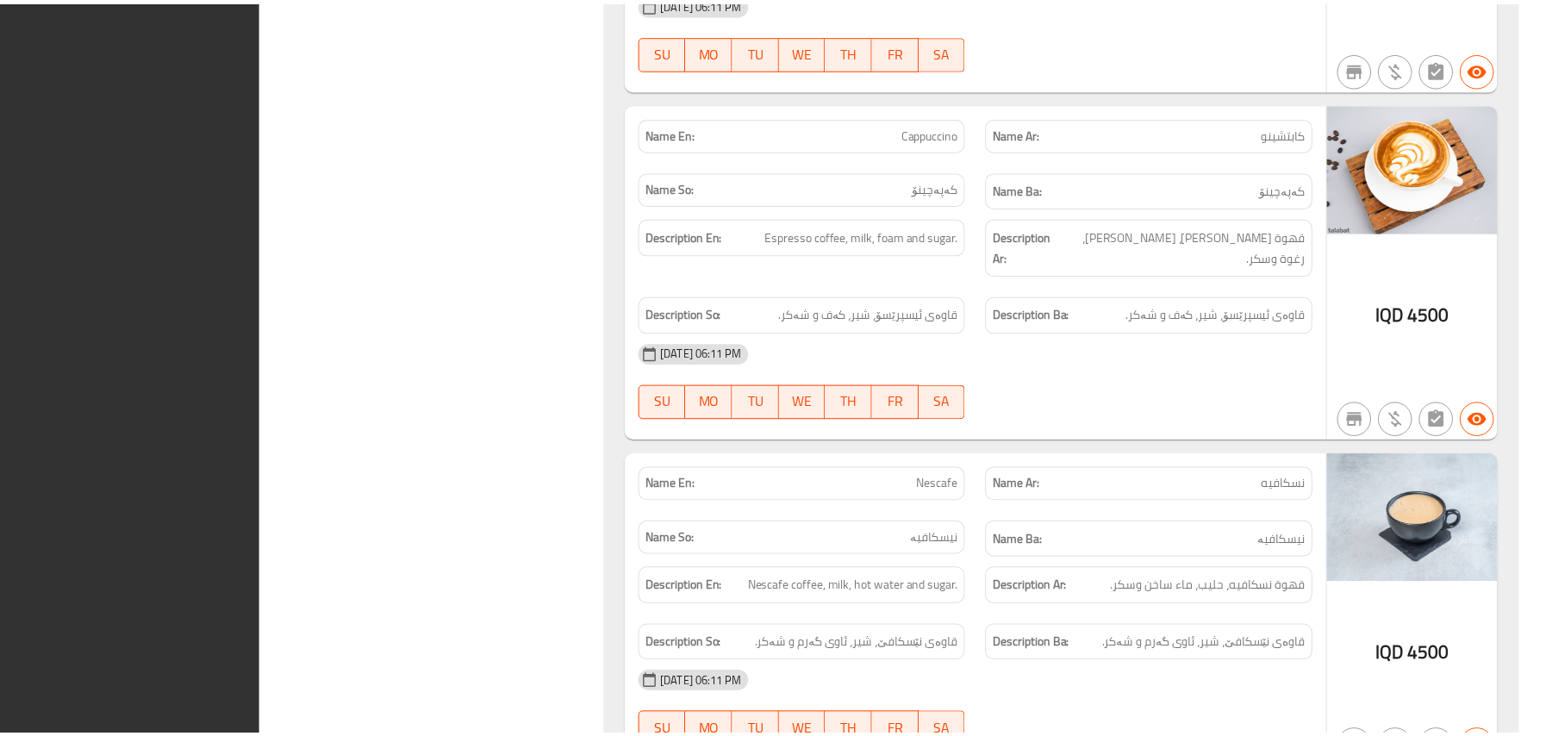
scroll to position [75827, 0]
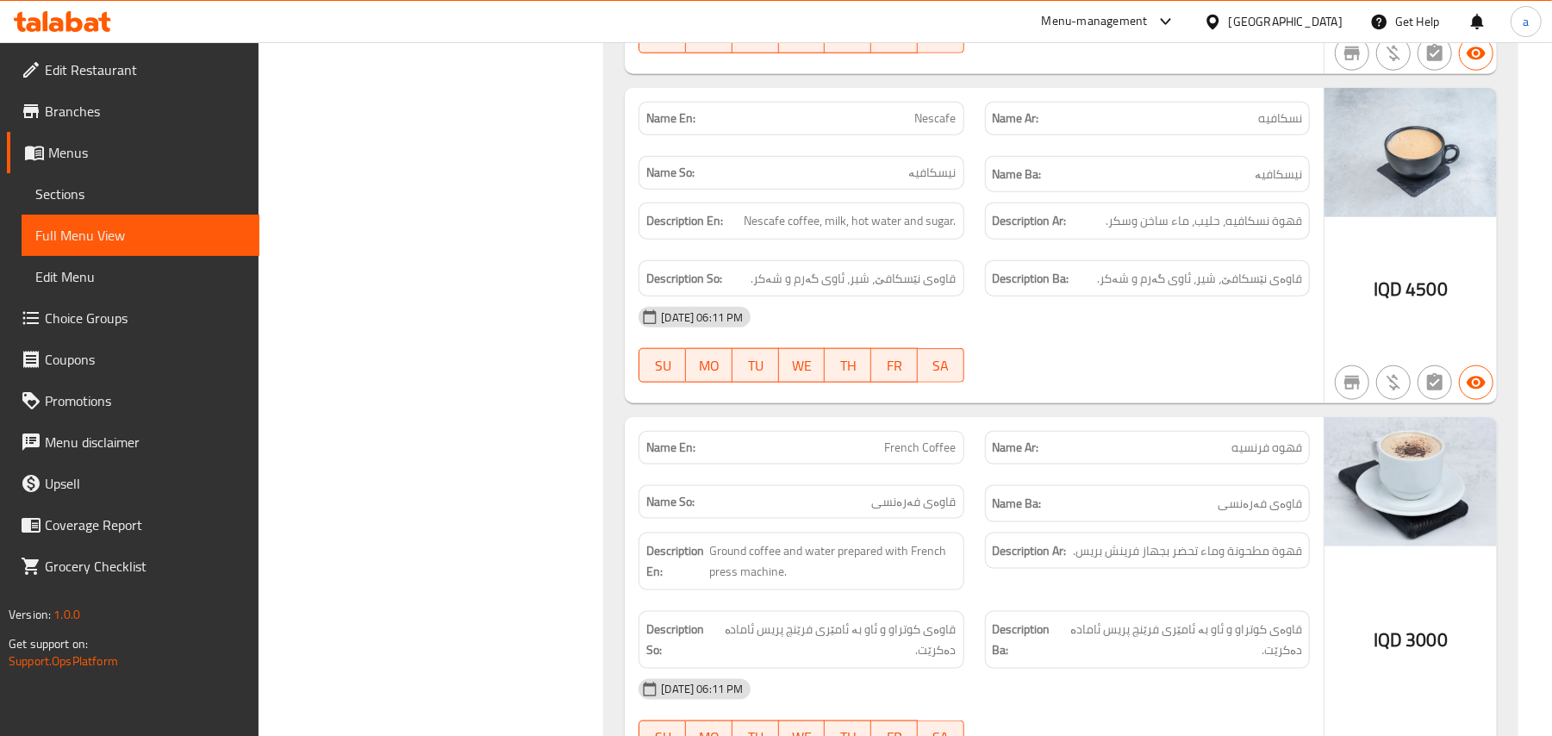
drag, startPoint x: 919, startPoint y: 424, endPoint x: 938, endPoint y: 411, distance: 22.9
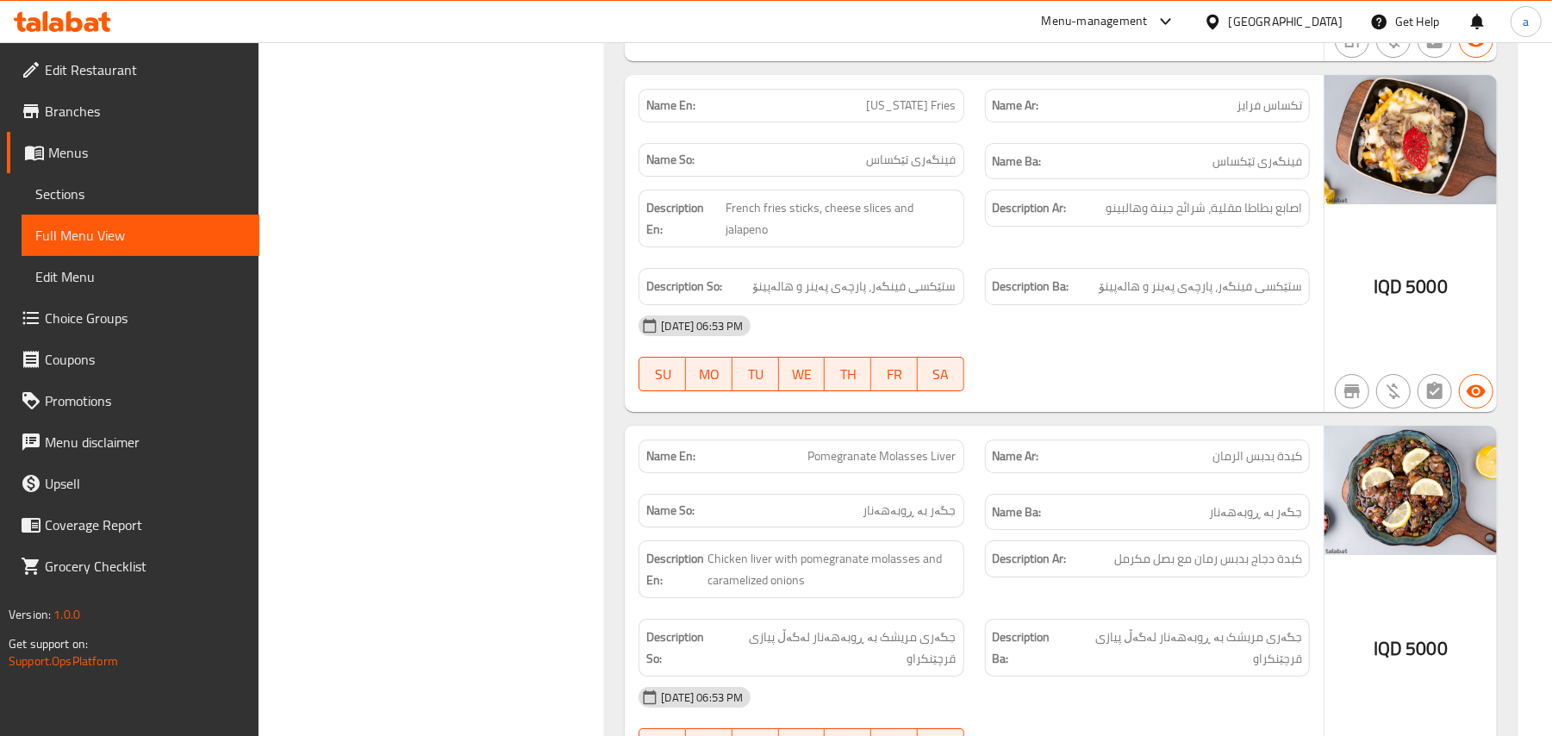
scroll to position [0, 0]
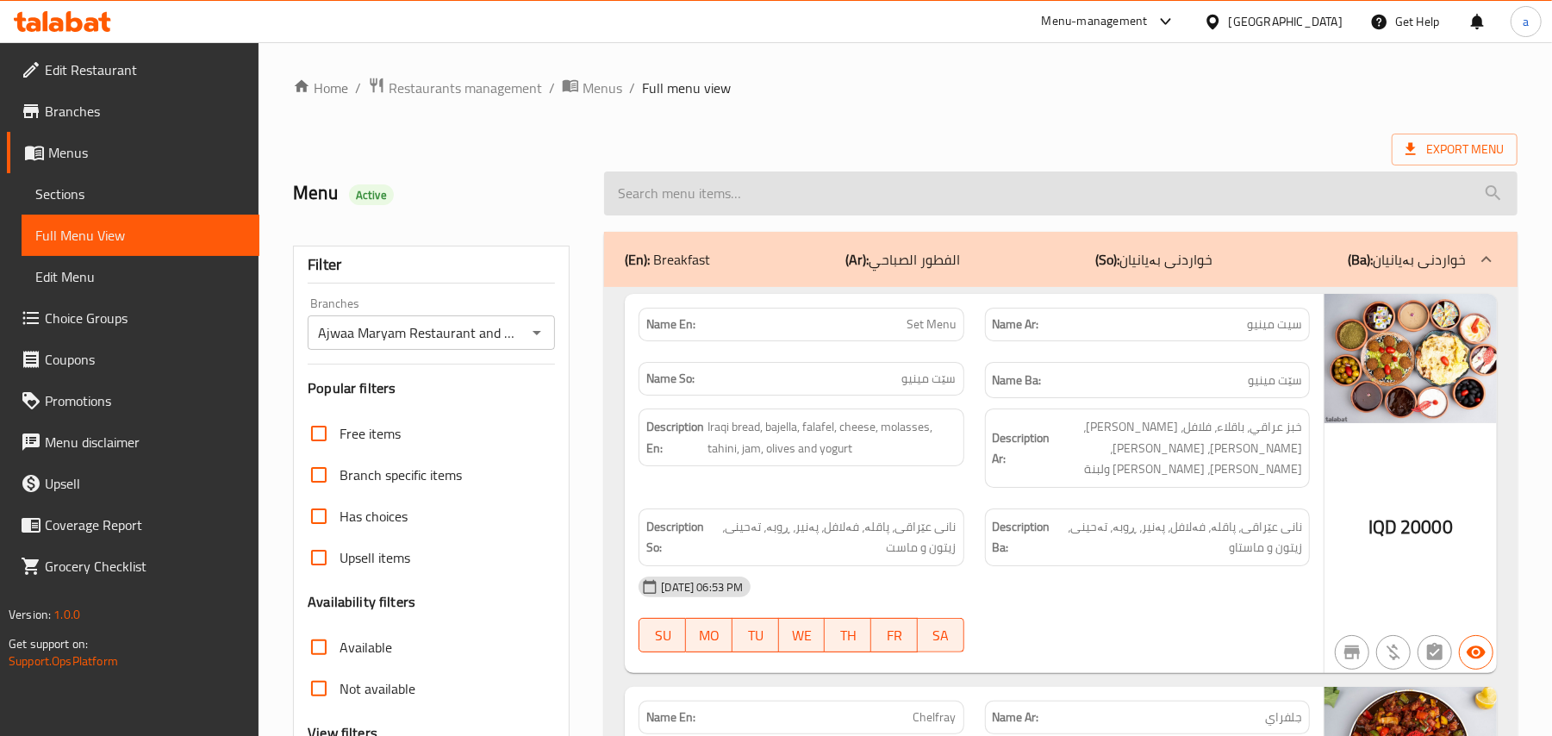
click at [733, 178] on input "search" at bounding box center [1060, 193] width 913 height 44
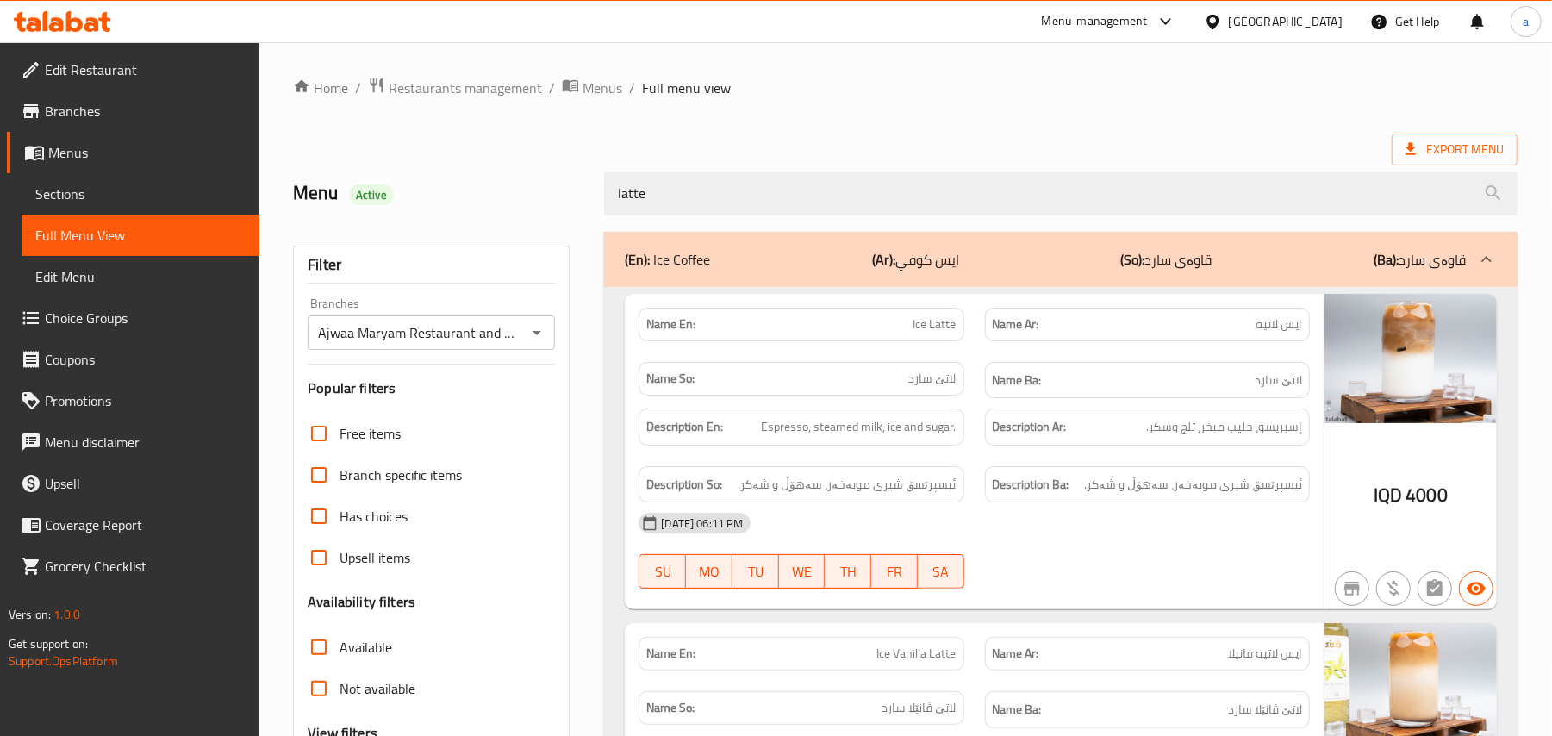
drag, startPoint x: 546, startPoint y: 211, endPoint x: 534, endPoint y: 211, distance: 11.2
click at [534, 211] on div "Menu Active latte" at bounding box center [905, 193] width 1245 height 77
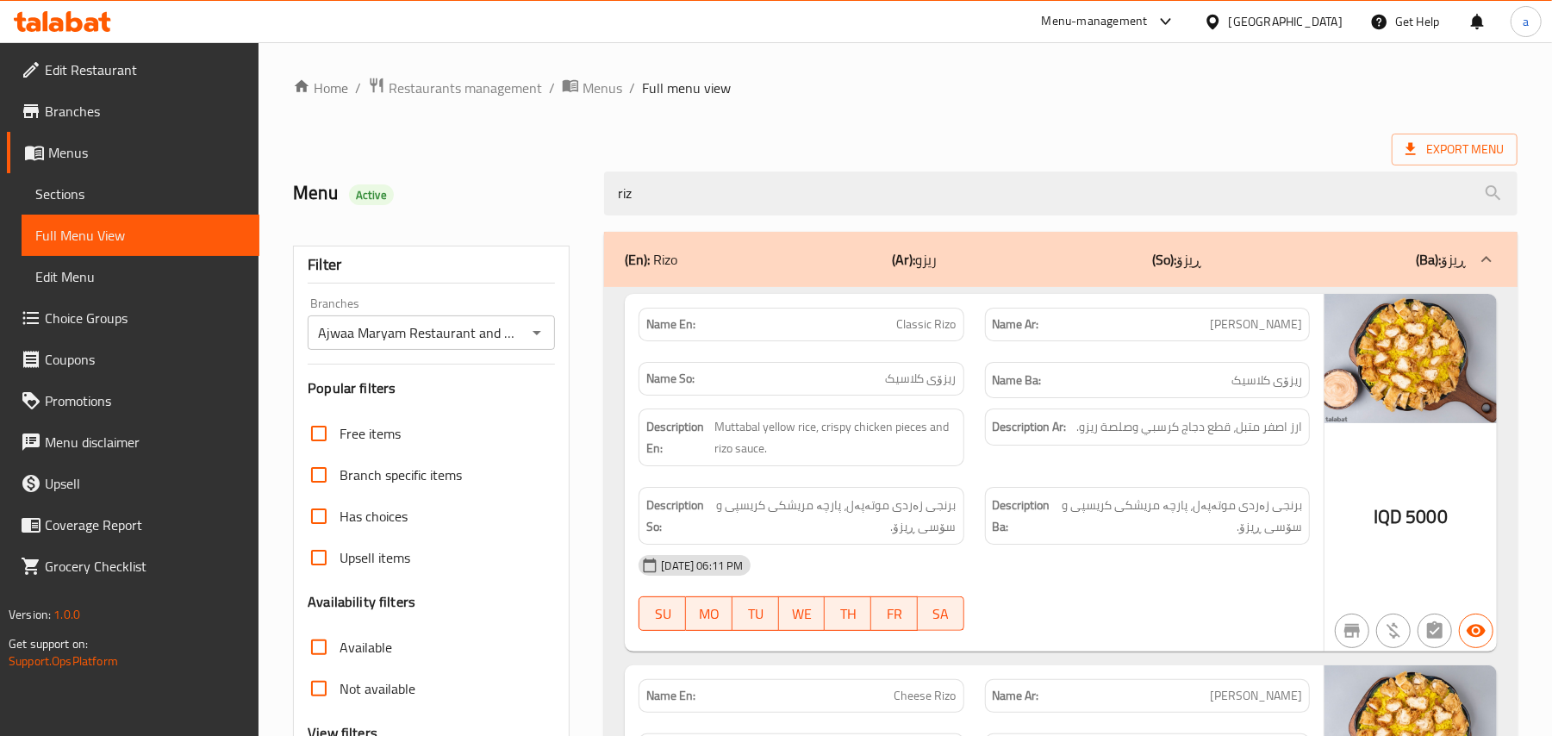
type input "rizo"
drag, startPoint x: 690, startPoint y: 212, endPoint x: 434, endPoint y: 215, distance: 256.0
click at [434, 215] on div "Menu Active rizo" at bounding box center [905, 193] width 1245 height 77
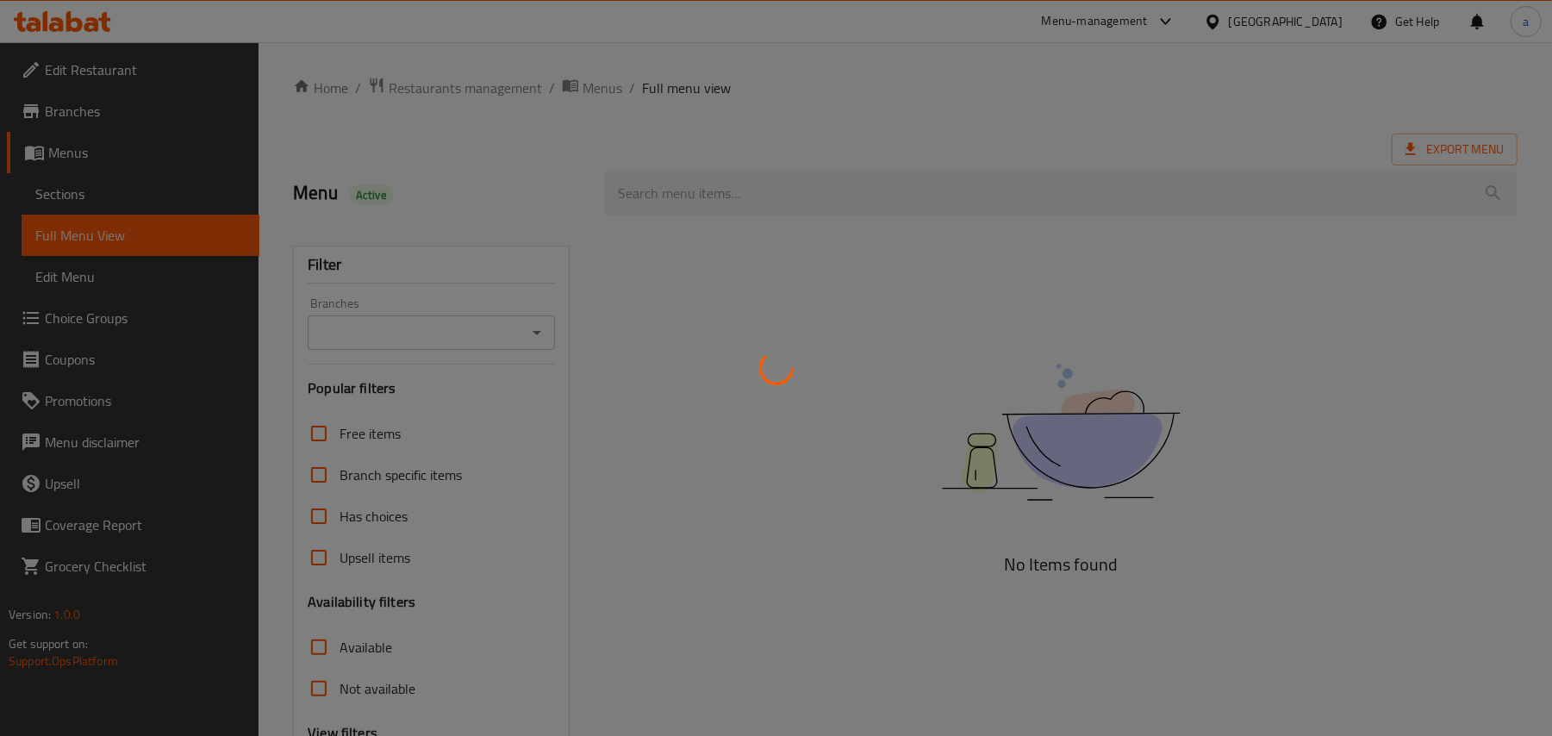
click at [426, 83] on div at bounding box center [776, 368] width 1552 height 736
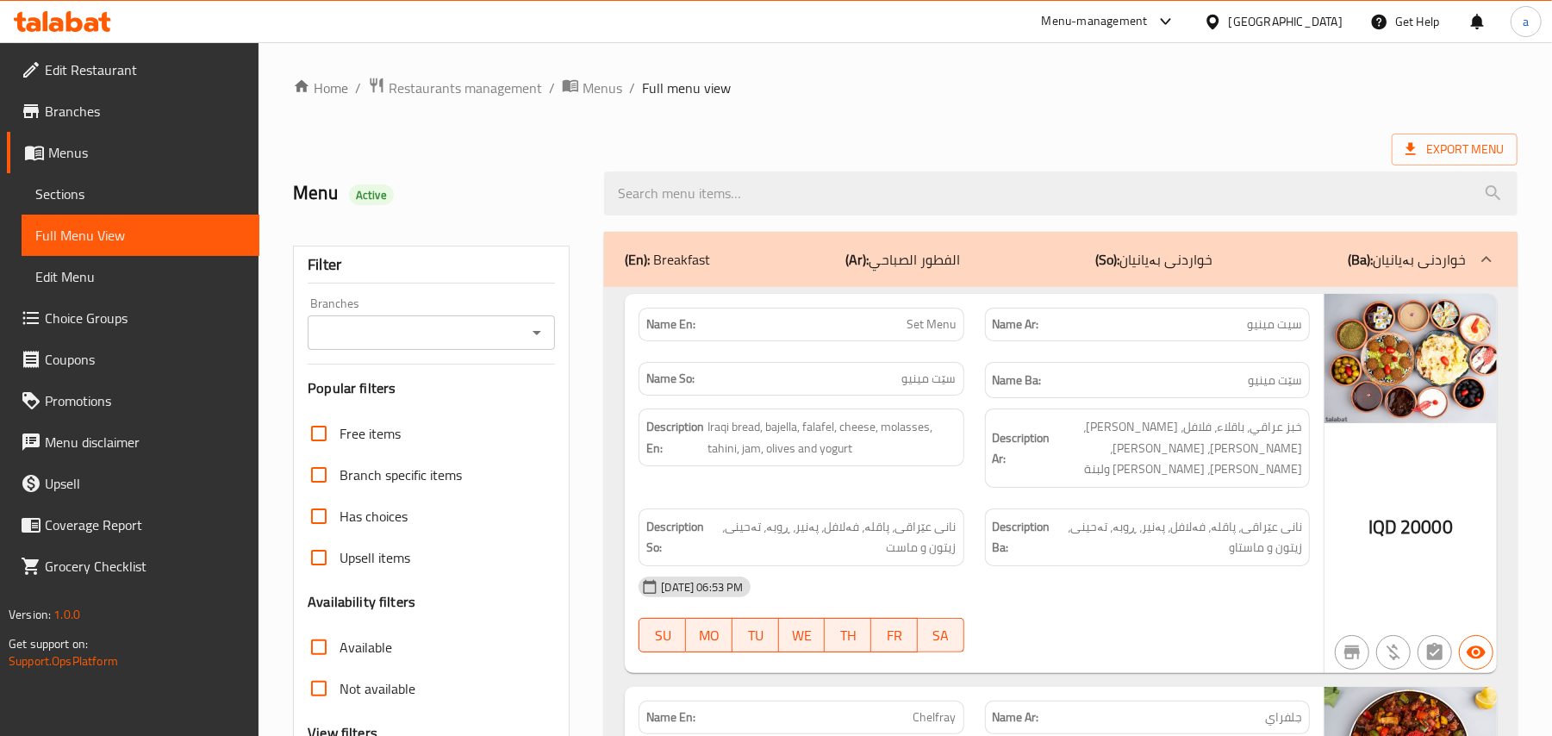
click at [426, 83] on span "Restaurants management" at bounding box center [465, 88] width 153 height 21
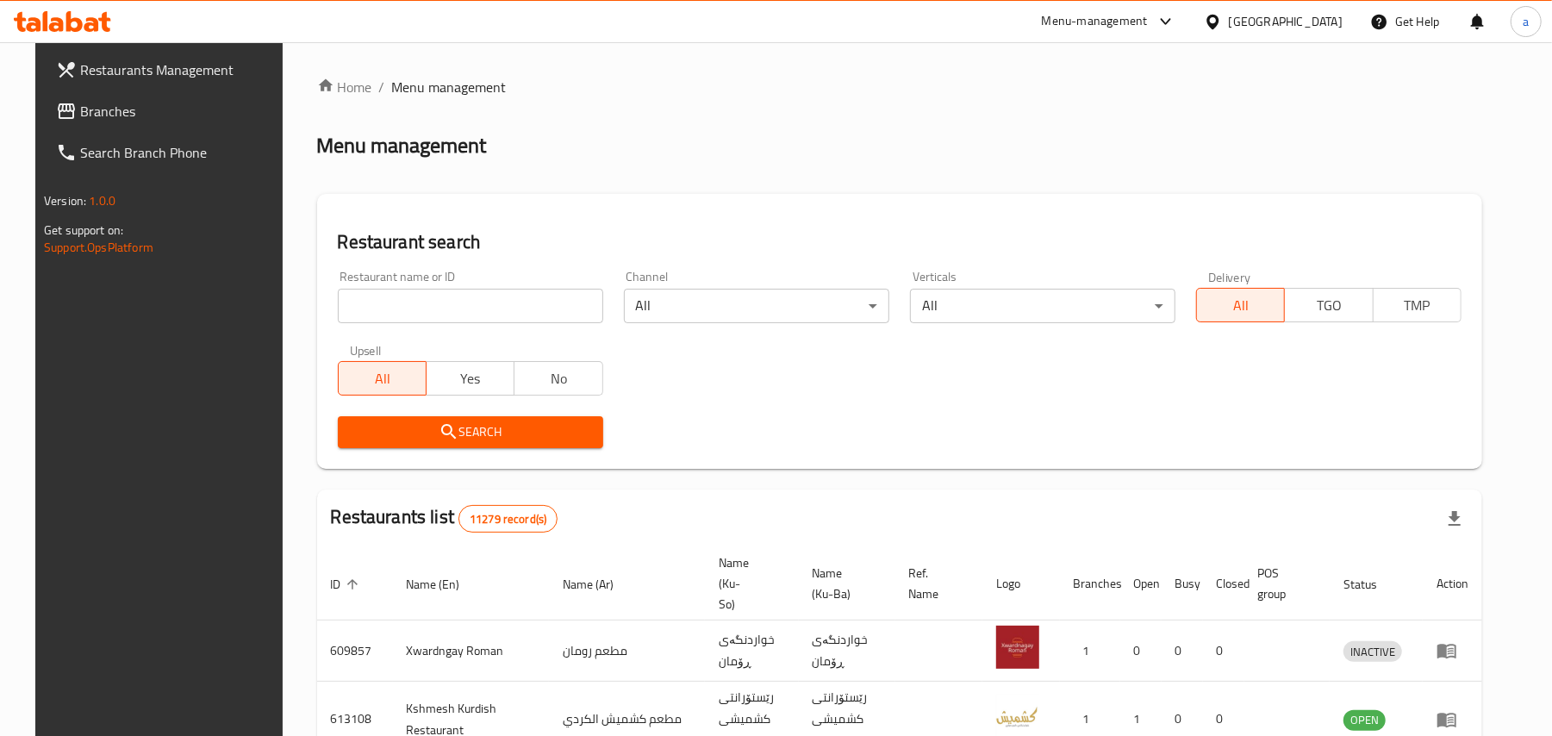
click at [480, 308] on input "search" at bounding box center [470, 306] width 265 height 34
paste input "Fakhar w [GEOGRAPHIC_DATA]"
type input "Fakhar w [GEOGRAPHIC_DATA]"
click button "Search" at bounding box center [470, 432] width 265 height 32
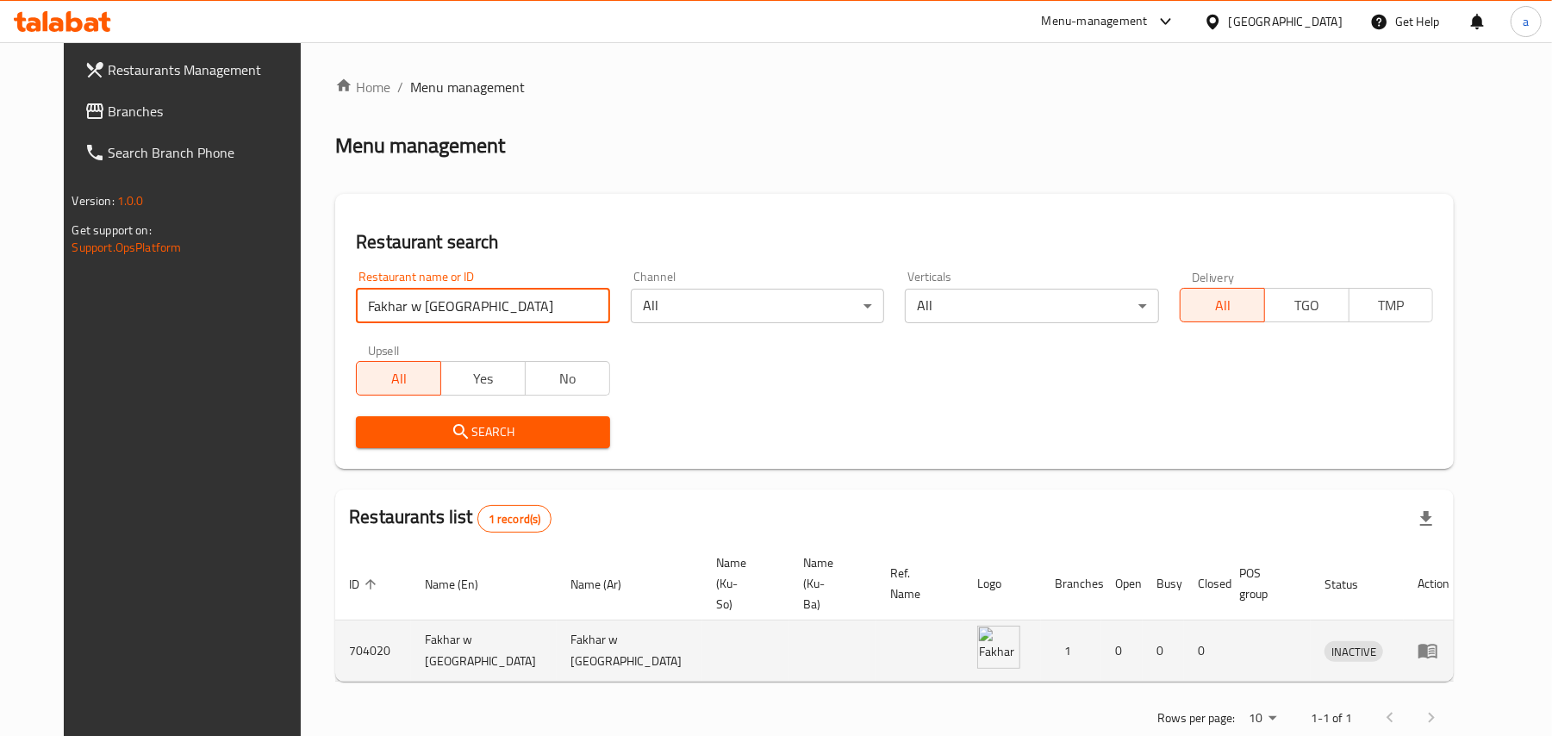
click at [1438, 645] on icon "enhanced table" at bounding box center [1428, 650] width 21 height 21
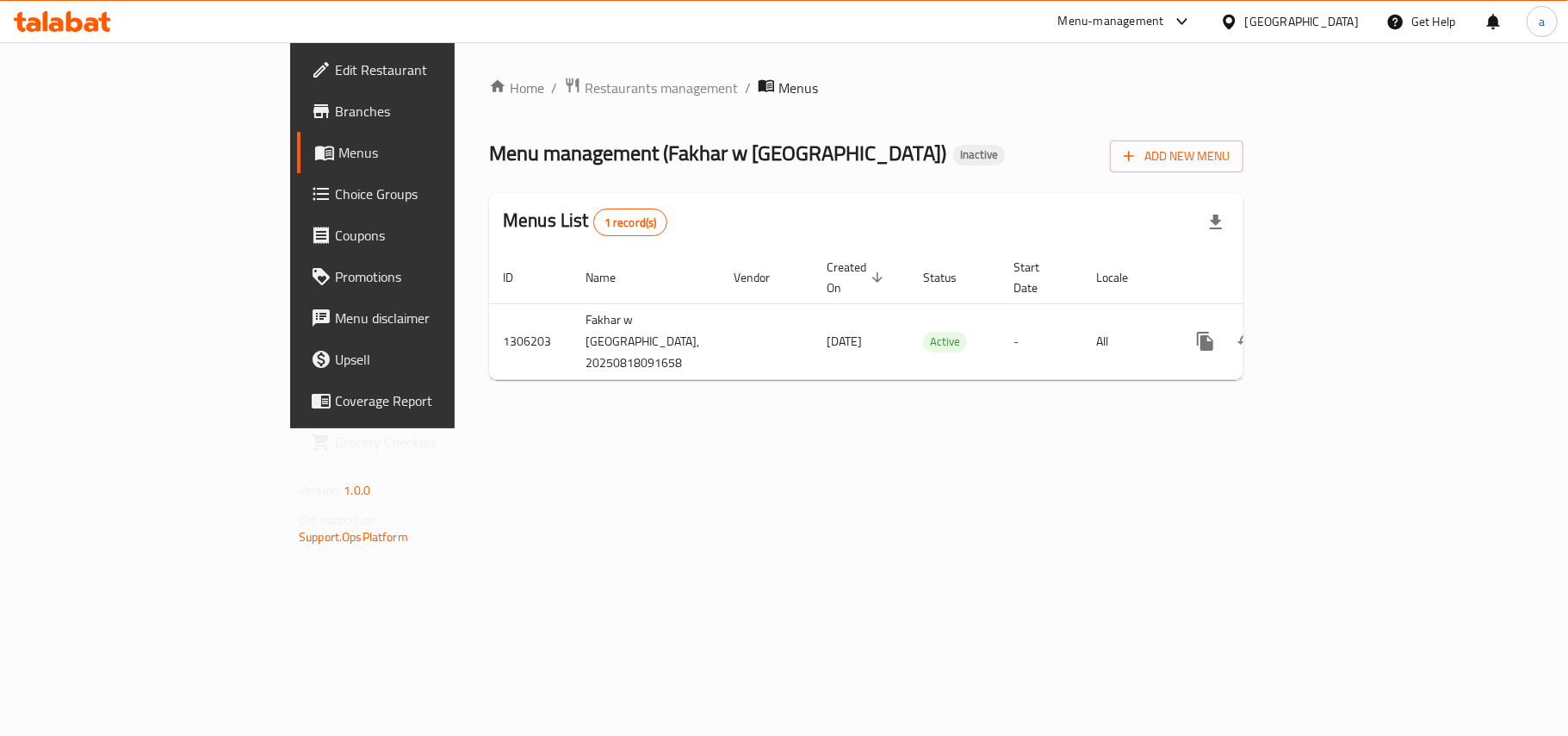
click at [335, 65] on span "Edit Restaurant" at bounding box center [436, 69] width 203 height 21
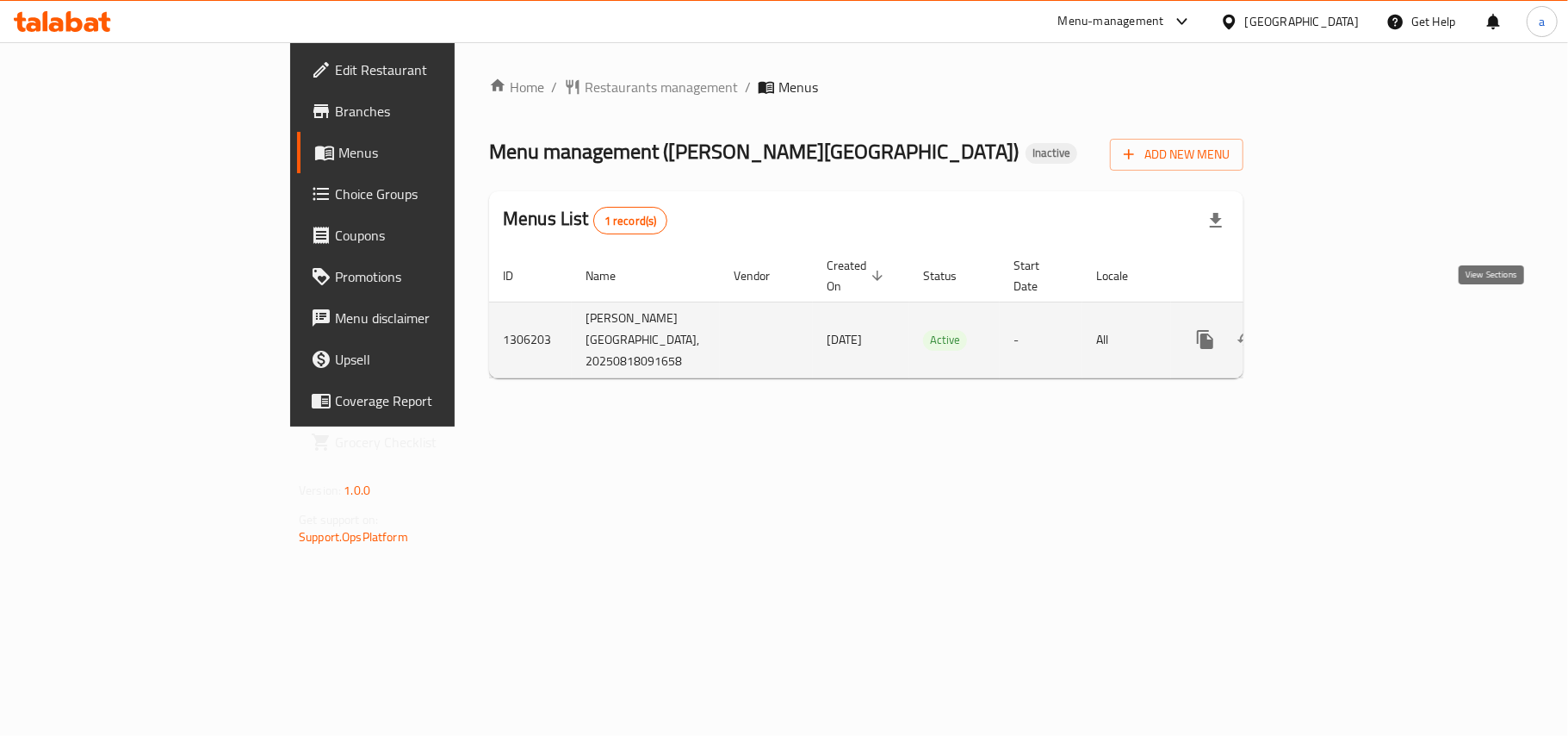
click at [1340, 329] on icon "enhanced table" at bounding box center [1329, 339] width 21 height 21
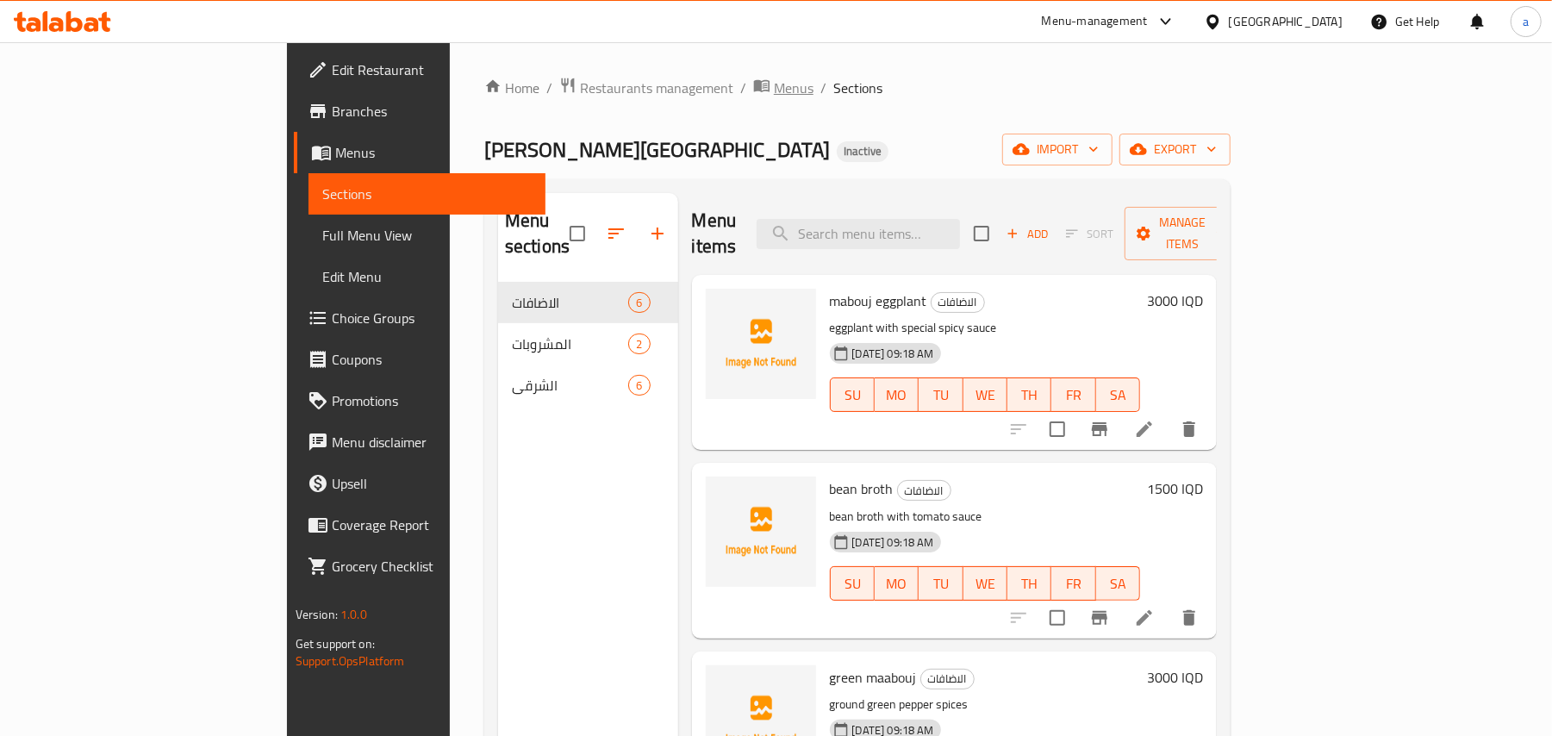
click at [774, 97] on span "Menus" at bounding box center [794, 88] width 40 height 21
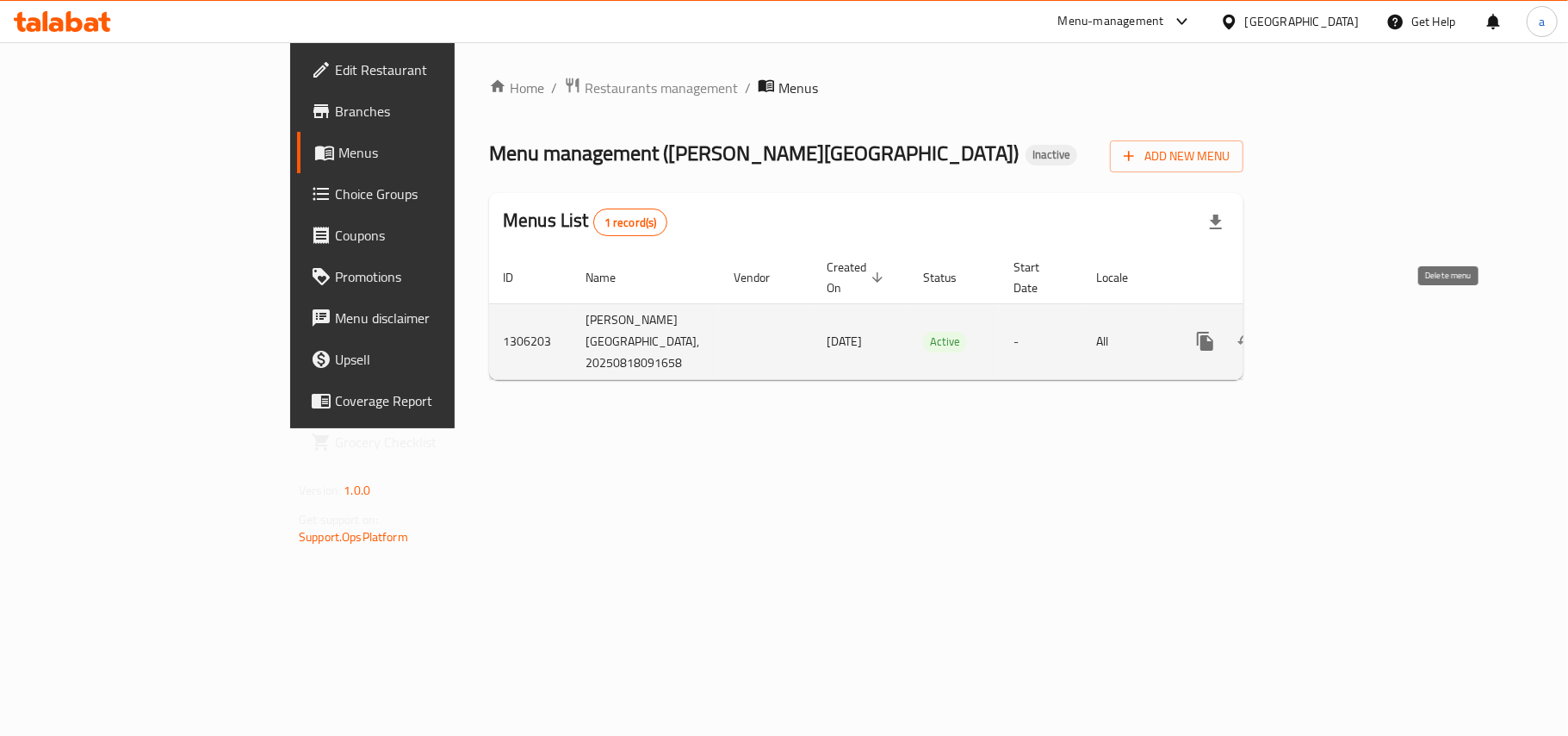
click at [1294, 334] on icon "enhanced table" at bounding box center [1288, 342] width 12 height 16
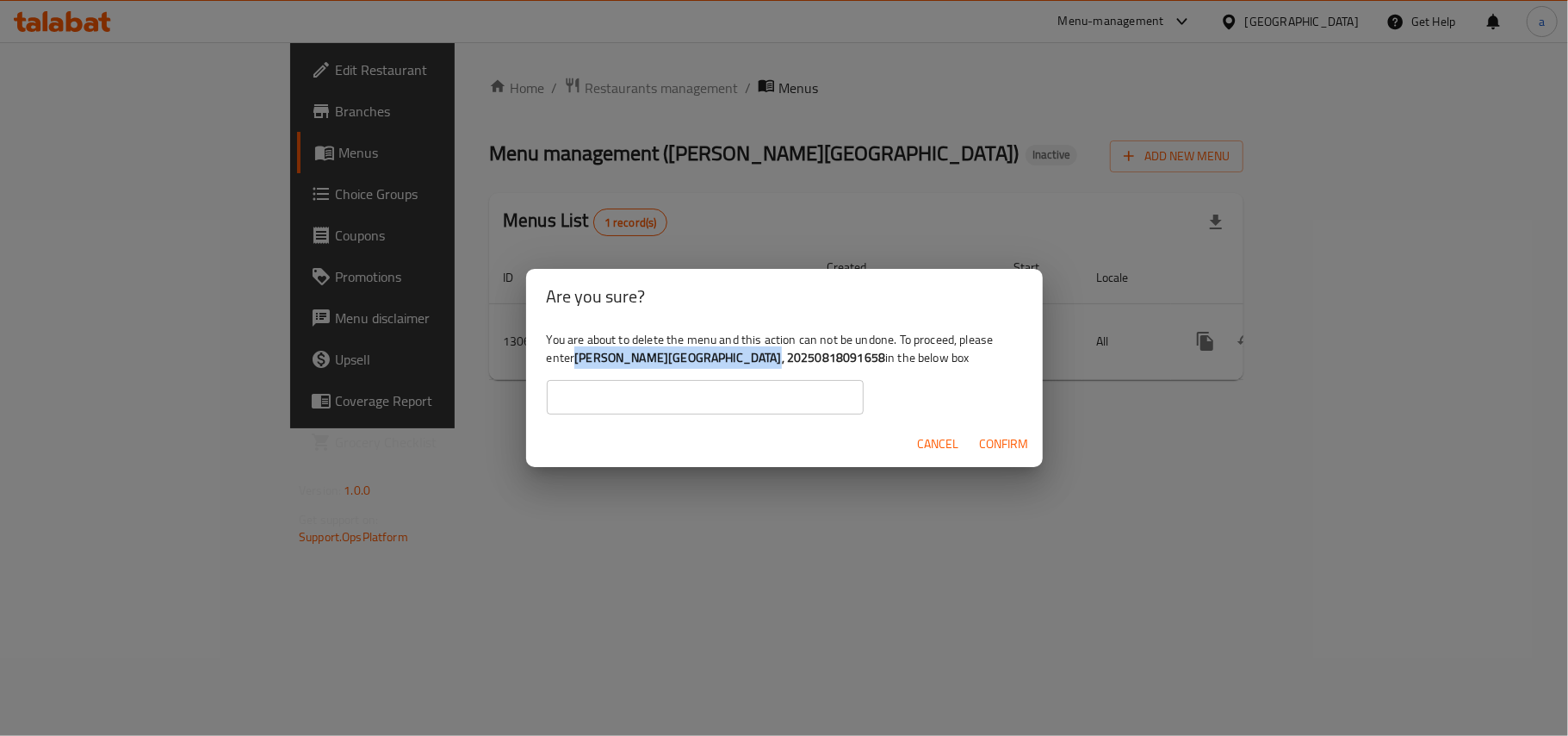
drag, startPoint x: 619, startPoint y: 358, endPoint x: 809, endPoint y: 362, distance: 190.0
click at [809, 362] on b "[PERSON_NAME][GEOGRAPHIC_DATA], 20250818091658" at bounding box center [730, 357] width 311 height 22
copy b "[PERSON_NAME][GEOGRAPHIC_DATA], 20250818091658"
click at [705, 402] on input "text" at bounding box center [705, 397] width 317 height 34
paste input "[PERSON_NAME][GEOGRAPHIC_DATA], 20250818091658"
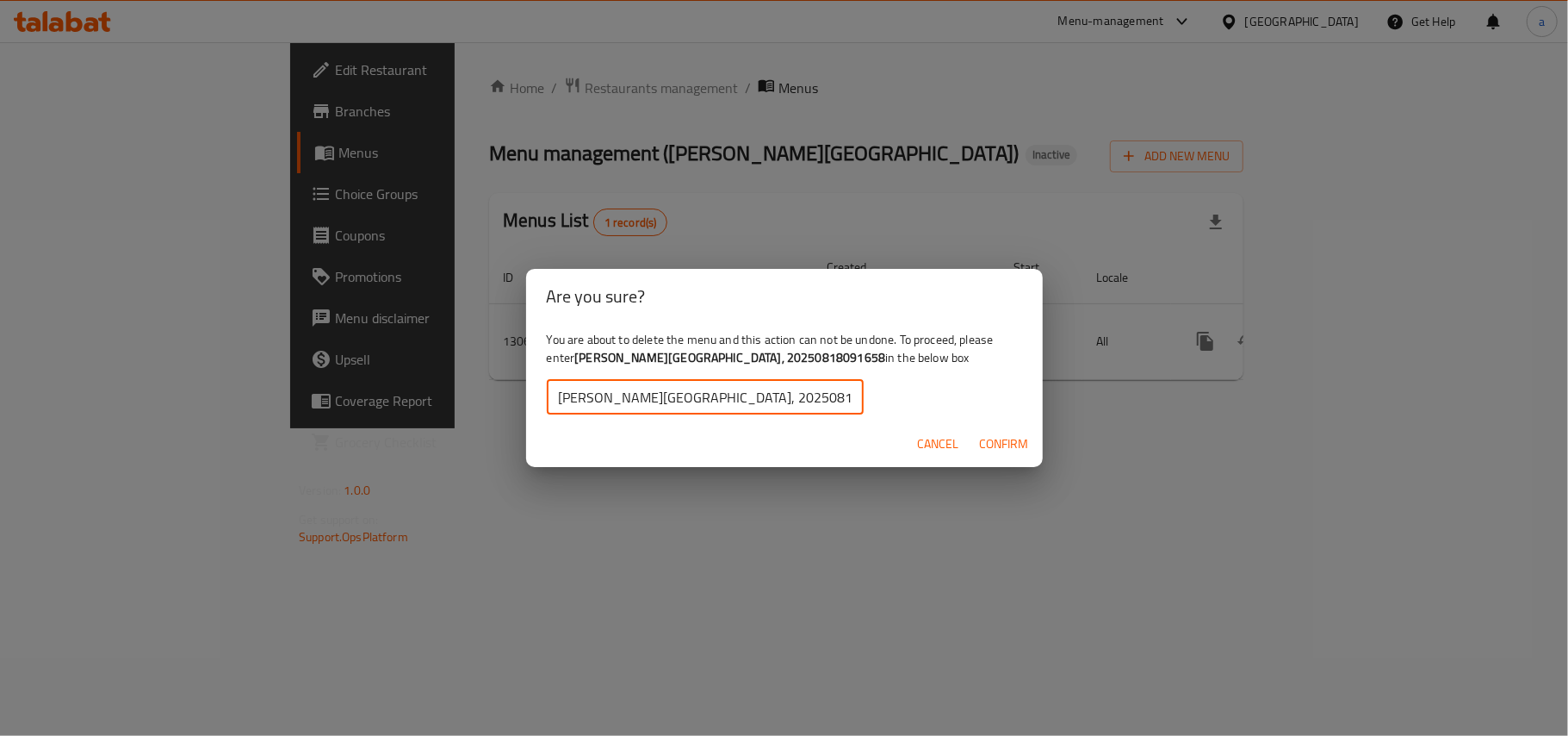
type input "[PERSON_NAME][GEOGRAPHIC_DATA], 20250818091658"
click at [996, 446] on span "Confirm" at bounding box center [1004, 444] width 49 height 22
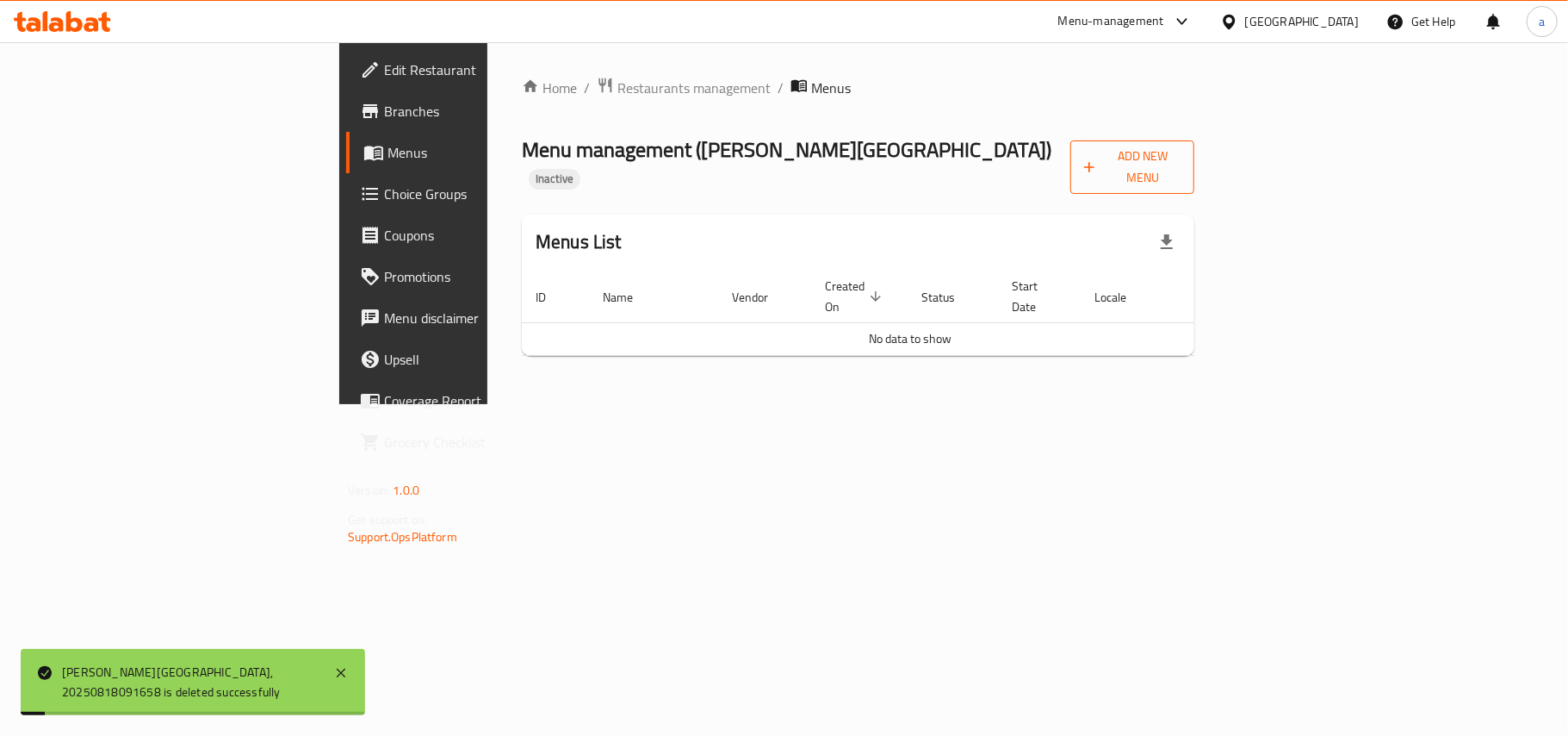
click at [1098, 166] on icon "button" at bounding box center [1089, 167] width 17 height 17
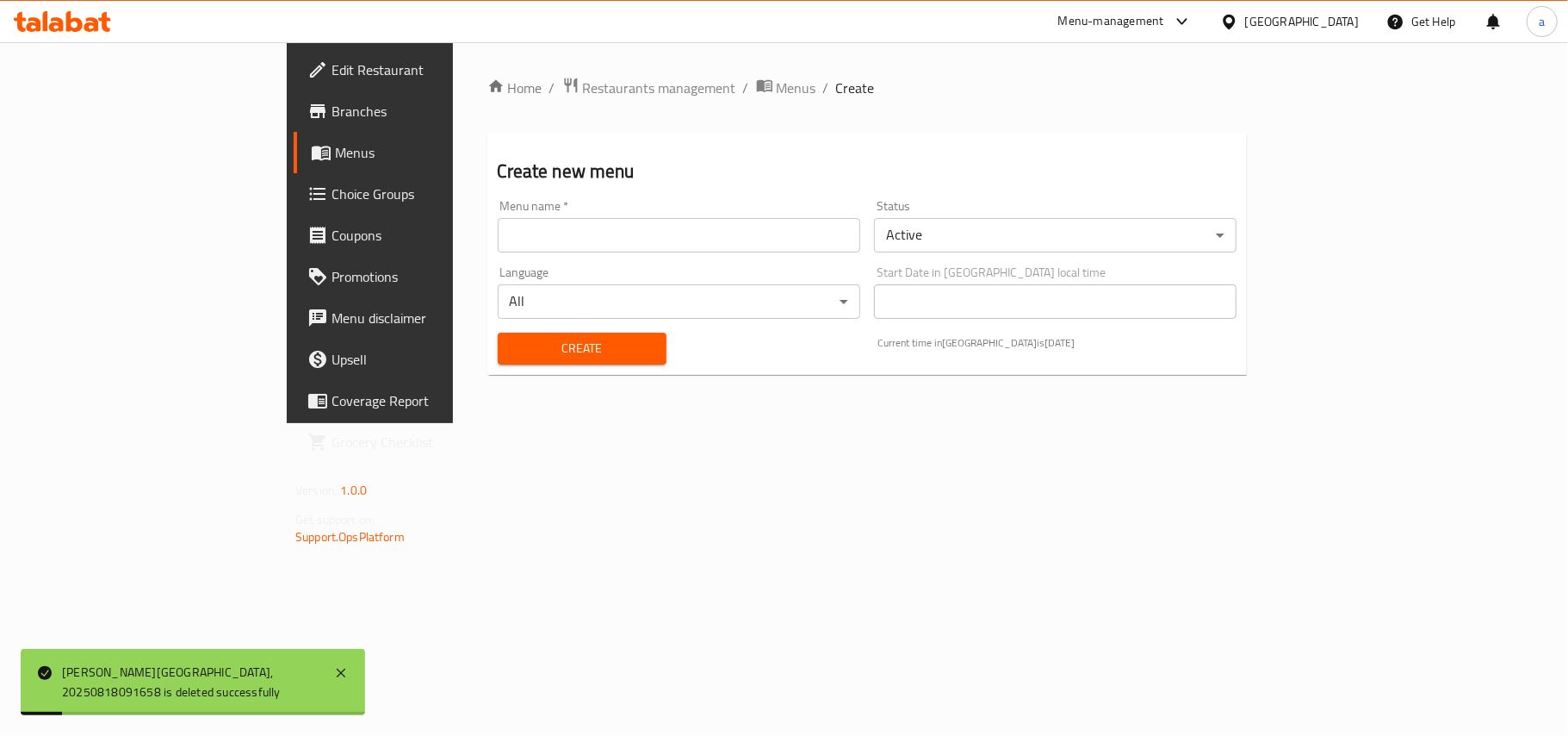
click at [556, 238] on input "text" at bounding box center [679, 235] width 363 height 34
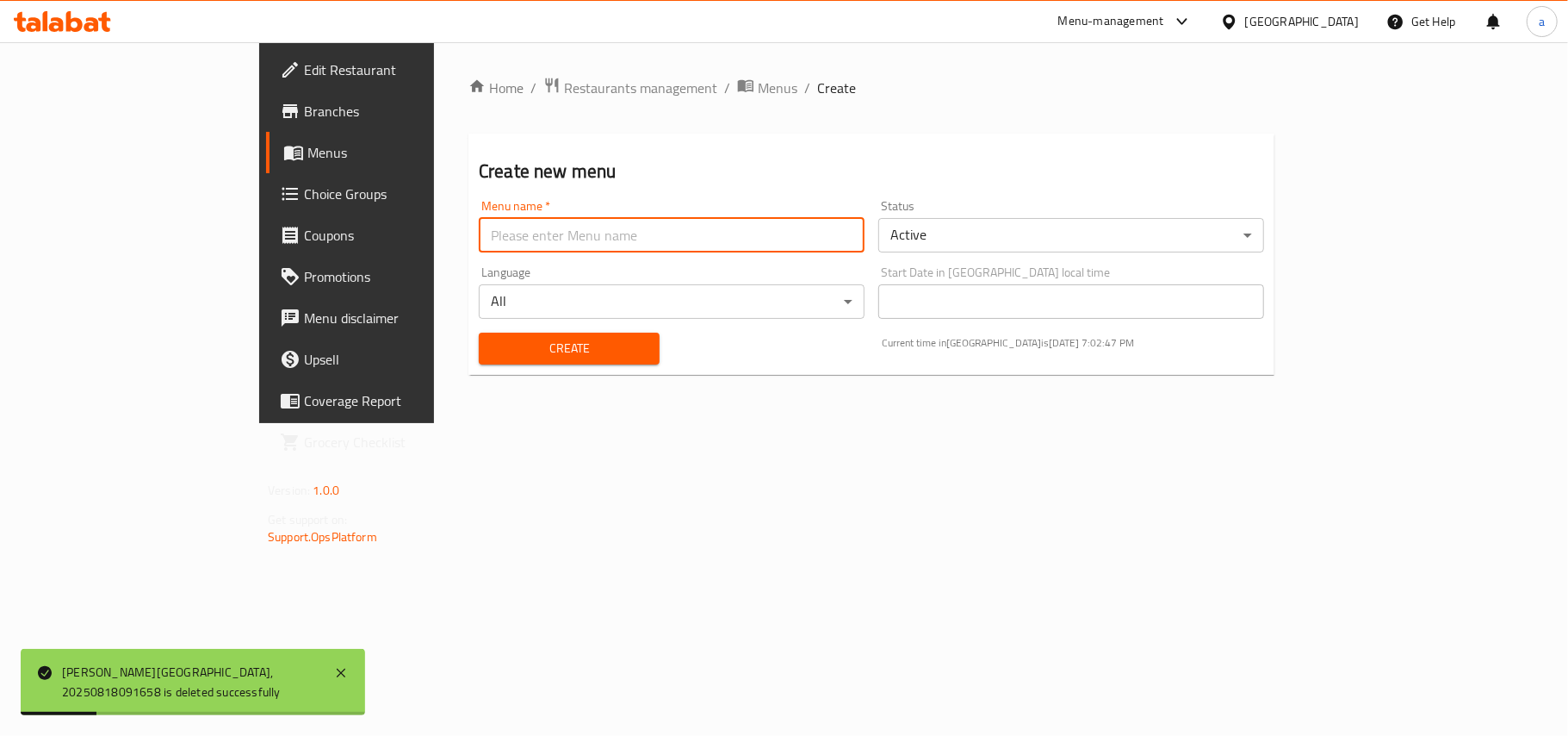
type input "AMAR"
click at [479, 341] on button "Create" at bounding box center [569, 349] width 181 height 32
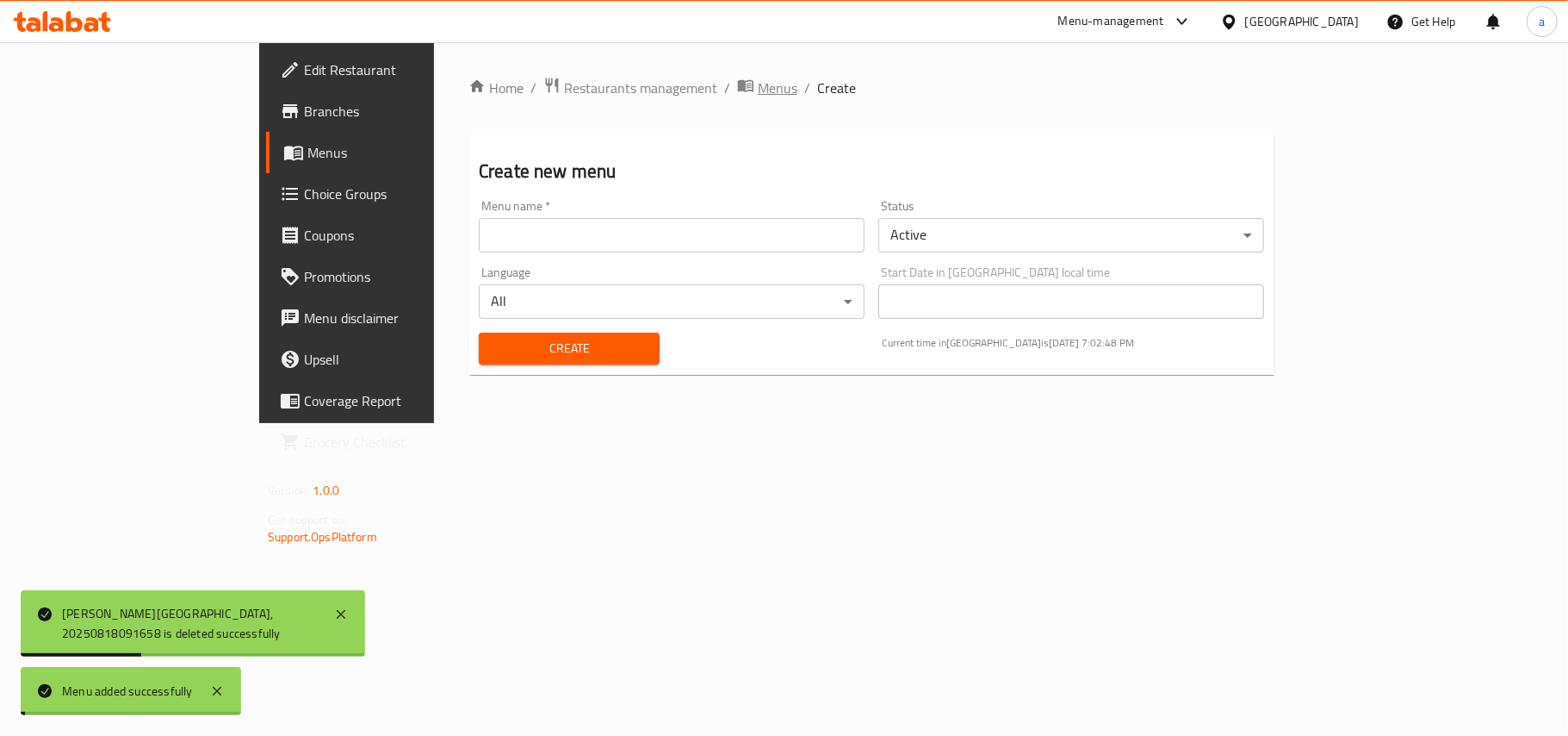
click at [758, 97] on span "Menus" at bounding box center [778, 88] width 40 height 21
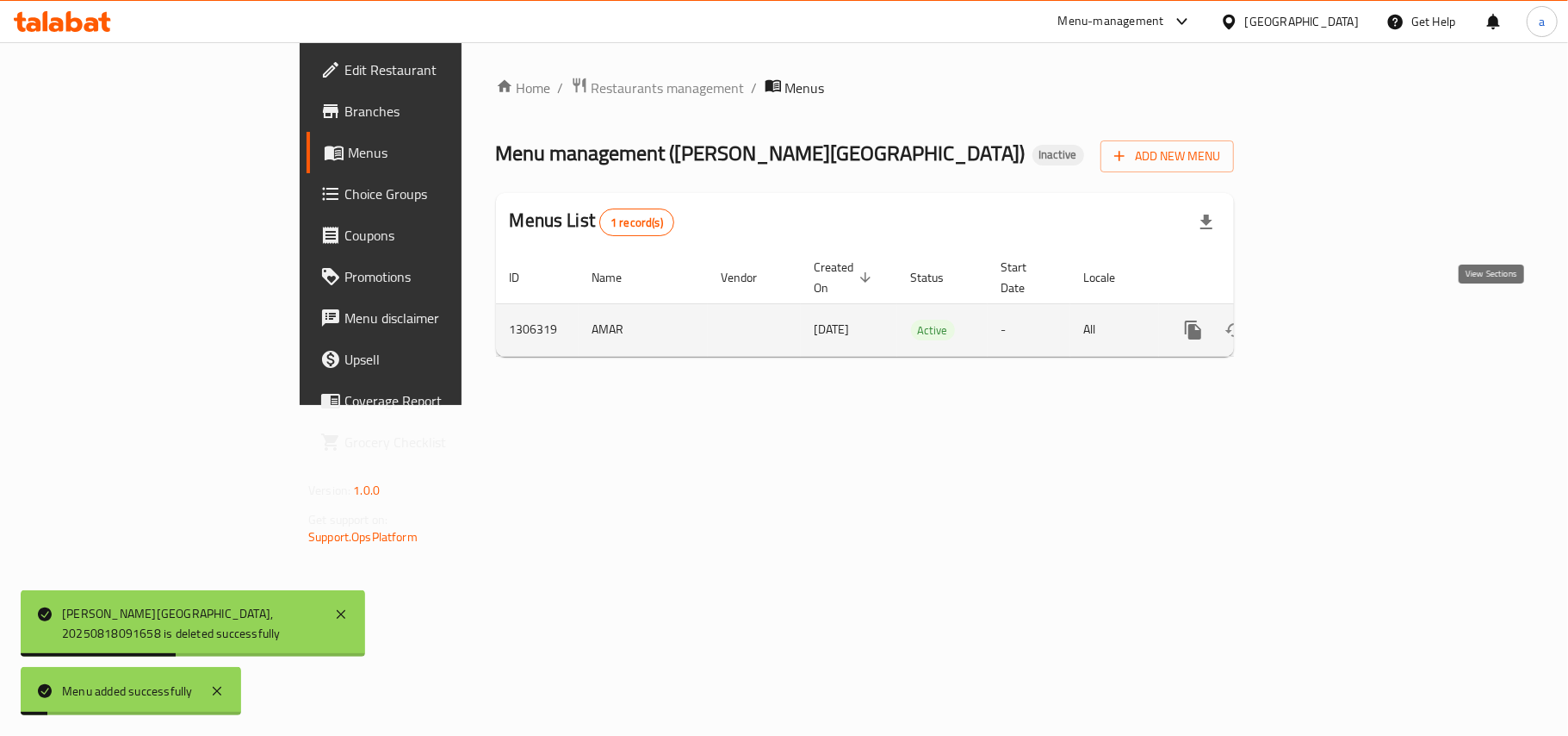
click at [1338, 324] on link "enhanced table" at bounding box center [1317, 329] width 41 height 41
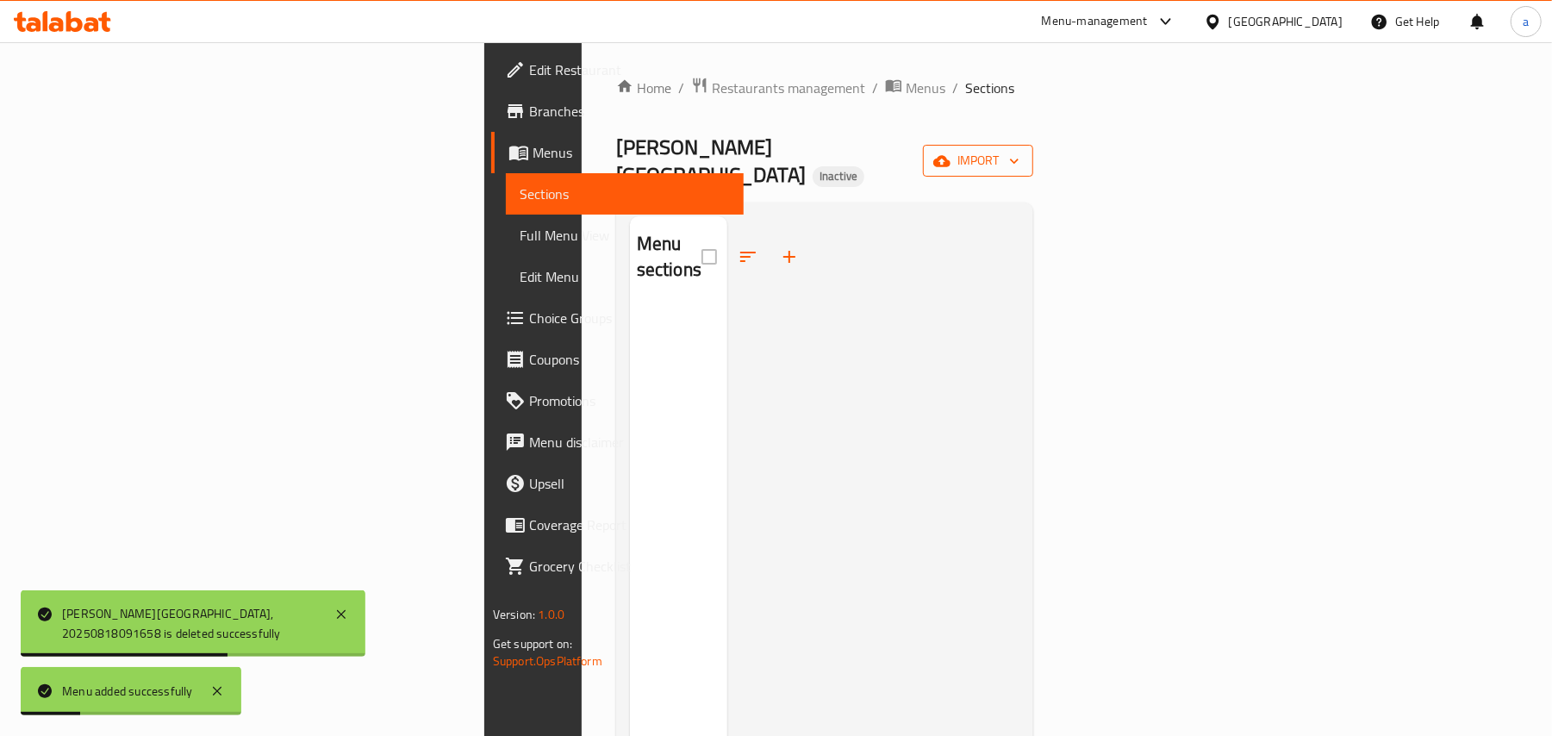
click at [1033, 163] on button "import" at bounding box center [978, 161] width 110 height 32
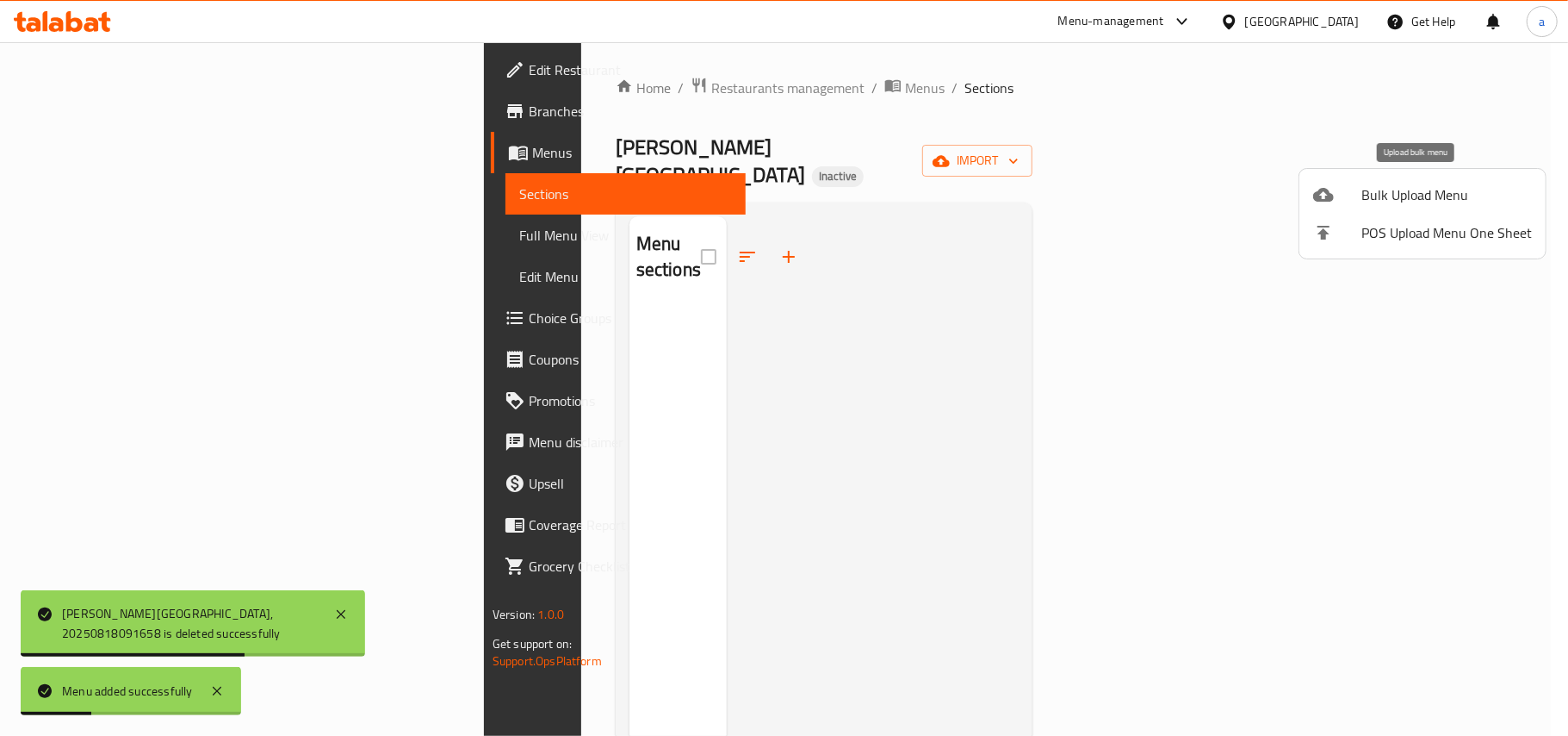
click at [1402, 203] on span "Bulk Upload Menu" at bounding box center [1446, 194] width 171 height 21
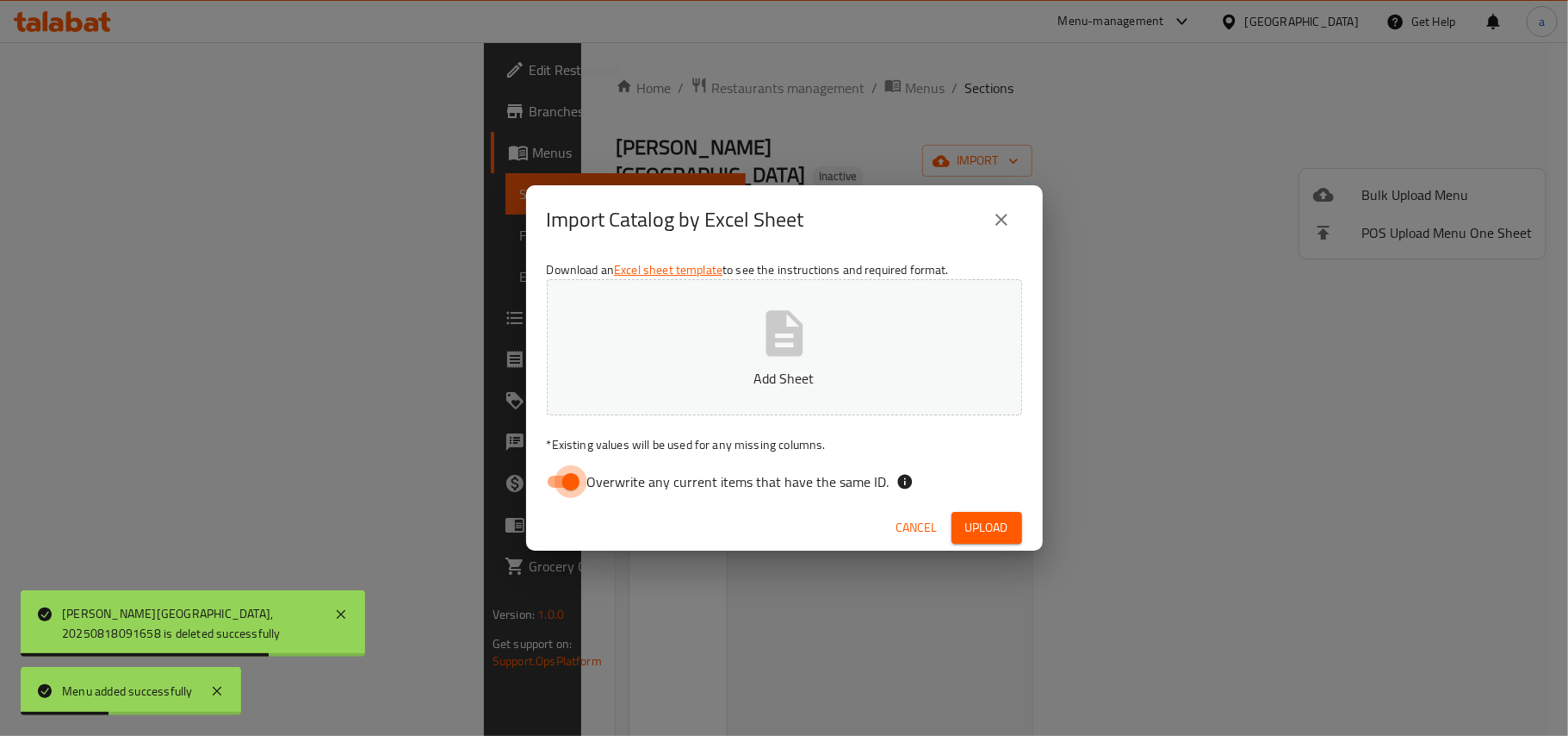
click at [576, 484] on input "Overwrite any current items that have the same ID." at bounding box center [571, 481] width 98 height 33
checkbox input "false"
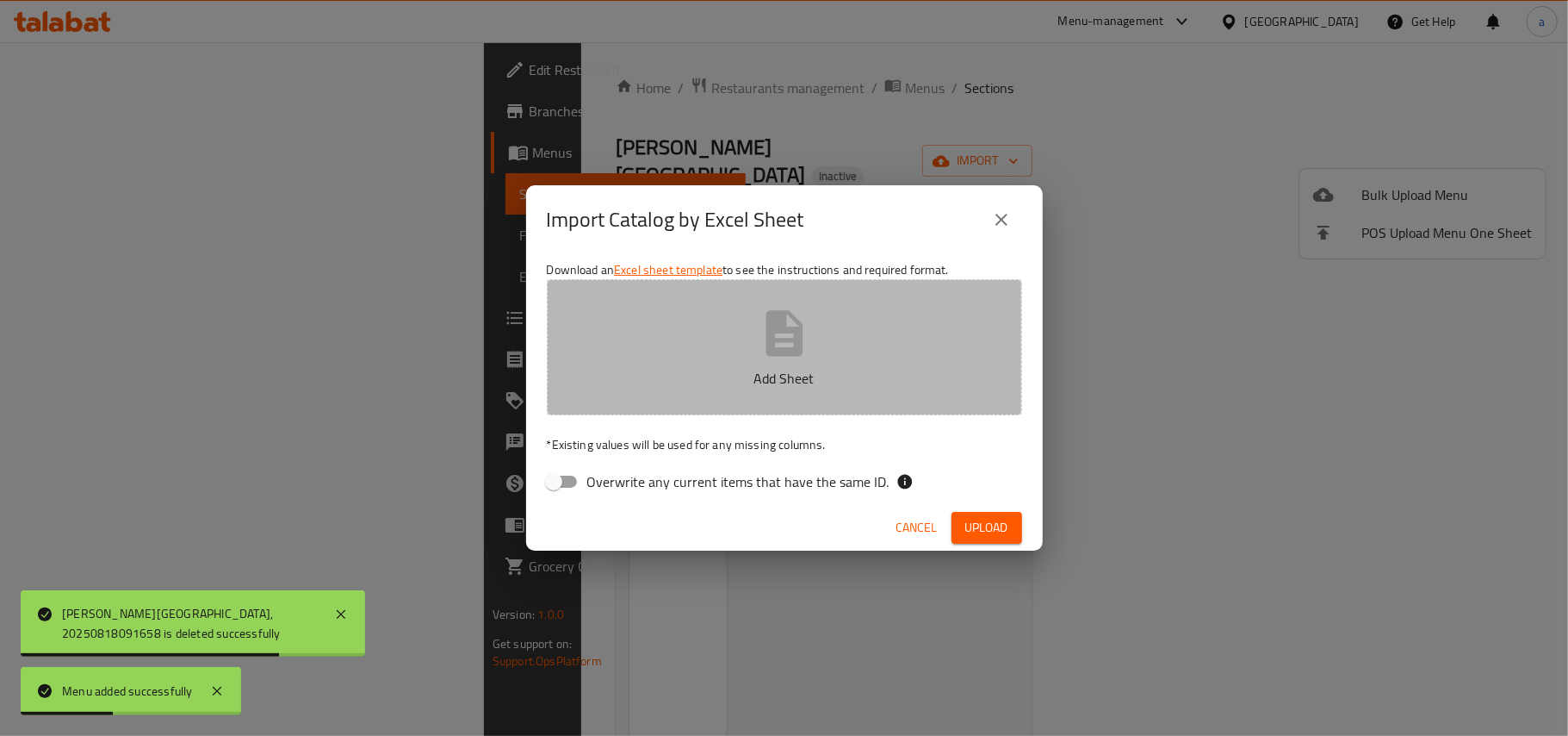
click at [732, 369] on p "Add Sheet" at bounding box center [784, 378] width 422 height 21
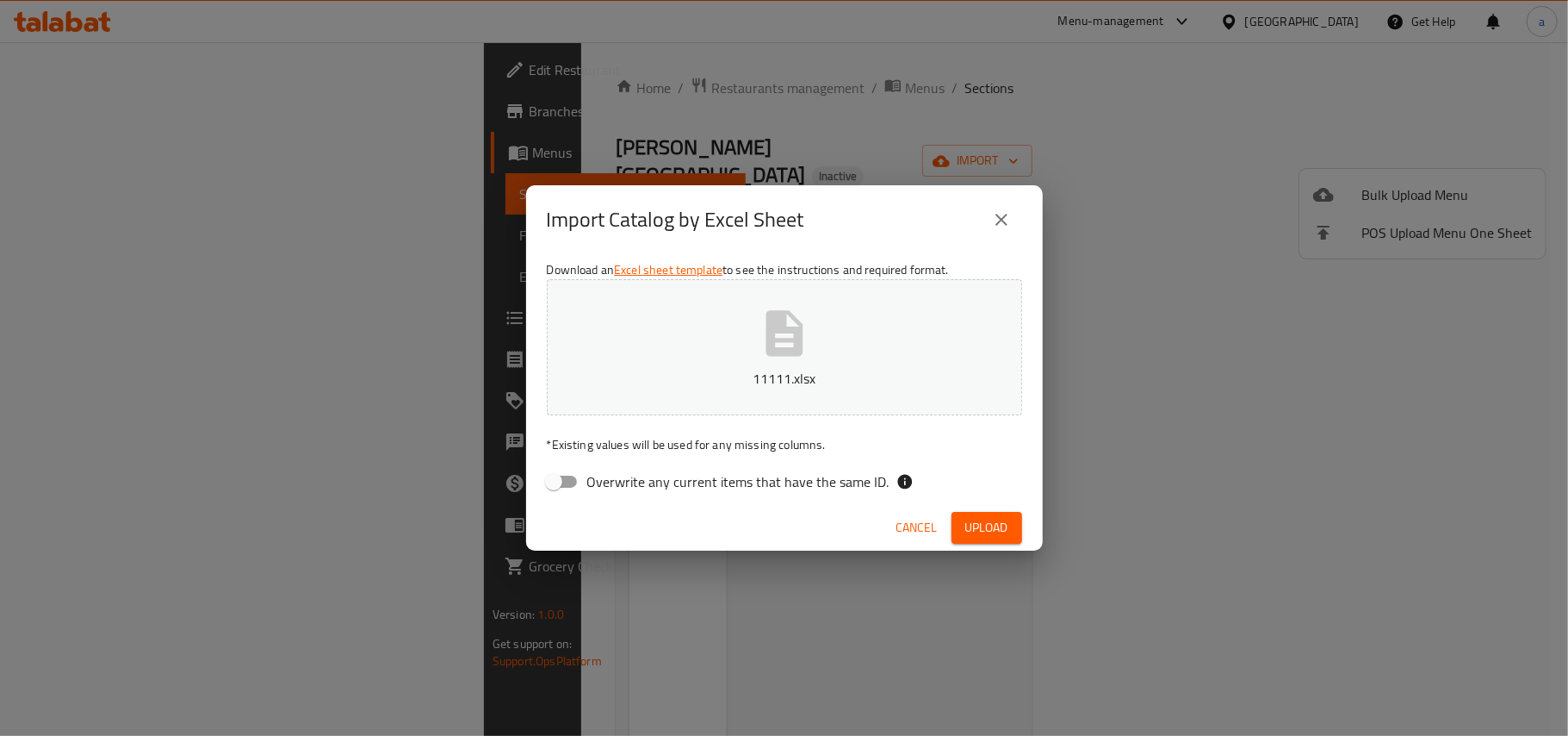
click at [985, 539] on span "Upload" at bounding box center [986, 528] width 43 height 22
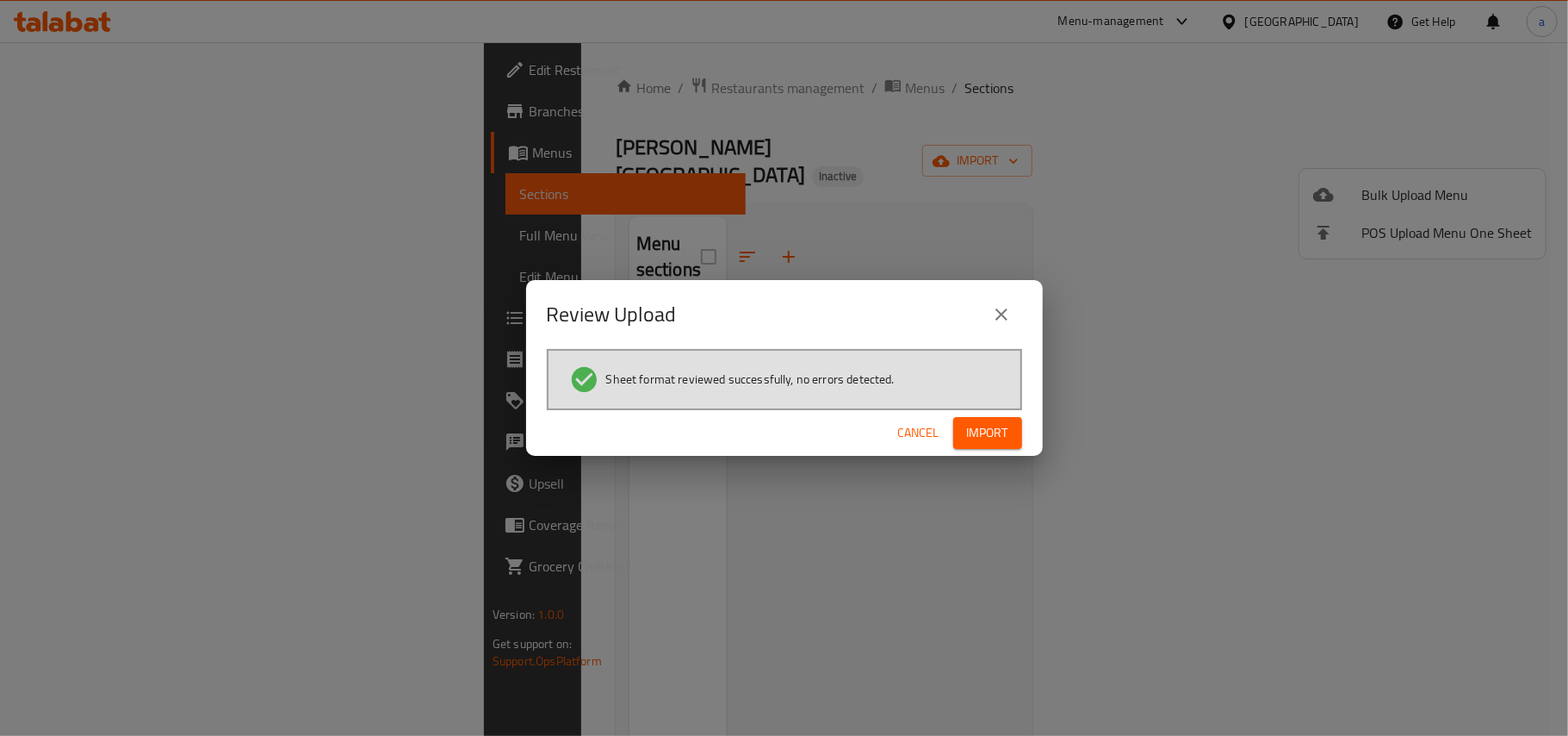
click at [972, 427] on span "Import" at bounding box center [987, 433] width 41 height 22
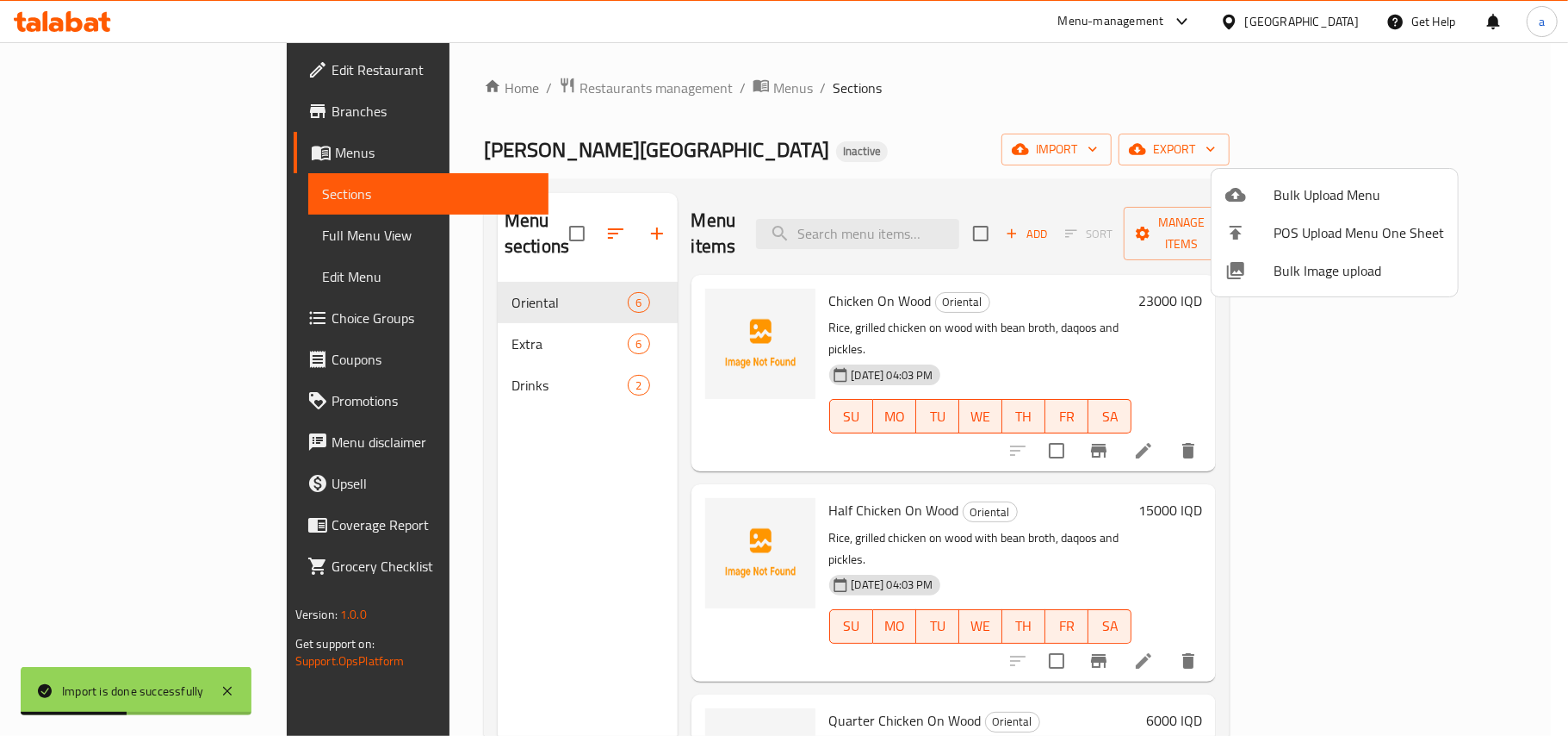
click at [501, 481] on div at bounding box center [784, 368] width 1568 height 736
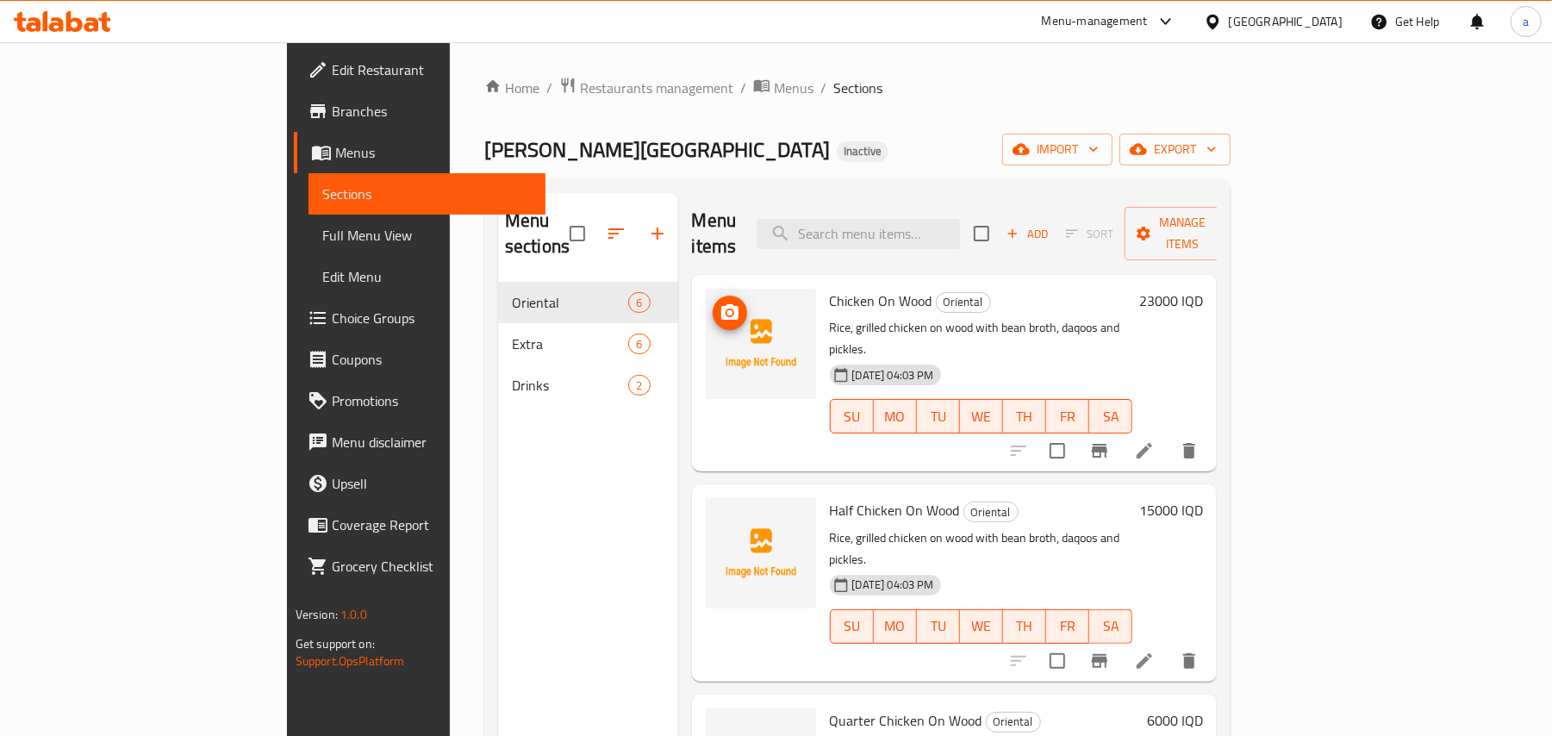
click at [713, 302] on span "upload picture" at bounding box center [730, 312] width 34 height 21
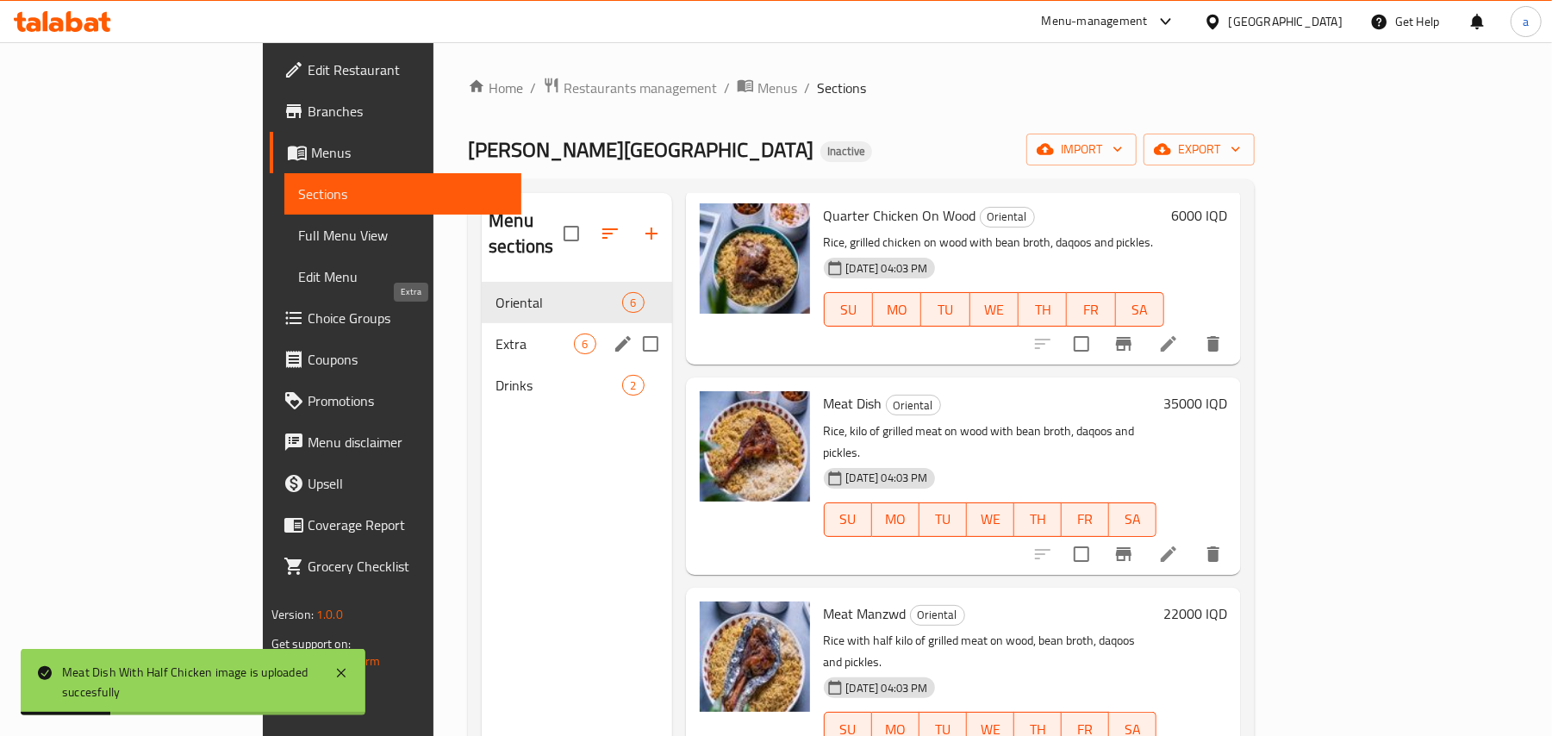
click at [496, 334] on span "Extra" at bounding box center [535, 344] width 78 height 21
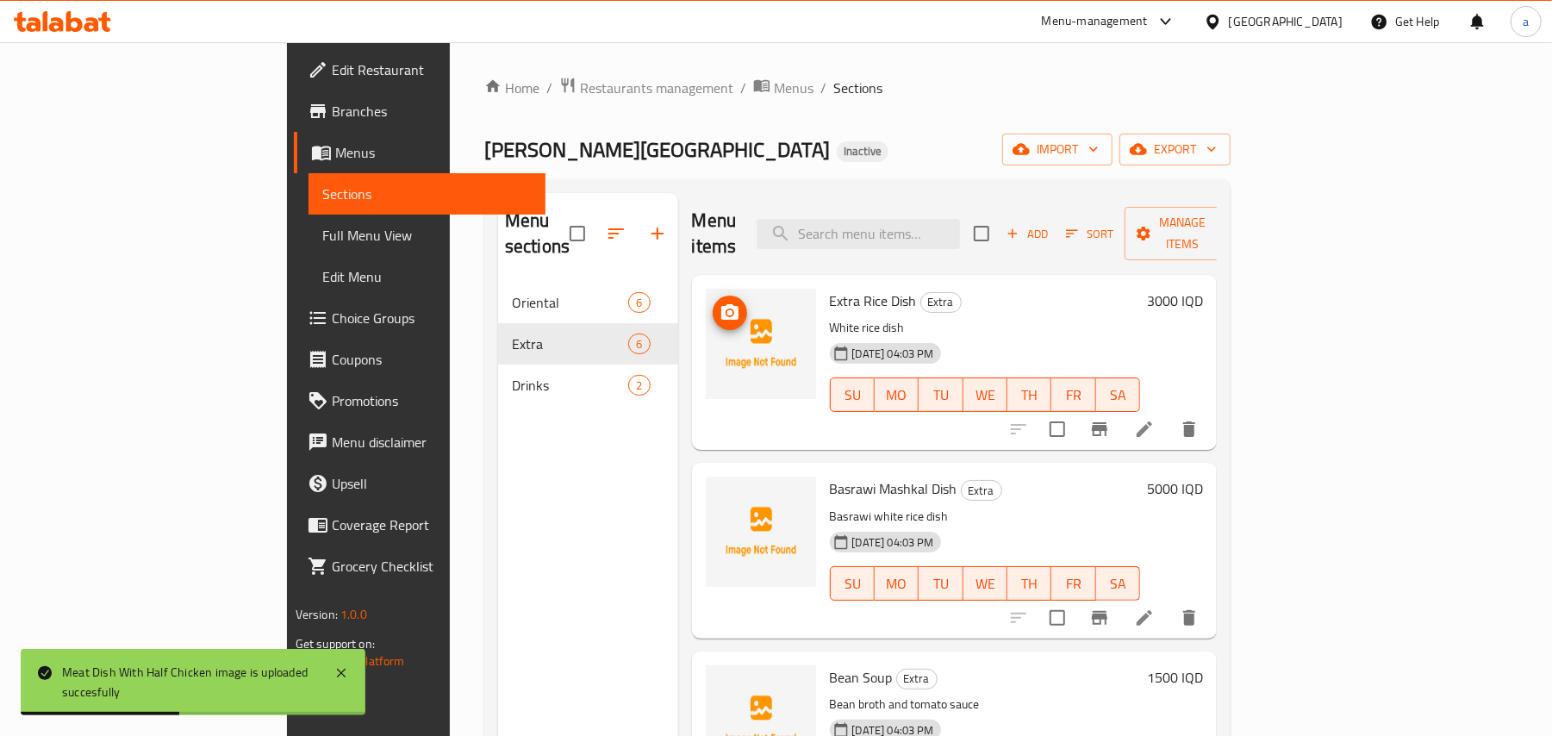
click at [713, 302] on span "upload picture" at bounding box center [730, 312] width 34 height 21
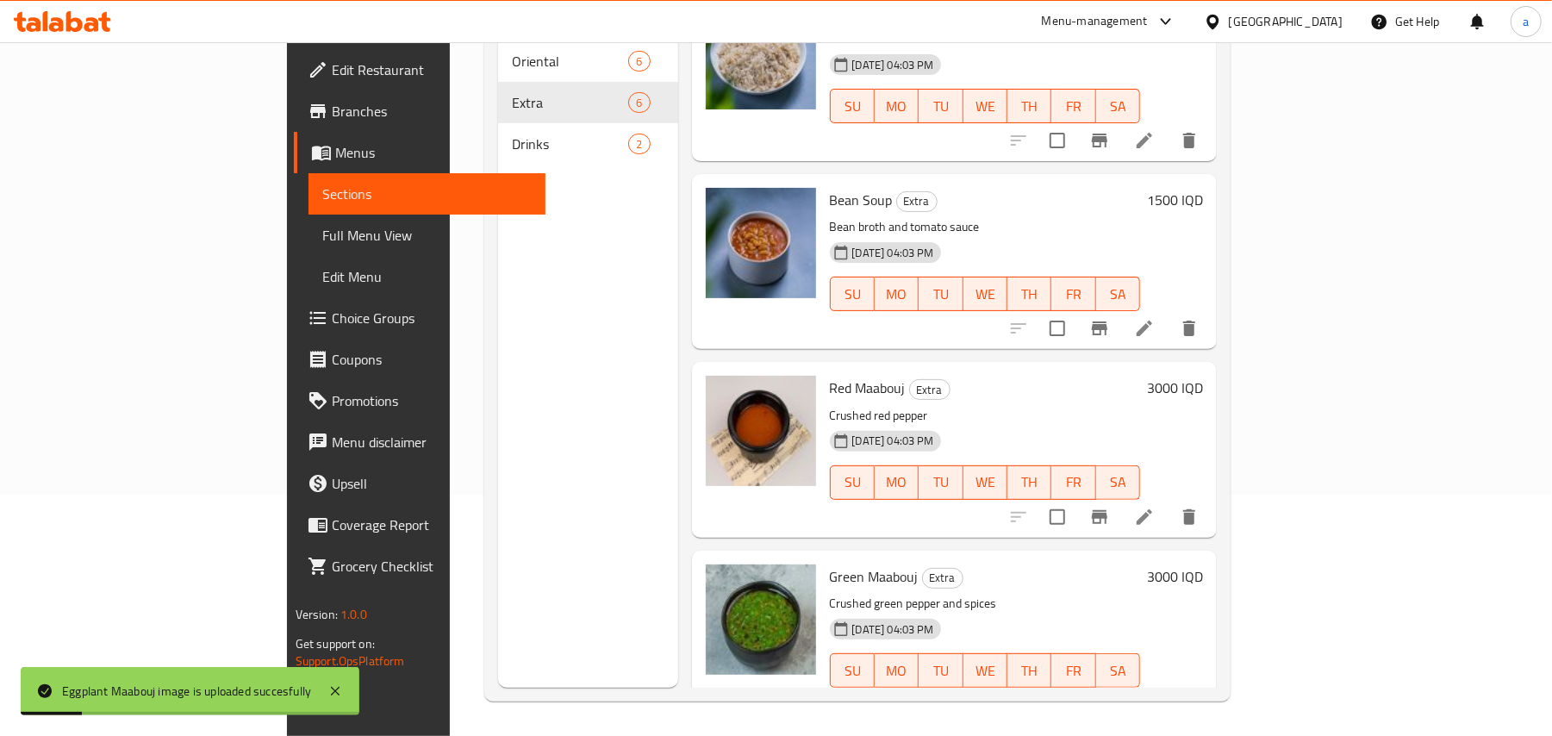
scroll to position [194, 0]
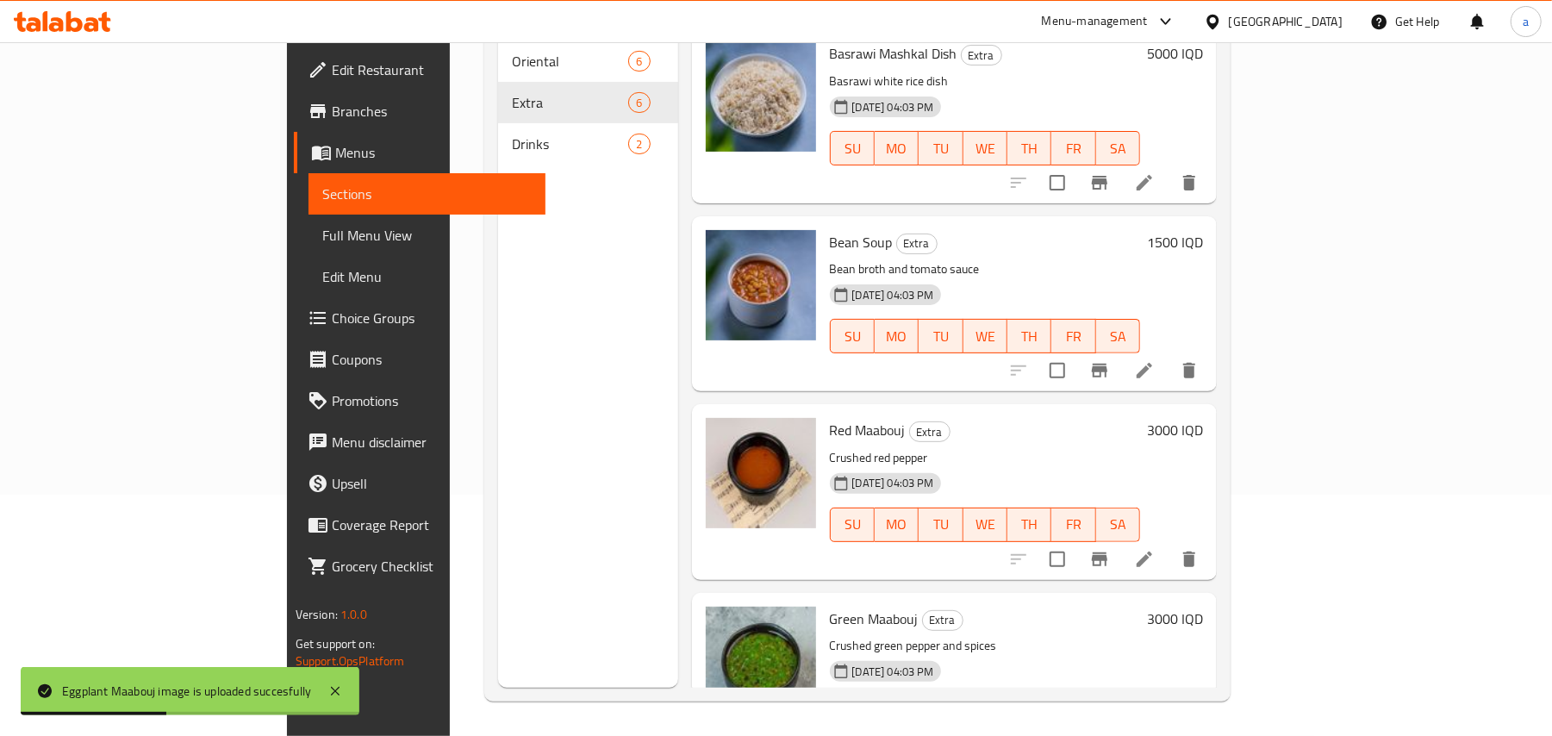
click at [1152, 364] on icon at bounding box center [1145, 371] width 16 height 16
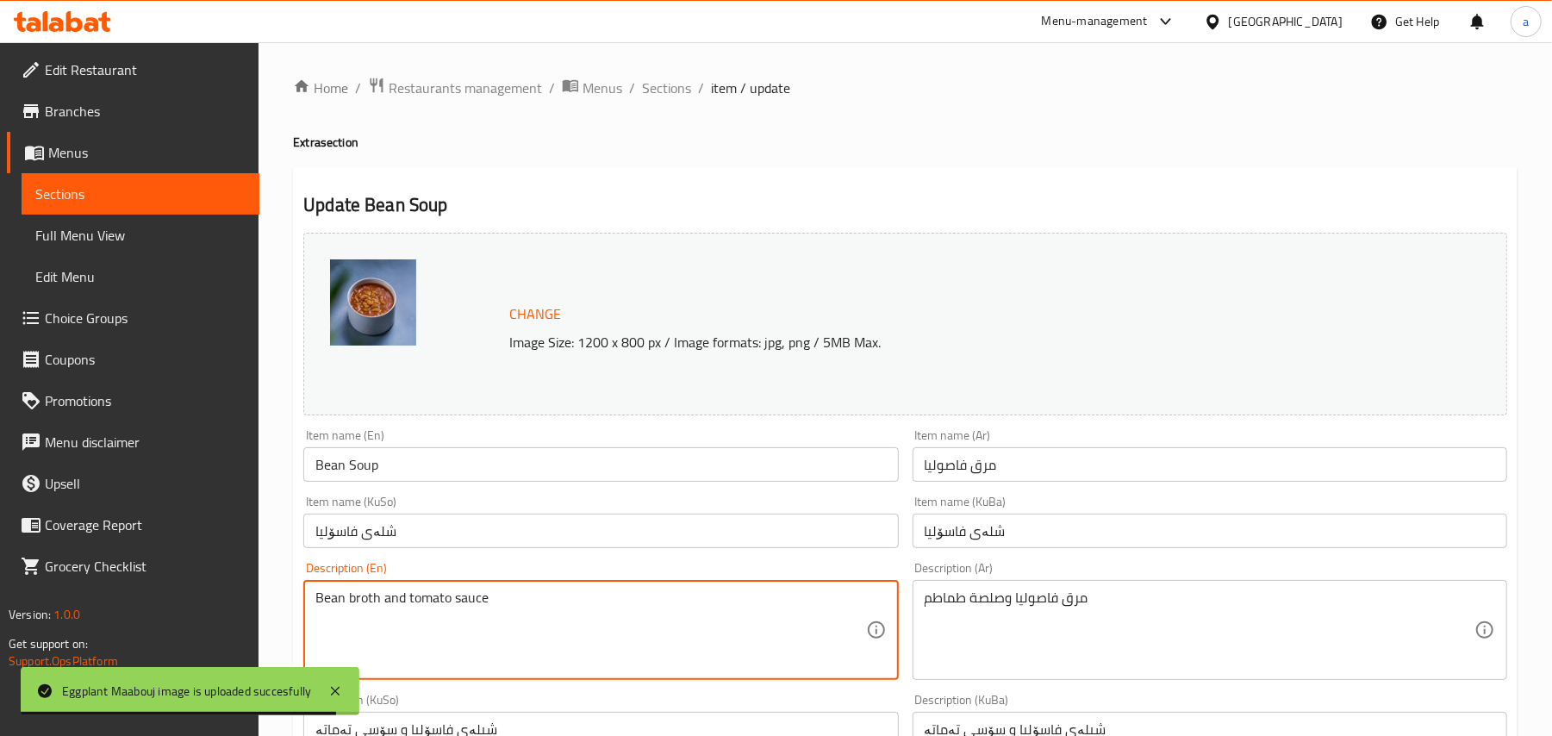
click at [370, 611] on textarea "Bean broth and tomato sauce" at bounding box center [590, 630] width 550 height 82
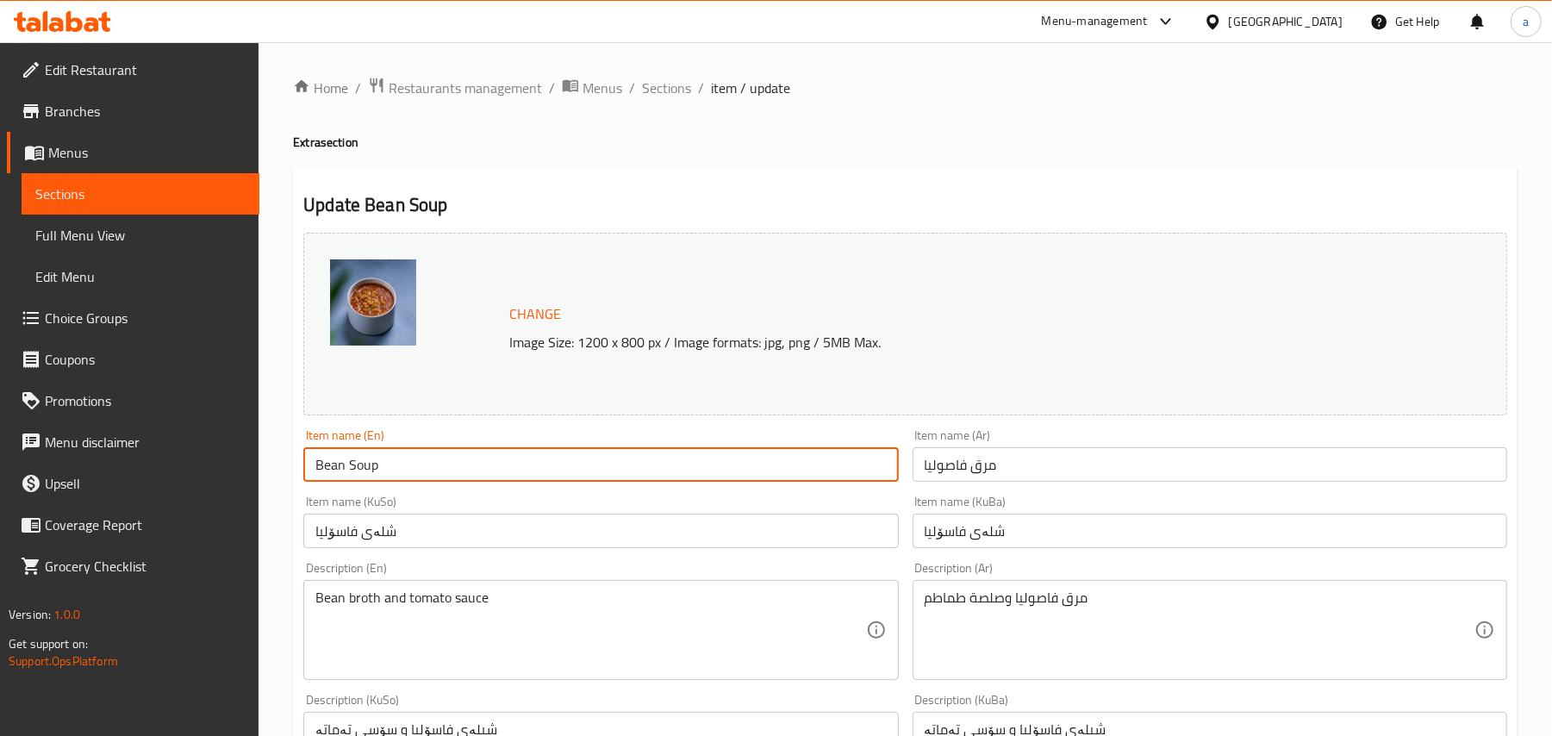
click at [356, 465] on input "Bean Soup" at bounding box center [600, 464] width 595 height 34
paste input "broth"
click at [362, 476] on input "Bean broth" at bounding box center [600, 464] width 595 height 34
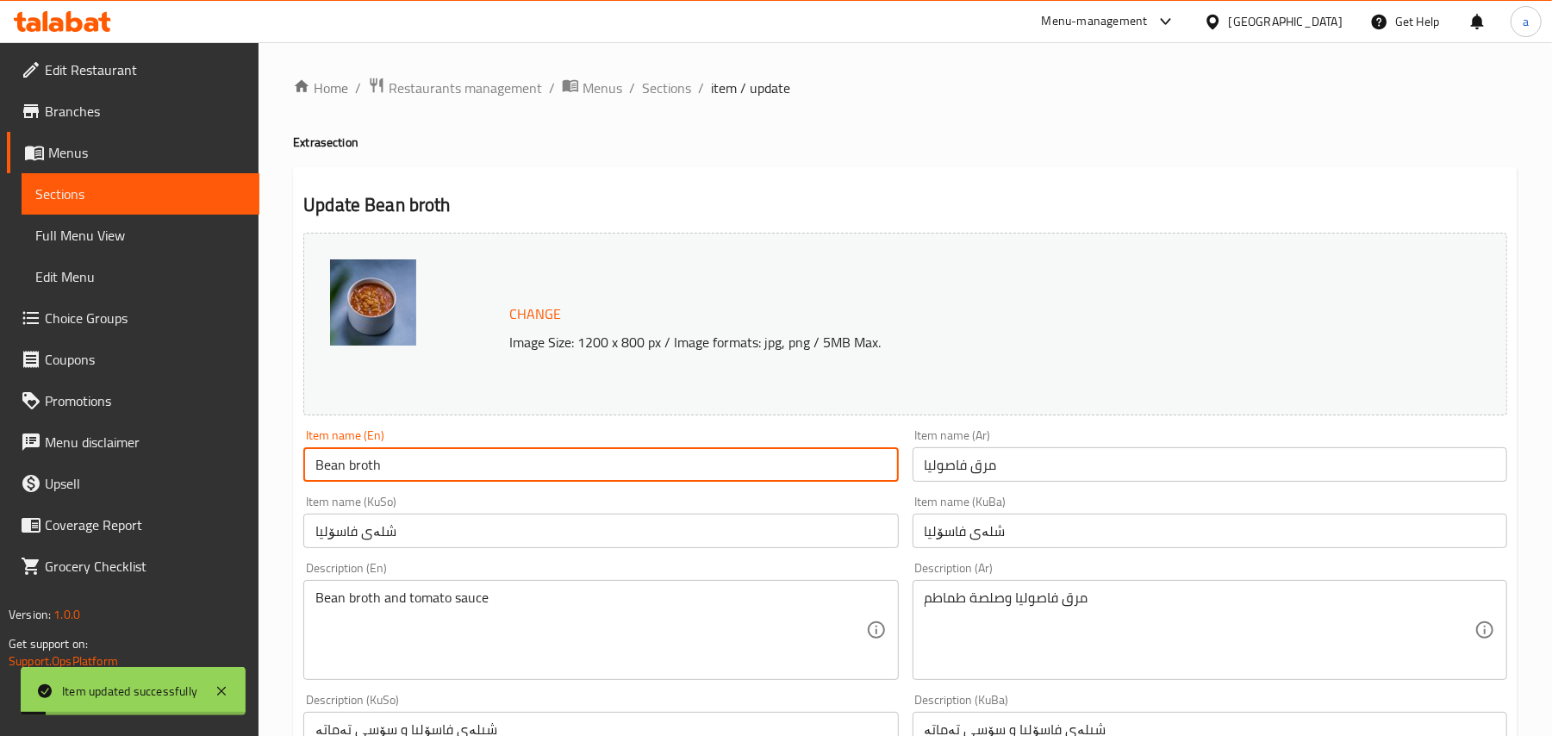
click at [371, 476] on input "Bean broth" at bounding box center [600, 464] width 595 height 34
click at [358, 480] on input "Bean broth" at bounding box center [600, 464] width 595 height 34
click at [390, 480] on input "Bean Broth" at bounding box center [600, 464] width 595 height 34
type input "Bean Broth"
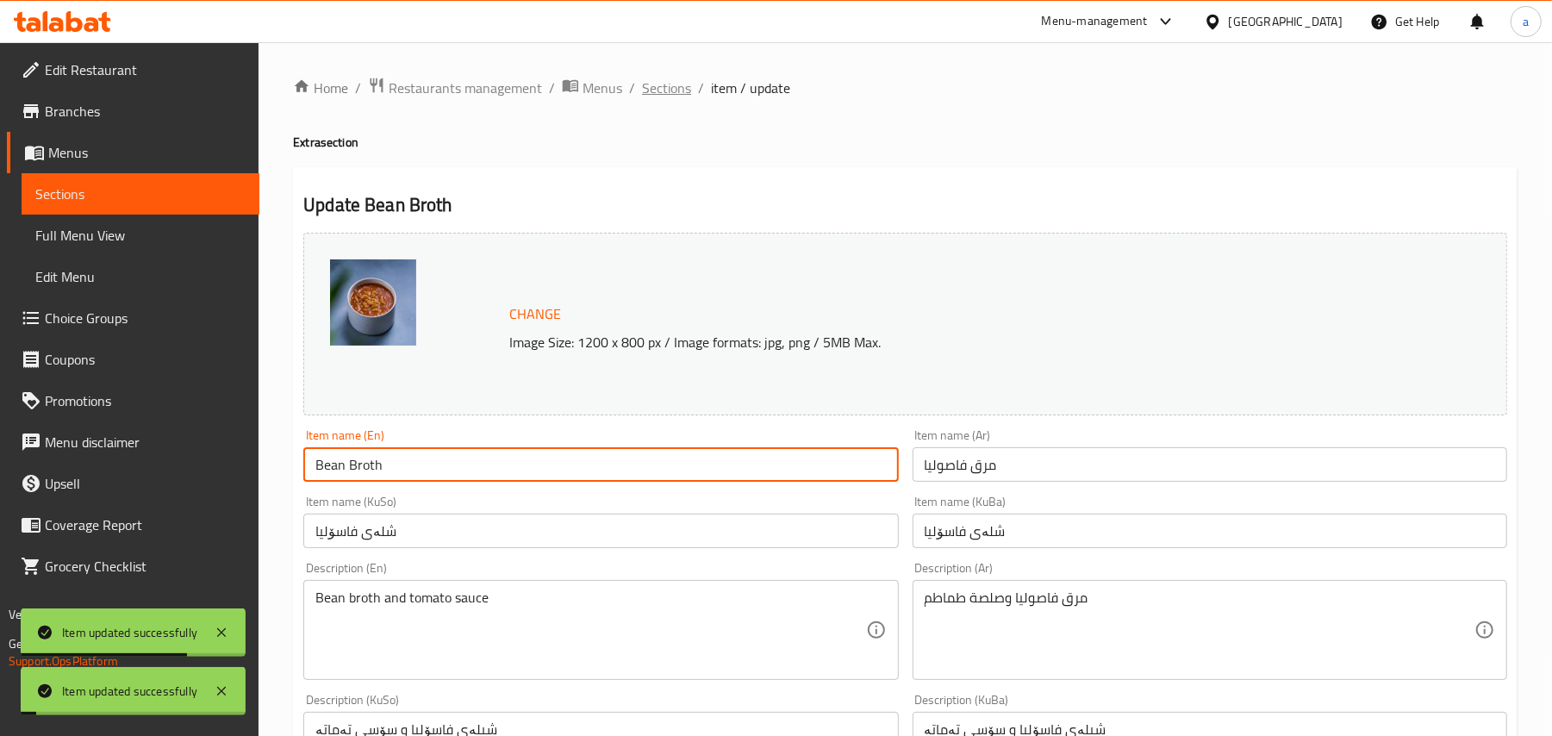
click at [691, 86] on span "Sections" at bounding box center [666, 88] width 49 height 21
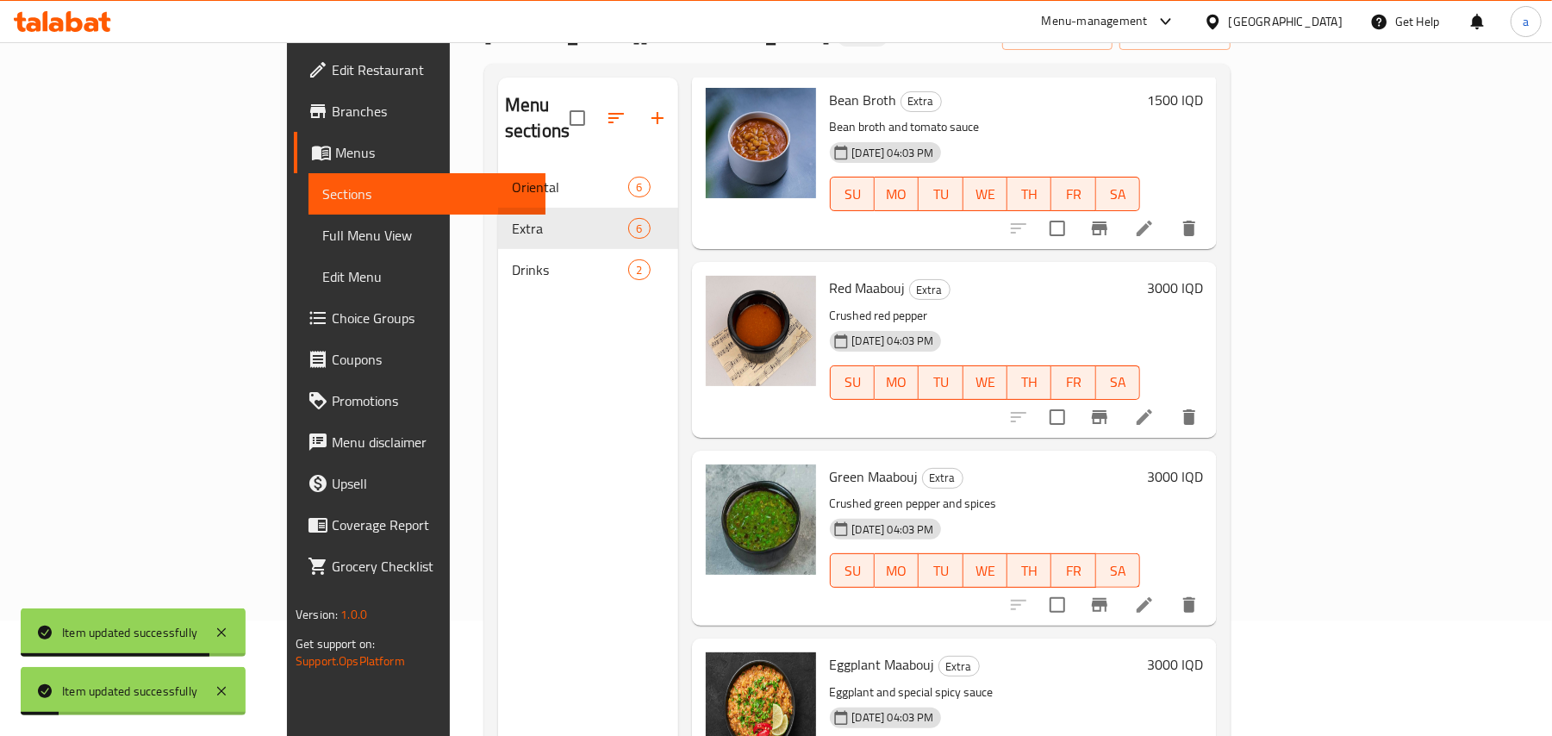
scroll to position [243, 0]
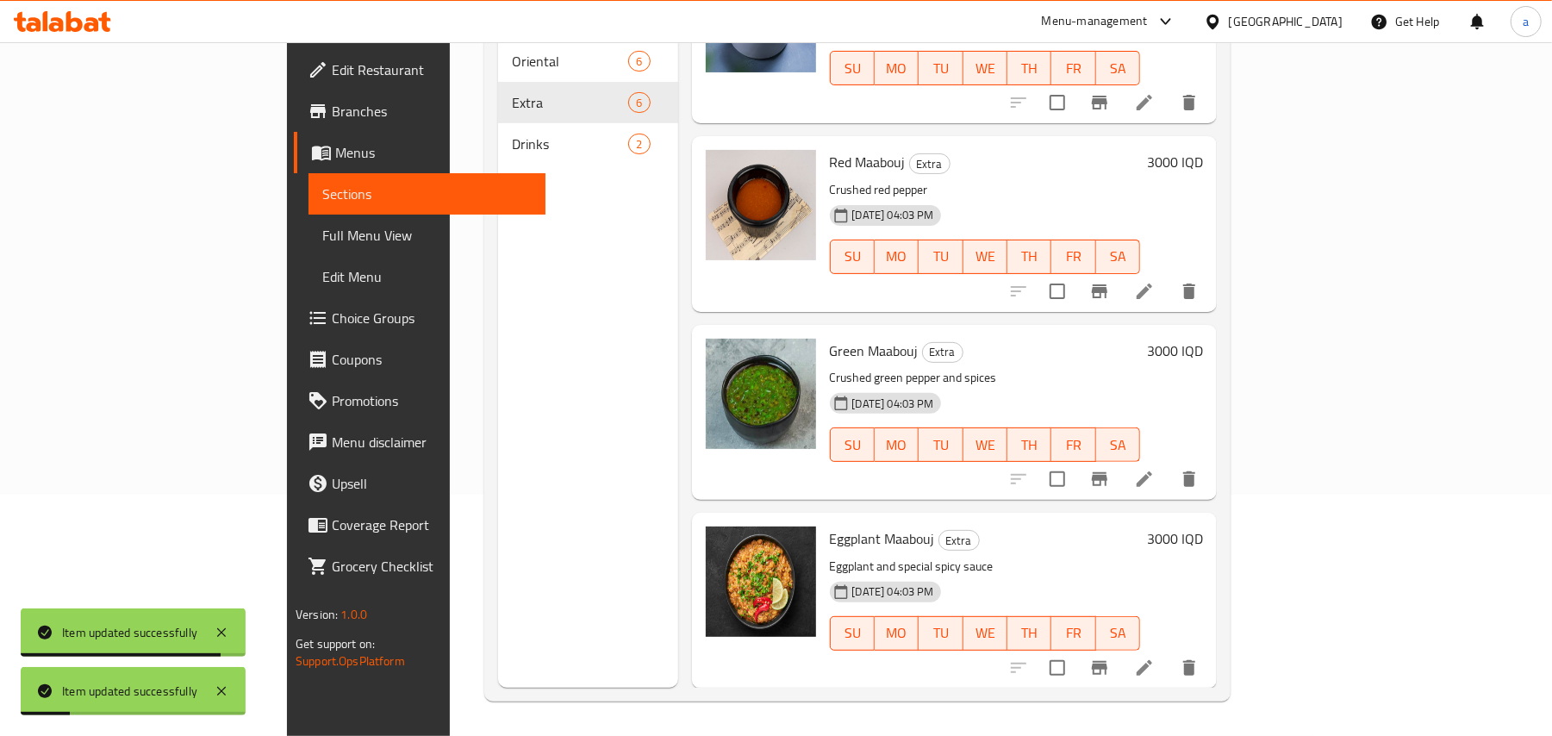
click at [512, 134] on span "Drinks" at bounding box center [570, 144] width 116 height 21
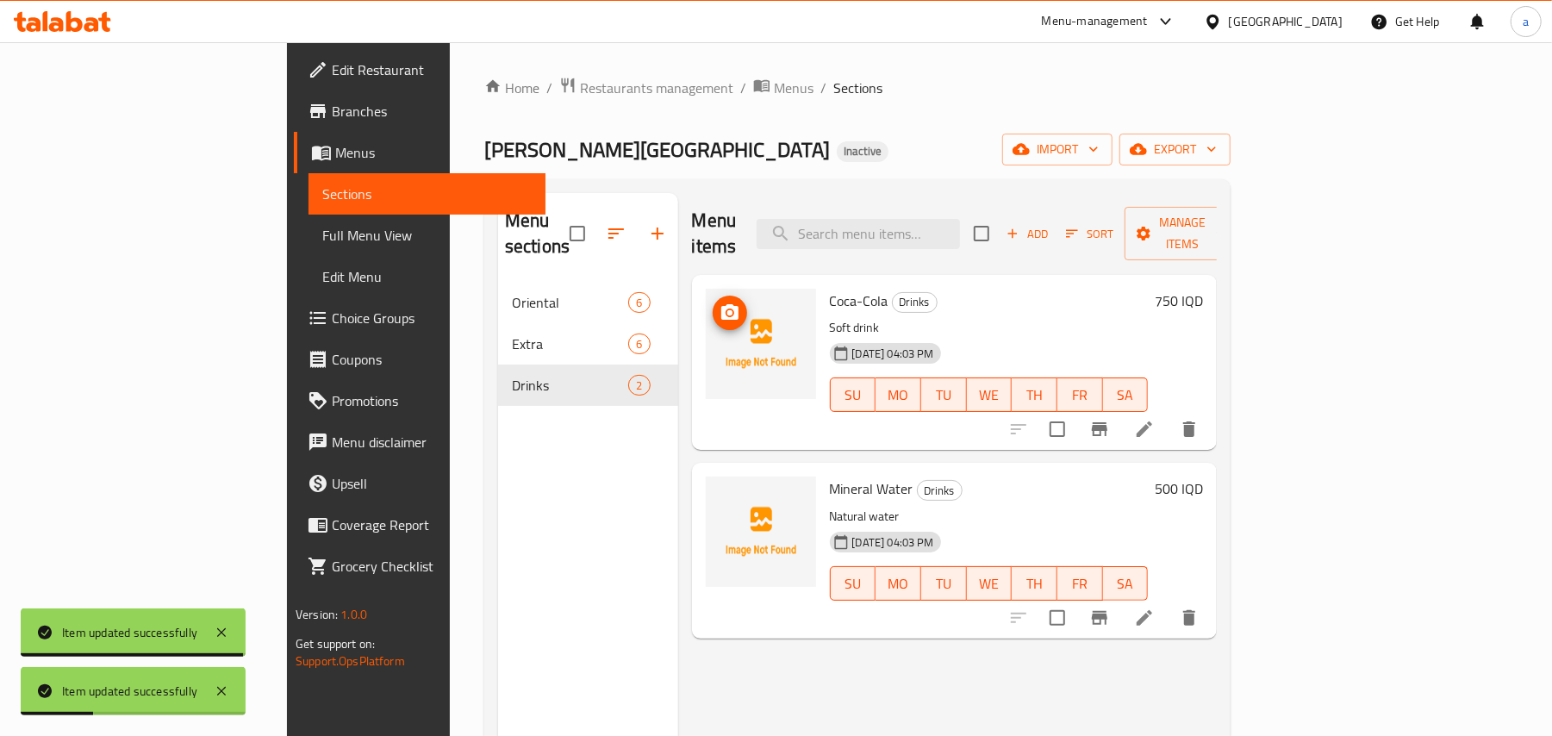
click at [720, 302] on icon "upload picture" at bounding box center [730, 312] width 21 height 21
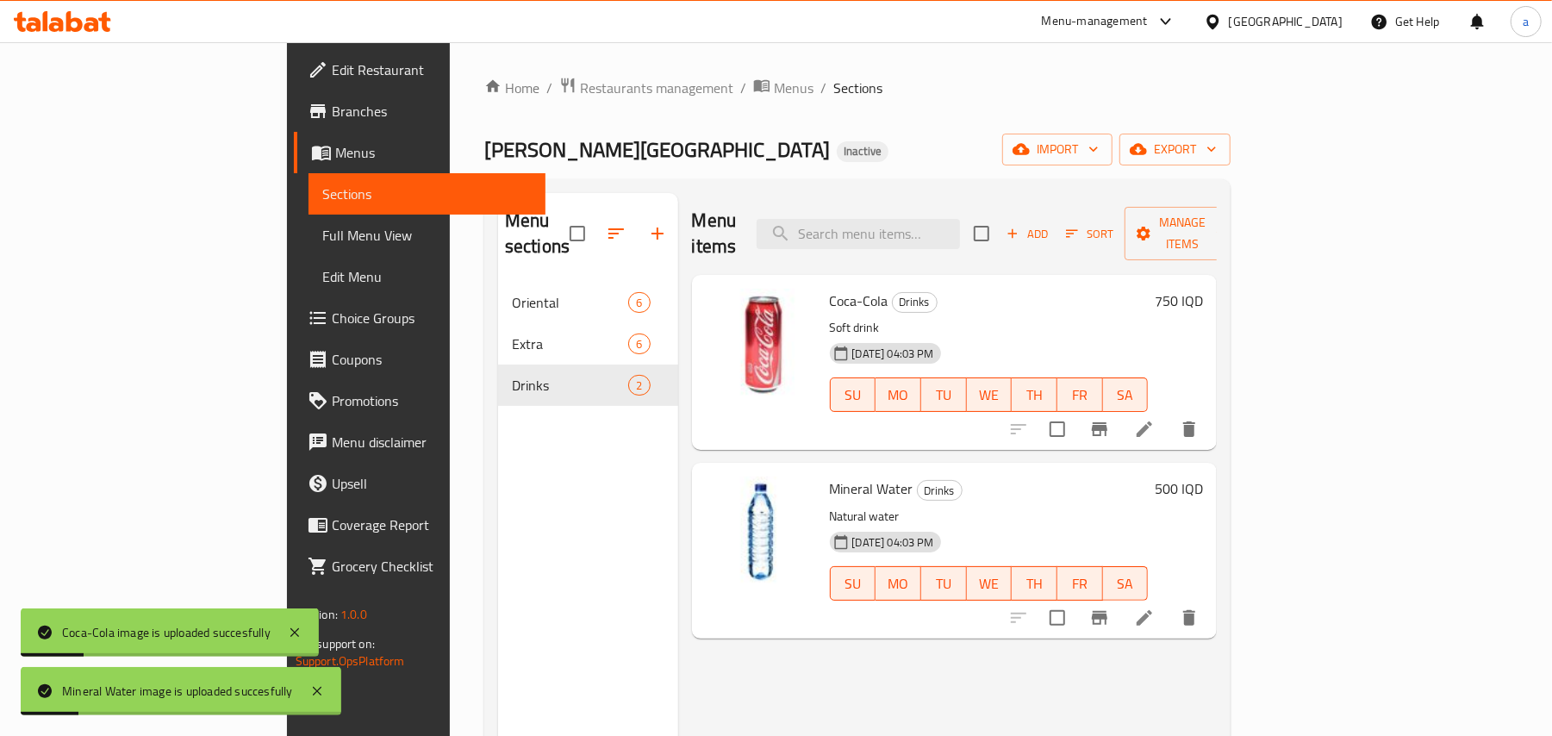
click at [322, 245] on span "Full Menu View" at bounding box center [427, 235] width 210 height 21
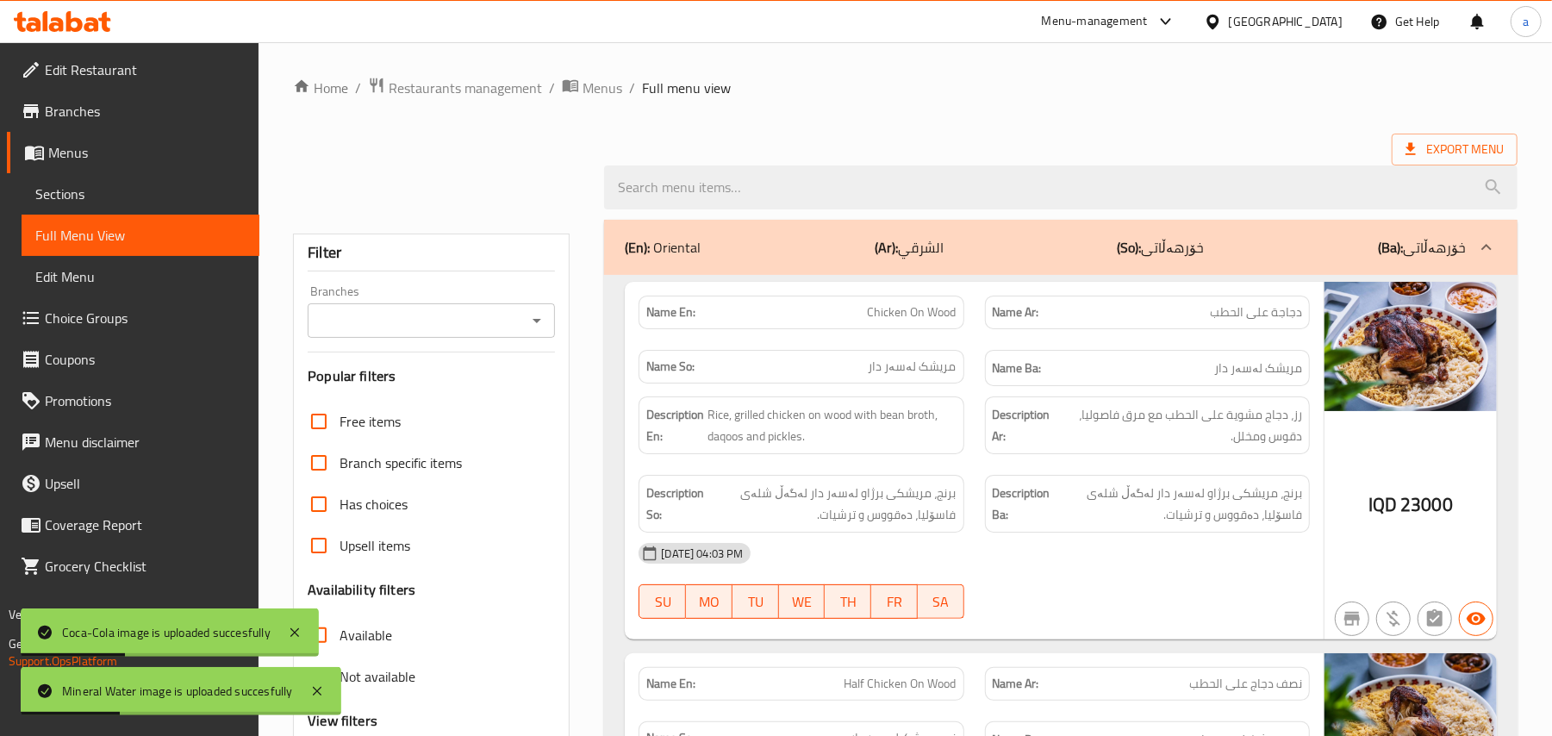
click at [536, 329] on icon "Open" at bounding box center [537, 320] width 21 height 21
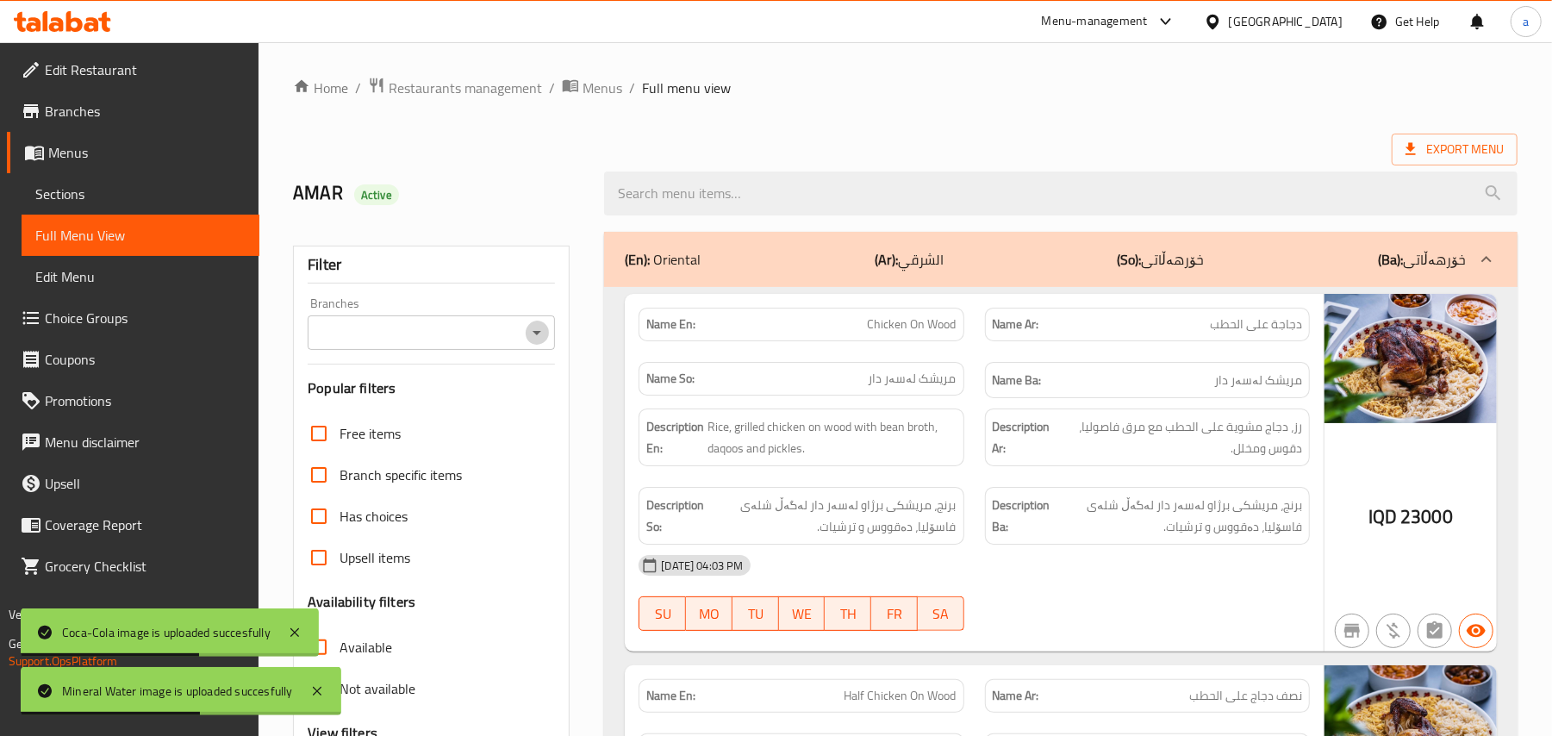
click at [532, 339] on icon "Open" at bounding box center [537, 332] width 21 height 21
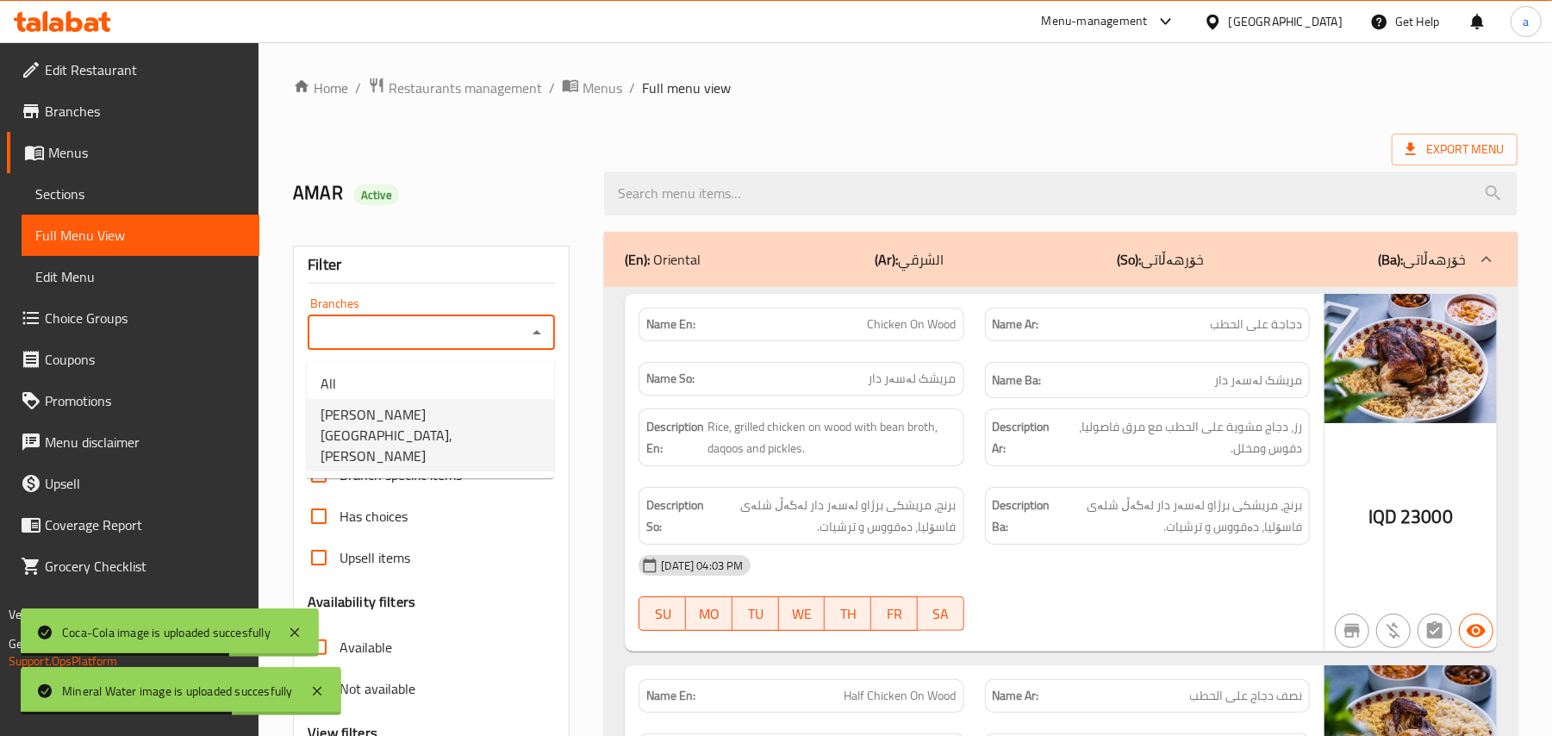
click at [436, 417] on span "[PERSON_NAME][GEOGRAPHIC_DATA], [PERSON_NAME]" at bounding box center [431, 435] width 220 height 62
type input "[PERSON_NAME][GEOGRAPHIC_DATA], [PERSON_NAME]"
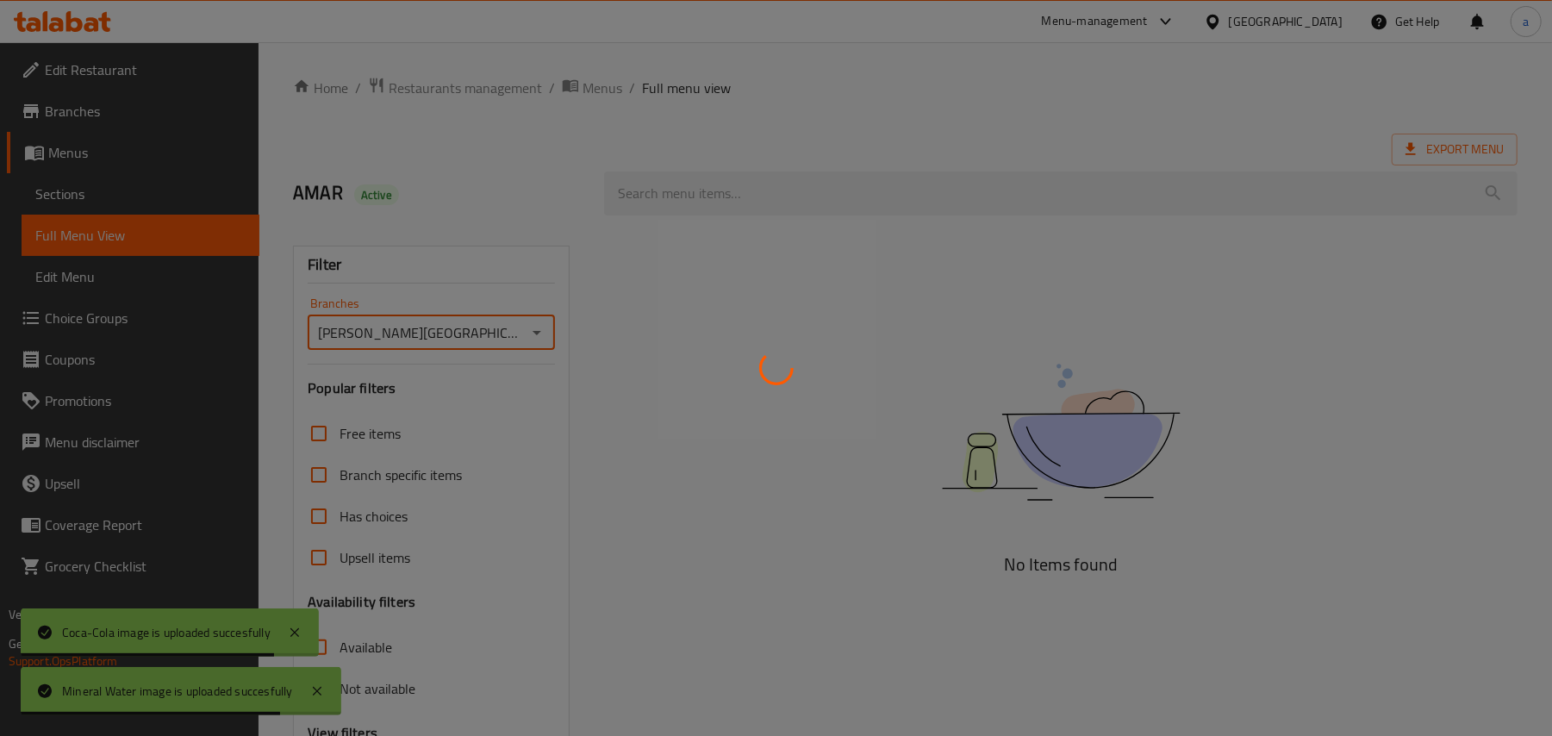
scroll to position [209, 0]
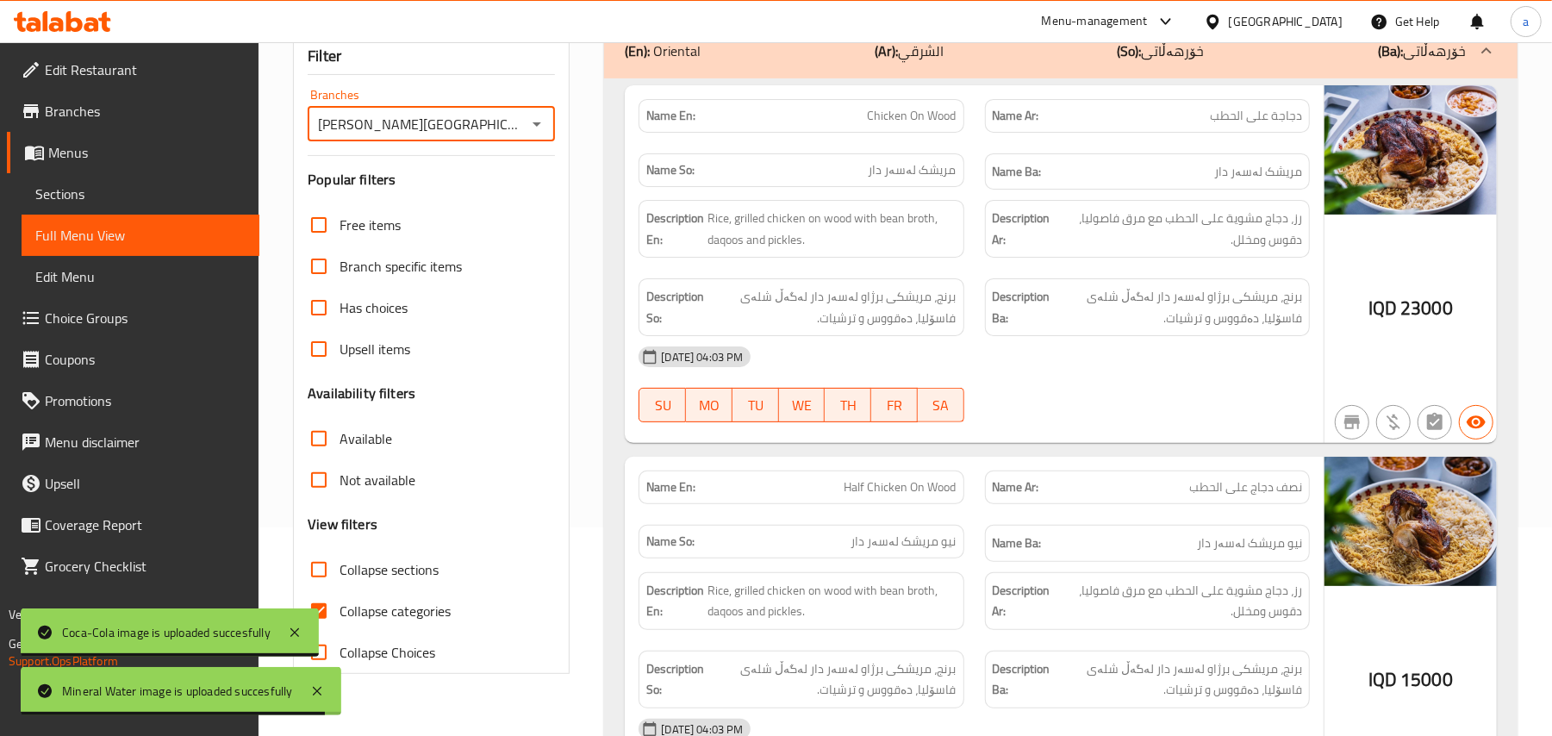
click at [359, 621] on span "Collapse categories" at bounding box center [395, 611] width 111 height 21
click at [340, 632] on input "Collapse categories" at bounding box center [318, 610] width 41 height 41
checkbox input "false"
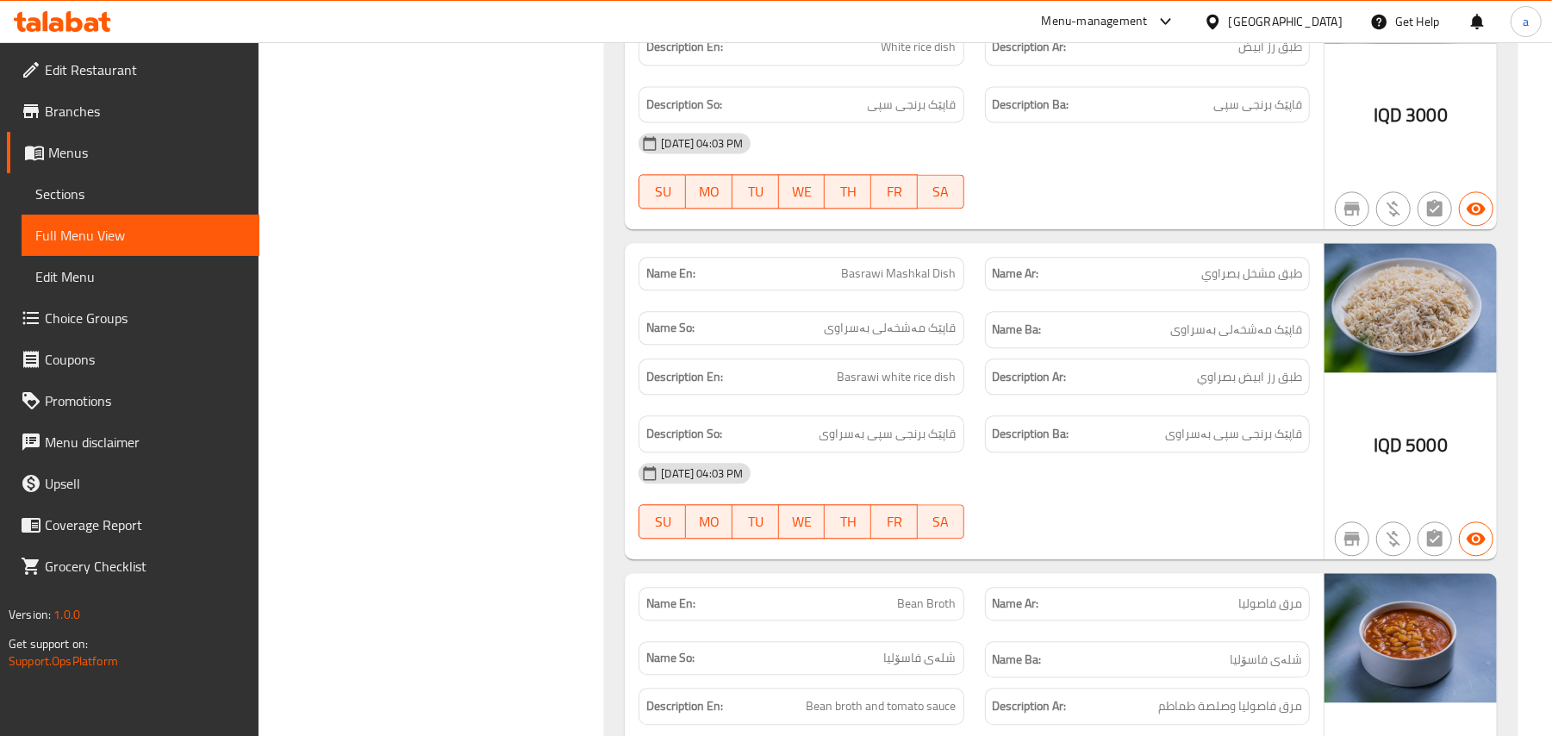
scroll to position [2737, 0]
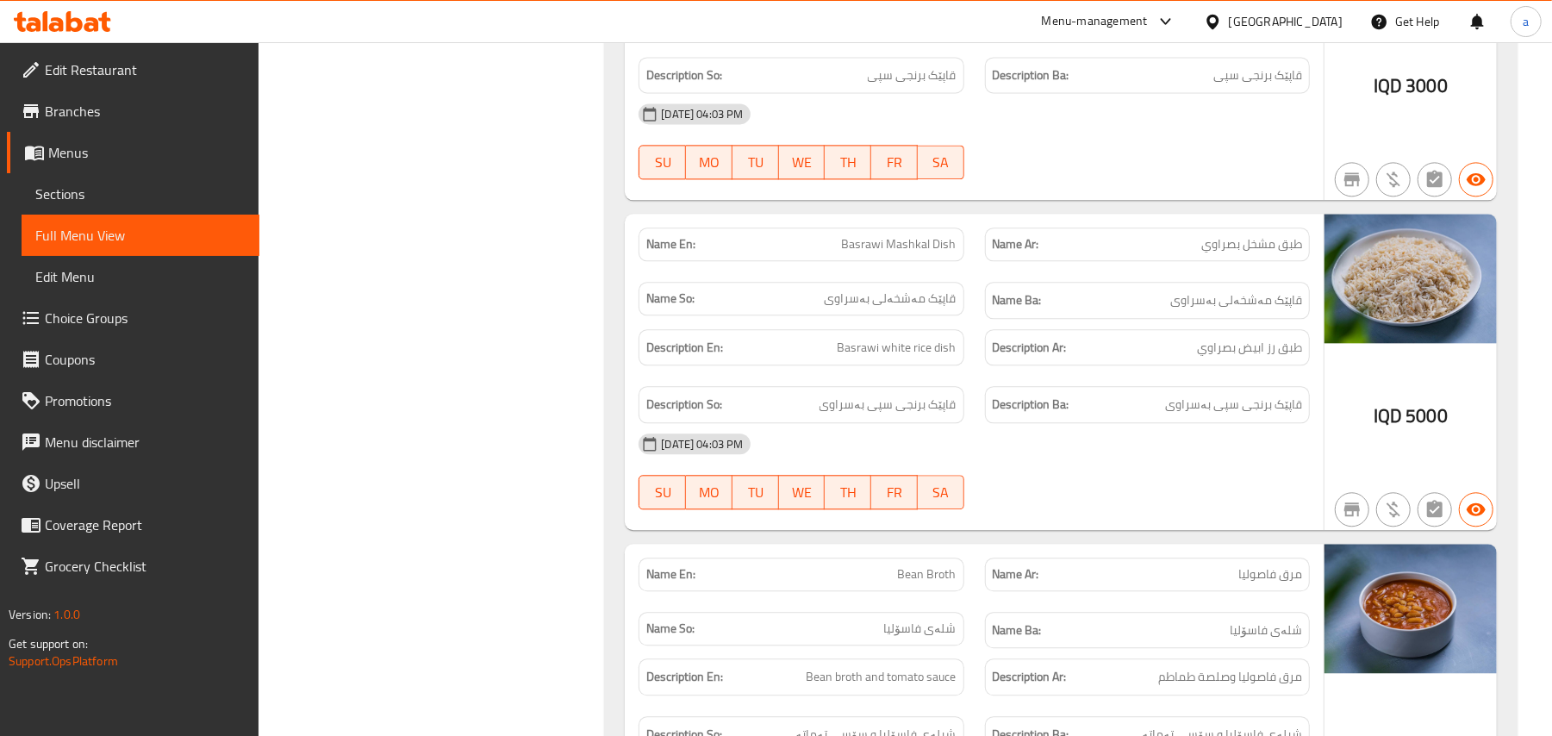
copy span "Basrawi Mashkal Dish"
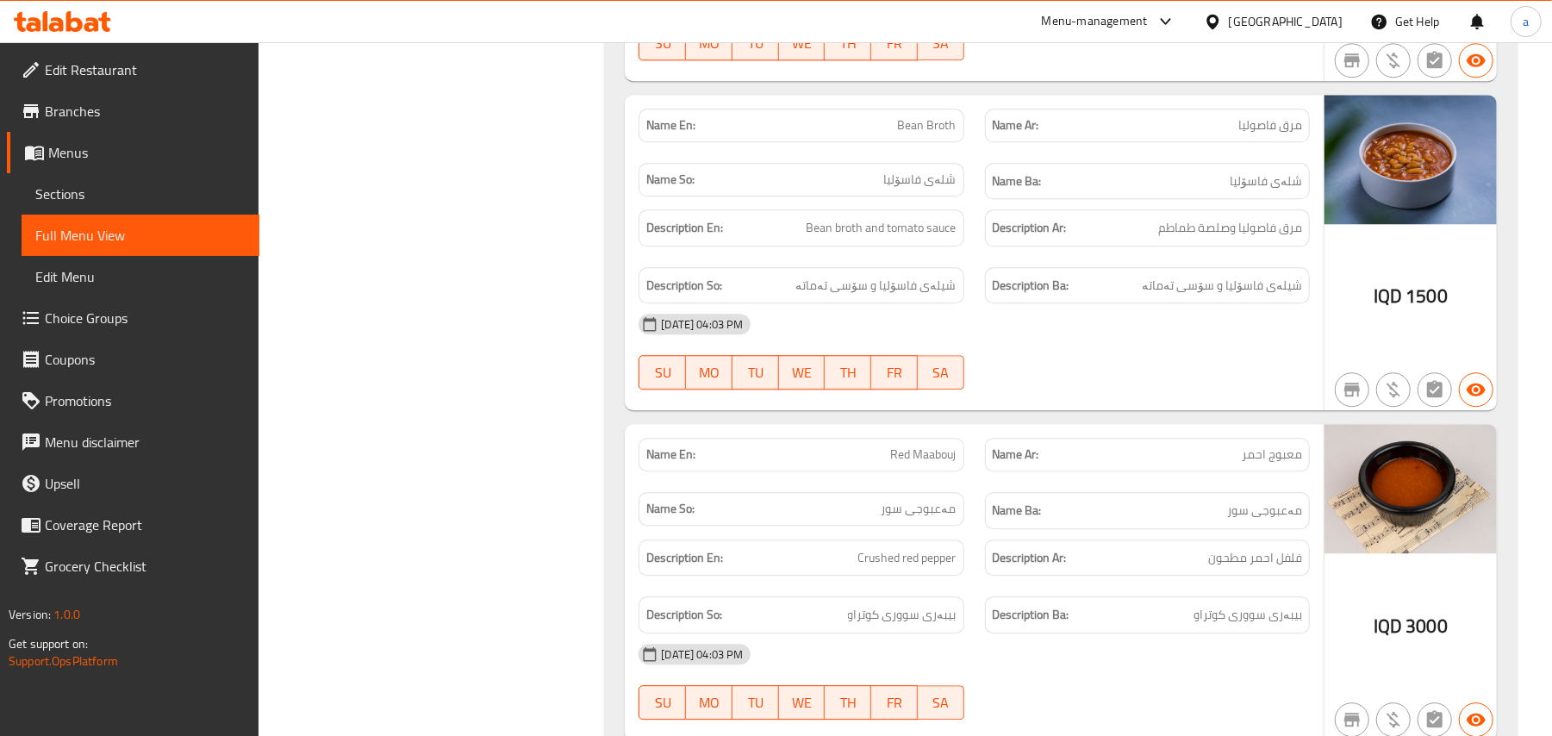
scroll to position [3189, 0]
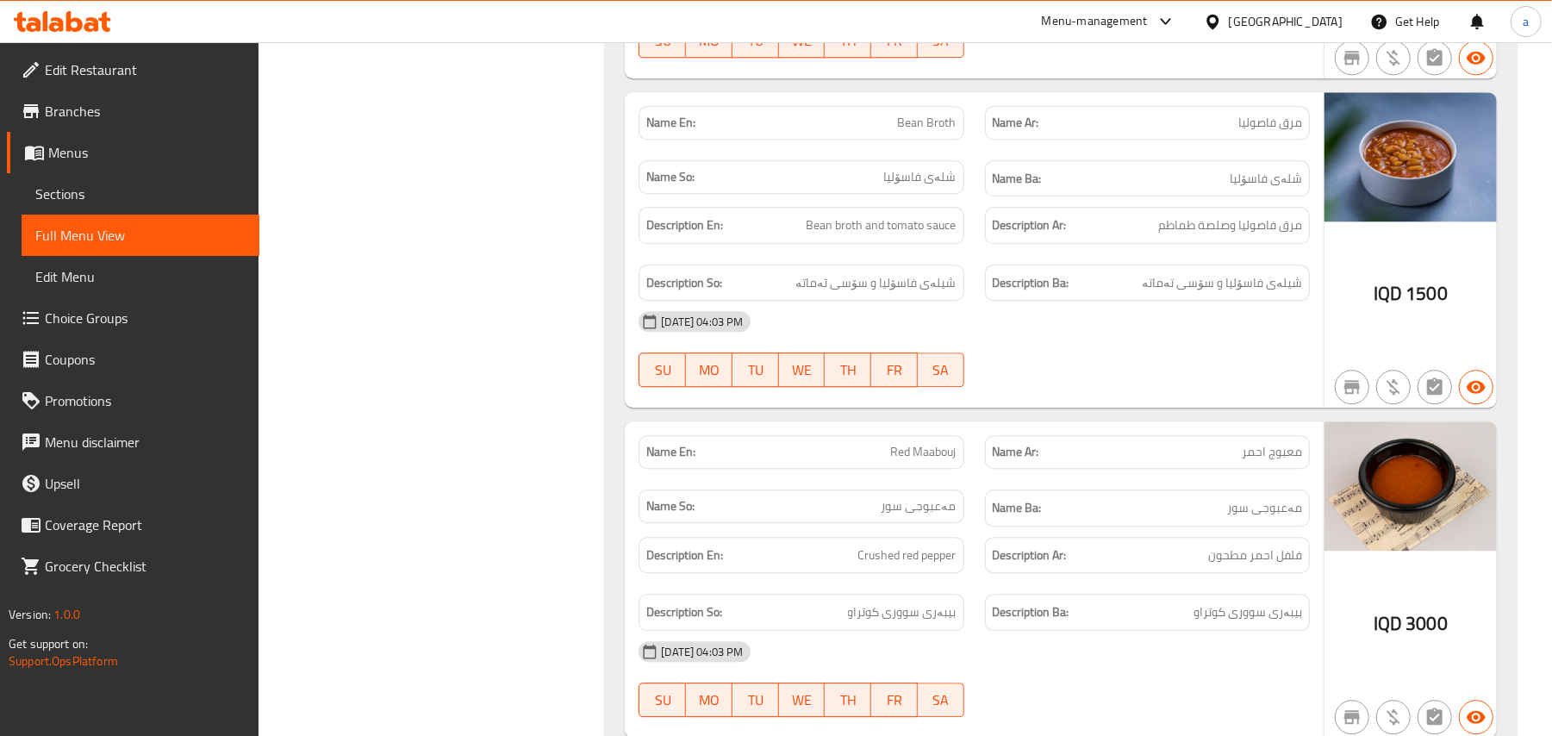
copy span "Bean Broth"
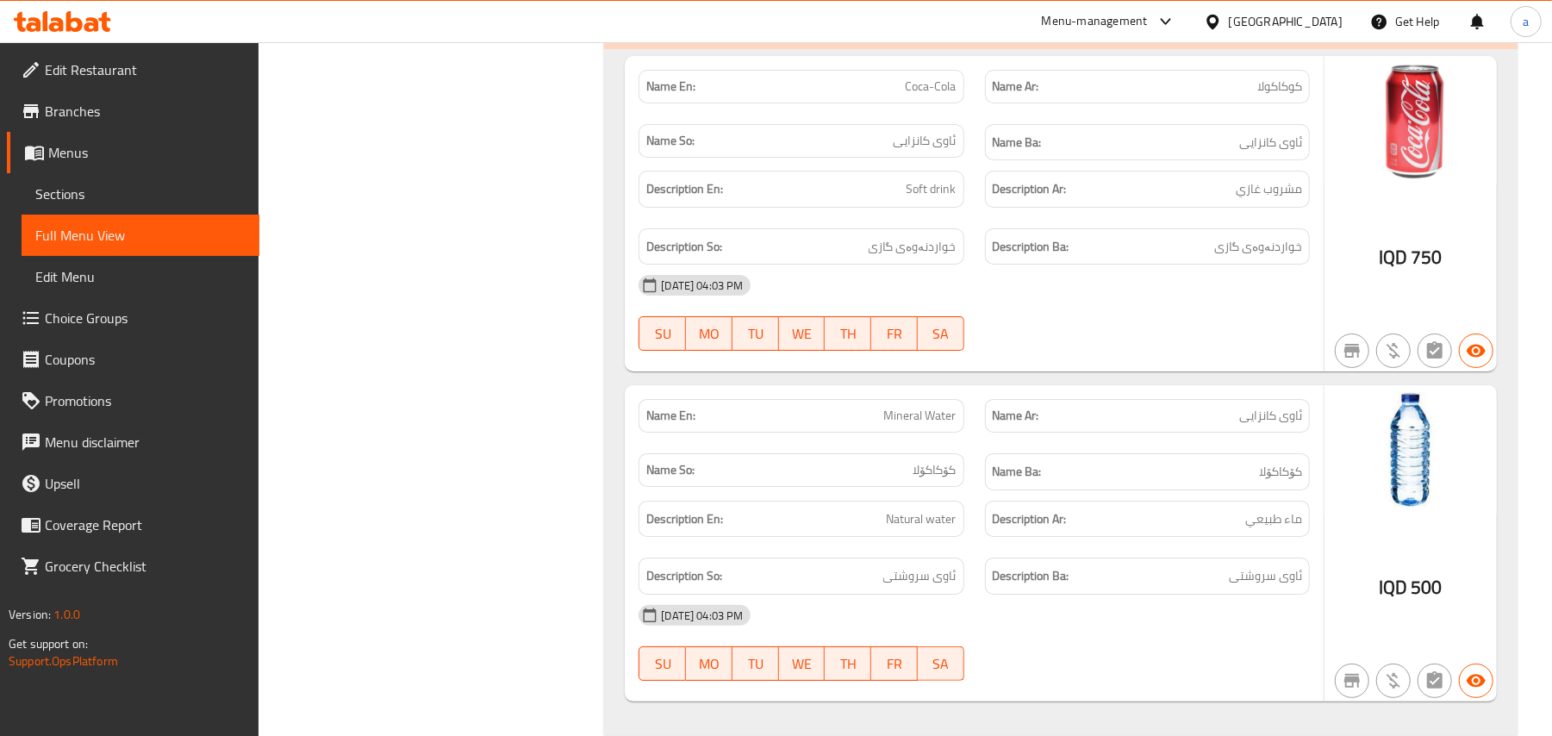
scroll to position [4716, 0]
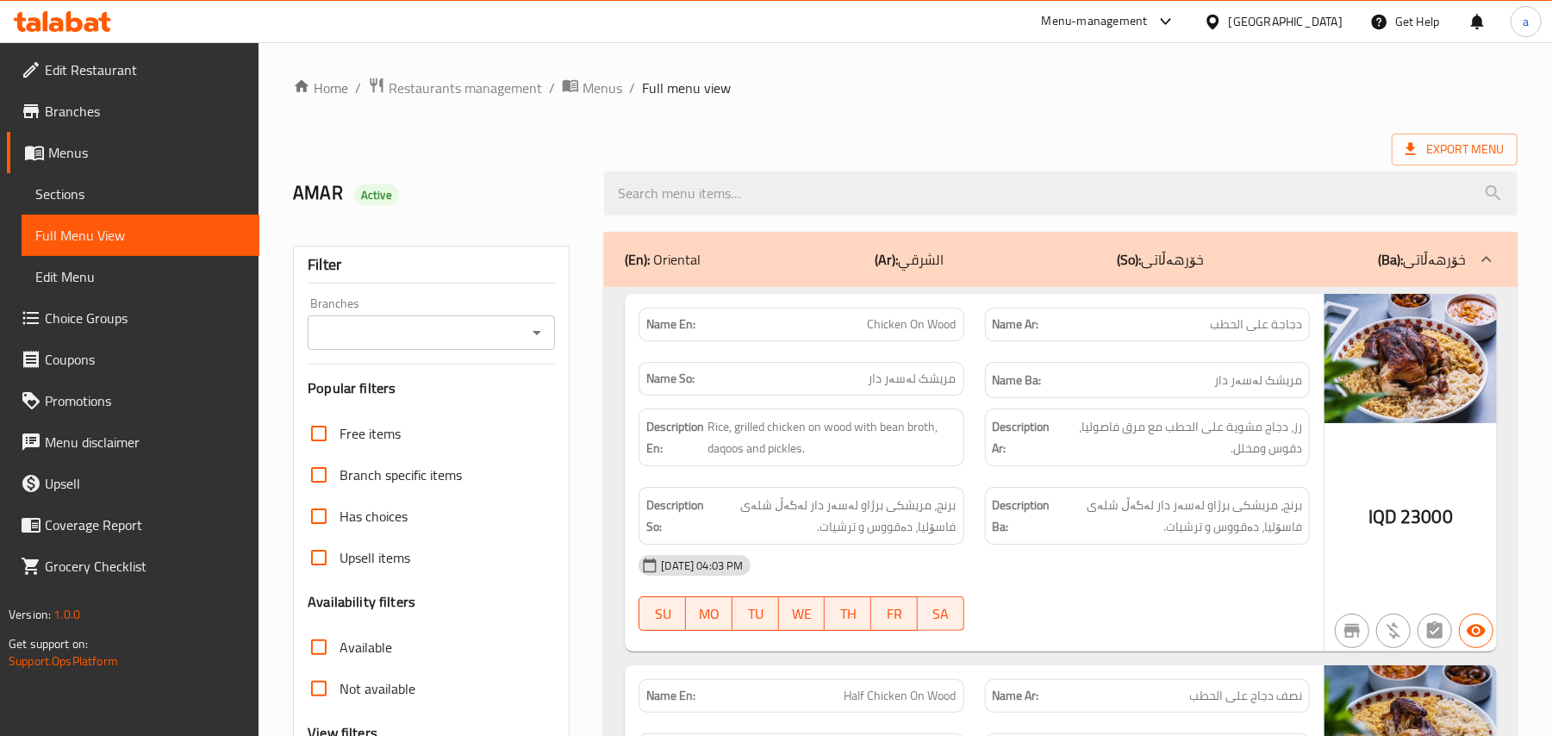
click at [86, 204] on span "Sections" at bounding box center [140, 194] width 210 height 21
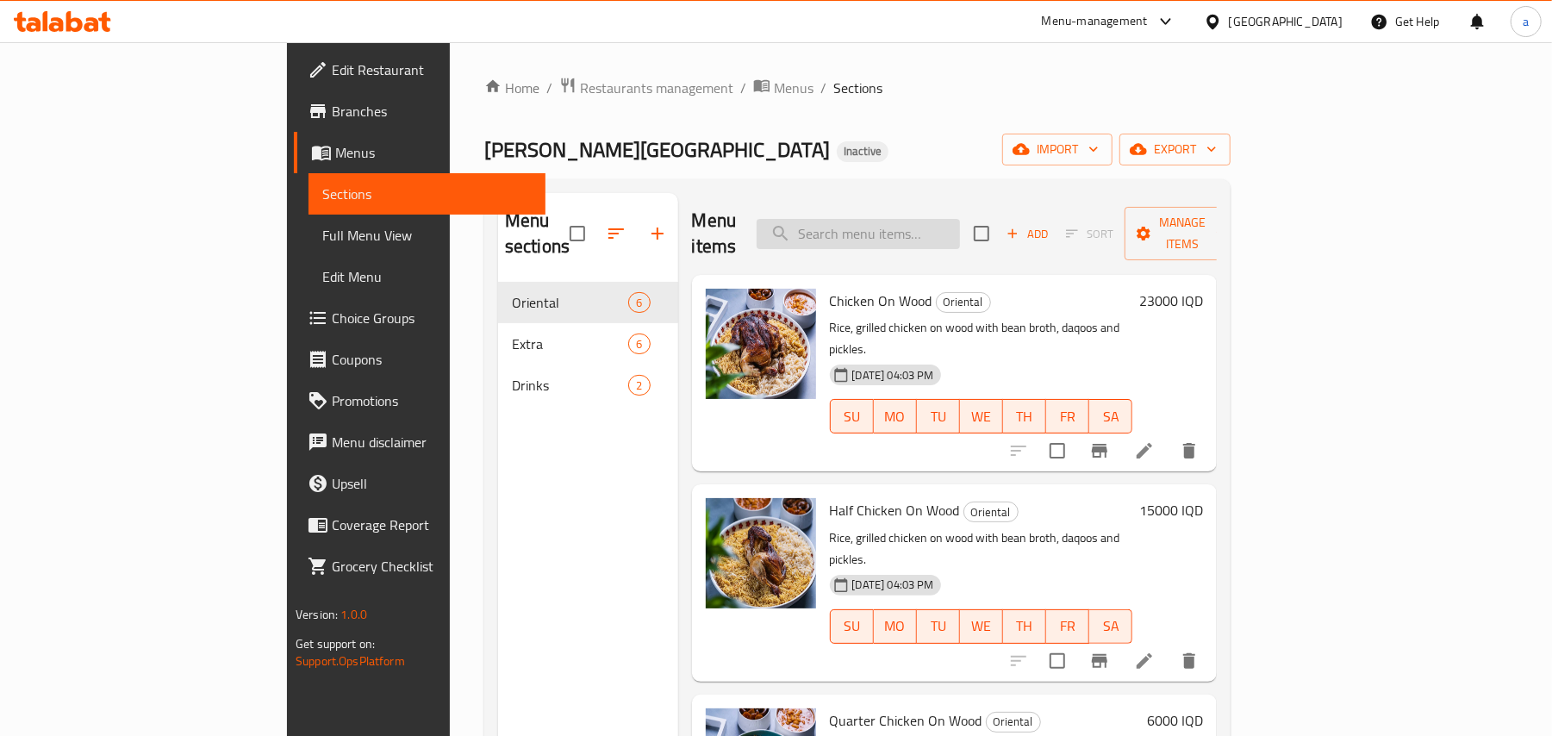
click at [946, 226] on input "search" at bounding box center [858, 234] width 203 height 30
paste input "Basrawi Mashkal Dish"
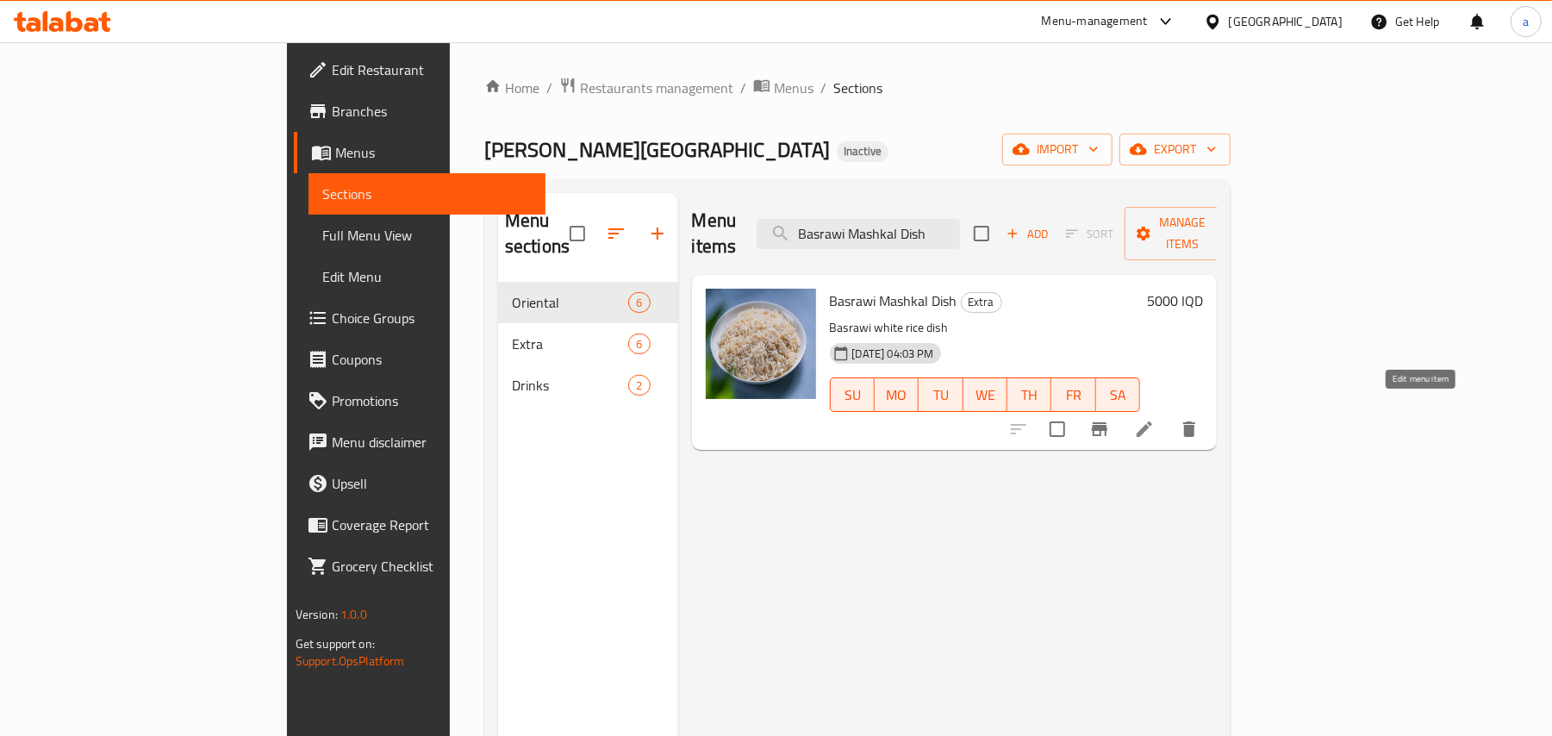
type input "Basrawi Mashkal Dish"
click at [1152, 421] on icon at bounding box center [1145, 429] width 16 height 16
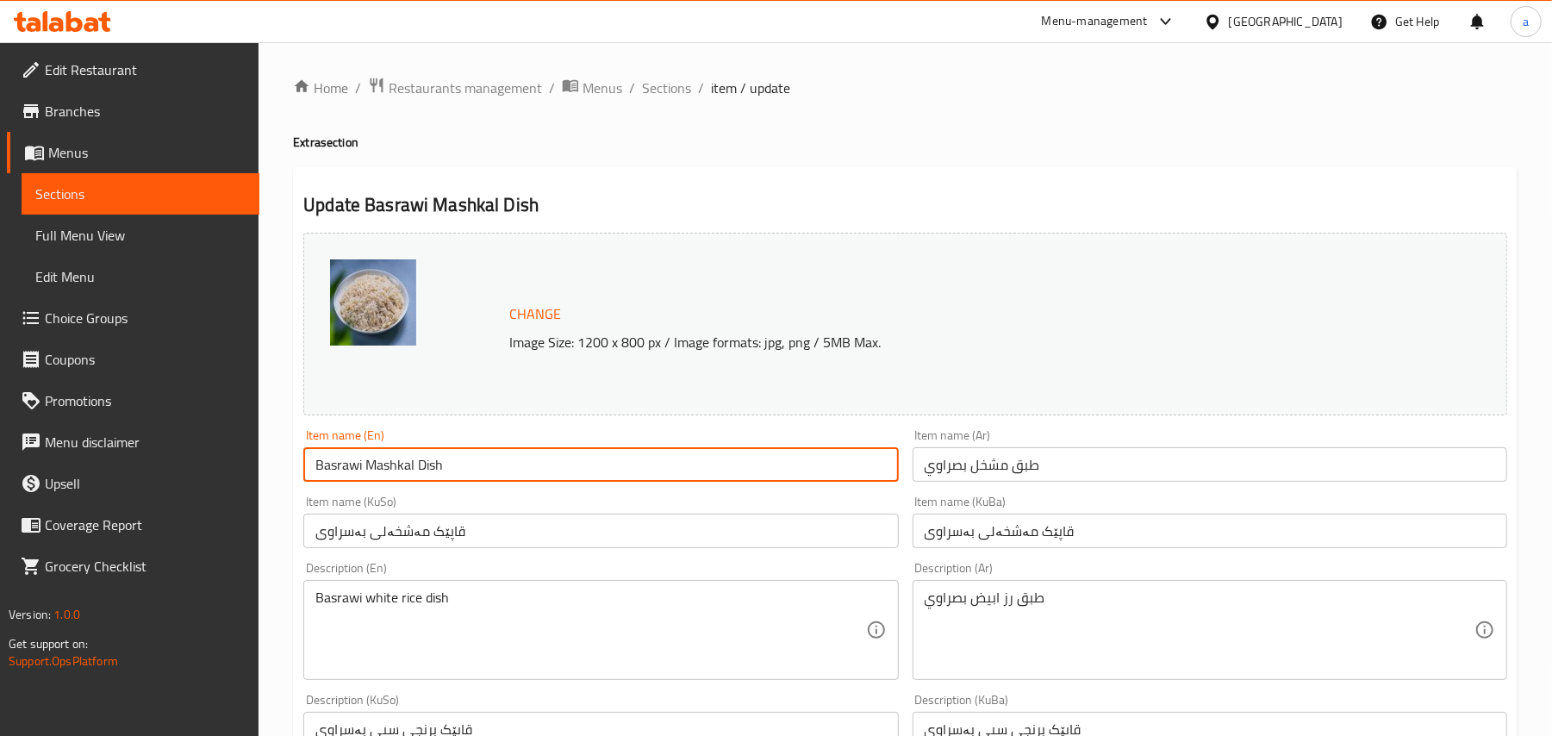
click at [412, 477] on input "Basrawi Mashkal Dish" at bounding box center [600, 464] width 595 height 34
click at [505, 477] on input "Basrawi Mashkhal Dish" at bounding box center [600, 464] width 595 height 34
type input "Basrawi Mashkhal Dish"
click at [684, 84] on span "Sections" at bounding box center [666, 88] width 49 height 21
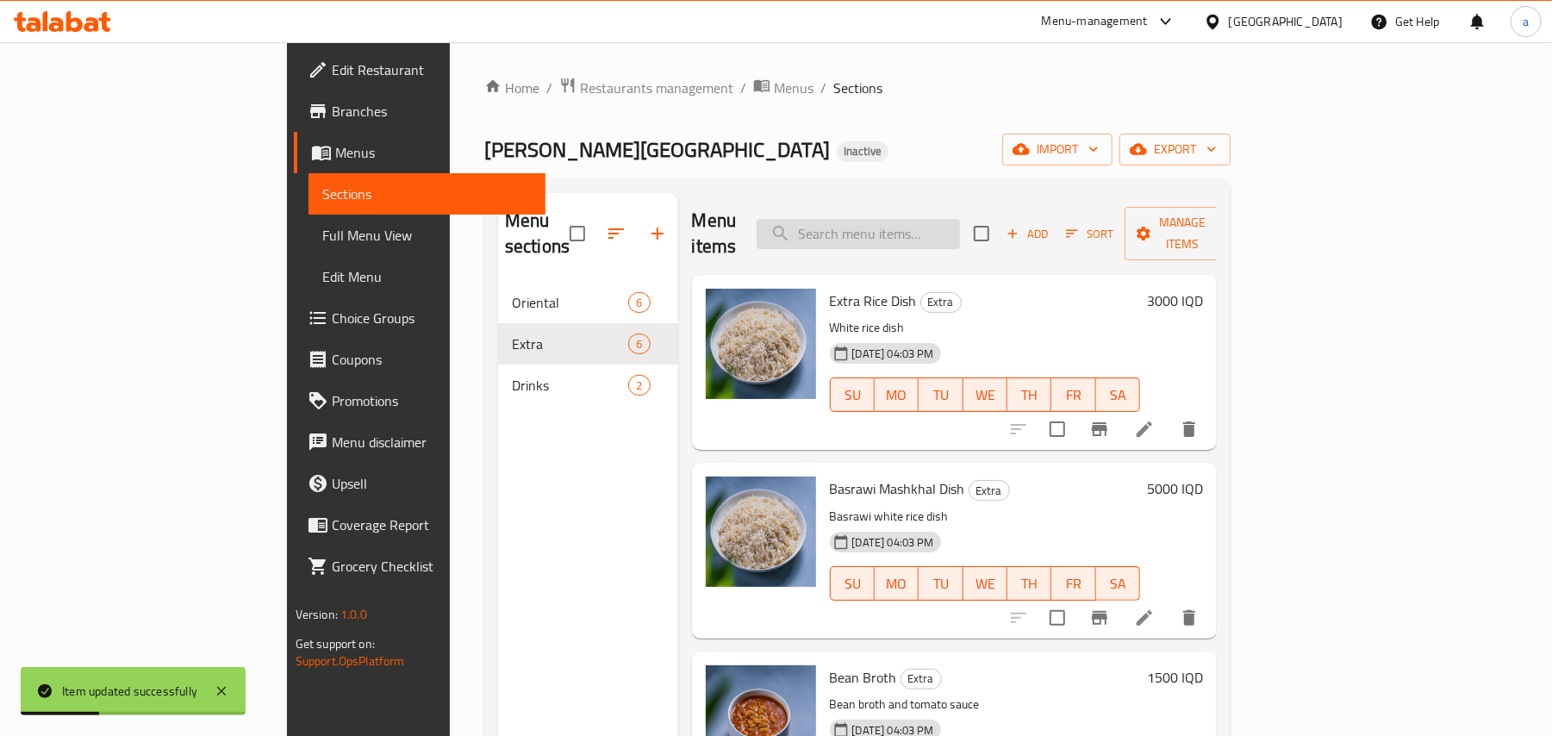
click at [904, 233] on input "search" at bounding box center [858, 234] width 203 height 30
paste input "Bean Broth"
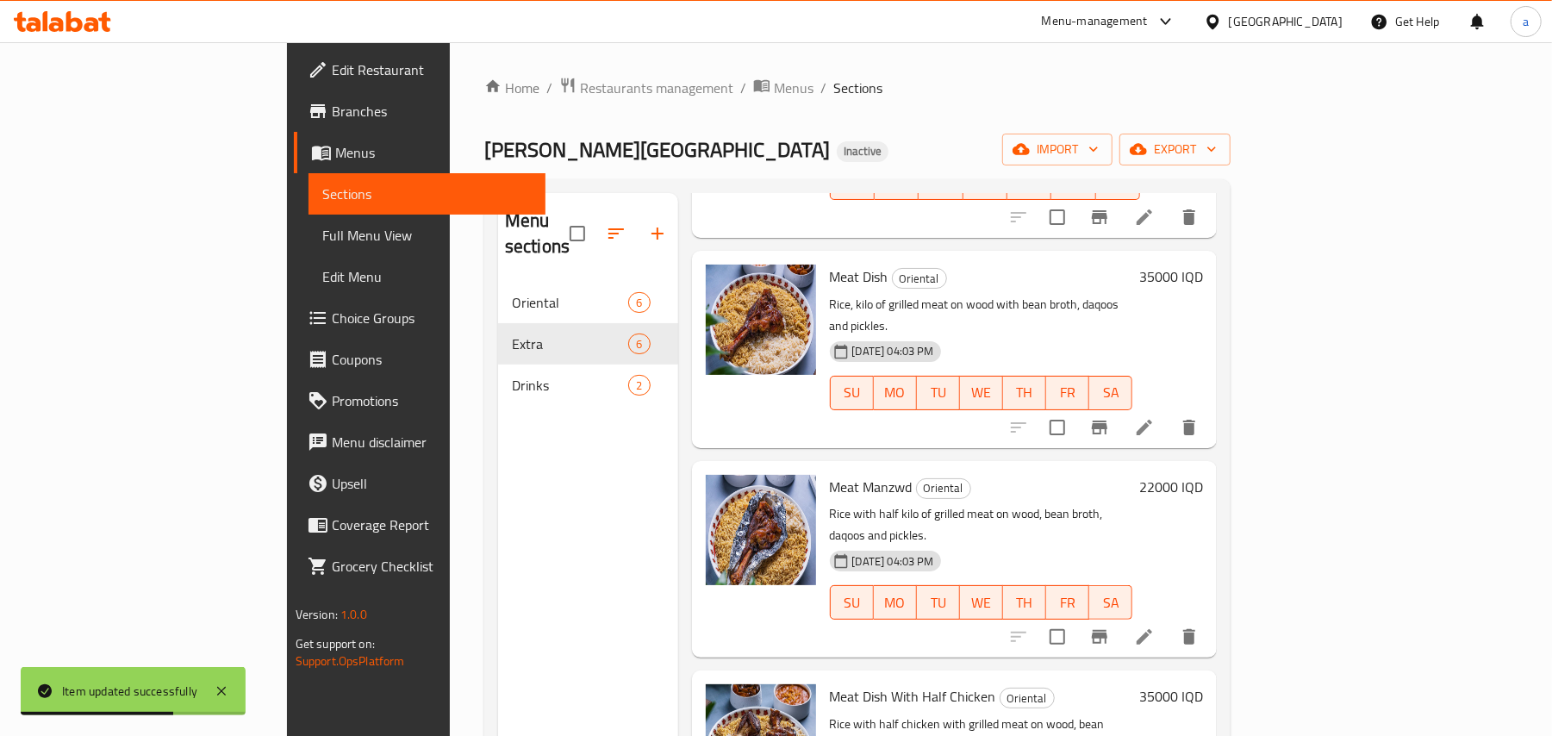
scroll to position [243, 0]
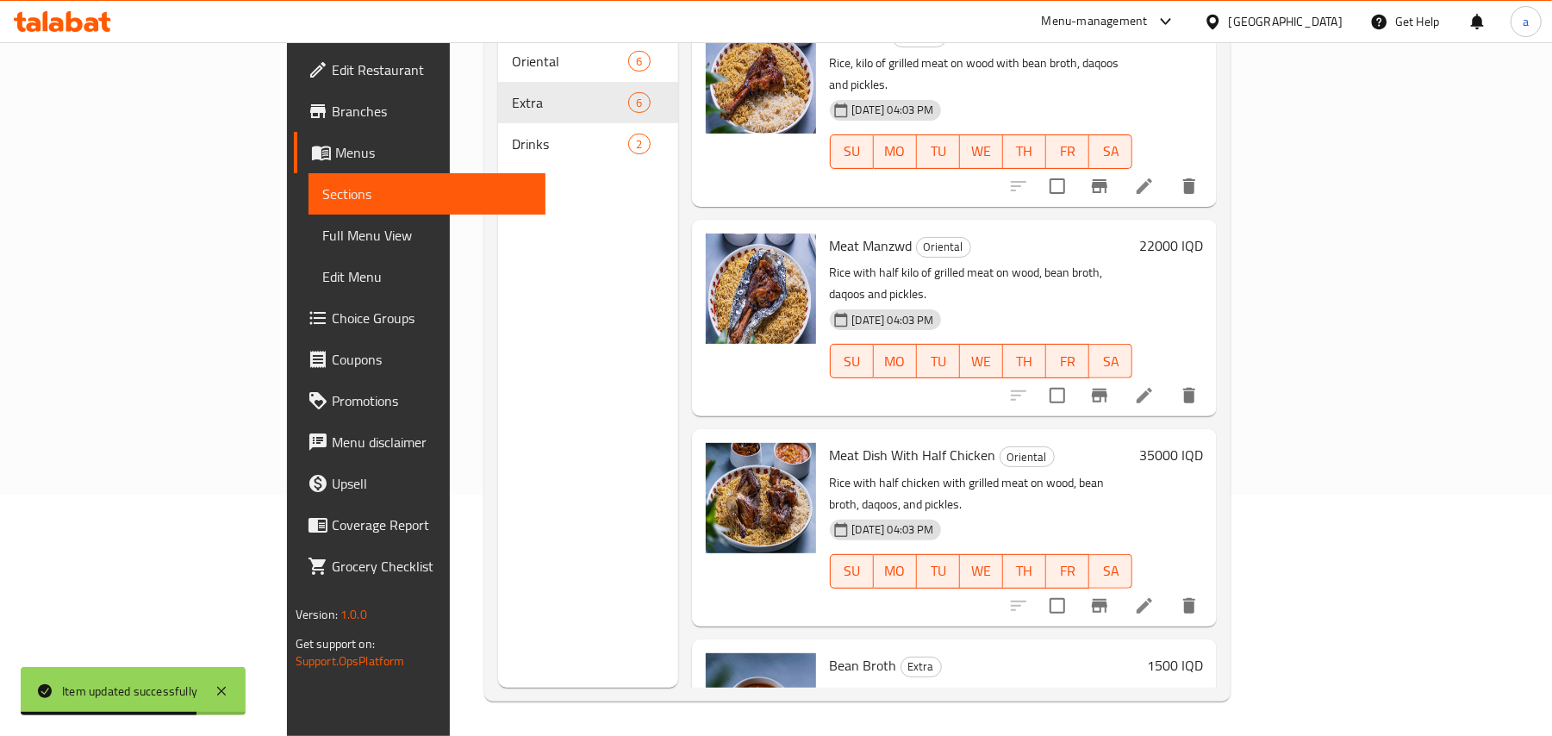
type input "Bean Broth"
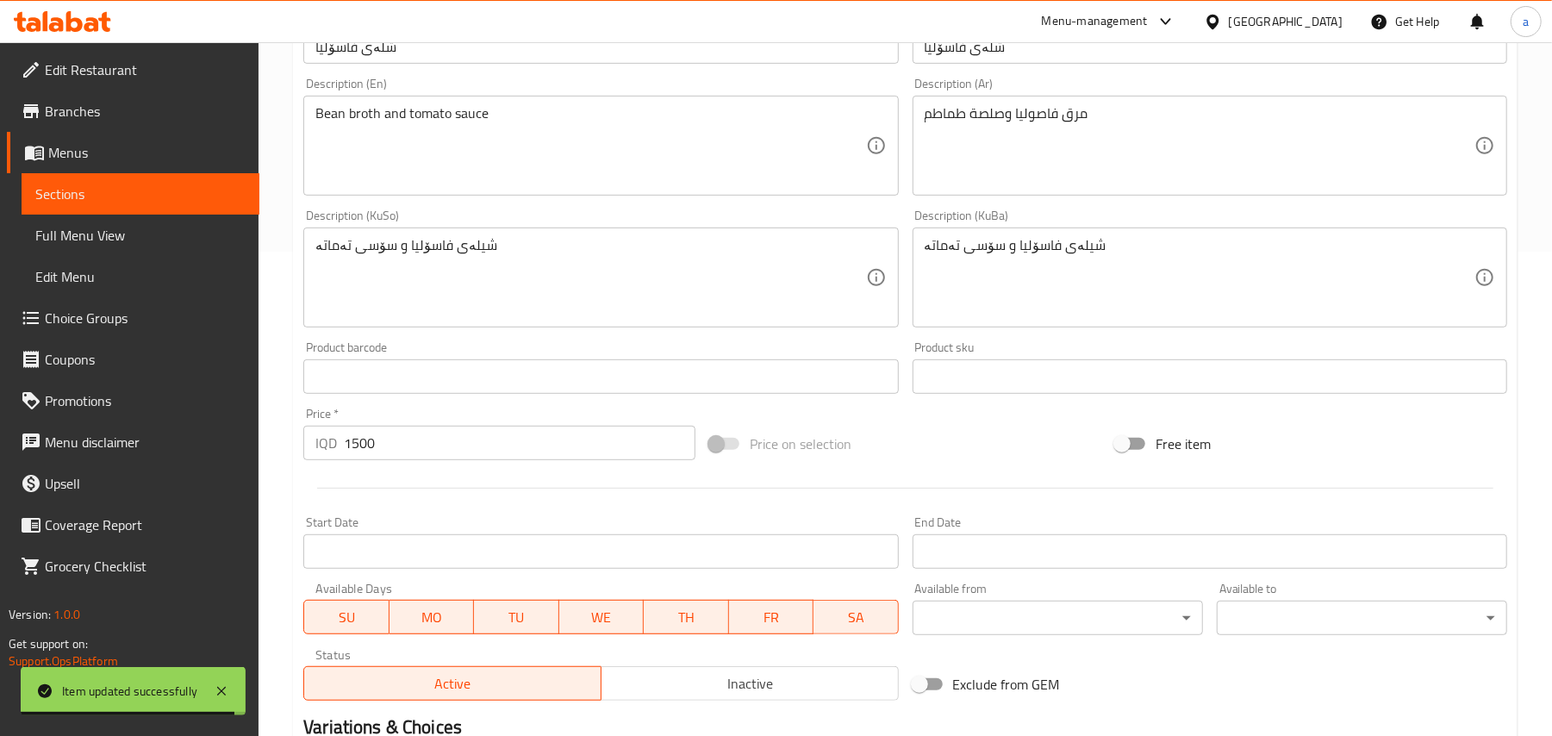
scroll to position [536, 0]
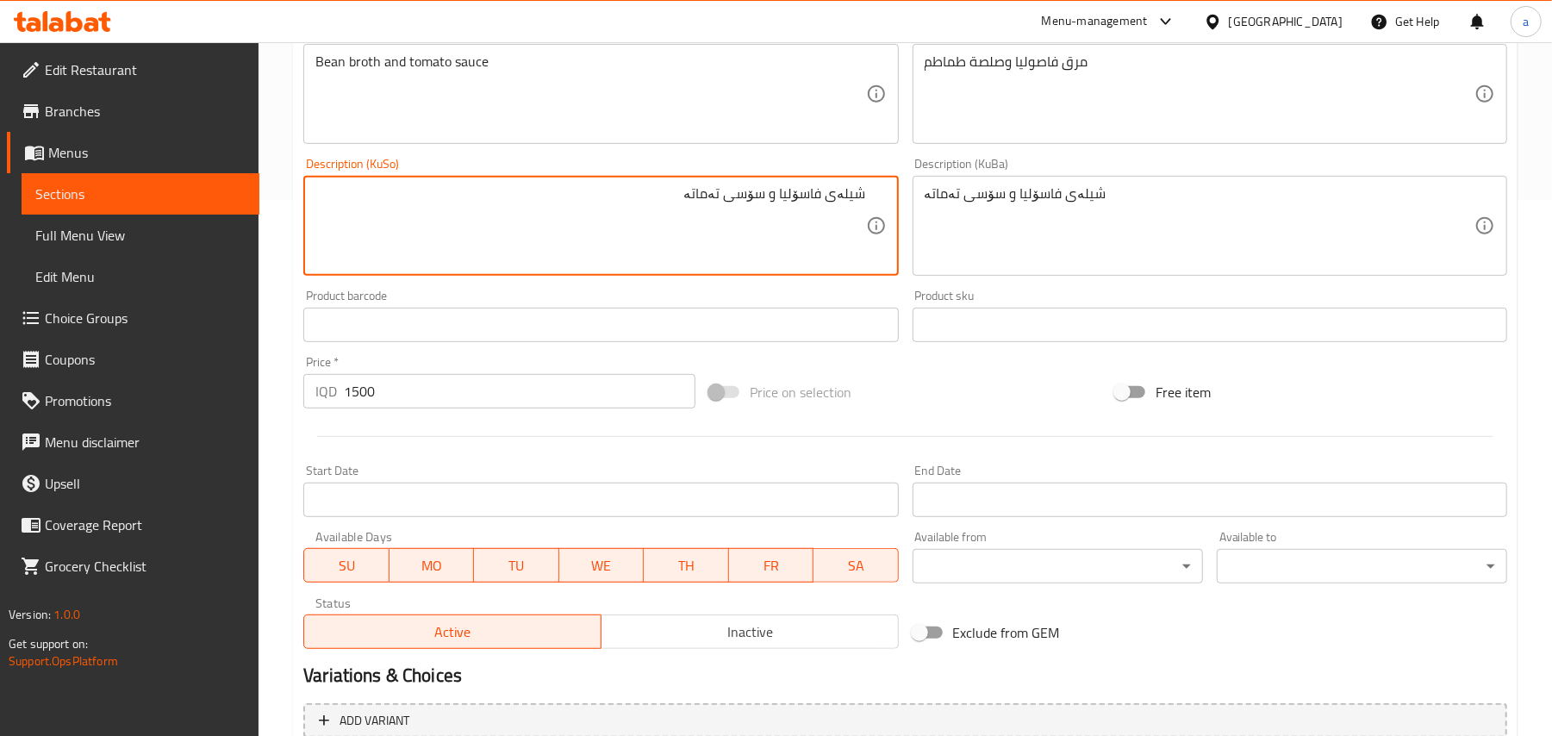
click at [848, 219] on textarea "شیلەی فاسۆلیا و سۆسی تەماتە" at bounding box center [590, 226] width 550 height 82
click at [821, 218] on textarea "شلەی فاسۆلیا و سۆسی تەماتە" at bounding box center [590, 226] width 550 height 82
type textarea "شلەی فاسۆلیا و سۆسی تەماتە"
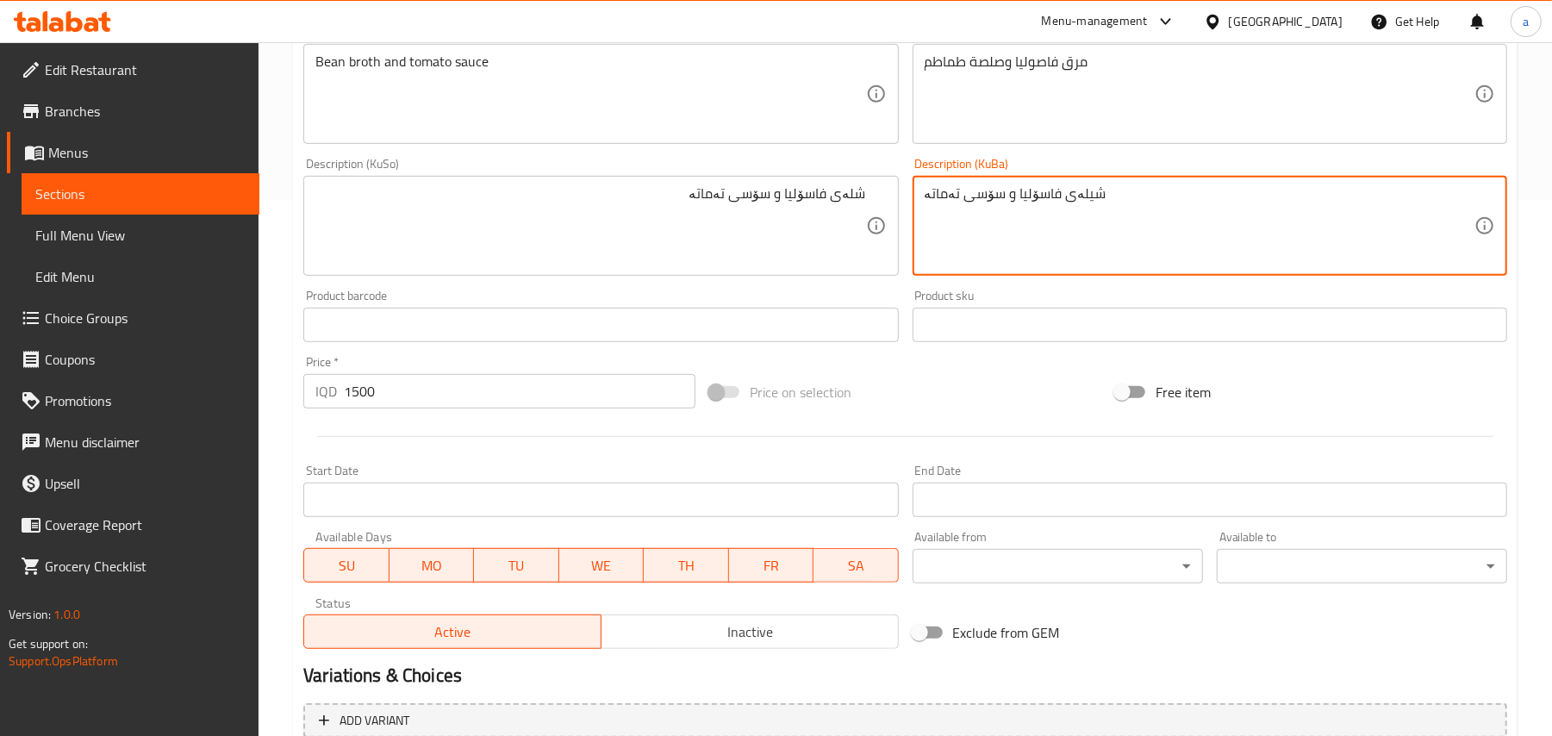
click at [1014, 212] on textarea "شیلەی فاسۆلیا و سۆسی تەماتە" at bounding box center [1200, 226] width 550 height 82
paste textarea
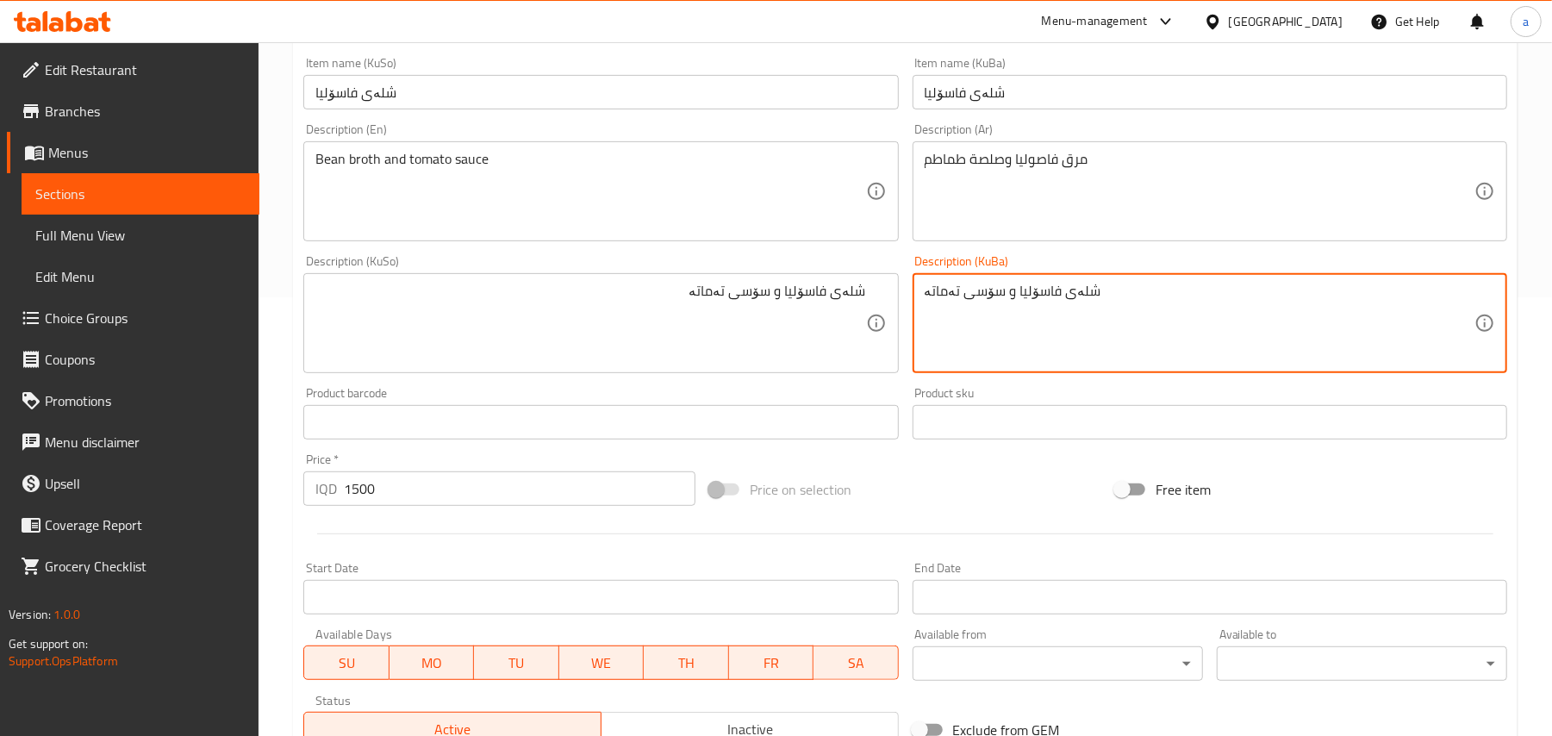
scroll to position [267, 0]
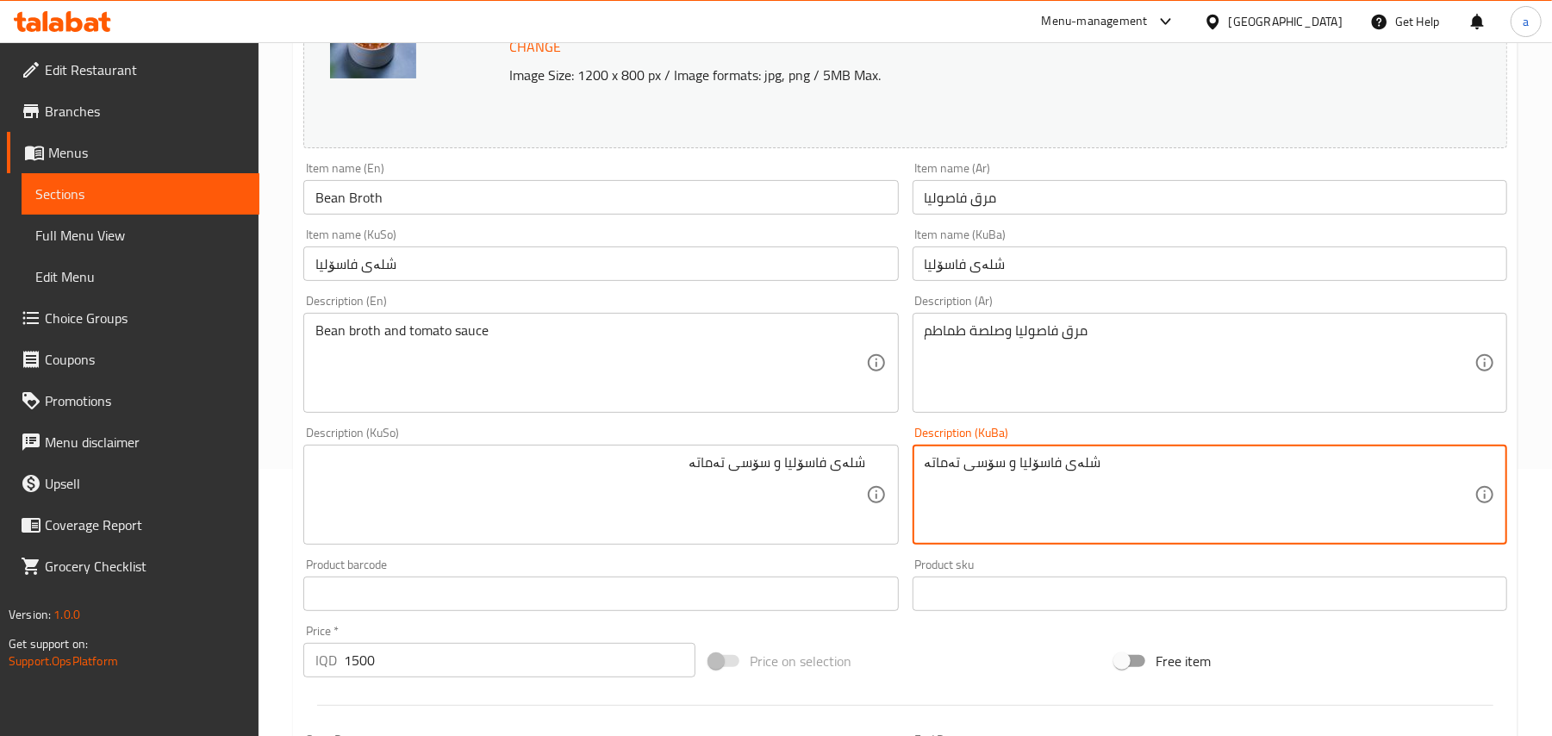
type textarea "شلەی فاسۆلیا و سۆسی تەماتە"
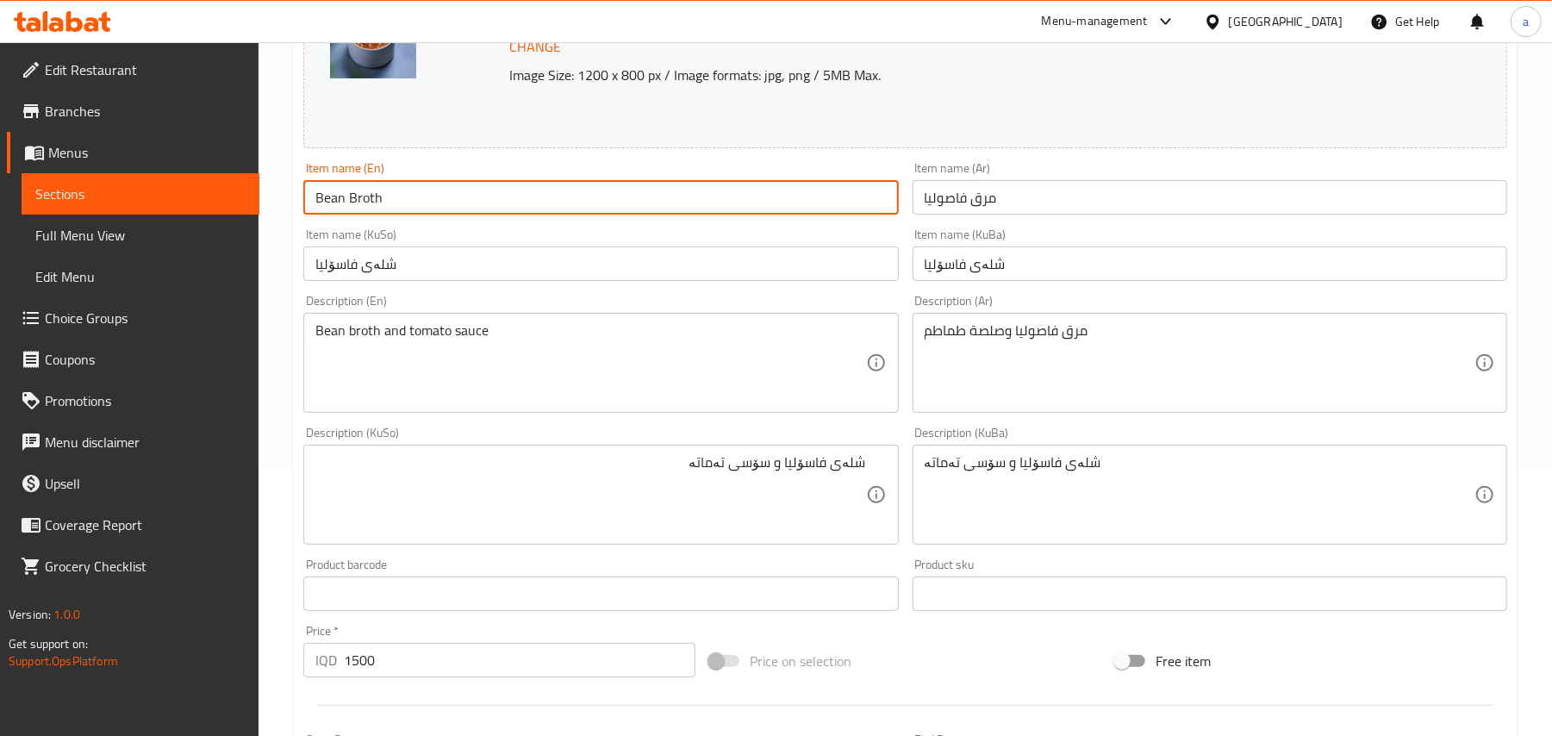
click at [470, 210] on input "Bean Broth" at bounding box center [600, 197] width 595 height 34
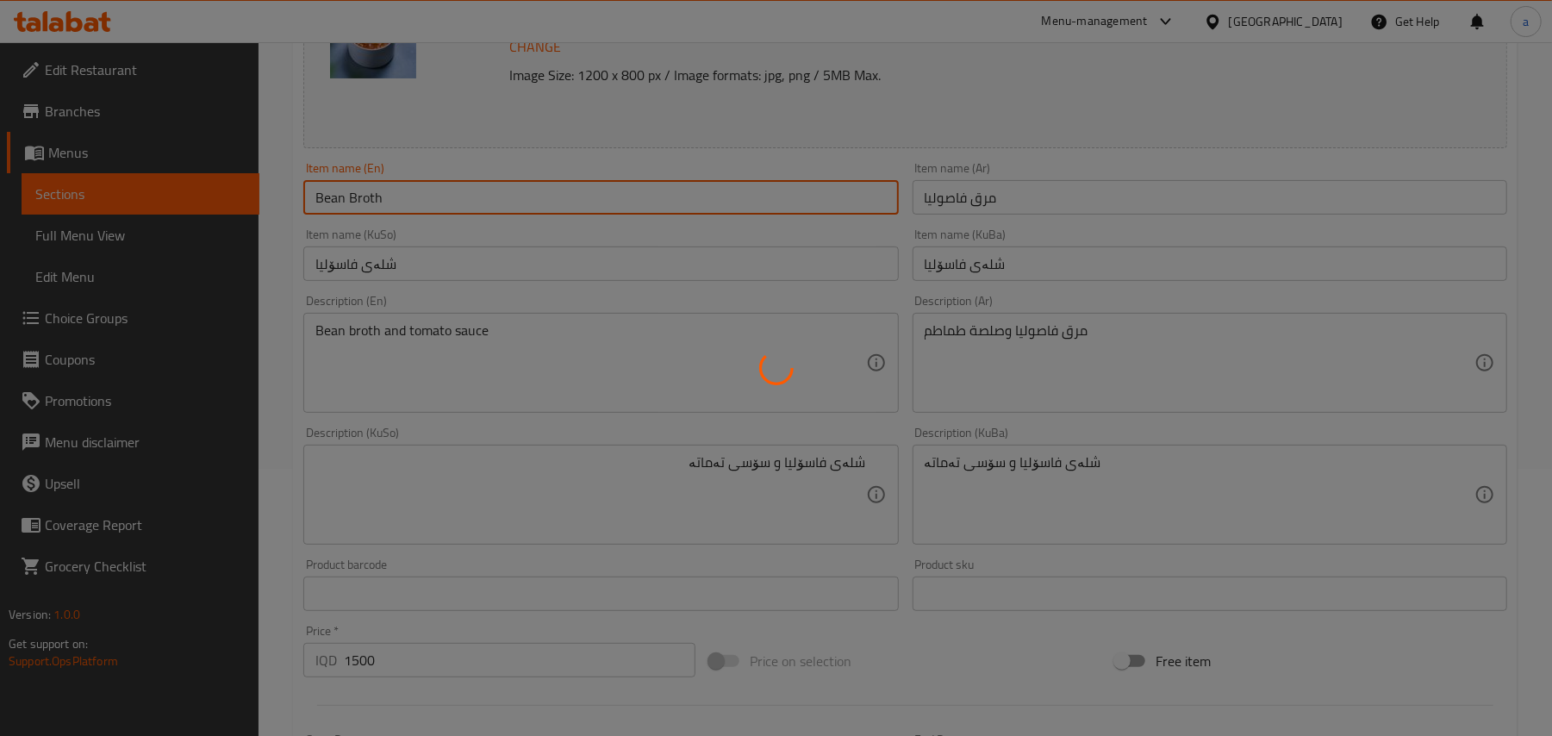
scroll to position [0, 0]
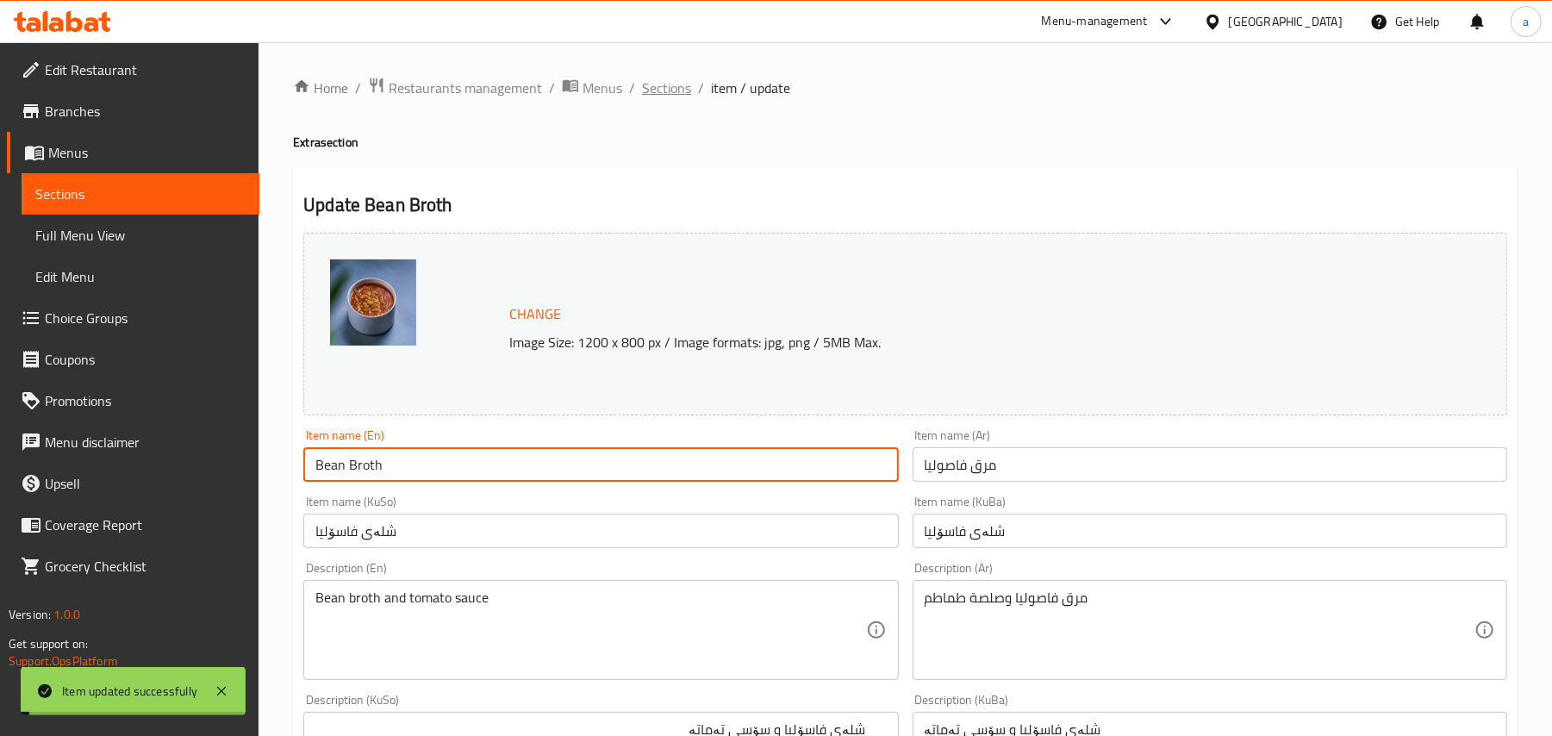
click at [690, 84] on span "Sections" at bounding box center [666, 88] width 49 height 21
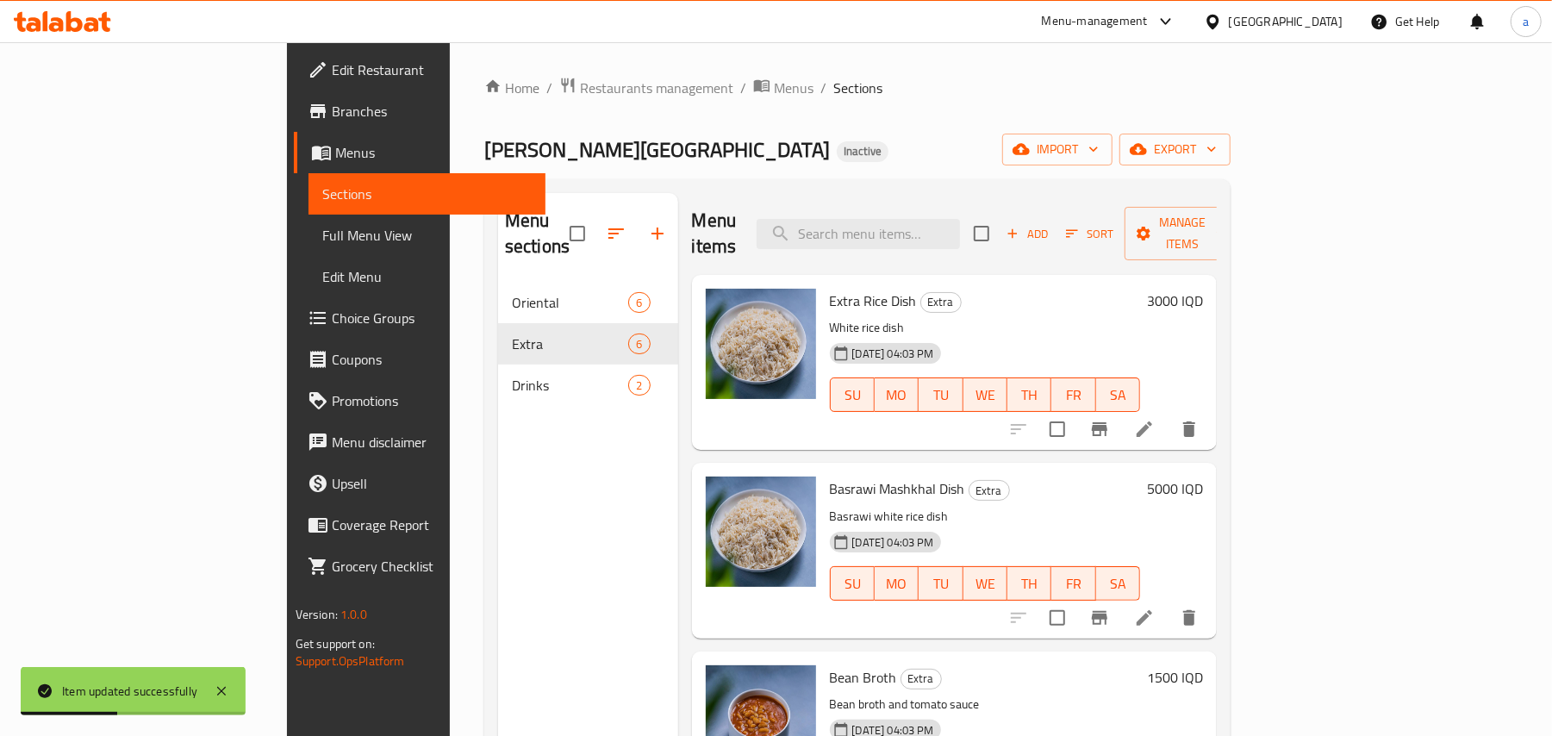
click at [309, 221] on link "Full Menu View" at bounding box center [428, 235] width 238 height 41
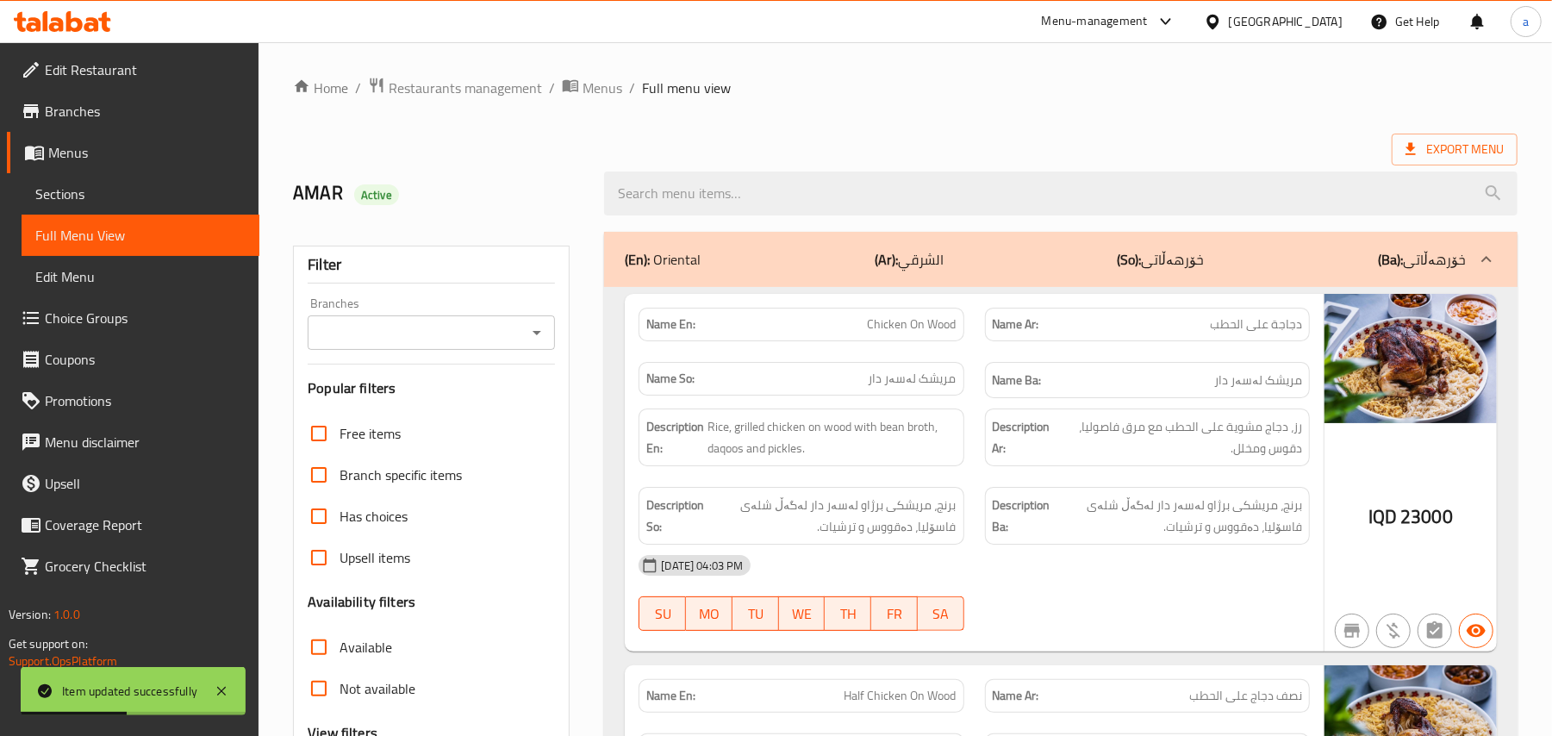
click at [163, 238] on span "Full Menu View" at bounding box center [140, 235] width 210 height 21
click at [534, 345] on div at bounding box center [536, 333] width 22 height 24
click at [518, 345] on input "Branches" at bounding box center [417, 333] width 209 height 24
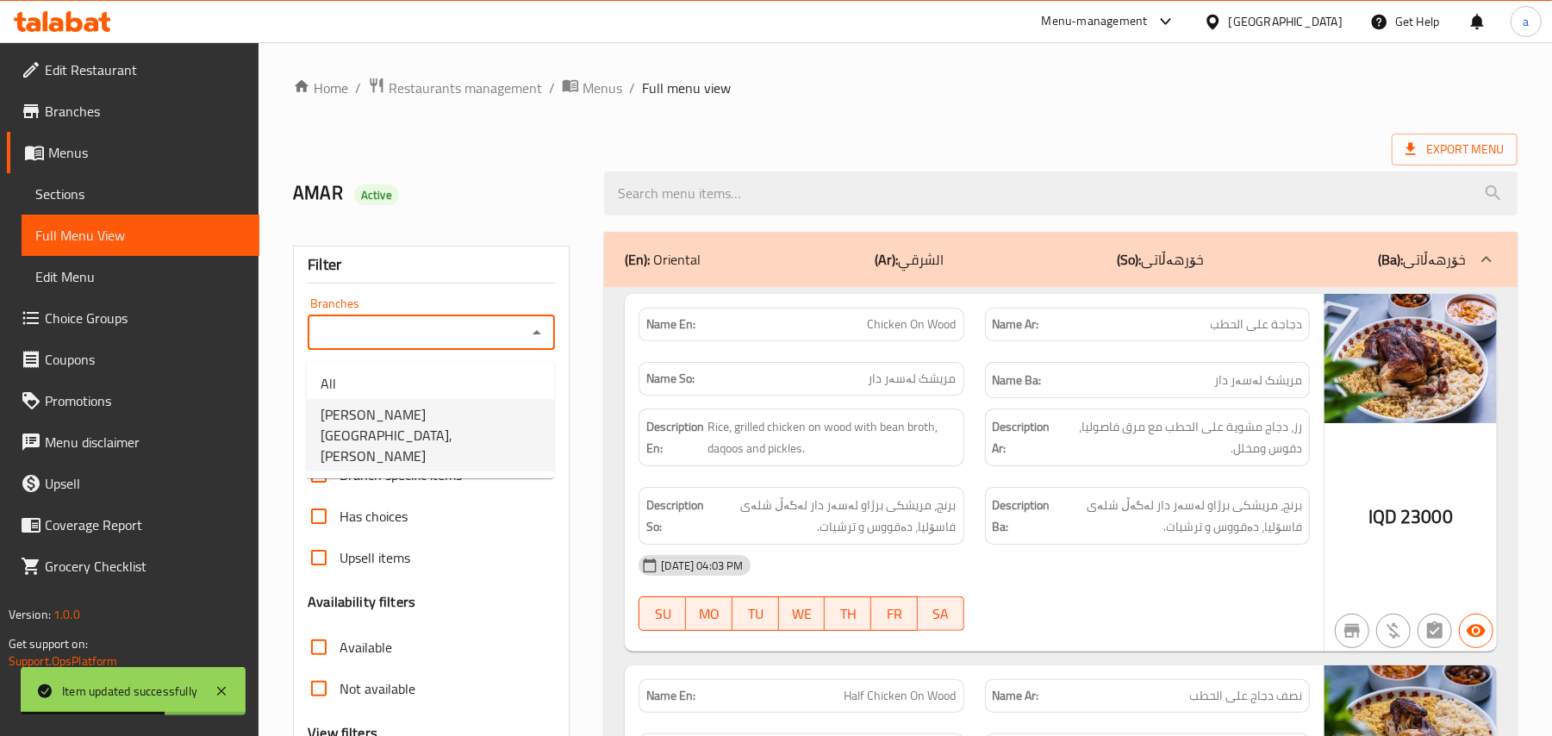
click at [464, 414] on span "[PERSON_NAME][GEOGRAPHIC_DATA], [PERSON_NAME]" at bounding box center [431, 435] width 220 height 62
type input "[PERSON_NAME][GEOGRAPHIC_DATA], [PERSON_NAME]"
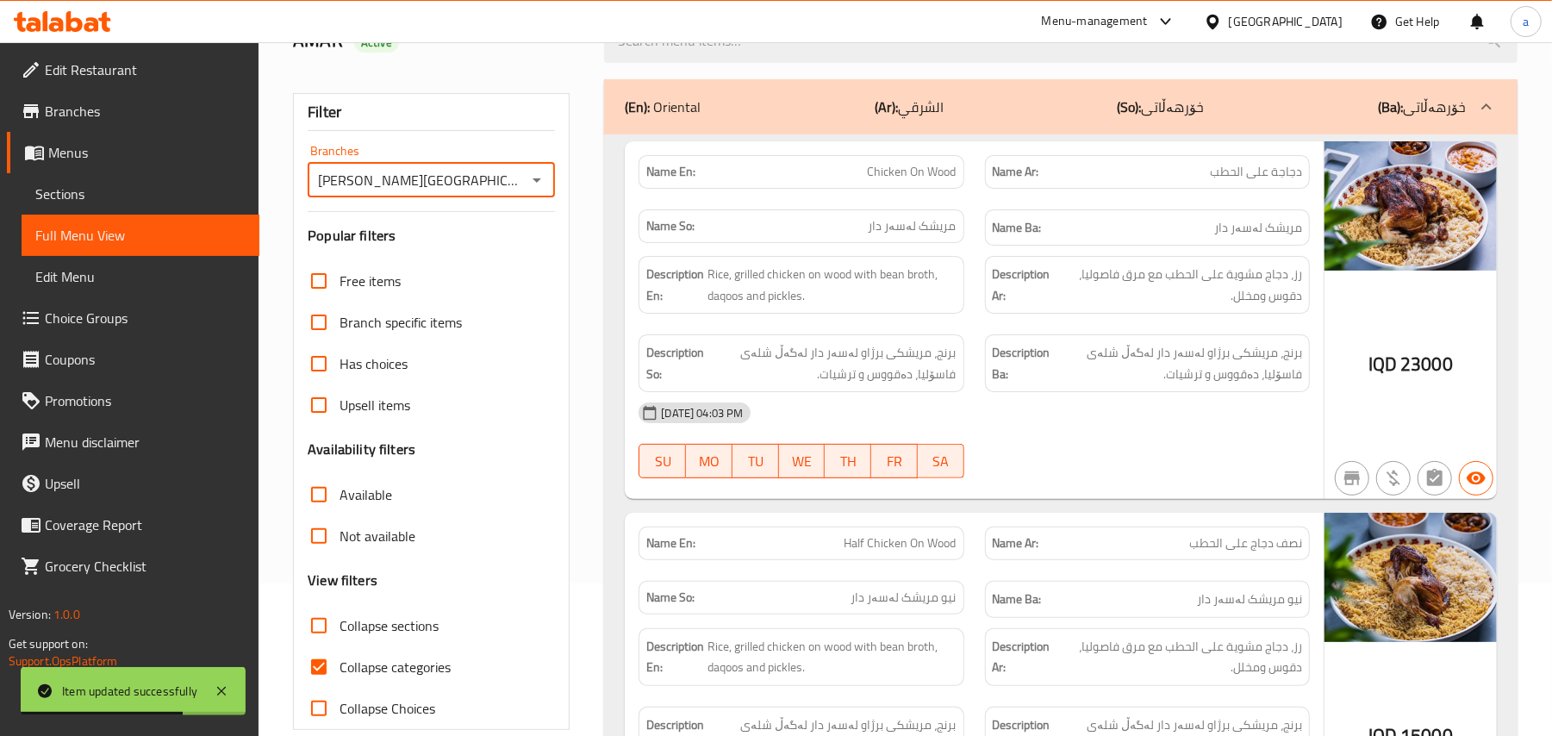
scroll to position [209, 0]
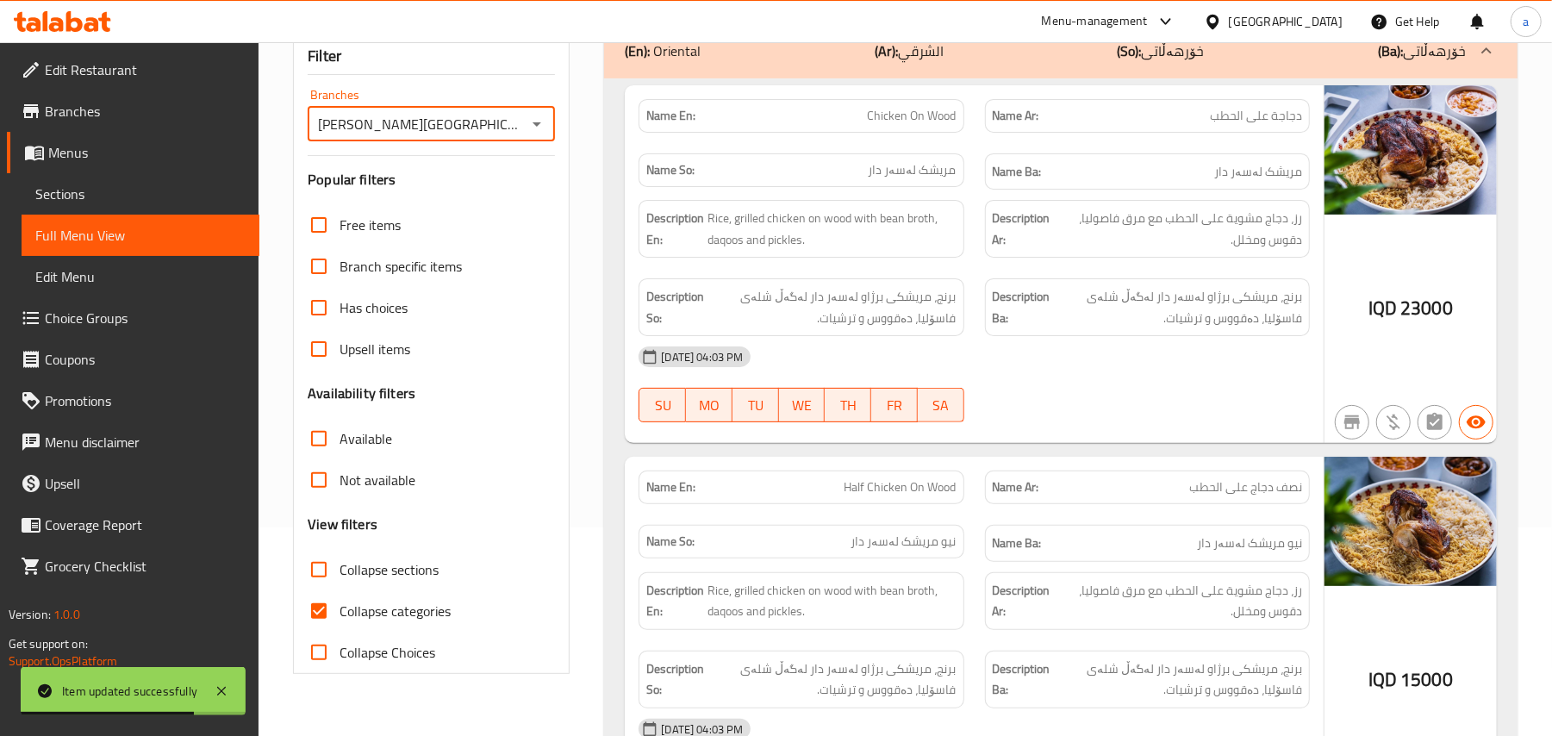
click at [331, 632] on input "Collapse categories" at bounding box center [318, 610] width 41 height 41
checkbox input "false"
drag, startPoint x: 879, startPoint y: 377, endPoint x: 908, endPoint y: 390, distance: 31.7
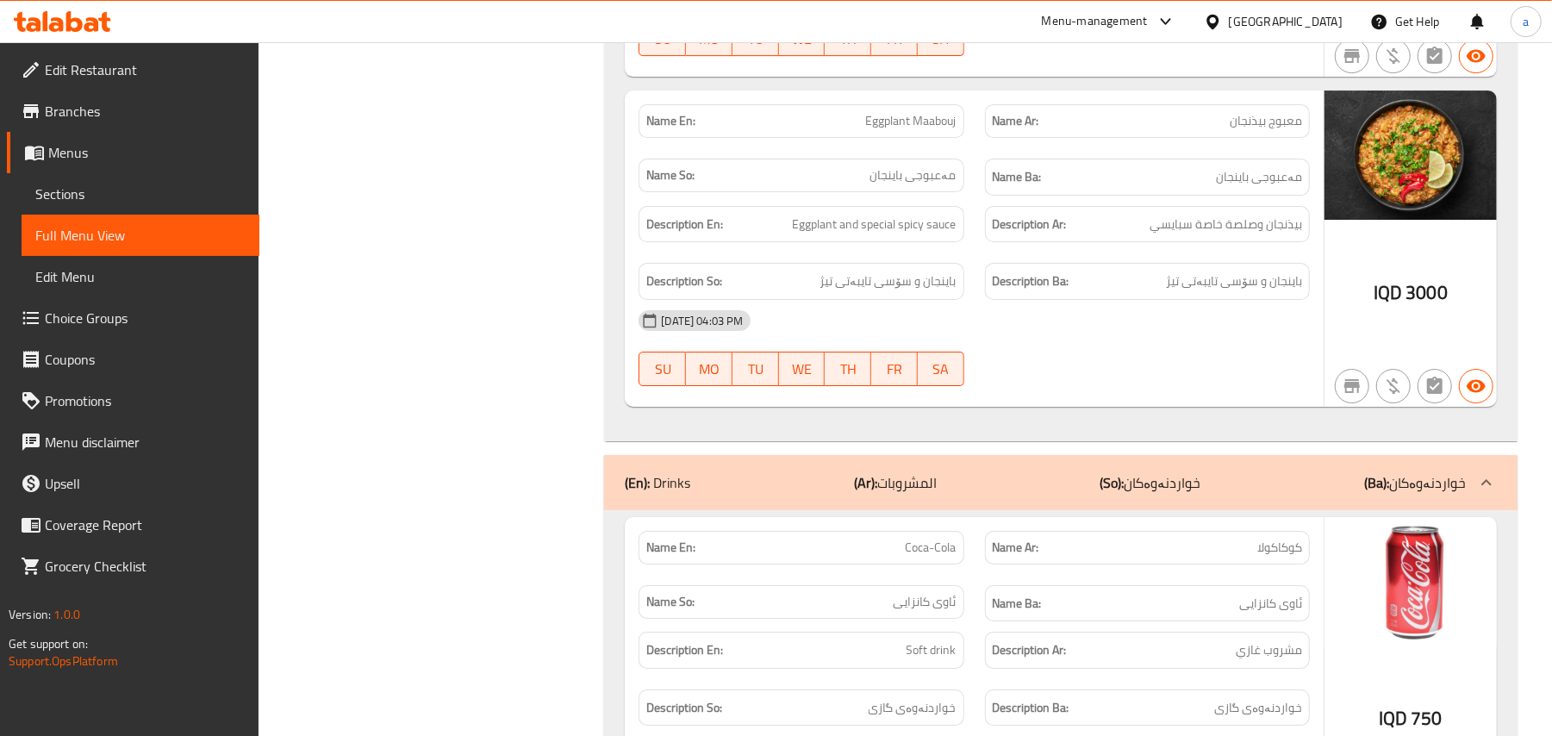
scroll to position [3911, 0]
